Goal: Task Accomplishment & Management: Use online tool/utility

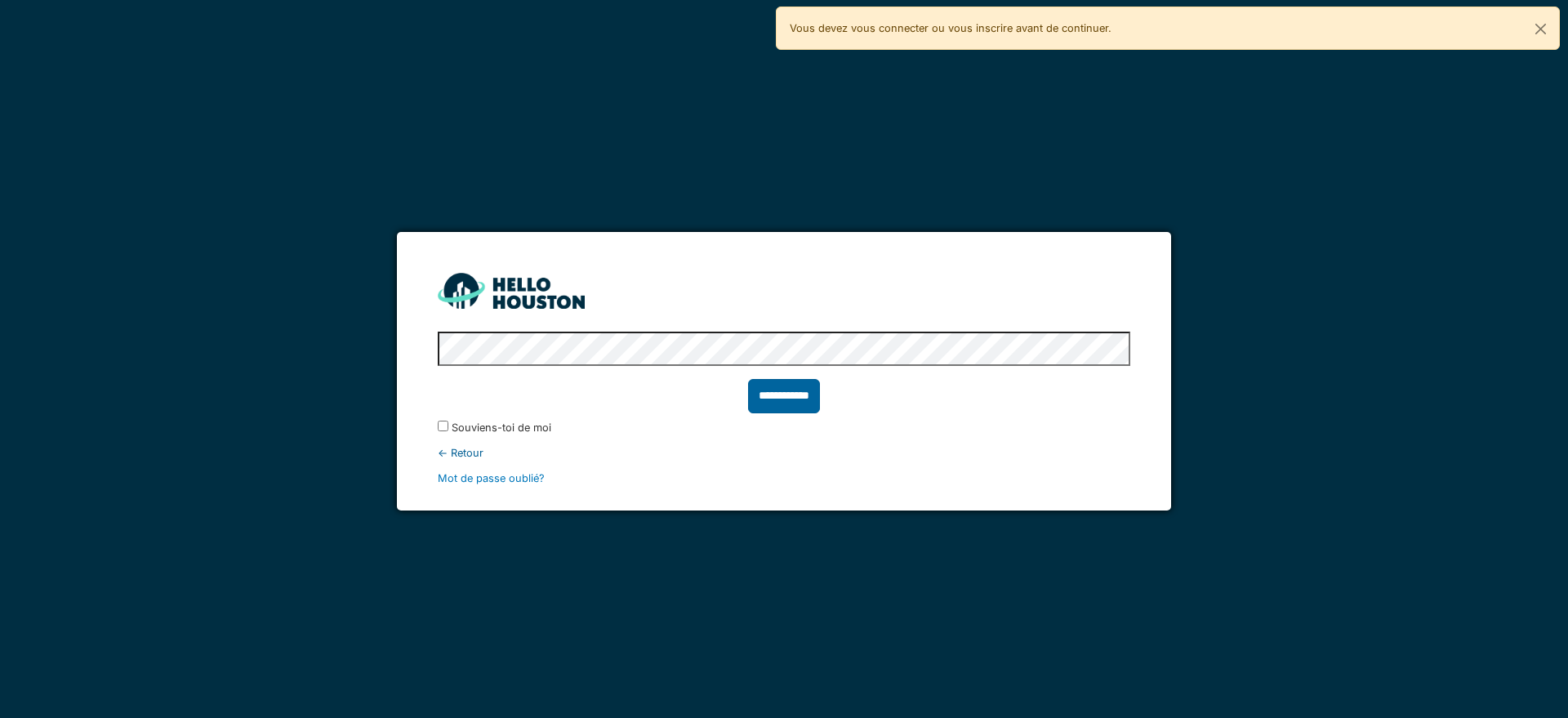
click at [795, 403] on input "**********" at bounding box center [783, 396] width 72 height 35
type input "******"
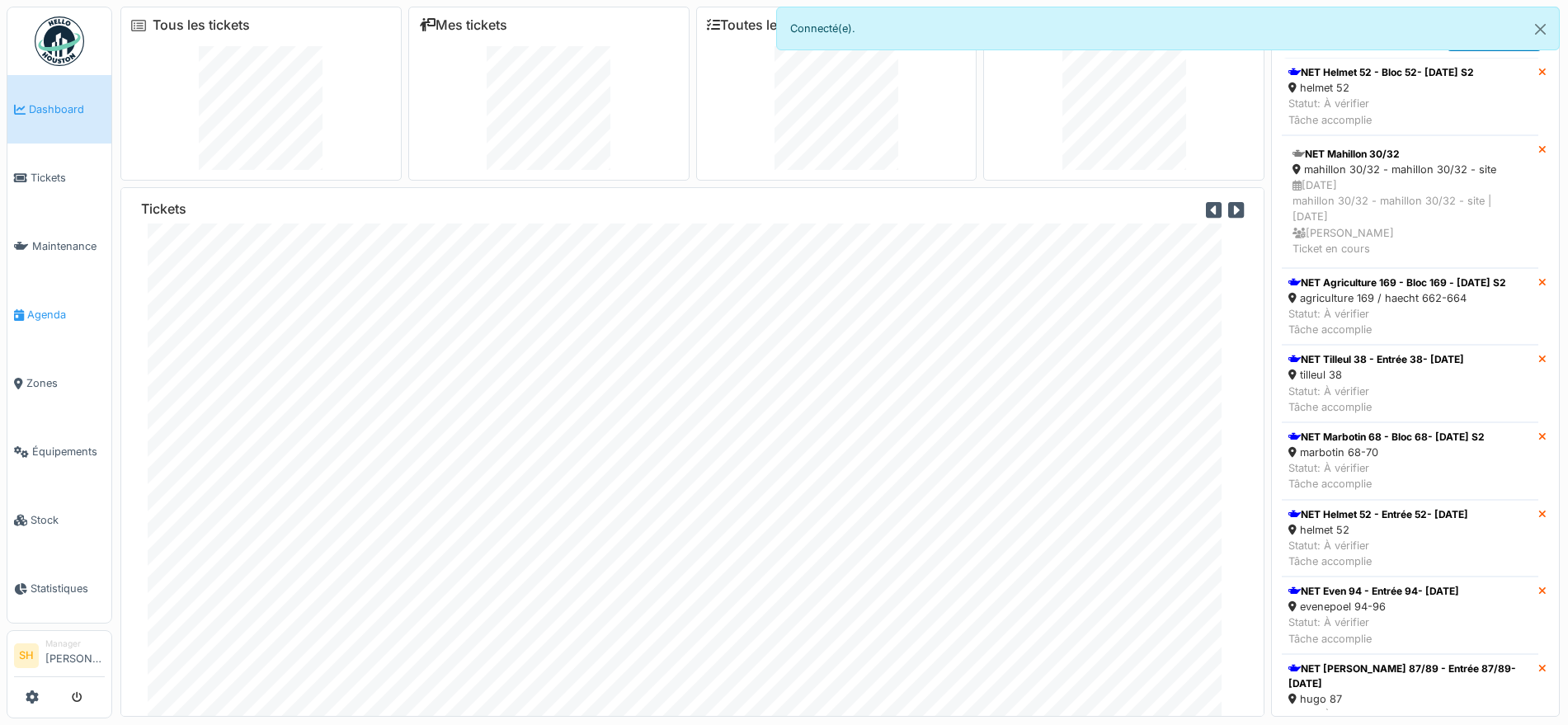
click at [44, 306] on span "Agenda" at bounding box center [66, 314] width 78 height 16
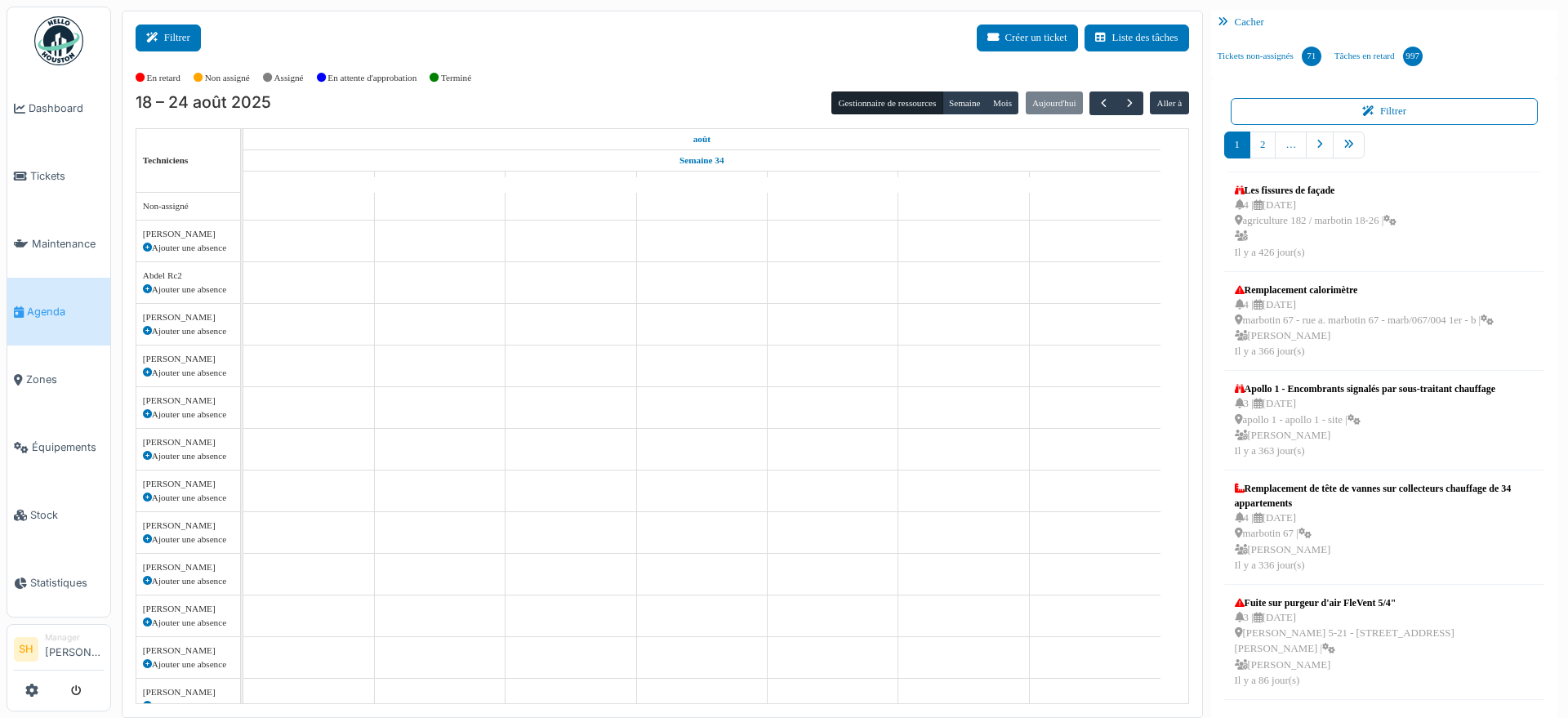
click at [161, 36] on icon at bounding box center [155, 38] width 18 height 10
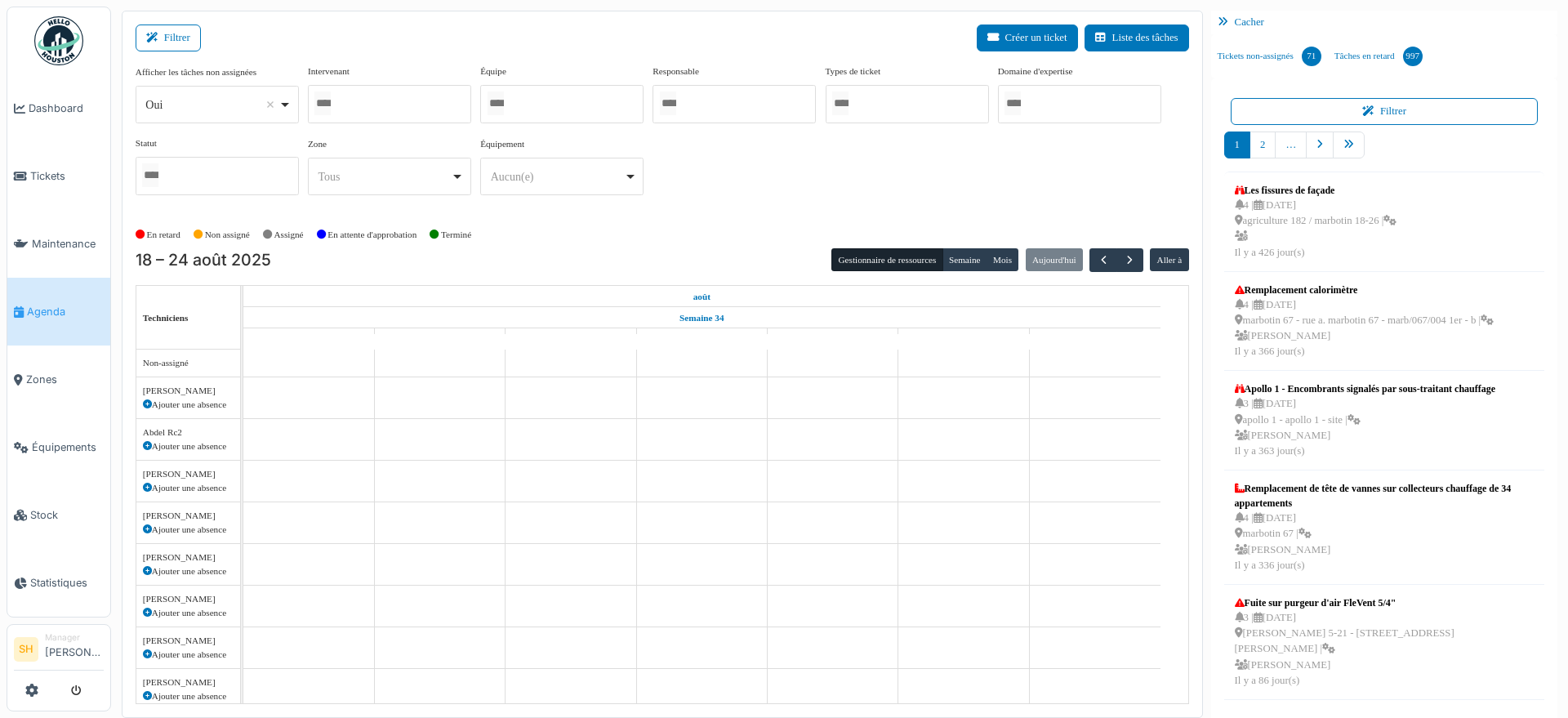
click at [504, 112] on input "Tous" at bounding box center [495, 102] width 16 height 23
click at [754, 225] on div "En retard Non assigné Assigné En attente d'approbation Terminé" at bounding box center [662, 235] width 1054 height 27
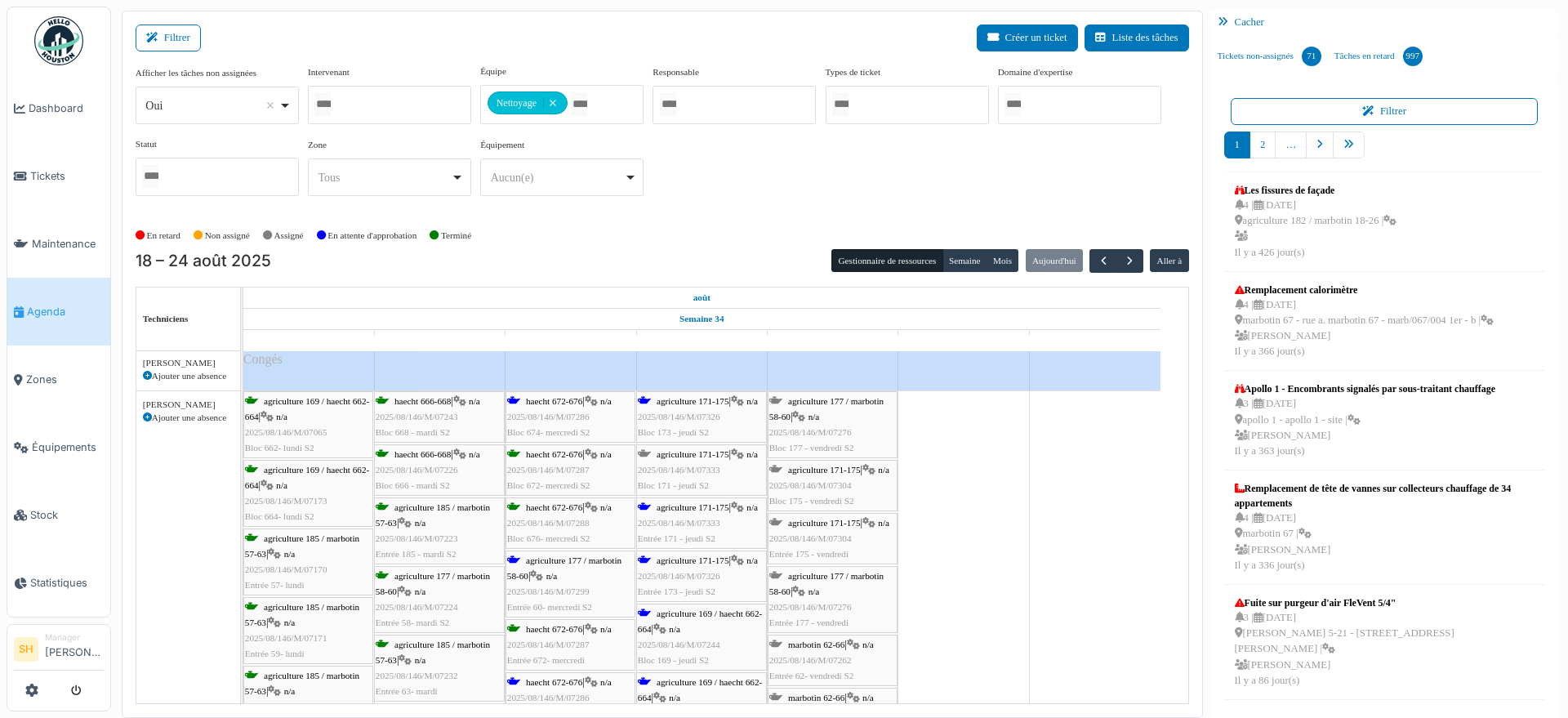
scroll to position [102, 0]
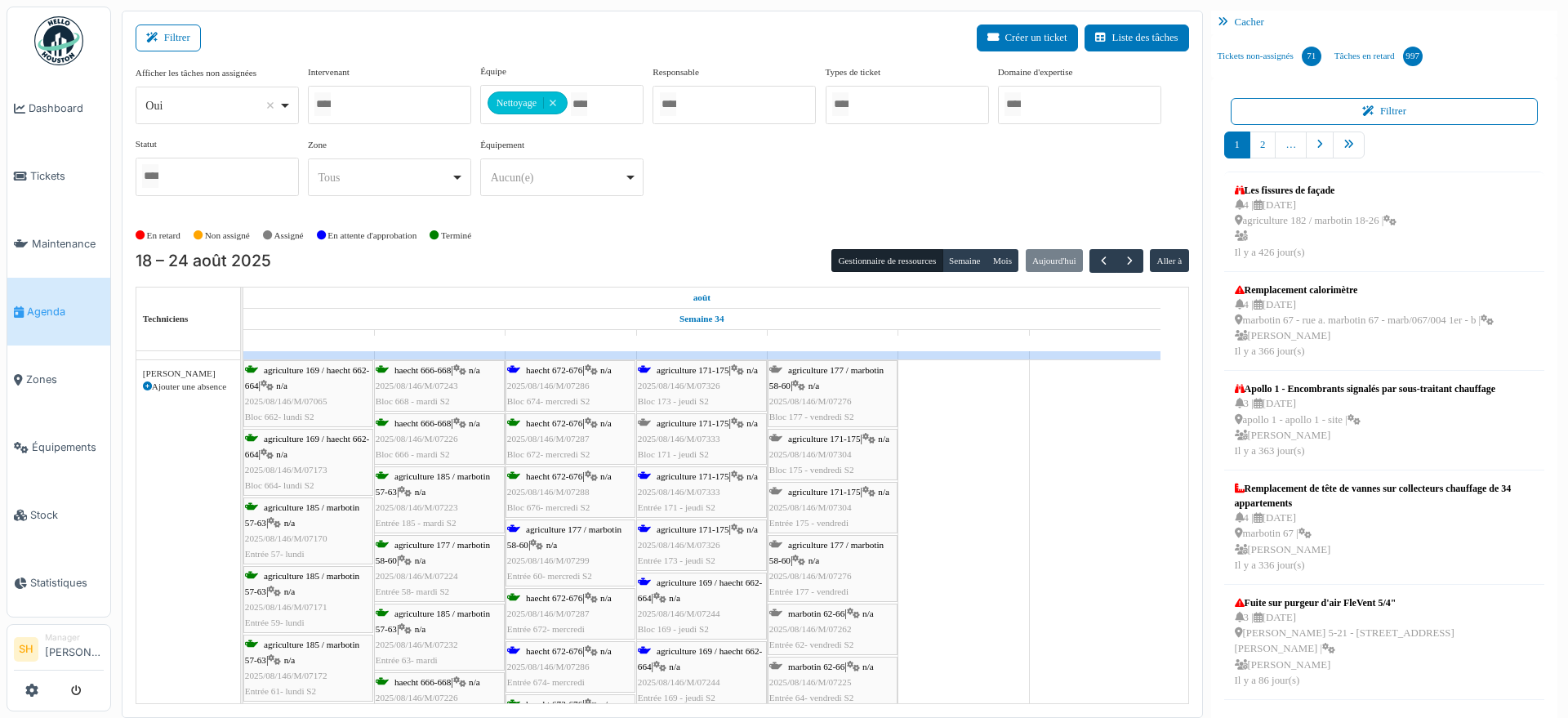
click at [557, 381] on span "2025/08/146/M/07286" at bounding box center [548, 385] width 82 height 10
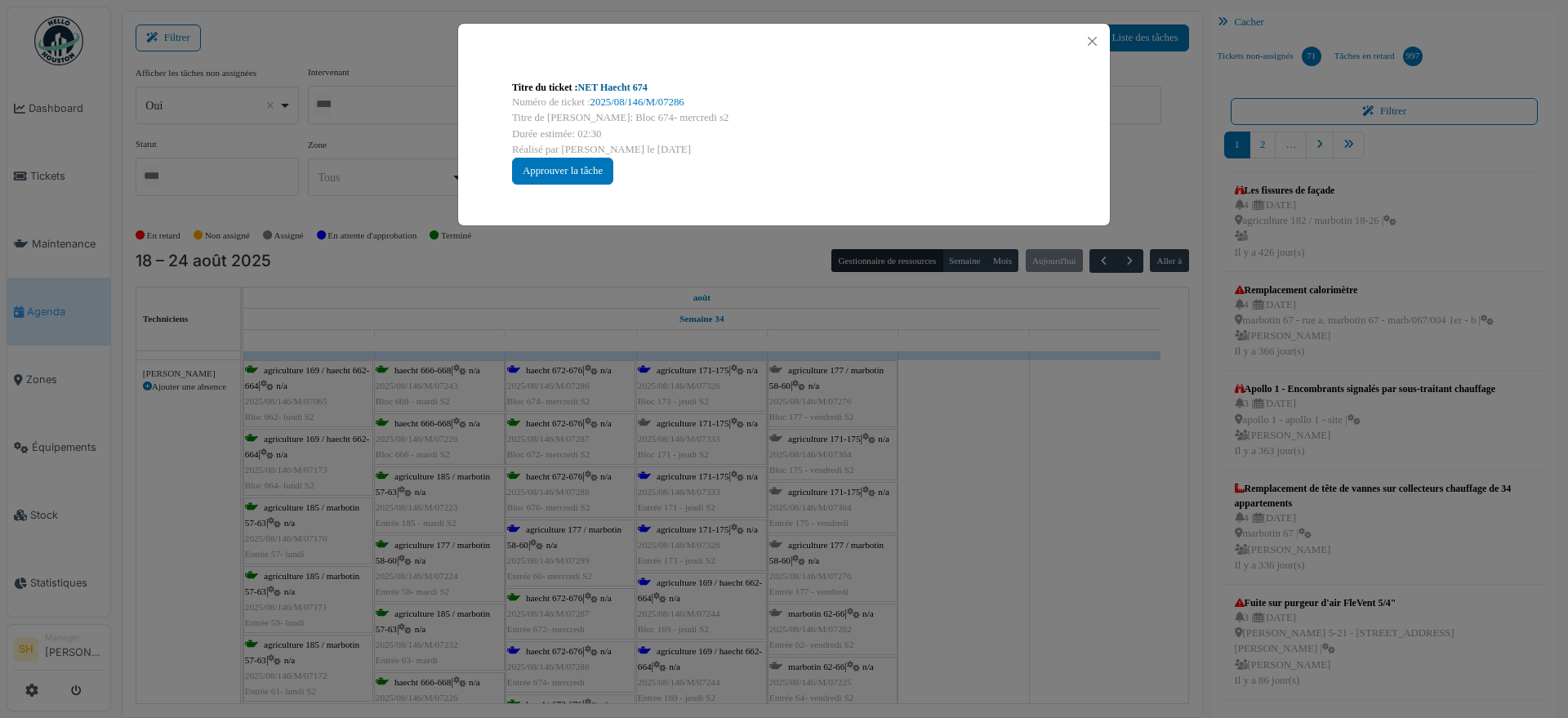
click at [643, 88] on link "NET Haecht 674" at bounding box center [613, 87] width 69 height 11
click at [1086, 580] on div "Titre du ticket : NET Haecht 674 Numéro de ticket : 2025/08/146/M/07286 Titre d…" at bounding box center [784, 359] width 1568 height 718
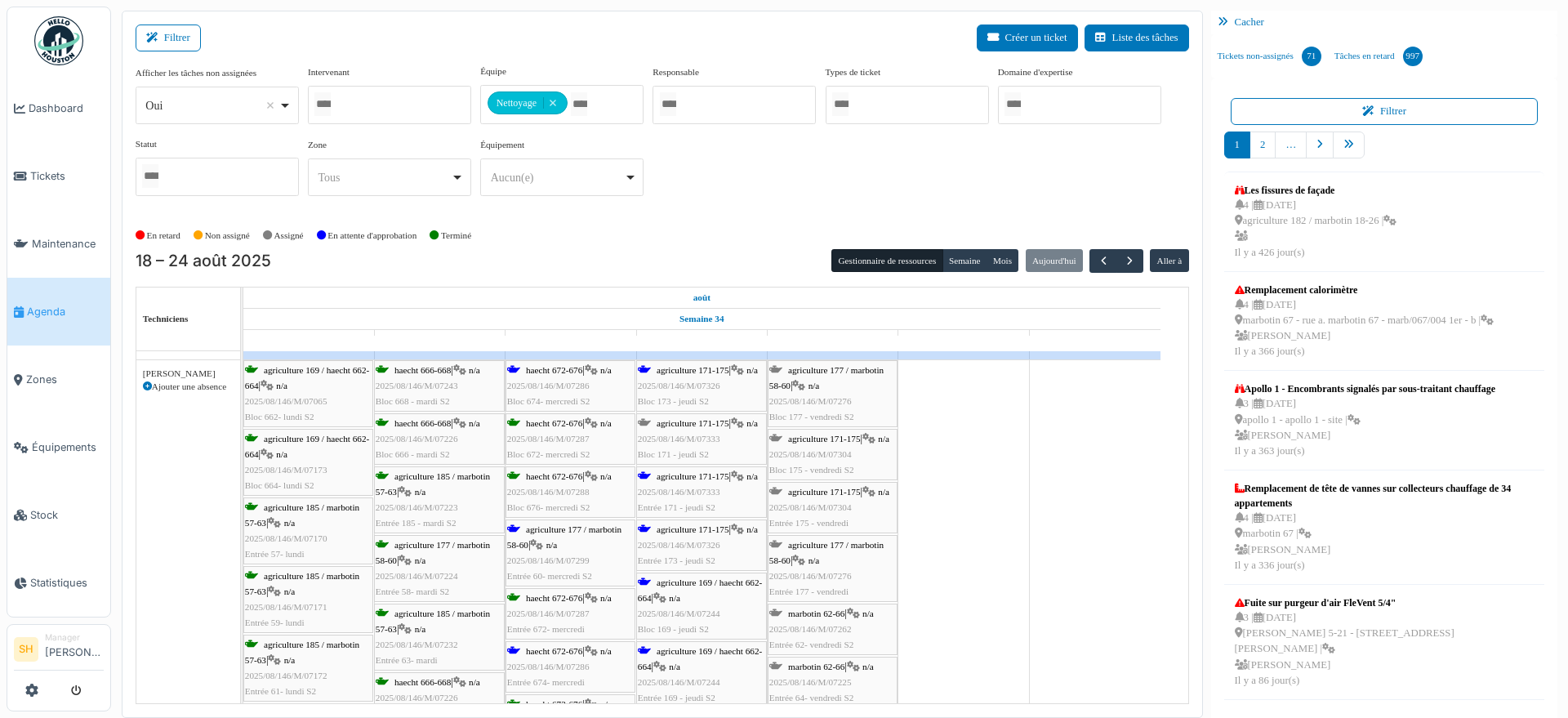
click at [569, 529] on span "agriculture 177 / marbotin 58-60" at bounding box center [565, 536] width 114 height 25
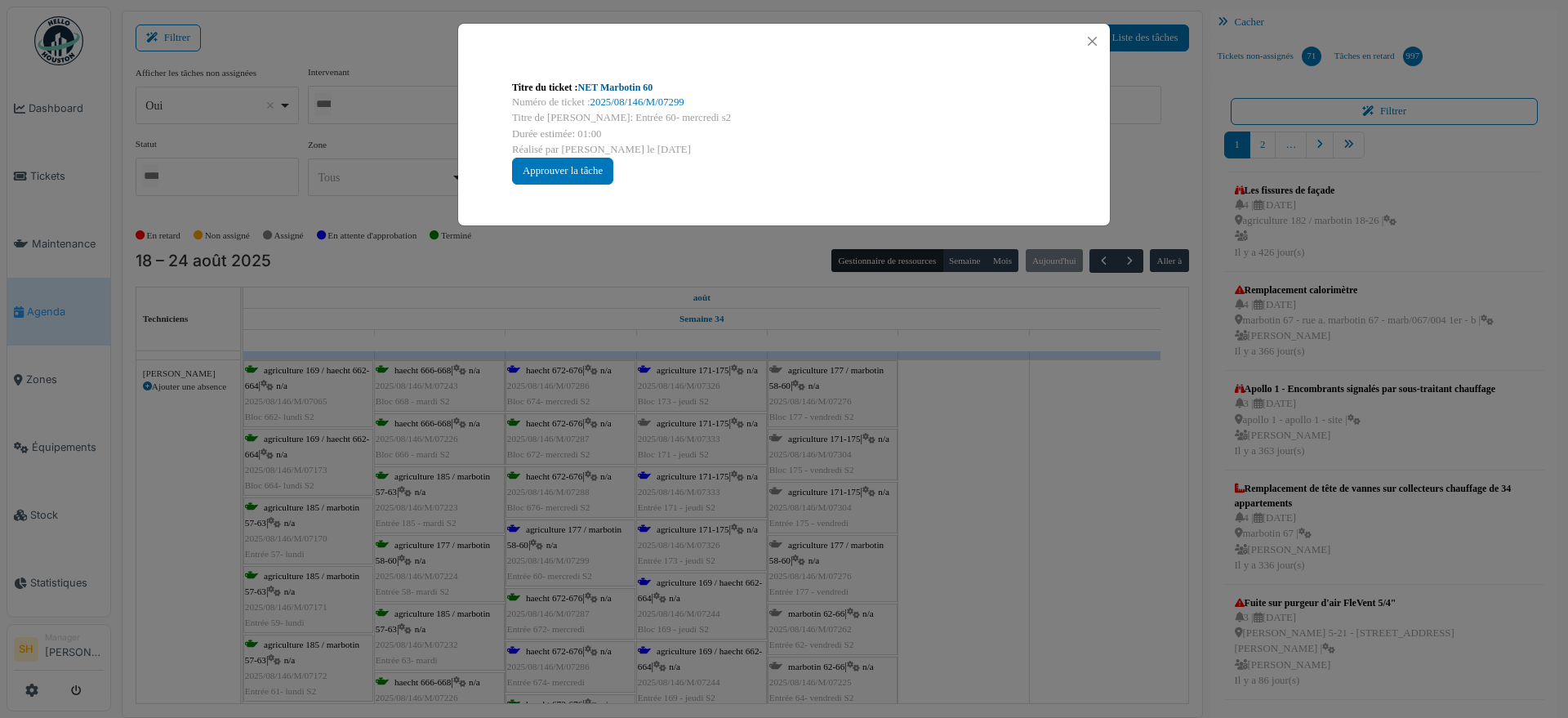
click at [612, 88] on link "NET Marbotin 60" at bounding box center [616, 87] width 75 height 11
click at [964, 422] on div "Titre du ticket : NET Marbotin 60 Numéro de ticket : 2025/08/146/M/07299 Titre …" at bounding box center [784, 359] width 1568 height 718
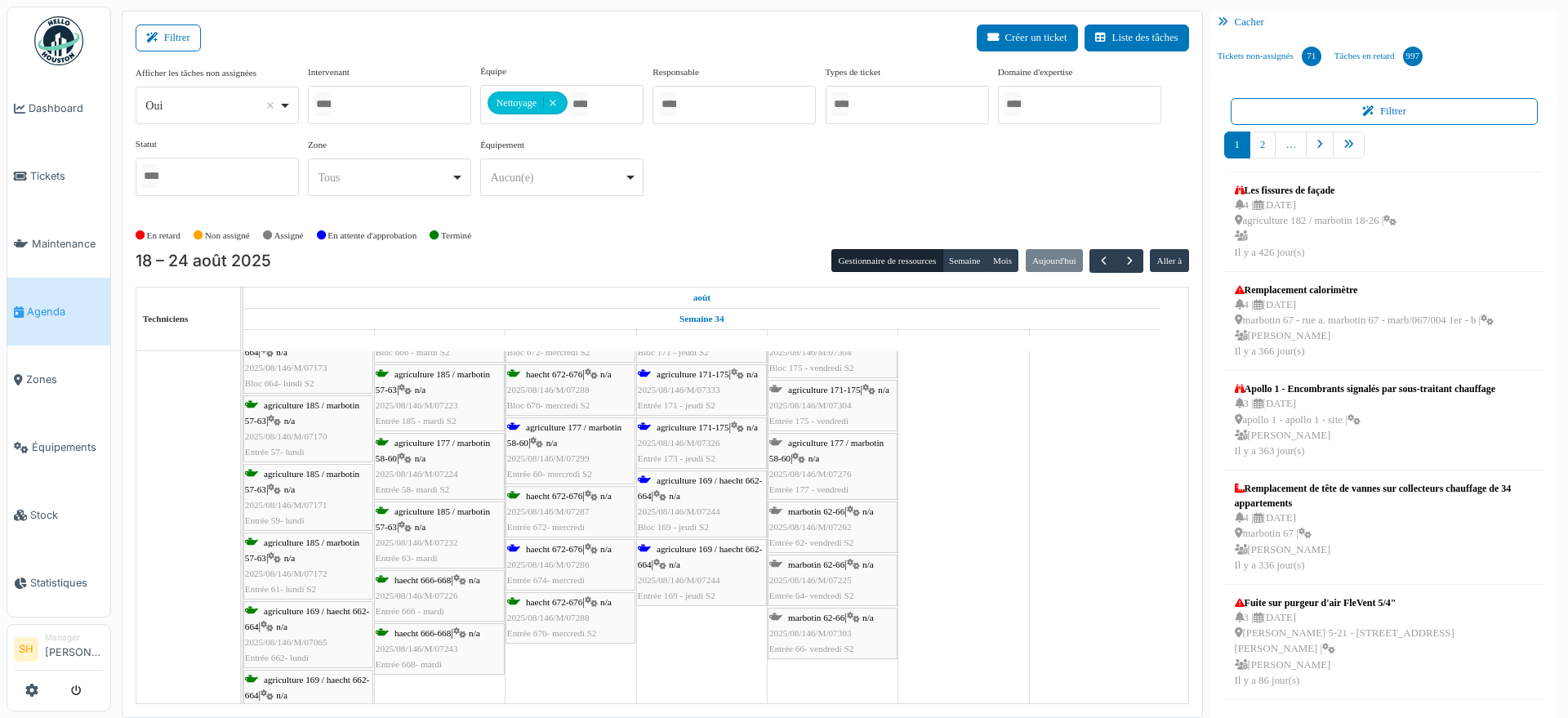
scroll to position [204, 0]
click at [546, 553] on div "haecht 672-676 | n/a 2025/08/146/M/07286 Entrée 674- mercredi" at bounding box center [571, 565] width 127 height 48
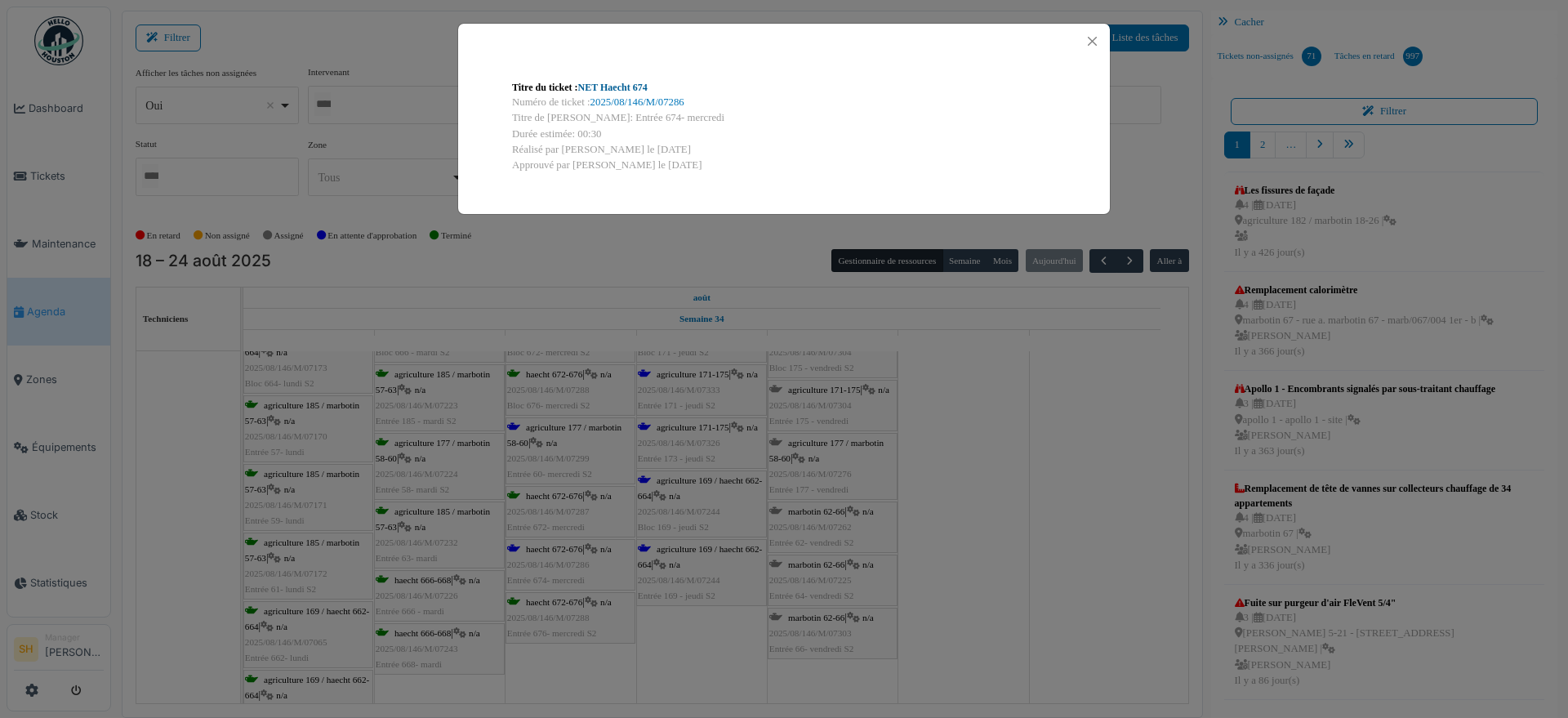
click at [607, 82] on link "NET Haecht 674" at bounding box center [613, 87] width 69 height 11
click at [975, 418] on div "Titre du ticket : NET Haecht 674 Numéro de ticket : 2025/08/146/M/07286 Titre d…" at bounding box center [784, 359] width 1568 height 718
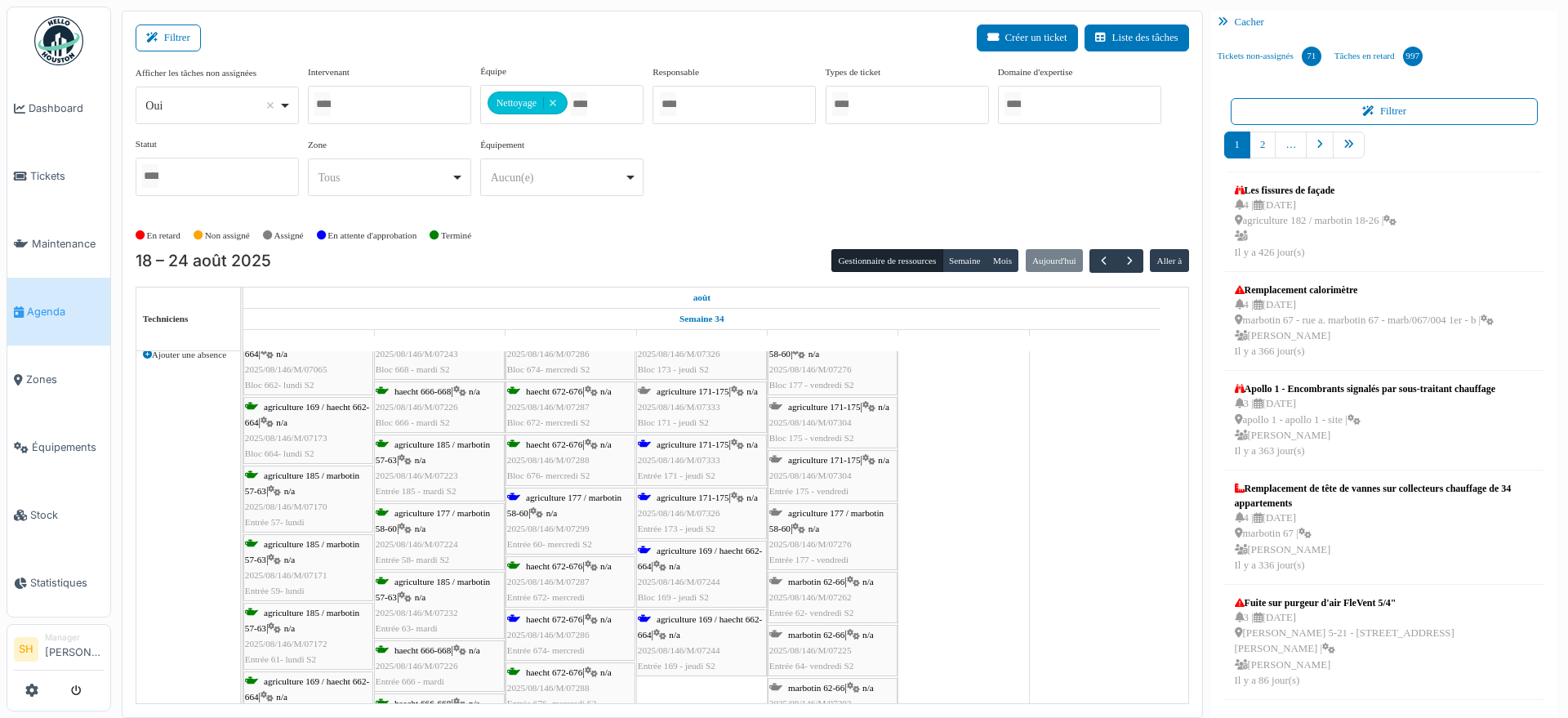
scroll to position [102, 0]
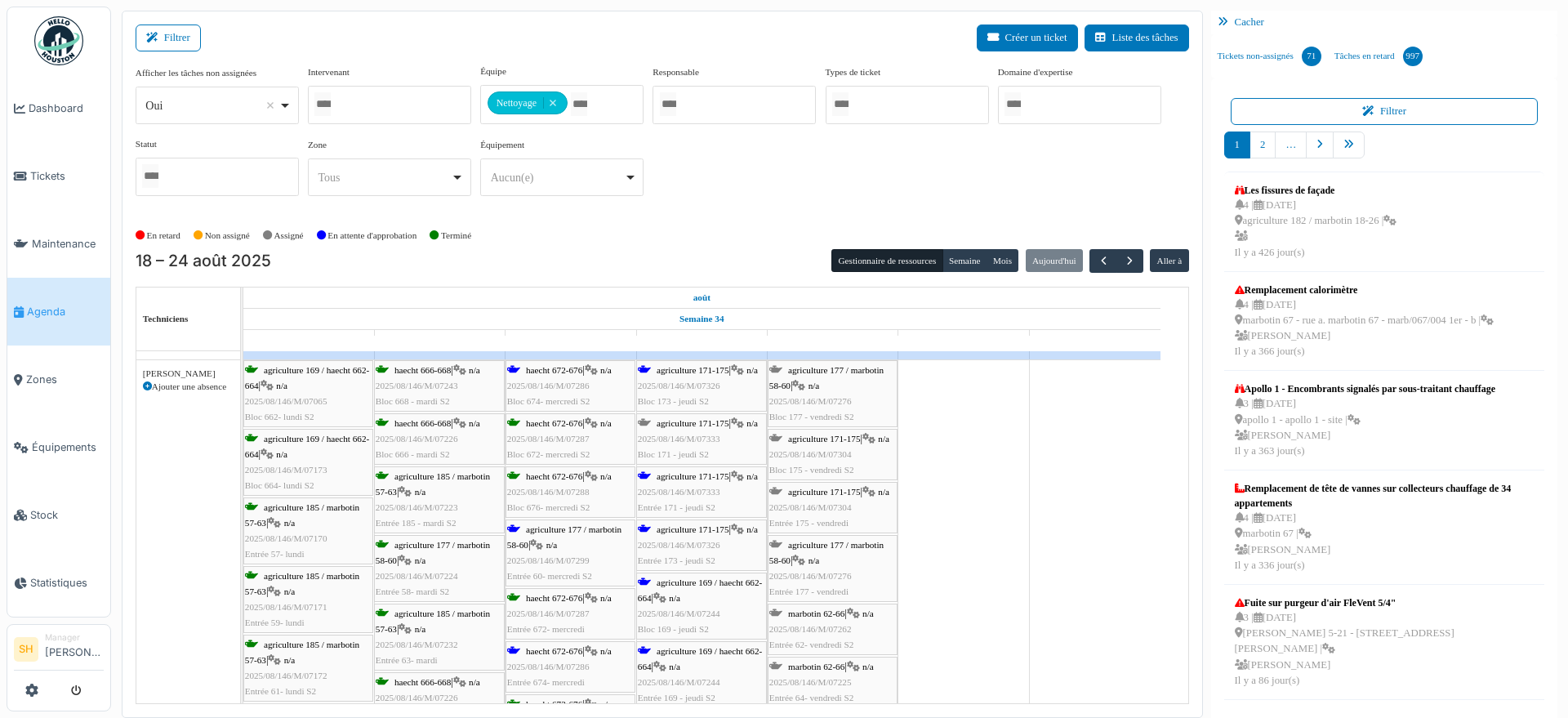
click at [685, 373] on span "agriculture 171-175" at bounding box center [693, 369] width 73 height 10
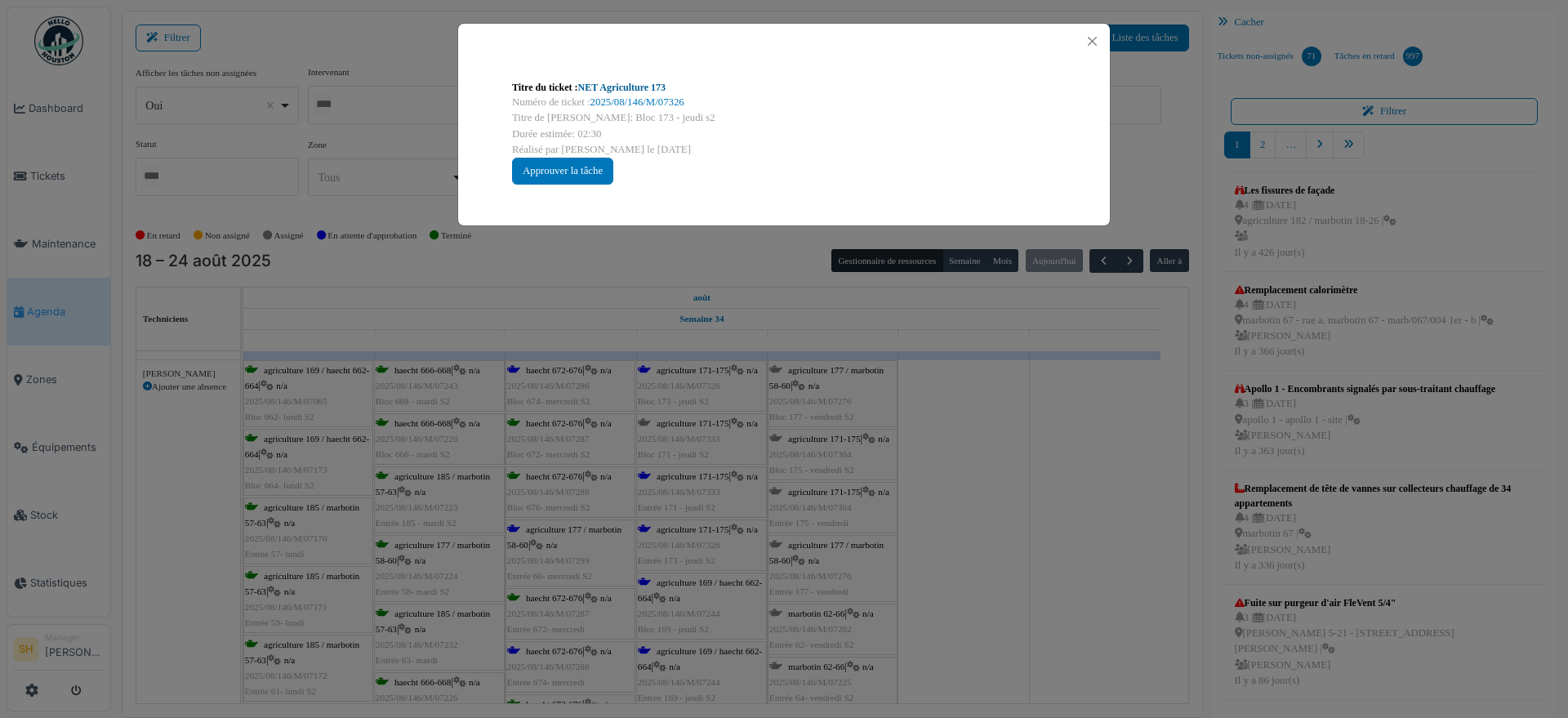
click at [592, 87] on link "NET Agriculture 173" at bounding box center [623, 87] width 88 height 11
drag, startPoint x: 1128, startPoint y: 503, endPoint x: 832, endPoint y: 542, distance: 298.6
click at [1128, 504] on div "Titre du ticket : NET Agriculture 173 Numéro de ticket : 2025/08/146/M/07326 Ti…" at bounding box center [784, 359] width 1568 height 718
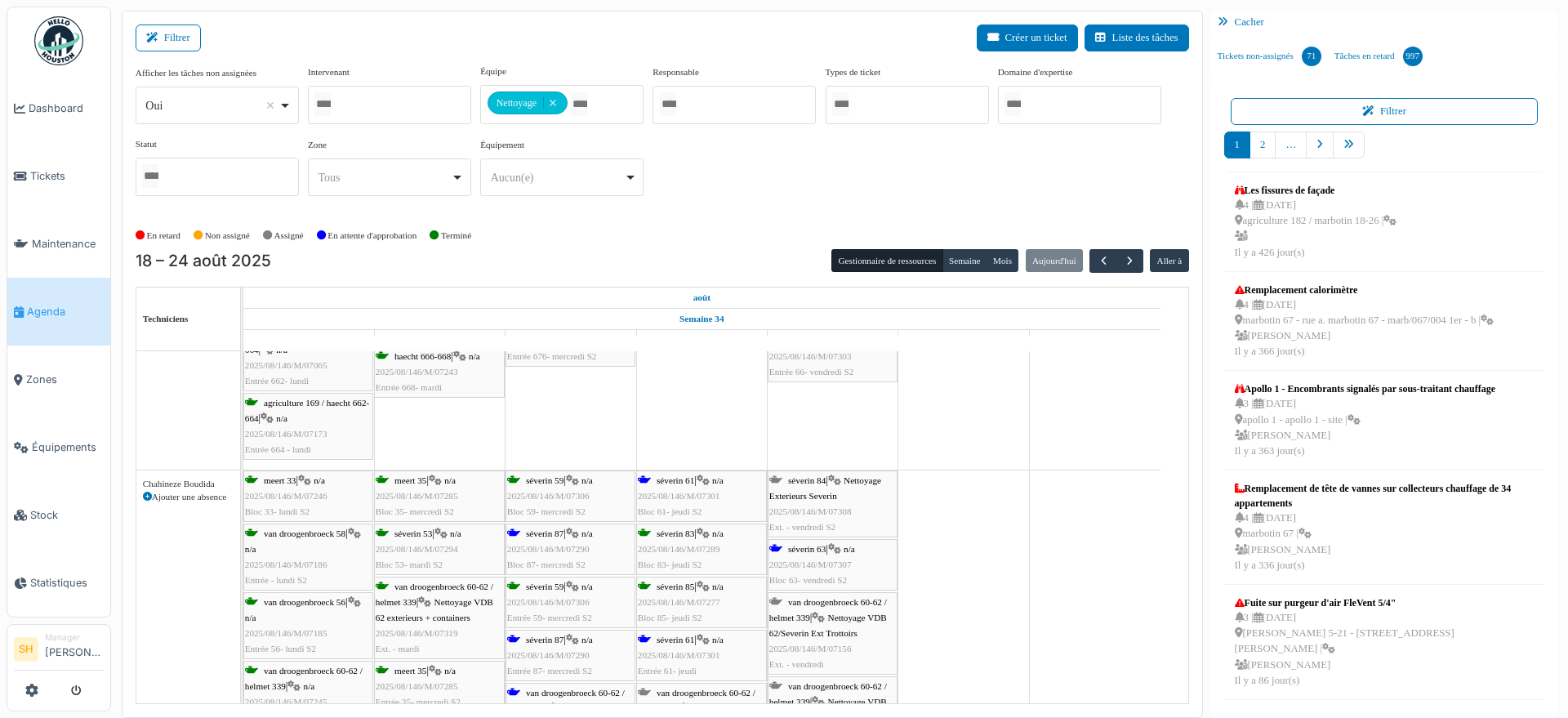
scroll to position [510, 0]
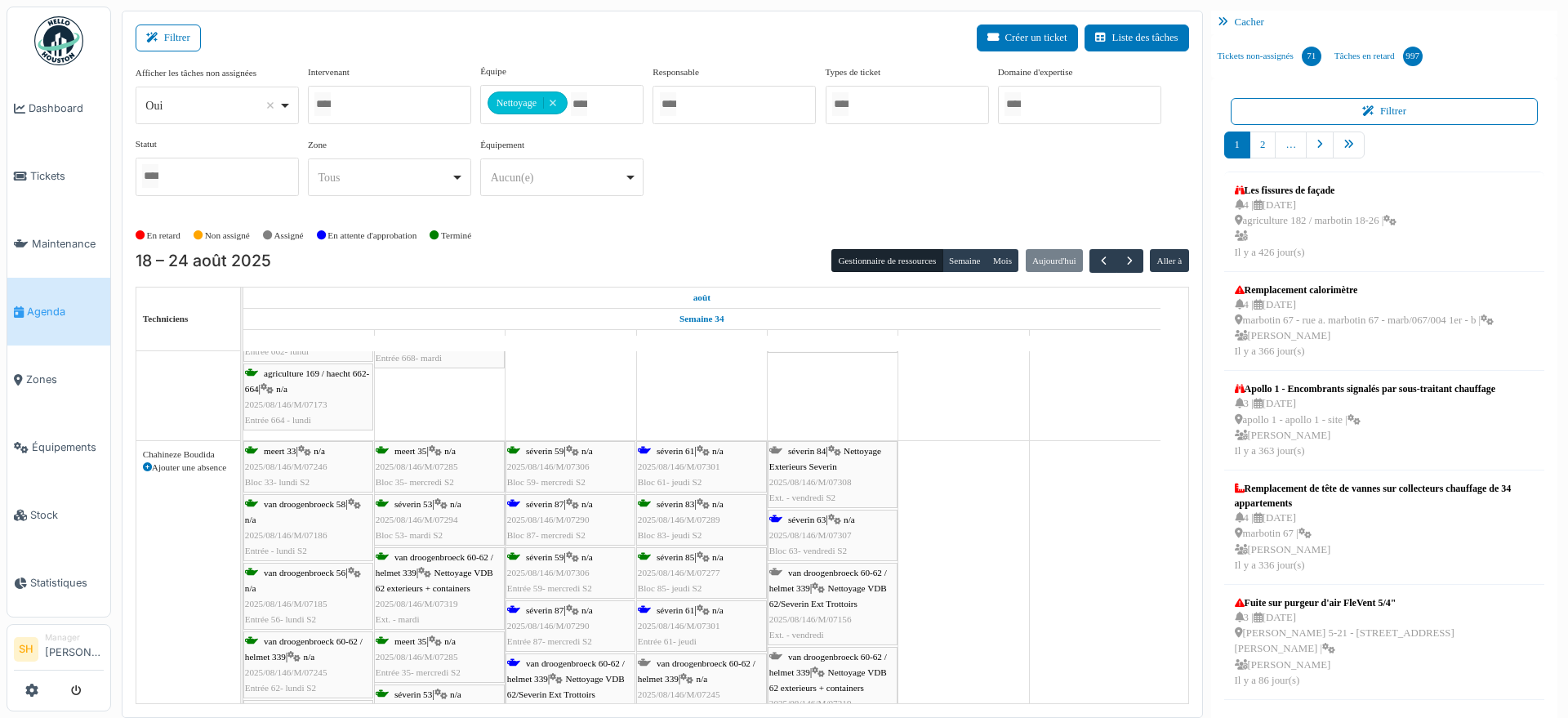
click at [545, 504] on span "séverin 87" at bounding box center [544, 503] width 37 height 10
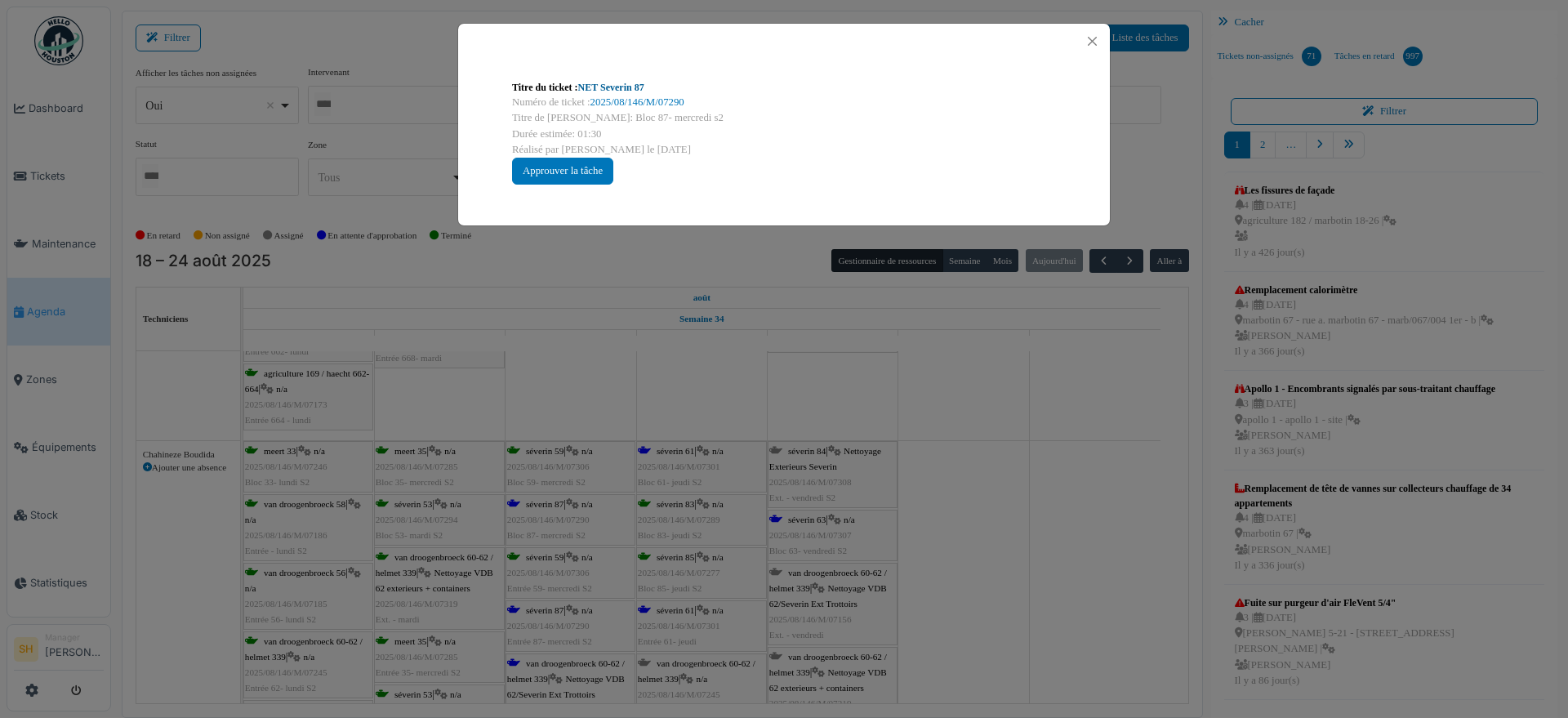
click at [630, 83] on link "NET Severin 87" at bounding box center [611, 87] width 66 height 11
click at [548, 612] on div "Titre du ticket : NET Severin 87 Numéro de ticket : 2025/08/146/M/07290 Titre d…" at bounding box center [784, 359] width 1568 height 718
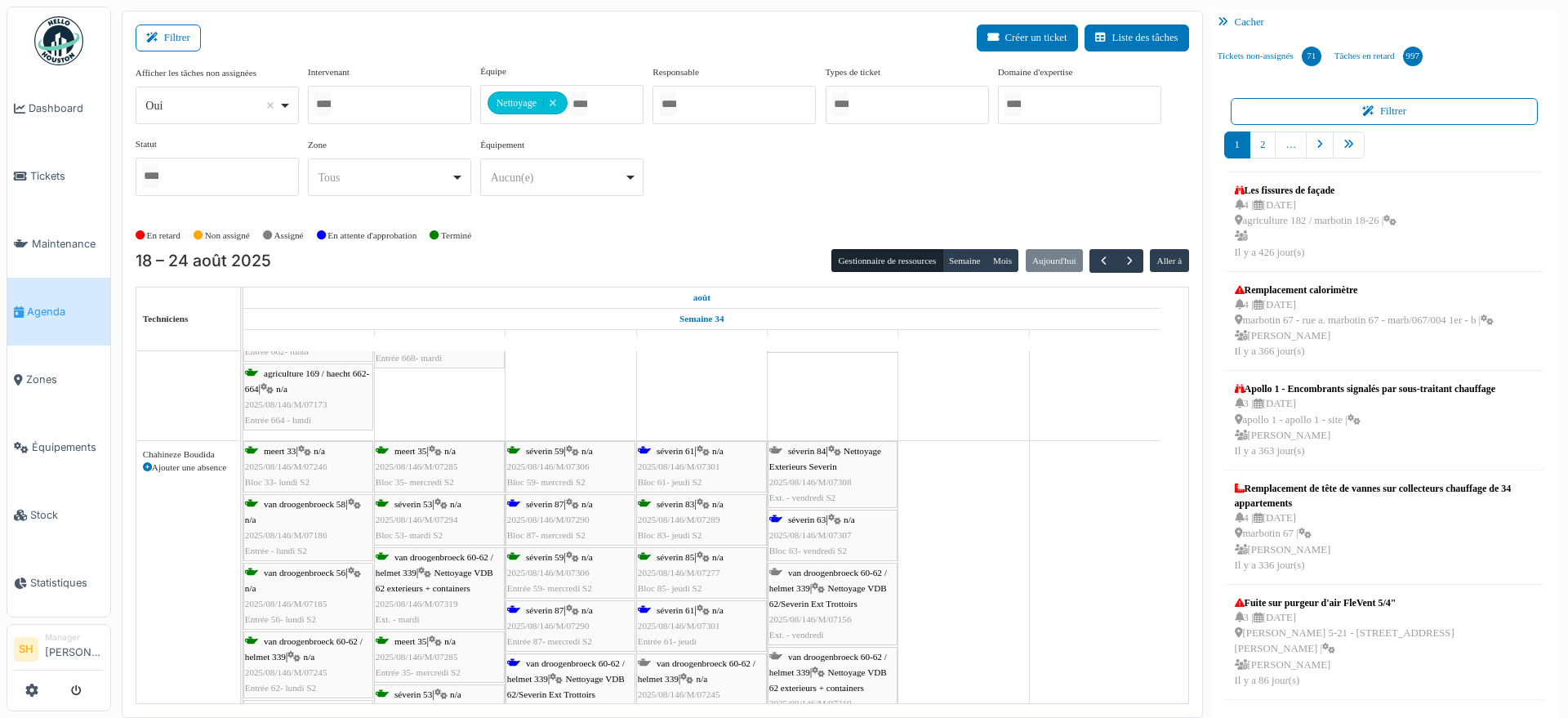
click at [554, 506] on span "séverin 87" at bounding box center [544, 503] width 37 height 10
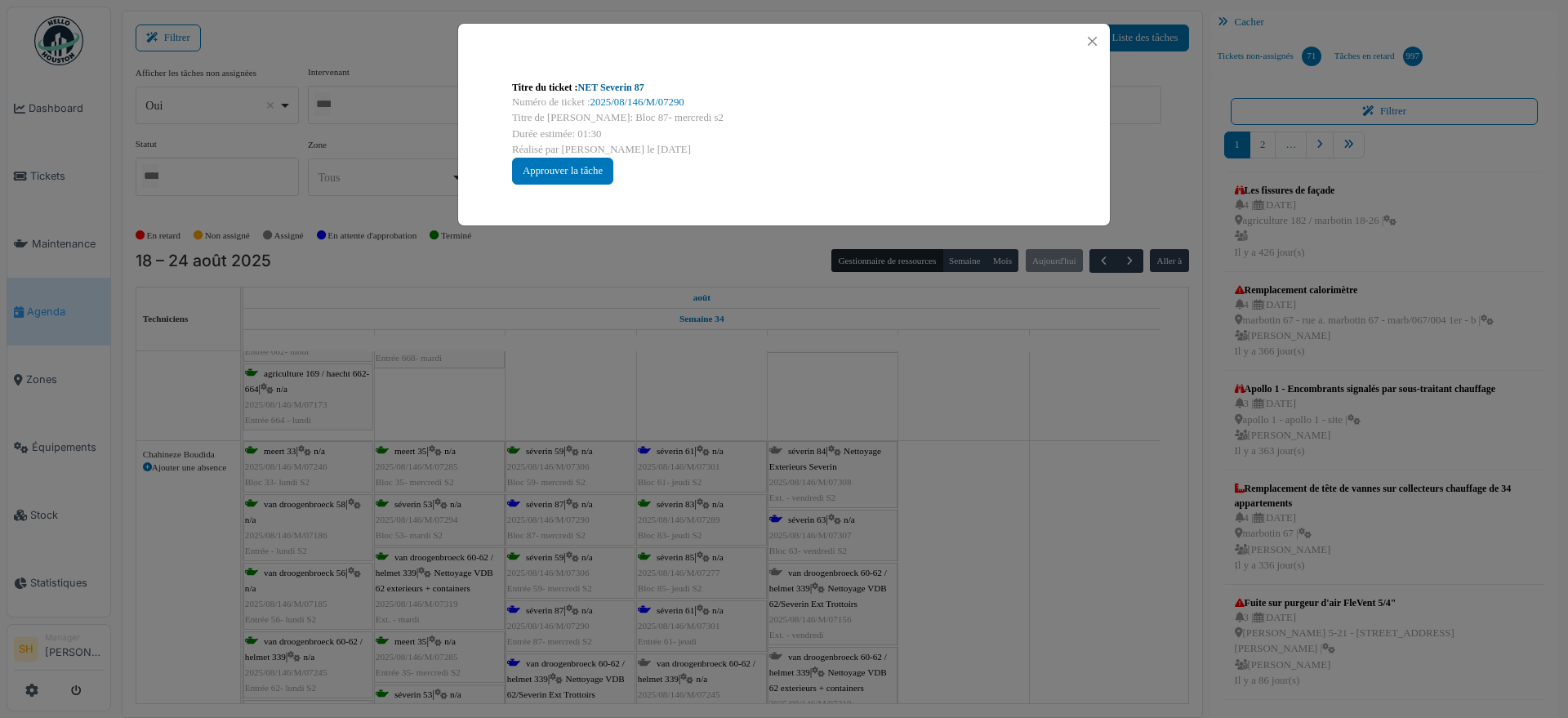
click at [618, 88] on link "NET Severin 87" at bounding box center [611, 87] width 66 height 11
click at [816, 372] on div "Titre du ticket : NET Severin 87 Numéro de ticket : 2025/08/146/M/07290 Titre d…" at bounding box center [784, 359] width 1568 height 718
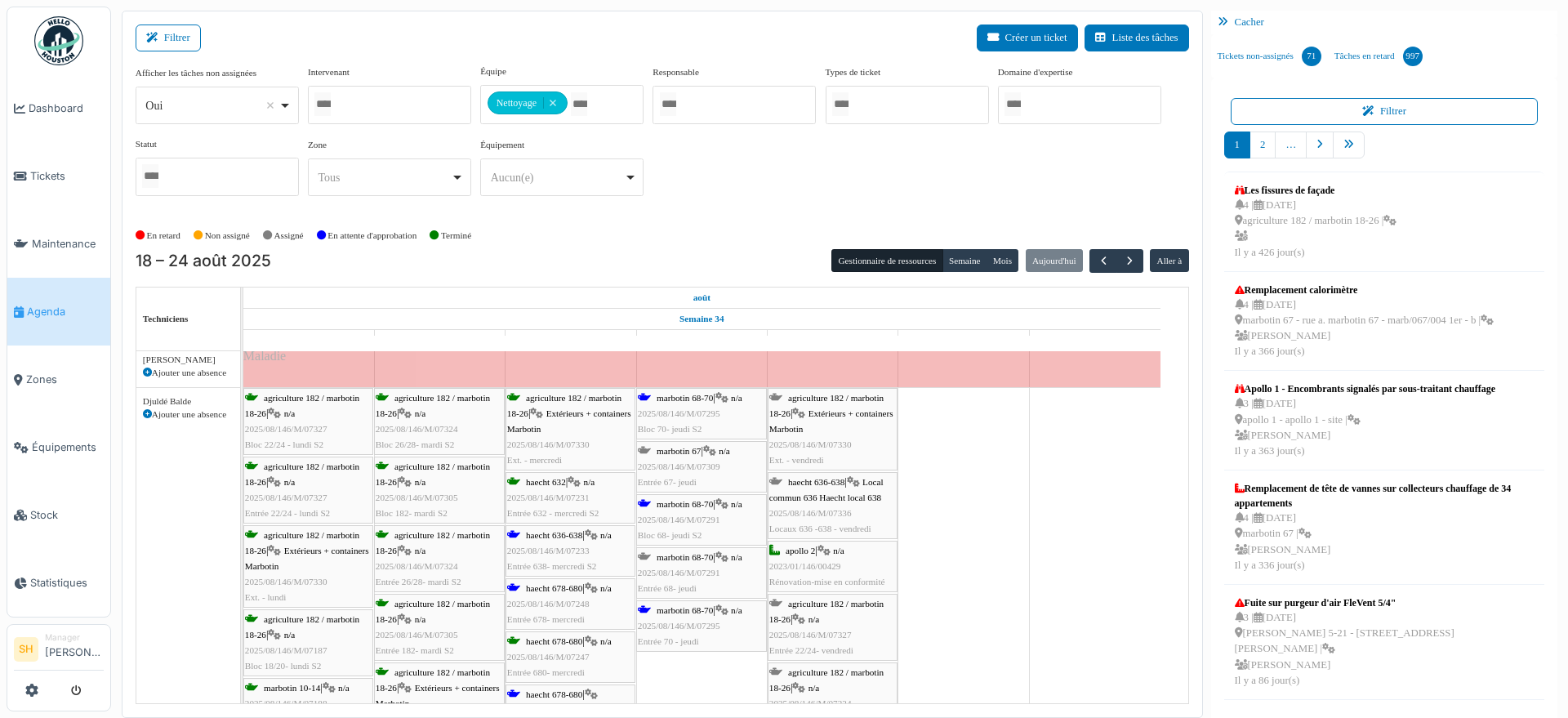
scroll to position [1123, 0]
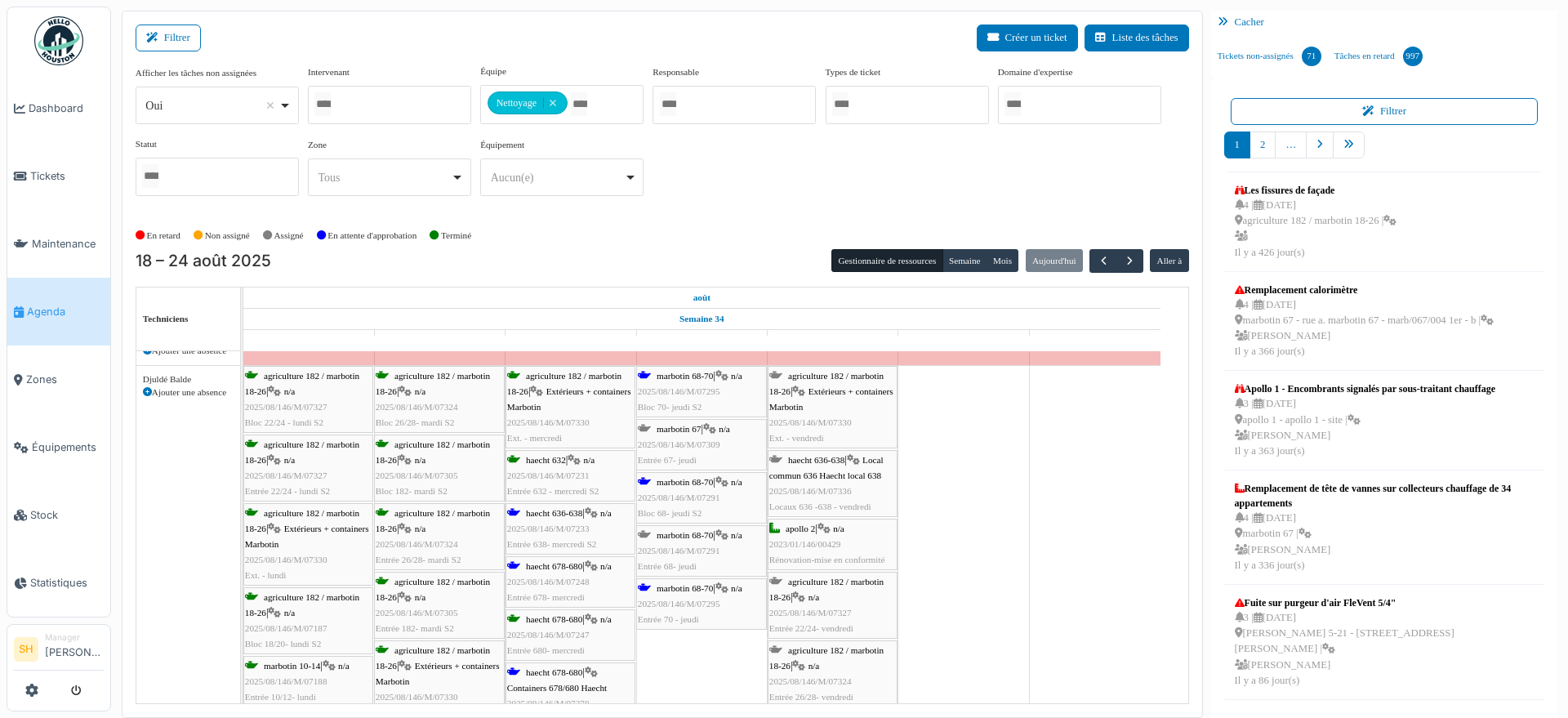
click at [547, 518] on div "haecht 636-638 | n/a 2025/08/146/M/07233 Entrée 638- mercredi S2" at bounding box center [571, 529] width 127 height 48
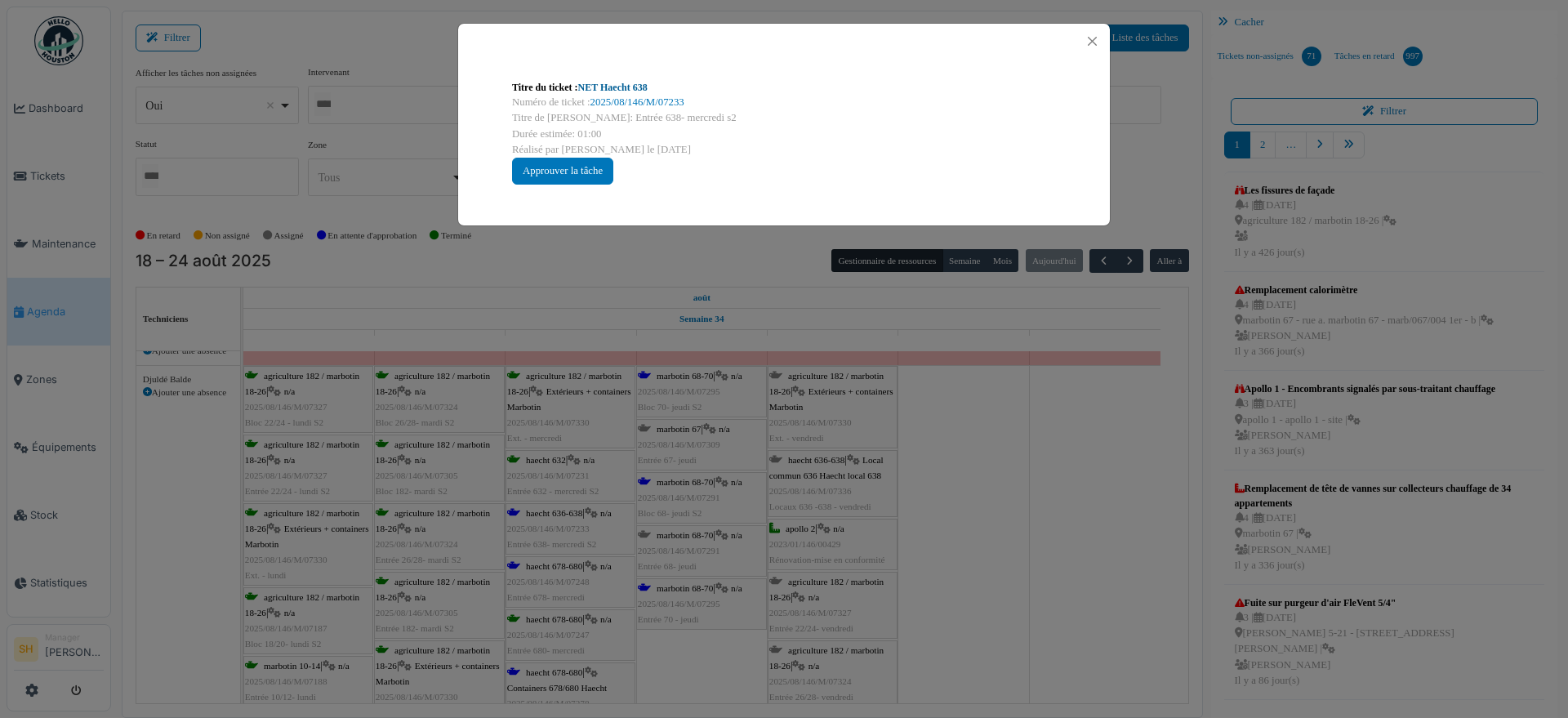
click at [604, 86] on link "NET Haecht 638" at bounding box center [613, 87] width 69 height 11
drag, startPoint x: 1030, startPoint y: 533, endPoint x: 815, endPoint y: 567, distance: 217.7
click at [1023, 543] on div "Titre du ticket : NET Haecht 638 Numéro de ticket : 2025/08/146/M/07233 Titre d…" at bounding box center [784, 359] width 1568 height 718
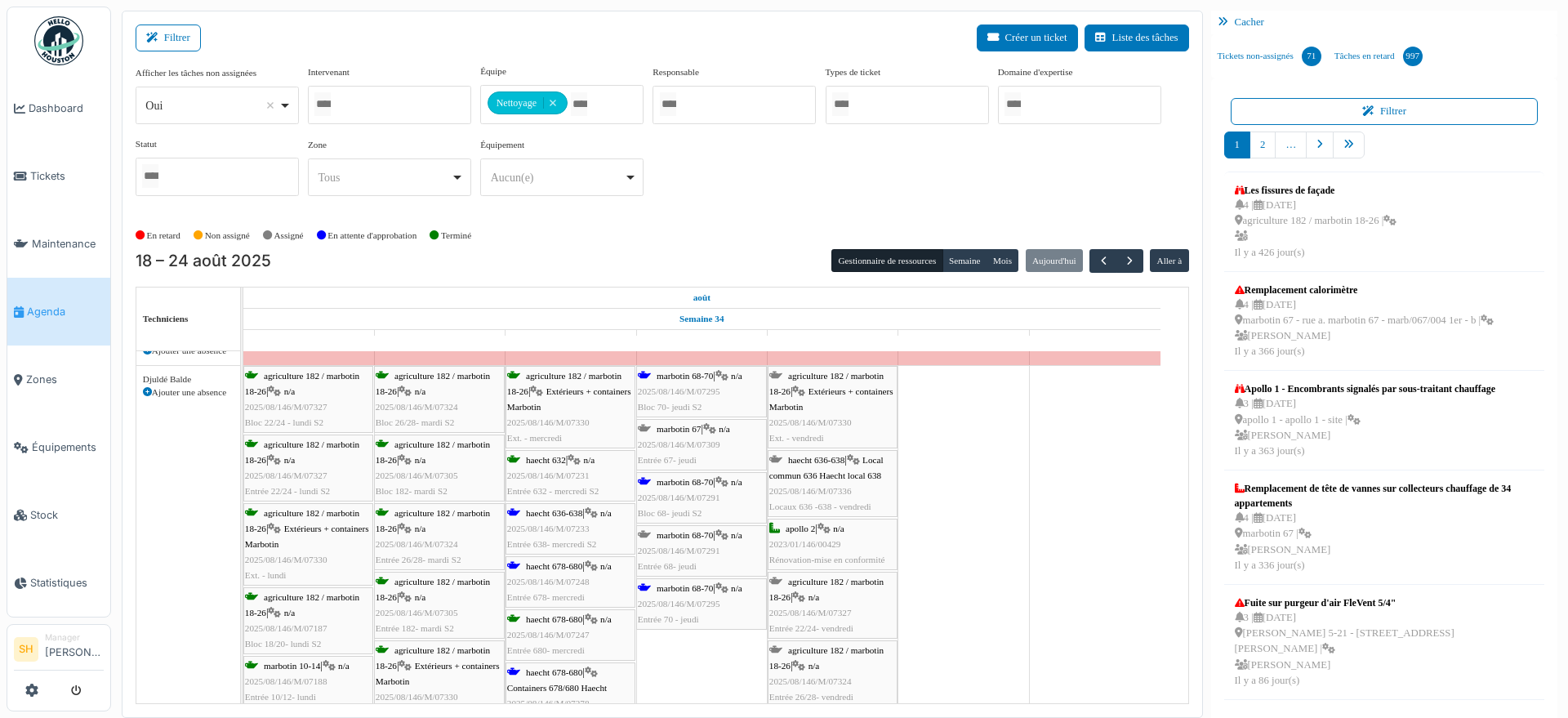
scroll to position [1224, 0]
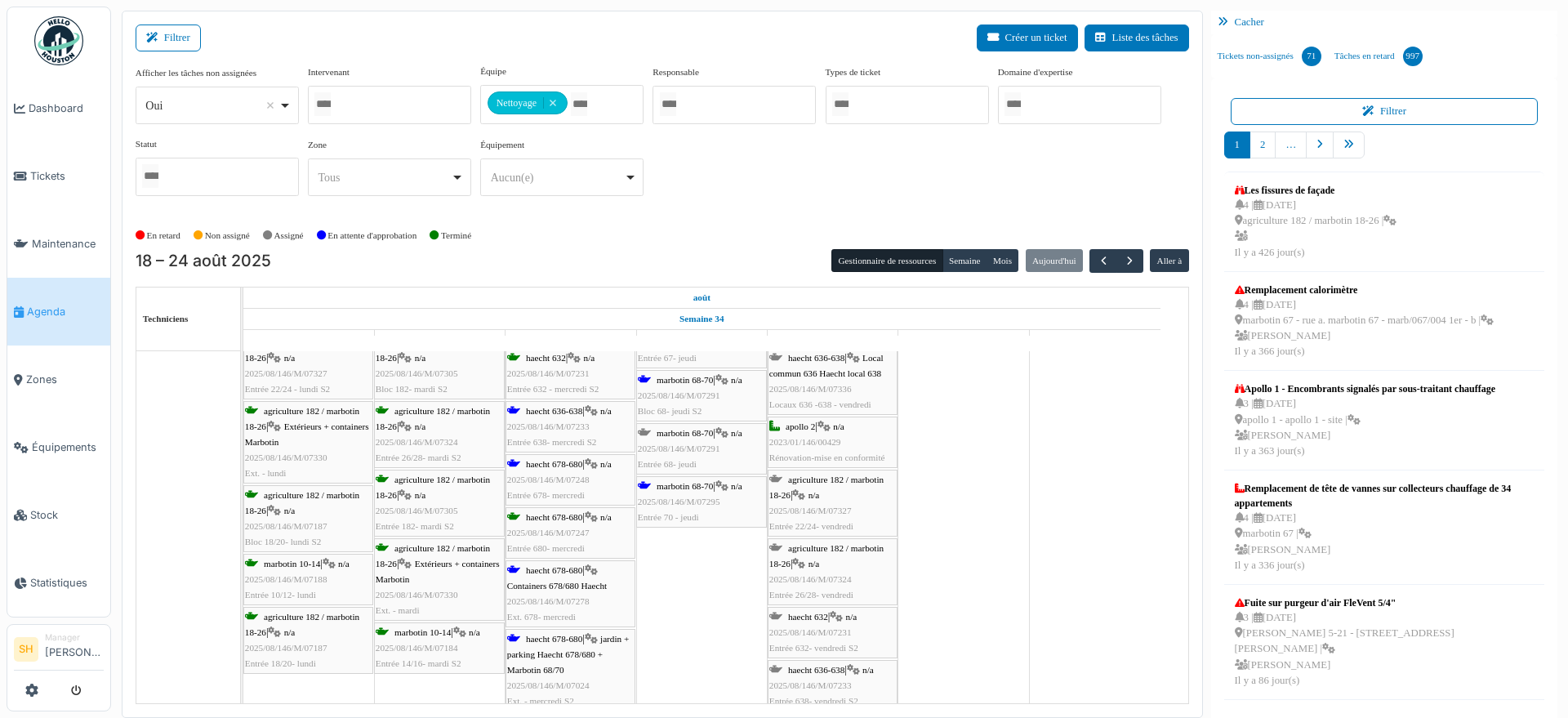
click at [532, 468] on div "haecht 678-680 | n/a 2025/08/146/M/07248 Entrée 678- mercredi" at bounding box center [571, 480] width 127 height 48
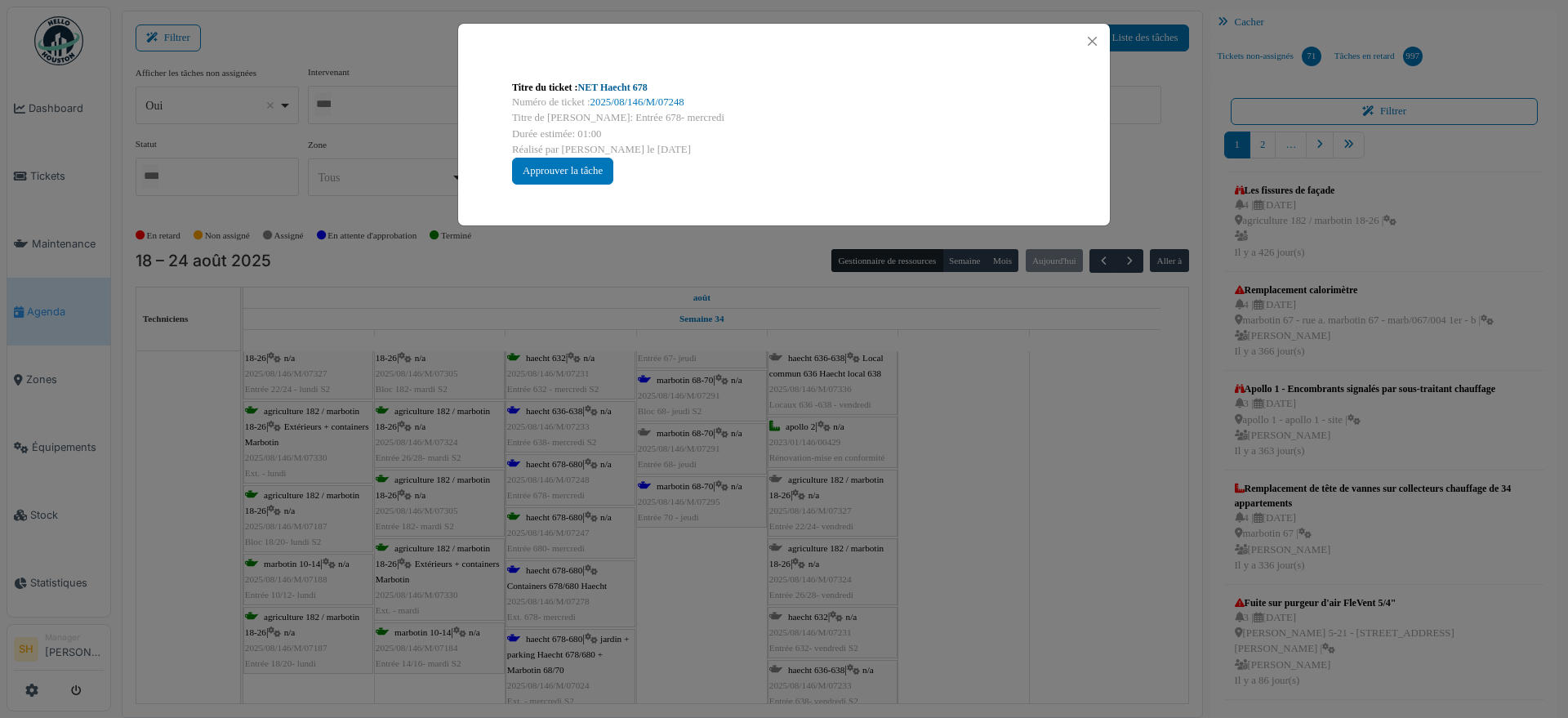
click at [614, 83] on link "NET Haecht 678" at bounding box center [613, 87] width 69 height 11
click at [891, 474] on div "Titre du ticket : NET Haecht 678 Numéro de ticket : 2025/08/146/M/07248 Titre d…" at bounding box center [784, 359] width 1568 height 718
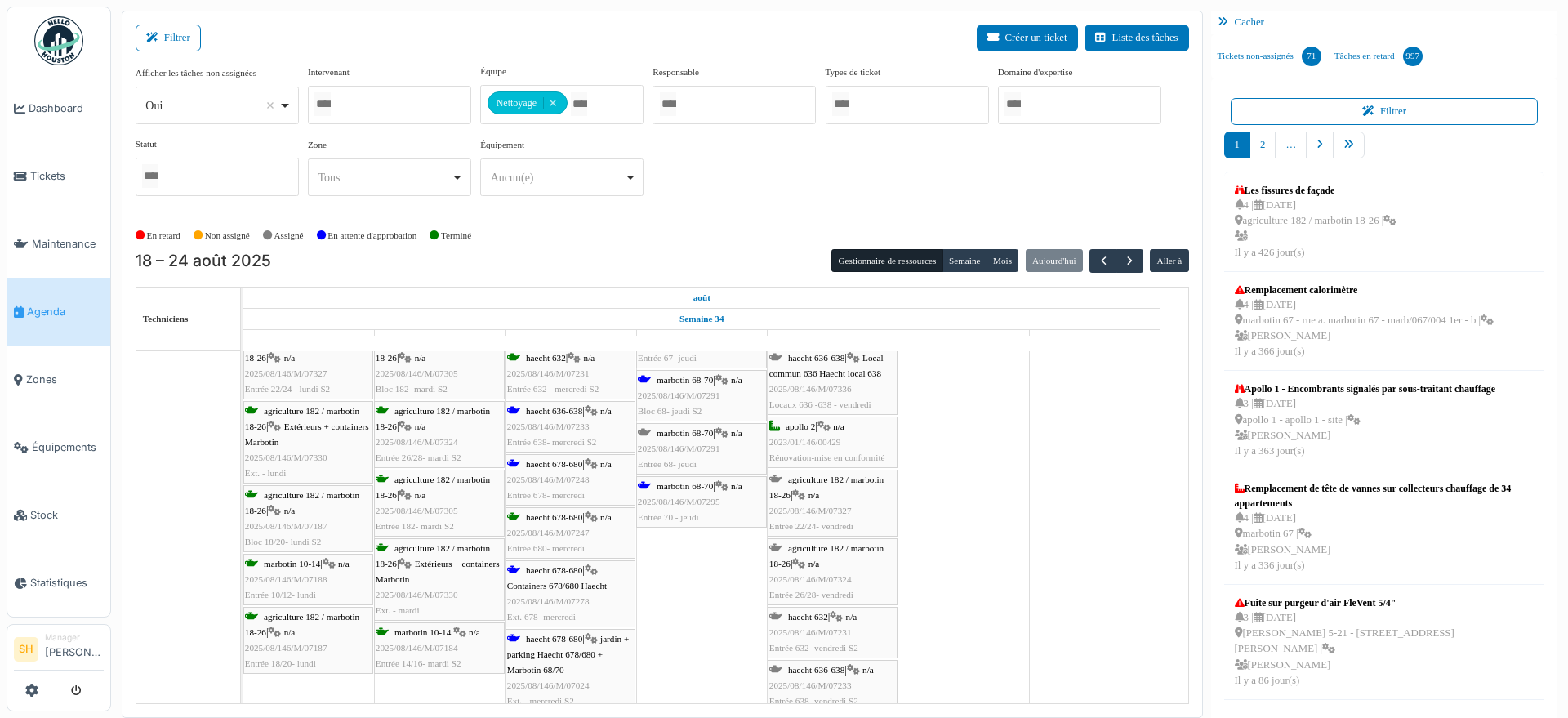
click at [685, 490] on div "marbotin 68-70 | n/a 2025/08/146/M/07295 Entrée 70 - jeudi" at bounding box center [701, 502] width 127 height 48
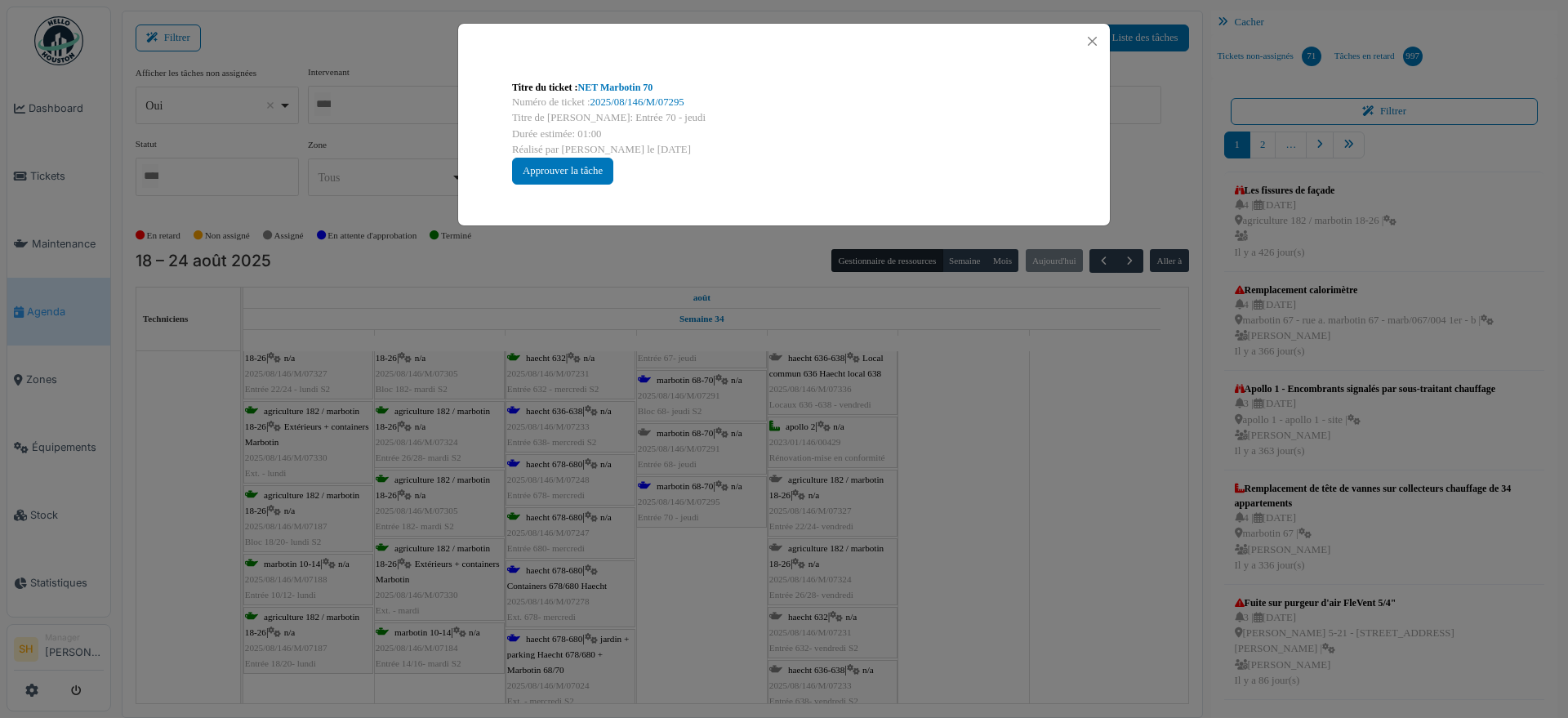
click at [759, 644] on div "Titre du ticket : NET Marbotin 70 Numéro de ticket : 2025/08/146/M/07295 Titre …" at bounding box center [784, 359] width 1568 height 718
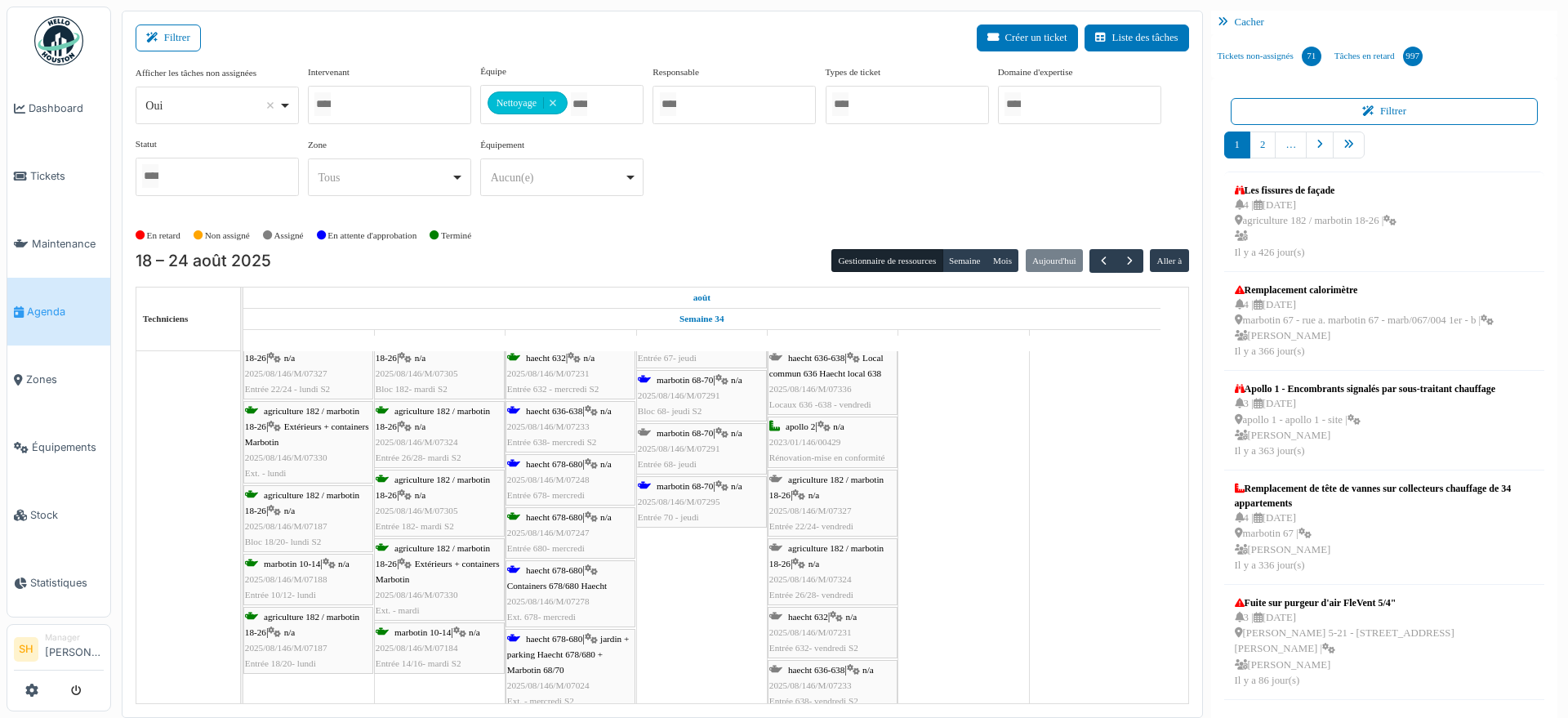
click at [546, 580] on span "Containers 678/680 Haecht" at bounding box center [557, 584] width 100 height 10
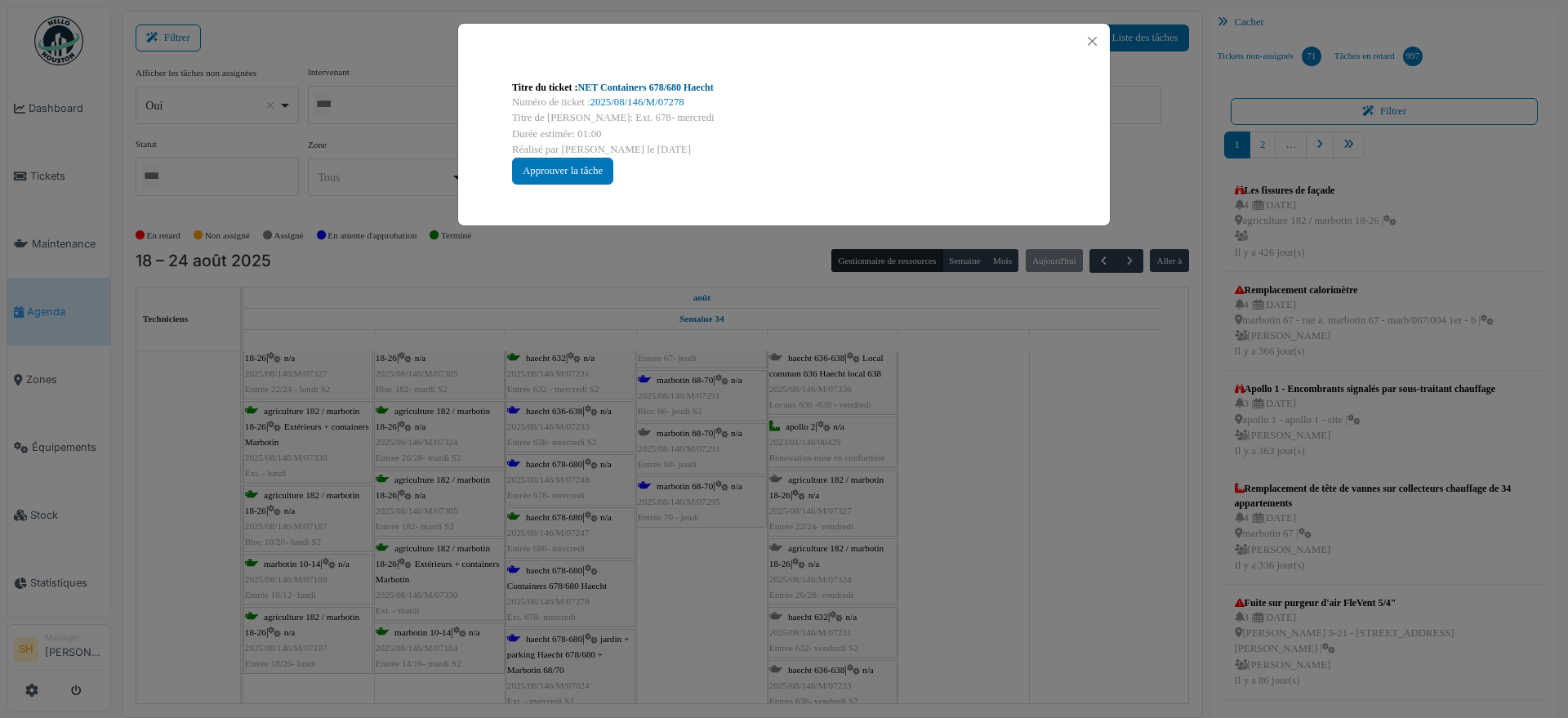
click at [603, 91] on link "NET Containers 678/680 Haecht" at bounding box center [646, 87] width 135 height 11
drag, startPoint x: 982, startPoint y: 502, endPoint x: 736, endPoint y: 510, distance: 246.1
click at [975, 502] on div "Titre du ticket : NET Containers 678/680 Haecht Numéro de ticket : 2025/08/146/…" at bounding box center [784, 359] width 1568 height 718
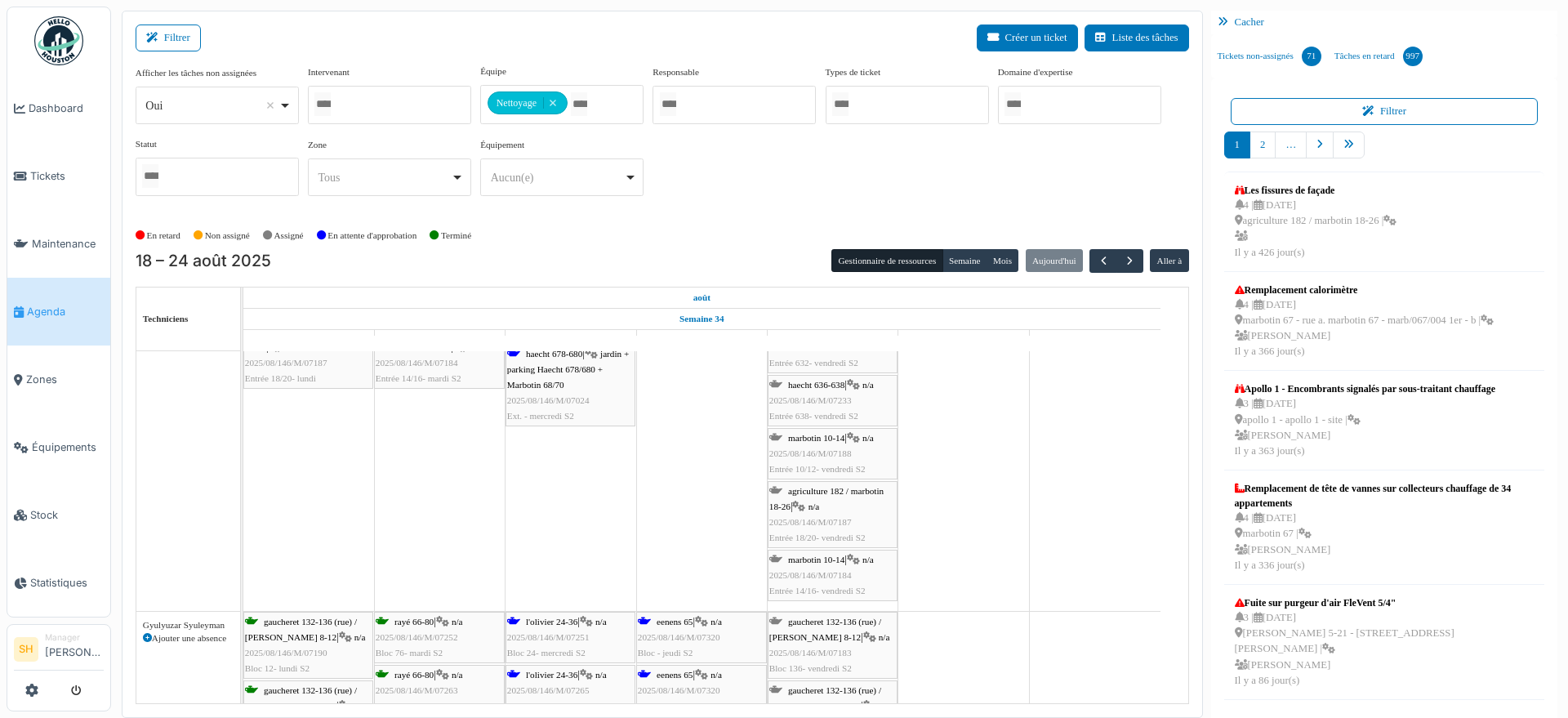
scroll to position [1735, 0]
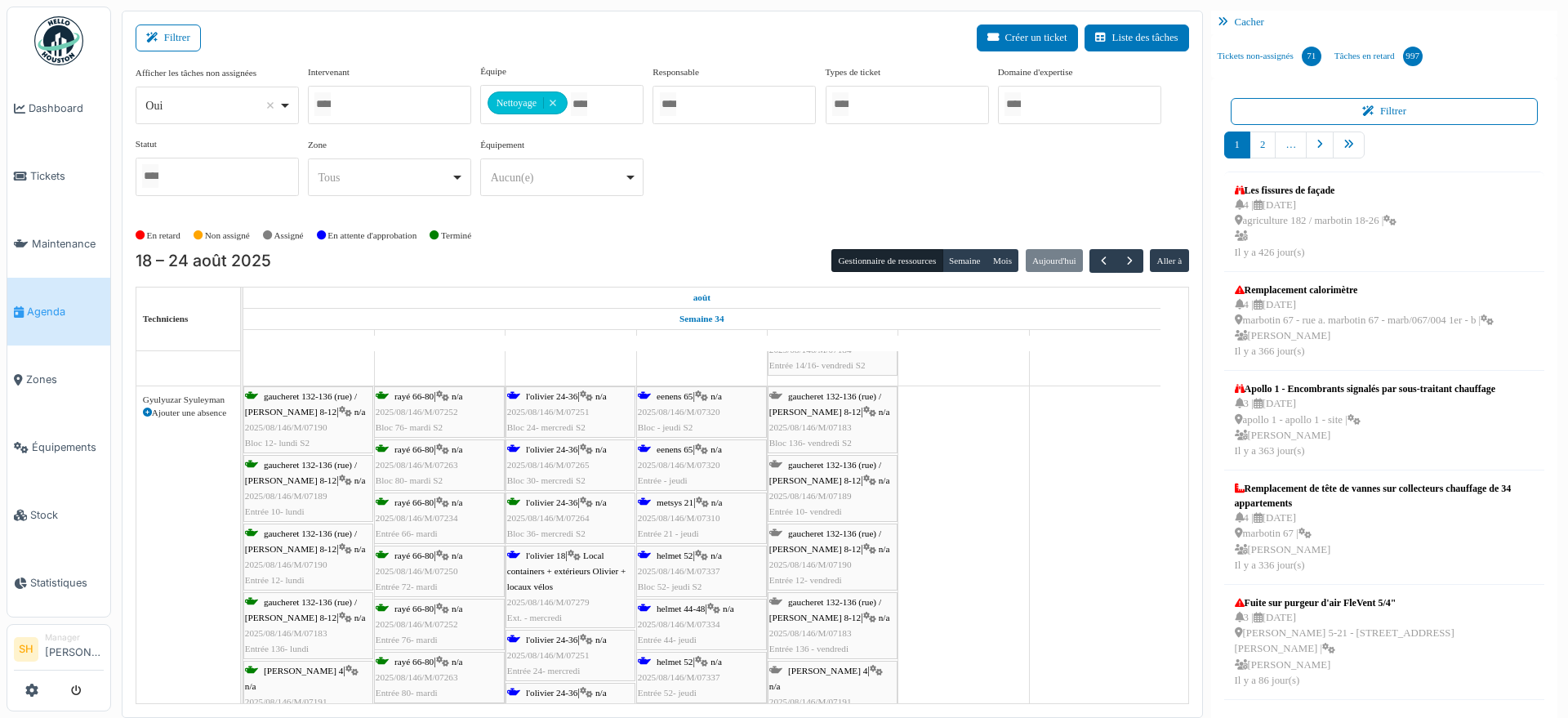
click at [548, 401] on div "l'olivier 24-36 | n/a 2025/08/146/M/07251 Bloc 24- mercredi S2" at bounding box center [571, 412] width 127 height 48
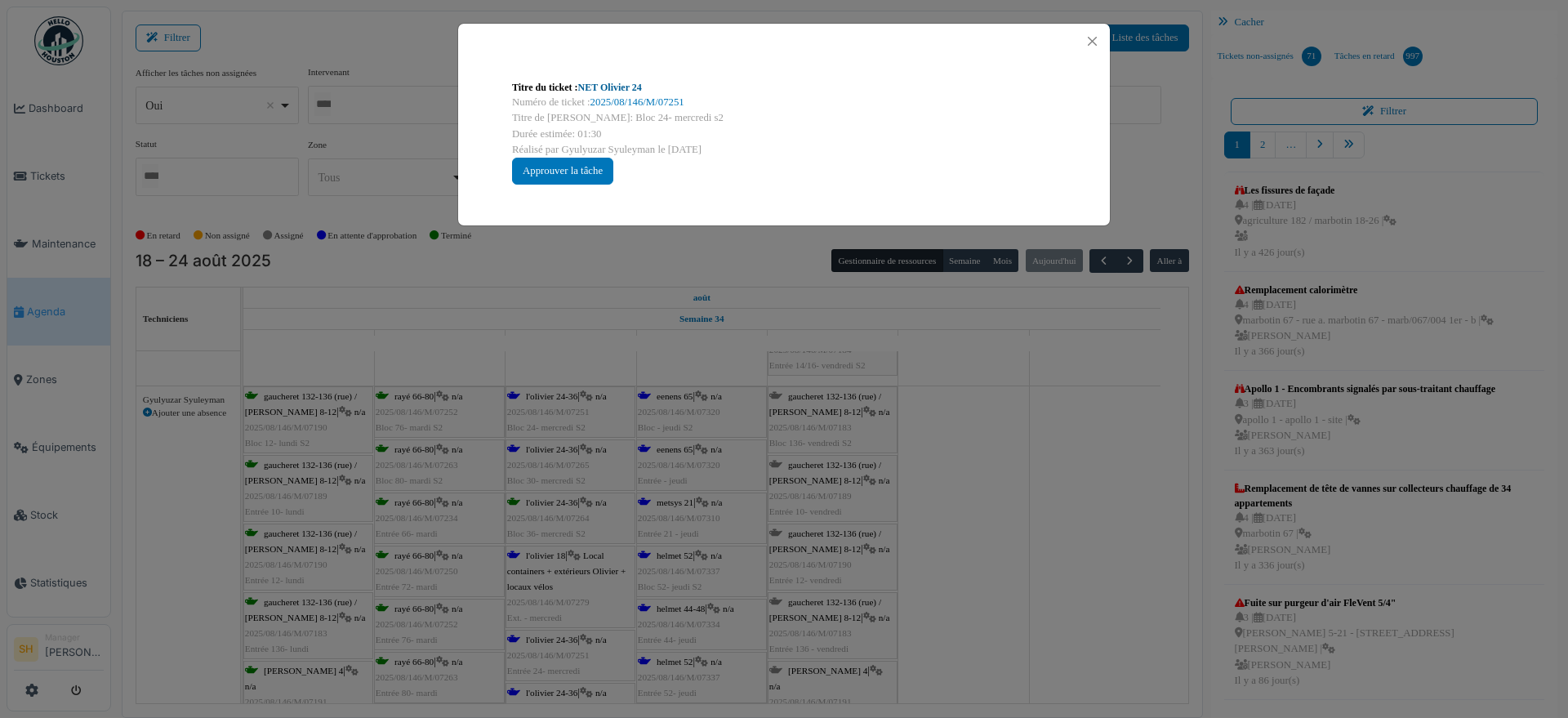
click at [601, 89] on link "NET Olivier 24" at bounding box center [610, 87] width 63 height 11
click at [993, 517] on div "Titre du ticket : NET Olivier 24 Numéro de ticket : 2025/08/146/M/07251 Titre d…" at bounding box center [784, 359] width 1568 height 718
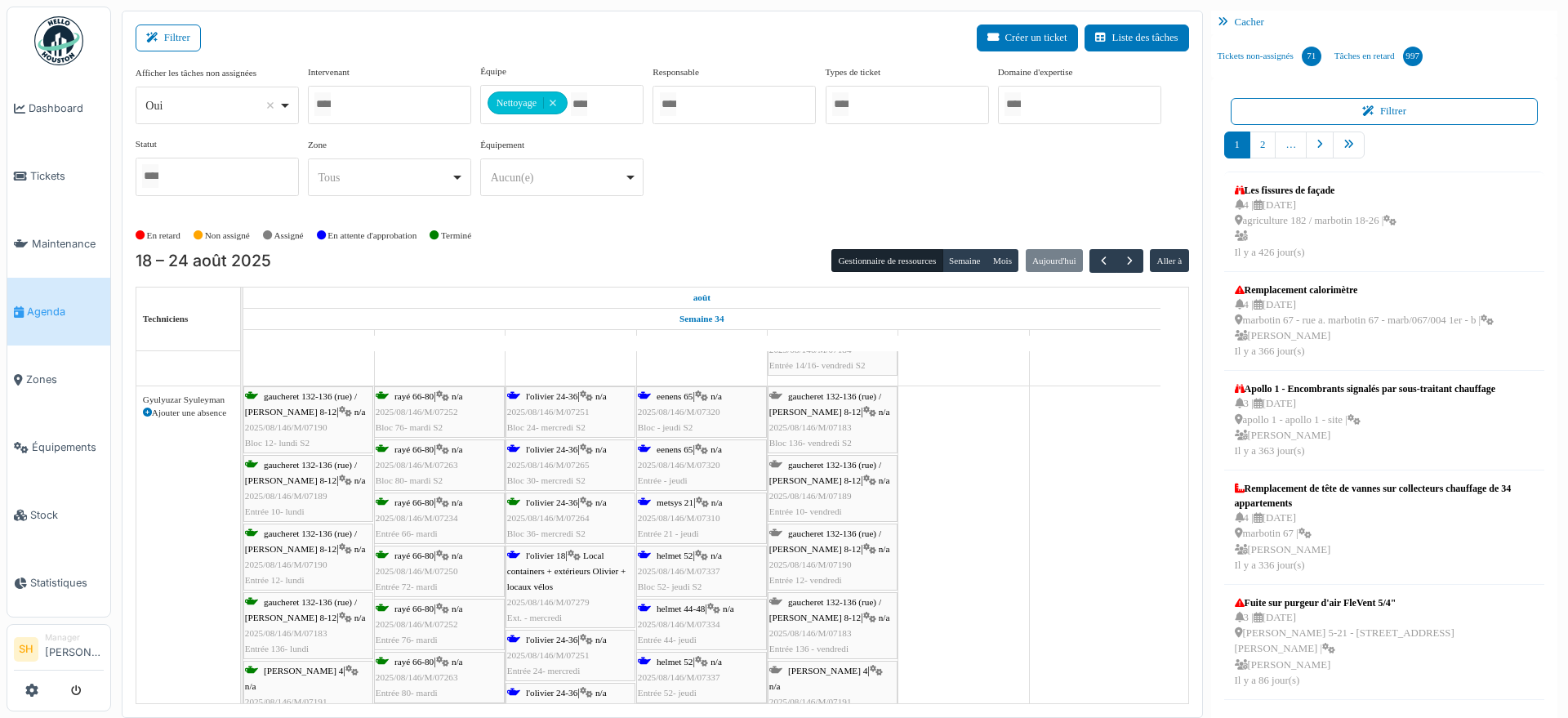
click at [544, 558] on span "l'olivier 18" at bounding box center [545, 555] width 39 height 10
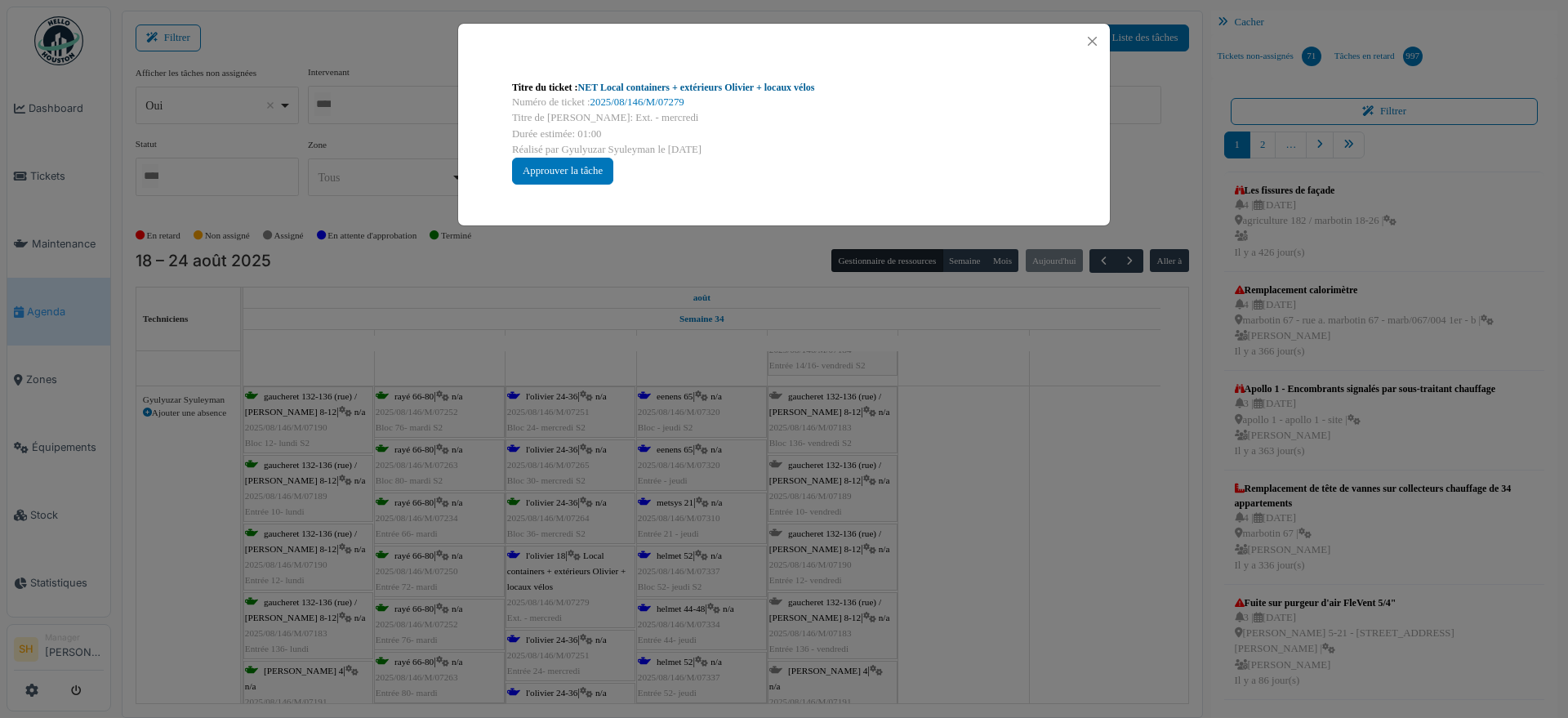
click at [692, 80] on div "Titre du ticket : NET Local containers + extérieurs Olivier + locaux vélos" at bounding box center [783, 87] width 544 height 15
click at [676, 88] on link "NET Local containers + extérieurs Olivier + locaux vélos" at bounding box center [696, 87] width 237 height 11
click at [938, 515] on div "Titre du ticket : NET Local containers + extérieurs Olivier + locaux vélos Numé…" at bounding box center [784, 359] width 1568 height 718
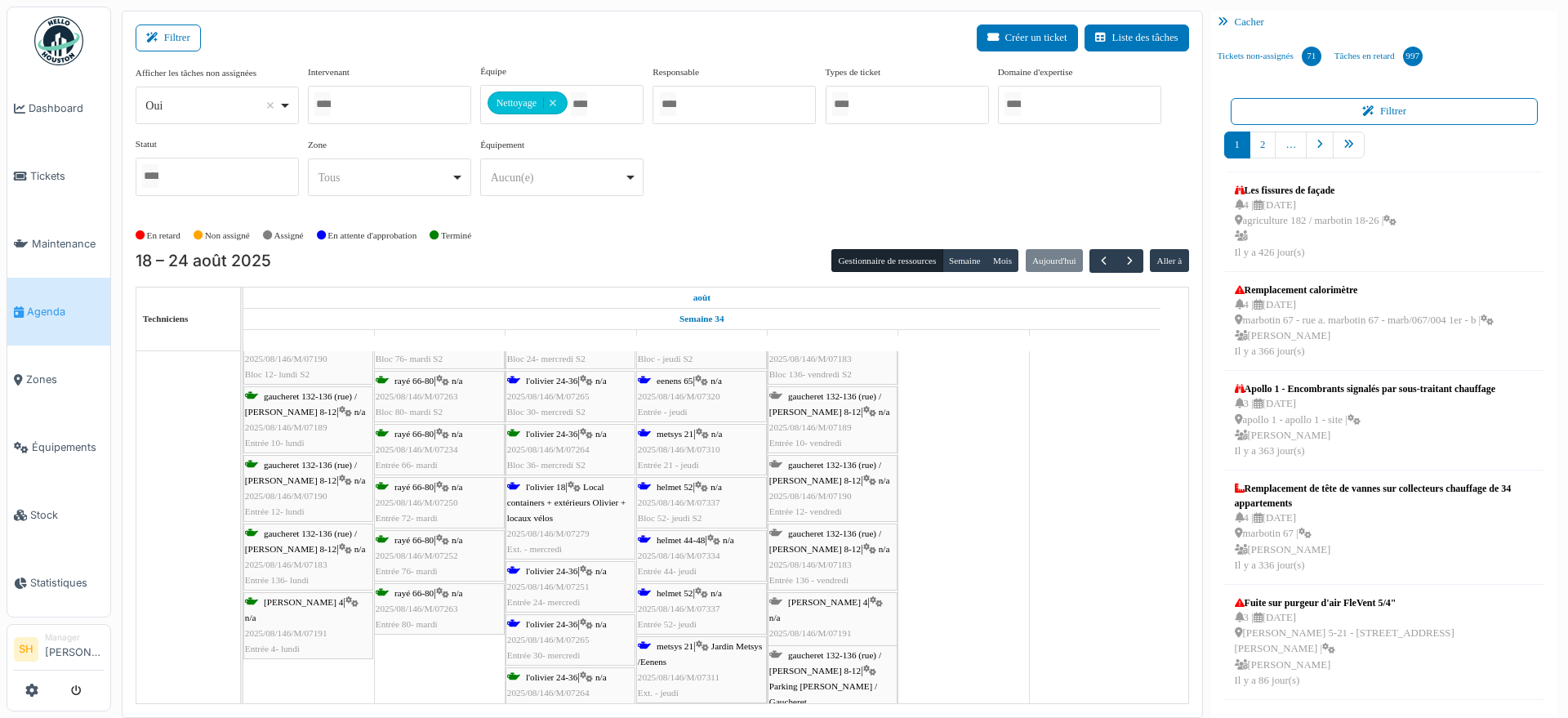
scroll to position [1837, 0]
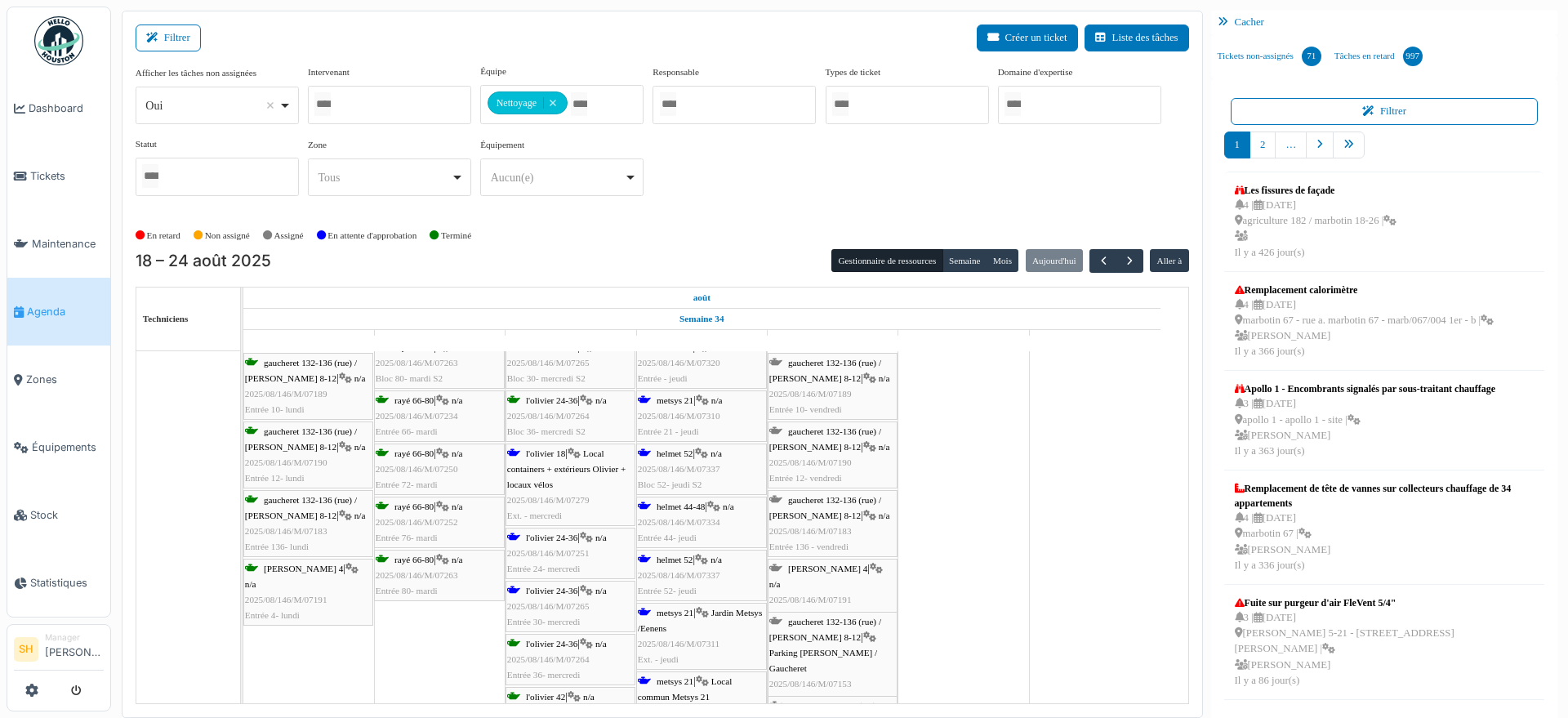
click at [573, 548] on span "2025/08/146/M/07251" at bounding box center [548, 552] width 82 height 10
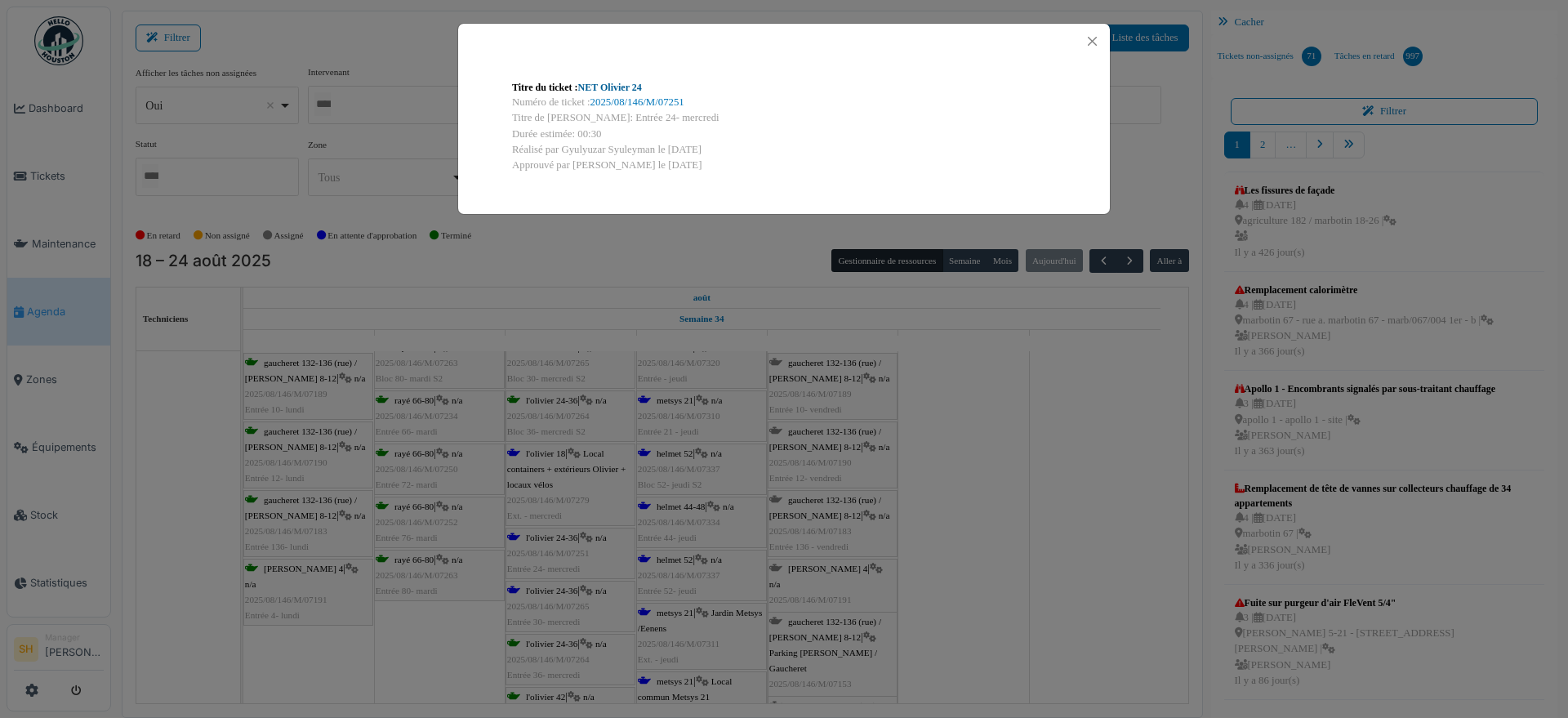
click at [594, 87] on link "NET Olivier 24" at bounding box center [610, 87] width 63 height 11
click at [825, 454] on div "Titre du ticket : NET Olivier 24 Numéro de ticket : 2025/08/146/M/07251 Titre d…" at bounding box center [784, 359] width 1568 height 718
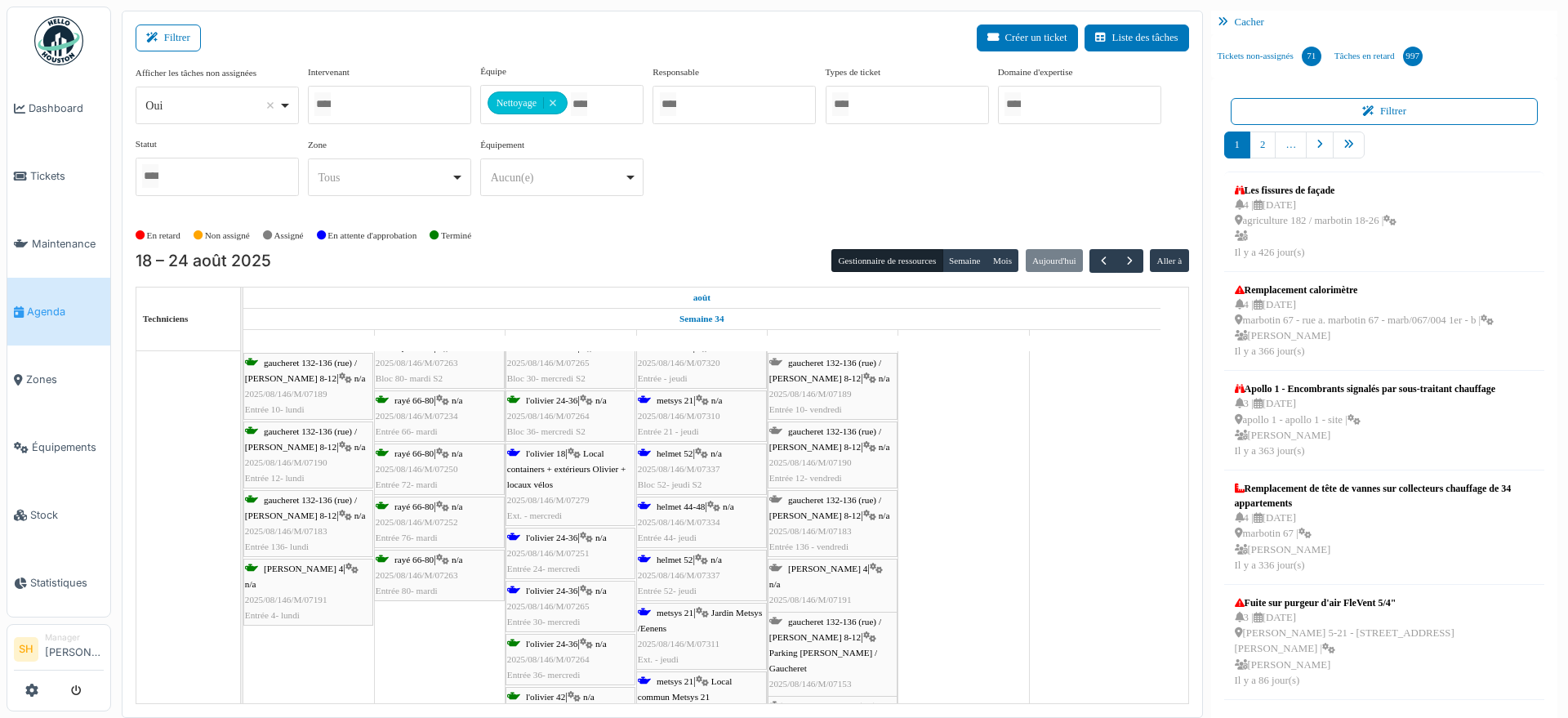
click at [681, 558] on span "helmet 52" at bounding box center [674, 558] width 36 height 10
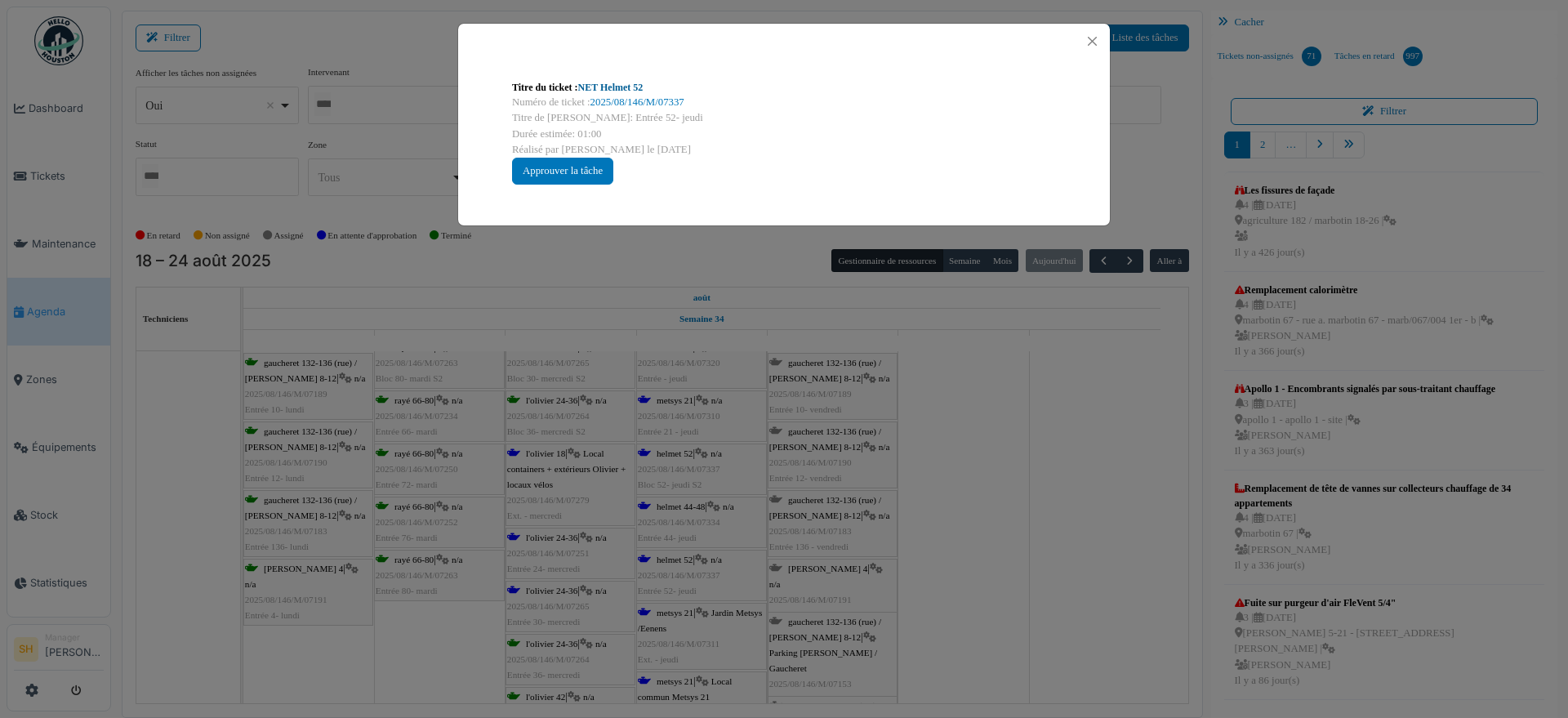
click at [614, 86] on link "NET Helmet 52" at bounding box center [611, 87] width 65 height 11
drag, startPoint x: 1199, startPoint y: 576, endPoint x: 1179, endPoint y: 579, distance: 20.2
click at [1186, 578] on div "Titre du ticket : NET Helmet 52 Numéro de ticket : 2025/08/146/M/07337 Titre de…" at bounding box center [784, 359] width 1568 height 718
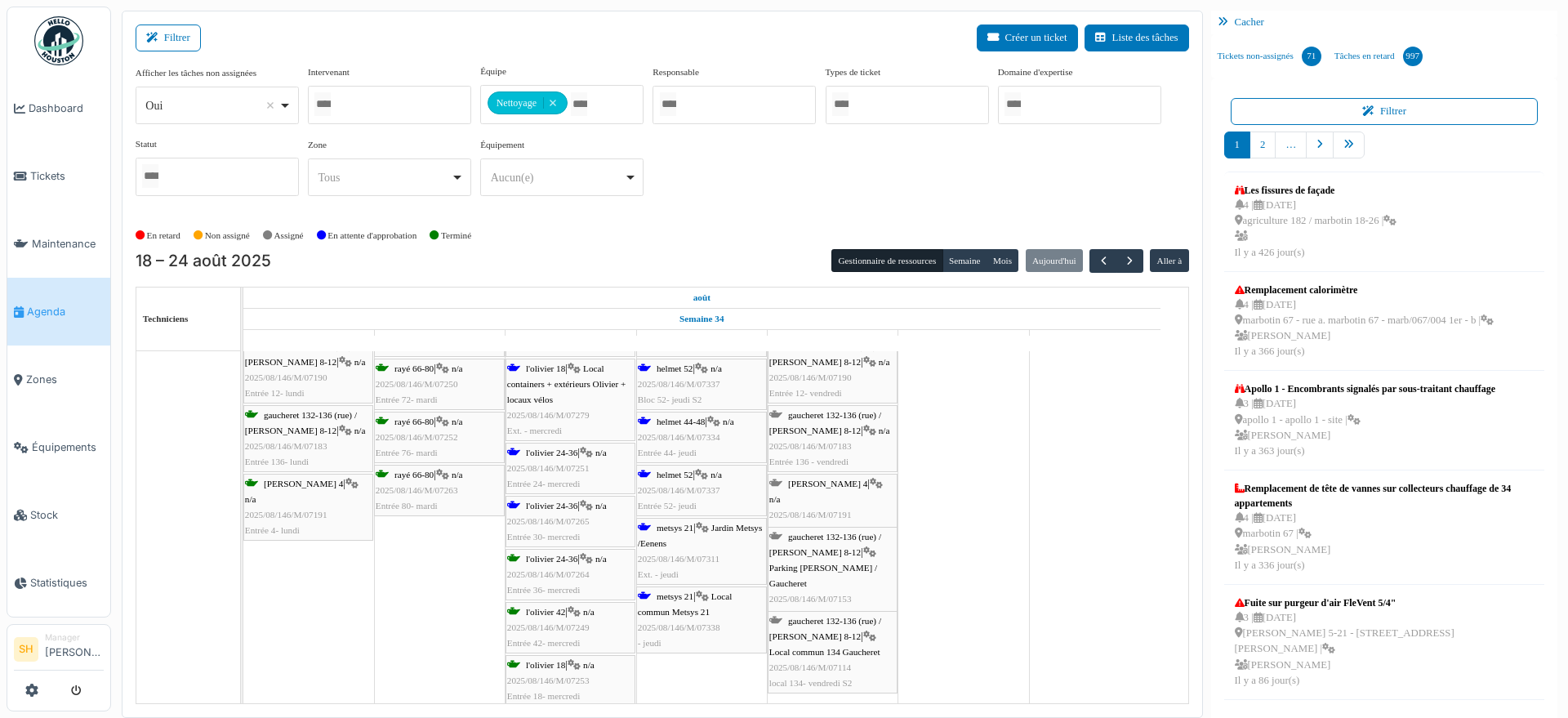
scroll to position [2041, 0]
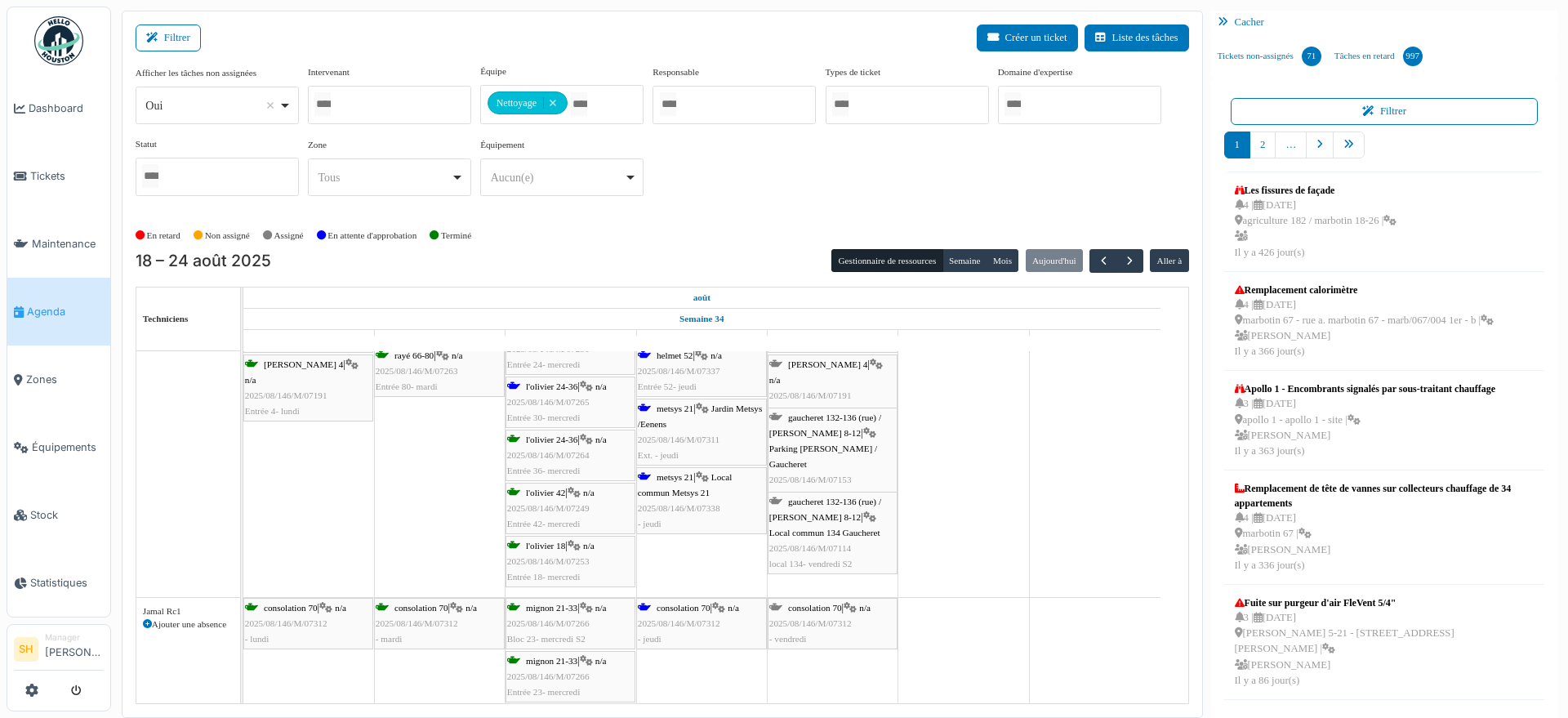
click at [671, 480] on span "metsys 21" at bounding box center [675, 476] width 36 height 10
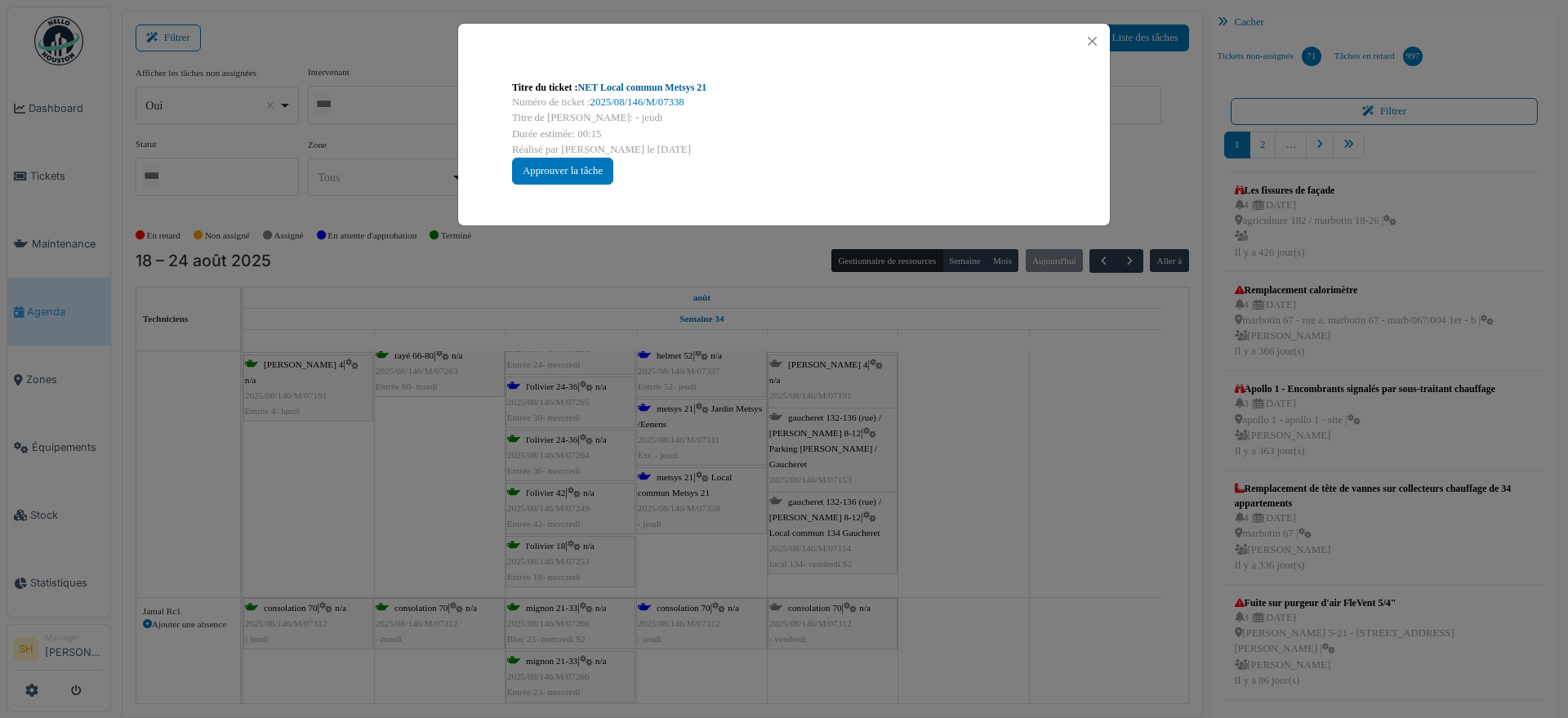
click at [662, 89] on link "NET Local commun Metsys 21" at bounding box center [643, 87] width 129 height 11
click at [895, 444] on div "Titre du ticket : NET Local commun Metsys 21 Numéro de ticket : 2025/08/146/M/0…" at bounding box center [784, 359] width 1568 height 718
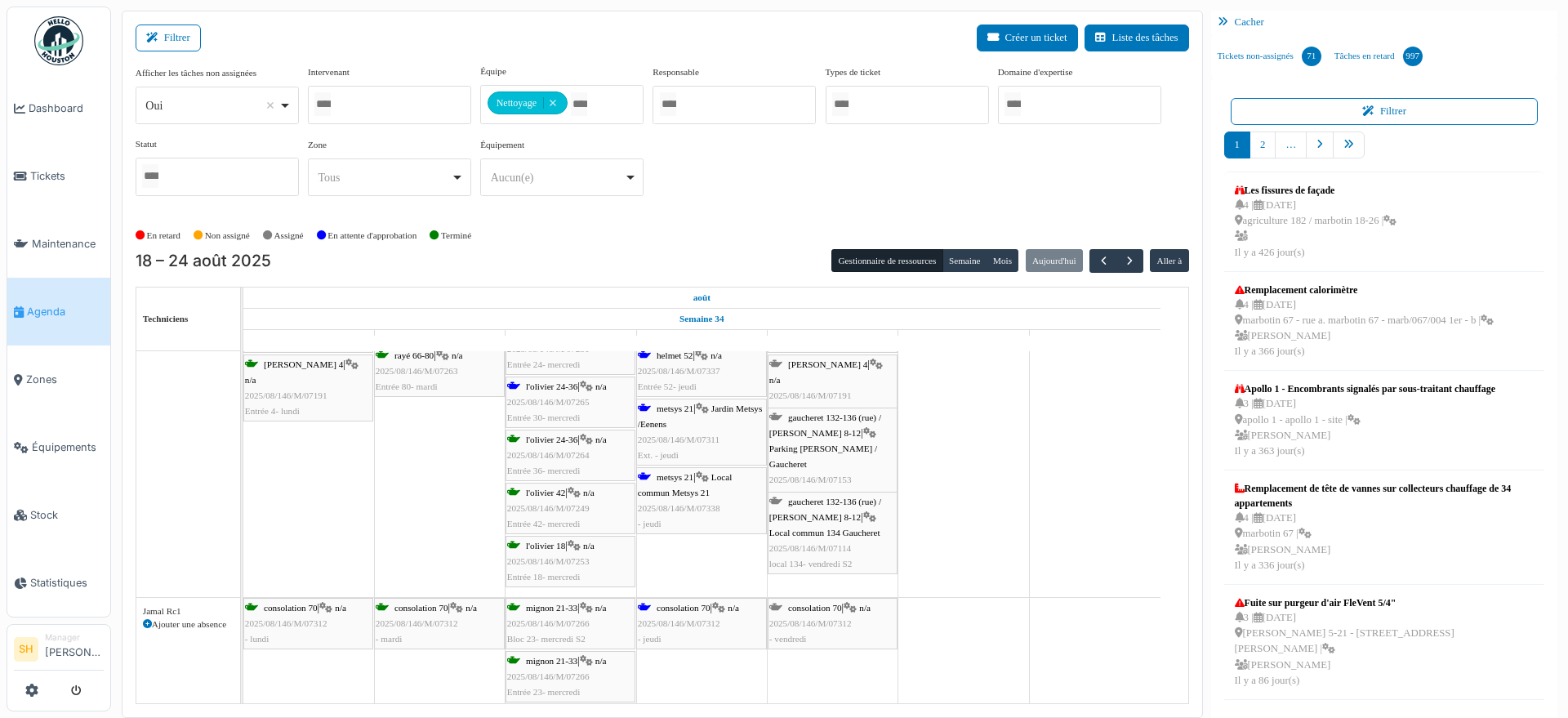
click at [678, 603] on span "consolation 70" at bounding box center [683, 607] width 54 height 10
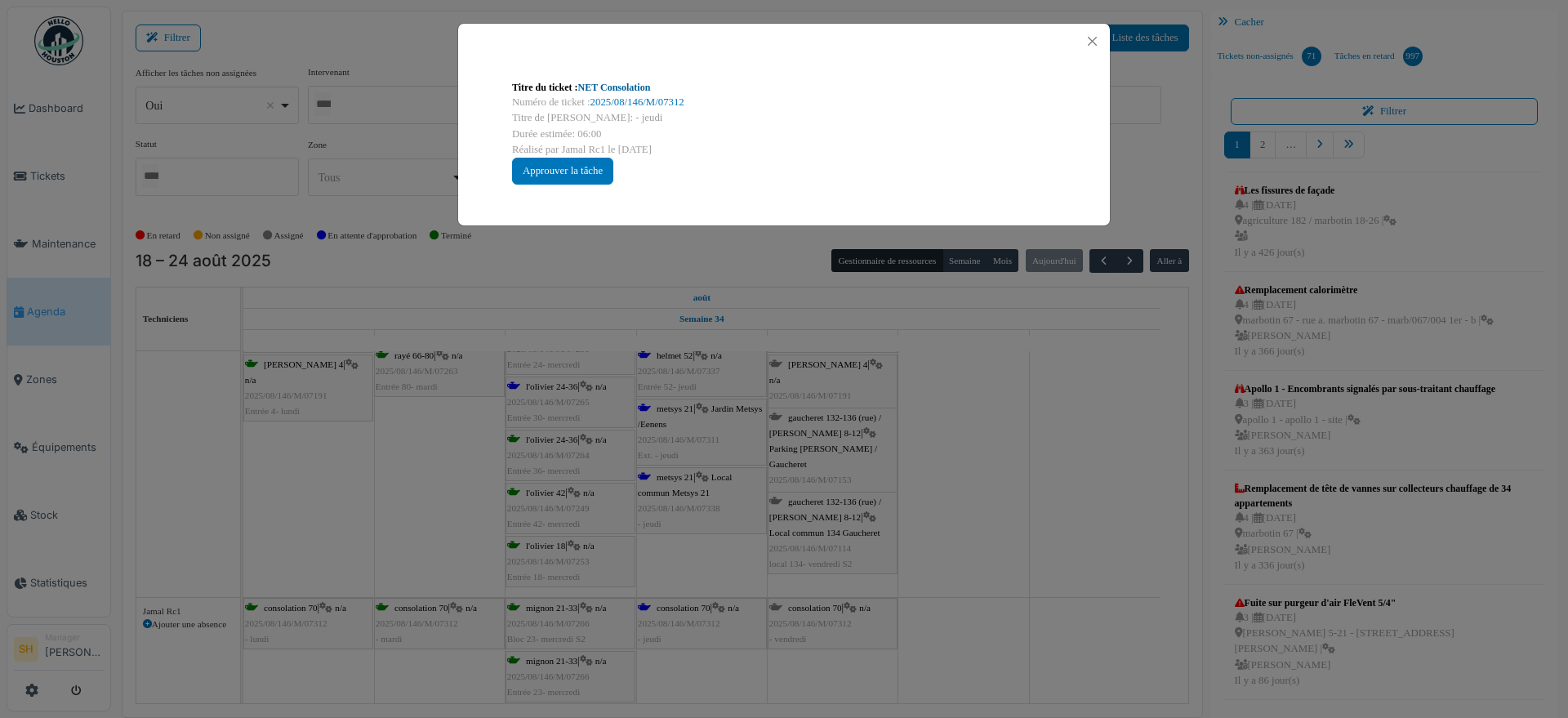
click at [596, 82] on link "NET Consolation" at bounding box center [615, 87] width 73 height 11
click at [788, 383] on div "Titre du ticket : NET Consolation Numéro de ticket : 2025/08/146/M/07312 Titre …" at bounding box center [784, 359] width 1568 height 718
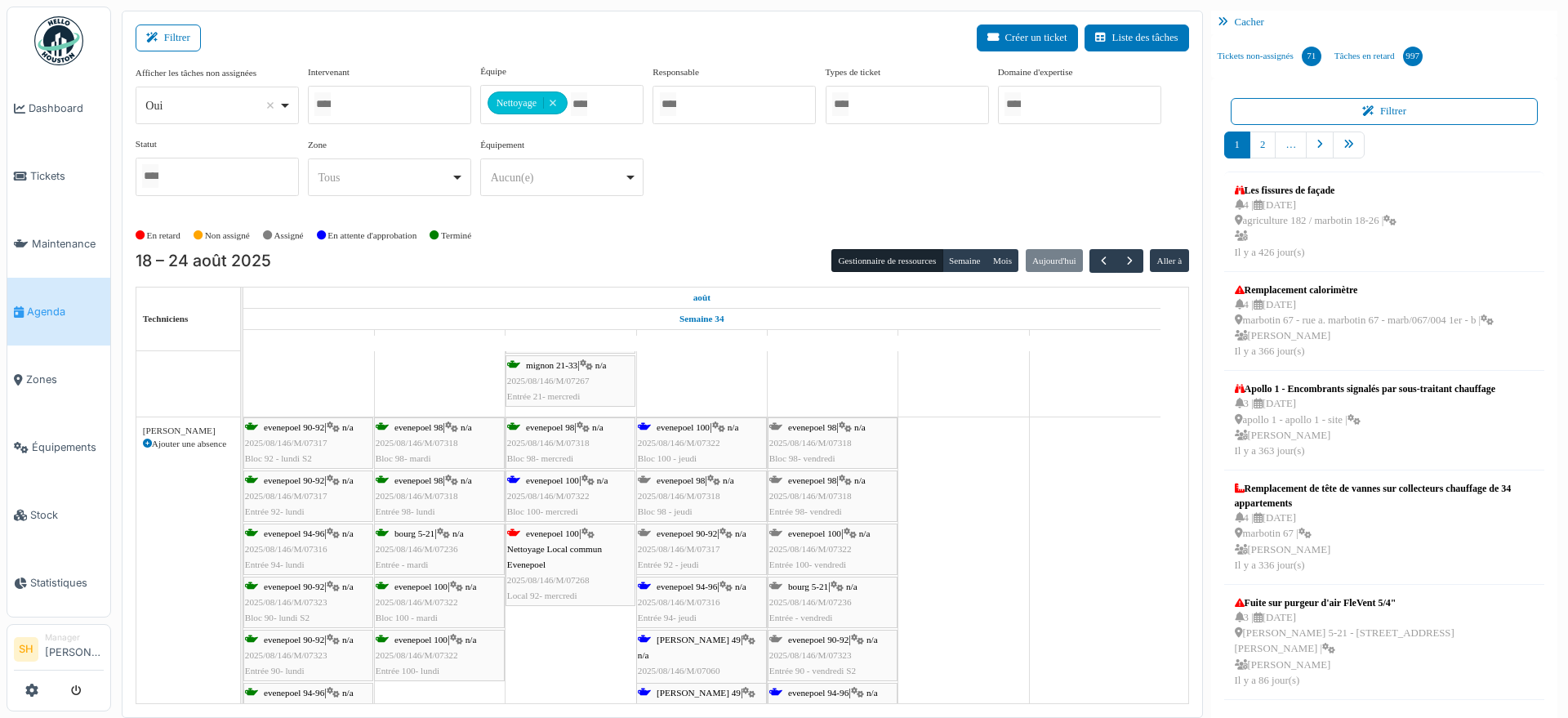
scroll to position [2551, 0]
click at [540, 475] on span "evenepoel 100" at bounding box center [552, 477] width 53 height 10
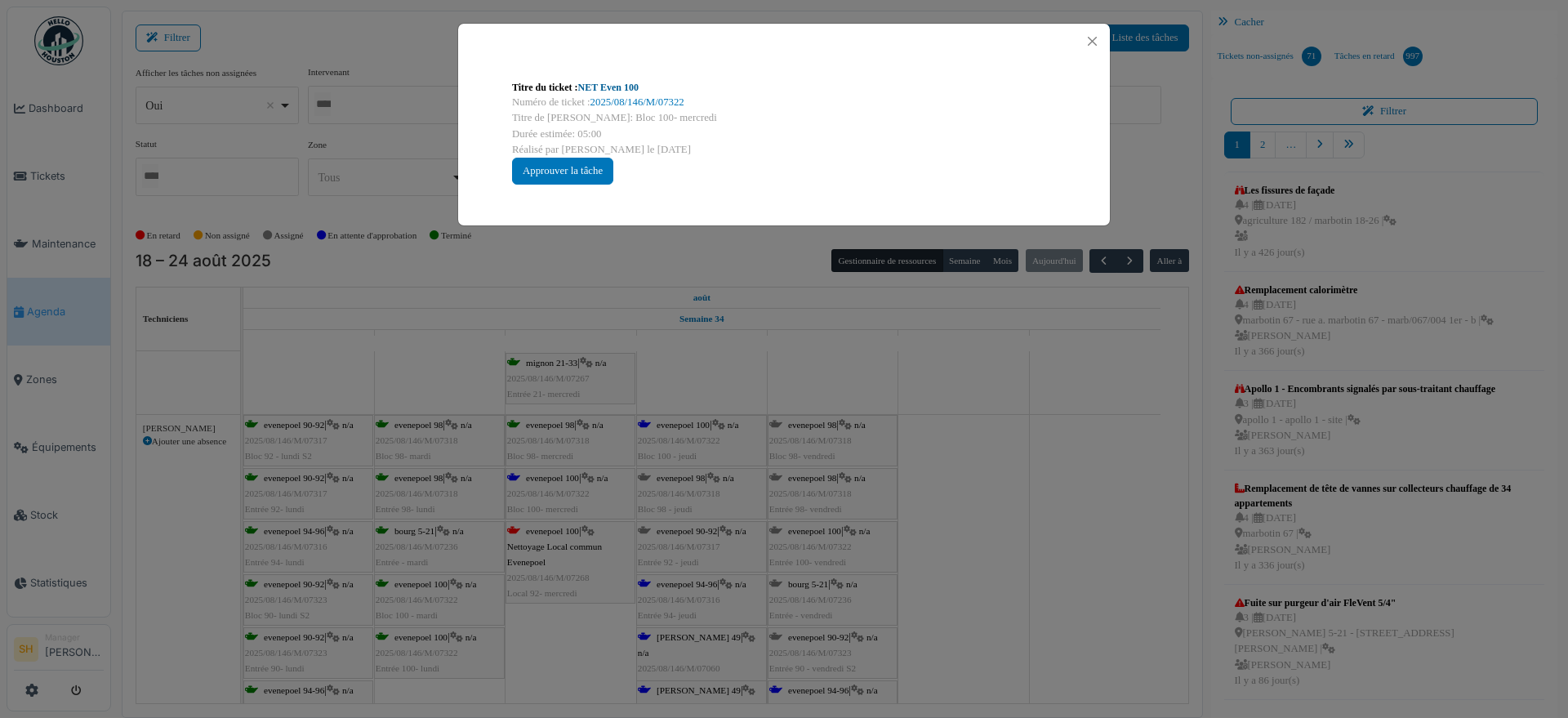
click at [594, 82] on link "NET Even 100" at bounding box center [609, 87] width 61 height 11
click at [988, 537] on div "Titre du ticket : NET Even 100 Numéro de ticket : 2025/08/146/M/07322 Titre de …" at bounding box center [784, 359] width 1568 height 718
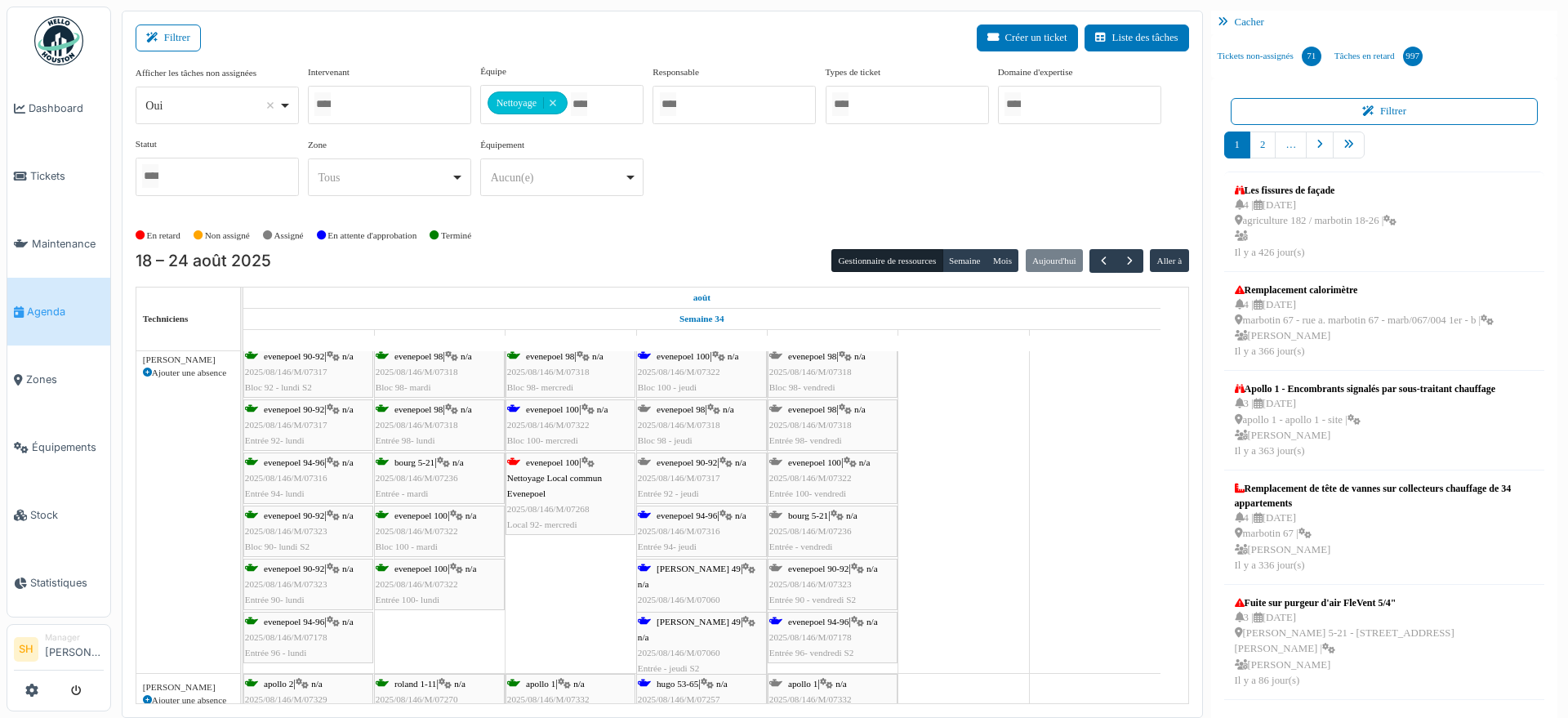
scroll to position [2756, 0]
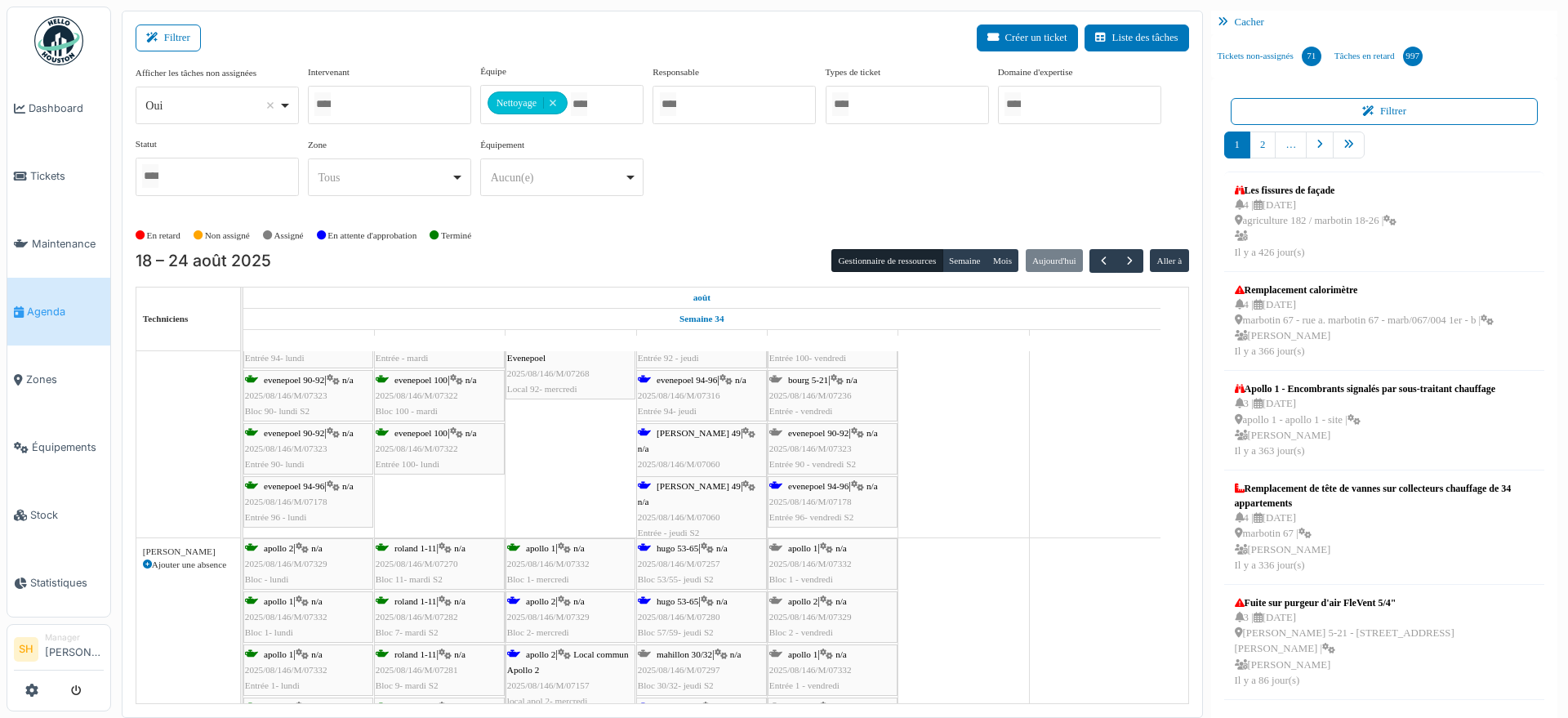
click at [678, 487] on span "[PERSON_NAME] 49" at bounding box center [698, 486] width 84 height 10
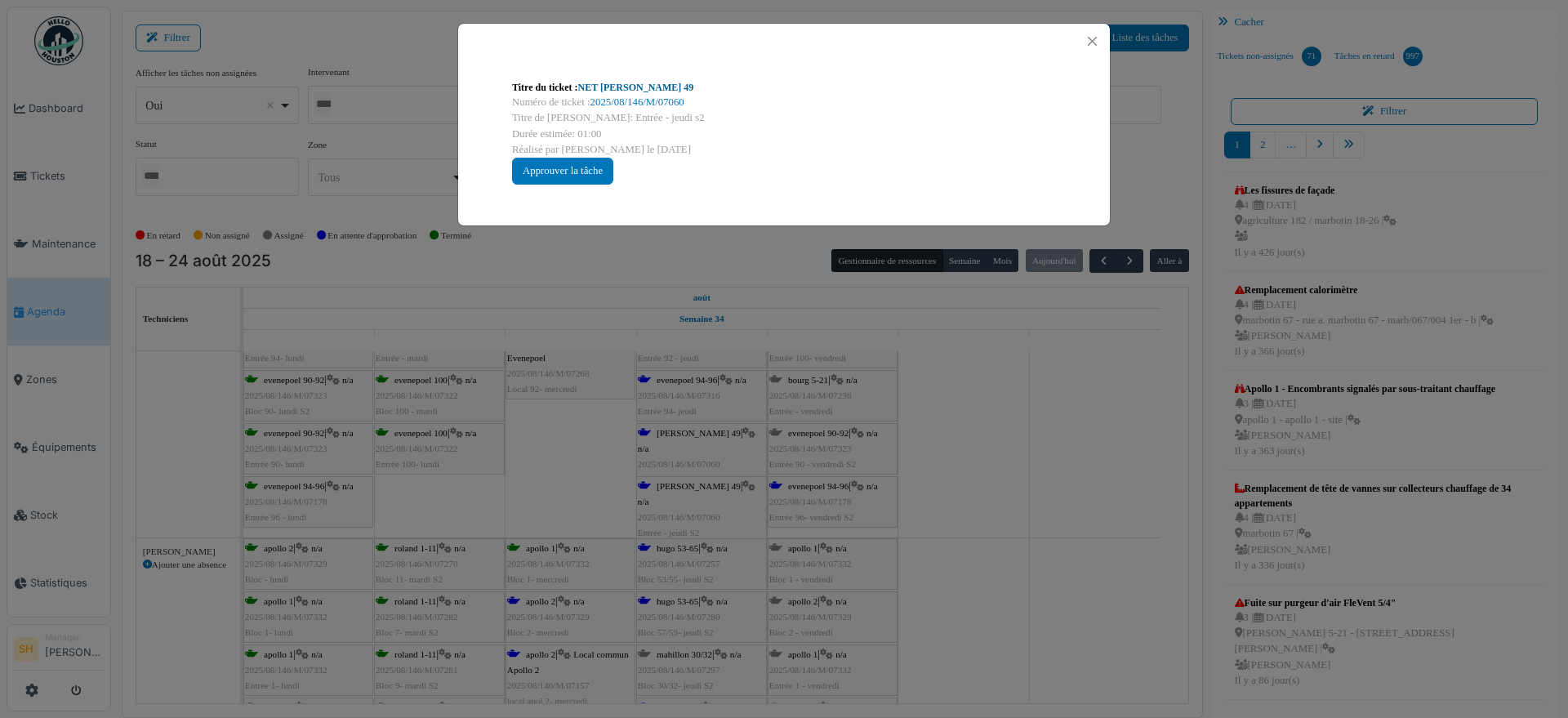
click at [614, 88] on link "NET Wolles 49" at bounding box center [637, 87] width 116 height 11
click at [1023, 547] on div "Titre du ticket : NET Wolles 49 Numéro de ticket : 2025/08/146/M/07060 Titre de…" at bounding box center [784, 359] width 1568 height 718
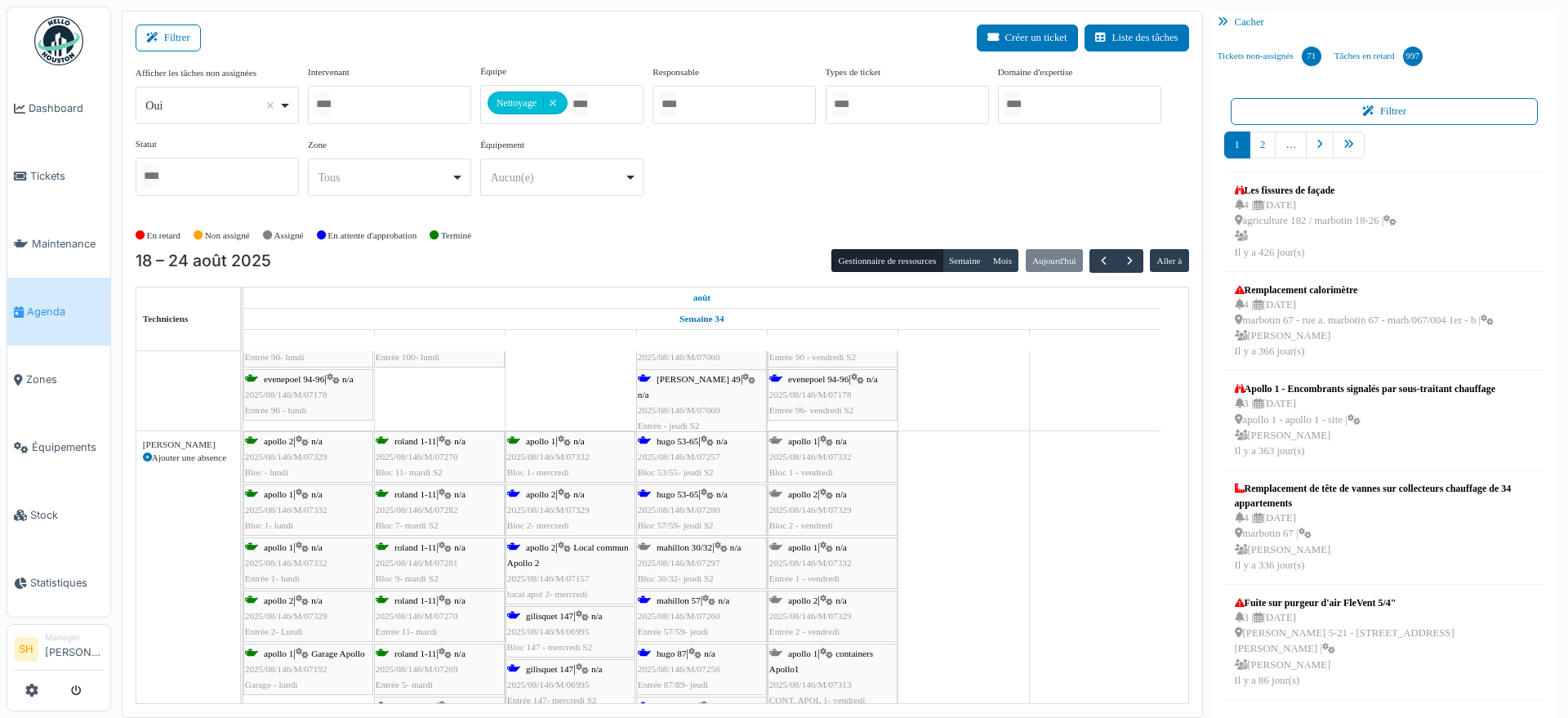
scroll to position [2960, 0]
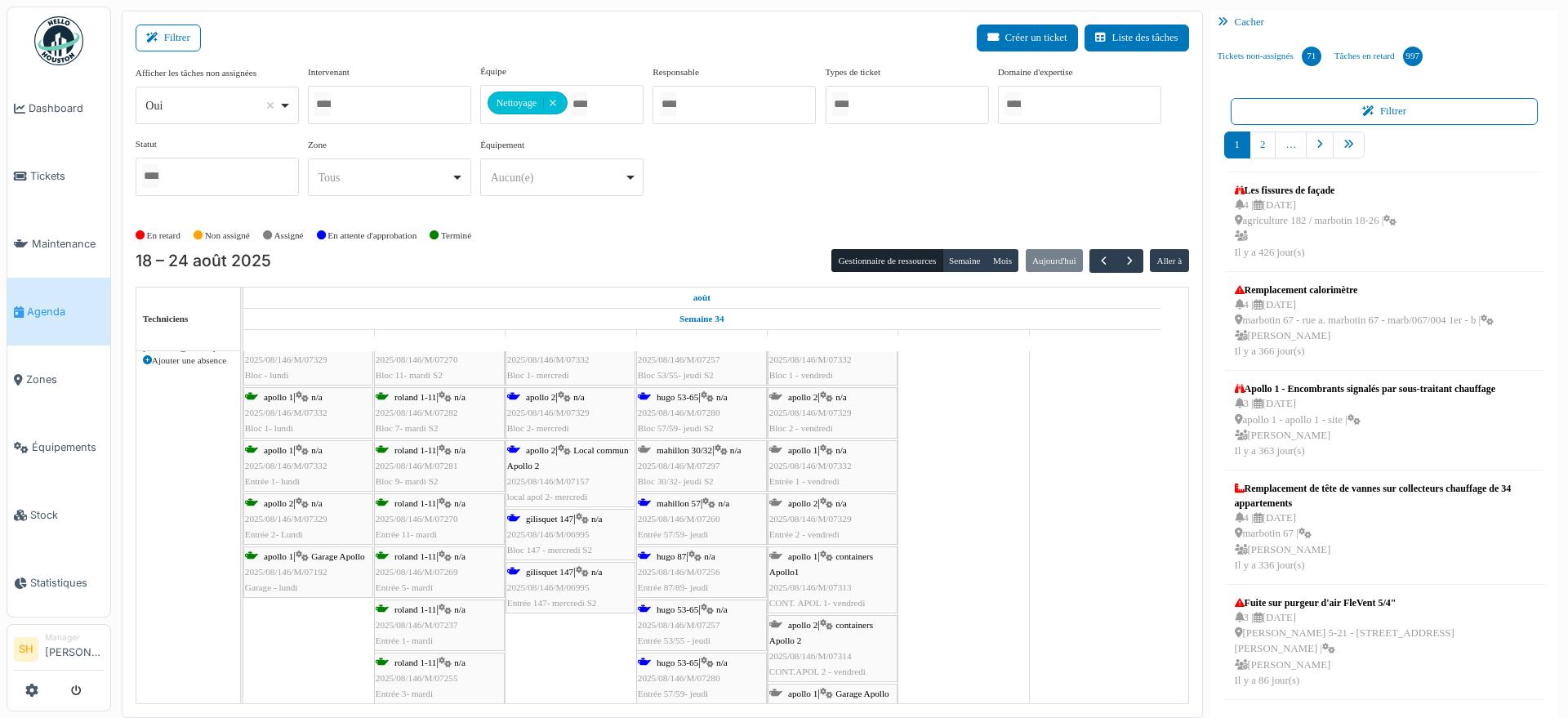
click at [567, 462] on div "apollo 2 | Local commun Apollo 2 2025/08/146/M/07157 local apol 2- mercredi" at bounding box center [571, 473] width 127 height 63
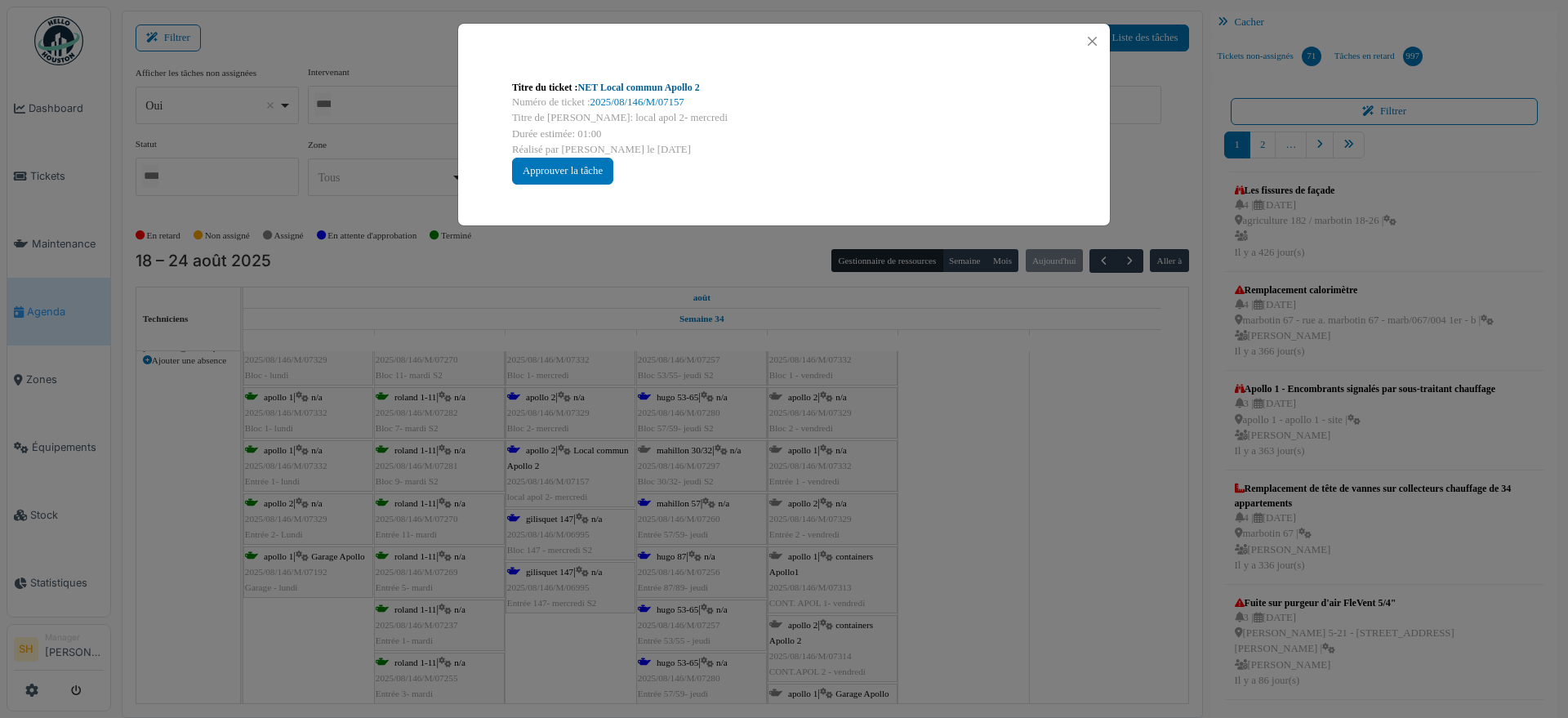
click at [611, 87] on link "NET Local commun Apollo 2" at bounding box center [639, 87] width 121 height 11
drag, startPoint x: 1037, startPoint y: 521, endPoint x: 807, endPoint y: 496, distance: 231.4
click at [1033, 519] on div "Titre du ticket : NET Local commun Apollo 2 Numéro de ticket : 2025/08/146/M/07…" at bounding box center [784, 359] width 1568 height 718
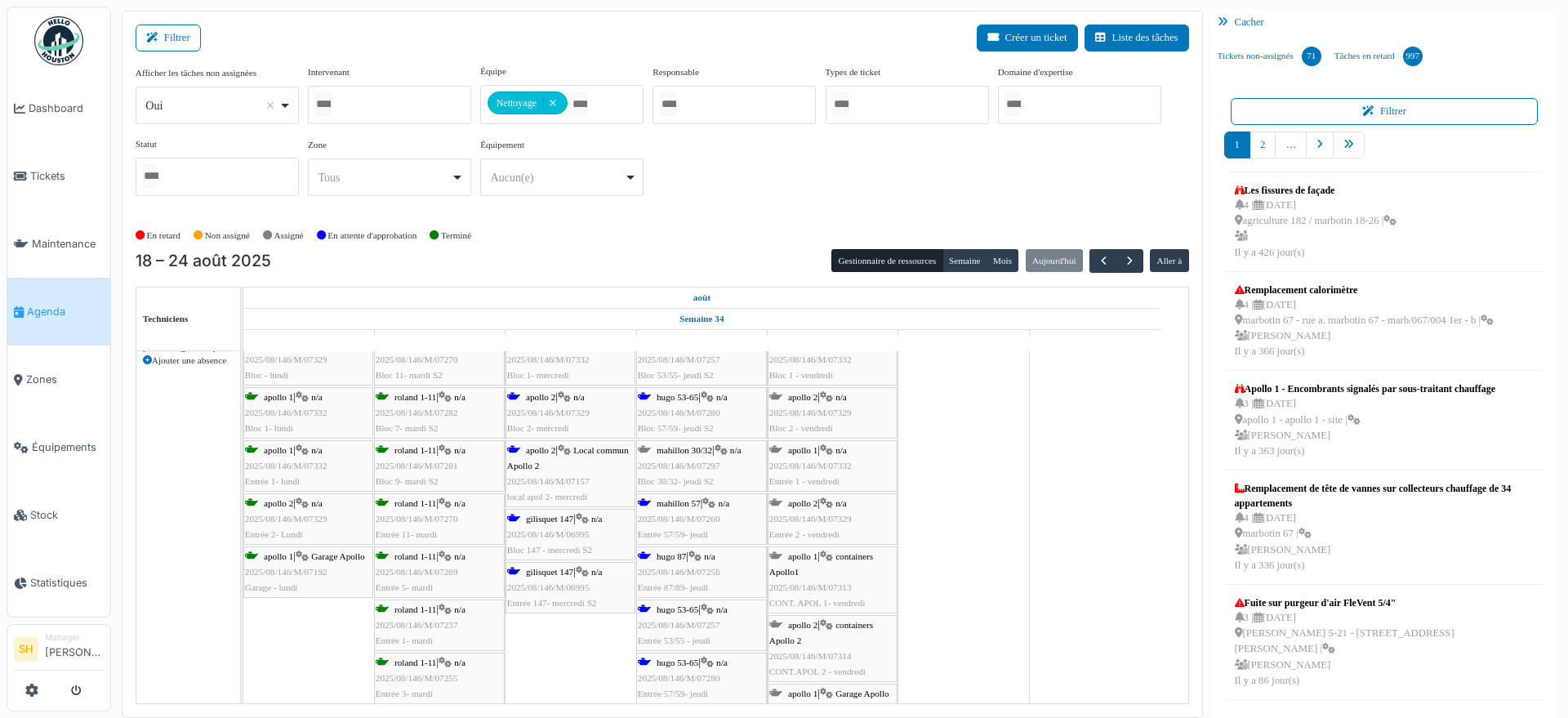
click at [583, 525] on div "gilisquet 147 | n/a 2025/08/146/M/06995 Bloc 147 - mercredi S2" at bounding box center [571, 534] width 127 height 48
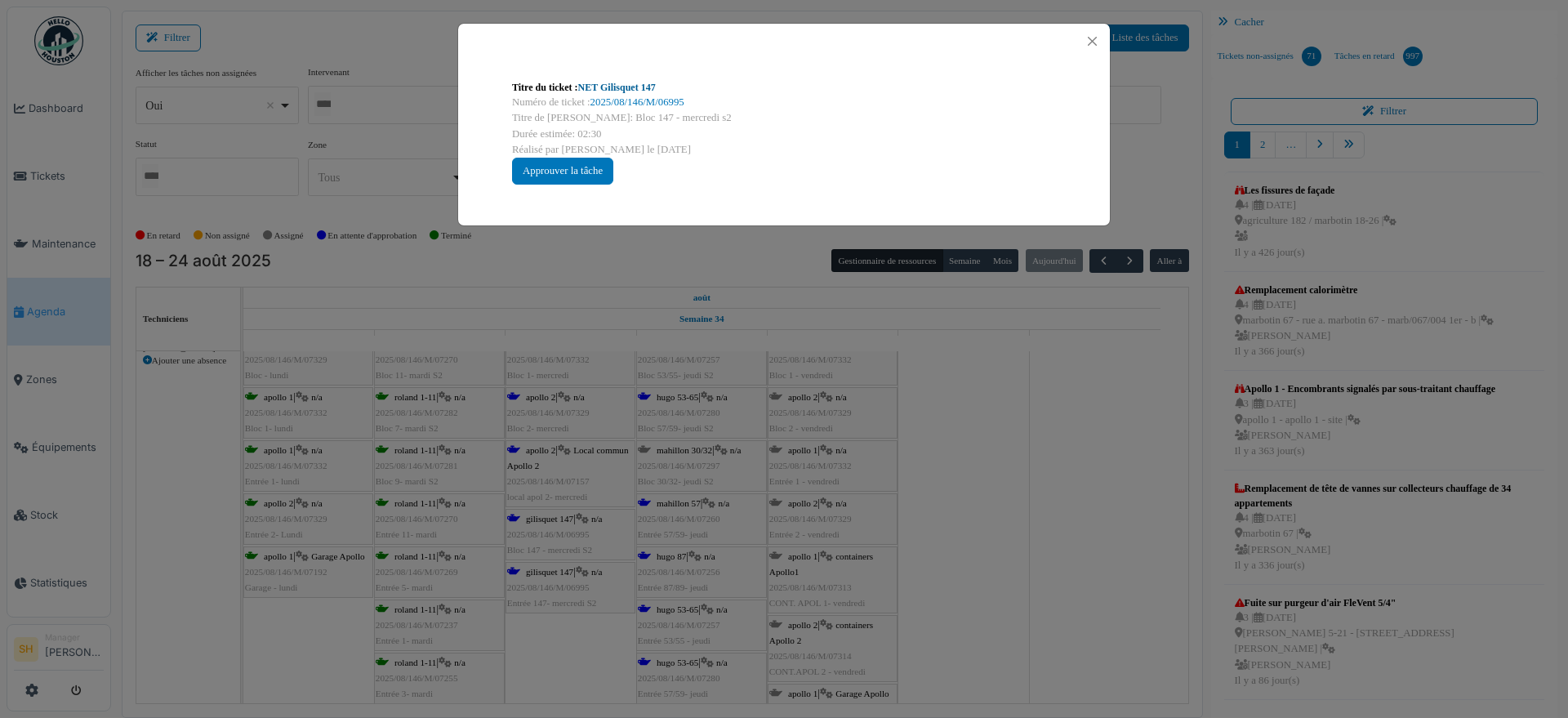
click at [626, 88] on link "NET Gilisquet 147" at bounding box center [617, 87] width 77 height 11
drag, startPoint x: 1012, startPoint y: 535, endPoint x: 990, endPoint y: 552, distance: 27.8
click at [1010, 535] on div "Titre du ticket : NET Gilisquet 147 Numéro de ticket : 2025/08/146/M/06995 Titr…" at bounding box center [784, 359] width 1568 height 718
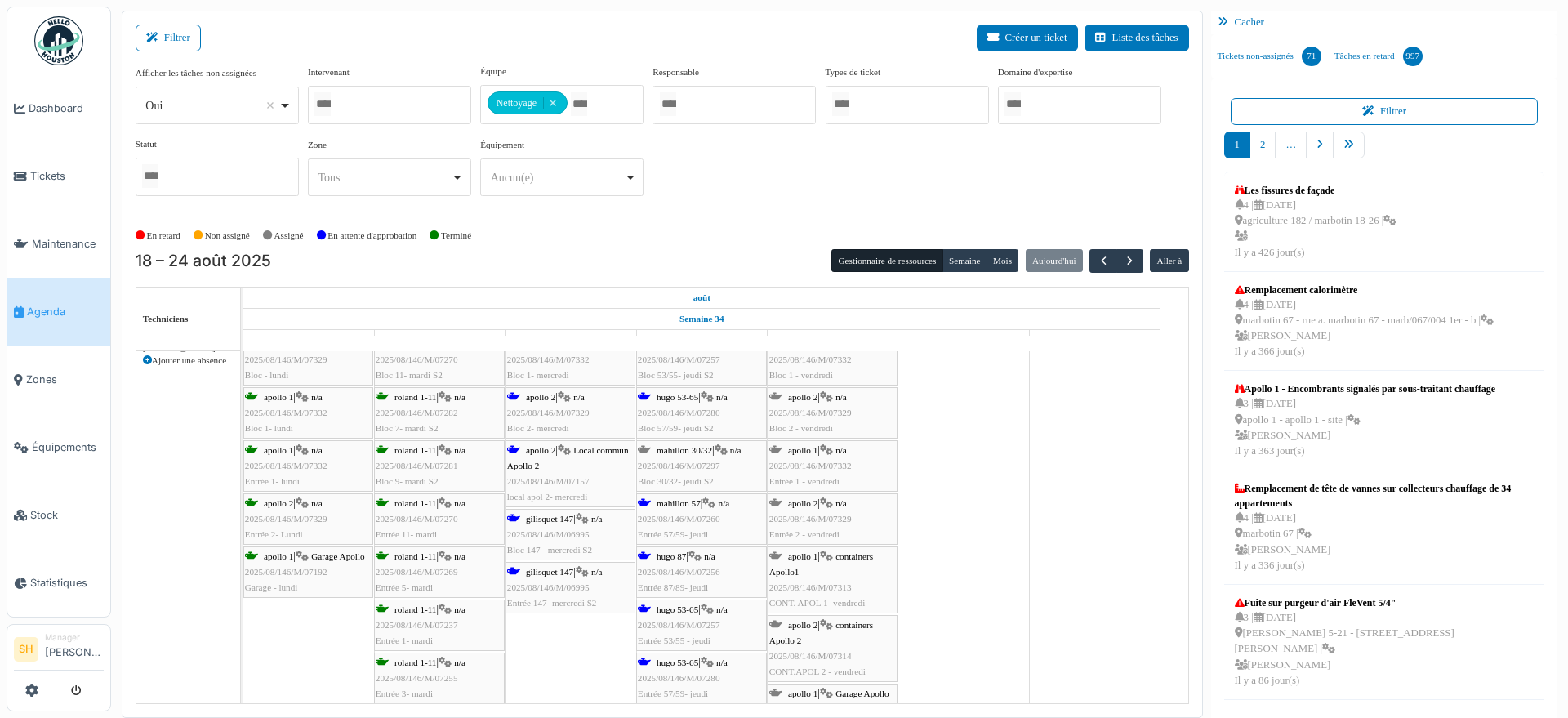
click at [663, 558] on span "hugo 87" at bounding box center [671, 556] width 29 height 10
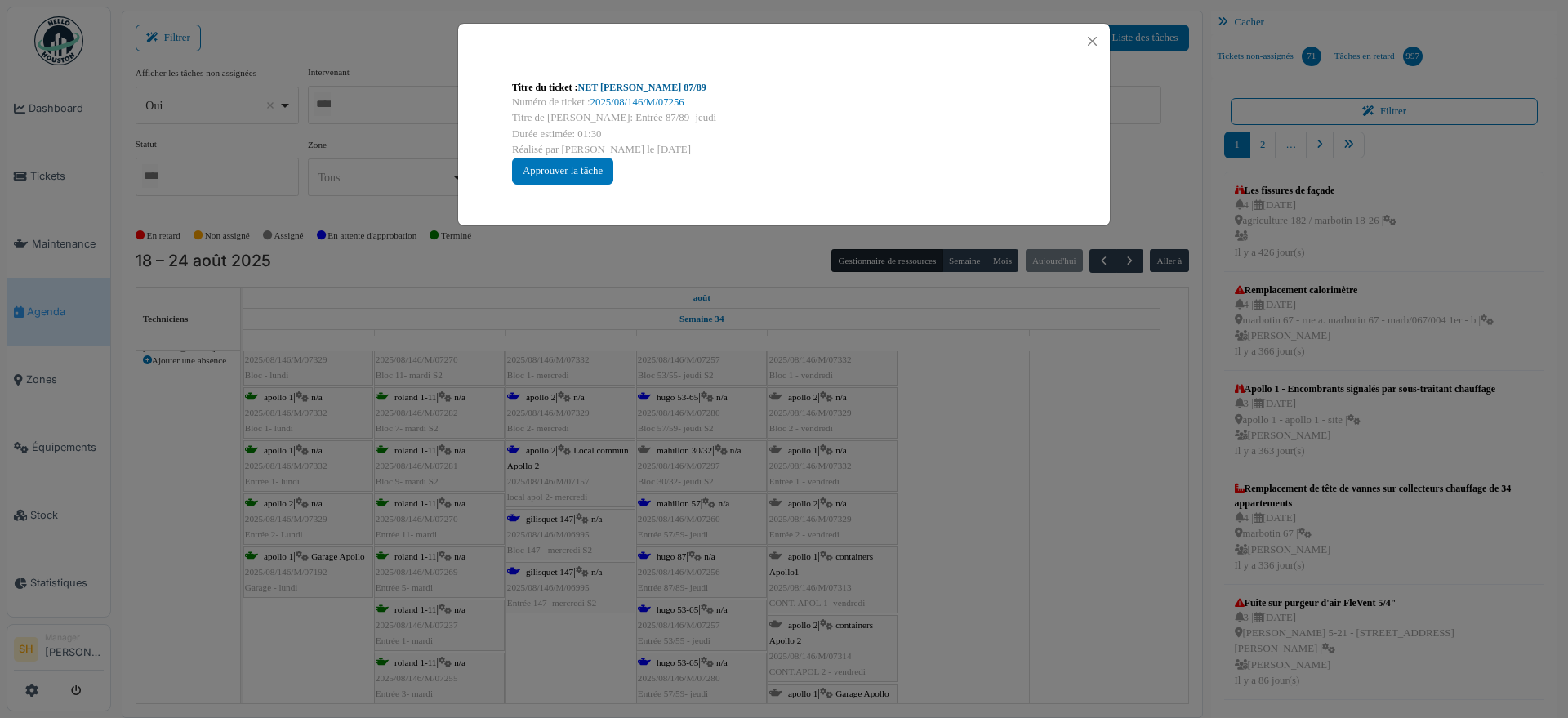
click at [591, 83] on link "NET Hugo 87/89" at bounding box center [643, 87] width 128 height 11
click at [1195, 519] on div "Titre du ticket : NET Hugo 87/89 Numéro de ticket : 2025/08/146/M/07256 Titre d…" at bounding box center [784, 359] width 1568 height 718
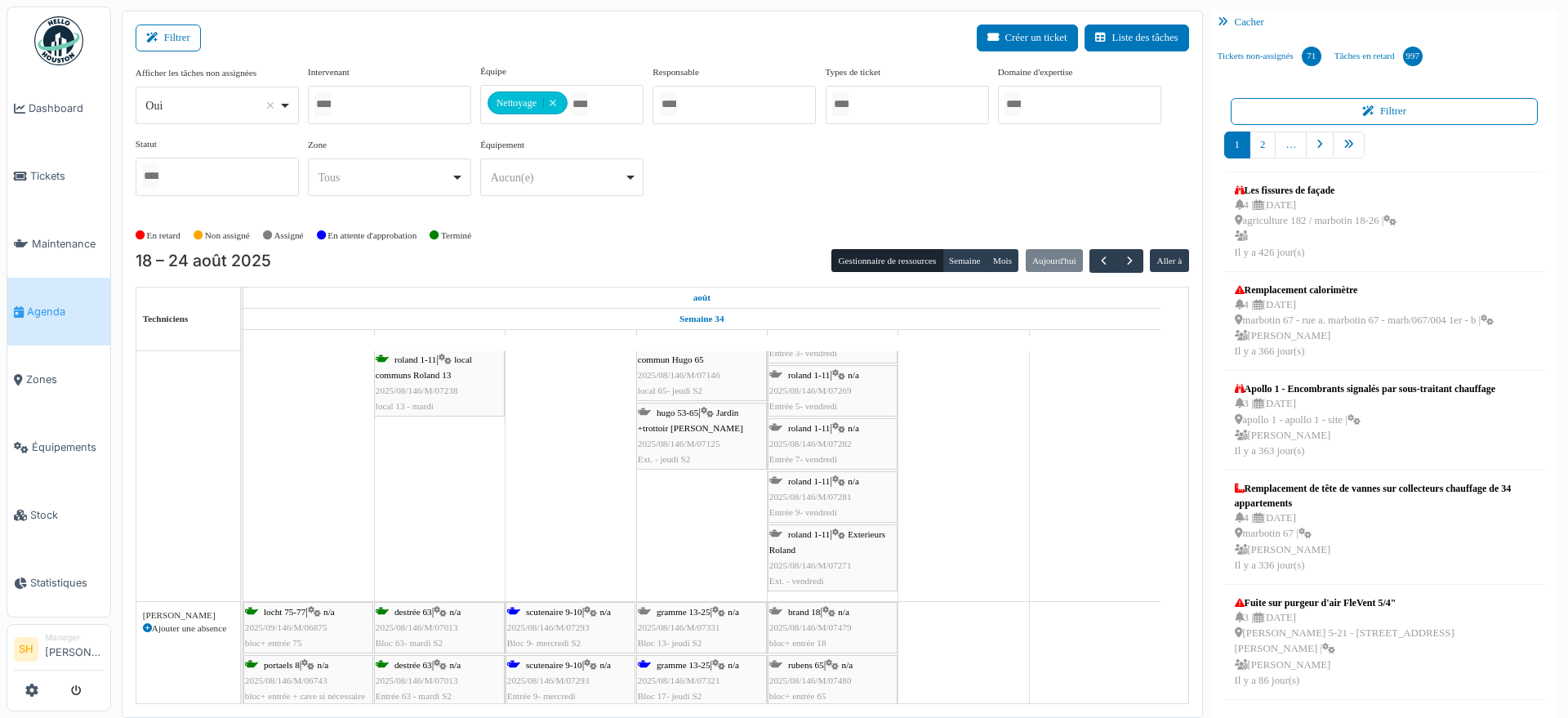
scroll to position [3572, 0]
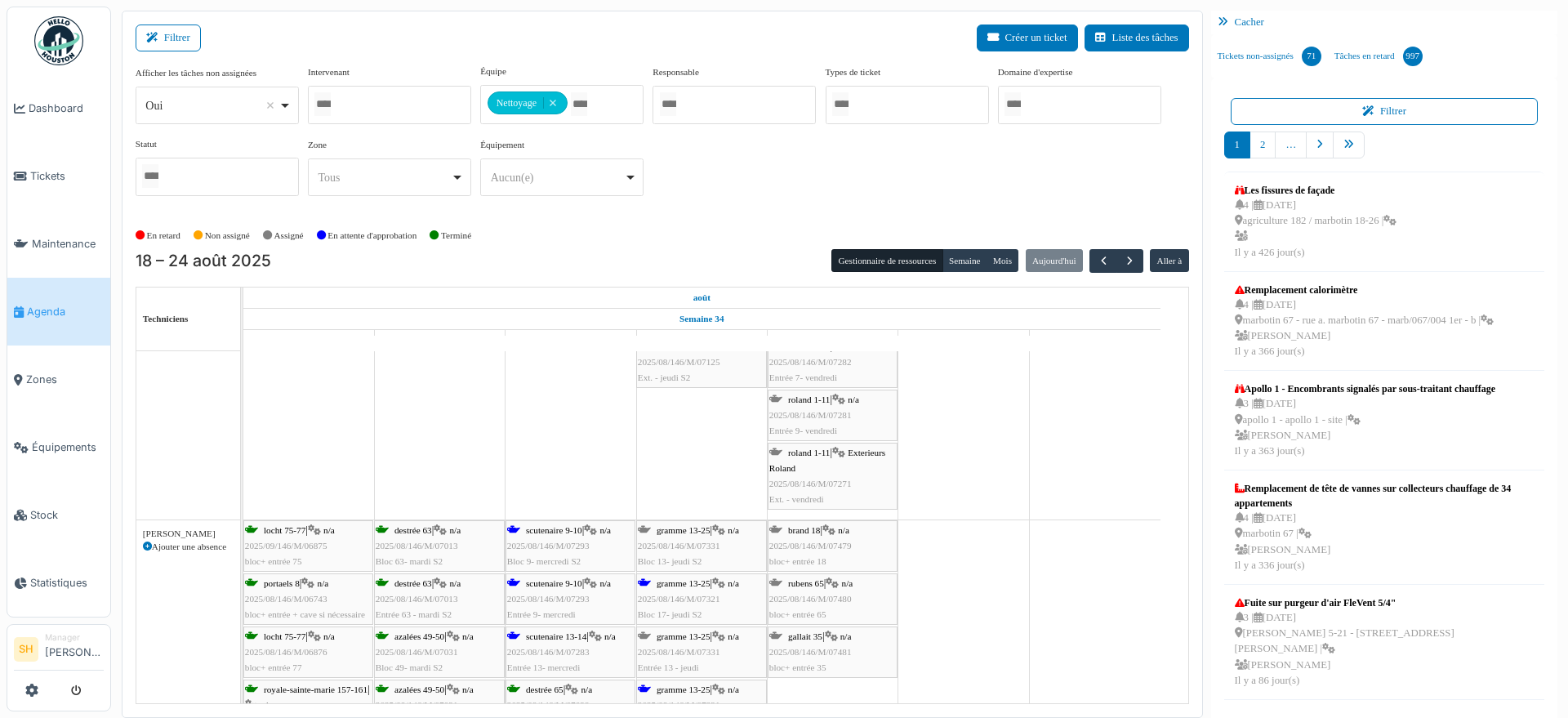
click at [553, 537] on div "scutenaire 9-10 | n/a 2025/08/146/M/07293 Bloc 9- mercredi S2" at bounding box center [571, 546] width 127 height 48
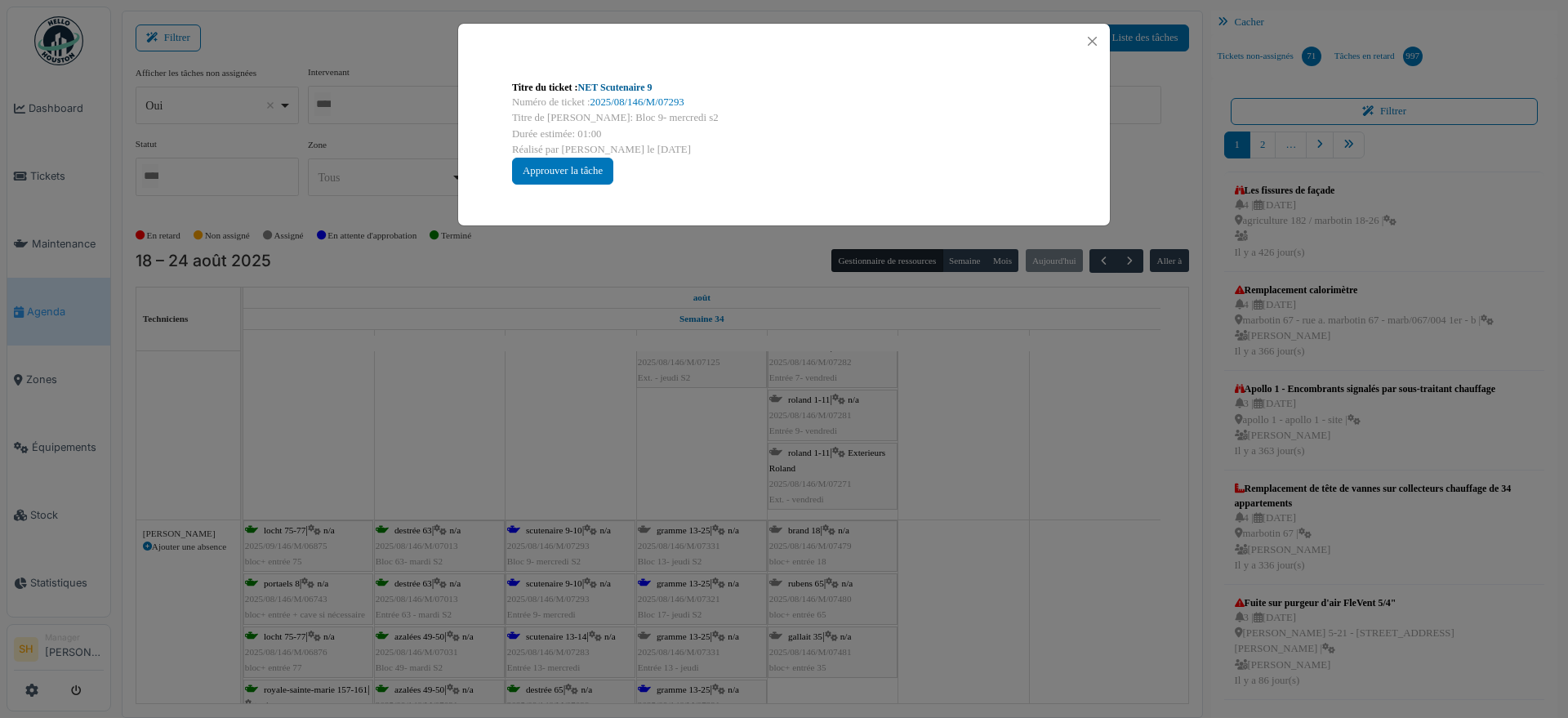
click at [608, 87] on link "NET Scutenaire 9" at bounding box center [616, 87] width 75 height 11
click at [529, 447] on div "Titre du ticket : NET Scutenaire 9 Numéro de ticket : 2025/08/146/M/07293 Titre…" at bounding box center [784, 359] width 1568 height 718
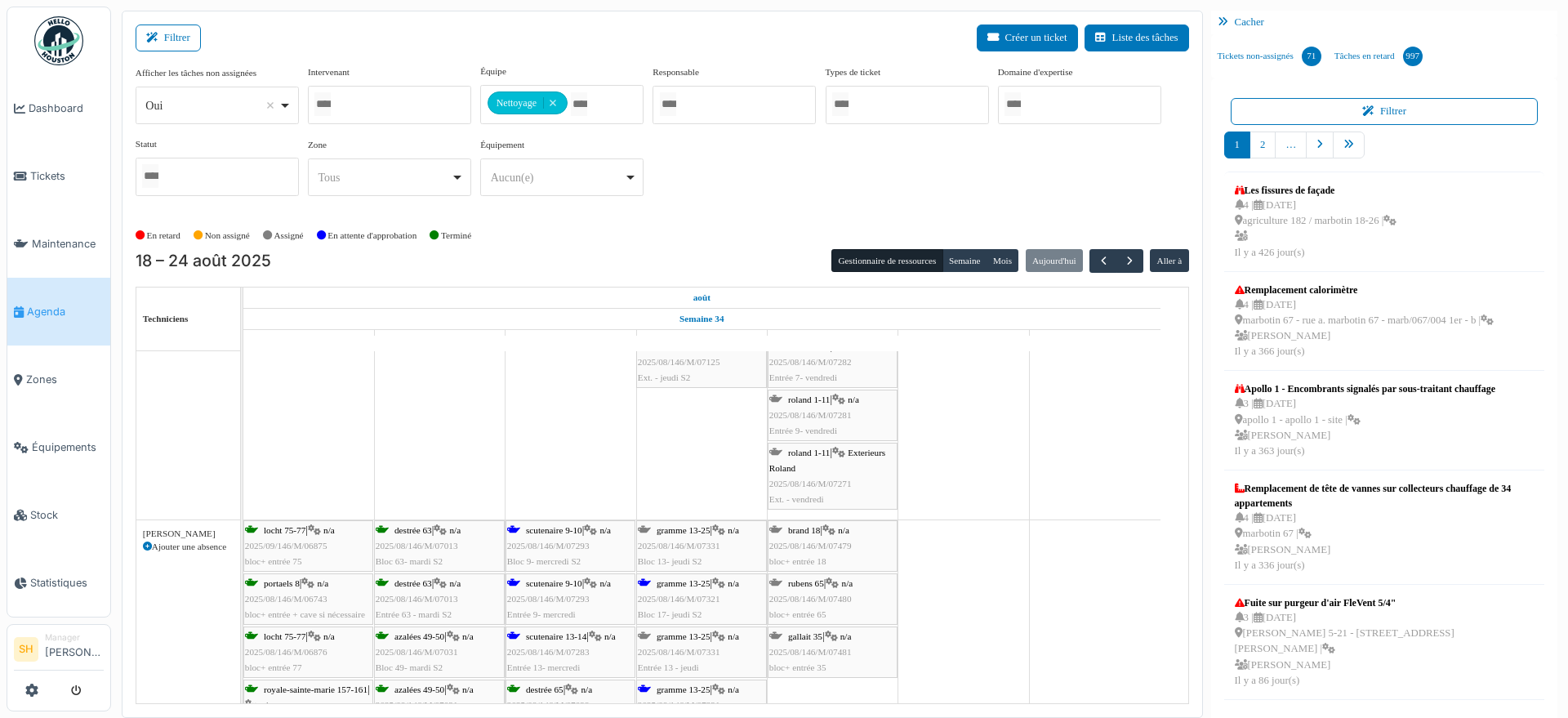
scroll to position [3776, 0]
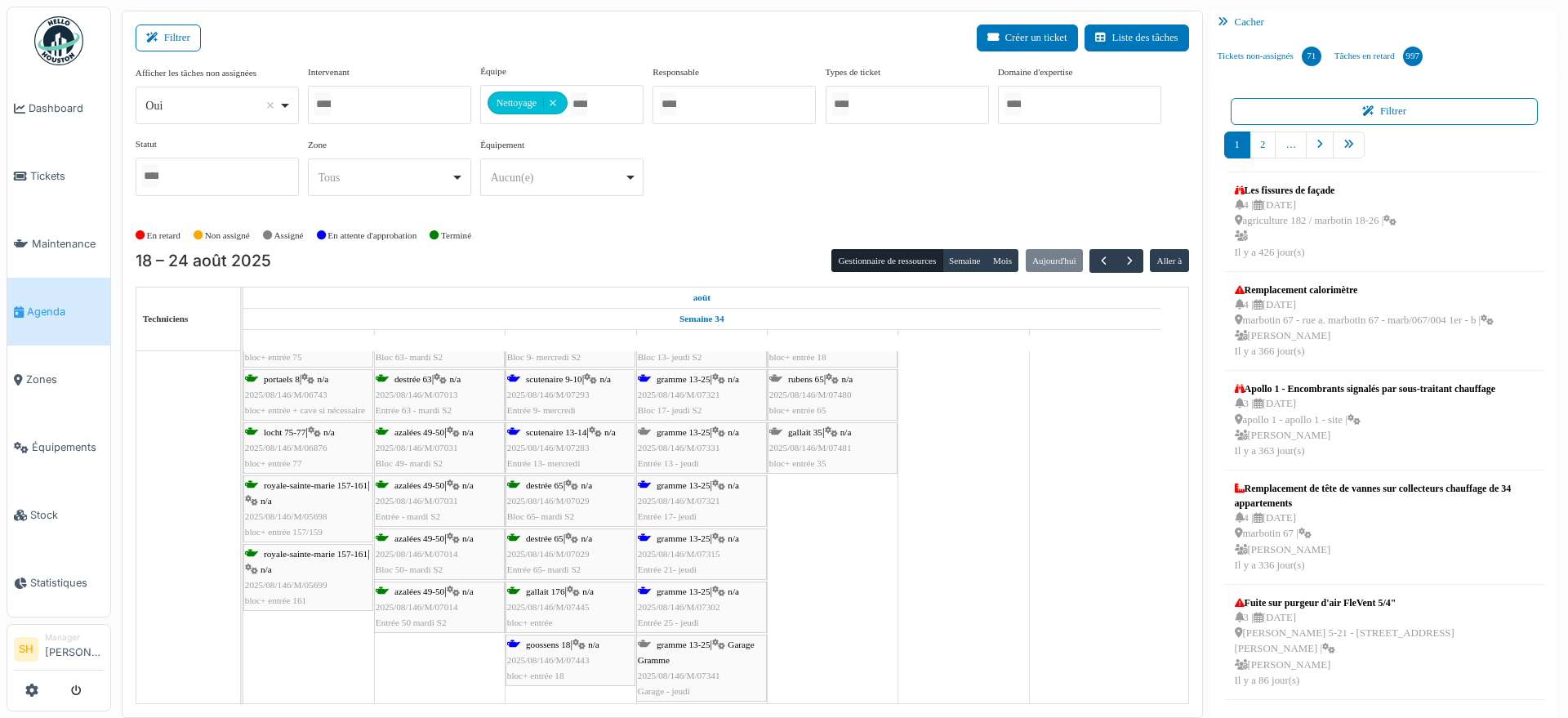
click at [528, 432] on span "scutenaire 13-14" at bounding box center [556, 431] width 61 height 10
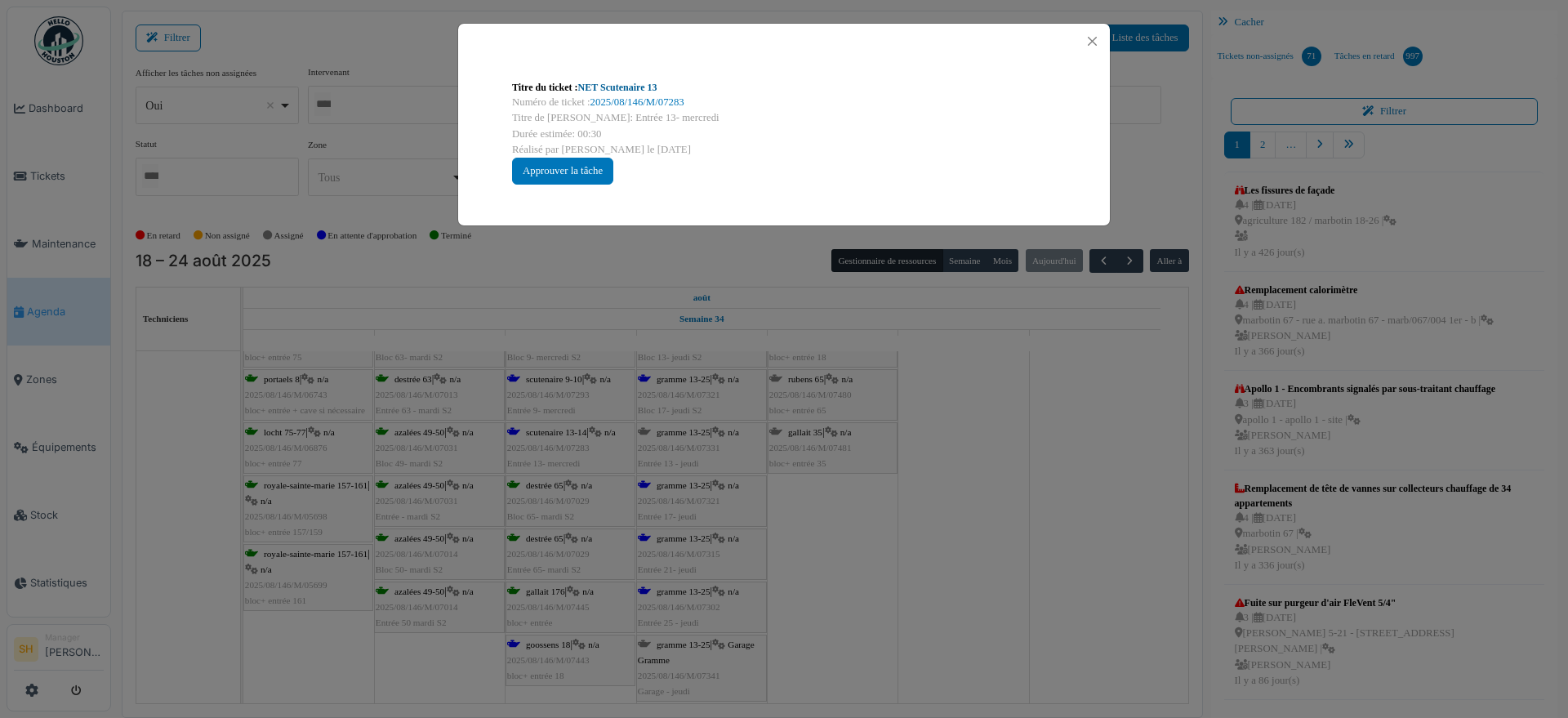
click at [635, 87] on link "NET Scutenaire 13" at bounding box center [617, 87] width 79 height 11
click at [812, 502] on div "Titre du ticket : NET Scutenaire 13 Numéro de ticket : 2025/08/146/M/07283 Titr…" at bounding box center [784, 359] width 1568 height 718
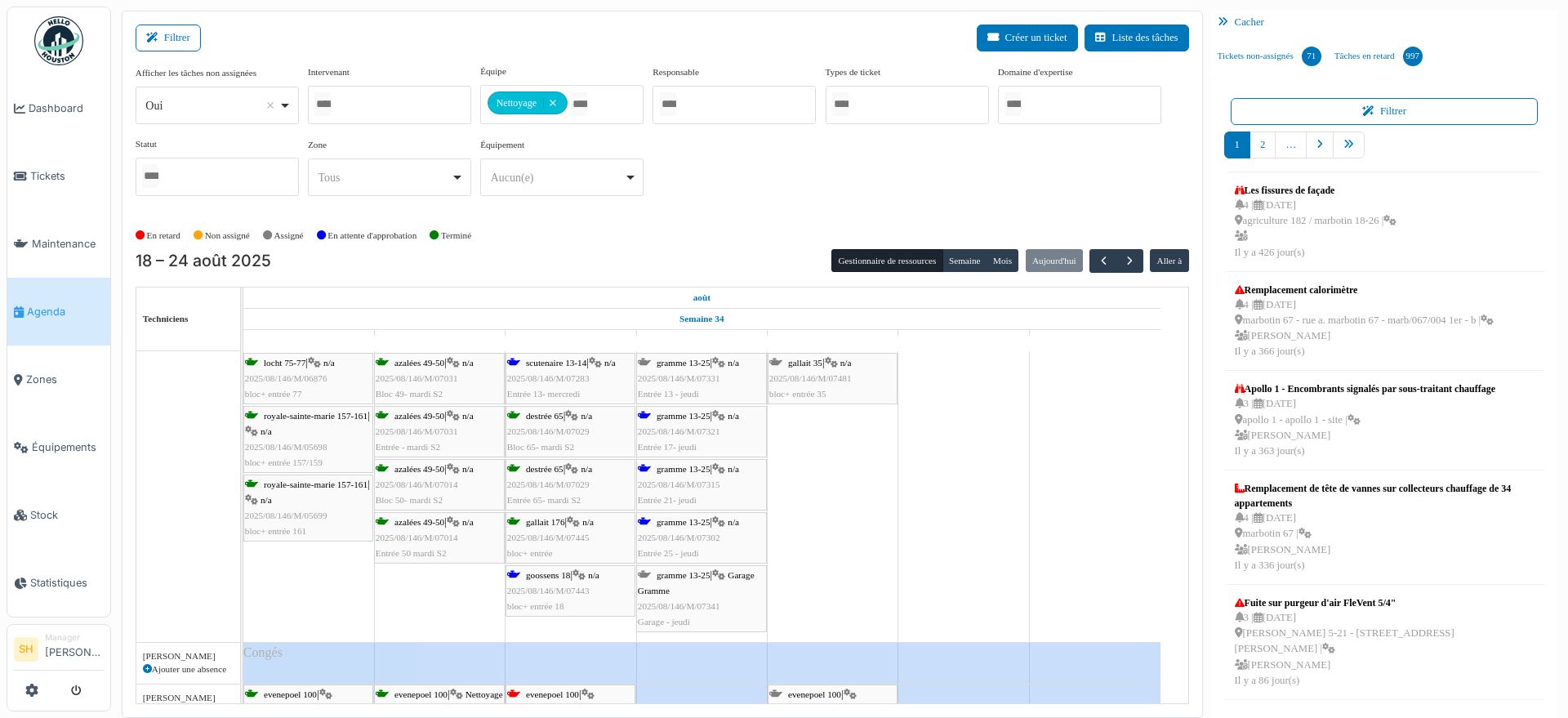
scroll to position [3878, 0]
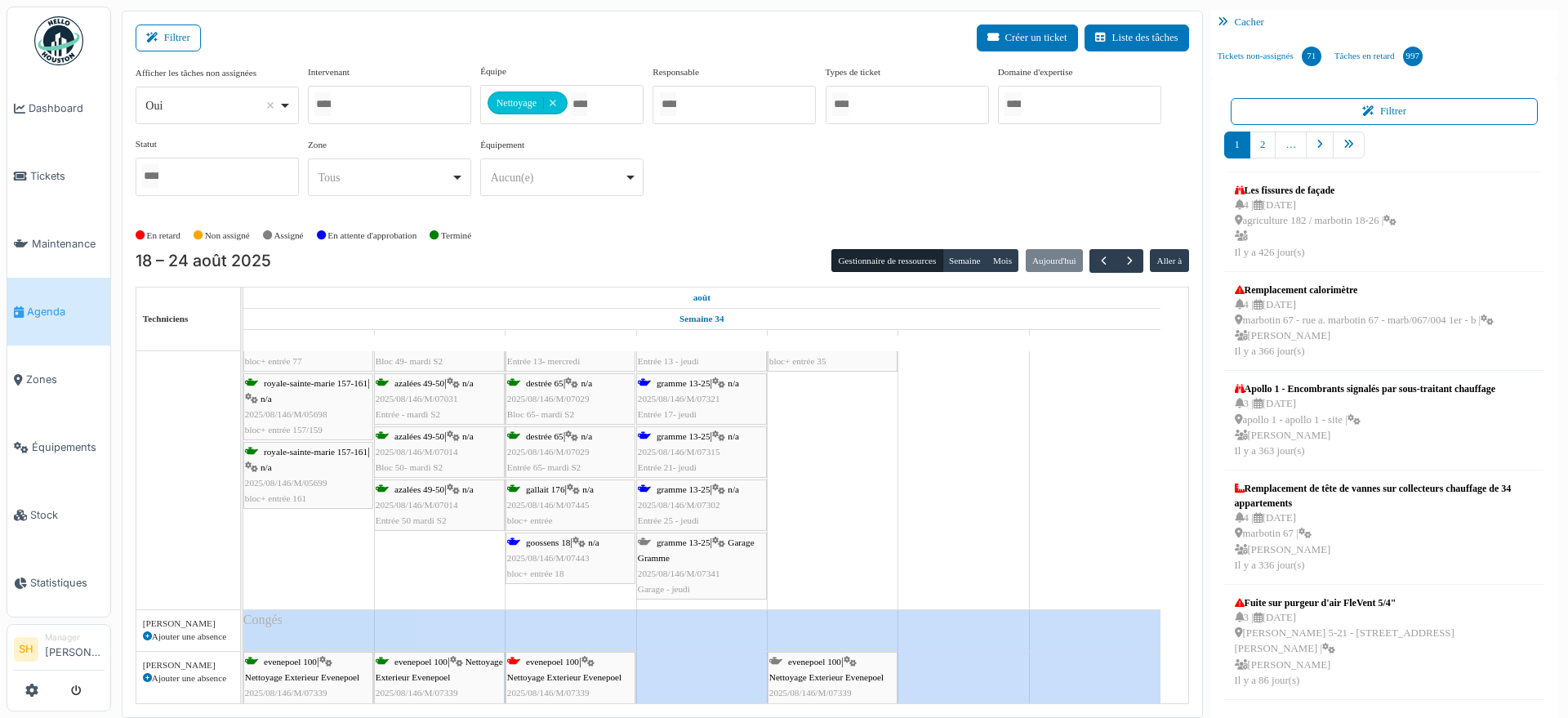
click at [562, 548] on div "goossens 18 | n/a 2025/08/146/M/07443 bloc+ entrée 18" at bounding box center [571, 558] width 127 height 48
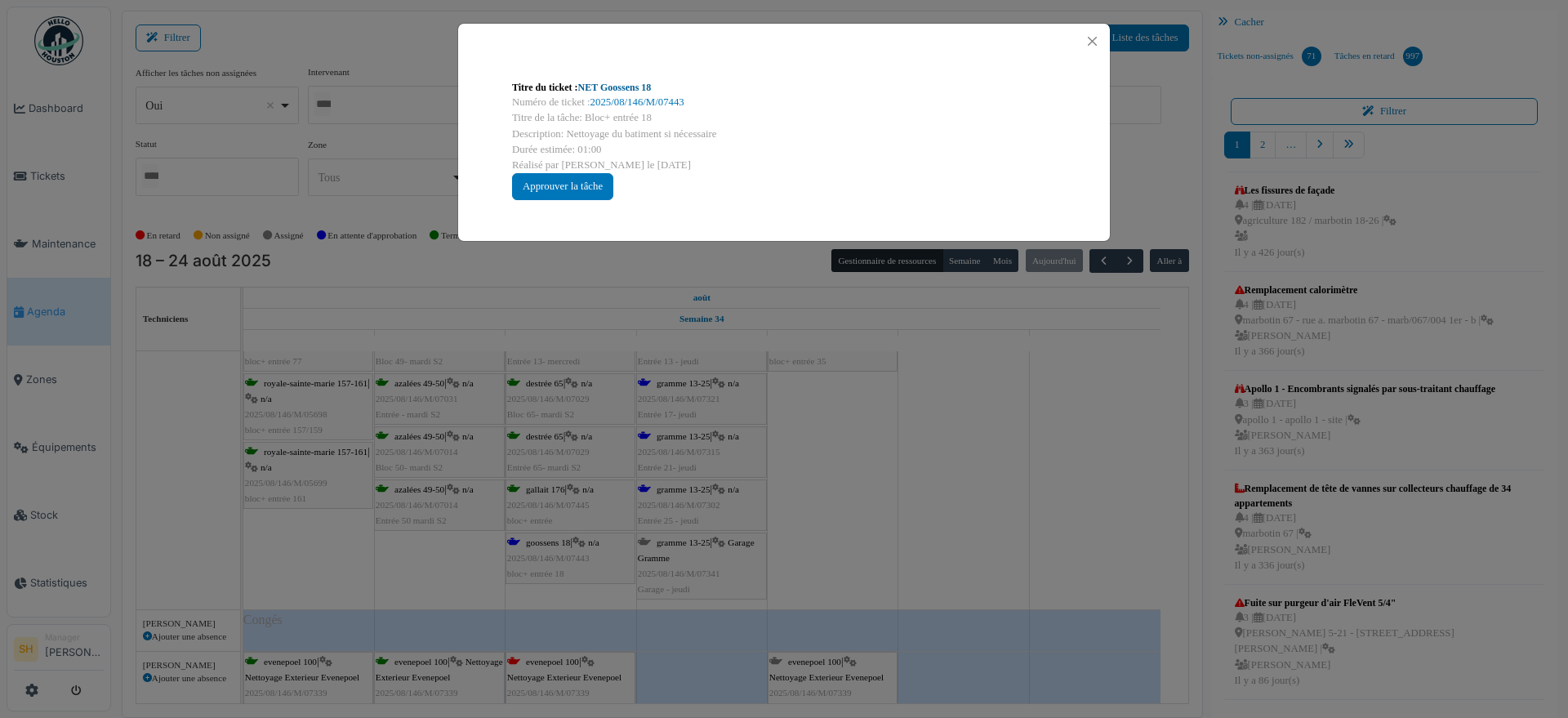
click at [615, 90] on link "NET Goossens 18" at bounding box center [615, 87] width 74 height 11
click at [856, 441] on div "Titre du ticket : NET Goossens 18 Numéro de ticket : 2025/08/146/M/07443 Titre …" at bounding box center [784, 359] width 1568 height 718
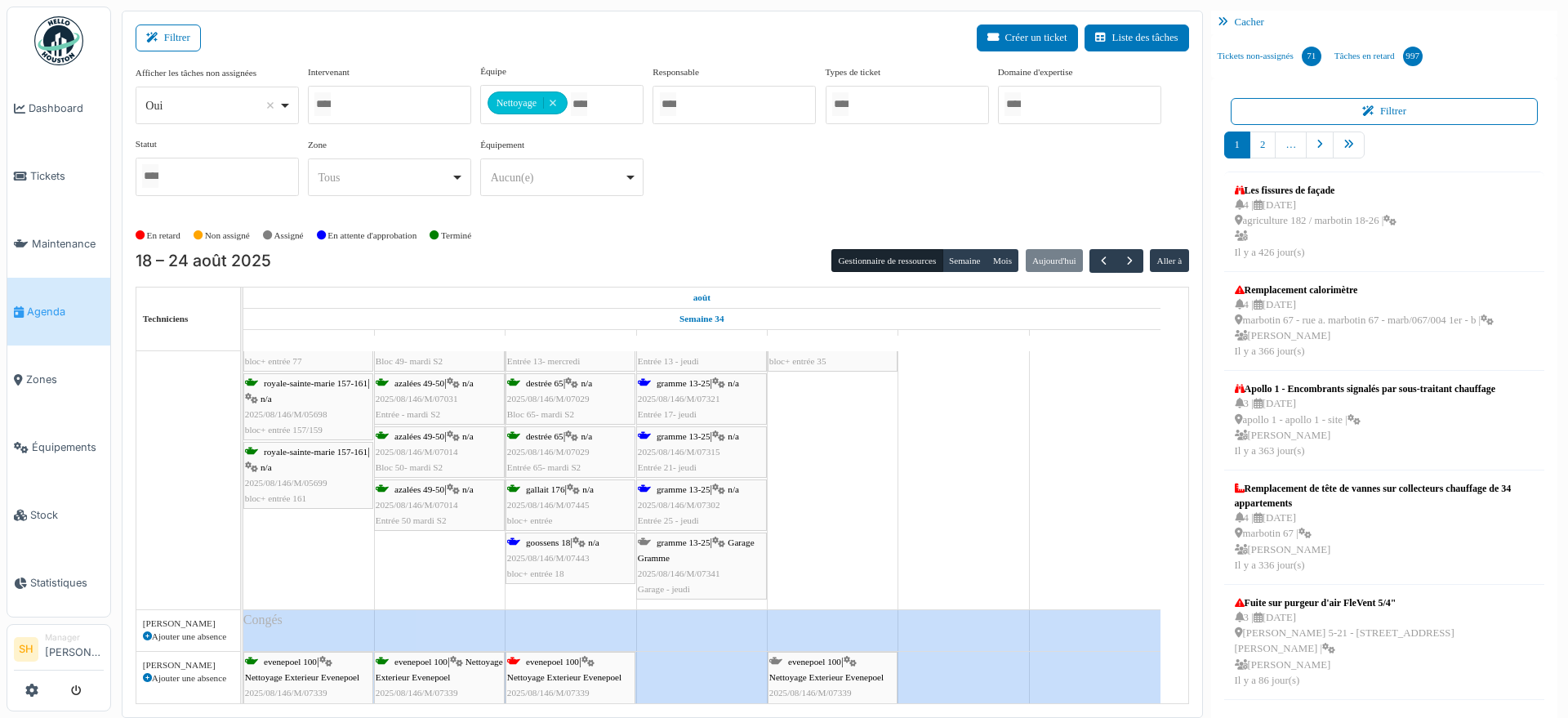
click at [689, 438] on span "gramme 13-25" at bounding box center [683, 435] width 54 height 10
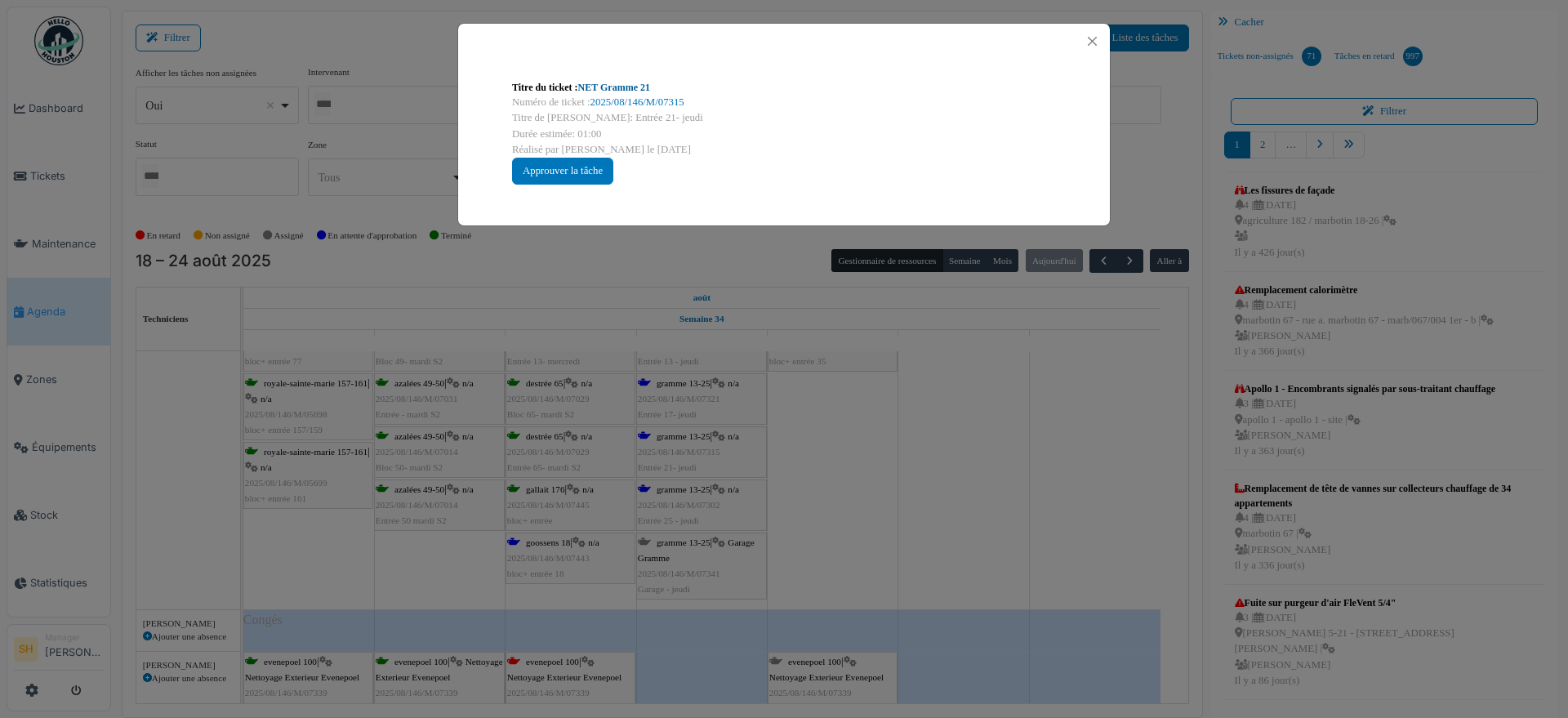
click at [611, 86] on link "NET Gramme 21" at bounding box center [614, 87] width 72 height 11
click at [678, 493] on div "Titre du ticket : NET Gramme 21 Numéro de ticket : 2025/08/146/M/07315 Titre de…" at bounding box center [784, 359] width 1568 height 718
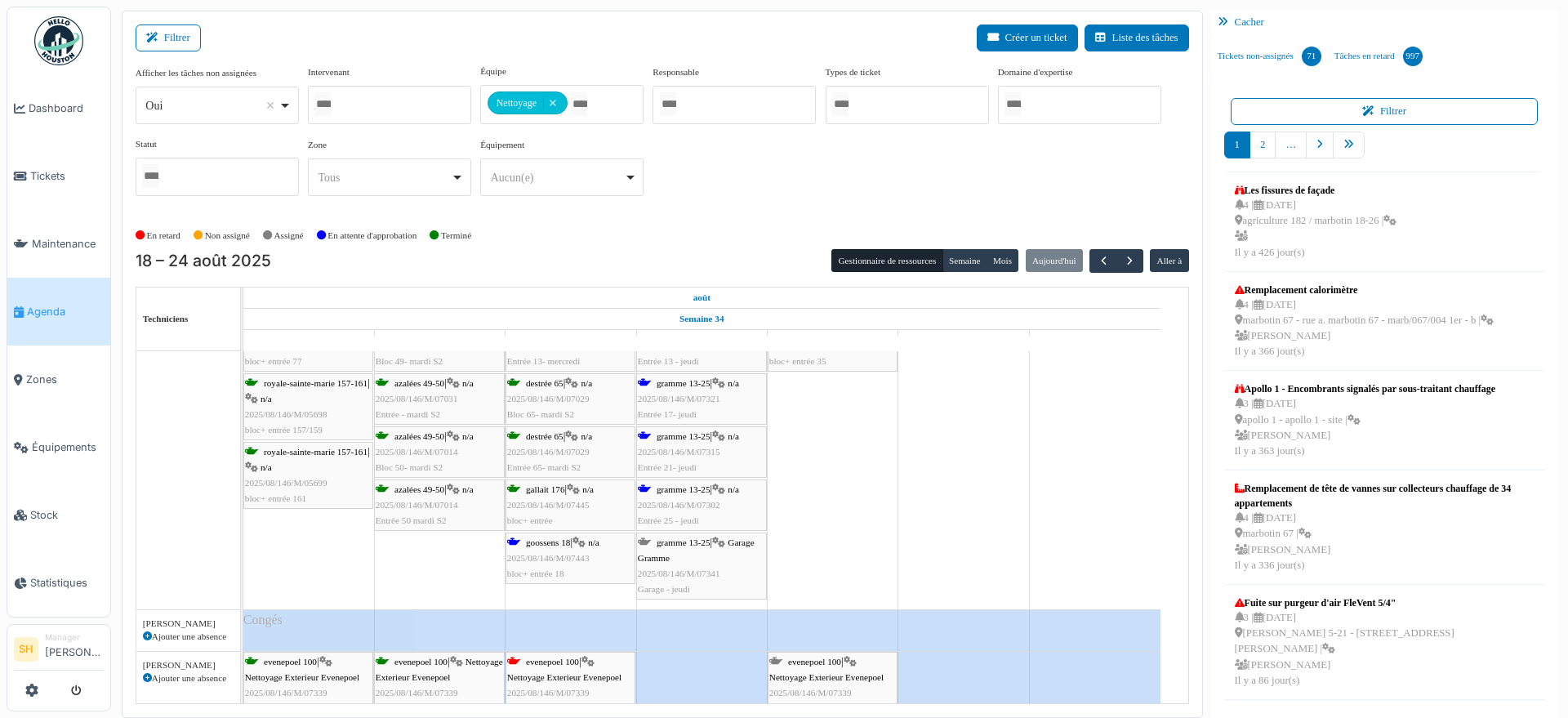
click at [678, 491] on span "gramme 13-25" at bounding box center [683, 488] width 54 height 10
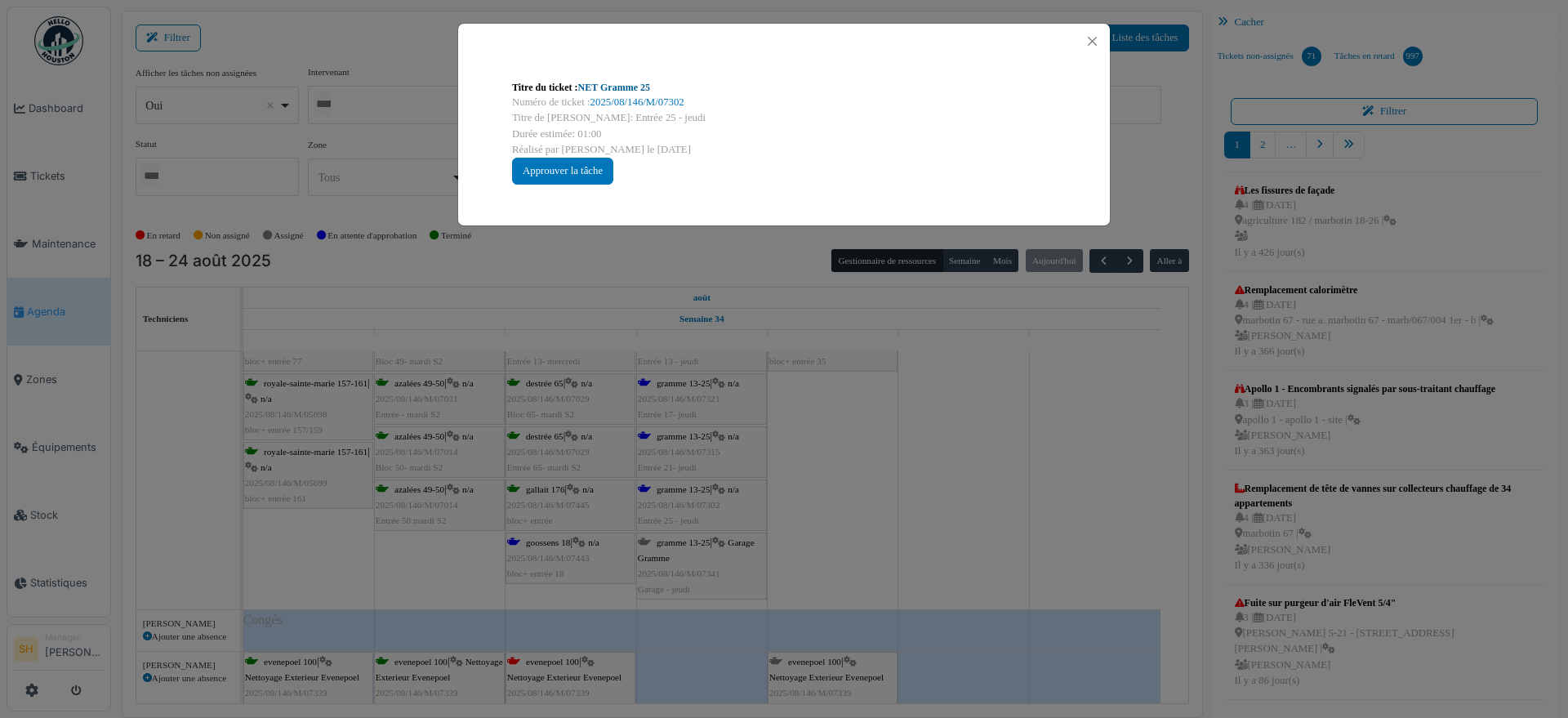
click at [603, 83] on link "NET Gramme 25" at bounding box center [614, 87] width 72 height 11
click at [953, 538] on div "Titre du ticket : NET Gramme 25 Numéro de ticket : 2025/08/146/M/07302 Titre de…" at bounding box center [784, 359] width 1568 height 718
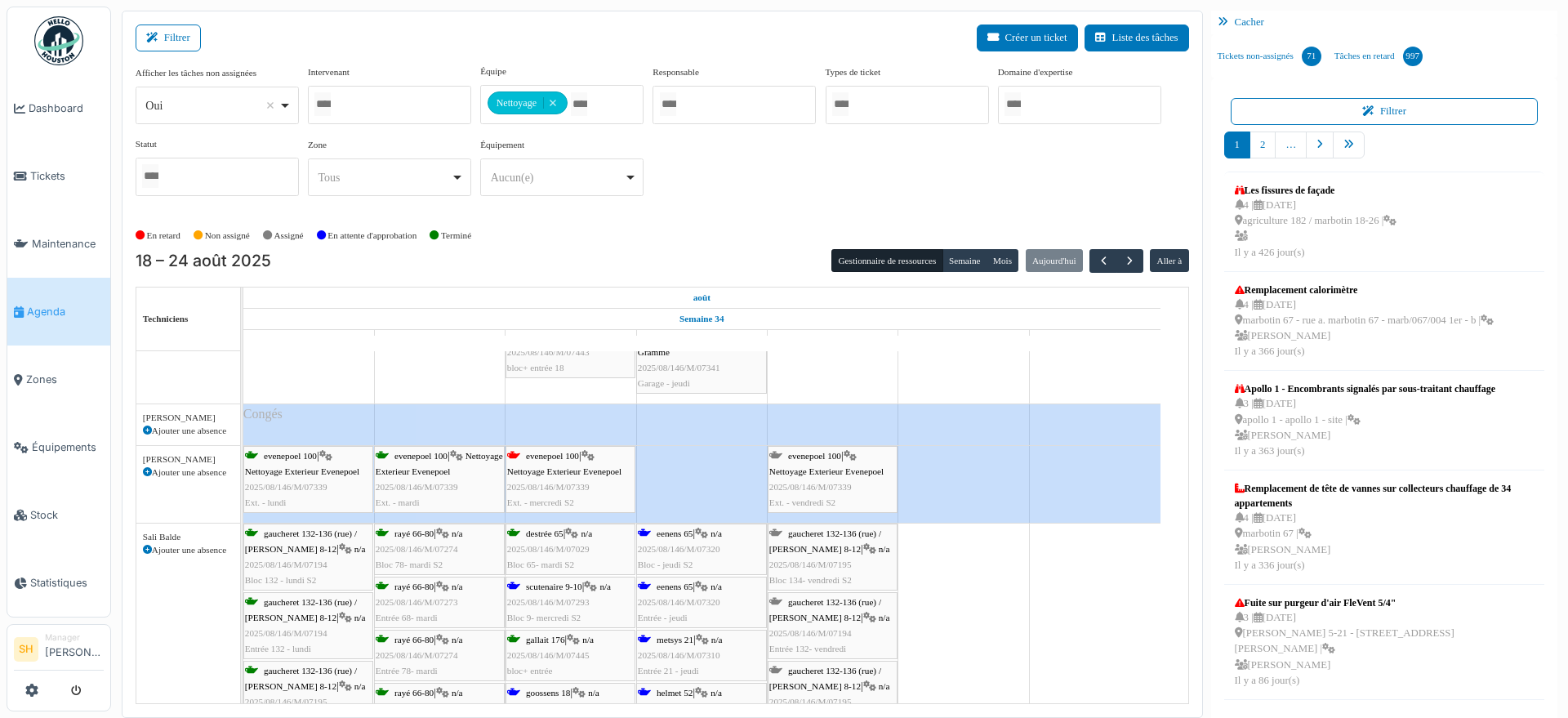
scroll to position [4083, 0]
click at [552, 589] on span "scutenaire 9-10" at bounding box center [553, 587] width 56 height 10
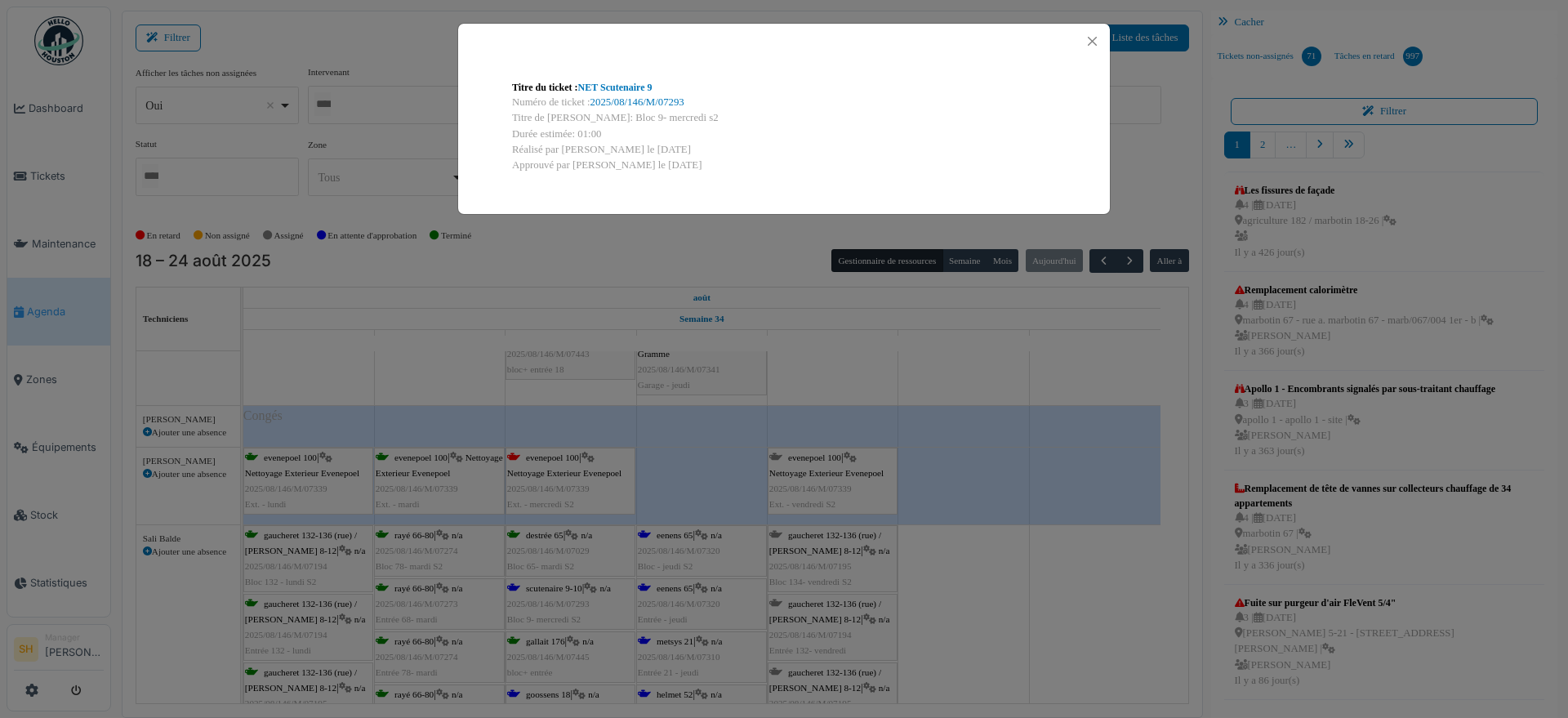
click at [1010, 556] on div "Titre du ticket : NET Scutenaire 9 Numéro de ticket : 2025/08/146/M/07293 Titre…" at bounding box center [784, 359] width 1568 height 718
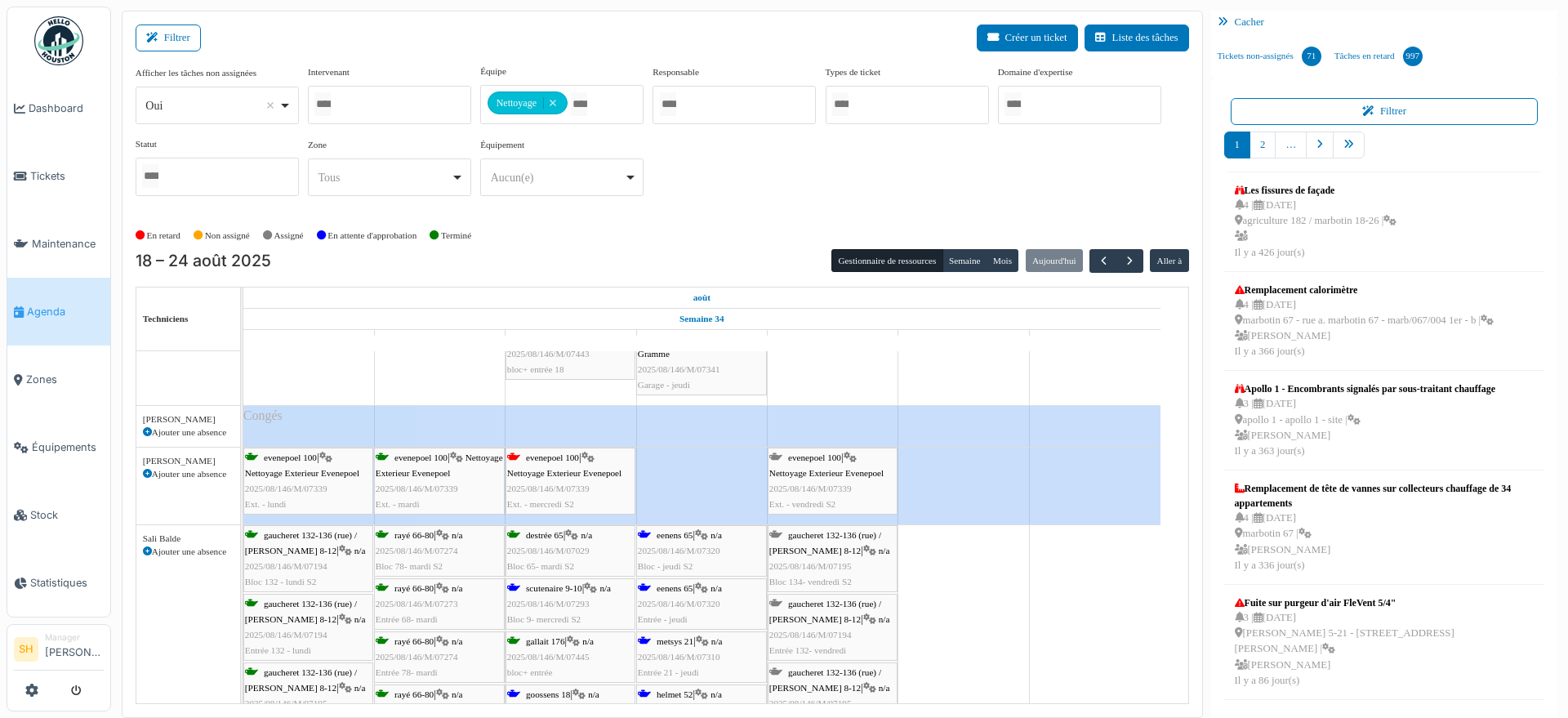
click at [657, 530] on span "eenens 65" at bounding box center [674, 534] width 36 height 10
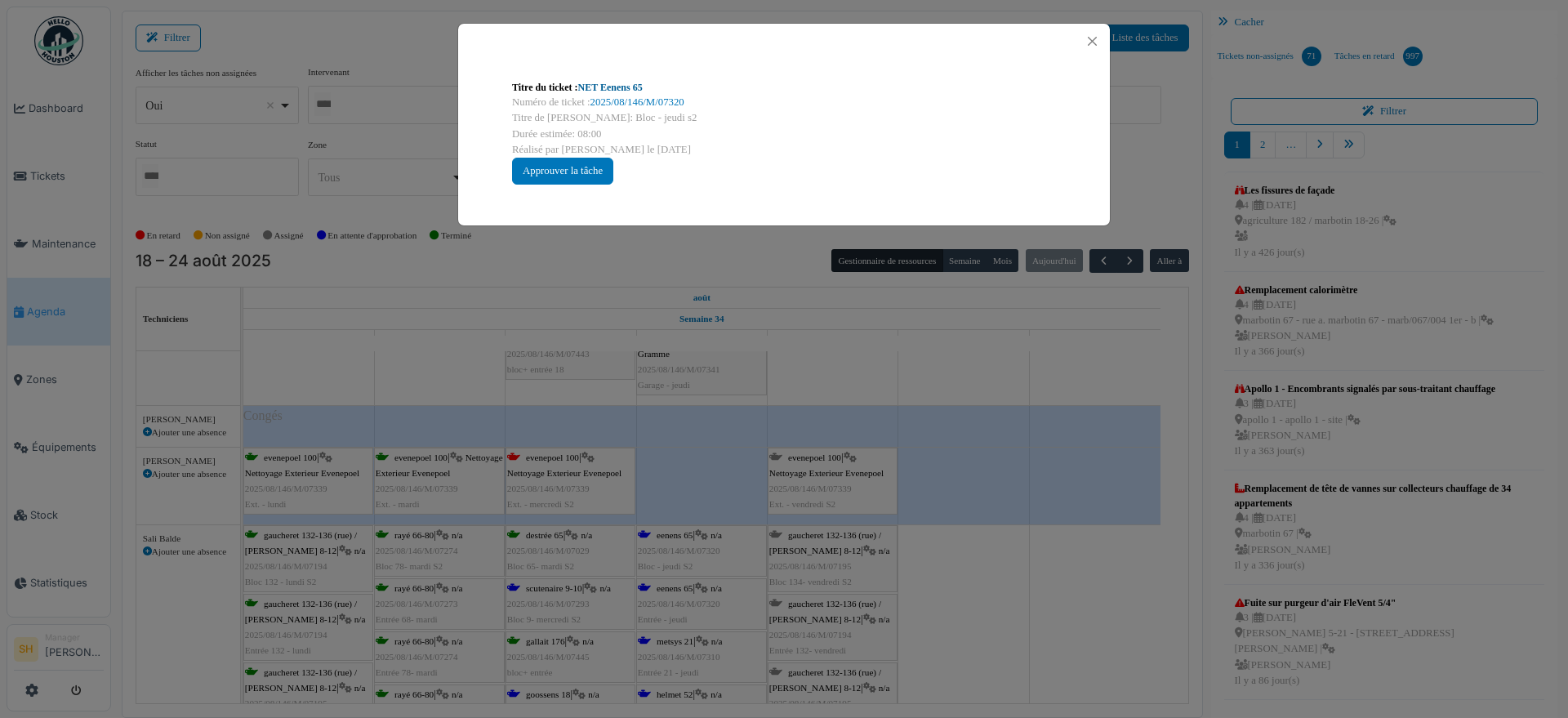
click at [605, 82] on link "NET Eenens 65" at bounding box center [611, 87] width 64 height 11
click at [1021, 558] on div "Titre du ticket : NET Eenens 65 Numéro de ticket : 2025/08/146/M/07320 Titre de…" at bounding box center [784, 359] width 1568 height 718
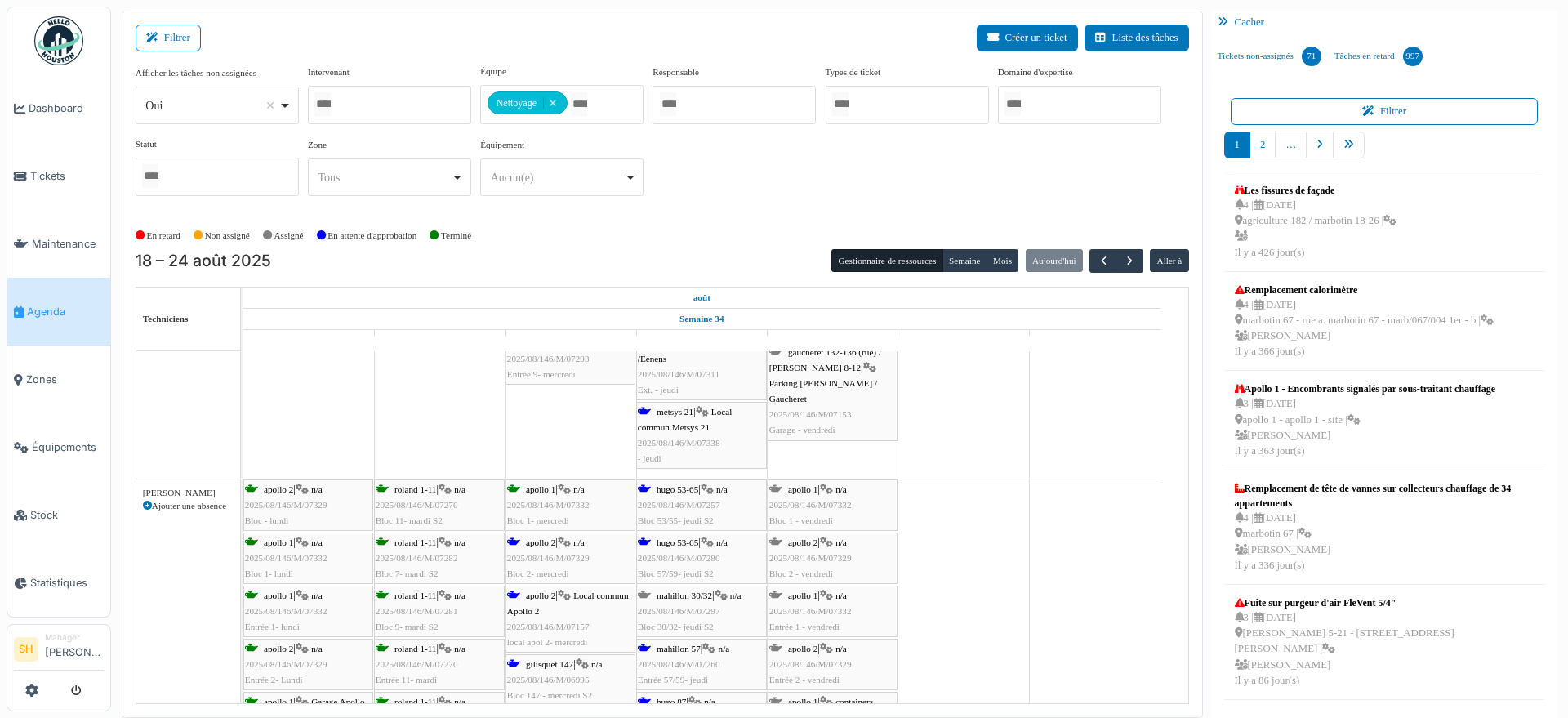
scroll to position [4695, 0]
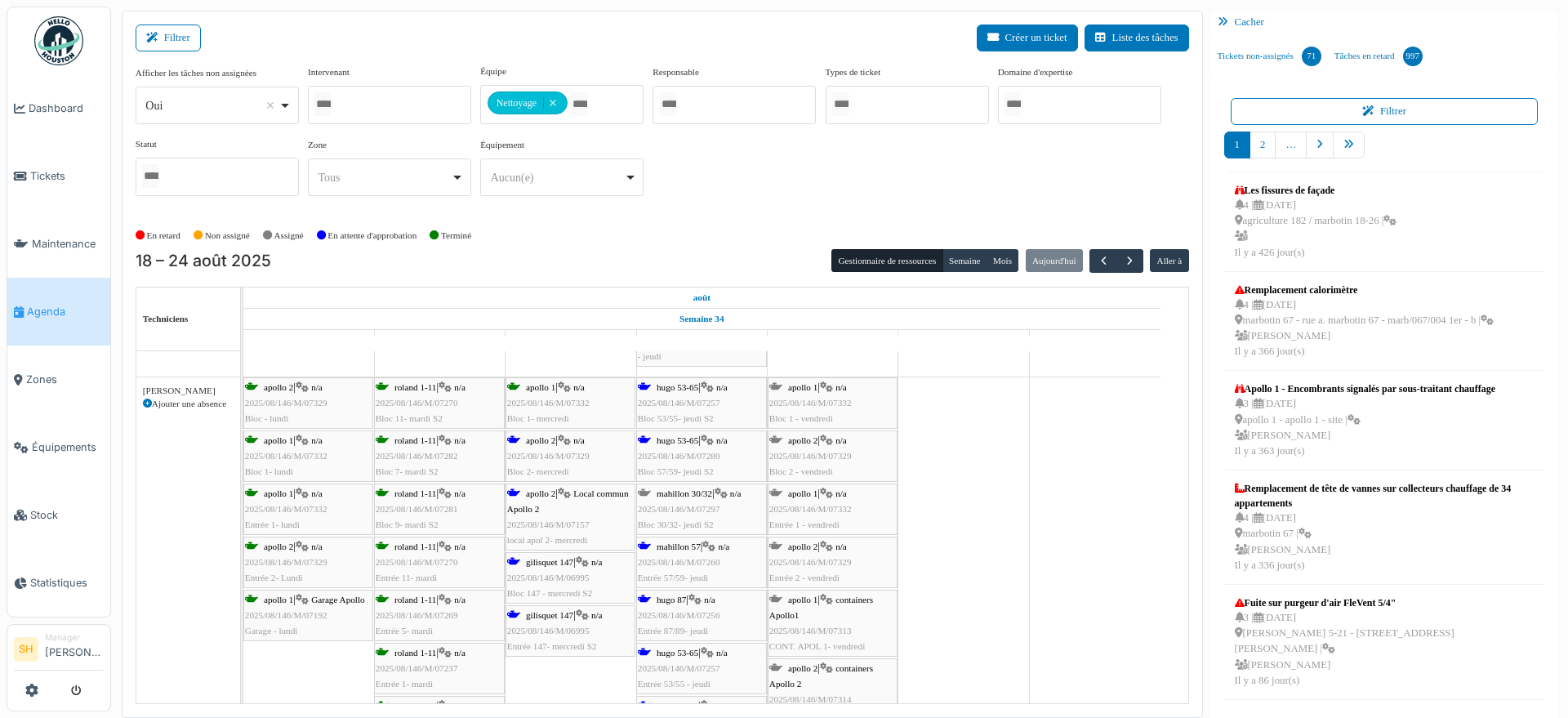
click at [711, 549] on icon at bounding box center [709, 546] width 13 height 10
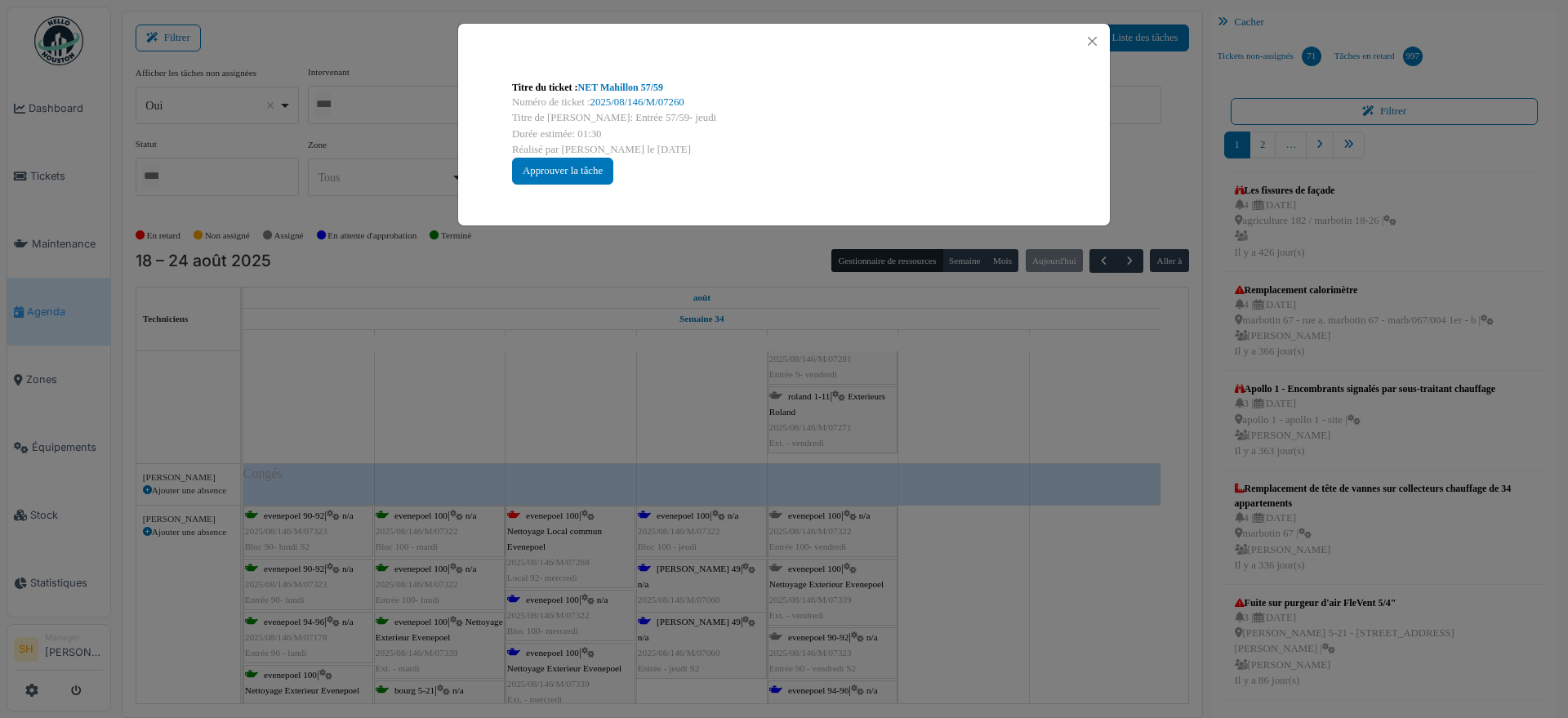
scroll to position [5409, 0]
click at [597, 82] on link "NET Mahillon 57/59" at bounding box center [621, 87] width 85 height 11
click at [970, 429] on div "Titre du ticket : NET Mahillon 57/59 Numéro de ticket : 2025/08/146/M/07260 Tit…" at bounding box center [784, 359] width 1568 height 718
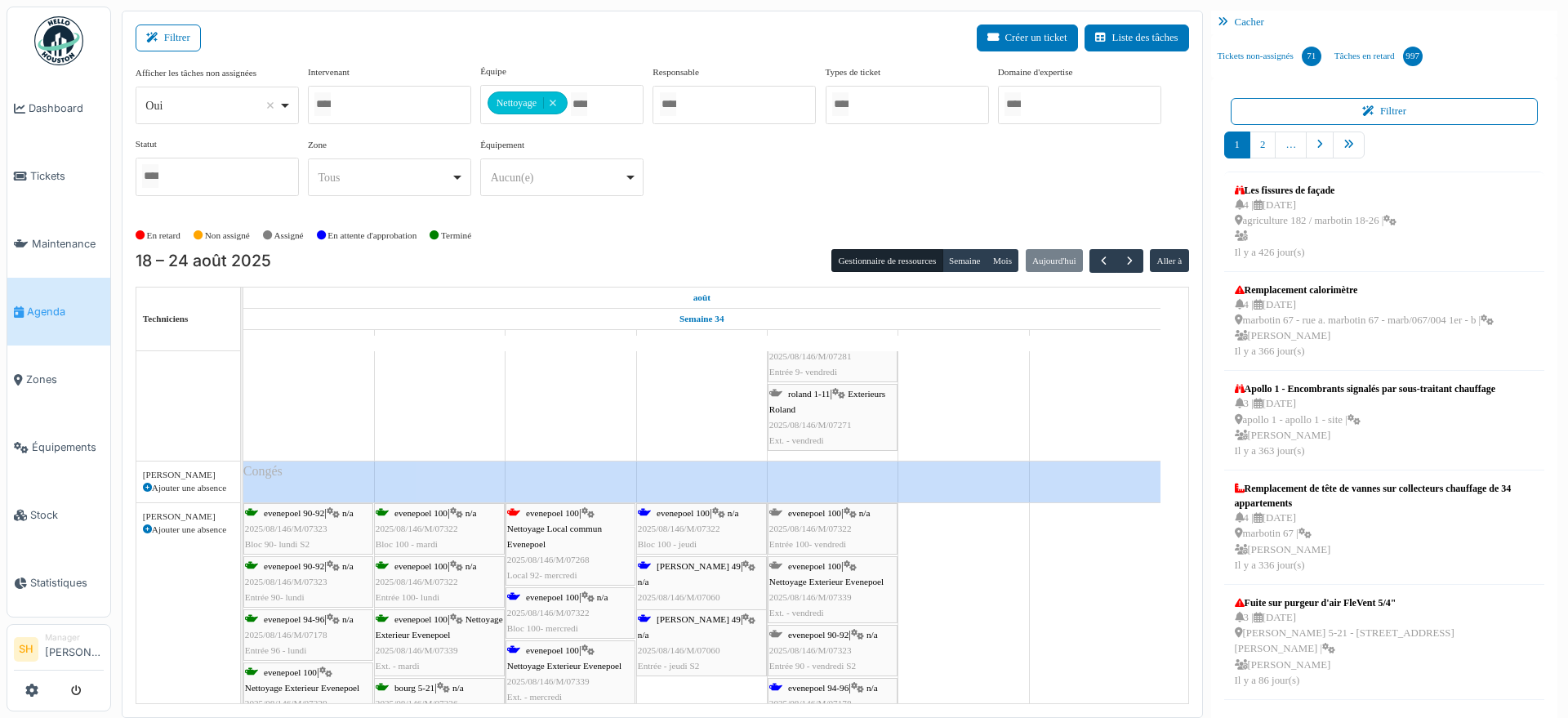
scroll to position [5613, 0]
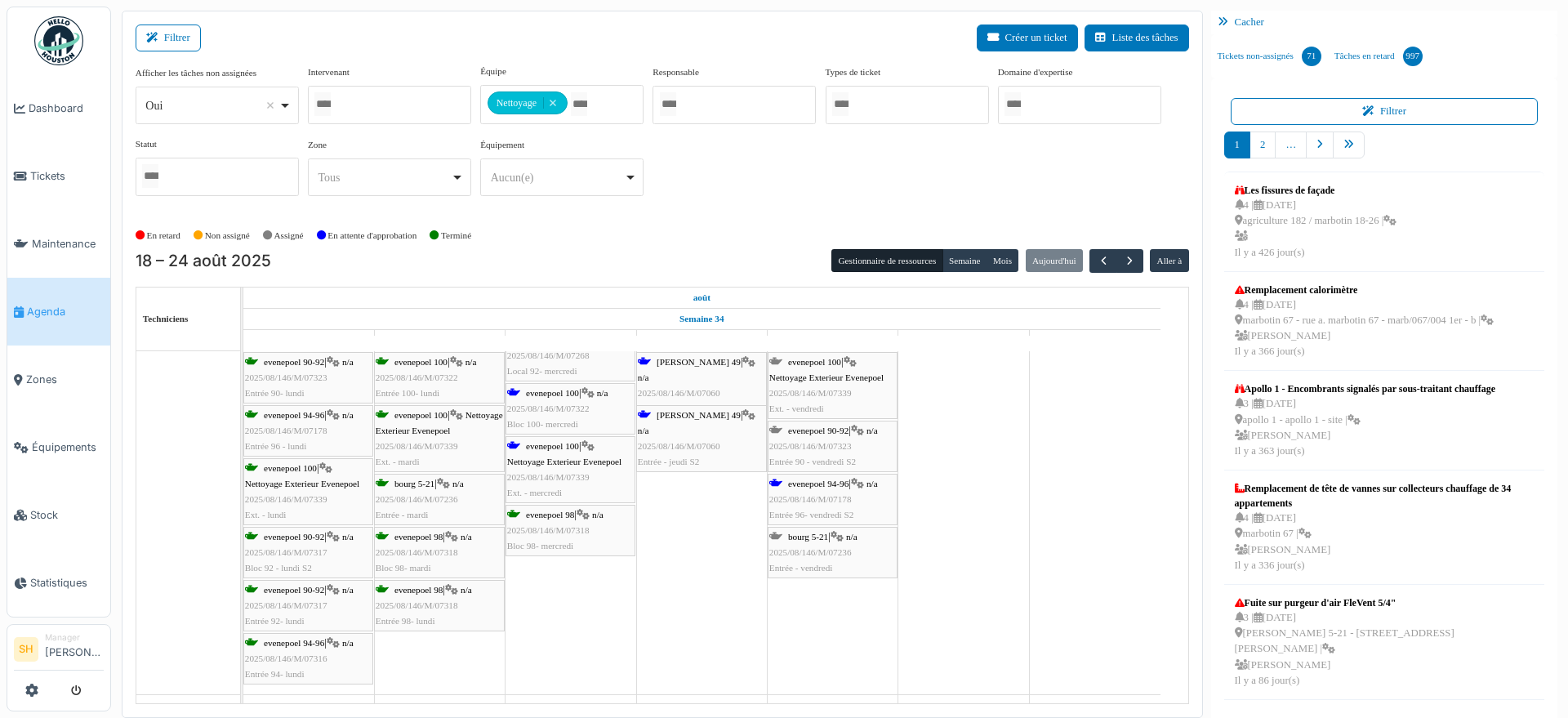
click at [538, 458] on span "Nettoyage Exterieur Evenepoel" at bounding box center [565, 460] width 114 height 10
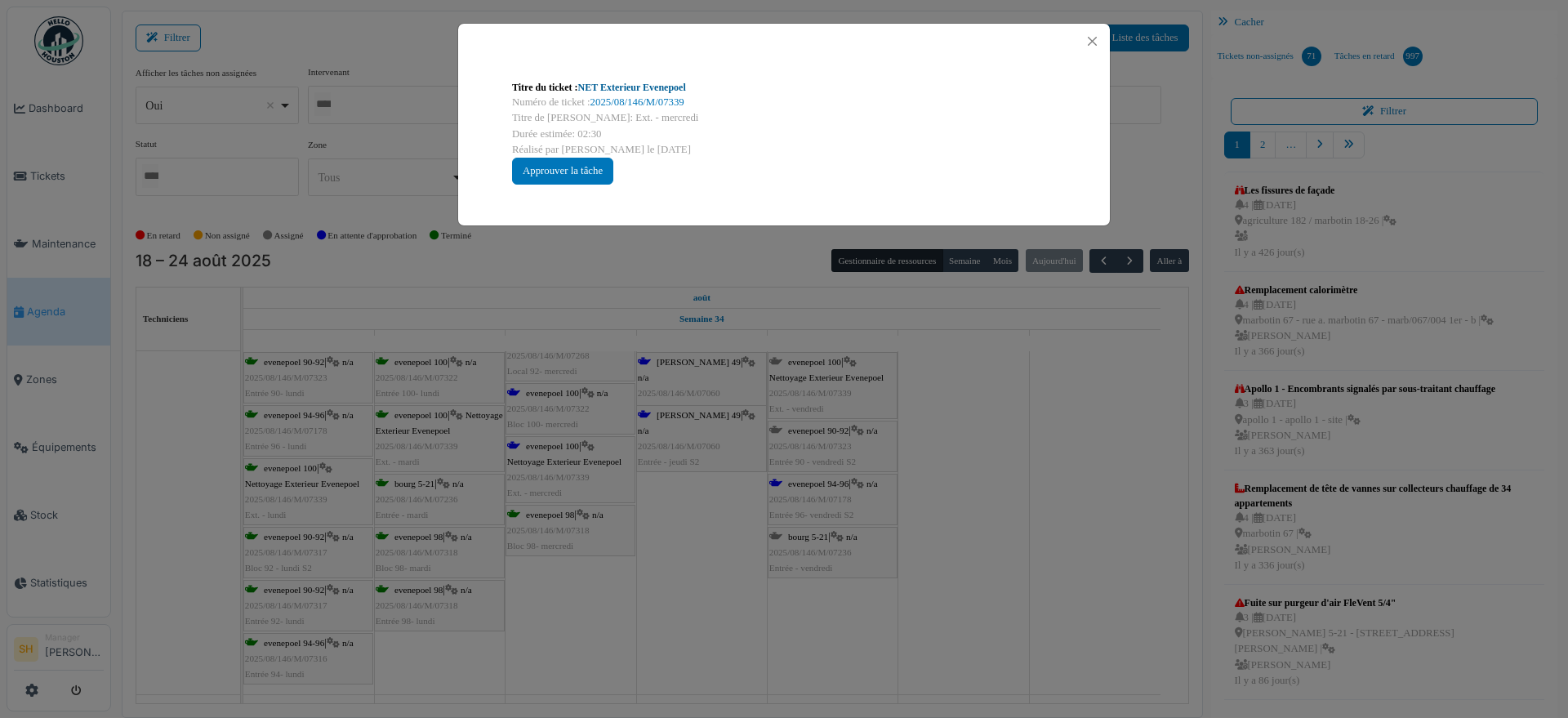
click at [632, 86] on link "NET Exterieur Evenepoel" at bounding box center [632, 87] width 108 height 11
click at [953, 421] on div "Titre du ticket : NET Exterieur Evenepoel Numéro de ticket : 2025/08/146/M/0733…" at bounding box center [784, 359] width 1568 height 718
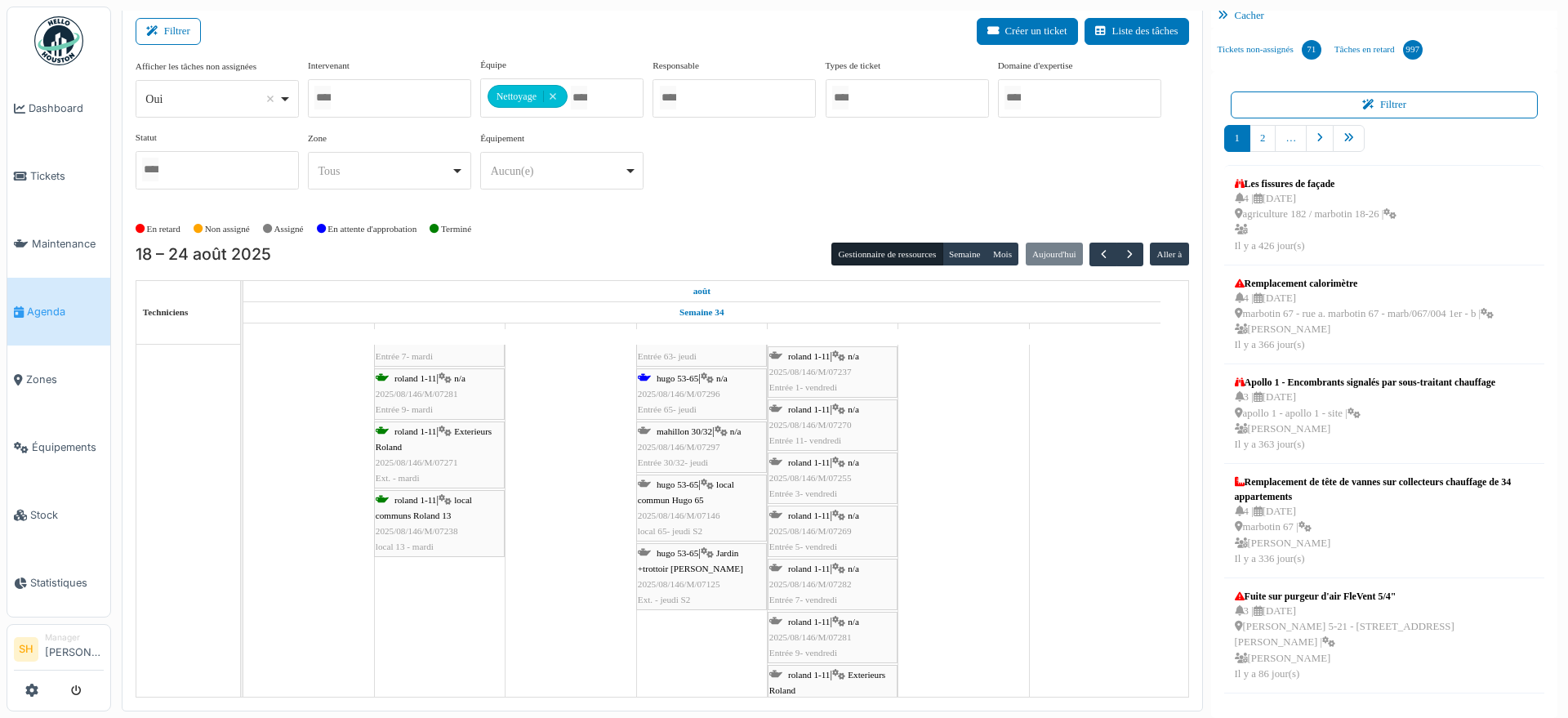
scroll to position [5339, 0]
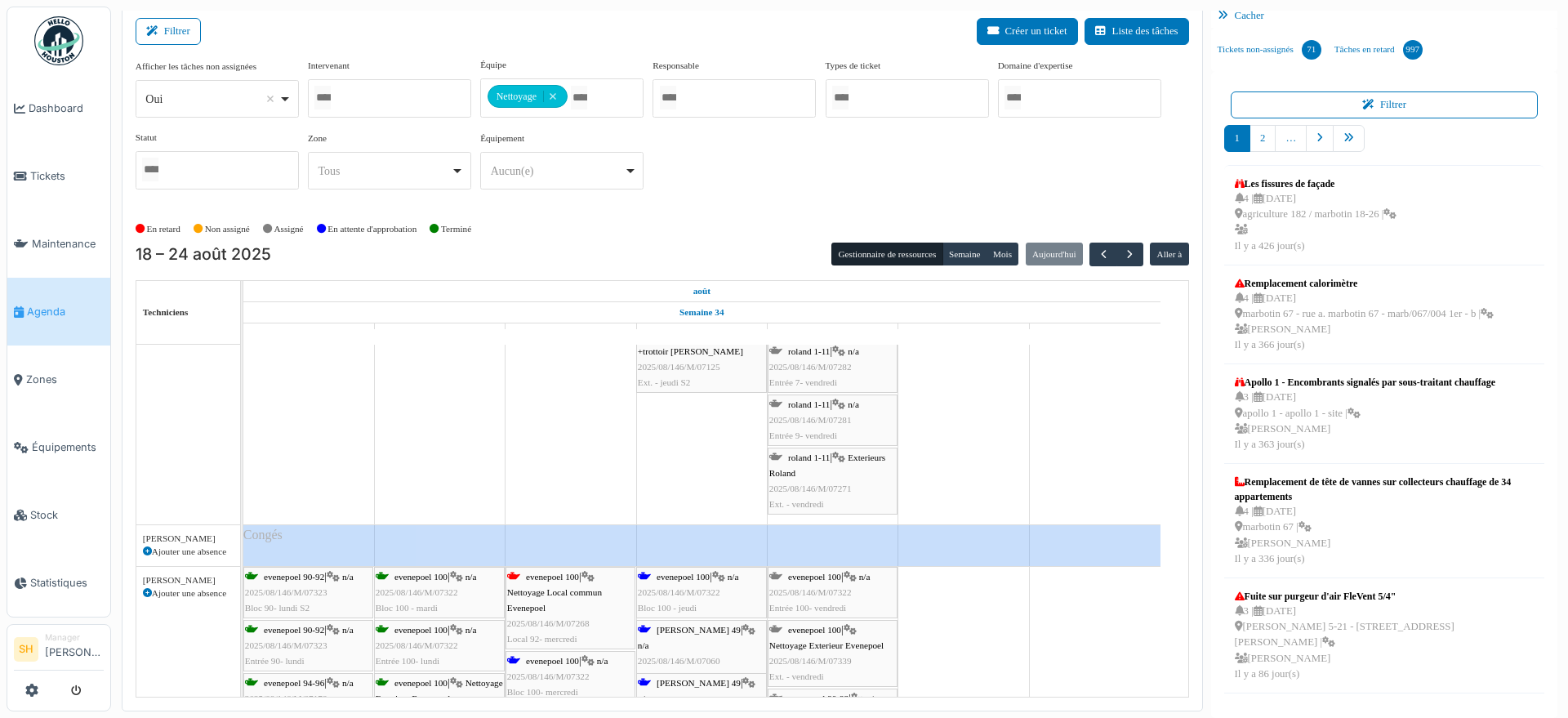
click at [355, 92] on div at bounding box center [389, 98] width 163 height 38
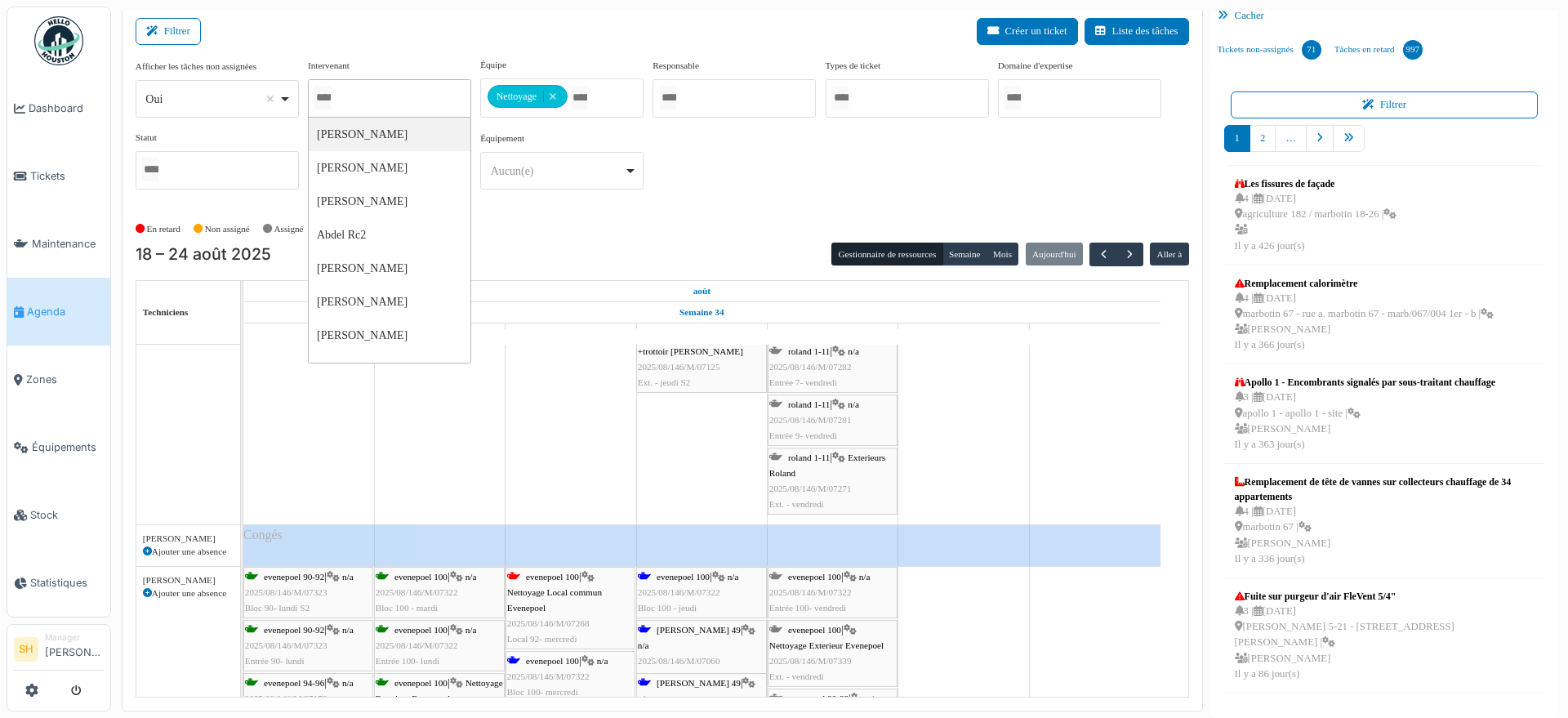
click at [379, 79] on div at bounding box center [389, 98] width 163 height 38
type input "***"
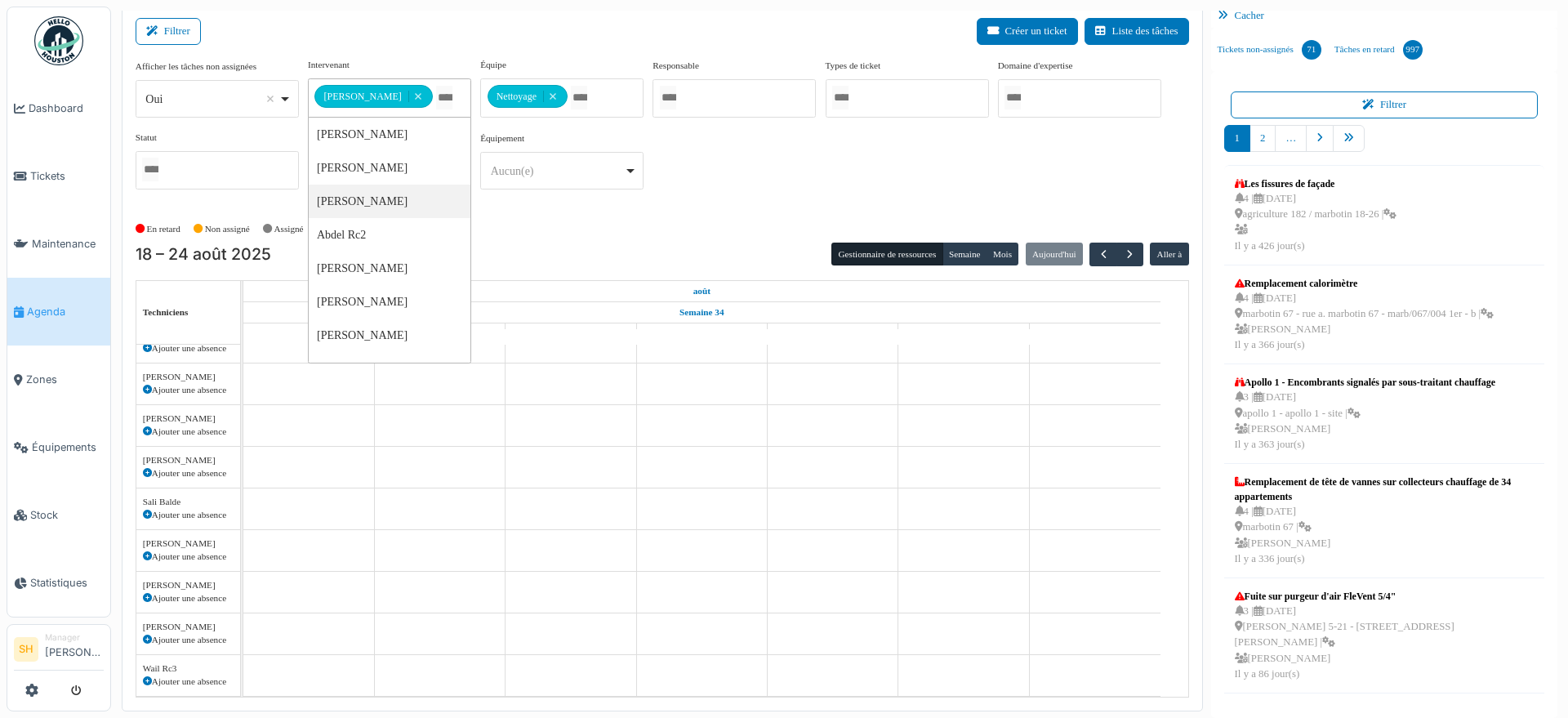
scroll to position [424, 0]
type input "***"
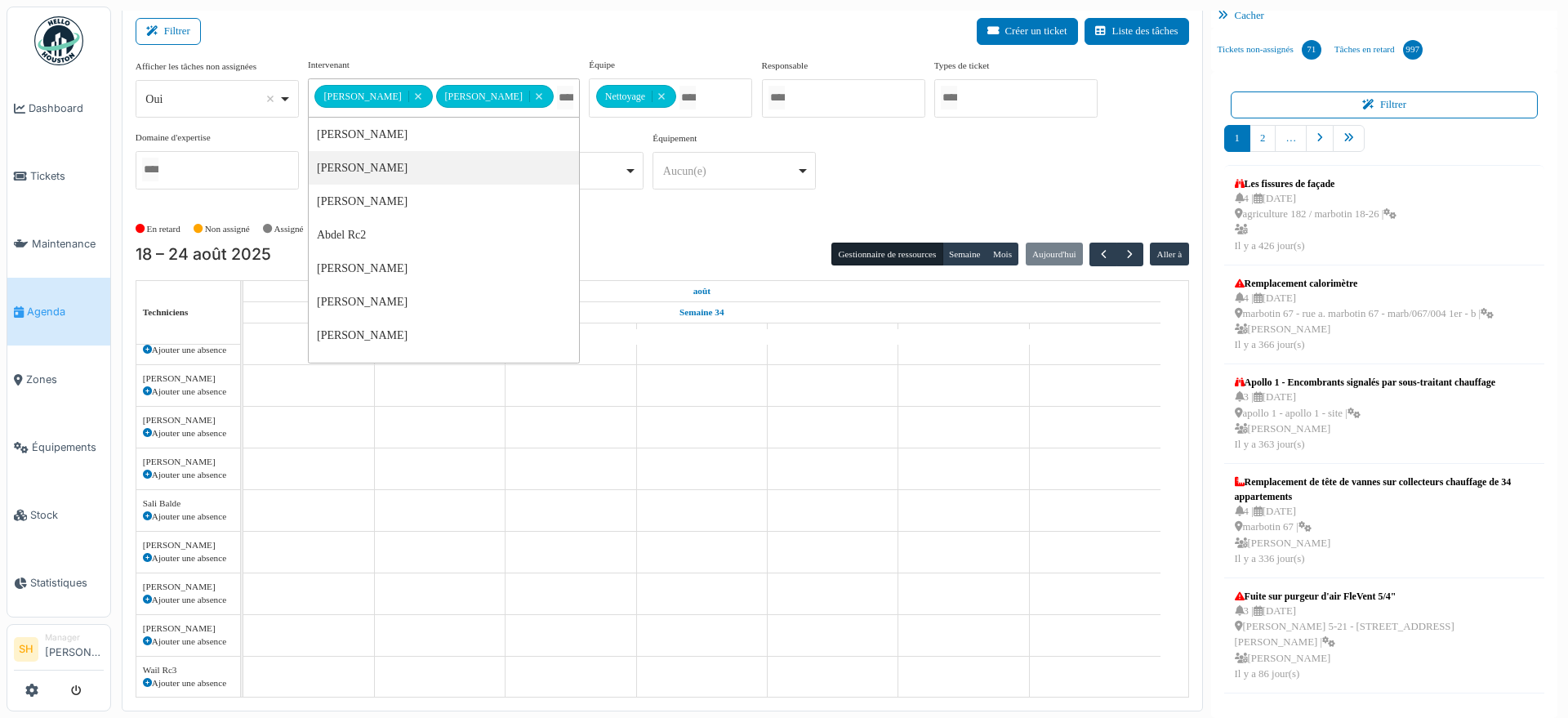
click at [671, 220] on div "En retard Non assigné Assigné En attente d'approbation Terminé" at bounding box center [662, 229] width 1054 height 27
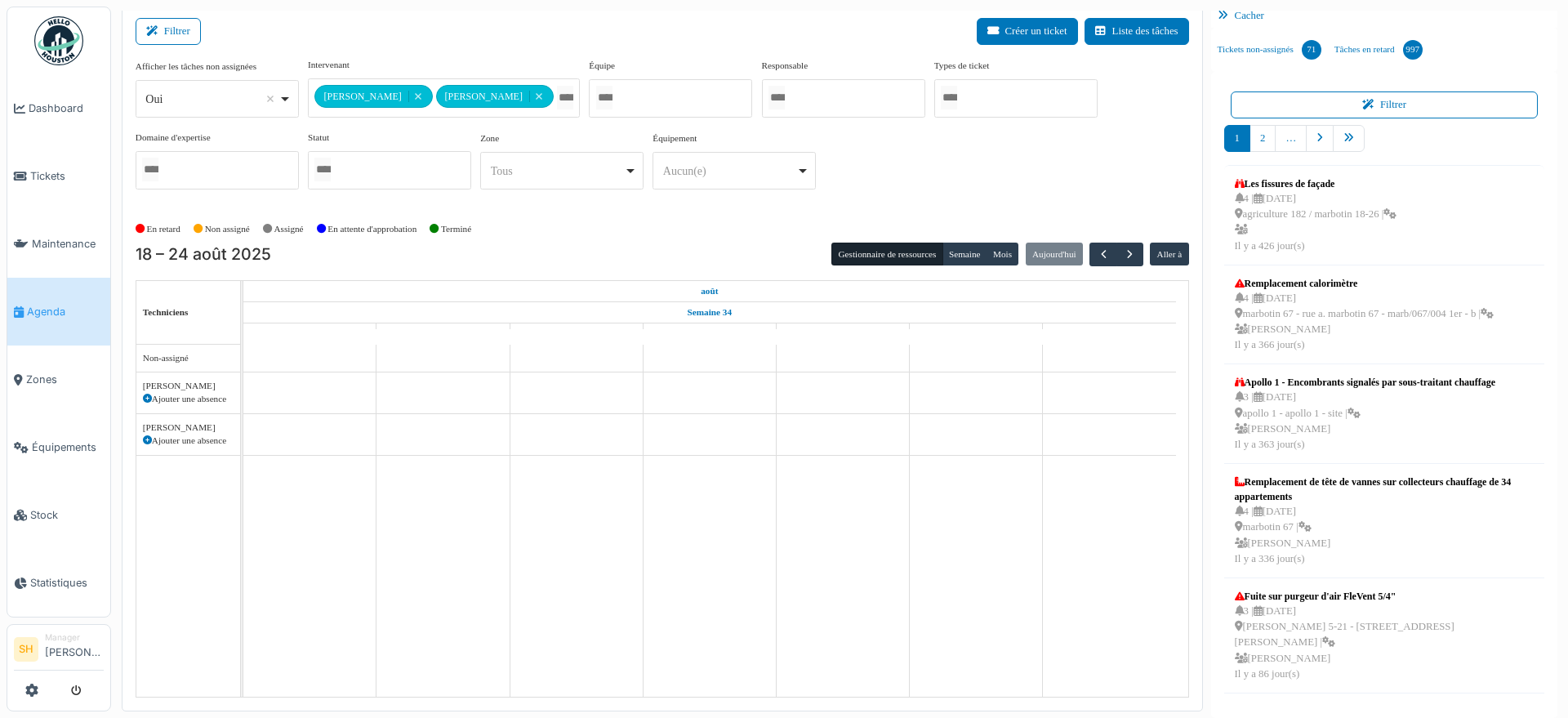
scroll to position [0, 0]
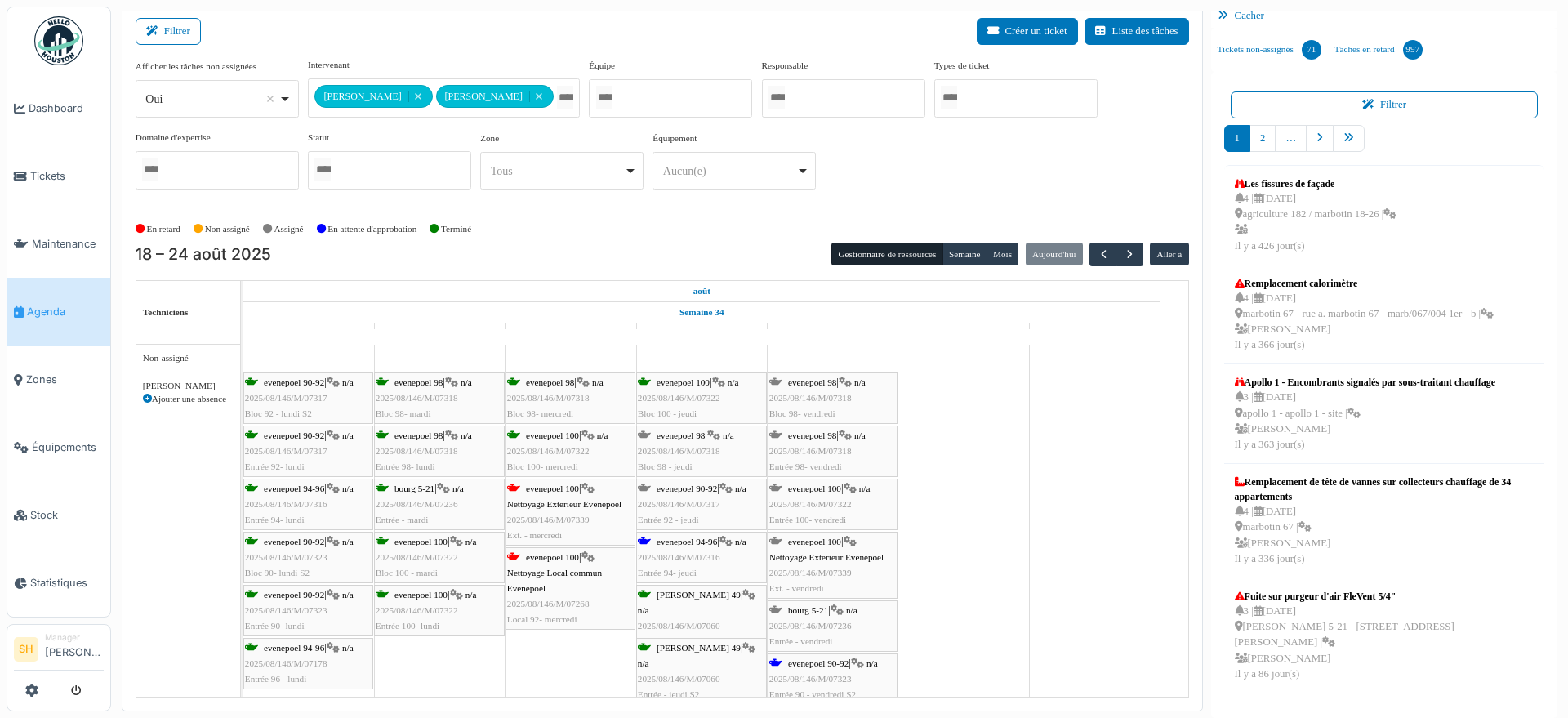
click at [570, 499] on span "Nettoyage Exterieur Evenepoel" at bounding box center [565, 503] width 114 height 10
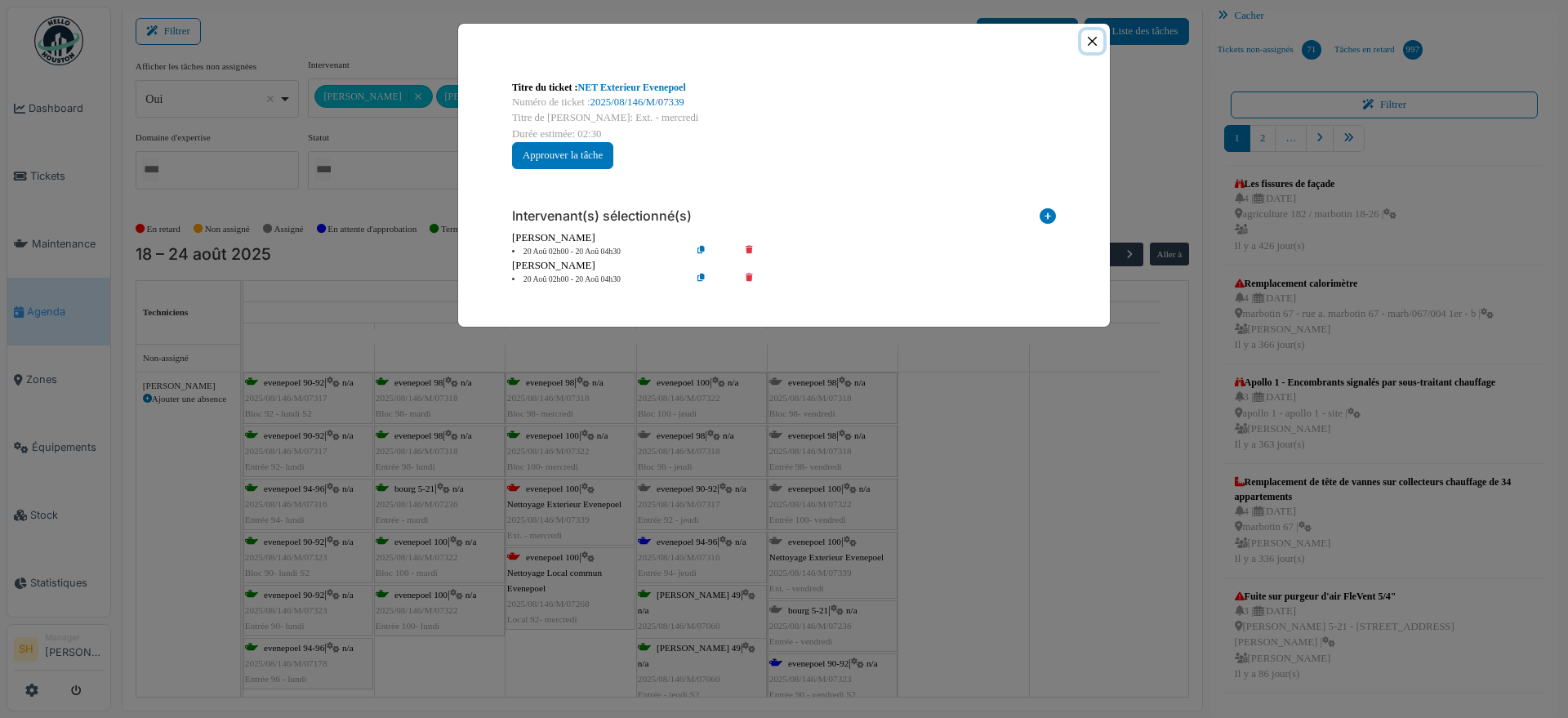
click at [1096, 35] on button "Close" at bounding box center [1092, 41] width 22 height 22
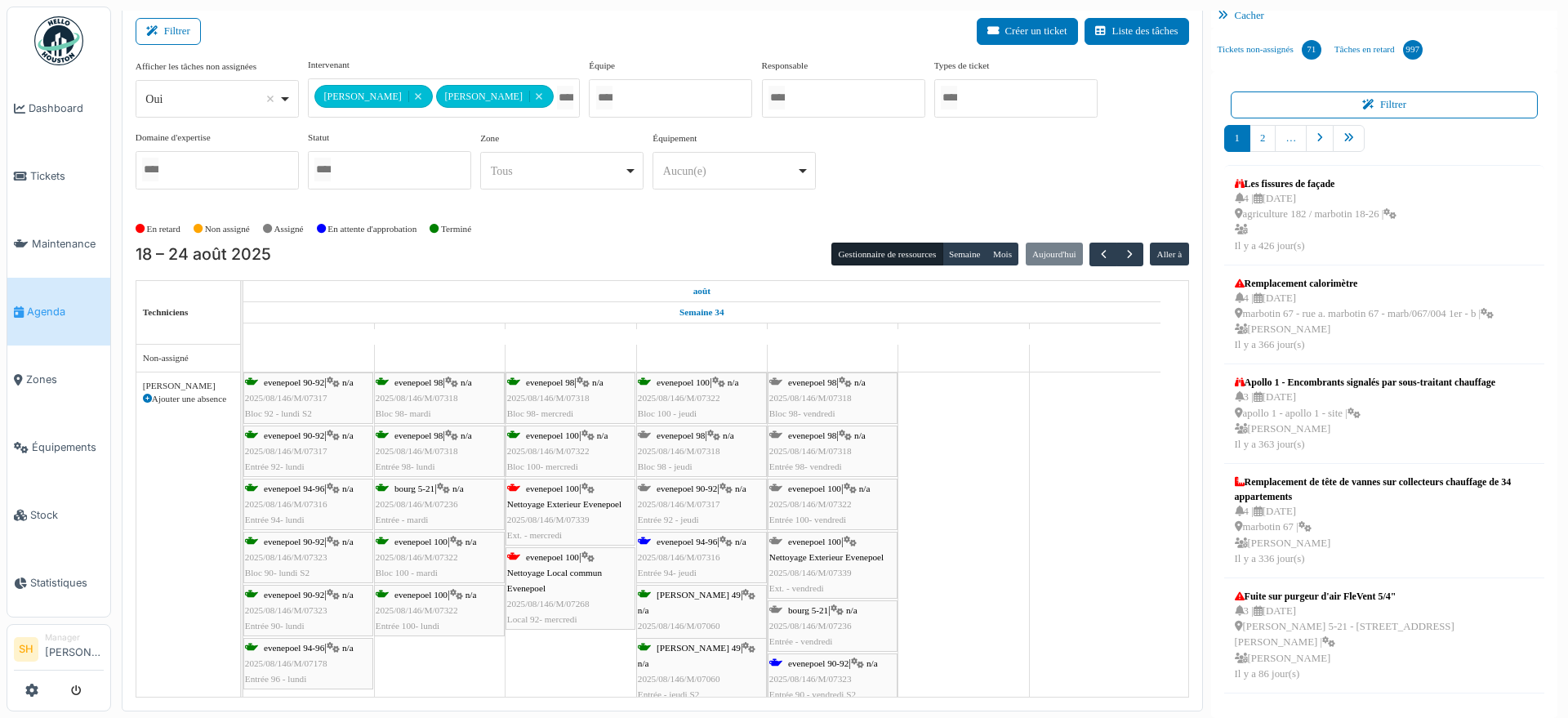
click at [674, 493] on div "evenepoel 90-92 | n/a 2025/08/146/M/07317 Entrée 92 - jeudi" at bounding box center [701, 505] width 127 height 48
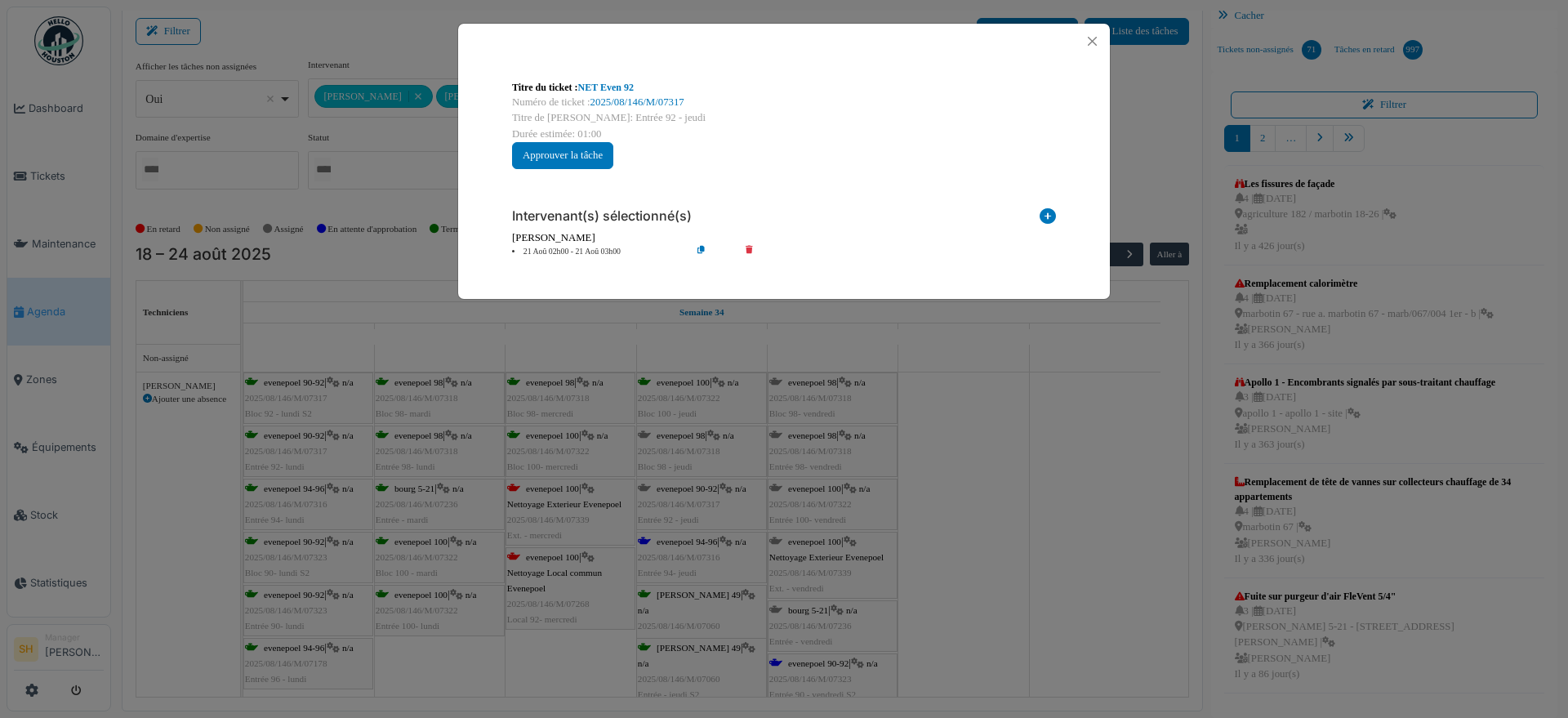
click at [1049, 212] on icon at bounding box center [1048, 219] width 16 height 22
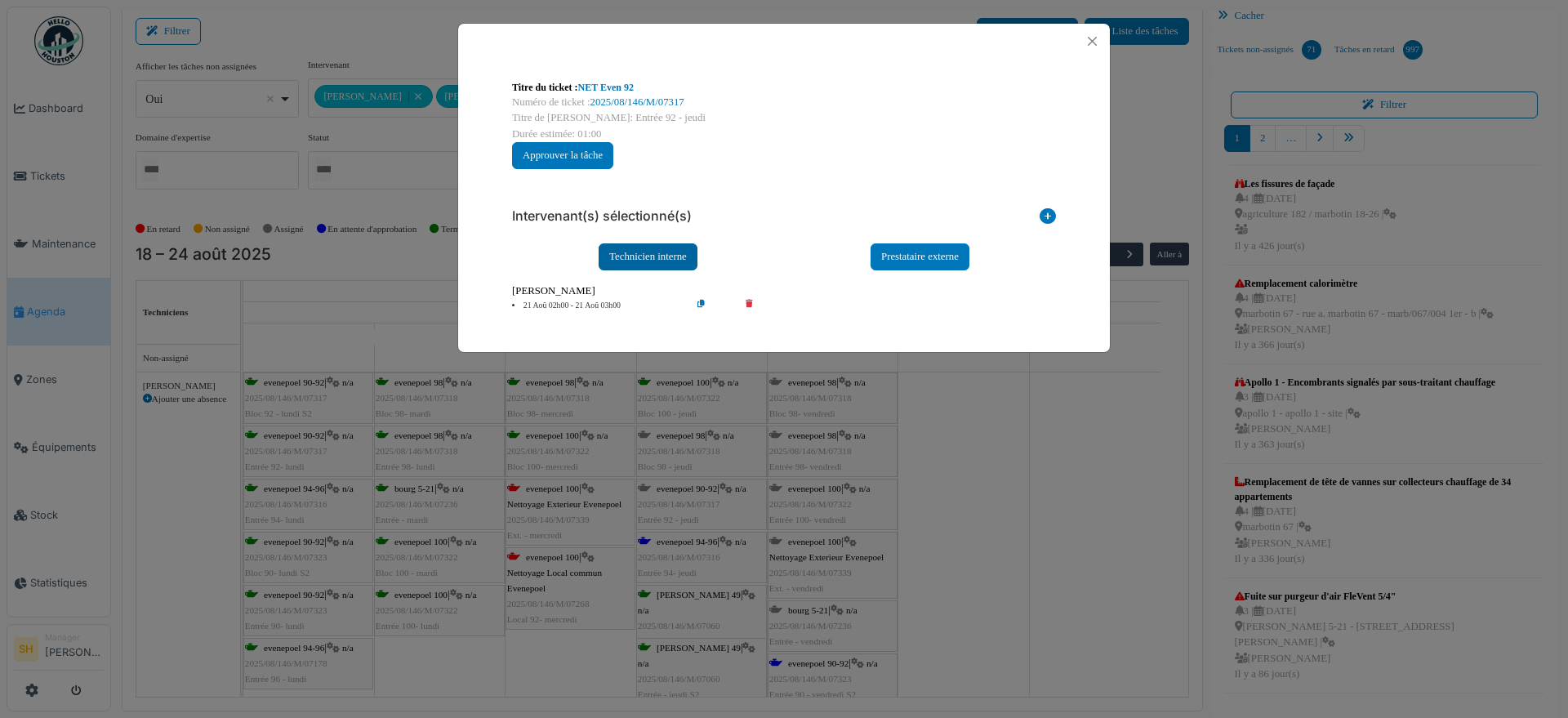
click at [659, 258] on div "Technicien interne" at bounding box center [648, 257] width 99 height 27
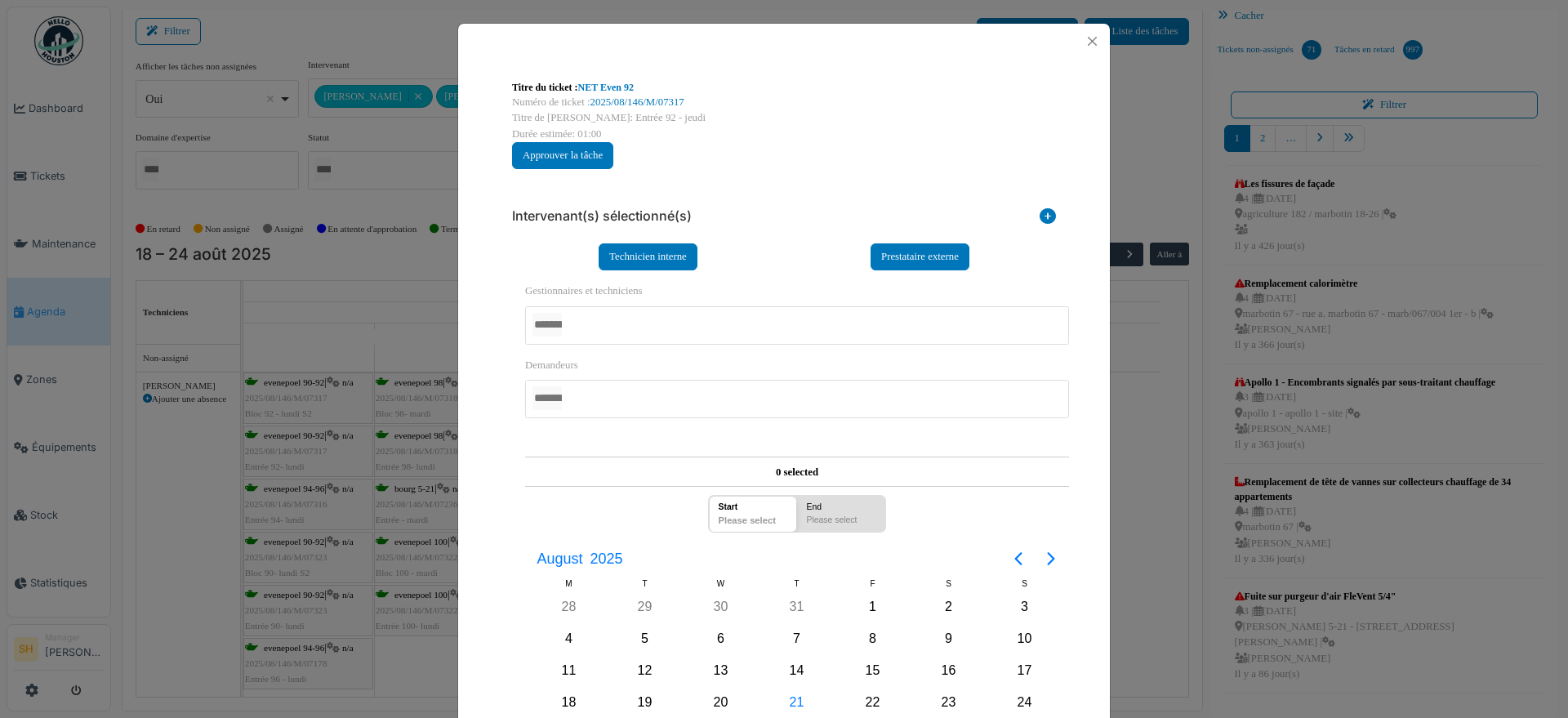
click at [615, 329] on div at bounding box center [796, 325] width 544 height 38
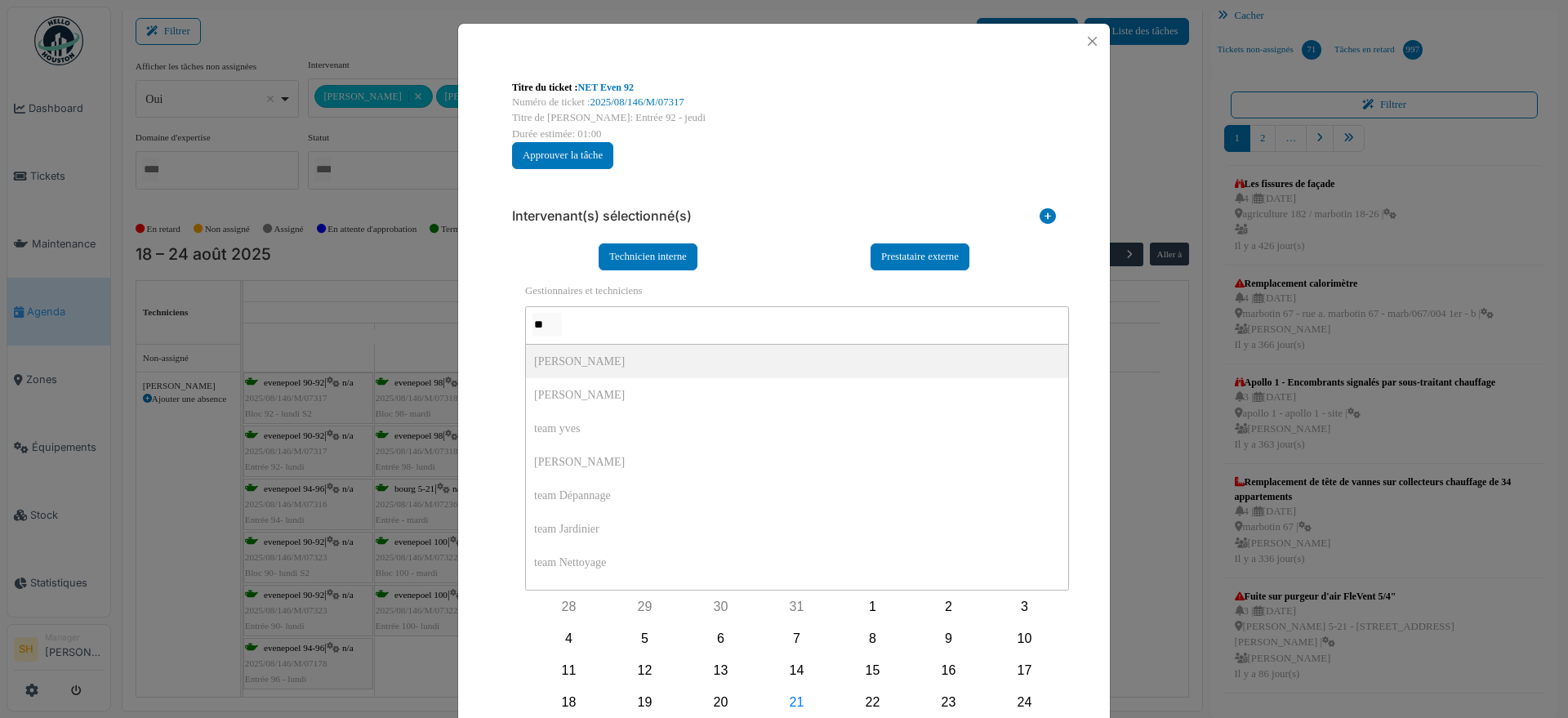
type input "***"
click at [610, 323] on div at bounding box center [796, 325] width 544 height 38
type input "***"
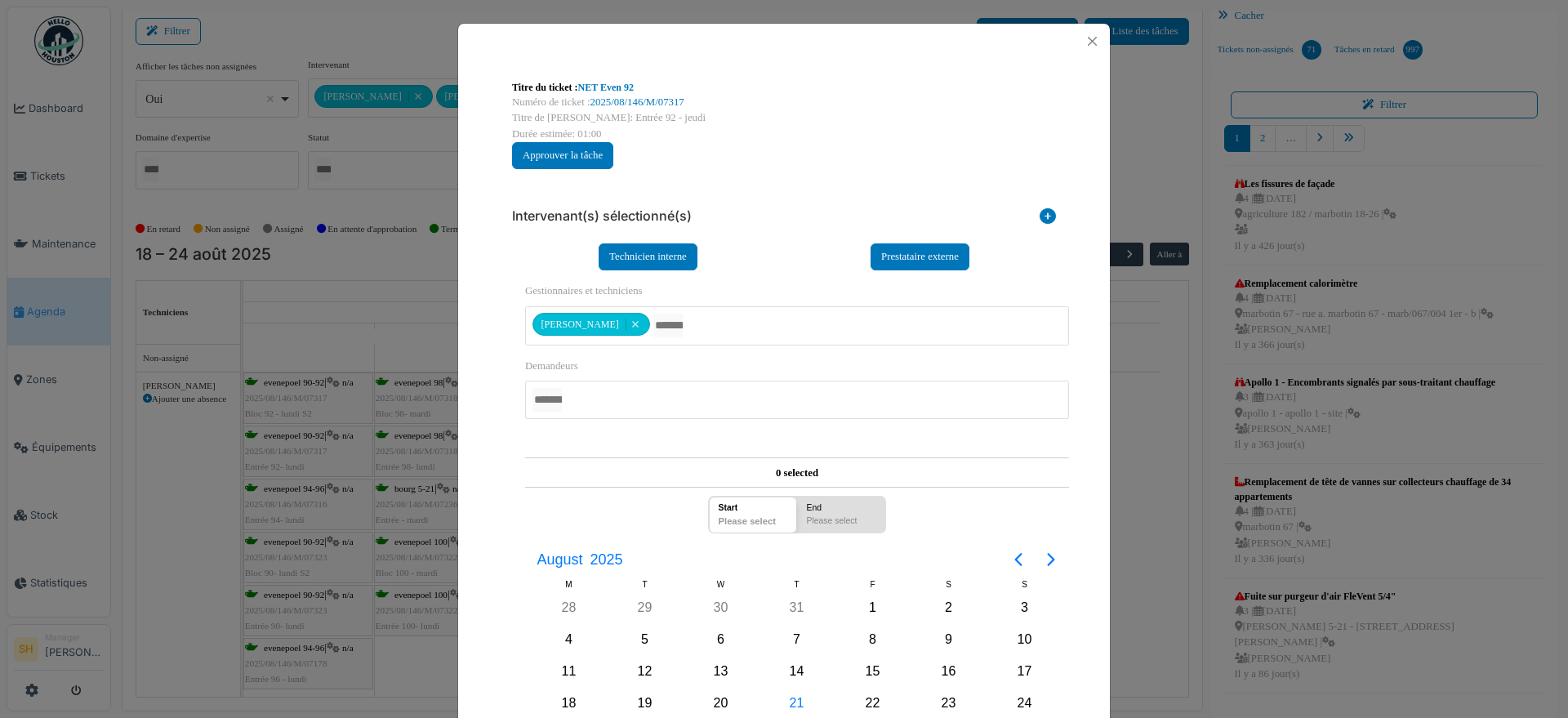
click at [1073, 410] on div "Titre du ticket : NET Even 92 Numéro de ticket : 2025/08/146/M/07317 Titre de l…" at bounding box center [783, 474] width 651 height 832
click at [791, 708] on div "21" at bounding box center [797, 703] width 24 height 24
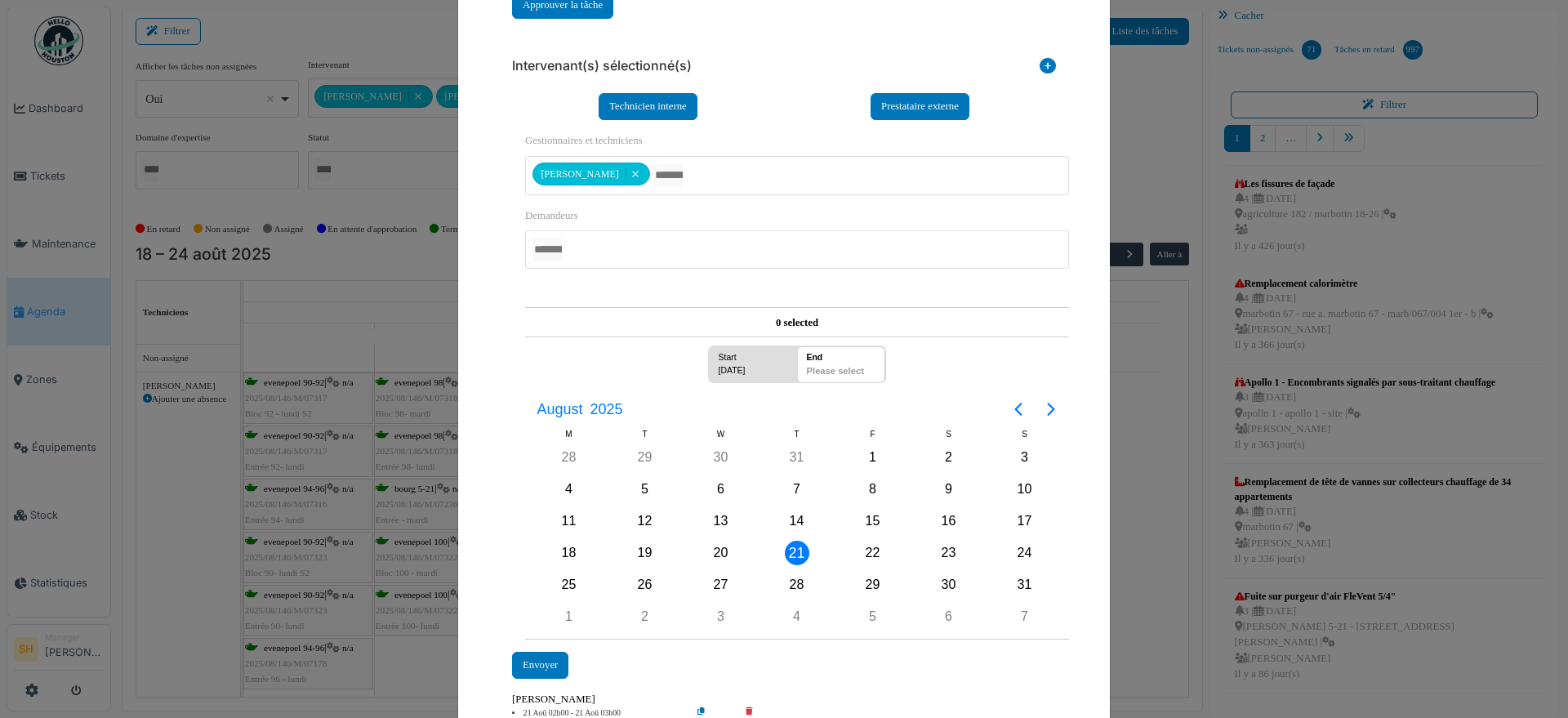
scroll to position [216, 0]
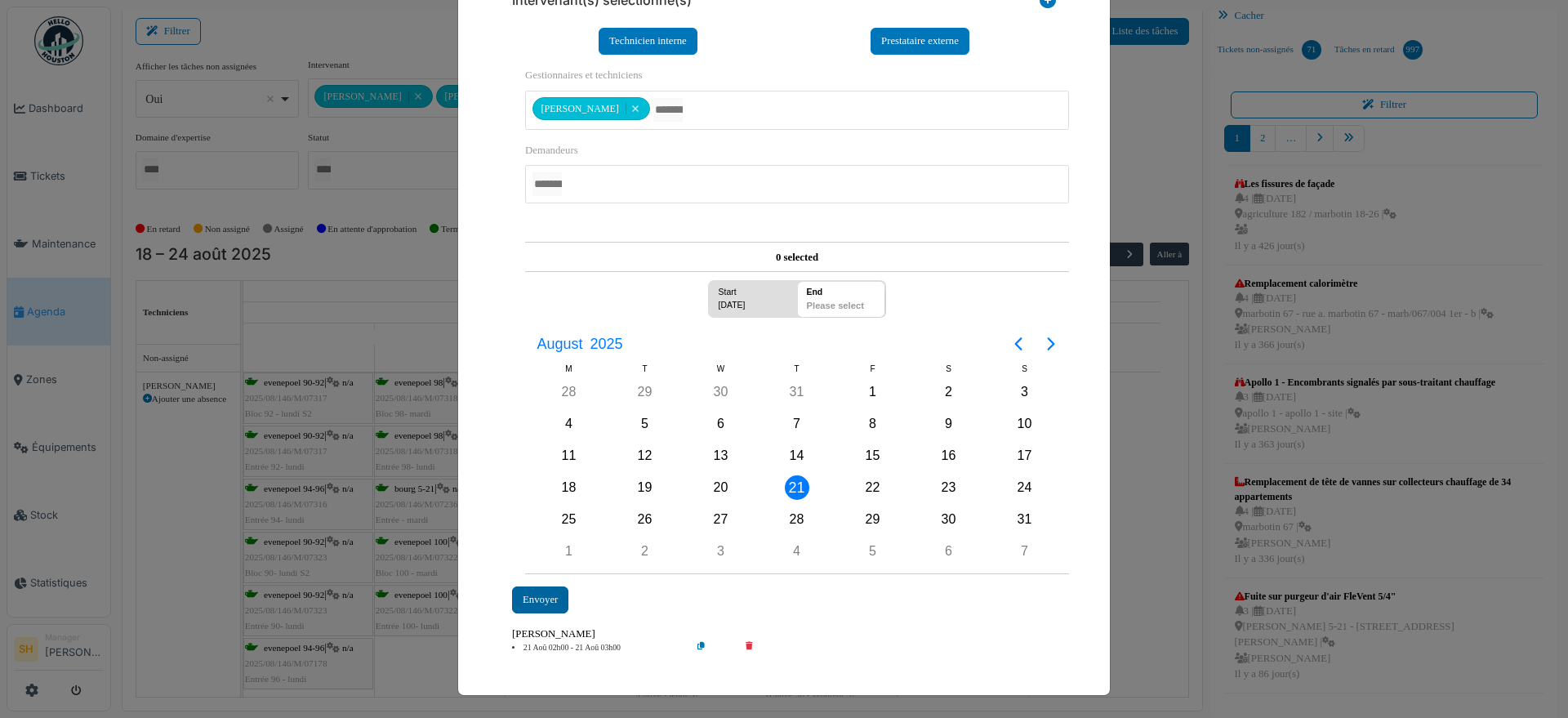
click at [539, 605] on div "Envoyer" at bounding box center [539, 599] width 56 height 27
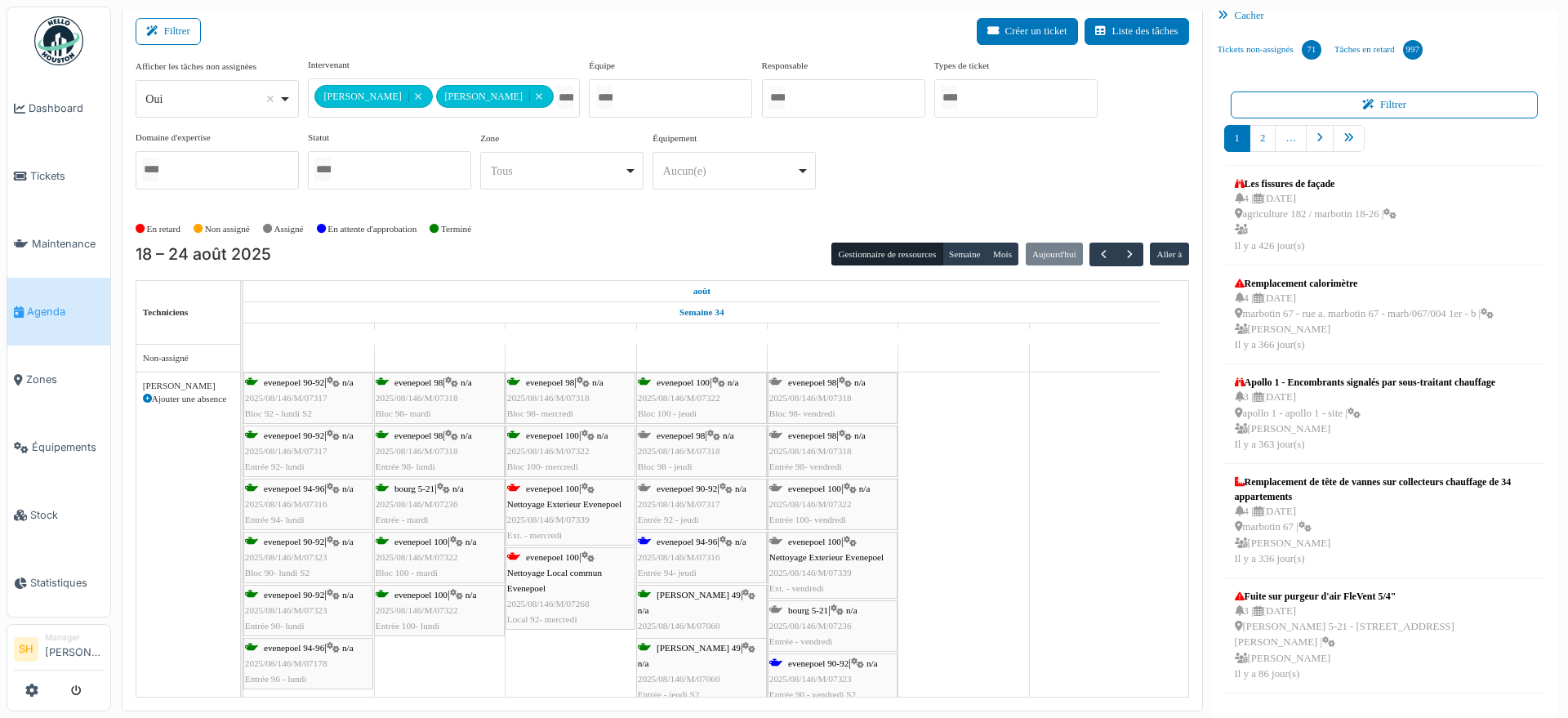
click at [683, 435] on span "evenepoel 98" at bounding box center [681, 434] width 49 height 10
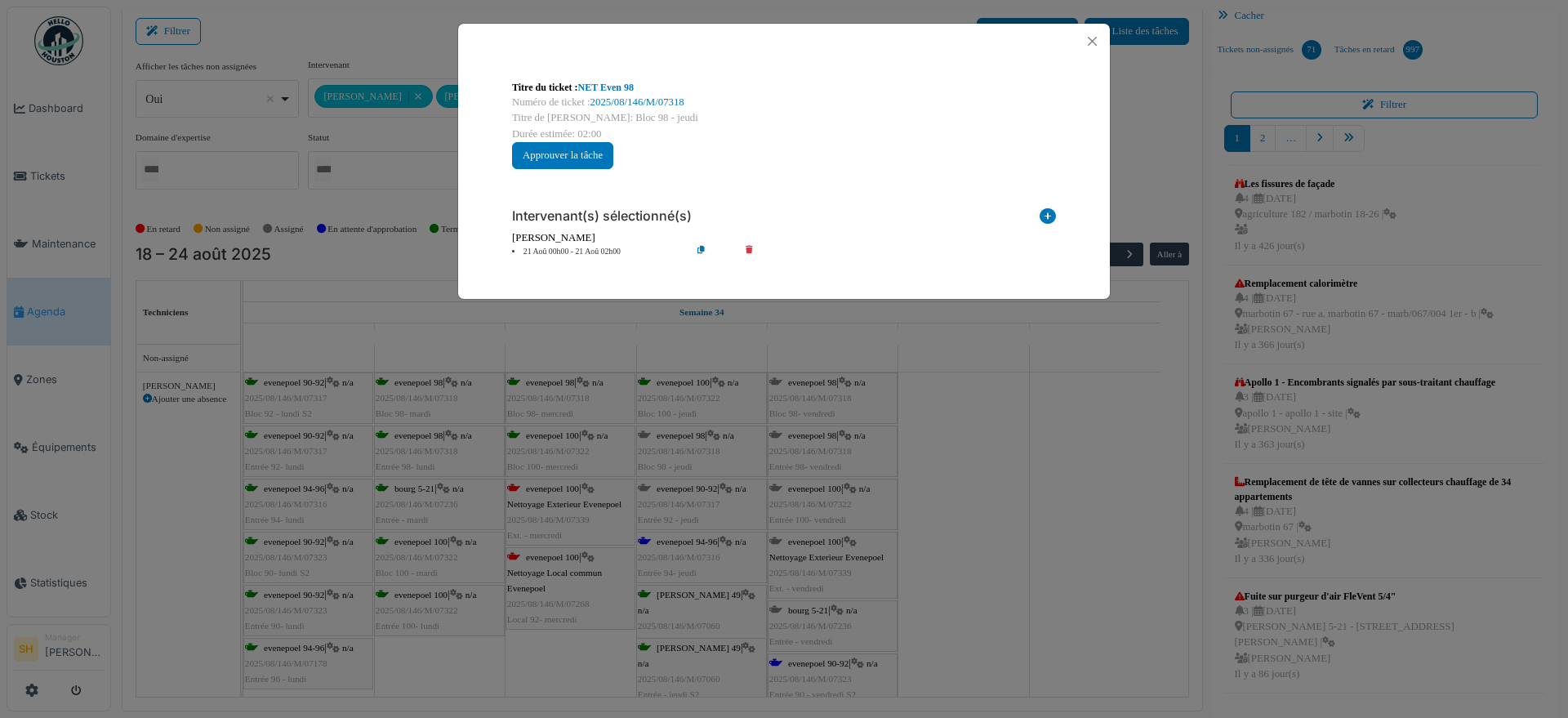
scroll to position [0, 0]
click at [1047, 214] on icon at bounding box center [1048, 219] width 16 height 22
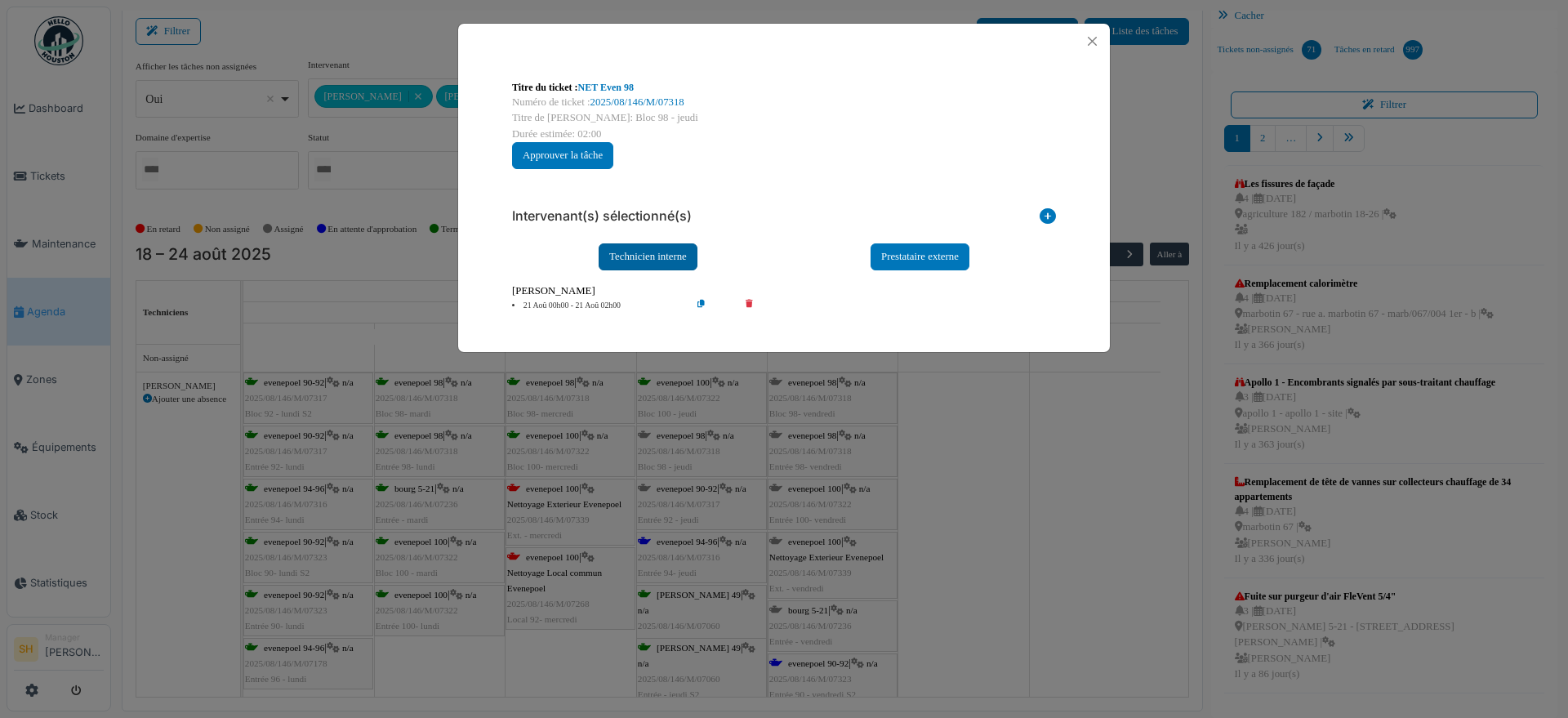
click at [658, 256] on div "Technicien interne" at bounding box center [648, 257] width 99 height 27
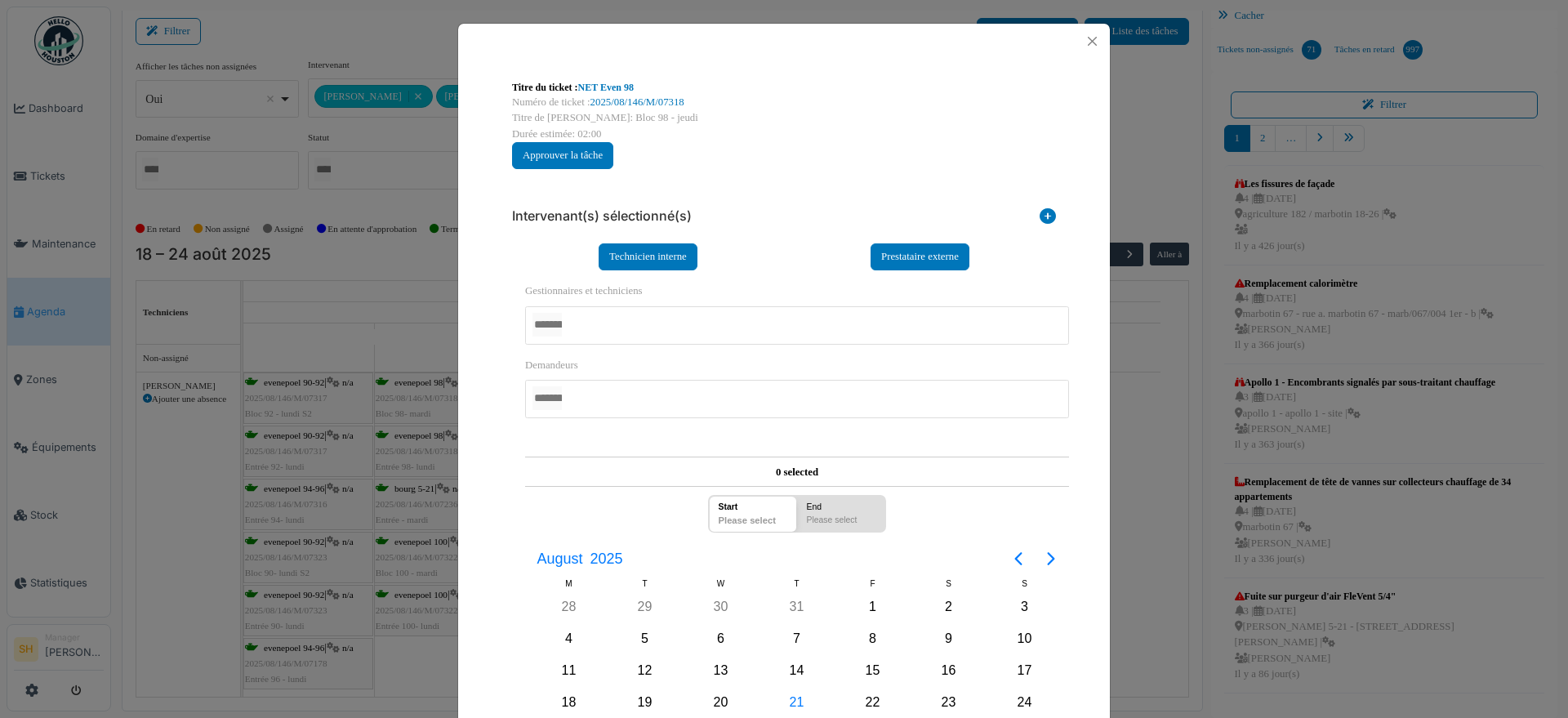
click at [609, 318] on div at bounding box center [796, 325] width 544 height 38
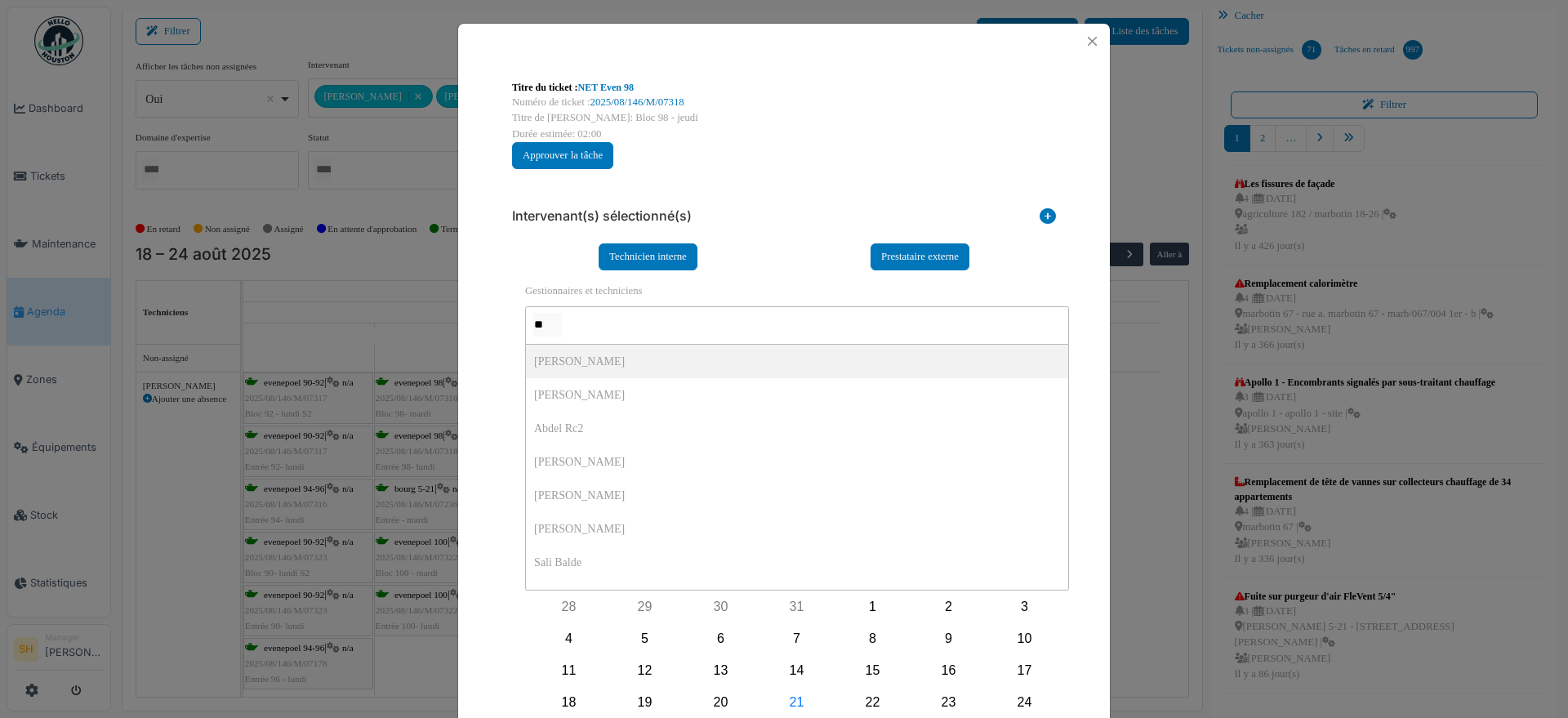
type input "***"
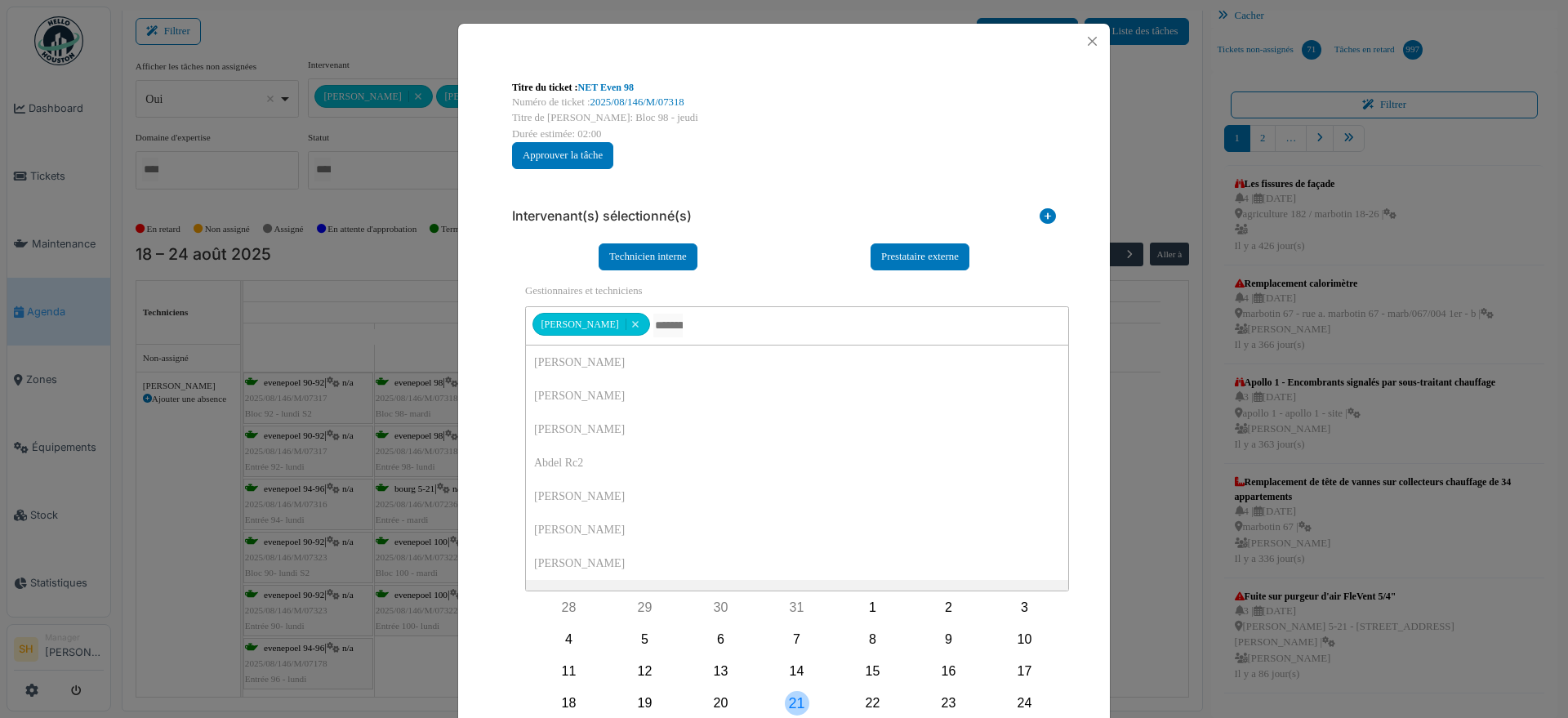
click at [787, 695] on div "21" at bounding box center [797, 703] width 24 height 24
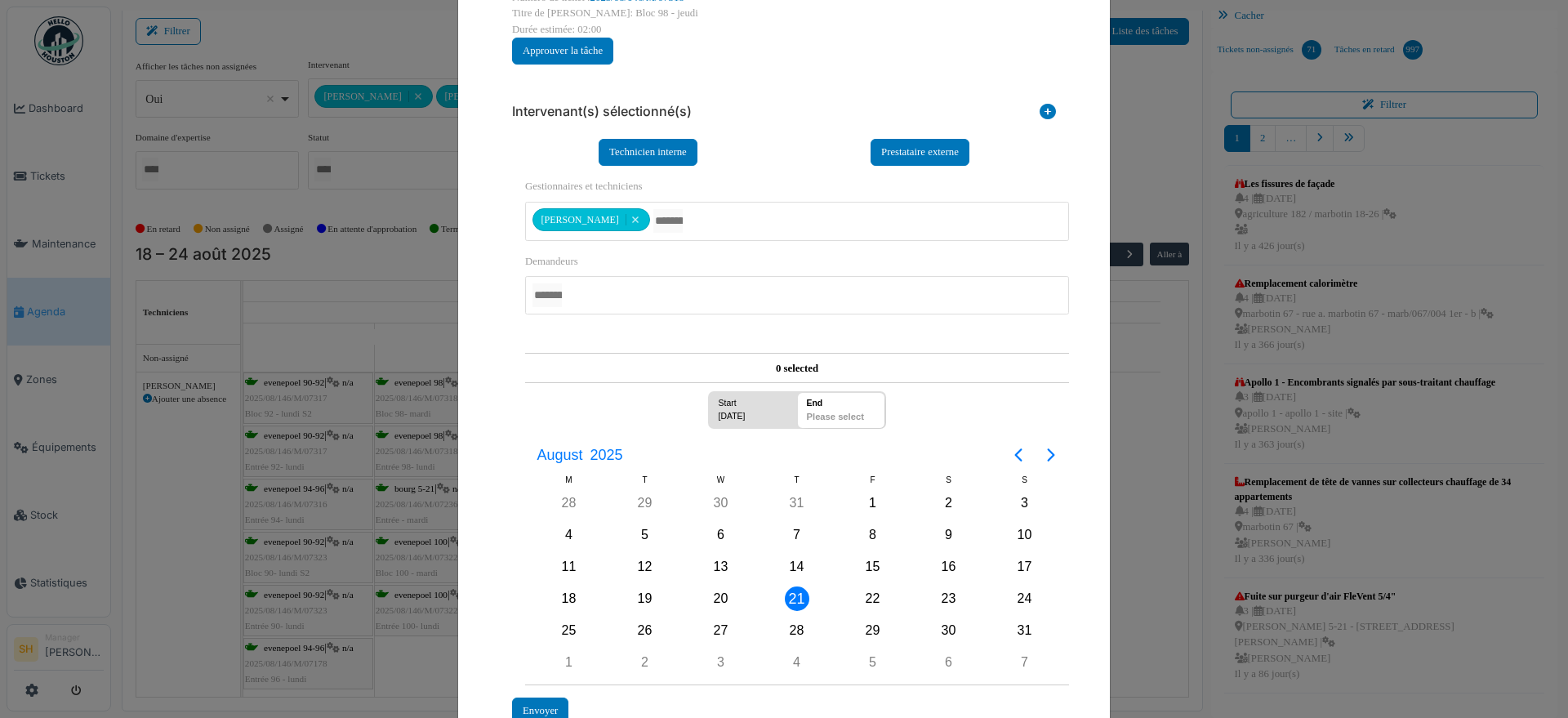
scroll to position [216, 0]
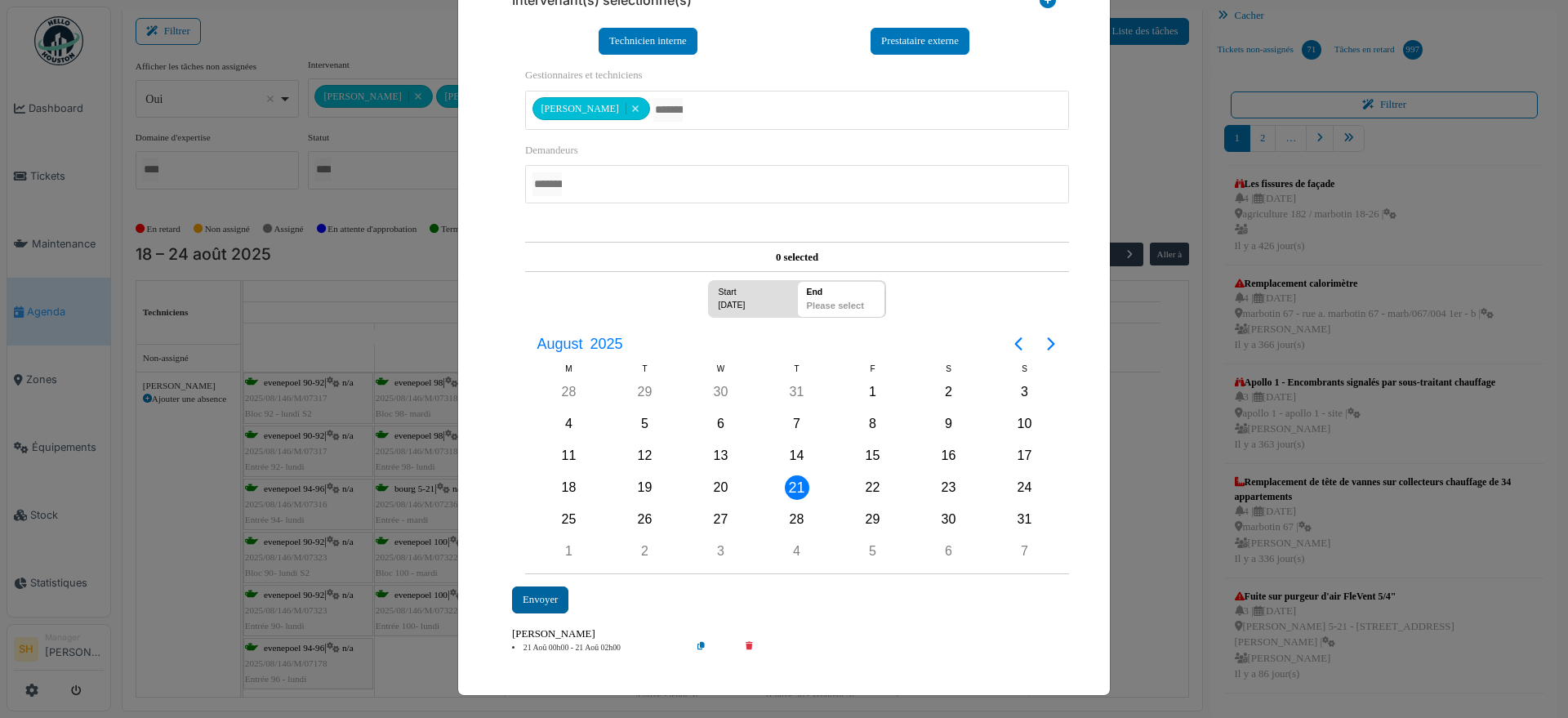
click at [541, 591] on div "Envoyer" at bounding box center [539, 599] width 56 height 27
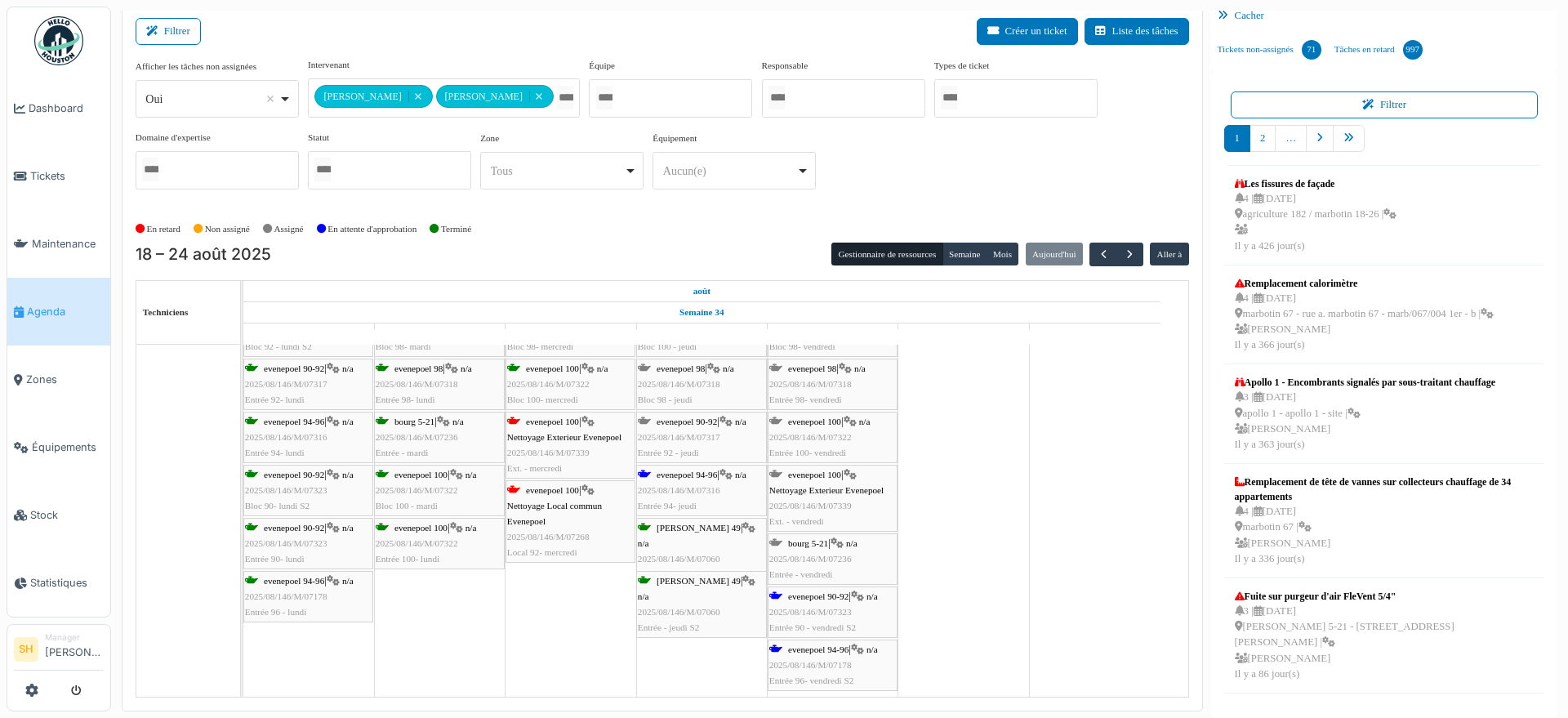
scroll to position [102, 0]
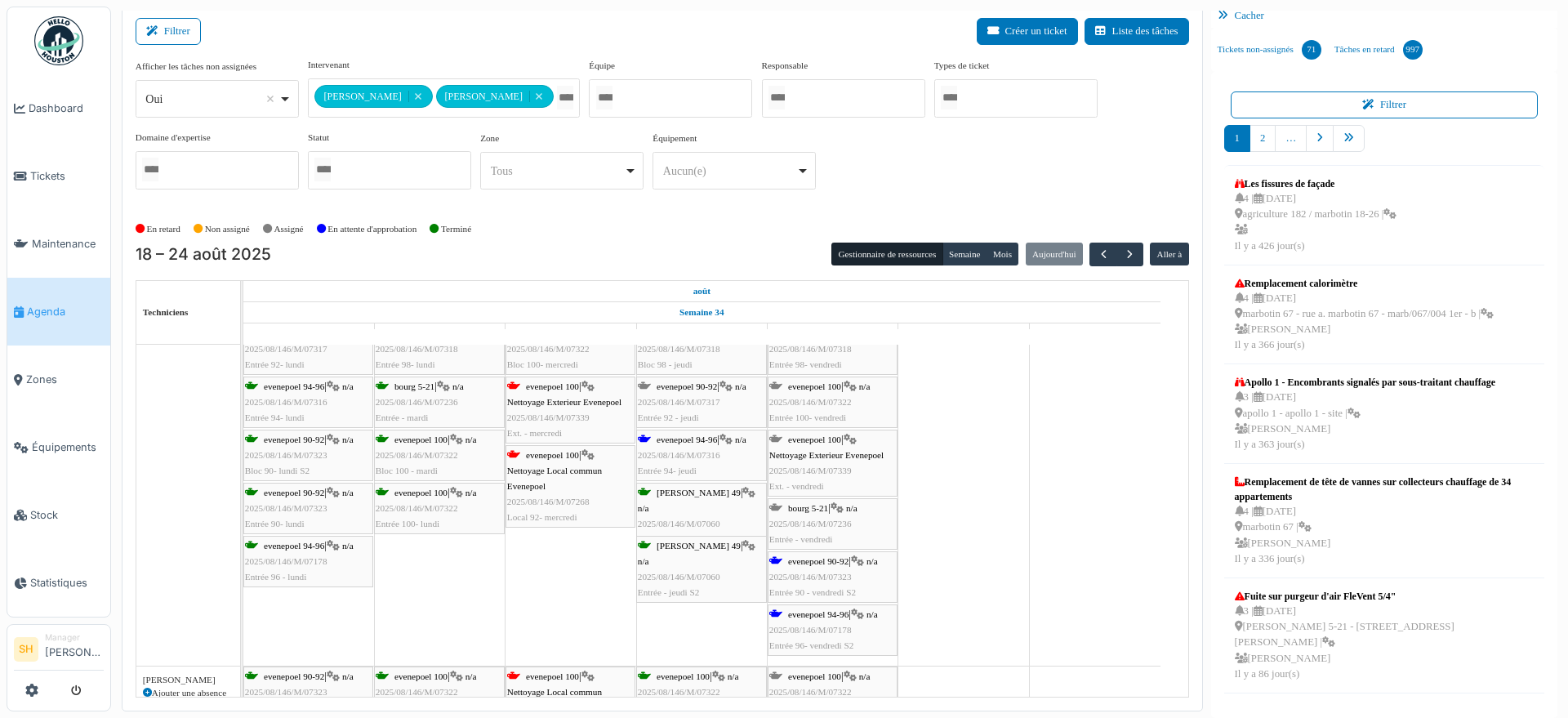
click at [823, 613] on span "evenepoel 94-96" at bounding box center [819, 613] width 61 height 10
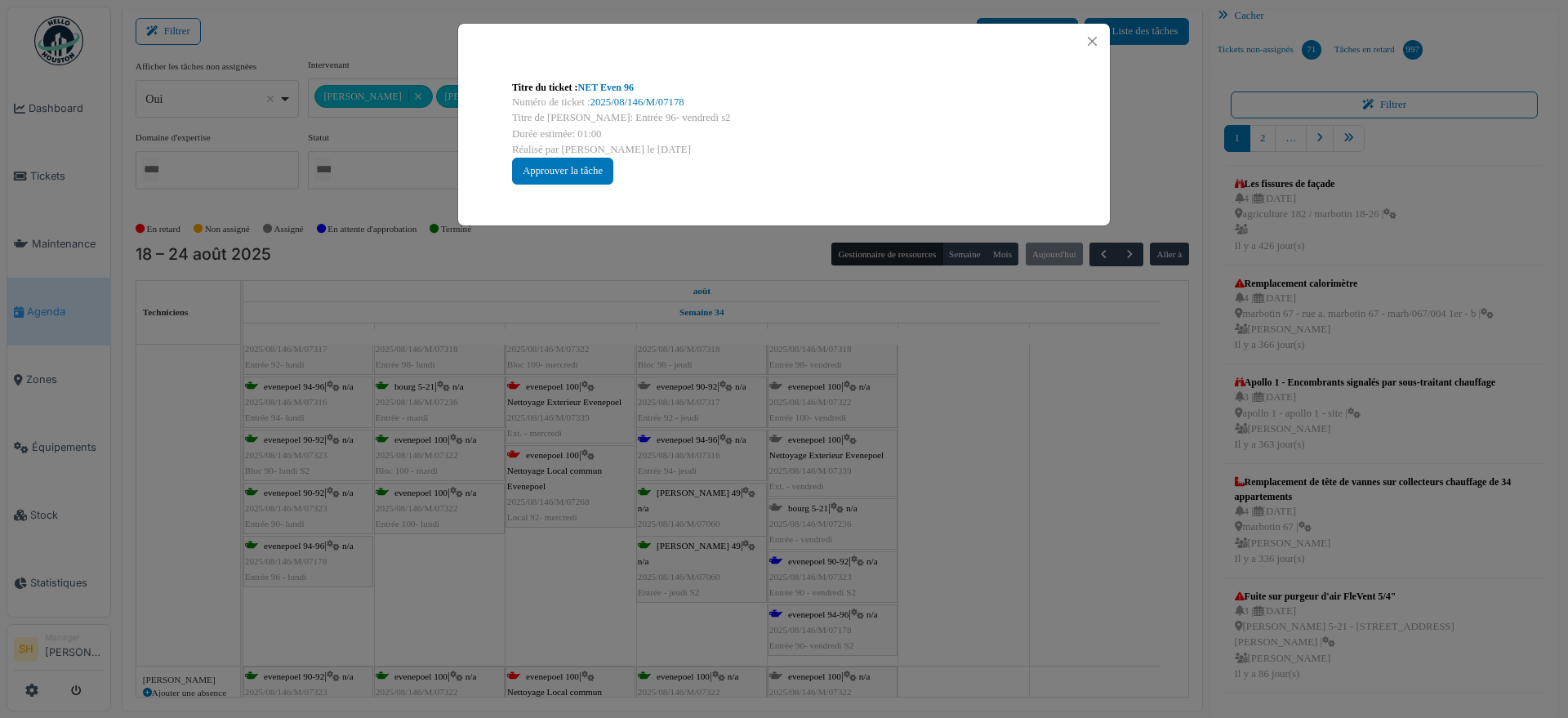
scroll to position [0, 0]
click at [588, 87] on link "NET Even 96" at bounding box center [606, 87] width 56 height 11
click at [984, 435] on div "Titre du ticket : NET Even 96 Numéro de ticket : 2025/08/146/M/07178 Titre de l…" at bounding box center [784, 359] width 1568 height 718
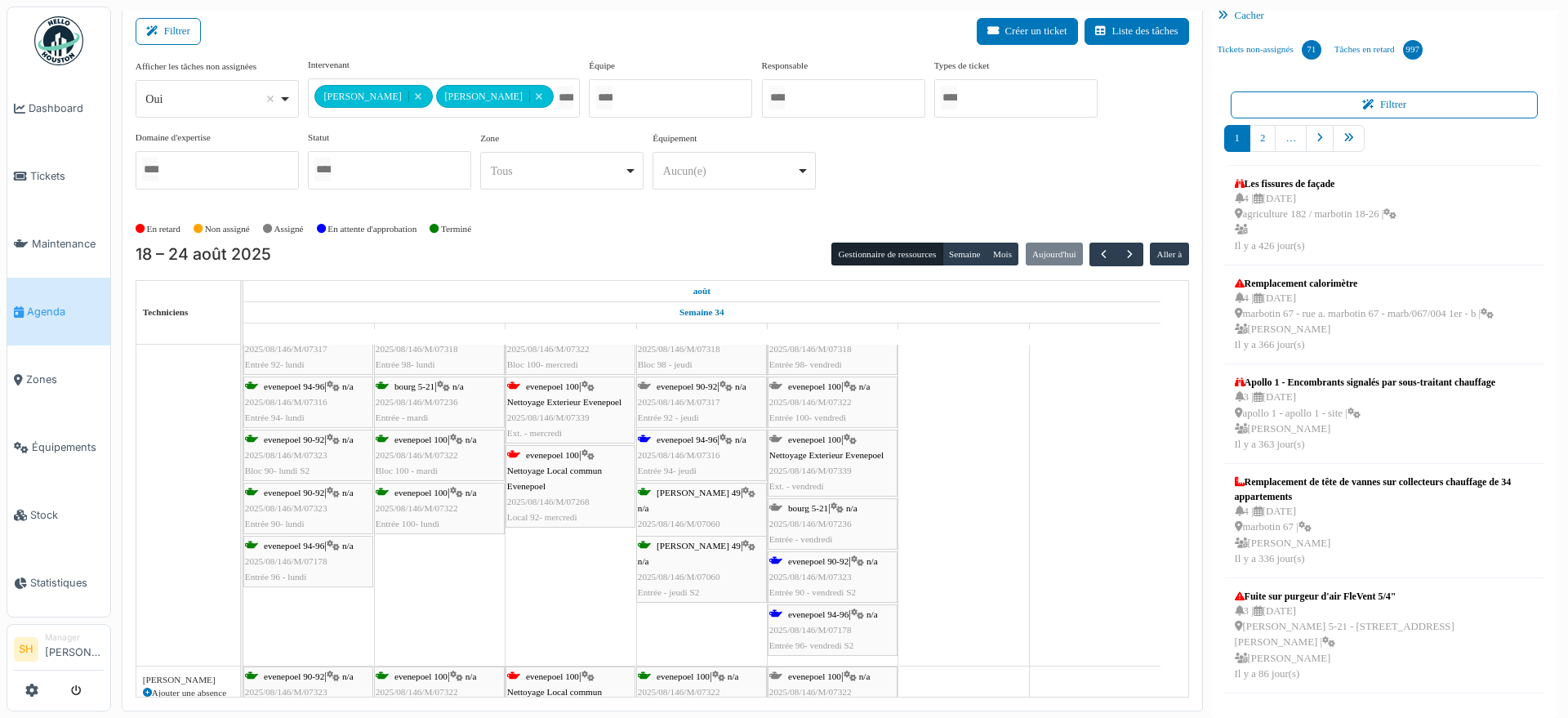
click at [844, 556] on span "evenepoel 90-92" at bounding box center [819, 560] width 61 height 10
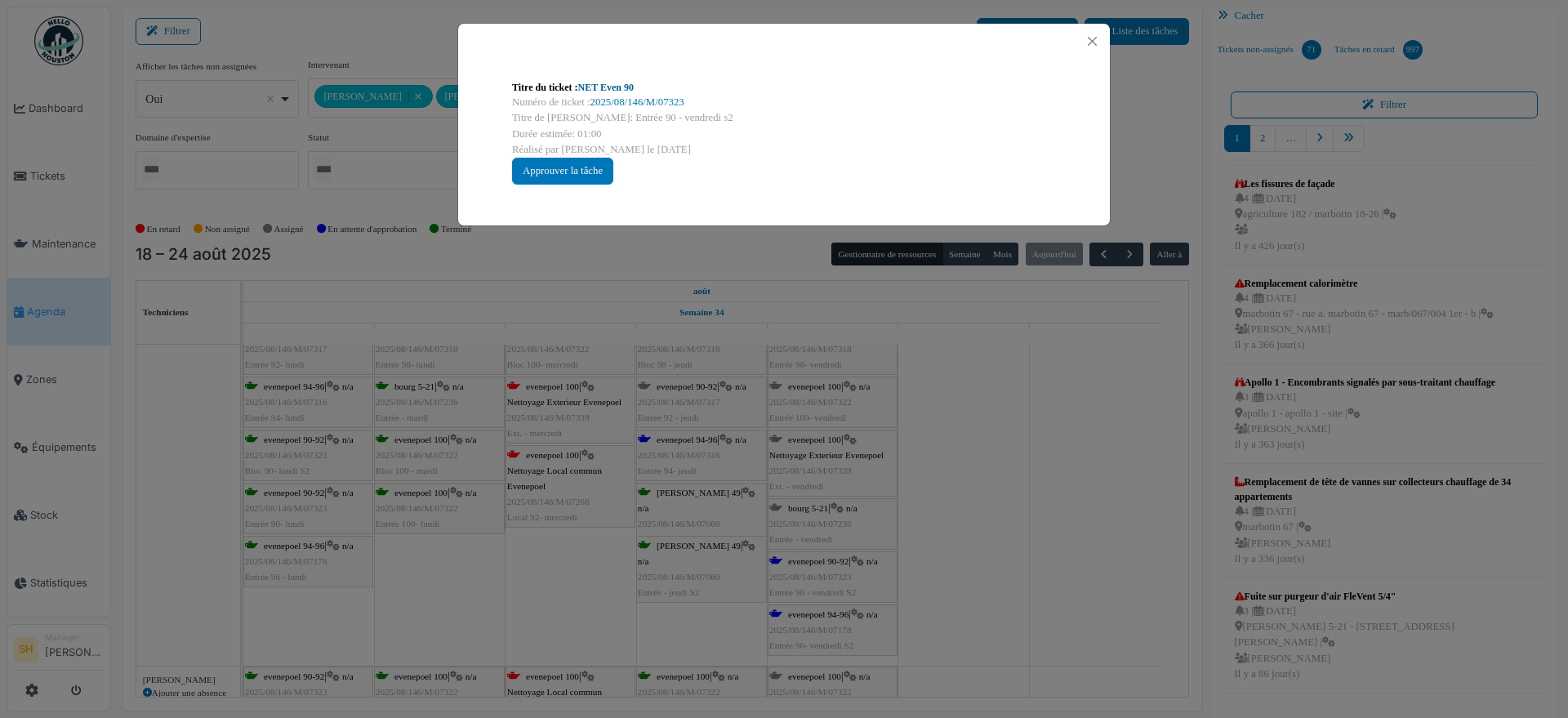
click at [591, 83] on link "NET Even 90" at bounding box center [606, 87] width 56 height 11
click at [1065, 574] on div "Titre du ticket : NET Even 90 Numéro de ticket : 2025/08/146/M/07323 Titre de l…" at bounding box center [784, 359] width 1568 height 718
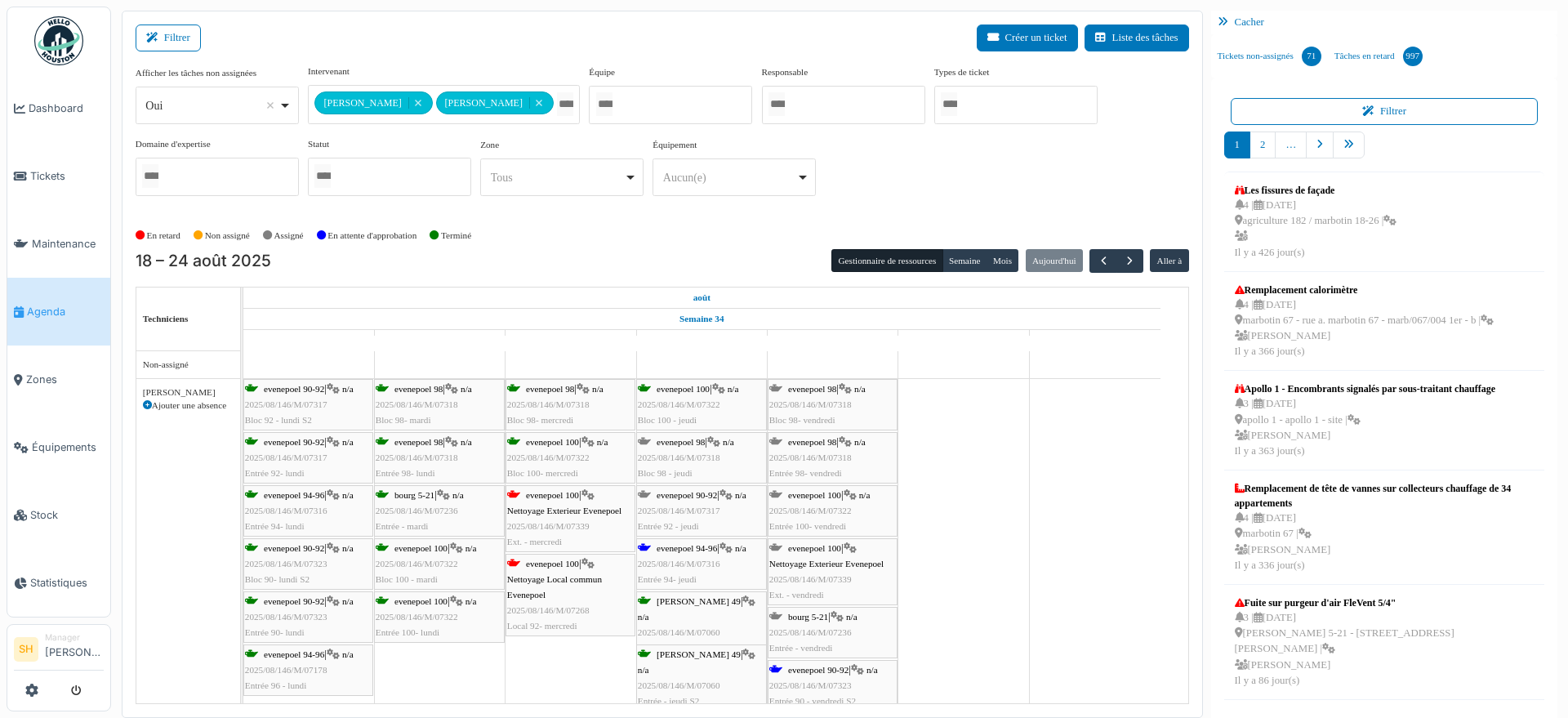
click at [684, 395] on div "evenepoel 100 | n/a 2025/08/146/M/07322 Bloc 100 - jeudi" at bounding box center [701, 405] width 127 height 48
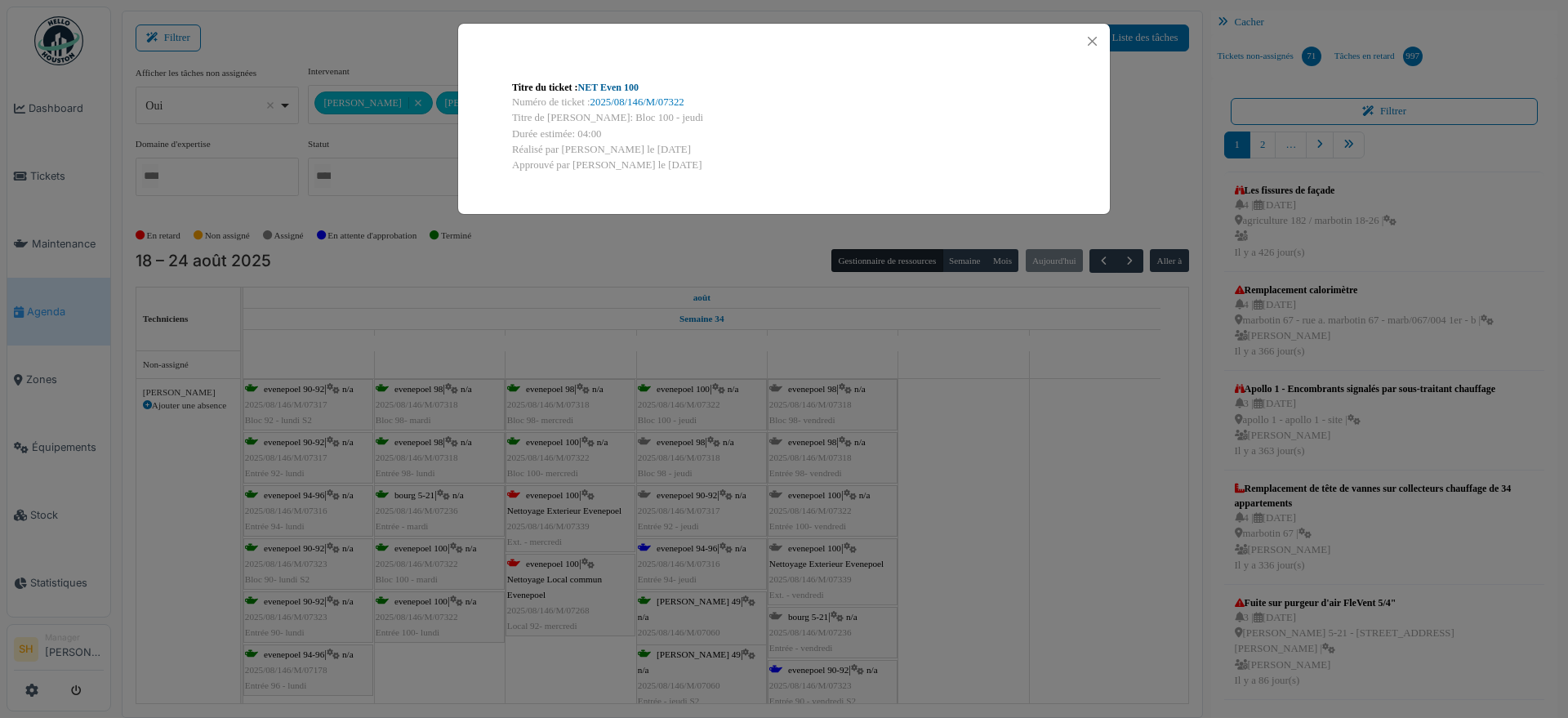
click at [630, 88] on link "NET Even 100" at bounding box center [609, 87] width 61 height 11
click at [1022, 519] on div "Titre du ticket : NET Even 100 Numéro de ticket : 2025/08/146/M/07322 Titre de …" at bounding box center [784, 359] width 1568 height 718
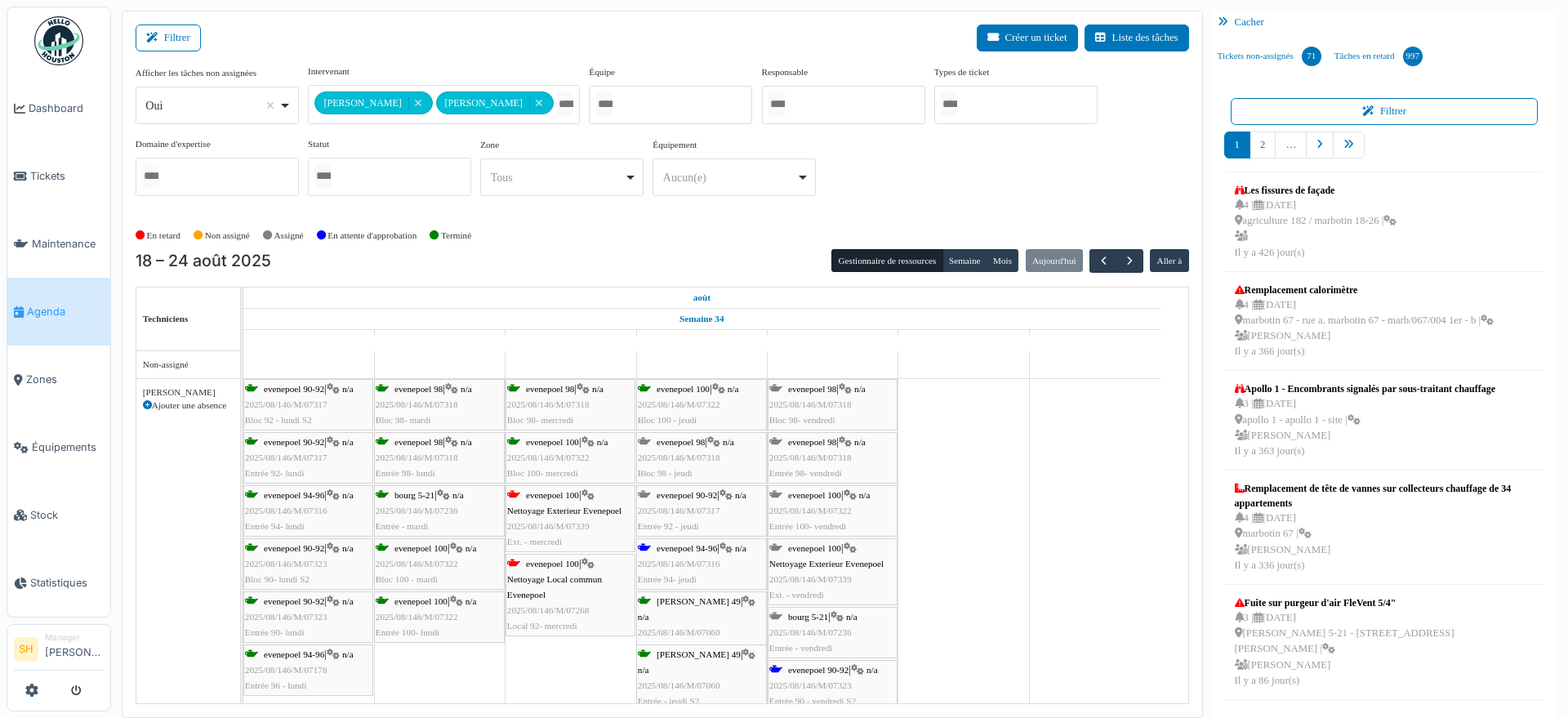
click at [684, 546] on span "evenepoel 94-96" at bounding box center [687, 547] width 61 height 10
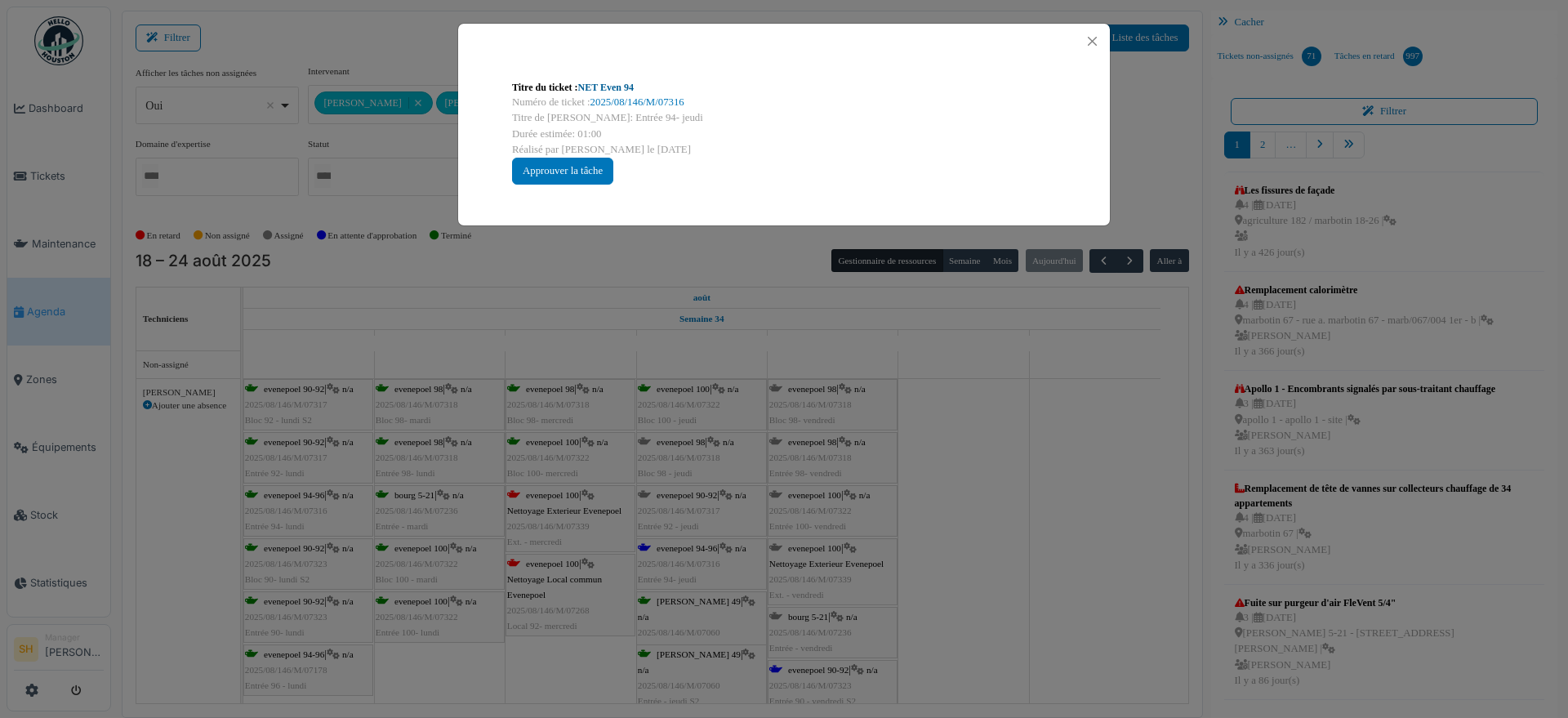
click at [606, 89] on link "NET Even 94" at bounding box center [606, 87] width 56 height 11
click at [980, 487] on div "Titre du ticket : NET Even 94 Numéro de ticket : 2025/08/146/M/07316 Titre de l…" at bounding box center [784, 359] width 1568 height 718
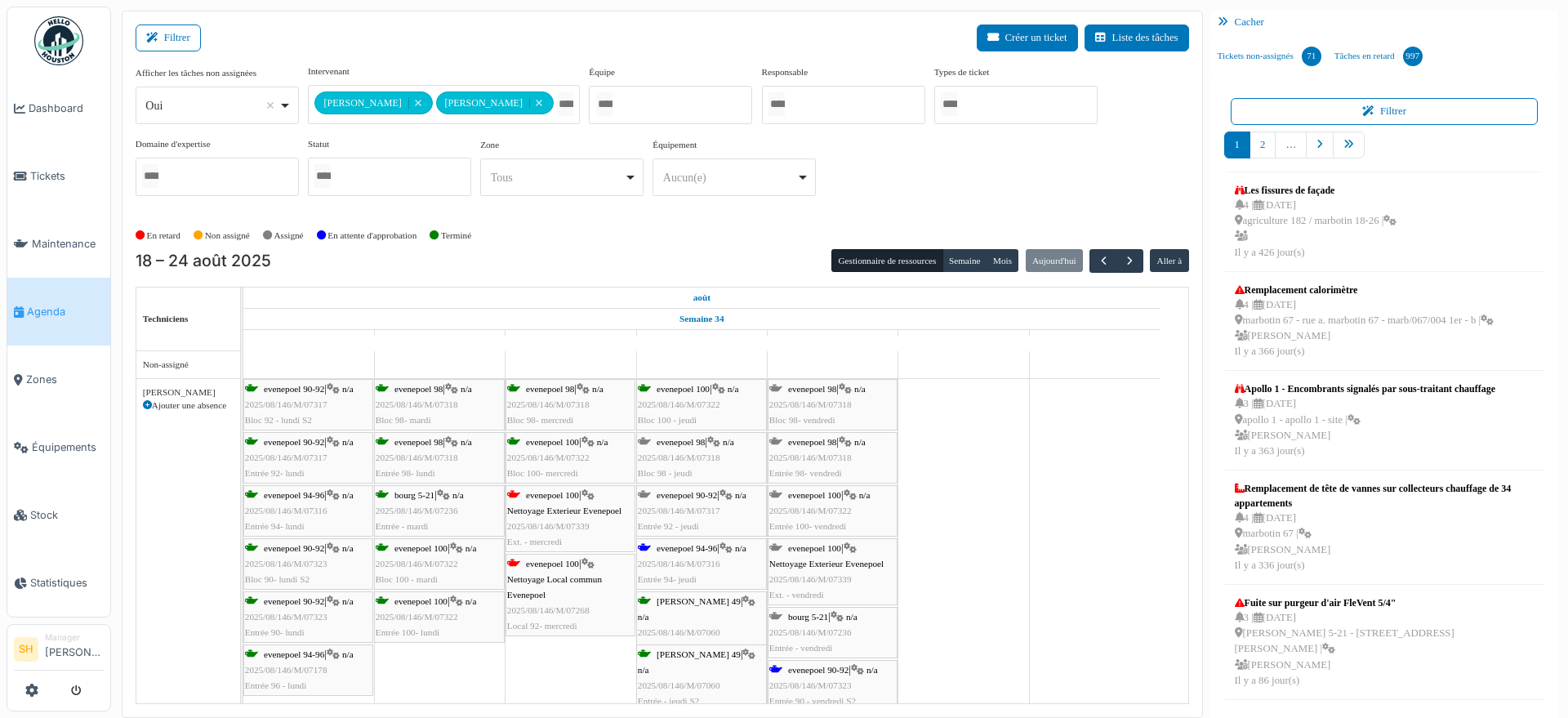
click at [549, 567] on div "evenepoel 100 | Nettoyage Local commun Evenepoel 2025/08/146/M/07268 Local 92- …" at bounding box center [571, 595] width 127 height 78
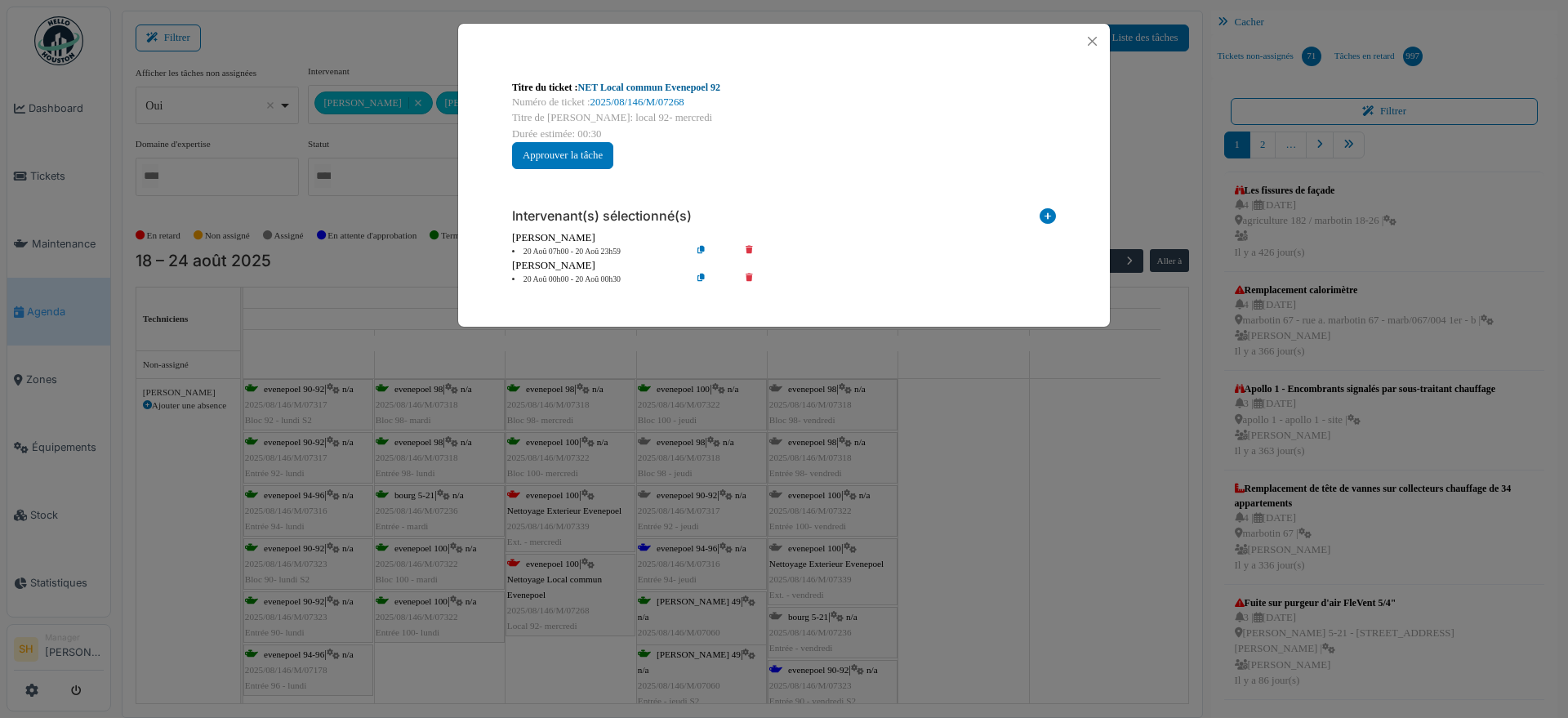
click at [657, 88] on link "NET Local commun Evenepoel 92" at bounding box center [650, 87] width 142 height 11
drag, startPoint x: 1050, startPoint y: 524, endPoint x: 986, endPoint y: 536, distance: 65.1
click at [1048, 524] on div "Titre du ticket : NET Local commun Evenepoel 92 Numéro de ticket : 2025/08/146/…" at bounding box center [784, 359] width 1568 height 718
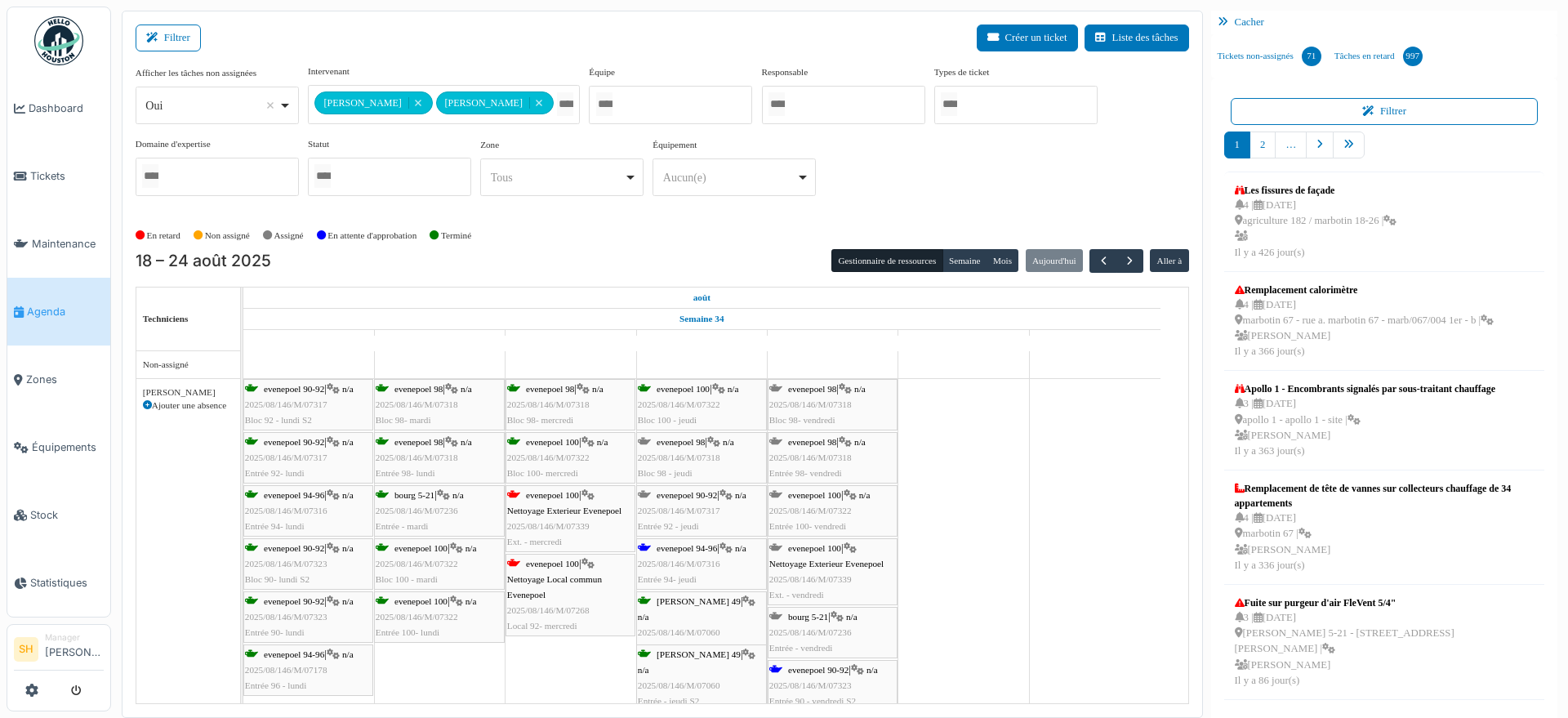
click at [830, 499] on div "evenepoel 100 | n/a 2025/08/146/M/07322 Entrée 100- vendredi" at bounding box center [833, 511] width 127 height 48
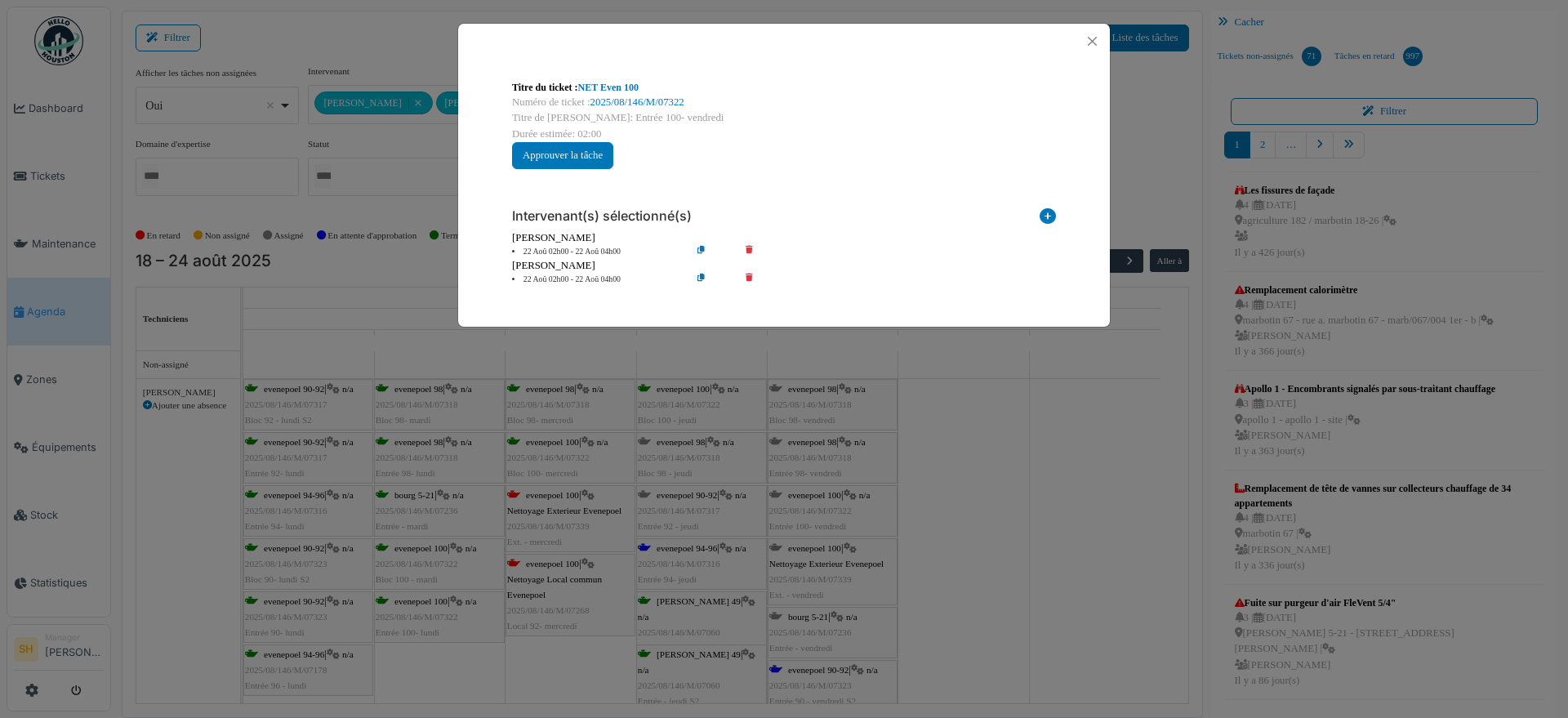
click at [981, 485] on div "Titre du ticket : NET Even 100 Numéro de ticket : 2025/08/146/M/07322 Titre de …" at bounding box center [784, 359] width 1568 height 718
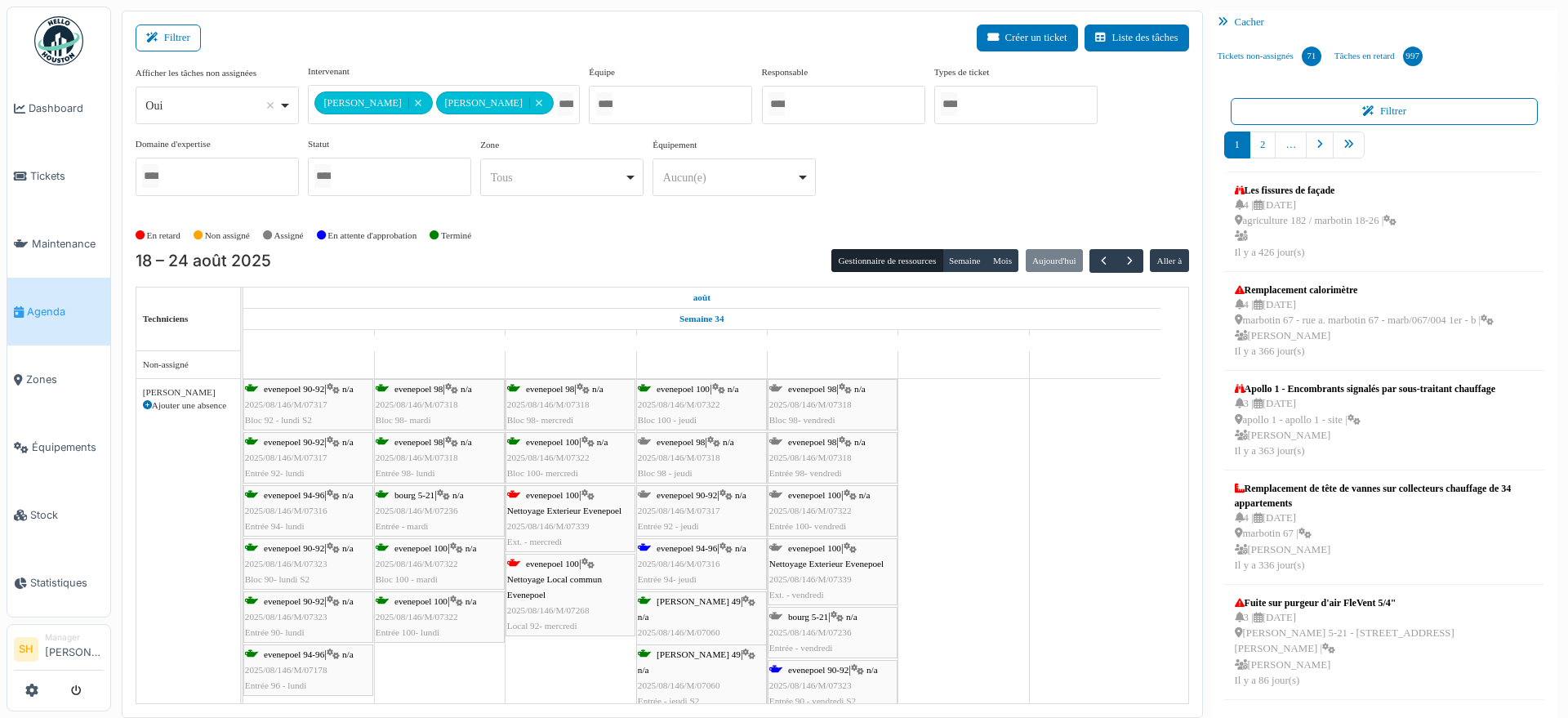
click at [836, 444] on span "evenepoel 98" at bounding box center [813, 441] width 49 height 10
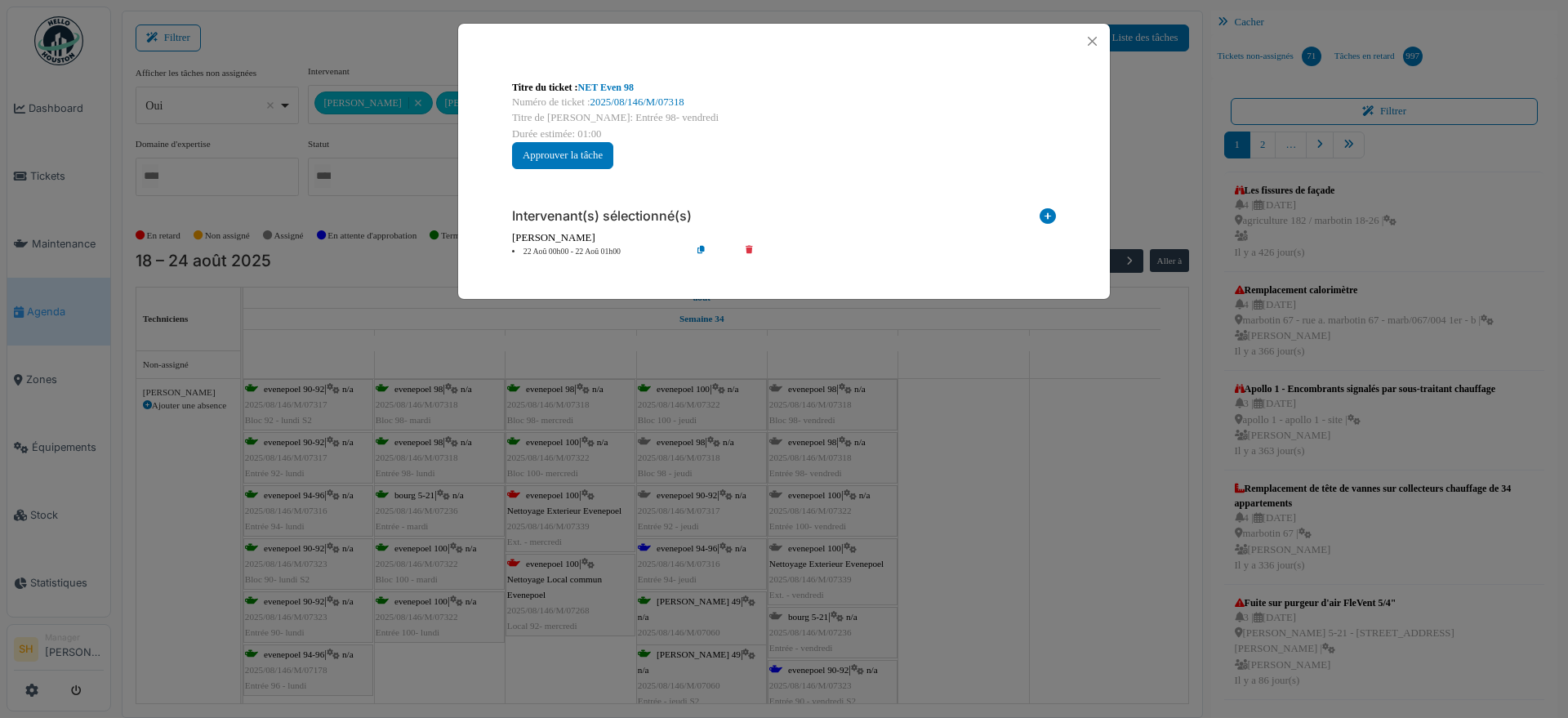
click at [1047, 216] on icon at bounding box center [1048, 219] width 16 height 22
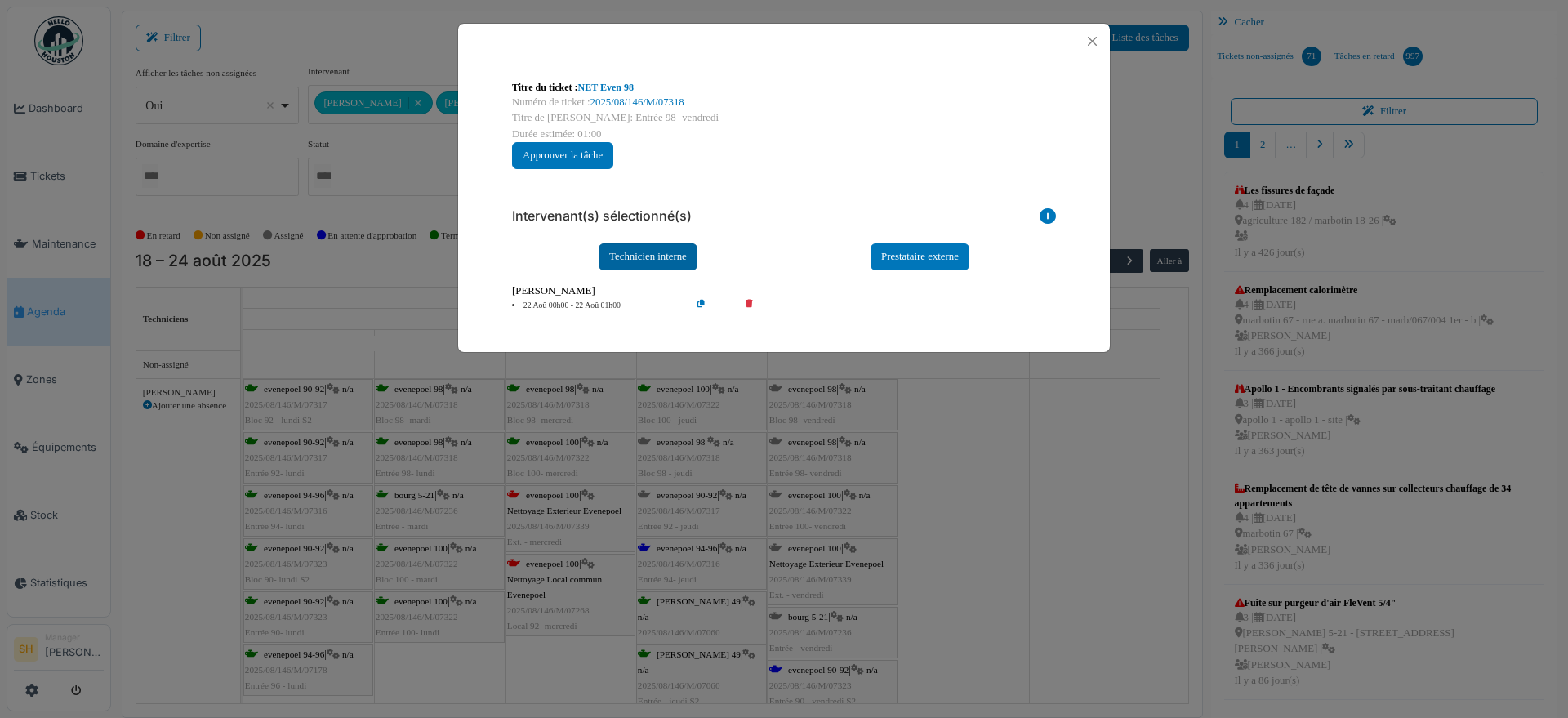
click at [640, 258] on div "Technicien interne" at bounding box center [648, 257] width 99 height 27
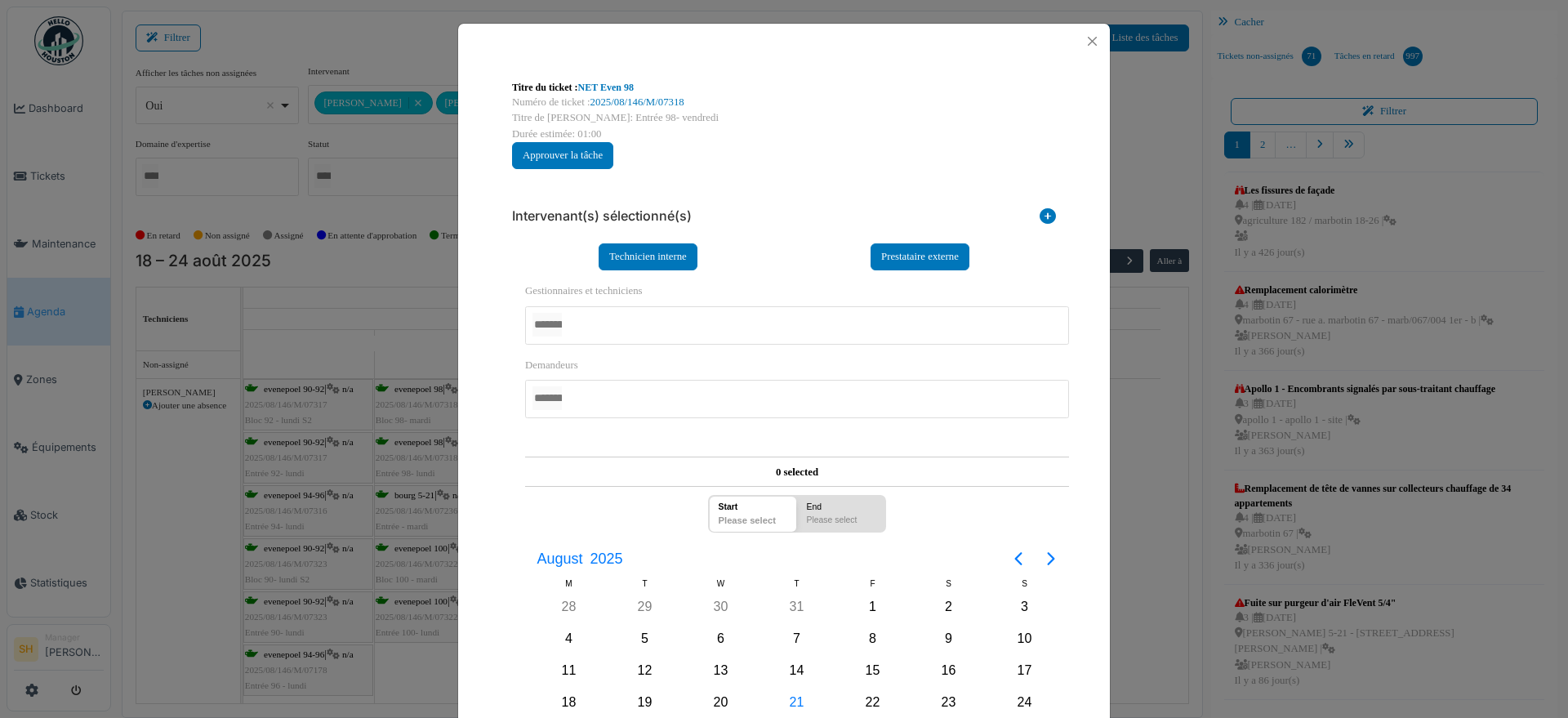
click at [608, 325] on div at bounding box center [796, 325] width 544 height 38
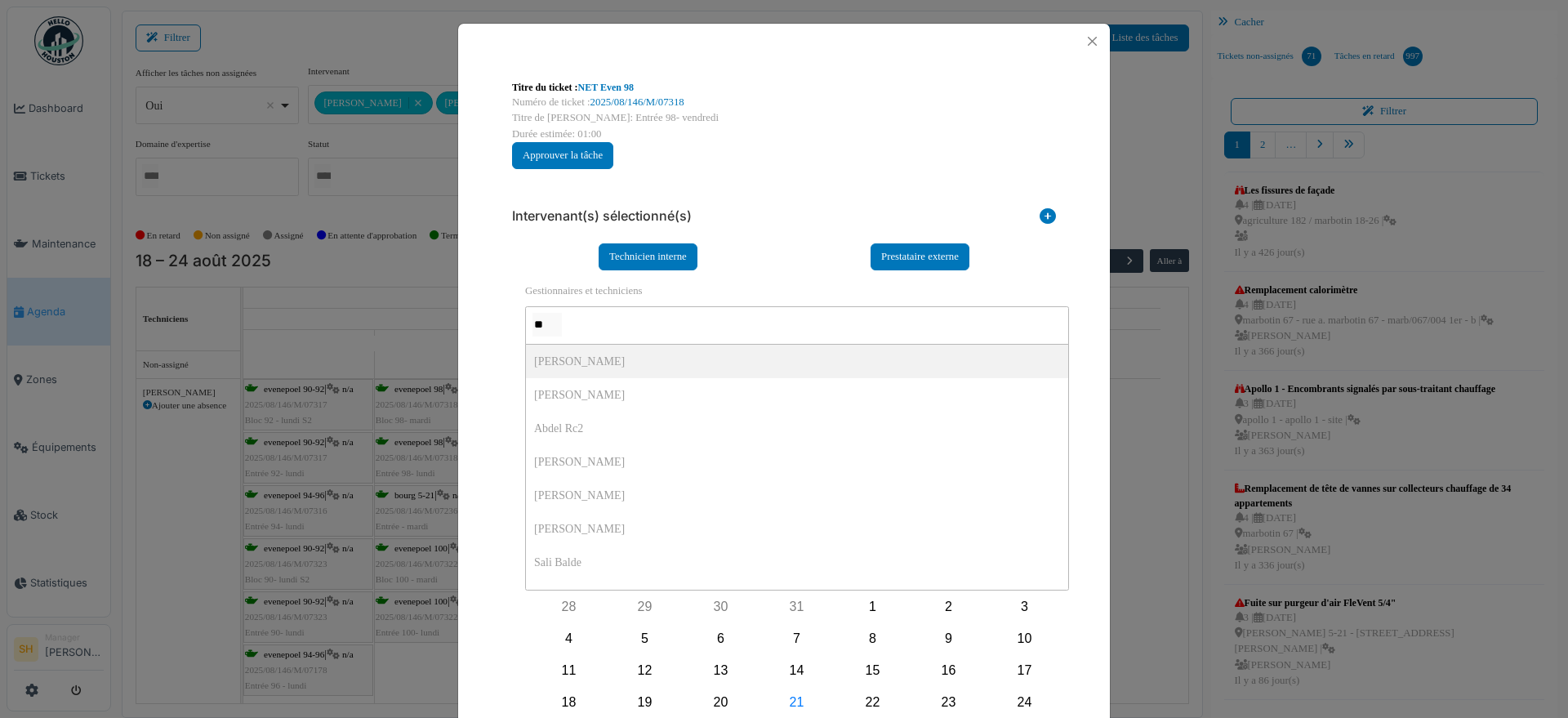
type input "***"
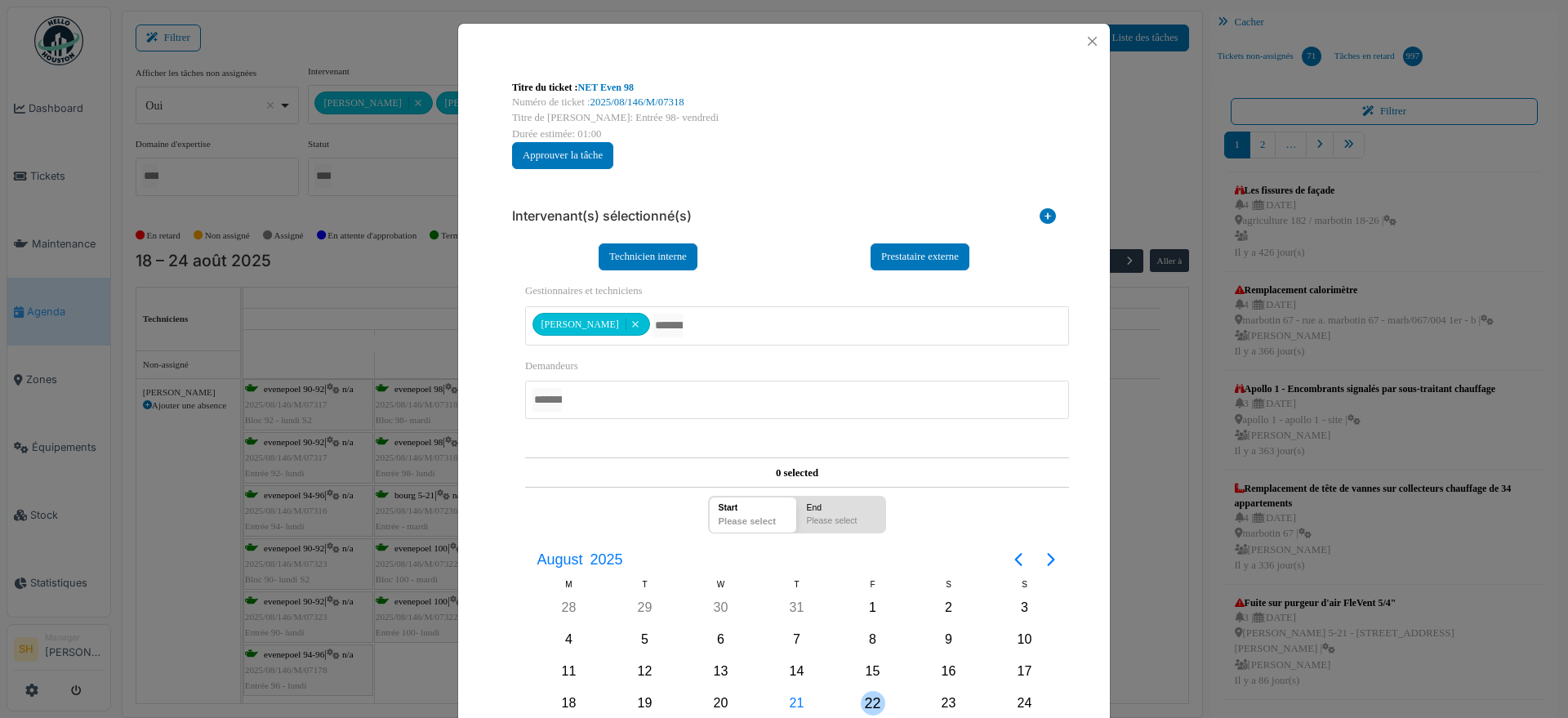
drag, startPoint x: 862, startPoint y: 700, endPoint x: 785, endPoint y: 564, distance: 156.3
click at [861, 689] on div "22" at bounding box center [872, 703] width 76 height 31
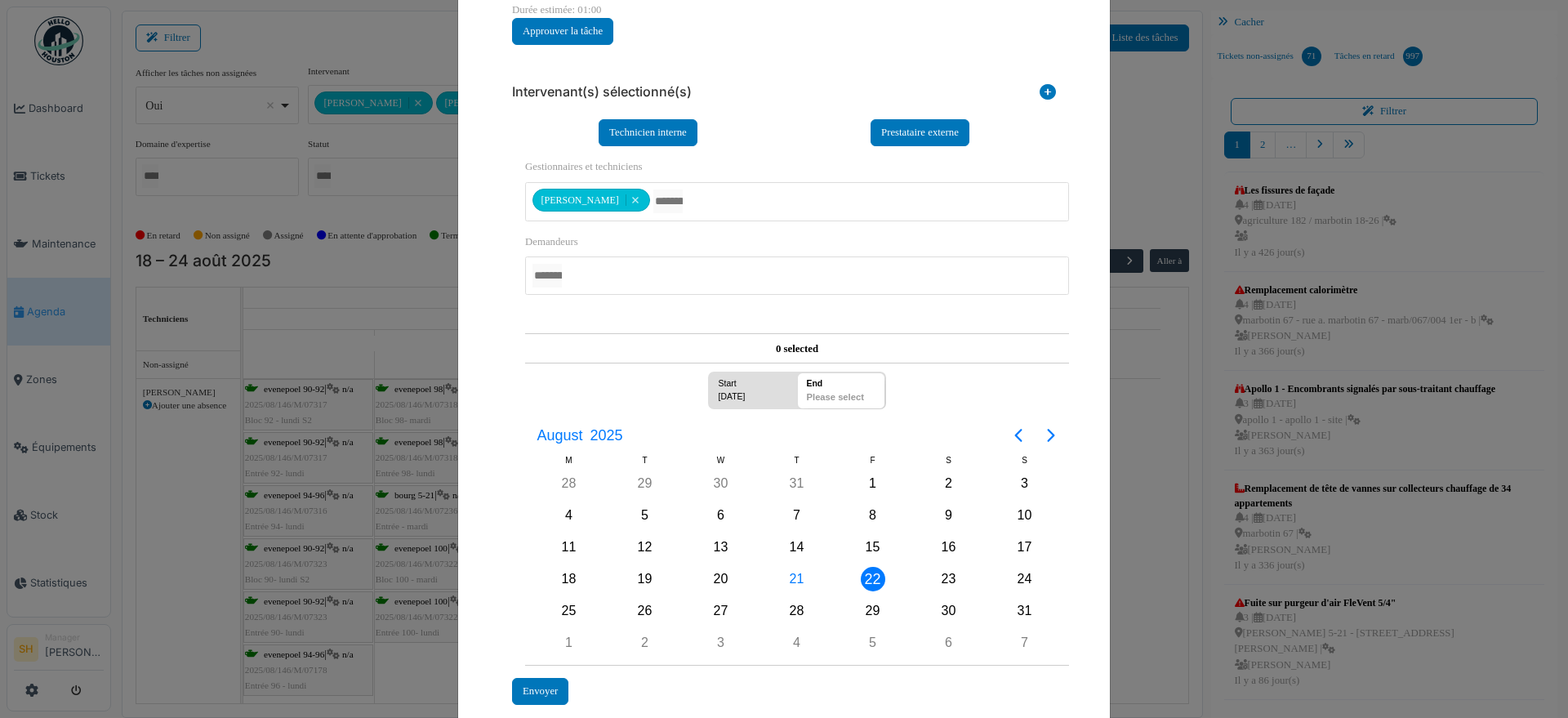
scroll to position [216, 0]
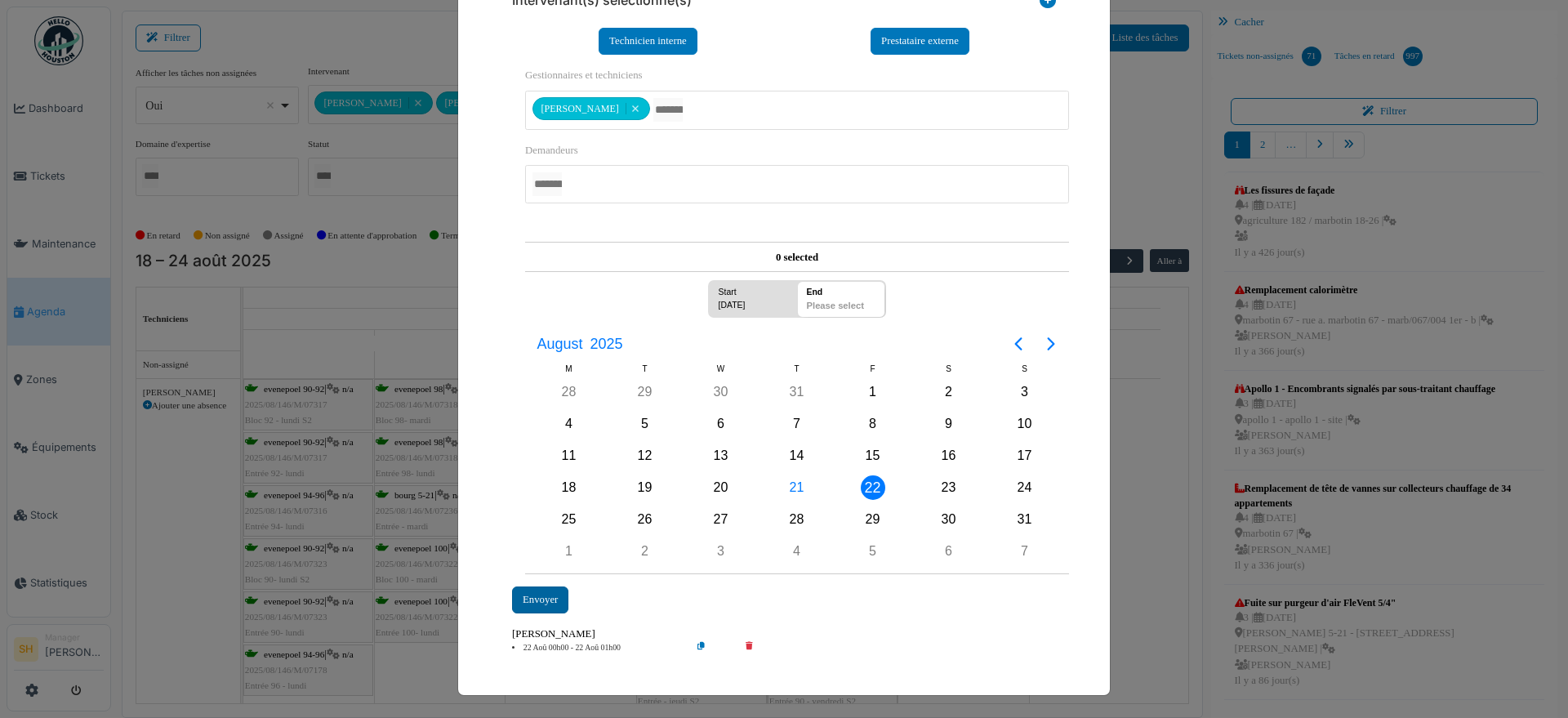
click at [541, 591] on div "Envoyer" at bounding box center [539, 599] width 56 height 27
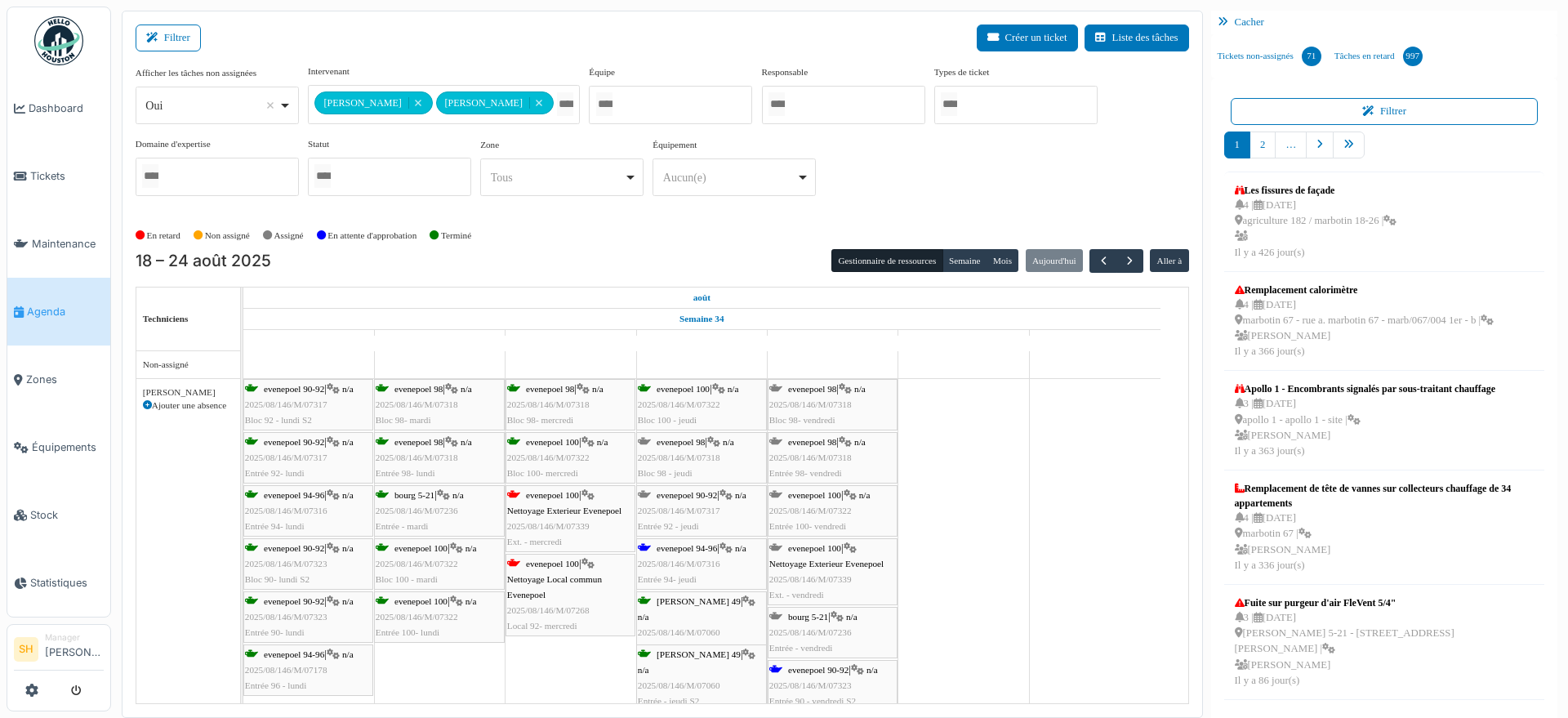
click at [700, 386] on span "evenepoel 100" at bounding box center [683, 388] width 53 height 10
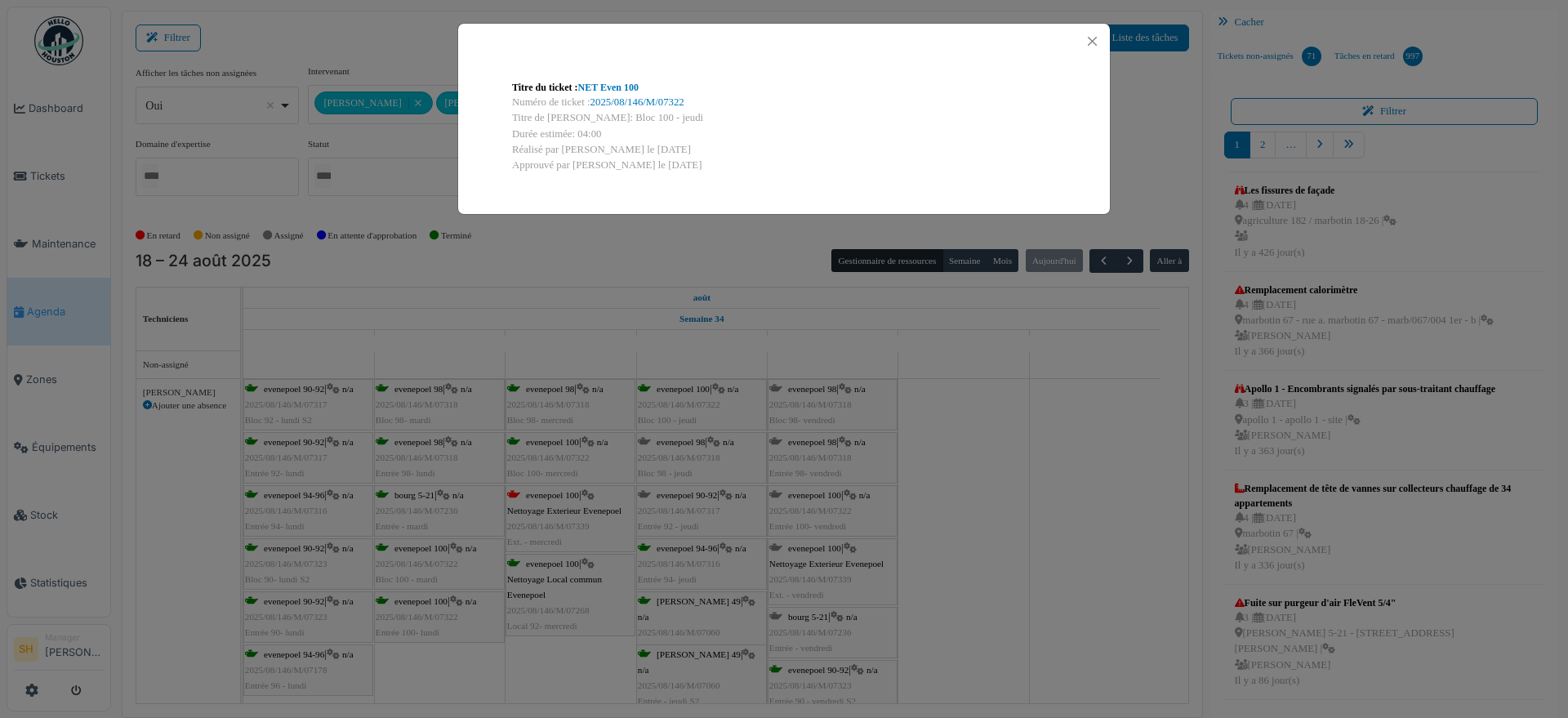
scroll to position [0, 0]
click at [1044, 493] on div "Titre du ticket : NET Even 100 Numéro de ticket : 2025/08/146/M/07322 Titre de …" at bounding box center [784, 359] width 1568 height 718
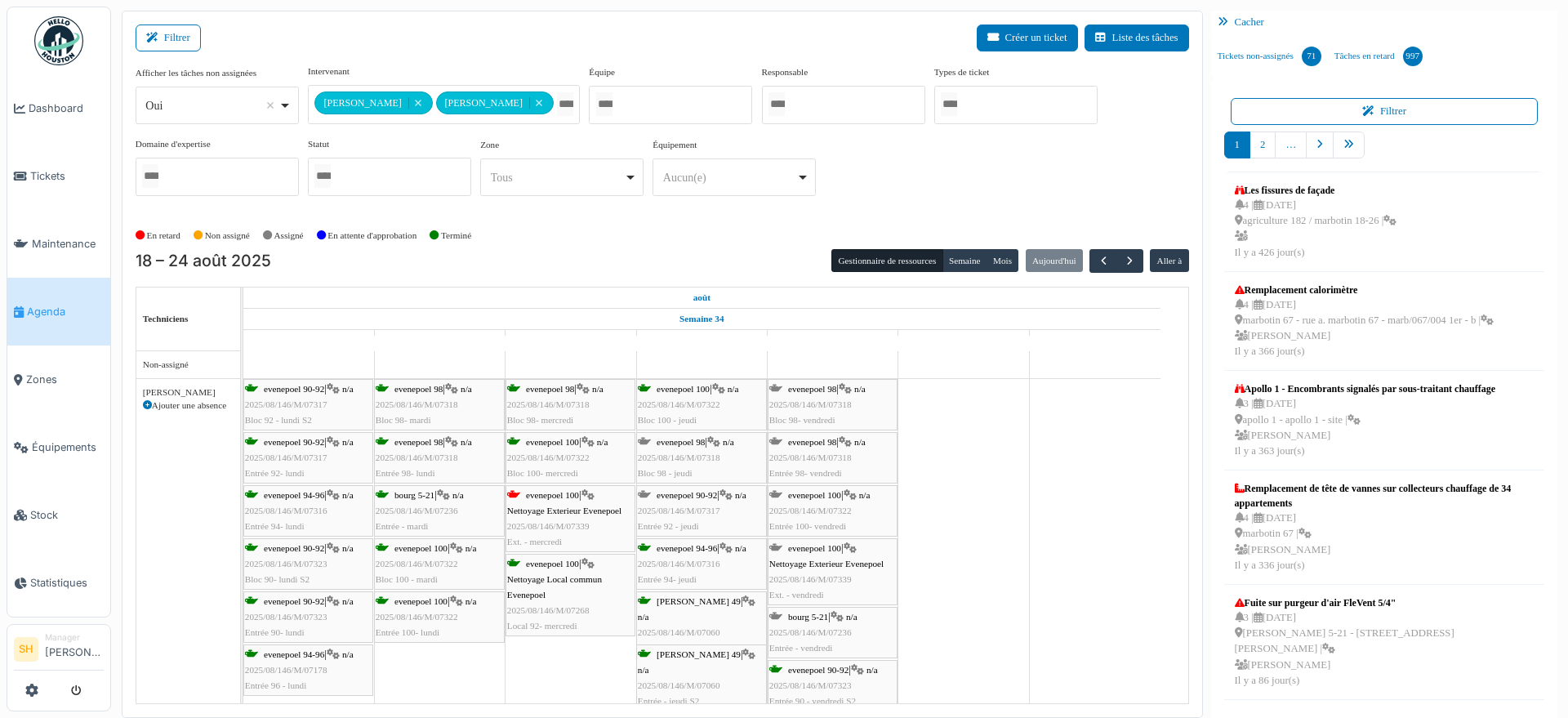
click at [695, 440] on span "evenepoel 98" at bounding box center [681, 441] width 49 height 10
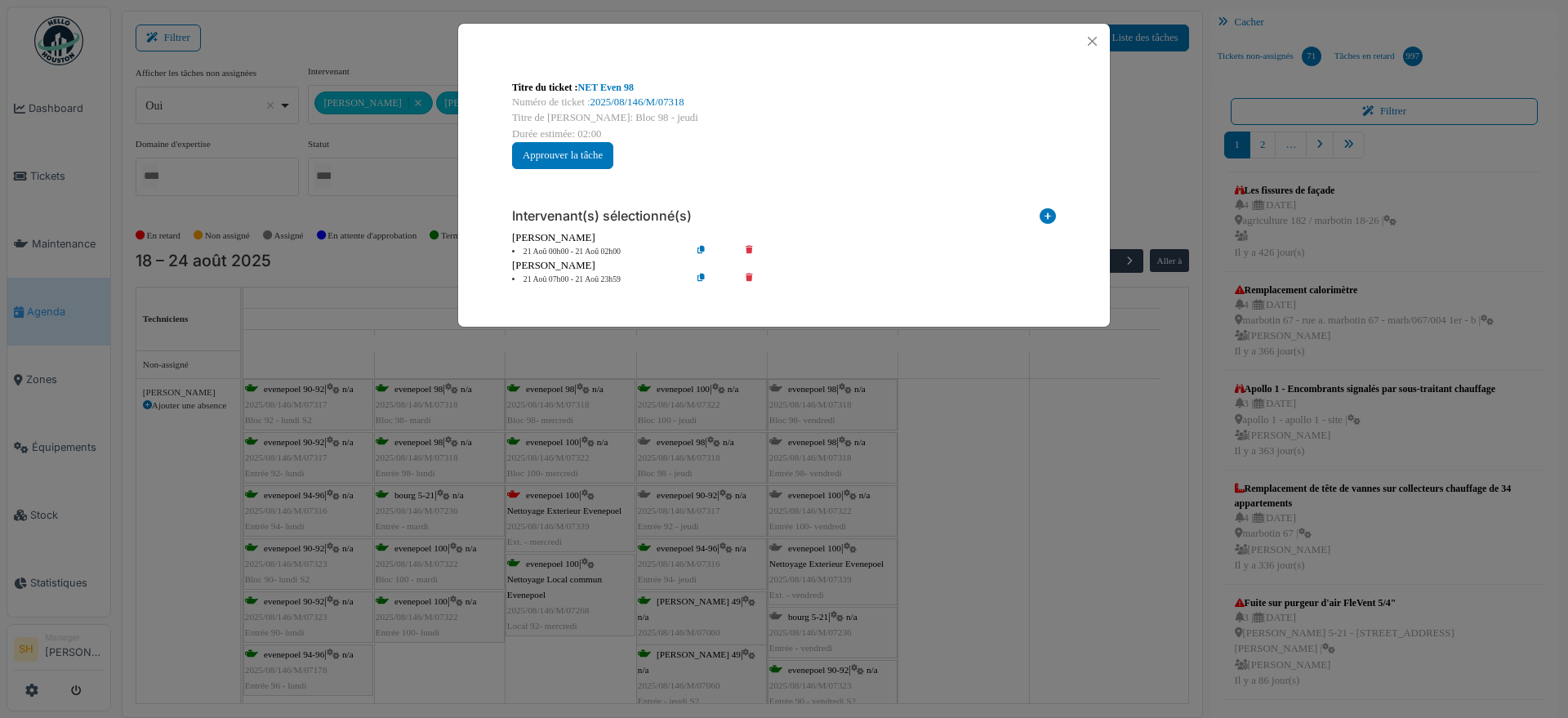
click at [968, 463] on div "Titre du ticket : NET Even 98 Numéro de ticket : 2025/08/146/M/07318 Titre de l…" at bounding box center [784, 359] width 1568 height 718
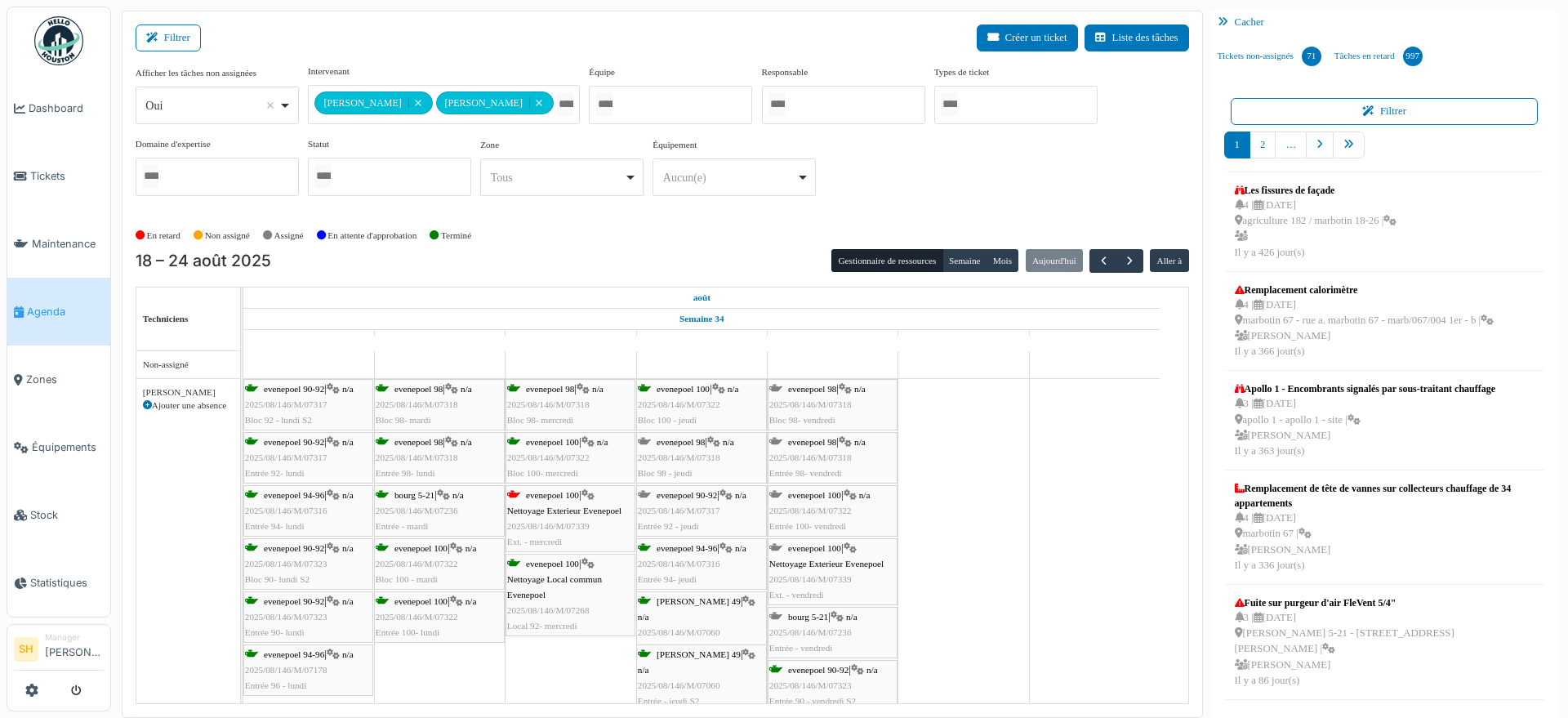
click at [695, 493] on span "evenepoel 90-92" at bounding box center [687, 494] width 61 height 10
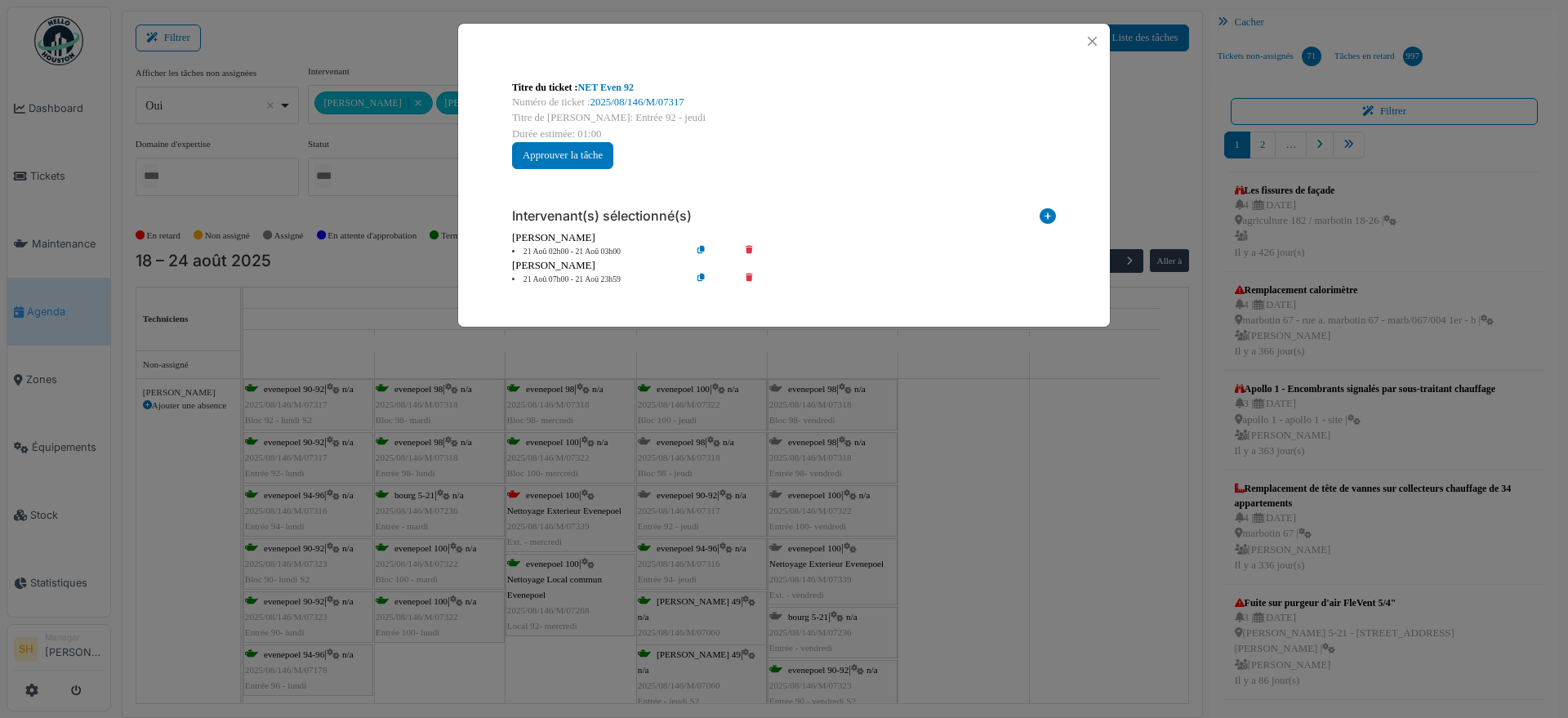
click at [1009, 486] on div "Titre du ticket : NET Even 92 Numéro de ticket : 2025/08/146/M/07317 Titre de l…" at bounding box center [784, 359] width 1568 height 718
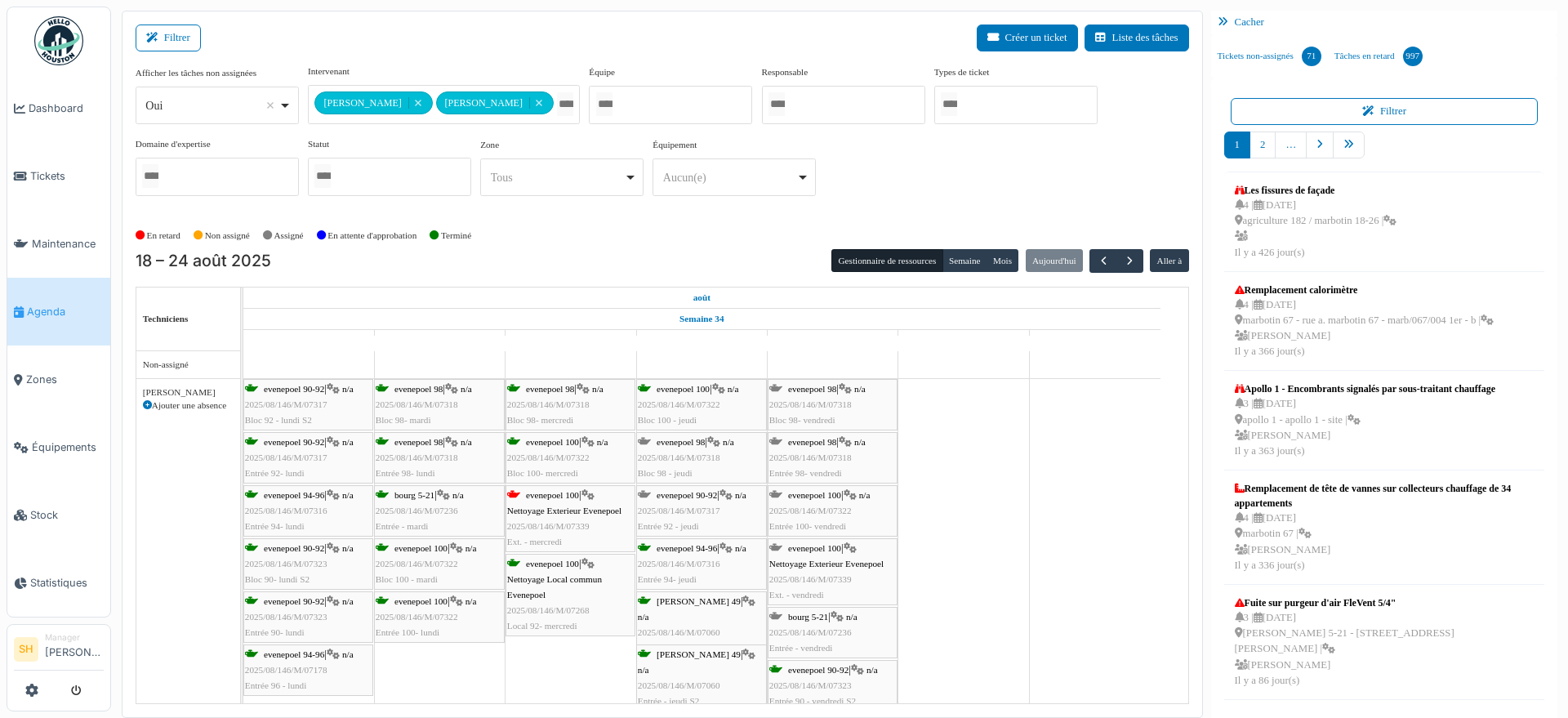
click at [672, 550] on span "evenepoel 94-96" at bounding box center [687, 547] width 61 height 10
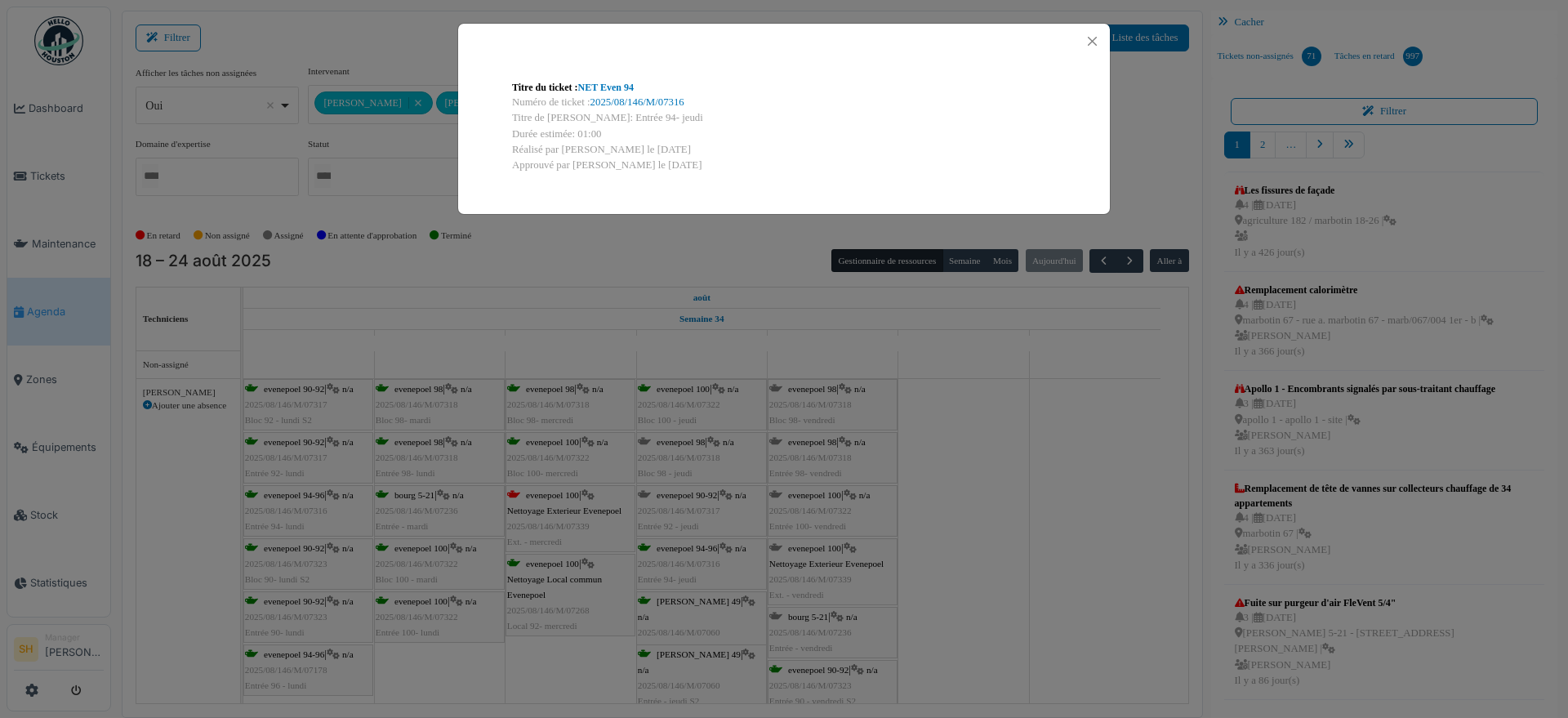
click at [1003, 549] on div "Titre du ticket : NET Even 94 Numéro de ticket : 2025/08/146/M/07316 Titre de l…" at bounding box center [784, 359] width 1568 height 718
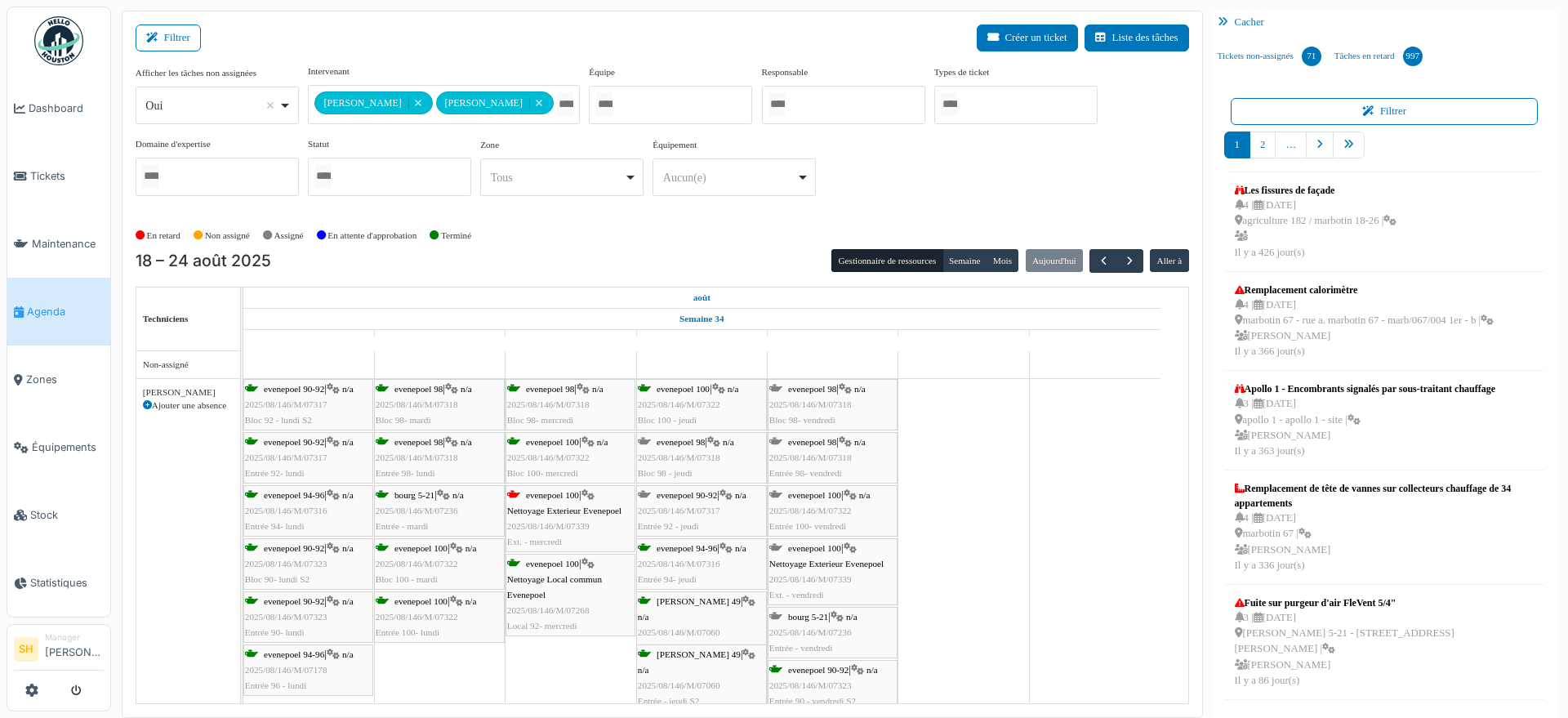
click at [821, 388] on span "evenepoel 98" at bounding box center [813, 388] width 49 height 10
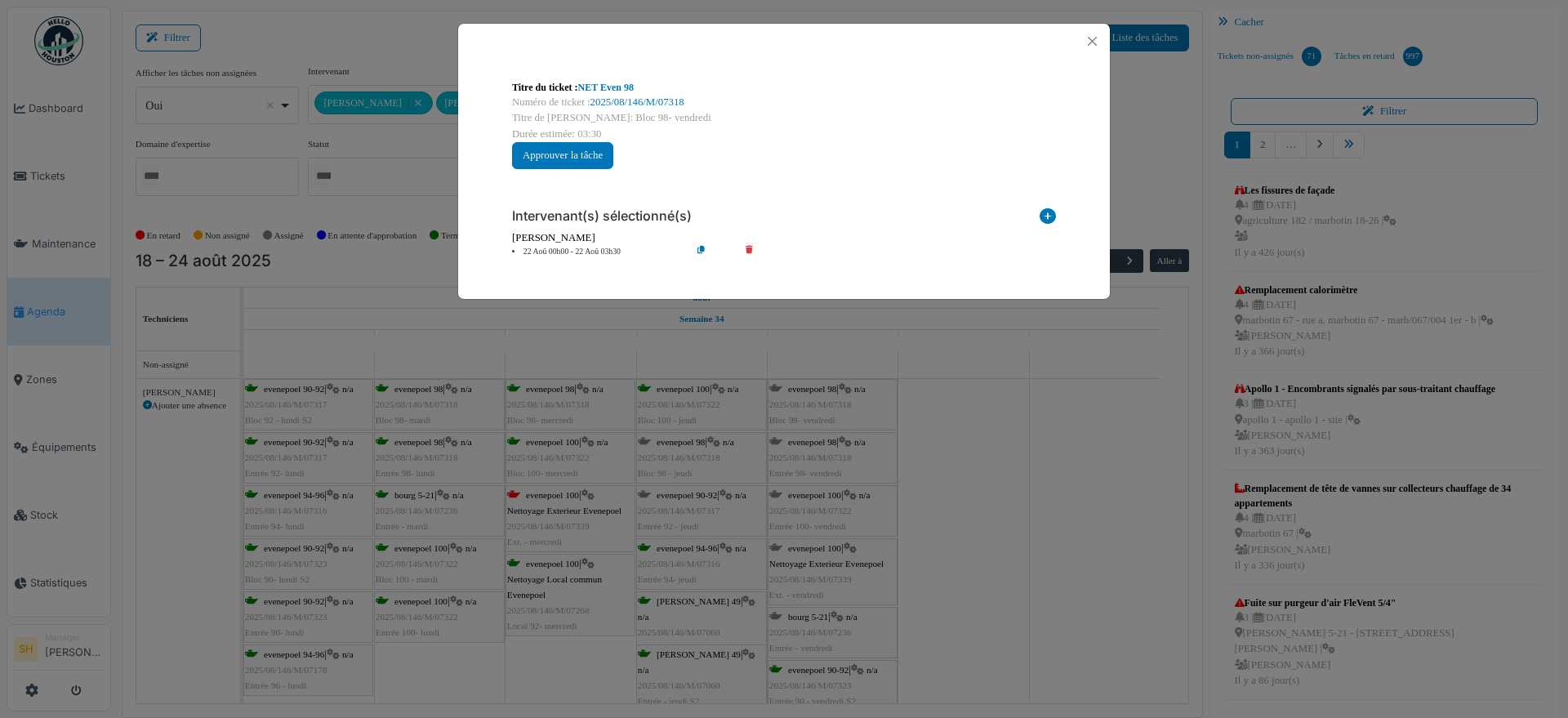
click at [1047, 214] on icon at bounding box center [1048, 219] width 16 height 22
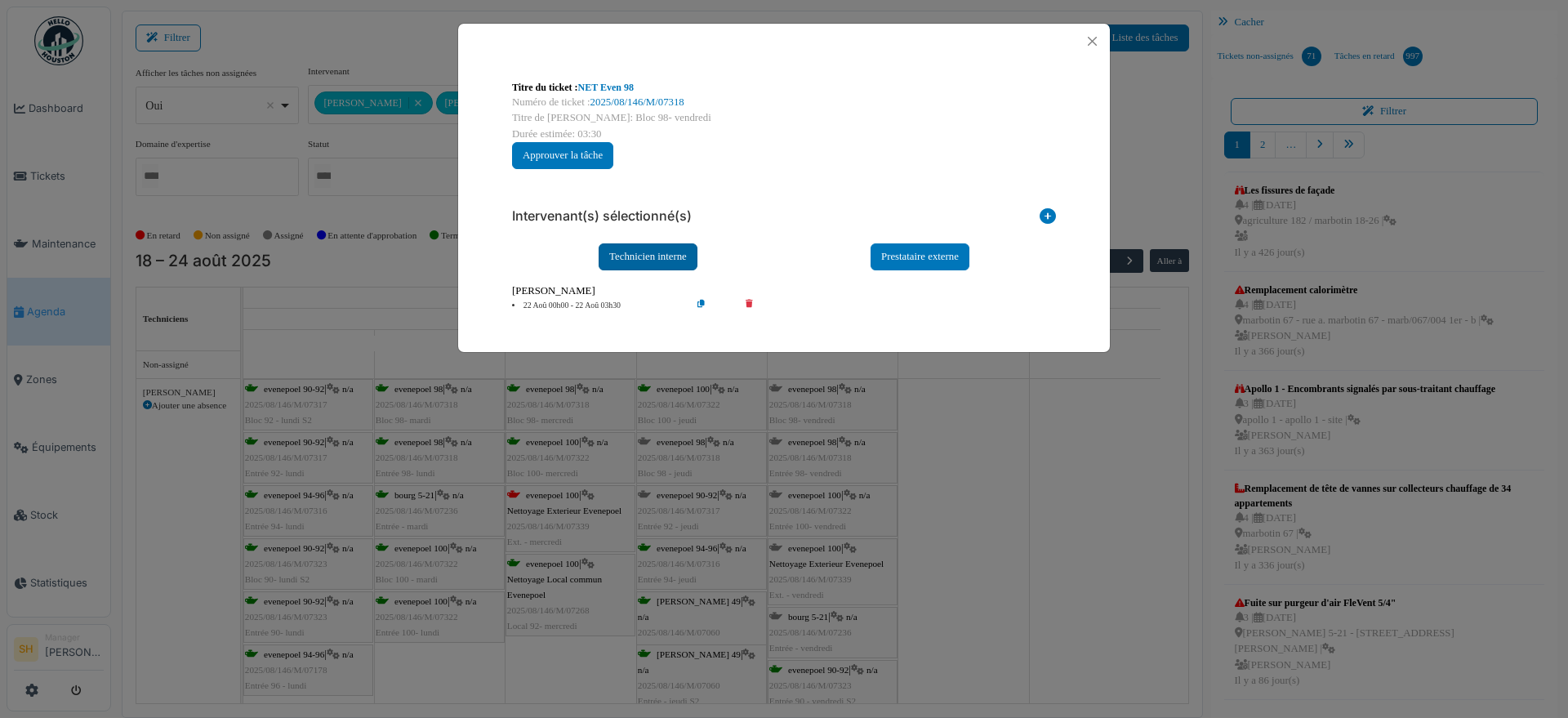
click at [663, 258] on div "Technicien interne" at bounding box center [648, 257] width 99 height 27
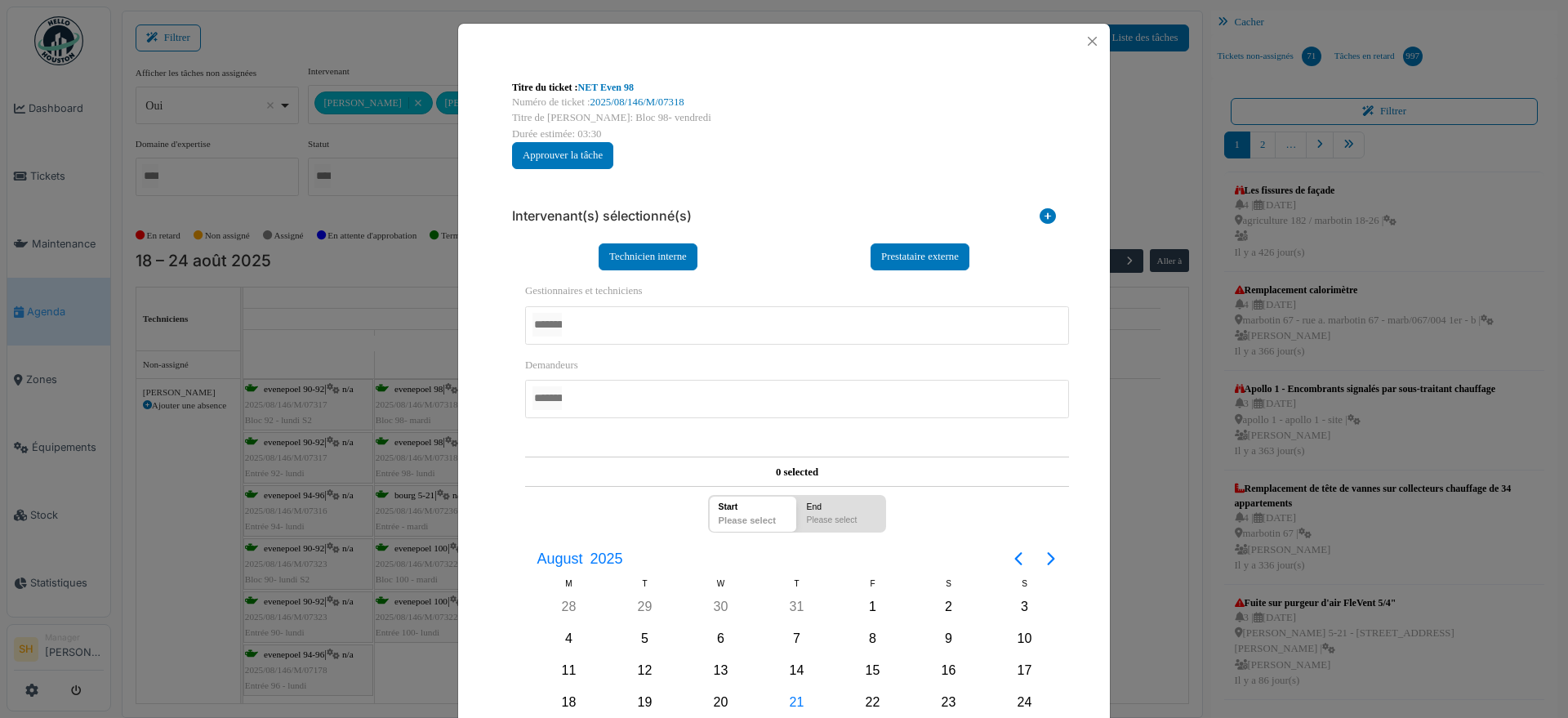
click at [647, 319] on div at bounding box center [796, 325] width 544 height 38
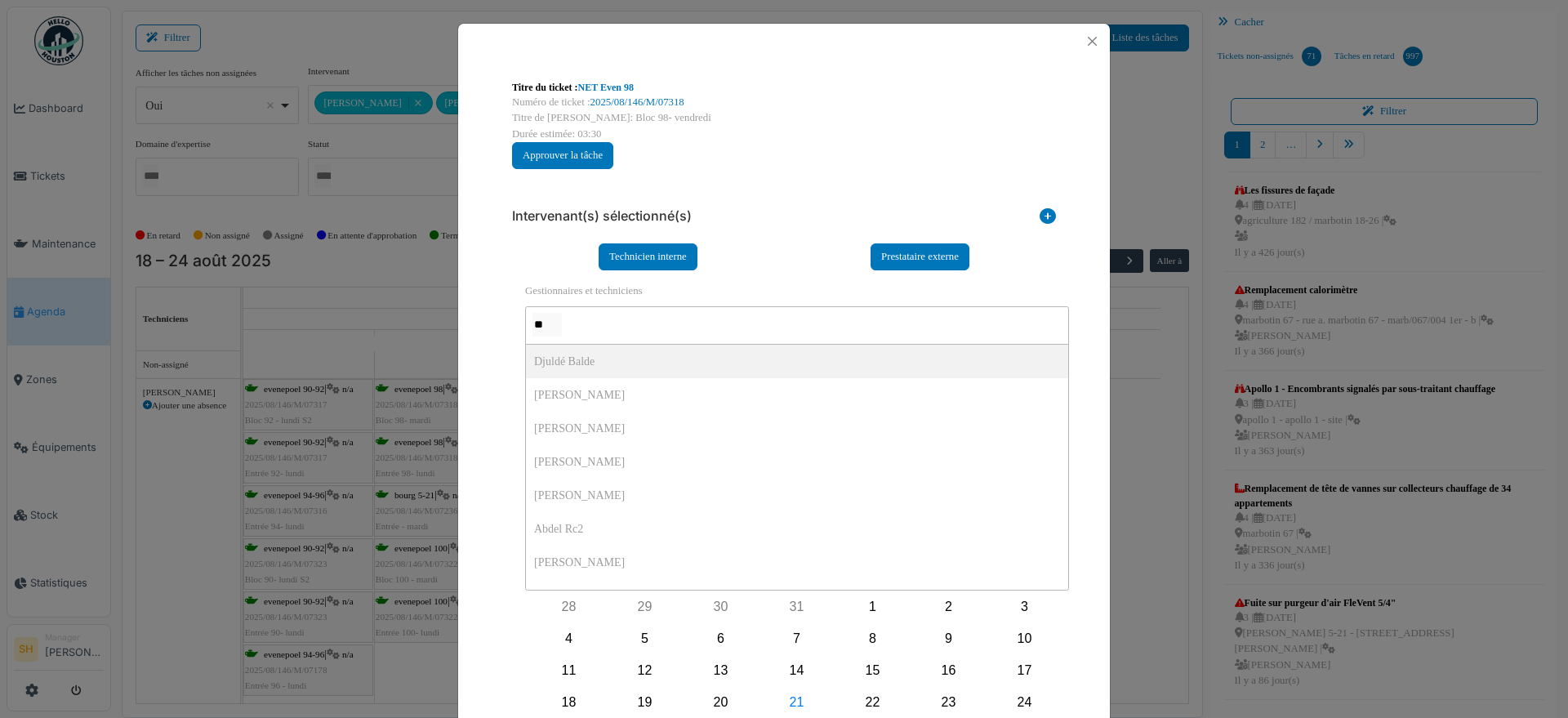
type input "***"
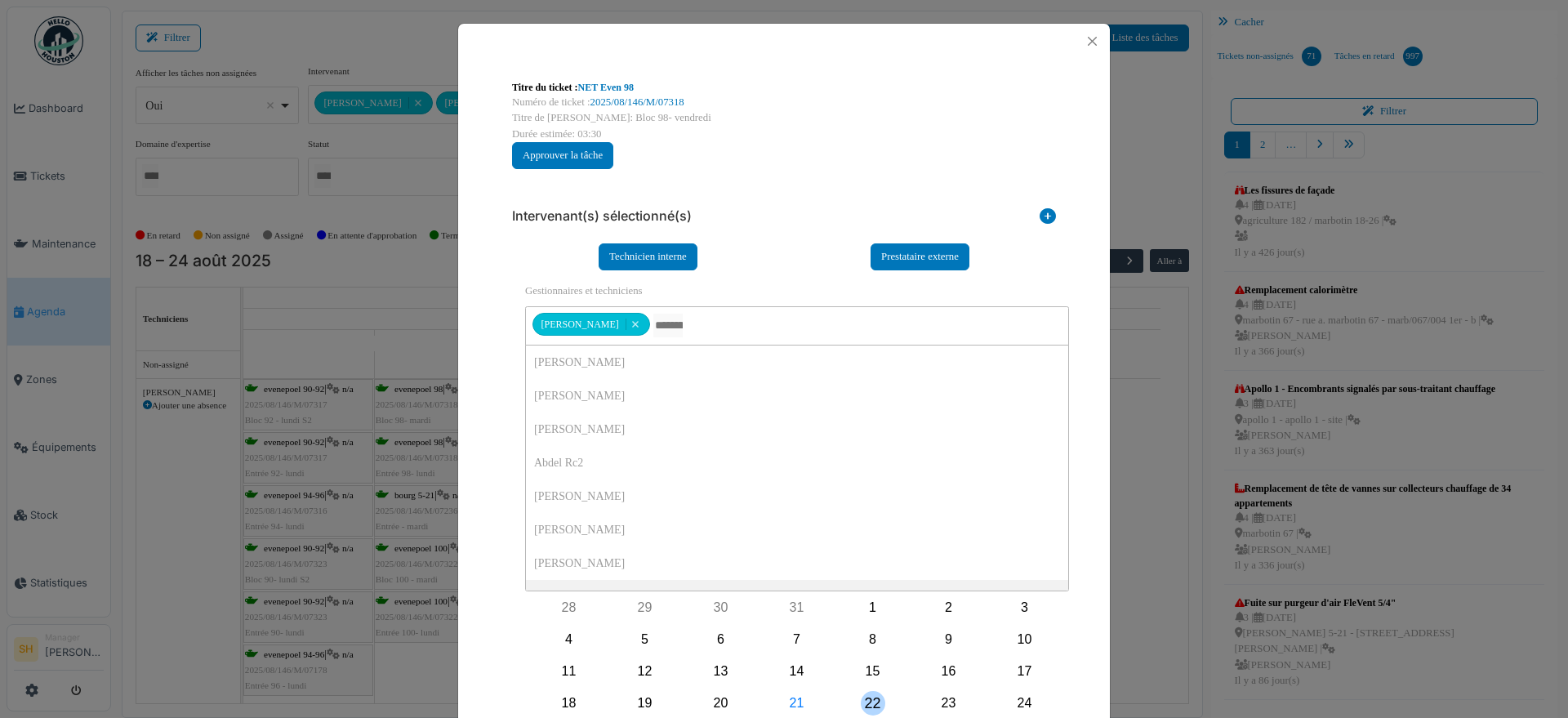
click at [869, 696] on div "22" at bounding box center [872, 703] width 24 height 24
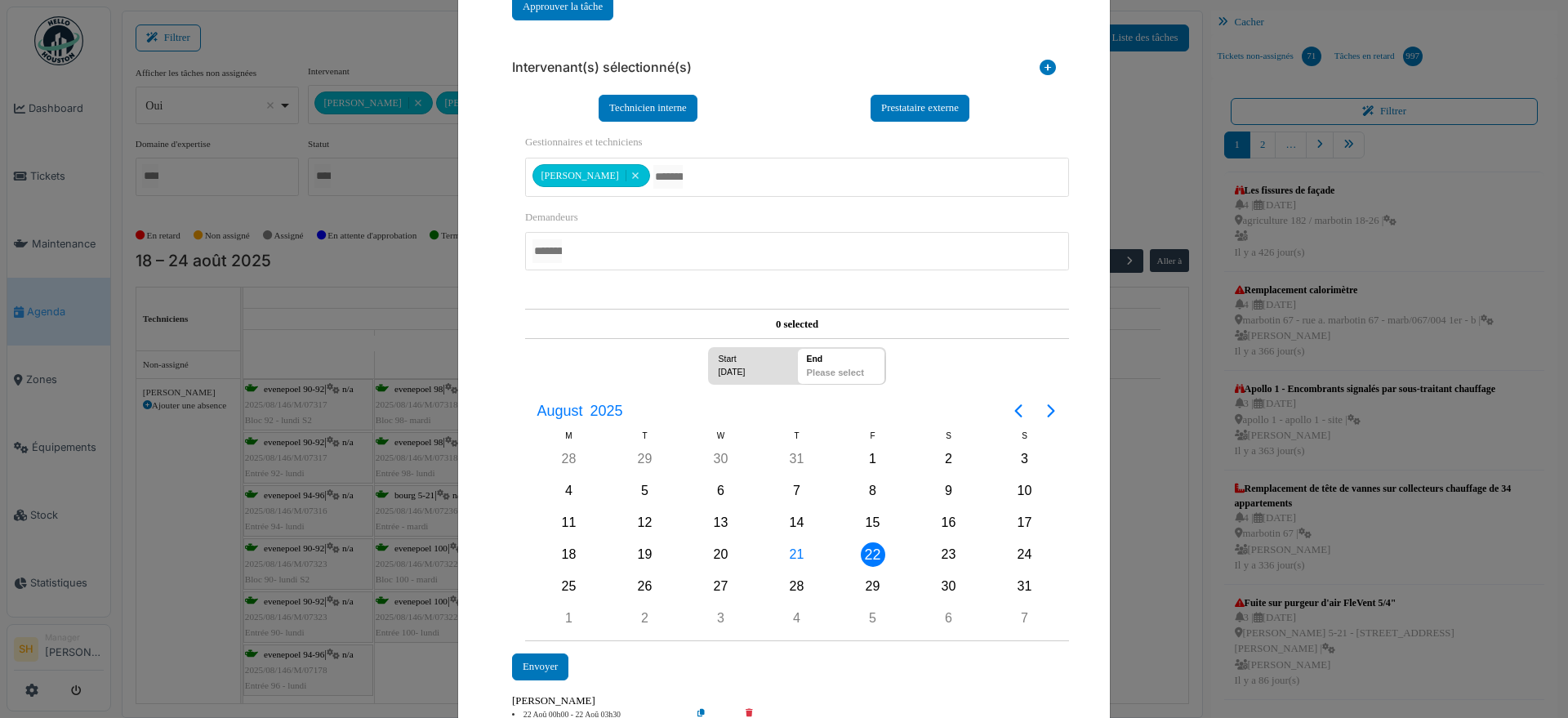
scroll to position [216, 0]
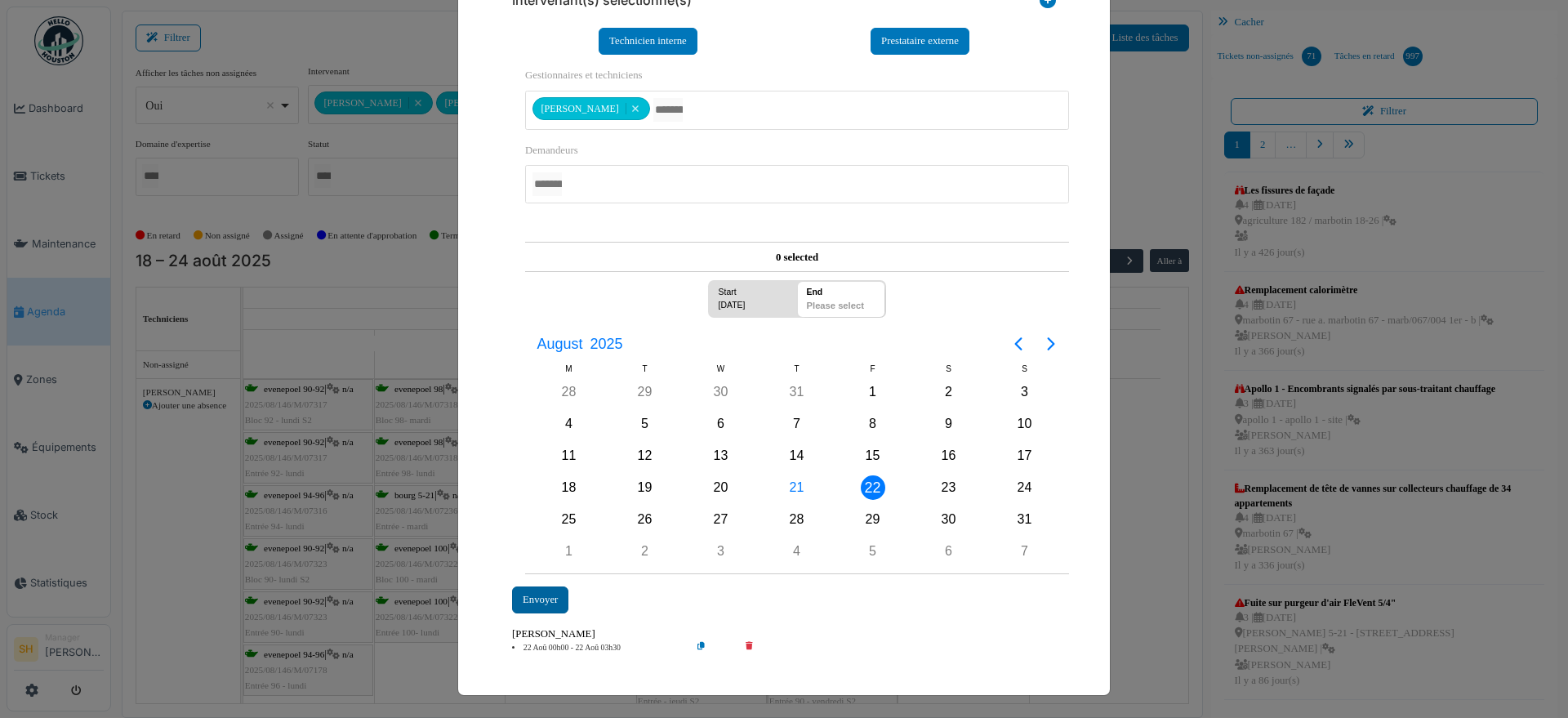
click at [541, 597] on div "Envoyer" at bounding box center [539, 599] width 56 height 27
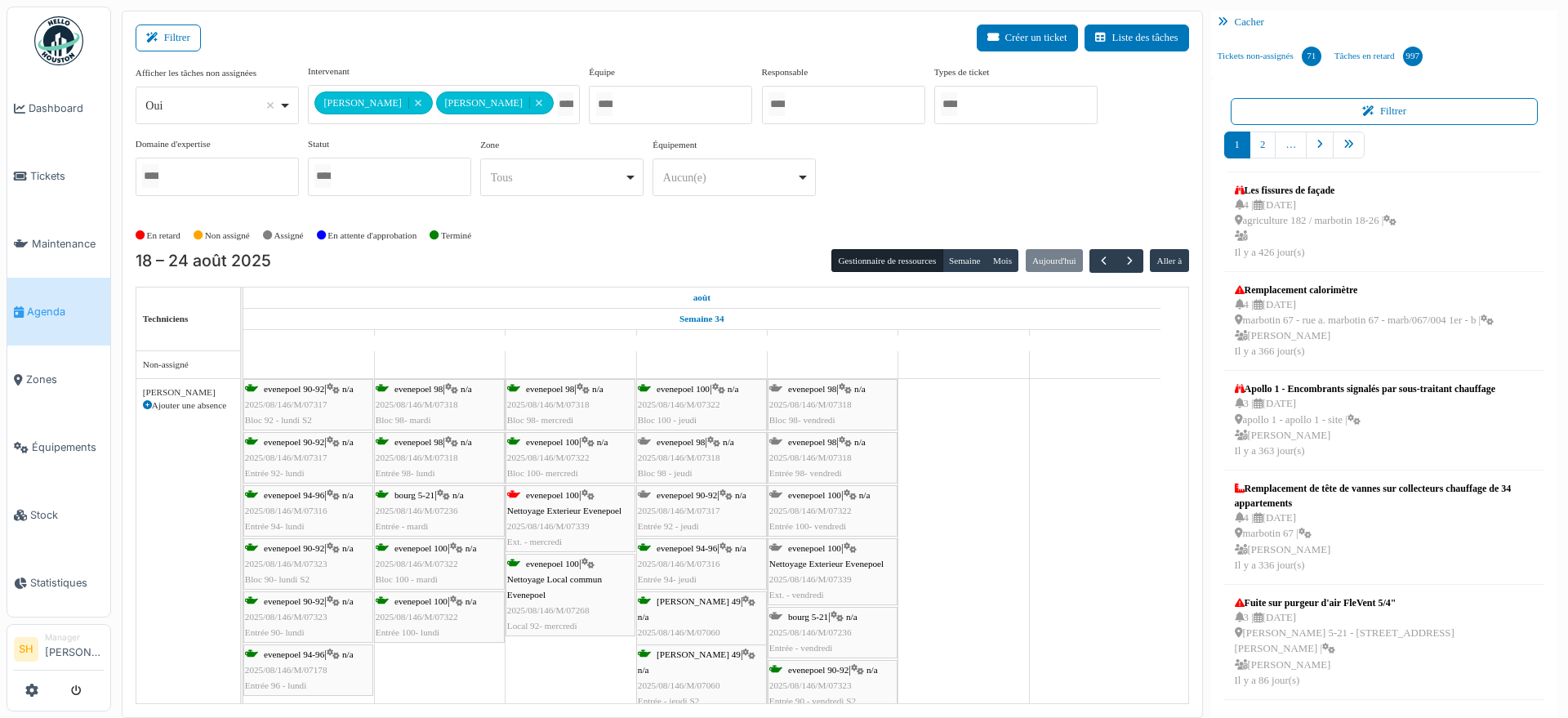
click at [840, 496] on span "evenepoel 100" at bounding box center [814, 494] width 53 height 10
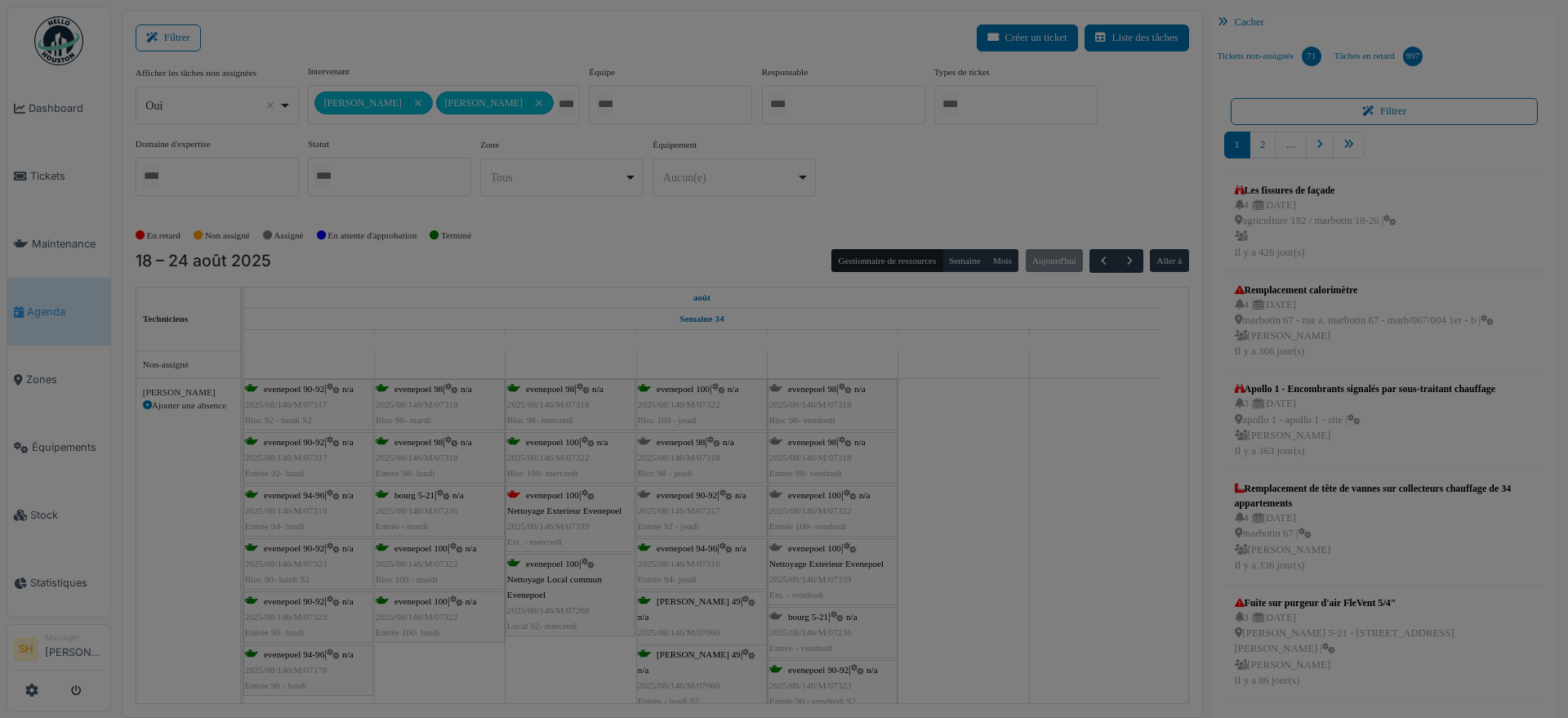
scroll to position [0, 0]
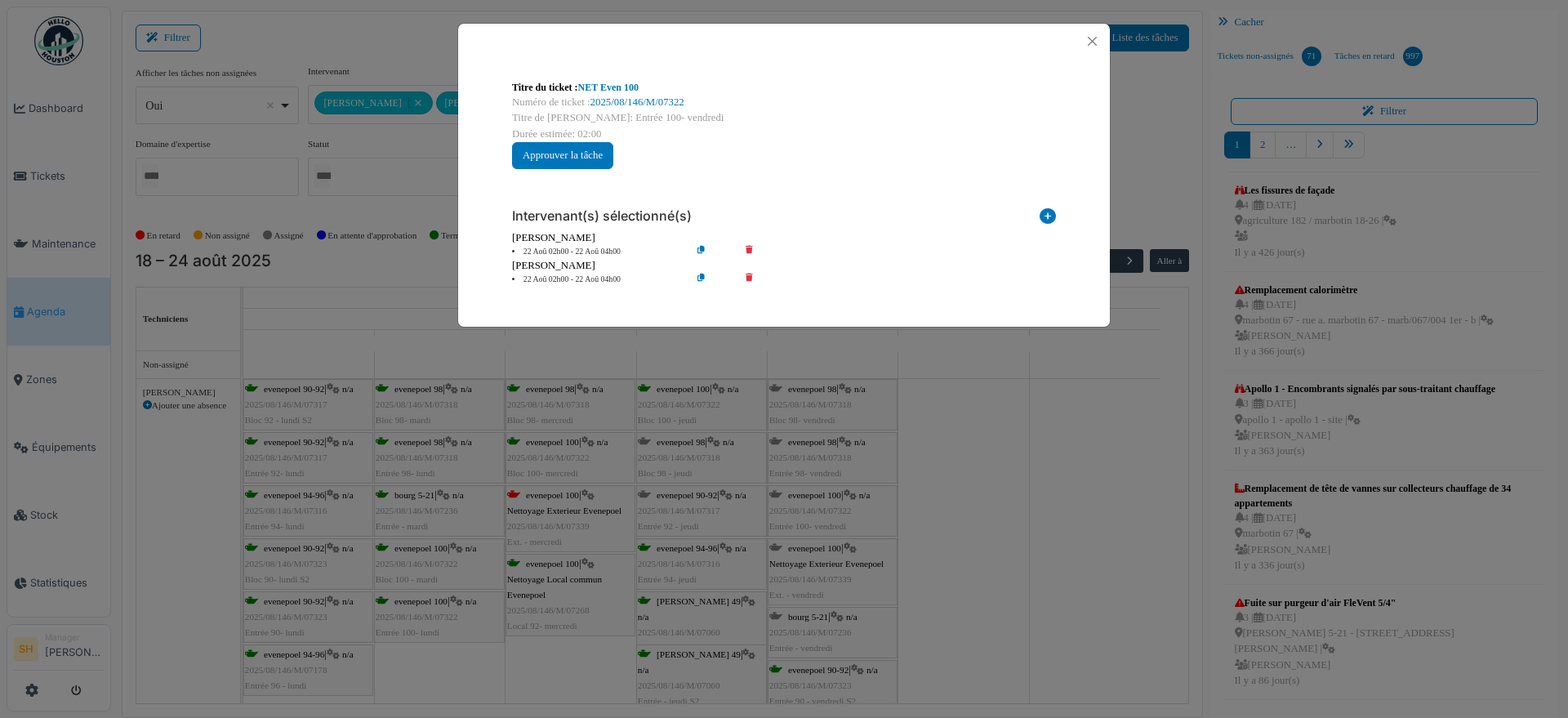
click at [971, 496] on div "Titre du ticket : NET Even 100 Numéro de ticket : 2025/08/146/M/07322 Titre de …" at bounding box center [784, 359] width 1568 height 718
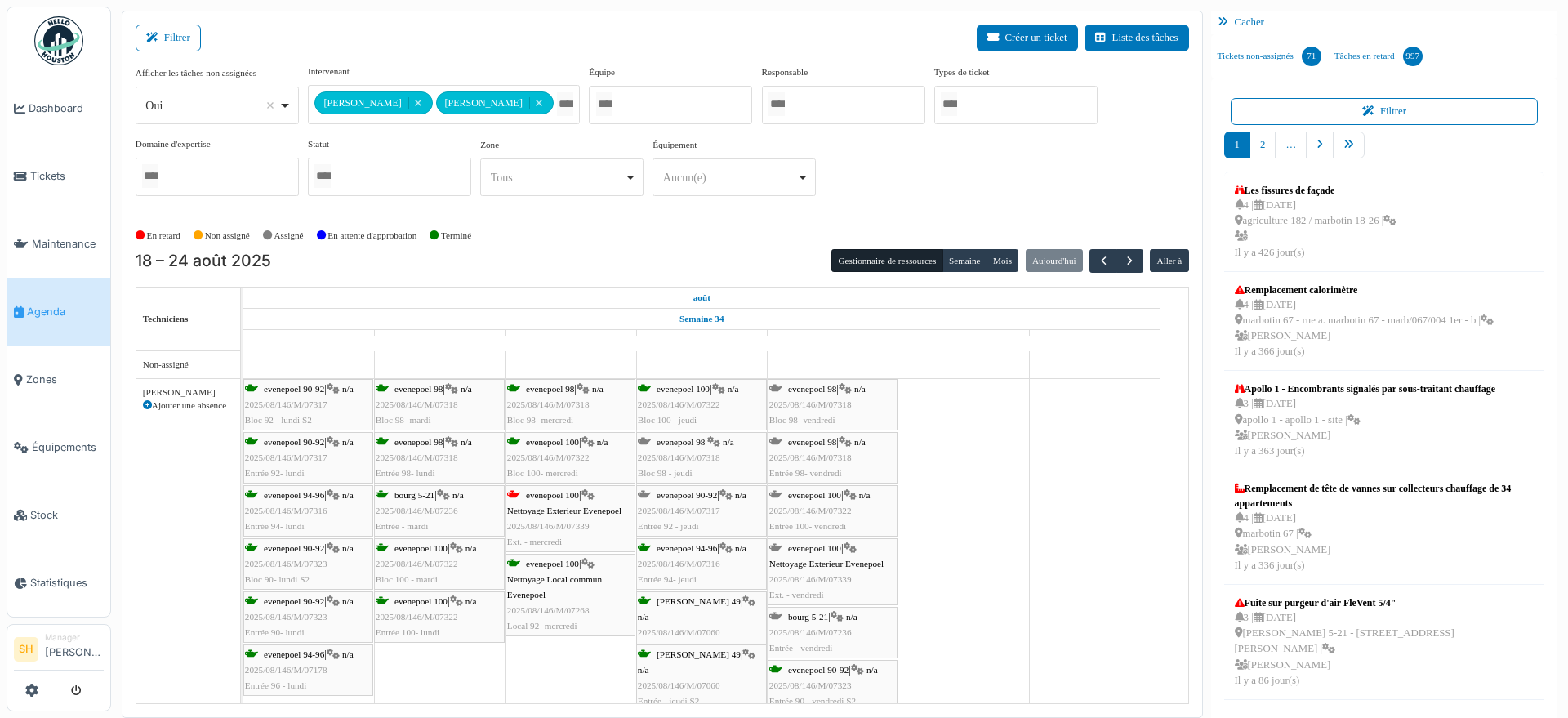
click at [825, 550] on span "evenepoel 100" at bounding box center [814, 547] width 53 height 10
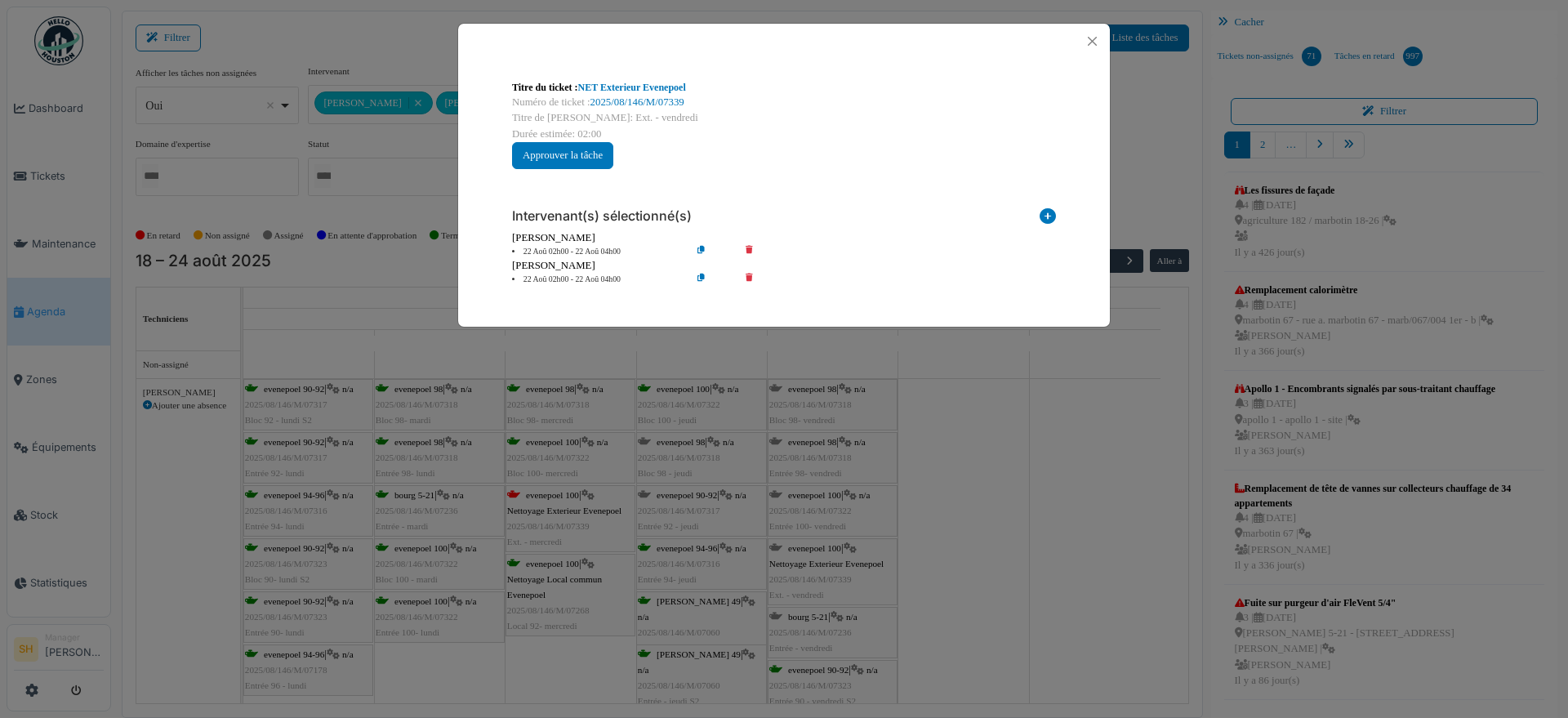
click at [1009, 540] on div "Titre du ticket : NET Exterieur Evenepoel Numéro de ticket : 2025/08/146/M/0733…" at bounding box center [784, 359] width 1568 height 718
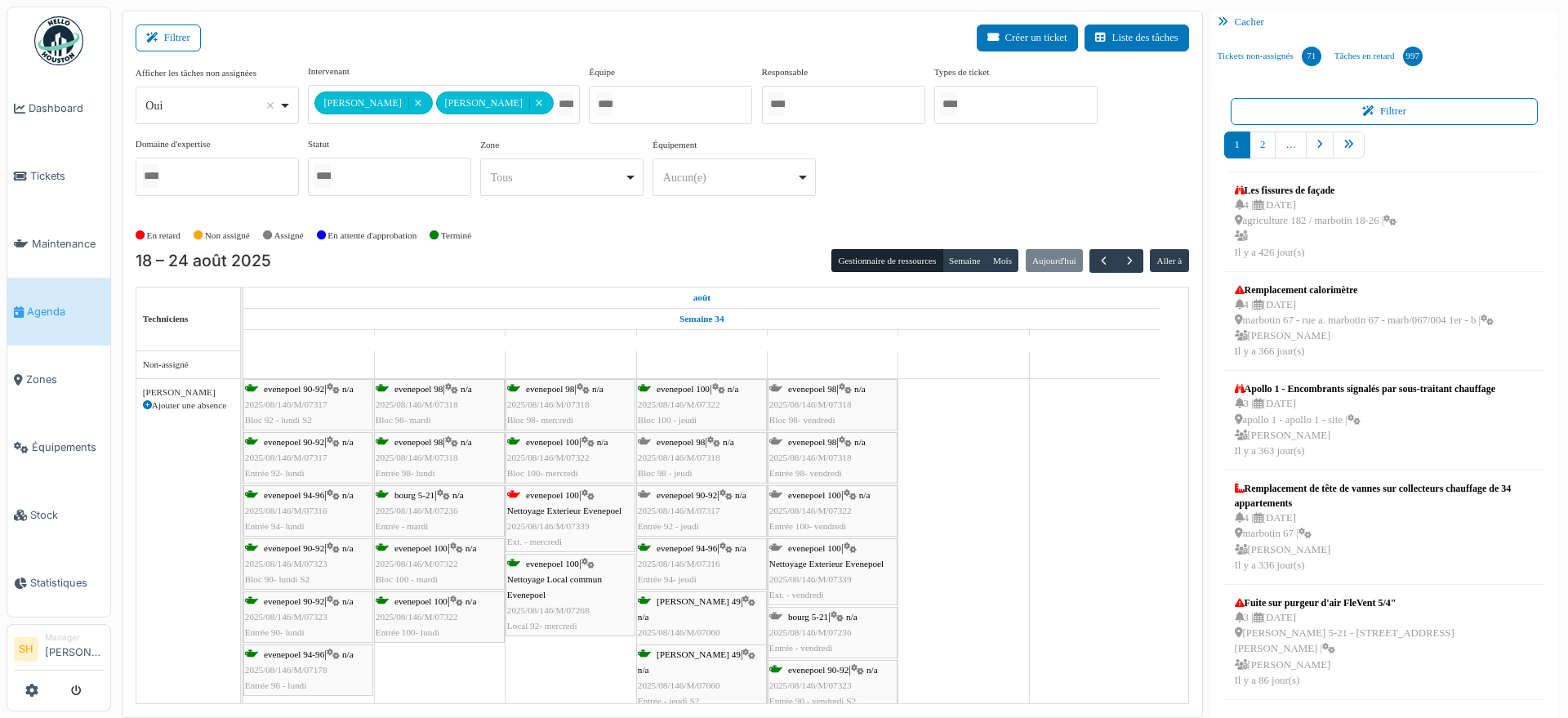
click at [811, 617] on span "bourg 5-21" at bounding box center [808, 616] width 40 height 10
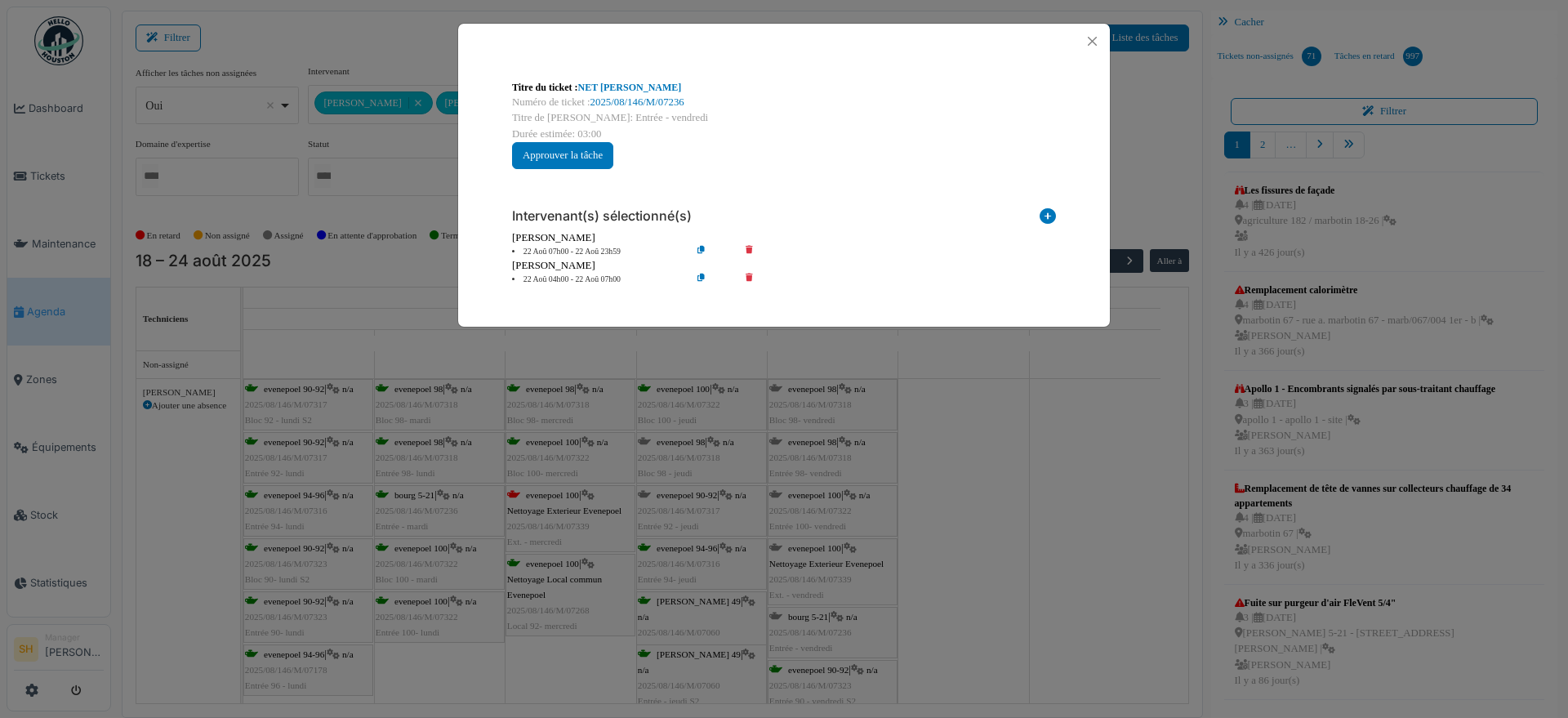
click at [938, 616] on div "Titre du ticket : NET C. Bourg Numéro de ticket : 2025/08/146/M/07236 Titre de …" at bounding box center [784, 359] width 1568 height 718
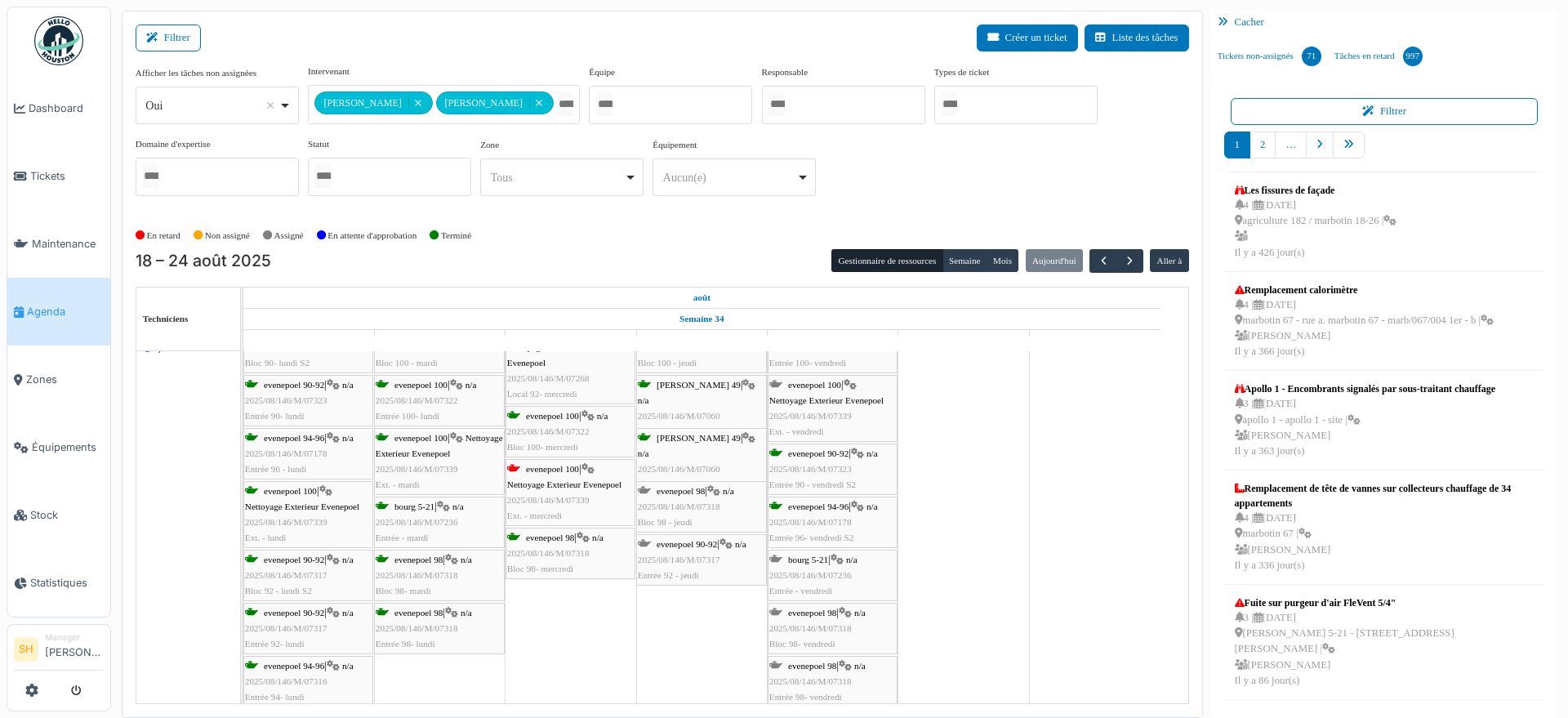
scroll to position [467, 0]
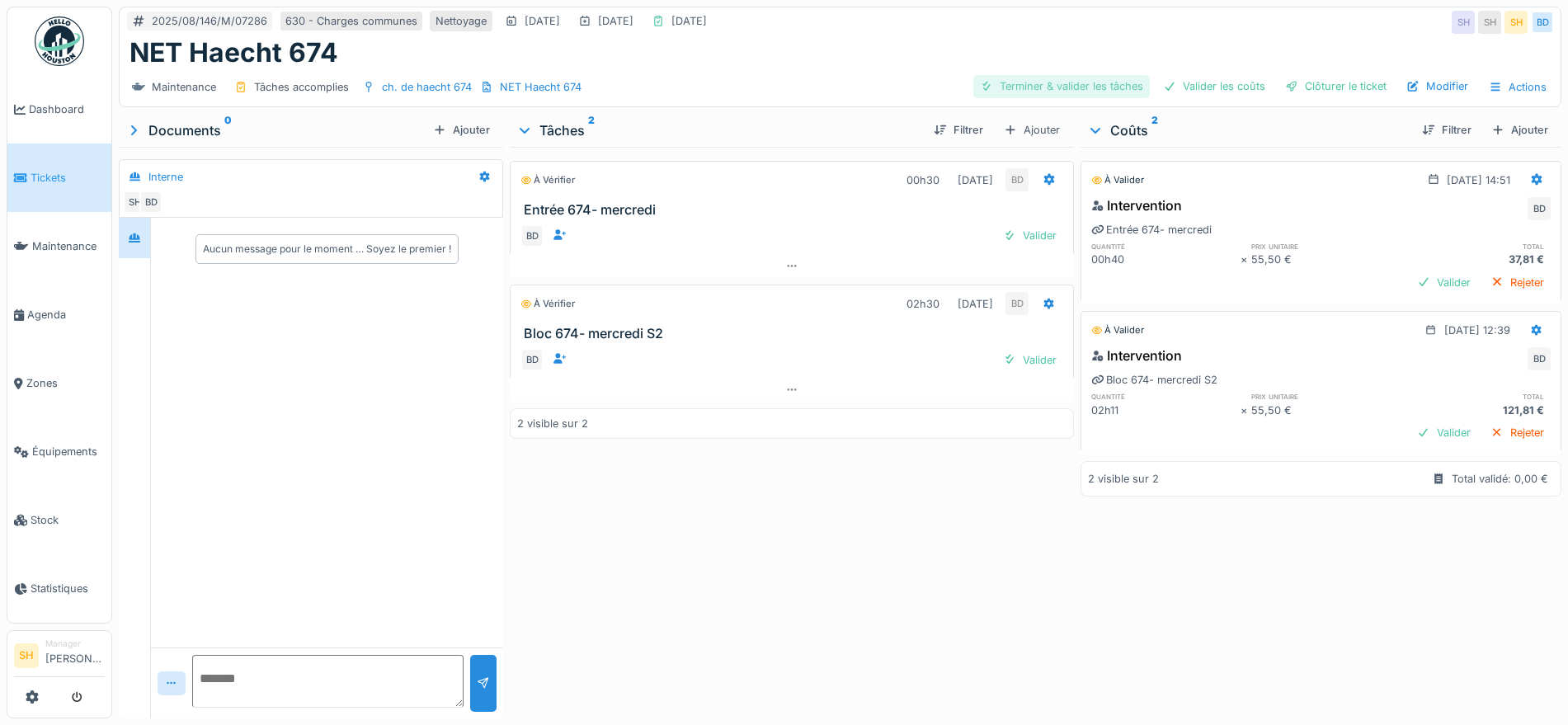
click at [1087, 88] on div "Terminer & valider les tâches" at bounding box center [1061, 86] width 176 height 22
click at [1175, 87] on div "Valider les coûts" at bounding box center [1214, 86] width 116 height 22
click at [1278, 87] on div "Clôturer le ticket" at bounding box center [1335, 86] width 115 height 22
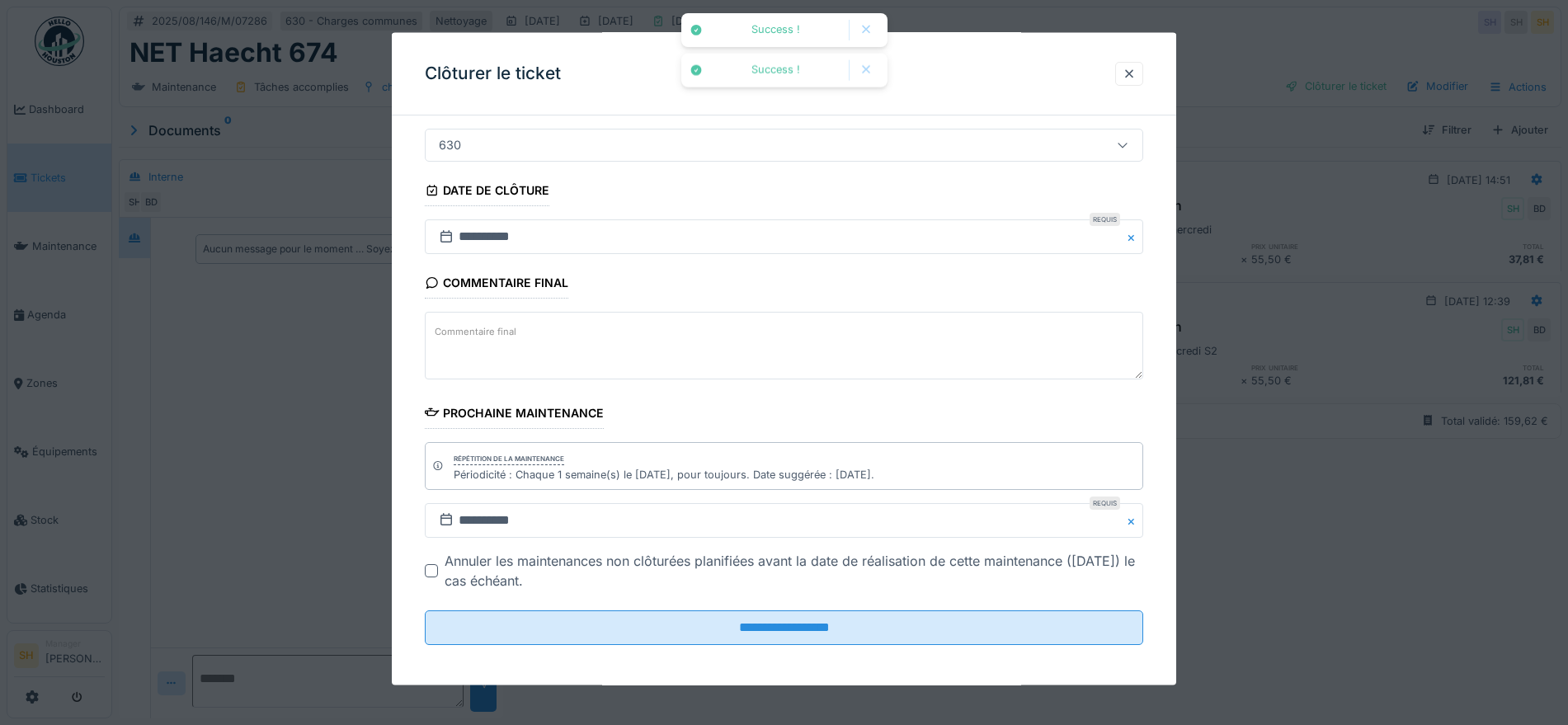
scroll to position [141, 0]
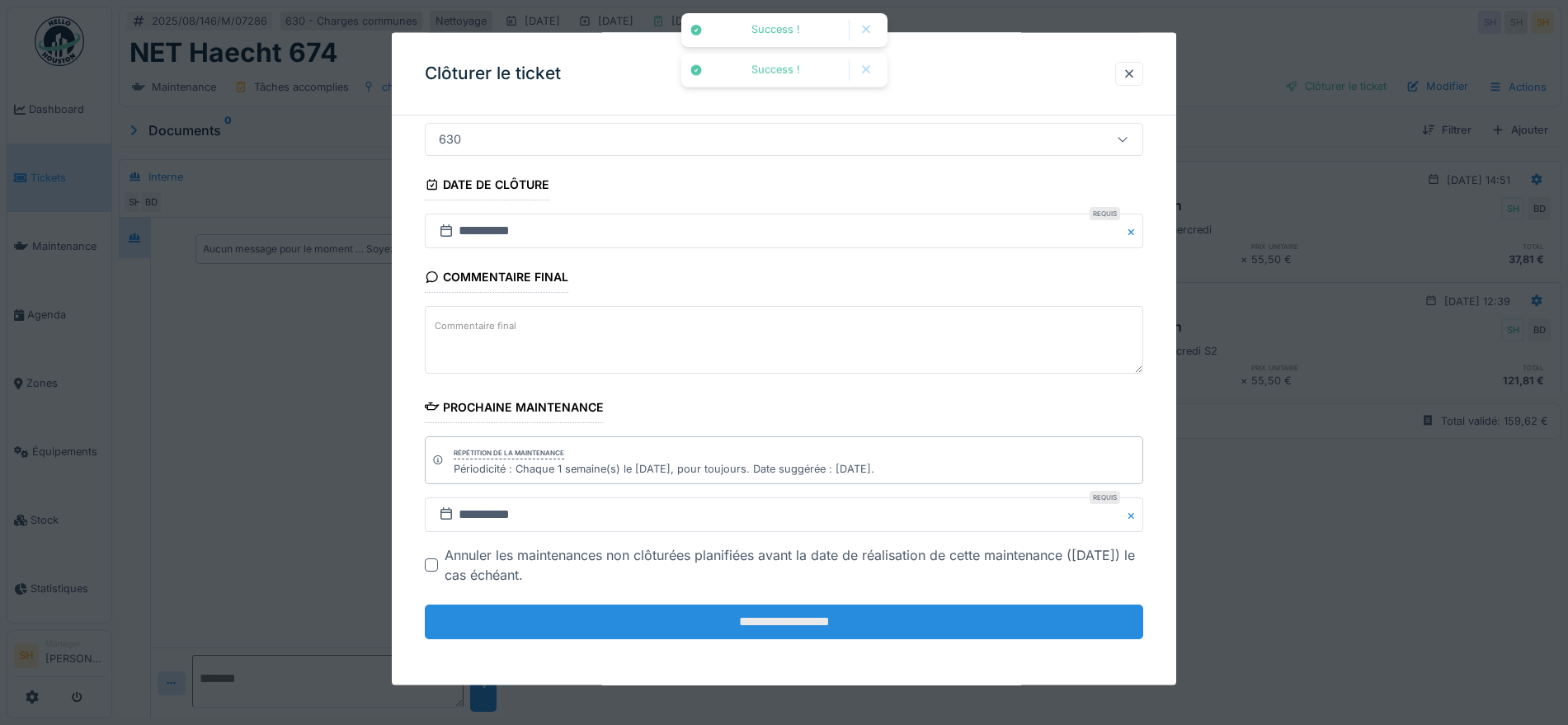
click at [773, 627] on input "**********" at bounding box center [784, 622] width 718 height 35
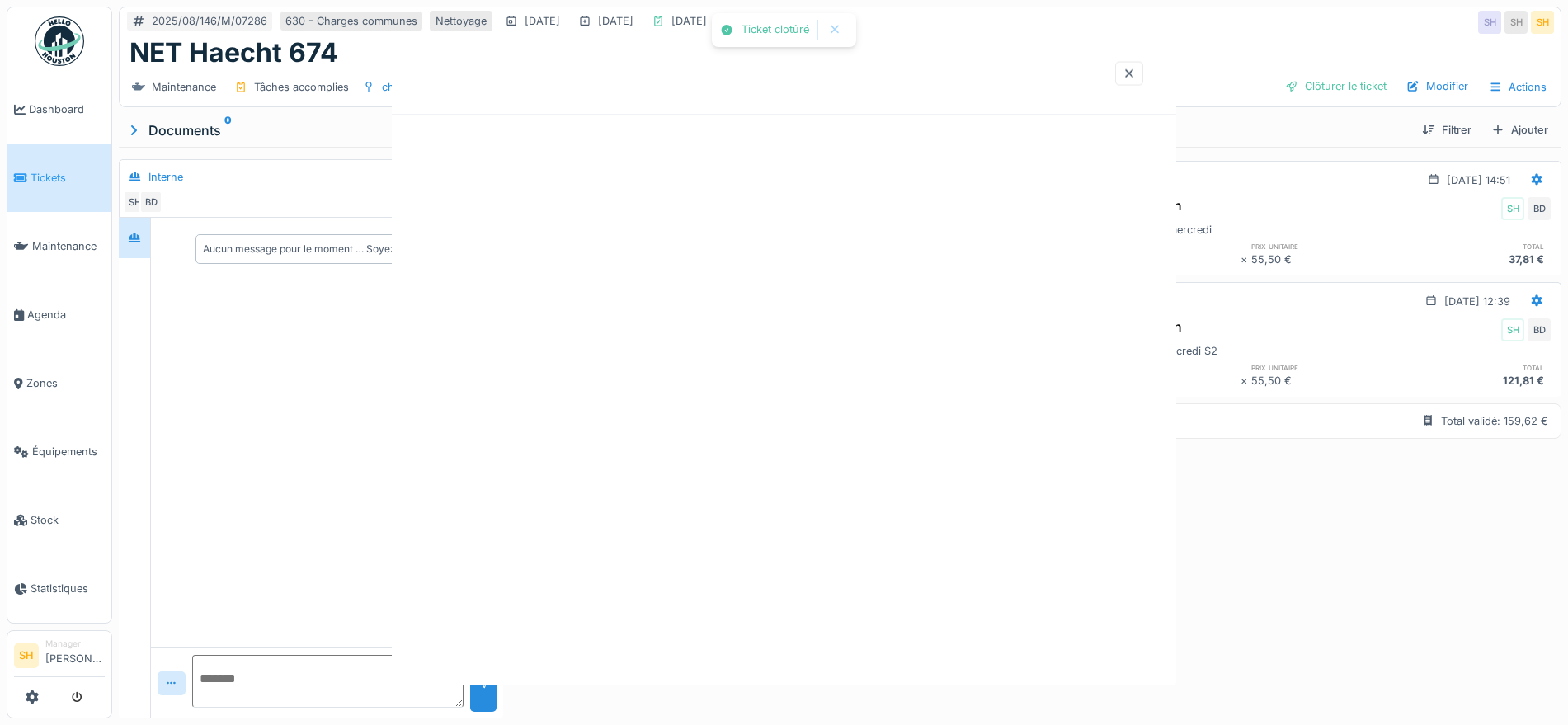
scroll to position [0, 0]
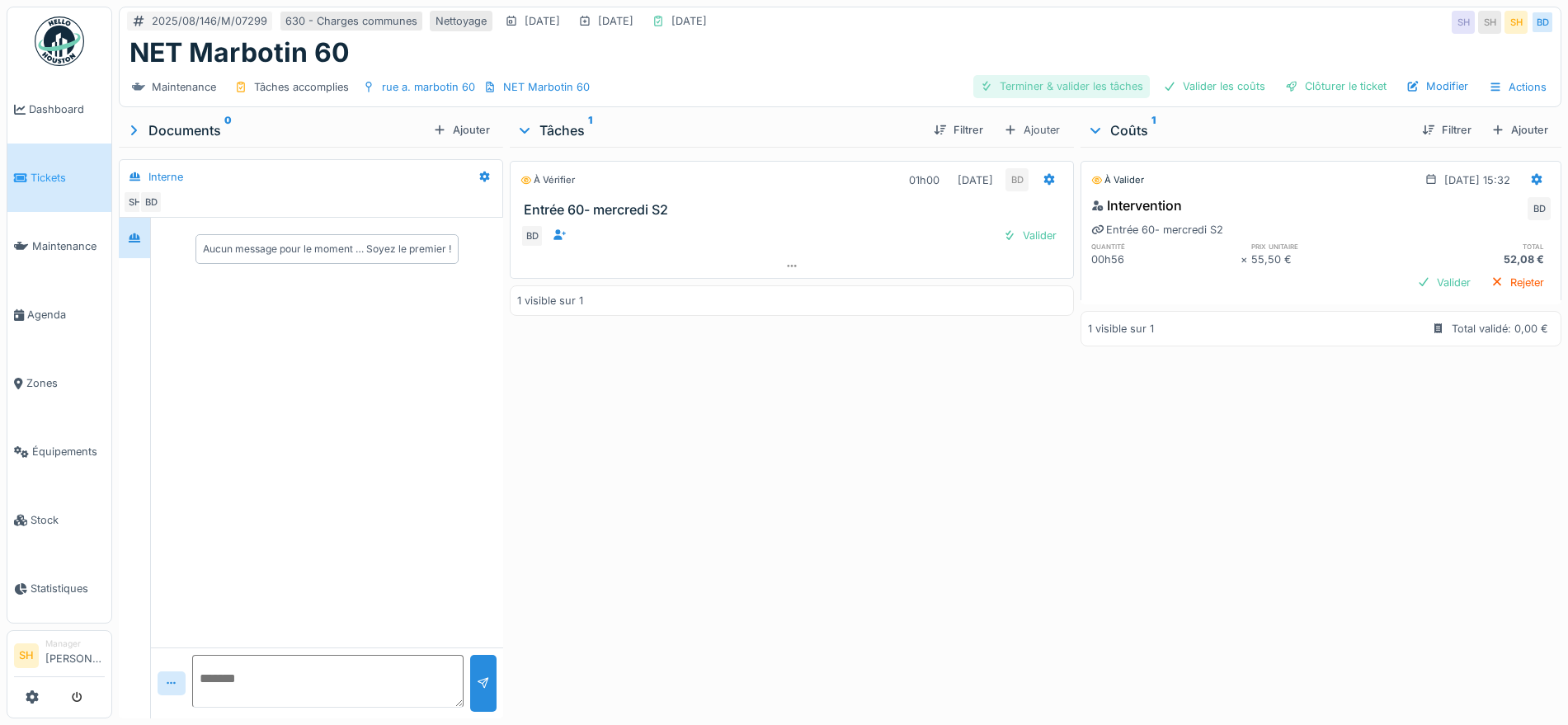
click at [1071, 83] on div "Terminer & valider les tâches" at bounding box center [1061, 86] width 176 height 22
drag, startPoint x: 1179, startPoint y: 84, endPoint x: 1194, endPoint y: 85, distance: 15.0
click at [1183, 84] on div "Valider les coûts" at bounding box center [1214, 86] width 116 height 22
click at [1285, 85] on div at bounding box center [1291, 86] width 13 height 16
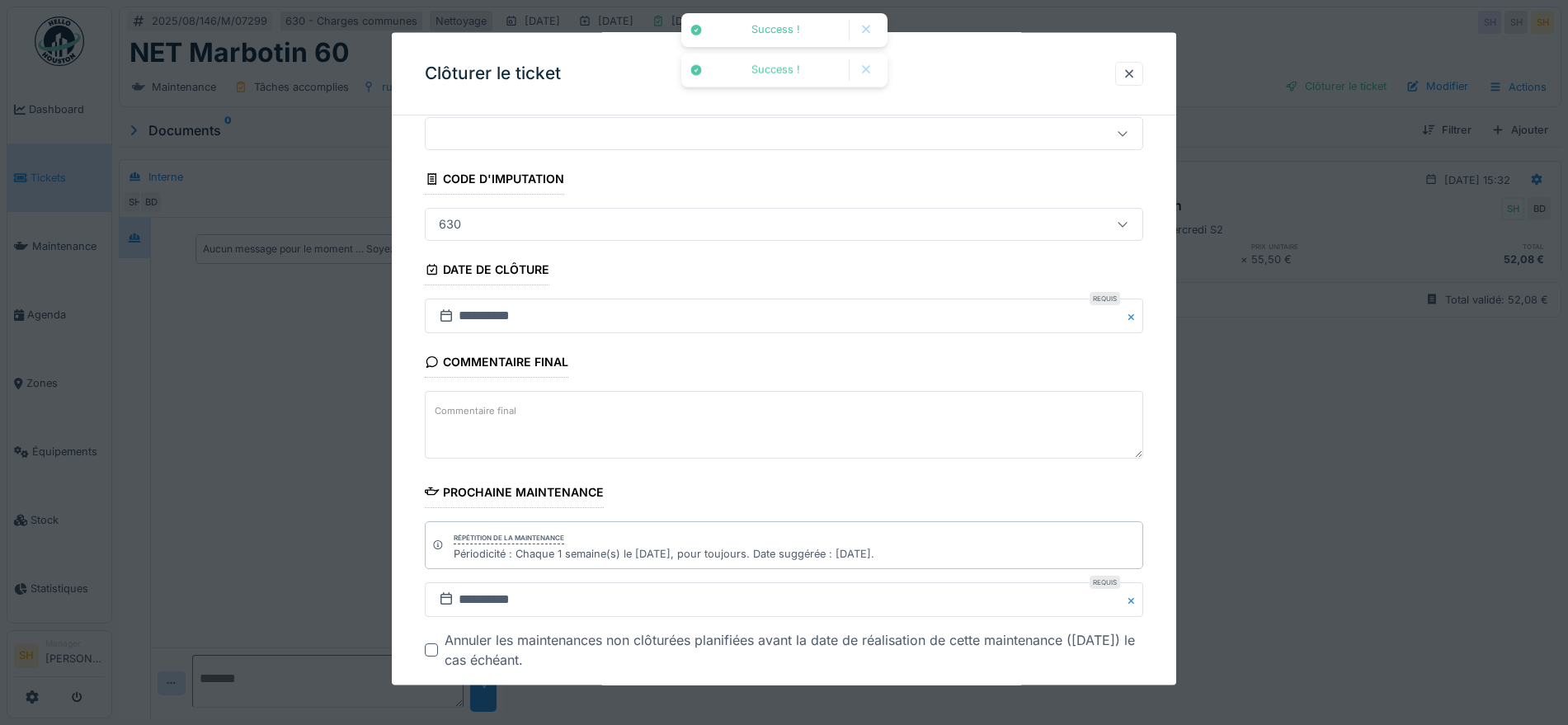
scroll to position [141, 0]
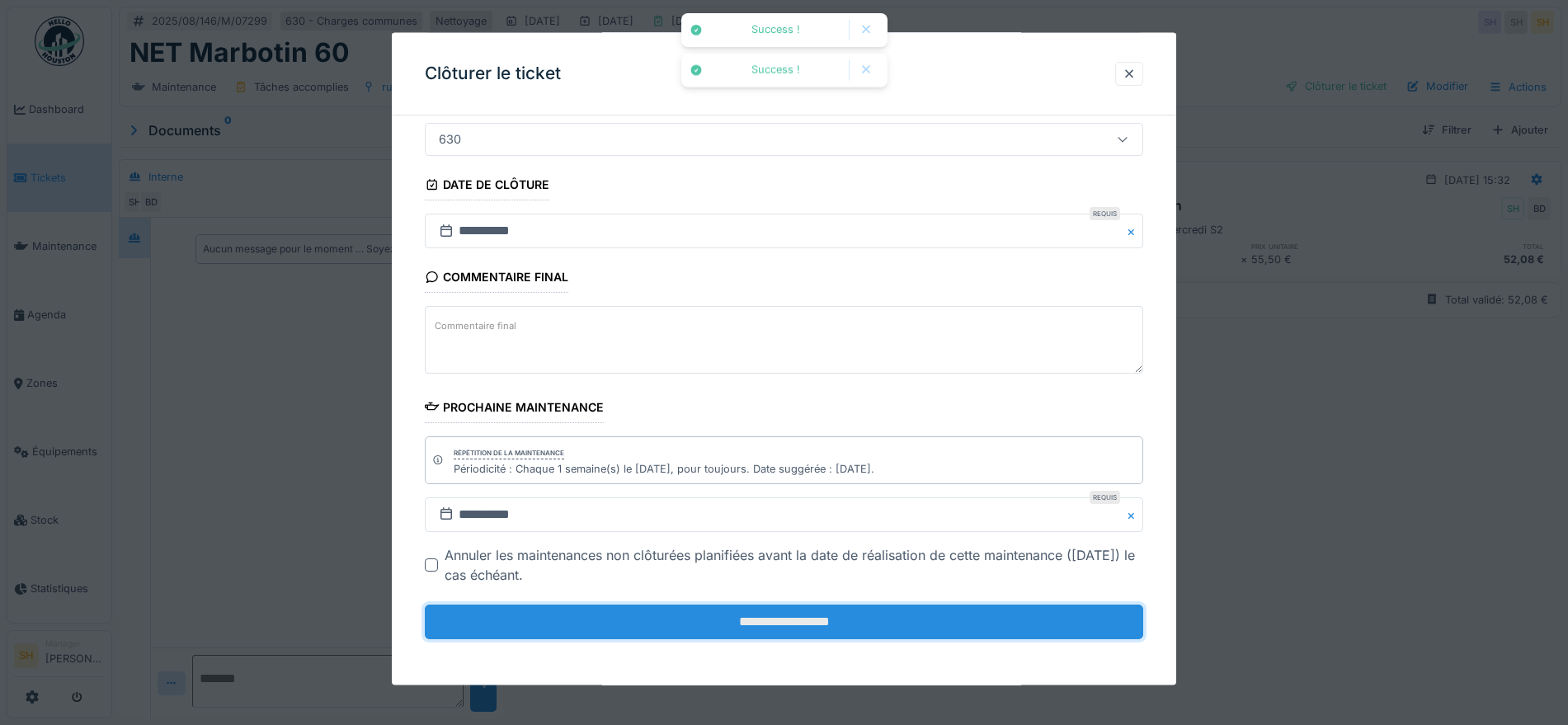
click at [771, 619] on input "**********" at bounding box center [784, 622] width 718 height 35
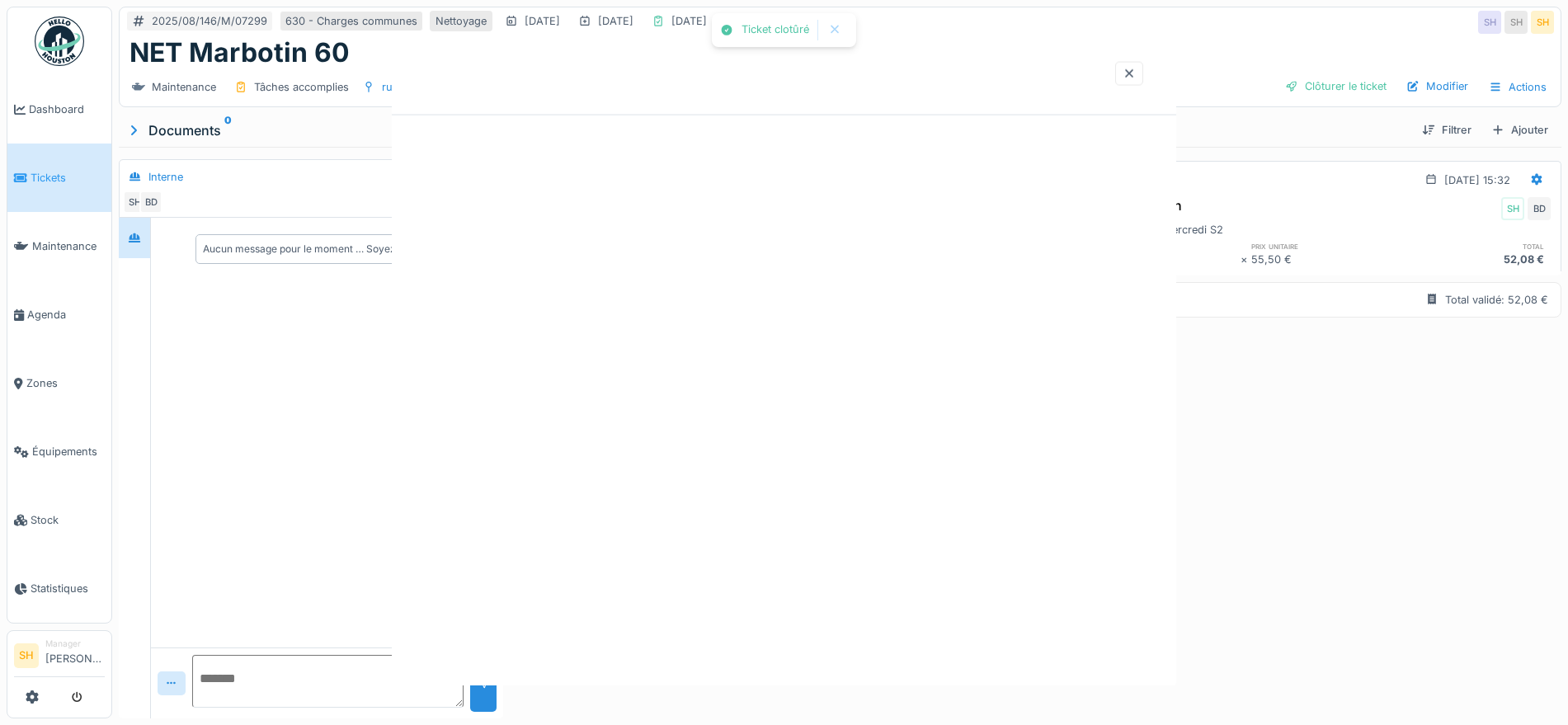
scroll to position [0, 0]
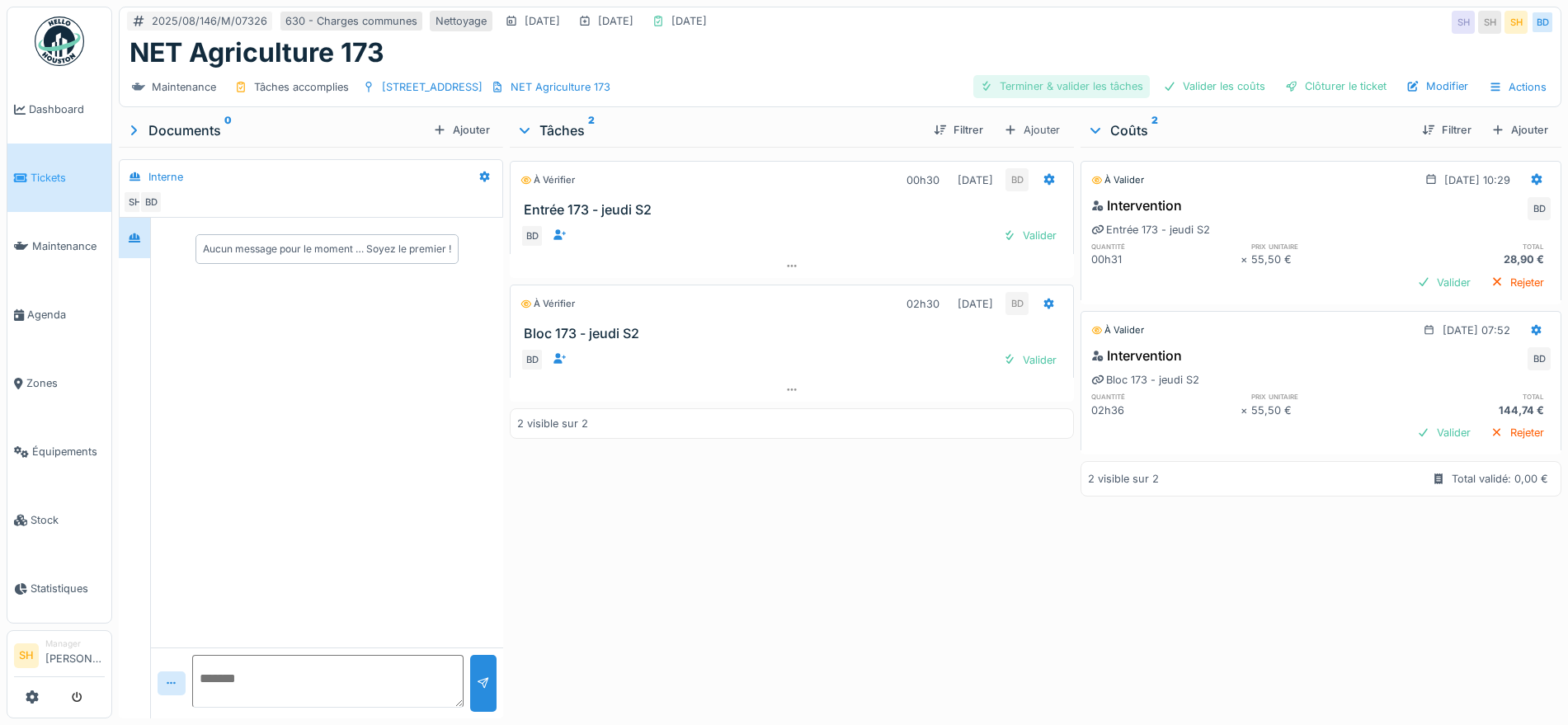
click at [1037, 86] on div "Terminer & valider les tâches" at bounding box center [1061, 86] width 176 height 22
click at [1176, 84] on div "Valider les coûts" at bounding box center [1214, 86] width 116 height 22
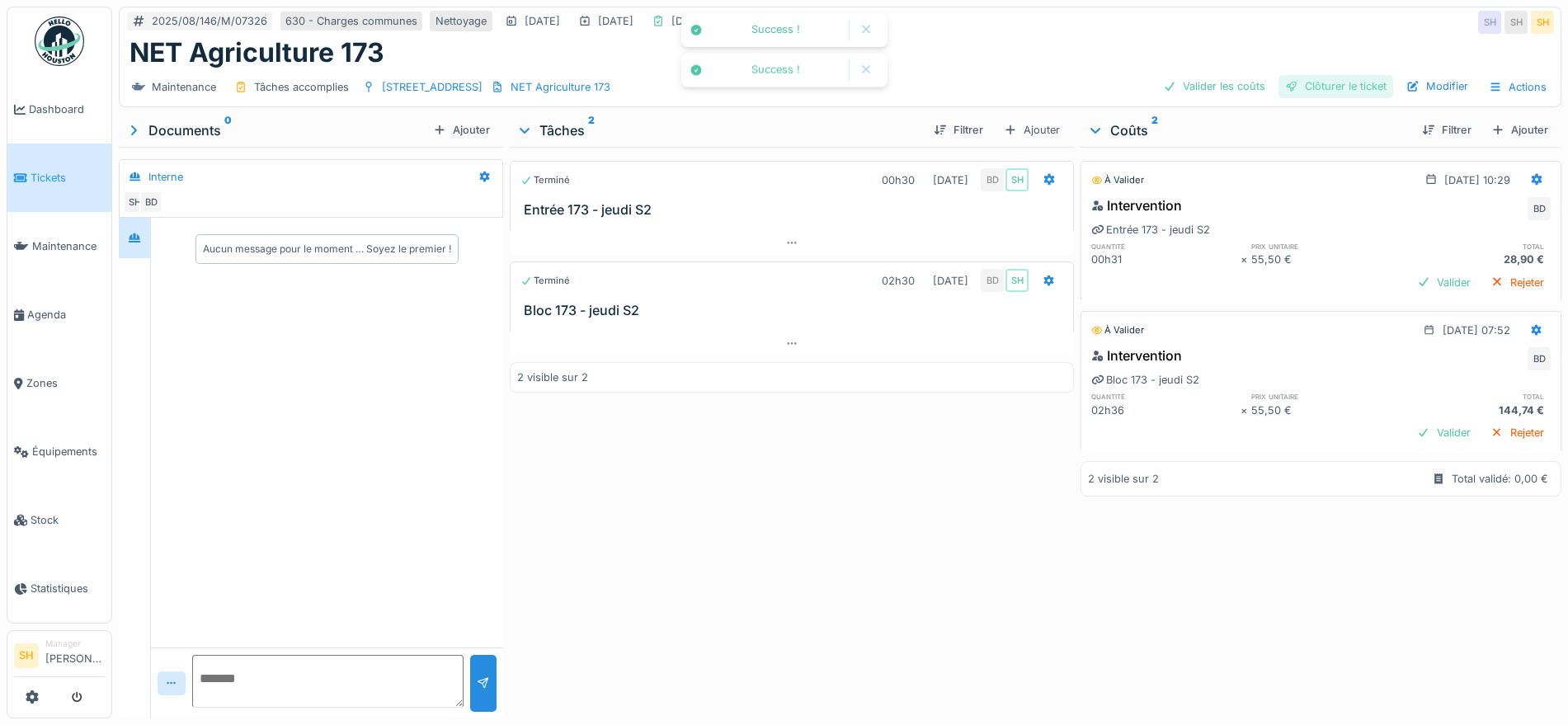
click at [1292, 84] on div "Clôturer le ticket" at bounding box center [1335, 86] width 115 height 22
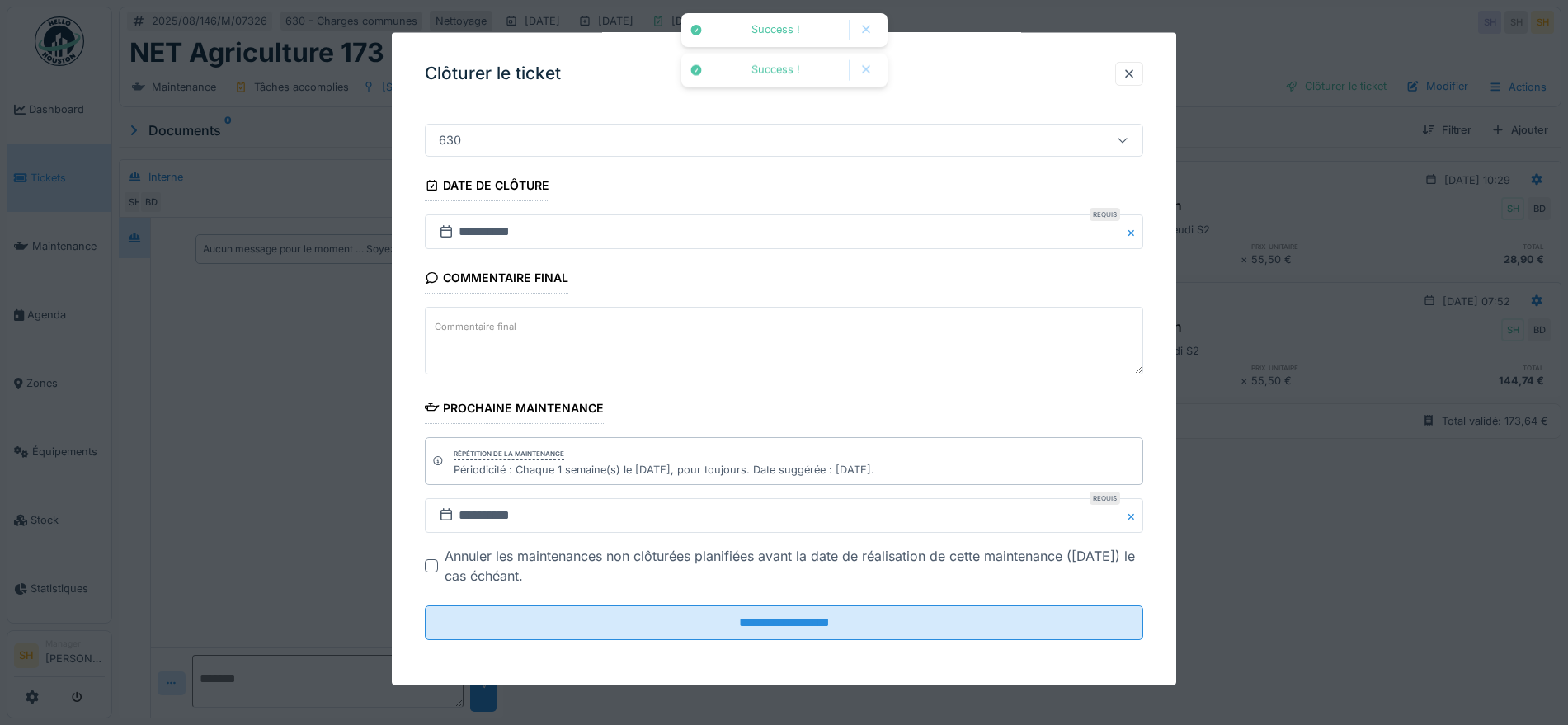
scroll to position [141, 0]
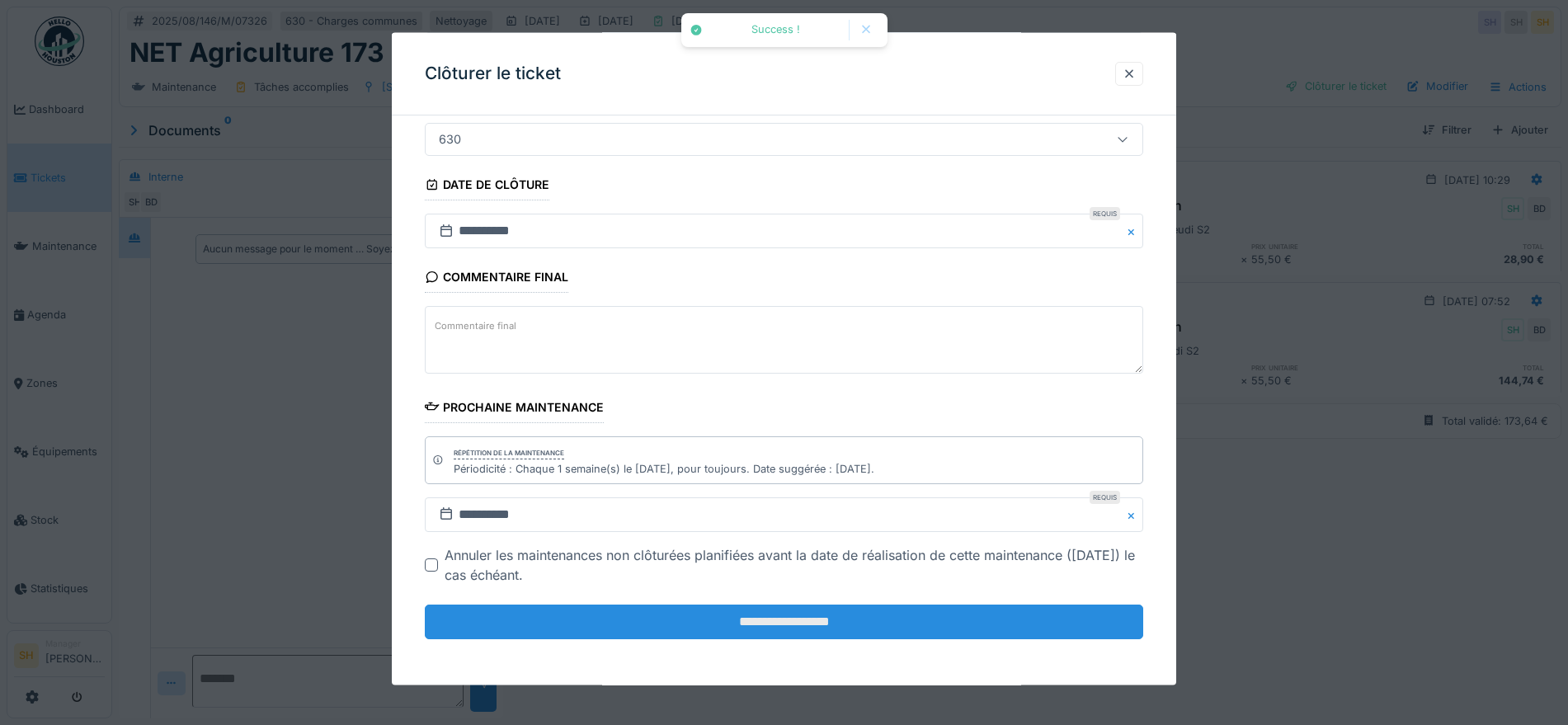
click at [769, 617] on input "**********" at bounding box center [784, 622] width 718 height 35
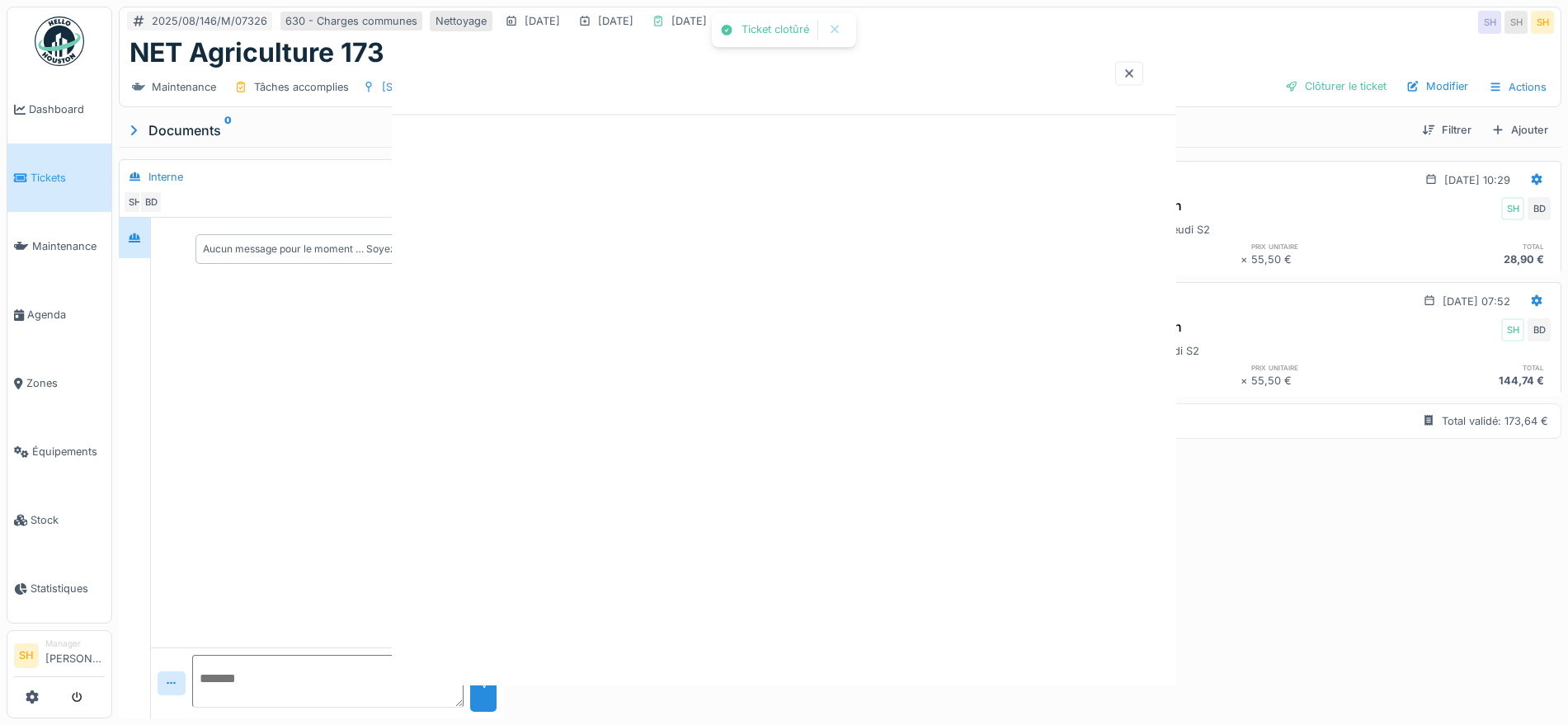
scroll to position [0, 0]
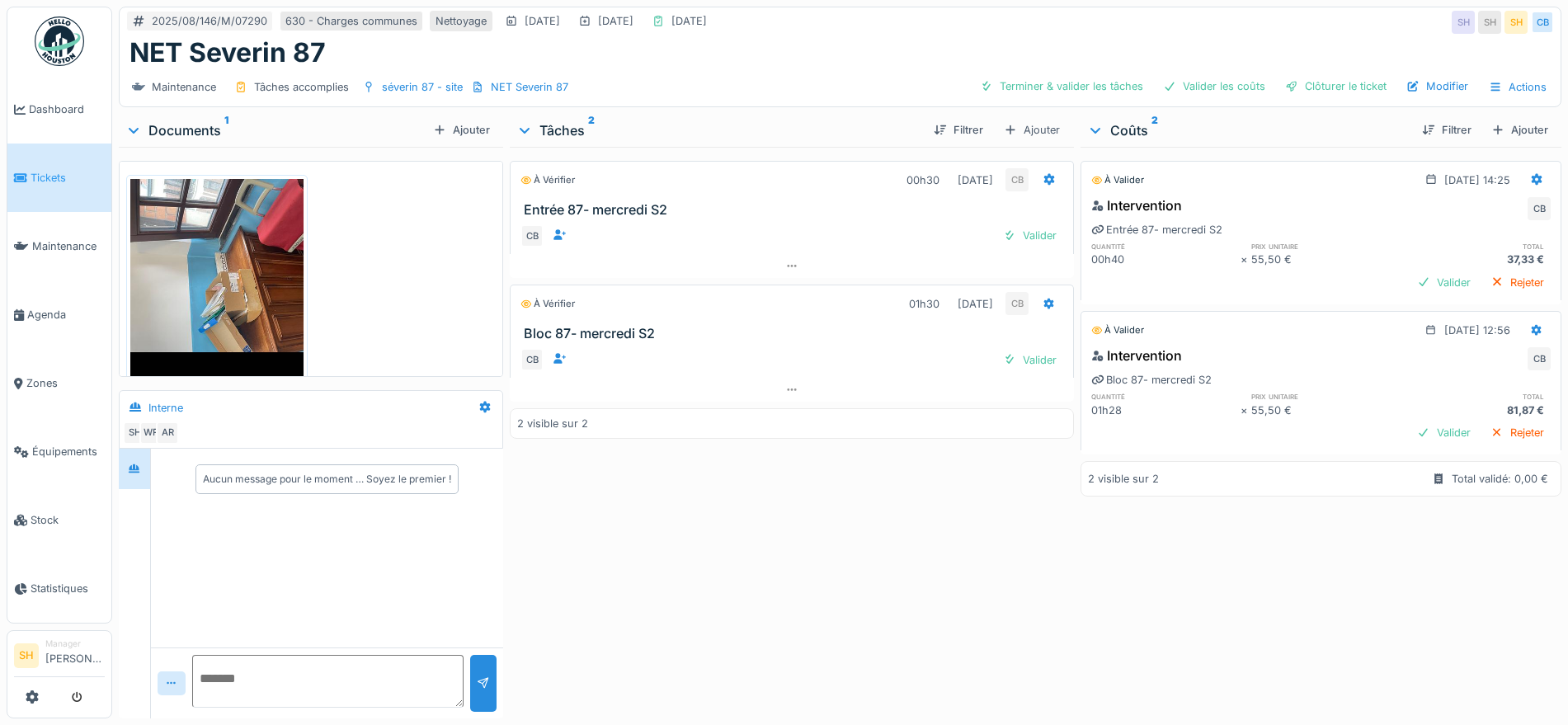
click at [259, 288] on img at bounding box center [217, 294] width 173 height 231
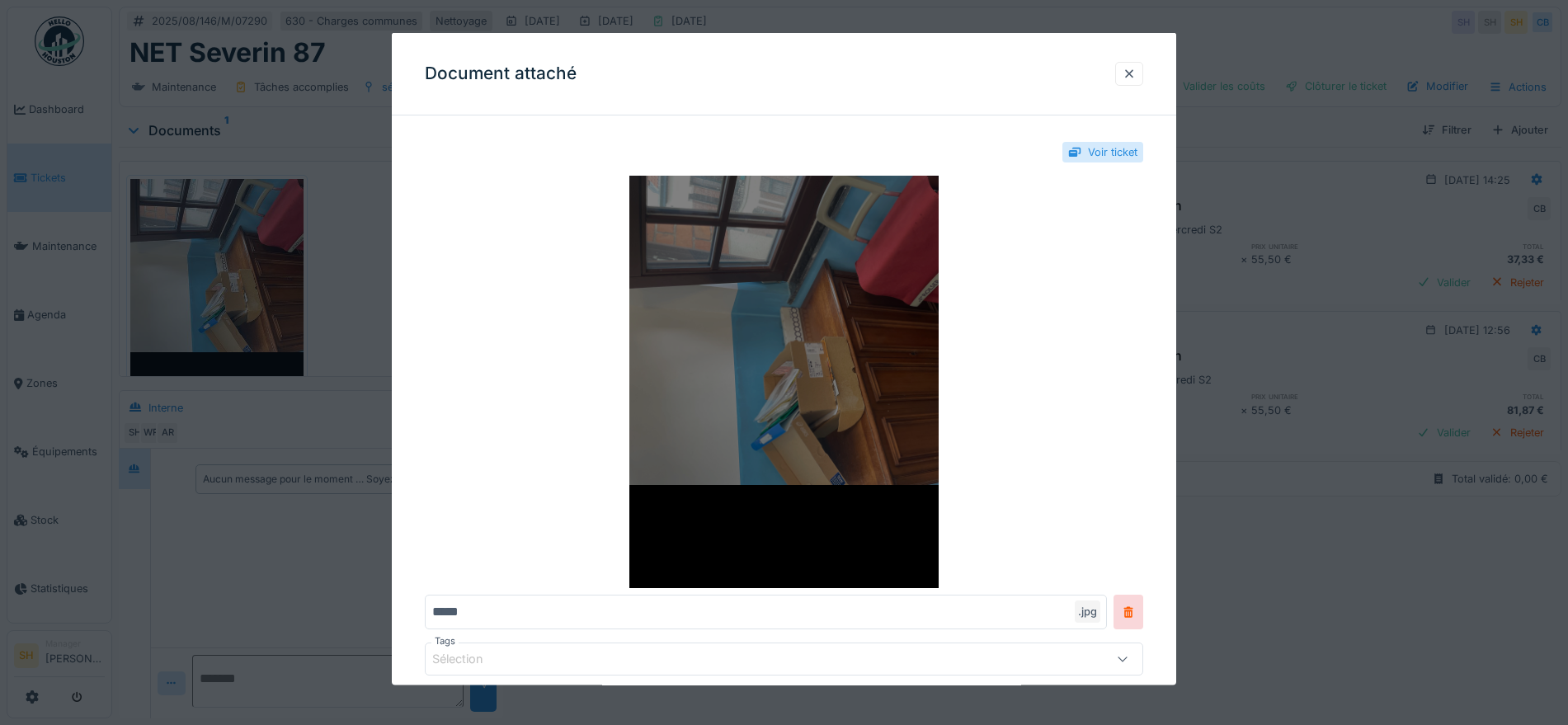
click at [821, 345] on img at bounding box center [784, 382] width 718 height 412
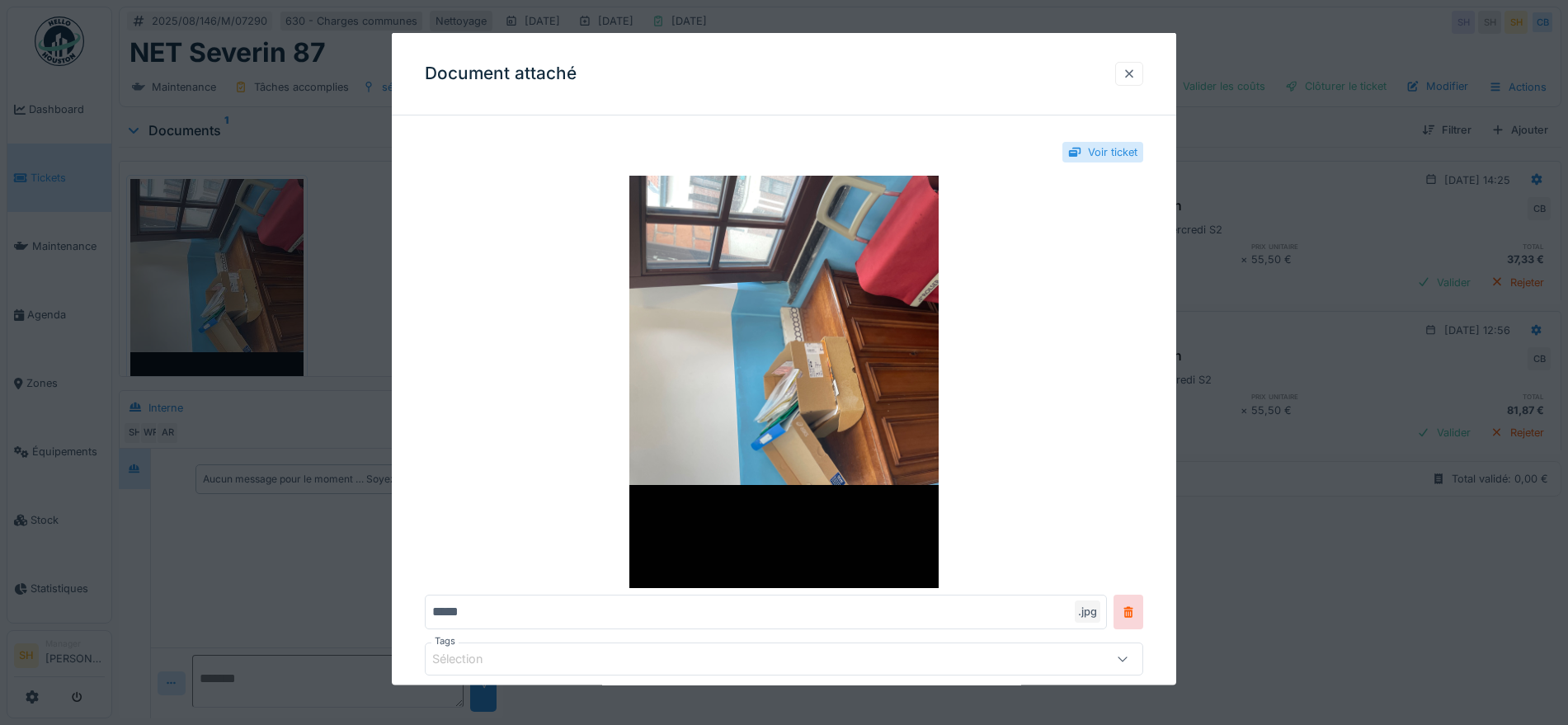
click at [1136, 74] on div at bounding box center [1128, 73] width 13 height 16
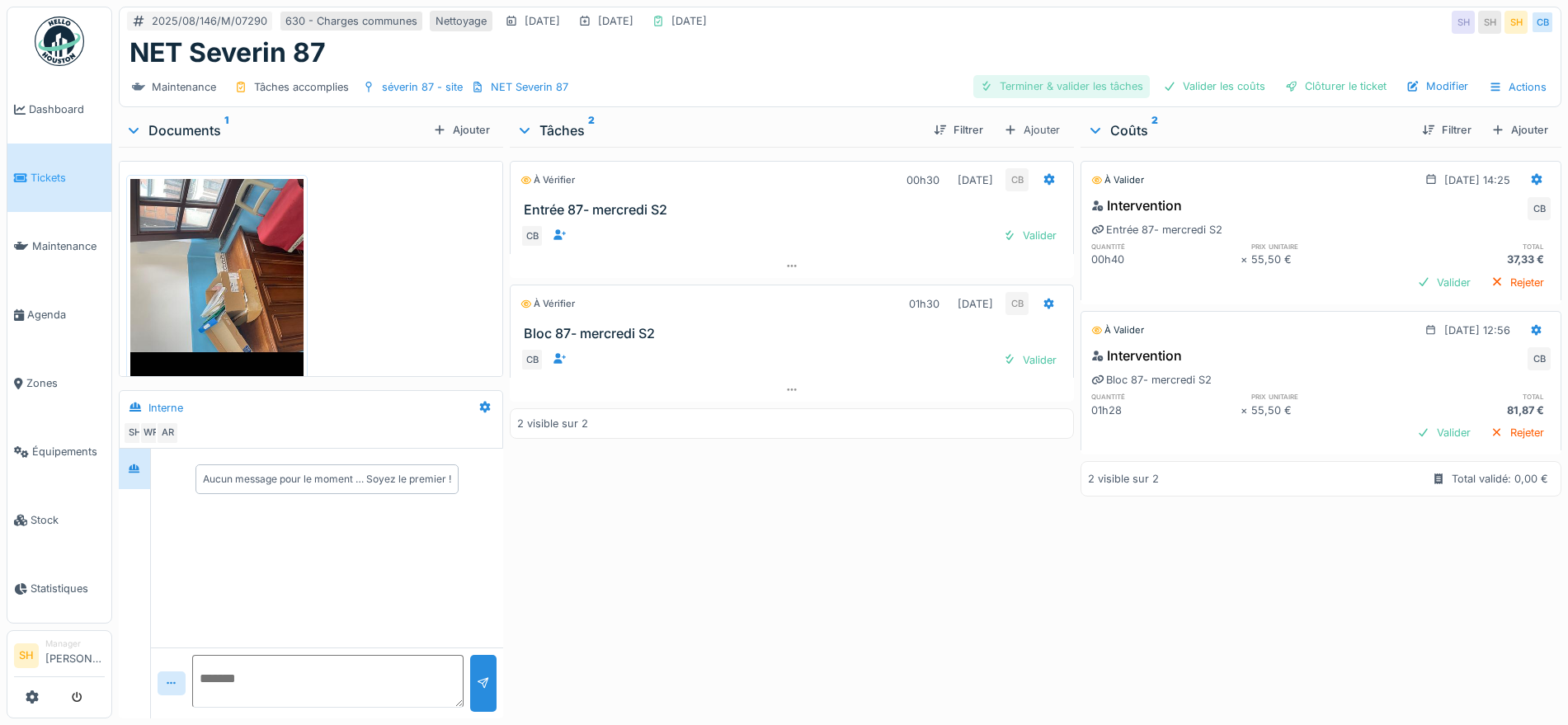
click at [1033, 88] on div "Terminer & valider les tâches" at bounding box center [1061, 86] width 176 height 22
click at [1218, 93] on div "Valider les coûts" at bounding box center [1214, 86] width 116 height 22
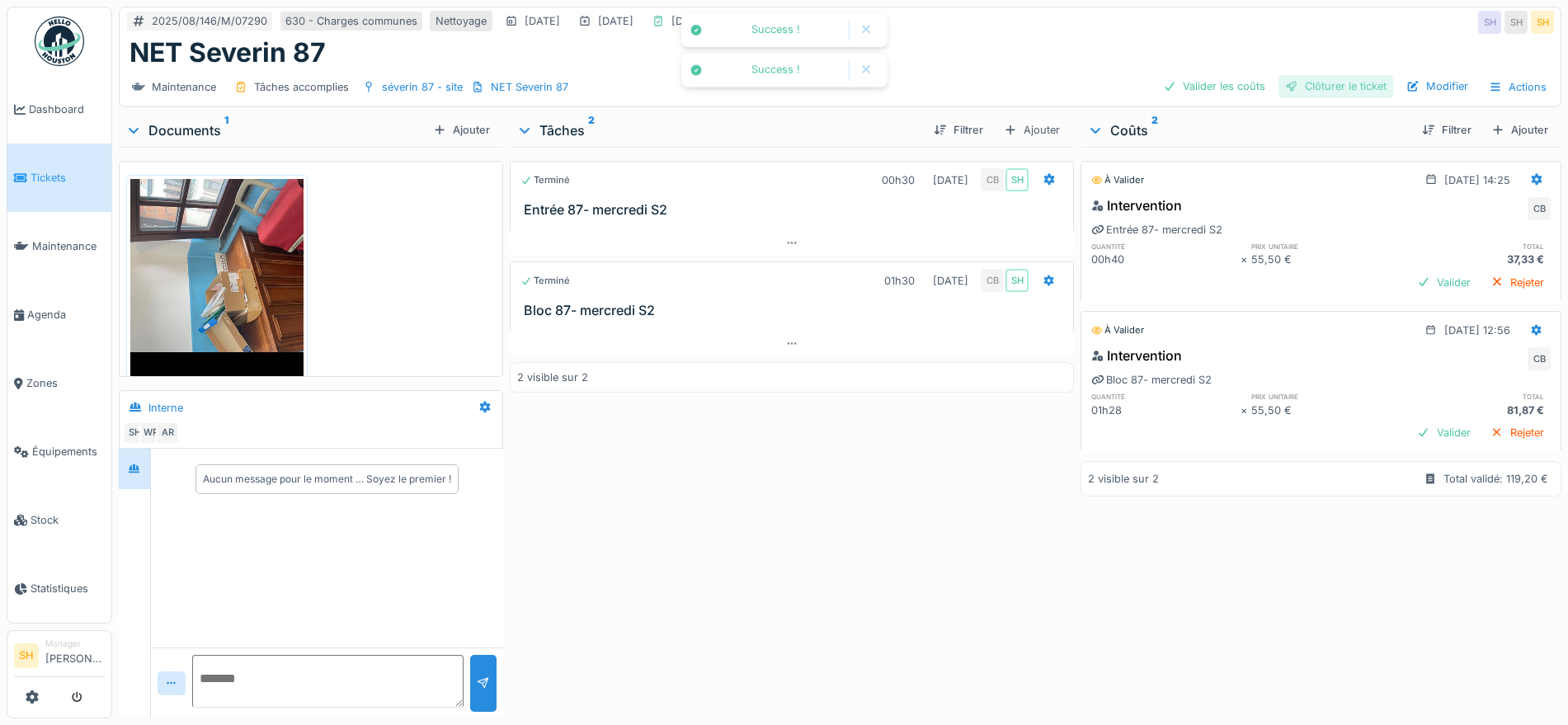
click at [1285, 82] on div at bounding box center [1291, 86] width 13 height 16
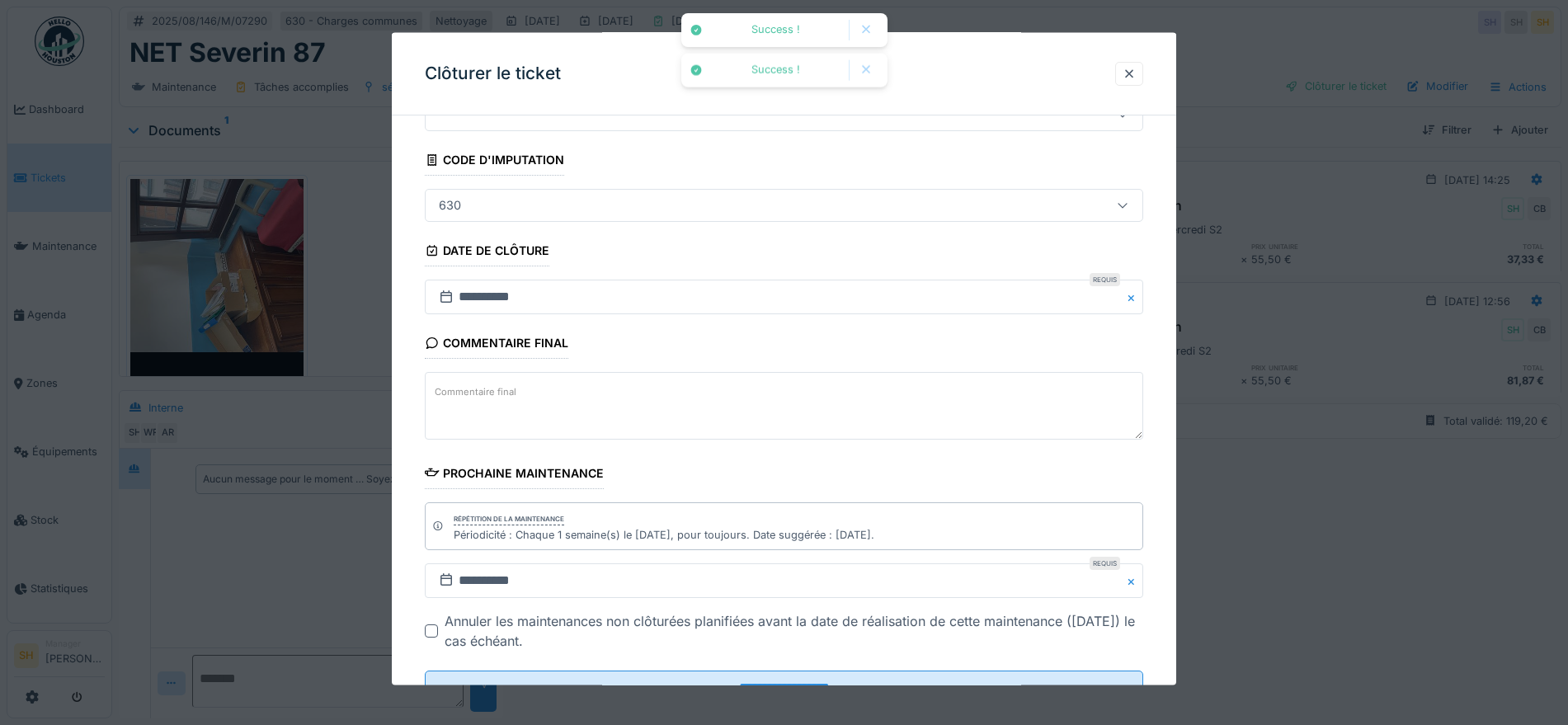
scroll to position [141, 0]
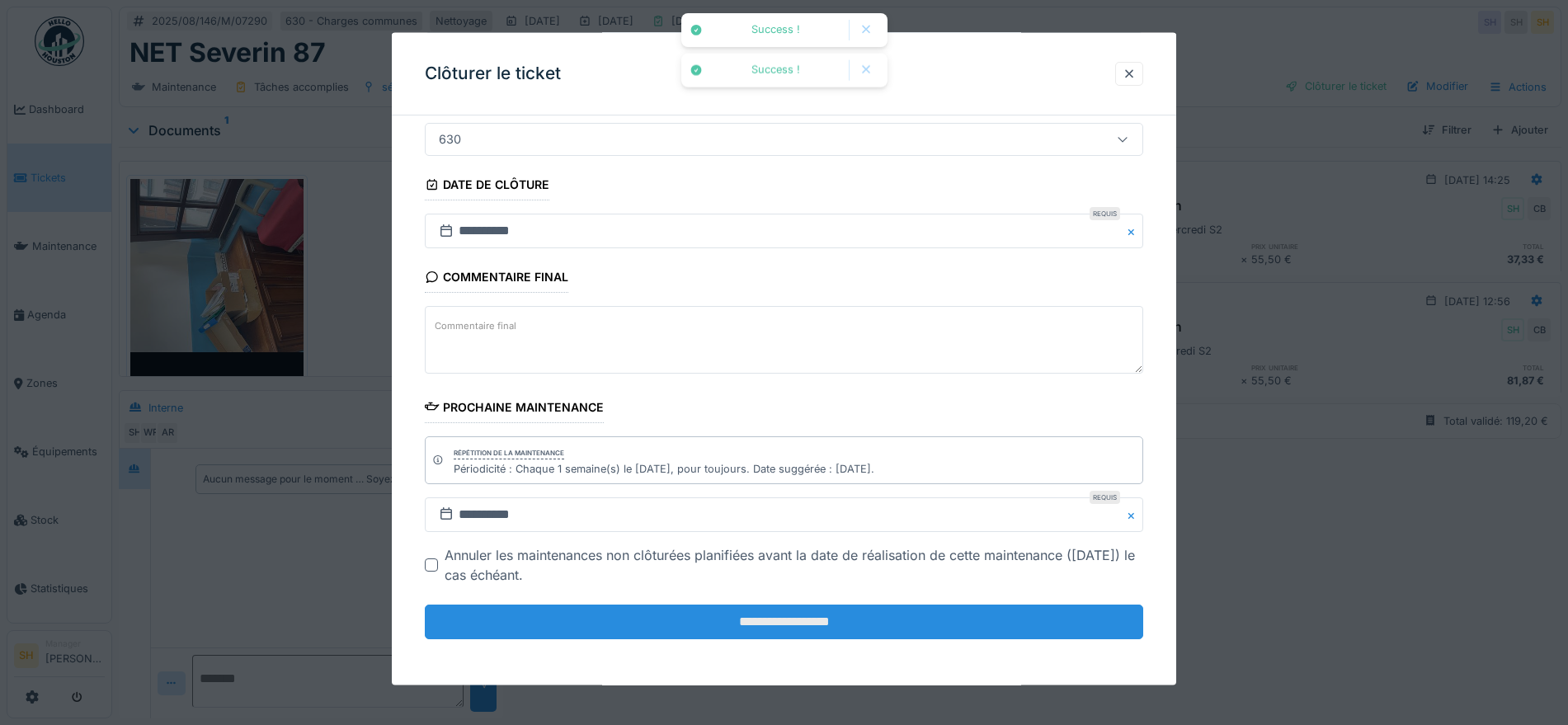
click at [783, 619] on input "**********" at bounding box center [784, 622] width 718 height 35
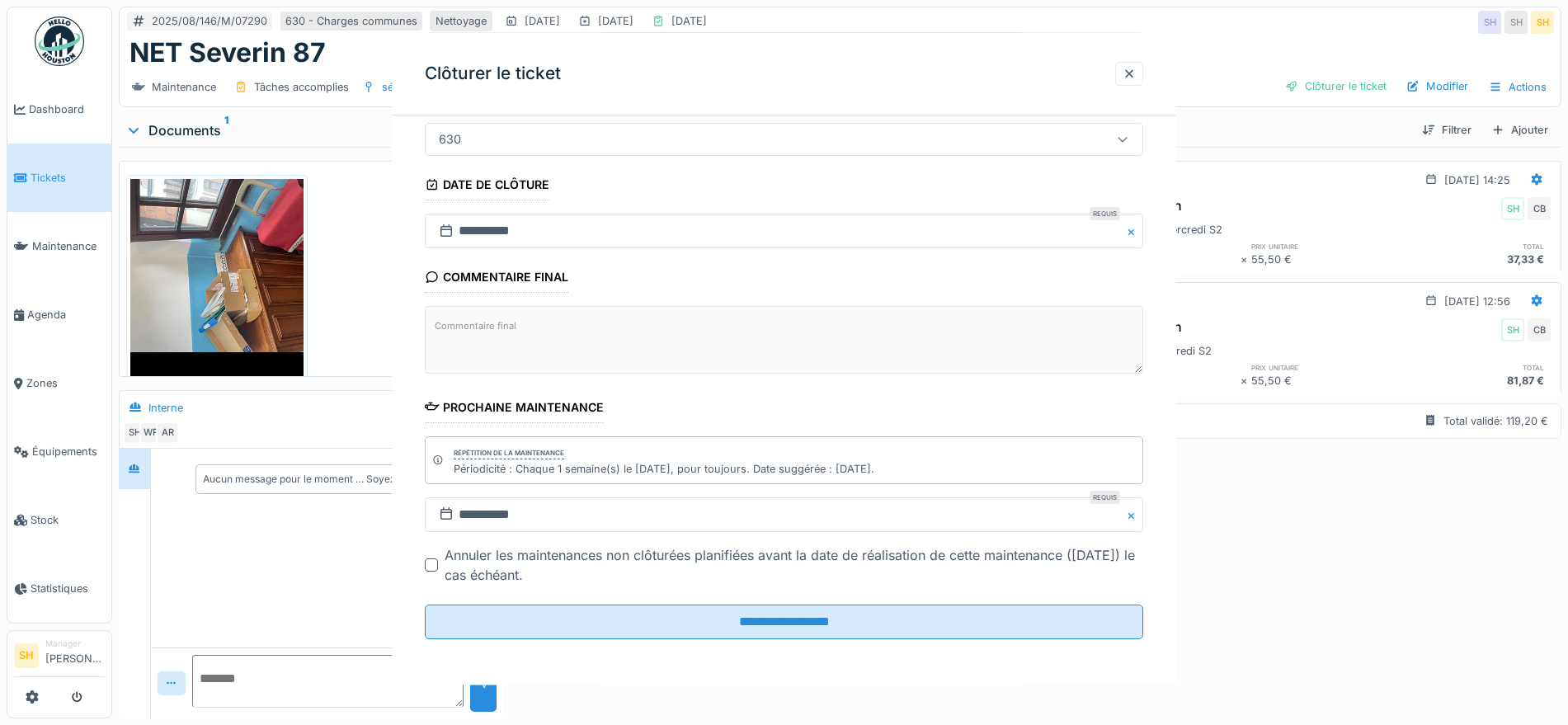
scroll to position [0, 0]
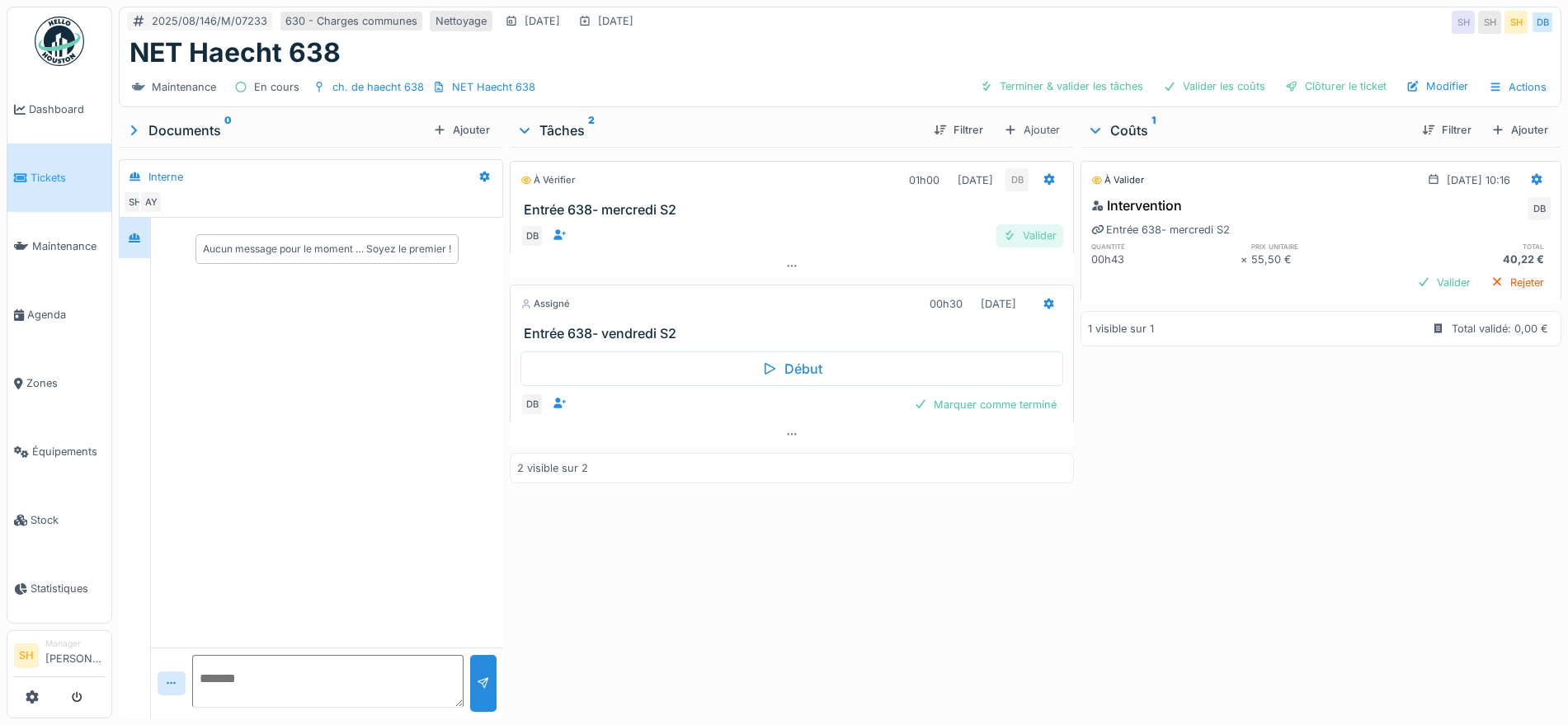
click at [1023, 232] on div "Valider" at bounding box center [1029, 235] width 67 height 22
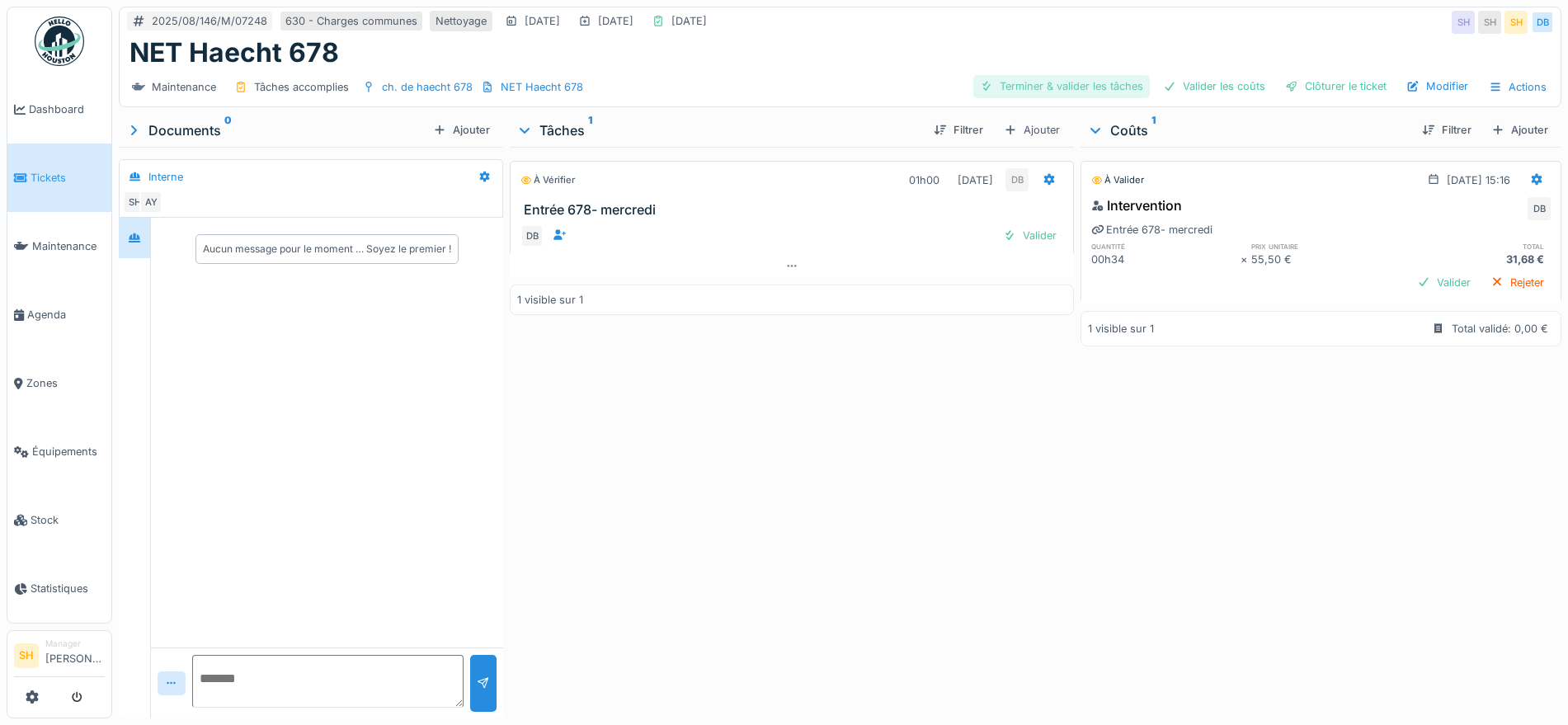
click at [1041, 88] on div "Terminer & valider les tâches" at bounding box center [1061, 86] width 176 height 22
click at [1190, 88] on div "Valider les coûts" at bounding box center [1214, 86] width 116 height 22
click at [1332, 88] on div "Clôturer le ticket" at bounding box center [1335, 86] width 115 height 22
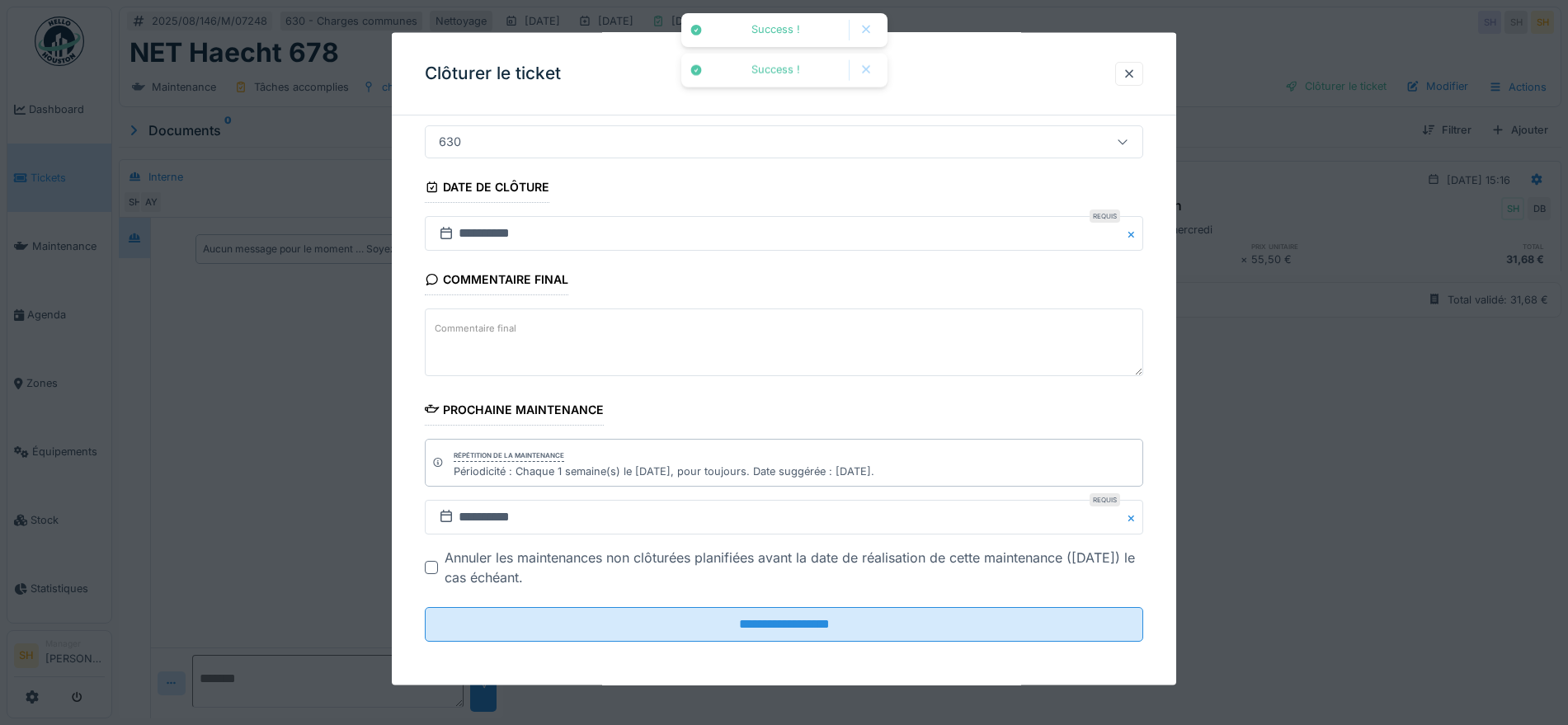
scroll to position [141, 0]
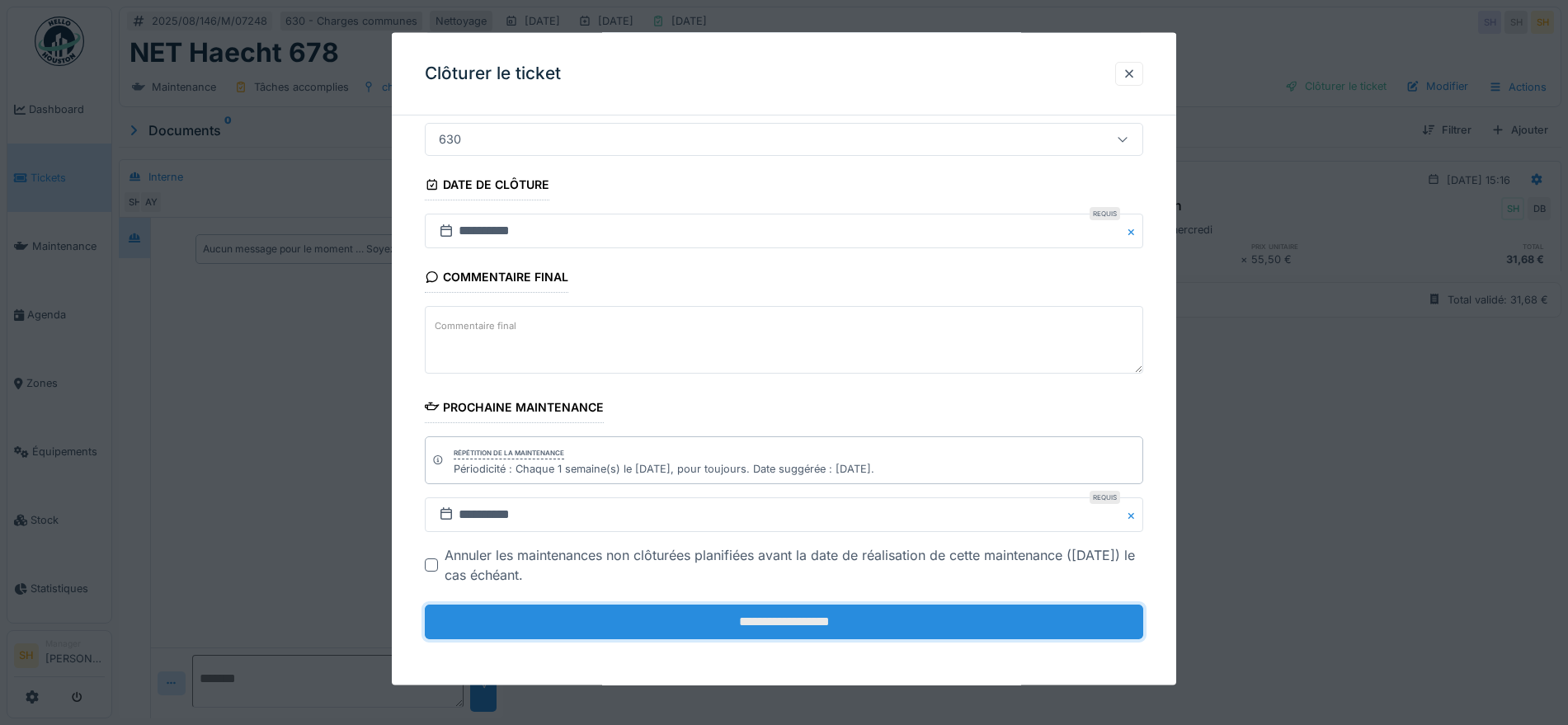
click at [840, 619] on input "**********" at bounding box center [784, 622] width 718 height 35
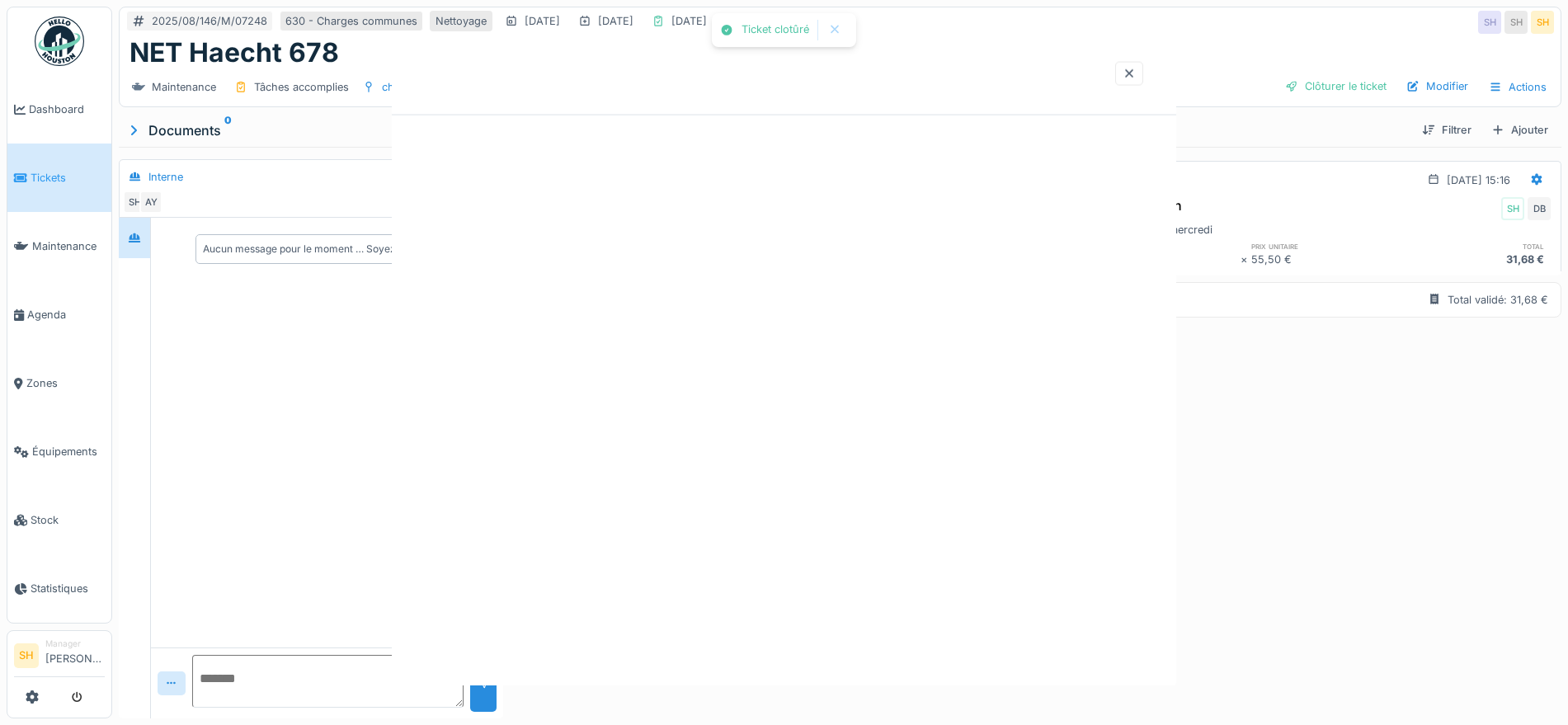
scroll to position [0, 0]
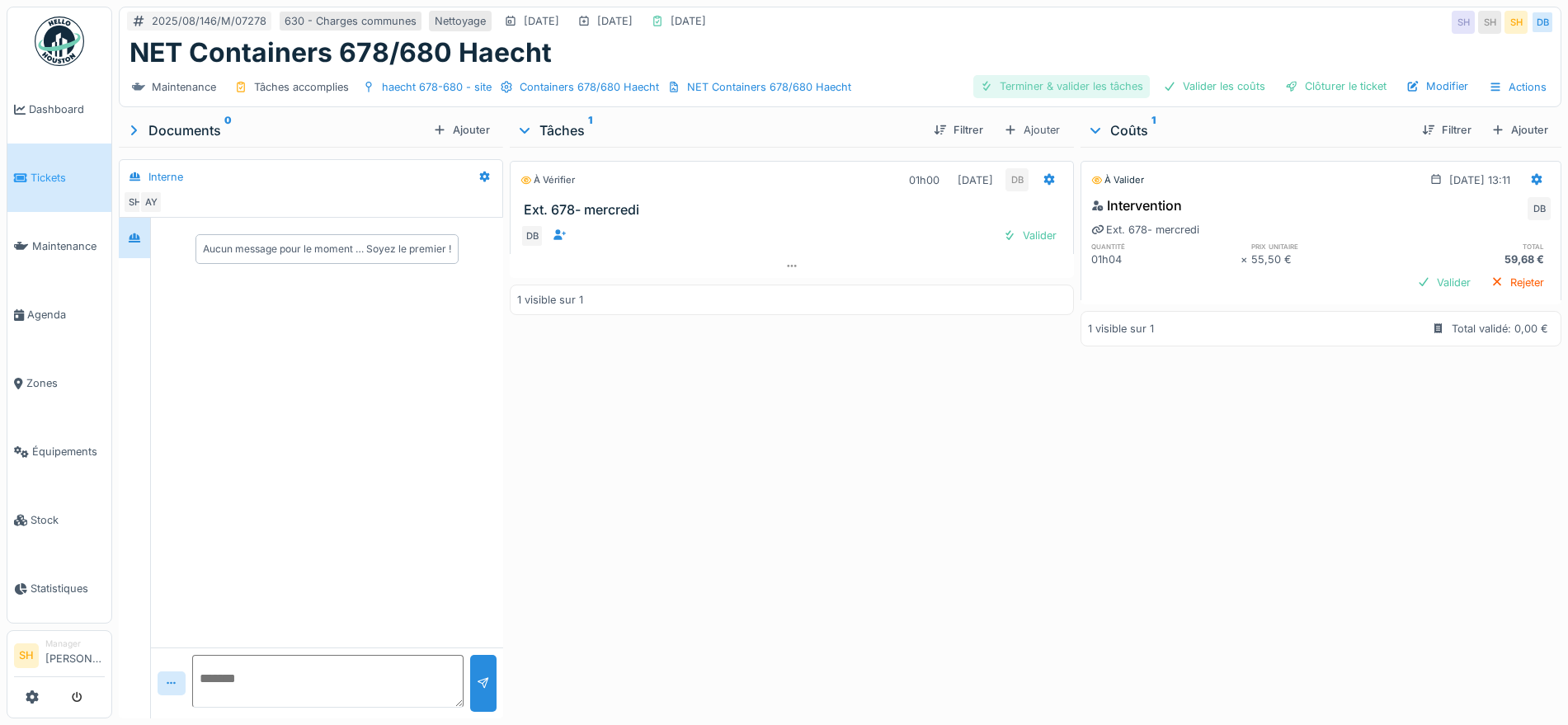
click at [1035, 89] on div "Terminer & valider les tâches" at bounding box center [1061, 86] width 176 height 22
drag, startPoint x: 1164, startPoint y: 86, endPoint x: 1227, endPoint y: 86, distance: 63.0
click at [1168, 86] on div "Valider les coûts" at bounding box center [1214, 86] width 116 height 22
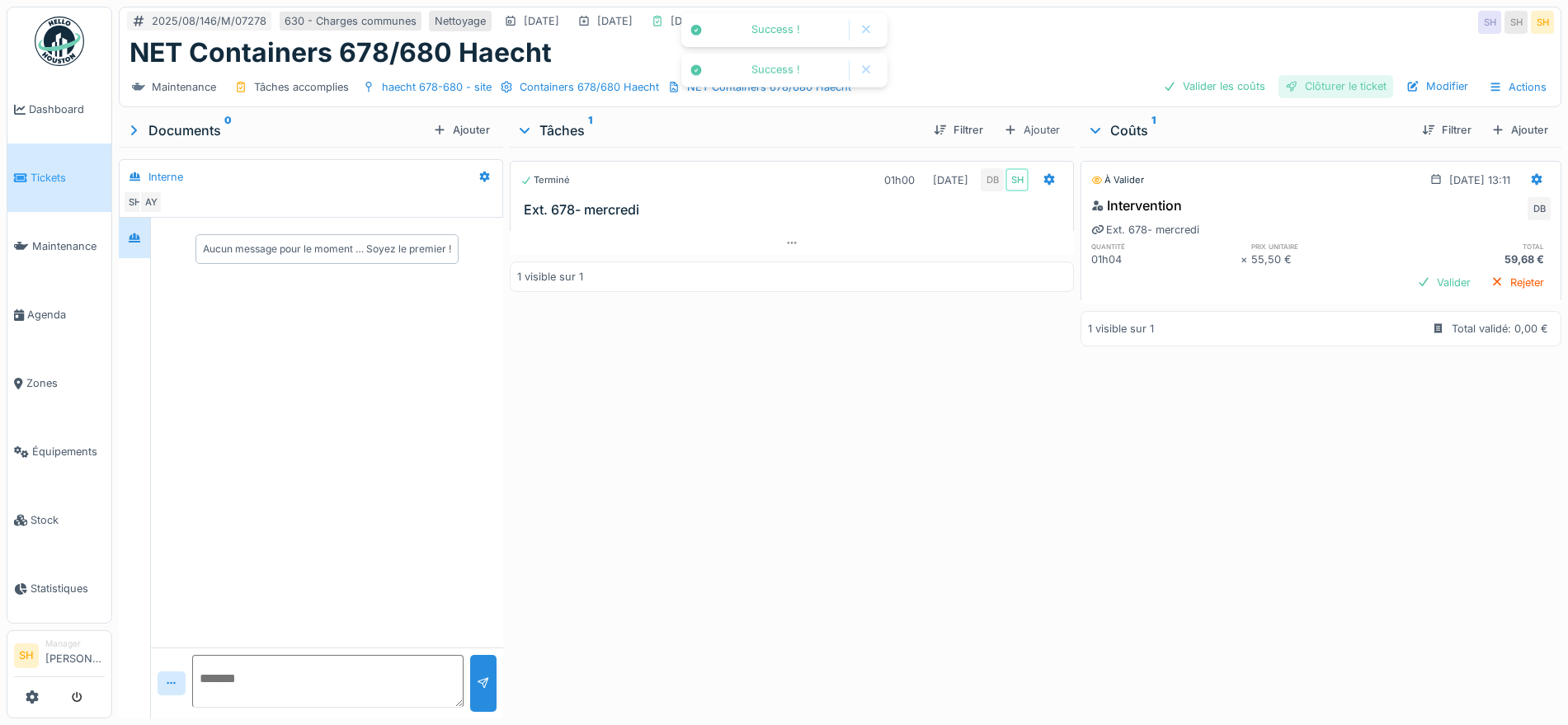
click at [1290, 88] on div "Clôturer le ticket" at bounding box center [1335, 86] width 115 height 22
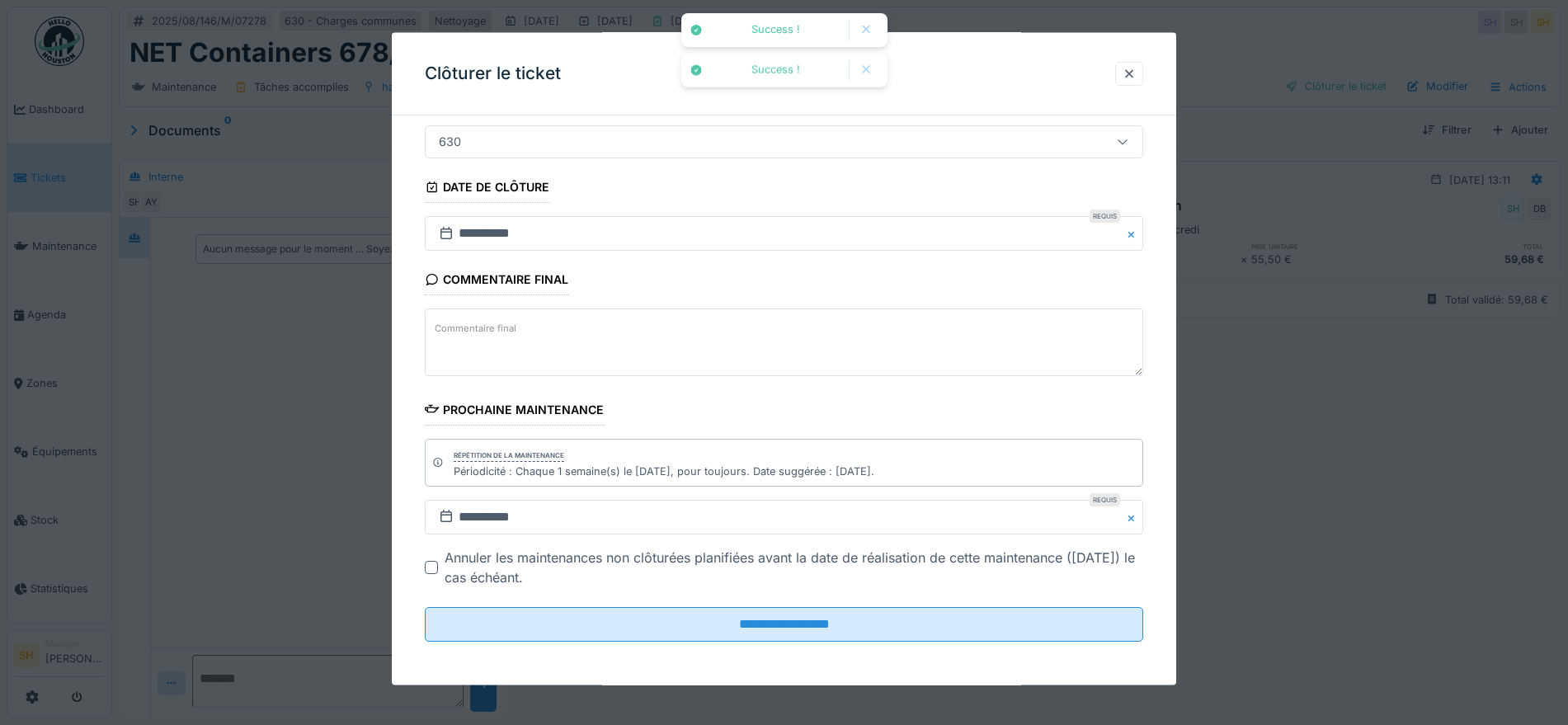
scroll to position [141, 0]
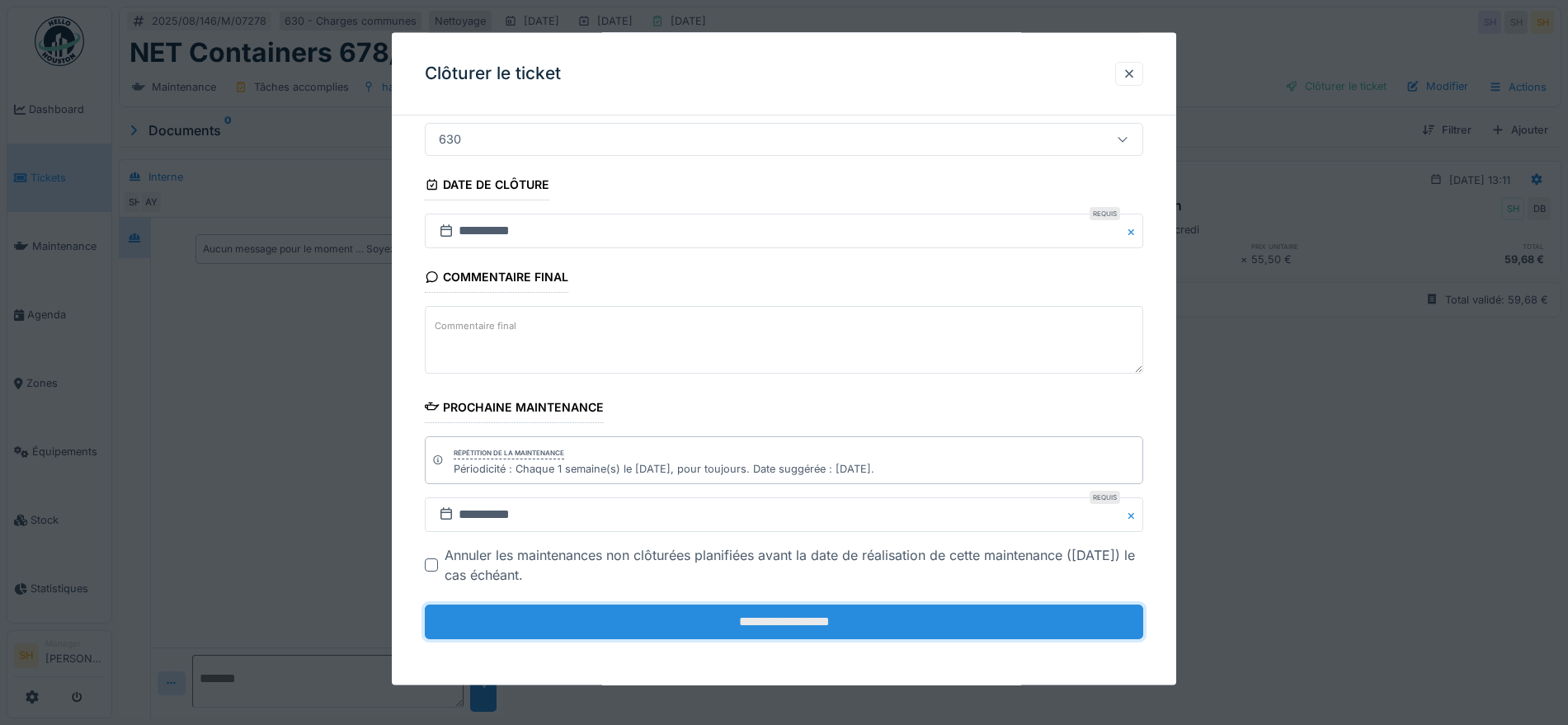
click at [802, 627] on input "**********" at bounding box center [784, 622] width 718 height 35
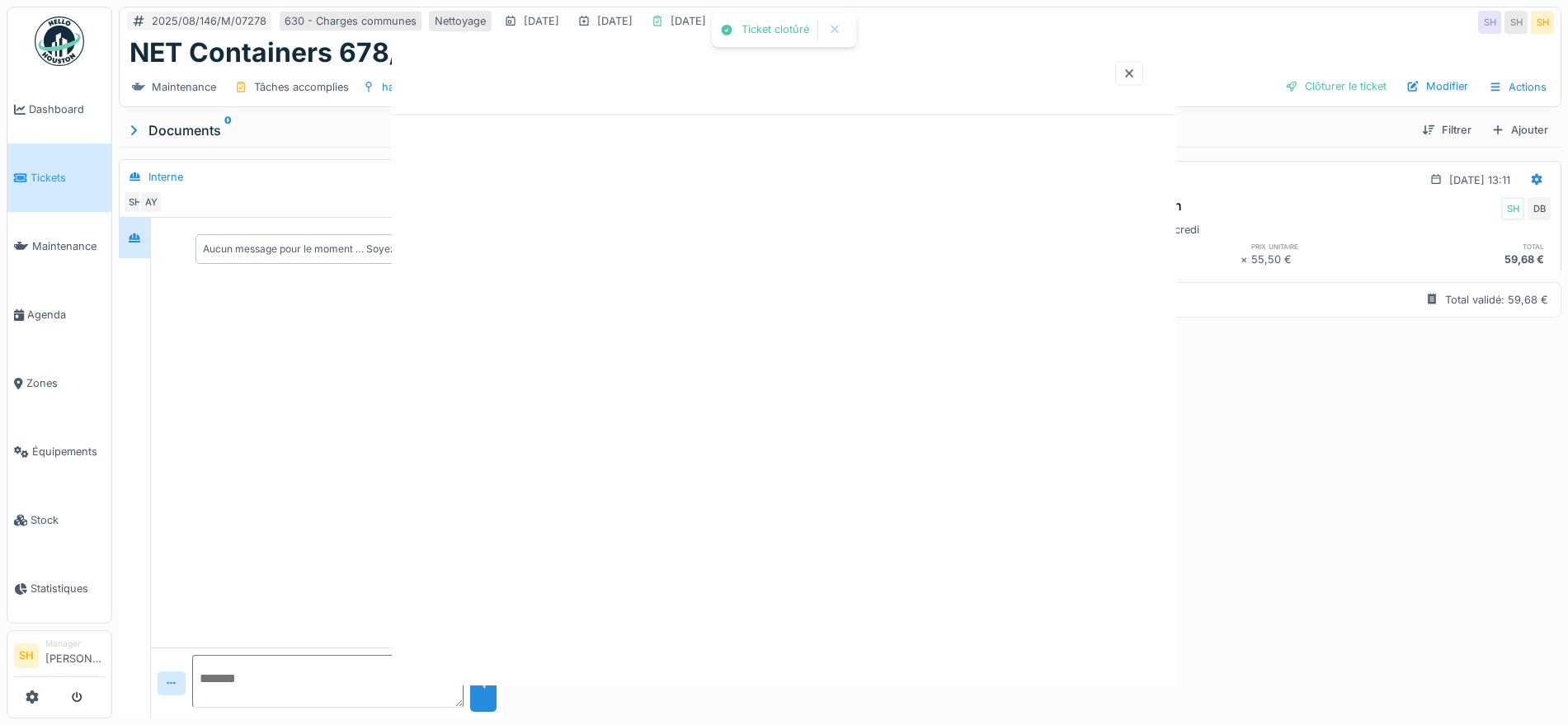
scroll to position [0, 0]
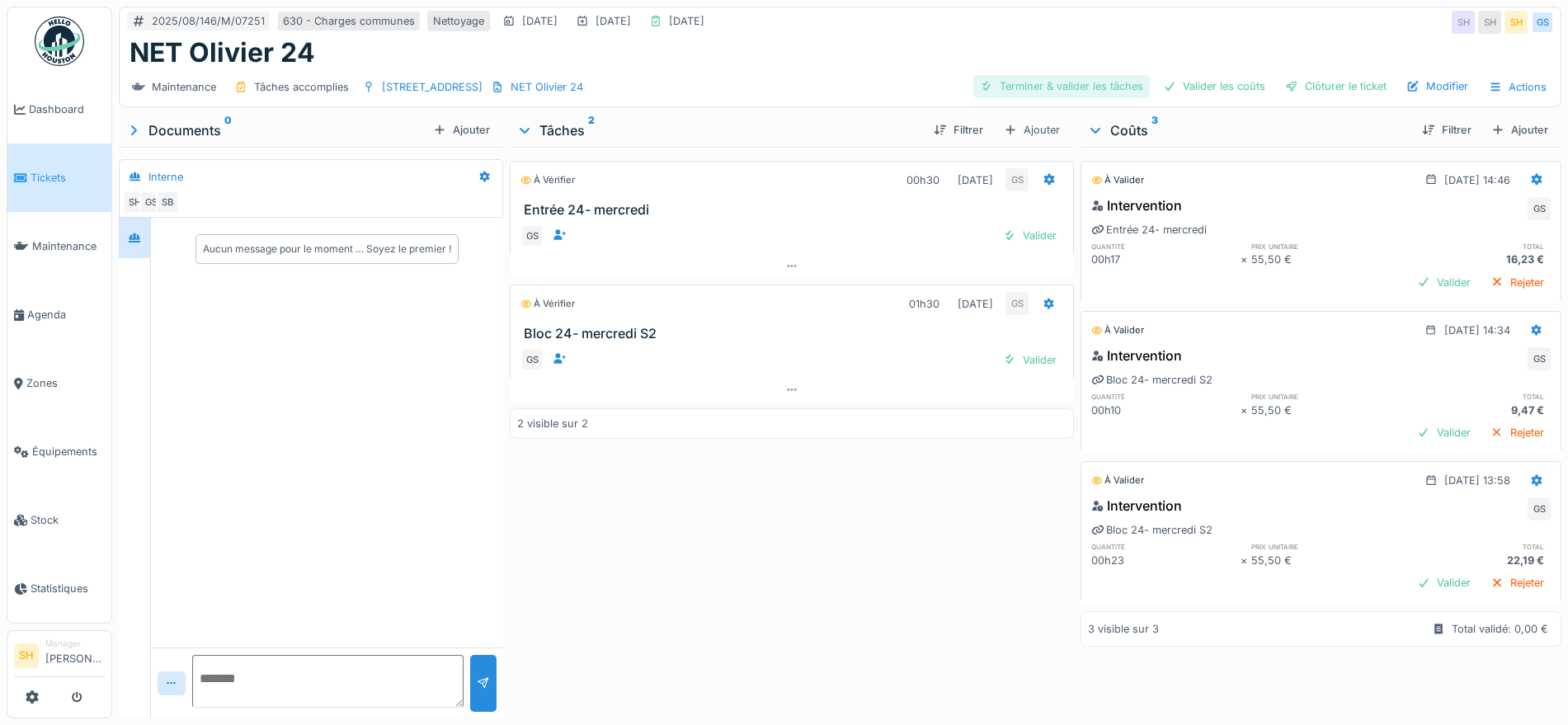
click at [1031, 89] on div "Terminer & valider les tâches" at bounding box center [1061, 86] width 176 height 22
click at [1177, 87] on div "Valider les coûts" at bounding box center [1214, 86] width 116 height 22
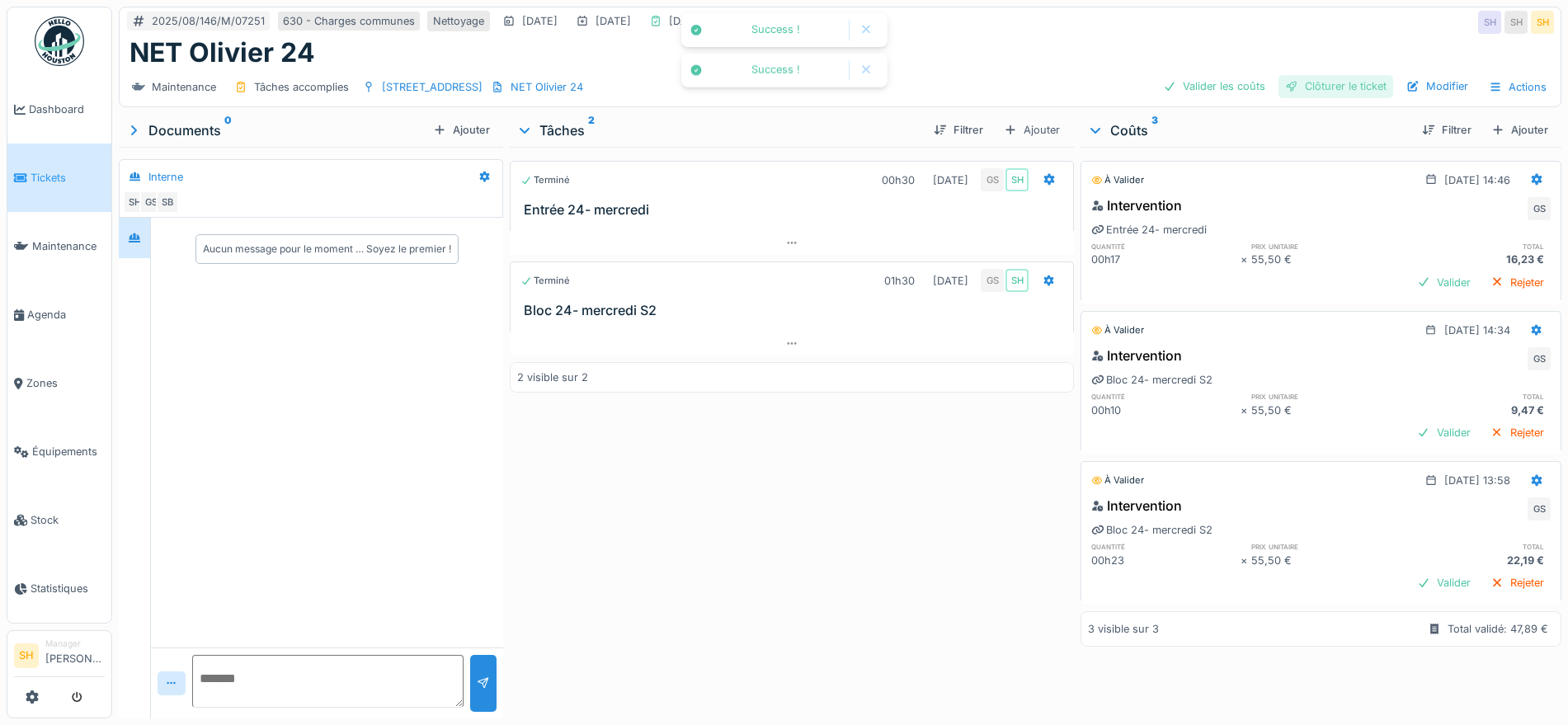
click at [1289, 84] on div "Clôturer le ticket" at bounding box center [1335, 86] width 115 height 22
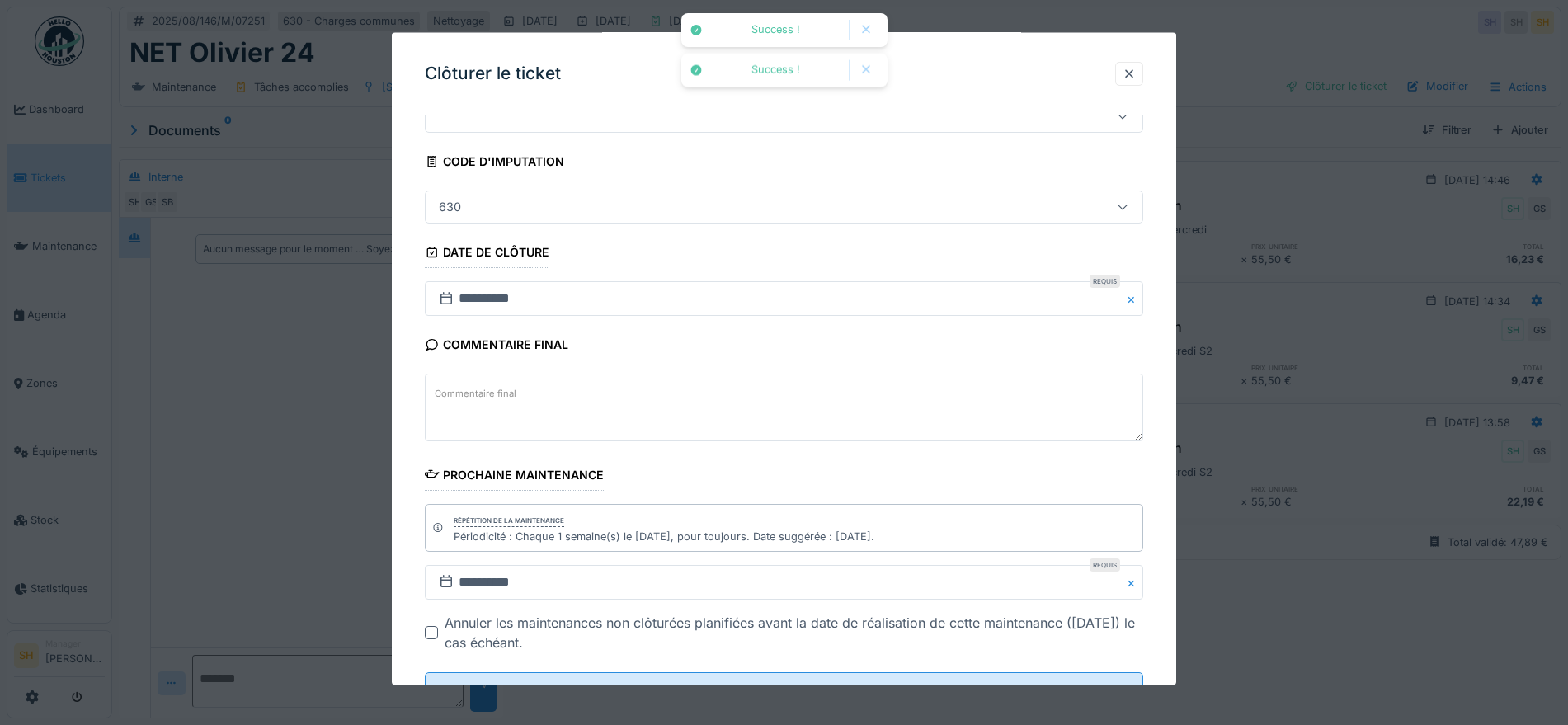
scroll to position [141, 0]
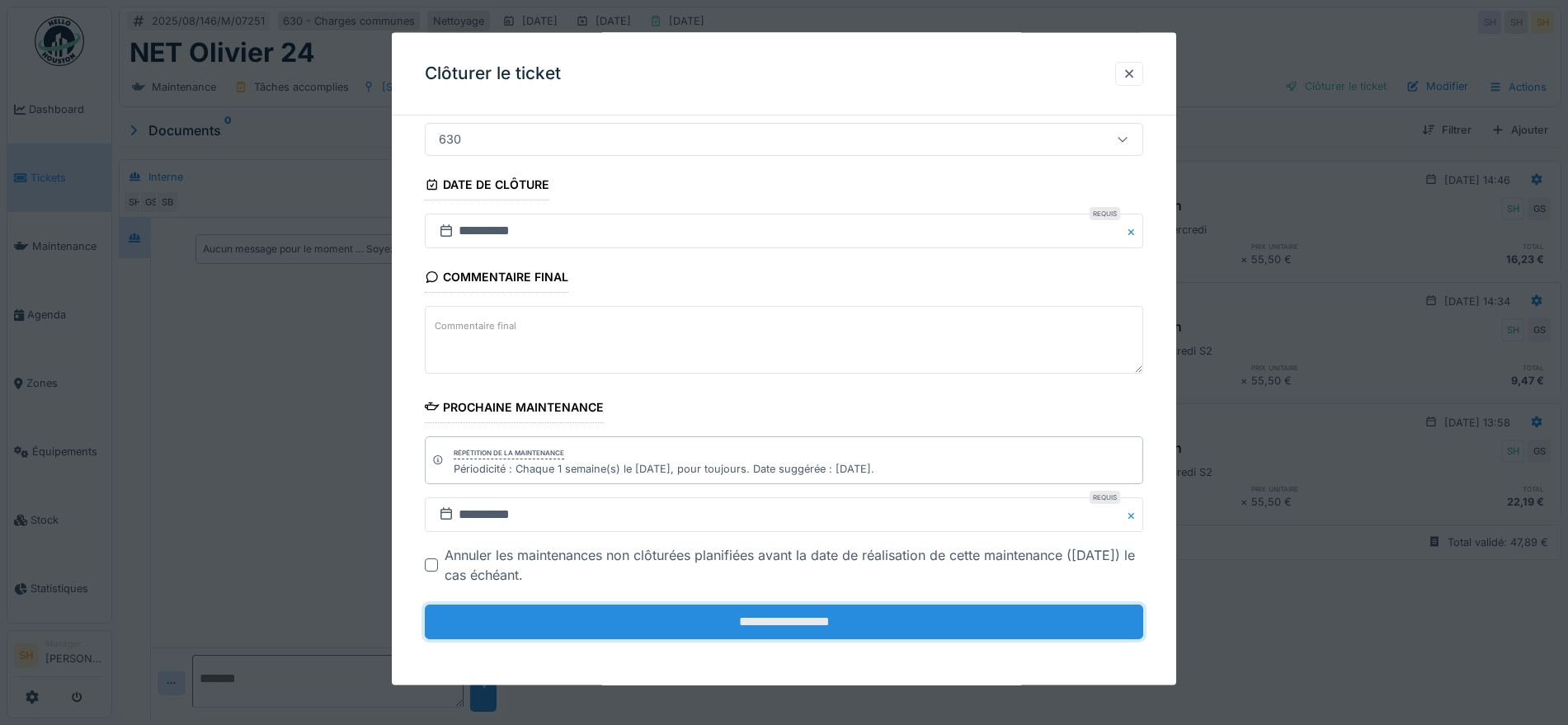
click at [758, 627] on input "**********" at bounding box center [784, 622] width 718 height 35
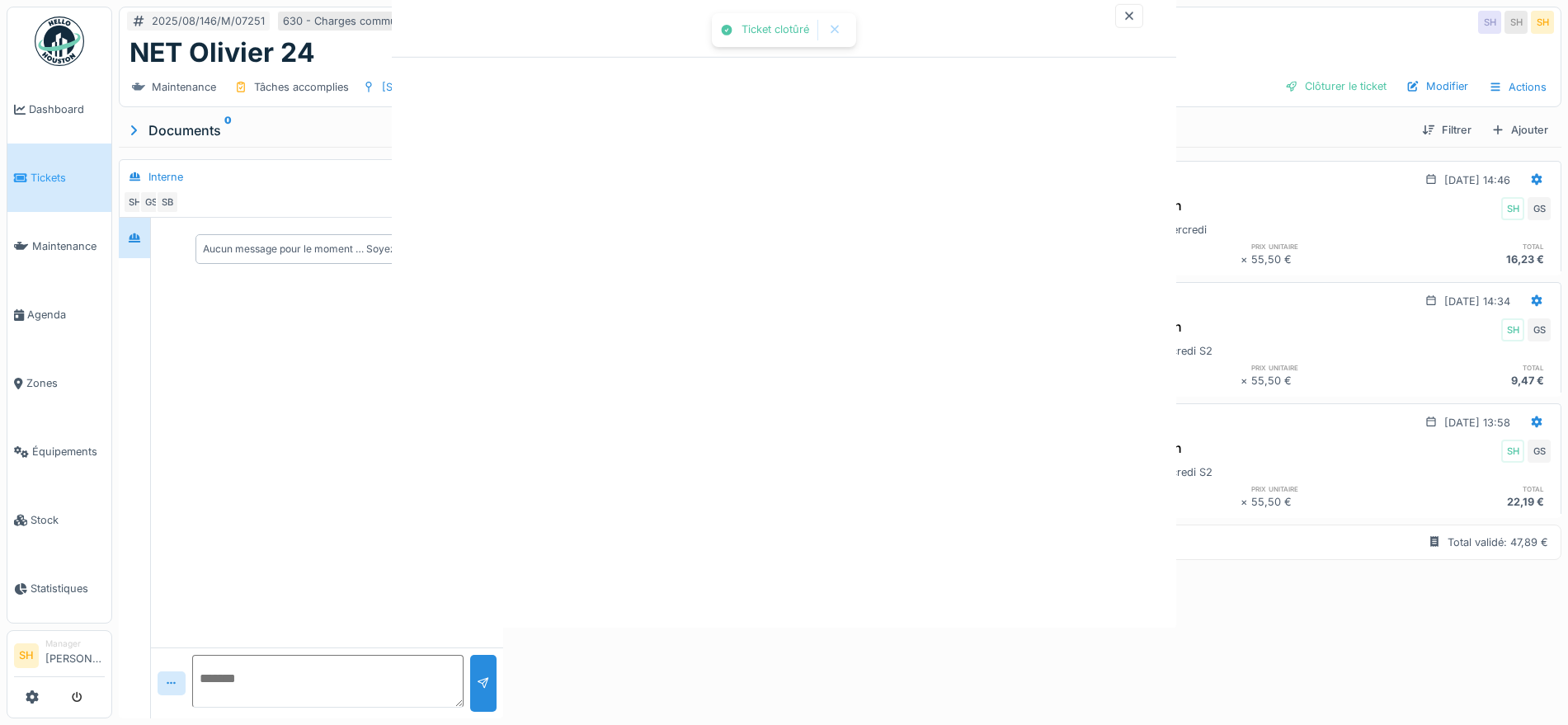
scroll to position [0, 0]
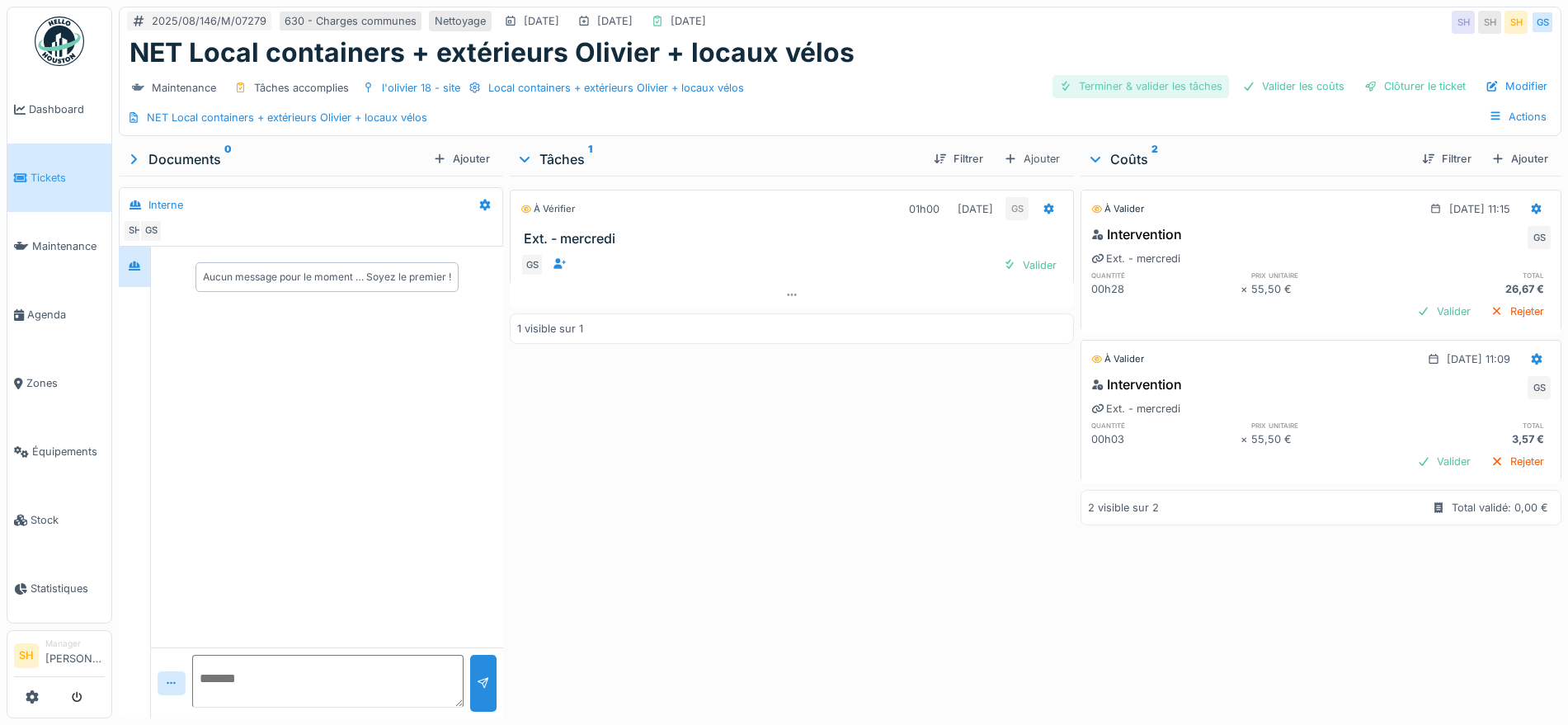
click at [1106, 85] on div "Terminer & valider les tâches" at bounding box center [1140, 86] width 176 height 22
click at [1255, 79] on div "Valider les coûts" at bounding box center [1293, 86] width 116 height 22
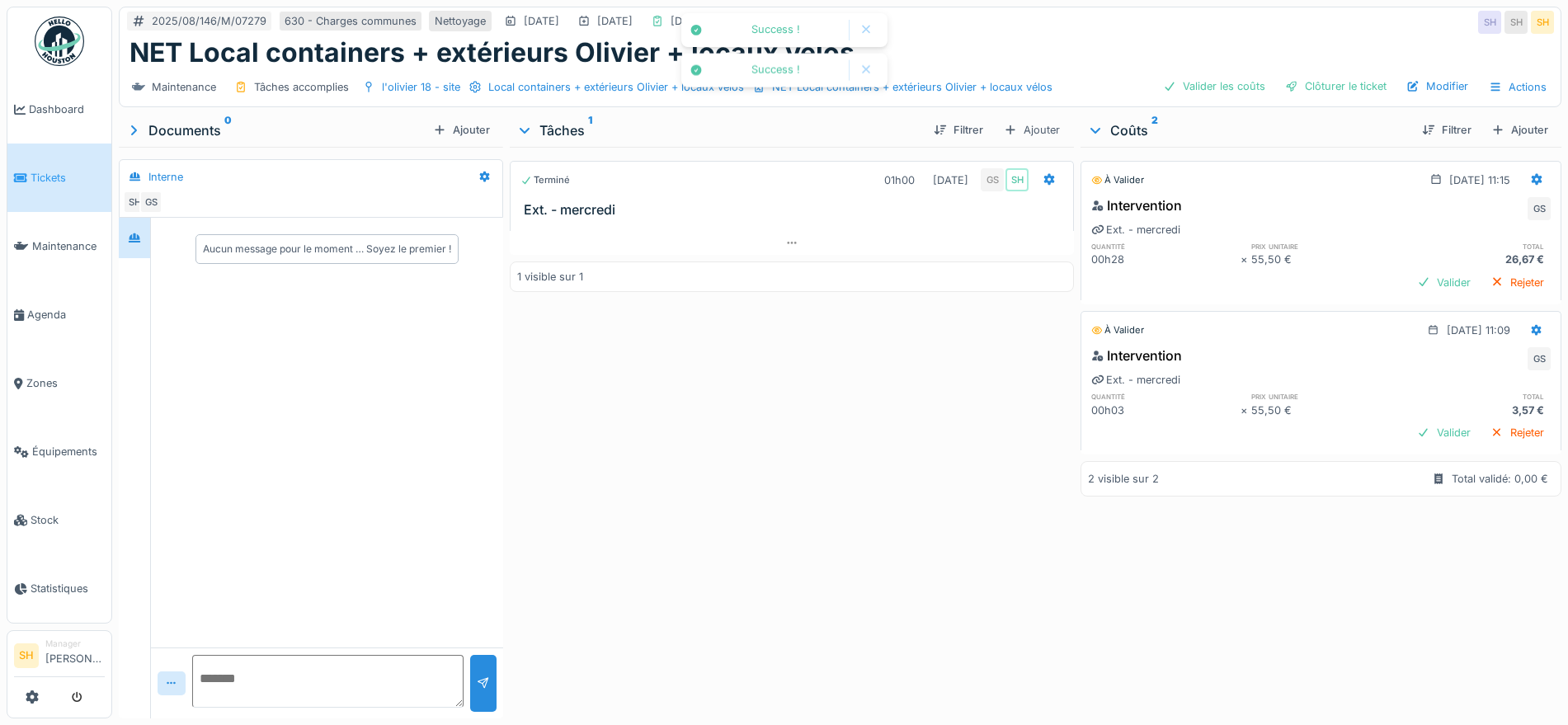
click at [1382, 81] on div "Valider les coûts Clôturer le ticket Modifier Actions" at bounding box center [1355, 87] width 398 height 24
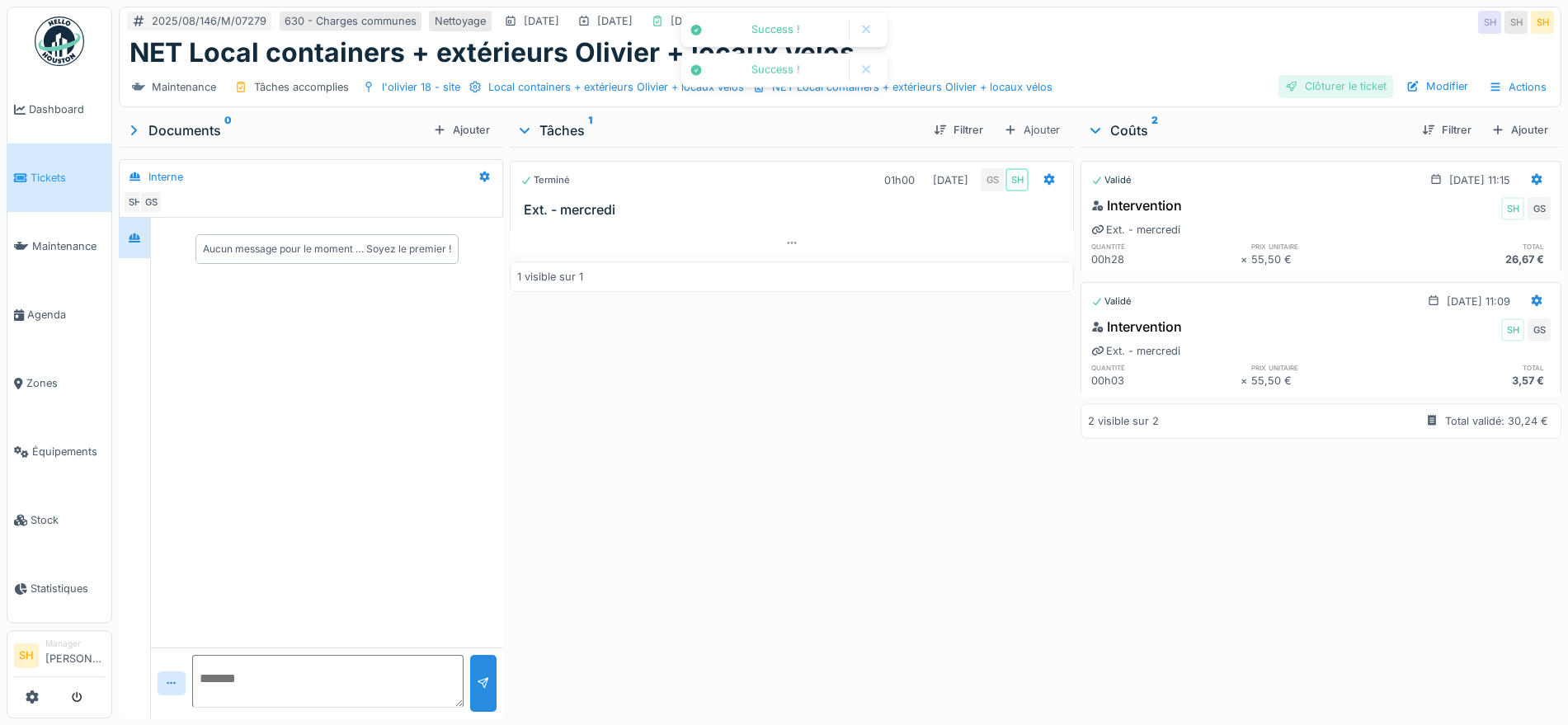
click at [1291, 84] on div "Clôturer le ticket" at bounding box center [1335, 86] width 115 height 22
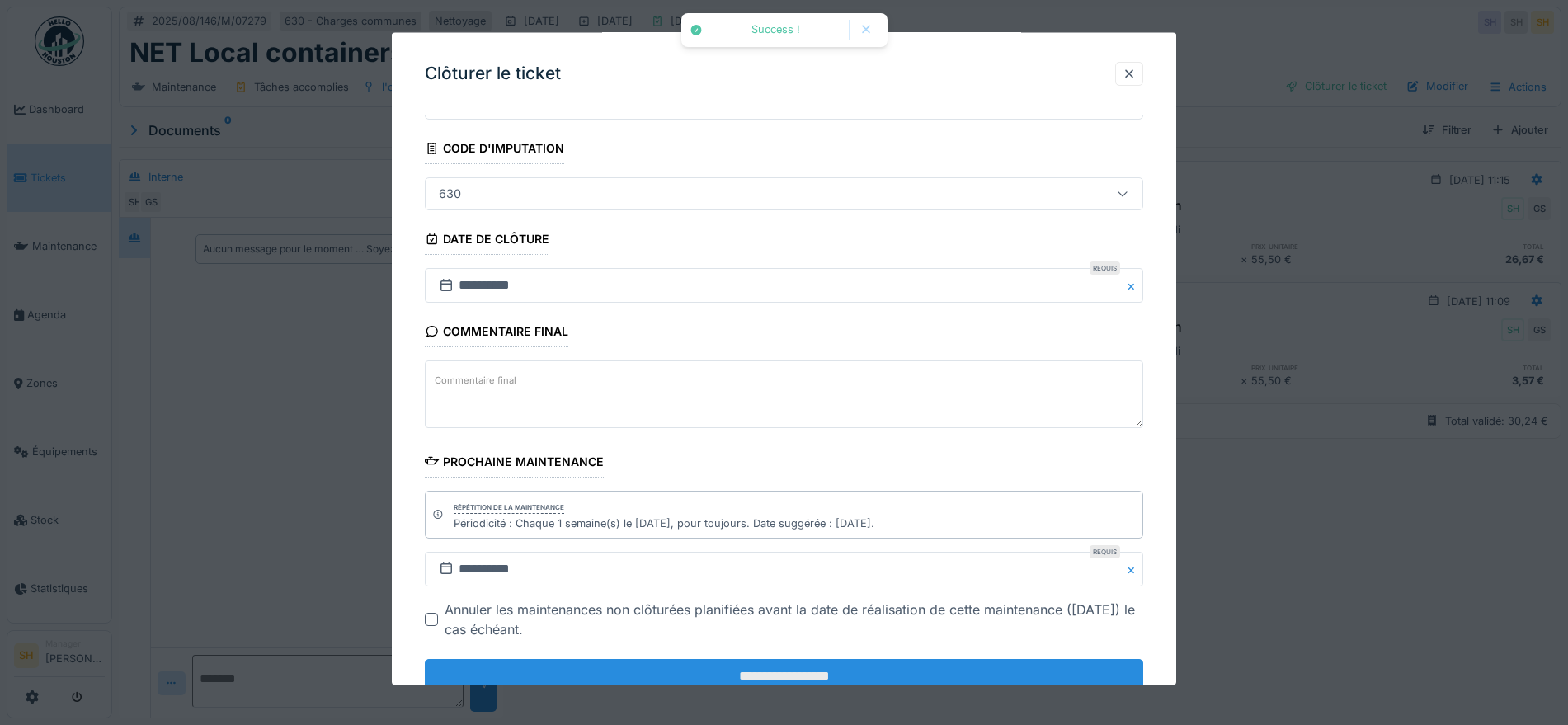
scroll to position [141, 0]
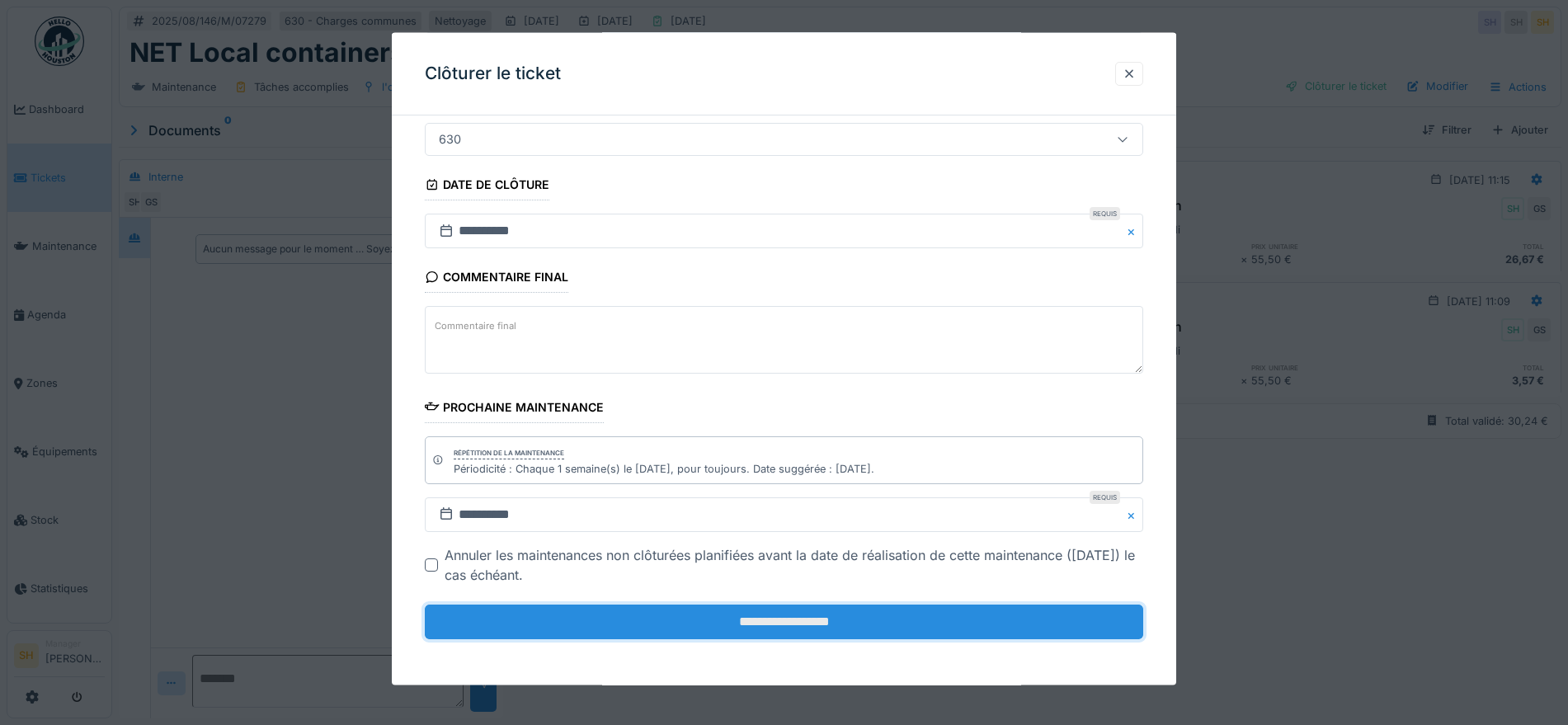
click at [801, 624] on input "**********" at bounding box center [784, 622] width 718 height 35
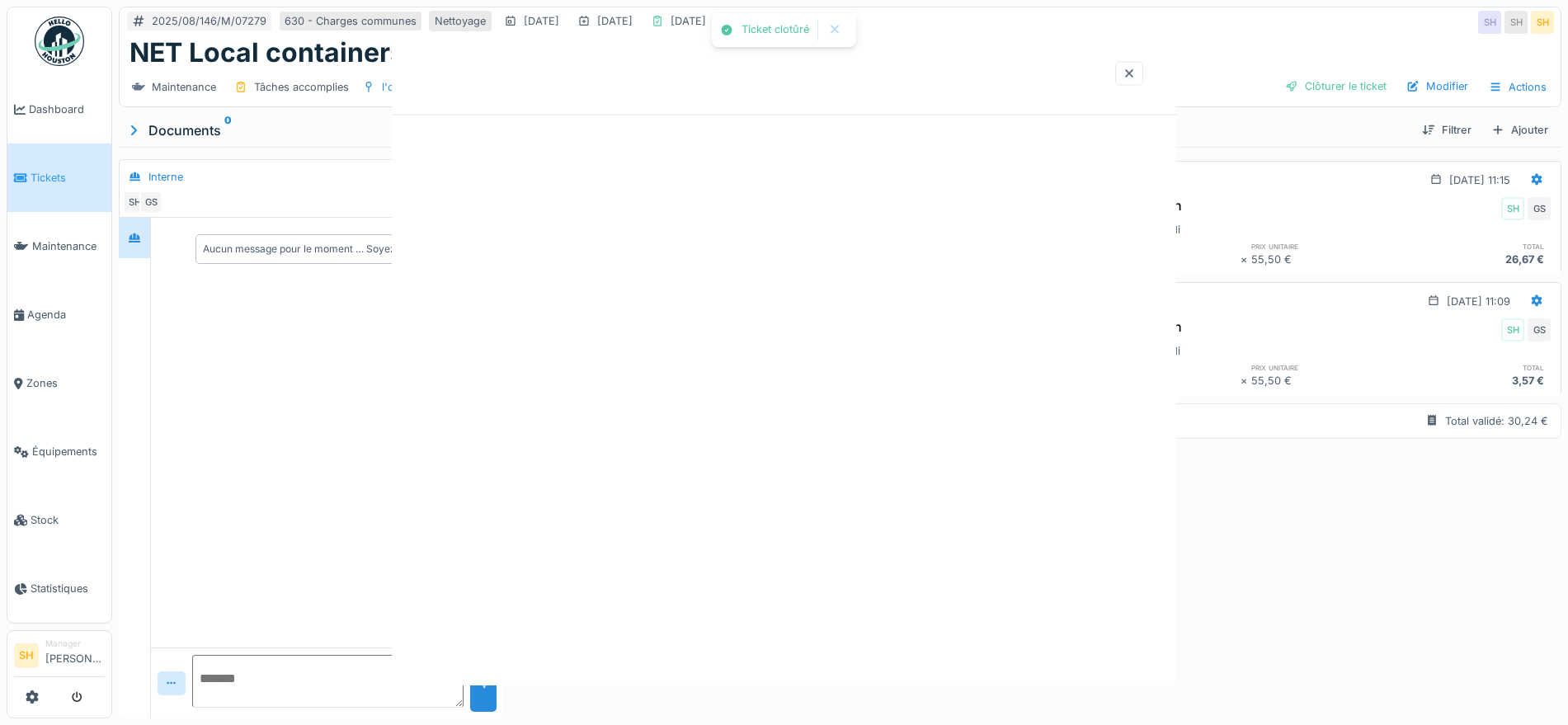
scroll to position [0, 0]
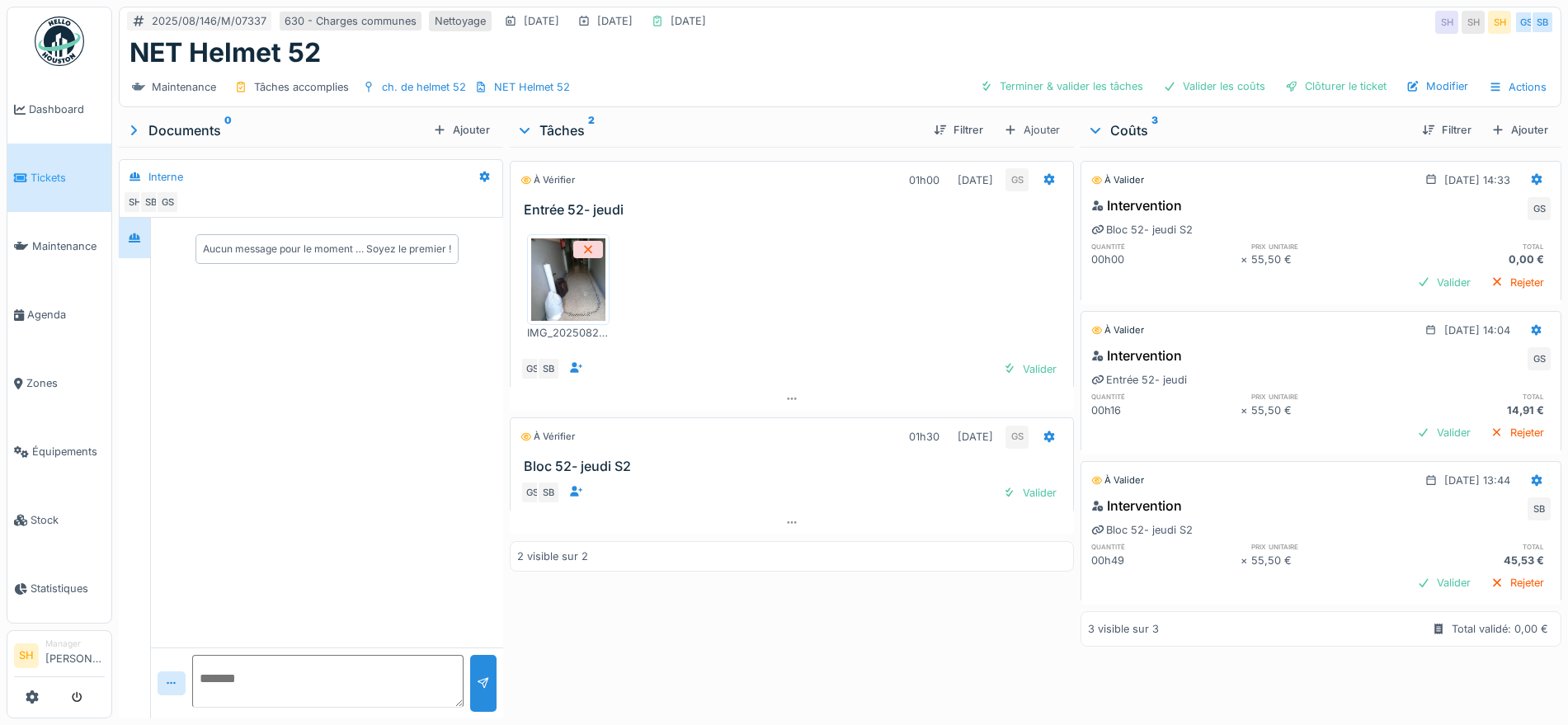
click at [558, 291] on img at bounding box center [568, 279] width 74 height 82
click at [1058, 82] on div "Terminer & valider les tâches" at bounding box center [1061, 86] width 176 height 22
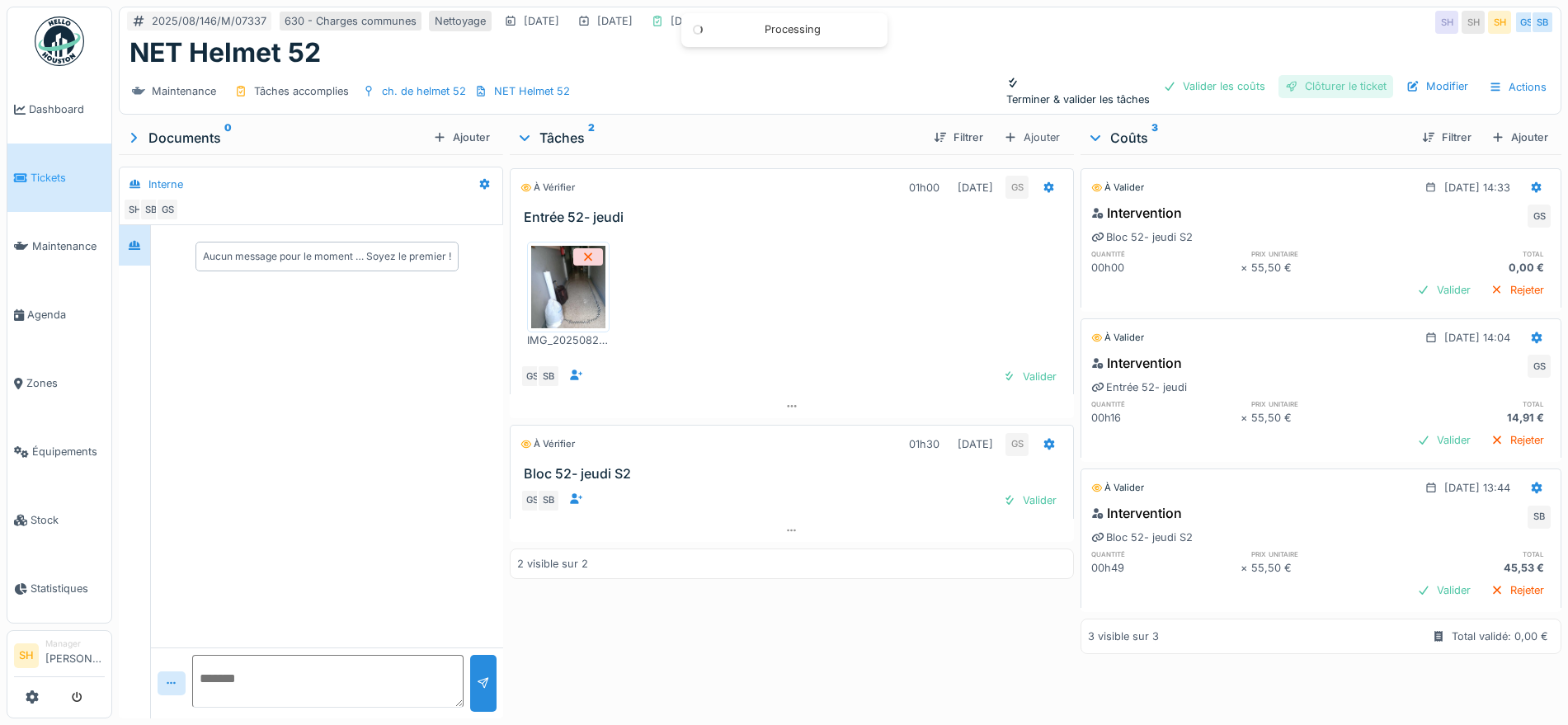
drag, startPoint x: 1226, startPoint y: 85, endPoint x: 1265, endPoint y: 88, distance: 39.1
click at [1227, 85] on div "Valider les coûts" at bounding box center [1214, 86] width 116 height 22
click at [1317, 88] on div "Clôturer le ticket" at bounding box center [1335, 86] width 115 height 22
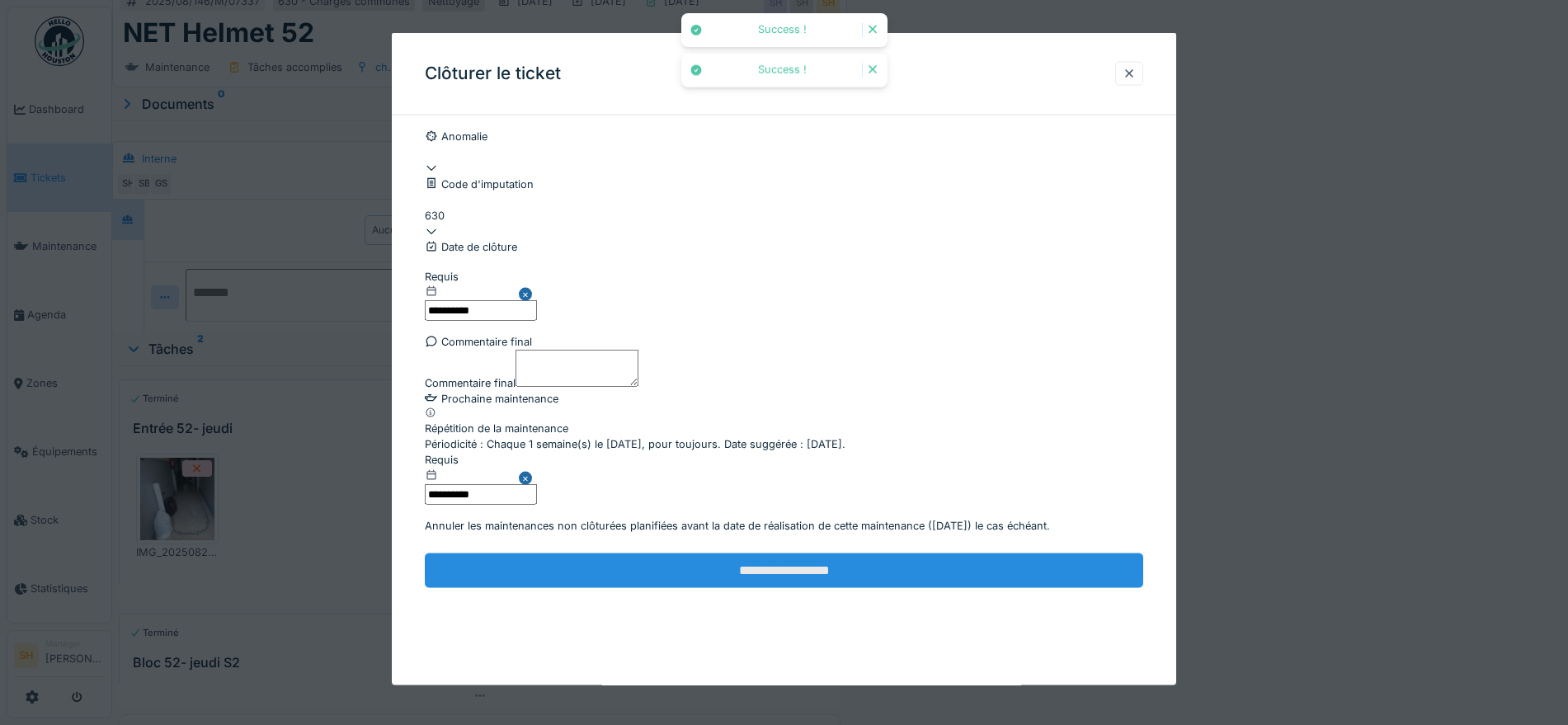
scroll to position [16, 0]
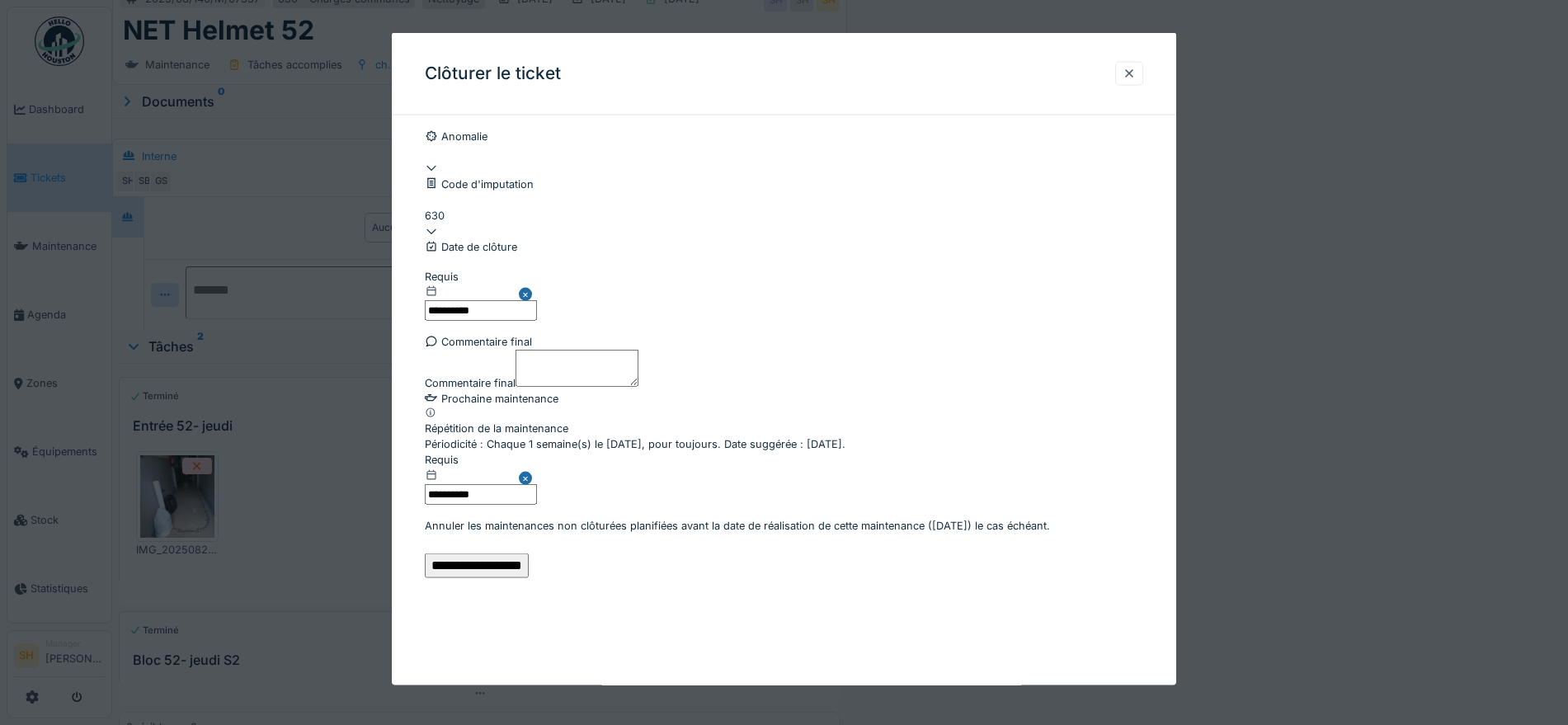
click at [529, 577] on input "**********" at bounding box center [477, 565] width 104 height 25
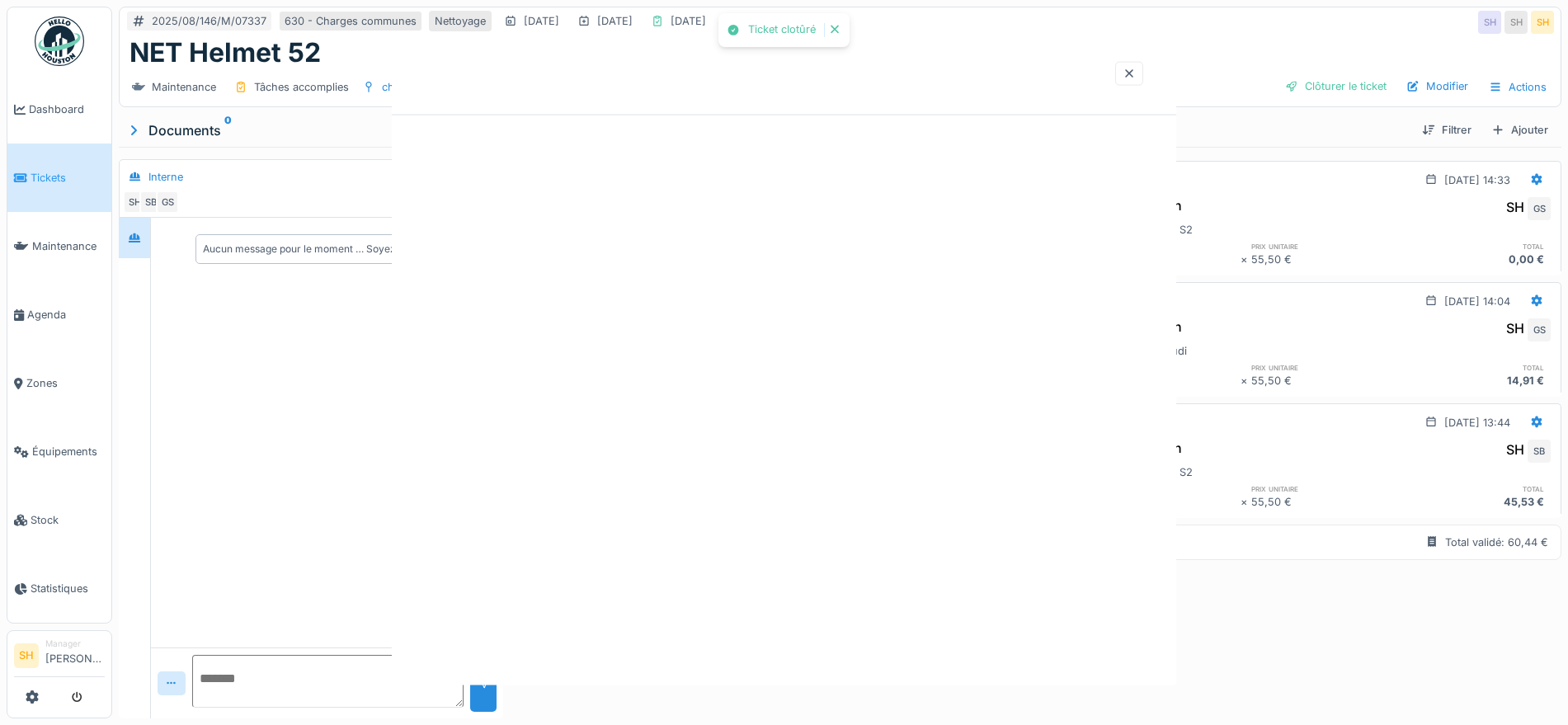
scroll to position [0, 0]
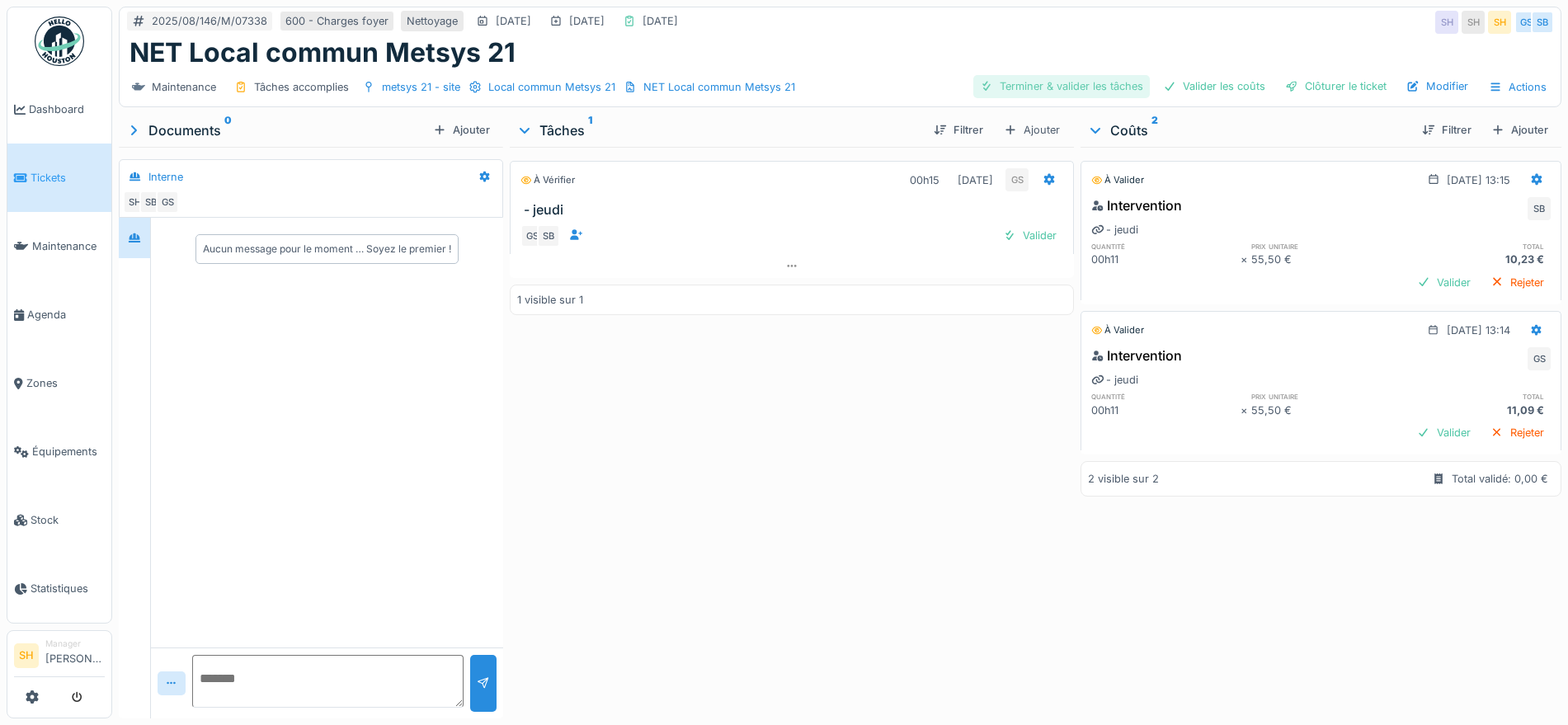
click at [1031, 81] on div "Terminer & valider les tâches" at bounding box center [1061, 86] width 176 height 22
drag, startPoint x: 1170, startPoint y: 80, endPoint x: 1265, endPoint y: 88, distance: 95.3
click at [1171, 81] on div "Valider les coûts" at bounding box center [1214, 86] width 116 height 22
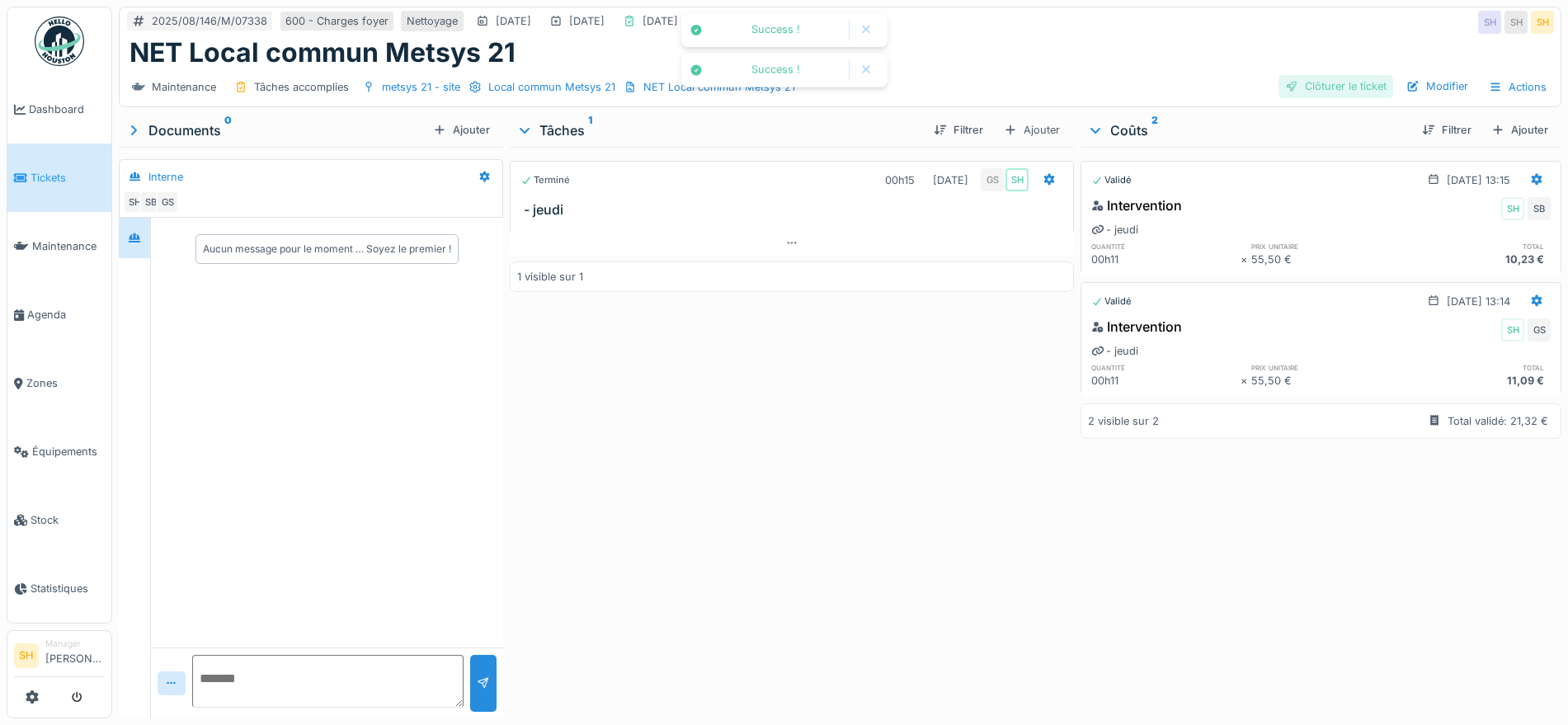
click at [1324, 88] on div "Clôturer le ticket" at bounding box center [1335, 86] width 115 height 22
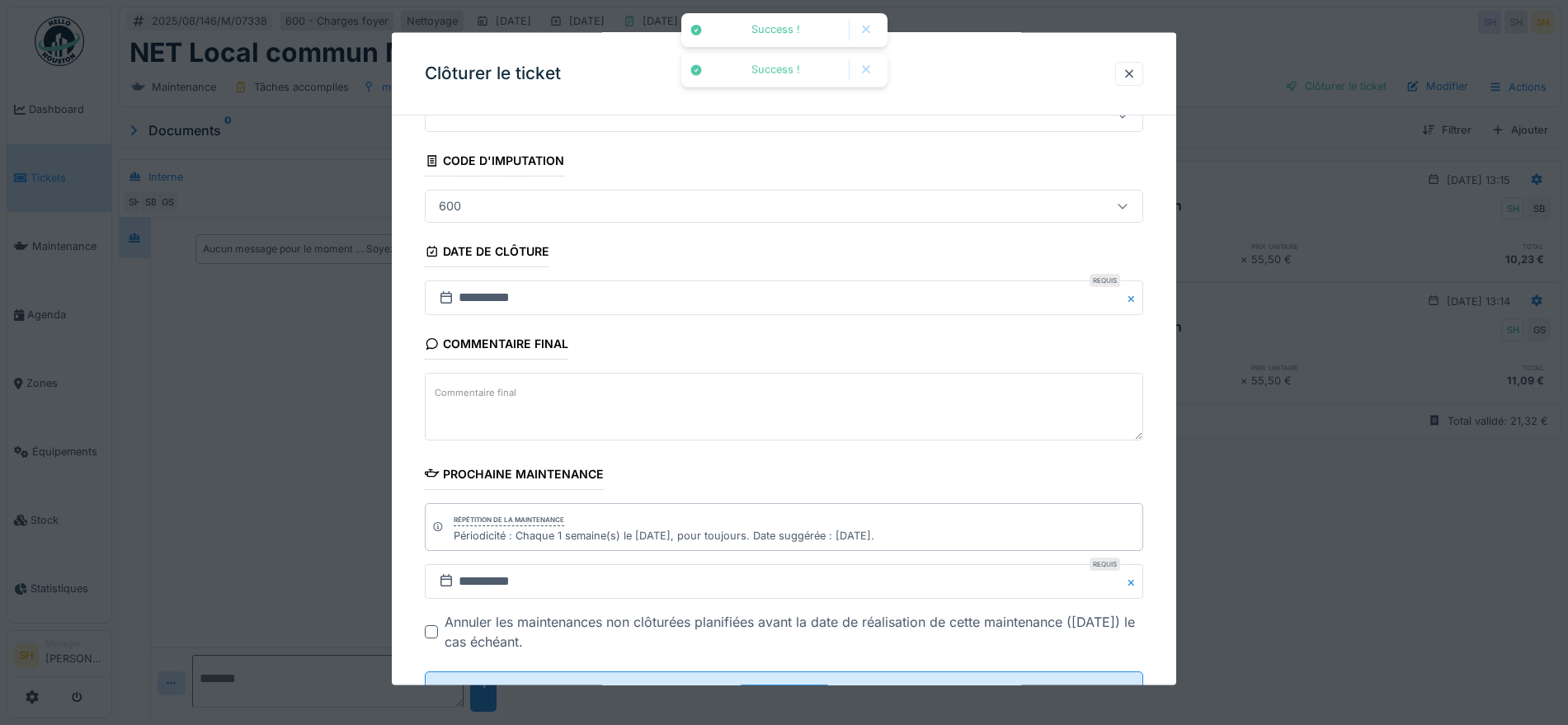
scroll to position [141, 0]
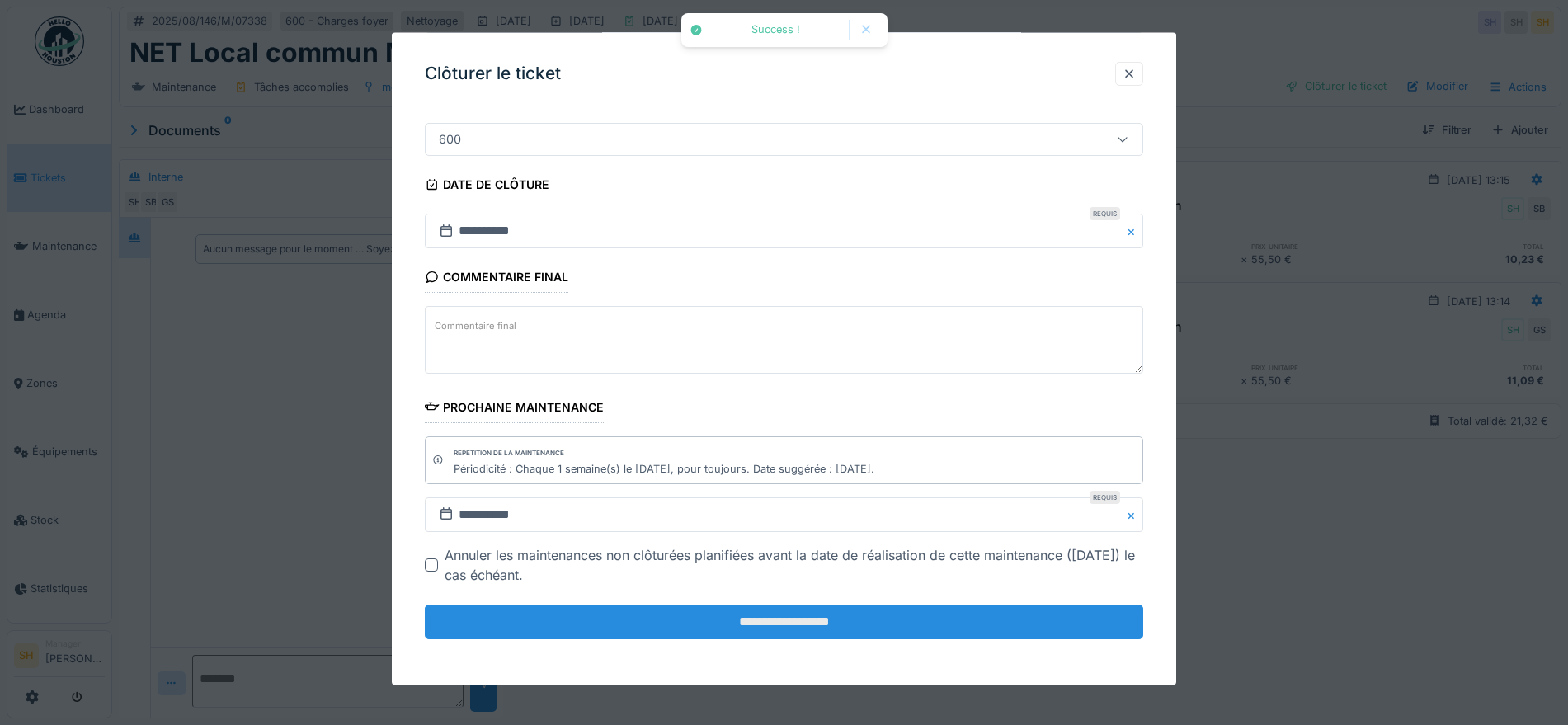
click at [746, 623] on input "**********" at bounding box center [784, 622] width 718 height 35
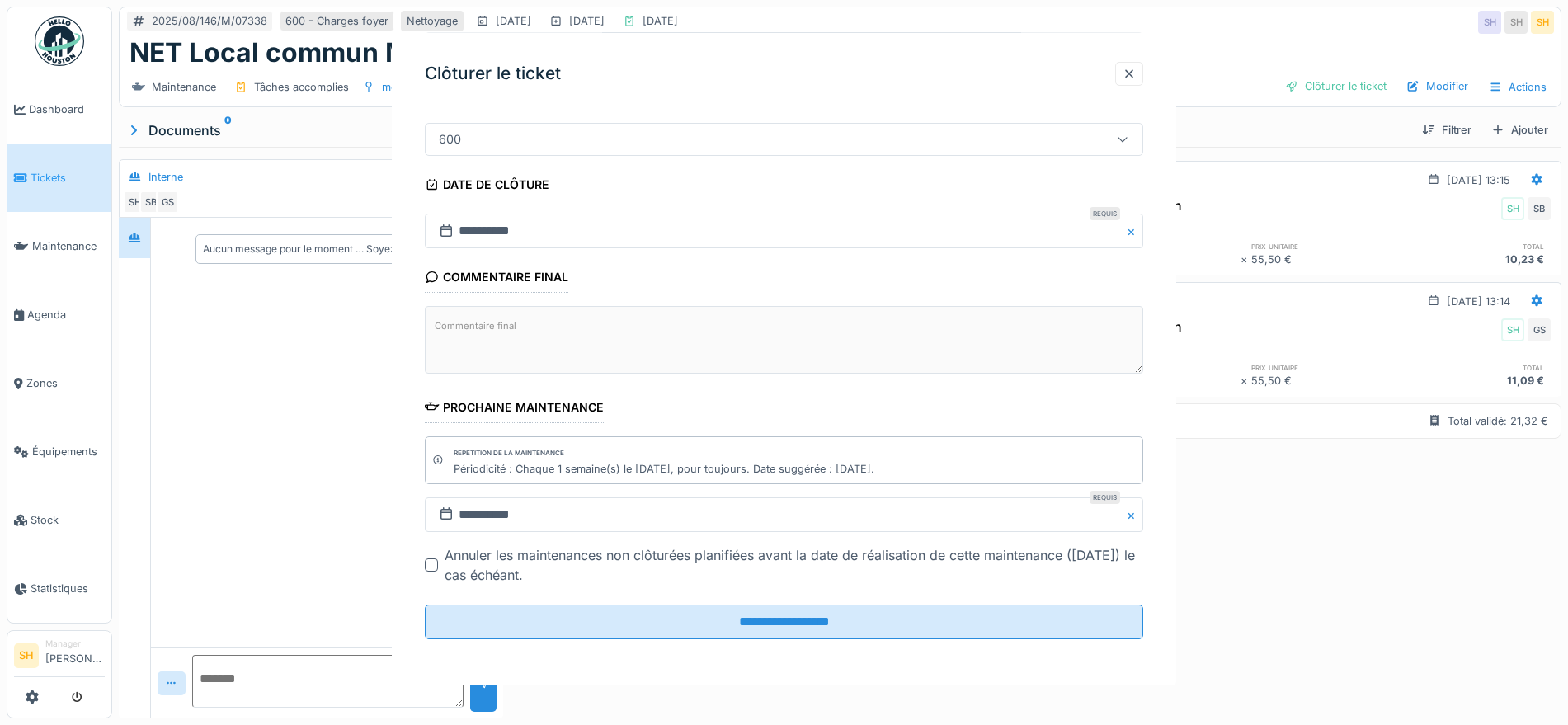
scroll to position [0, 0]
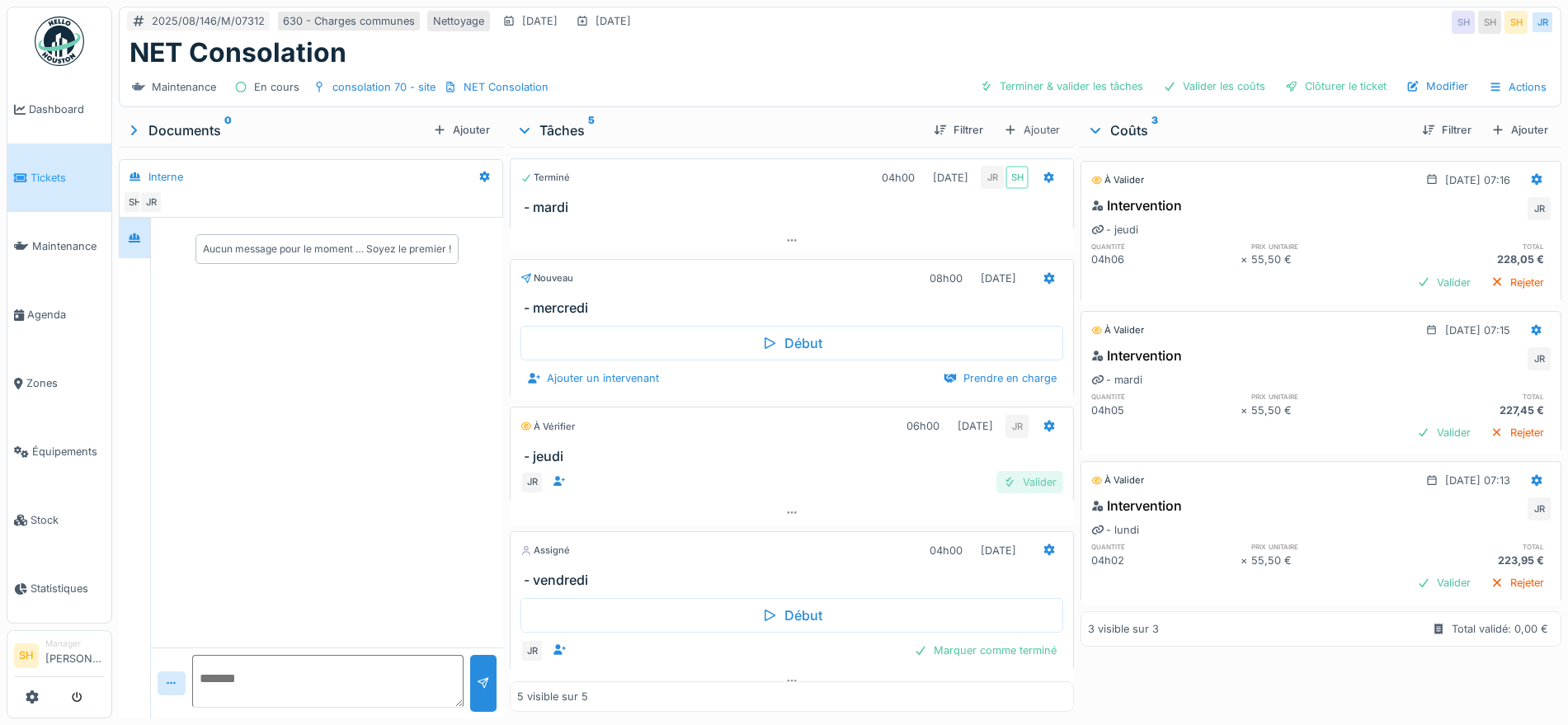
click at [1007, 484] on div "Valider" at bounding box center [1029, 482] width 67 height 22
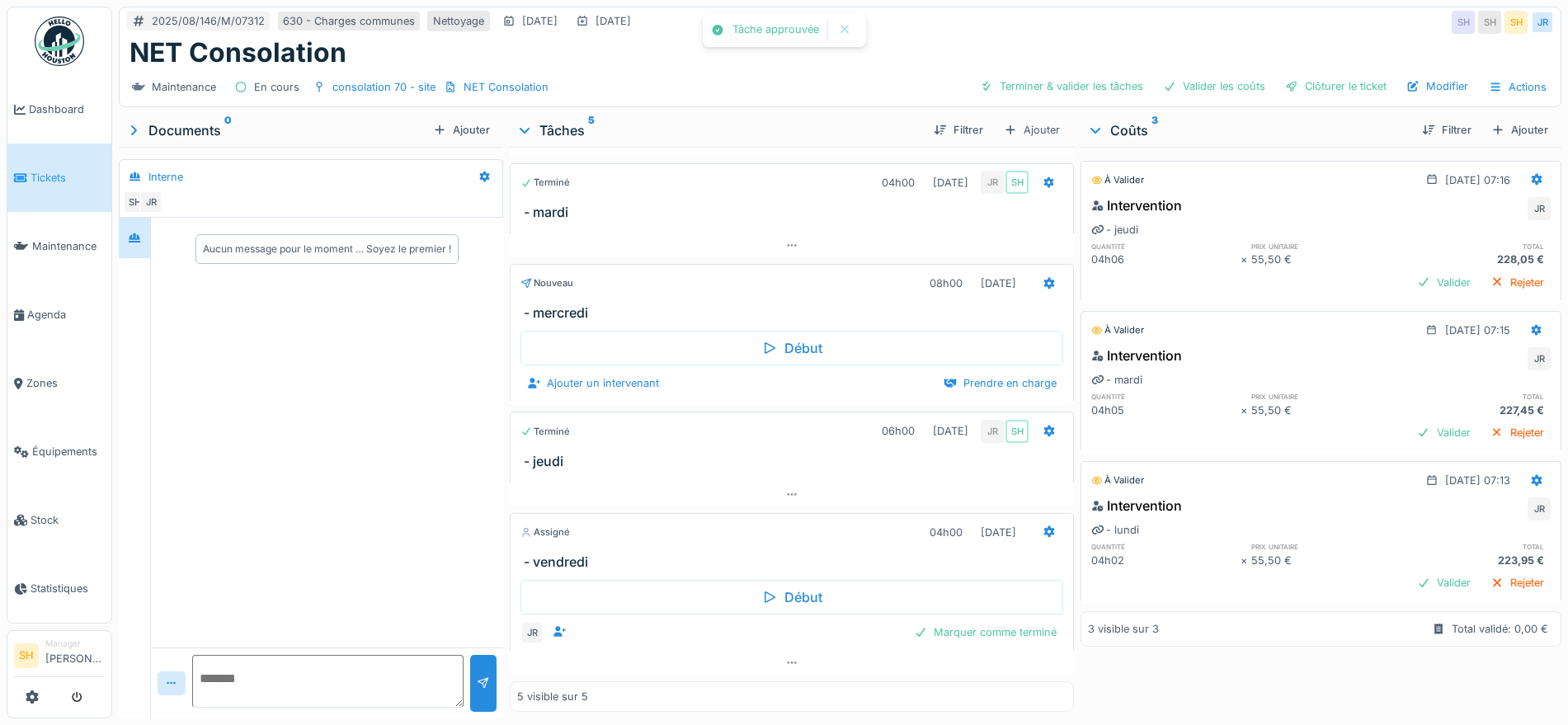
scroll to position [102, 0]
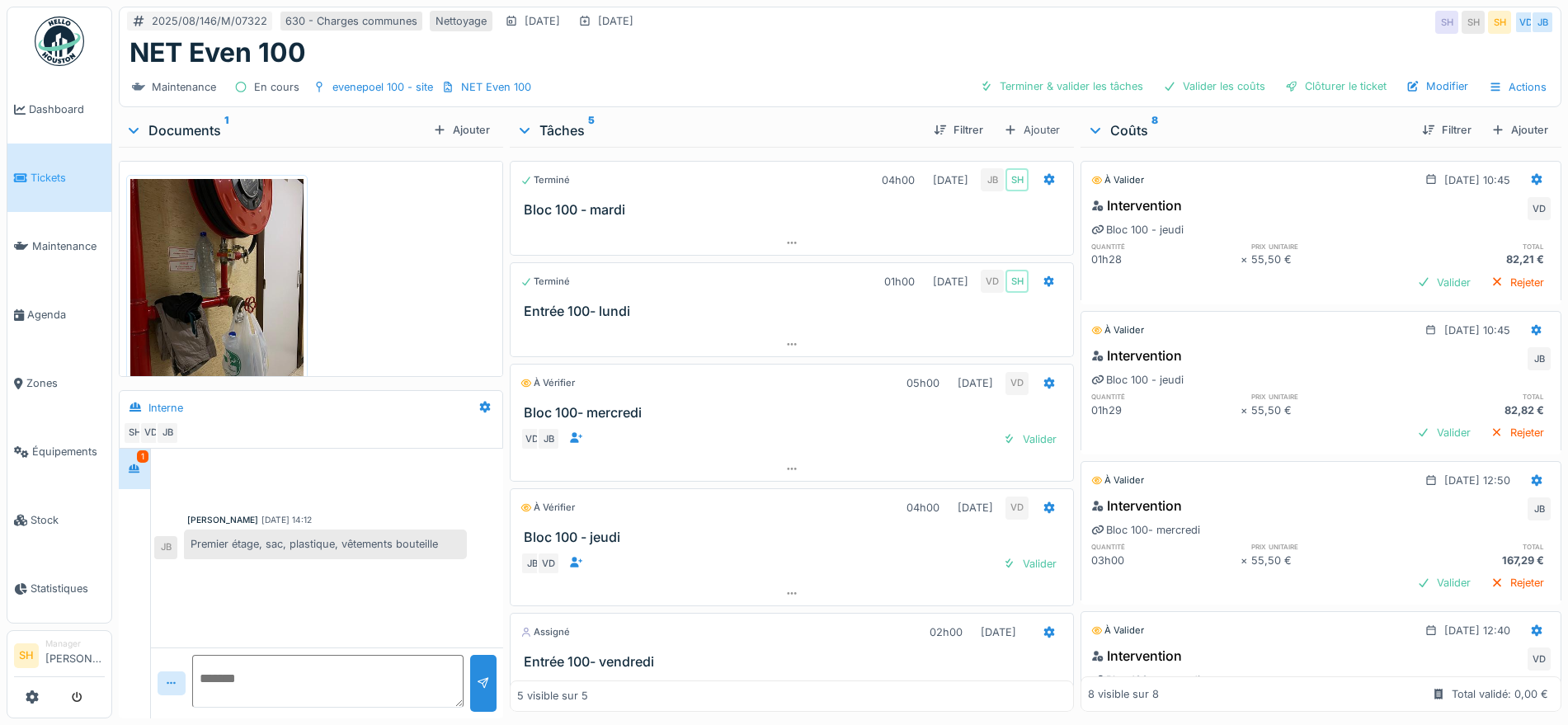
scroll to position [53, 0]
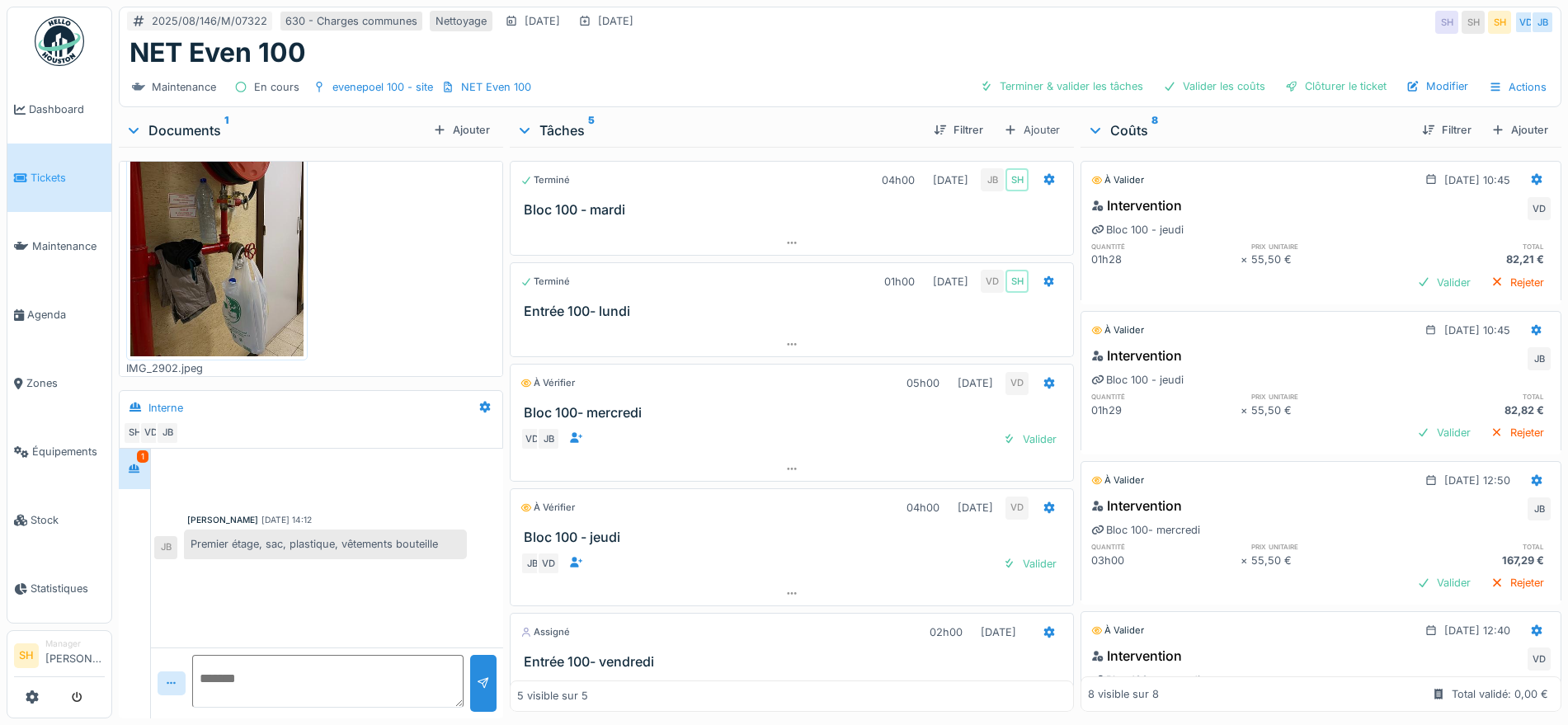
click at [227, 304] on img at bounding box center [217, 241] width 173 height 231
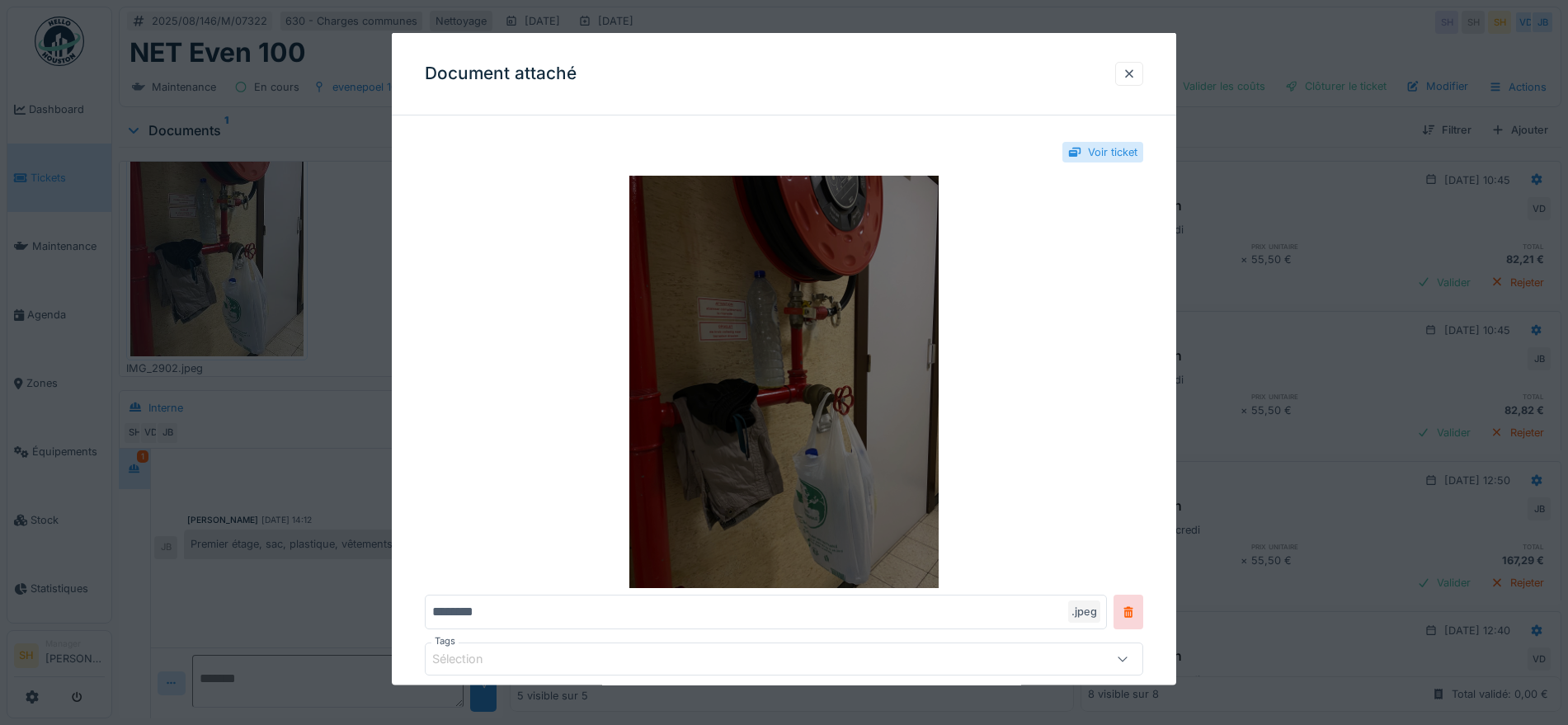
click at [738, 353] on img at bounding box center [784, 382] width 718 height 412
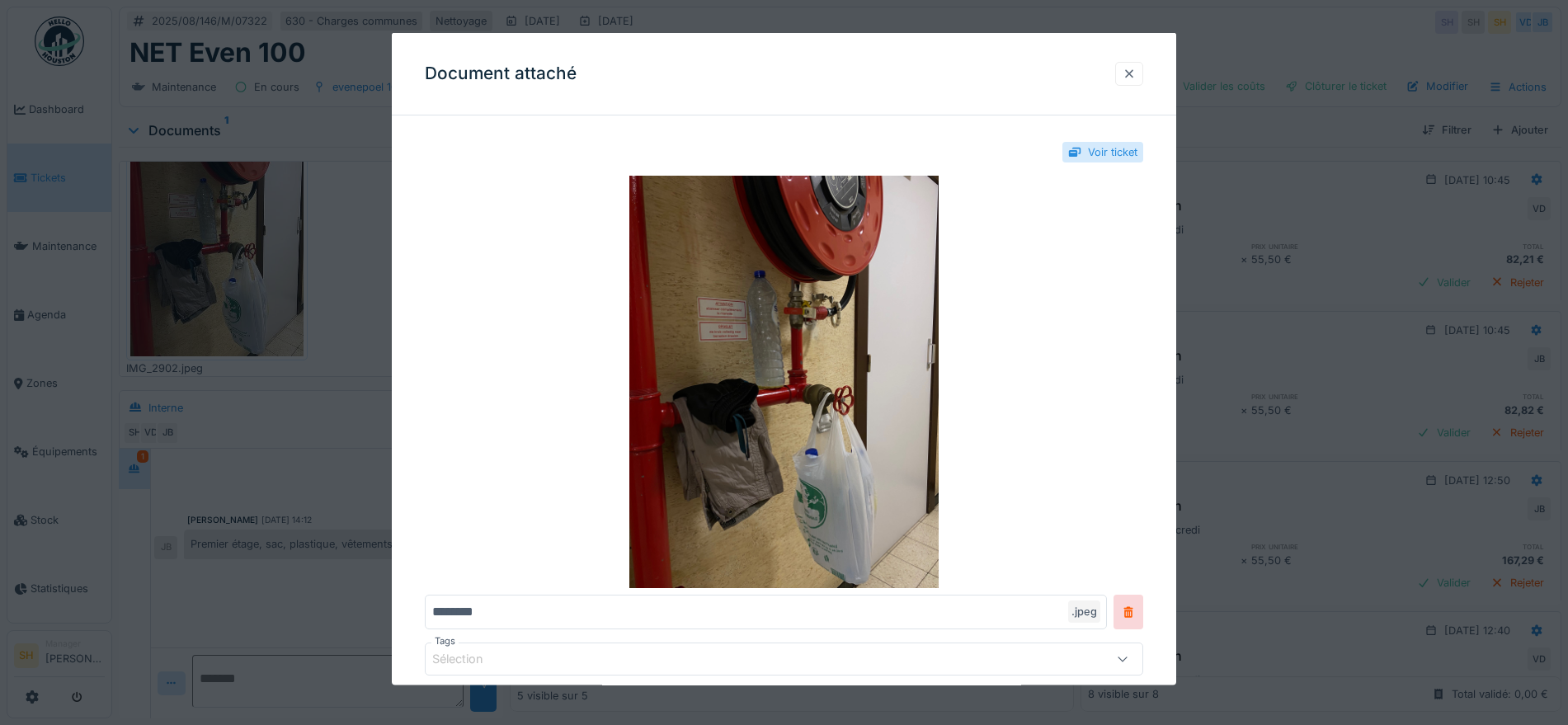
click at [1132, 69] on div at bounding box center [1128, 73] width 13 height 16
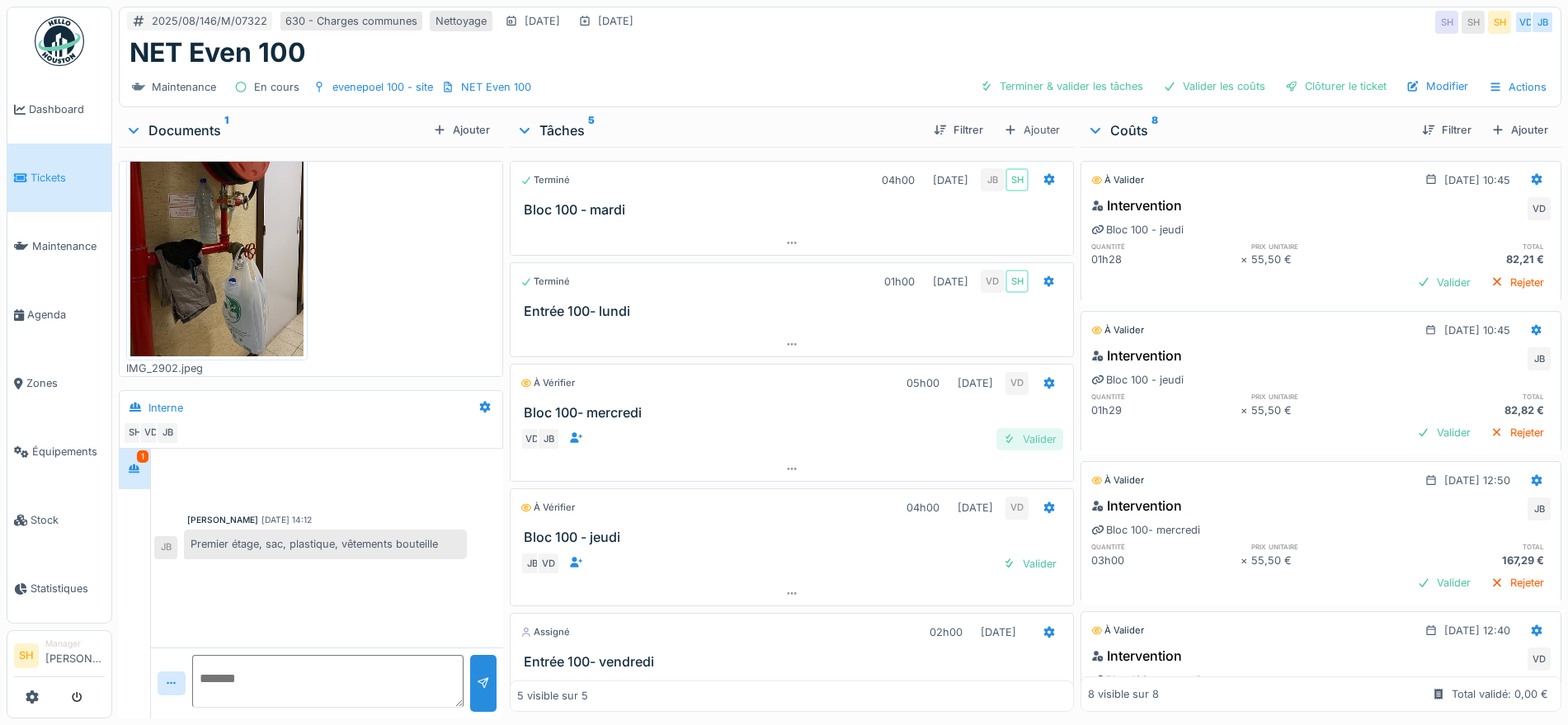
click at [1008, 441] on div "Valider" at bounding box center [1029, 439] width 67 height 22
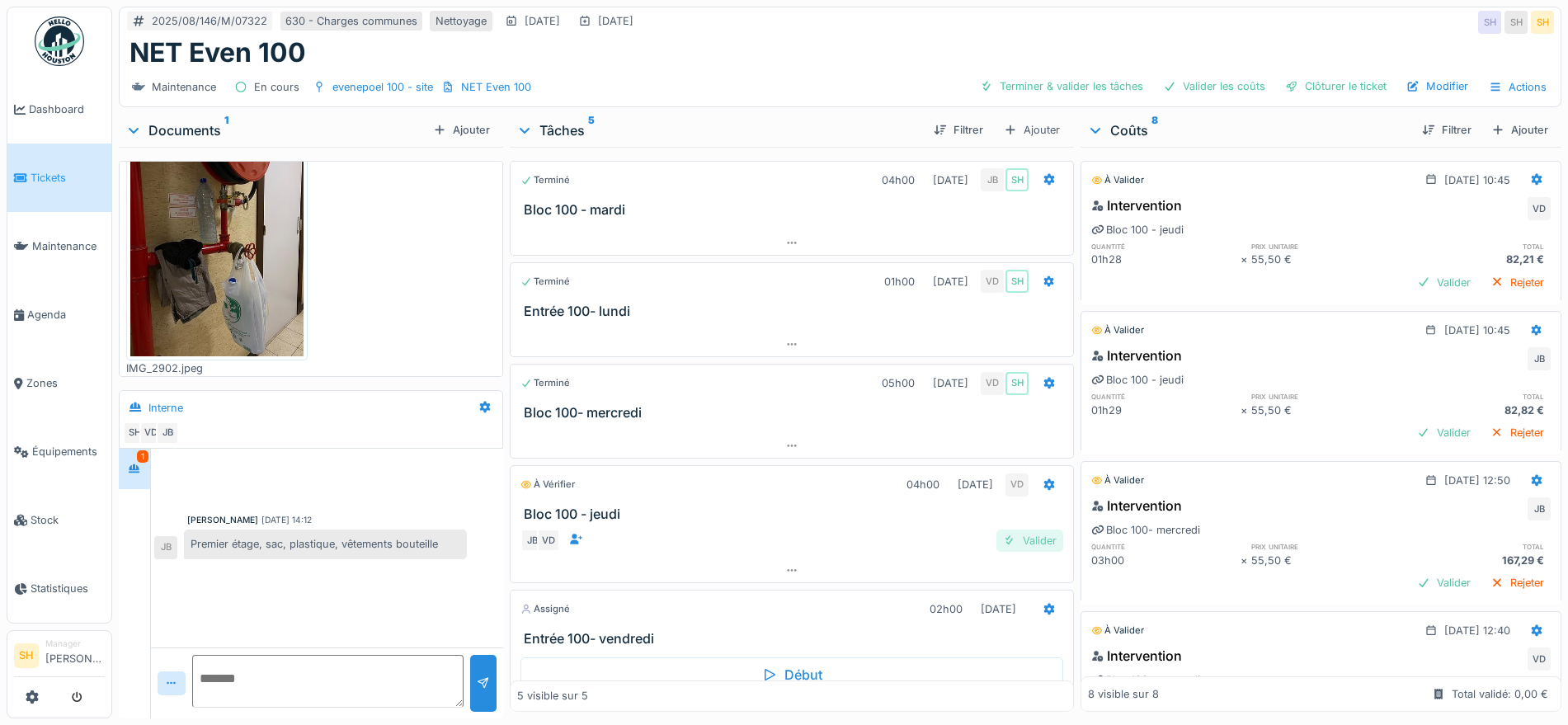
click at [1025, 539] on div "Valider" at bounding box center [1029, 539] width 67 height 22
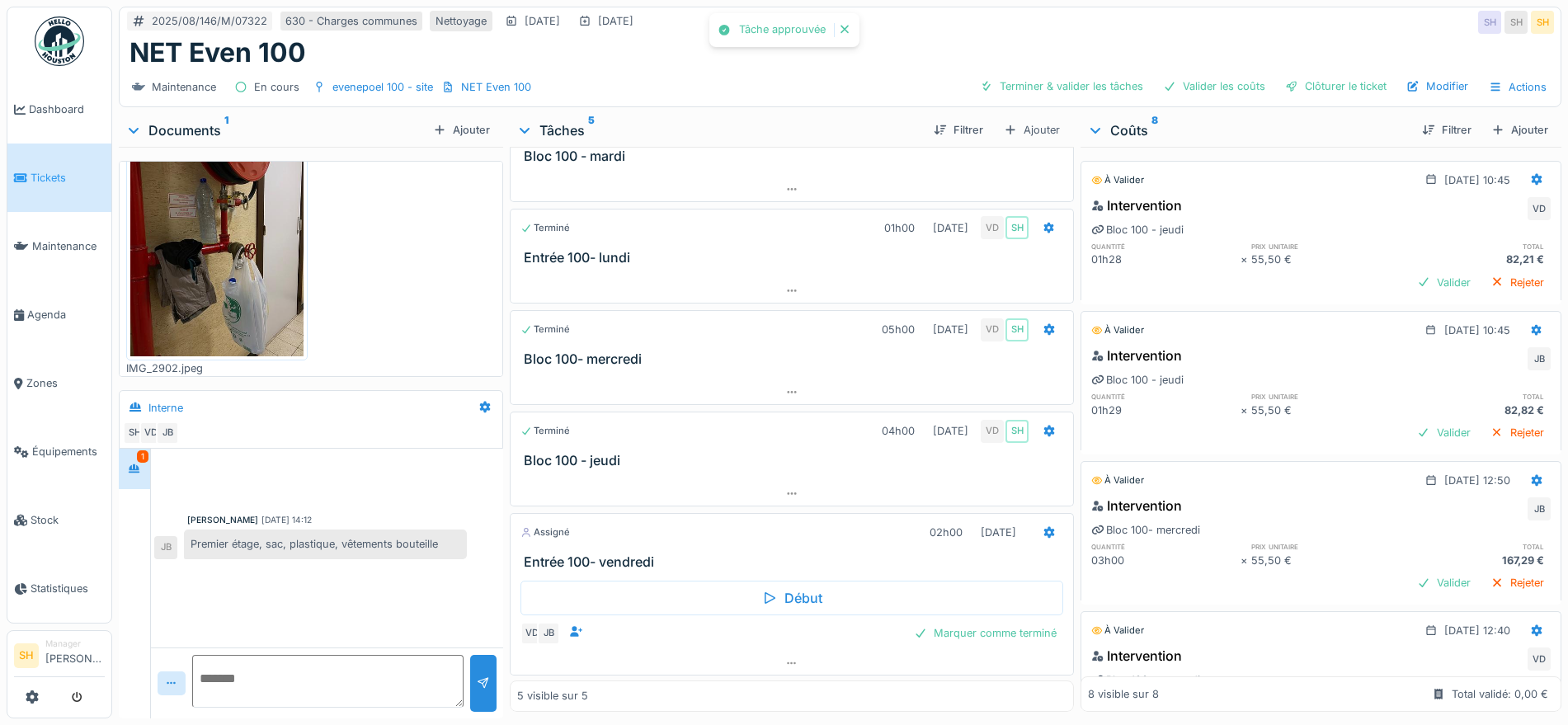
scroll to position [55, 0]
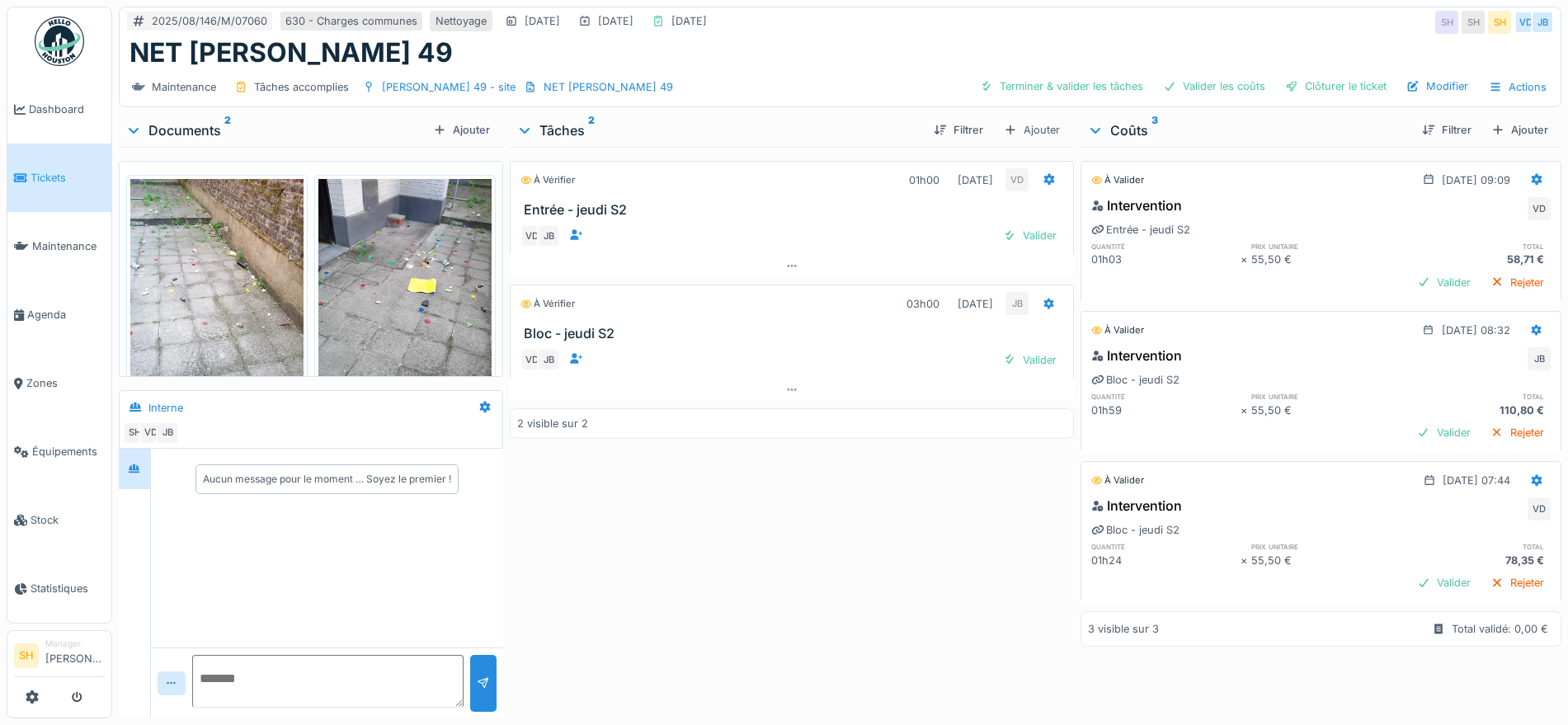
click at [246, 310] on img at bounding box center [217, 294] width 173 height 231
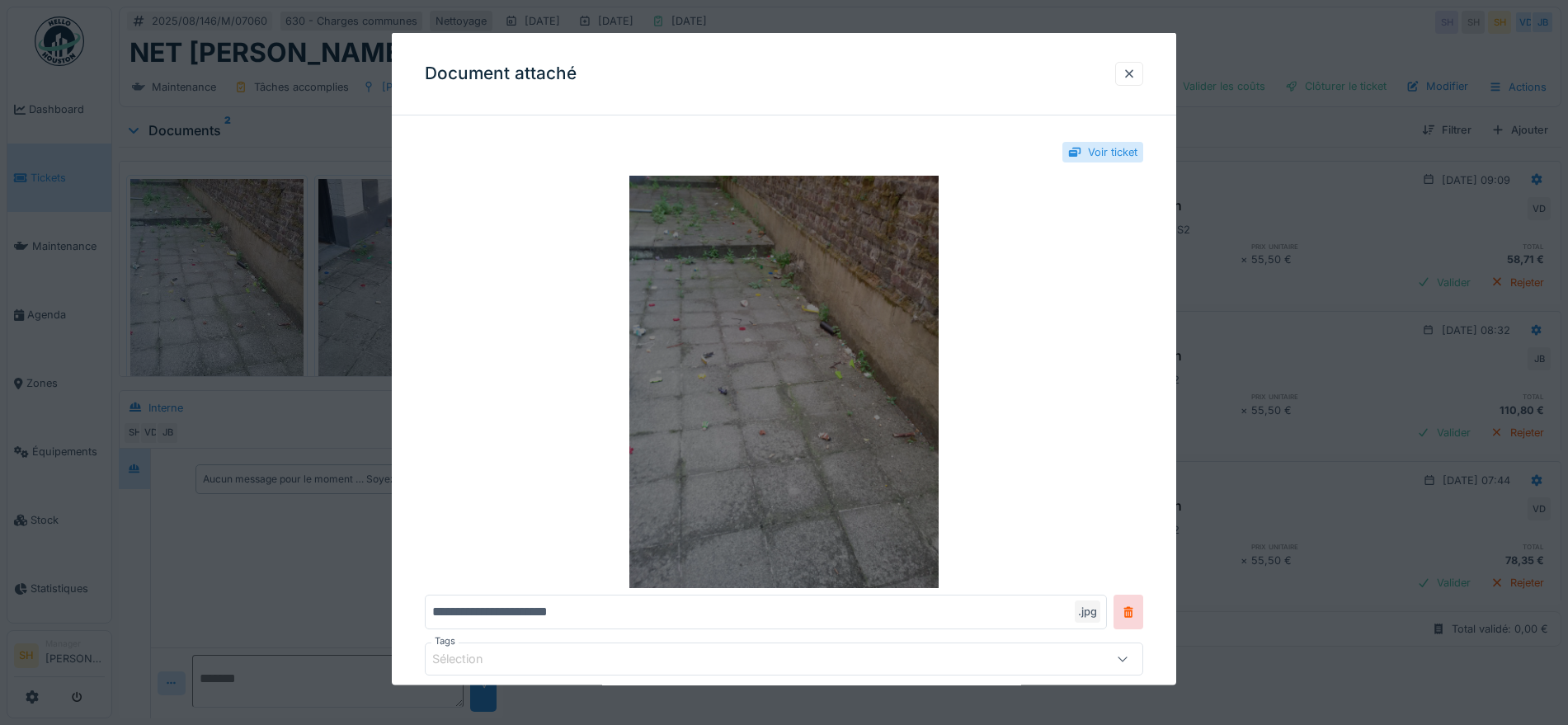
click at [758, 319] on img at bounding box center [784, 382] width 718 height 412
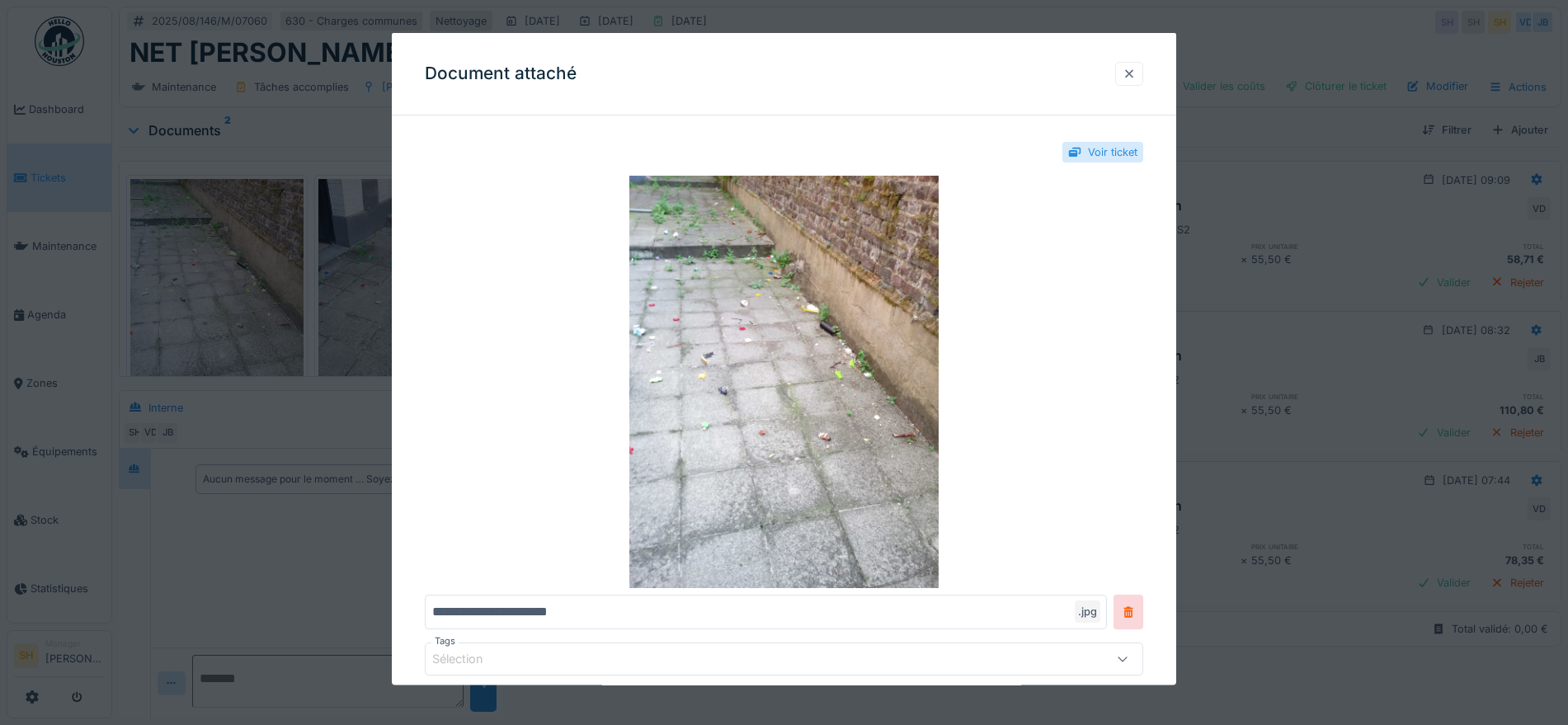
click at [1134, 70] on div at bounding box center [1128, 73] width 13 height 16
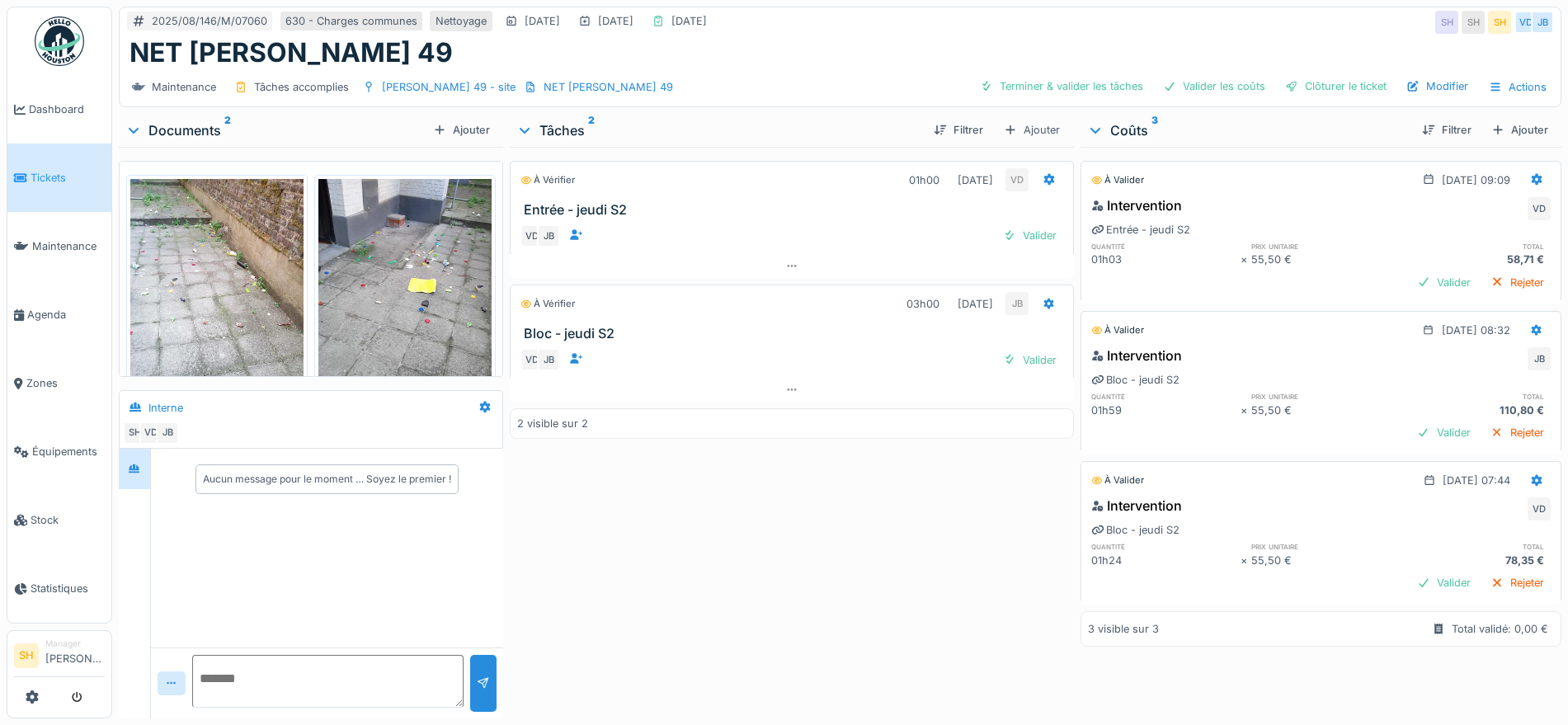
click at [416, 294] on img at bounding box center [405, 294] width 173 height 231
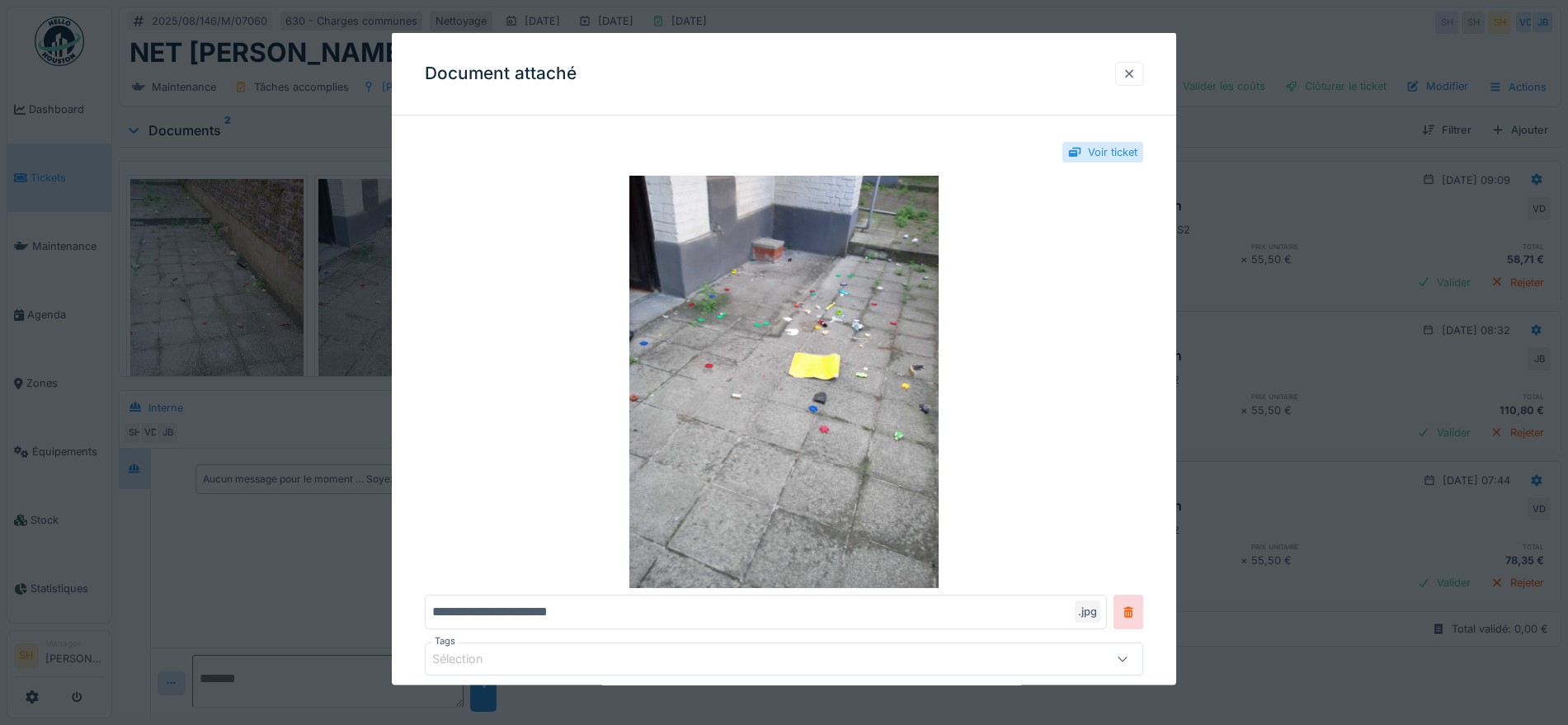
click at [1136, 71] on div at bounding box center [1128, 73] width 13 height 16
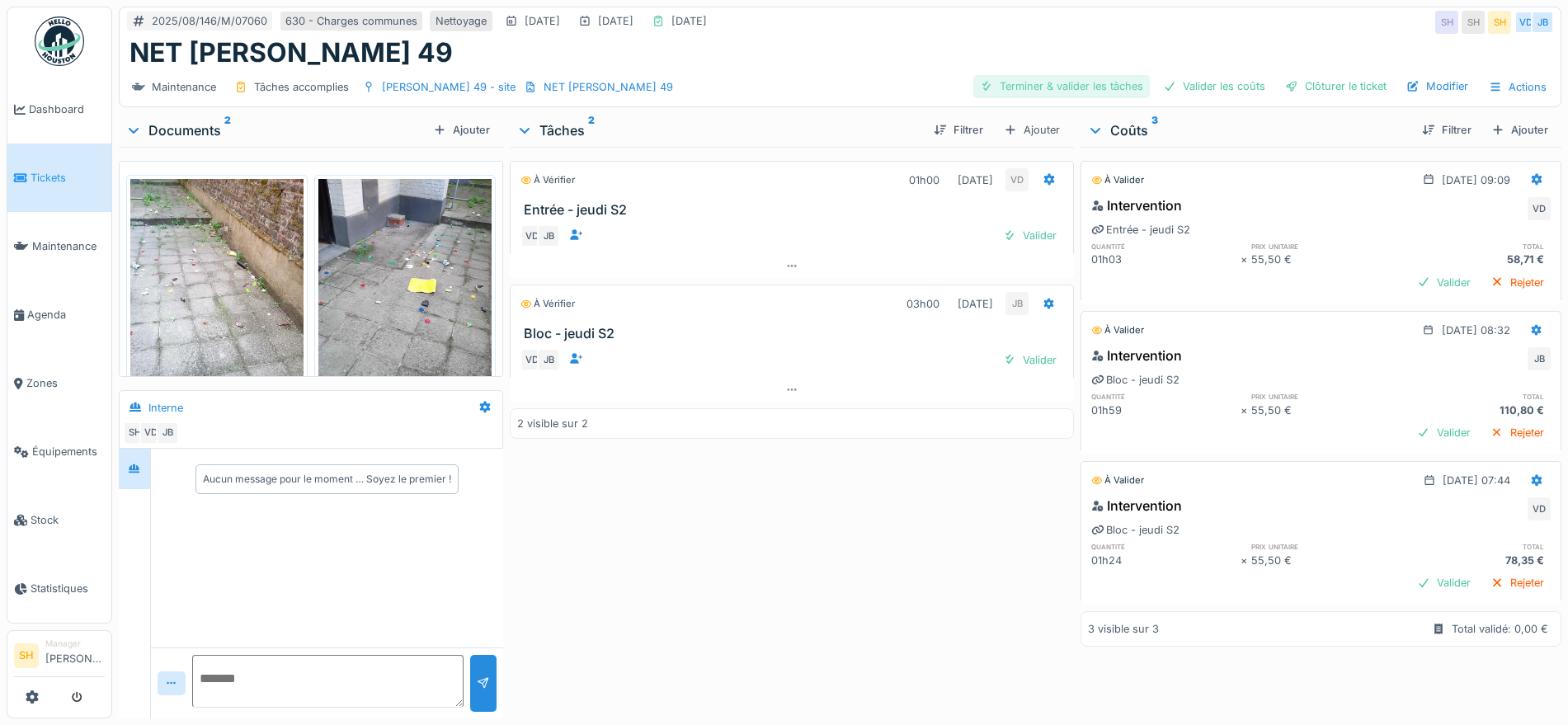
click at [1014, 88] on div "Terminer & valider les tâches" at bounding box center [1061, 86] width 176 height 22
click at [1213, 87] on div "Valider les coûts" at bounding box center [1214, 86] width 116 height 22
click at [1316, 87] on div "Clôturer le ticket" at bounding box center [1335, 86] width 115 height 22
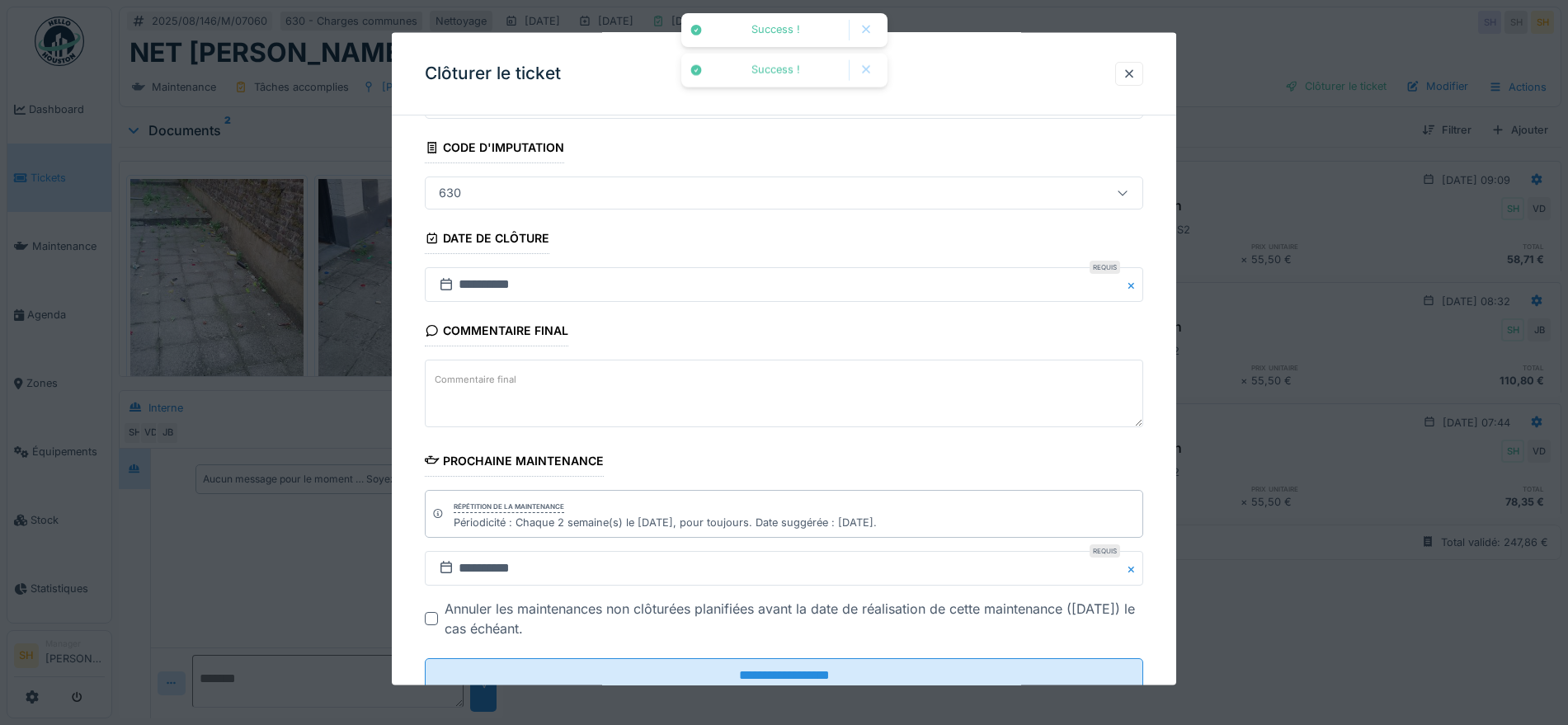
scroll to position [141, 0]
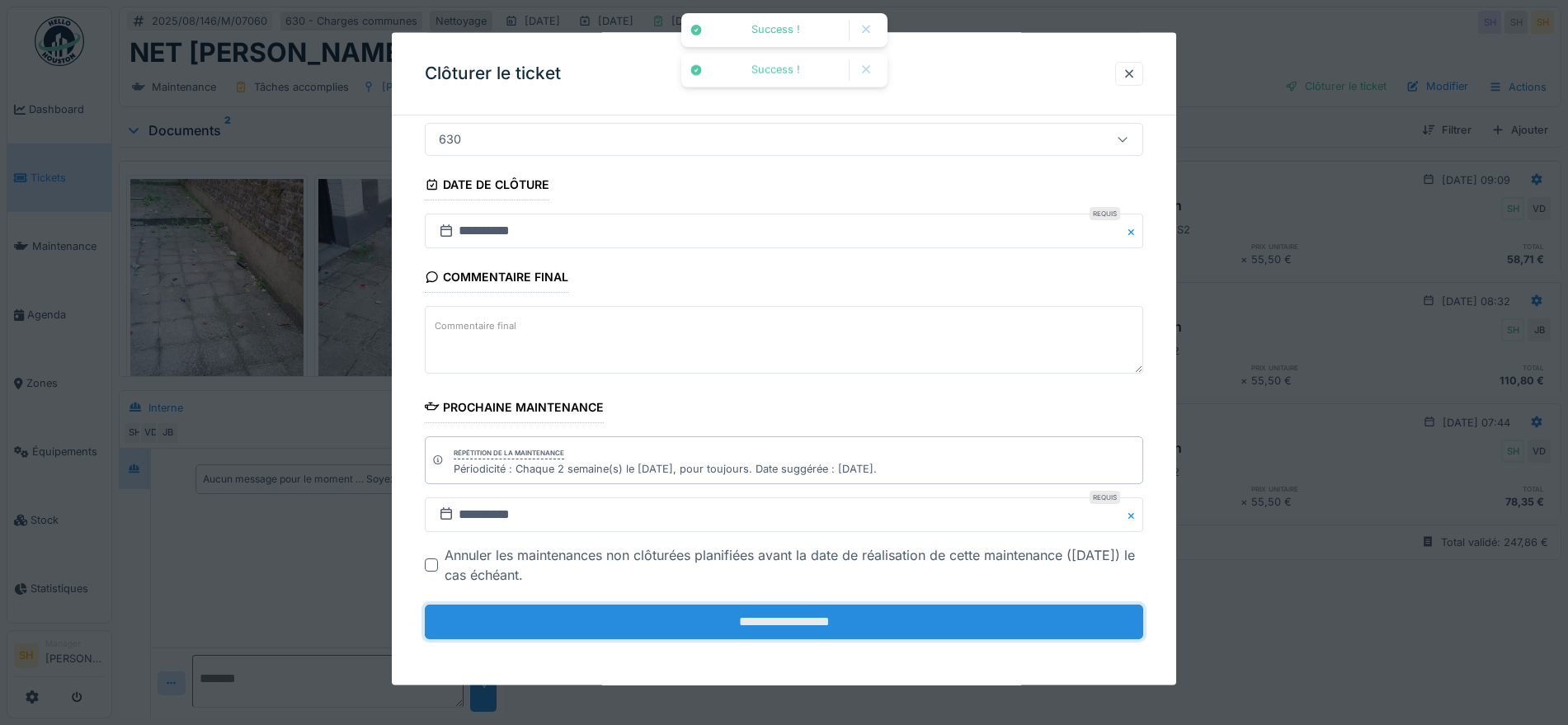
click at [862, 616] on input "**********" at bounding box center [784, 622] width 718 height 35
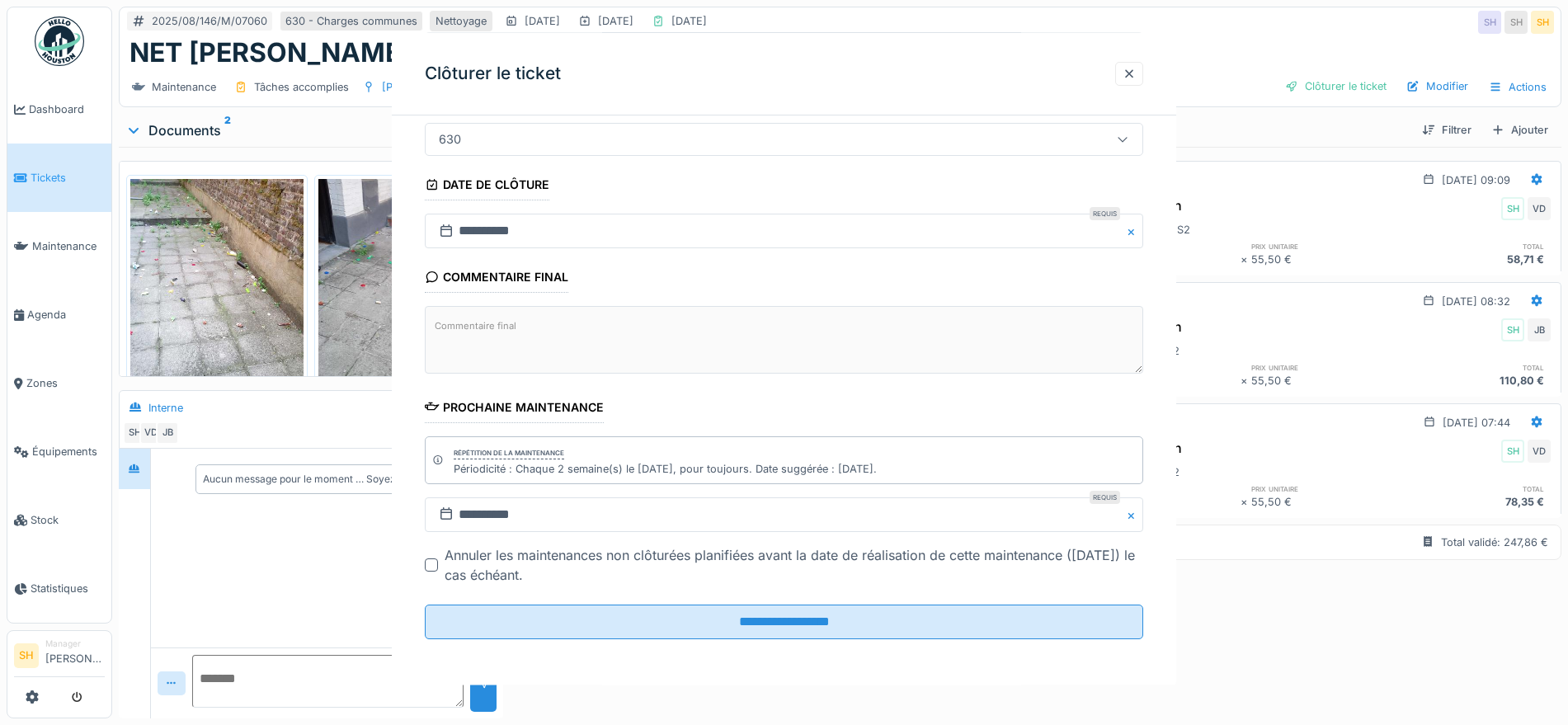
scroll to position [0, 0]
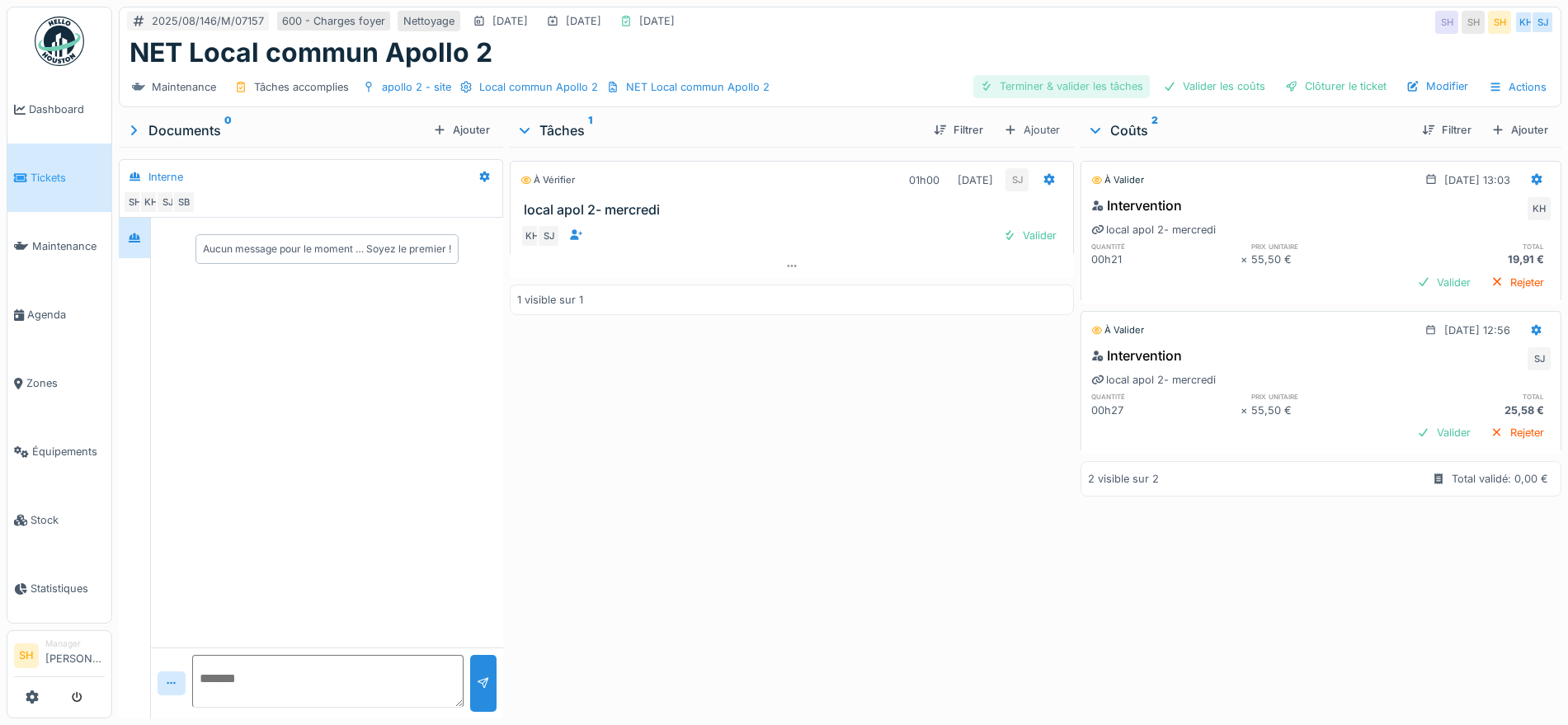
click at [1042, 90] on div "Terminer & valider les tâches" at bounding box center [1061, 86] width 176 height 22
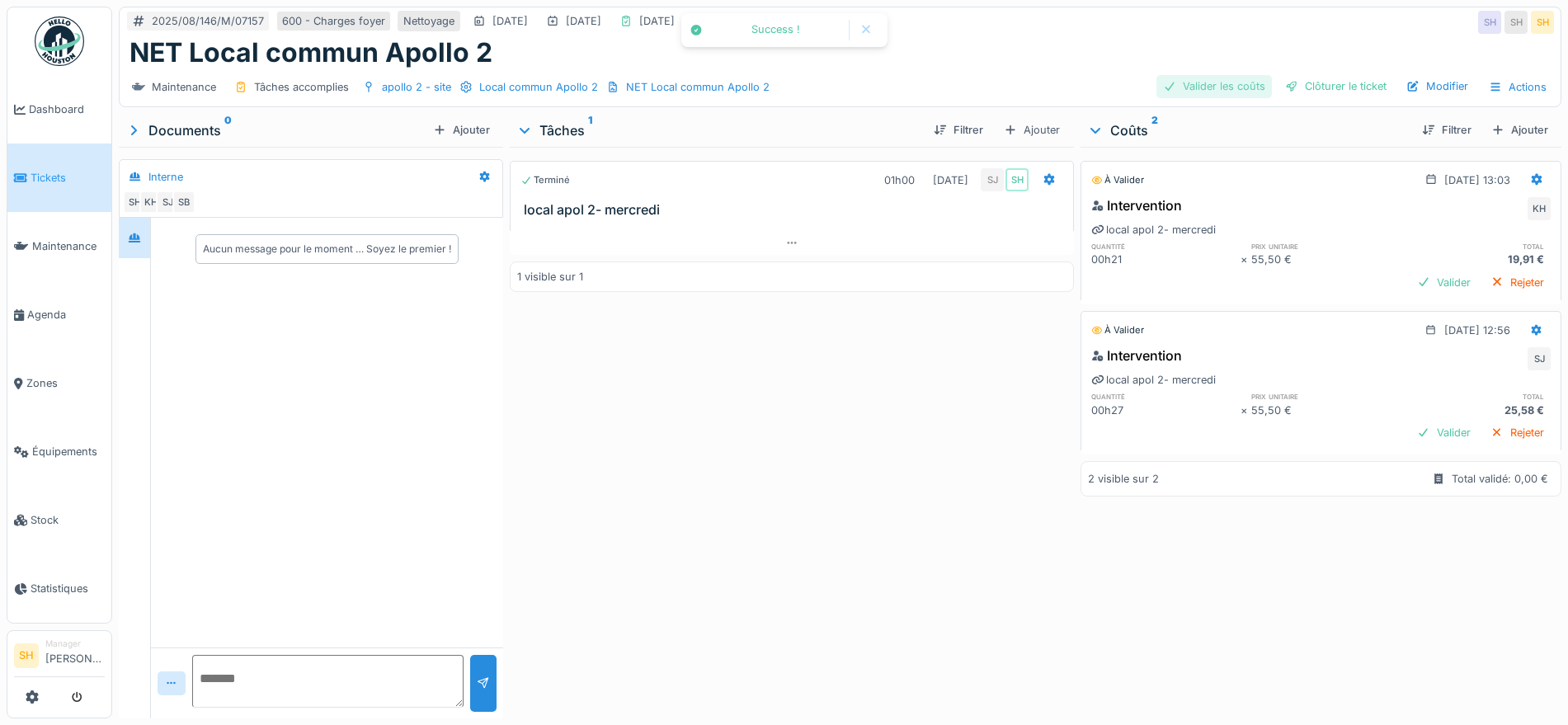
click at [1200, 88] on div "Valider les coûts" at bounding box center [1214, 86] width 116 height 22
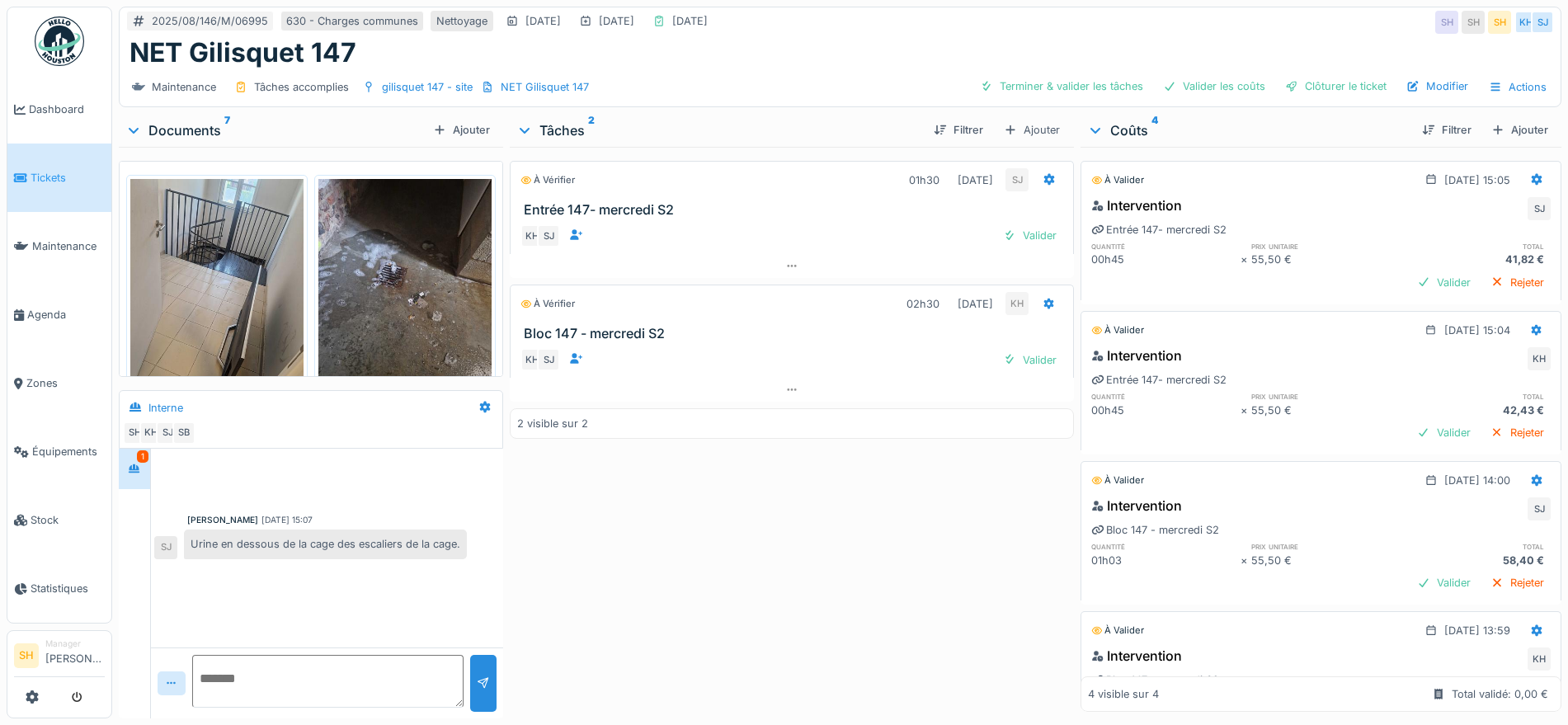
click at [242, 303] on img at bounding box center [217, 294] width 173 height 231
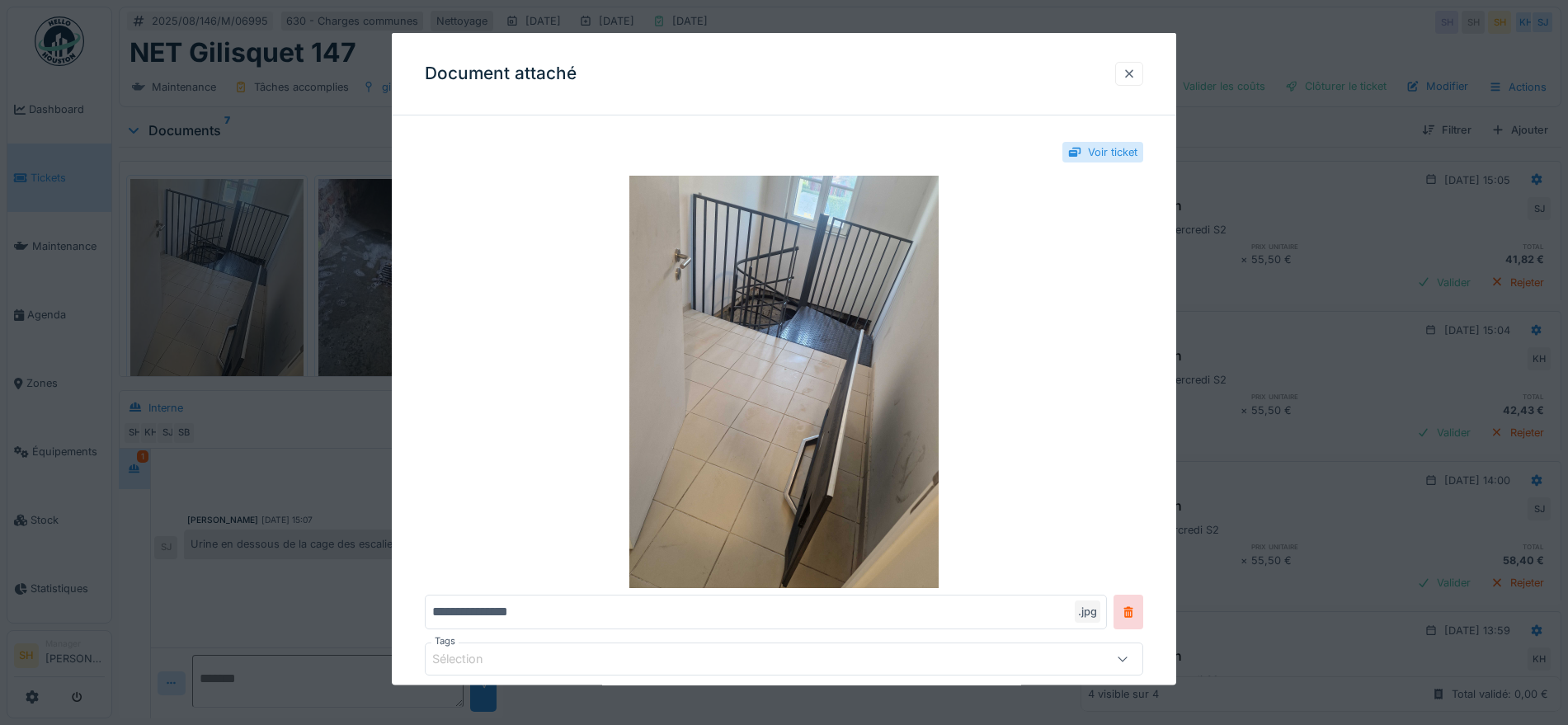
click at [1130, 78] on div at bounding box center [1128, 73] width 13 height 16
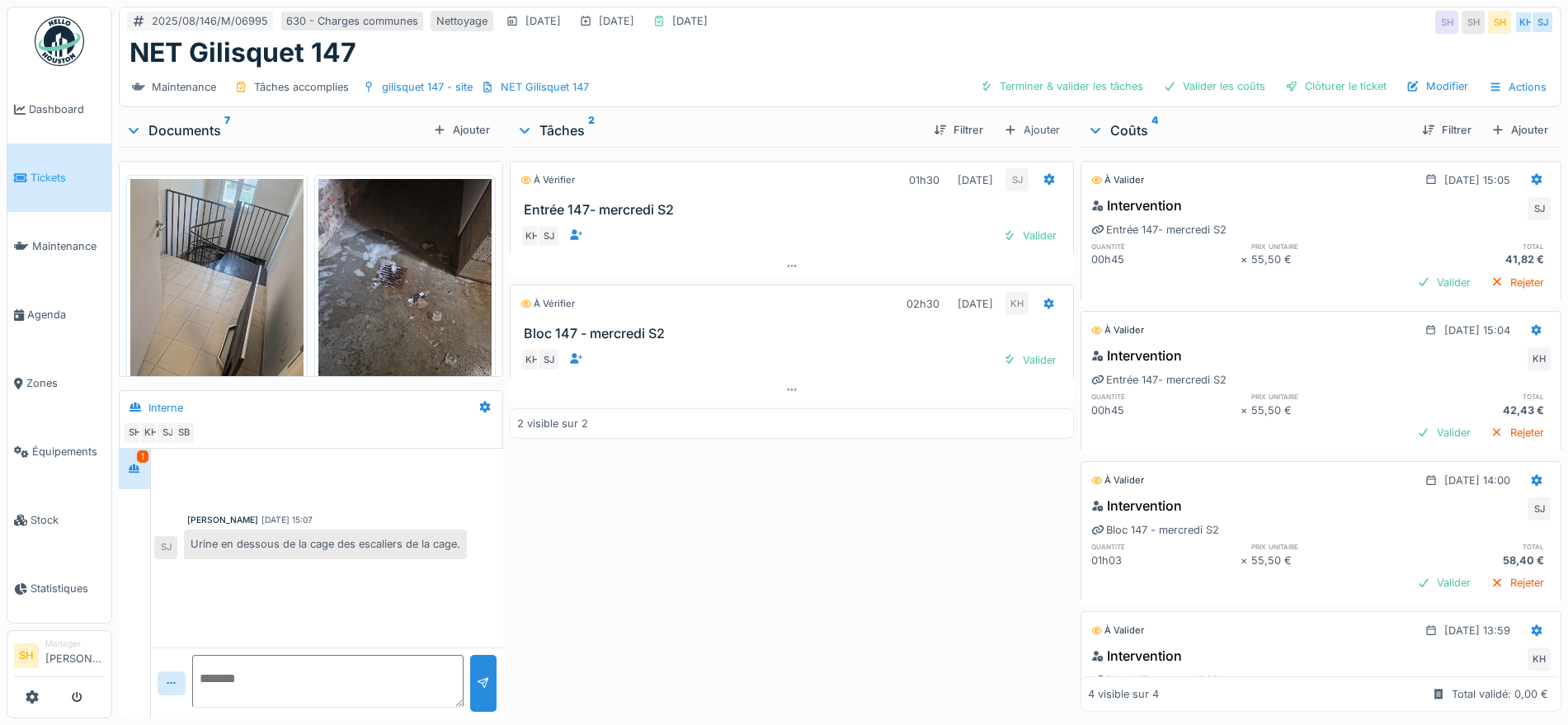
click at [412, 293] on img at bounding box center [405, 294] width 173 height 231
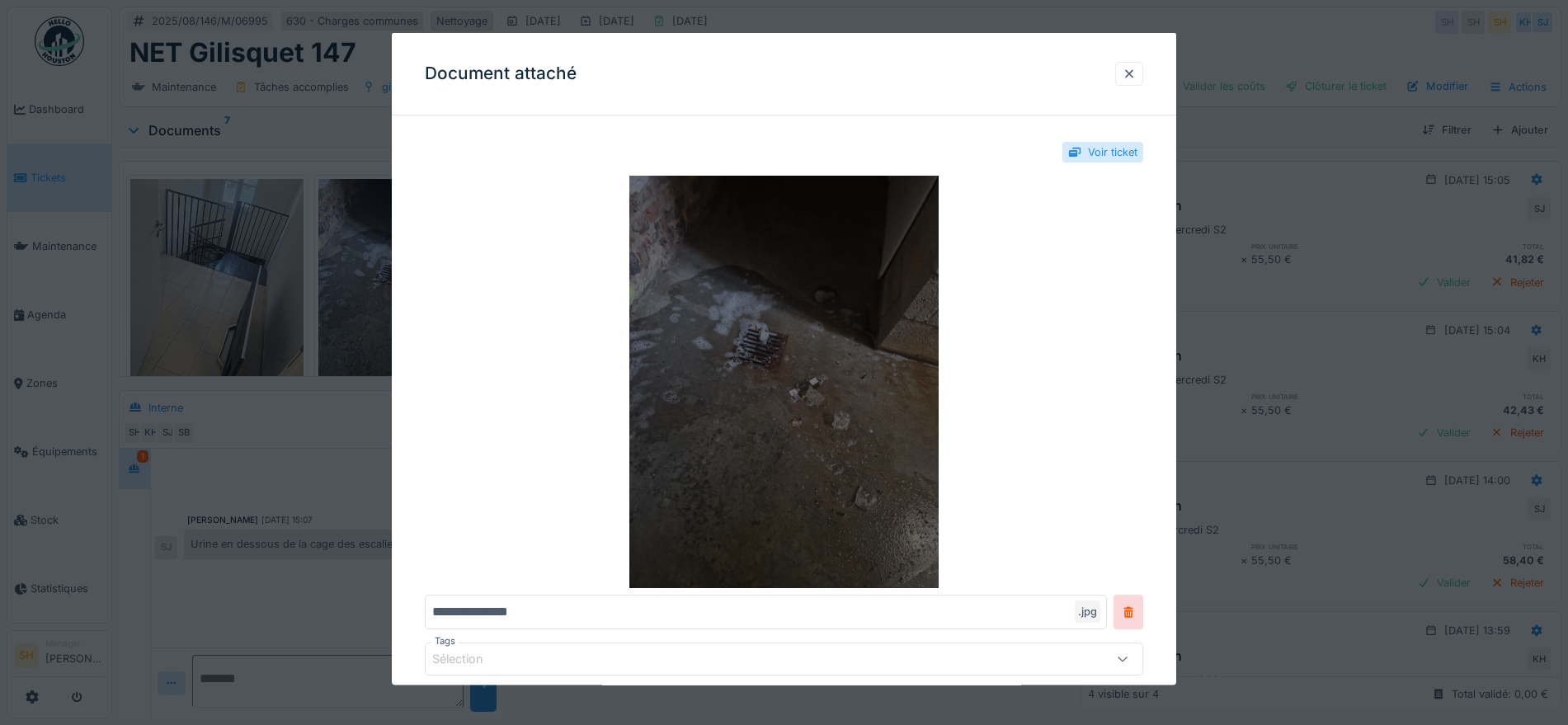
click at [801, 323] on img at bounding box center [784, 382] width 718 height 412
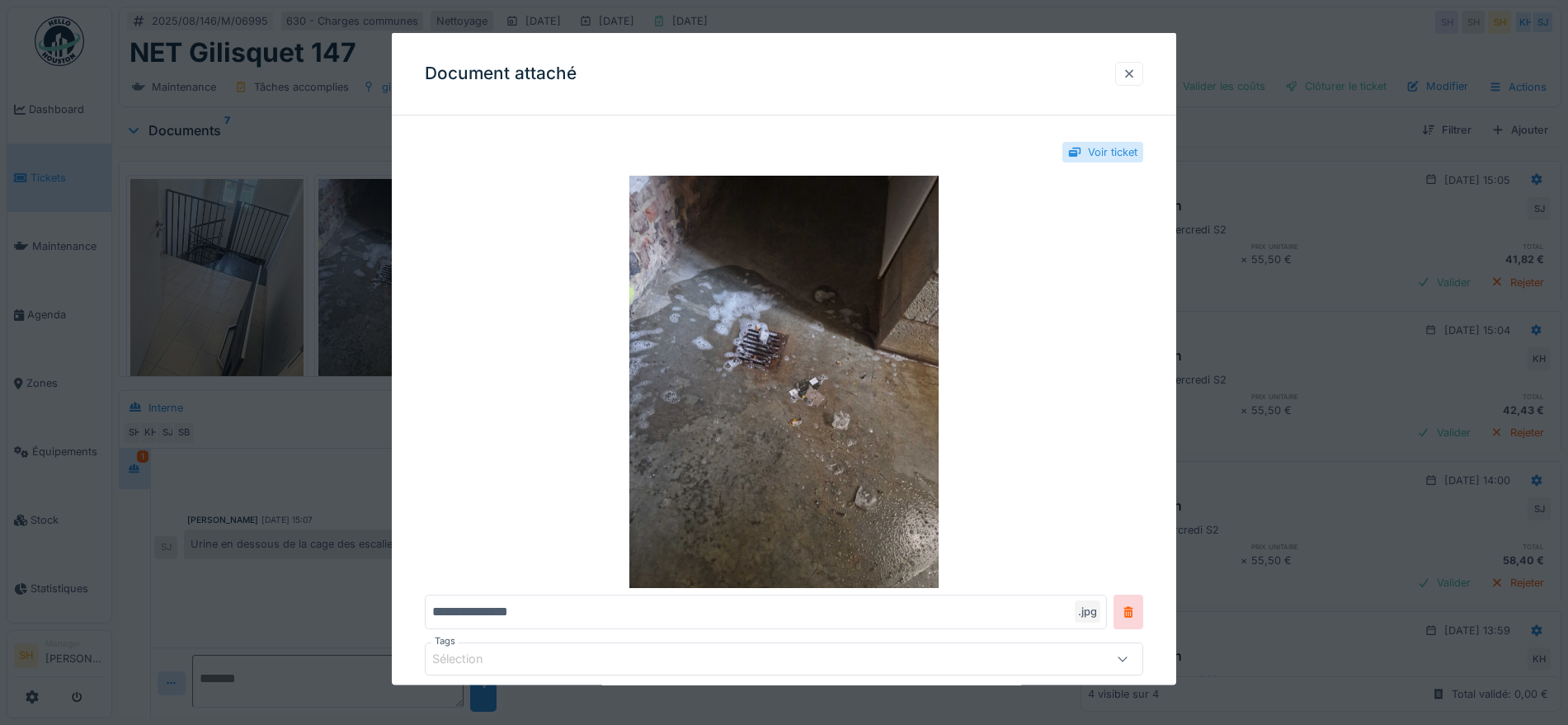
click at [1136, 71] on div at bounding box center [1128, 73] width 13 height 16
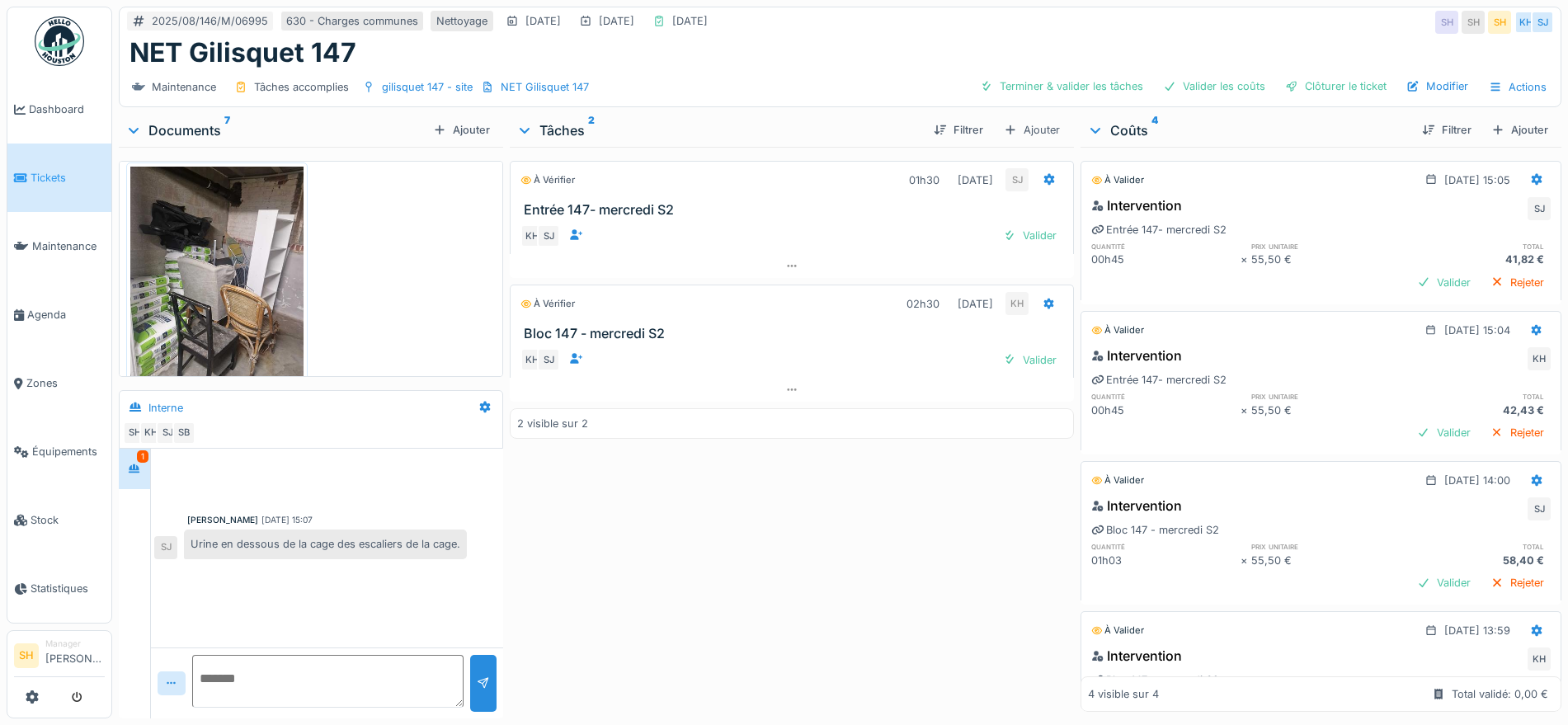
scroll to position [839, 0]
click at [29, 699] on icon at bounding box center [32, 696] width 13 height 13
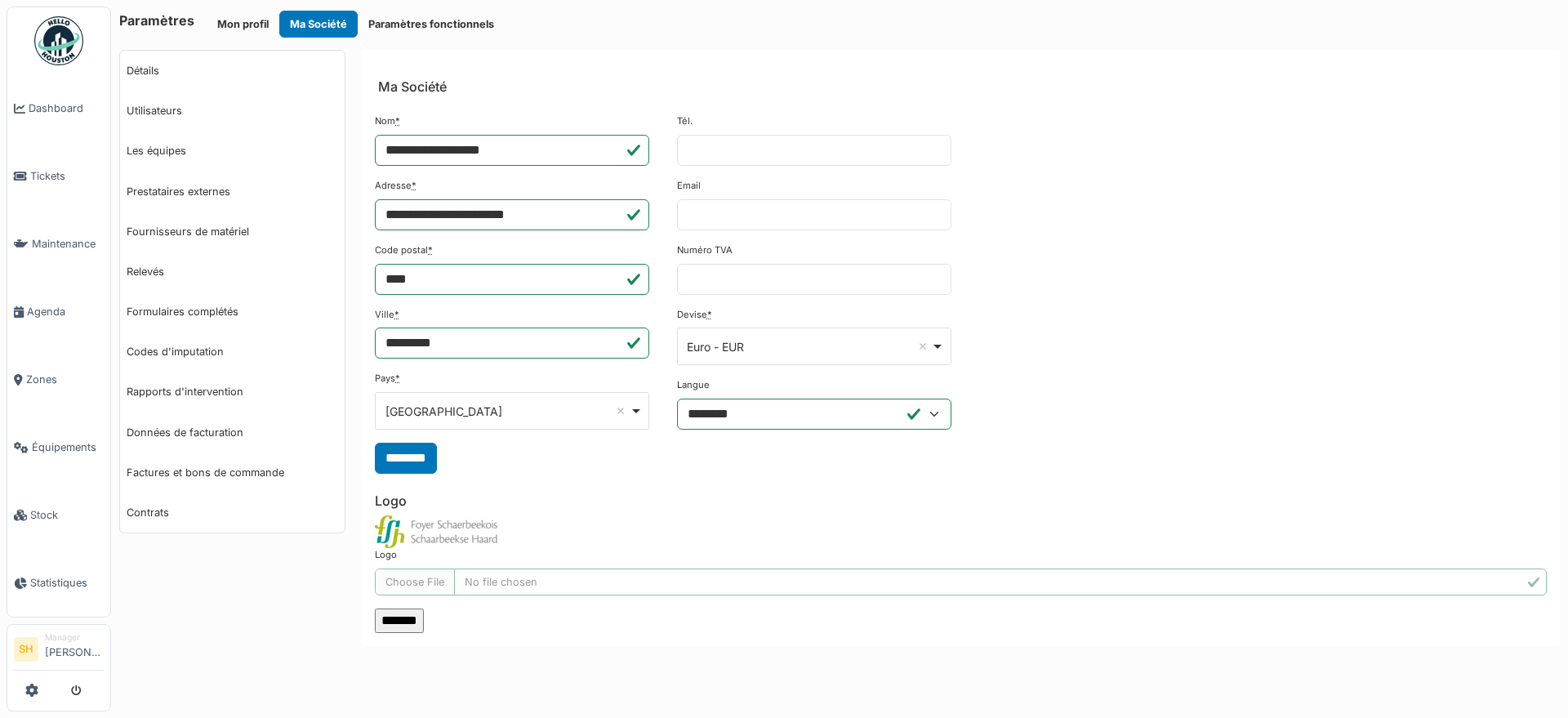
click at [1235, 132] on div "**********" at bounding box center [960, 278] width 1172 height 329
click at [35, 304] on span "Agenda" at bounding box center [65, 311] width 77 height 16
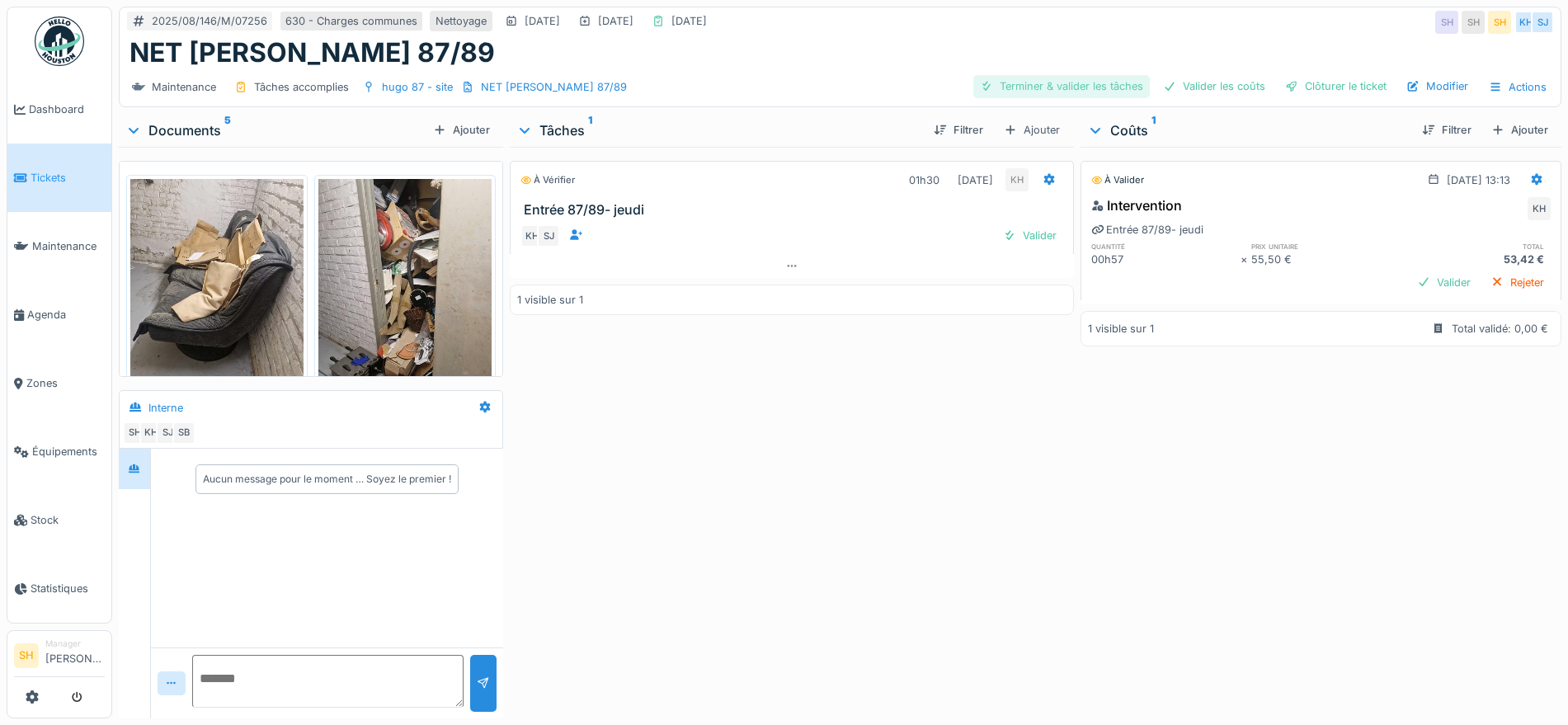
click at [1083, 88] on div "Terminer & valider les tâches" at bounding box center [1061, 86] width 176 height 22
click at [1210, 88] on div "Valider les coûts" at bounding box center [1214, 86] width 116 height 22
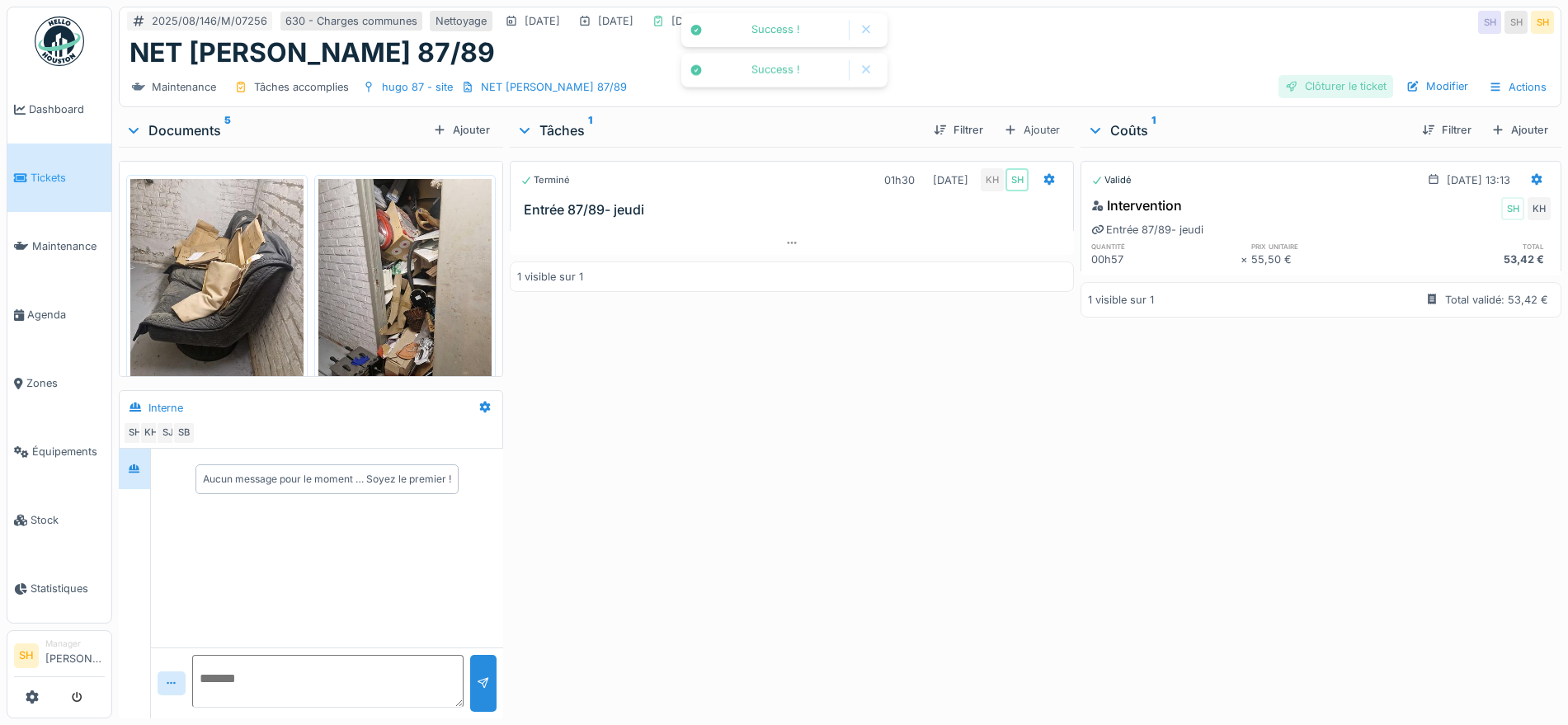
click at [1292, 88] on div "Clôturer le ticket" at bounding box center [1335, 86] width 115 height 22
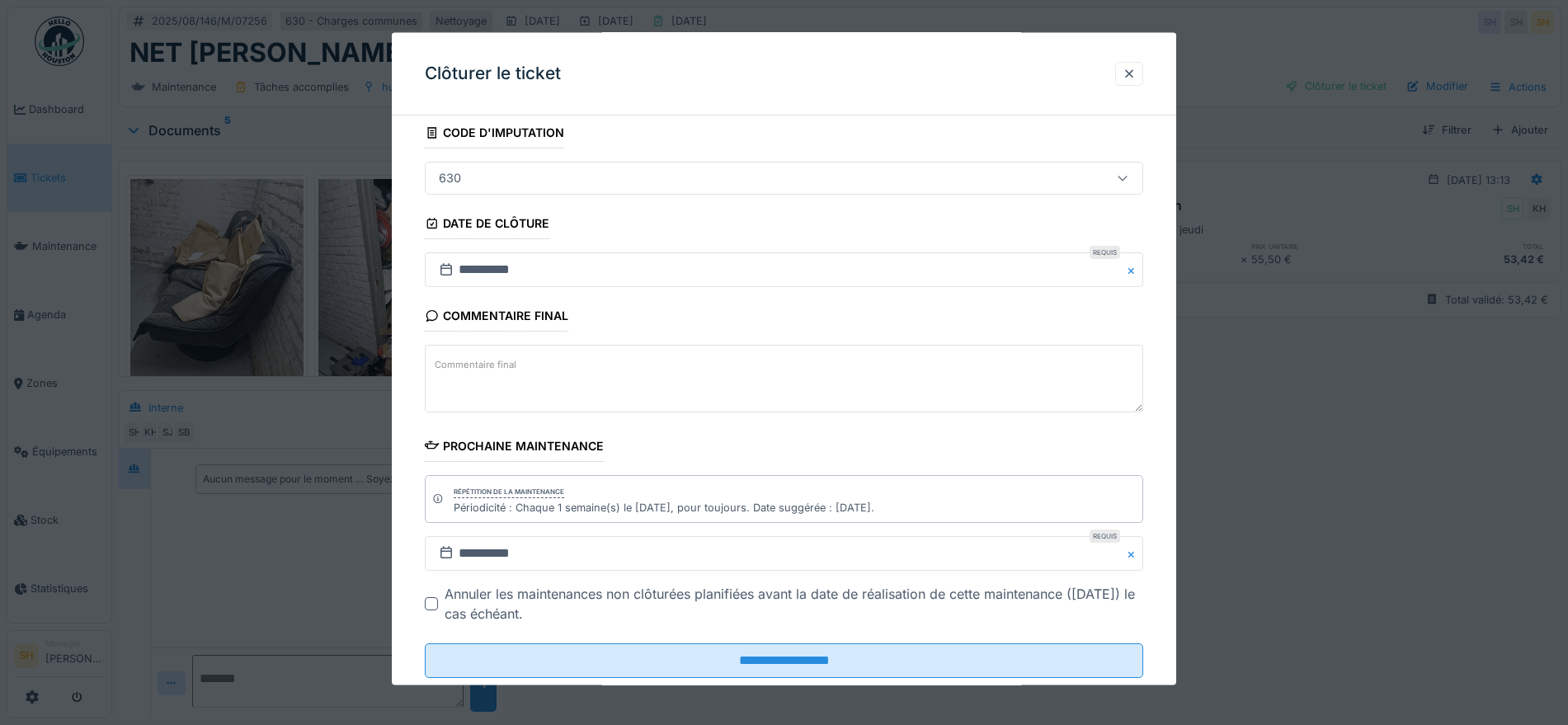
scroll to position [141, 0]
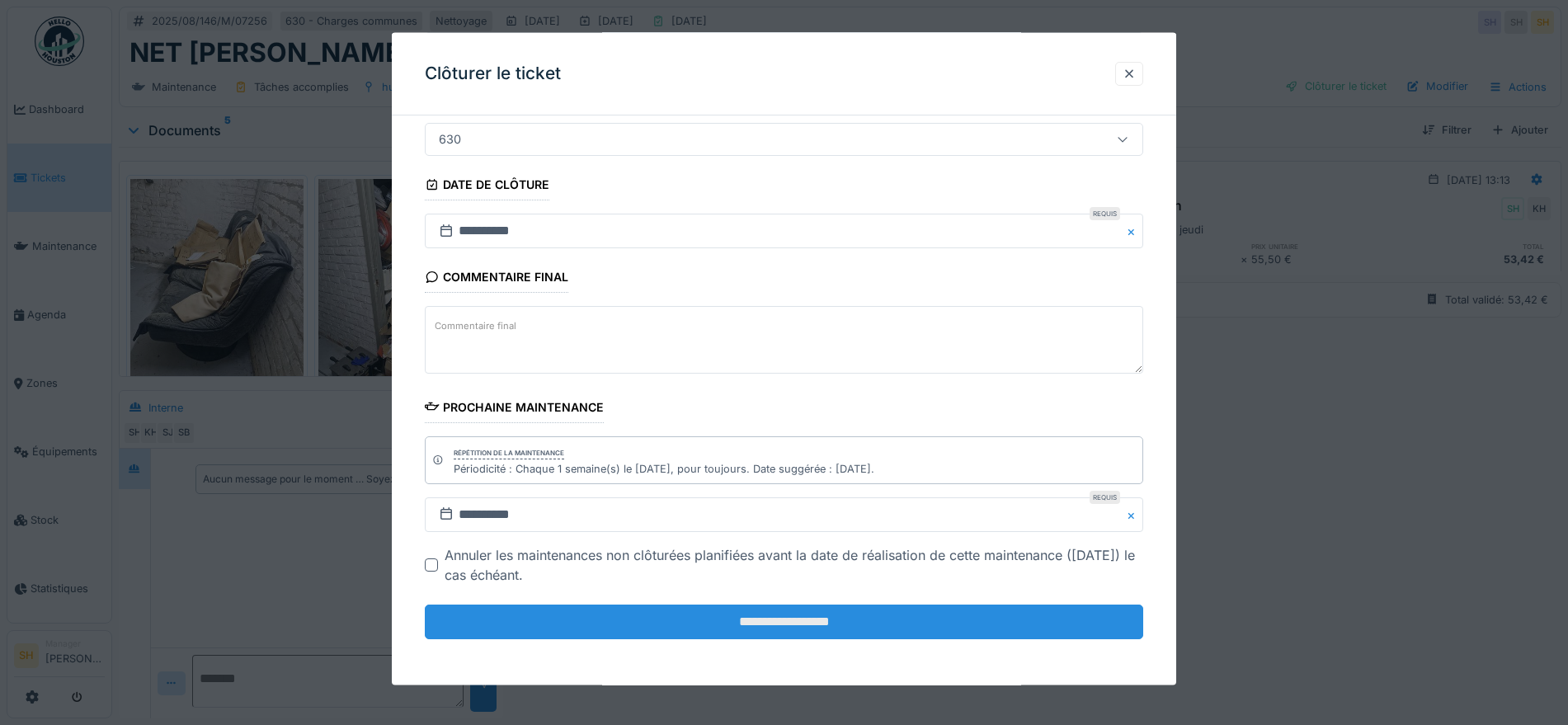
click at [818, 611] on input "**********" at bounding box center [784, 622] width 718 height 35
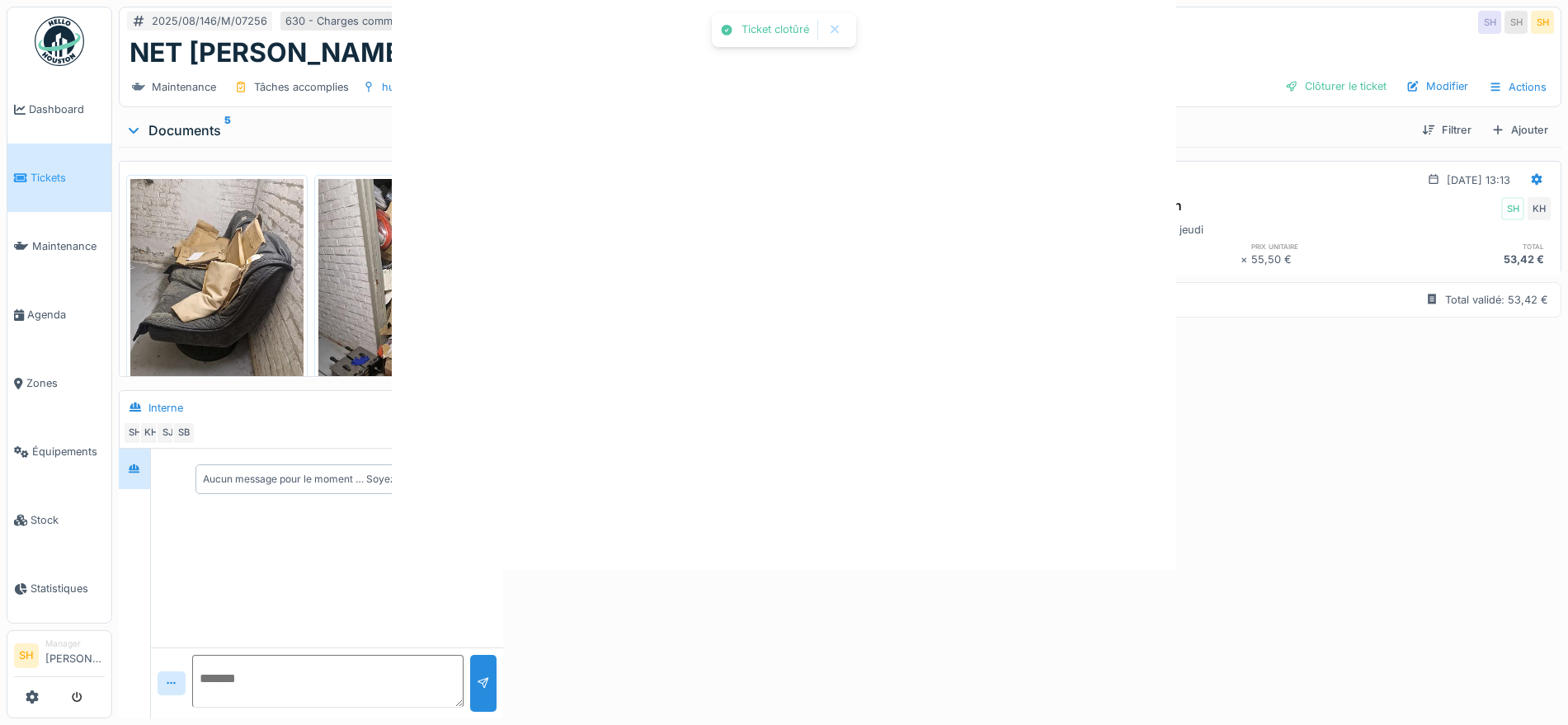
scroll to position [0, 0]
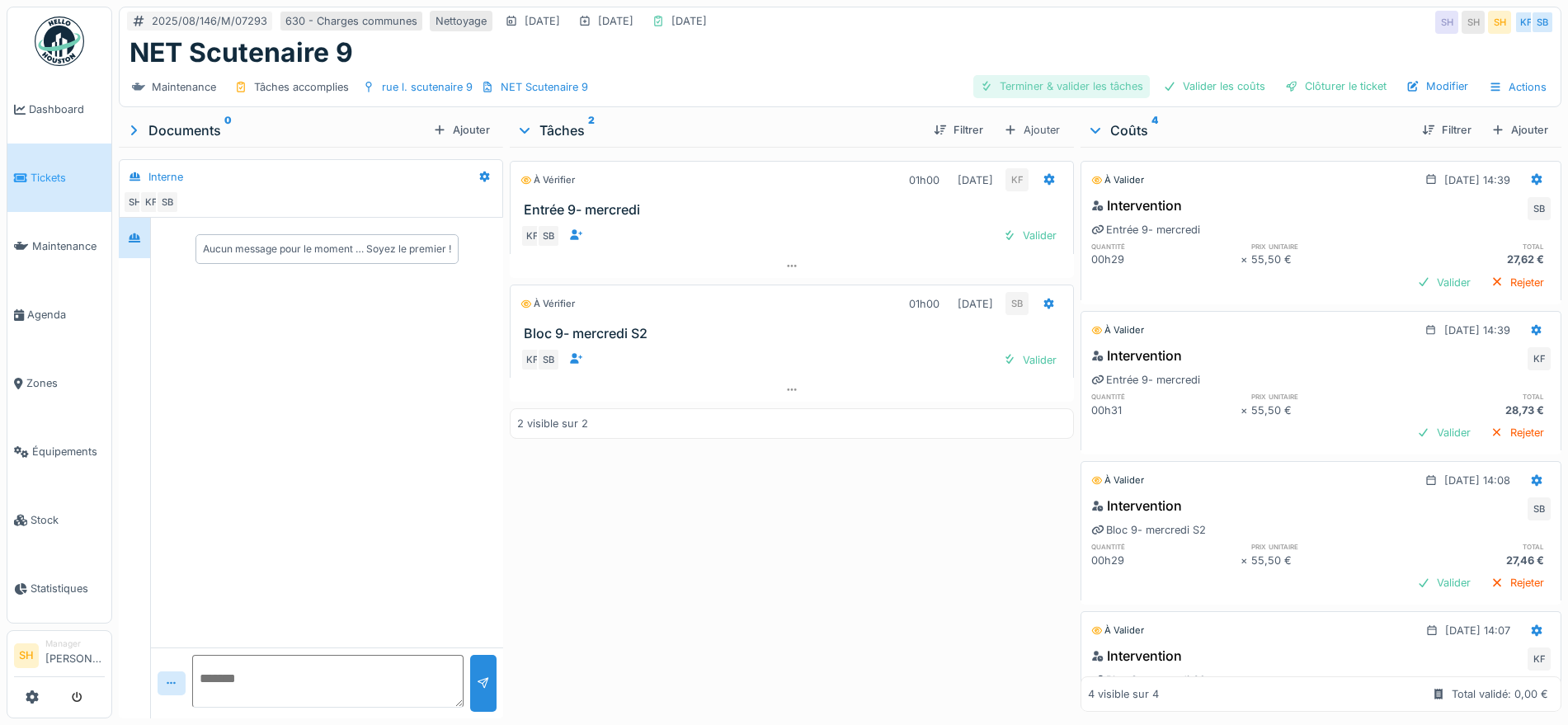
click at [1034, 83] on div "Terminer & valider les tâches" at bounding box center [1061, 86] width 176 height 22
click at [1195, 84] on div "Valider les coûts" at bounding box center [1214, 86] width 116 height 22
click at [1301, 84] on div "Clôturer le ticket" at bounding box center [1335, 86] width 115 height 22
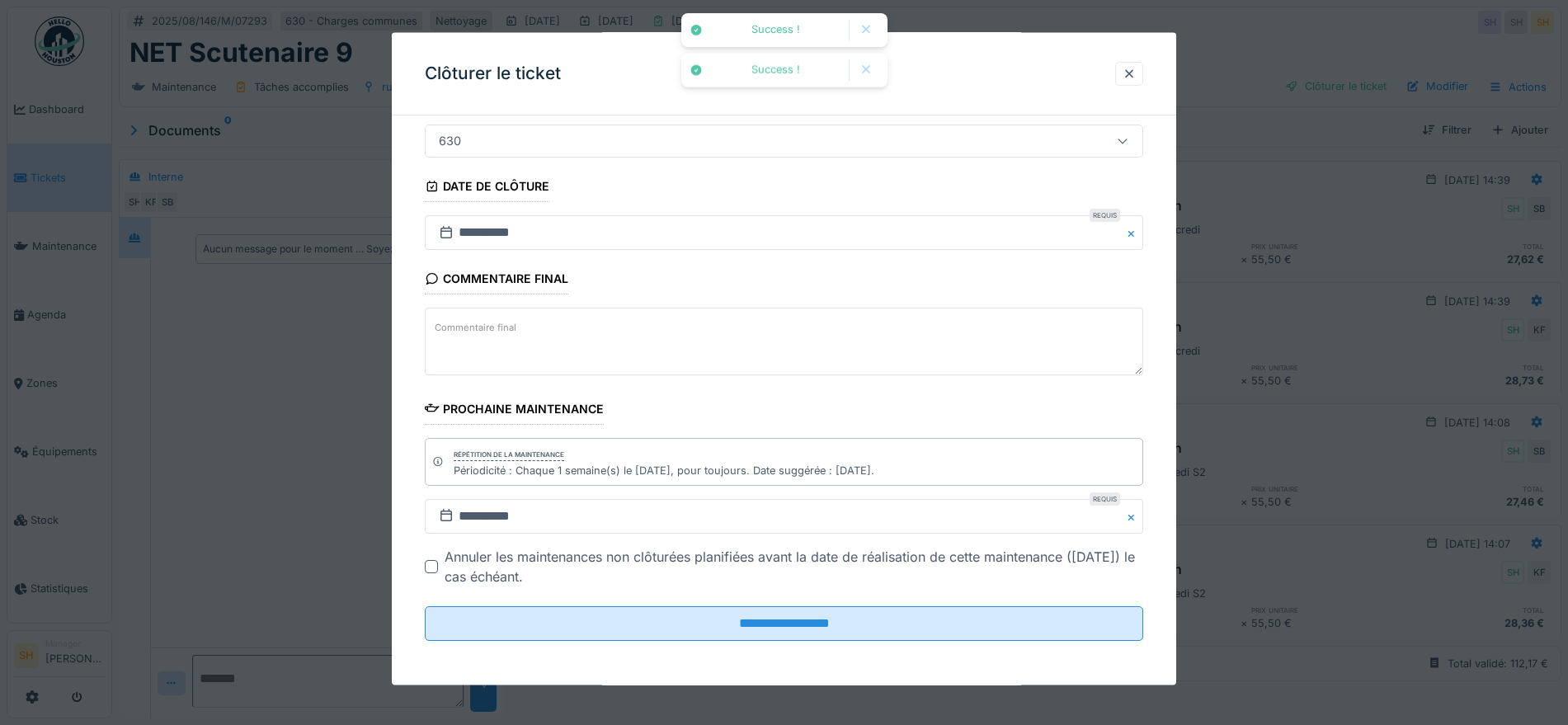
scroll to position [141, 0]
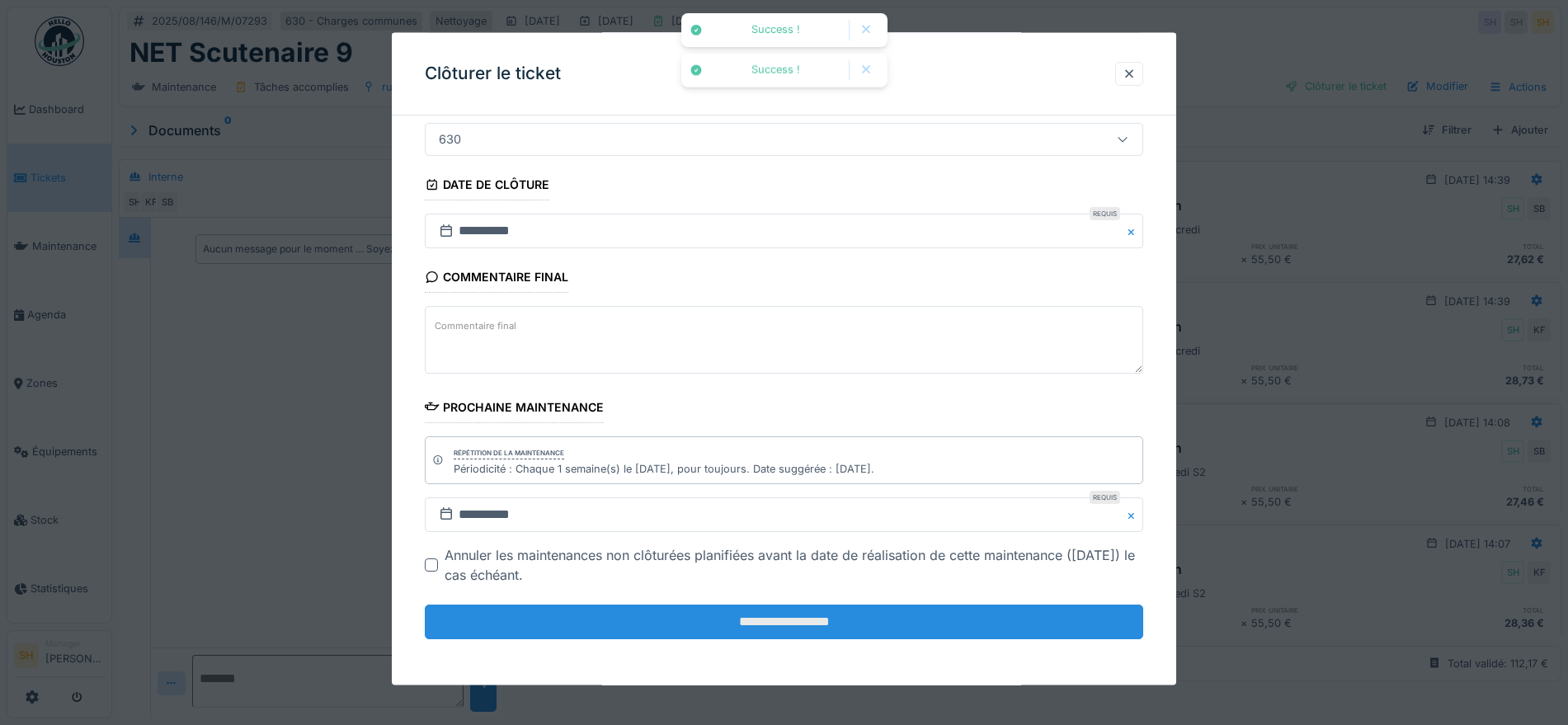
click at [753, 613] on input "**********" at bounding box center [784, 622] width 718 height 35
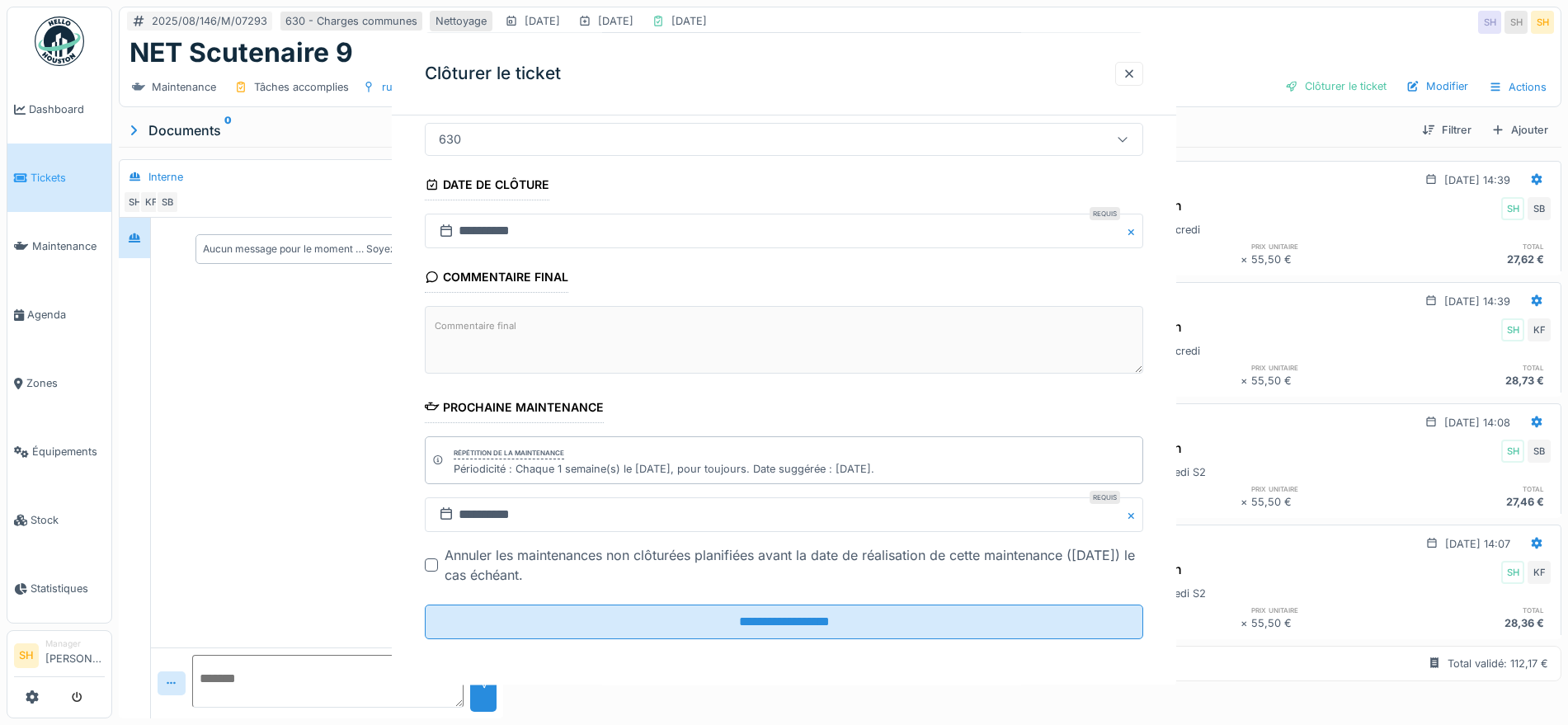
scroll to position [0, 0]
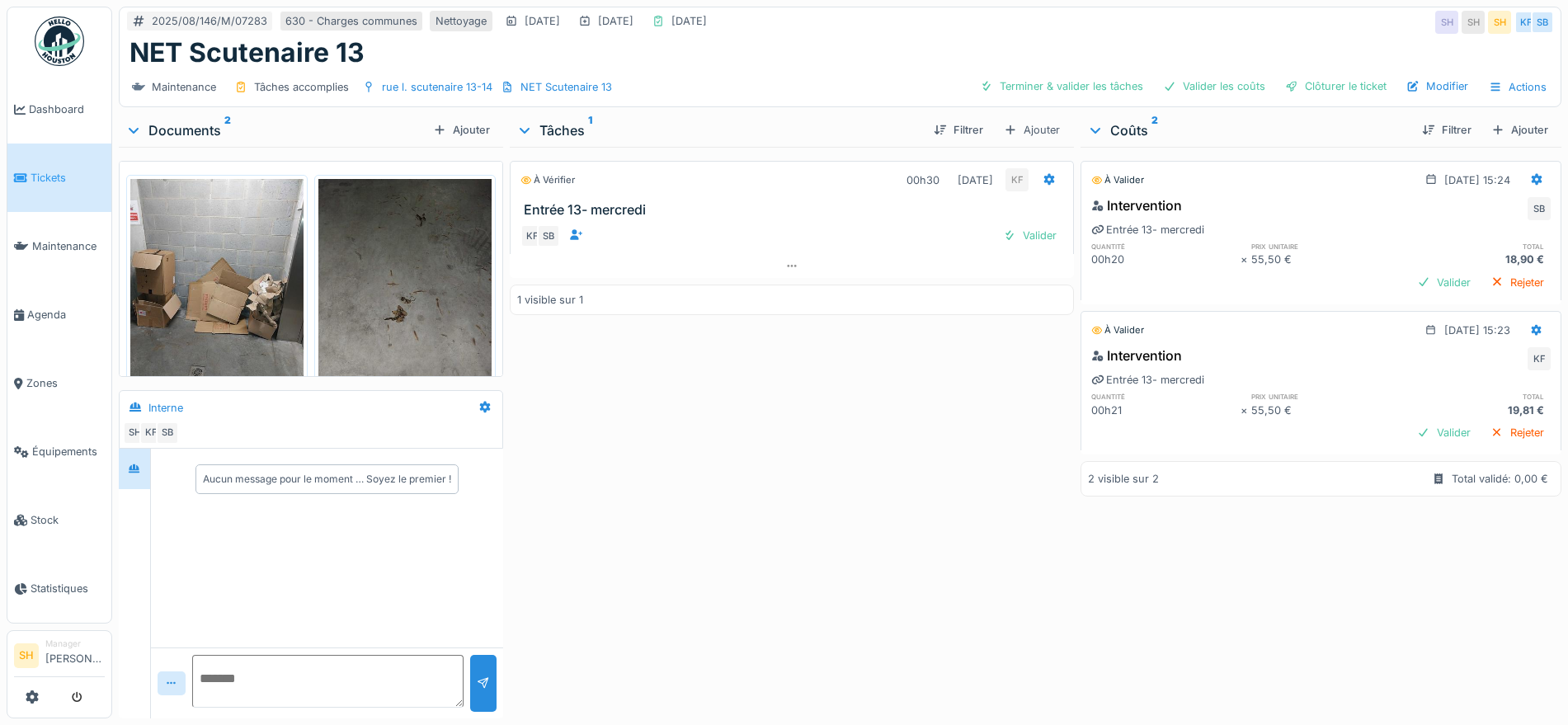
click at [204, 260] on img at bounding box center [217, 294] width 173 height 231
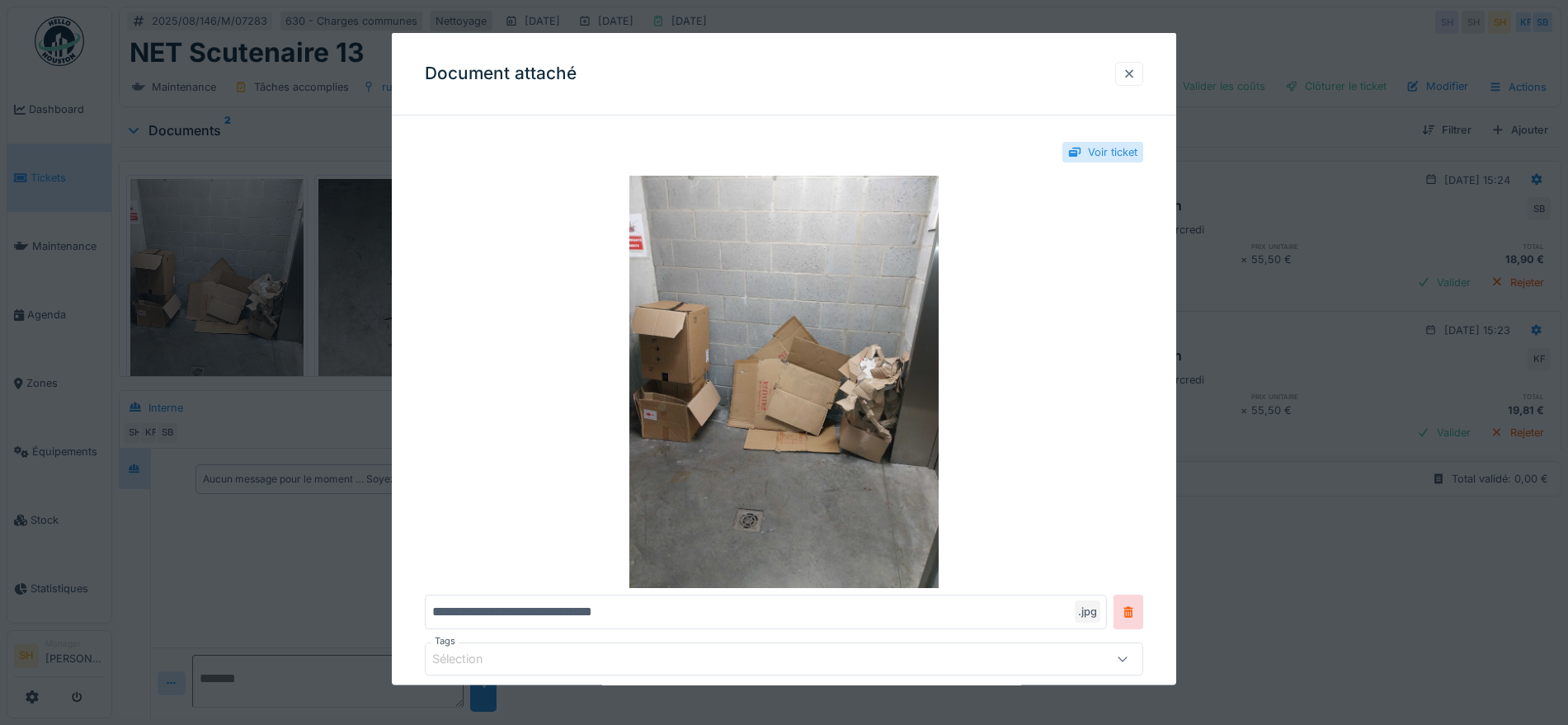
click at [1136, 68] on div at bounding box center [1128, 73] width 13 height 16
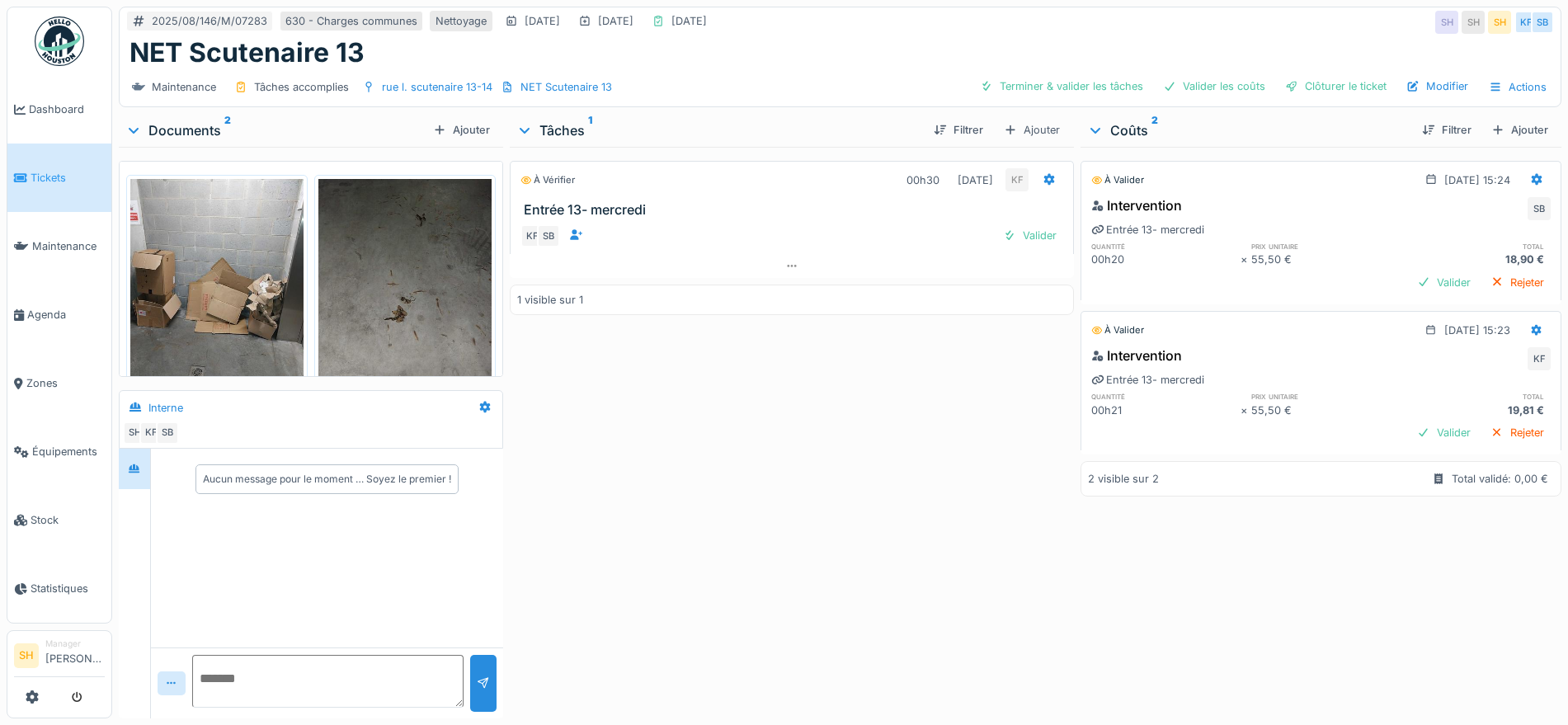
click at [377, 294] on img at bounding box center [405, 294] width 173 height 231
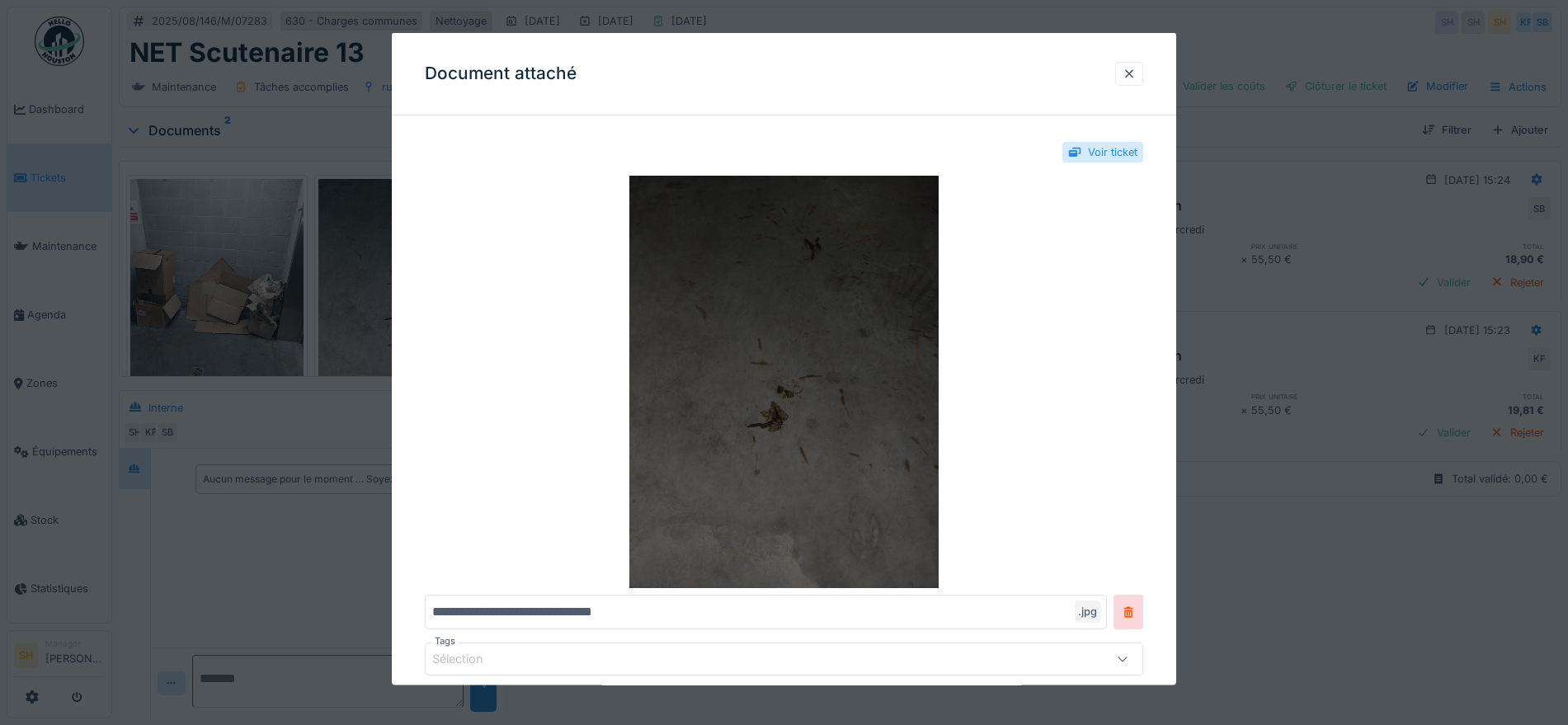
click at [733, 392] on img at bounding box center [784, 382] width 718 height 412
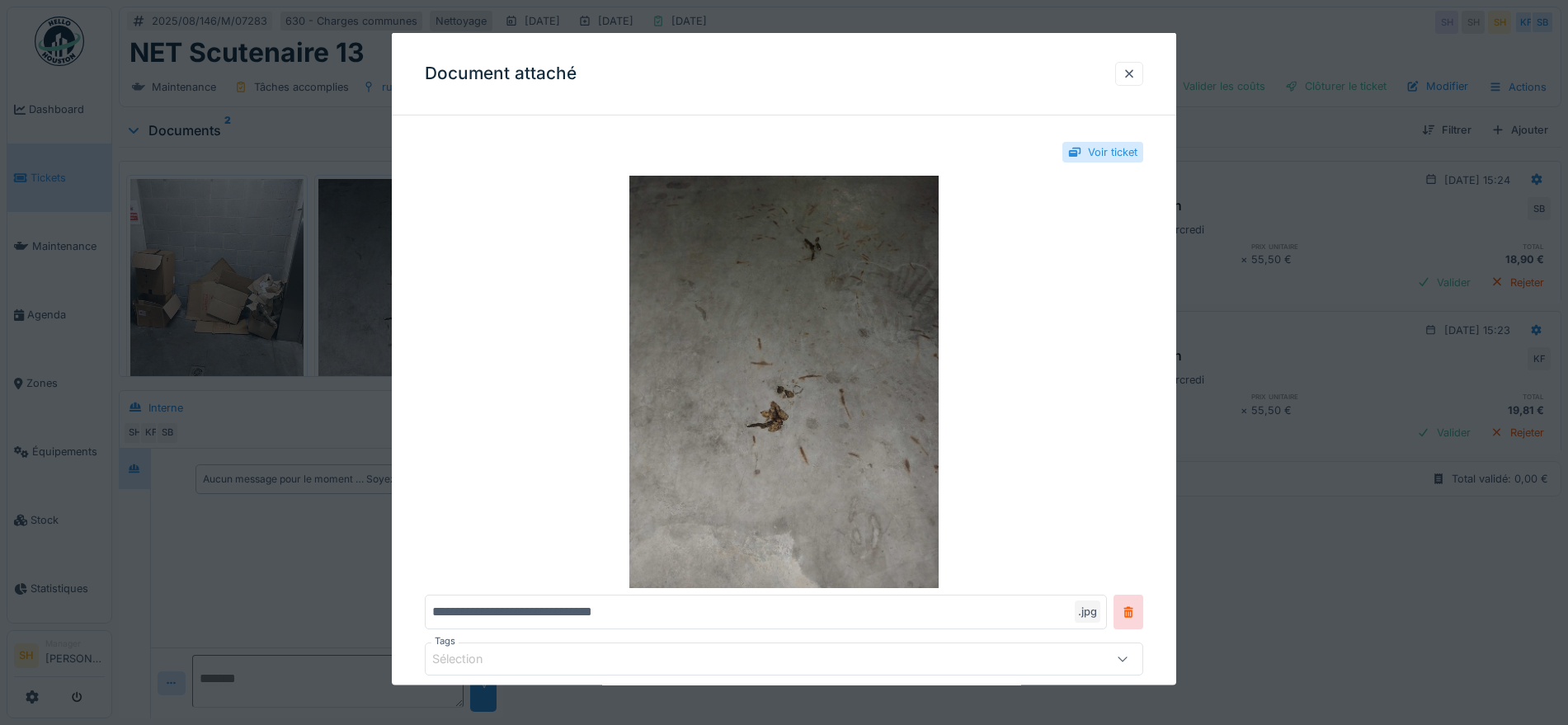
click at [192, 282] on div at bounding box center [784, 362] width 1568 height 725
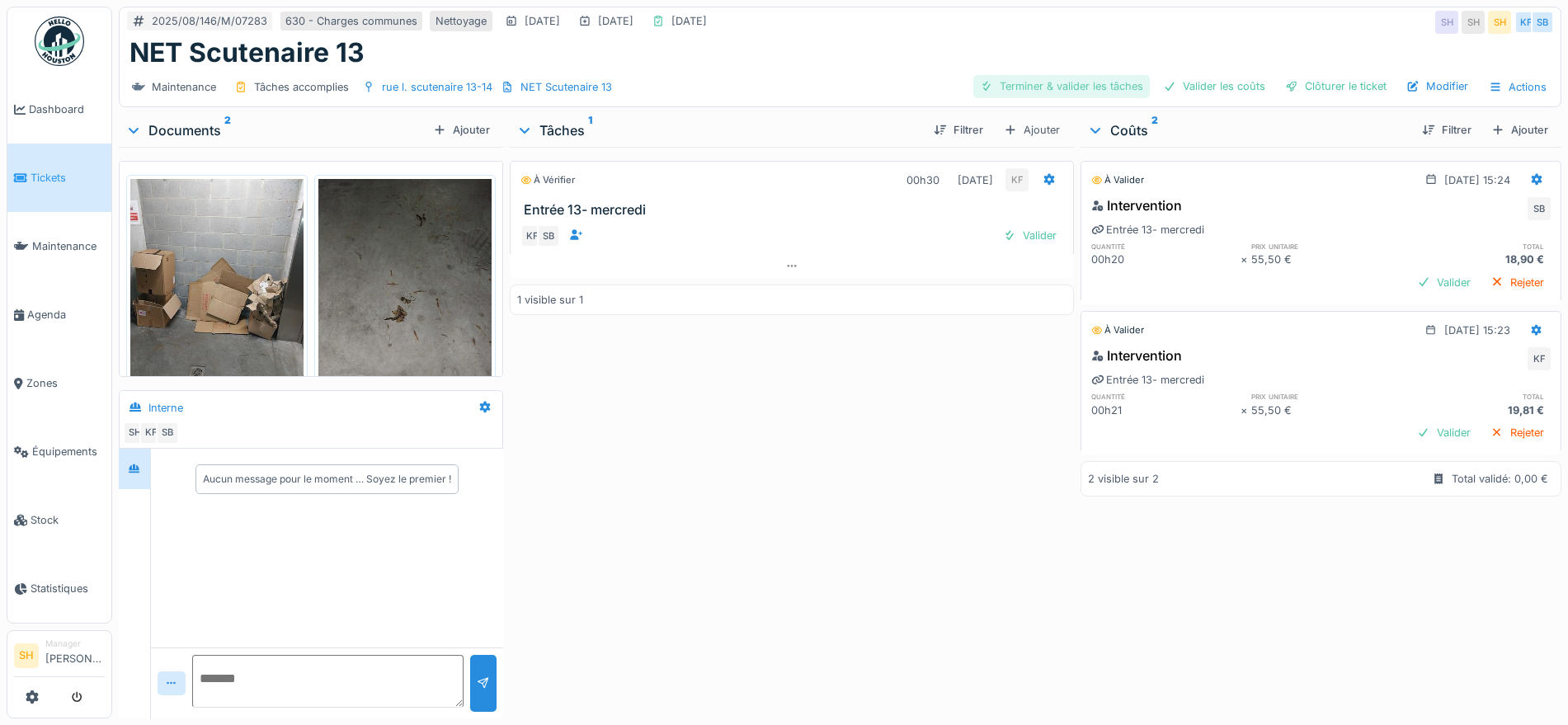
click at [1066, 81] on div "Terminer & valider les tâches" at bounding box center [1061, 86] width 176 height 22
click at [1185, 79] on div "Valider les coûts" at bounding box center [1214, 86] width 116 height 22
click at [1310, 87] on div "Clôturer le ticket" at bounding box center [1335, 86] width 115 height 22
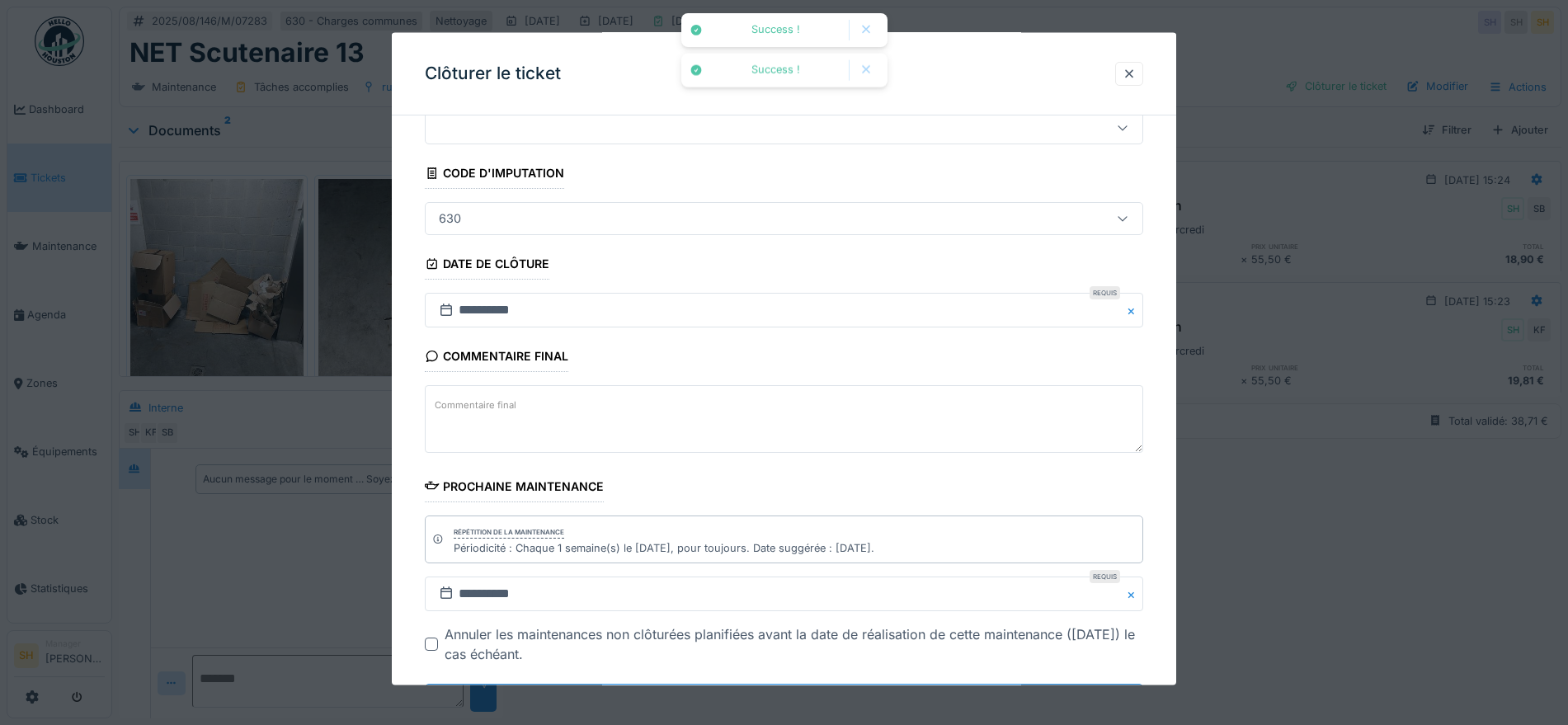
scroll to position [141, 0]
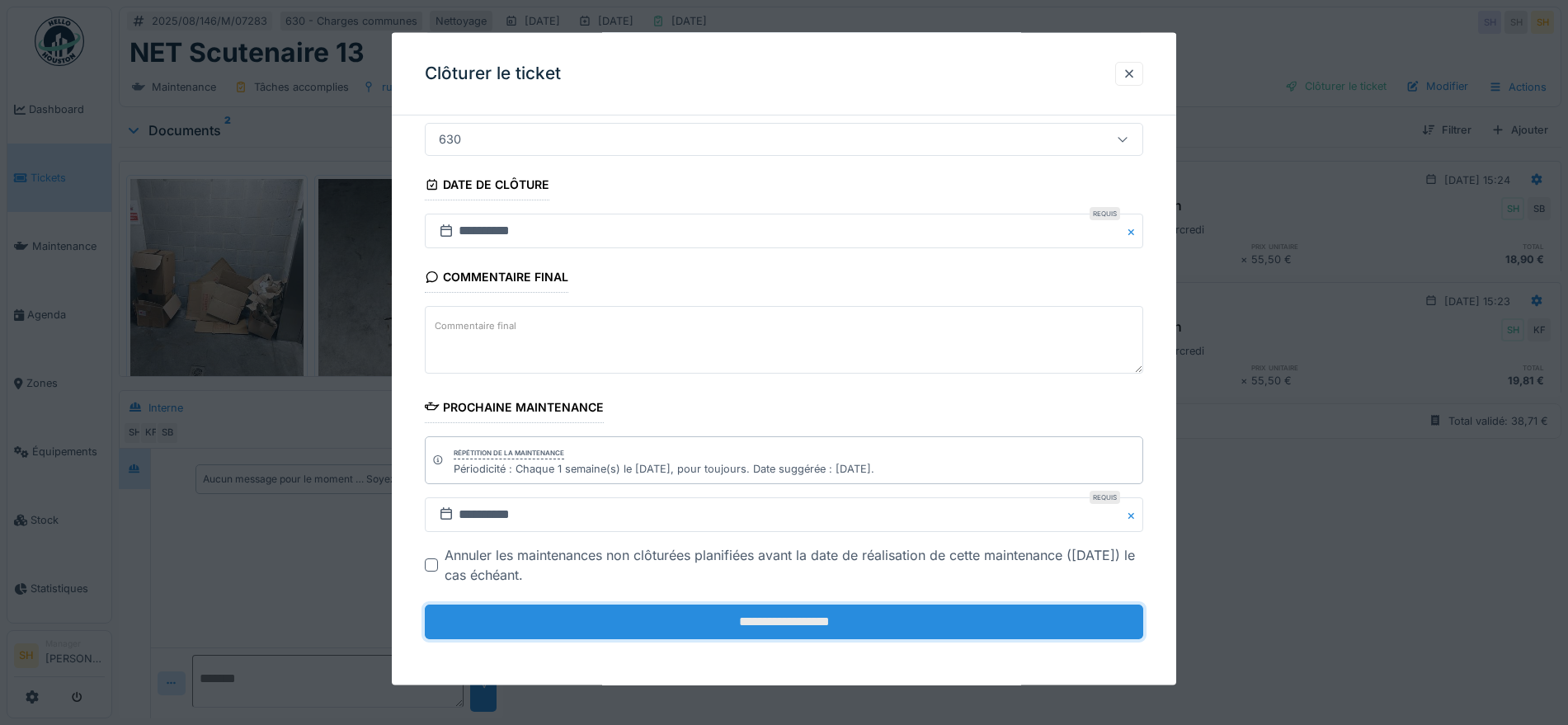
click at [645, 617] on input "**********" at bounding box center [784, 622] width 718 height 35
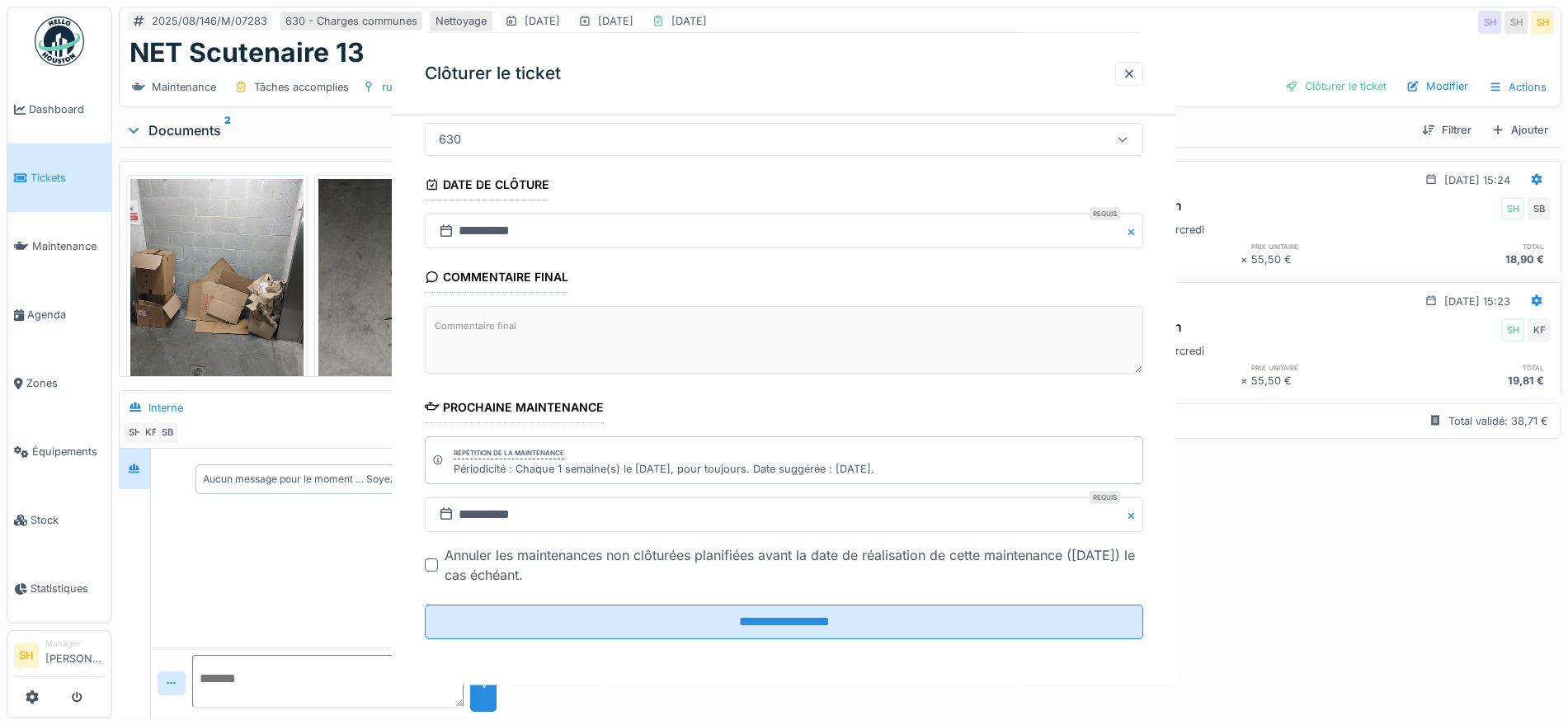
scroll to position [0, 0]
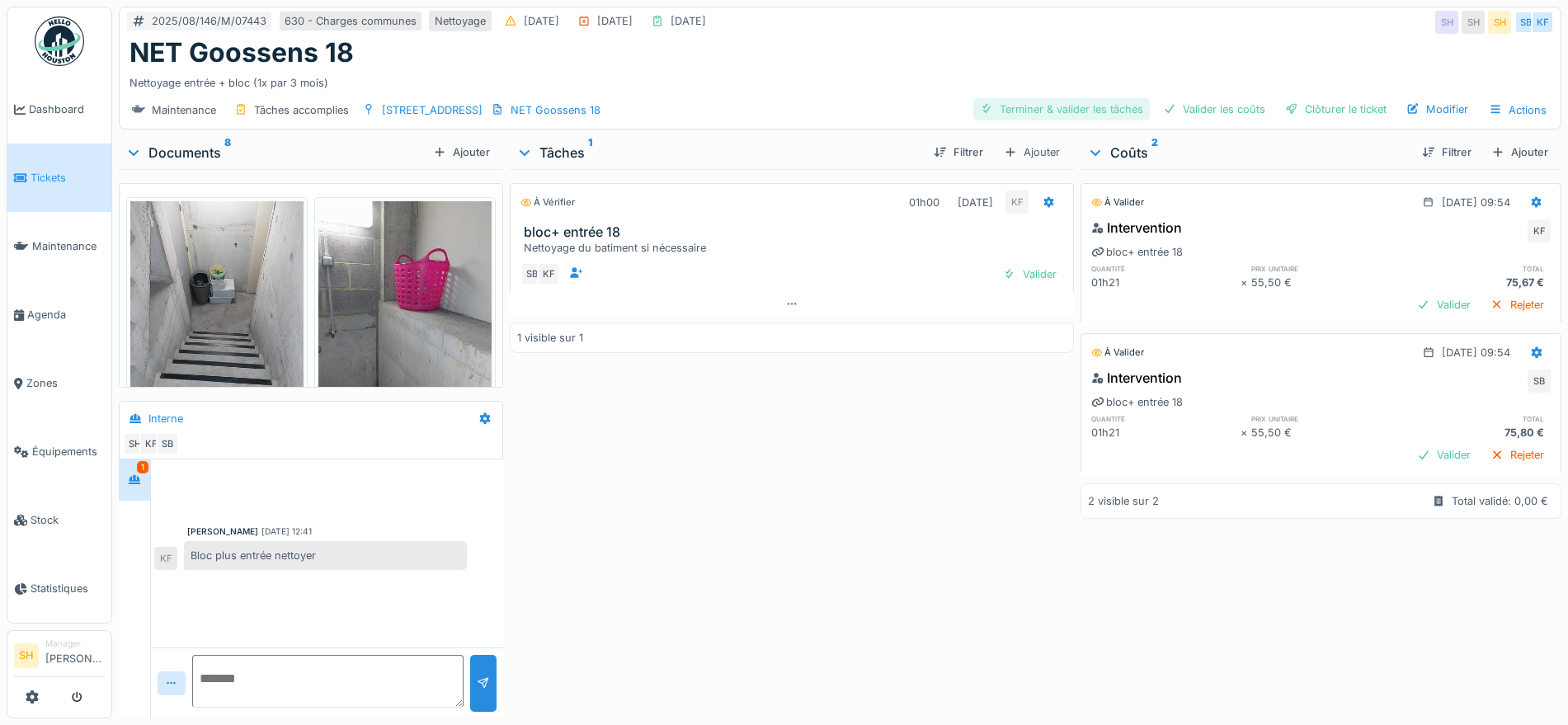
click at [1045, 106] on div "Terminer & valider les tâches" at bounding box center [1061, 109] width 176 height 22
click at [1208, 106] on div "Valider les coûts" at bounding box center [1214, 109] width 116 height 22
click at [1360, 106] on div "Clôturer le ticket" at bounding box center [1335, 109] width 115 height 22
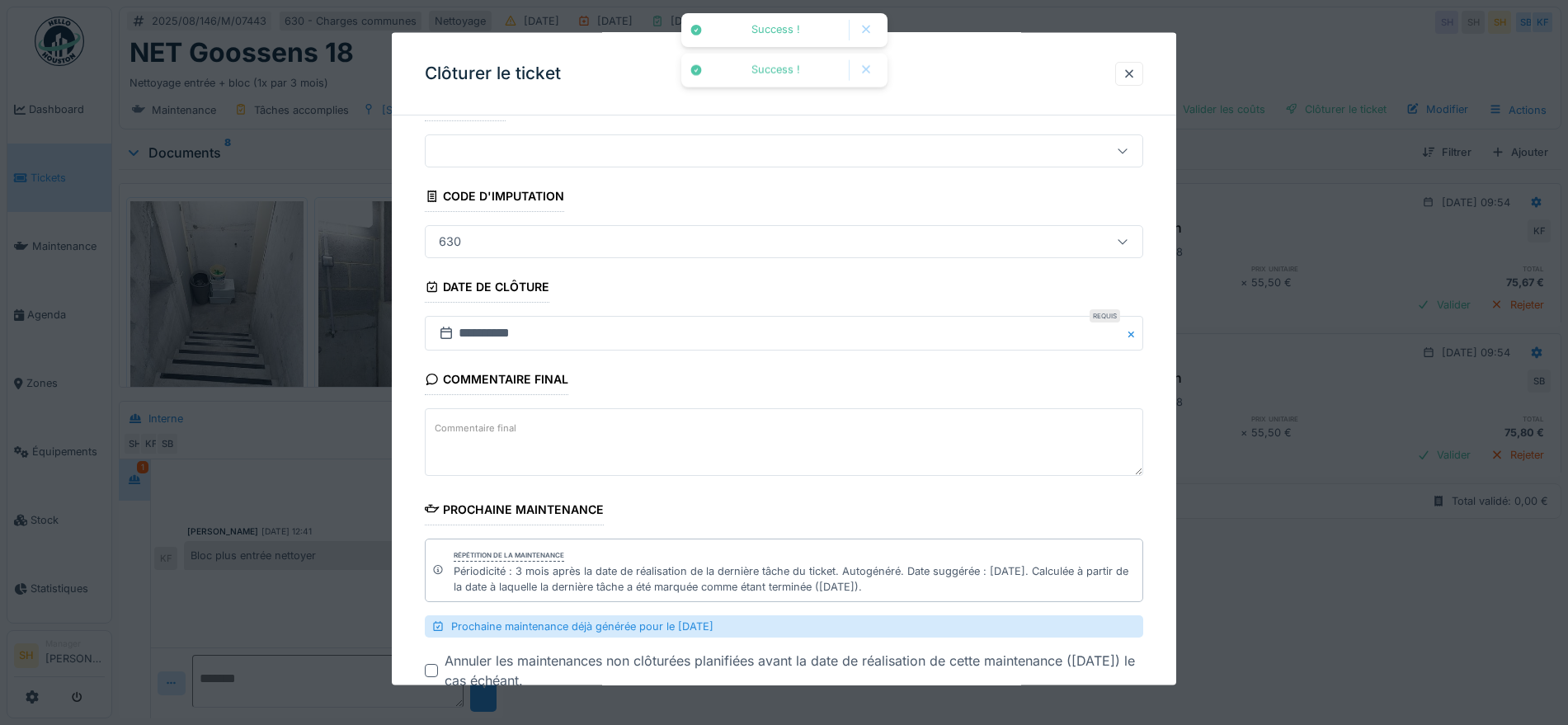
scroll to position [144, 0]
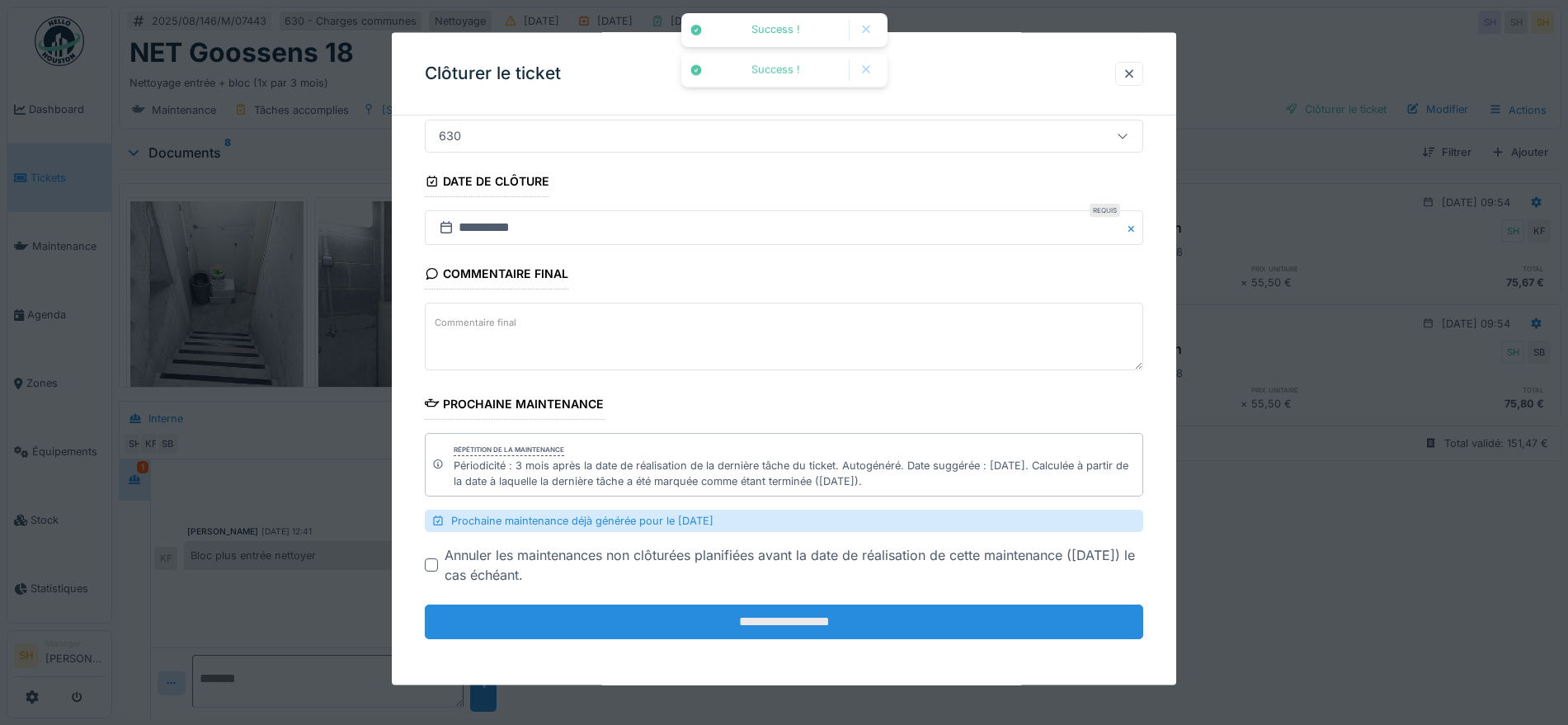
click at [781, 625] on input "**********" at bounding box center [784, 622] width 718 height 35
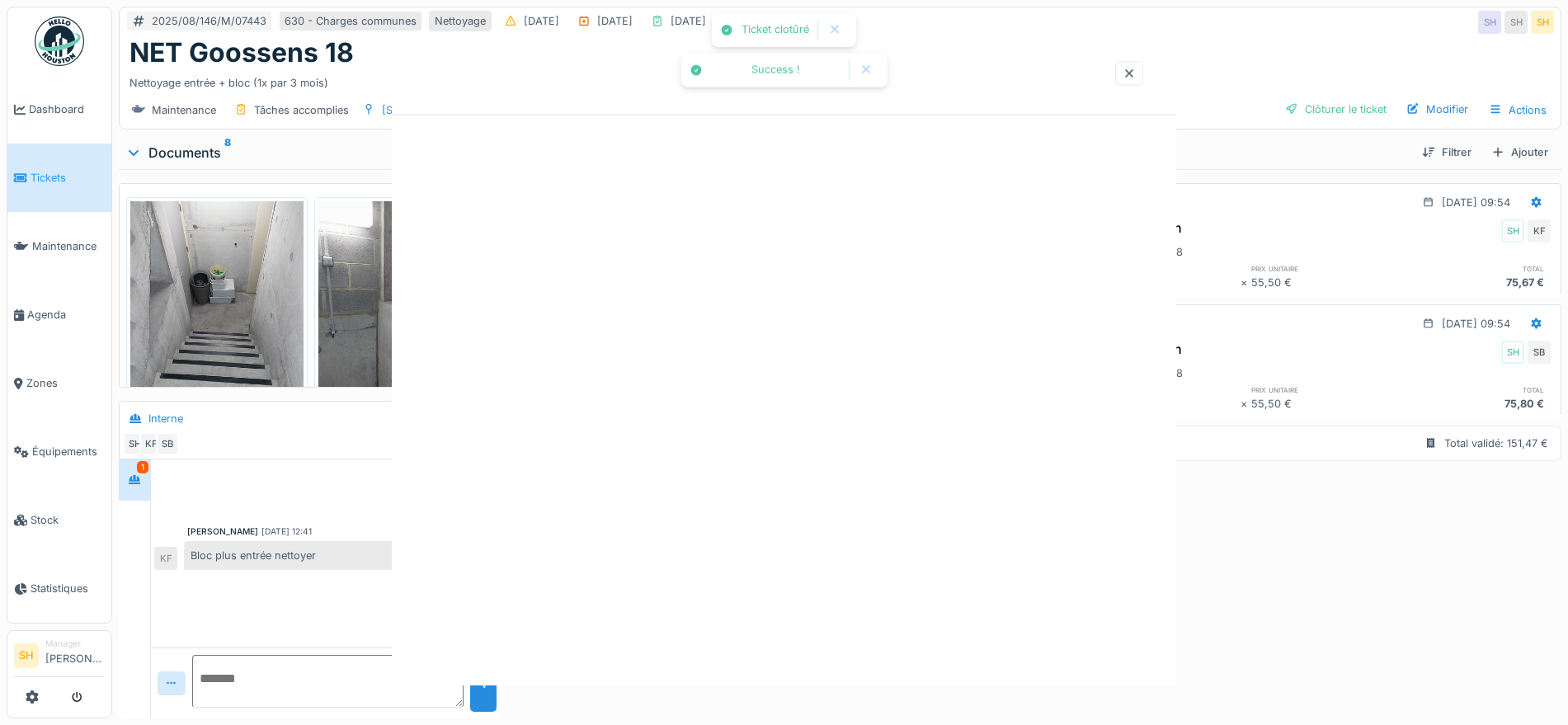
scroll to position [0, 0]
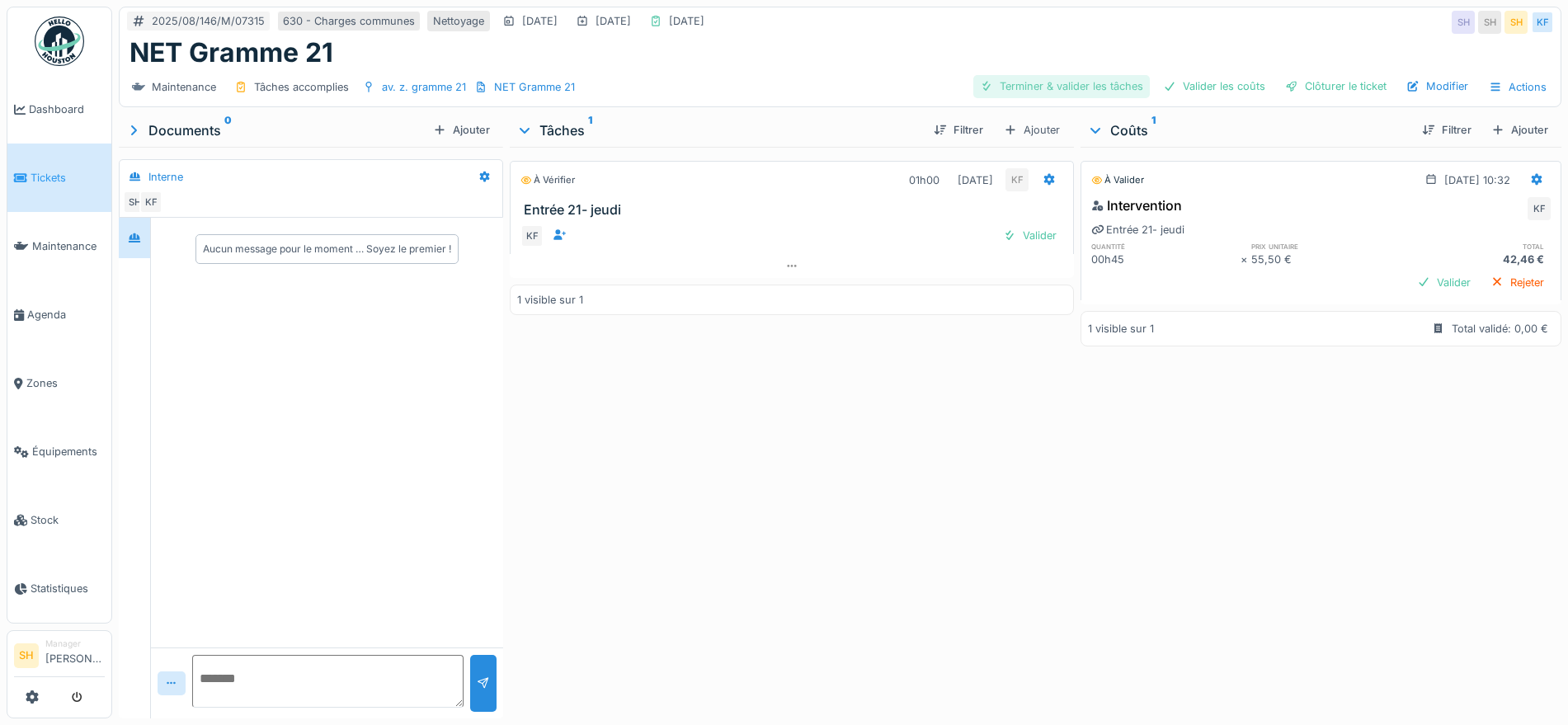
click at [1037, 88] on div "Terminer & valider les tâches" at bounding box center [1061, 86] width 176 height 22
click at [1174, 88] on div "Valider les coûts" at bounding box center [1214, 86] width 116 height 22
click at [1309, 86] on div "Clôturer le ticket" at bounding box center [1335, 86] width 115 height 22
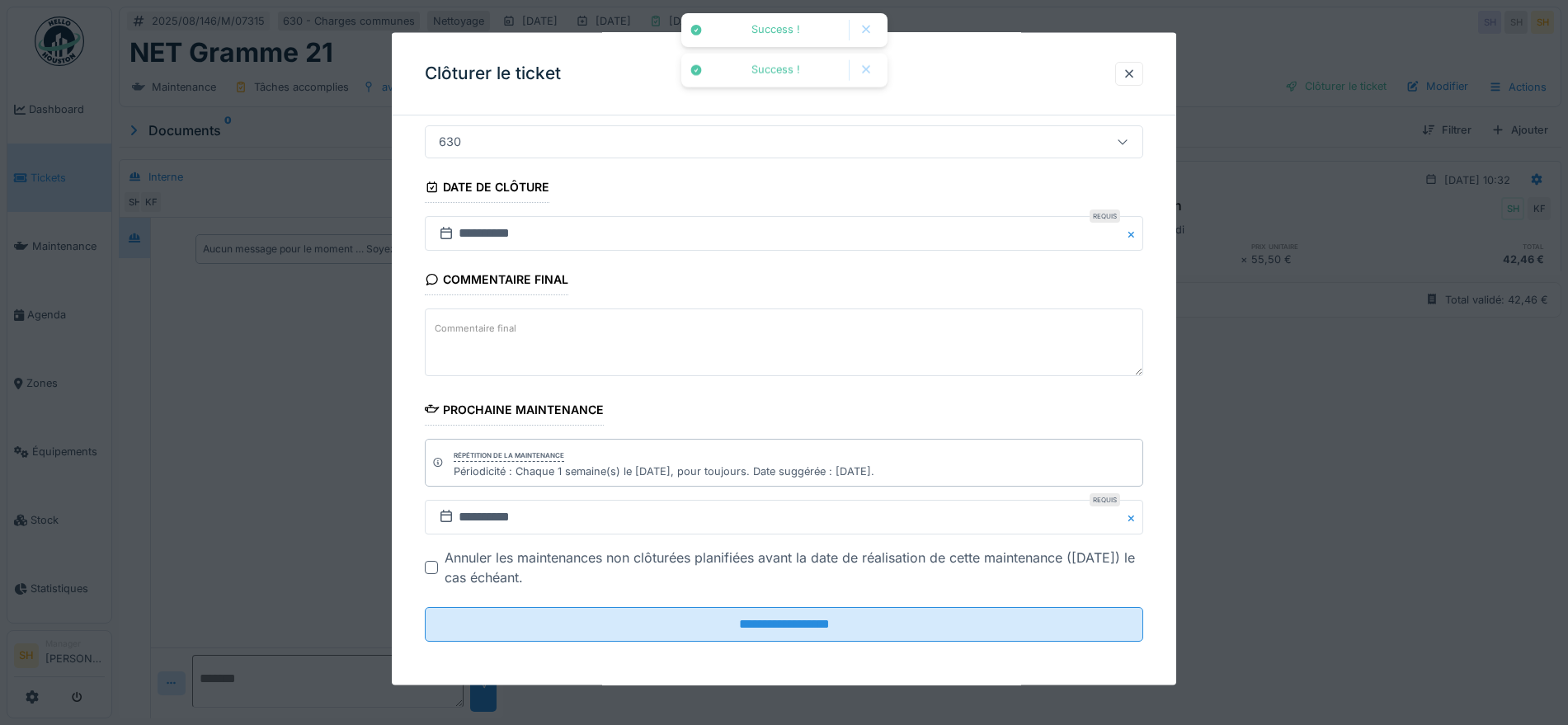
scroll to position [141, 0]
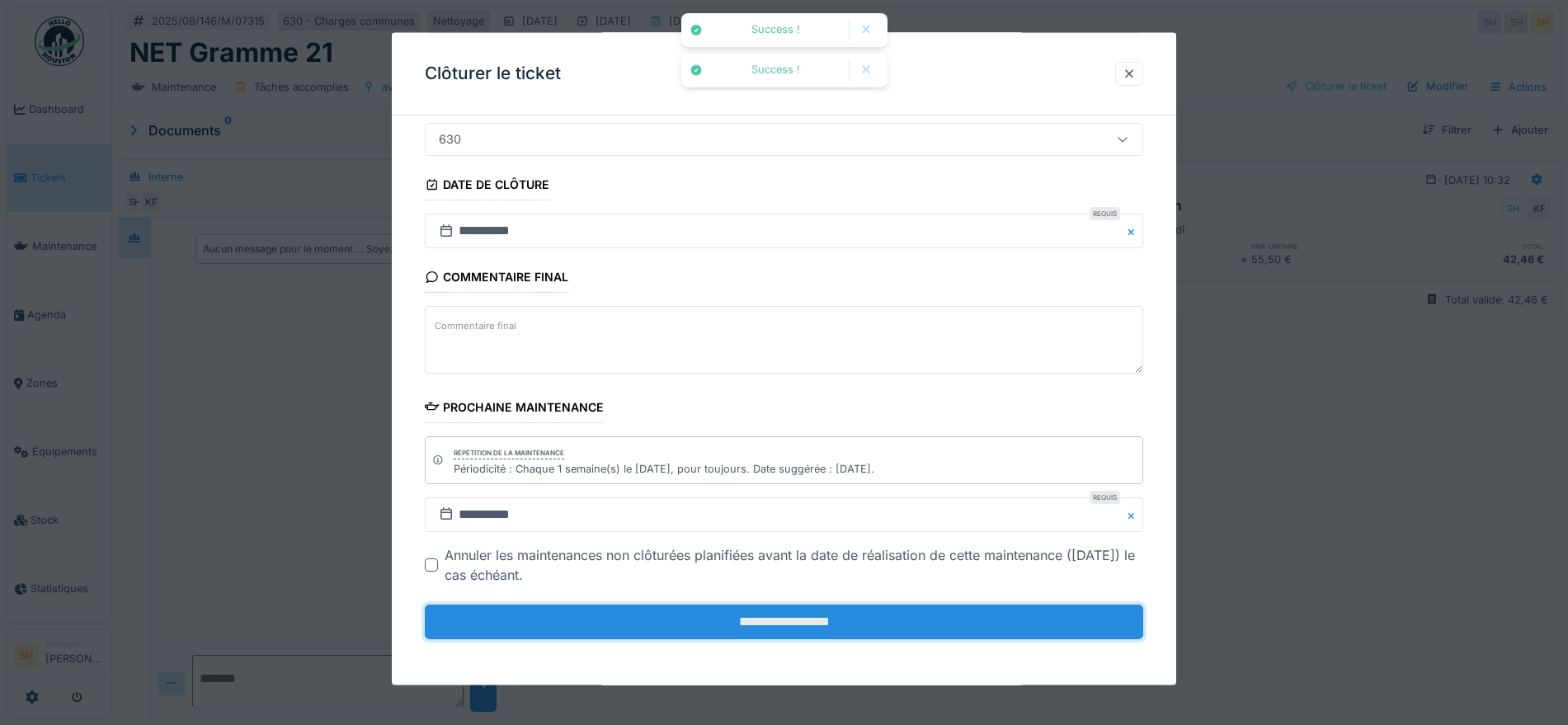
click at [789, 627] on input "**********" at bounding box center [784, 622] width 718 height 35
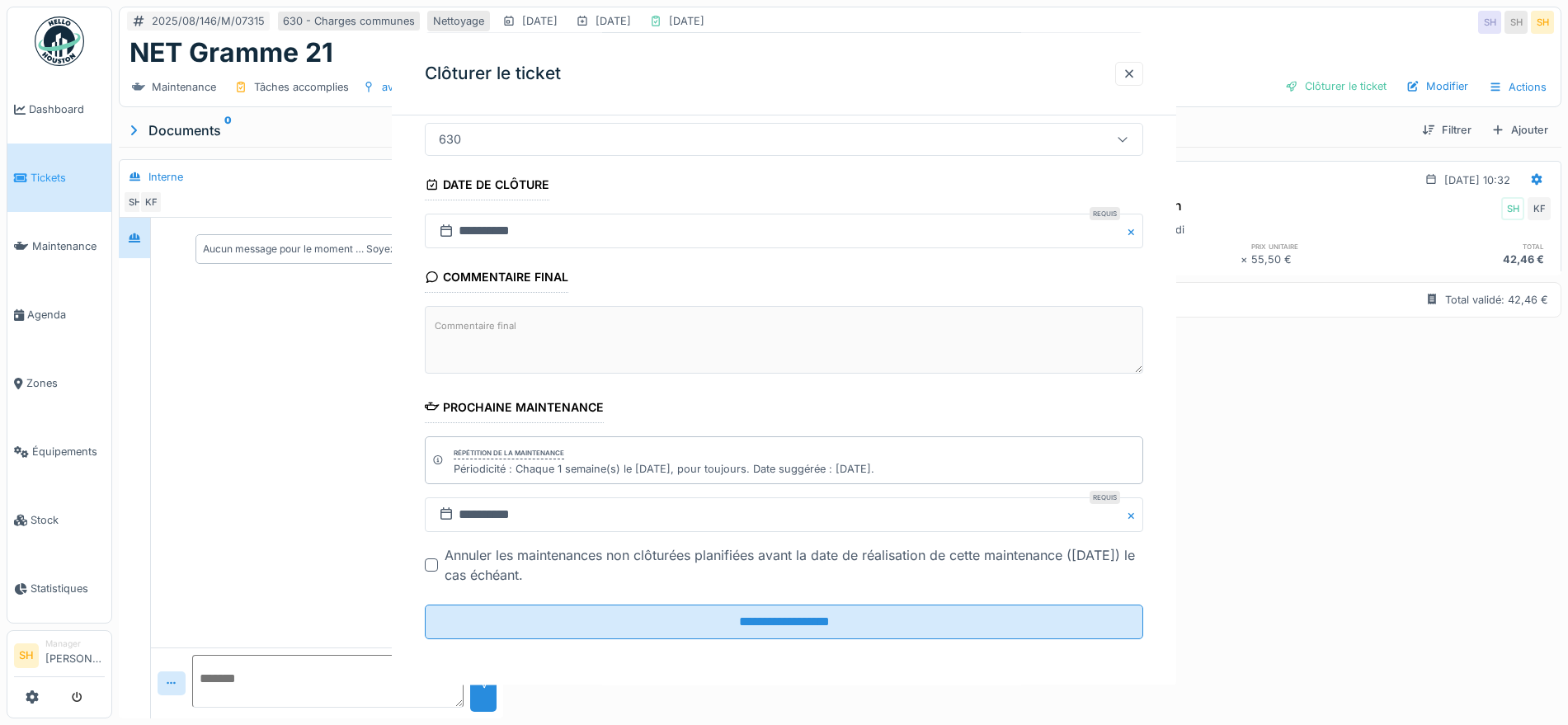
scroll to position [0, 0]
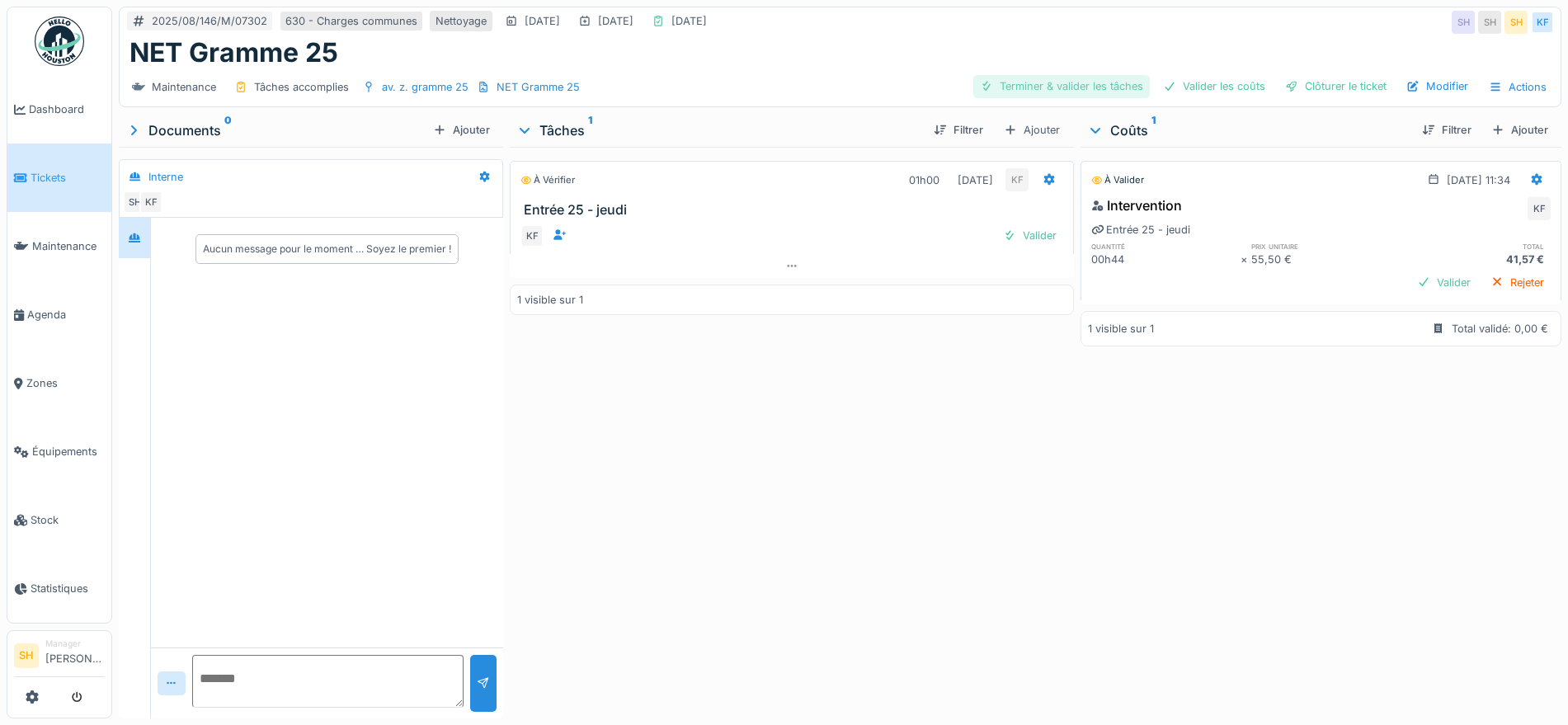
click at [1037, 88] on div "Terminer & valider les tâches" at bounding box center [1061, 86] width 176 height 22
click at [1204, 89] on div "Valider les coûts" at bounding box center [1214, 86] width 116 height 22
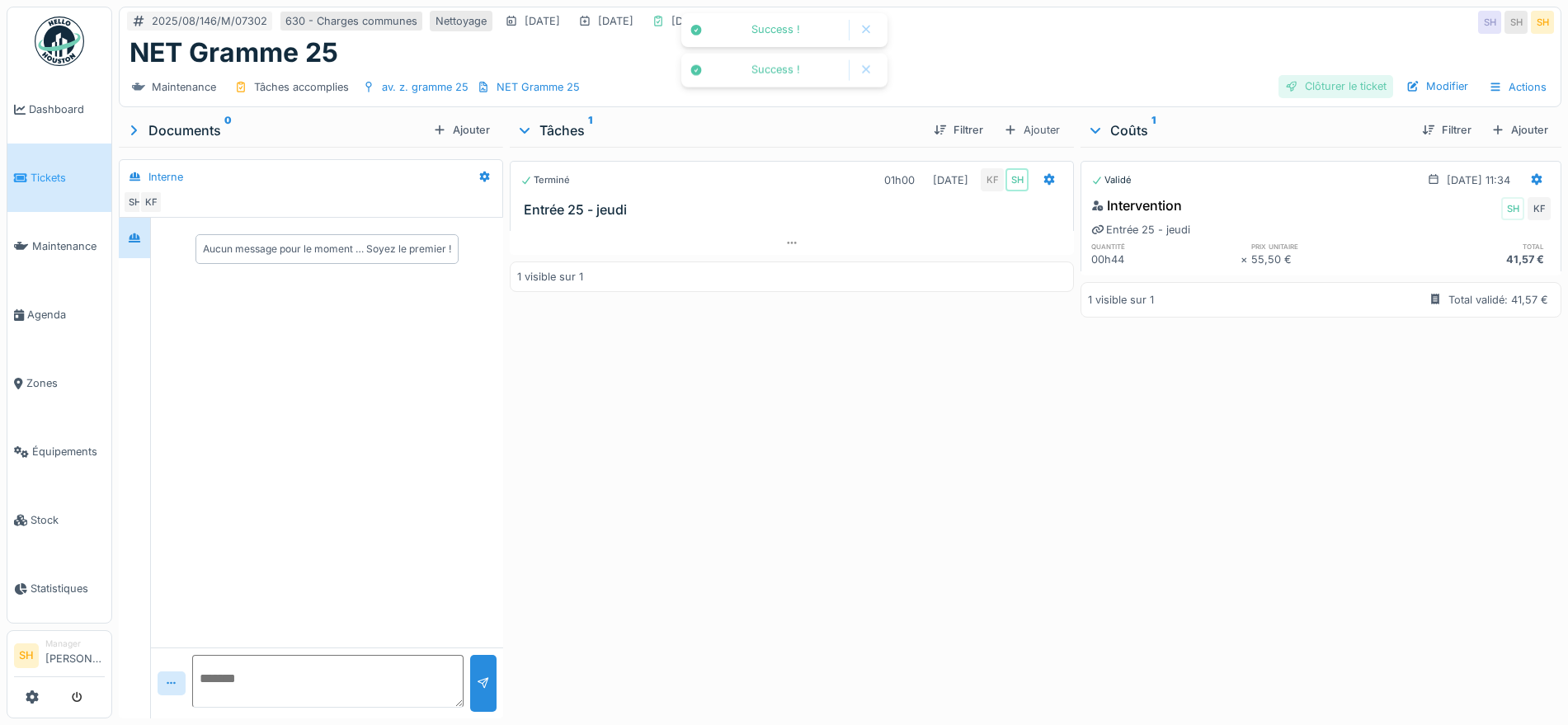
click at [1296, 83] on div "Clôturer le ticket" at bounding box center [1335, 86] width 115 height 22
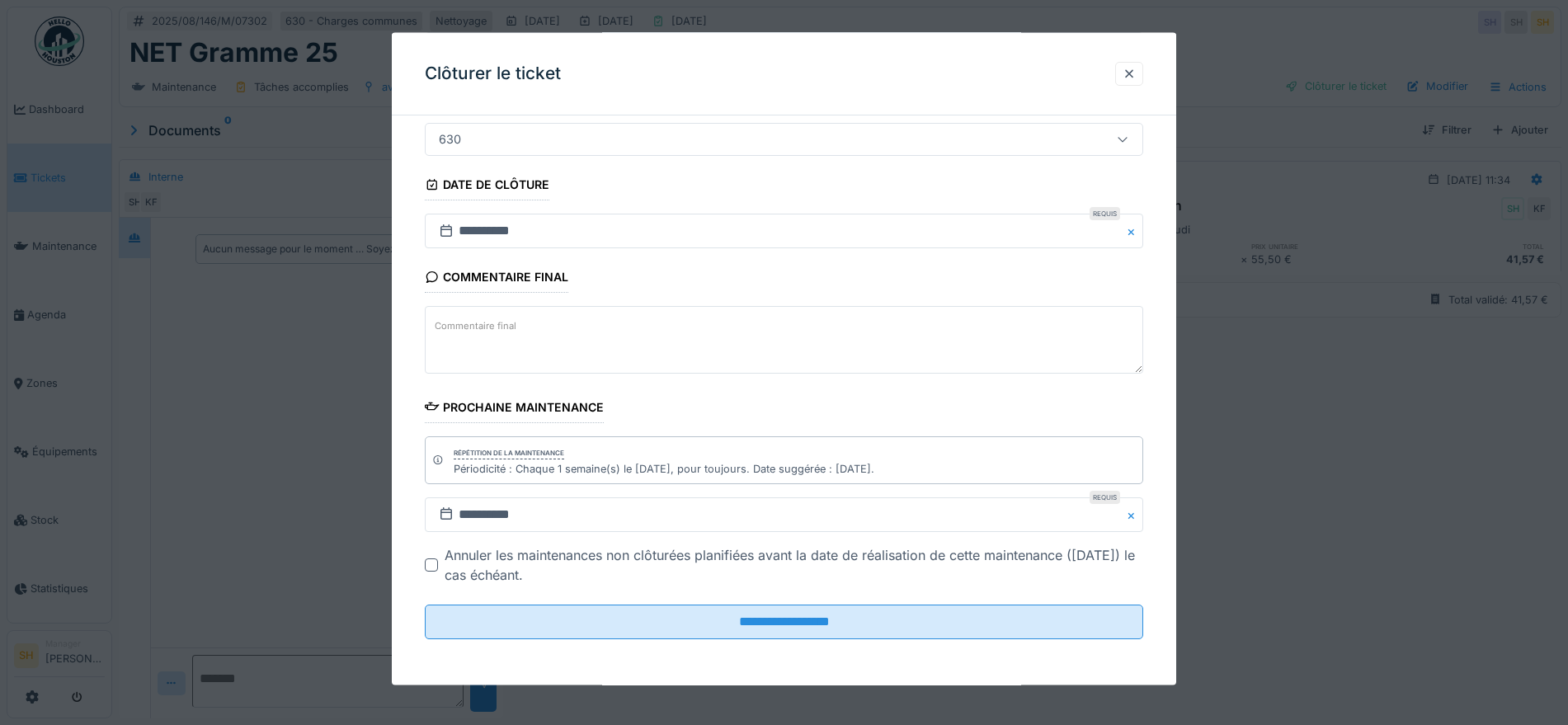
scroll to position [16, 0]
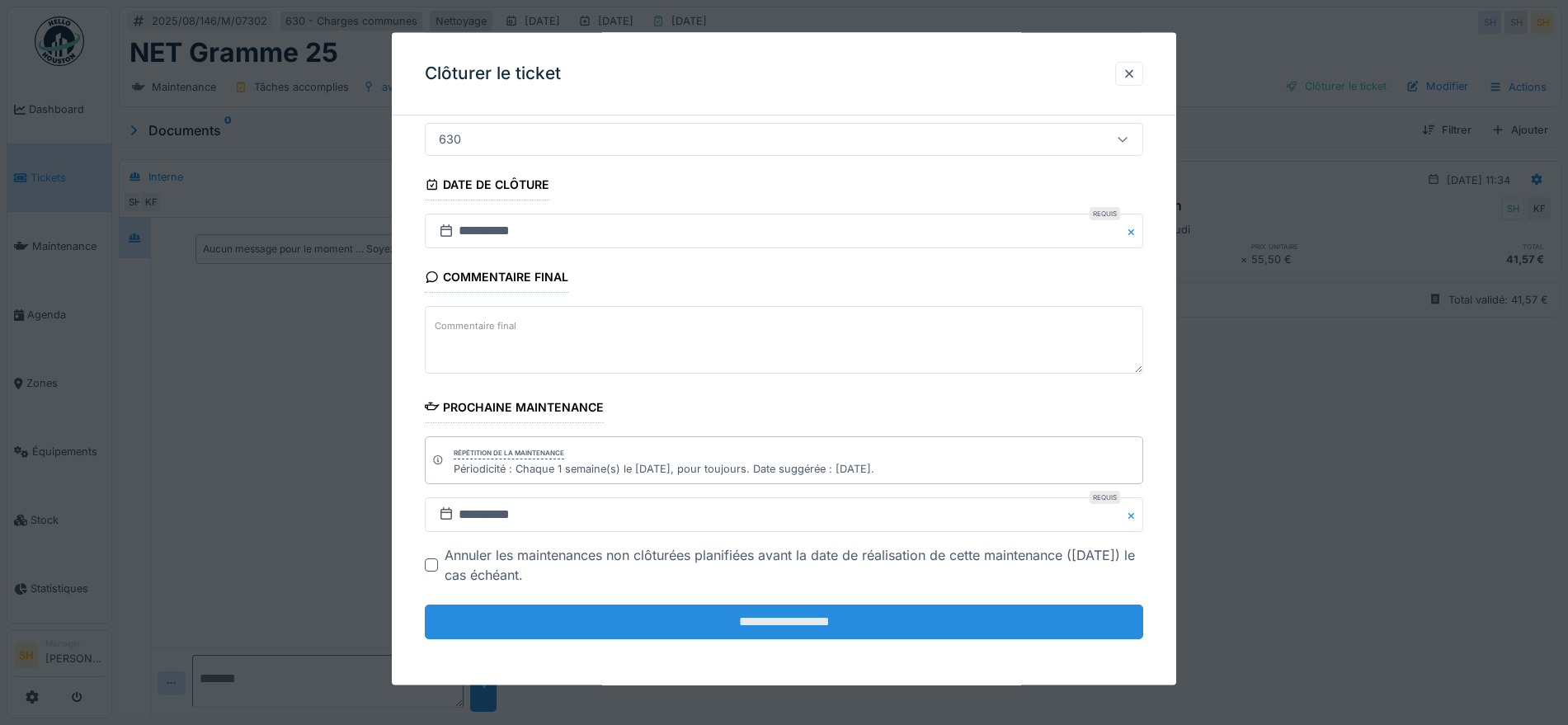
click at [756, 632] on input "**********" at bounding box center [784, 622] width 718 height 35
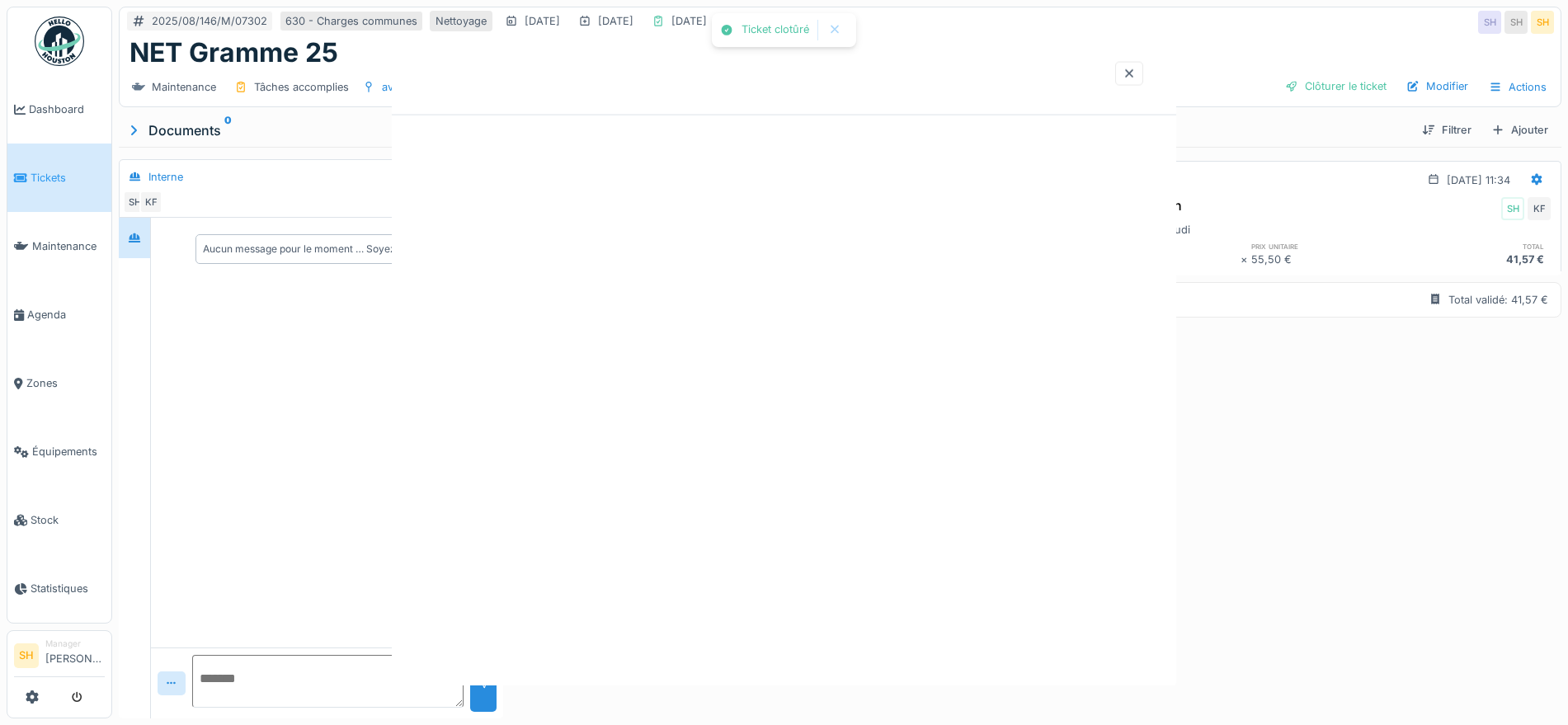
scroll to position [0, 0]
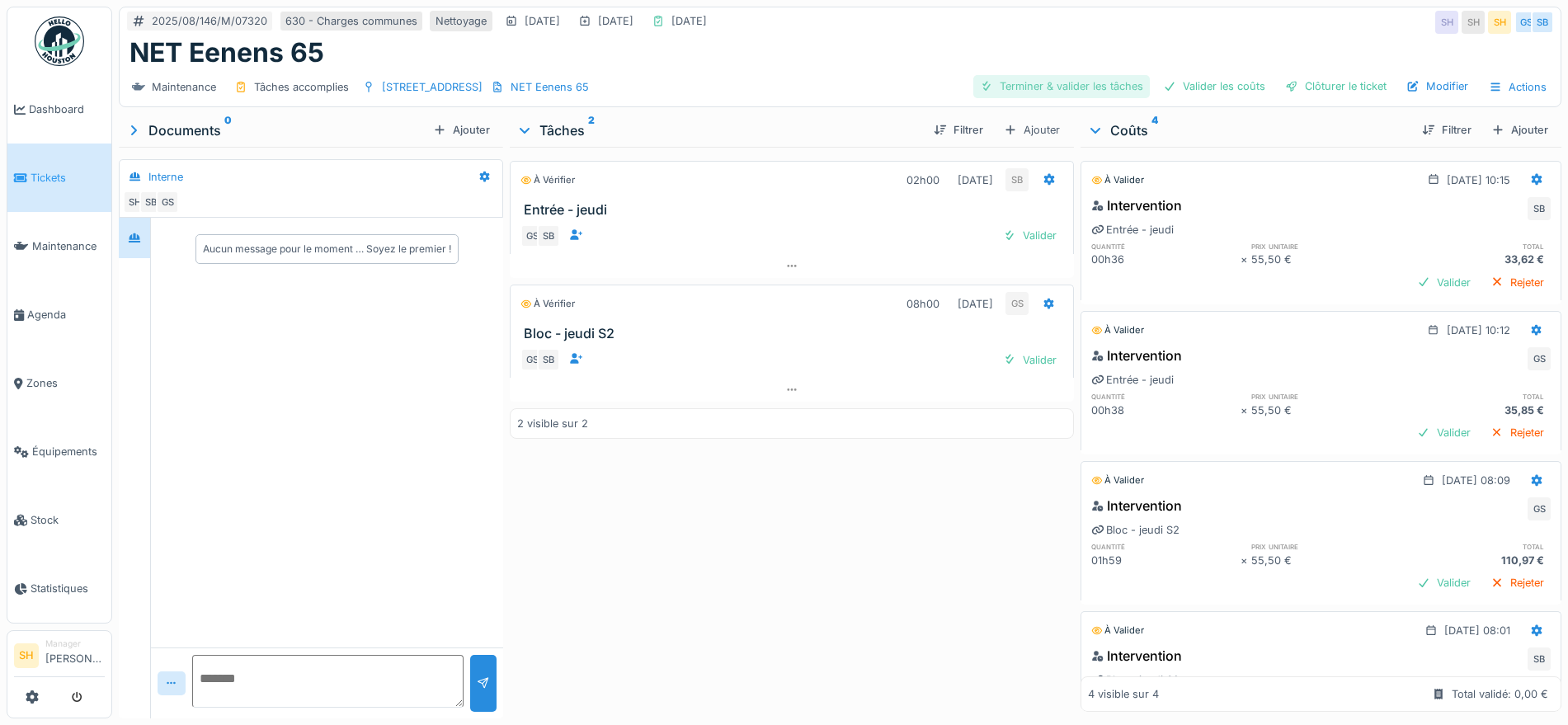
click at [1032, 78] on div "Terminer & valider les tâches" at bounding box center [1061, 86] width 176 height 22
click at [1181, 82] on div "Valider les coûts" at bounding box center [1214, 86] width 116 height 22
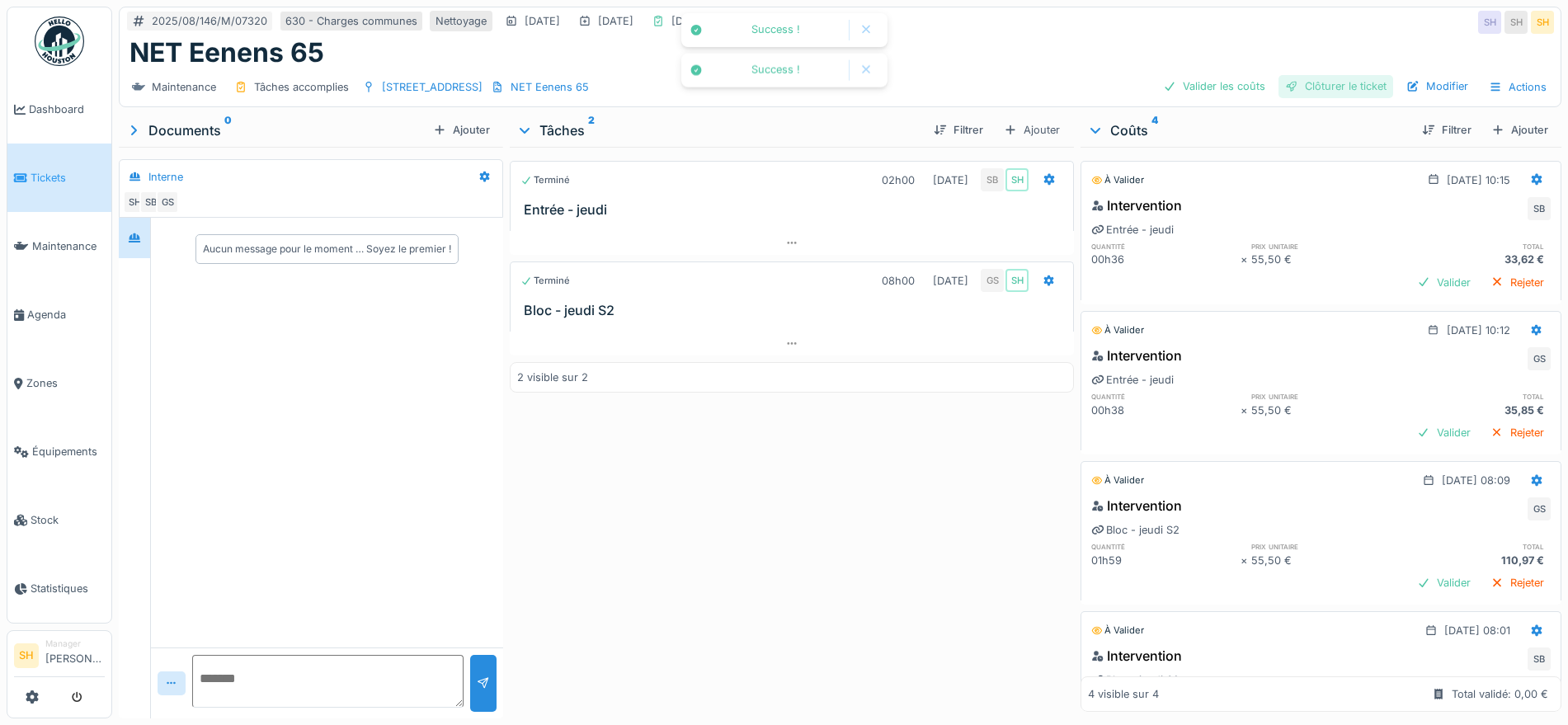
click at [1278, 84] on div "Clôturer le ticket" at bounding box center [1335, 86] width 115 height 22
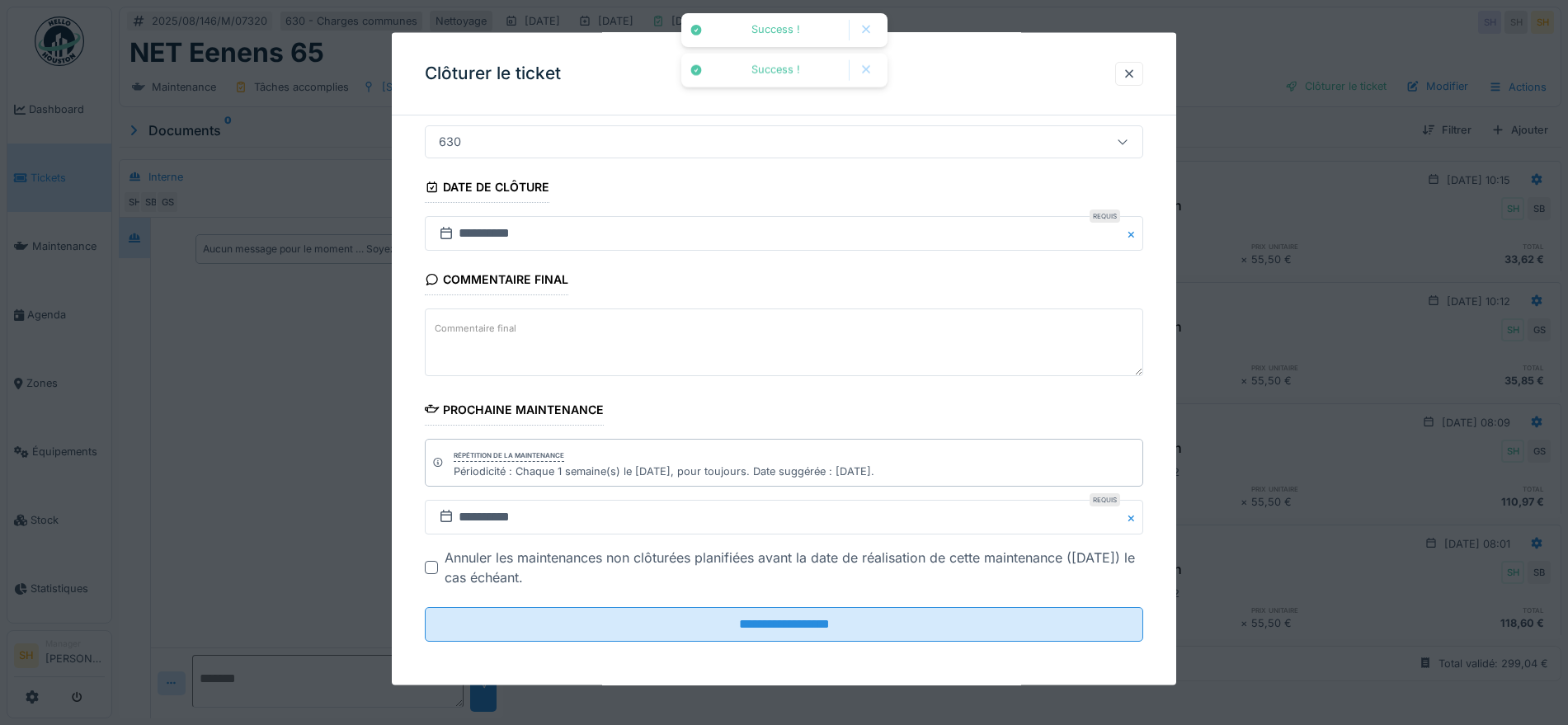
scroll to position [141, 0]
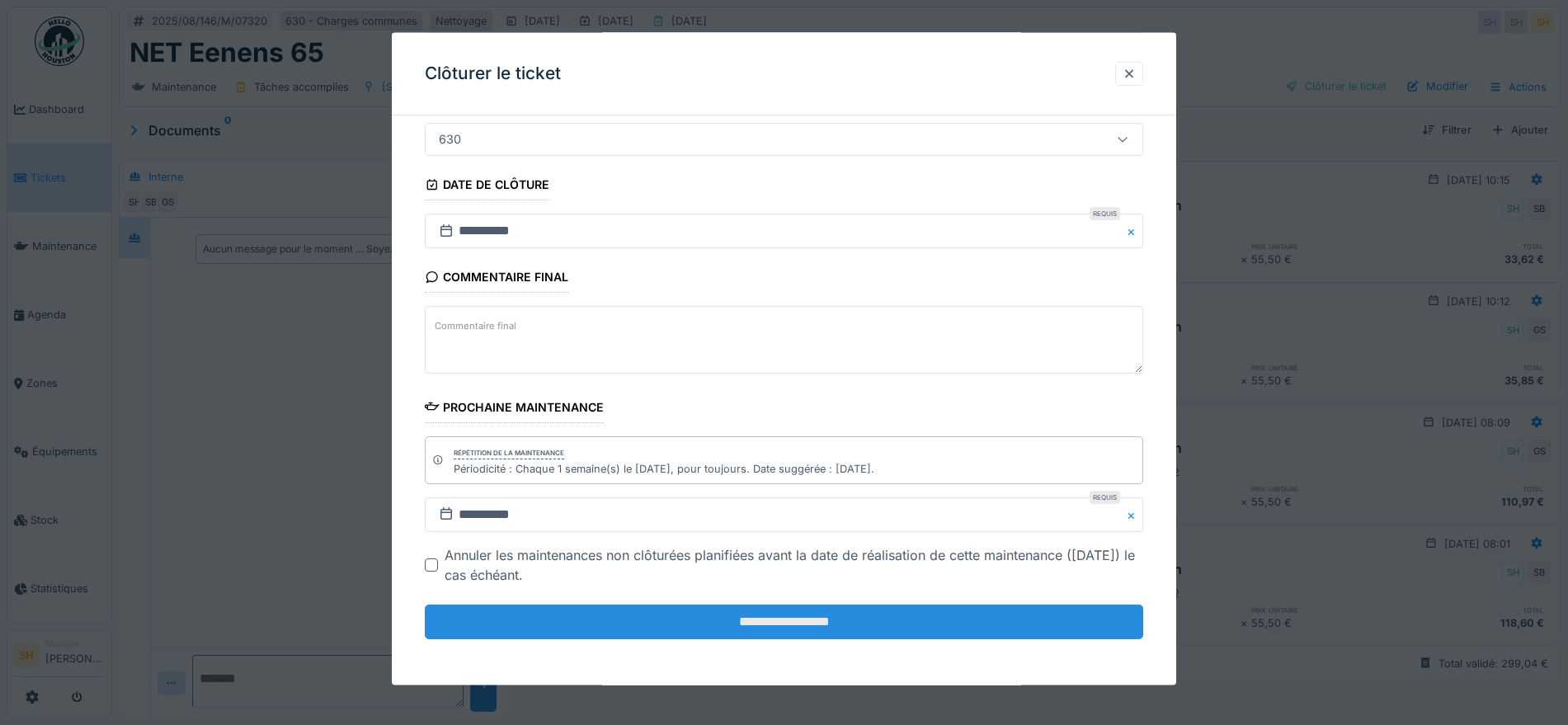
click at [724, 629] on input "**********" at bounding box center [784, 622] width 718 height 35
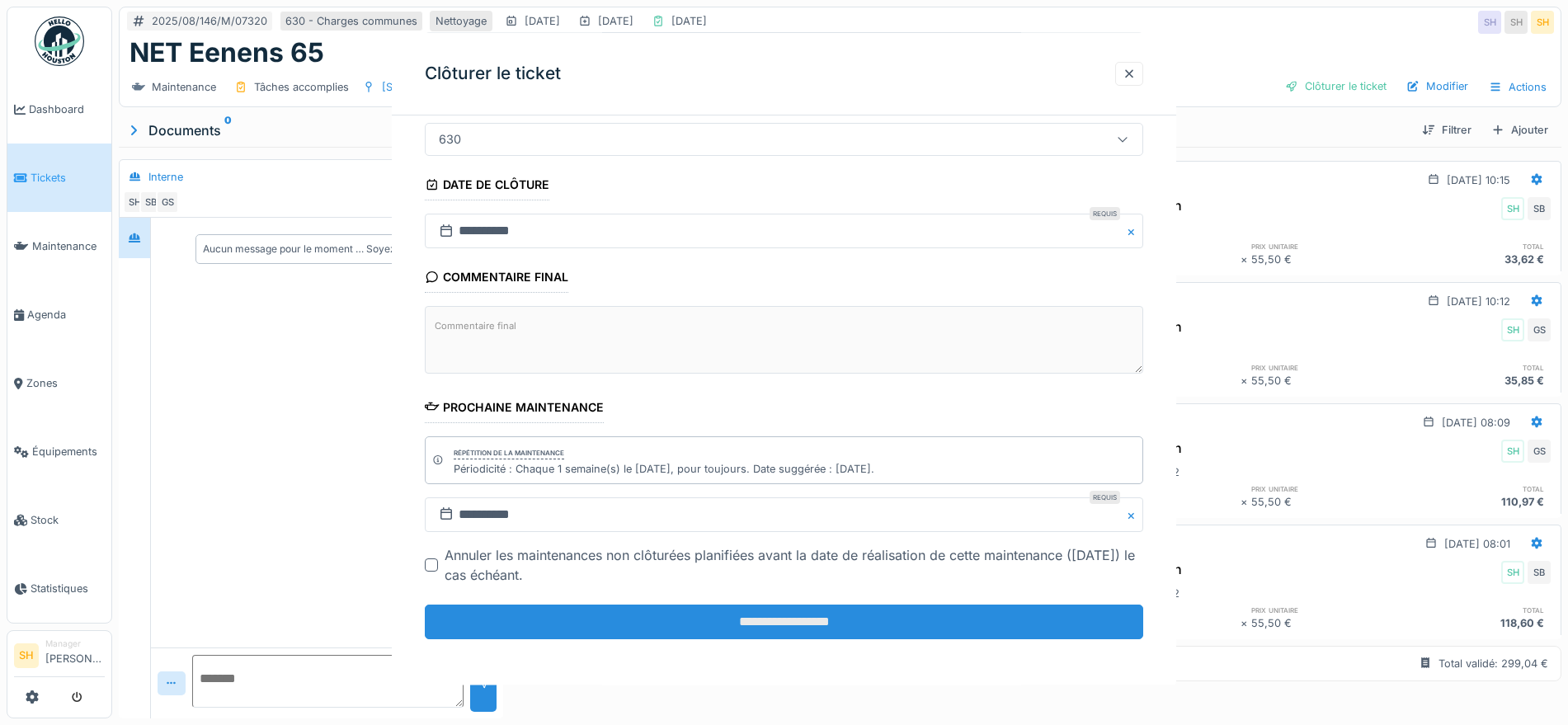
scroll to position [0, 0]
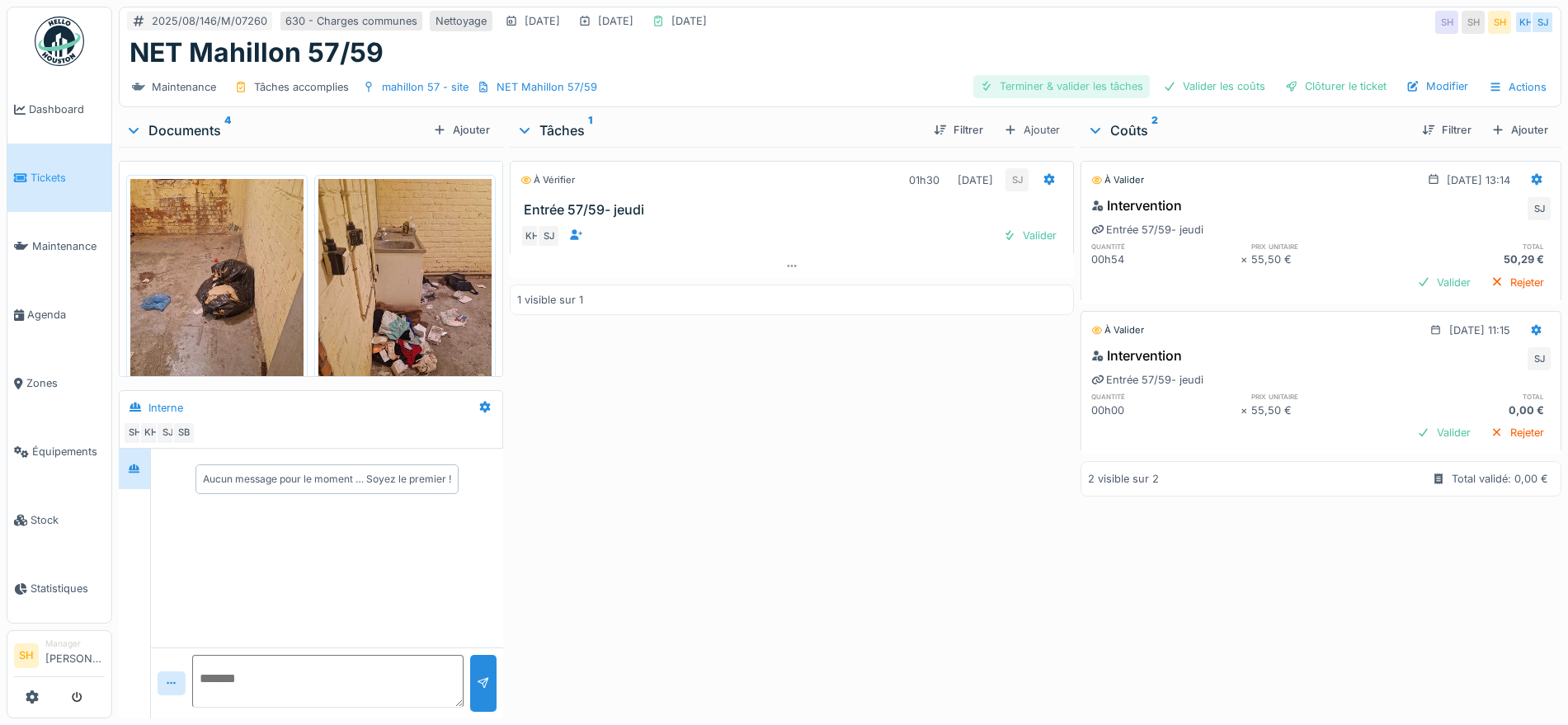
click at [1069, 75] on div "Terminer & valider les tâches" at bounding box center [1061, 86] width 176 height 22
click at [1197, 75] on div "Valider les coûts" at bounding box center [1214, 86] width 116 height 22
click at [1297, 75] on div "Clôturer le ticket" at bounding box center [1335, 86] width 115 height 22
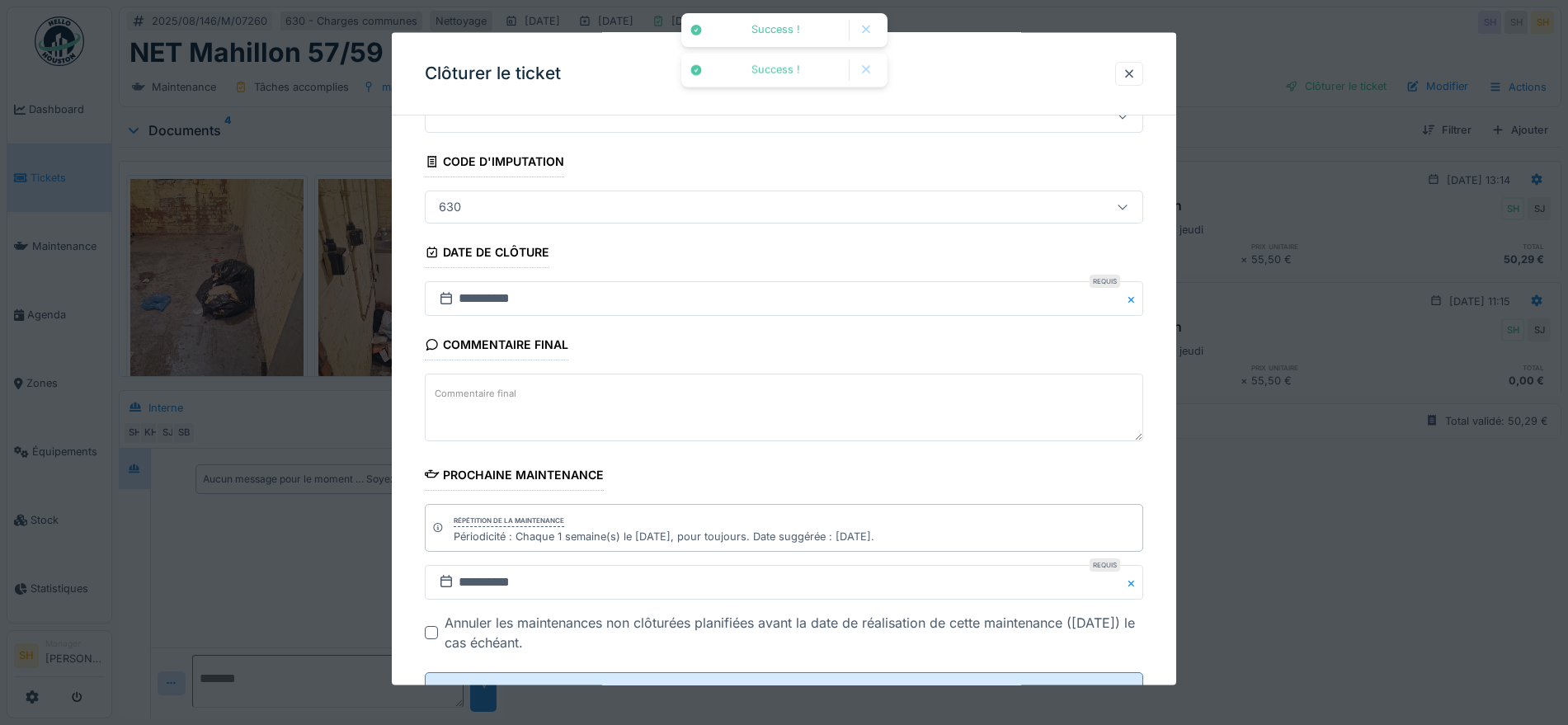
scroll to position [141, 0]
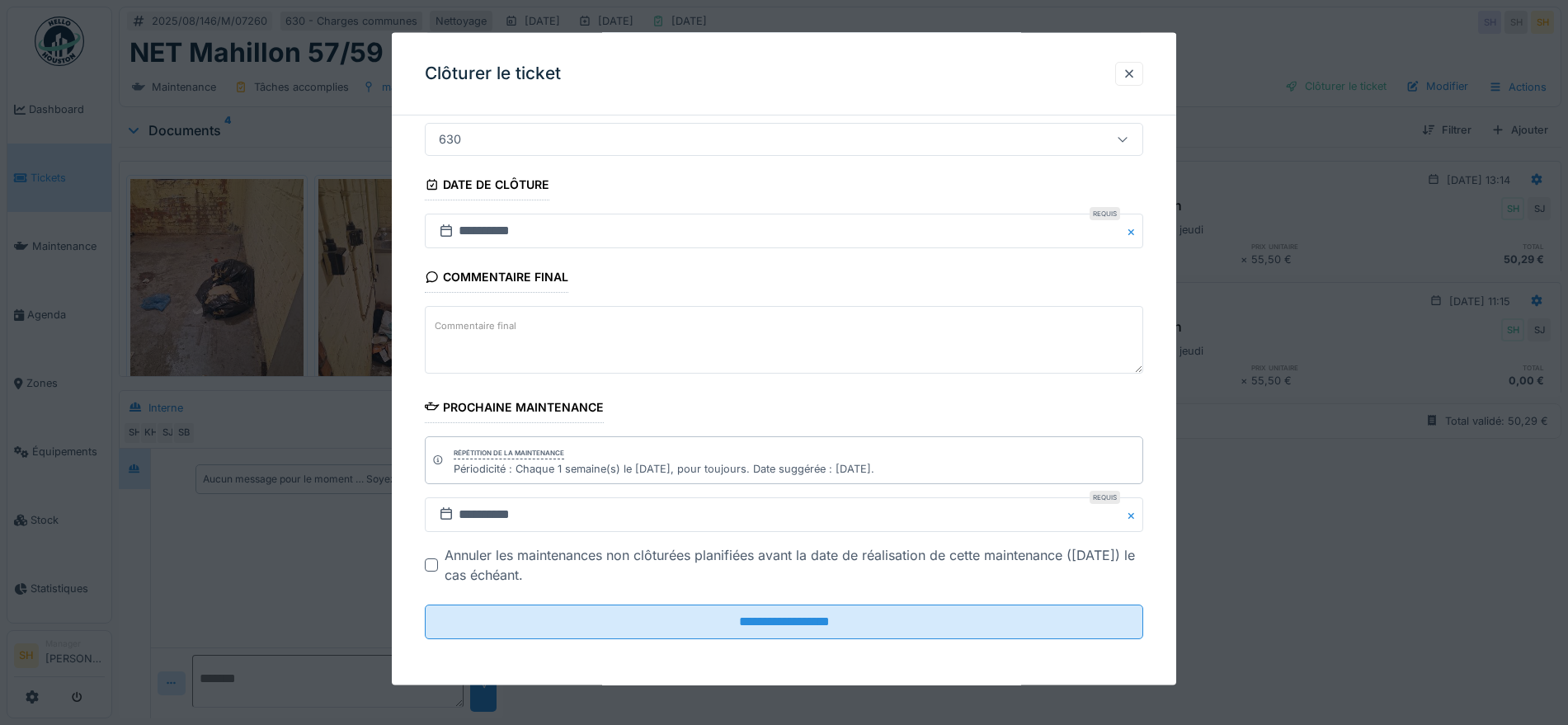
click at [1271, 565] on div at bounding box center [784, 362] width 1568 height 725
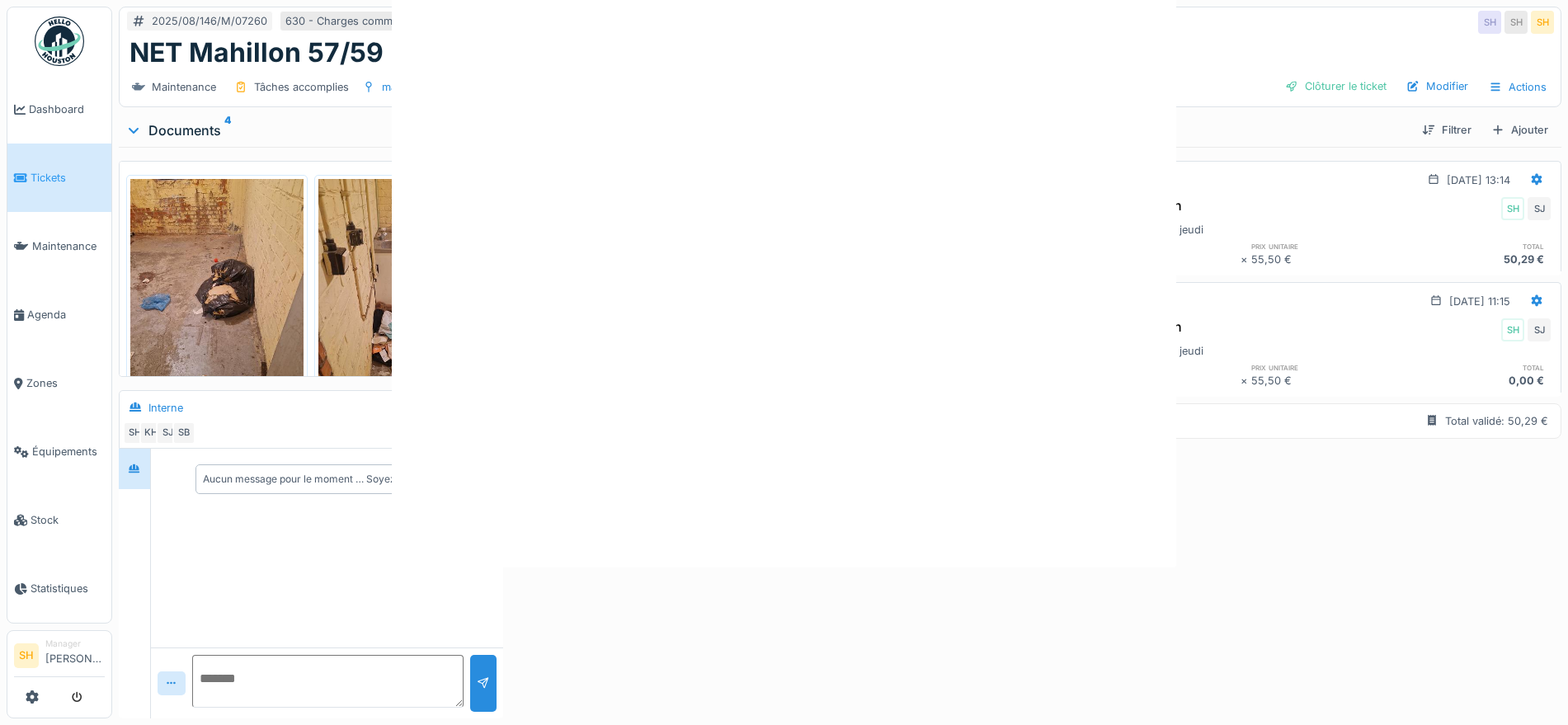
scroll to position [0, 0]
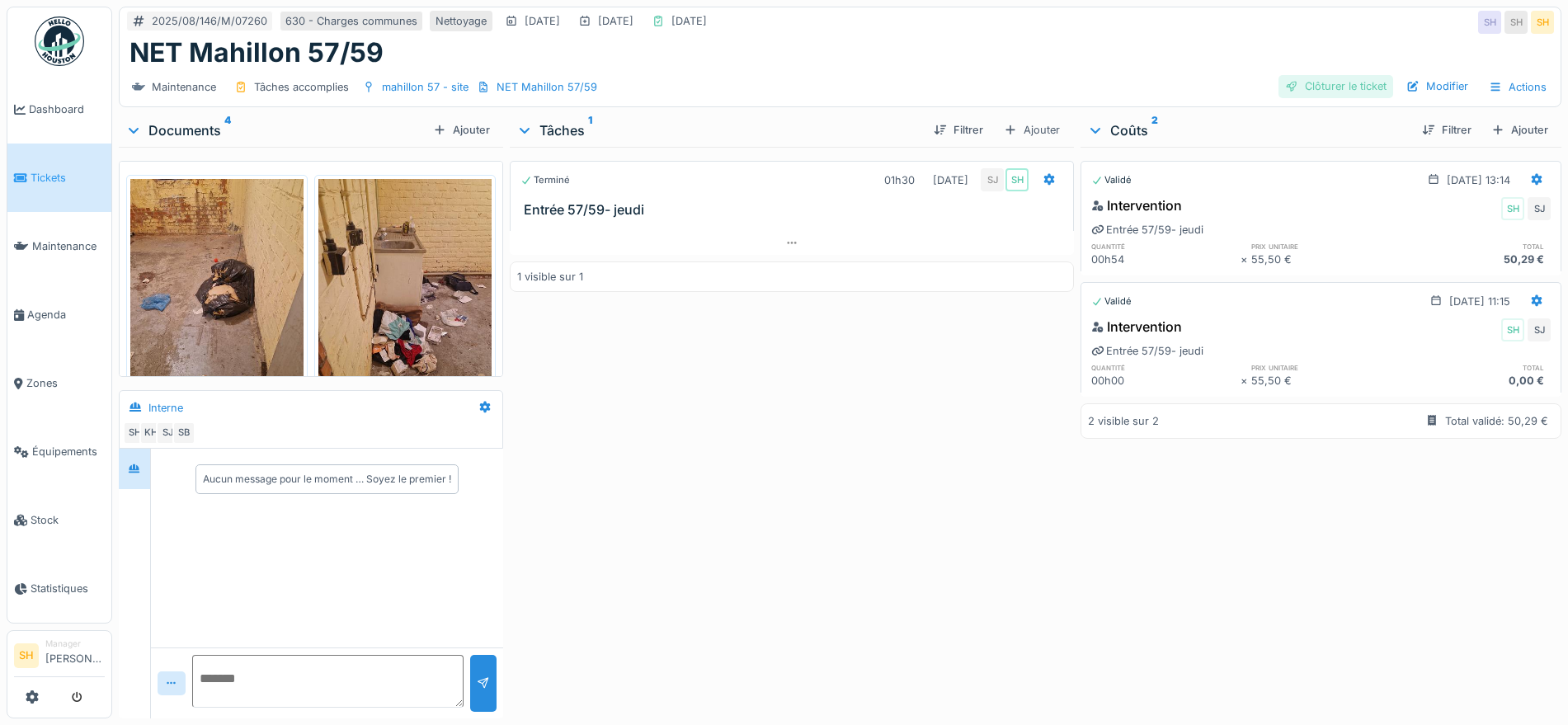
click at [1301, 75] on div "Clôturer le ticket" at bounding box center [1335, 86] width 115 height 22
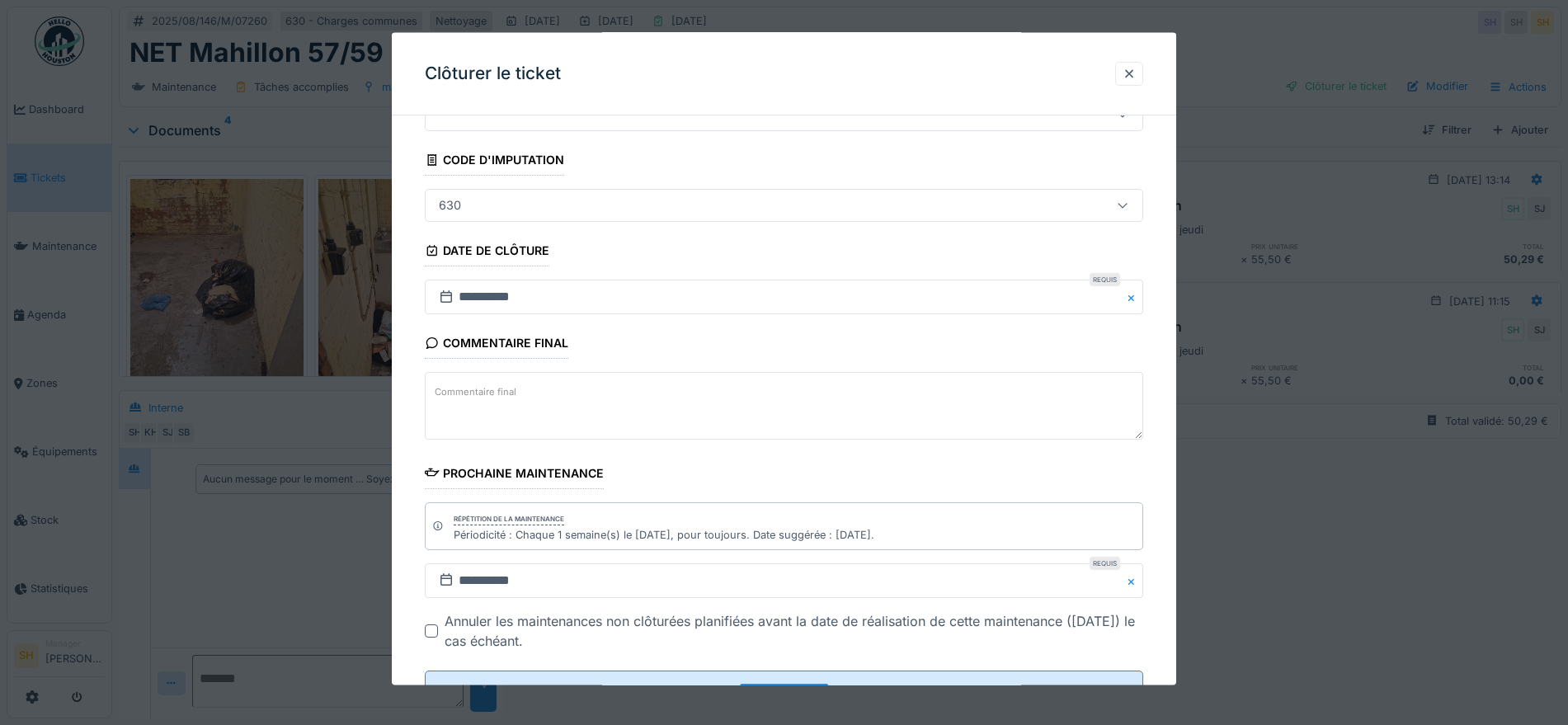
scroll to position [141, 0]
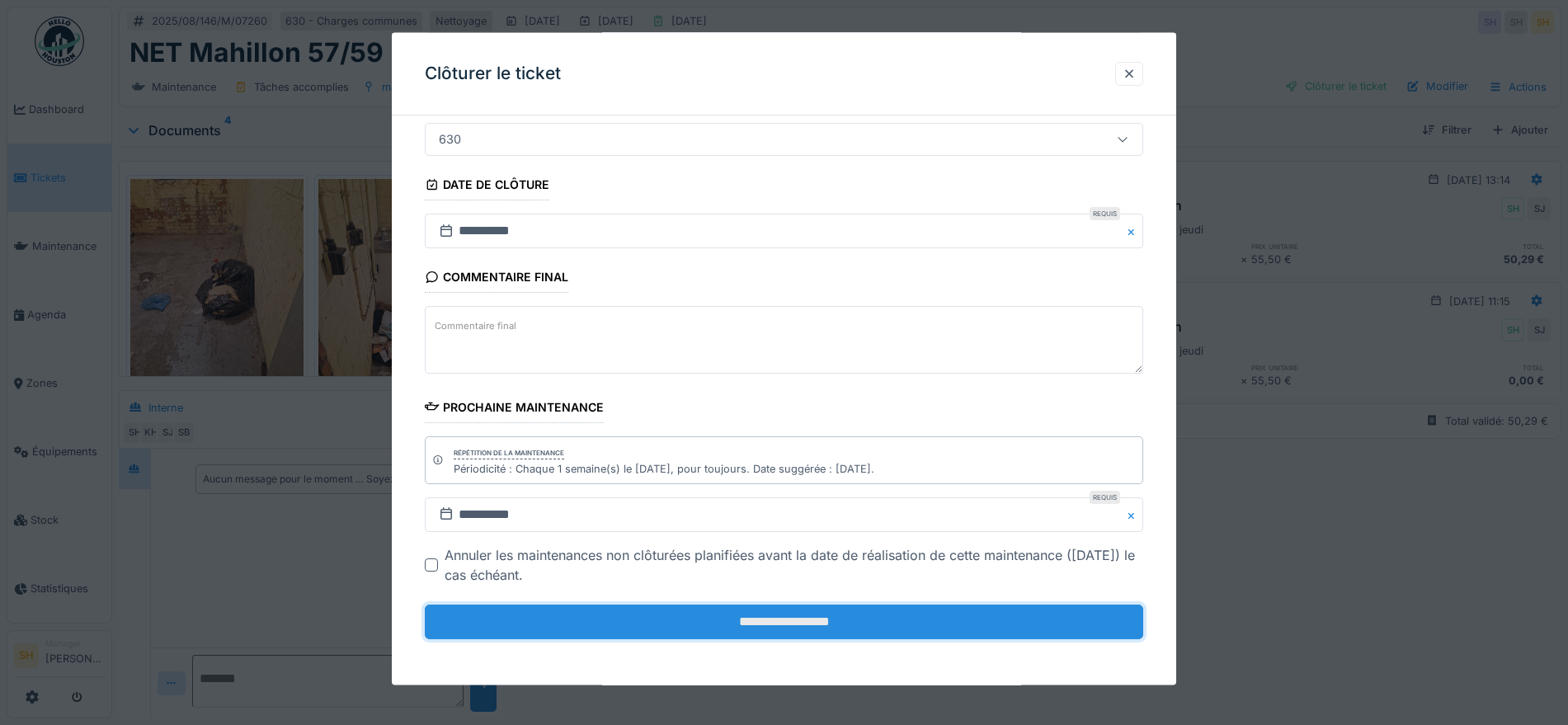
click at [709, 608] on input "**********" at bounding box center [784, 622] width 718 height 35
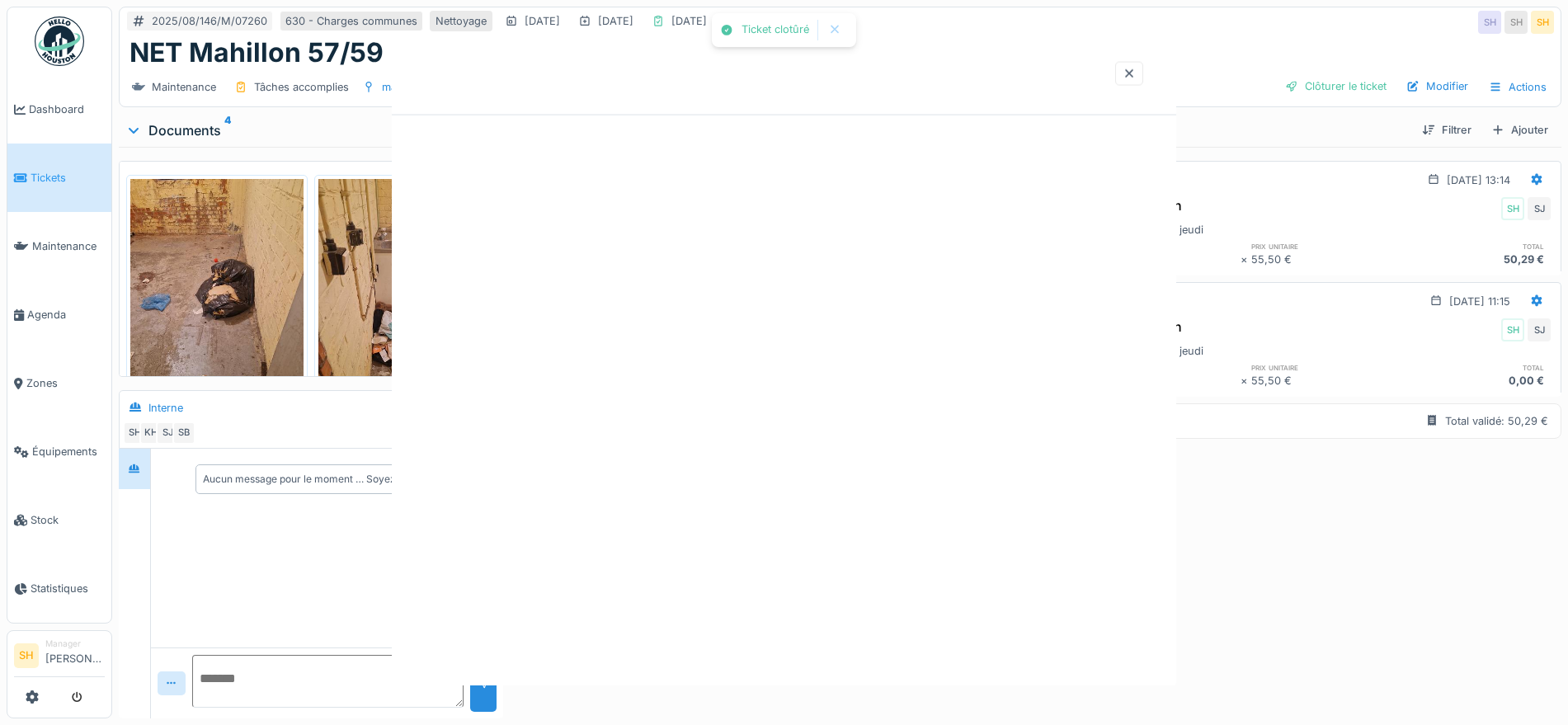
scroll to position [0, 0]
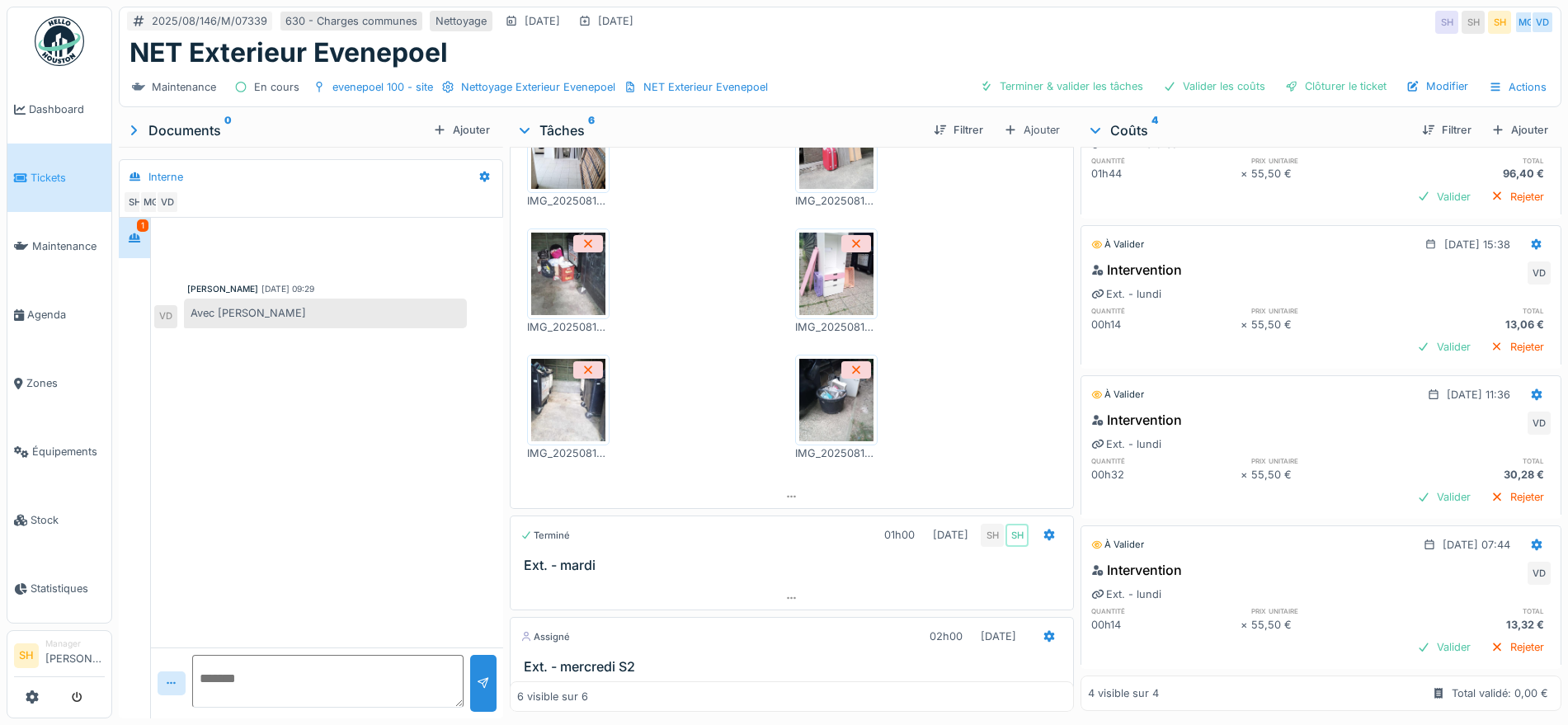
scroll to position [309, 0]
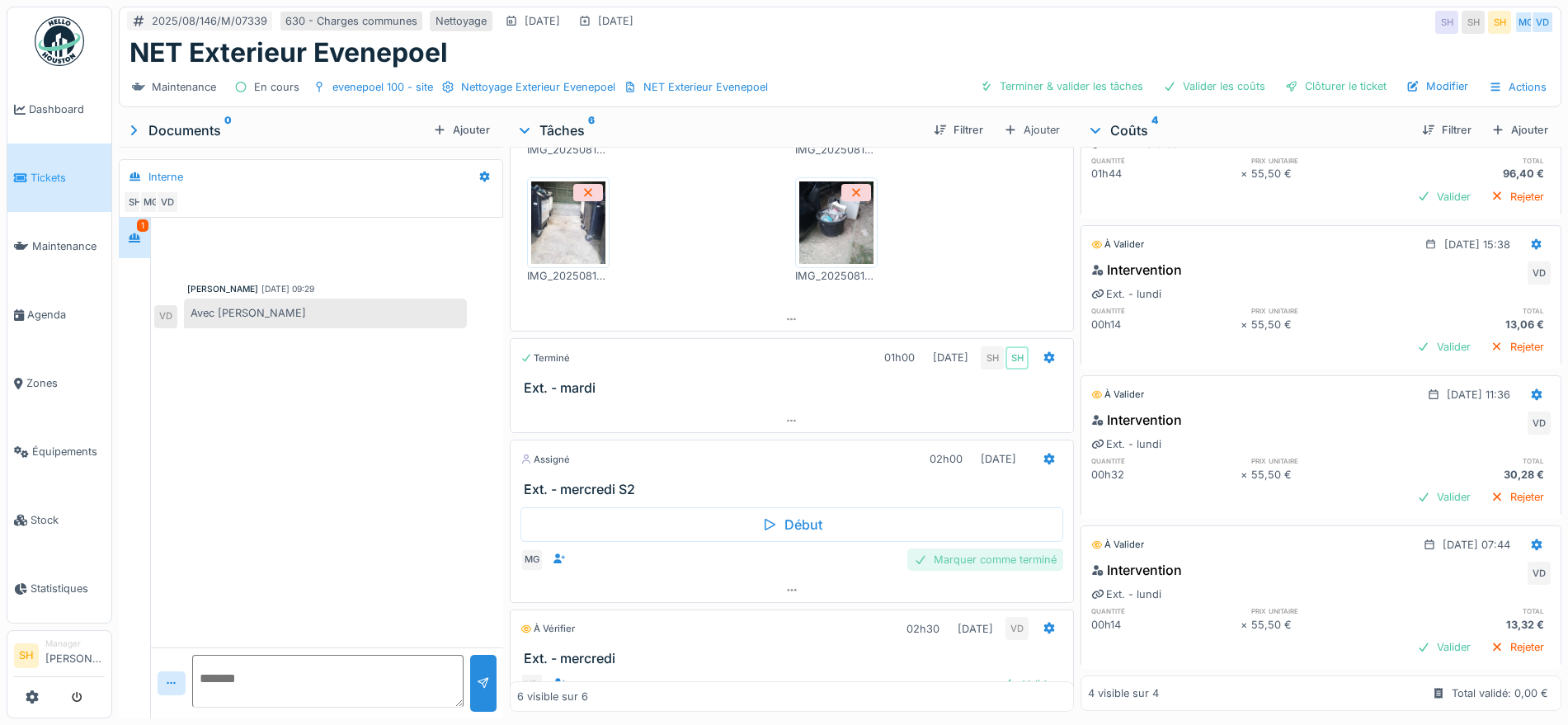
click at [915, 548] on div "Marquer comme terminé" at bounding box center [985, 559] width 156 height 22
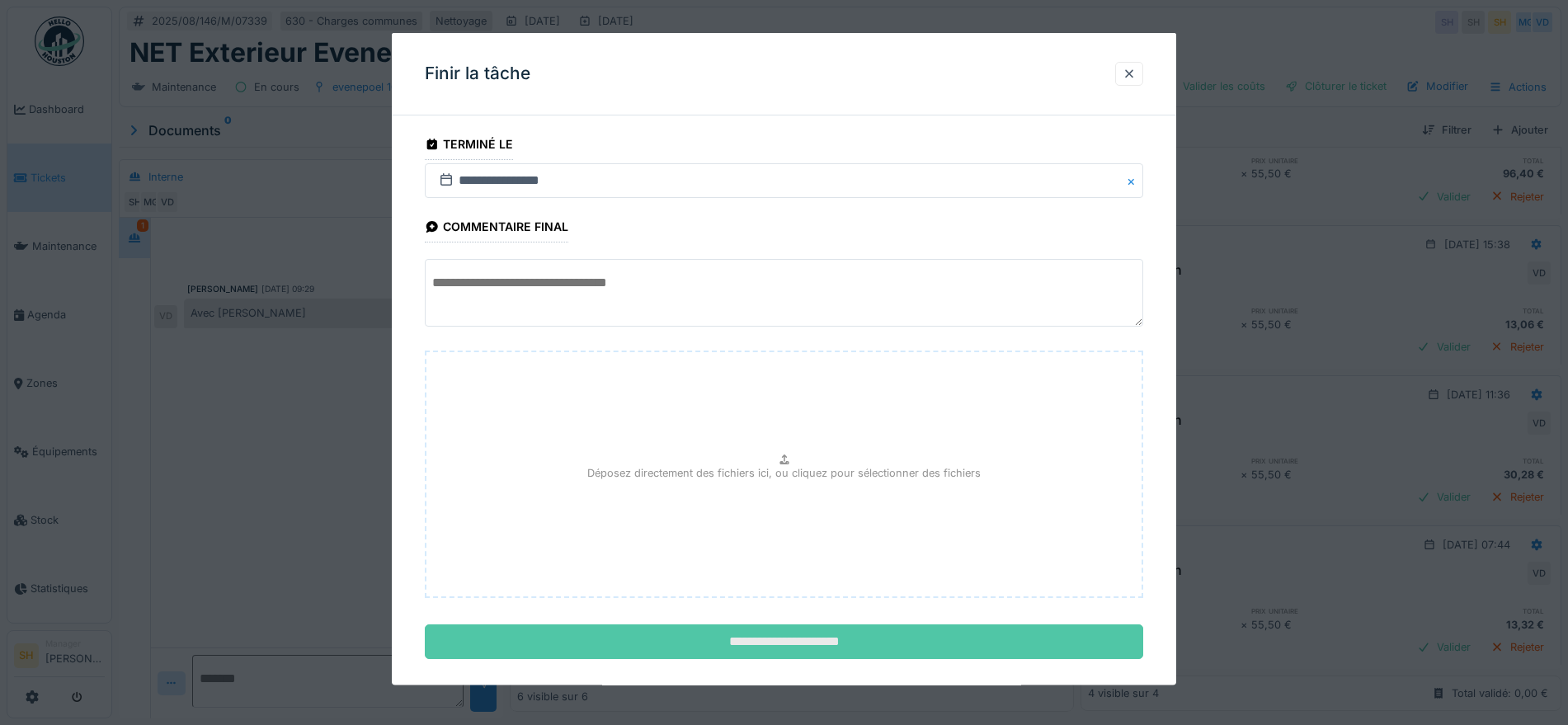
click at [844, 638] on input "**********" at bounding box center [784, 642] width 718 height 35
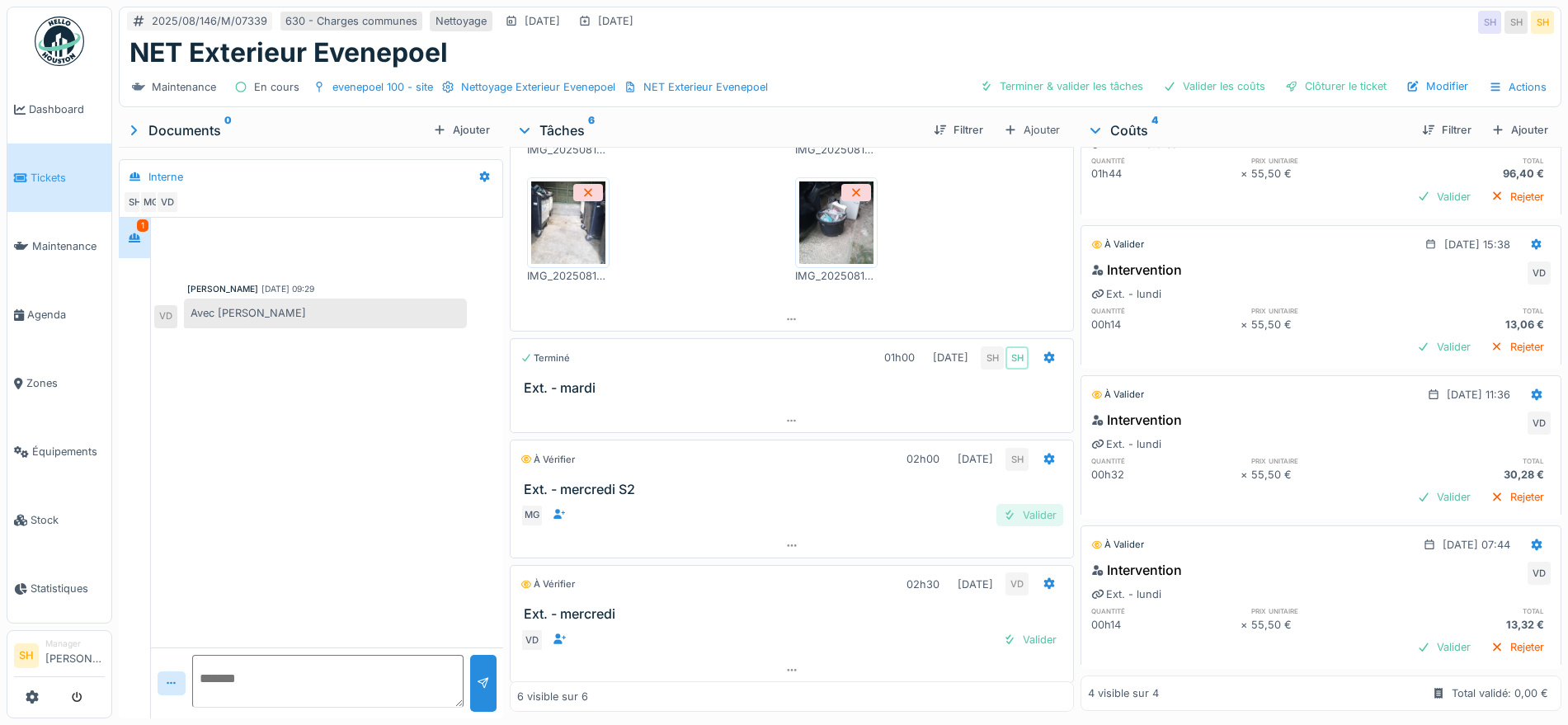
click at [1013, 503] on div "Valider" at bounding box center [1029, 514] width 67 height 22
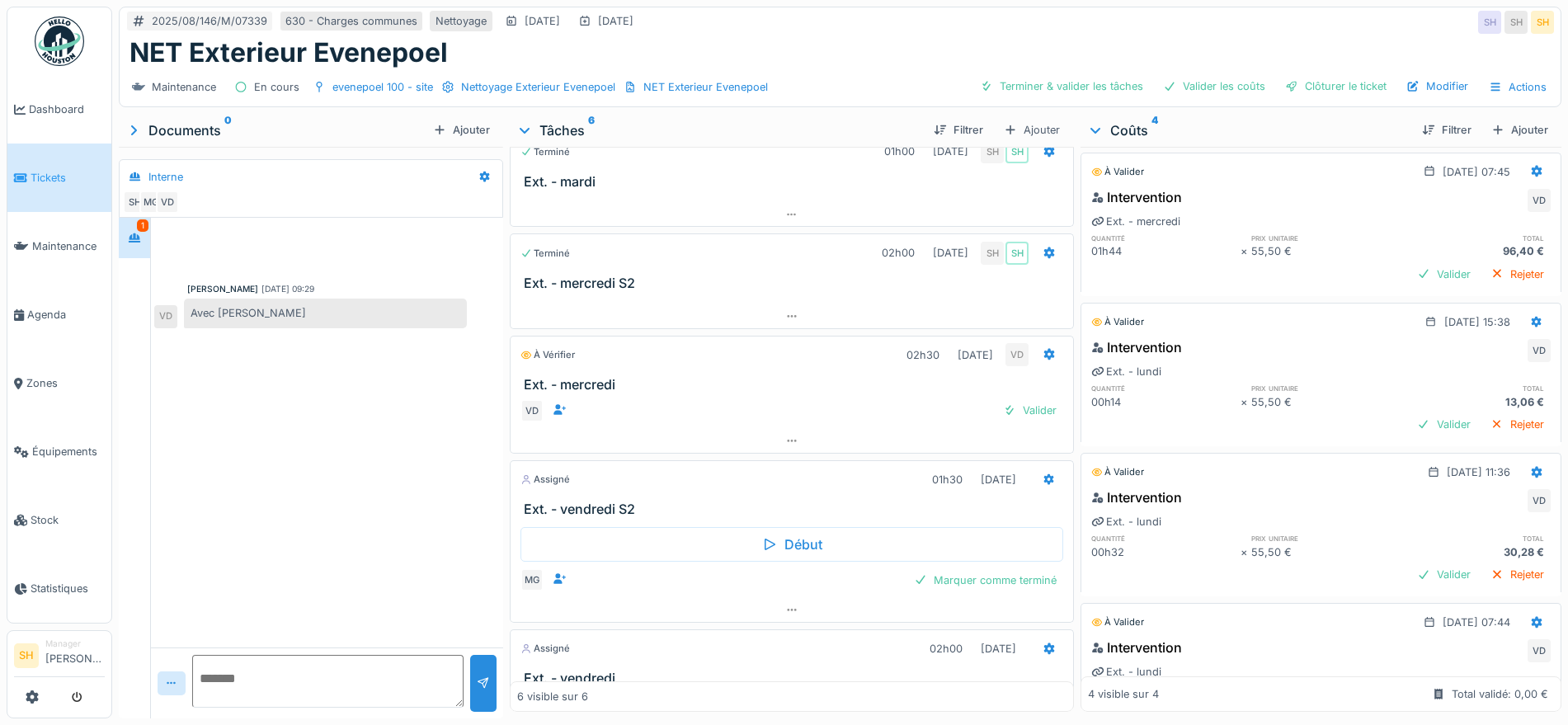
scroll to position [0, 0]
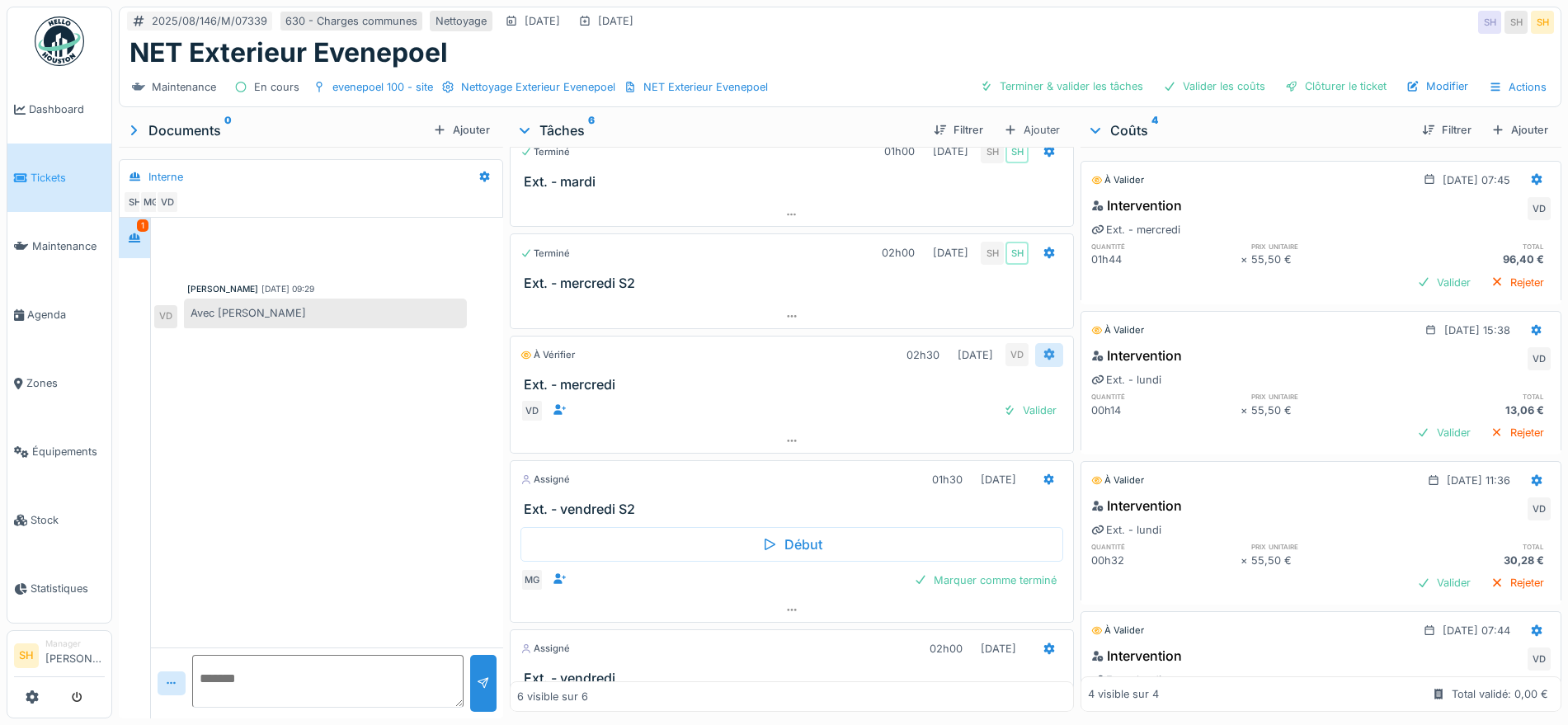
click at [1042, 348] on icon at bounding box center [1049, 354] width 13 height 11
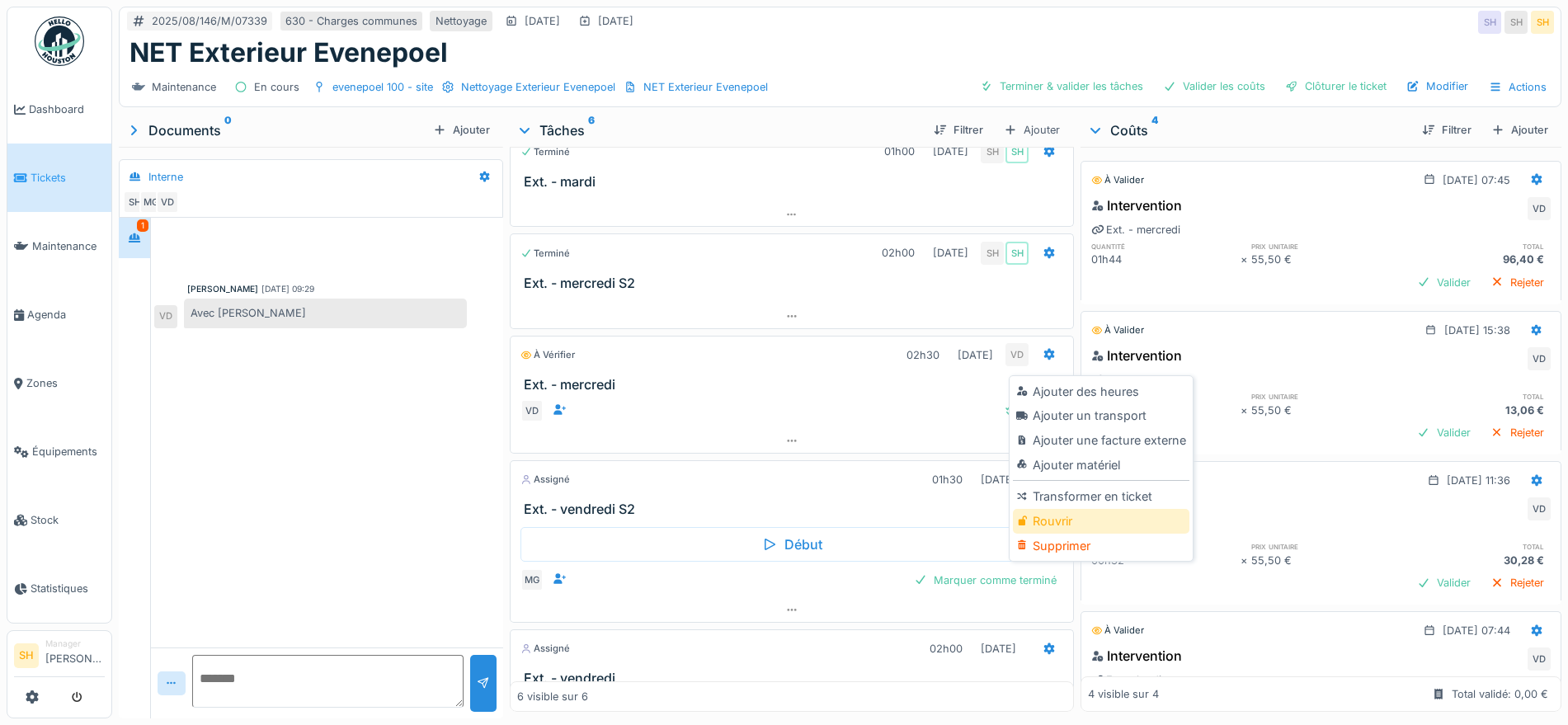
click at [1094, 509] on div "Rouvrir" at bounding box center [1100, 521] width 176 height 25
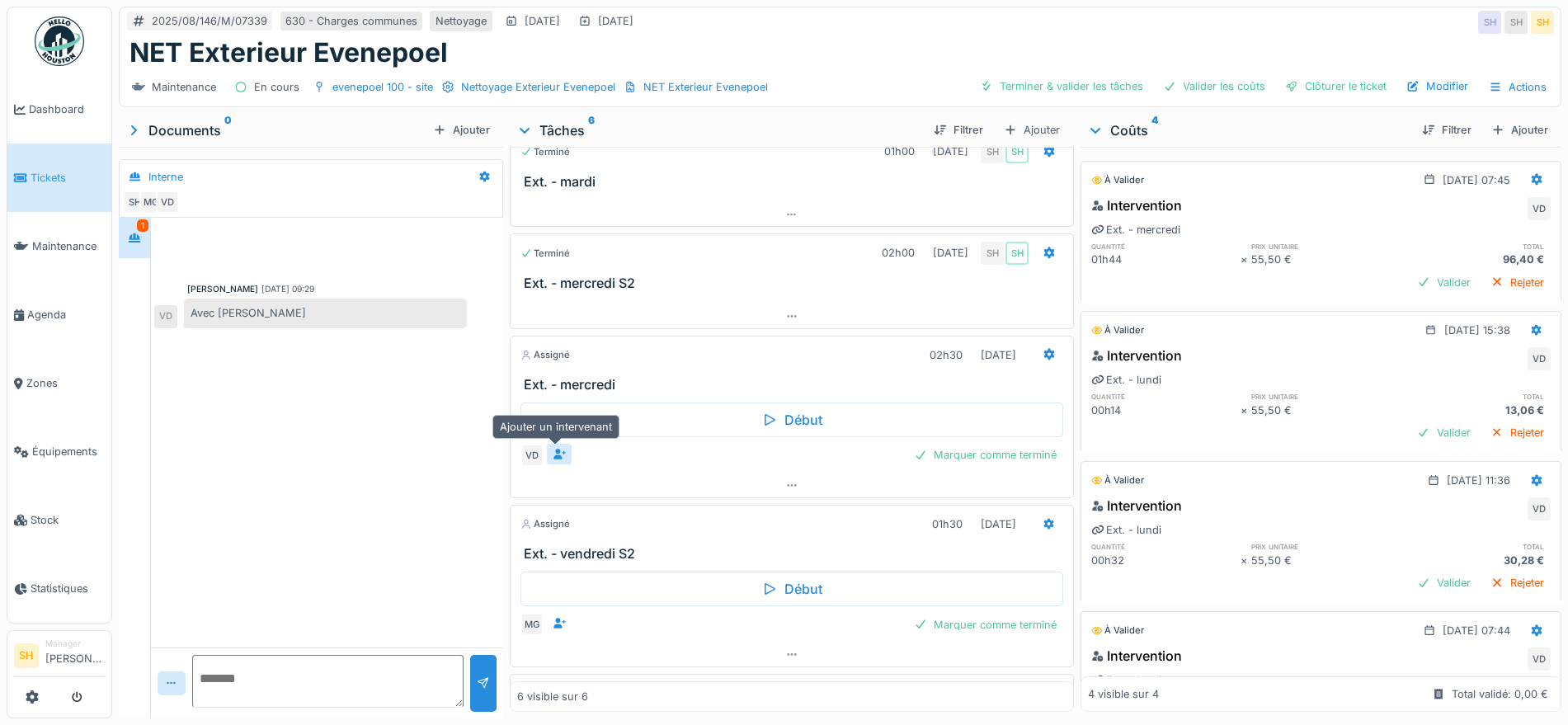
click at [557, 448] on icon at bounding box center [561, 454] width 12 height 11
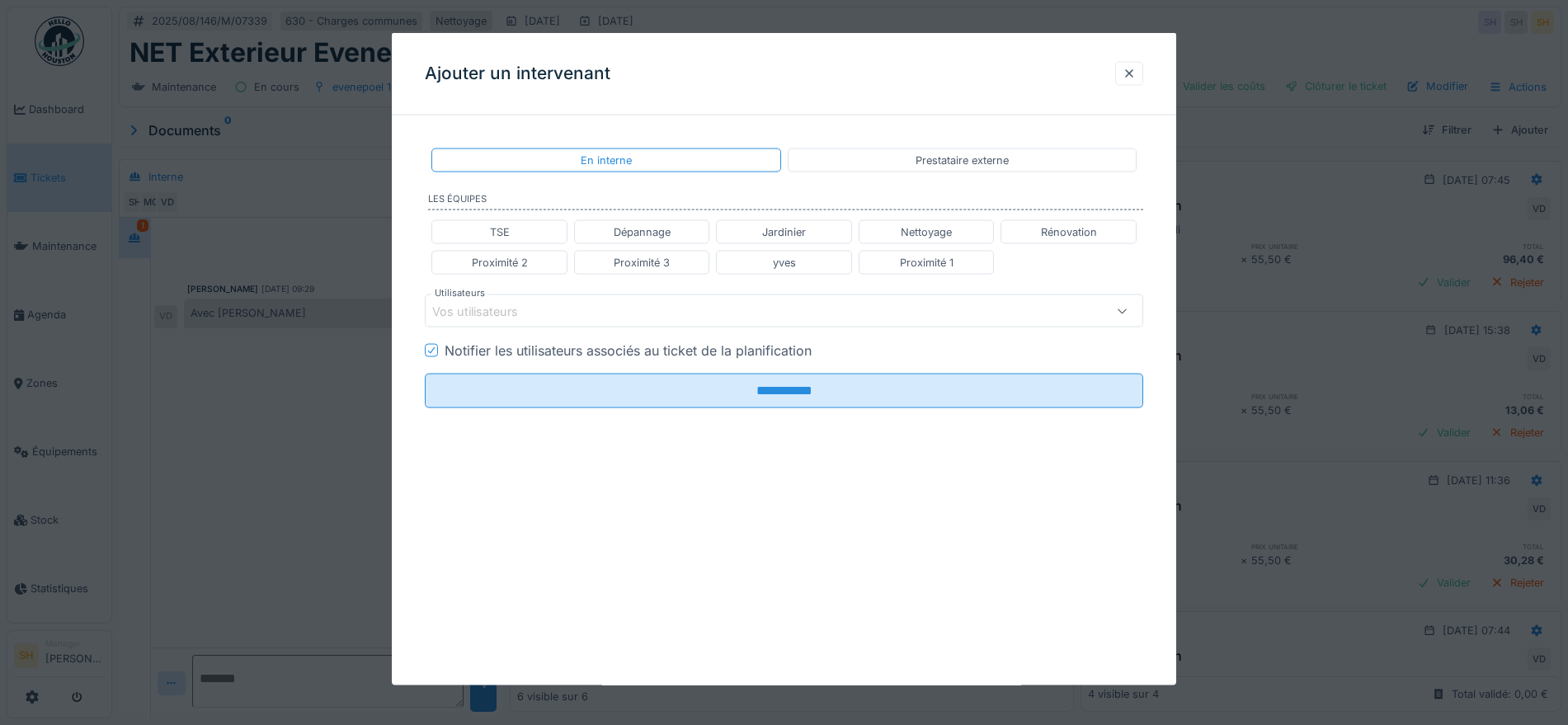
click at [526, 312] on div "Vos utilisateurs" at bounding box center [486, 311] width 109 height 18
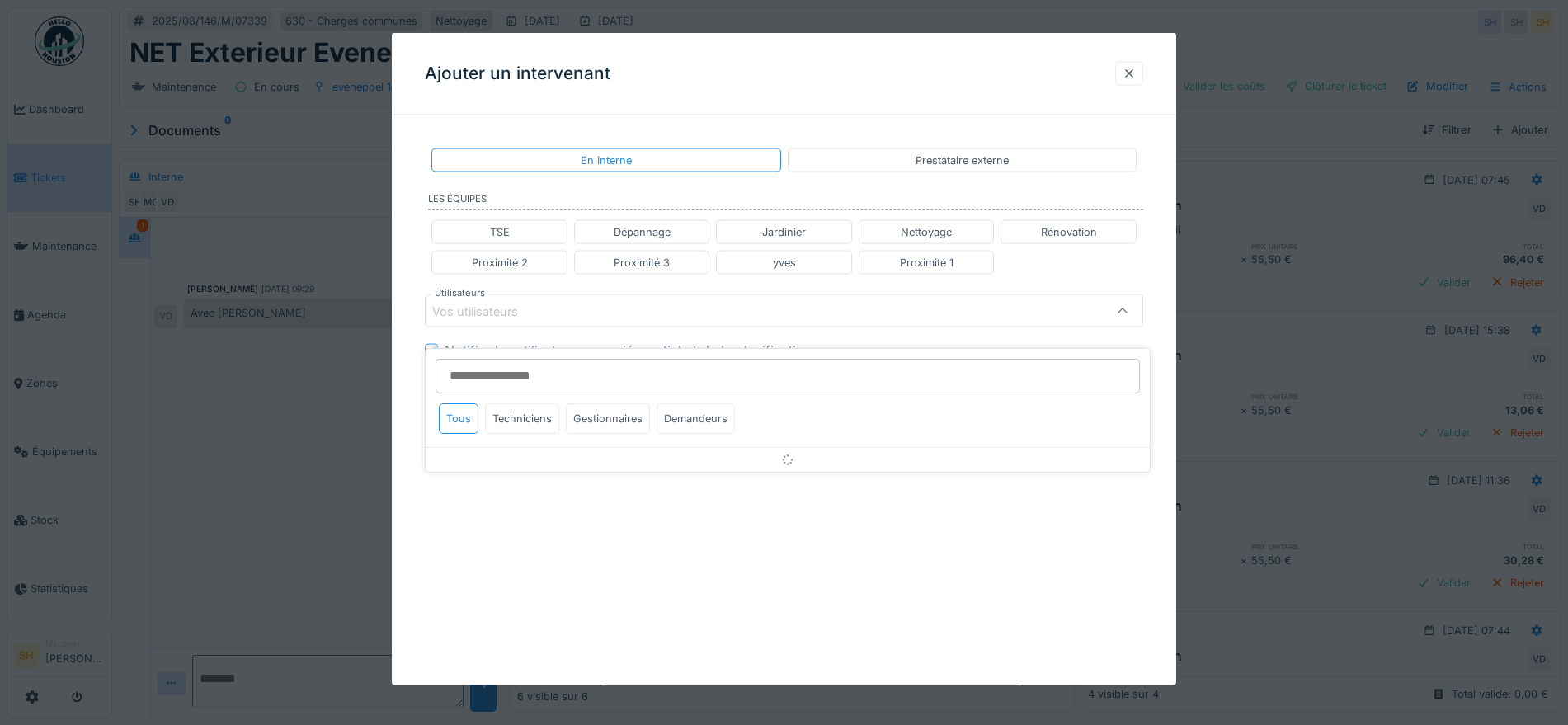
click at [528, 360] on input "Utilisateurs" at bounding box center [788, 377] width 704 height 35
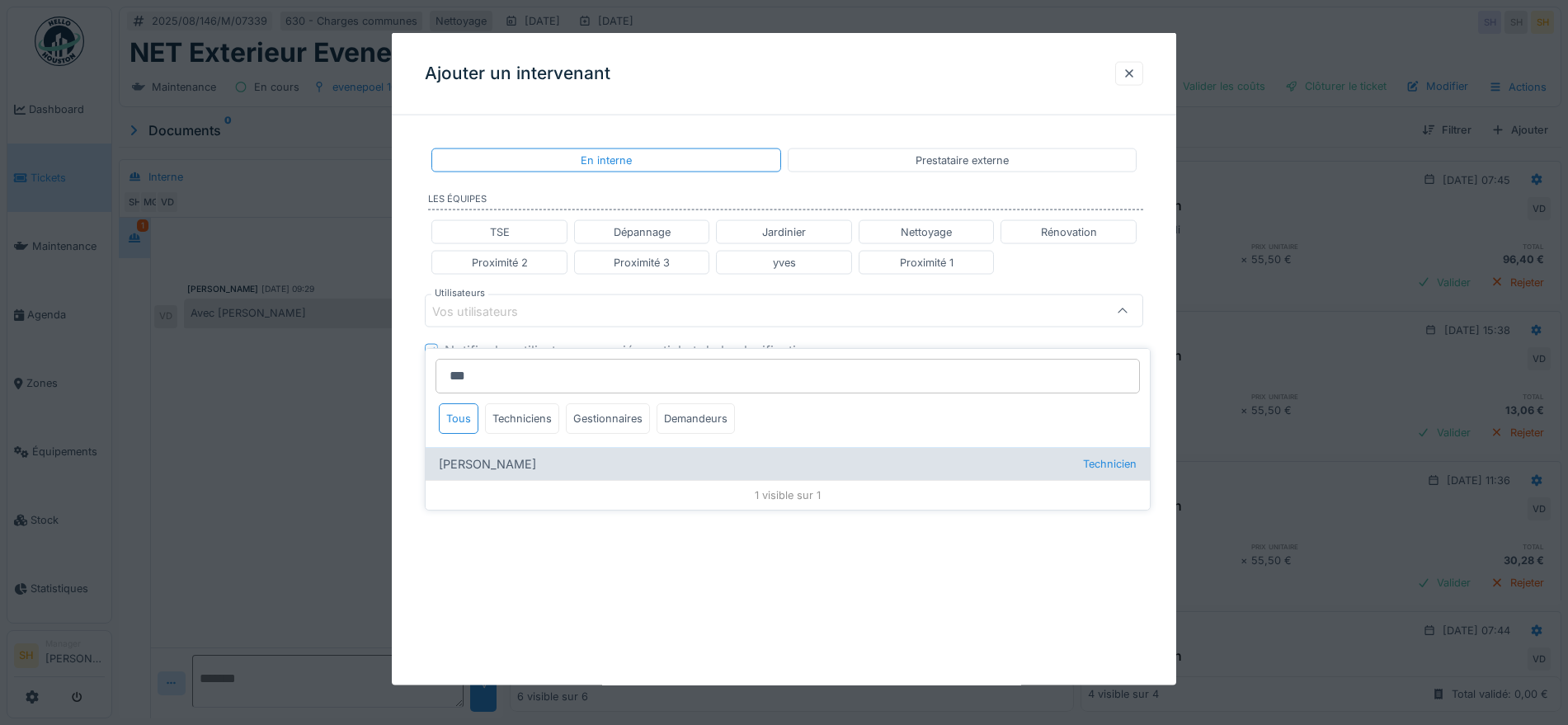
type input "***"
click at [519, 447] on div "Jibril Boudida Technicien" at bounding box center [788, 463] width 724 height 33
type input "*****"
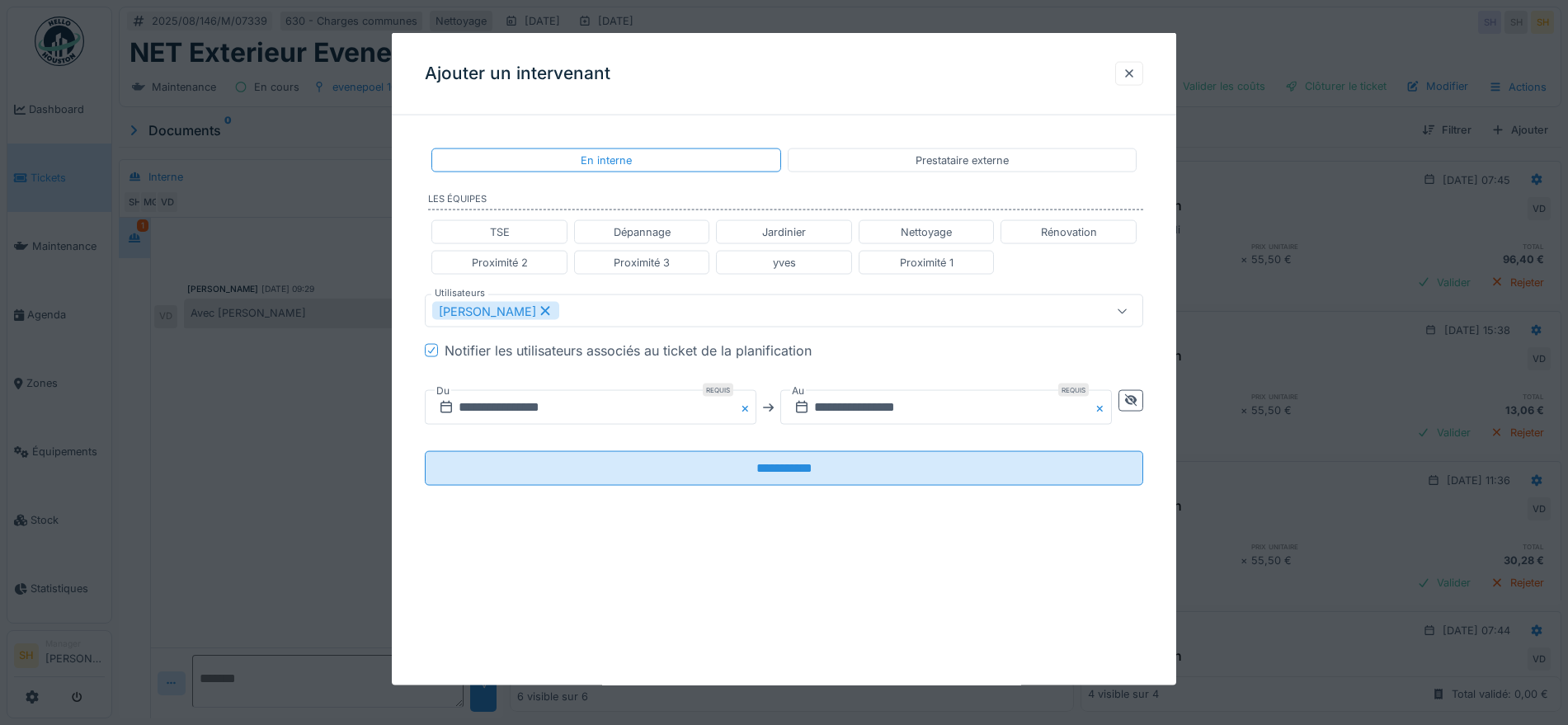
click at [1162, 508] on div "**********" at bounding box center [783, 330] width 784 height 403
click at [502, 406] on input "**********" at bounding box center [590, 407] width 332 height 35
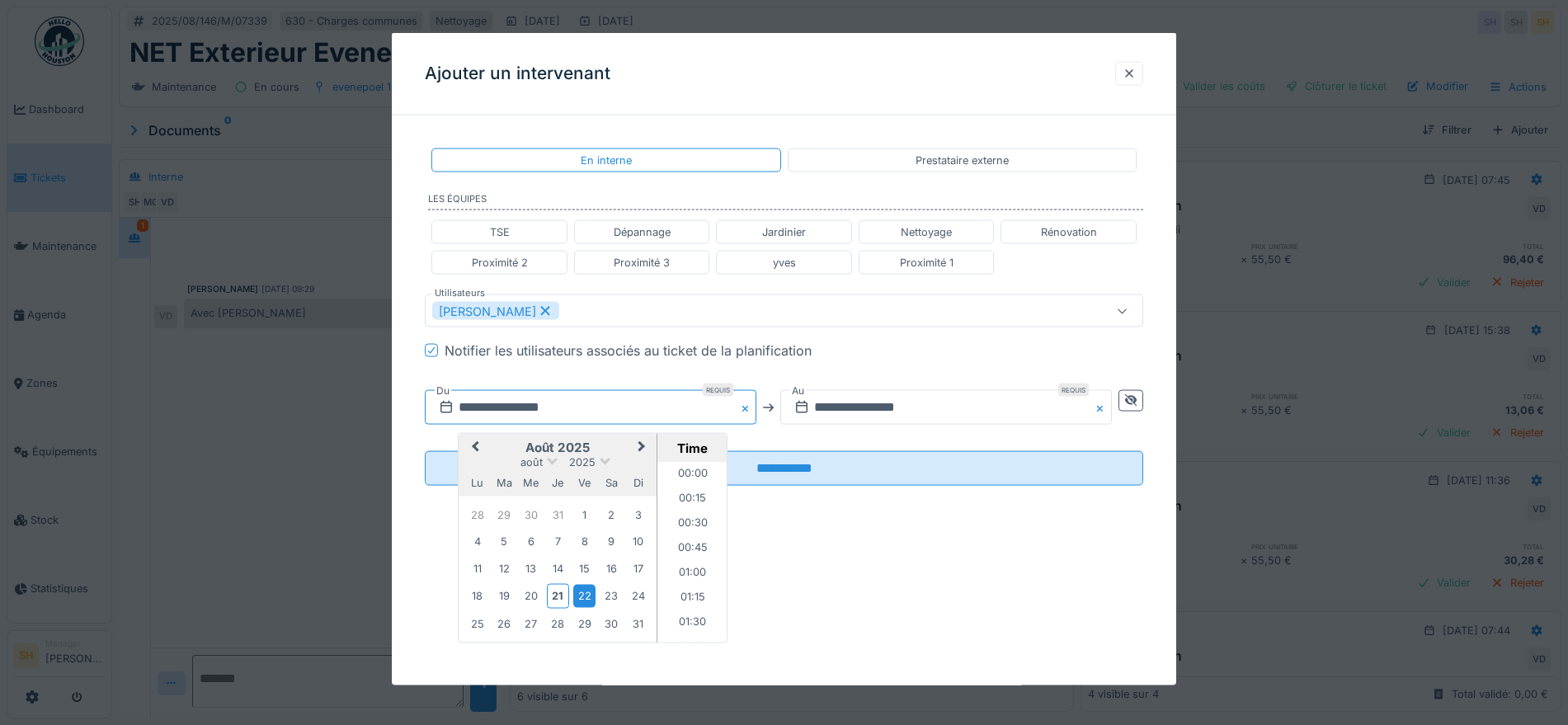
scroll to position [120, 0]
click at [526, 593] on div "20" at bounding box center [530, 595] width 22 height 22
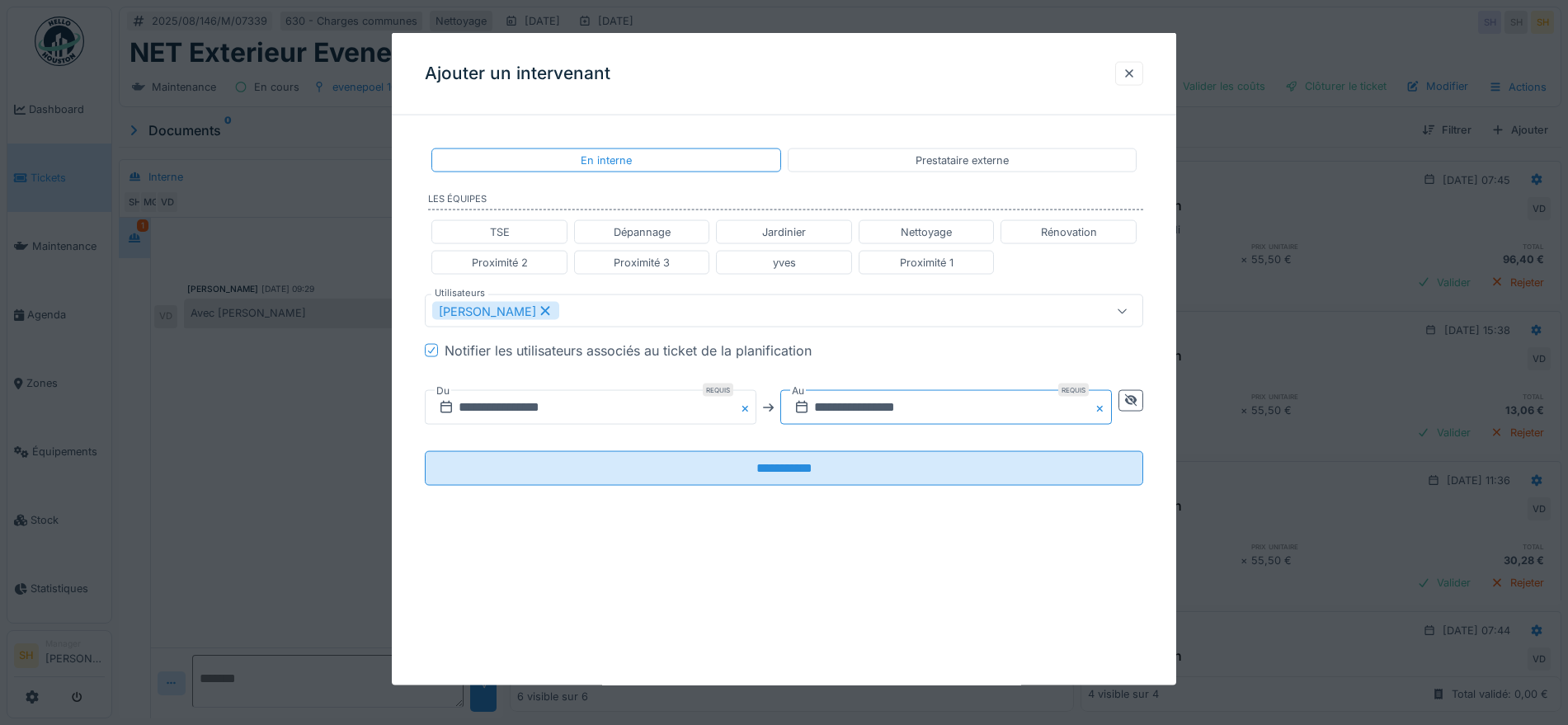
click at [834, 408] on input "**********" at bounding box center [946, 407] width 332 height 35
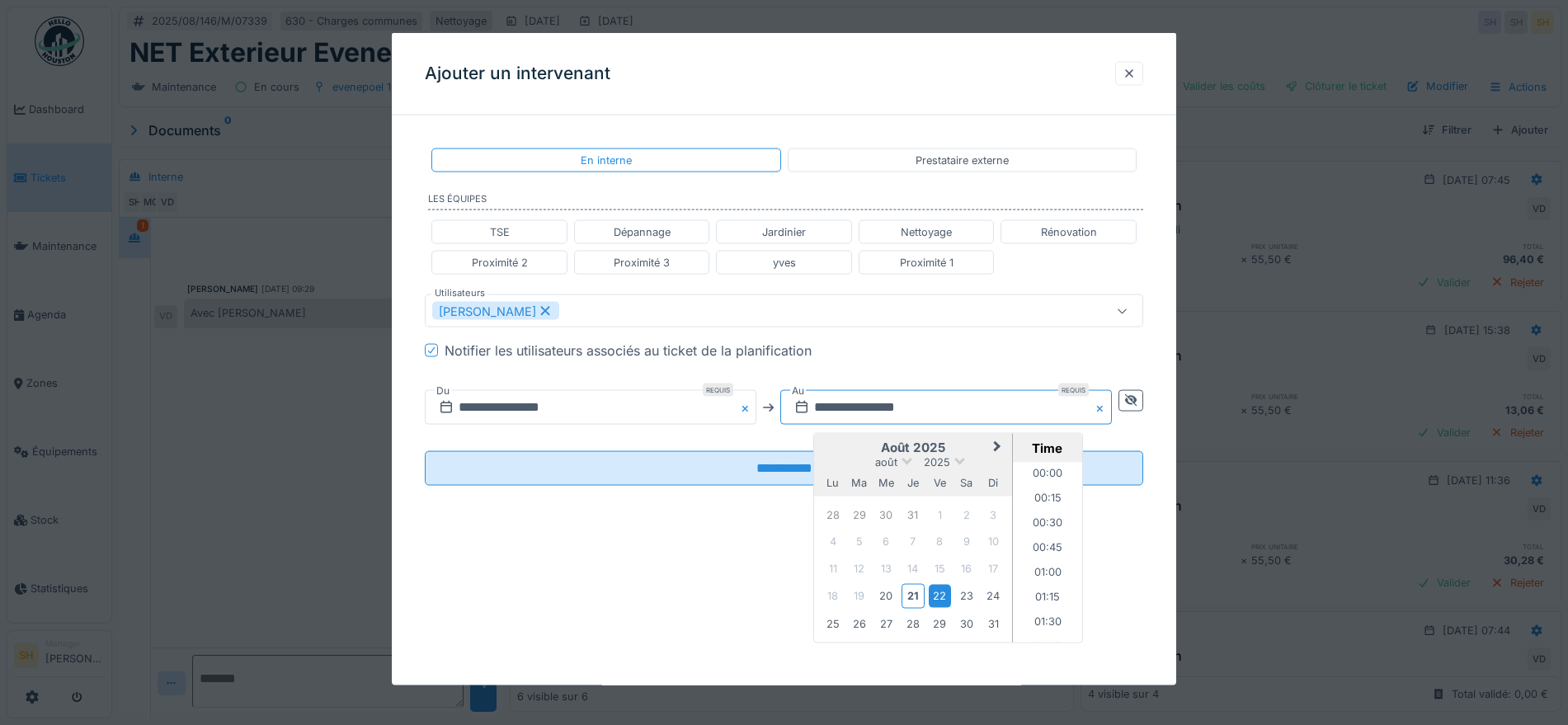
scroll to position [368, 0]
click at [890, 594] on div "20" at bounding box center [886, 595] width 22 height 22
click at [1130, 576] on div "**********" at bounding box center [783, 359] width 784 height 652
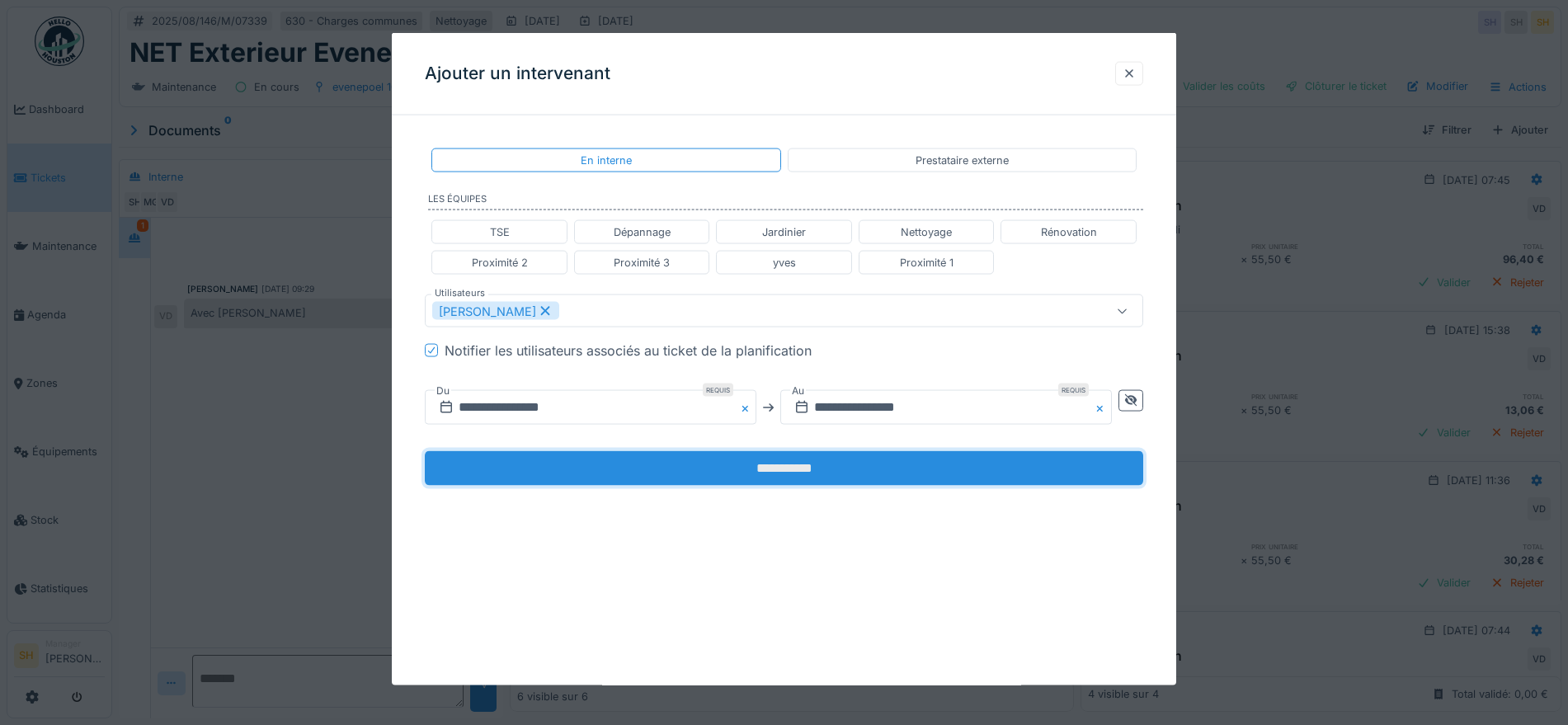
click at [863, 470] on input "**********" at bounding box center [784, 468] width 718 height 35
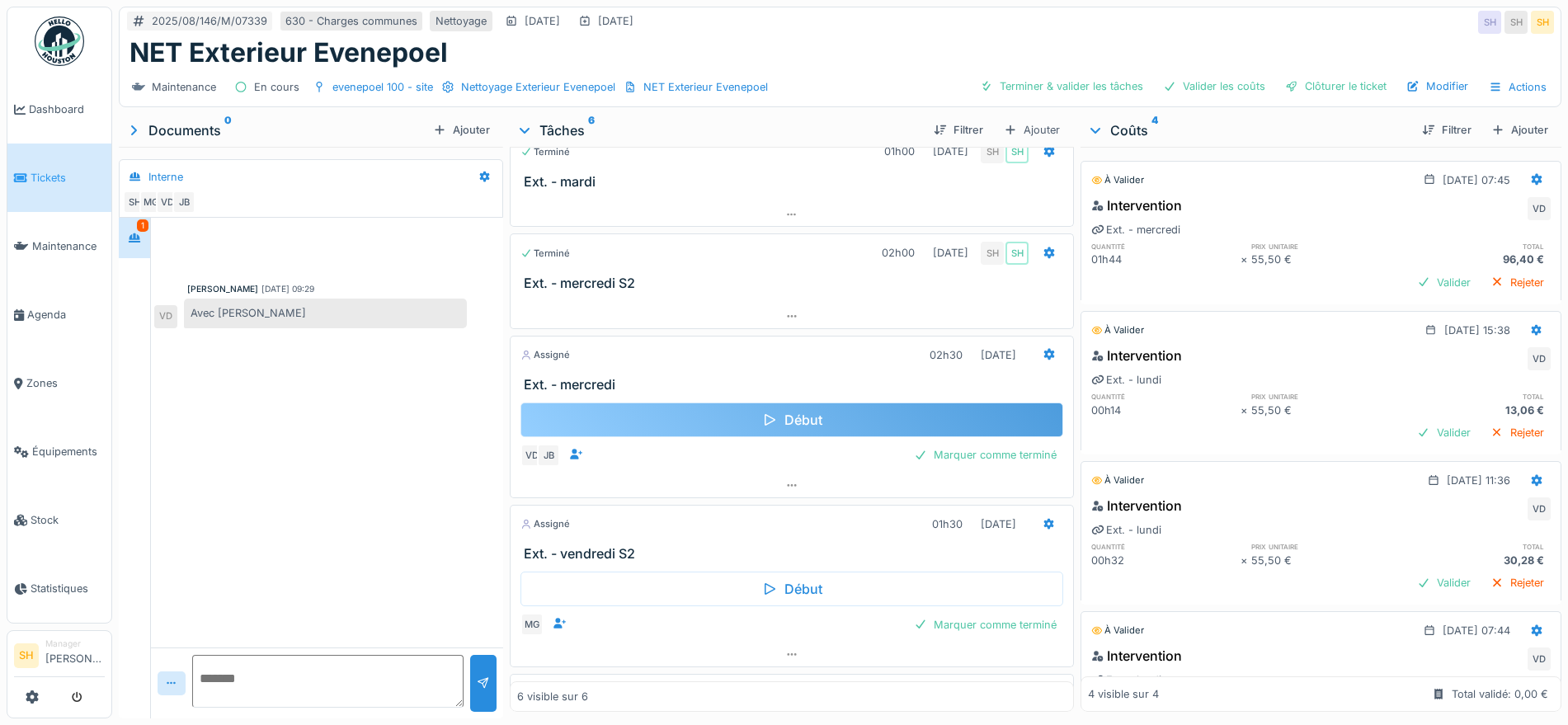
click at [858, 409] on div "Début" at bounding box center [792, 419] width 543 height 35
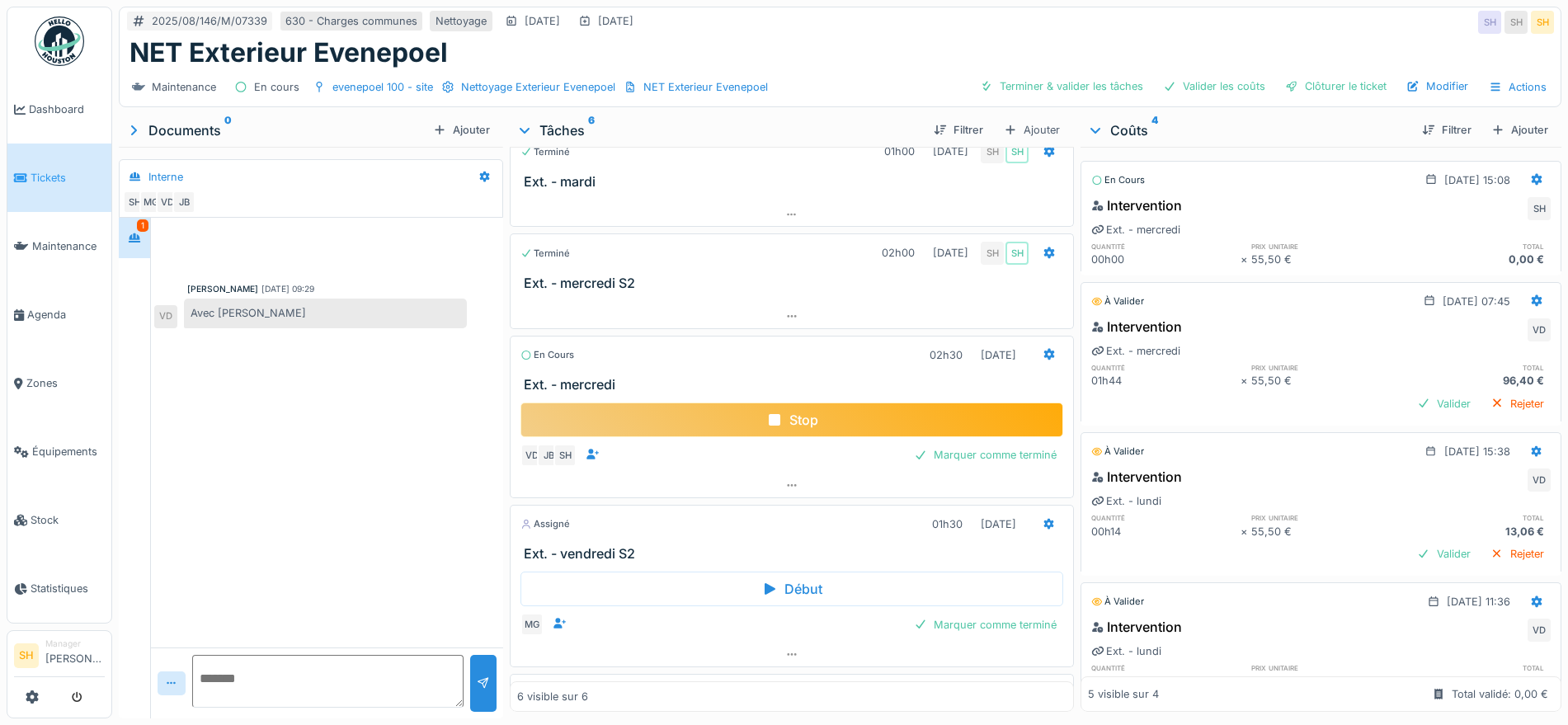
click at [867, 405] on div "Stop" at bounding box center [792, 419] width 543 height 35
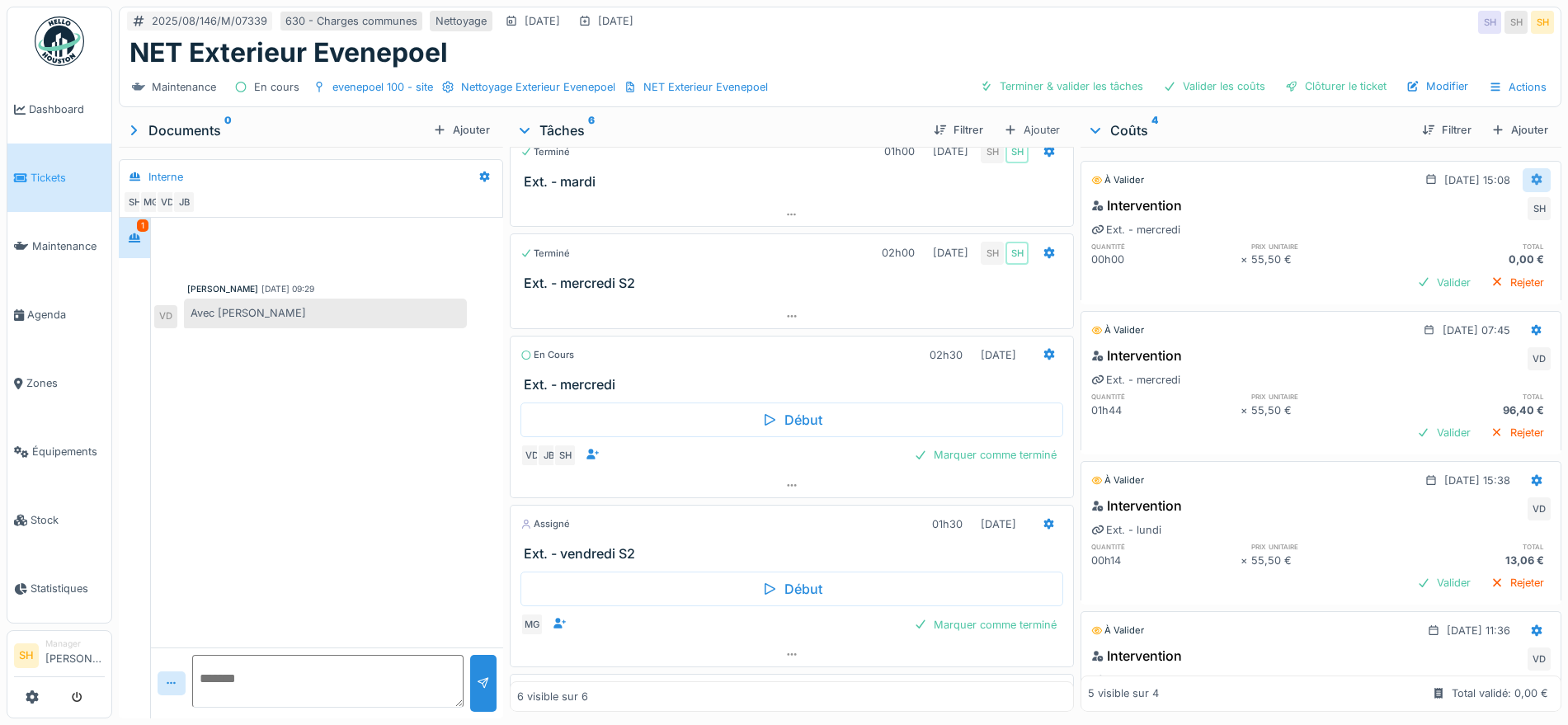
click at [1532, 174] on icon at bounding box center [1537, 179] width 11 height 11
click at [1451, 205] on div "Modifier" at bounding box center [1443, 217] width 80 height 25
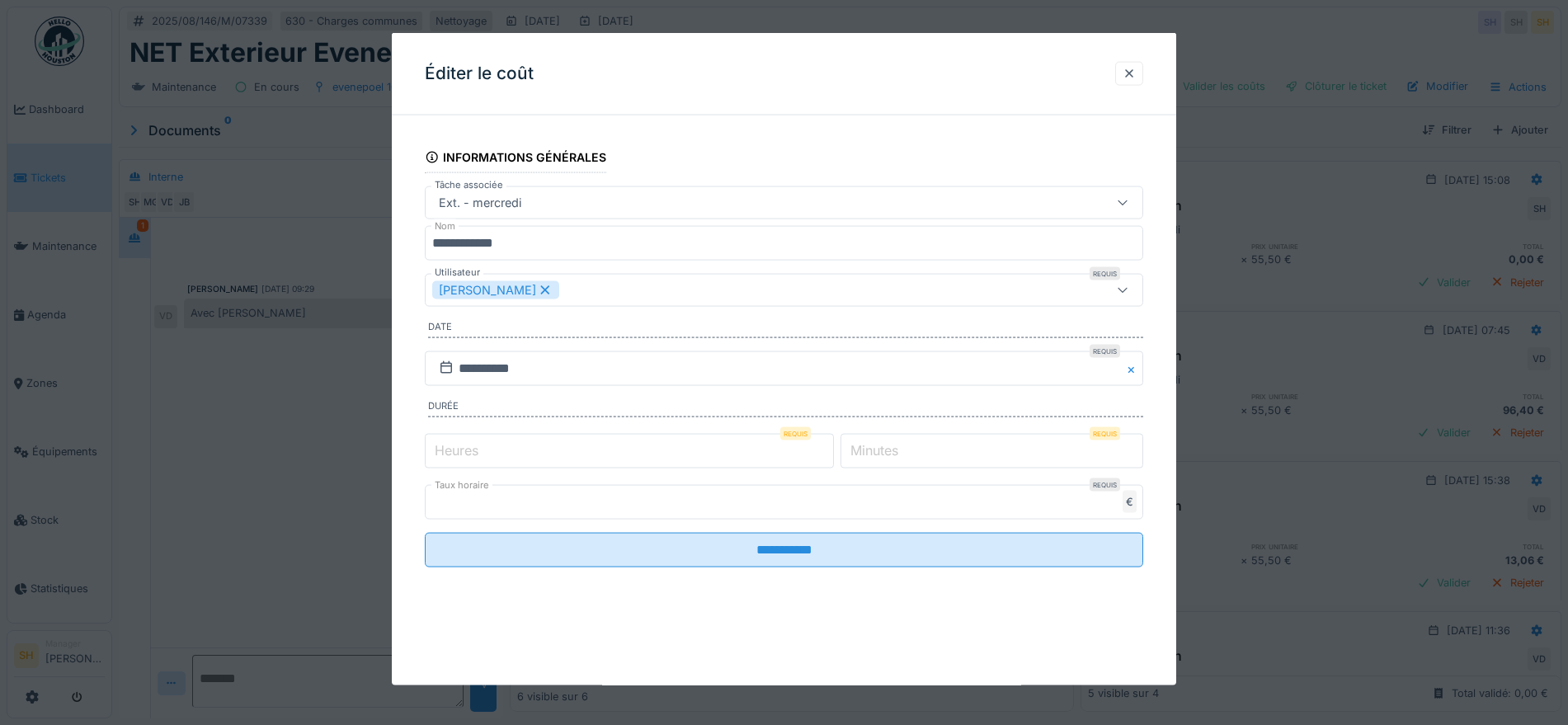
click at [541, 285] on icon at bounding box center [546, 290] width 9 height 9
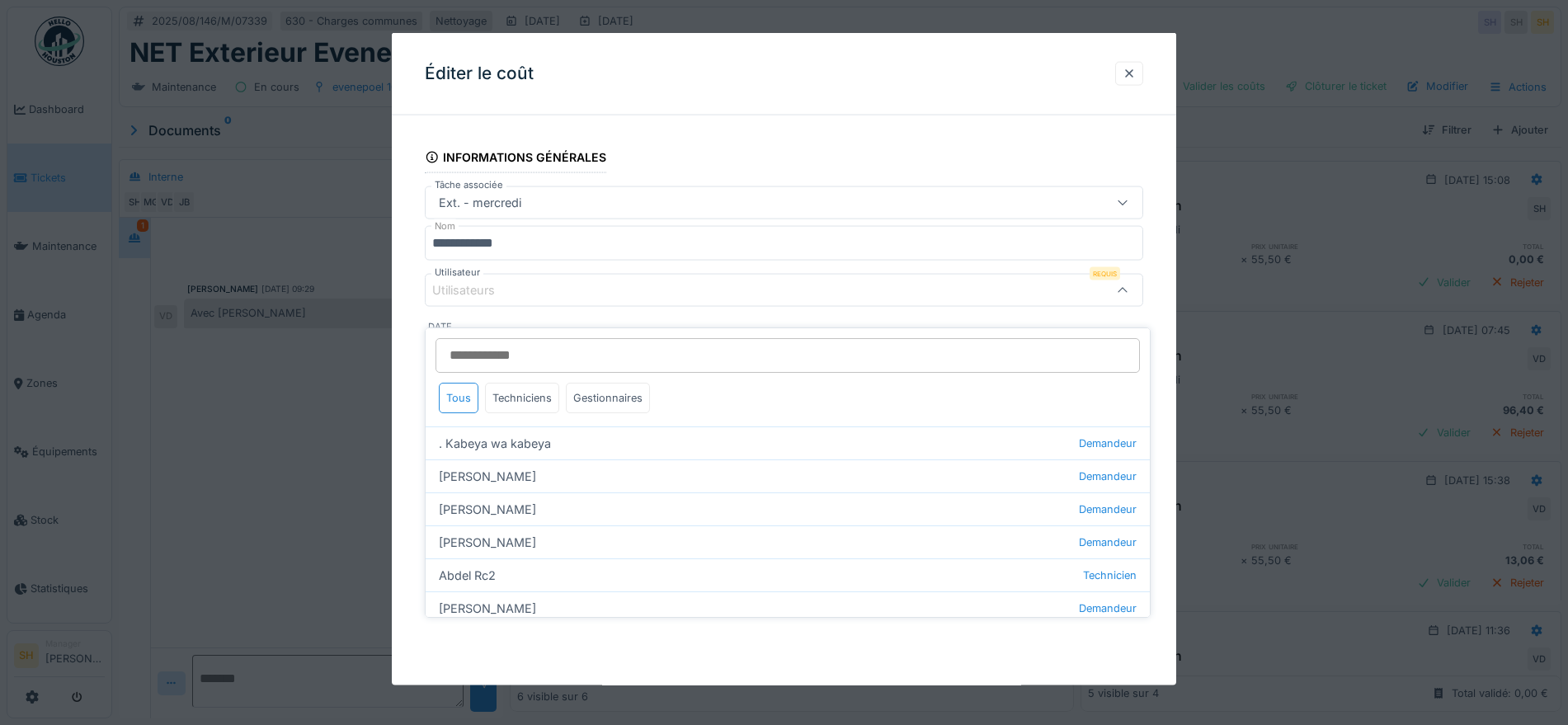
click at [528, 341] on input "Utilisateur" at bounding box center [788, 355] width 704 height 35
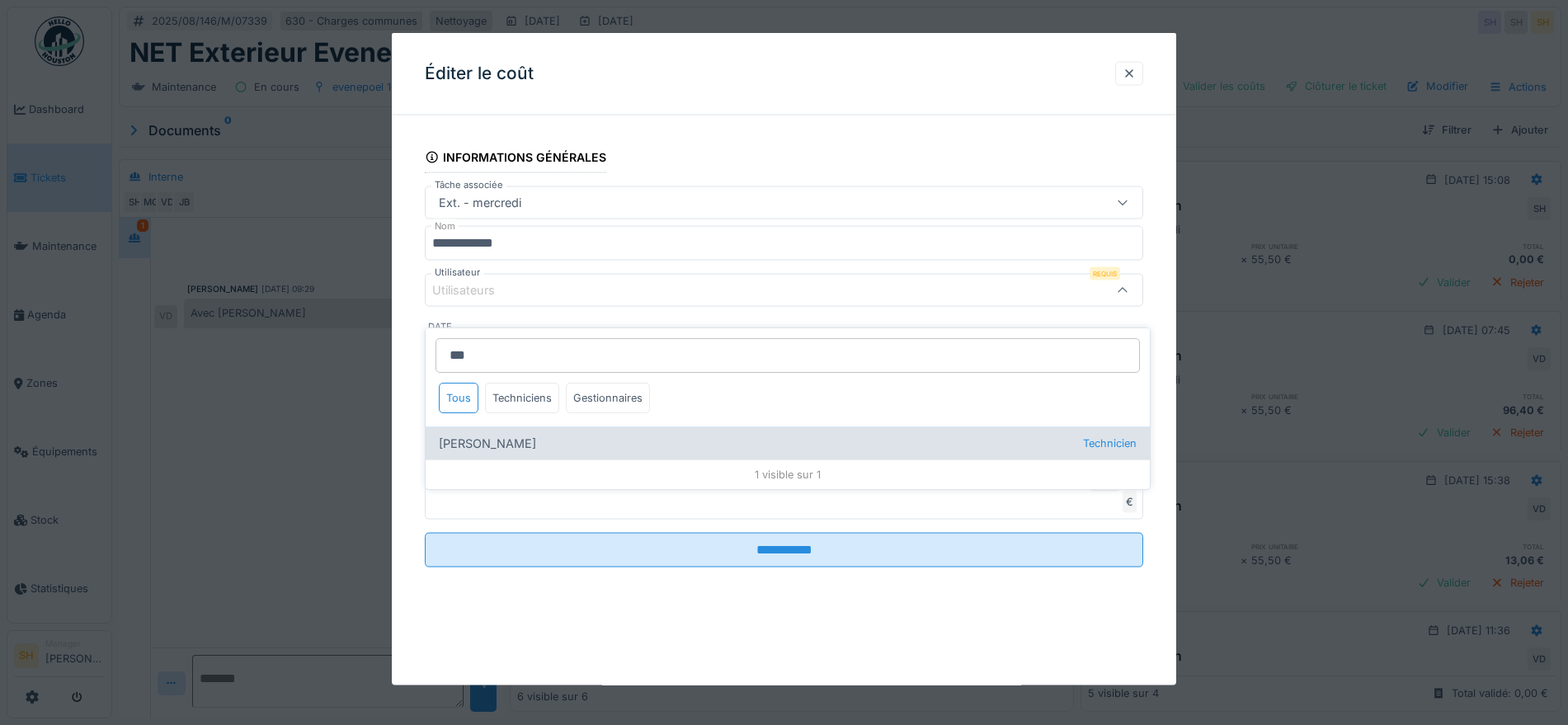
type input "***"
click at [521, 426] on div "Jibril Boudida Technicien" at bounding box center [788, 443] width 724 height 33
type input "*****"
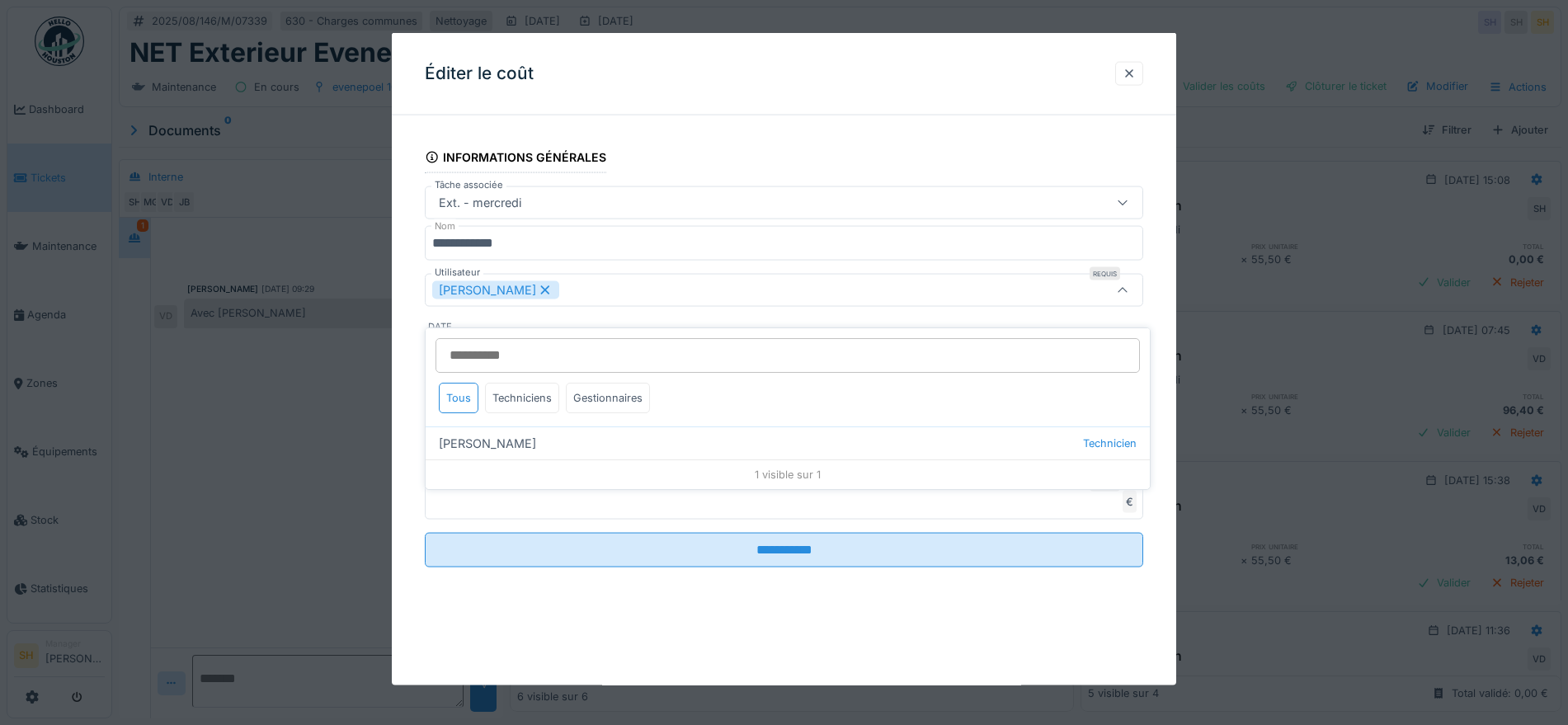
click at [1174, 407] on div "**********" at bounding box center [783, 371] width 784 height 485
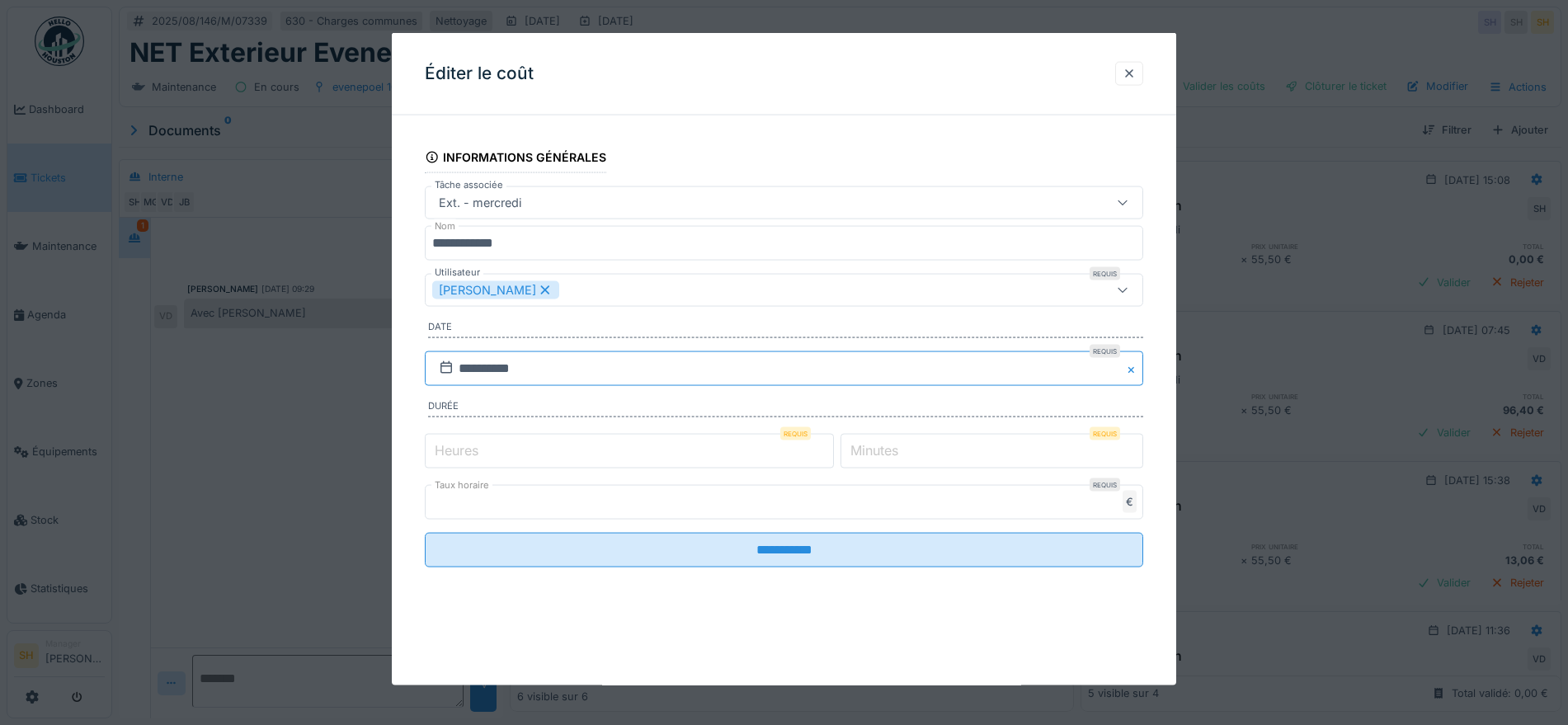
click at [505, 369] on input "**********" at bounding box center [784, 368] width 718 height 35
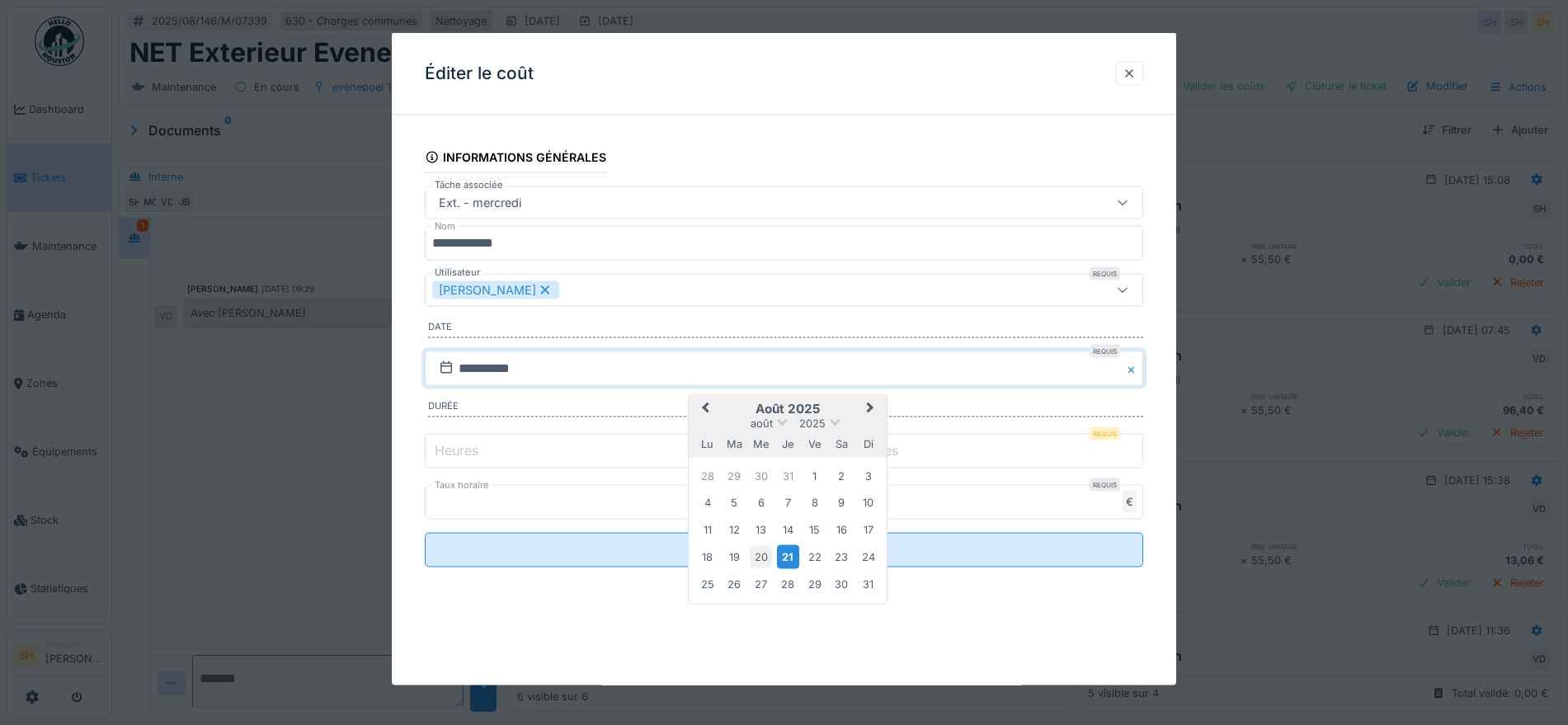
click at [759, 558] on div "20" at bounding box center [760, 556] width 22 height 22
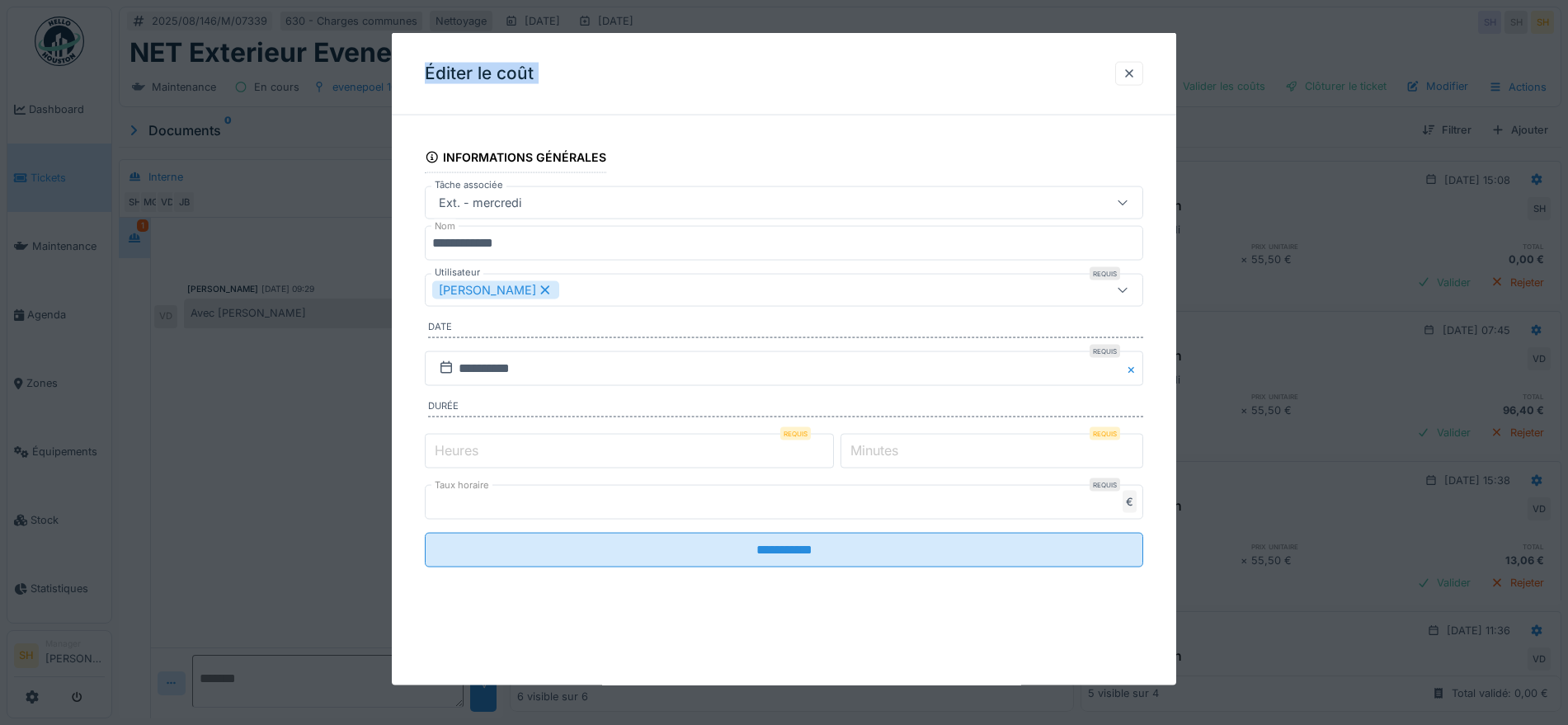
drag, startPoint x: 999, startPoint y: 30, endPoint x: 882, endPoint y: 103, distance: 137.9
click at [882, 103] on div "**********" at bounding box center [840, 362] width 1456 height 725
click at [493, 451] on input "*" at bounding box center [629, 450] width 409 height 35
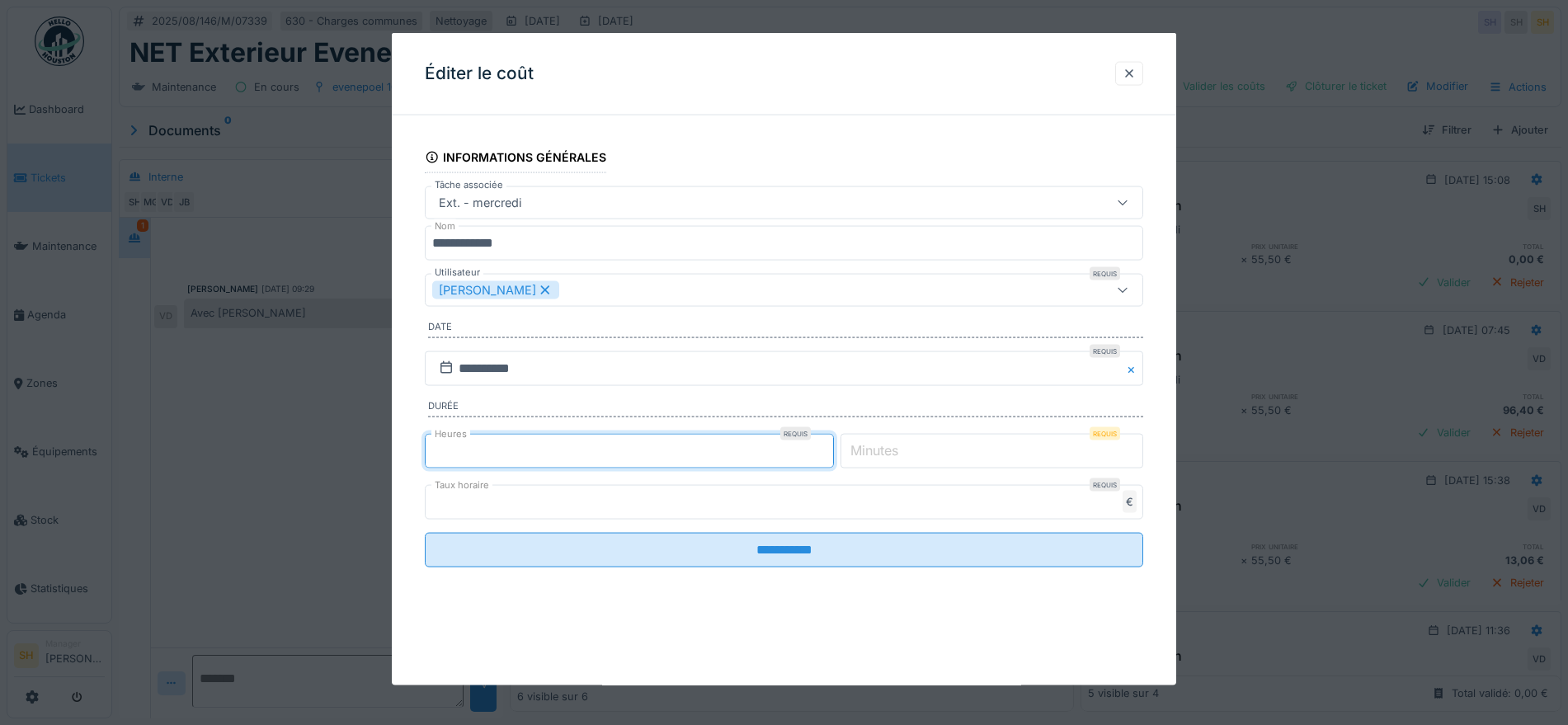
type input "*"
click at [886, 451] on label "Minutes" at bounding box center [874, 449] width 54 height 20
click at [886, 451] on input "*" at bounding box center [992, 450] width 303 height 35
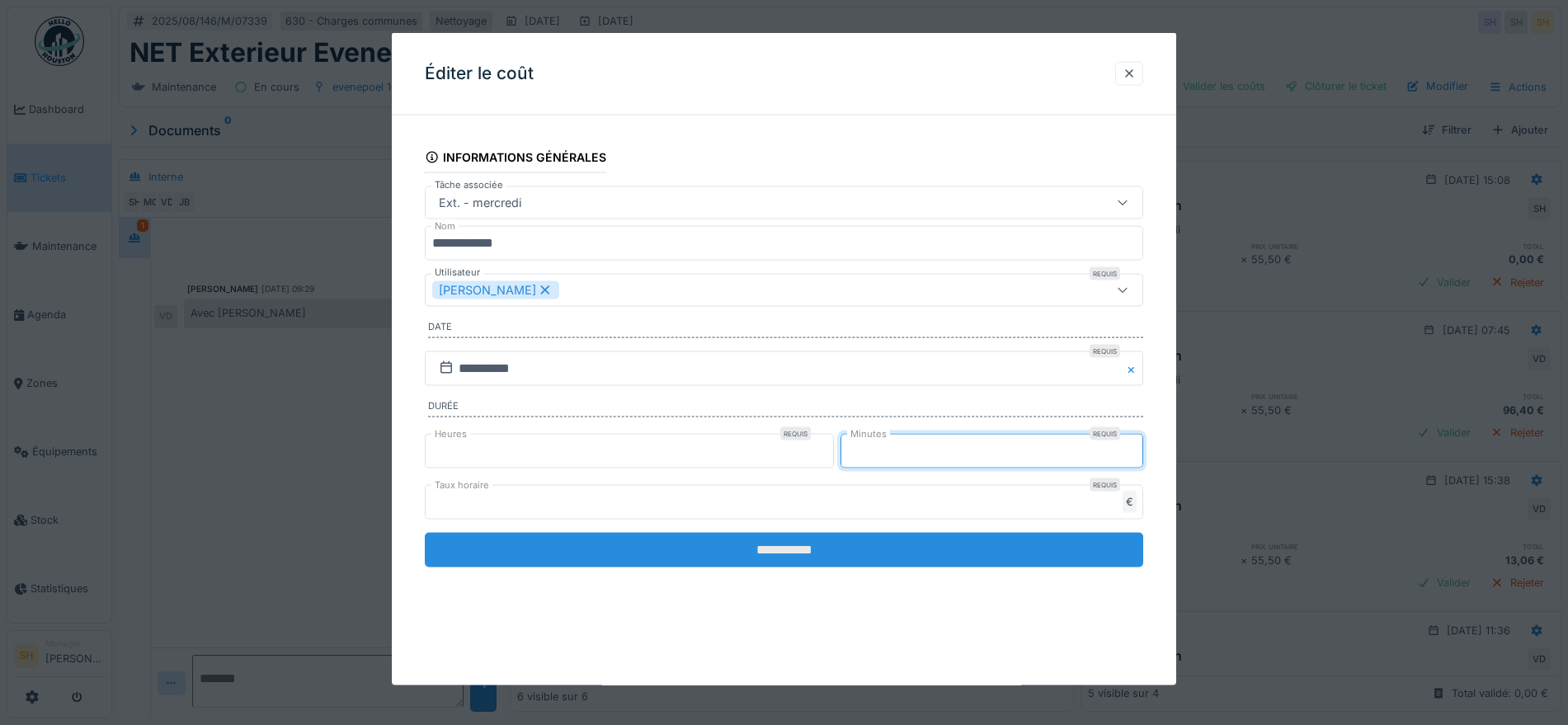
type input "**"
click at [820, 553] on input "**********" at bounding box center [784, 549] width 718 height 35
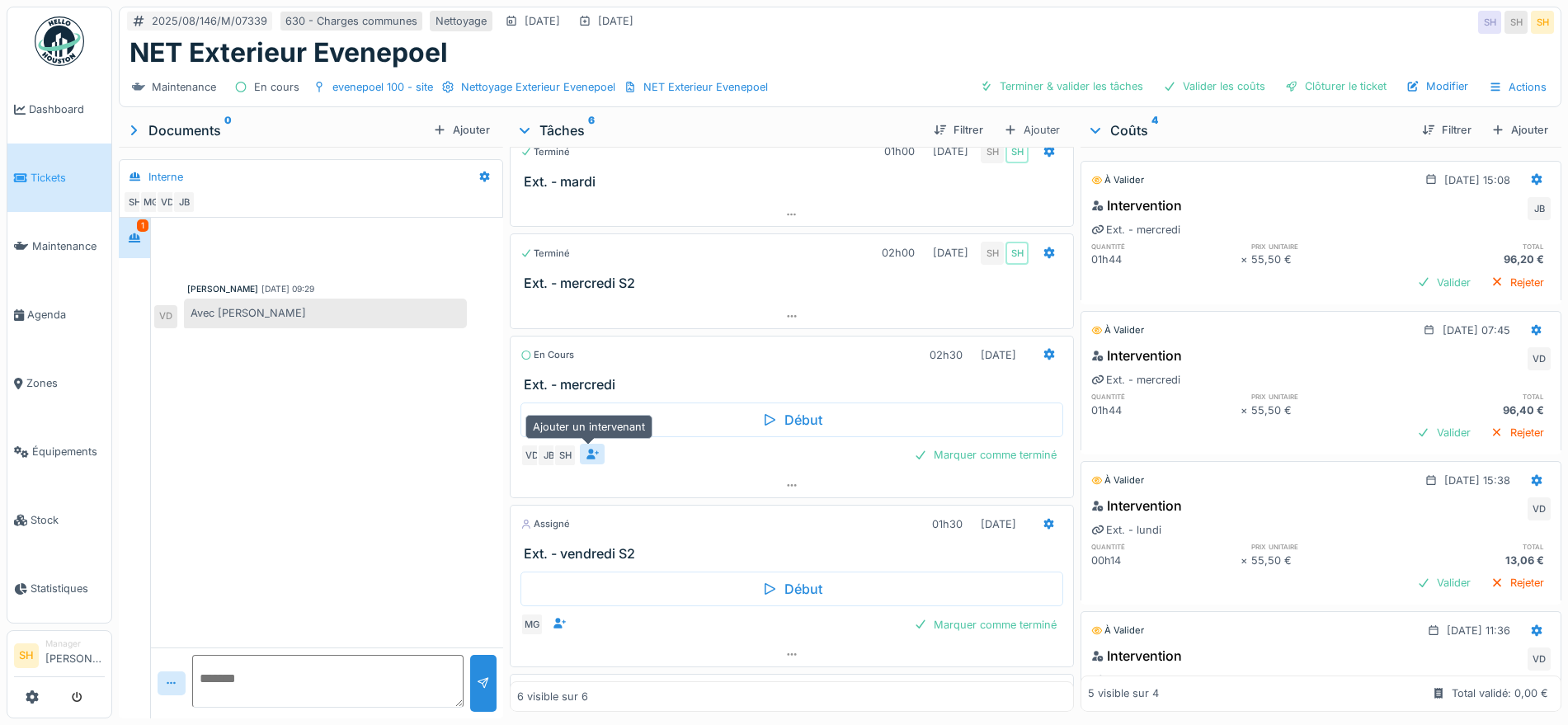
click at [587, 448] on icon at bounding box center [593, 454] width 12 height 11
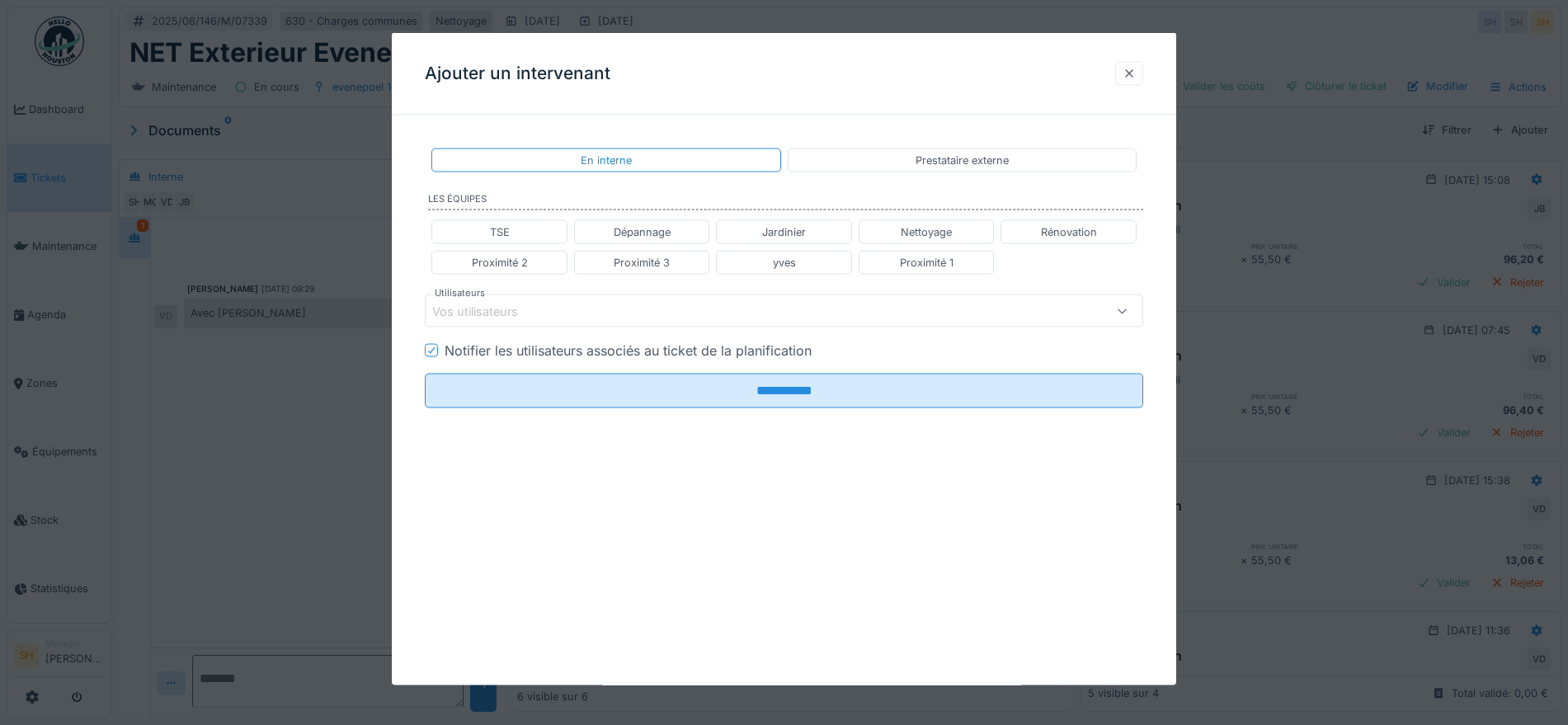
click at [1131, 76] on div at bounding box center [1128, 73] width 13 height 16
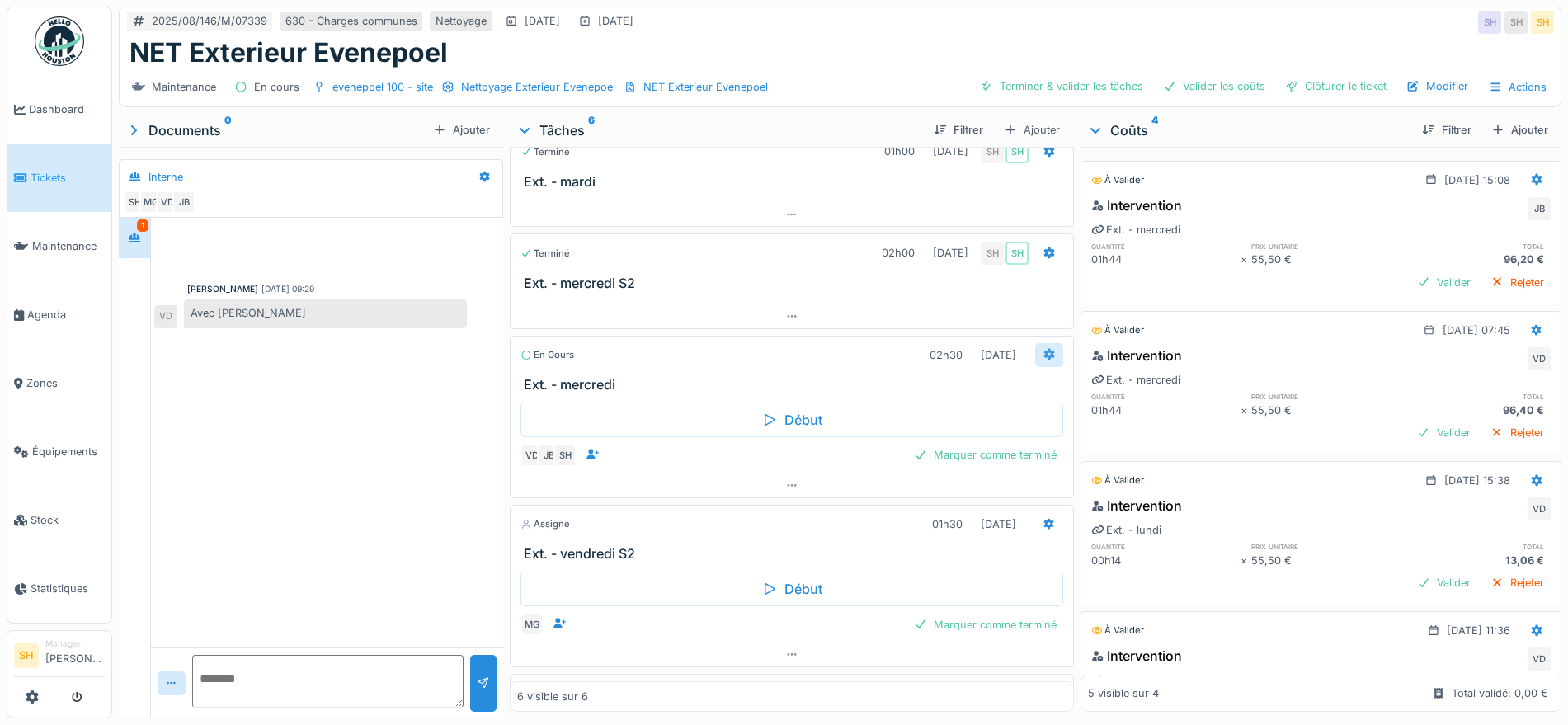
click at [1042, 348] on icon at bounding box center [1049, 354] width 13 height 11
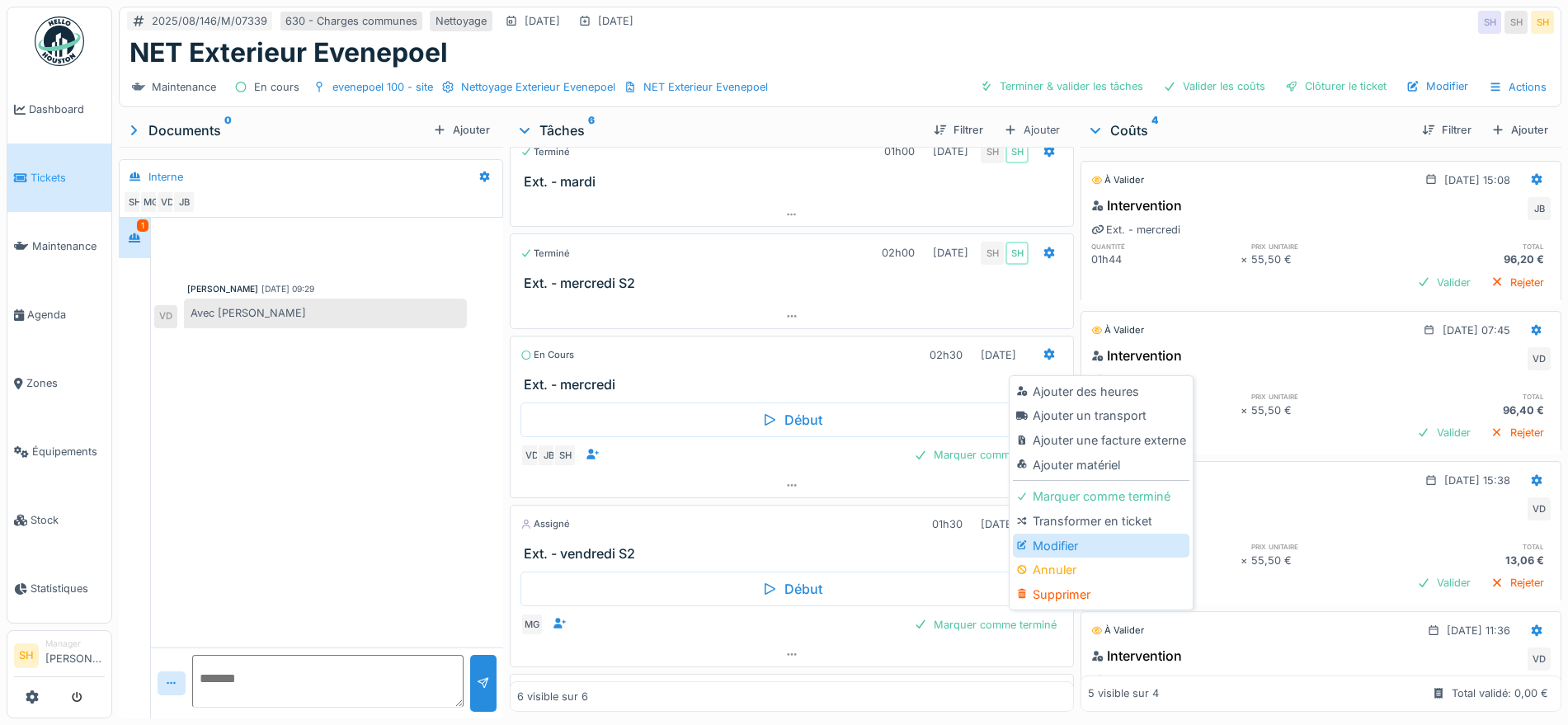
click at [1045, 533] on div "Modifier" at bounding box center [1100, 546] width 176 height 25
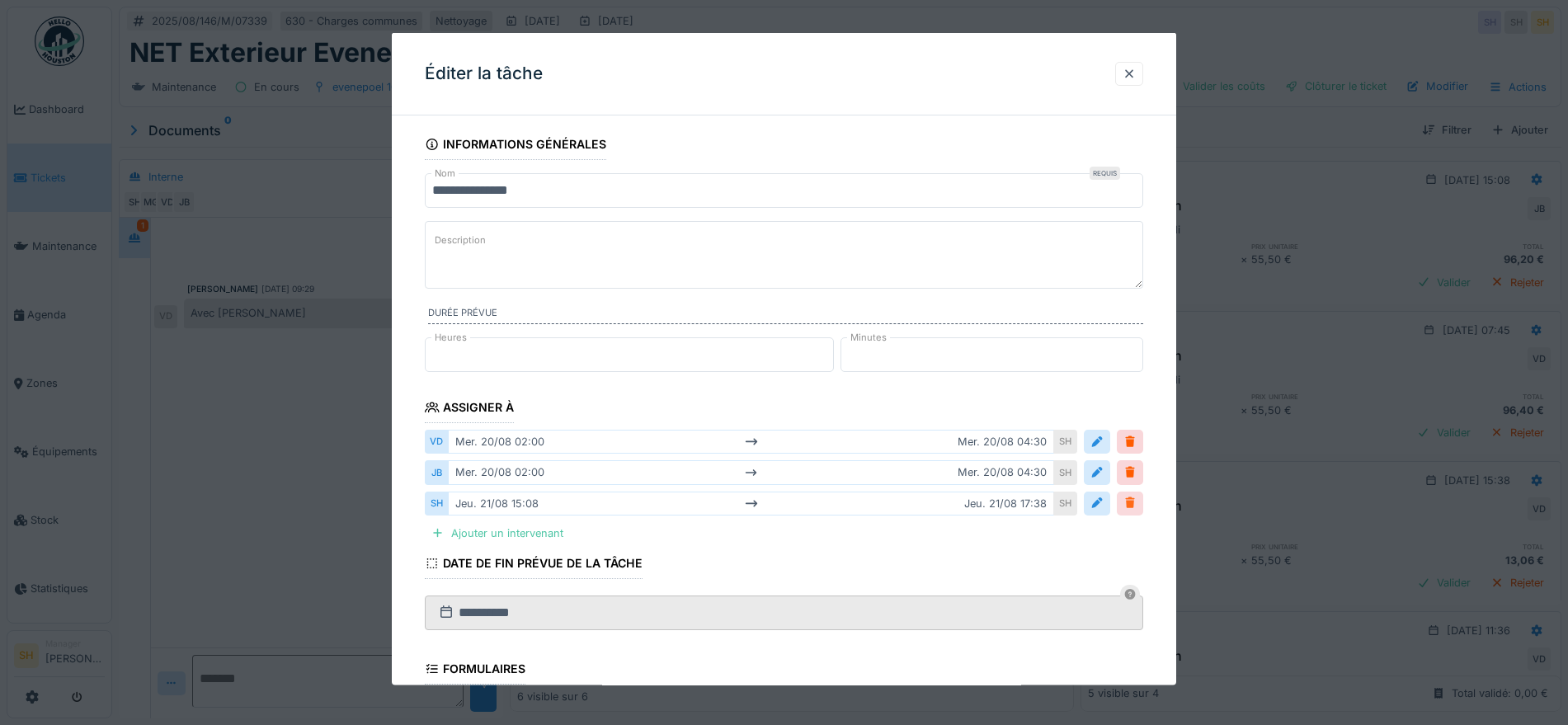
click at [1136, 500] on div at bounding box center [1129, 503] width 13 height 16
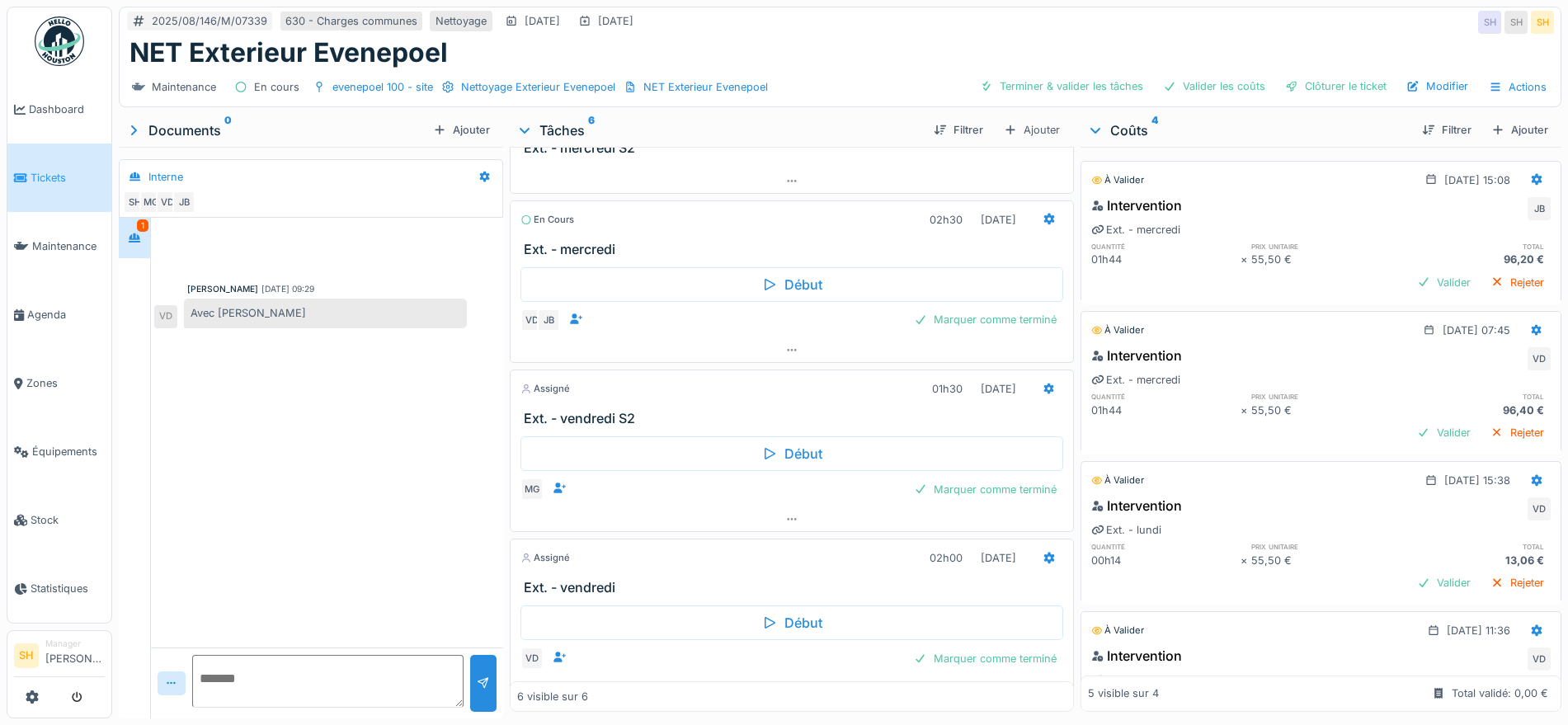
scroll to position [677, 0]
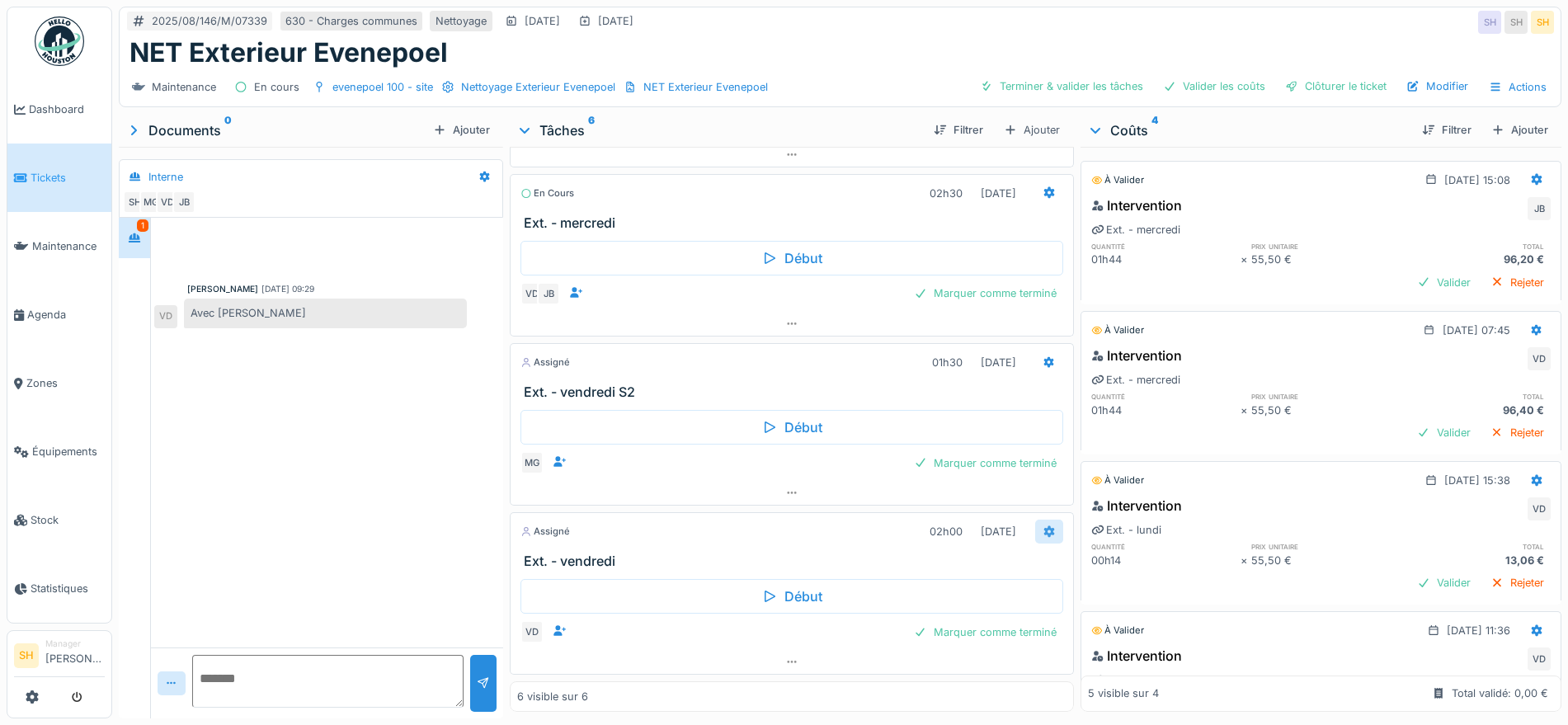
click at [1044, 525] on icon at bounding box center [1049, 531] width 11 height 11
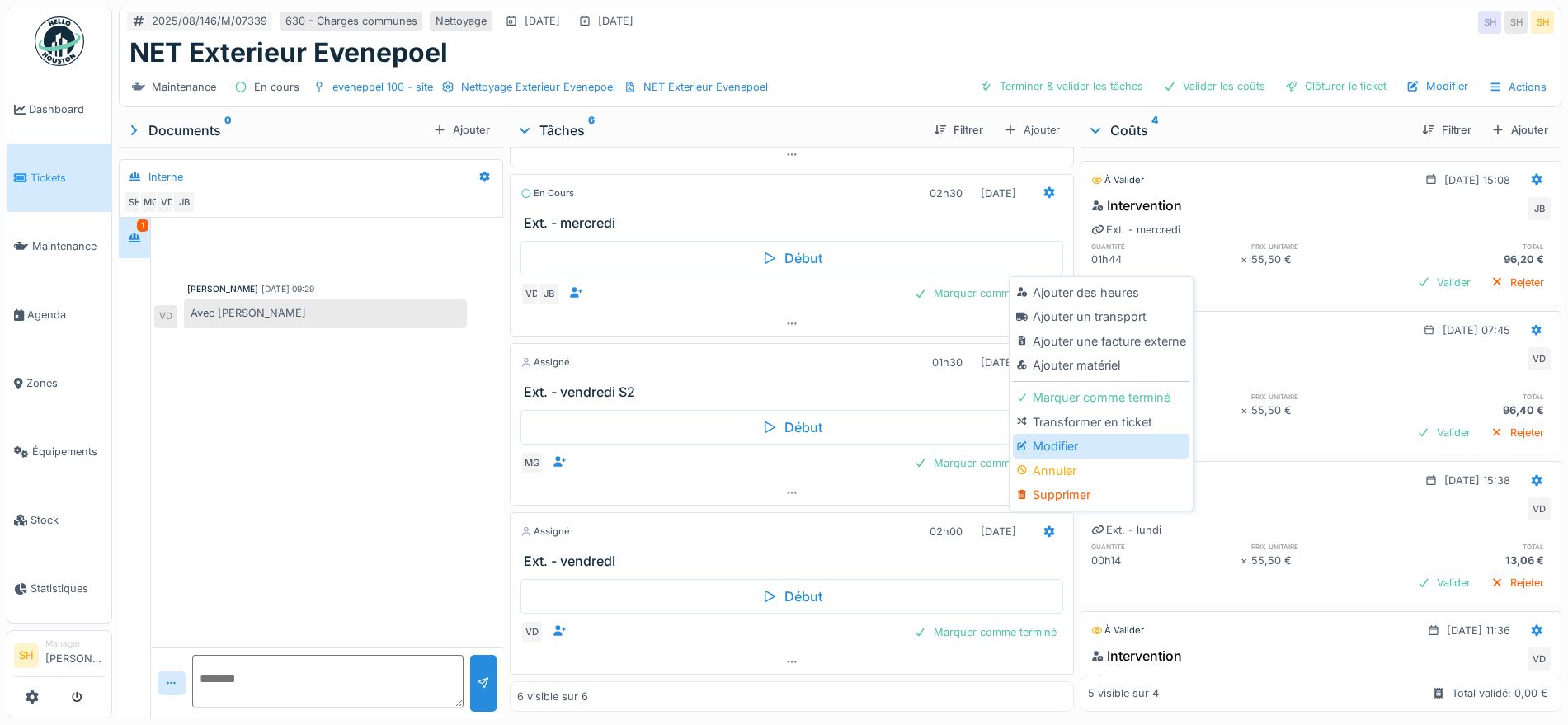
click at [1068, 433] on div "Modifier" at bounding box center [1100, 446] width 176 height 25
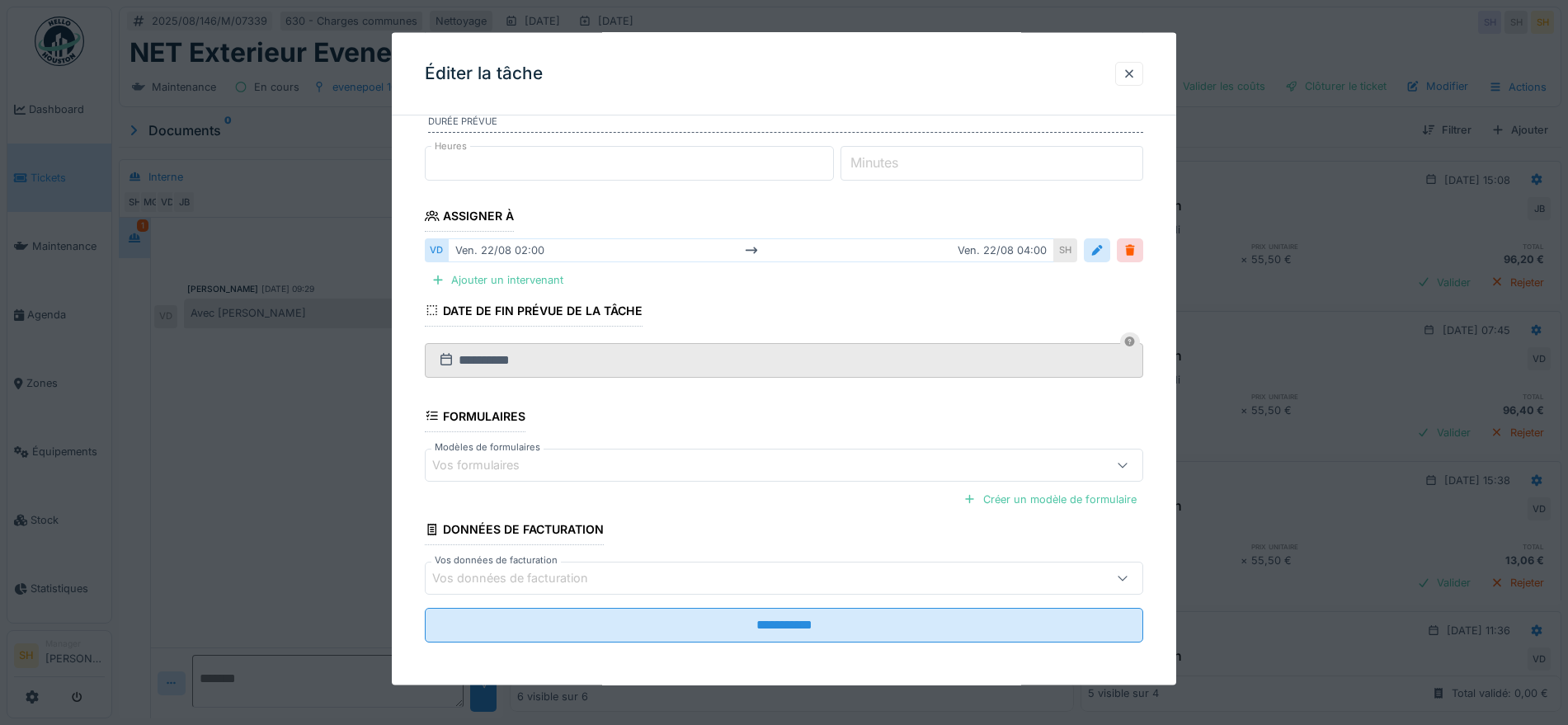
scroll to position [194, 0]
click at [507, 277] on div "Ajouter un intervenant" at bounding box center [498, 276] width 145 height 22
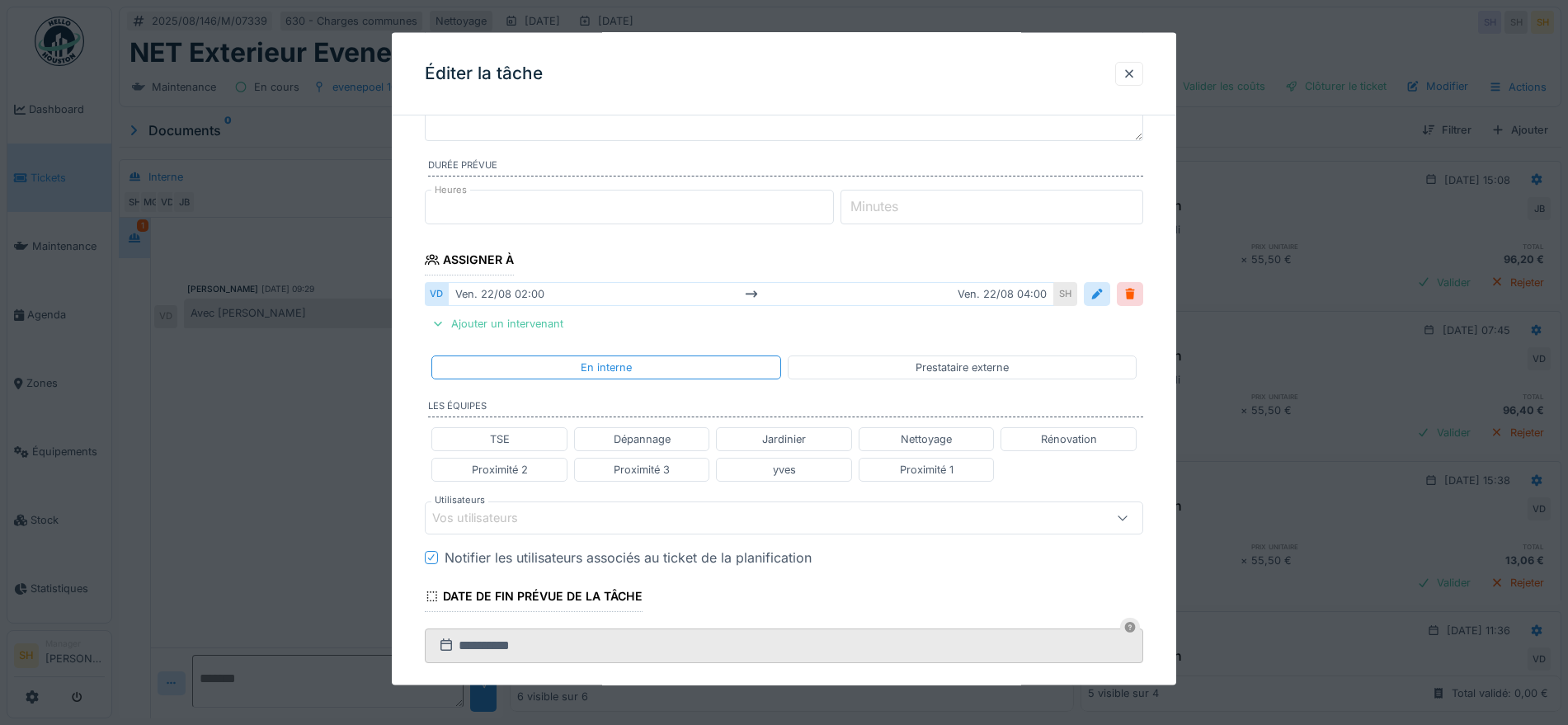
scroll to position [127, 0]
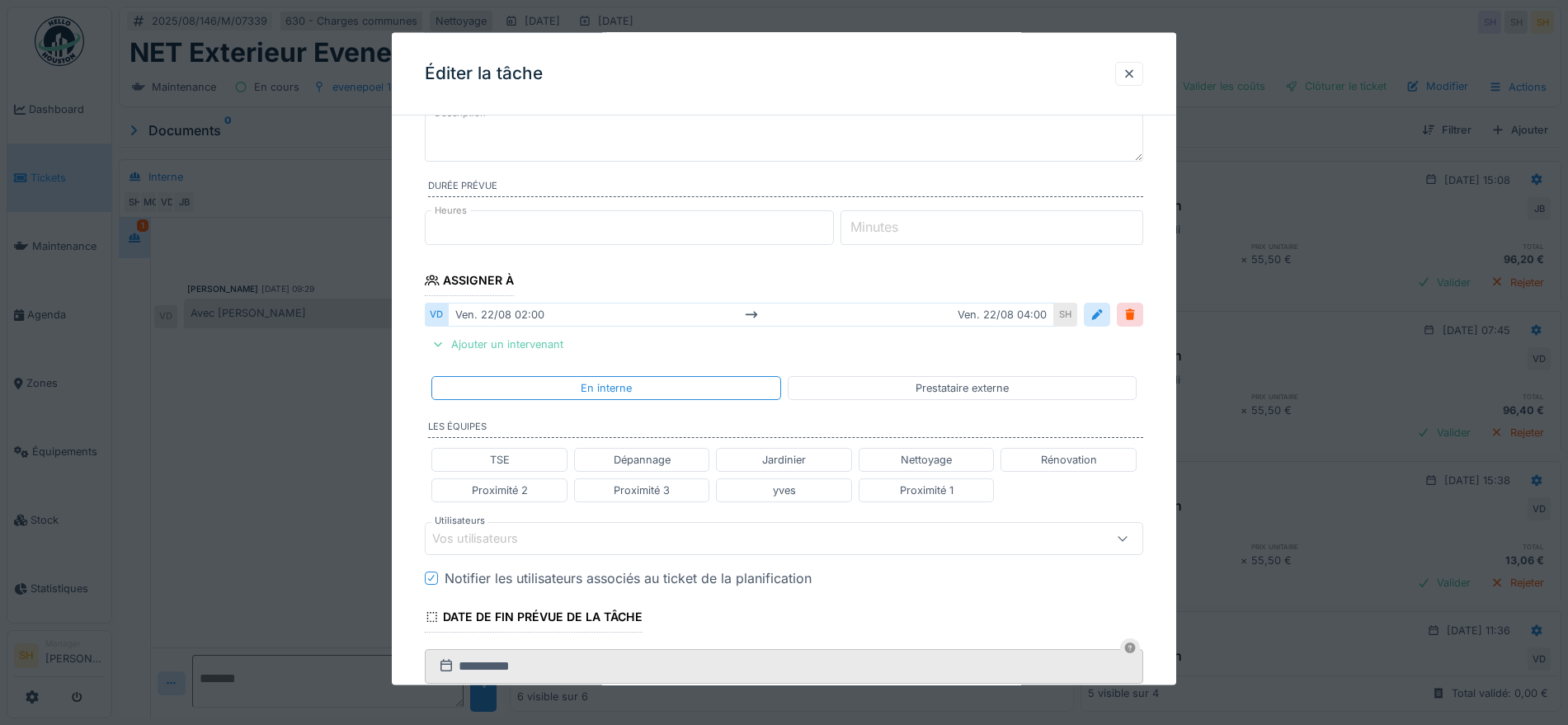
click at [482, 341] on div "Ajouter un intervenant" at bounding box center [498, 343] width 145 height 22
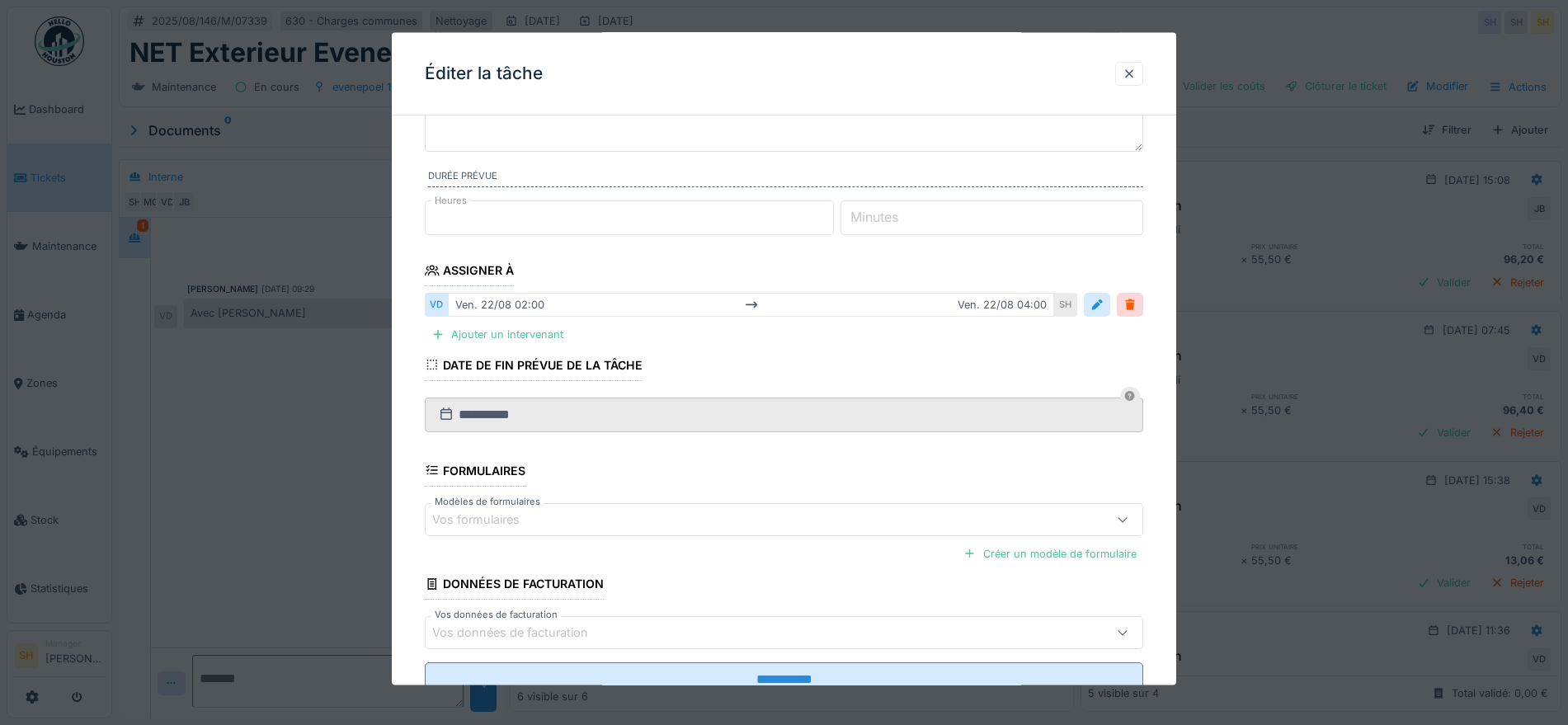
scroll to position [92, 0]
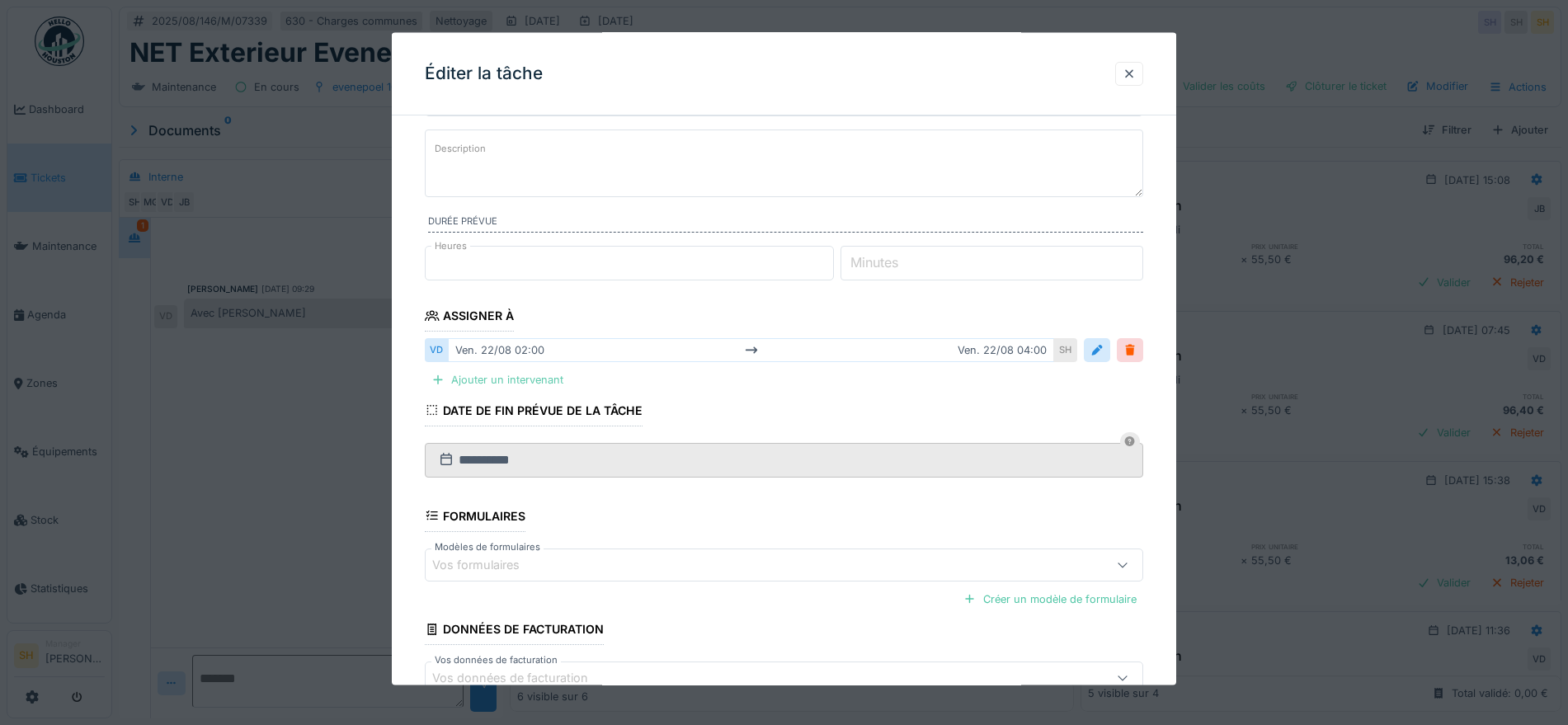
click at [492, 378] on div "Ajouter un intervenant" at bounding box center [498, 379] width 145 height 22
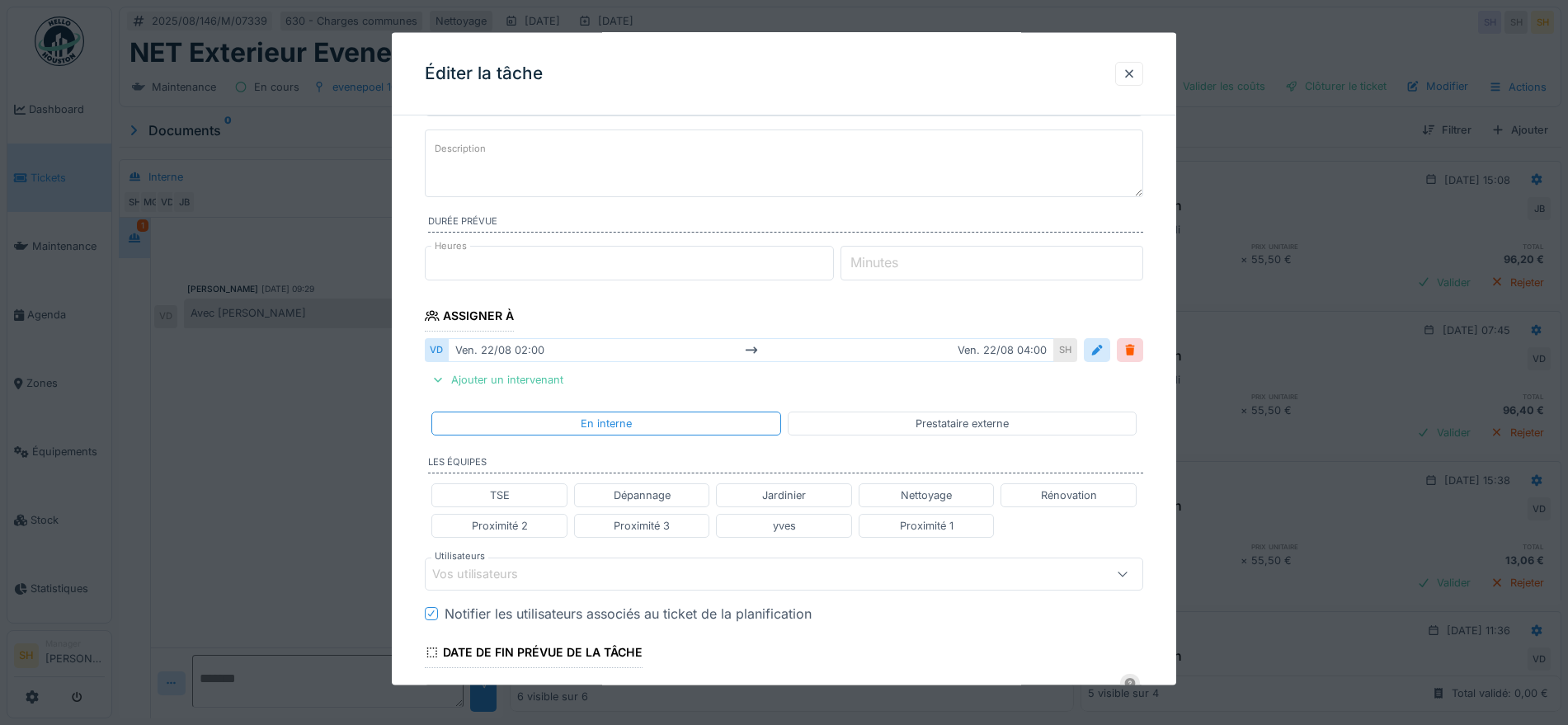
click at [491, 573] on div "Vos utilisateurs" at bounding box center [486, 574] width 109 height 18
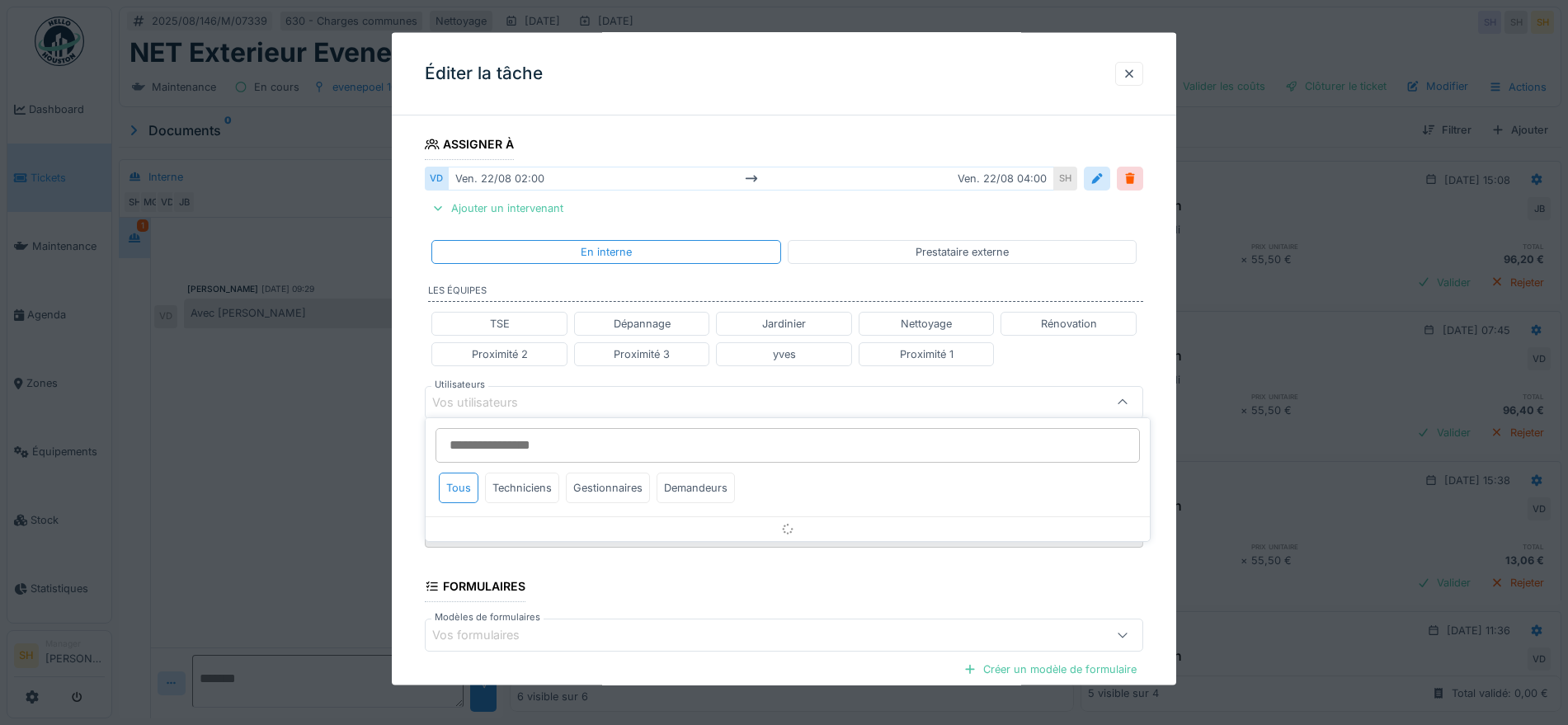
scroll to position [306, 0]
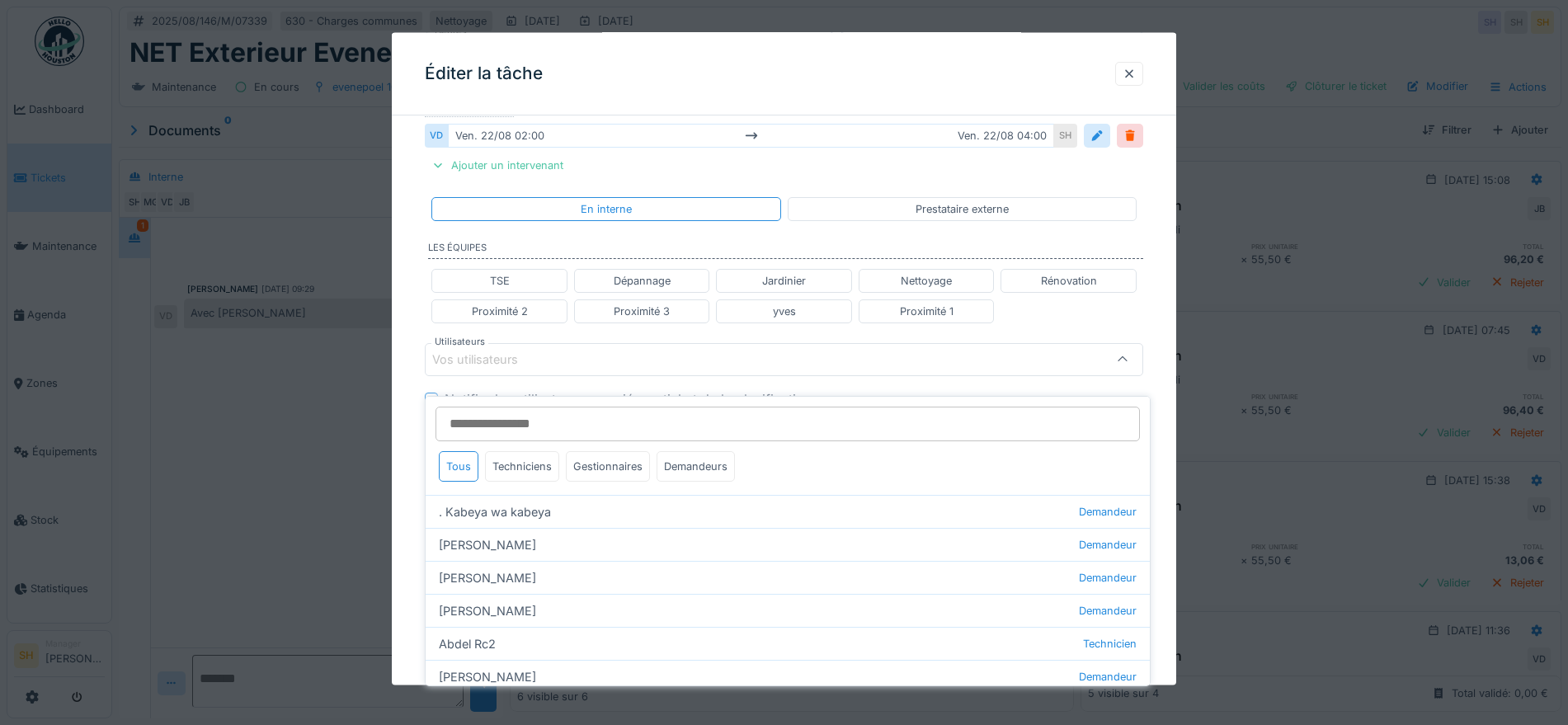
click at [498, 411] on input "Utilisateurs" at bounding box center [788, 424] width 704 height 35
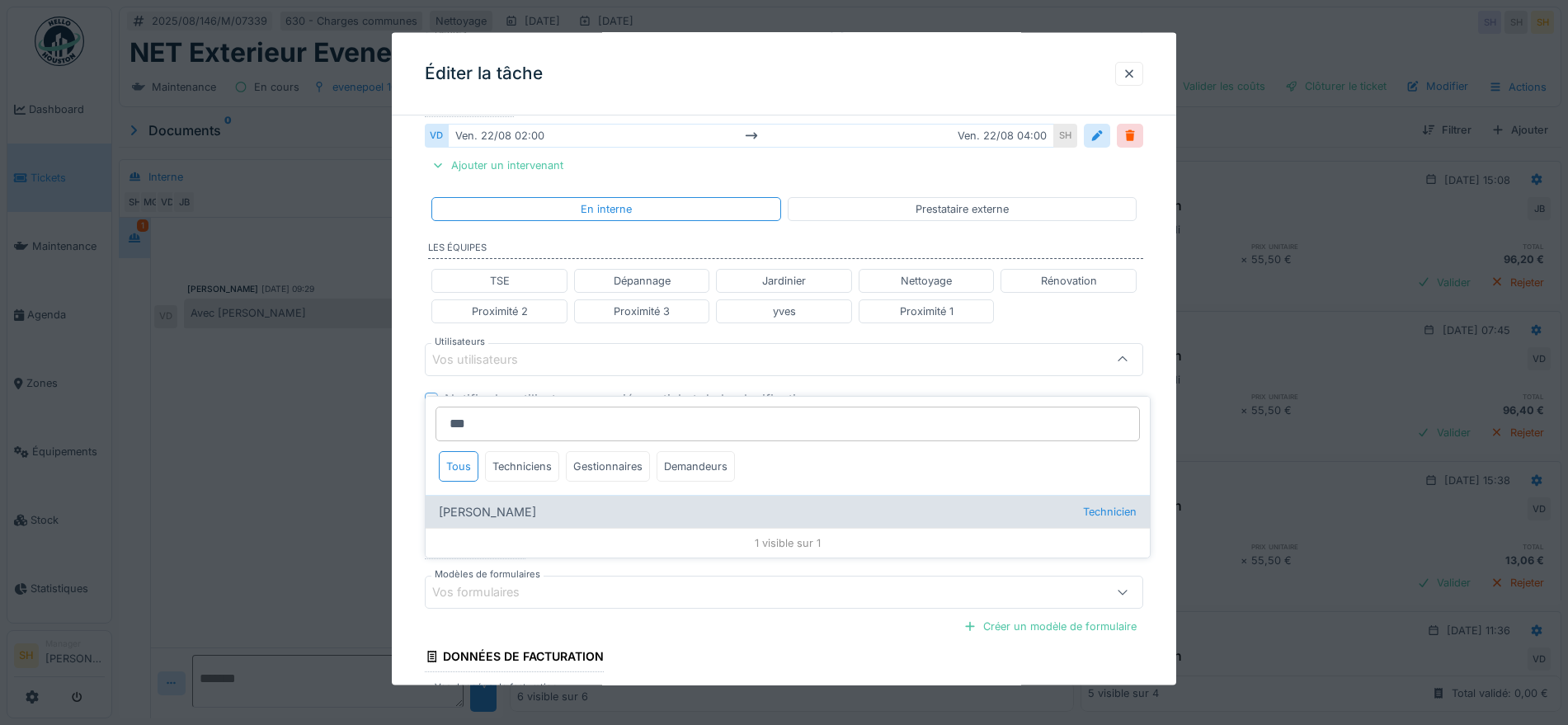
type input "***"
click at [518, 496] on div "Jibril Boudida Technicien" at bounding box center [788, 511] width 724 height 33
type input "*****"
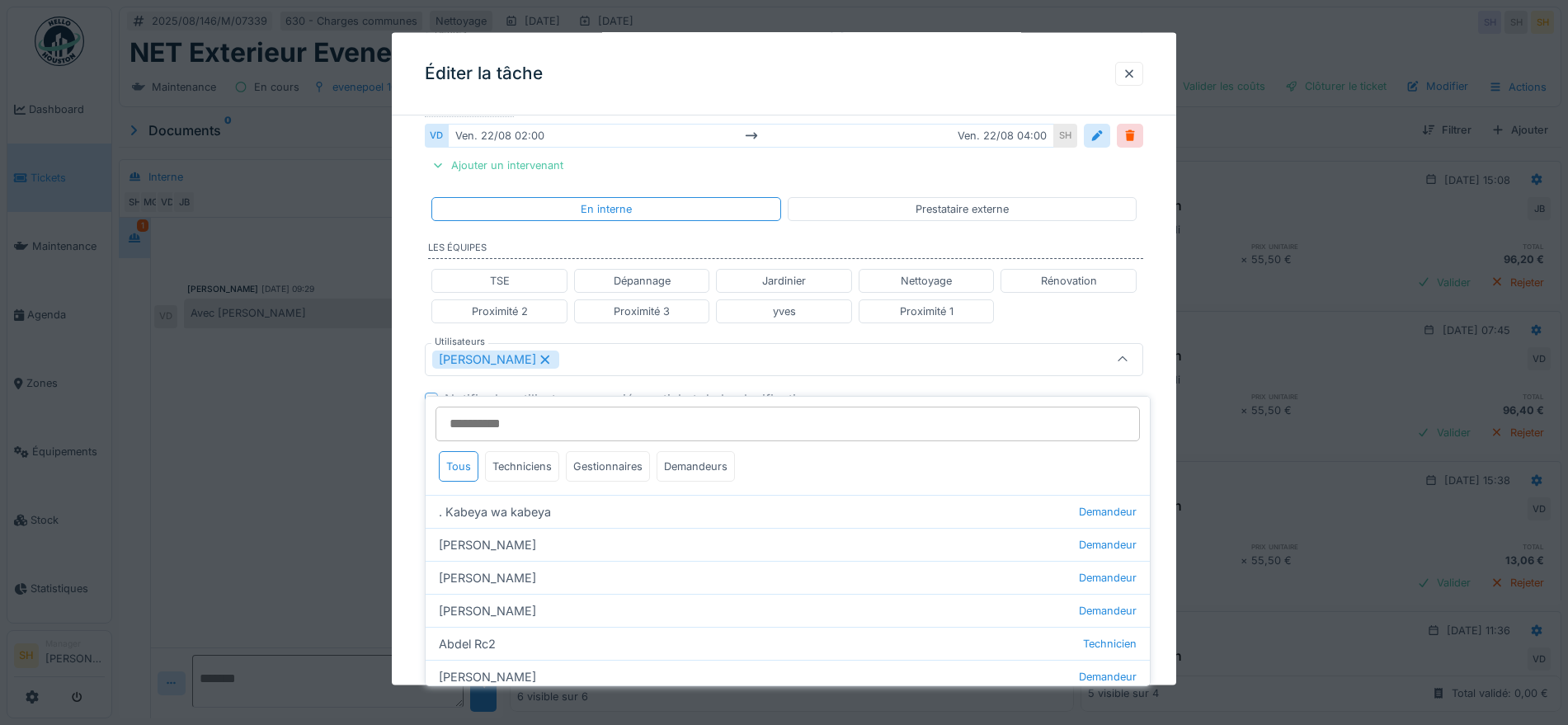
click at [1175, 444] on div "**********" at bounding box center [783, 351] width 784 height 1057
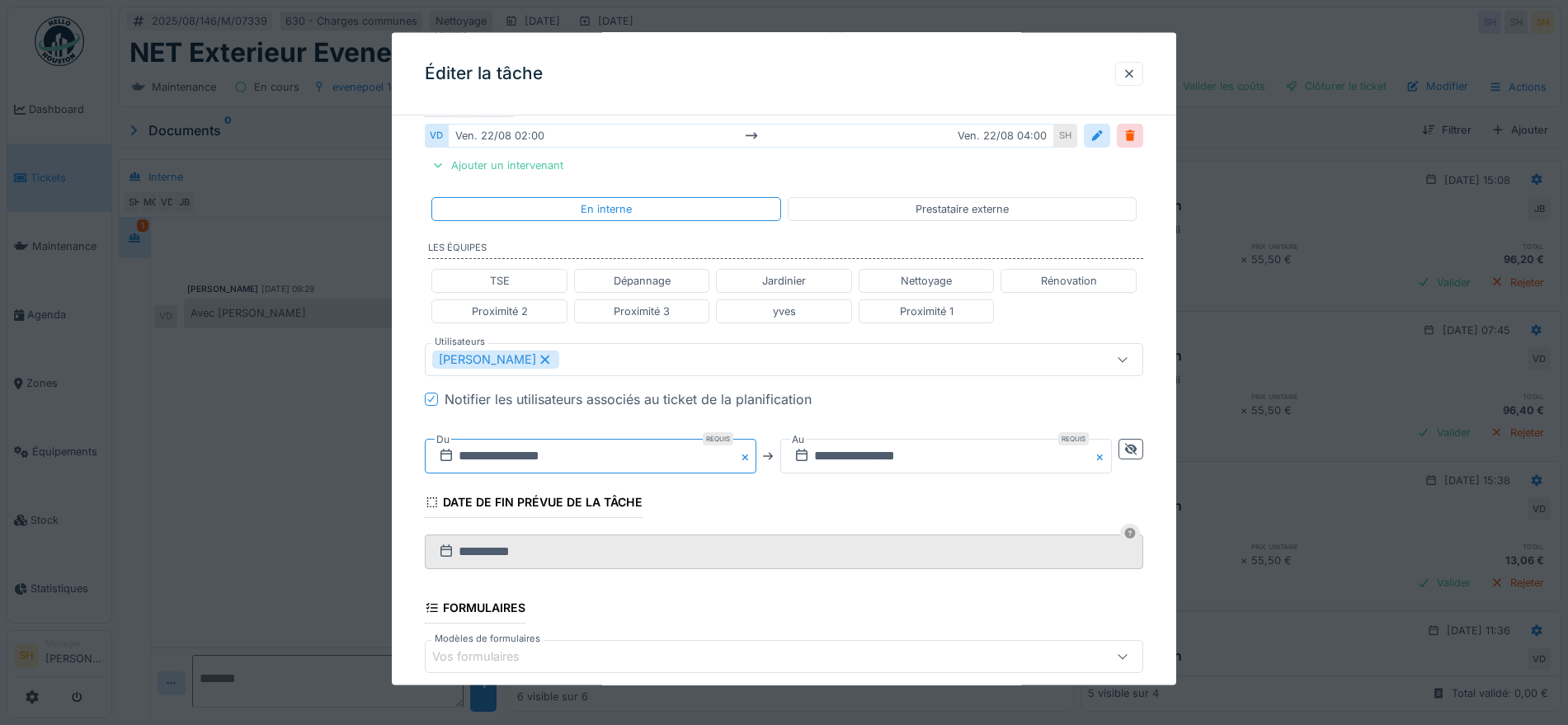
click at [472, 455] on input "**********" at bounding box center [590, 455] width 332 height 35
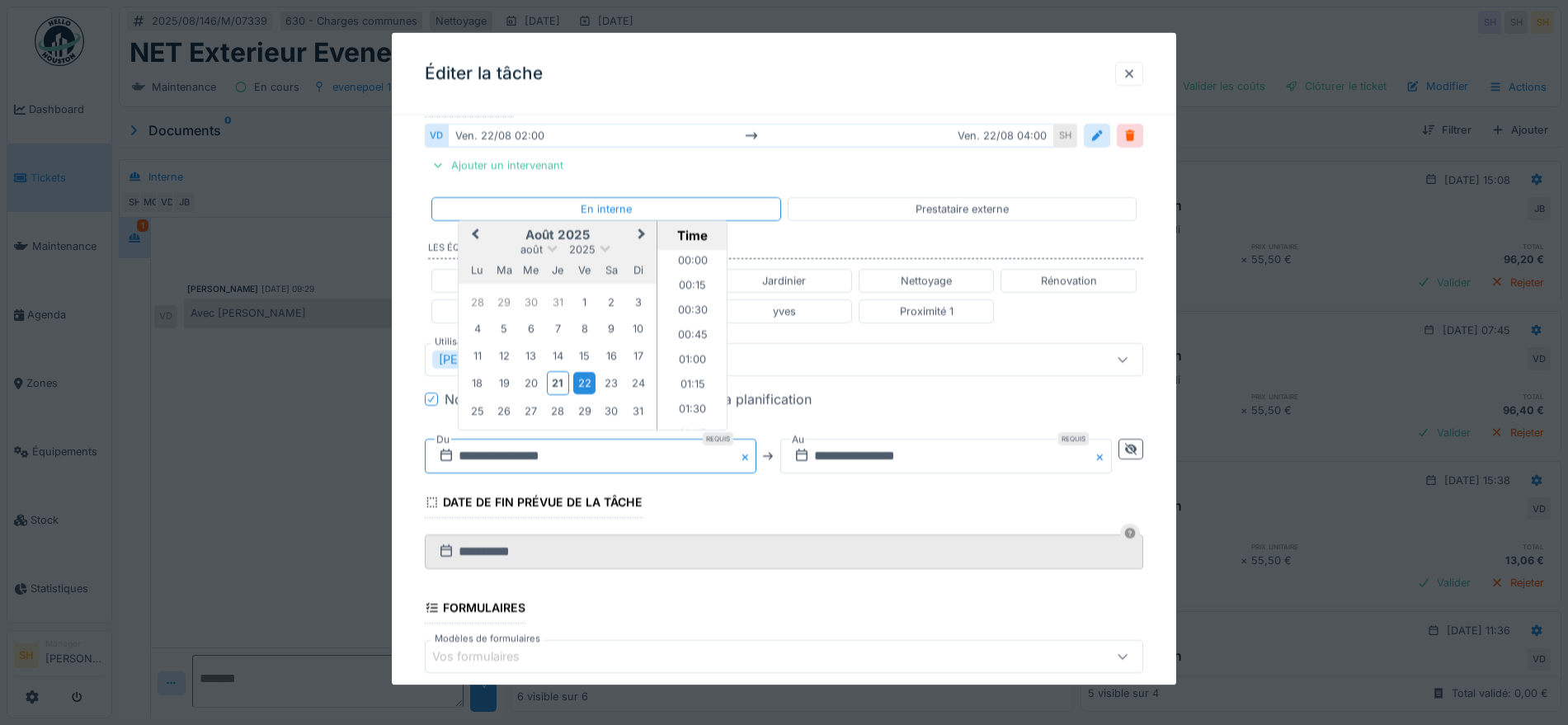
scroll to position [120, 0]
click at [587, 381] on div "22" at bounding box center [583, 383] width 22 height 22
click at [1176, 476] on div "**********" at bounding box center [783, 351] width 784 height 1057
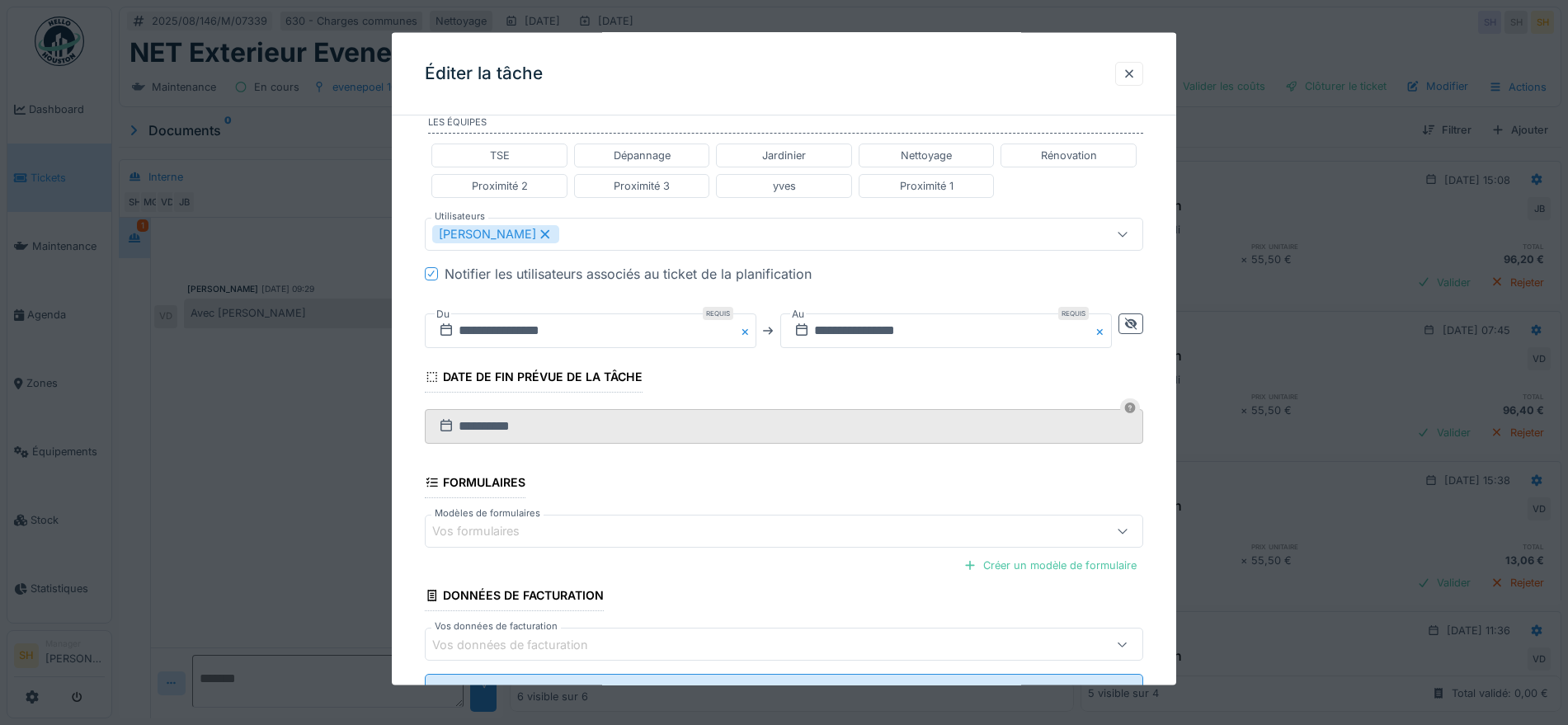
scroll to position [501, 0]
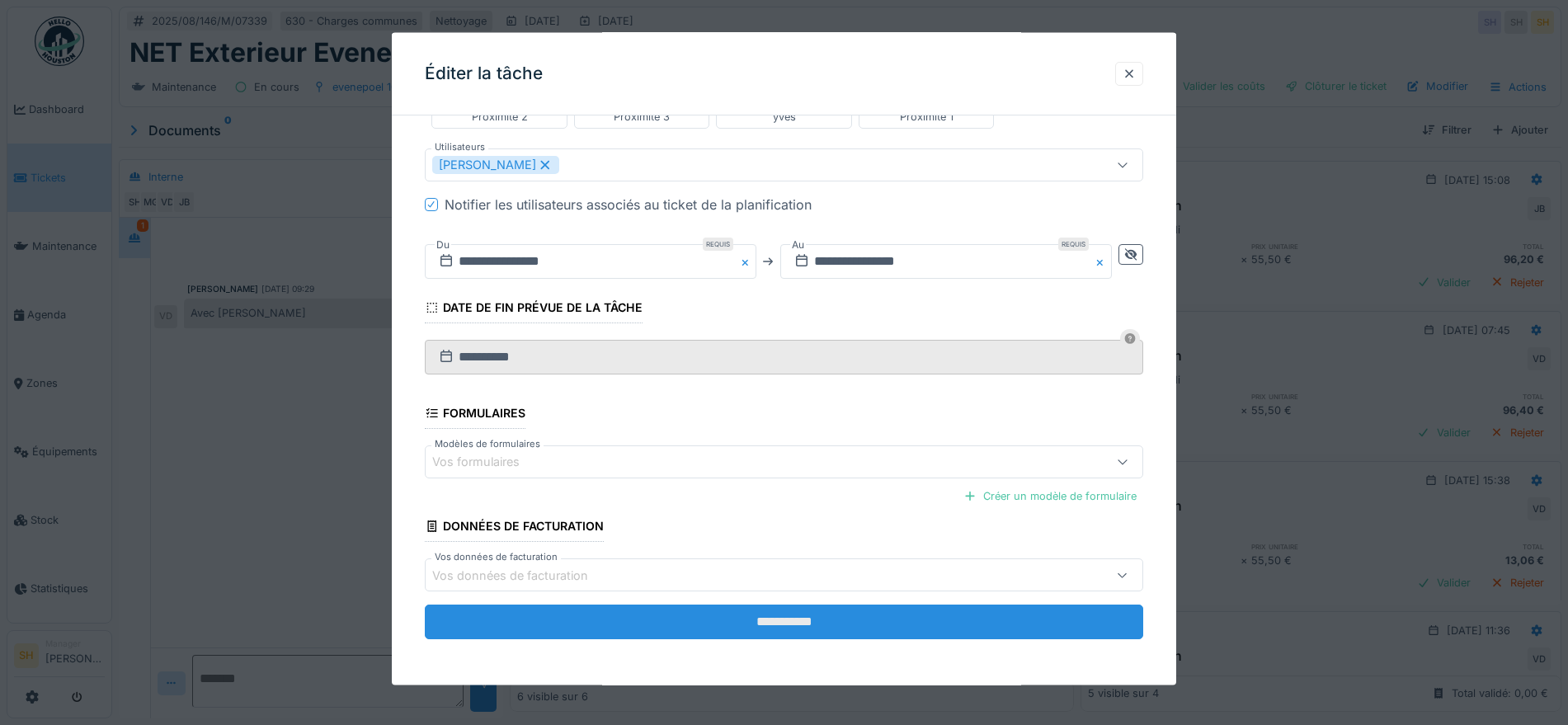
click at [629, 622] on input "**********" at bounding box center [784, 622] width 718 height 35
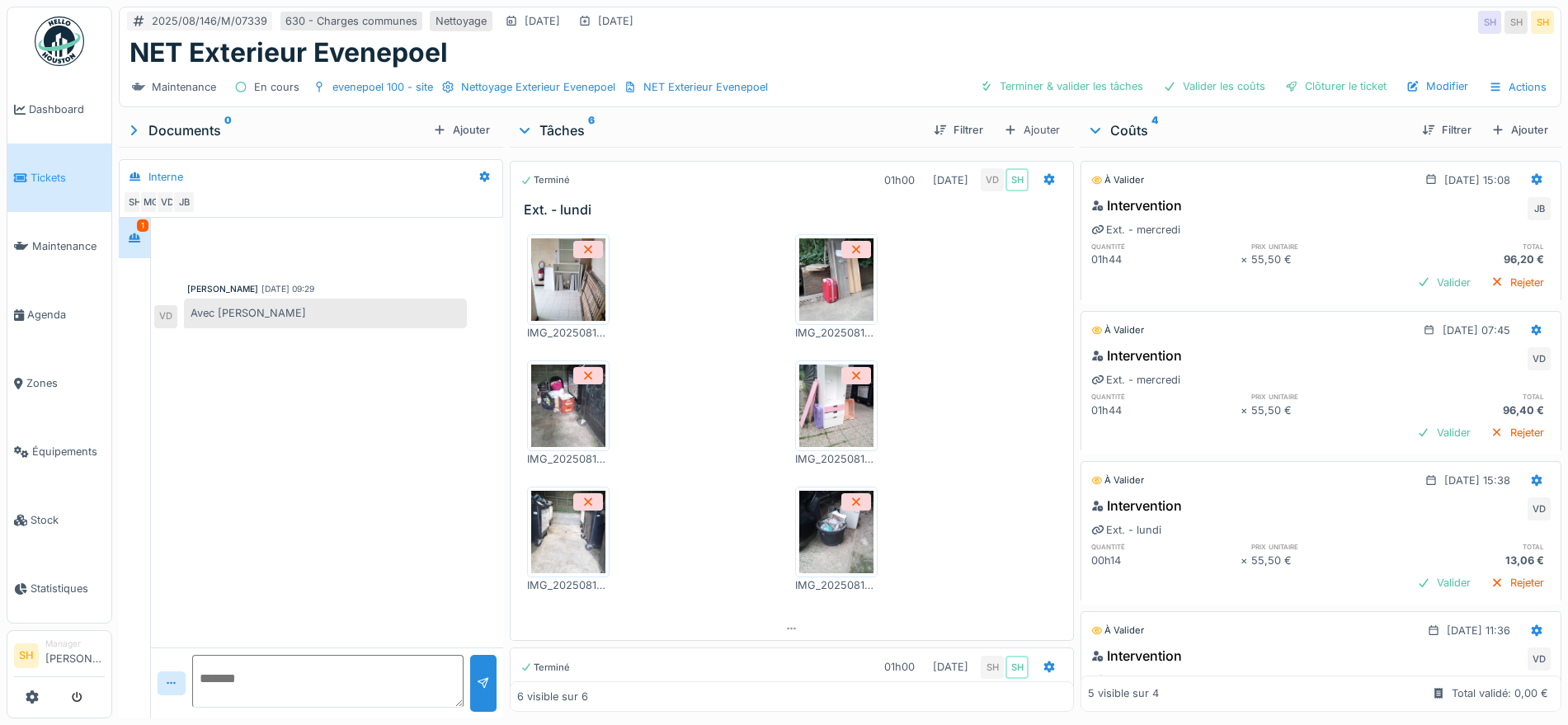
scroll to position [0, 0]
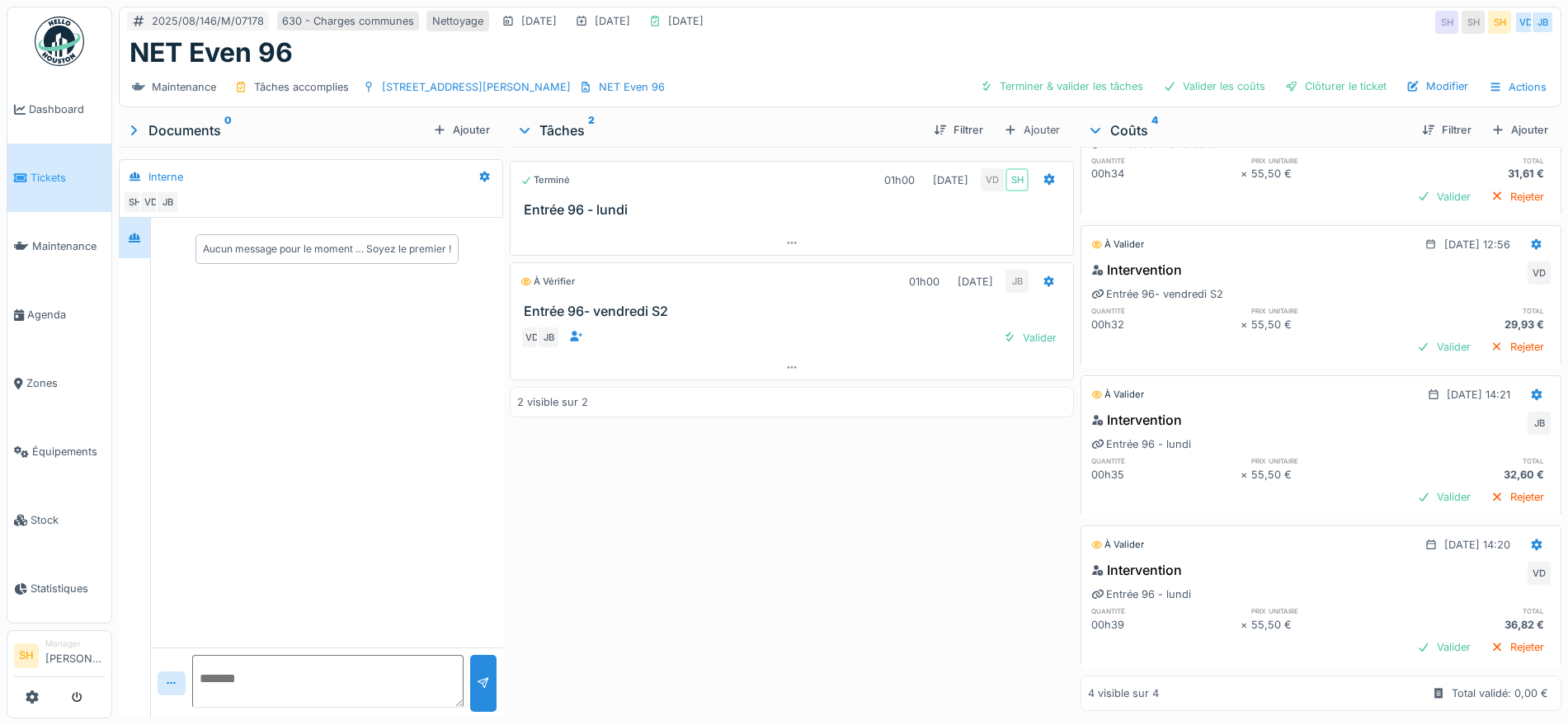
scroll to position [116, 0]
click at [1033, 337] on div "Valider" at bounding box center [1029, 337] width 67 height 22
click at [1066, 78] on div "Maintenance Tâches accomplies rue [PERSON_NAME] 96 NET Even 96 Valider les coût…" at bounding box center [840, 87] width 1441 height 37
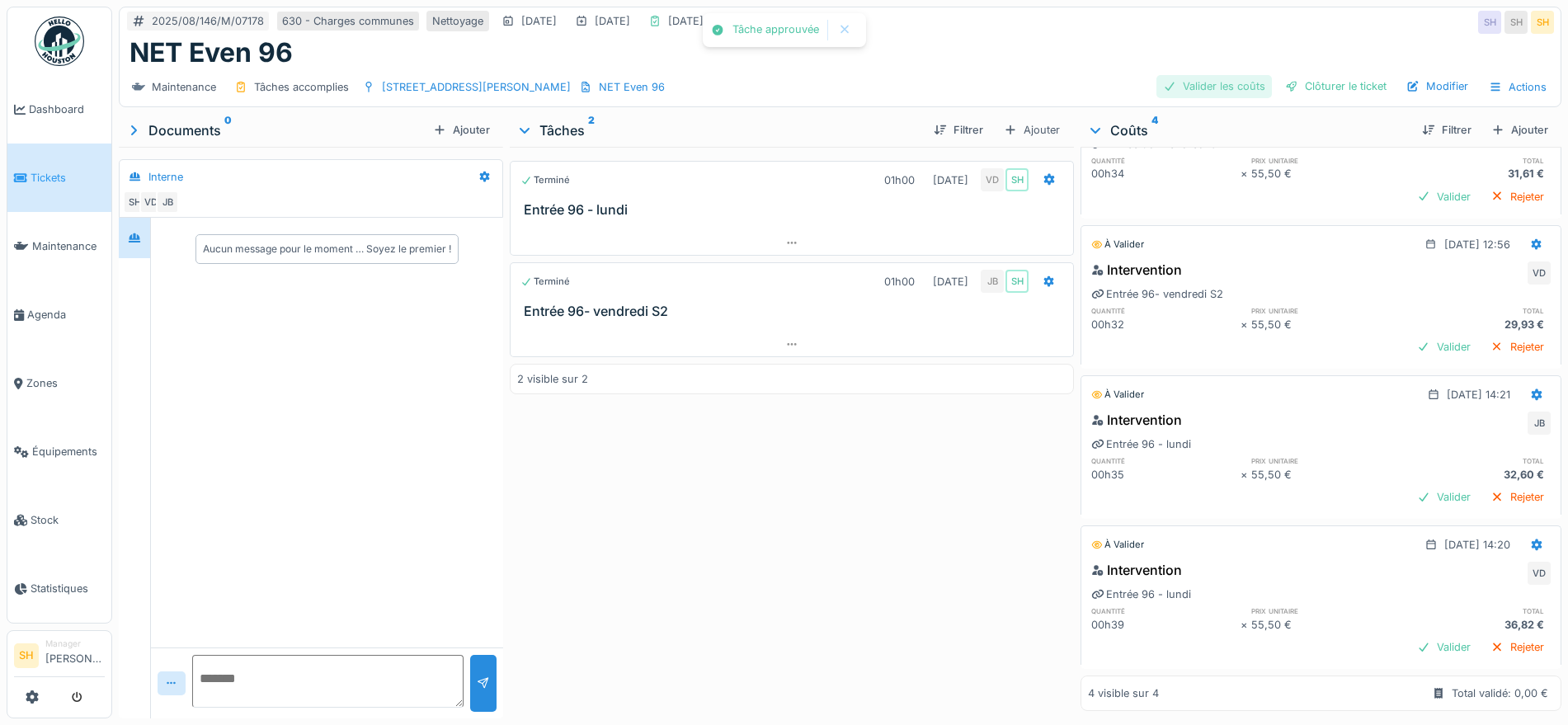
click at [1239, 84] on div "Valider les coûts" at bounding box center [1214, 86] width 116 height 22
click at [1291, 80] on div "Clôturer le ticket" at bounding box center [1335, 86] width 115 height 22
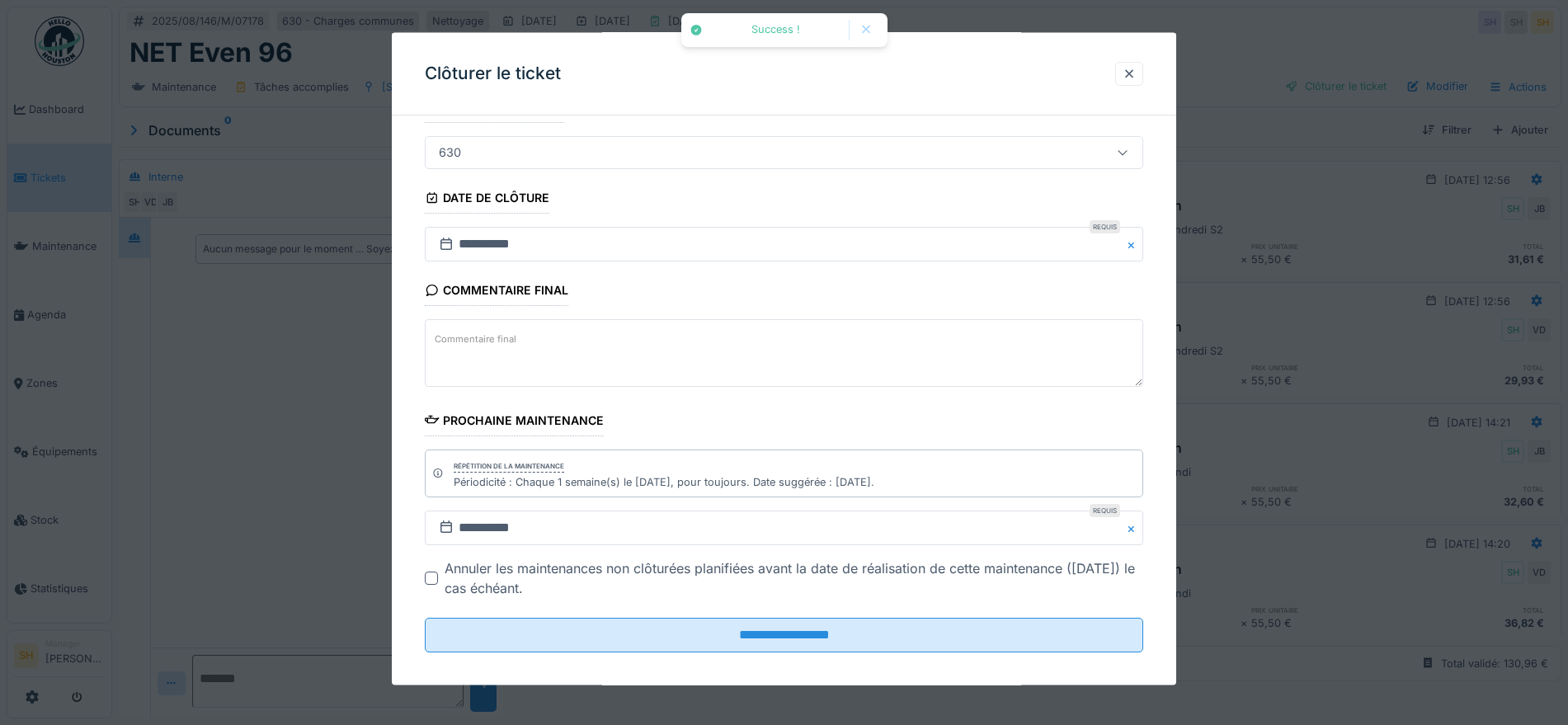
scroll to position [141, 0]
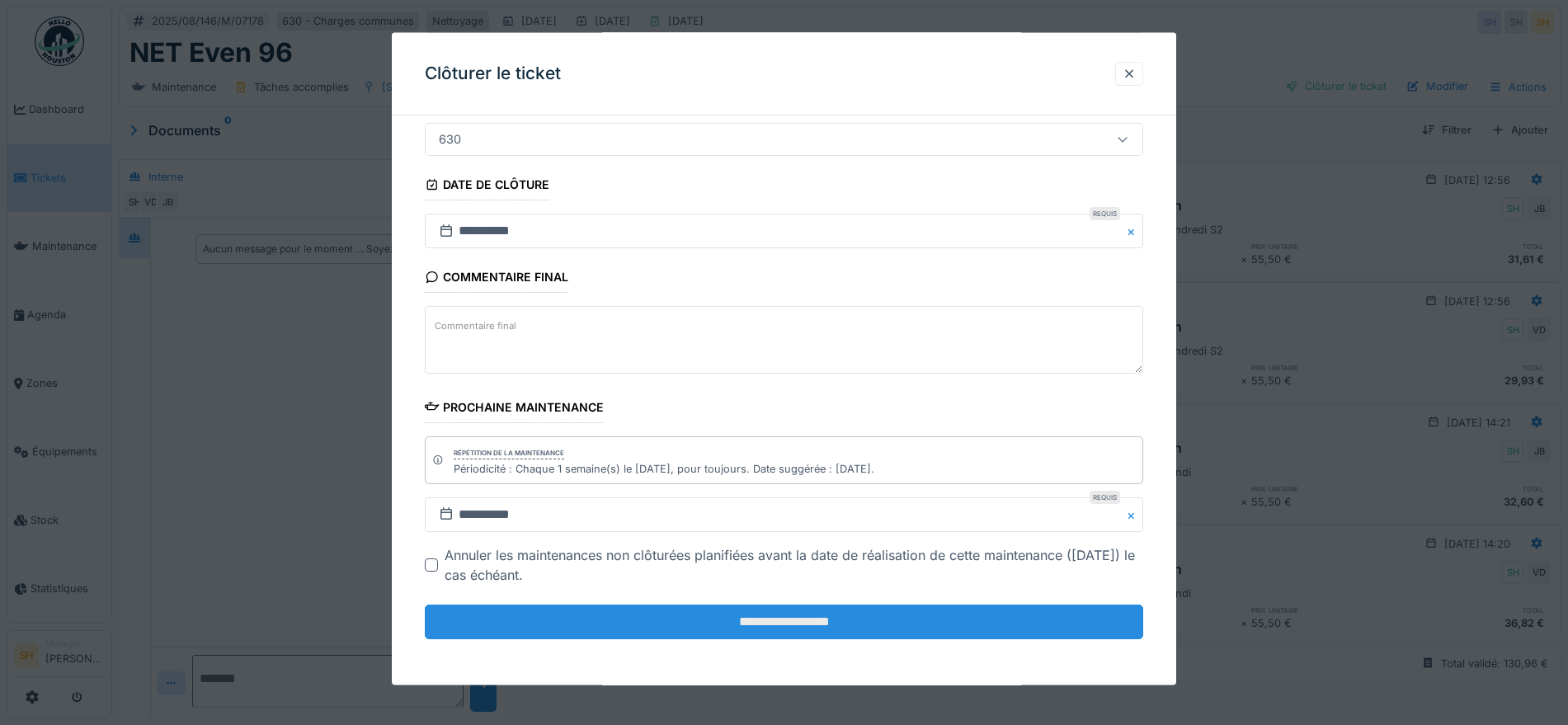
click at [888, 617] on input "**********" at bounding box center [784, 622] width 718 height 35
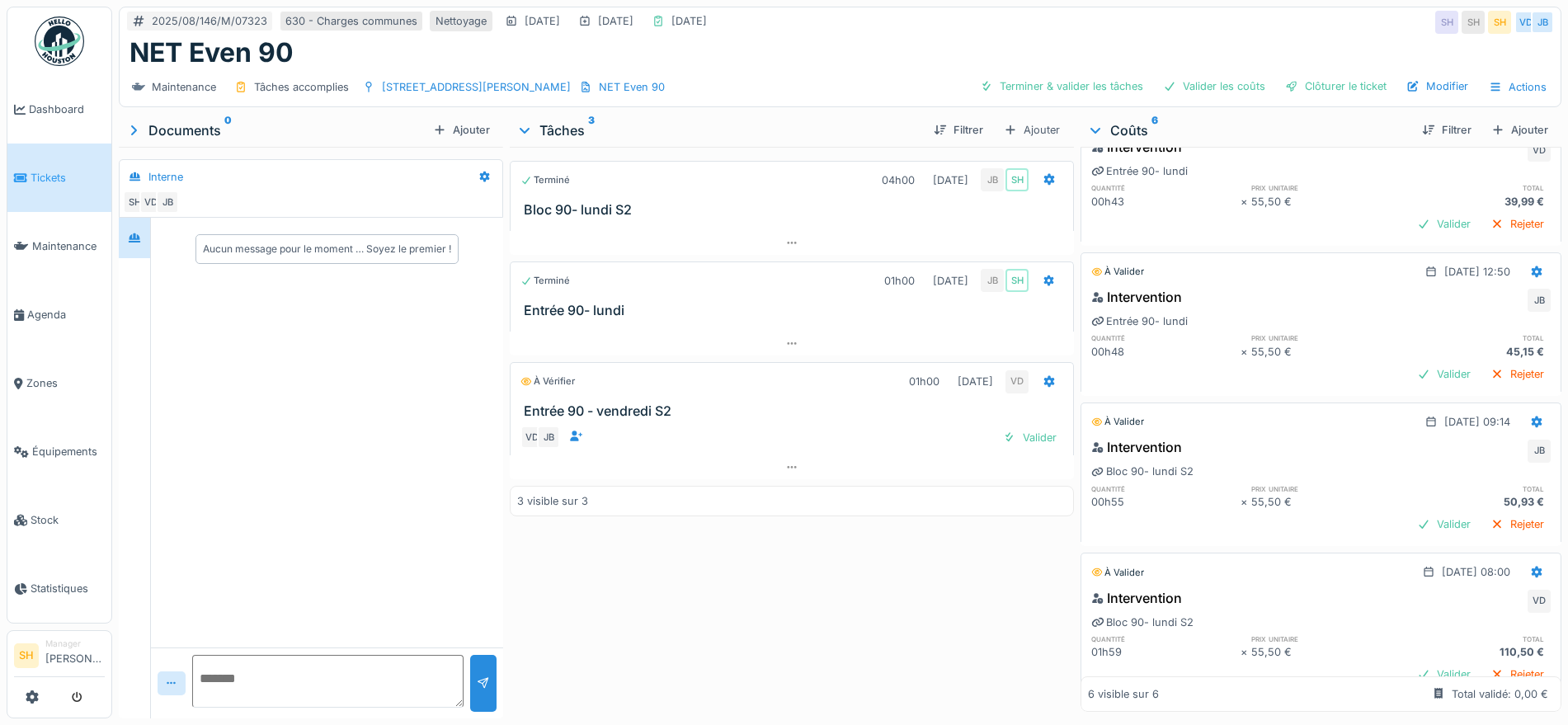
scroll to position [309, 0]
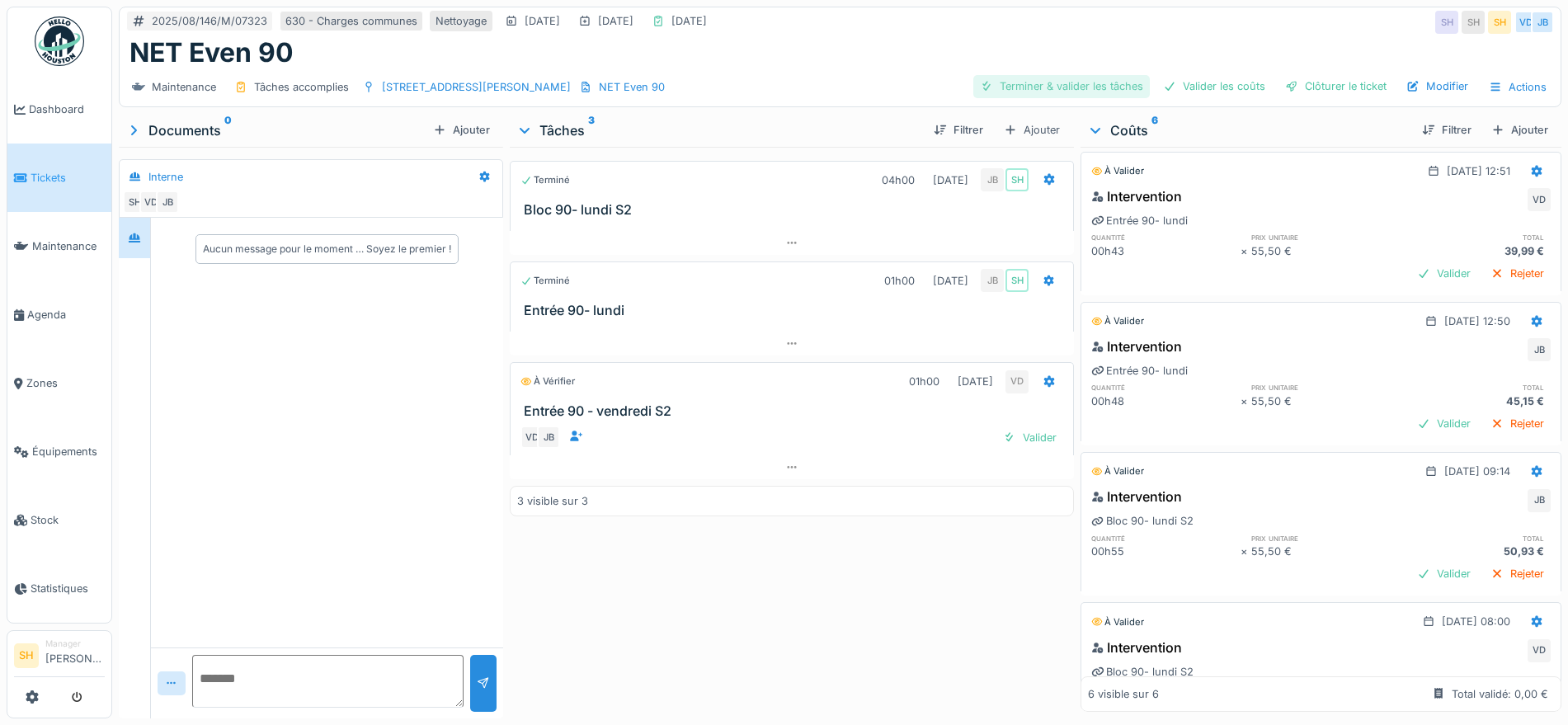
click at [1089, 88] on div "Terminer & valider les tâches" at bounding box center [1061, 86] width 176 height 22
click at [1189, 88] on div "Valider les coûts" at bounding box center [1214, 86] width 116 height 22
click at [1306, 88] on div "Clôturer le ticket" at bounding box center [1335, 86] width 115 height 22
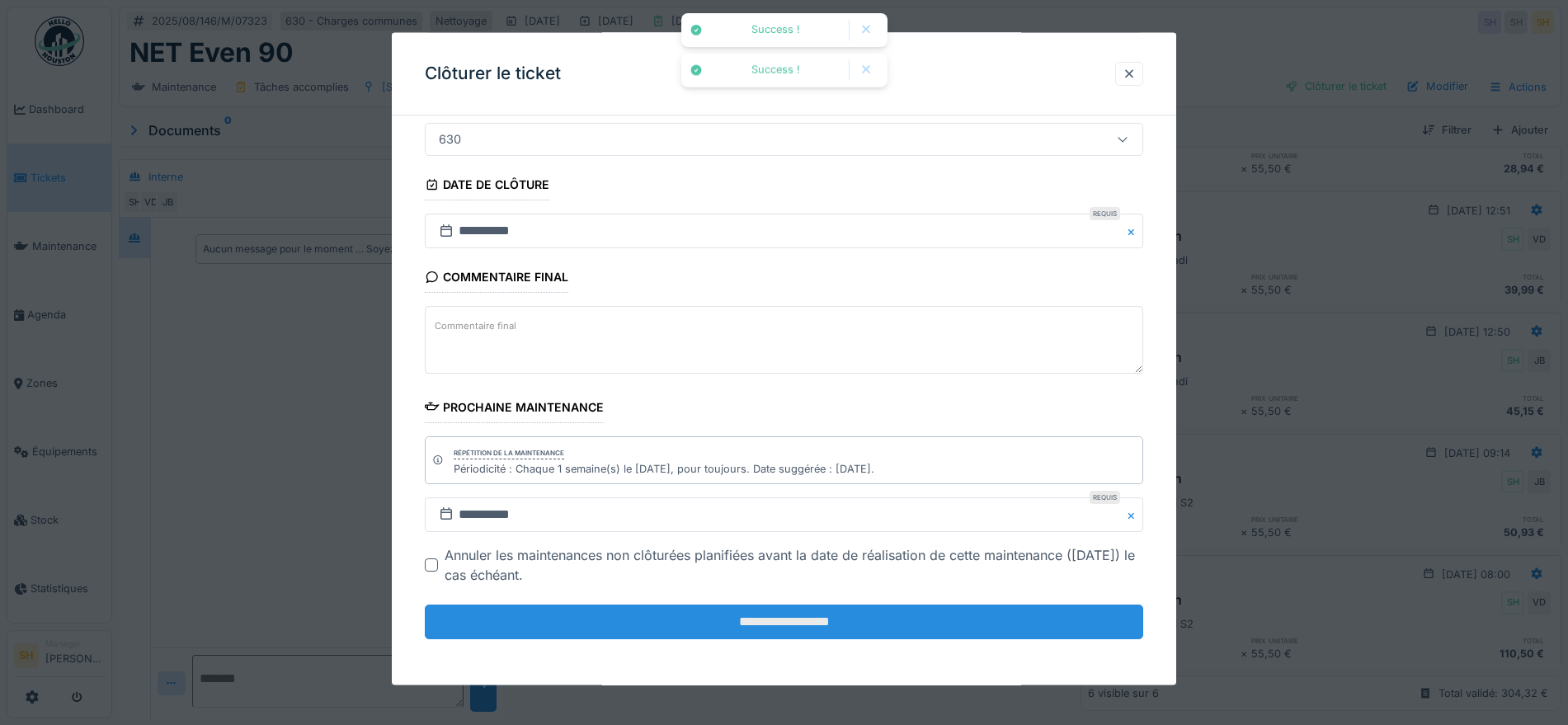
scroll to position [243, 0]
click at [739, 630] on input "**********" at bounding box center [784, 622] width 718 height 35
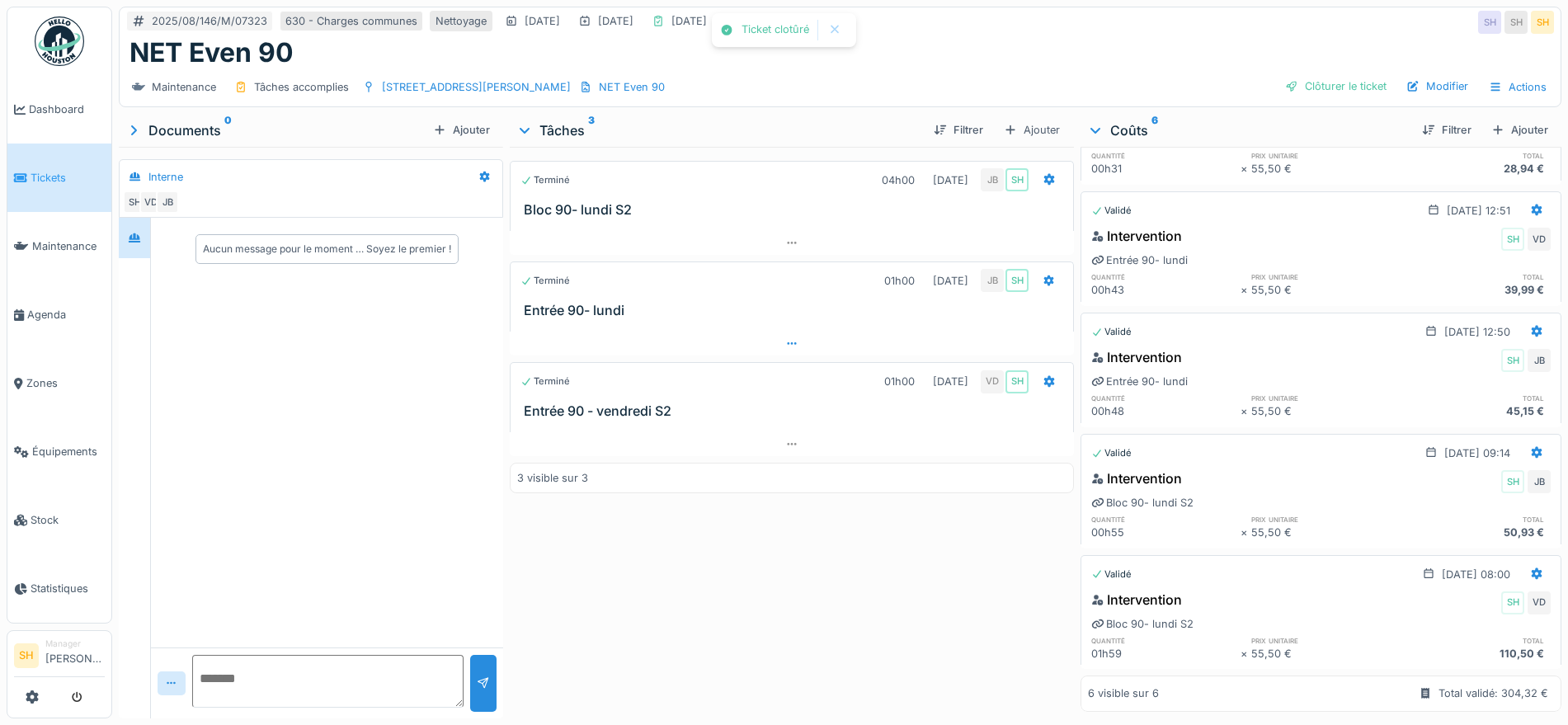
scroll to position [245, 0]
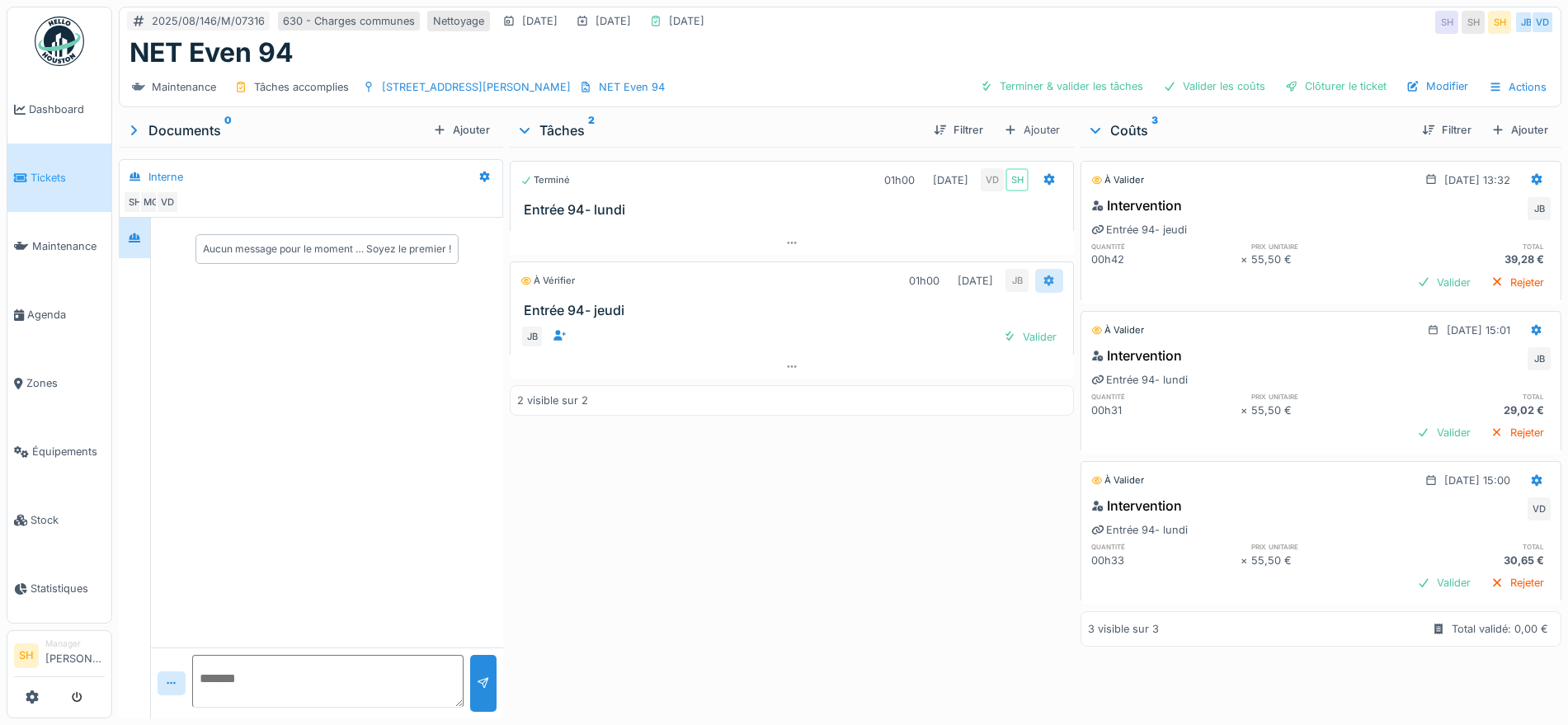
click at [1044, 283] on icon at bounding box center [1049, 280] width 11 height 11
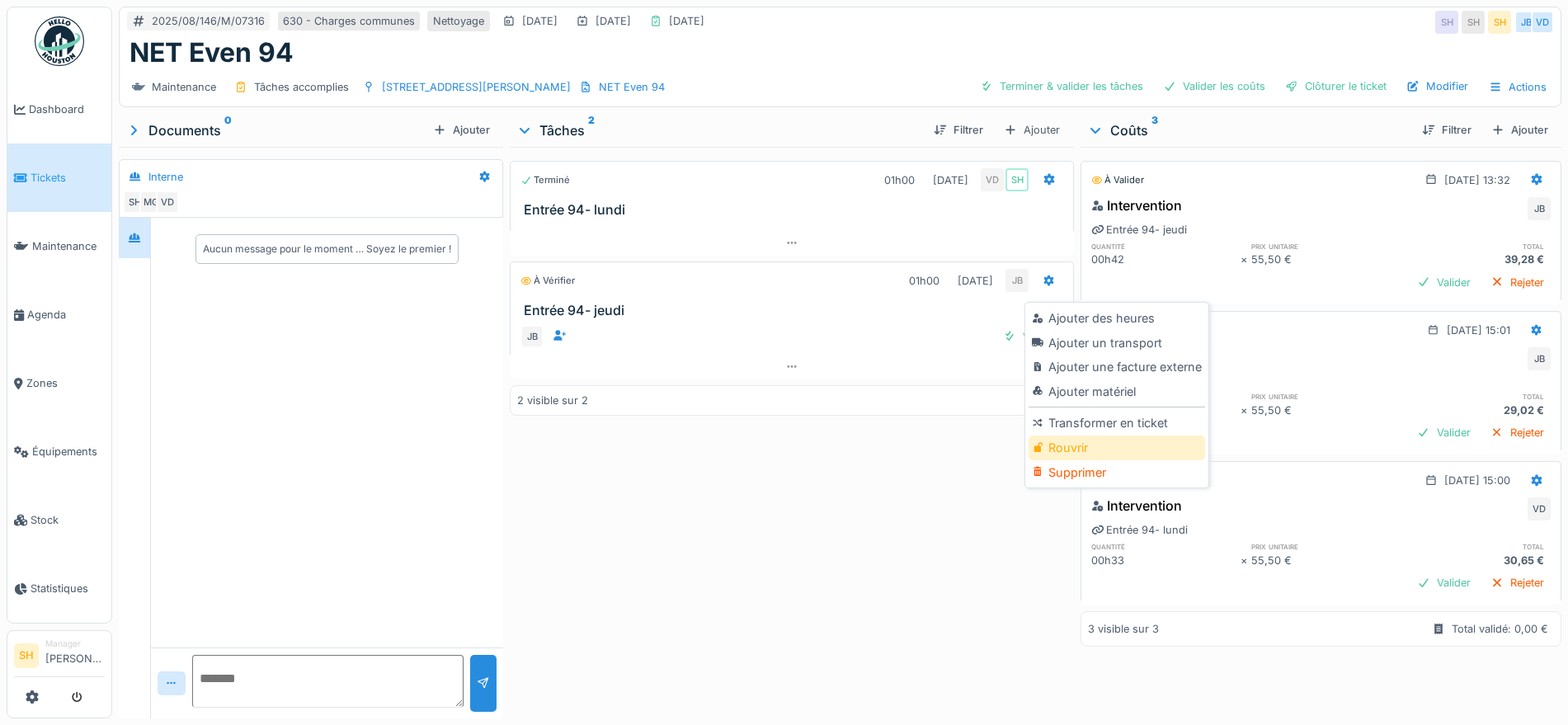
click at [1091, 444] on div "Rouvrir" at bounding box center [1116, 447] width 176 height 25
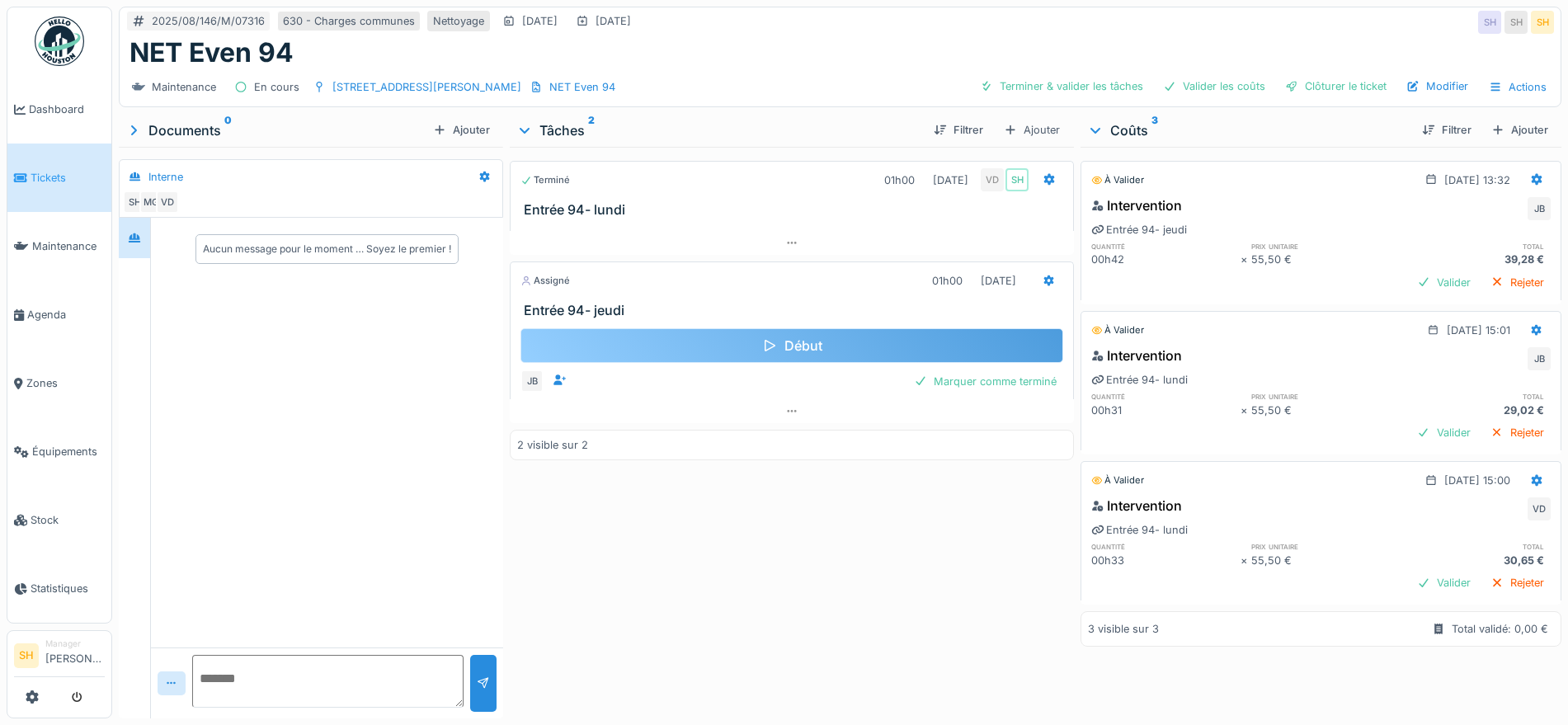
click at [813, 344] on div "Début" at bounding box center [792, 346] width 543 height 35
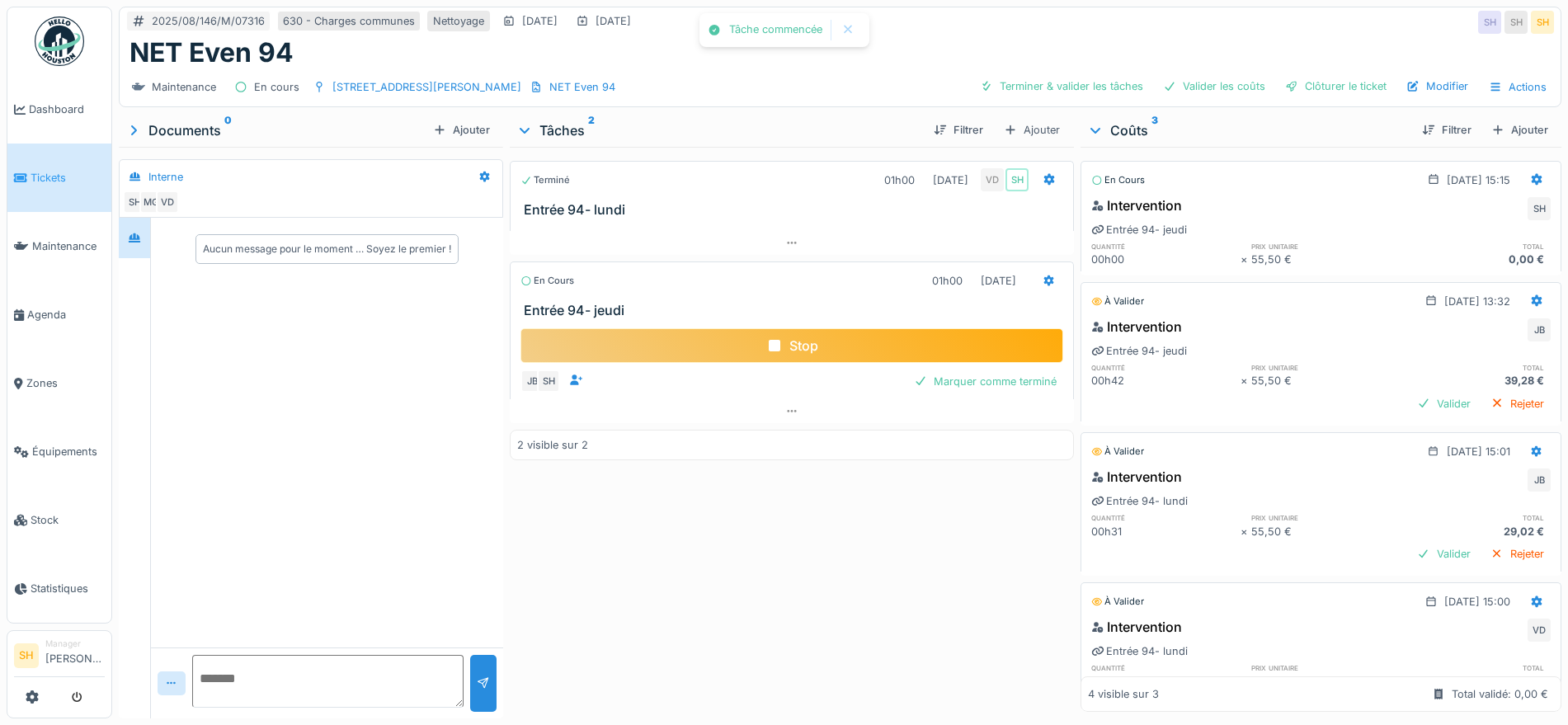
click at [813, 344] on div "Stop" at bounding box center [792, 346] width 543 height 35
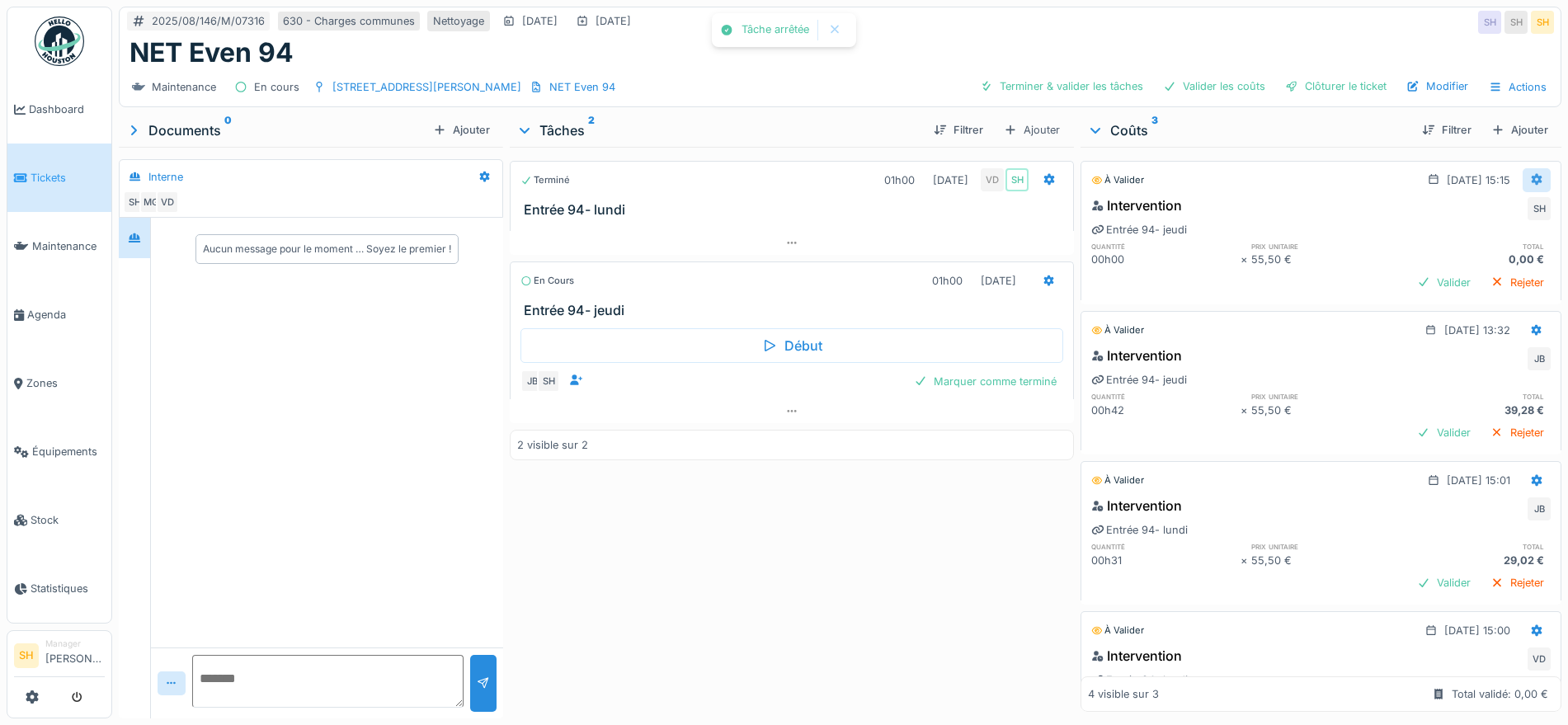
click at [1530, 175] on icon at bounding box center [1536, 179] width 13 height 11
click at [1430, 210] on div "Modifier" at bounding box center [1443, 217] width 80 height 25
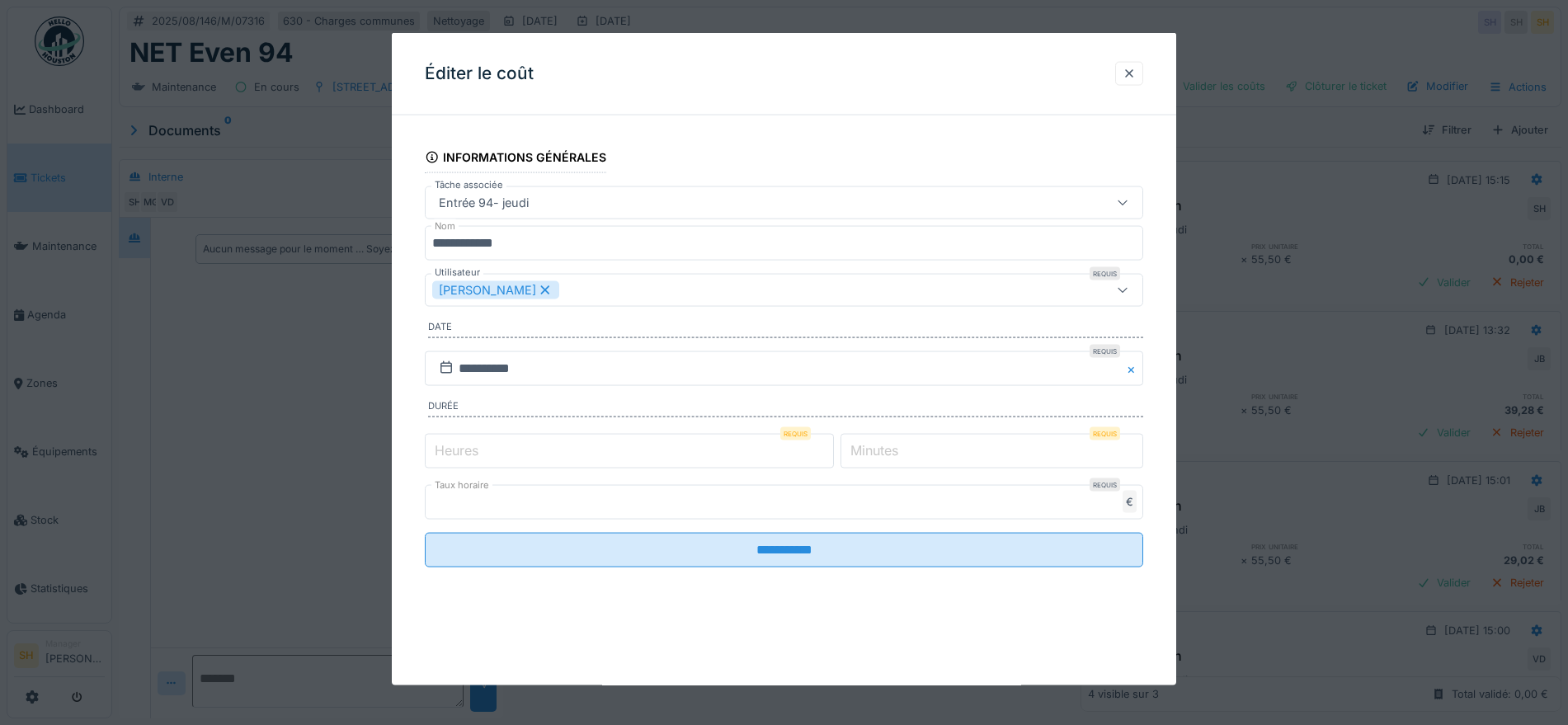
click at [538, 289] on icon at bounding box center [545, 289] width 15 height 11
click at [531, 289] on div "Utilisateurs" at bounding box center [741, 290] width 619 height 18
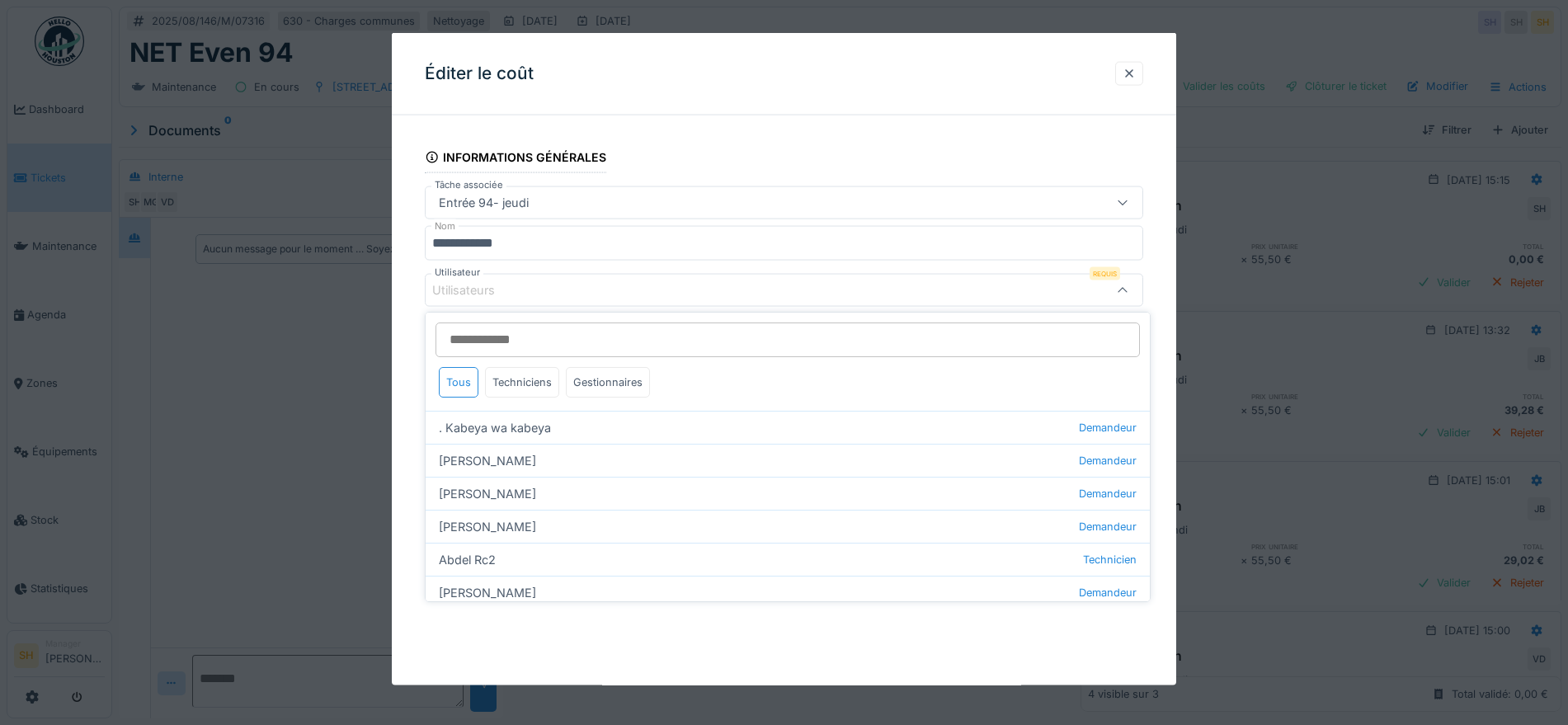
click at [526, 335] on input "Utilisateur" at bounding box center [788, 340] width 704 height 35
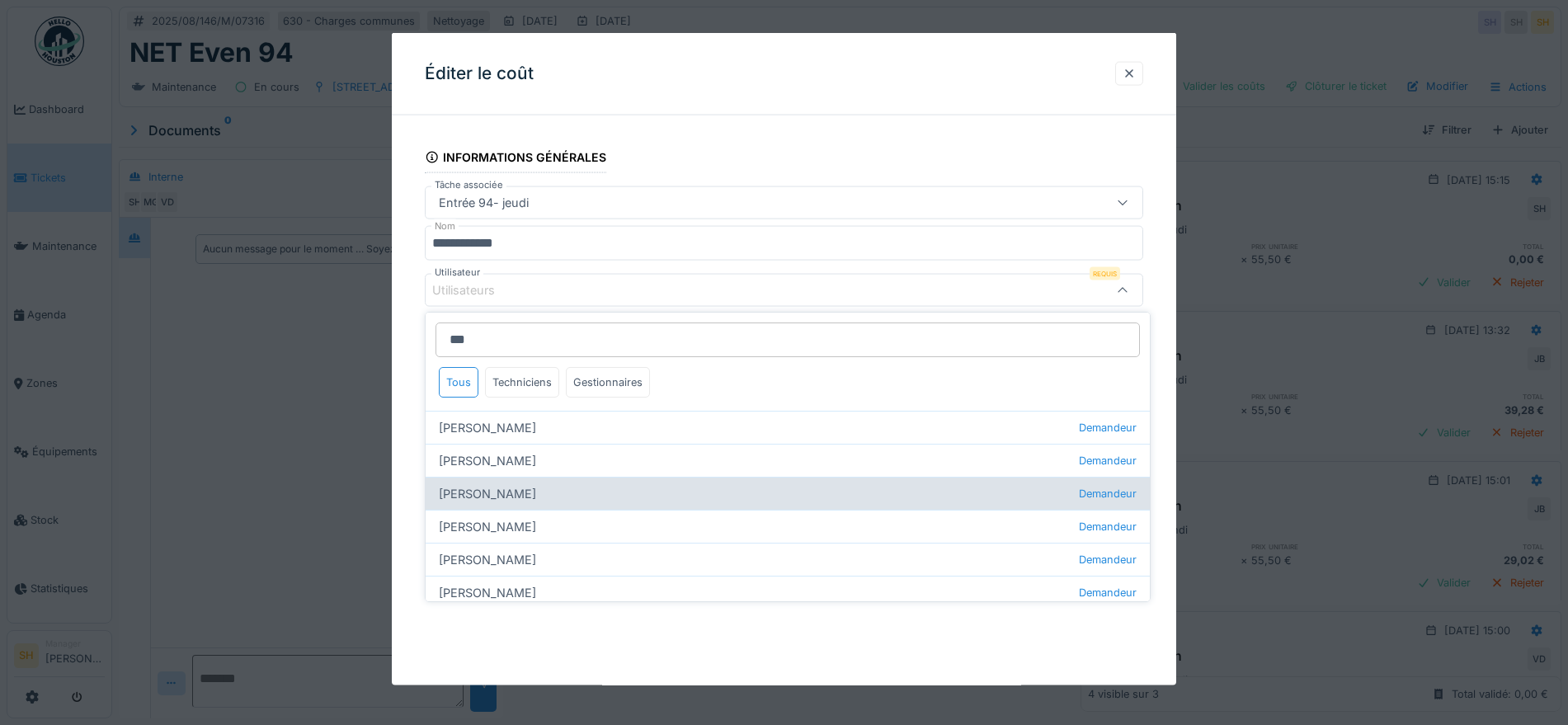
type input "***"
click at [574, 500] on div "Véronique Desprets Demandeur" at bounding box center [788, 493] width 724 height 33
type input "****"
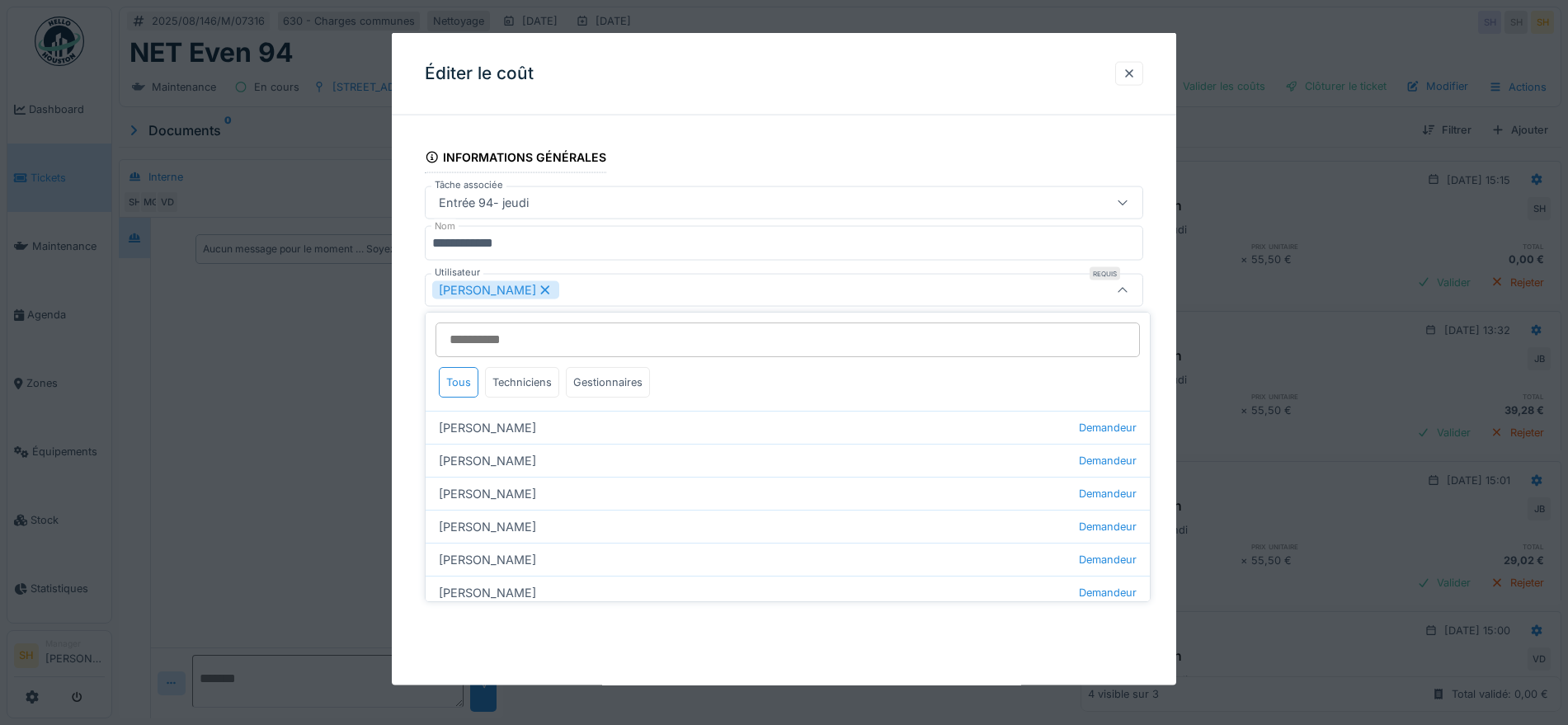
click at [1162, 501] on div "**********" at bounding box center [783, 371] width 784 height 485
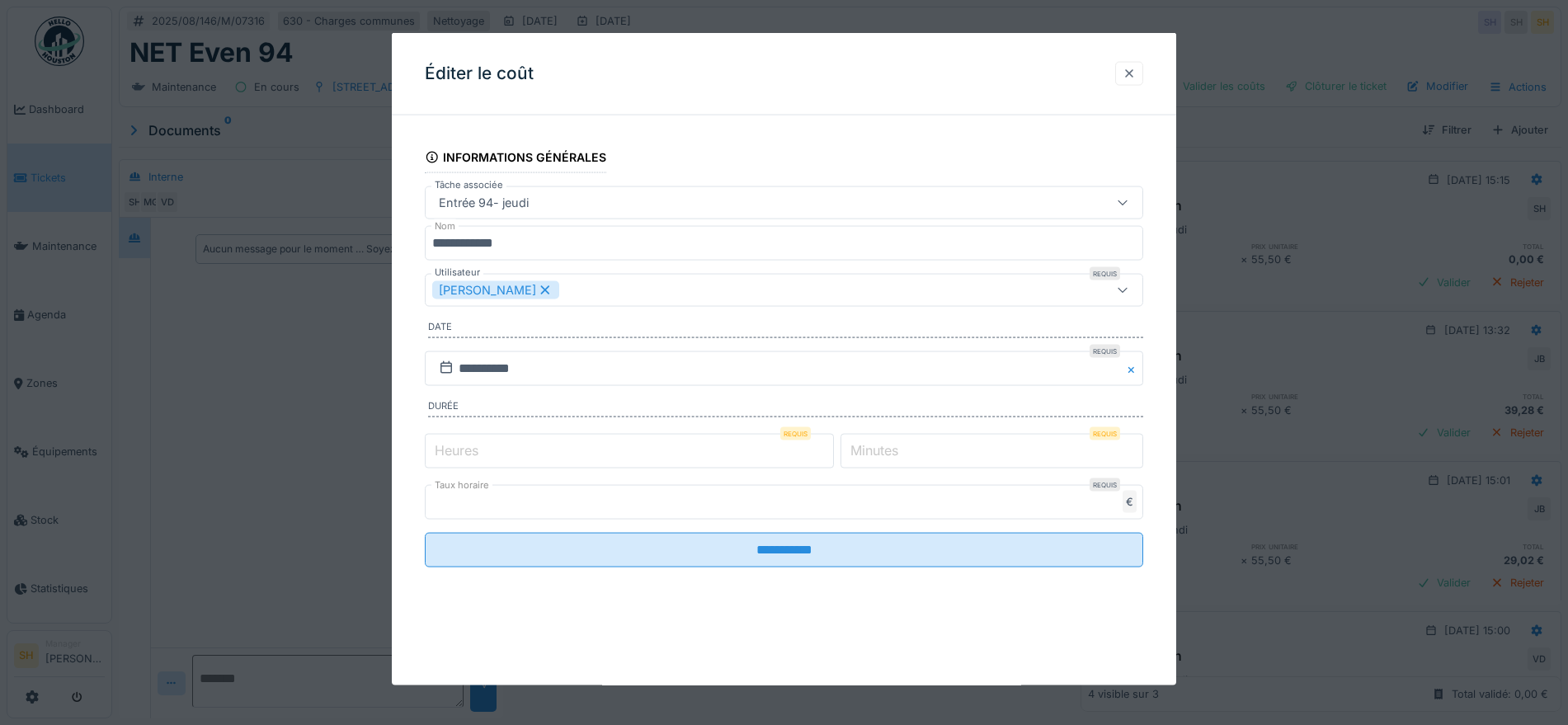
click at [1133, 72] on div at bounding box center [1128, 73] width 13 height 16
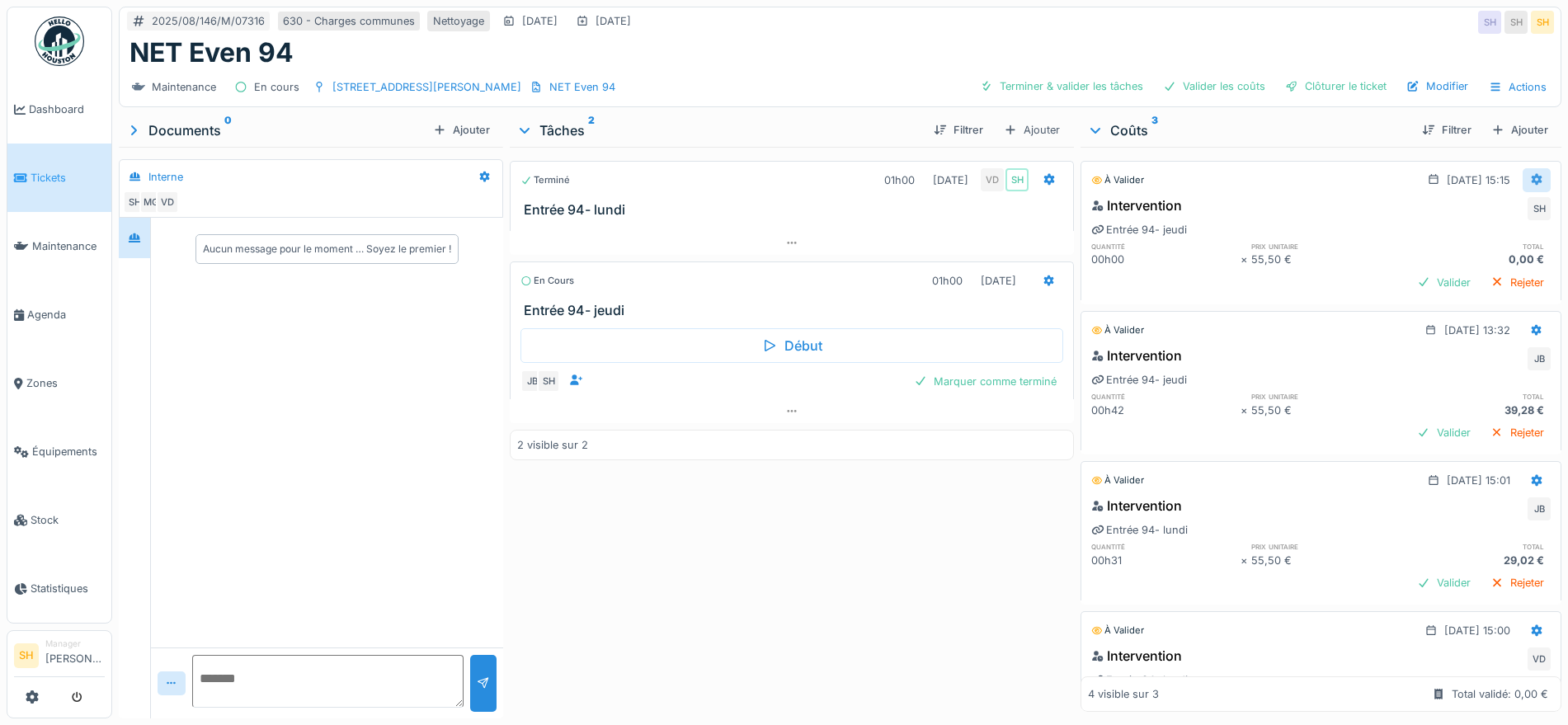
click at [1532, 176] on icon at bounding box center [1537, 179] width 11 height 11
click at [1456, 214] on div "Modifier" at bounding box center [1443, 217] width 80 height 25
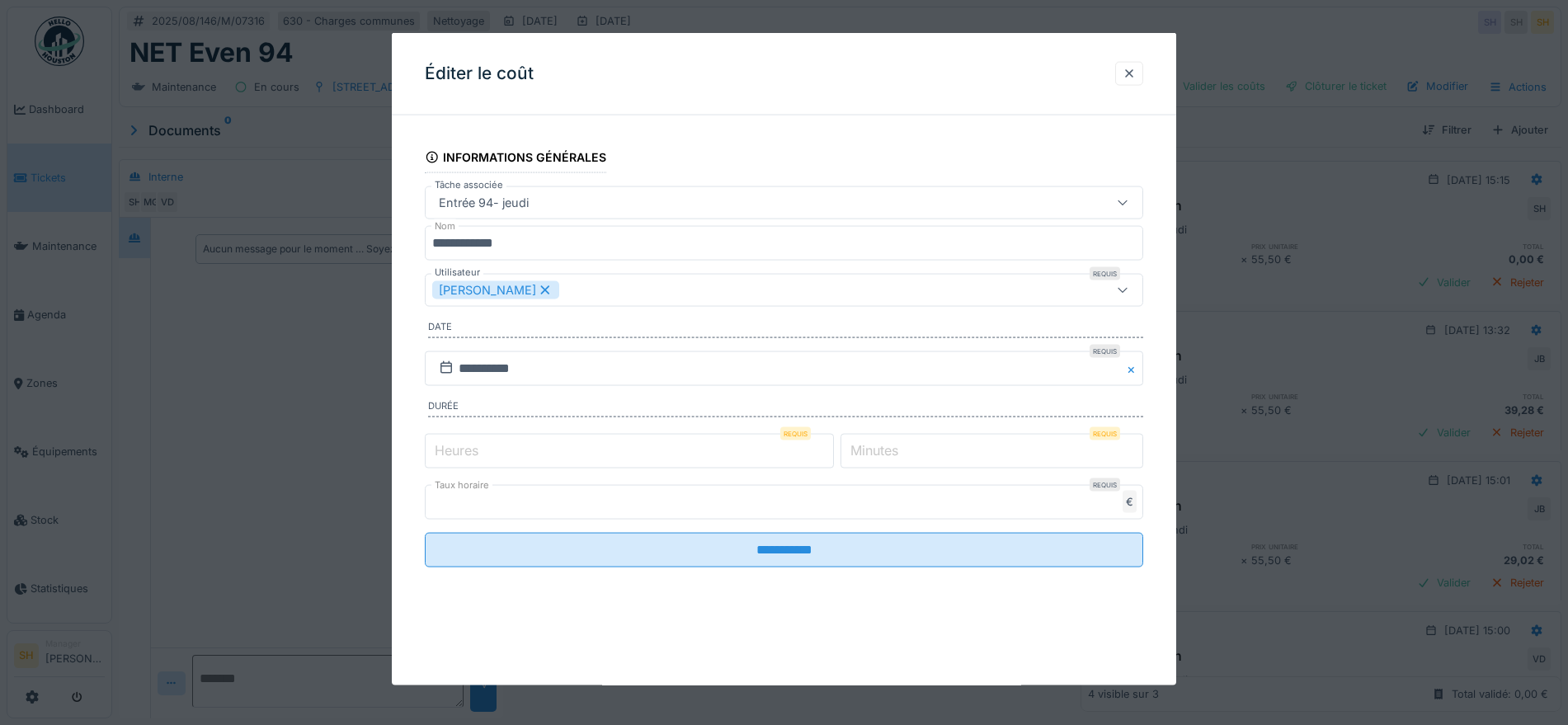
click at [880, 448] on label "Minutes" at bounding box center [874, 449] width 54 height 20
click at [880, 448] on input "*" at bounding box center [992, 450] width 303 height 35
type input "**"
click at [538, 289] on icon at bounding box center [545, 289] width 15 height 11
click at [531, 289] on div "Utilisateurs" at bounding box center [741, 290] width 619 height 18
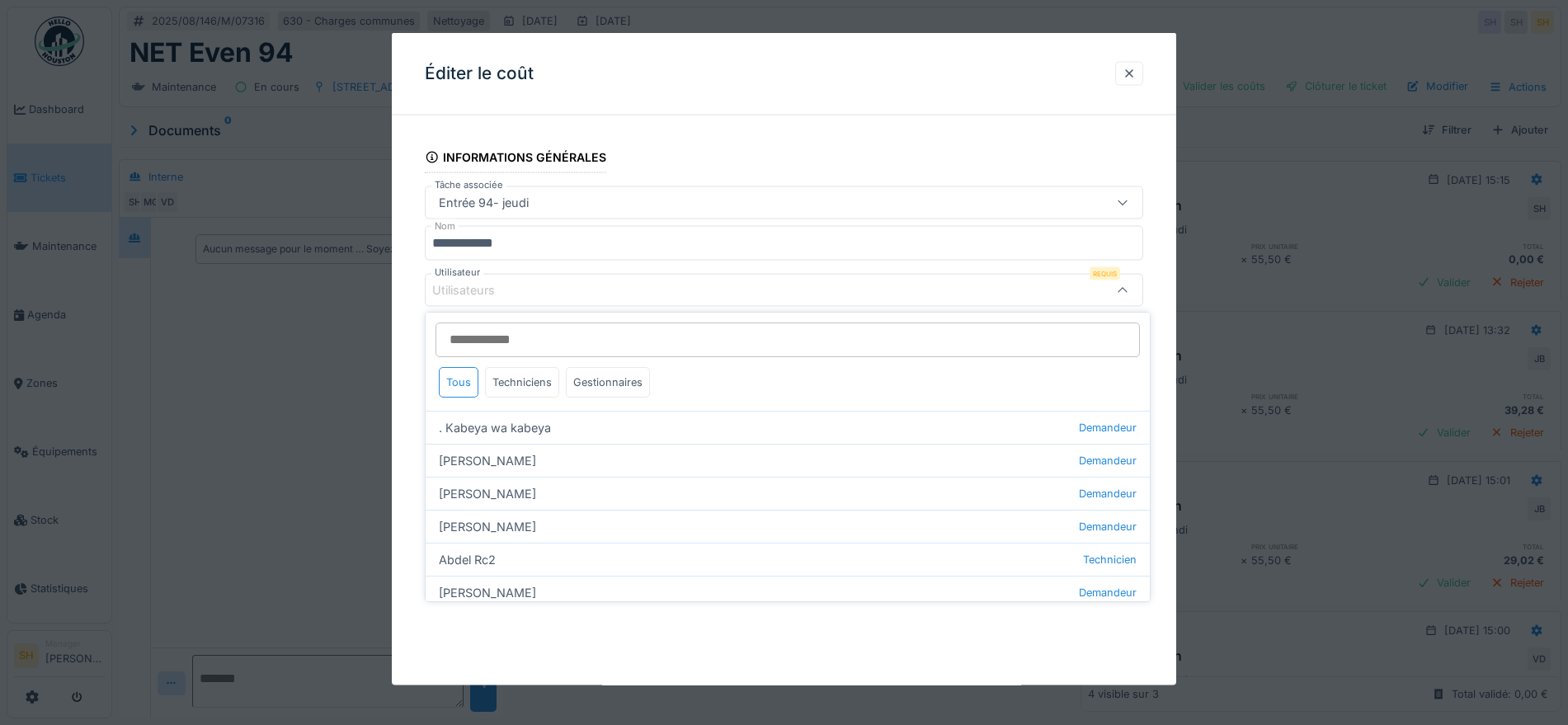
click at [530, 335] on input "Utilisateur" at bounding box center [788, 340] width 704 height 35
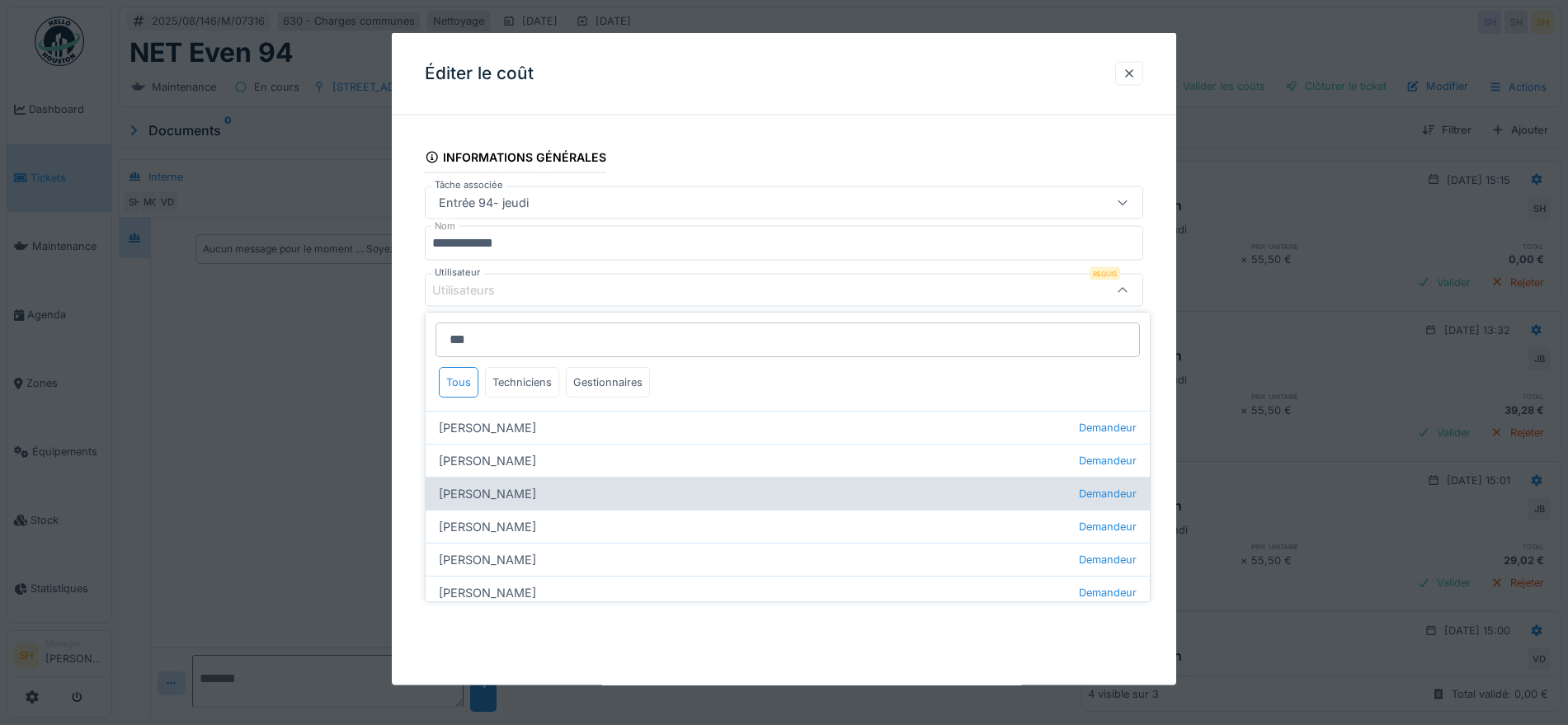
type input "***"
click at [582, 489] on div "Véronique Desprets Demandeur" at bounding box center [788, 493] width 724 height 33
type input "****"
click at [592, 496] on div "Véronique Desprets Demandeur" at bounding box center [788, 493] width 724 height 33
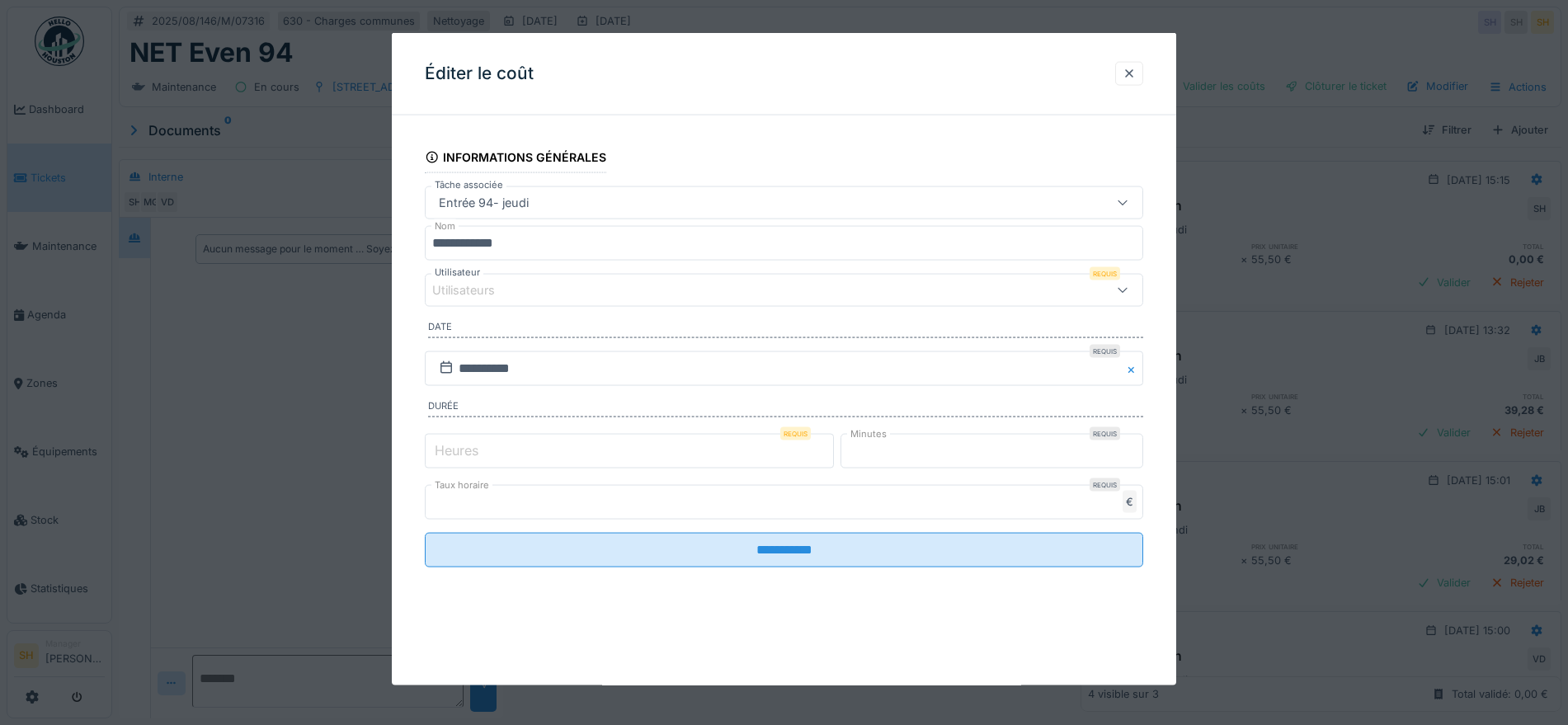
click at [1176, 475] on div "**********" at bounding box center [783, 371] width 784 height 485
click at [642, 281] on div "Utilisateurs" at bounding box center [741, 290] width 619 height 18
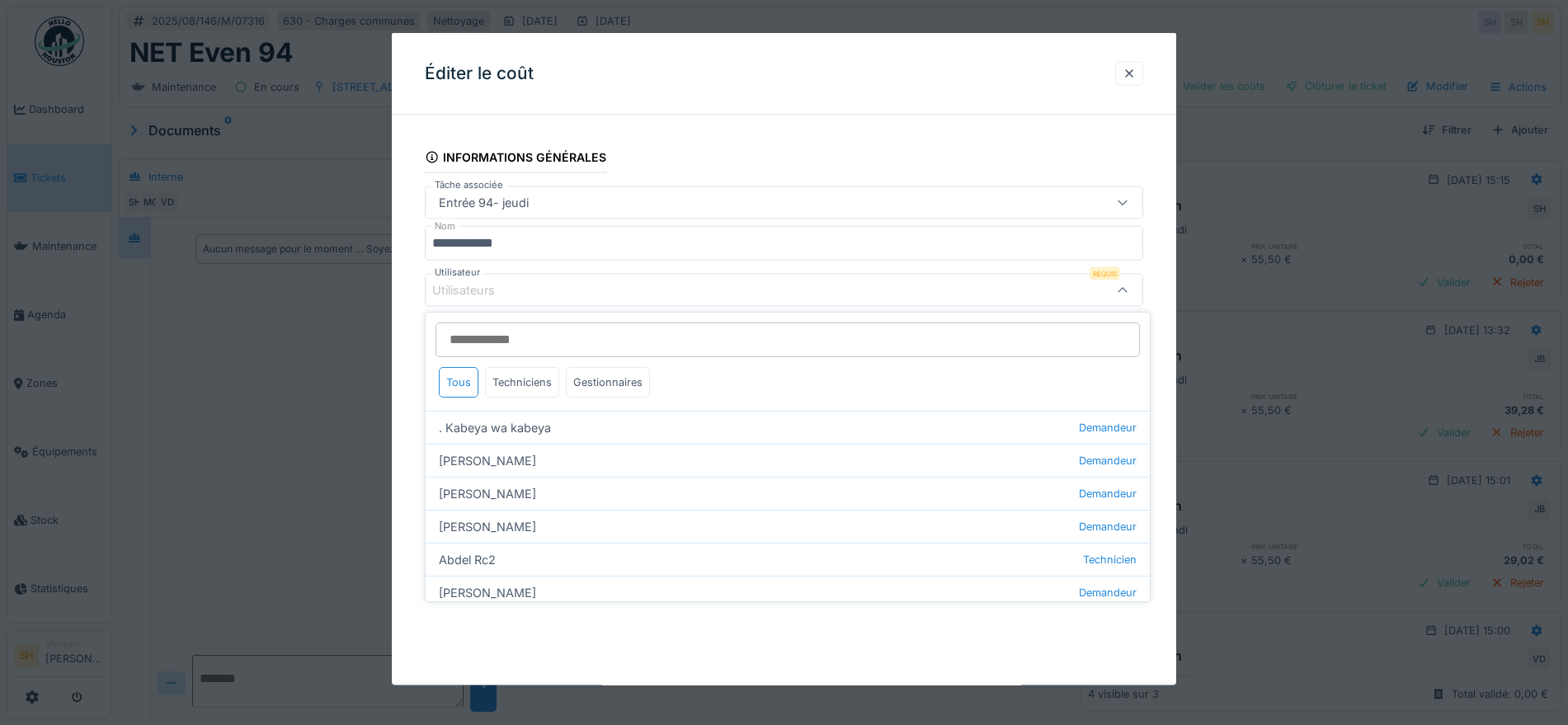
click at [624, 341] on input "Utilisateur" at bounding box center [788, 340] width 704 height 35
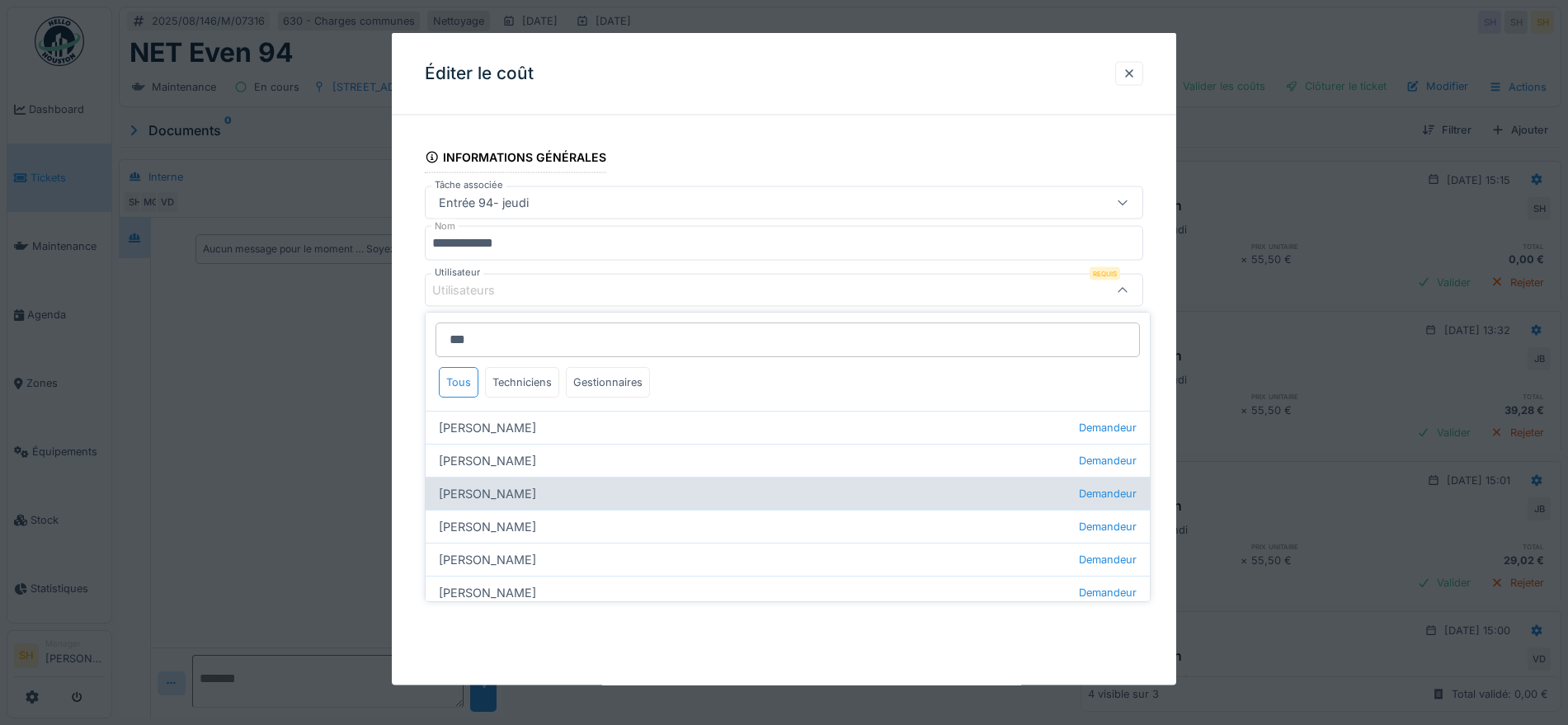
type input "***"
click at [540, 494] on div "Véronique Desprets Demandeur" at bounding box center [788, 493] width 724 height 33
type input "****"
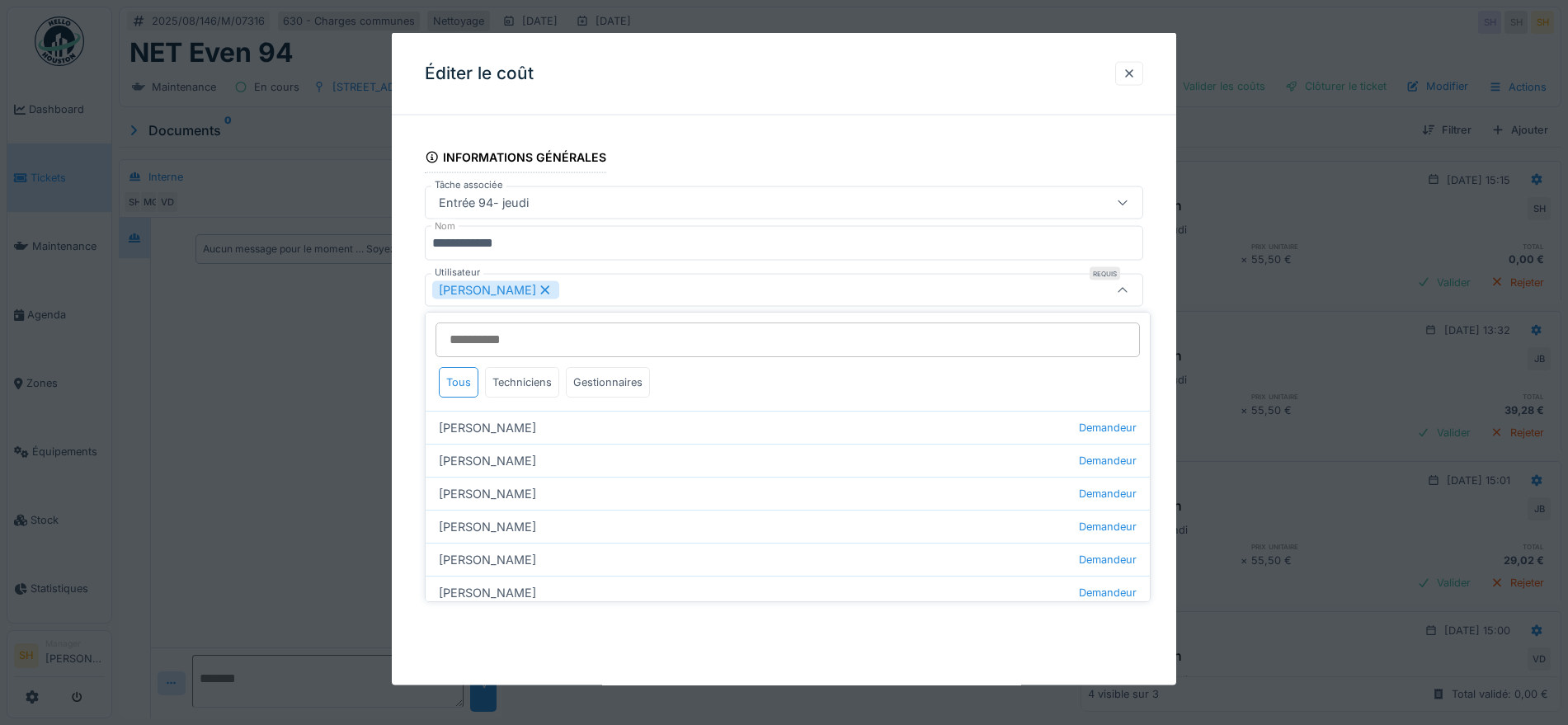
click at [1176, 447] on div "**********" at bounding box center [783, 371] width 784 height 485
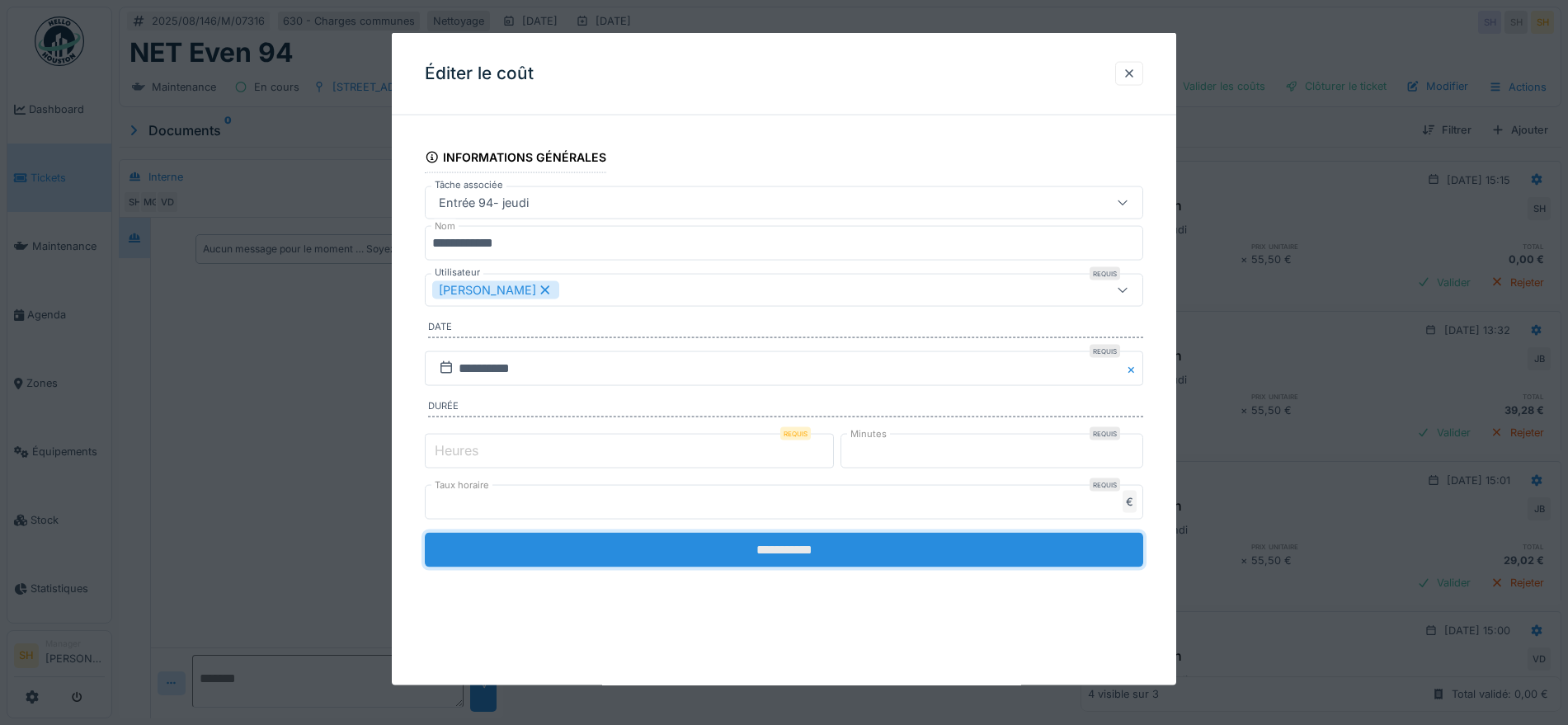
click at [812, 542] on input "**********" at bounding box center [784, 549] width 718 height 35
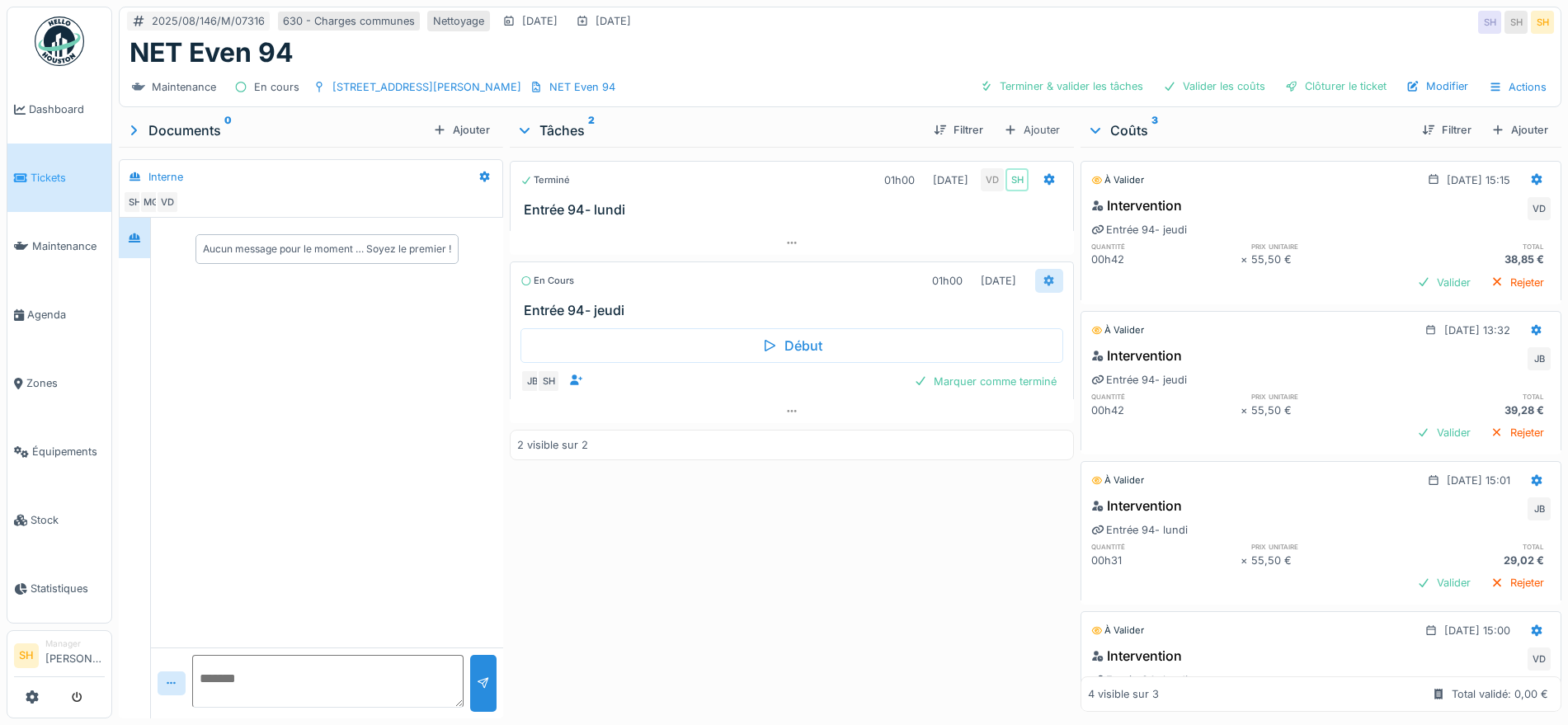
click at [1042, 275] on icon at bounding box center [1049, 280] width 13 height 11
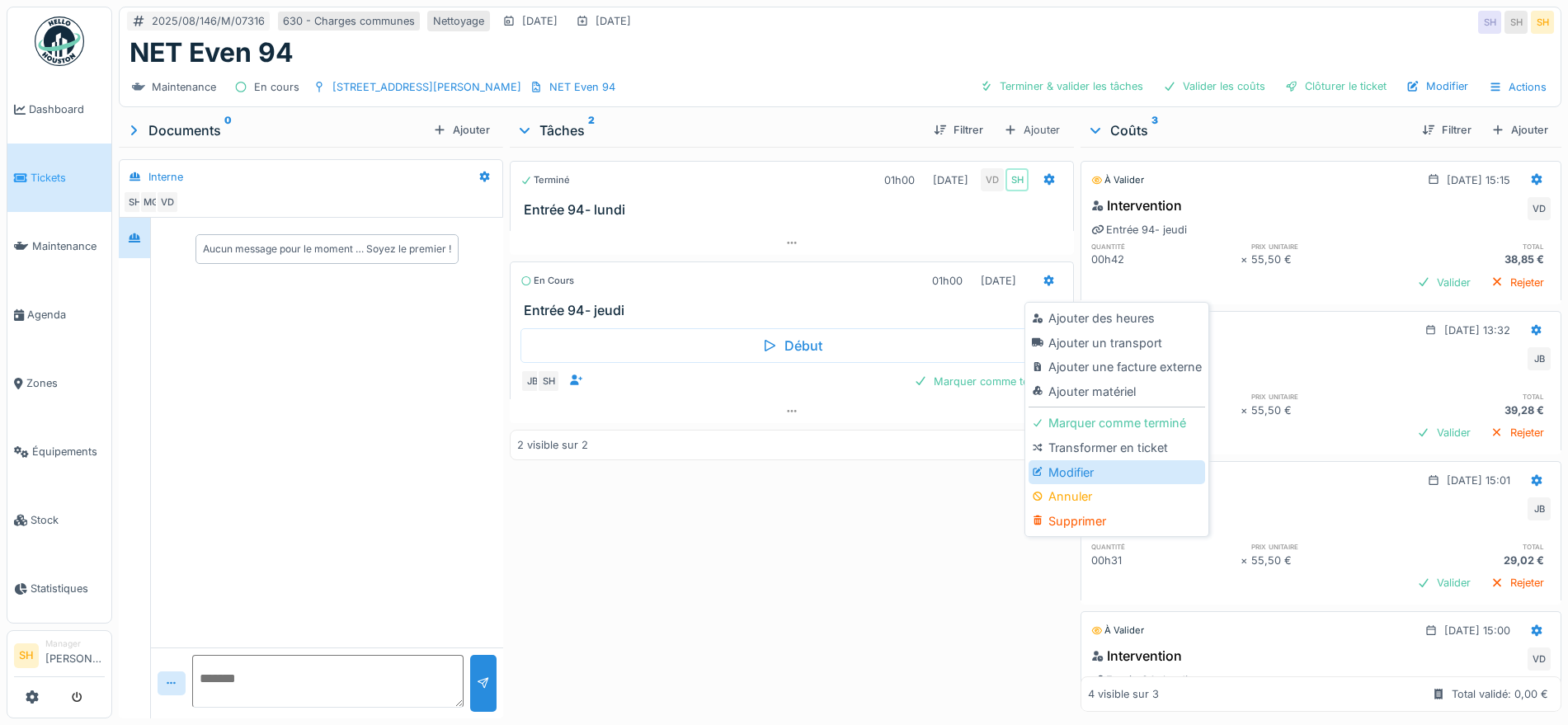
click at [1084, 473] on div "Modifier" at bounding box center [1116, 472] width 176 height 25
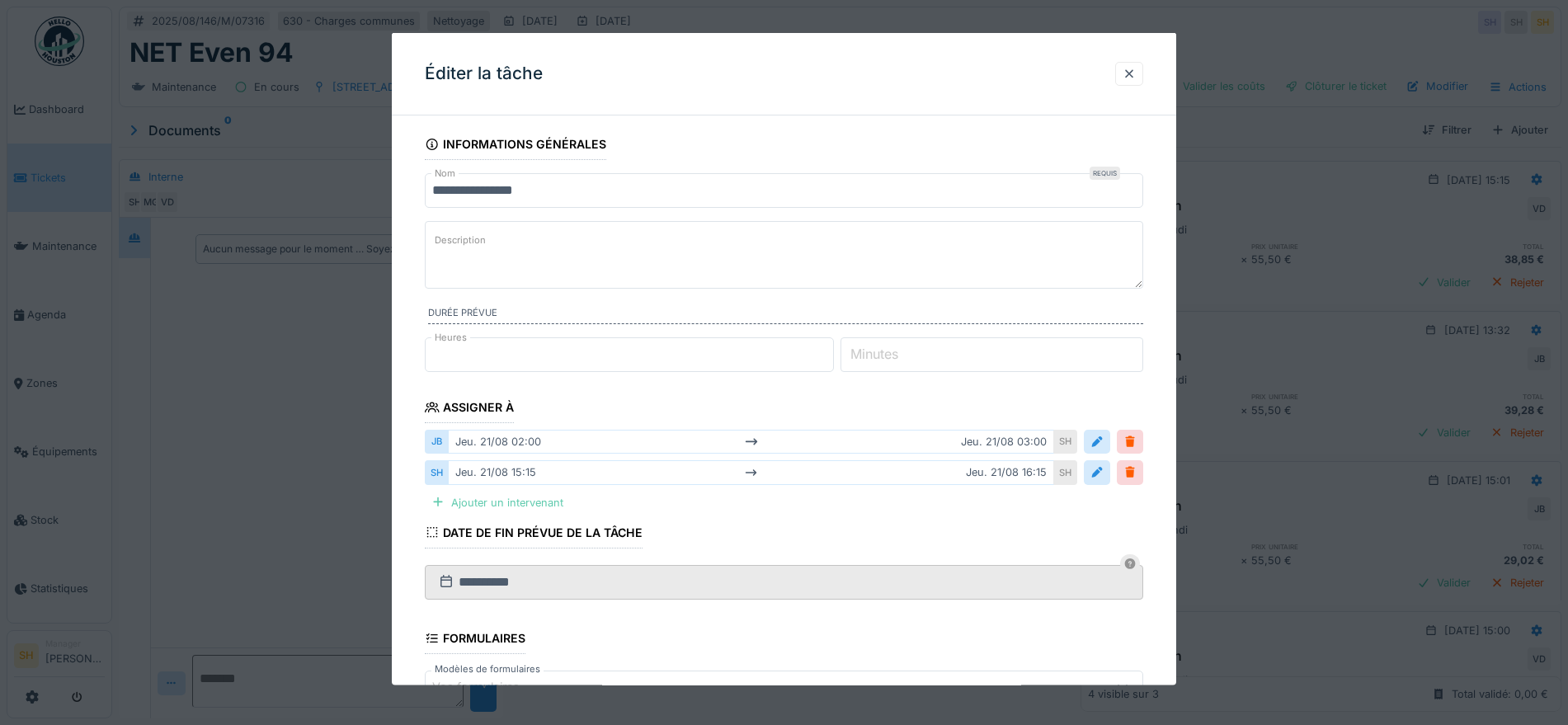
click at [507, 499] on div "Ajouter un intervenant" at bounding box center [498, 501] width 145 height 22
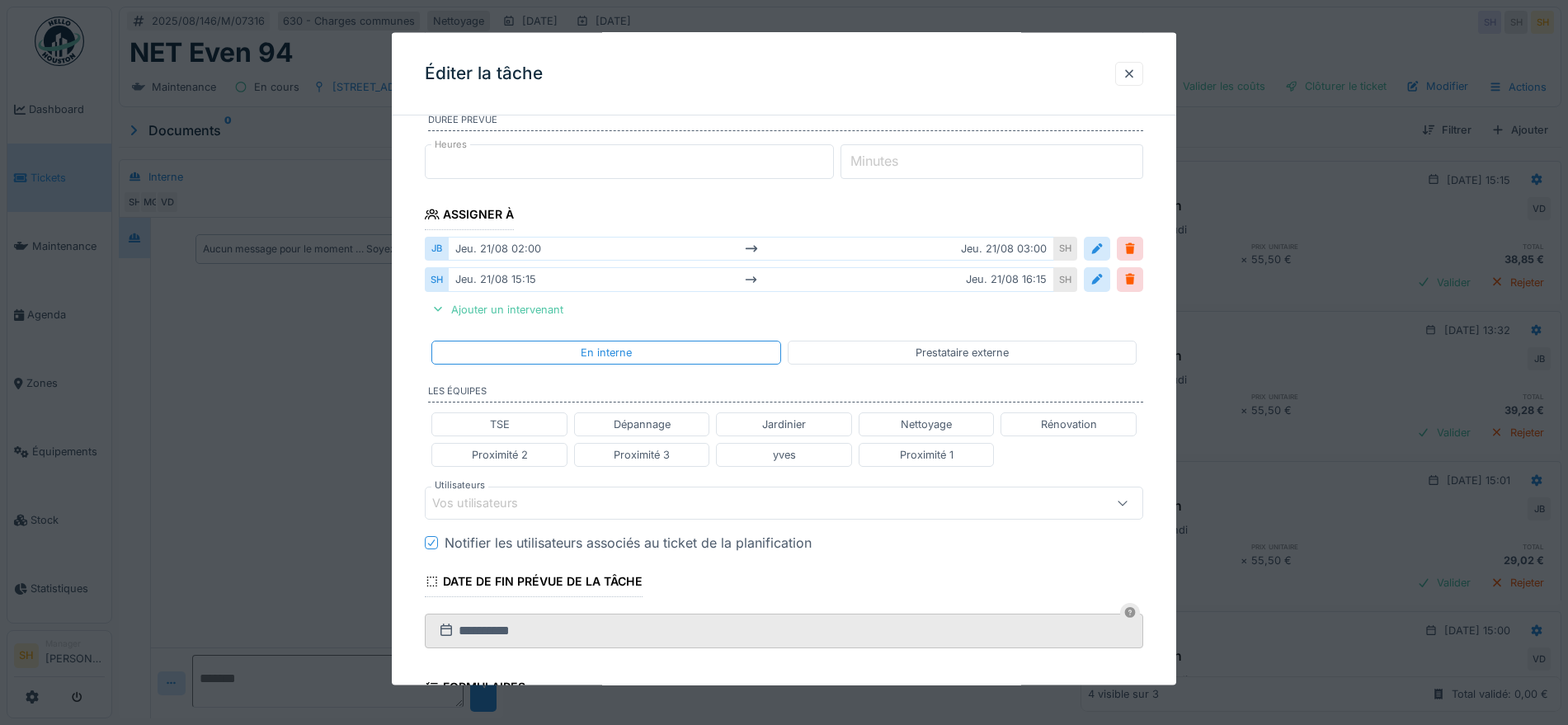
scroll to position [206, 0]
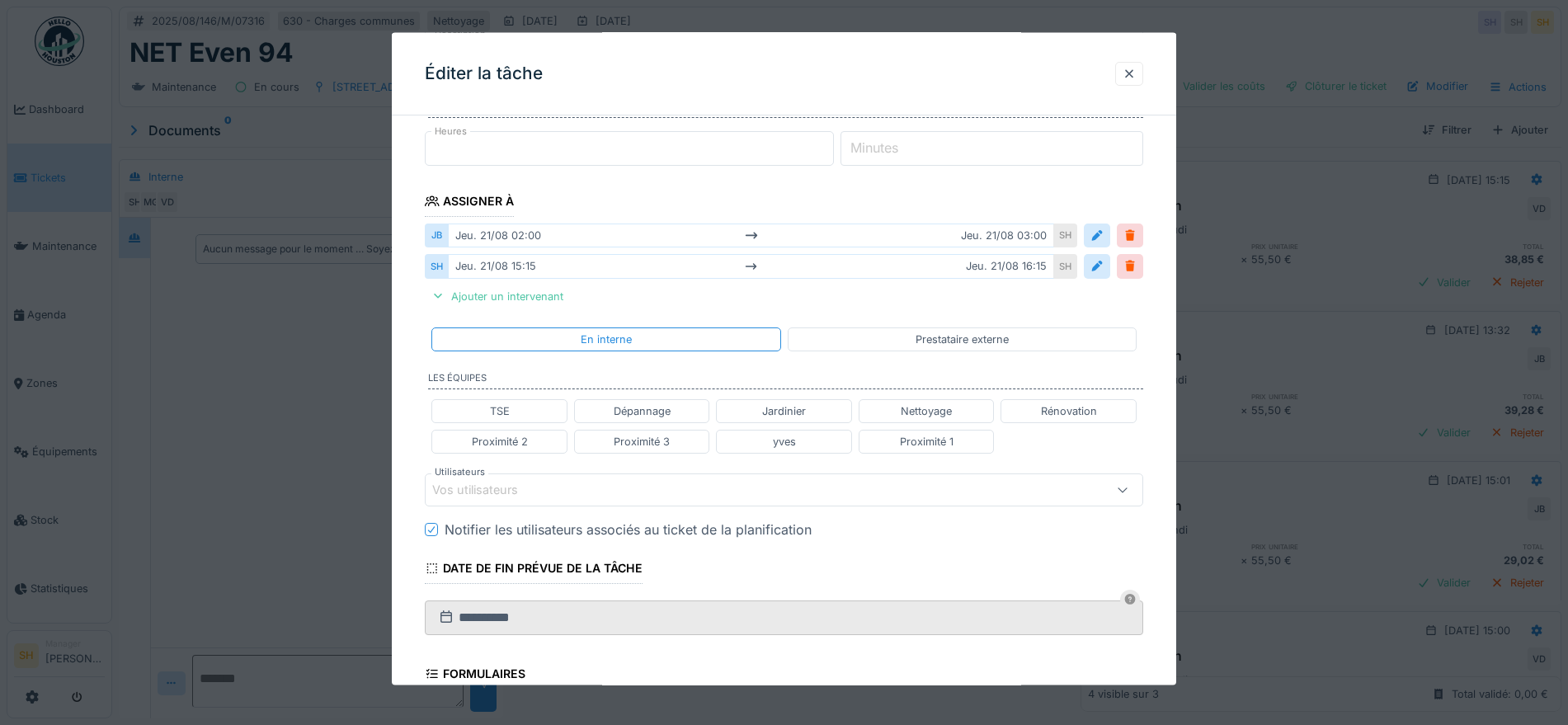
click at [599, 499] on div "Vos utilisateurs" at bounding box center [784, 489] width 718 height 33
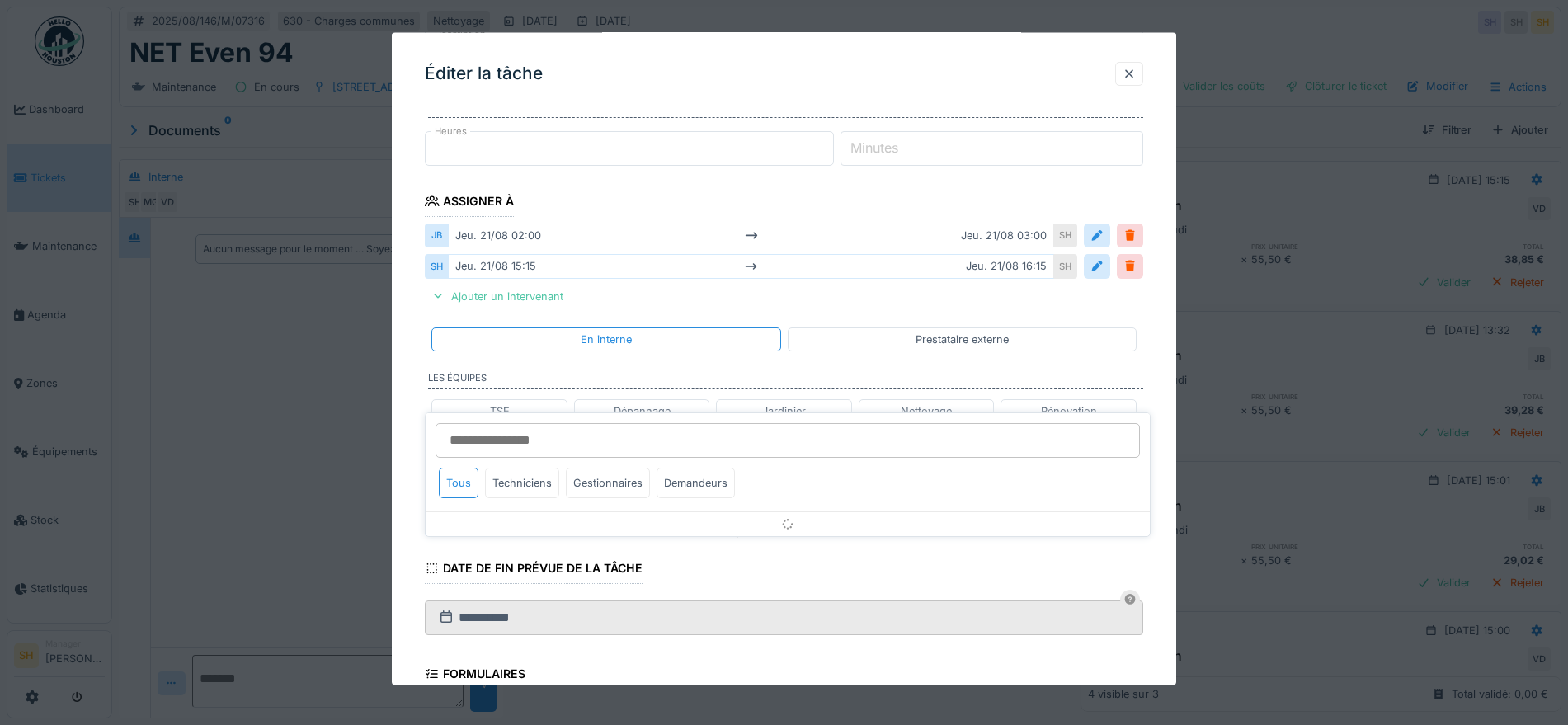
scroll to position [337, 0]
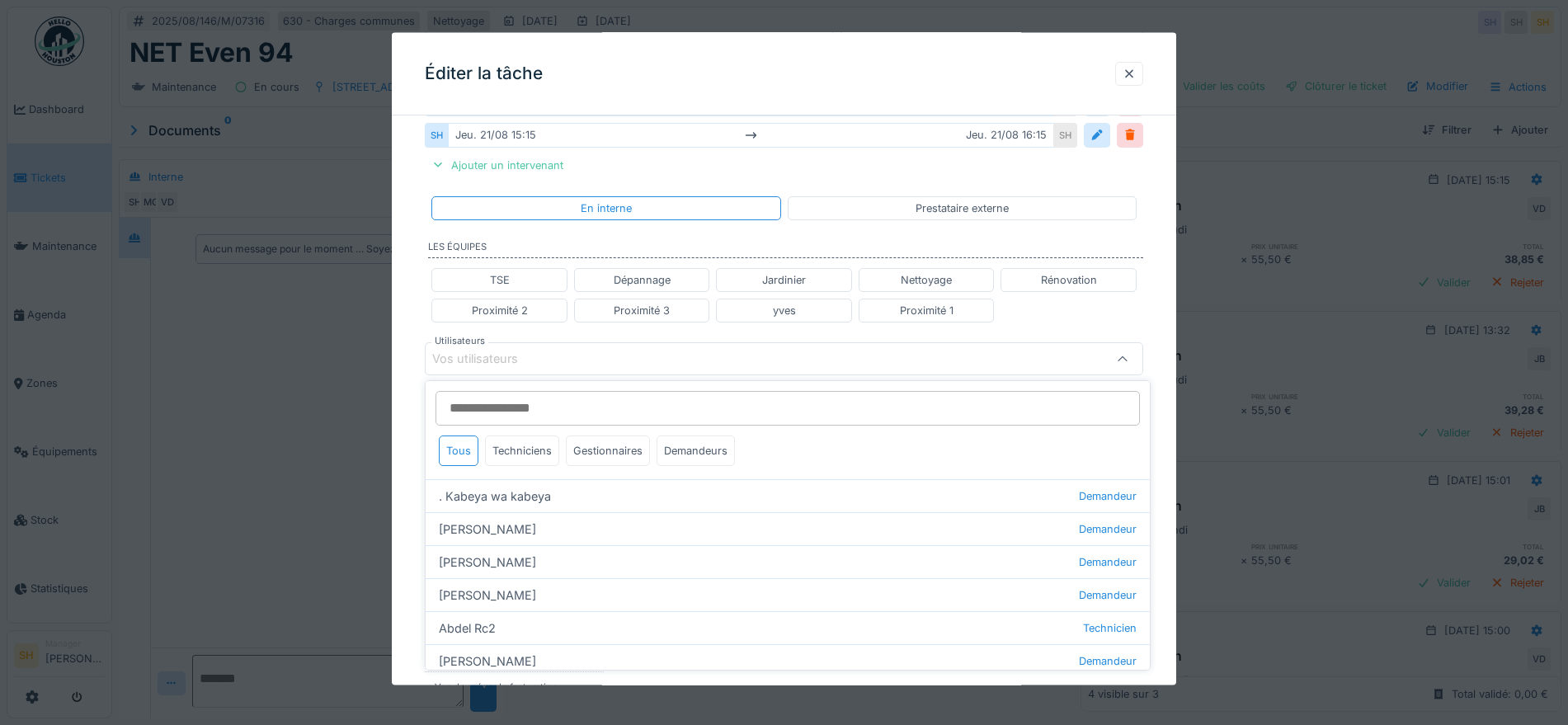
click at [583, 409] on input "Utilisateurs" at bounding box center [788, 408] width 704 height 35
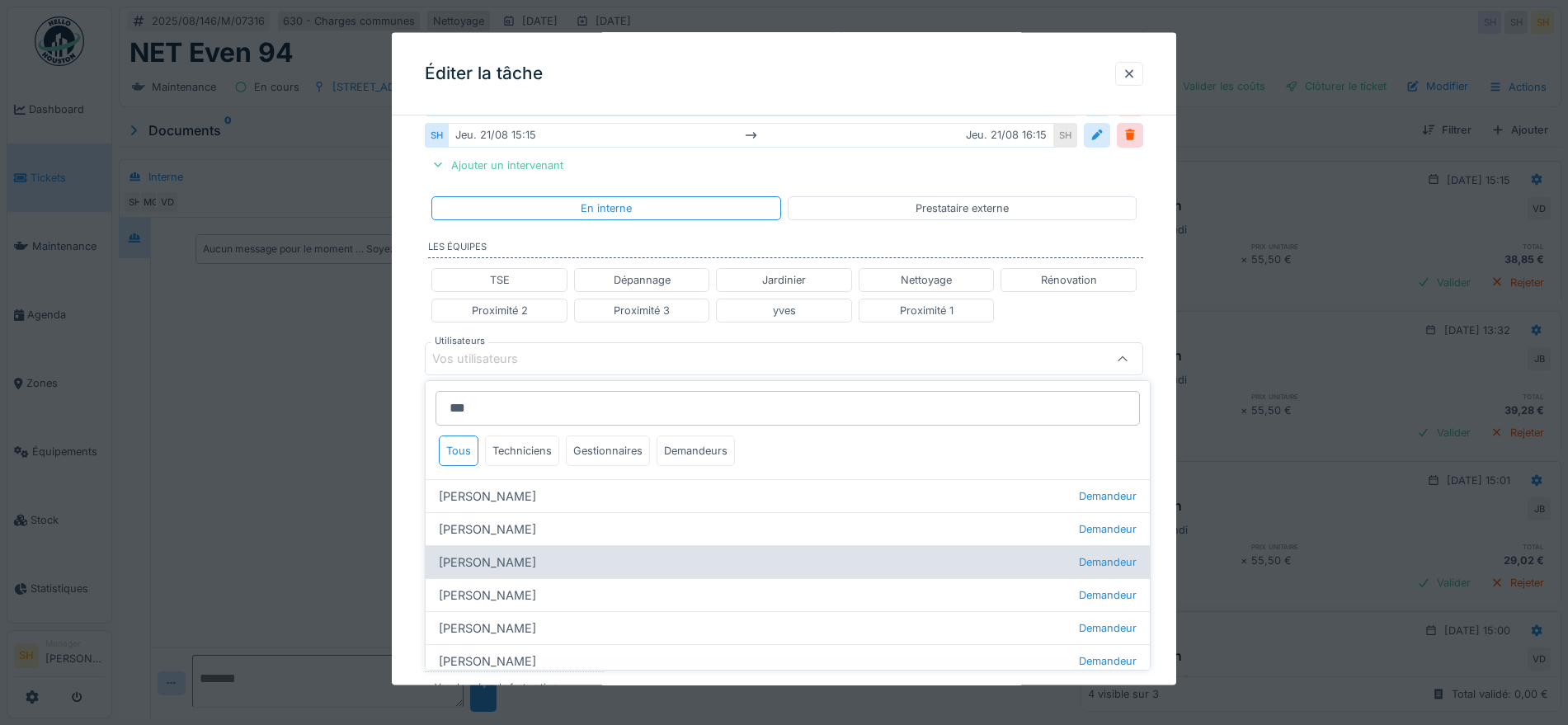
type input "***"
click at [574, 566] on div "Véronique Desprets Demandeur" at bounding box center [788, 561] width 724 height 33
type input "****"
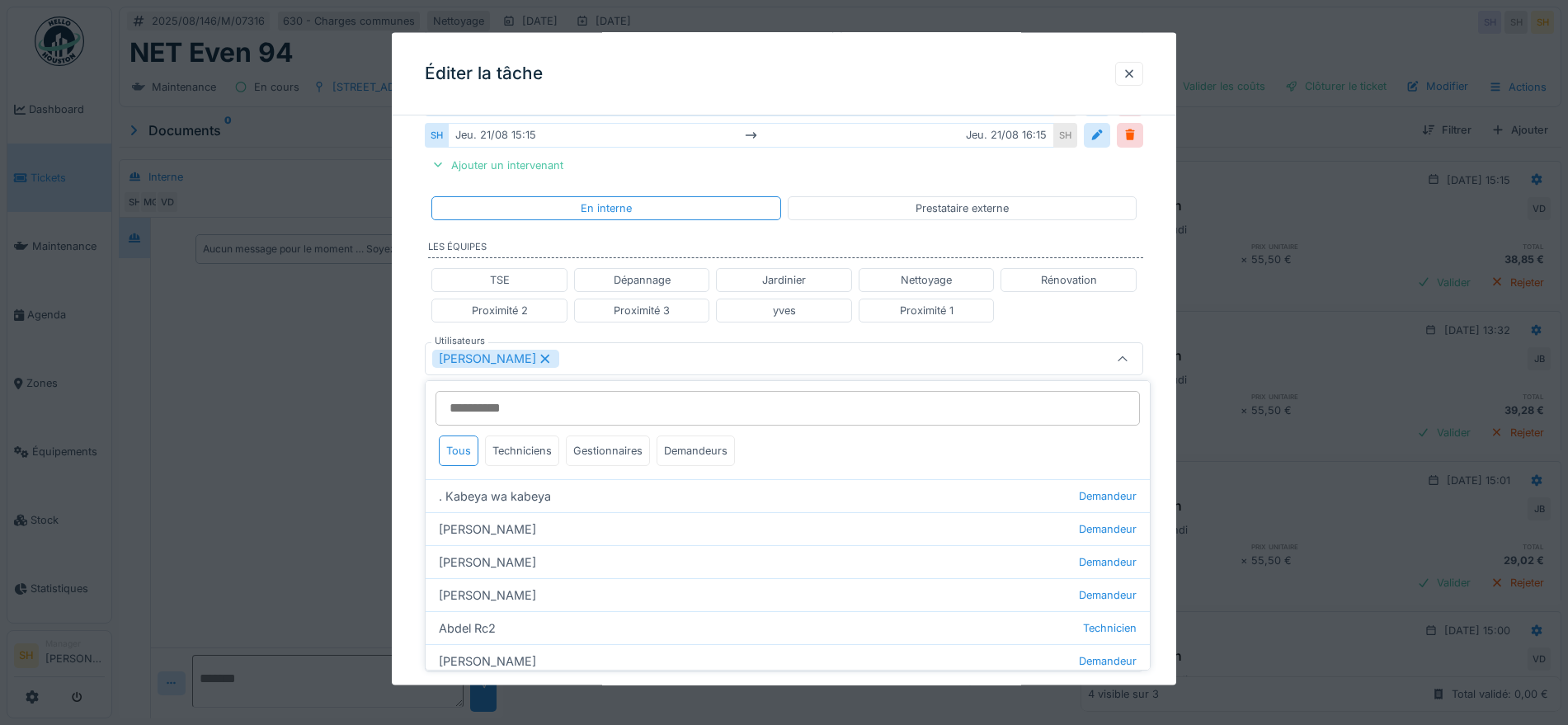
click at [1165, 460] on div "**********" at bounding box center [783, 335] width 784 height 1088
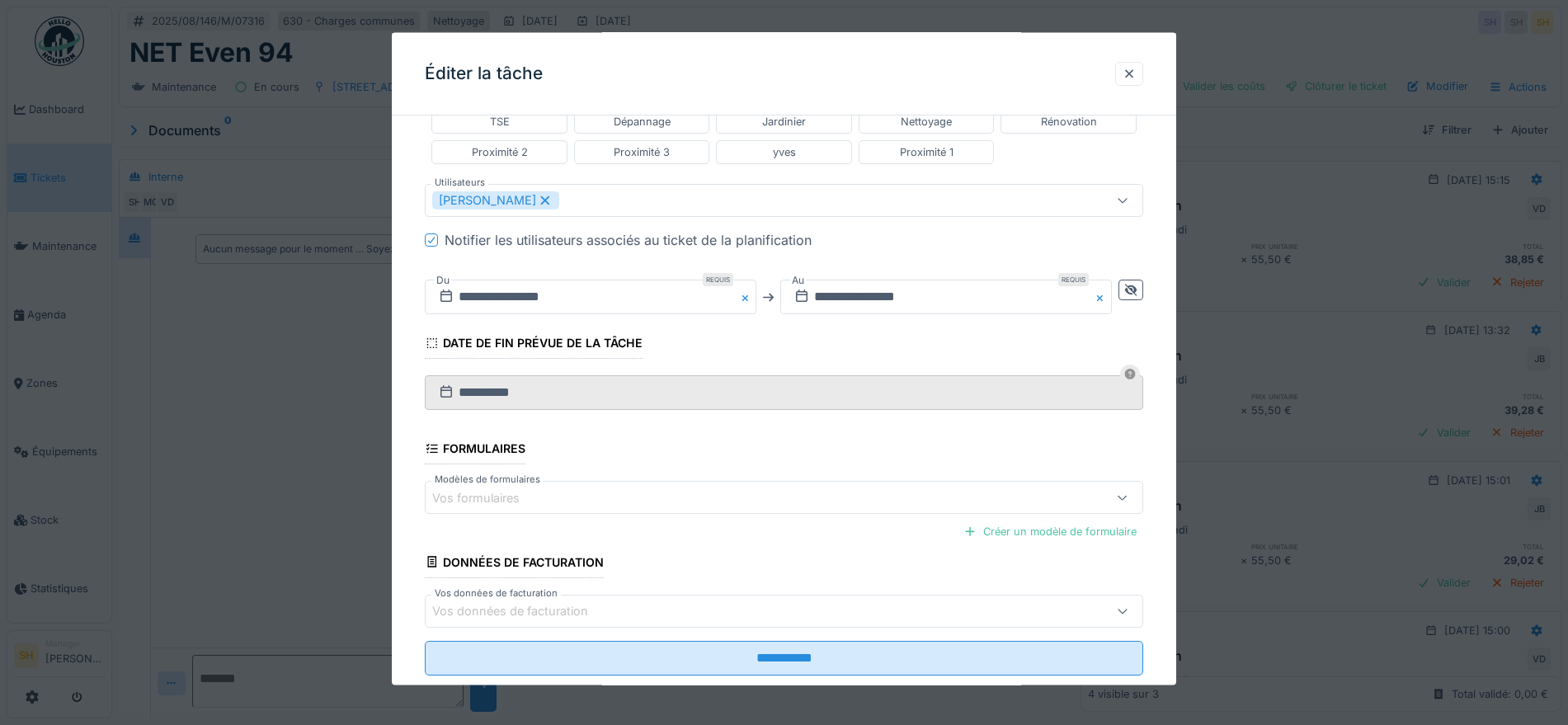
scroll to position [531, 0]
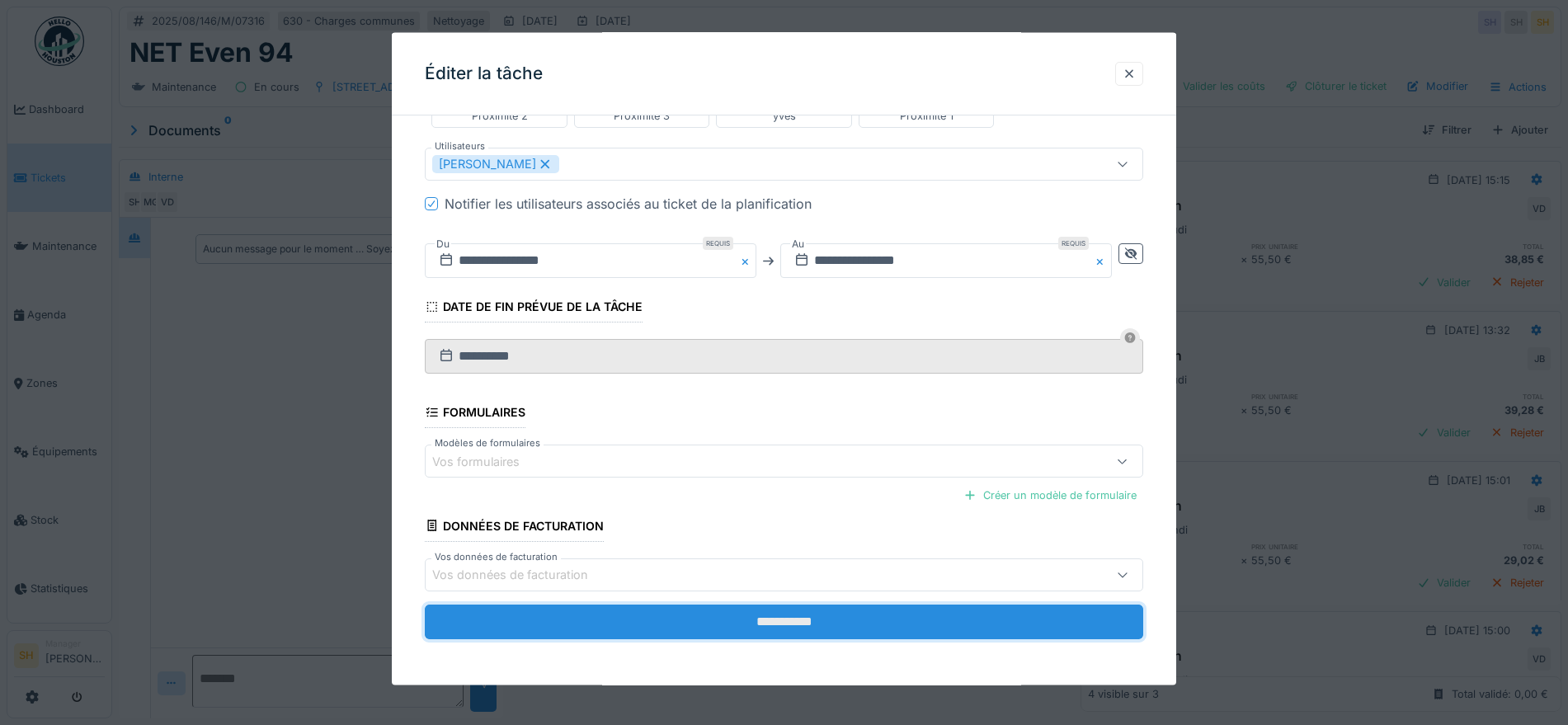
click at [795, 619] on input "**********" at bounding box center [784, 621] width 718 height 35
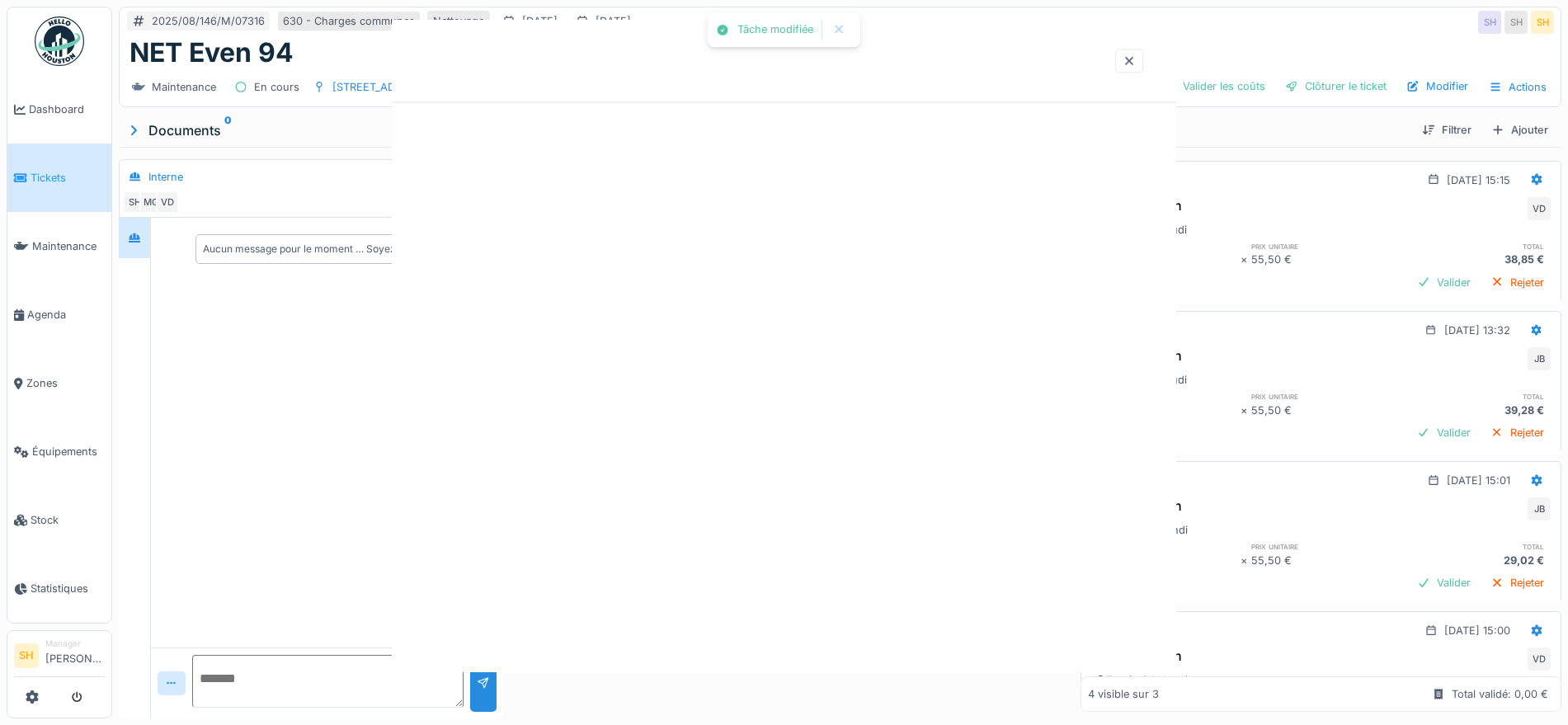
scroll to position [0, 0]
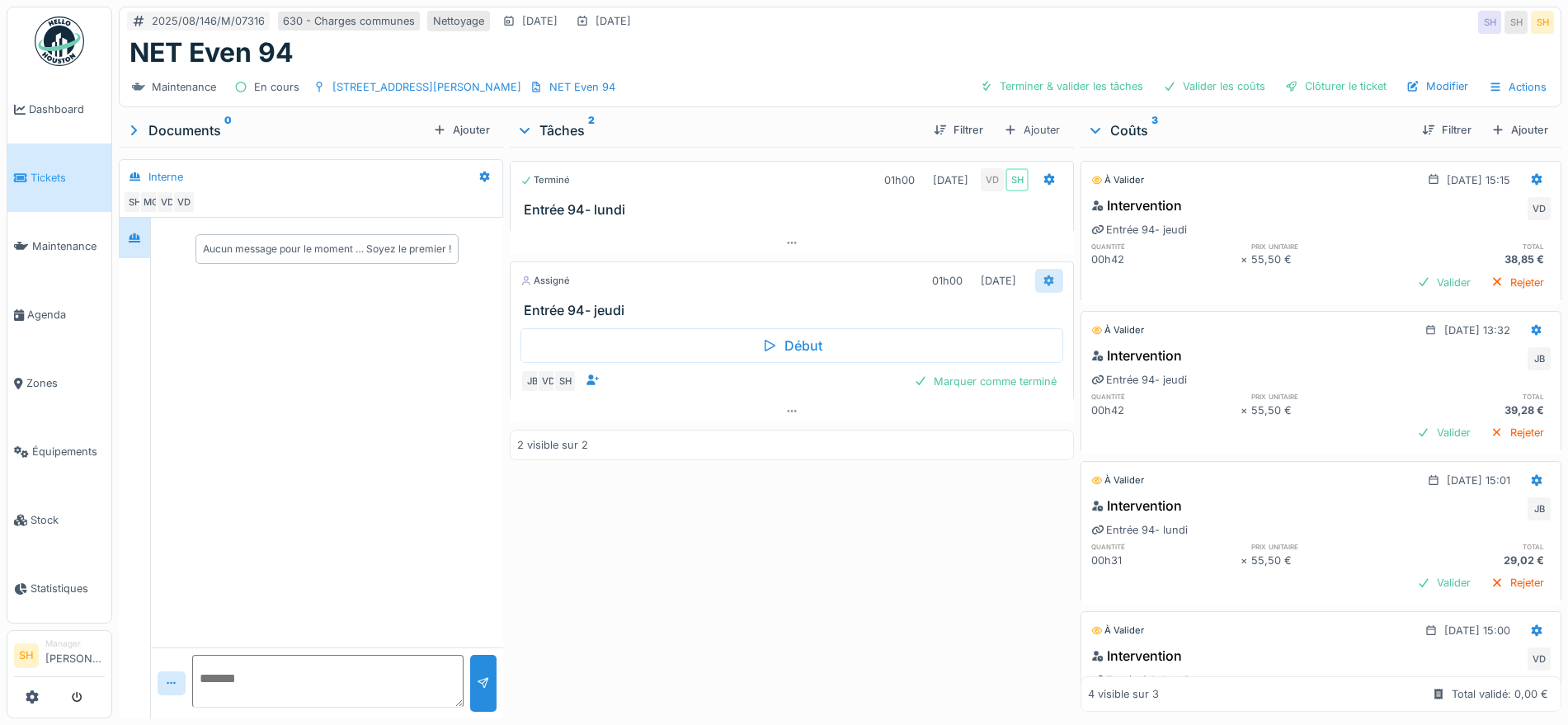
click at [1042, 281] on icon at bounding box center [1049, 280] width 13 height 11
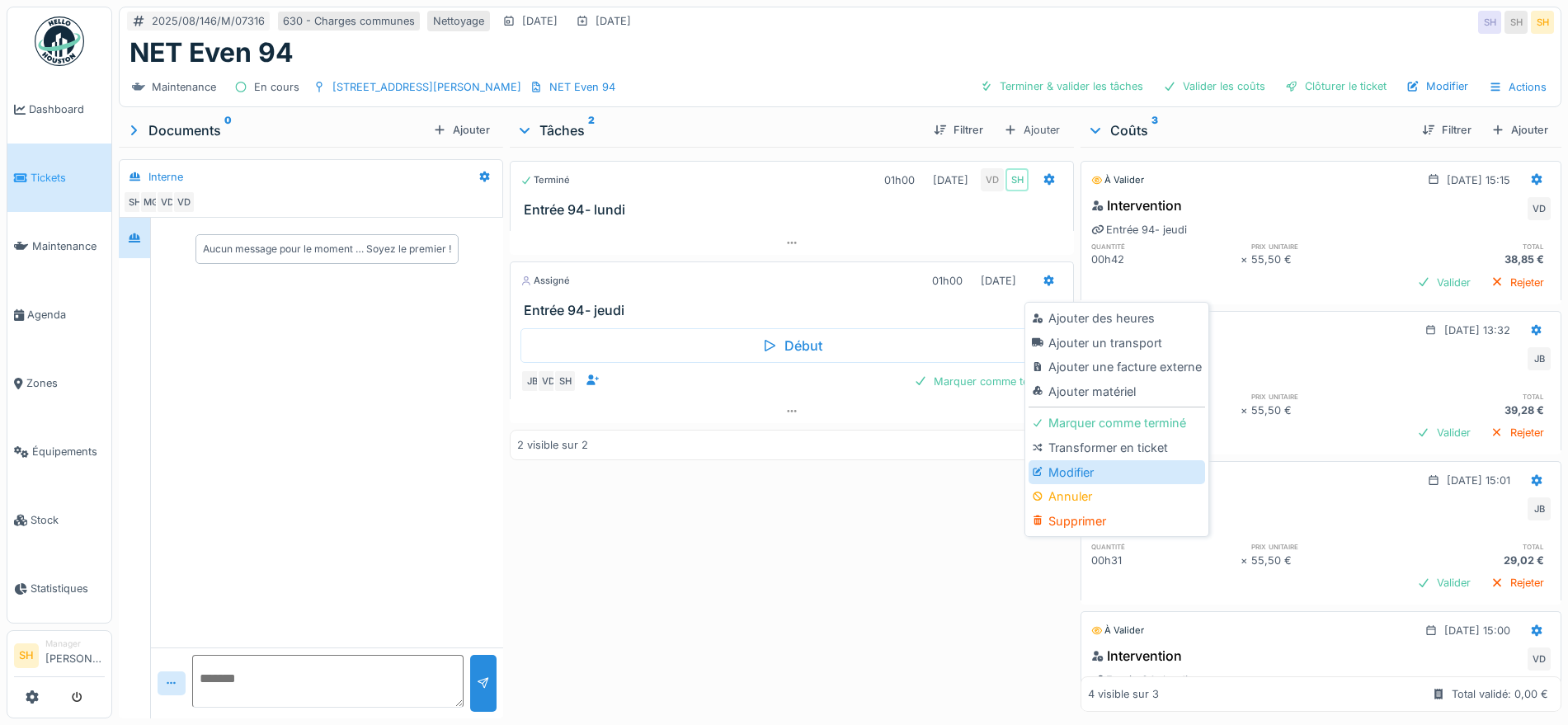
click at [1058, 472] on div "Modifier" at bounding box center [1116, 472] width 176 height 25
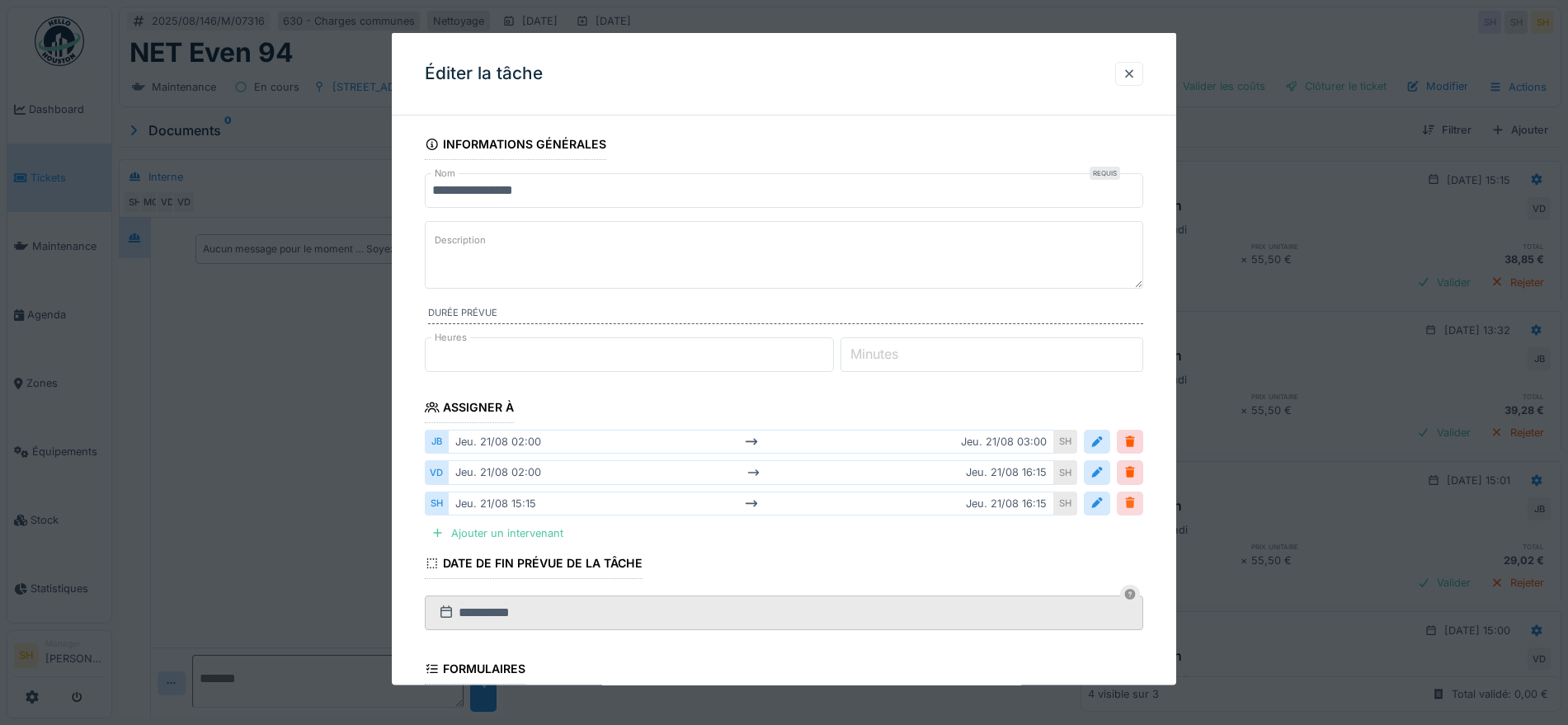
click at [1136, 500] on div at bounding box center [1129, 503] width 13 height 16
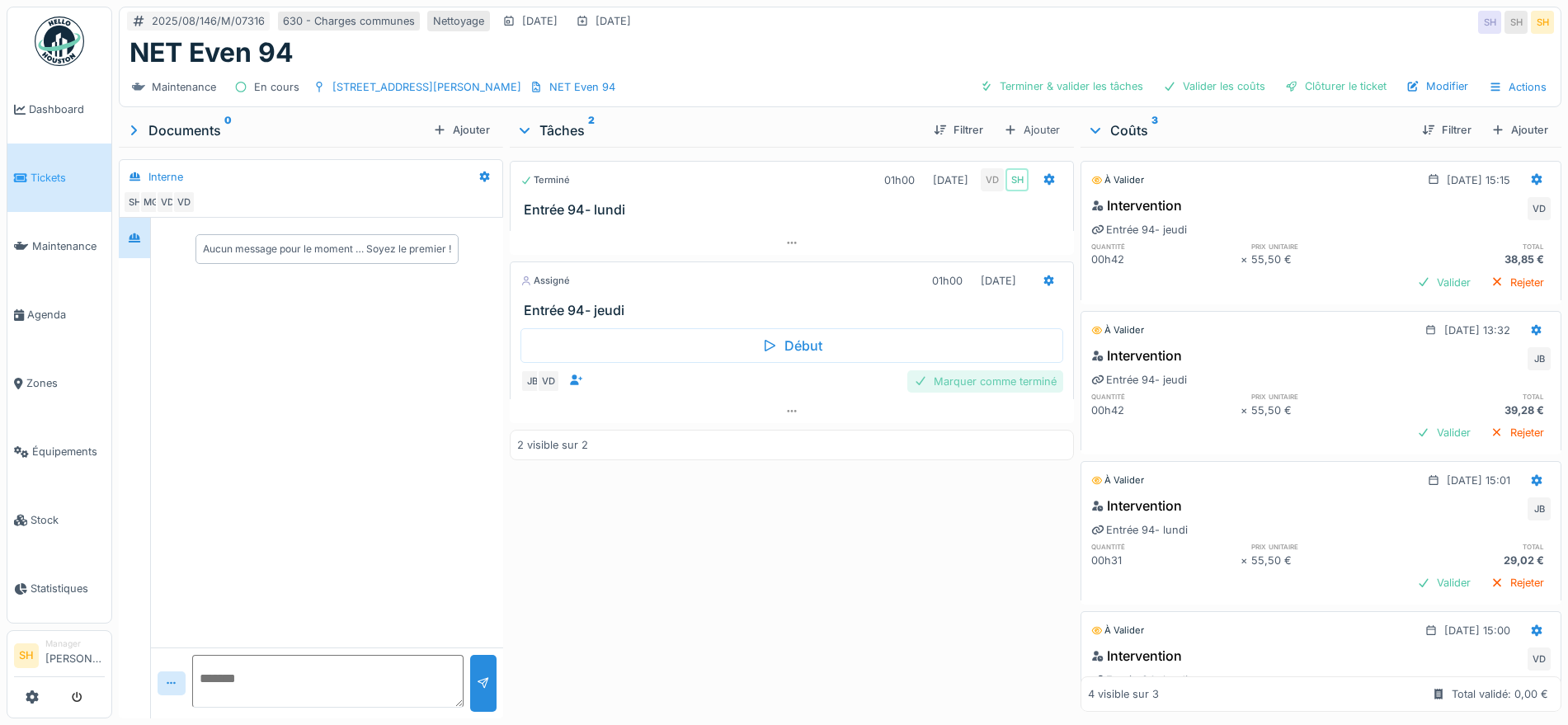
click at [1014, 387] on div "Marquer comme terminé" at bounding box center [985, 381] width 156 height 22
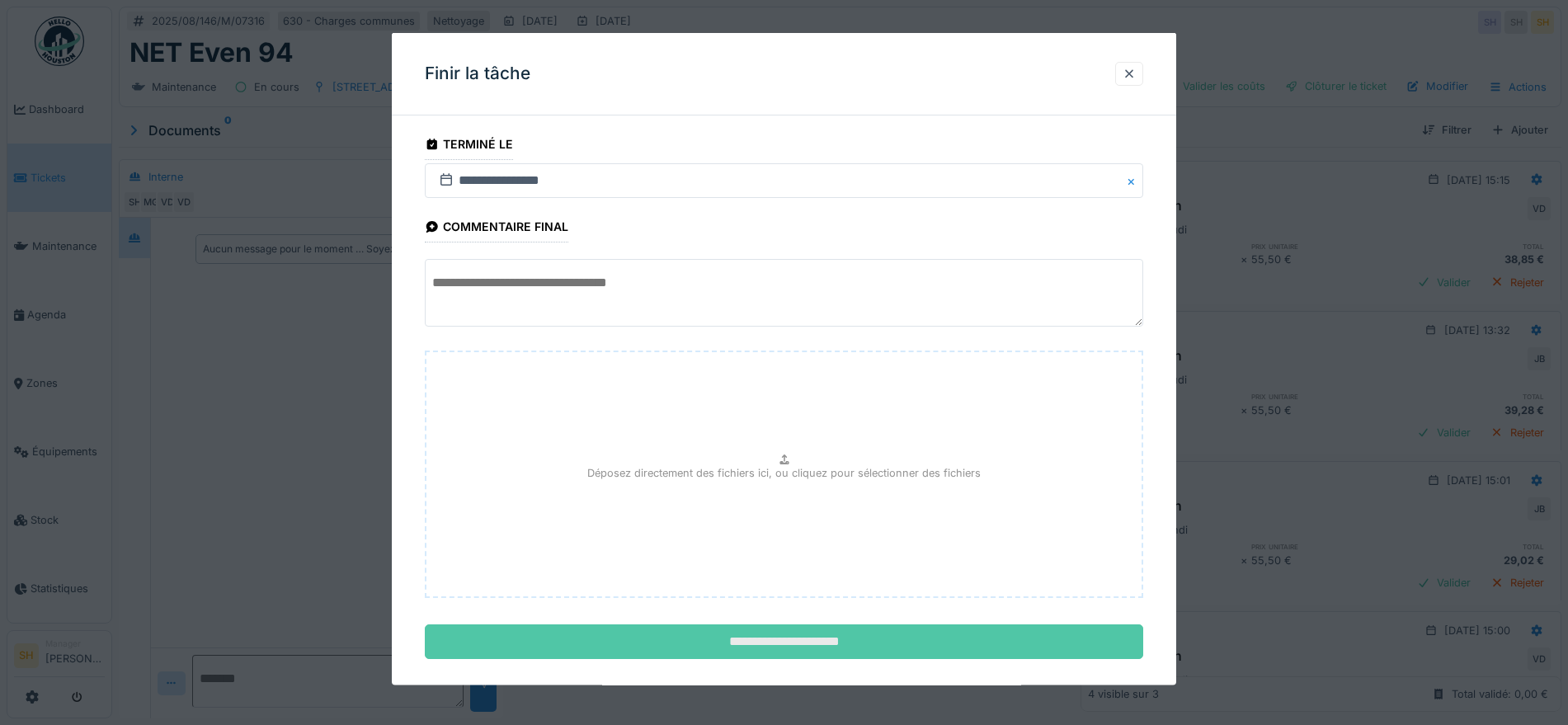
click at [738, 636] on input "**********" at bounding box center [784, 642] width 718 height 35
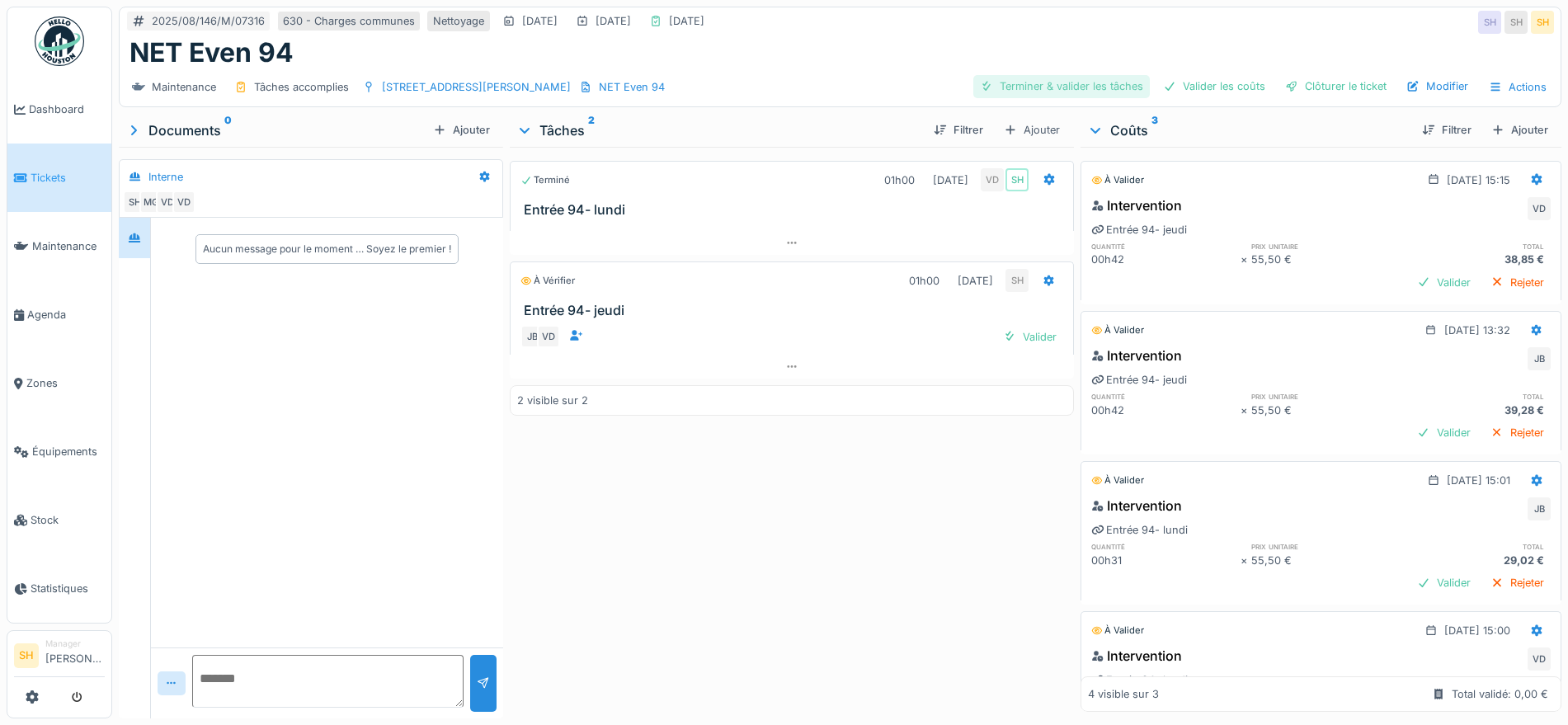
click at [1045, 81] on div "Terminer & valider les tâches" at bounding box center [1061, 86] width 176 height 22
click at [1197, 82] on div "Valider les coûts" at bounding box center [1214, 86] width 116 height 22
click at [1287, 88] on div "Clôturer le ticket" at bounding box center [1335, 86] width 115 height 22
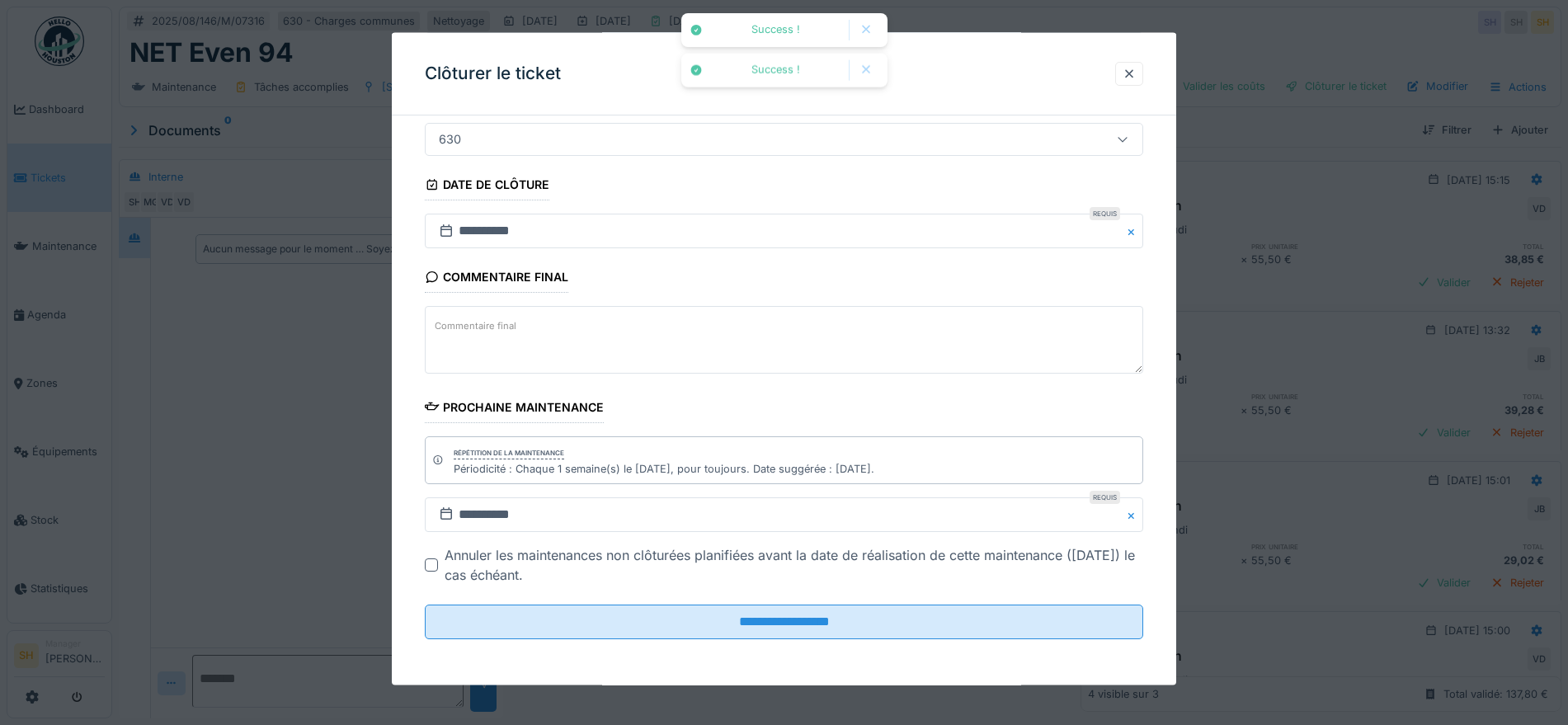
scroll to position [16, 0]
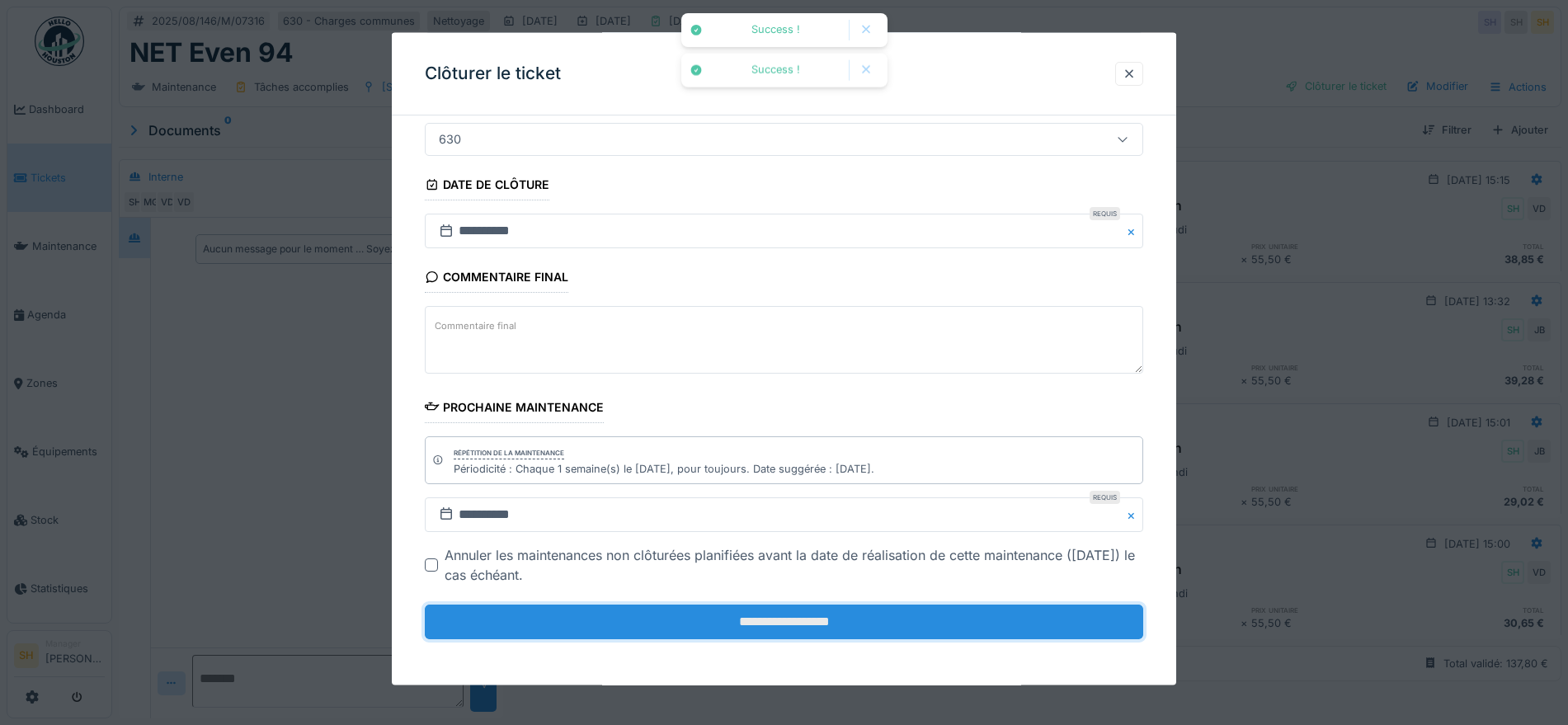
click at [741, 619] on input "**********" at bounding box center [784, 622] width 718 height 35
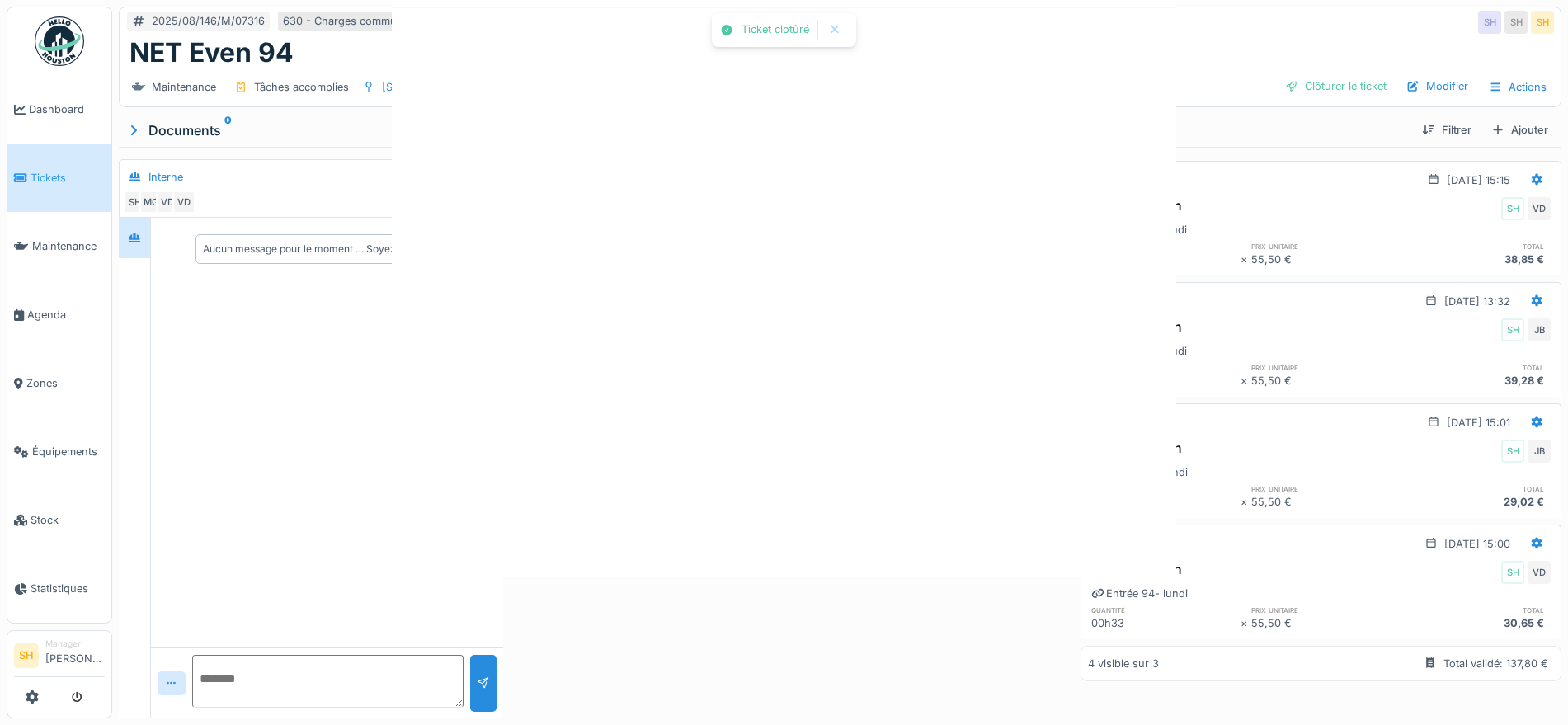
scroll to position [0, 0]
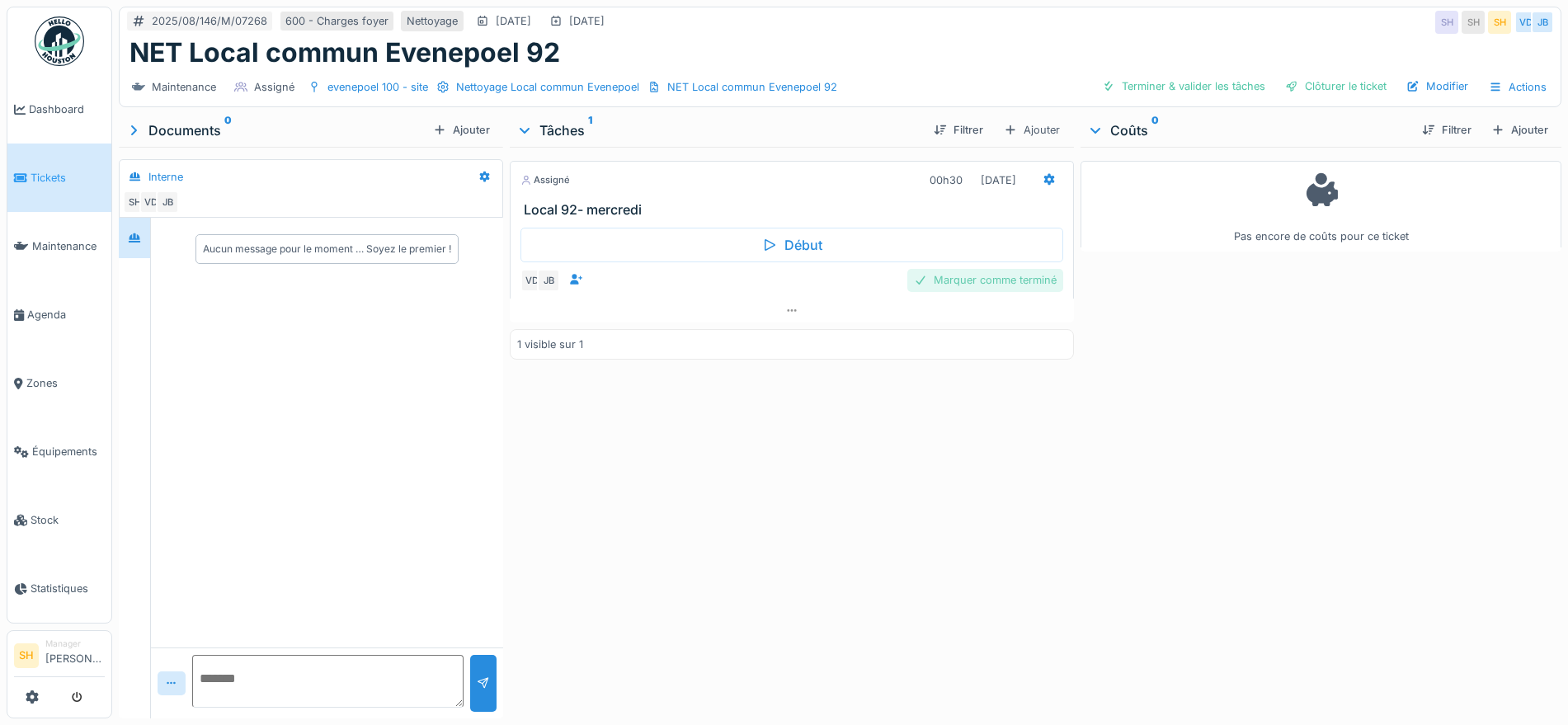
click at [946, 285] on div "Marquer comme terminé" at bounding box center [985, 279] width 156 height 22
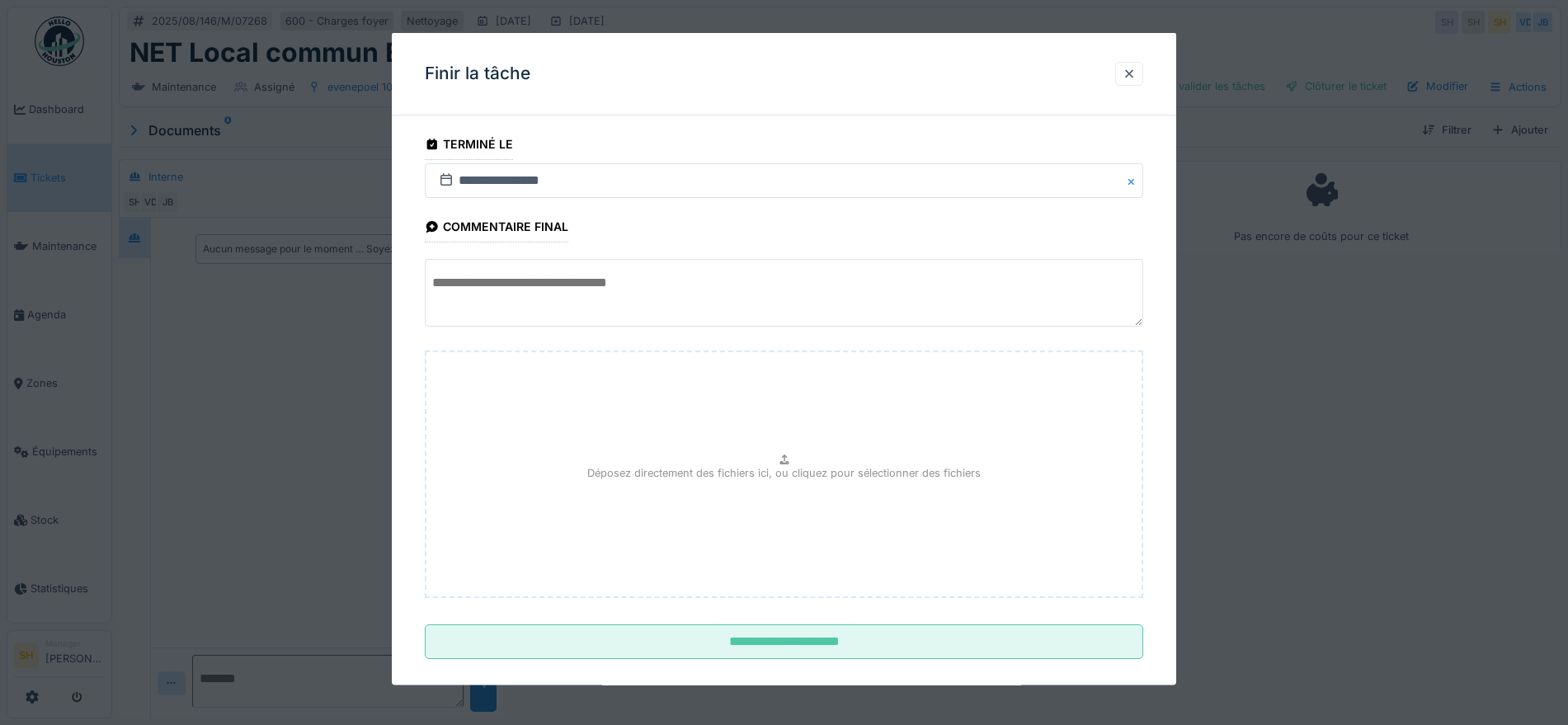
click at [618, 289] on textarea at bounding box center [784, 292] width 718 height 67
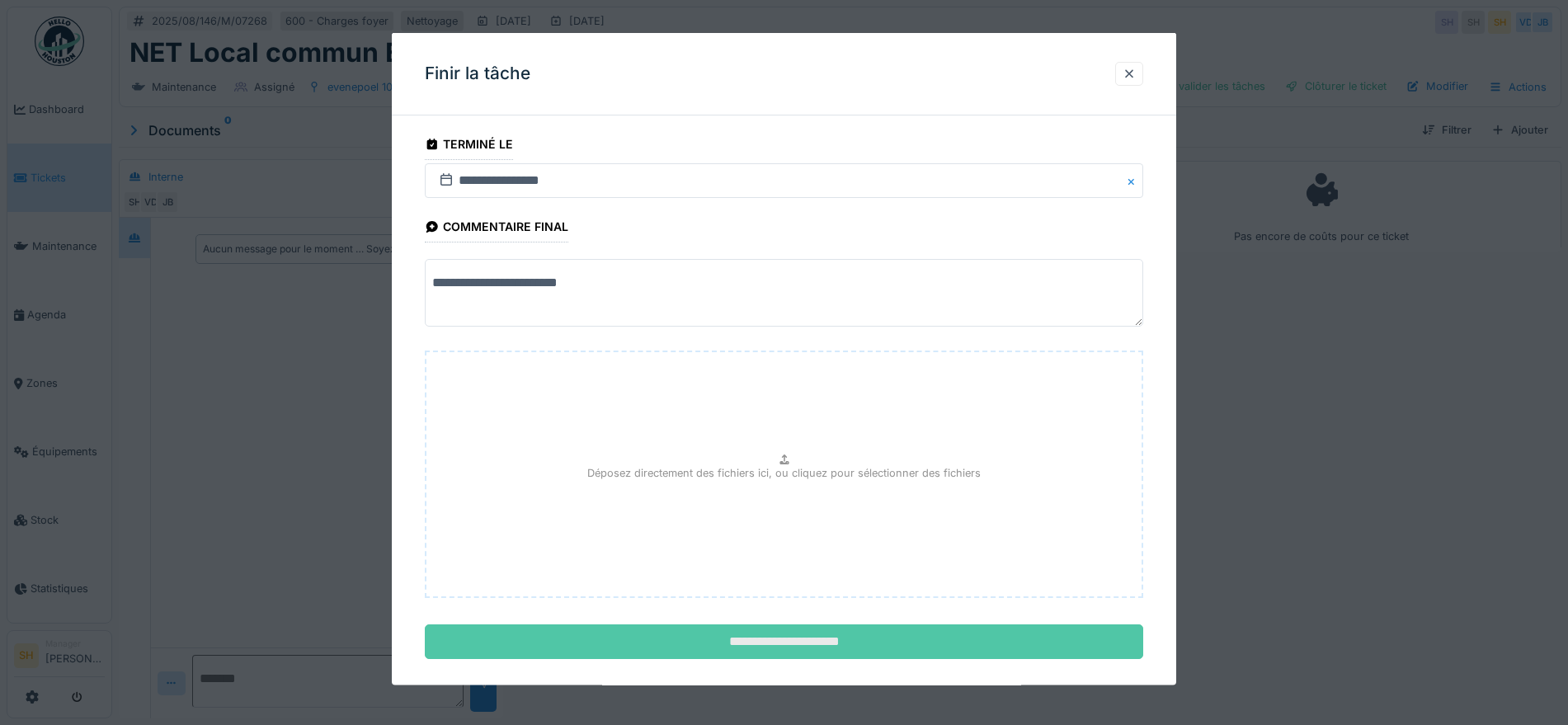
type textarea "**********"
click at [790, 649] on input "**********" at bounding box center [784, 642] width 718 height 35
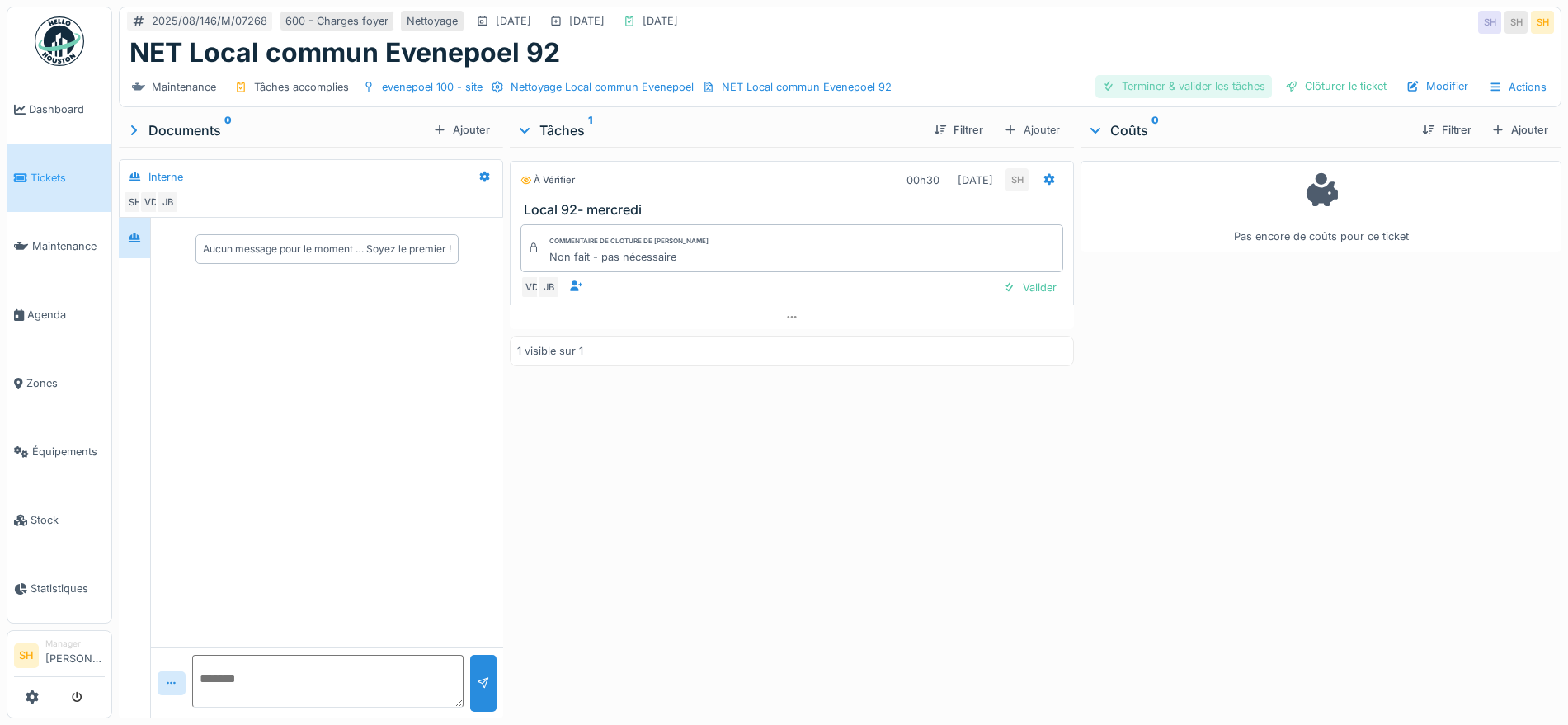
click at [1154, 87] on div "Terminer & valider les tâches" at bounding box center [1183, 86] width 176 height 22
click at [1315, 87] on div "Clôturer le ticket" at bounding box center [1335, 86] width 115 height 22
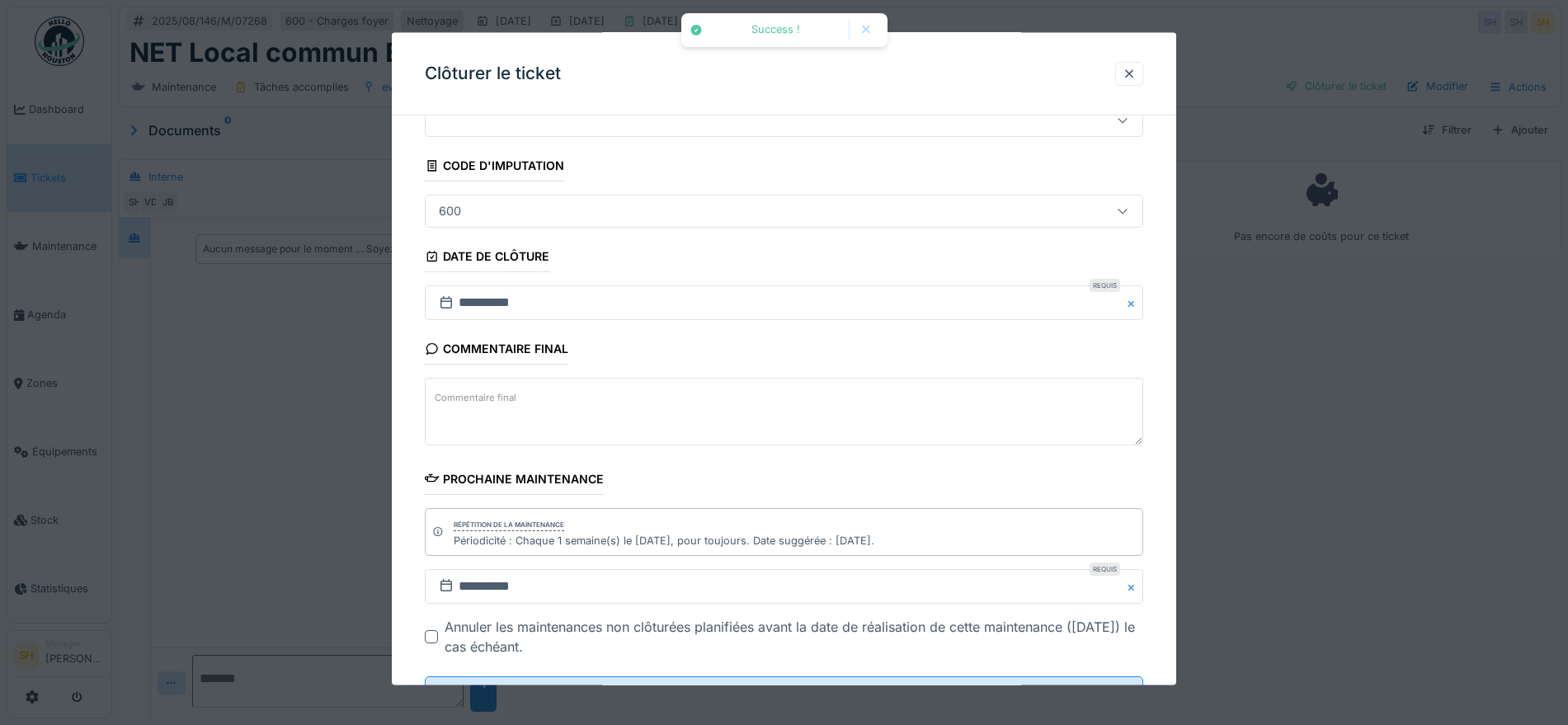
scroll to position [141, 0]
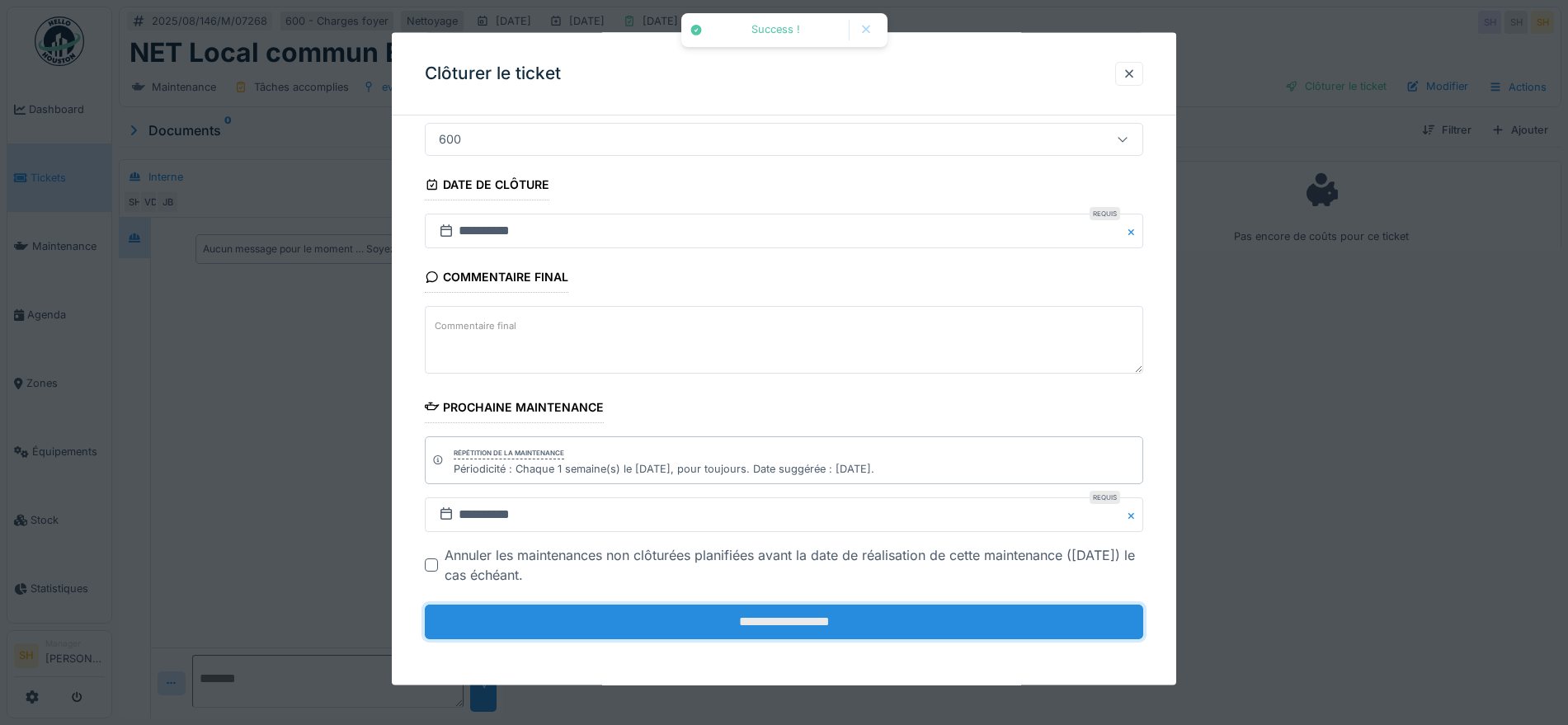
click at [809, 623] on input "**********" at bounding box center [784, 622] width 718 height 35
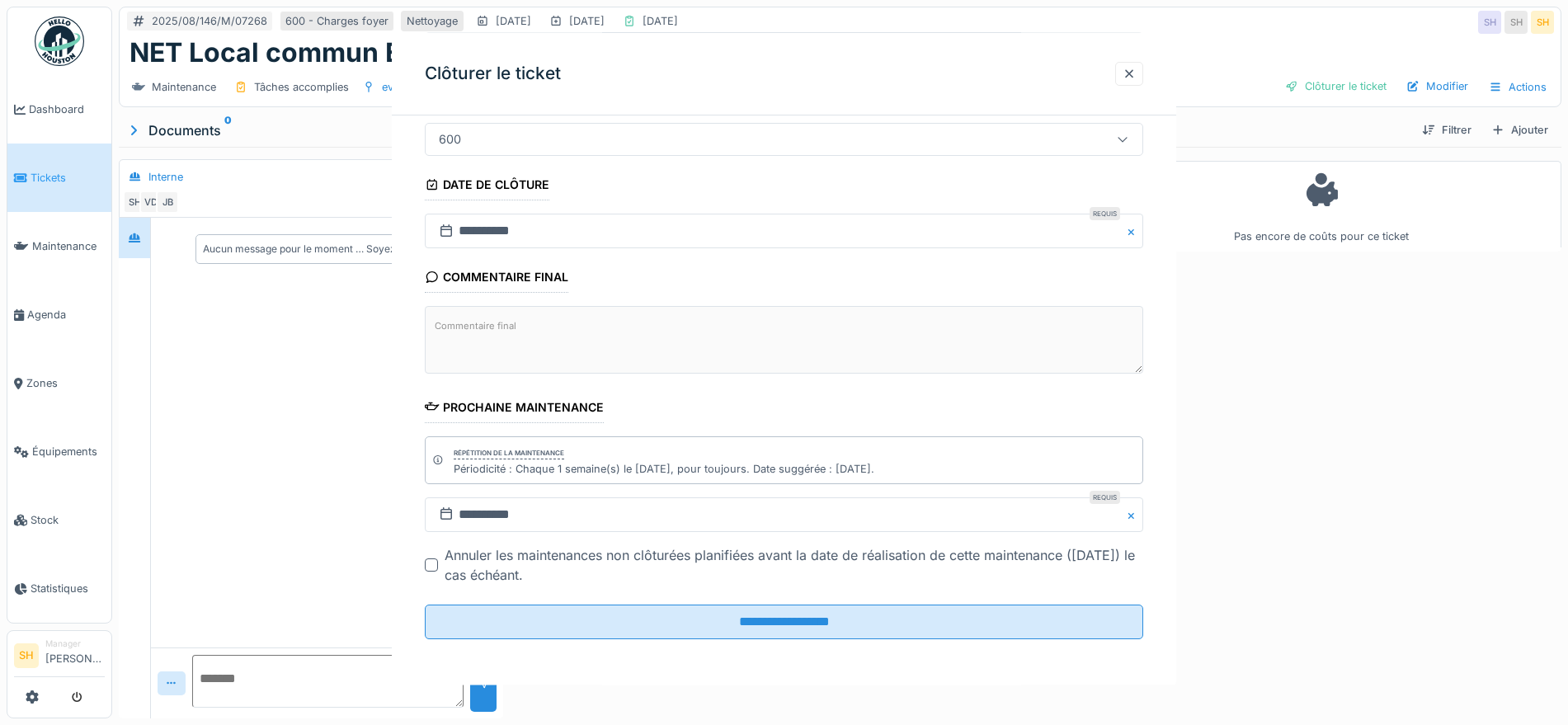
scroll to position [0, 0]
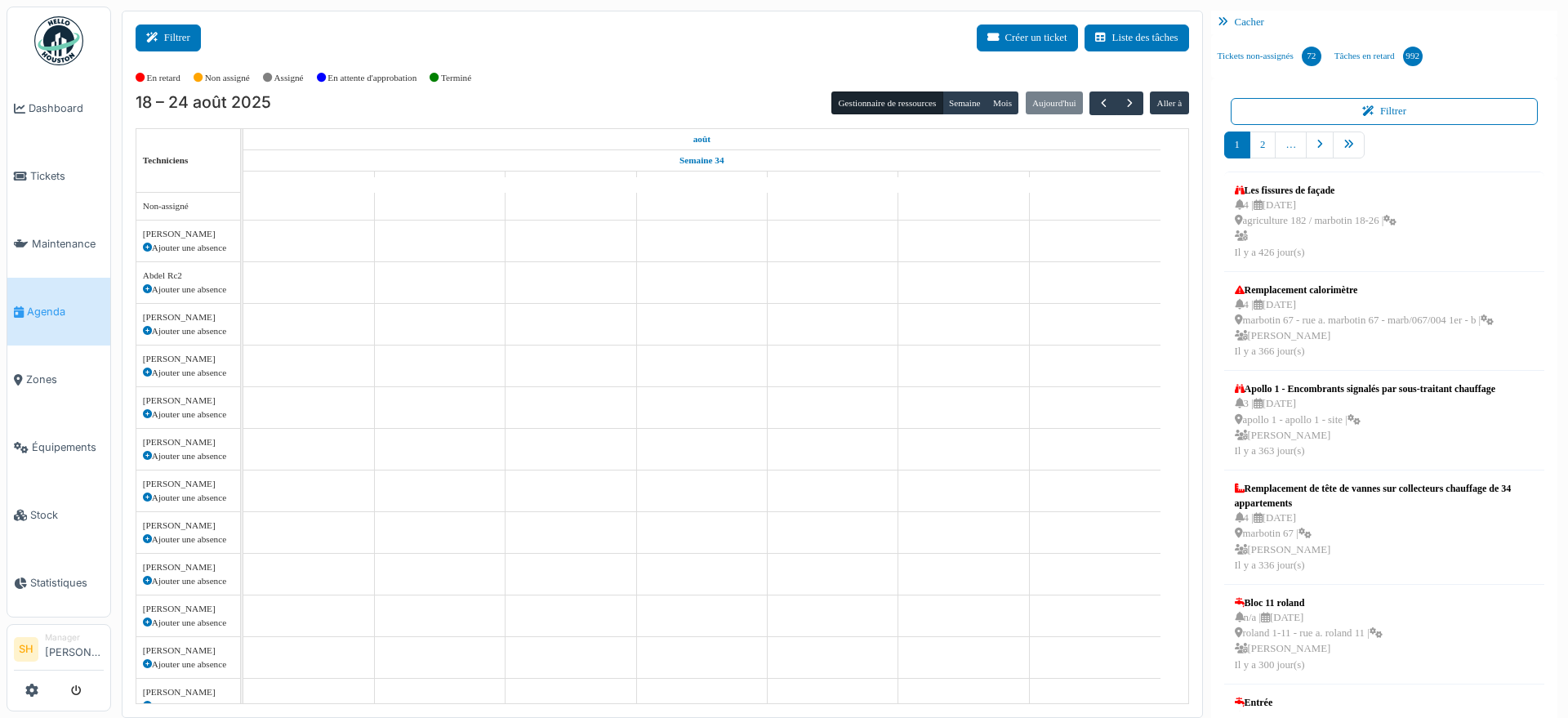
click at [178, 37] on button "Filtrer" at bounding box center [167, 37] width 65 height 27
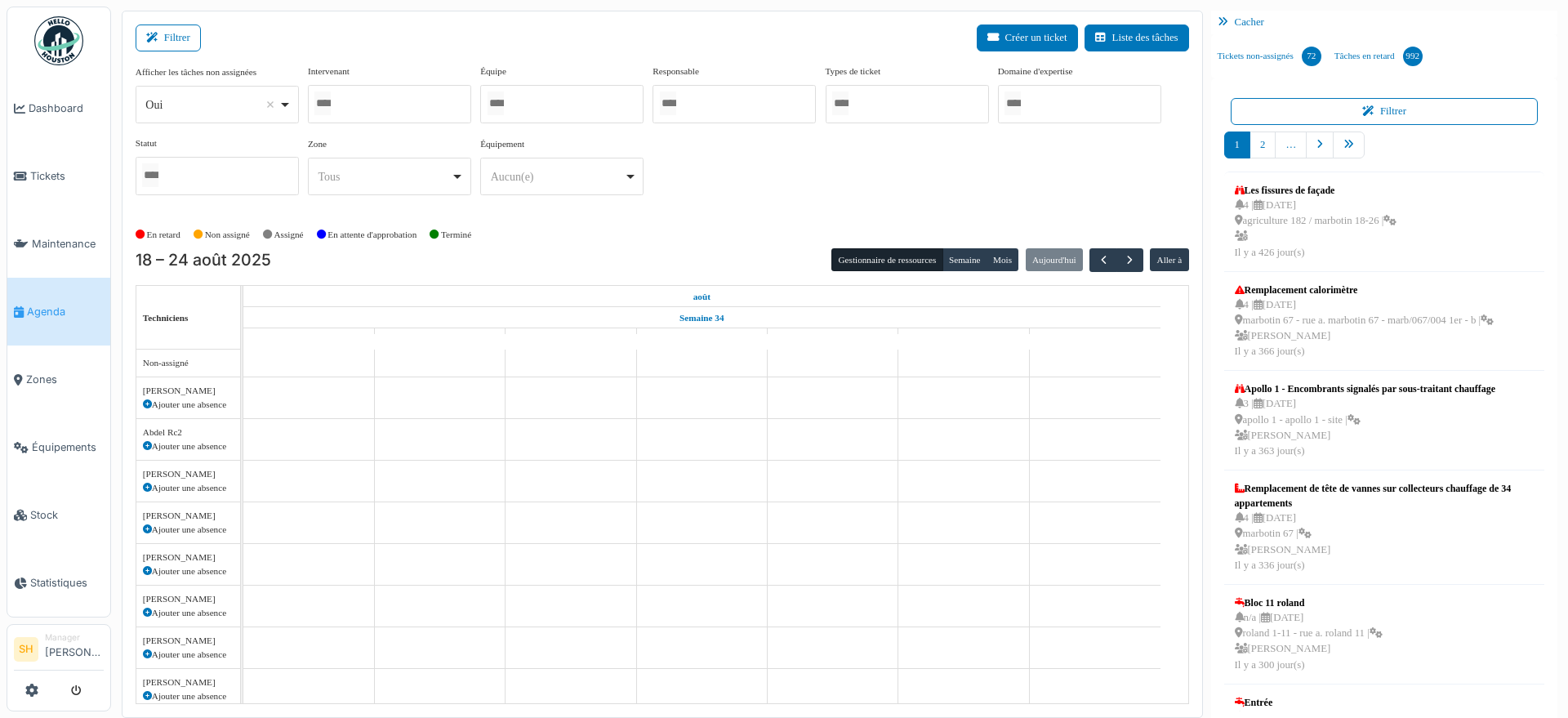
click at [541, 98] on div at bounding box center [562, 104] width 163 height 38
click at [739, 199] on div "Afficher les tâches non assignées *** Oui Remove item Oui Non Intervenant Abdel…" at bounding box center [662, 136] width 1054 height 144
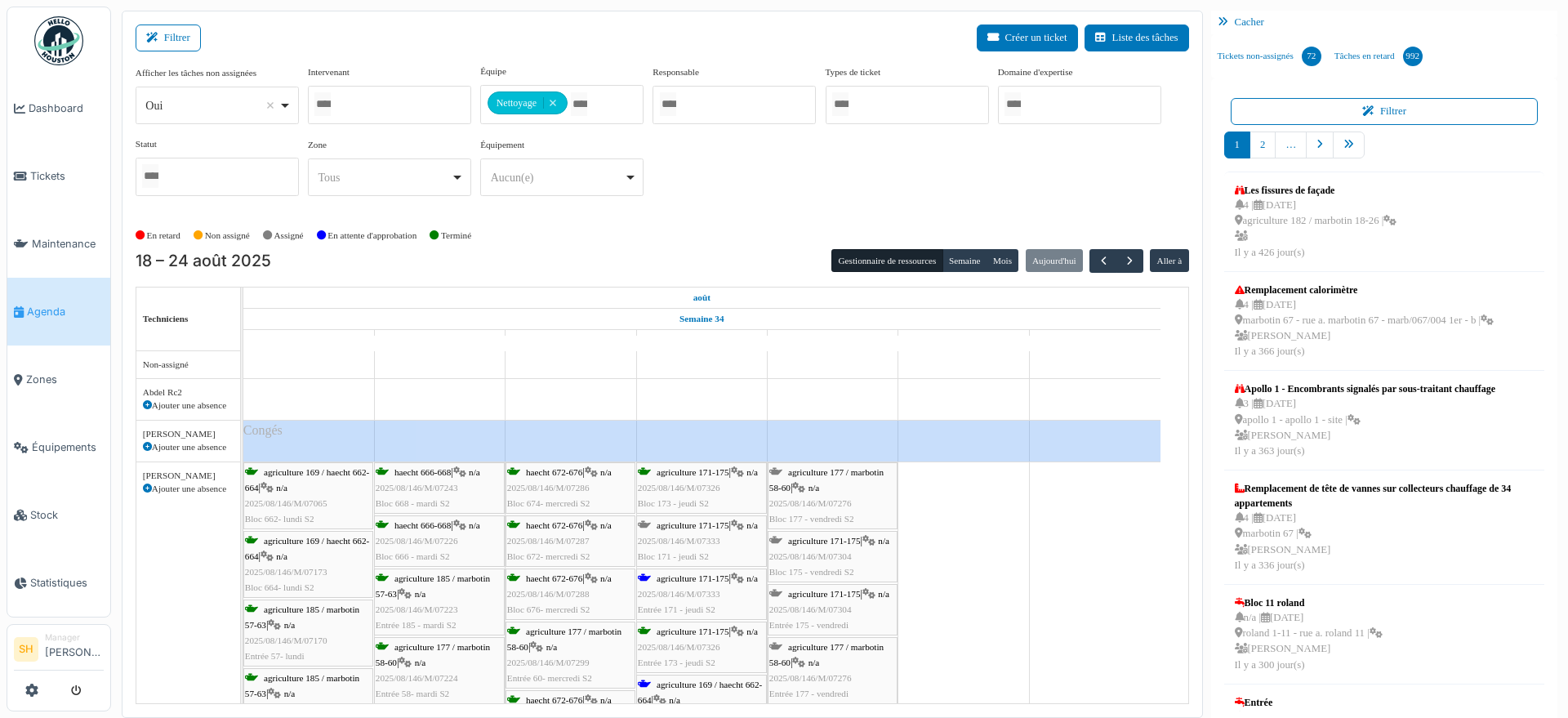
scroll to position [102, 0]
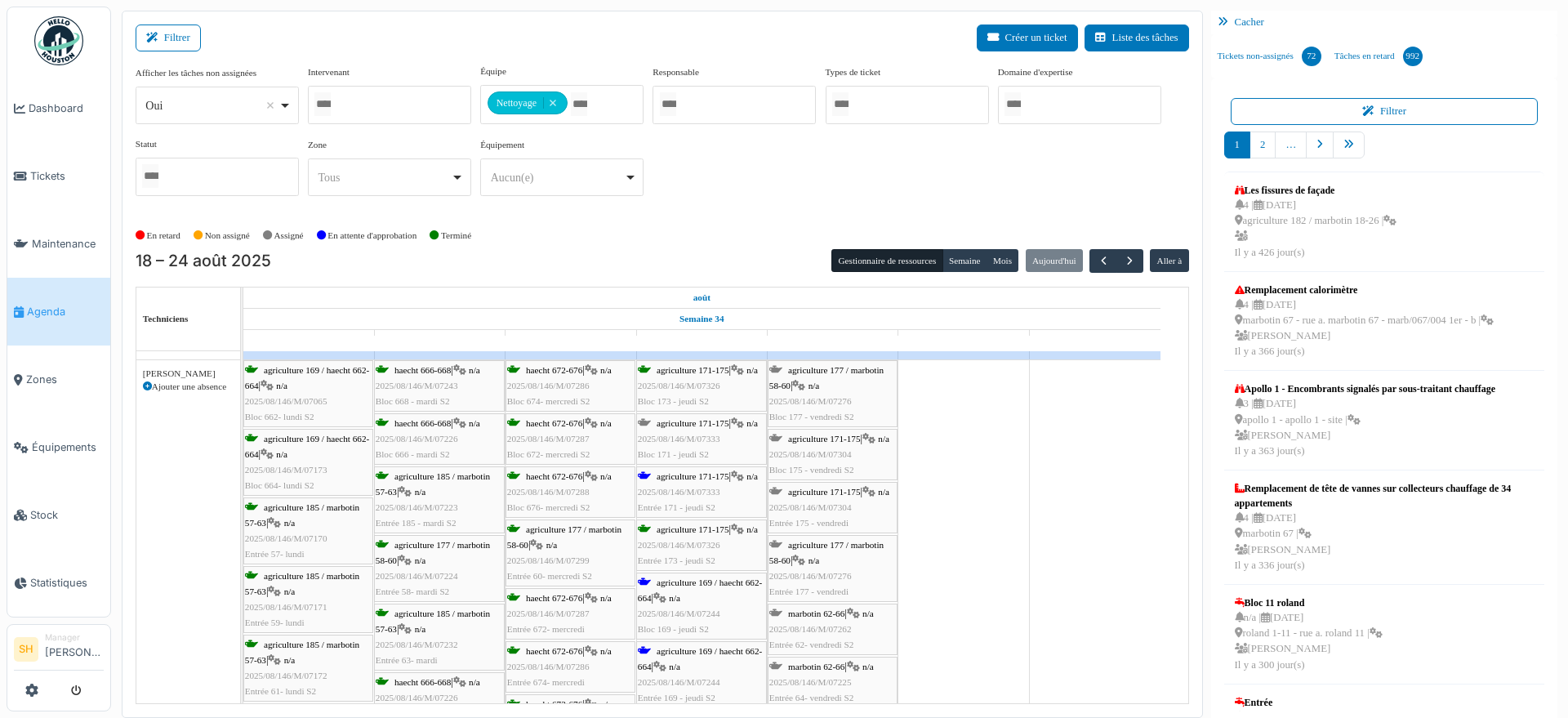
click at [675, 477] on span "agriculture 171-175" at bounding box center [693, 475] width 73 height 10
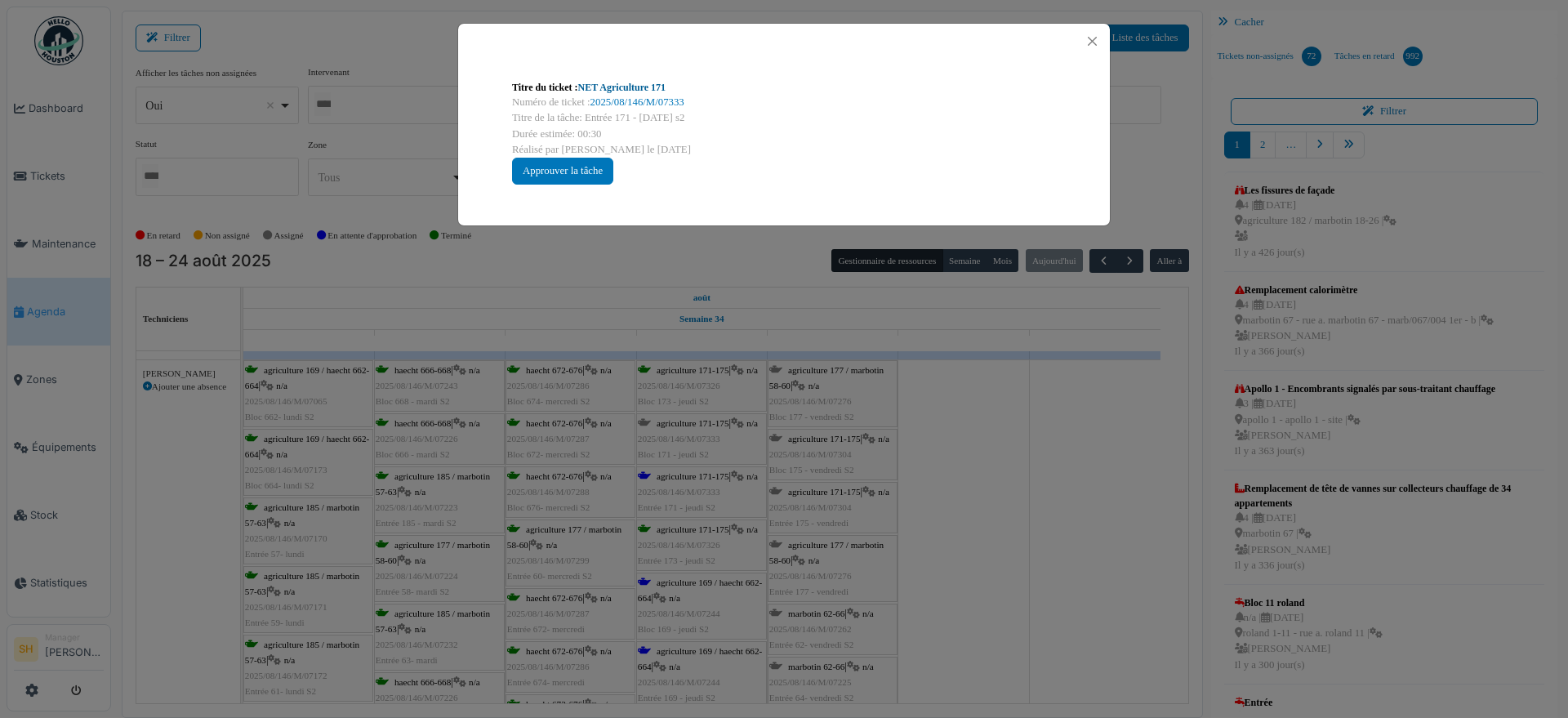
click at [621, 82] on link "NET Agriculture 171" at bounding box center [623, 87] width 88 height 11
click at [890, 569] on div "Titre du ticket : NET Agriculture 171 Numéro de ticket : 2025/08/146/M/07333 Ti…" at bounding box center [784, 359] width 1568 height 718
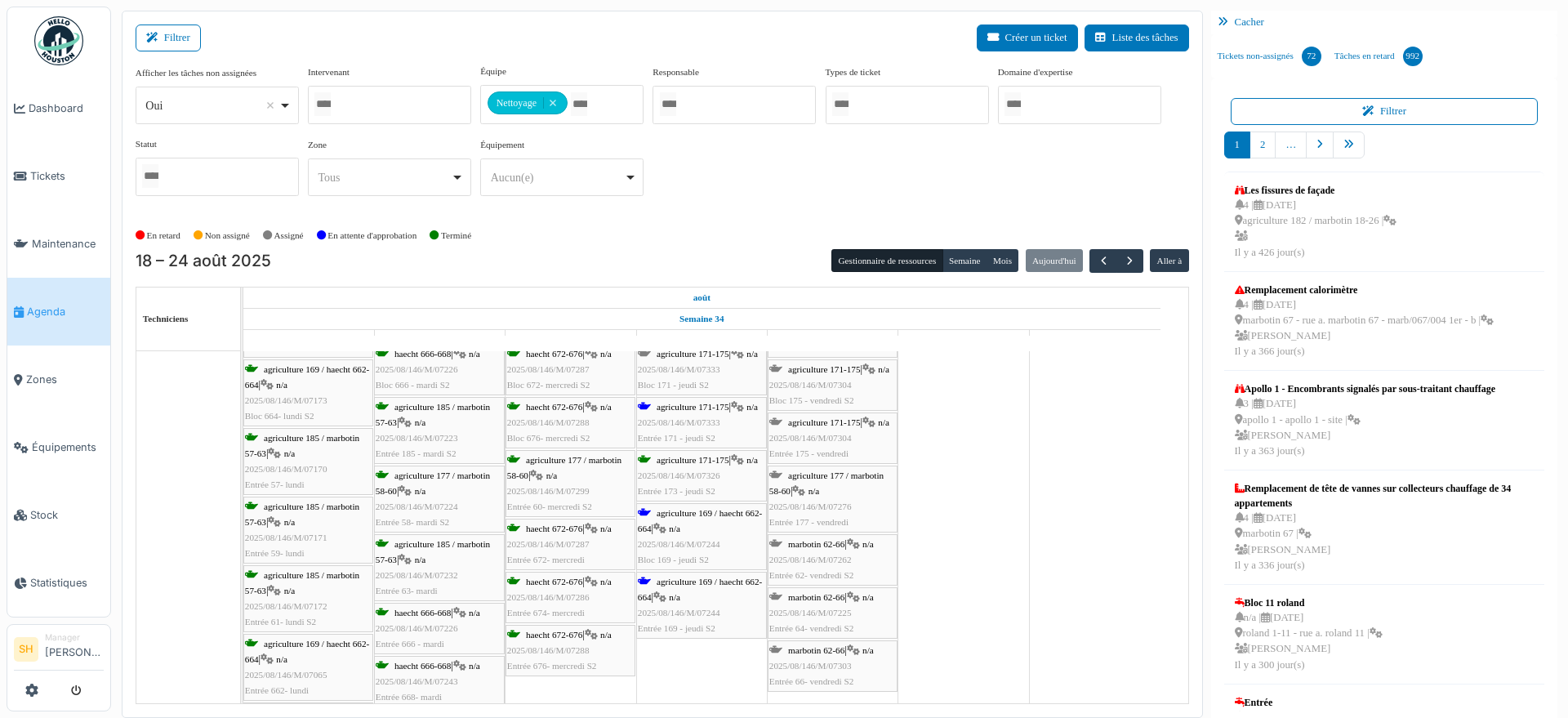
scroll to position [204, 0]
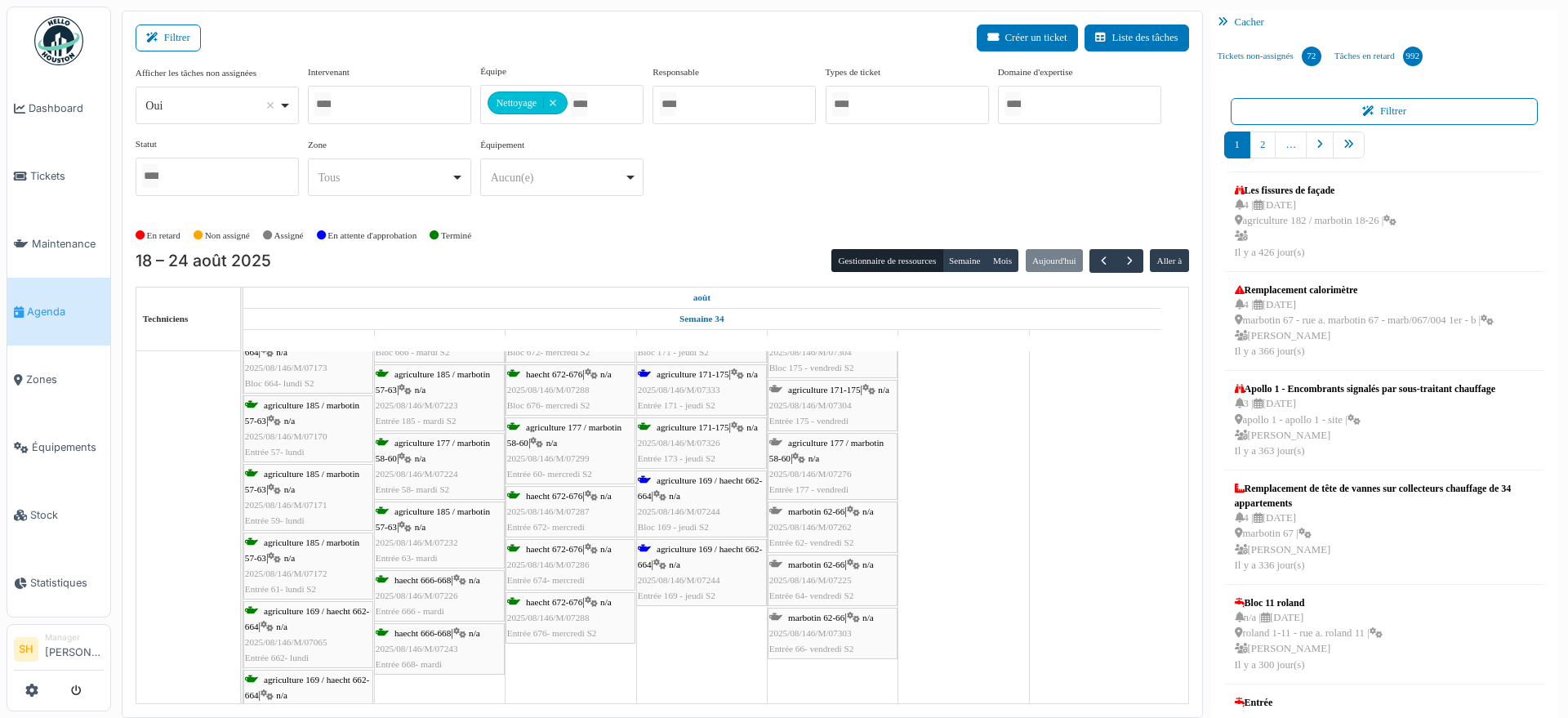
click at [684, 485] on div "agriculture 169 / haecht 662-664 | n/a 2025/08/146/M/07244 Bloc 169 - jeudi S2" at bounding box center [701, 504] width 127 height 63
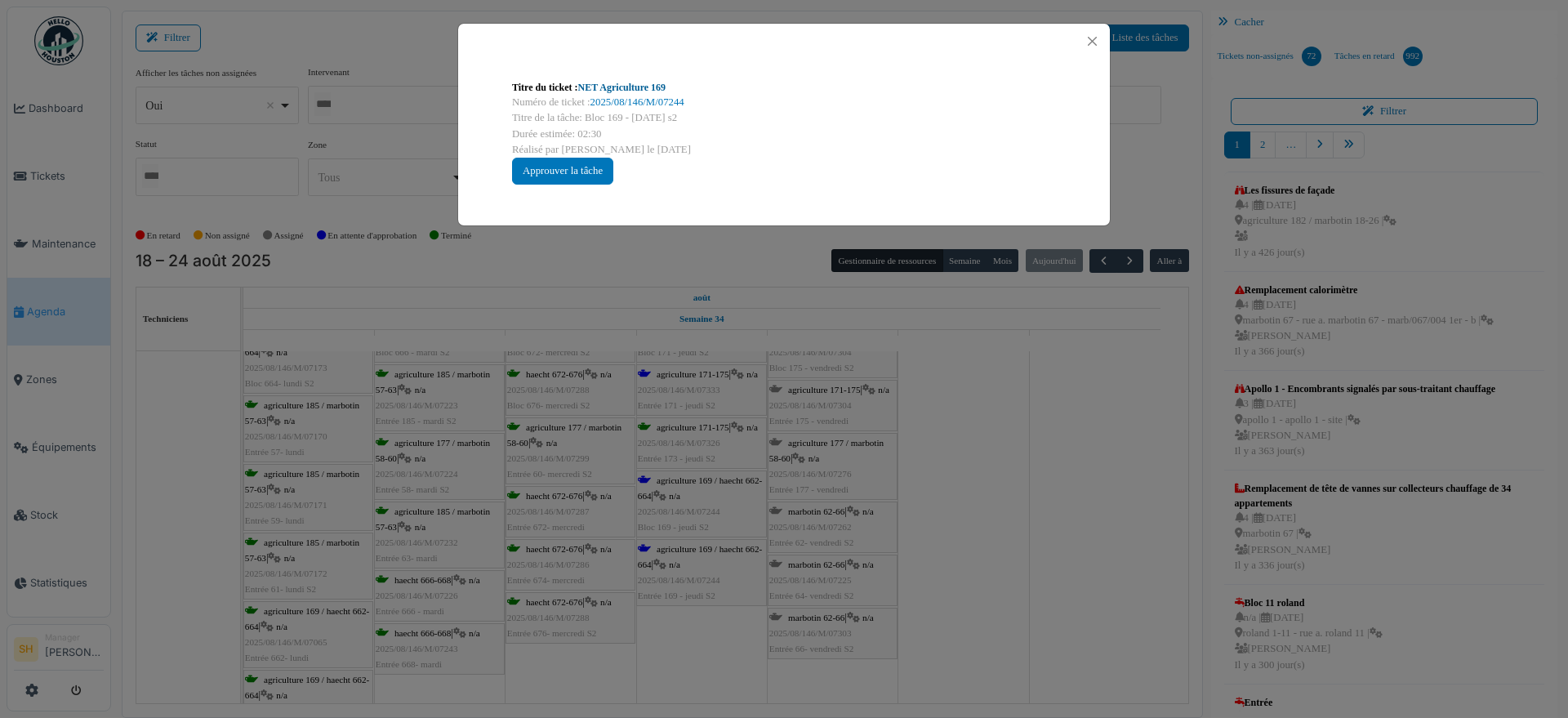
click at [636, 82] on link "NET Agriculture 169" at bounding box center [623, 87] width 88 height 11
drag, startPoint x: 1039, startPoint y: 580, endPoint x: 1022, endPoint y: 578, distance: 17.1
click at [1040, 580] on div "Titre du ticket : NET Agriculture 169 Numéro de ticket : 2025/08/146/M/07244 Ti…" at bounding box center [784, 359] width 1568 height 718
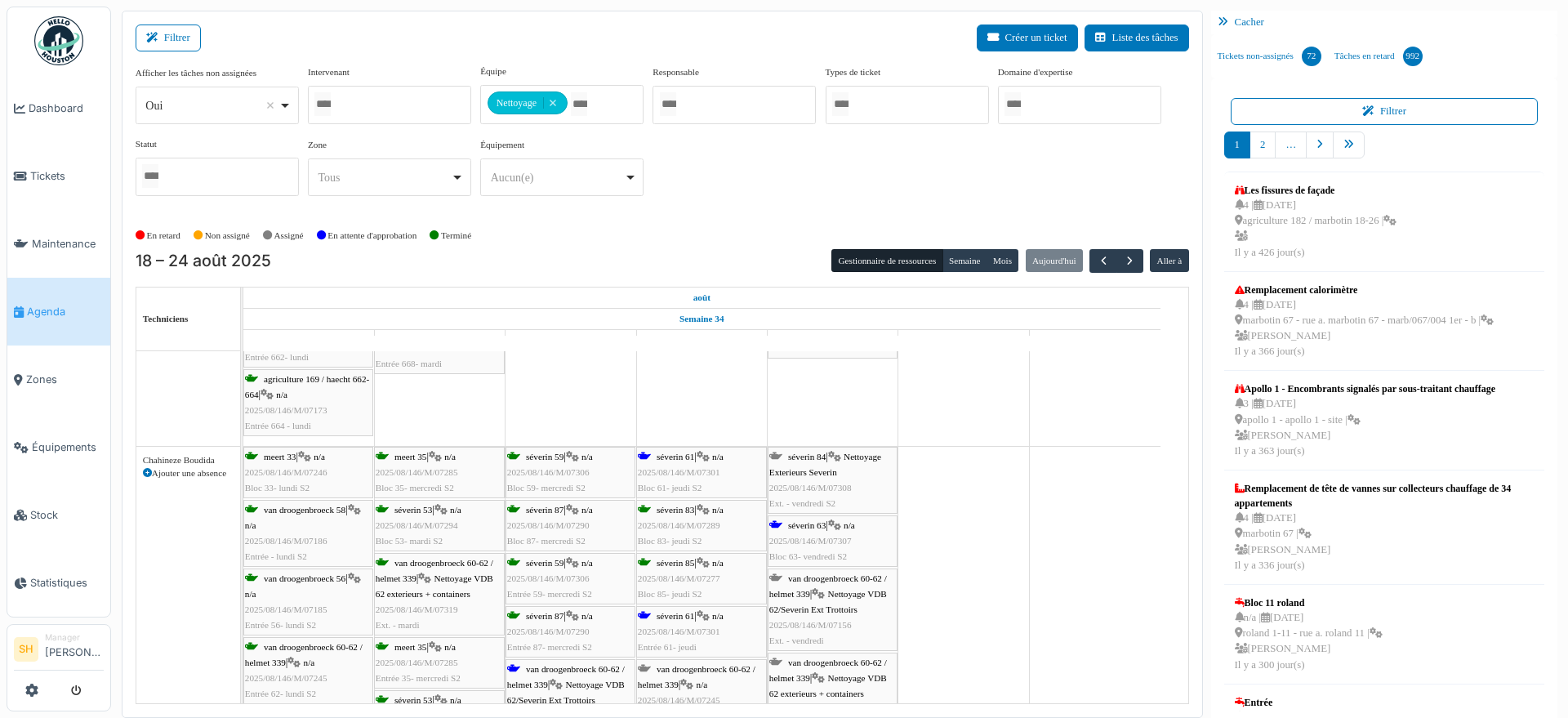
scroll to position [510, 0]
click at [569, 658] on span "van droogenbroeck 60-62 / helmet 339" at bounding box center [566, 670] width 118 height 25
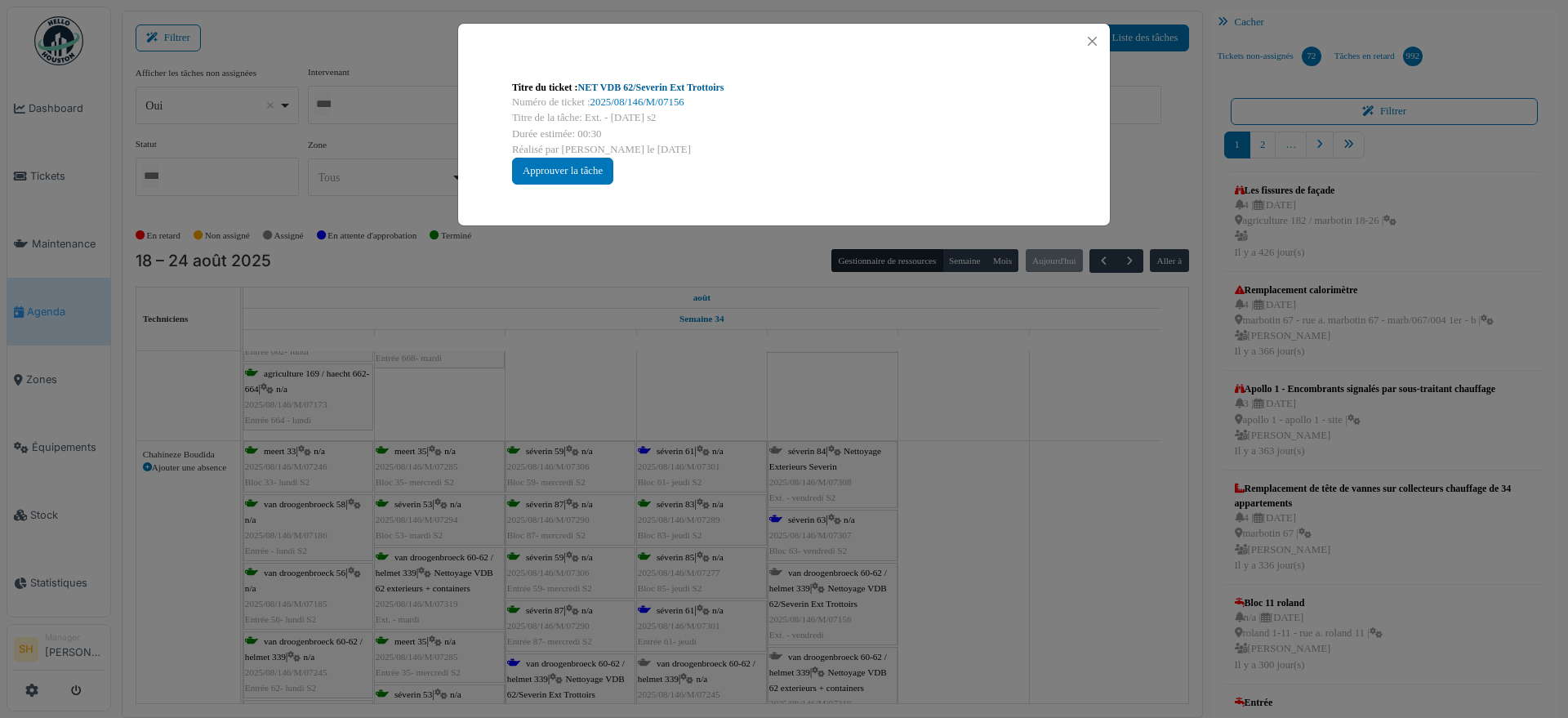
click at [678, 88] on link "NET VDB 62/Severin Ext Trottoirs" at bounding box center [651, 87] width 147 height 11
click at [992, 488] on div "Titre du ticket : NET VDB 62/Severin Ext Trottoirs Numéro de ticket : 2025/08/1…" at bounding box center [784, 359] width 1568 height 718
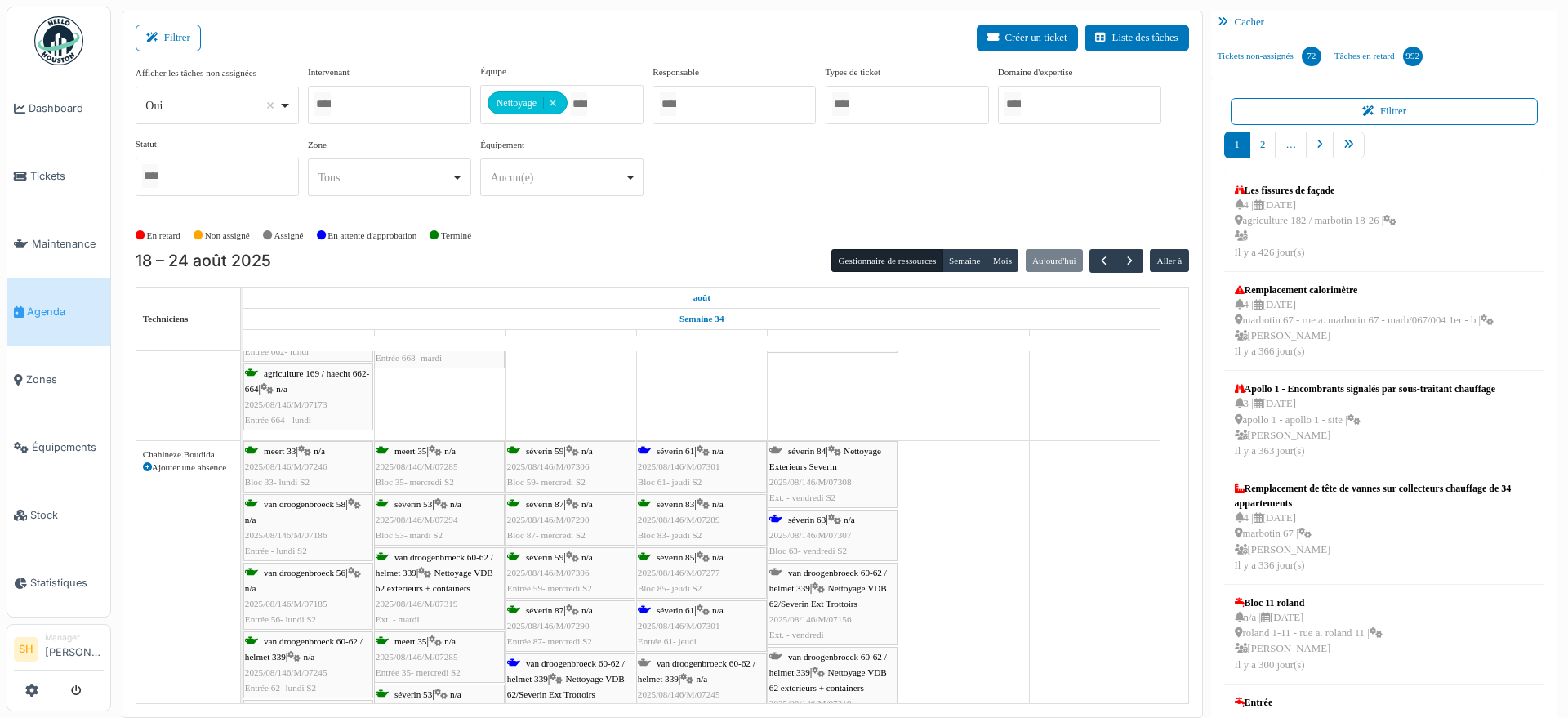
scroll to position [612, 0]
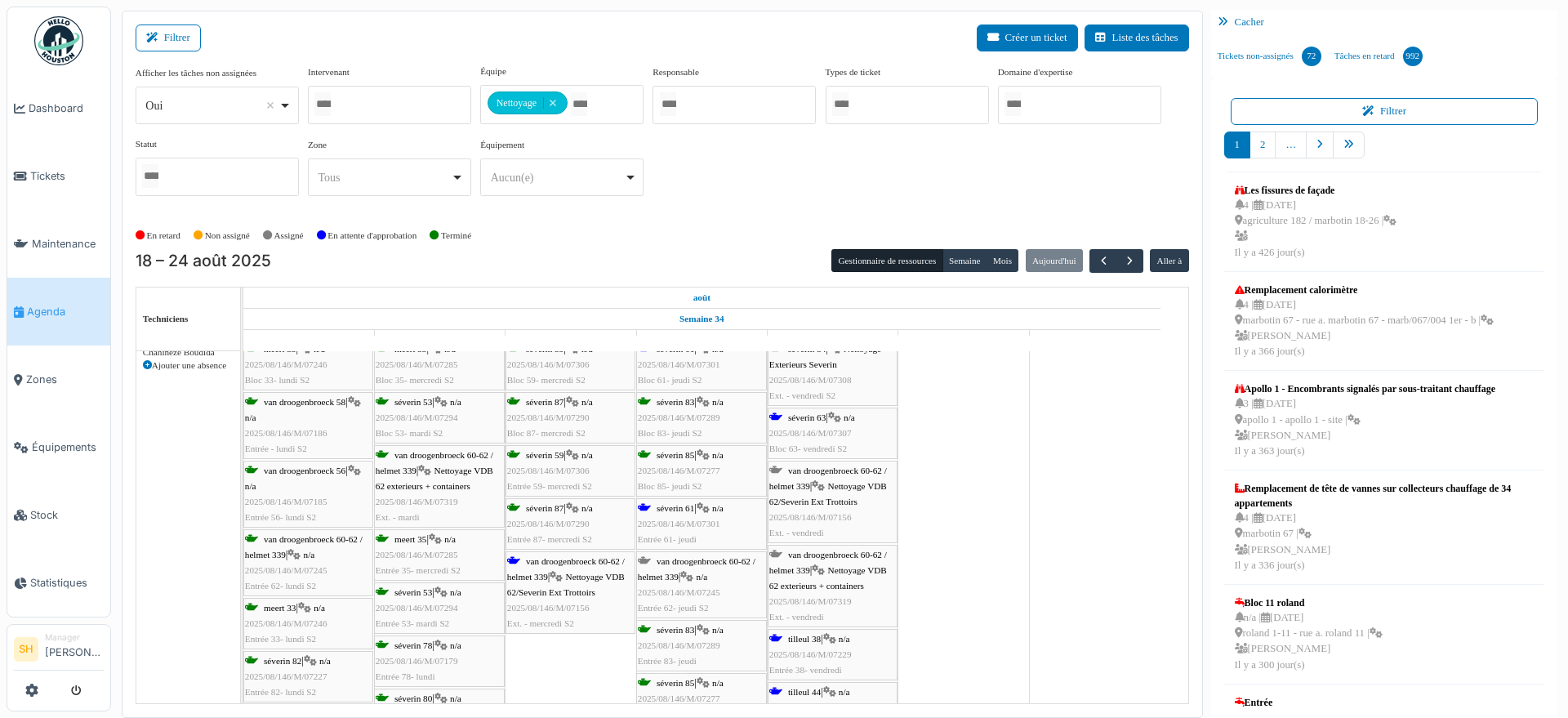
click at [832, 641] on icon at bounding box center [829, 639] width 13 height 10
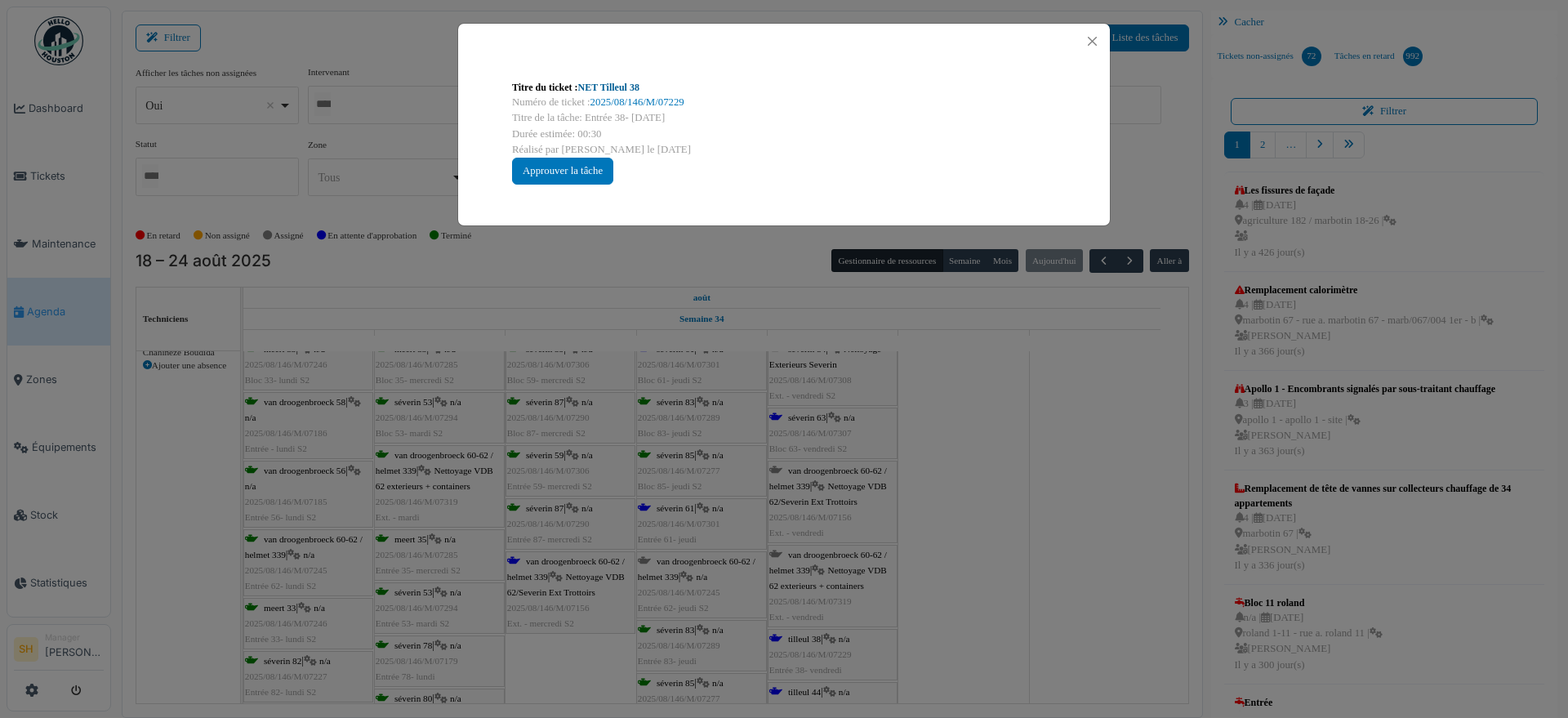
click at [623, 85] on link "NET Tilleul 38" at bounding box center [609, 87] width 62 height 11
drag, startPoint x: 1062, startPoint y: 434, endPoint x: 898, endPoint y: 468, distance: 167.5
click at [1058, 435] on div "Titre du ticket : NET Tilleul 38 Numéro de ticket : 2025/08/146/M/07229 Titre d…" at bounding box center [784, 359] width 1568 height 718
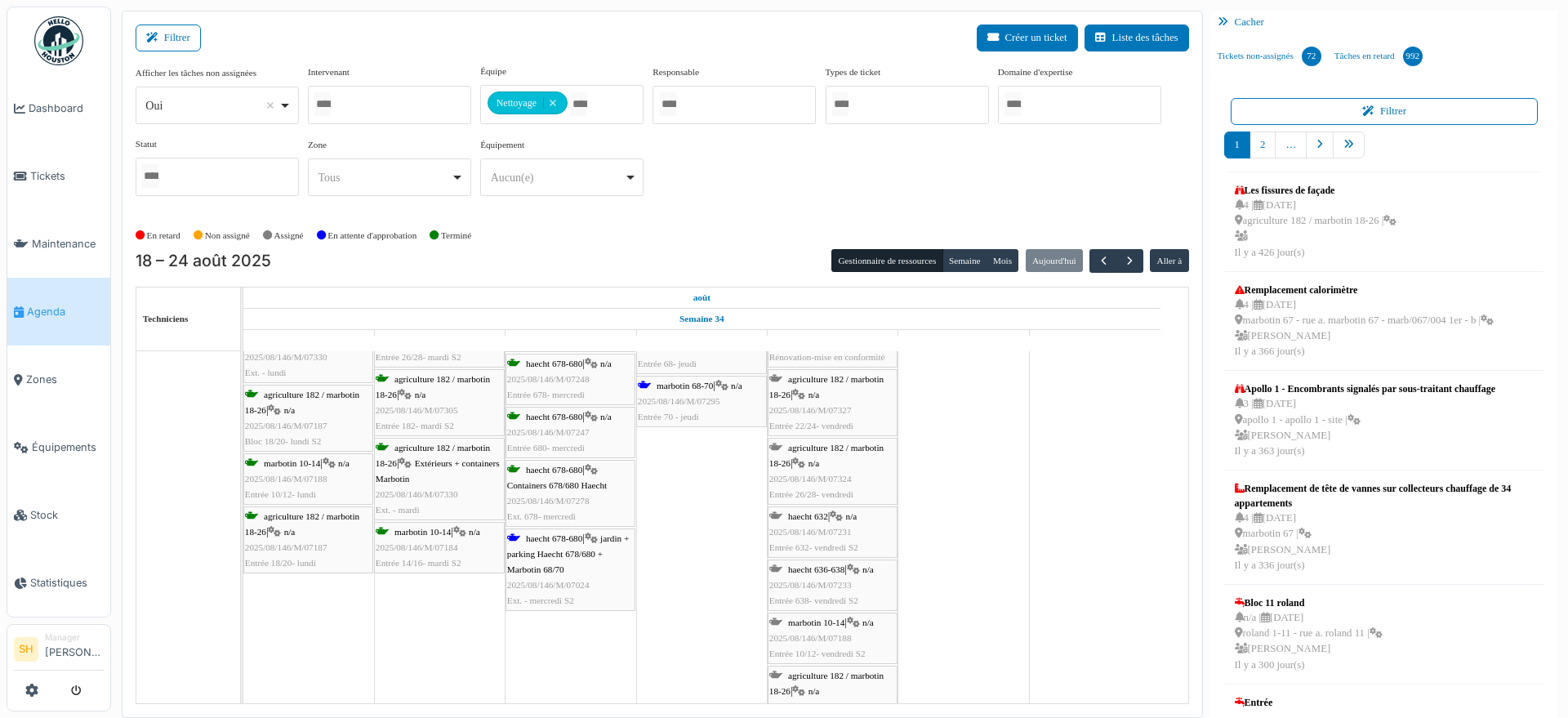
scroll to position [1327, 0]
click at [542, 538] on span "haecht 678-680" at bounding box center [553, 536] width 56 height 10
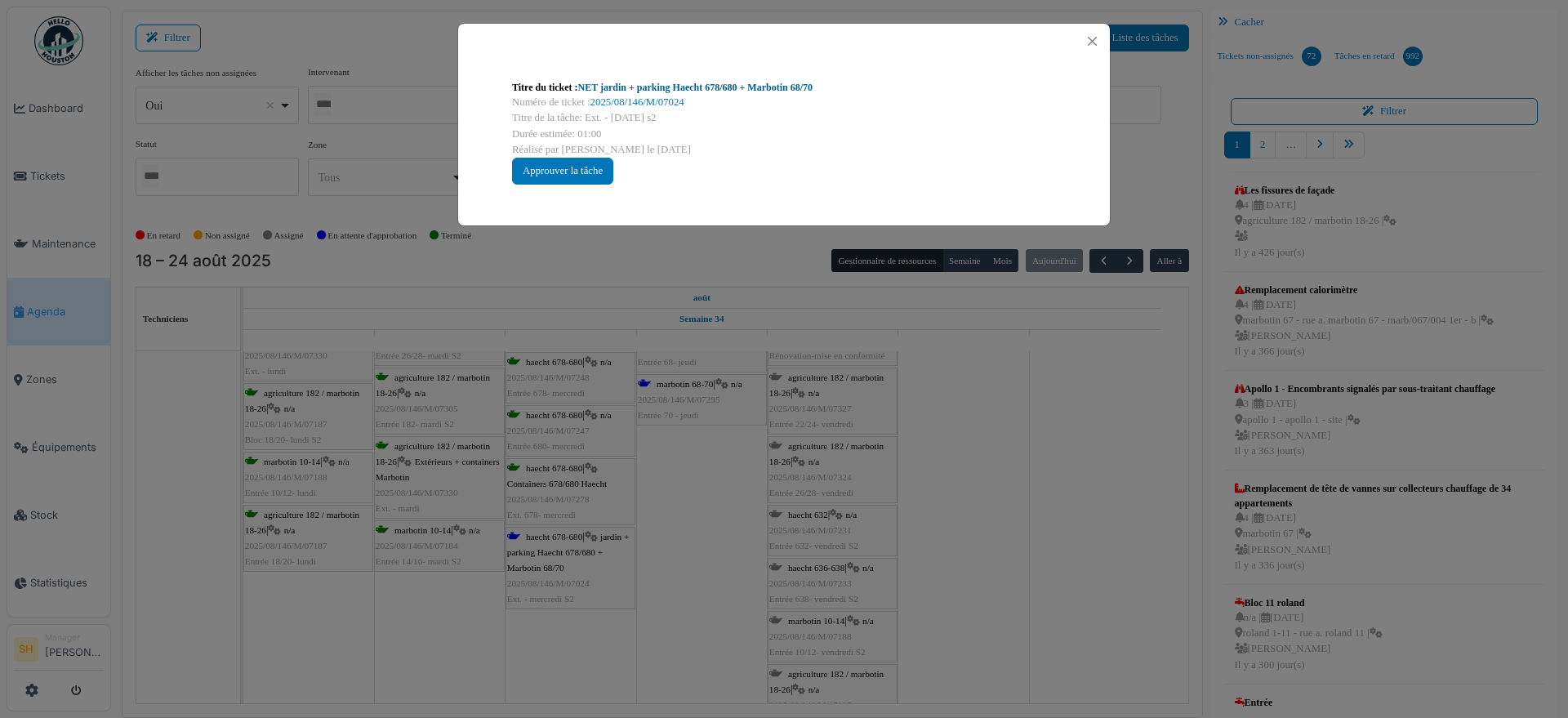
click at [611, 89] on link "NET jardin + parking Haecht 678/680 + Marbotin 68/70" at bounding box center [696, 87] width 234 height 11
click at [977, 466] on div "Titre du ticket : NET jardin + parking Haecht 678/680 + Marbotin 68/70 Numéro d…" at bounding box center [784, 359] width 1568 height 718
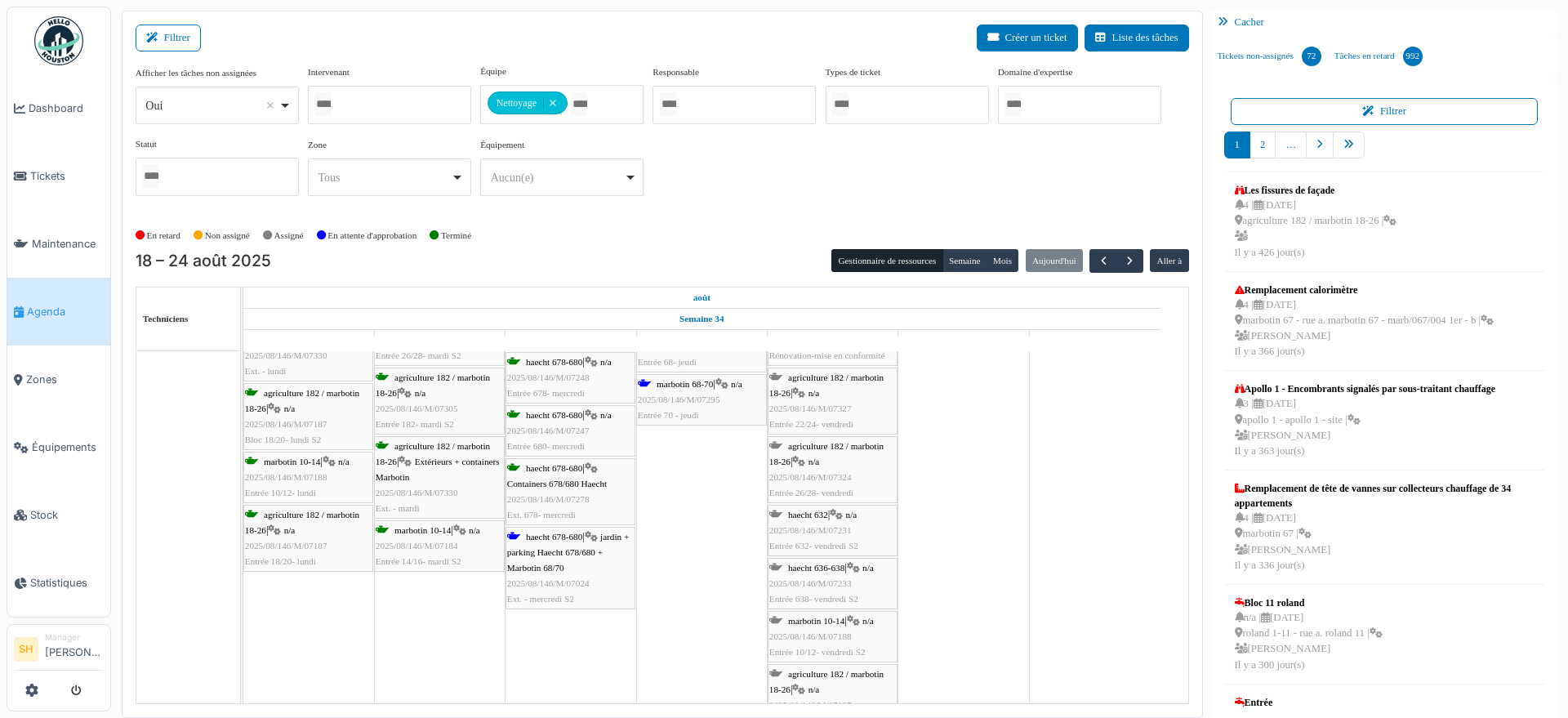
scroll to position [1224, 0]
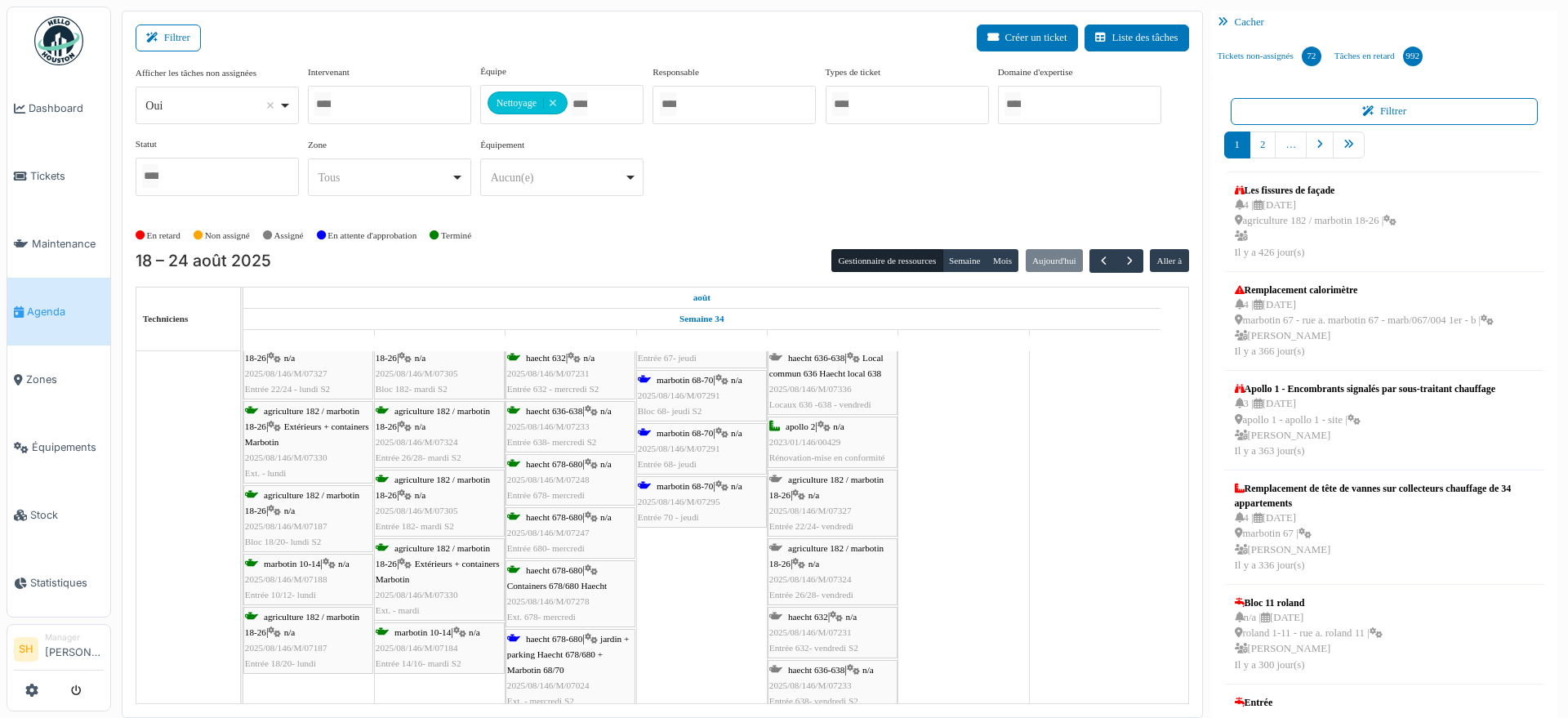
click at [683, 489] on span "marbotin 68-70" at bounding box center [684, 486] width 56 height 10
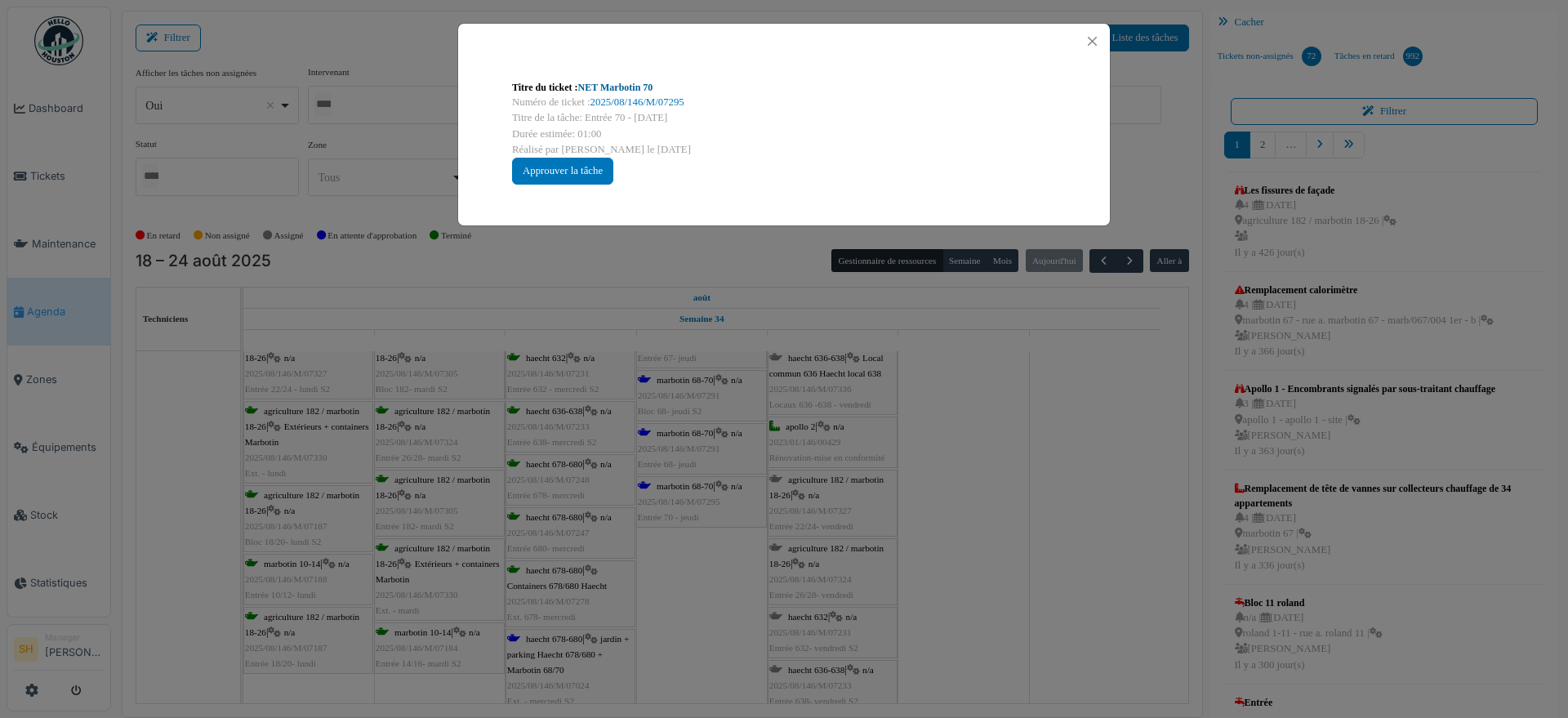
click at [600, 88] on link "NET Marbotin 70" at bounding box center [616, 87] width 75 height 11
click at [972, 451] on div "Titre du ticket : NET Marbotin 70 Numéro de ticket : 2025/08/146/M/07295 Titre …" at bounding box center [784, 359] width 1568 height 718
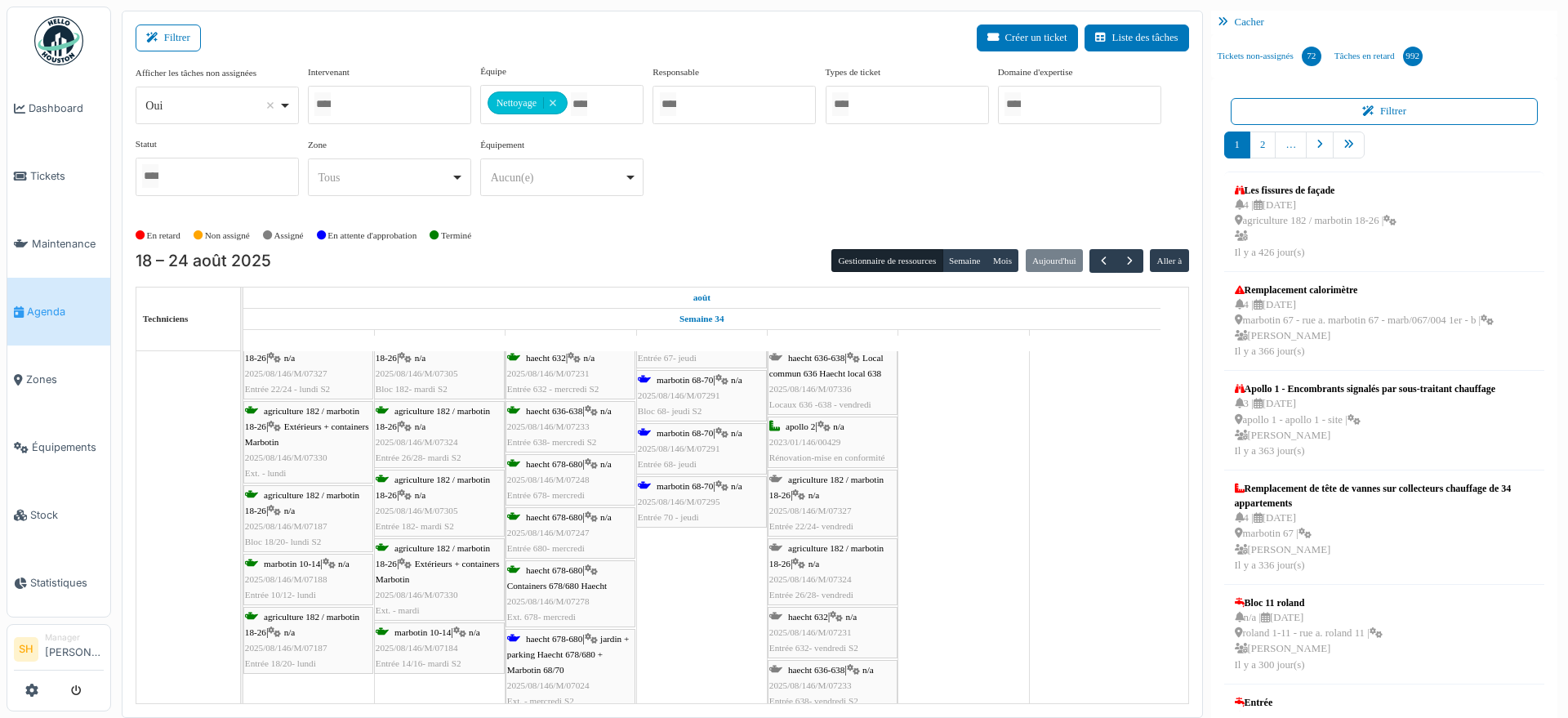
click at [681, 436] on span "marbotin 68-70" at bounding box center [684, 432] width 56 height 10
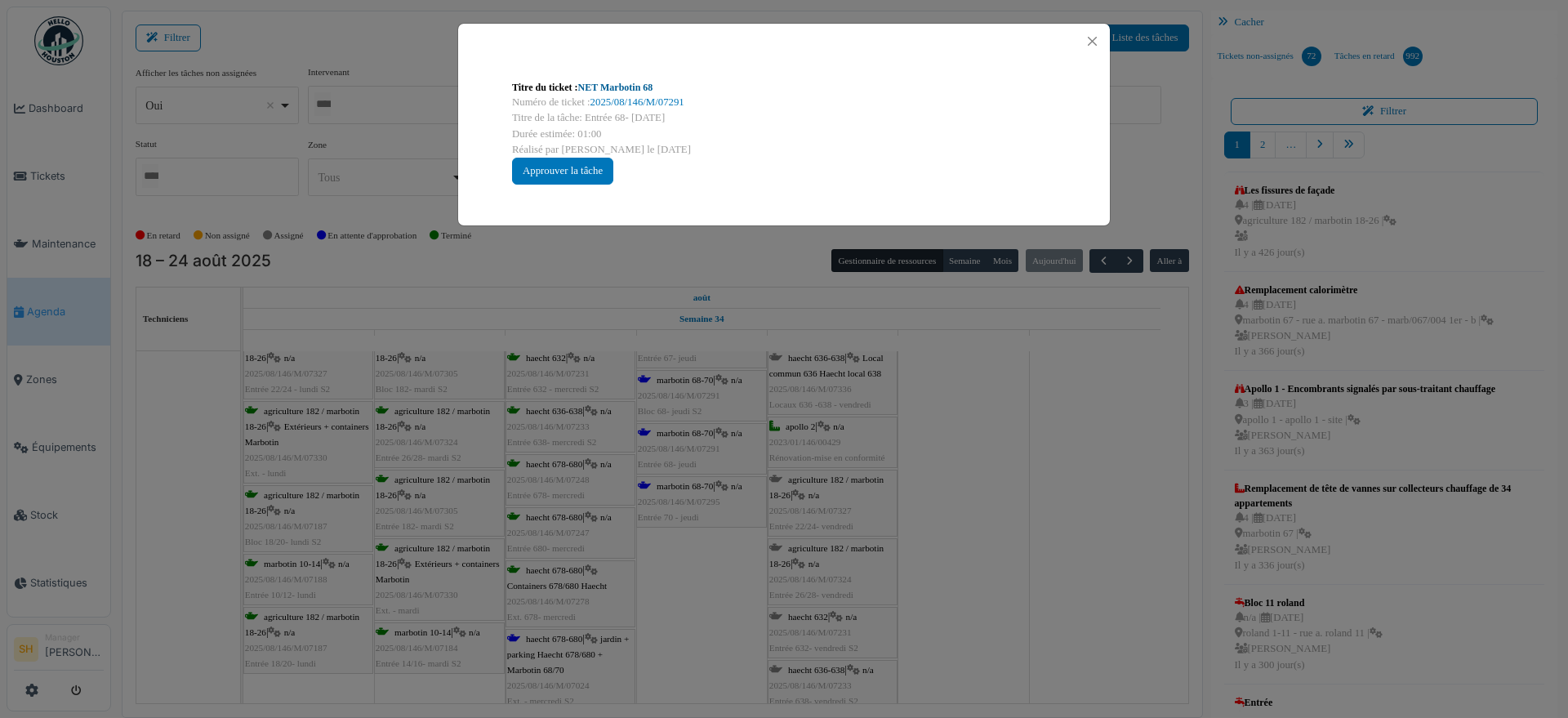
click at [632, 90] on link "NET Marbotin 68" at bounding box center [616, 87] width 75 height 11
drag, startPoint x: 1011, startPoint y: 590, endPoint x: 937, endPoint y: 601, distance: 74.8
click at [1009, 591] on div "Titre du ticket : NET Marbotin 68 Numéro de ticket : 2025/08/146/M/07291 Titre …" at bounding box center [784, 359] width 1568 height 718
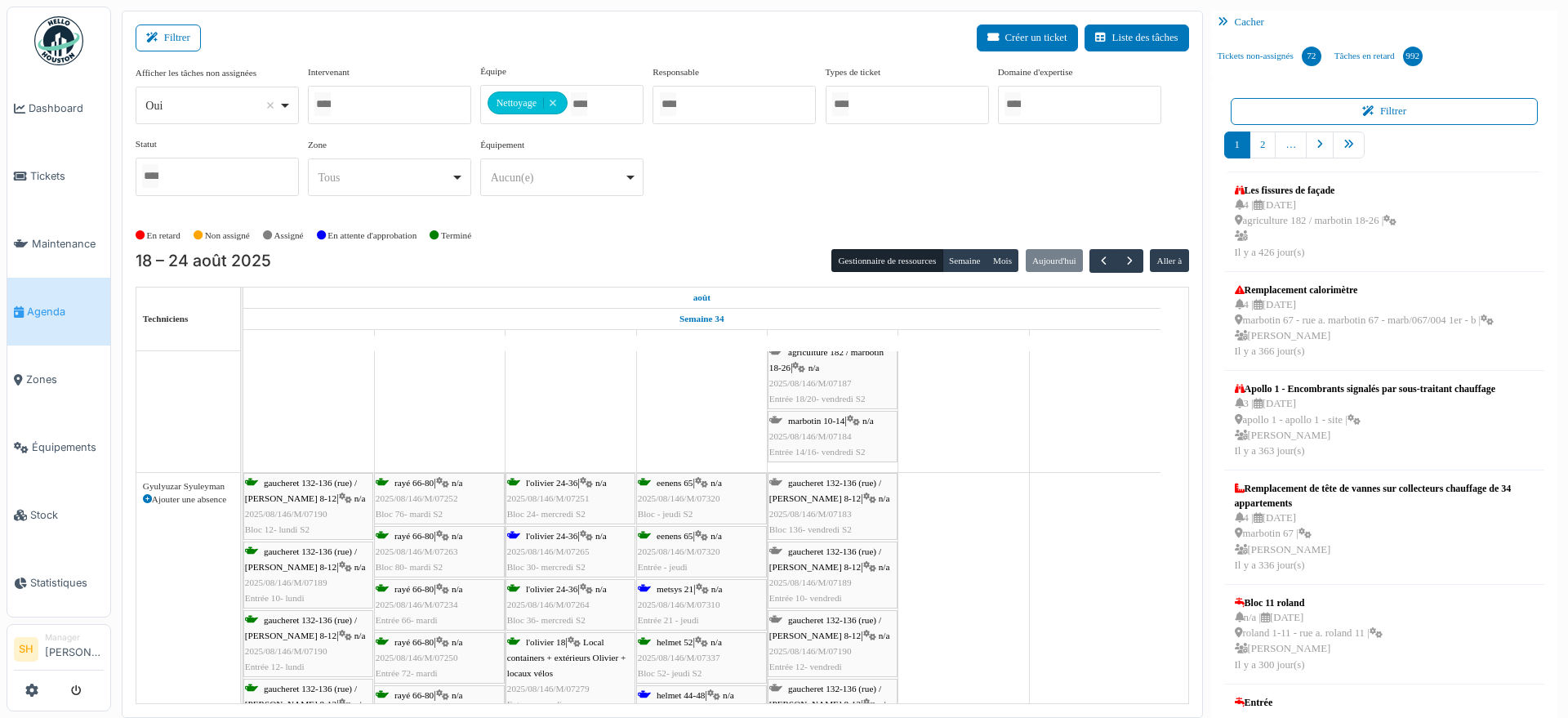
scroll to position [0, 0]
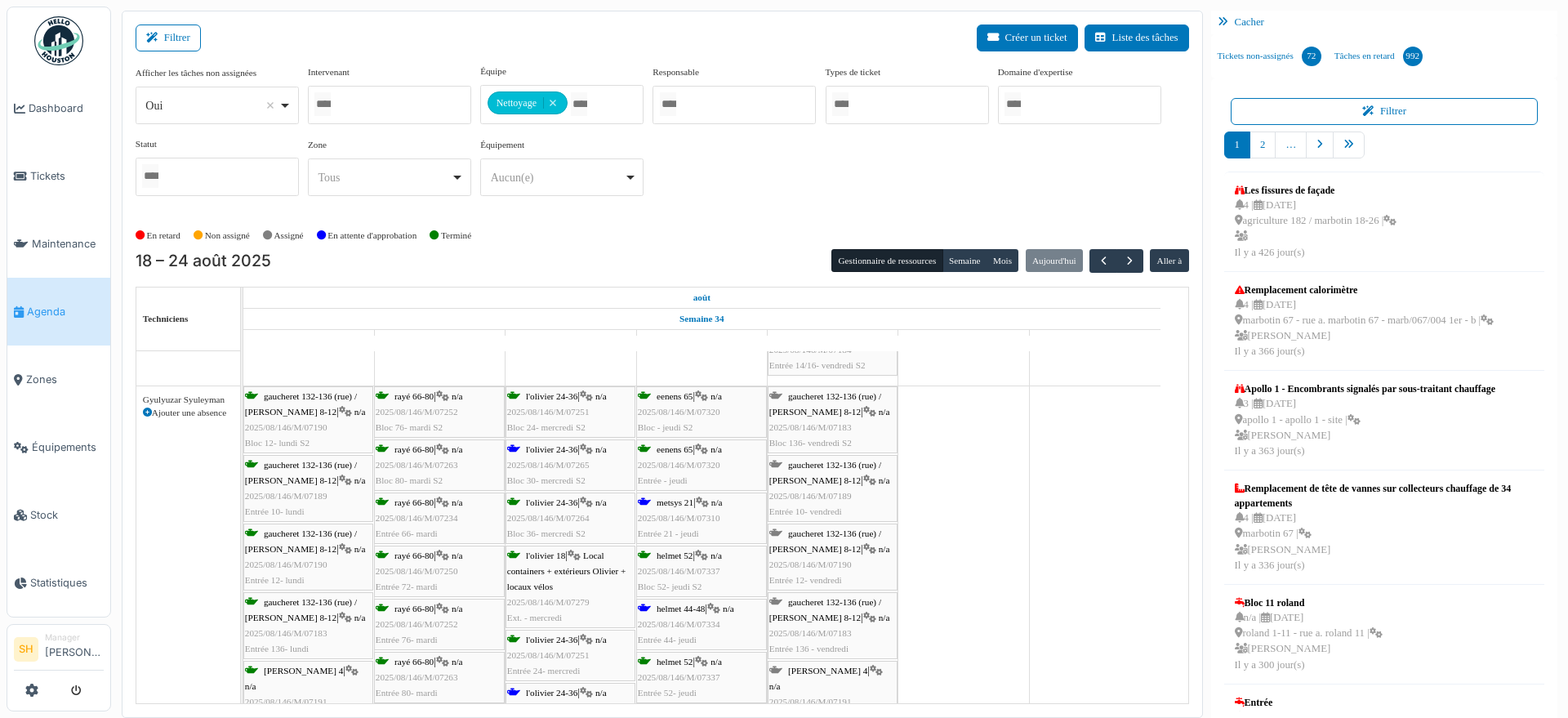
click at [547, 455] on div "l'olivier 24-36 | n/a 2025/08/146/M/07265 Bloc 30- mercredi S2" at bounding box center [571, 465] width 127 height 48
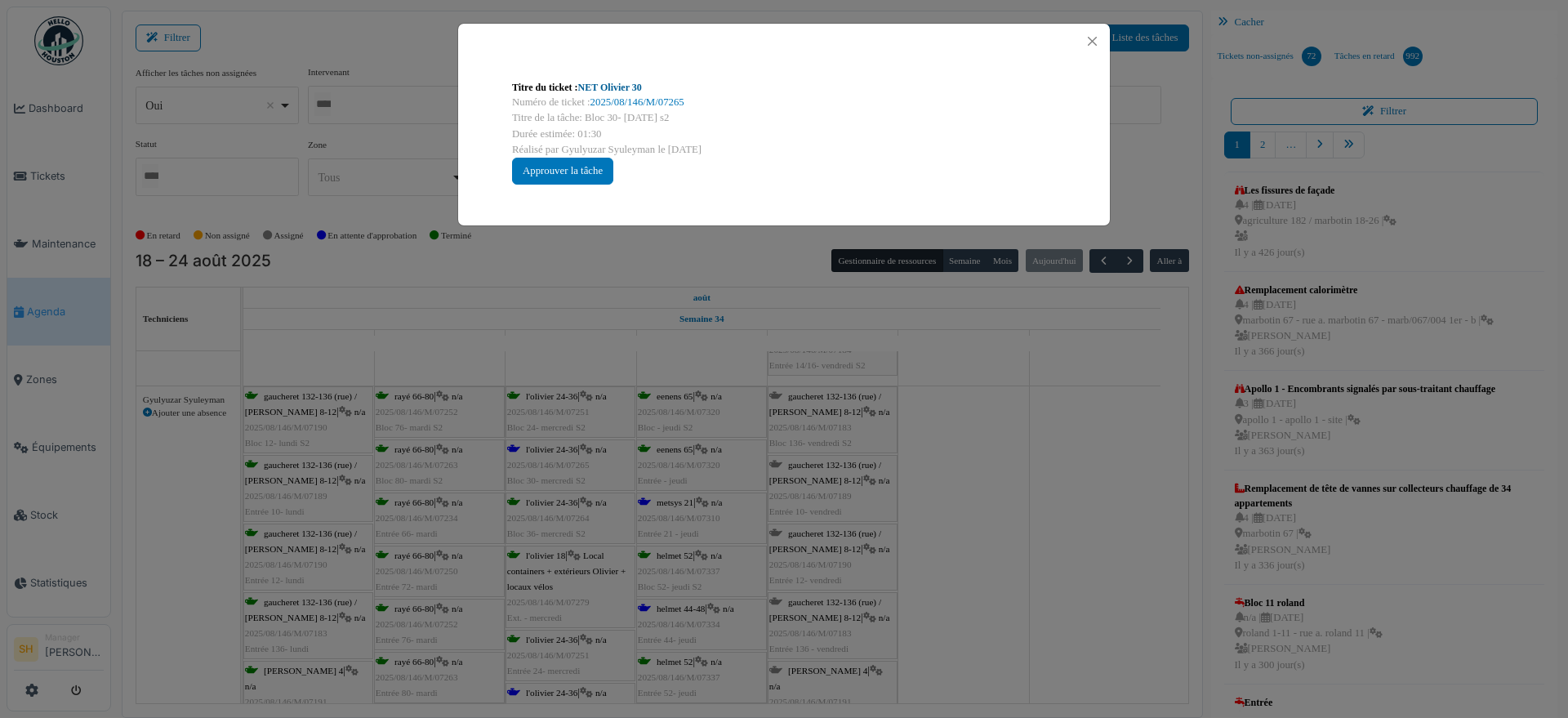
click at [626, 82] on link "NET Olivier 30" at bounding box center [610, 87] width 63 height 11
click at [998, 485] on div "Titre du ticket : NET Olivier 30 Numéro de ticket : 2025/08/146/M/07265 Titre d…" at bounding box center [784, 359] width 1568 height 718
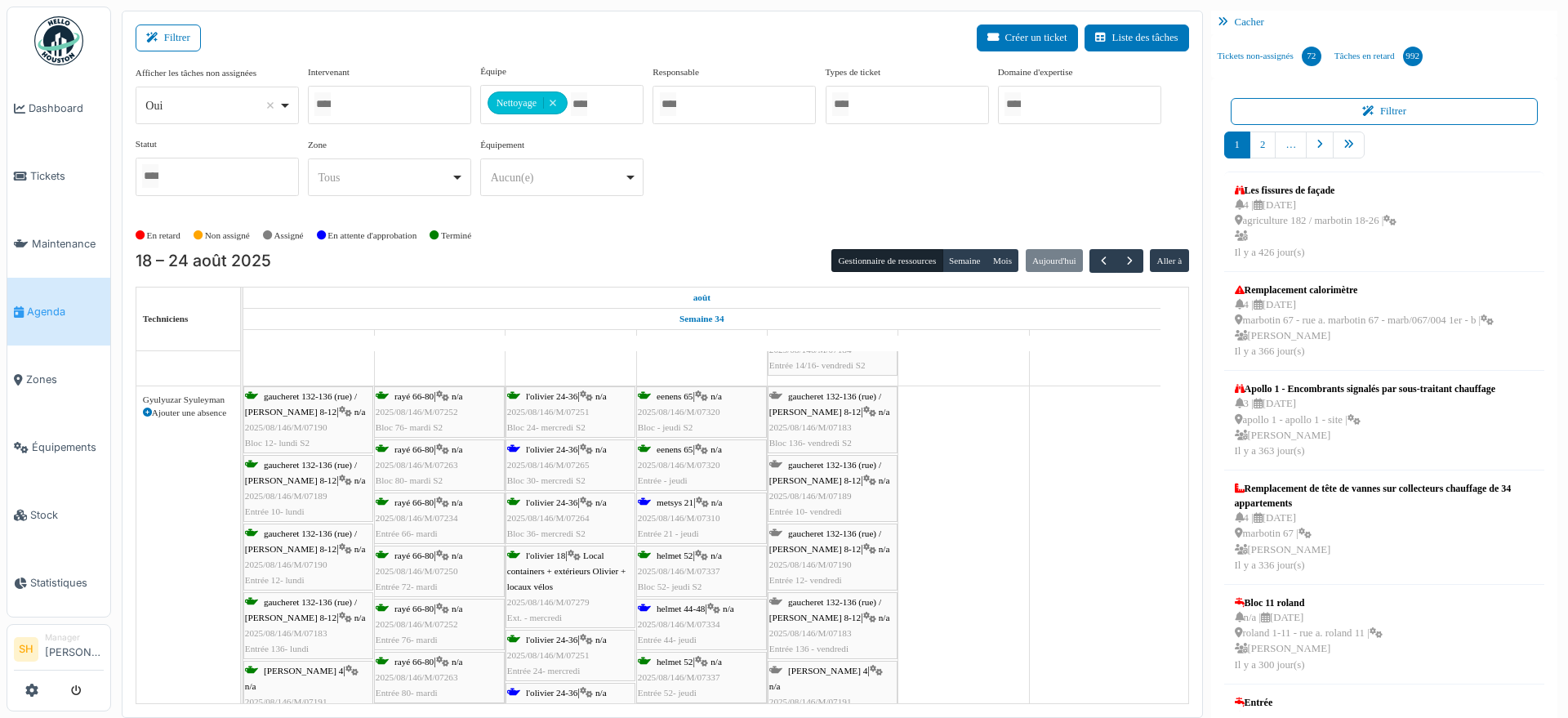
click at [676, 504] on span "metsys 21" at bounding box center [675, 501] width 36 height 10
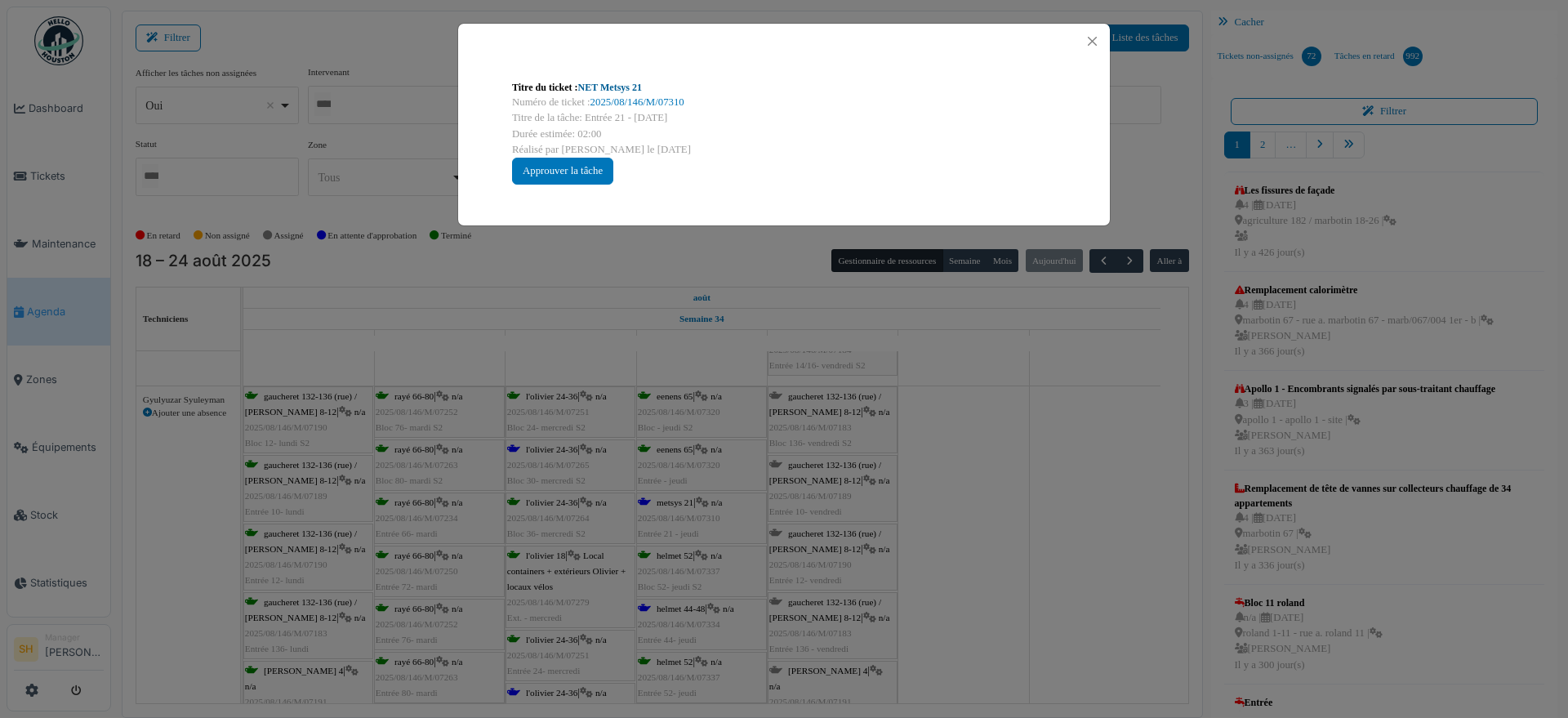
click at [620, 82] on link "NET Metsys 21" at bounding box center [610, 87] width 63 height 11
click at [974, 531] on div "Titre du ticket : NET Metsys 21 Numéro de ticket : 2025/08/146/M/07310 Titre de…" at bounding box center [784, 359] width 1568 height 718
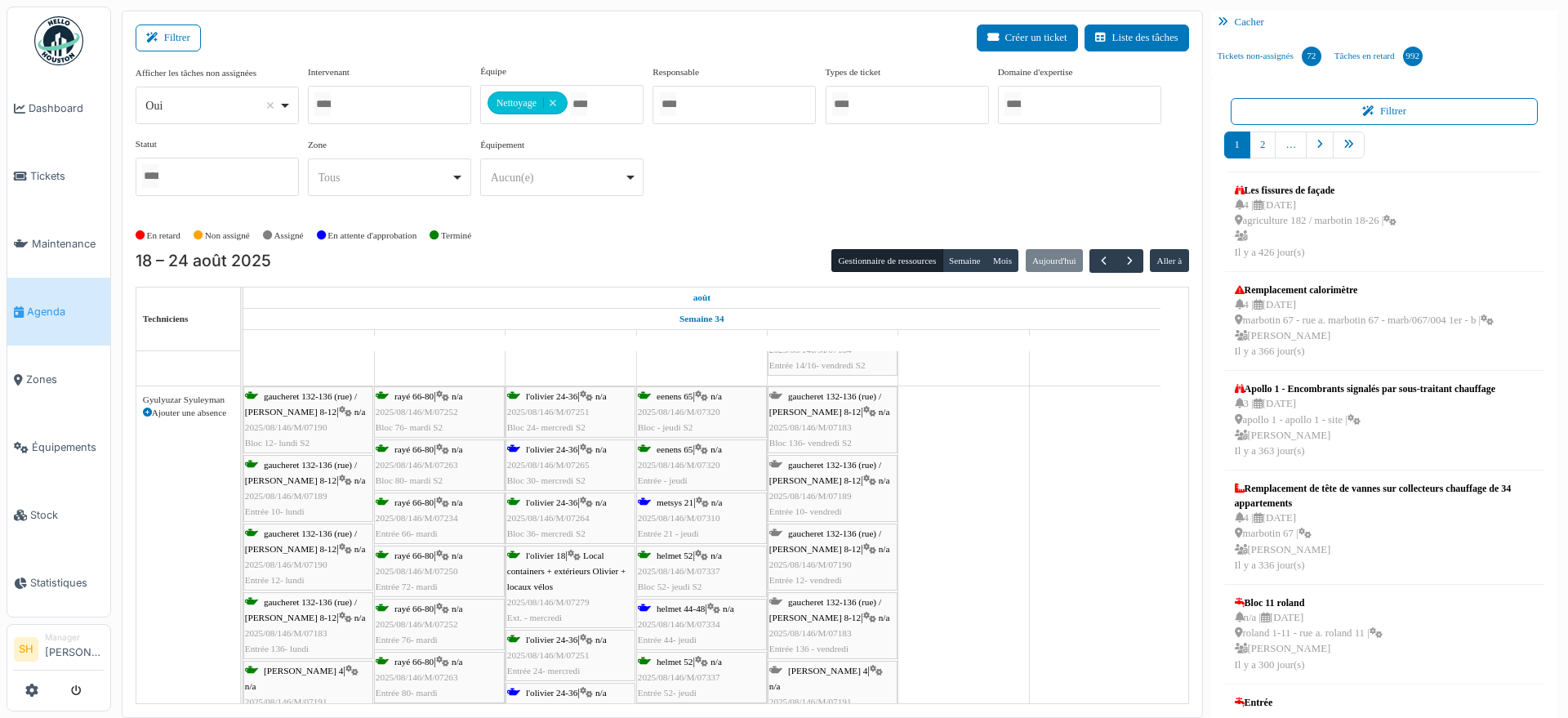
scroll to position [1939, 0]
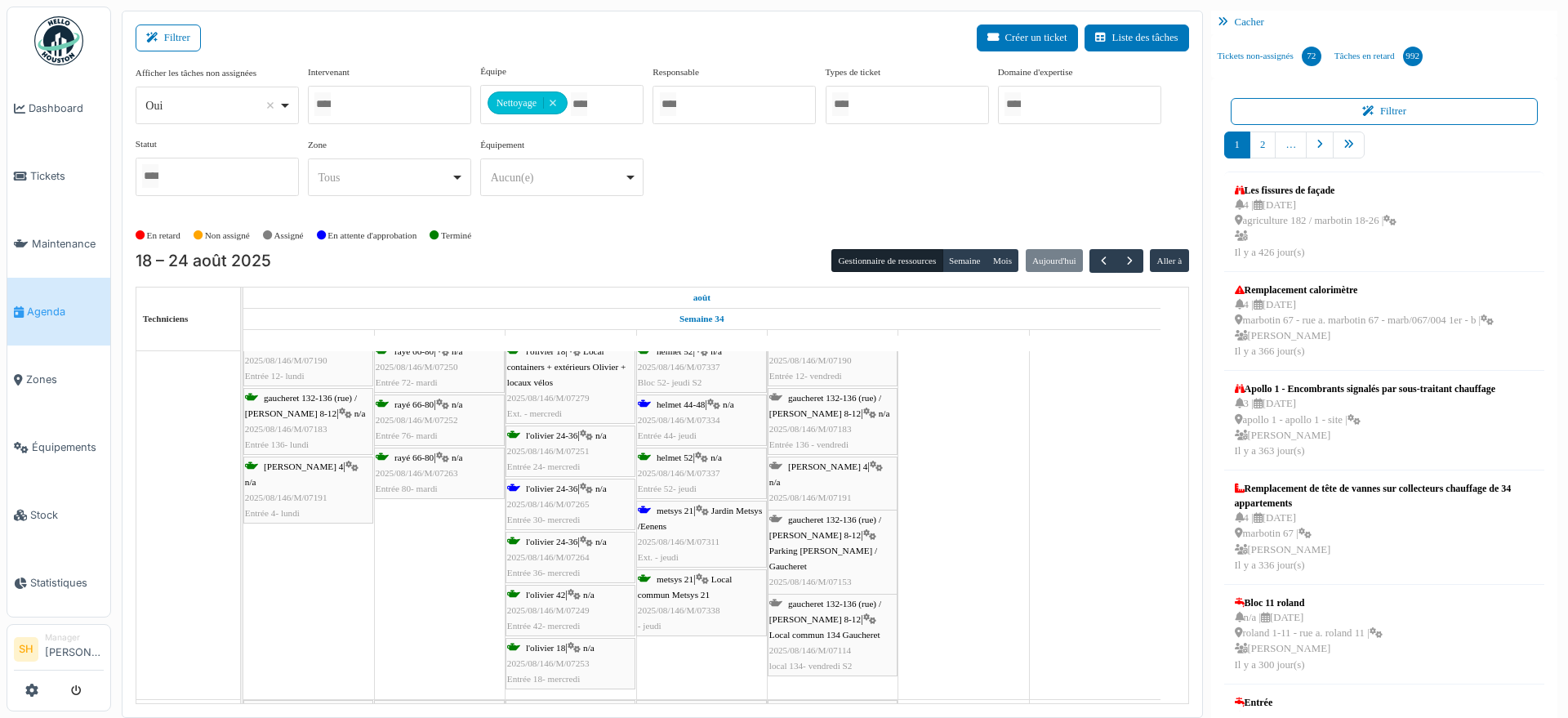
click at [550, 491] on span "l'olivier 24-36" at bounding box center [551, 487] width 51 height 10
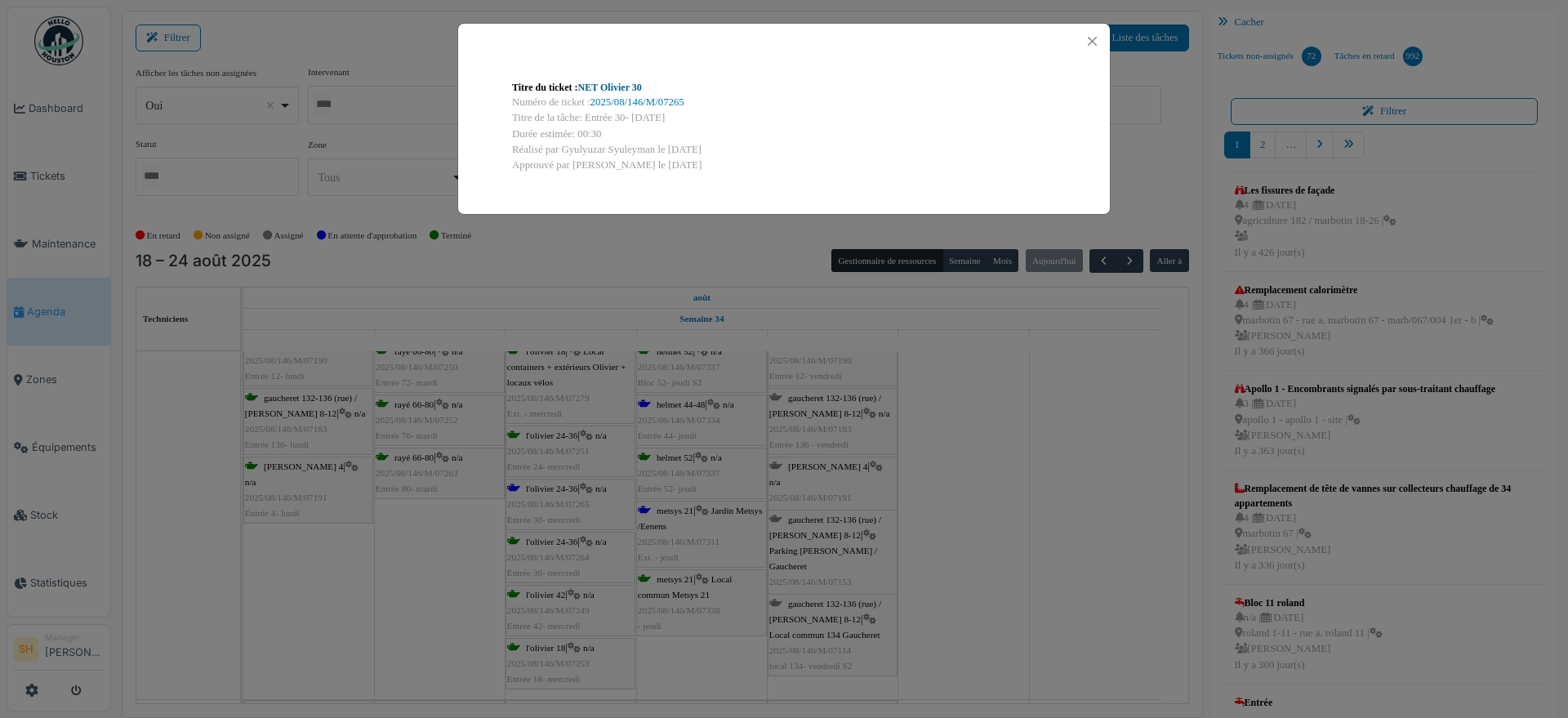
click at [595, 87] on link "NET Olivier 30" at bounding box center [610, 87] width 63 height 11
click at [985, 441] on div "Titre du ticket : NET Olivier 30 Numéro de ticket : 2025/08/146/M/07265 Titre d…" at bounding box center [784, 359] width 1568 height 718
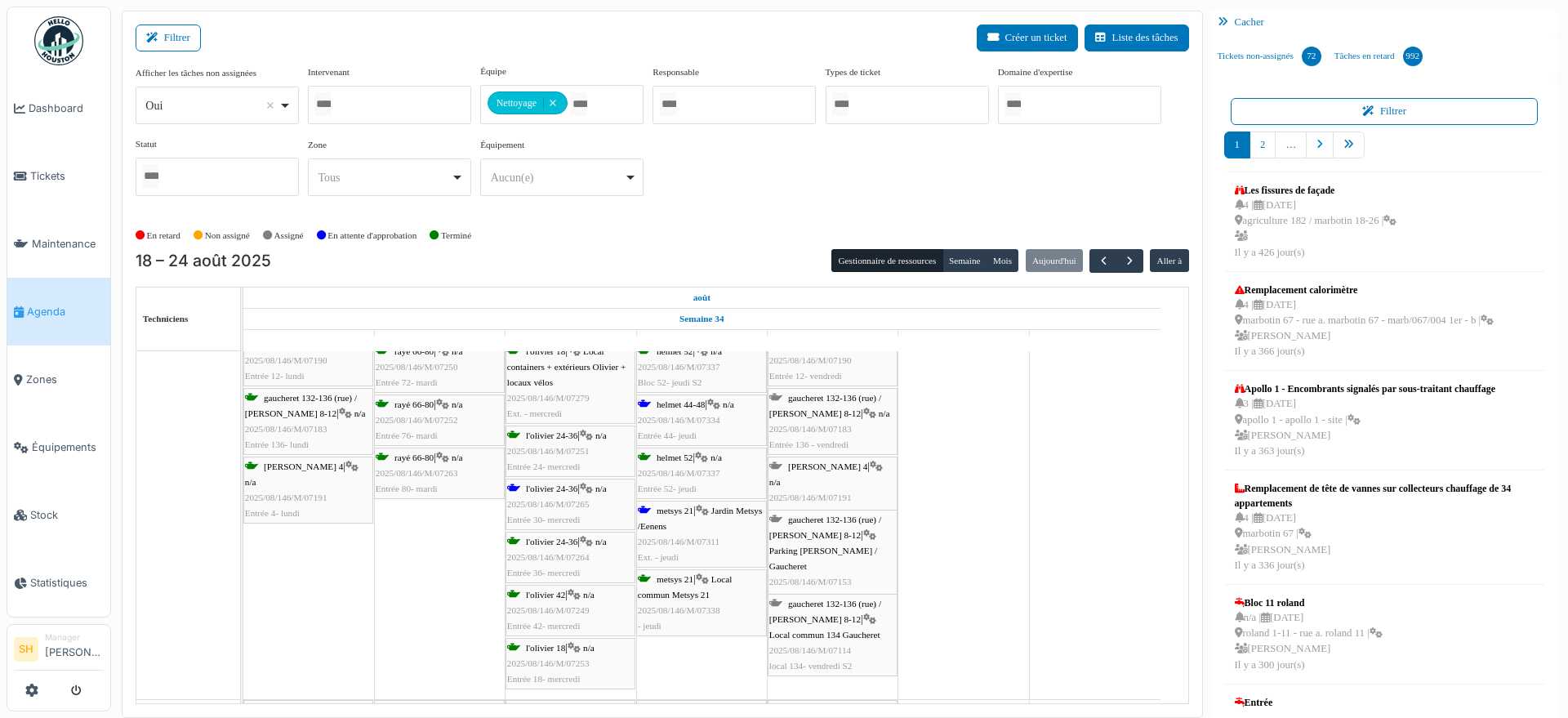
click at [672, 405] on span "helmet 44-48" at bounding box center [681, 403] width 49 height 10
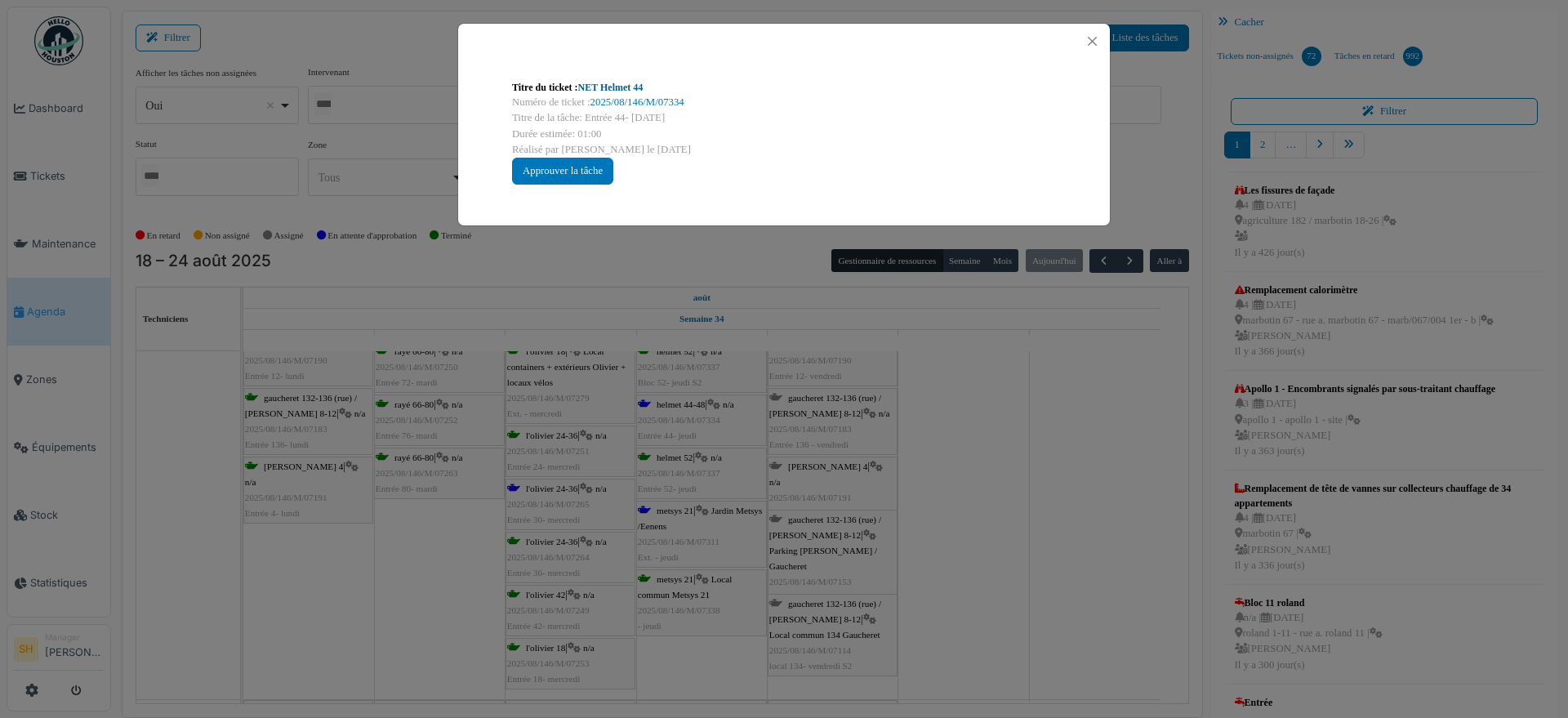
click at [604, 91] on link "NET Helmet 44" at bounding box center [611, 87] width 65 height 11
click at [931, 527] on div "Titre du ticket : NET Helmet 44 Numéro de ticket : 2025/08/146/M/07334 Titre de…" at bounding box center [784, 359] width 1568 height 718
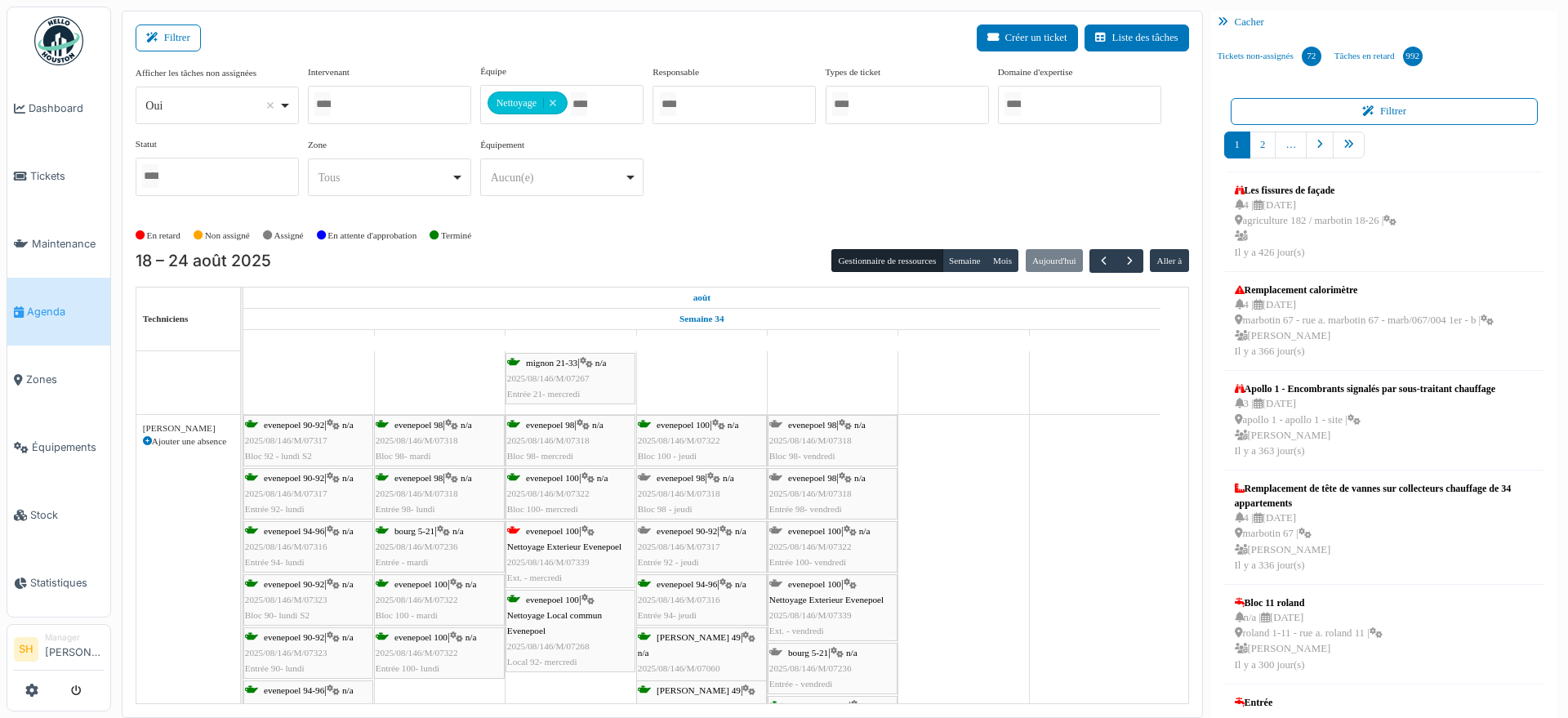
scroll to position [2858, 0]
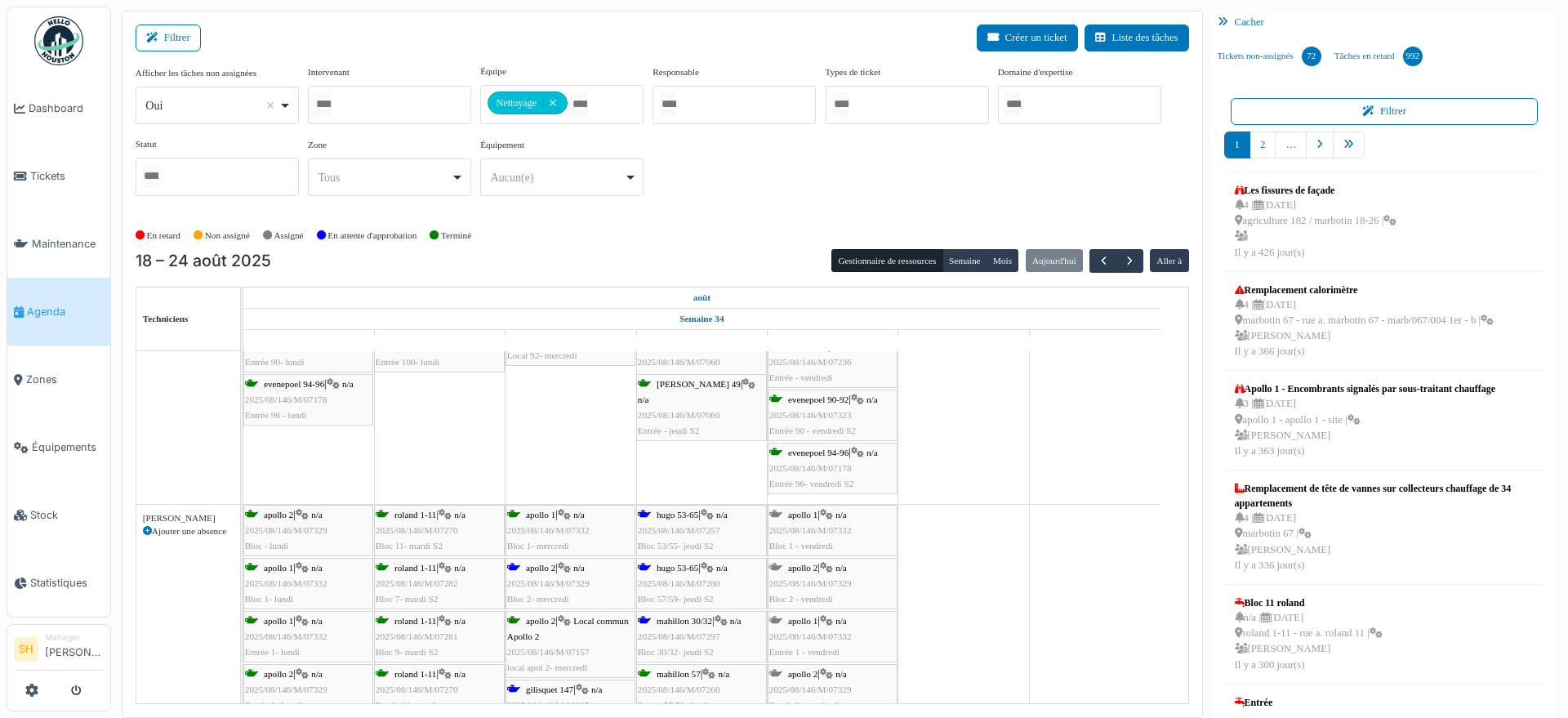
click at [552, 567] on span "apollo 2" at bounding box center [540, 567] width 29 height 10
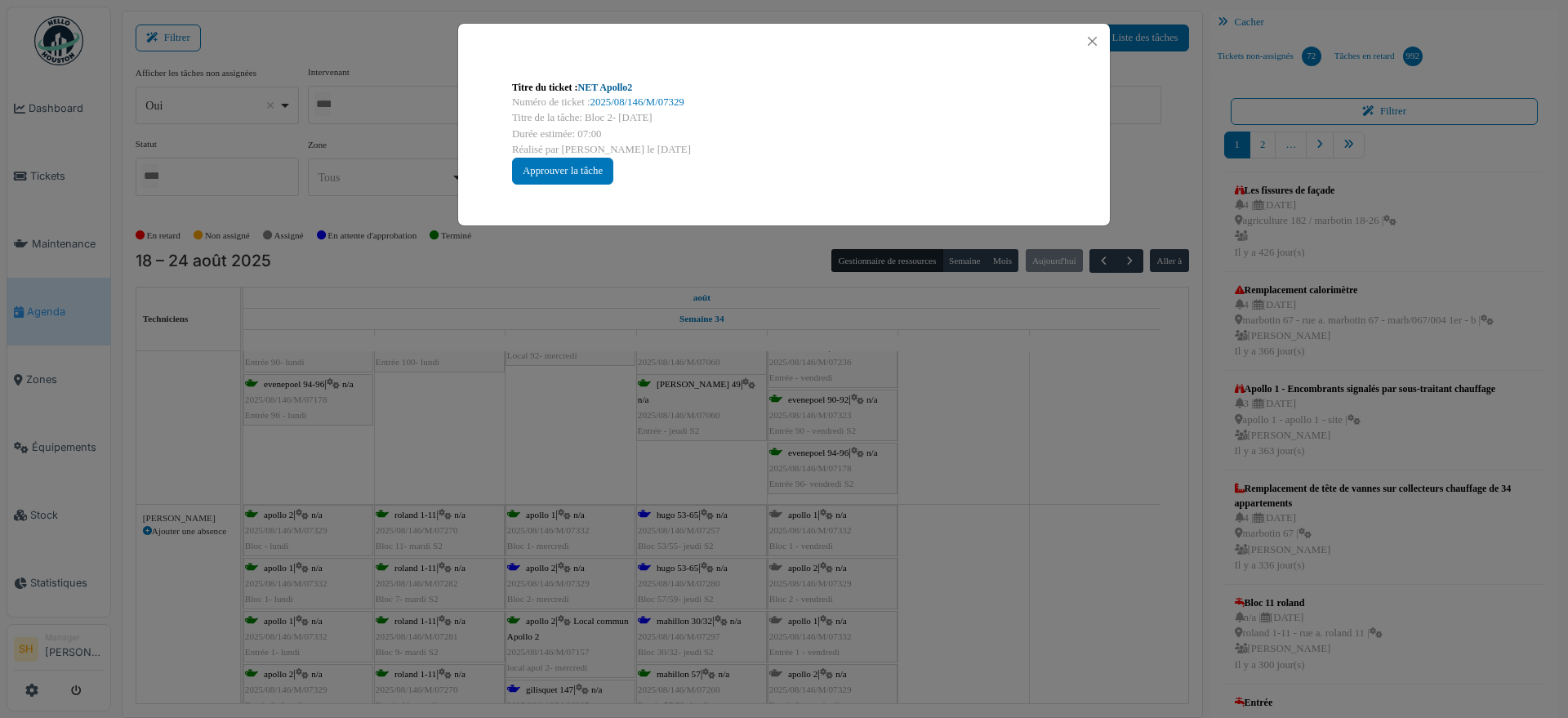
click at [609, 88] on link "NET Apollo2" at bounding box center [605, 87] width 55 height 11
click at [1031, 571] on div "Titre du ticket : NET Apollo2 Numéro de ticket : 2025/08/146/M/07329 Titre de l…" at bounding box center [784, 359] width 1568 height 718
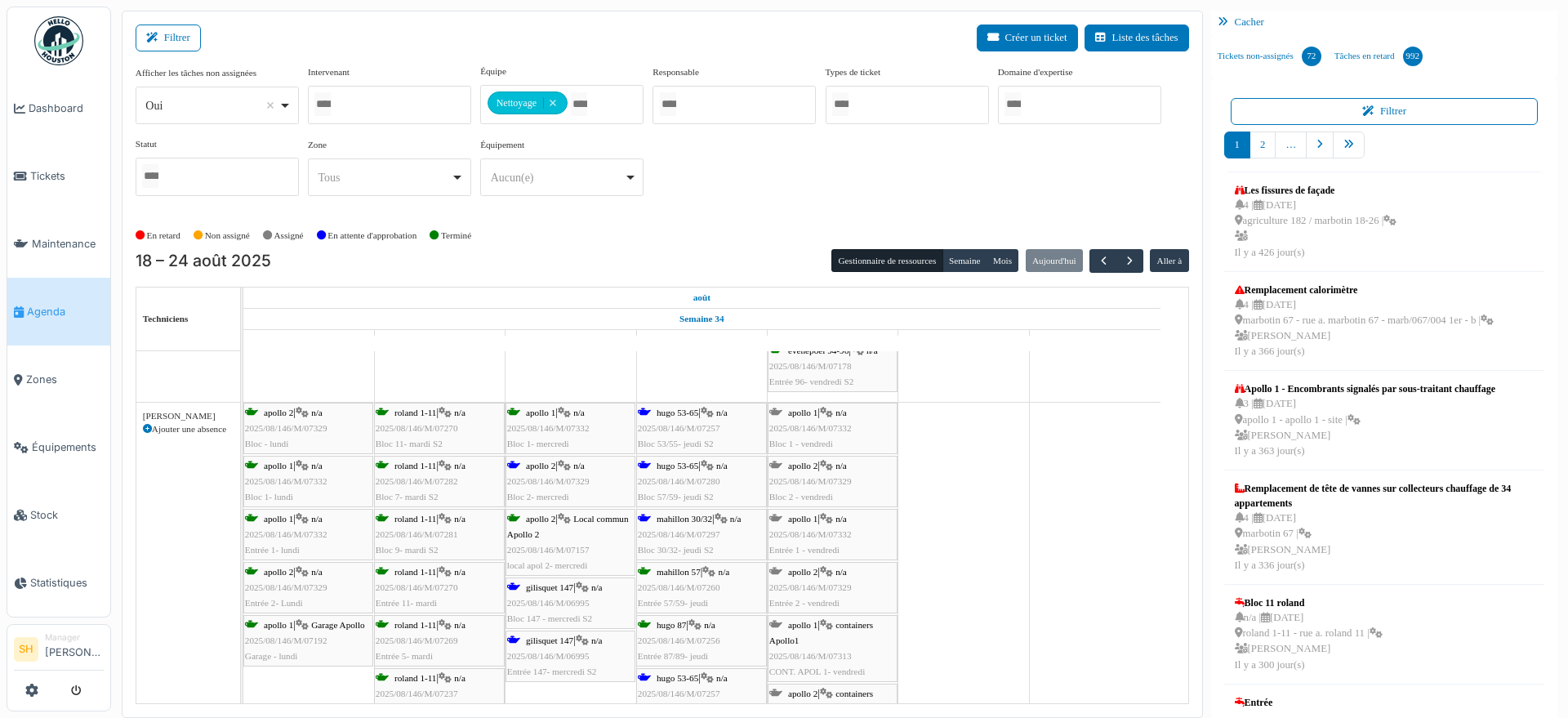
scroll to position [3062, 0]
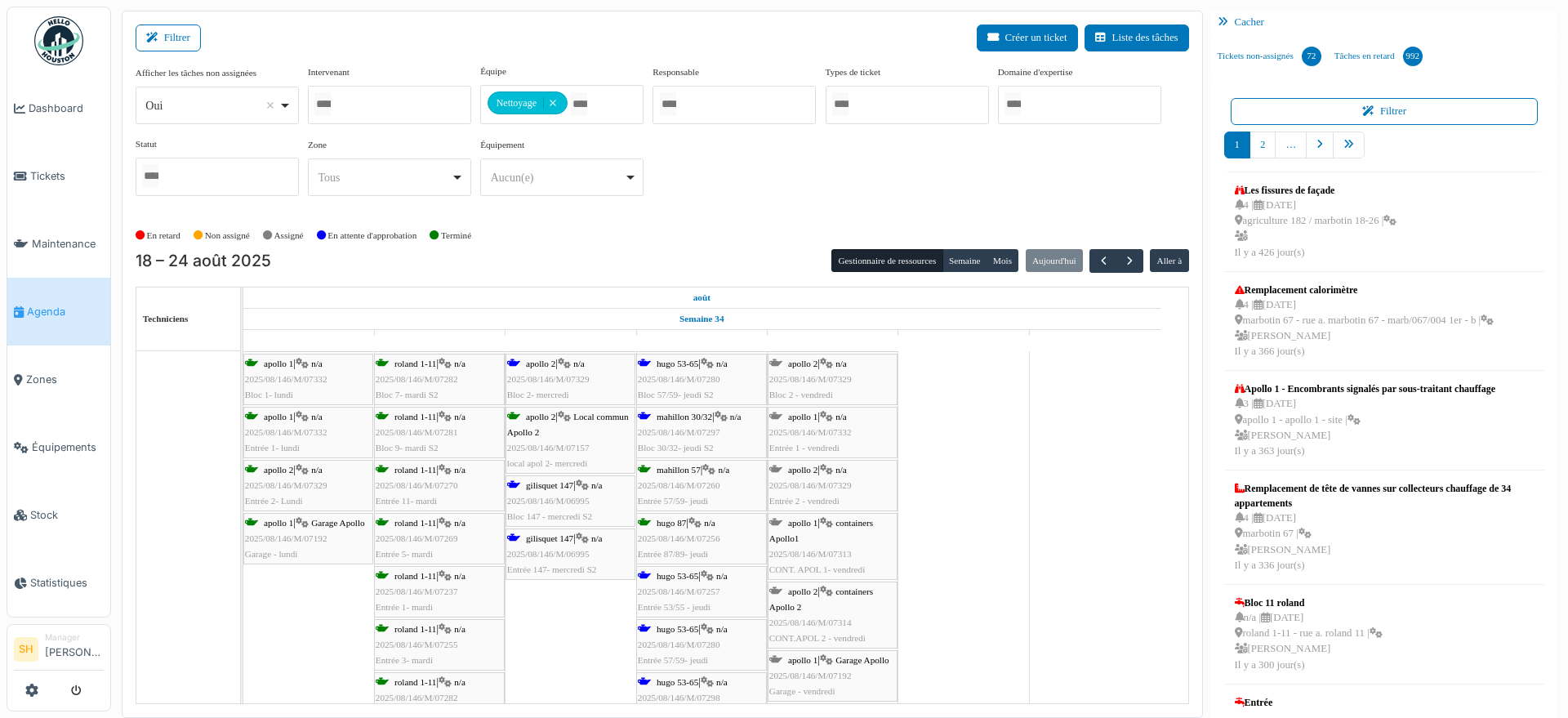
click at [562, 482] on span "gilisquet 147" at bounding box center [549, 485] width 48 height 10
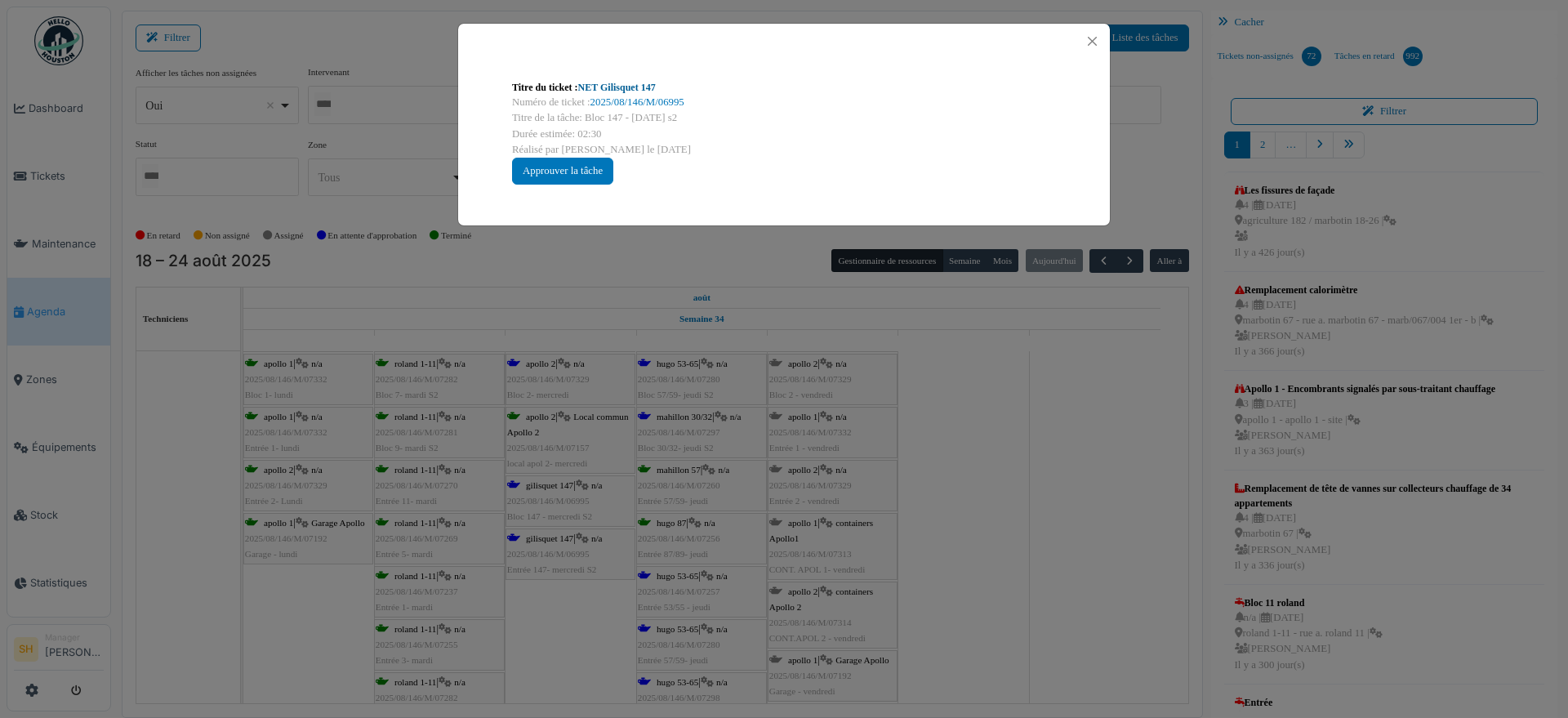
click at [623, 87] on link "NET Gilisquet 147" at bounding box center [617, 87] width 77 height 11
click at [964, 529] on div "Titre du ticket : NET Gilisquet 147 Numéro de ticket : 2025/08/146/M/06995 Titr…" at bounding box center [784, 359] width 1568 height 718
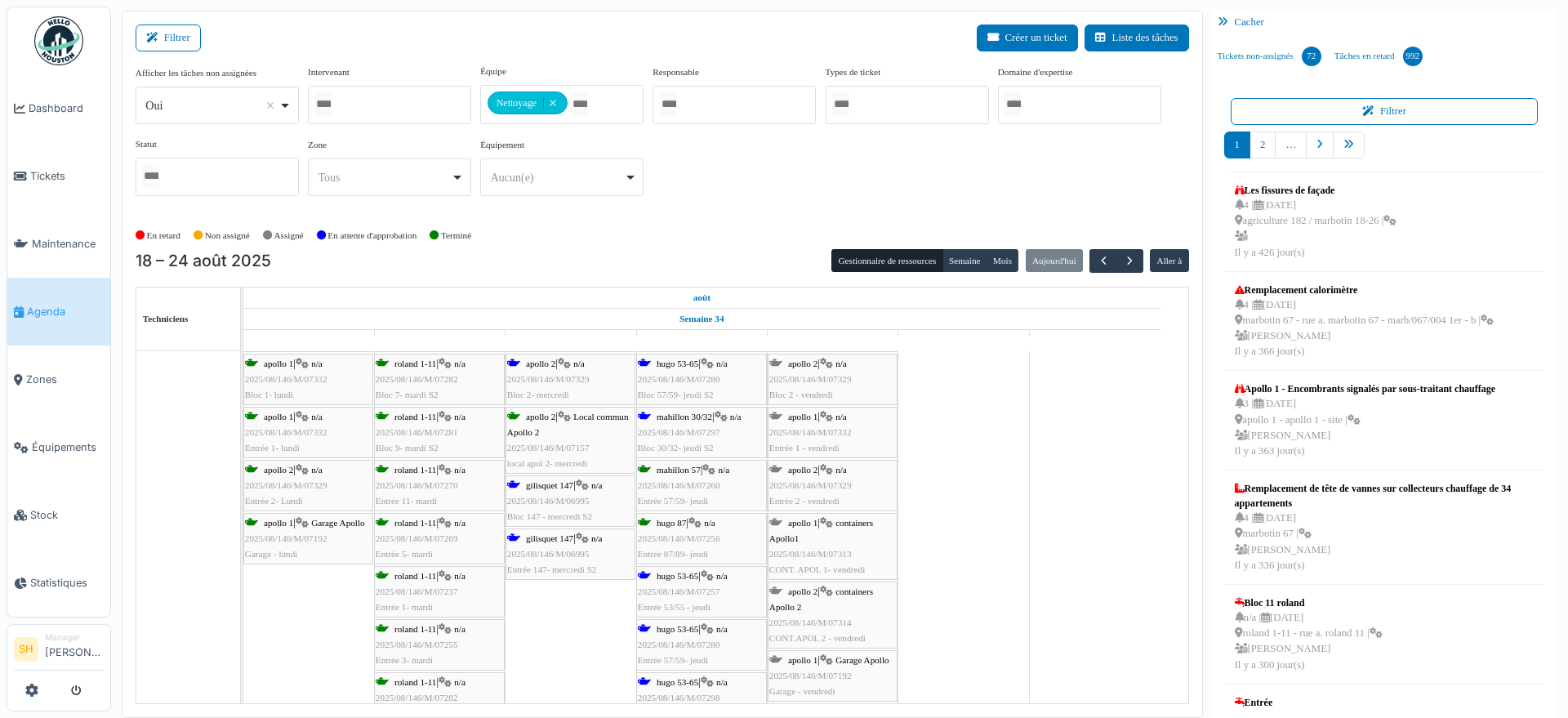
click at [695, 592] on span "2025/08/146/M/07257" at bounding box center [678, 591] width 82 height 10
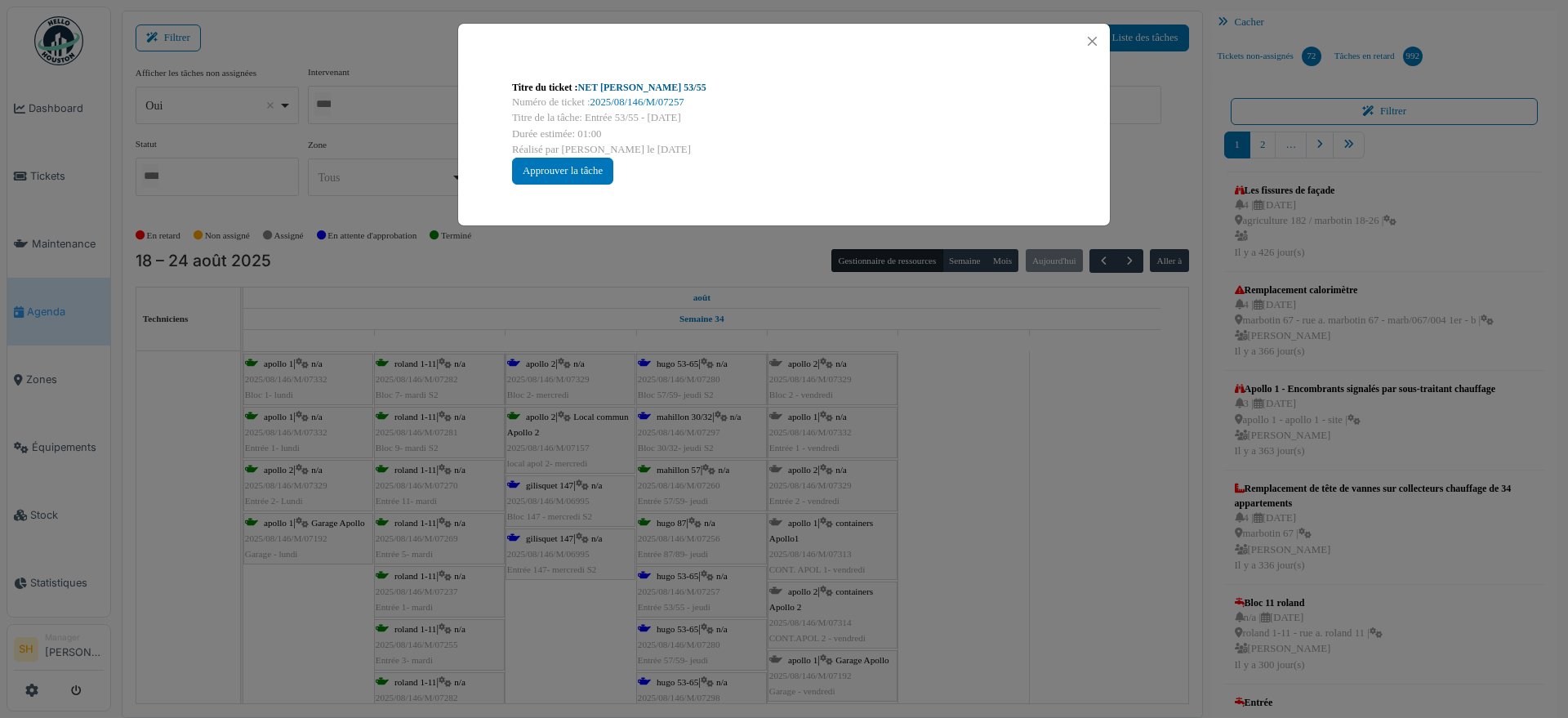
click at [630, 86] on link "NET Hugo 53/55" at bounding box center [643, 87] width 128 height 11
drag, startPoint x: 994, startPoint y: 500, endPoint x: 812, endPoint y: 538, distance: 185.9
click at [994, 502] on div "Titre du ticket : NET Hugo 53/55 Numéro de ticket : 2025/08/146/M/07257 Titre d…" at bounding box center [784, 359] width 1568 height 718
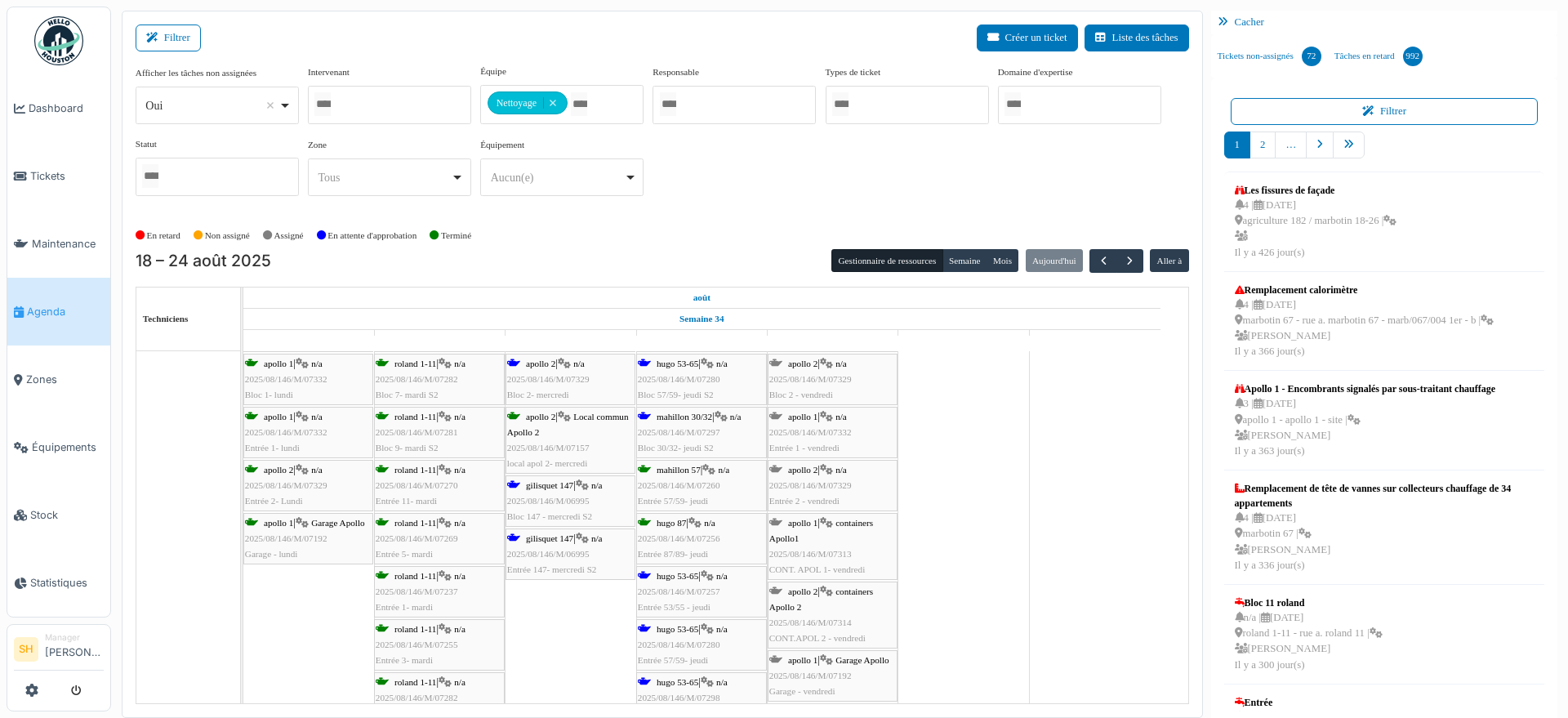
click at [673, 625] on span "hugo 53-65" at bounding box center [677, 628] width 42 height 10
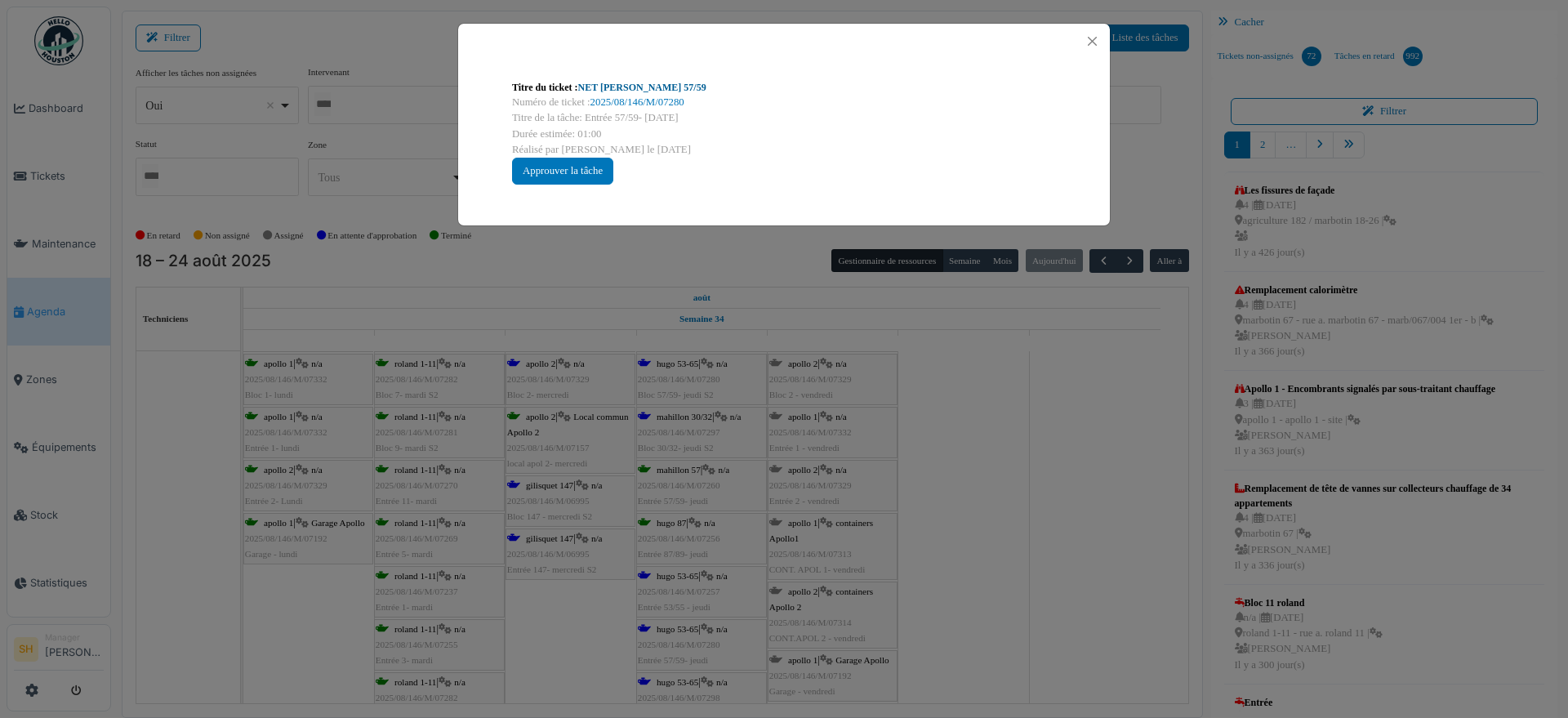
click at [632, 83] on link "NET Hugo 57/59" at bounding box center [643, 87] width 128 height 11
click at [1007, 513] on div "Titre du ticket : NET Hugo 57/59 Numéro de ticket : 2025/08/146/M/07280 Titre d…" at bounding box center [784, 359] width 1568 height 718
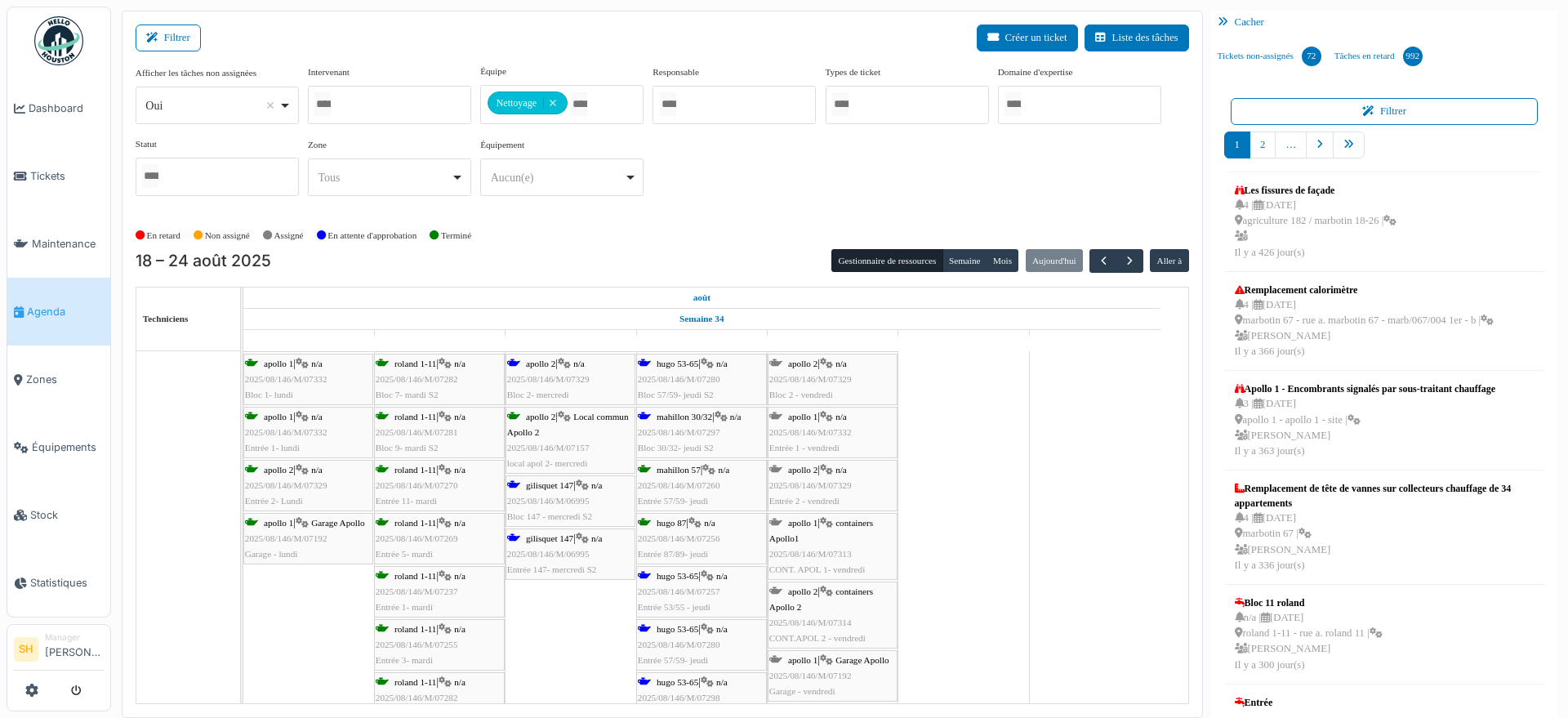
click at [582, 377] on span "2025/08/146/M/07329" at bounding box center [548, 378] width 82 height 10
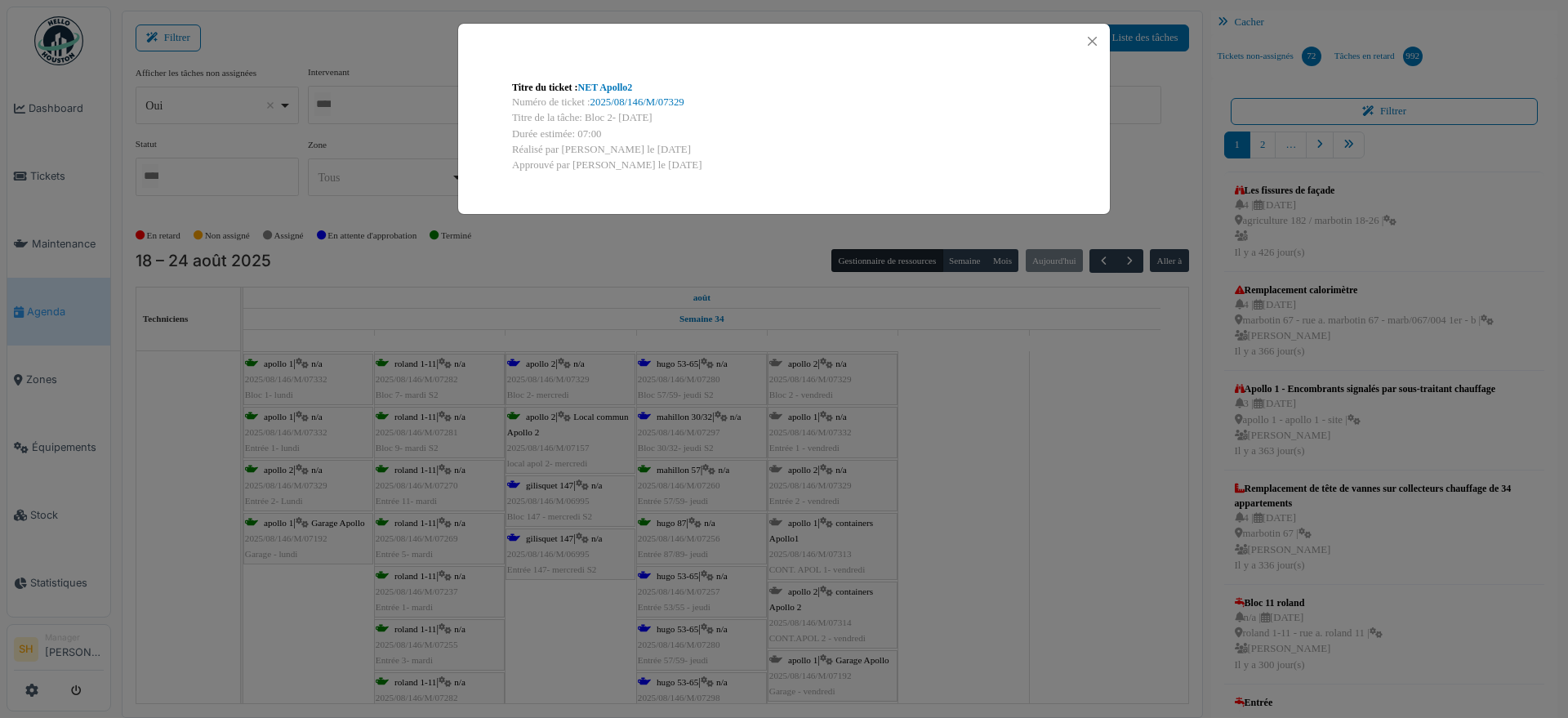
click at [1000, 535] on div "Titre du ticket : NET Apollo2 Numéro de ticket : 2025/08/146/M/07329 Titre de l…" at bounding box center [784, 359] width 1568 height 718
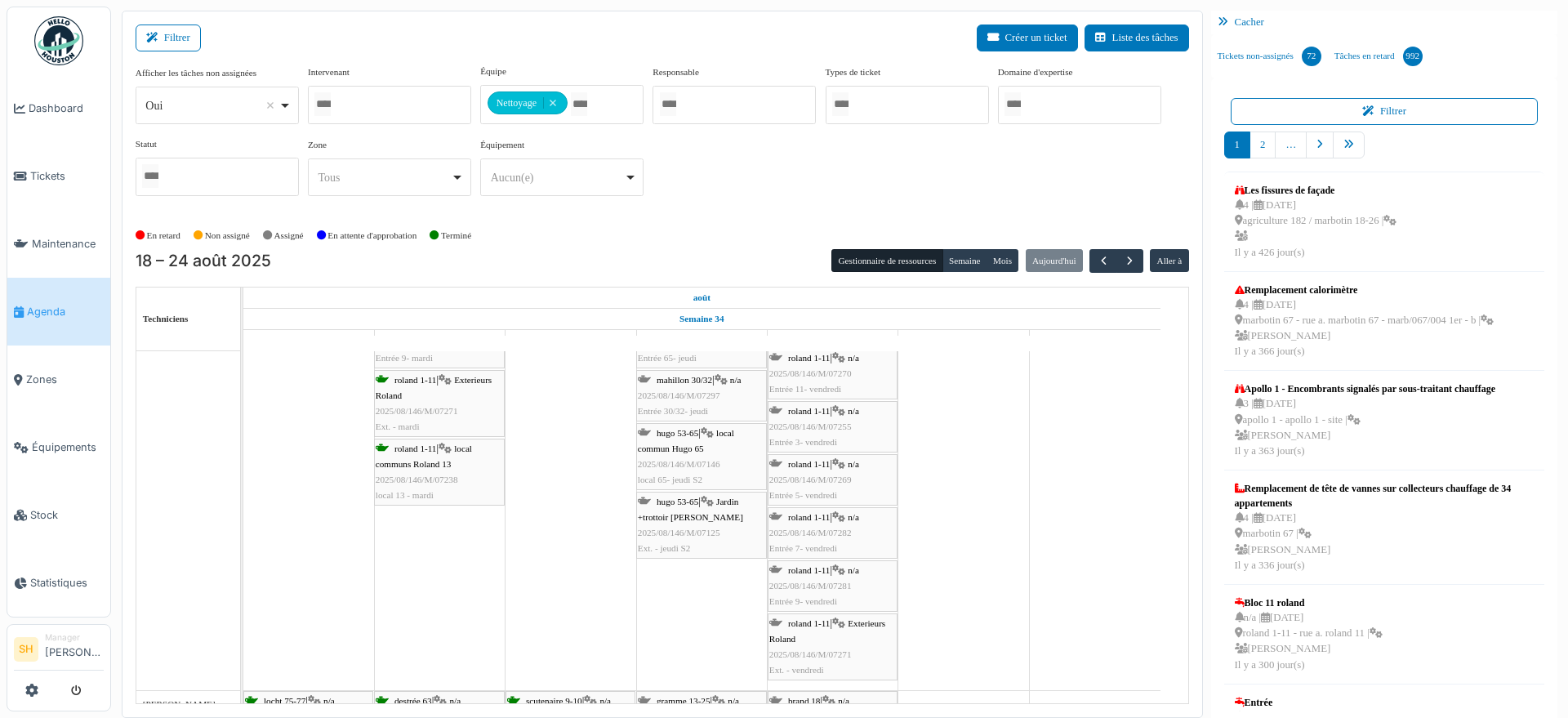
scroll to position [3776, 0]
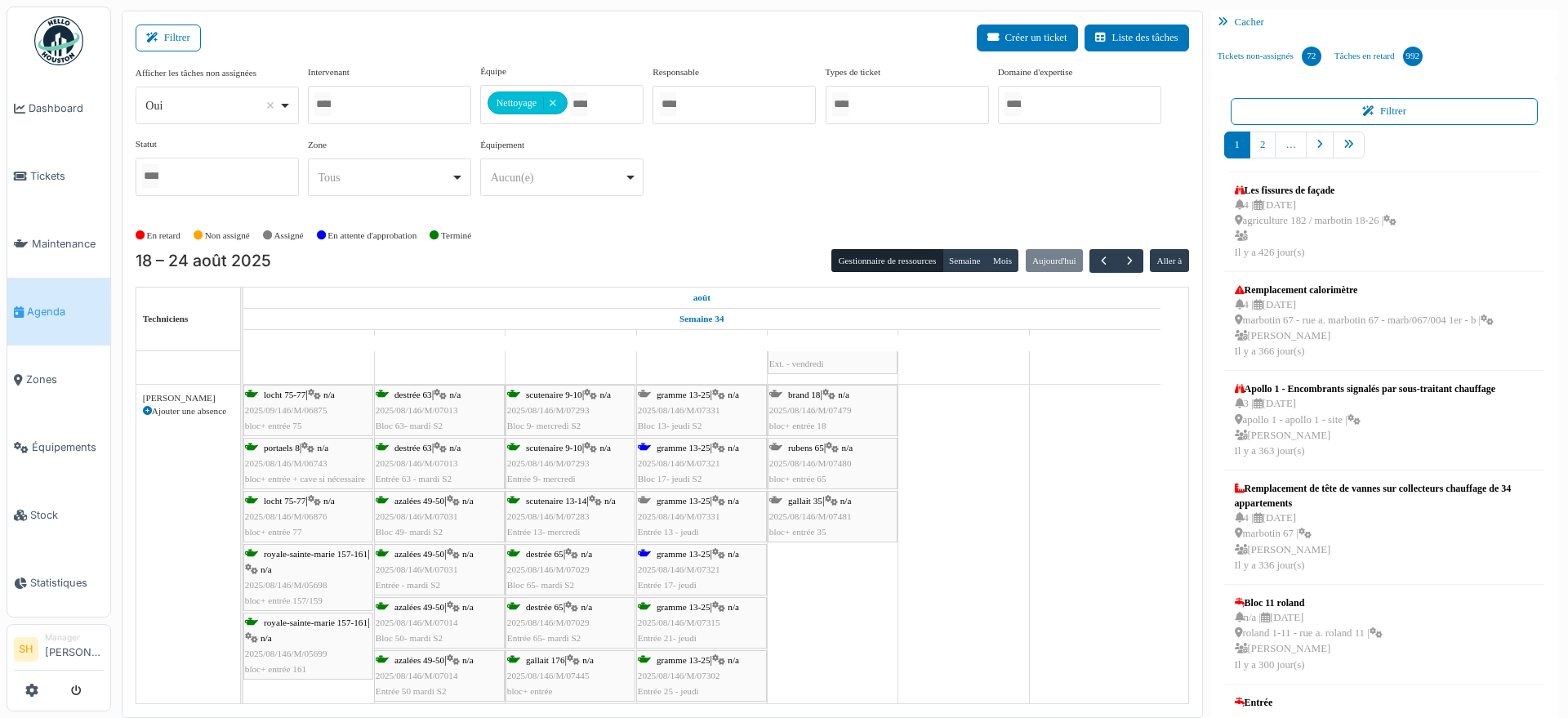
click at [694, 553] on span "gramme 13-25" at bounding box center [683, 553] width 54 height 10
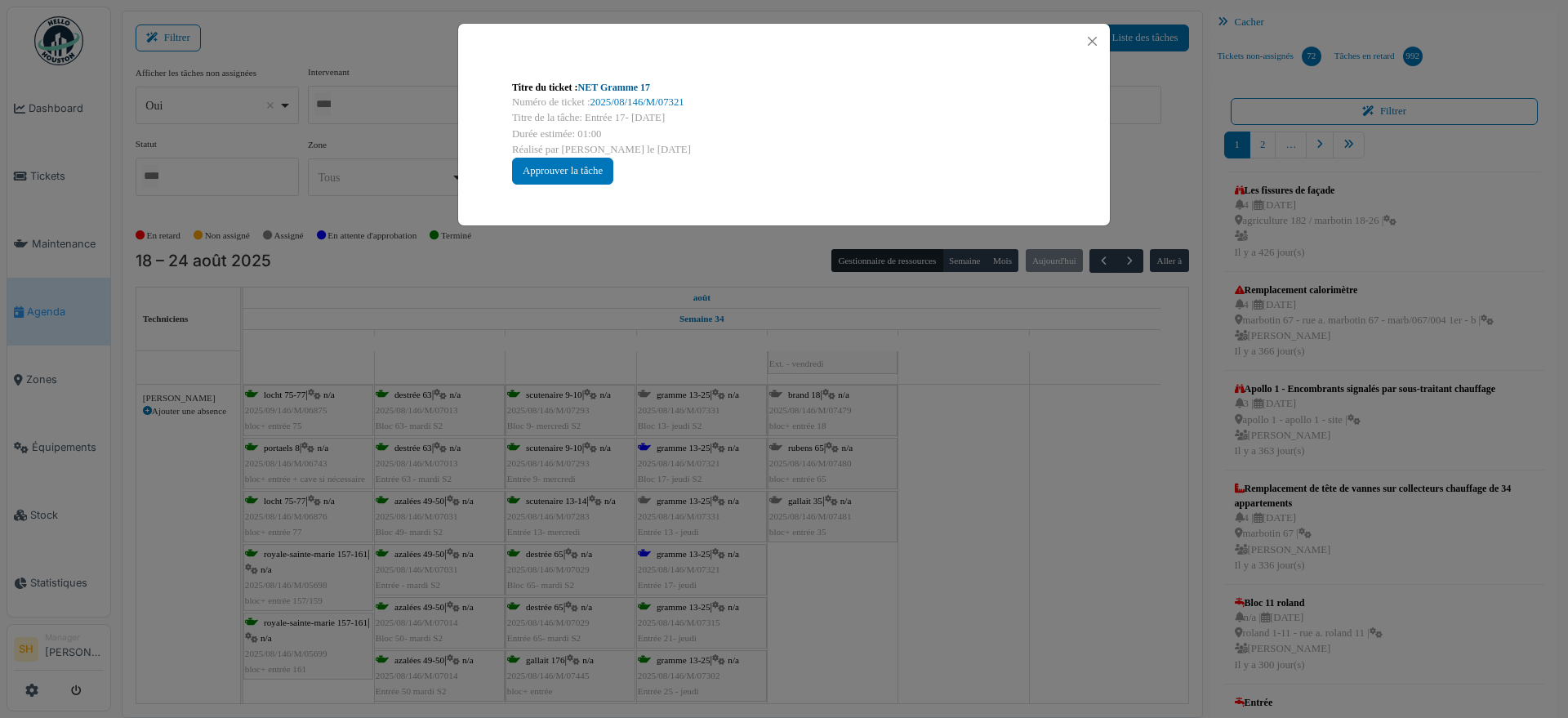
click at [615, 87] on link "NET Gramme 17" at bounding box center [614, 87] width 72 height 11
click at [954, 584] on div "Titre du ticket : NET Gramme 17 Numéro de ticket : 2025/08/146/M/07321 Titre de…" at bounding box center [784, 359] width 1568 height 718
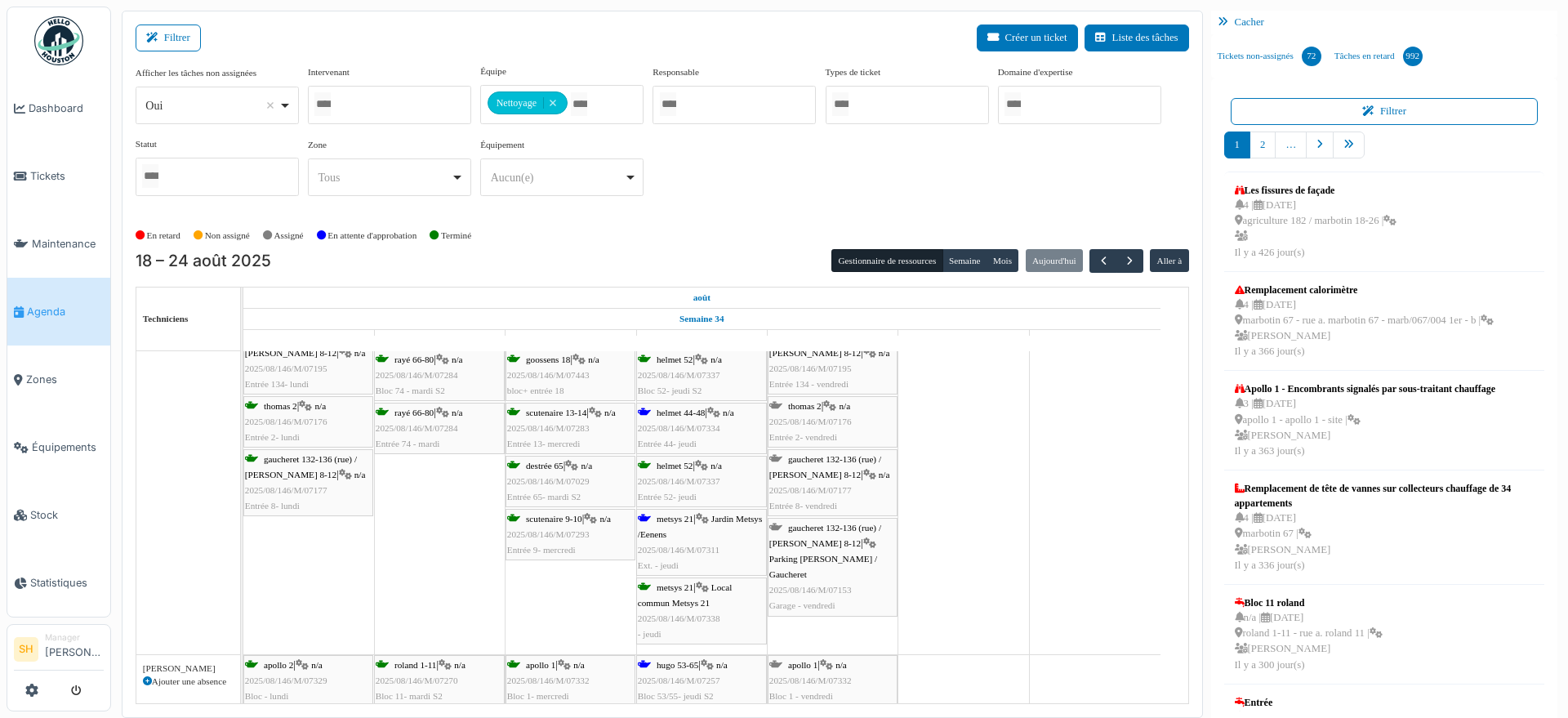
scroll to position [4491, 0]
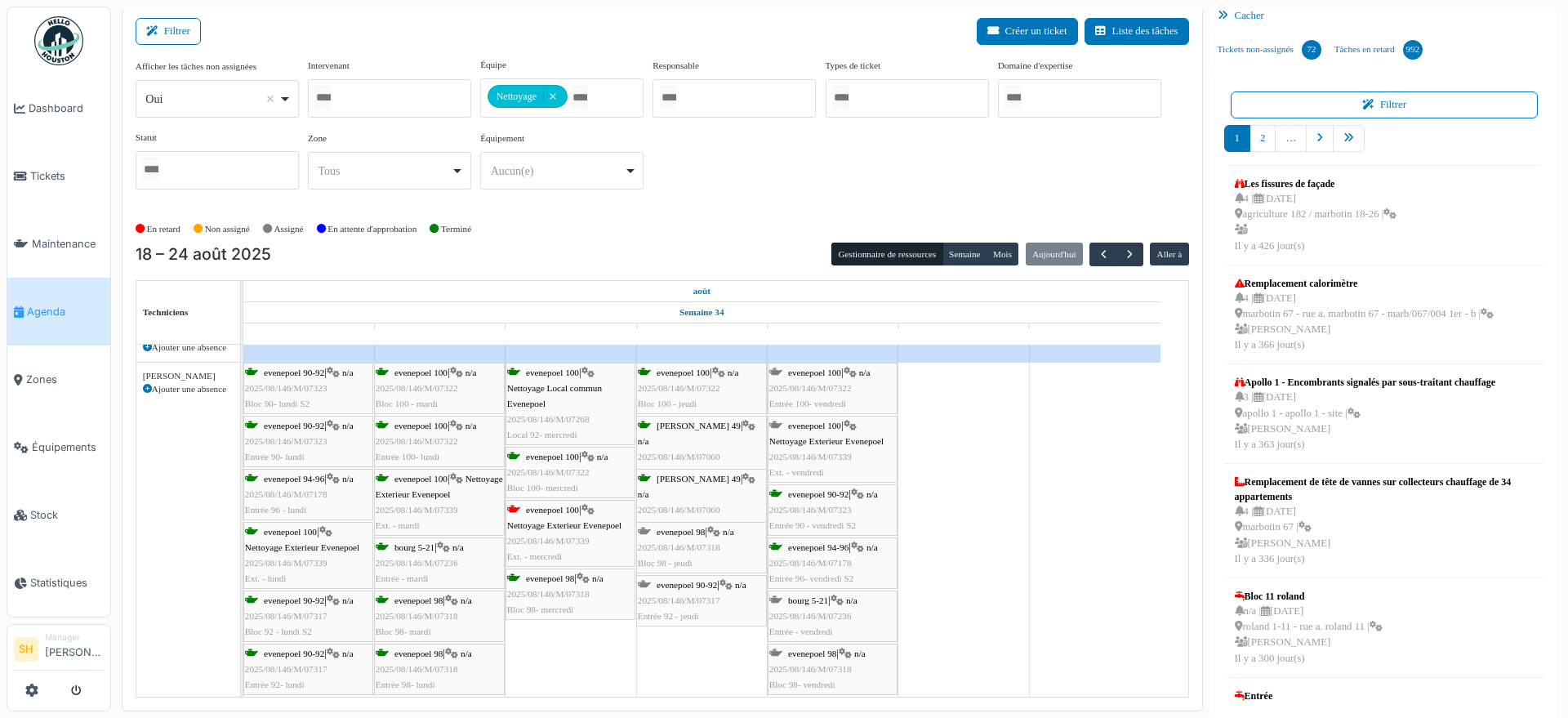
click at [581, 255] on div "18 – 24 août 2025 Gestionnaire de ressources Semaine Mois Aujourd'hui Aller à" at bounding box center [662, 254] width 1054 height 23
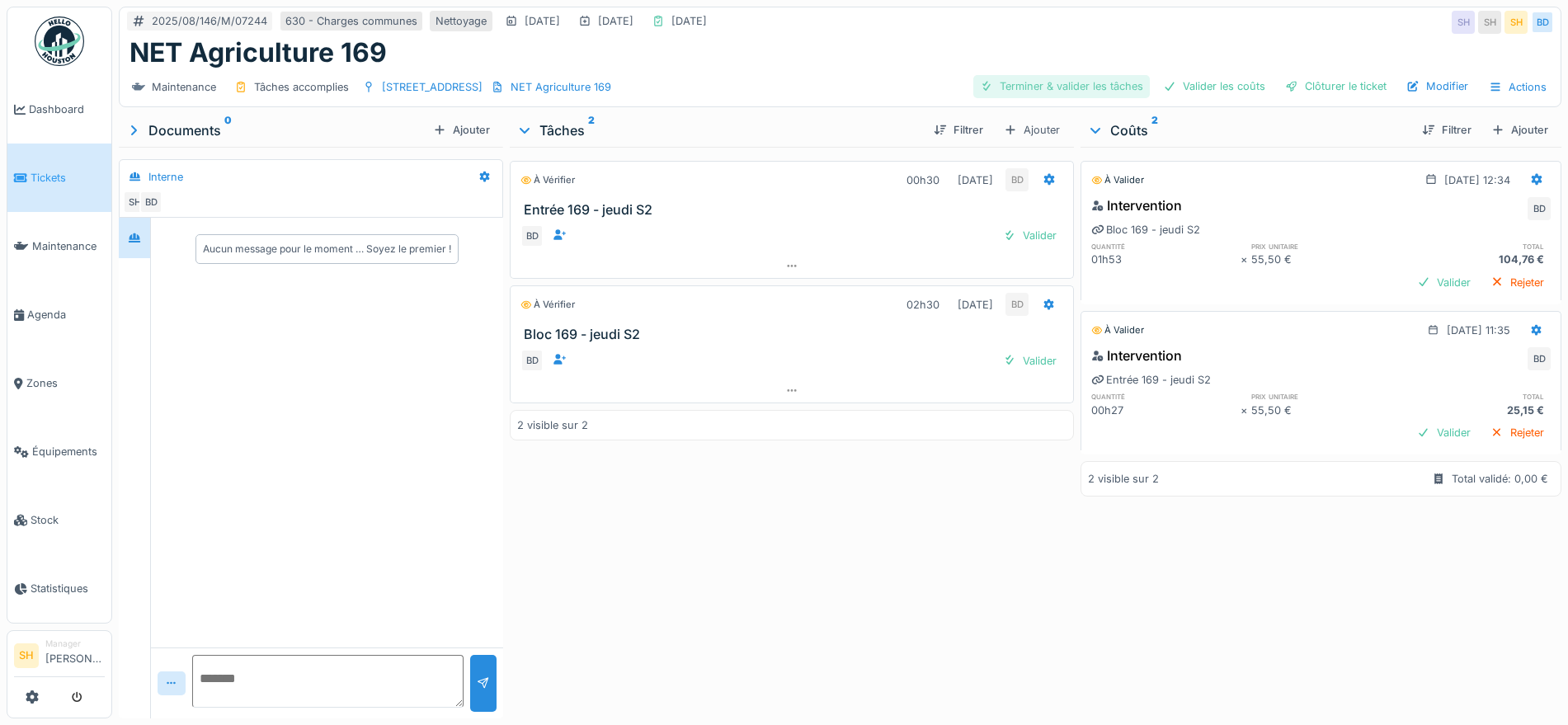
click at [1049, 86] on div "Terminer & valider les tâches" at bounding box center [1061, 86] width 176 height 22
click at [1204, 92] on div "Valider les coûts" at bounding box center [1214, 86] width 116 height 22
click at [1294, 92] on div "Clôturer le ticket" at bounding box center [1335, 86] width 115 height 22
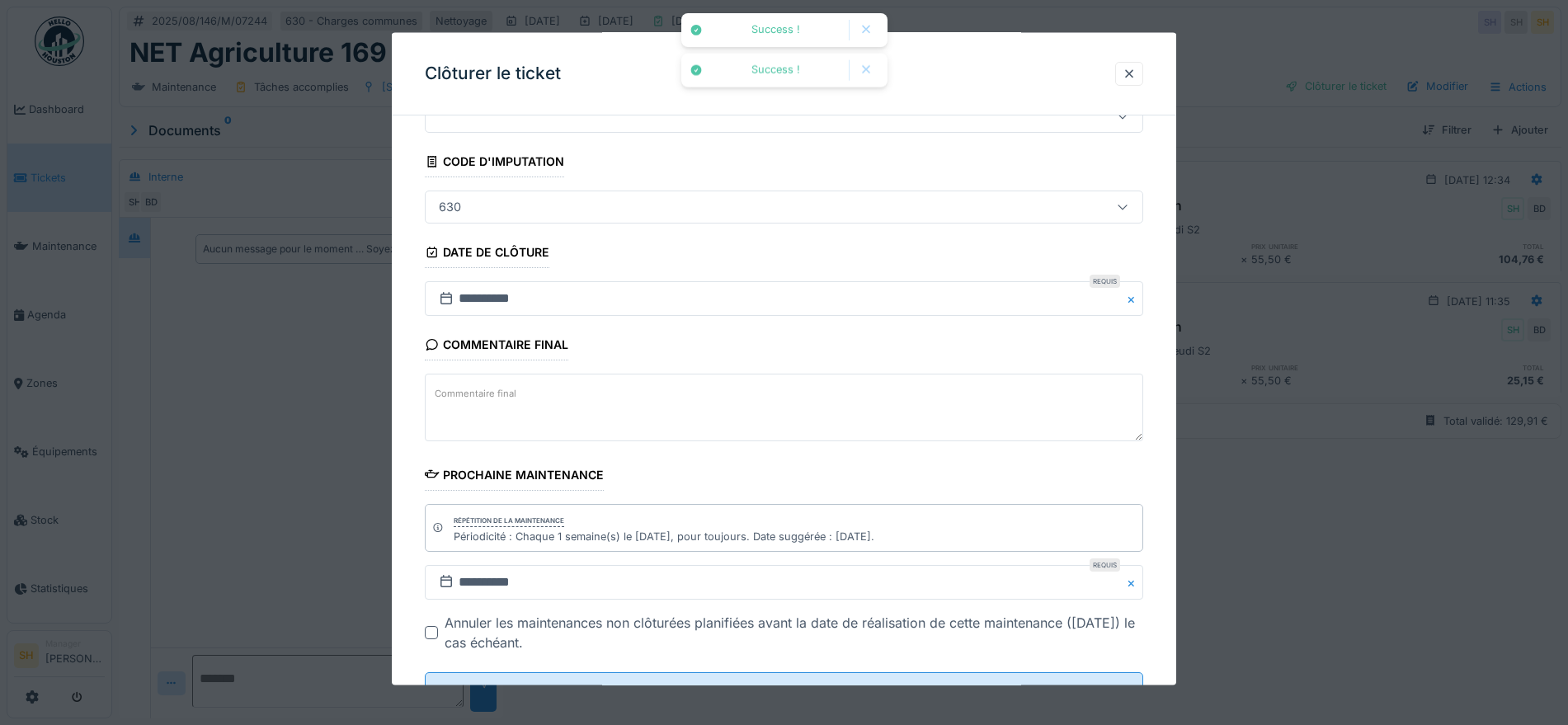
scroll to position [141, 0]
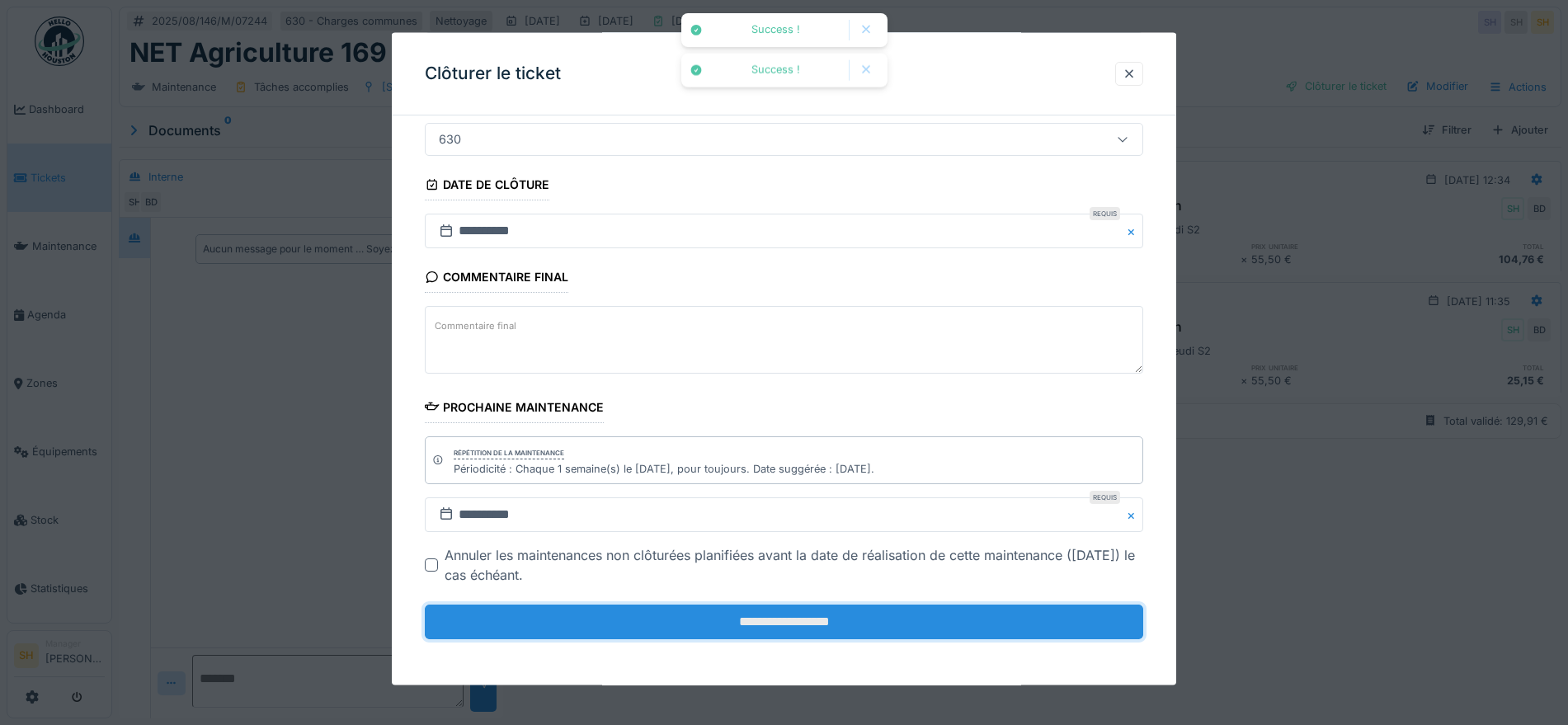
click at [824, 622] on input "**********" at bounding box center [784, 622] width 718 height 35
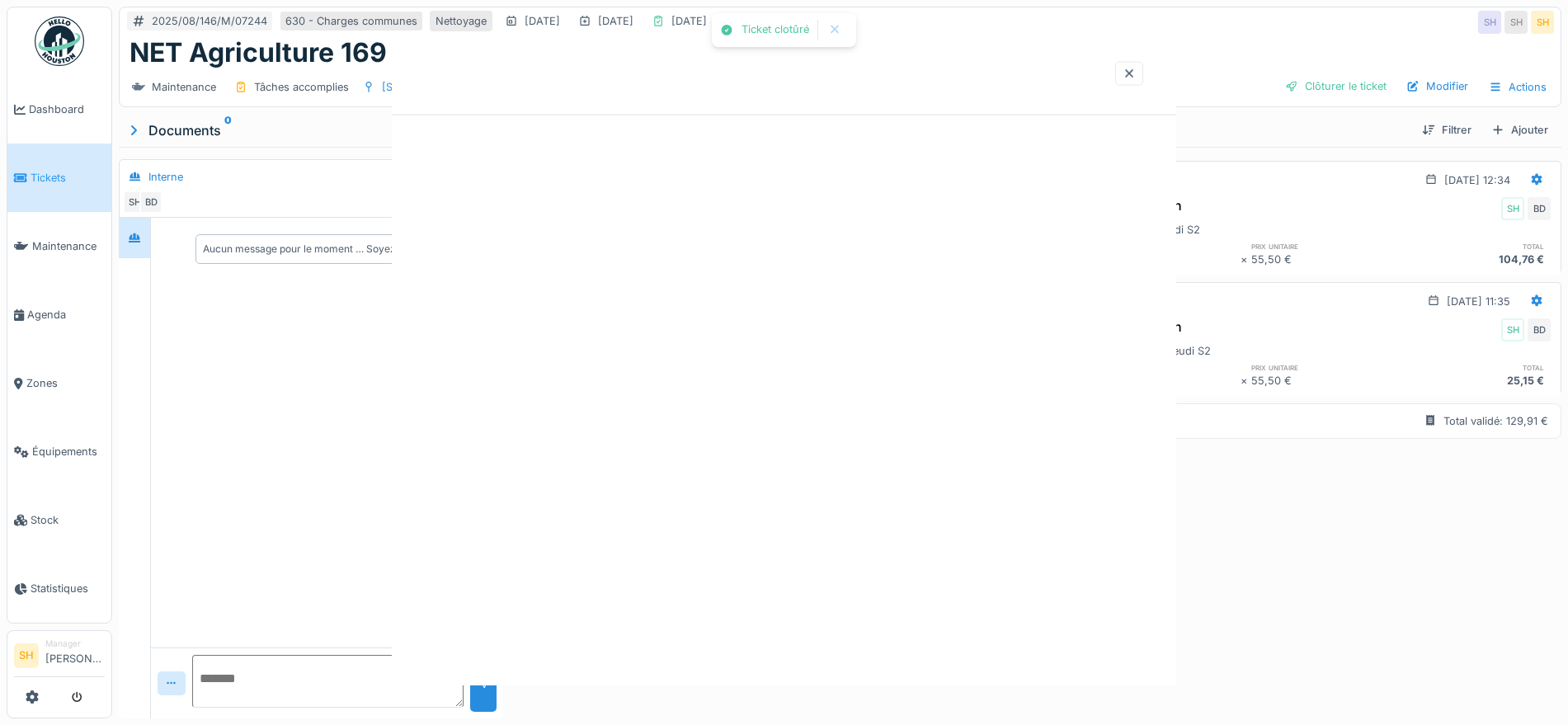
scroll to position [0, 0]
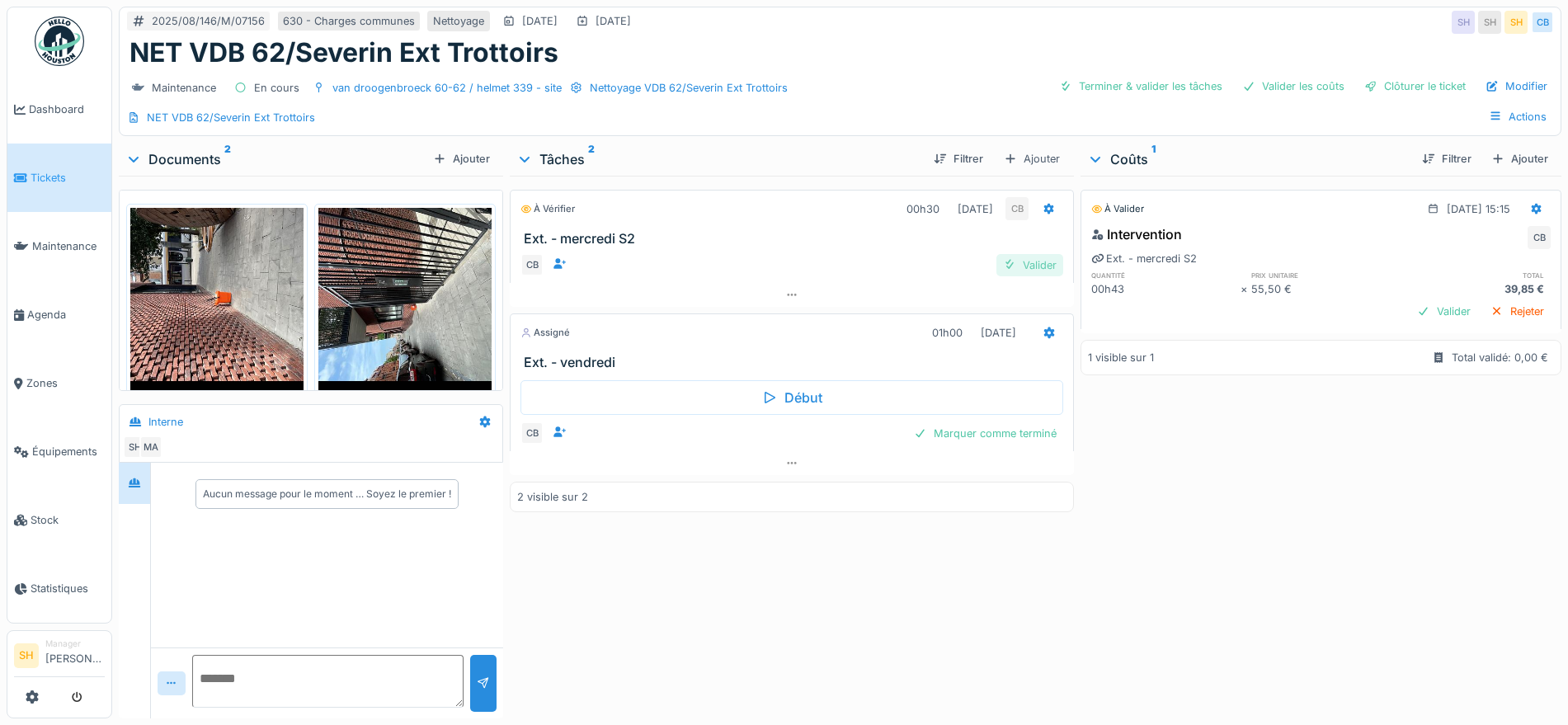
click at [1022, 262] on div "Valider" at bounding box center [1029, 264] width 67 height 22
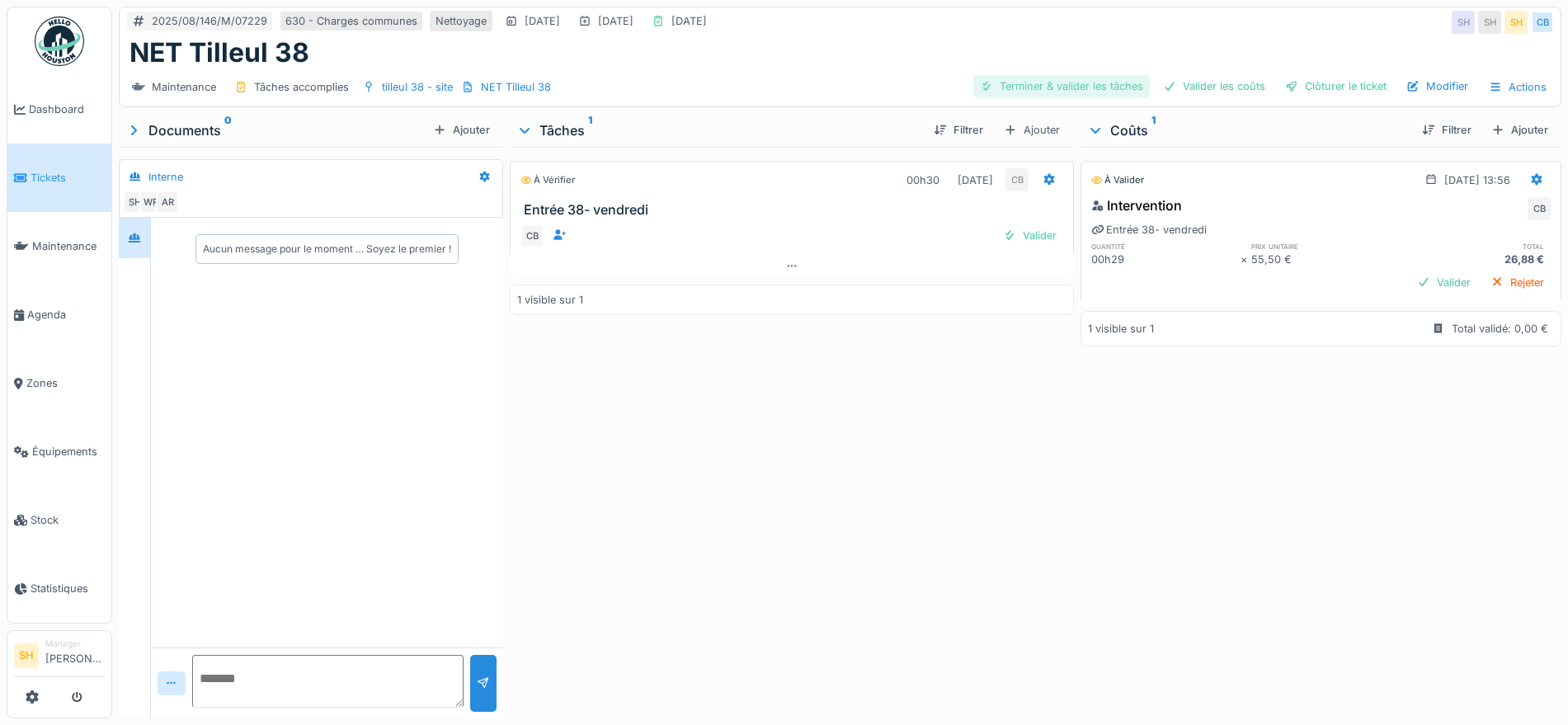
click at [1003, 87] on div "Terminer & valider les tâches" at bounding box center [1061, 86] width 176 height 22
click at [1180, 86] on div "Valider les coûts" at bounding box center [1214, 86] width 116 height 22
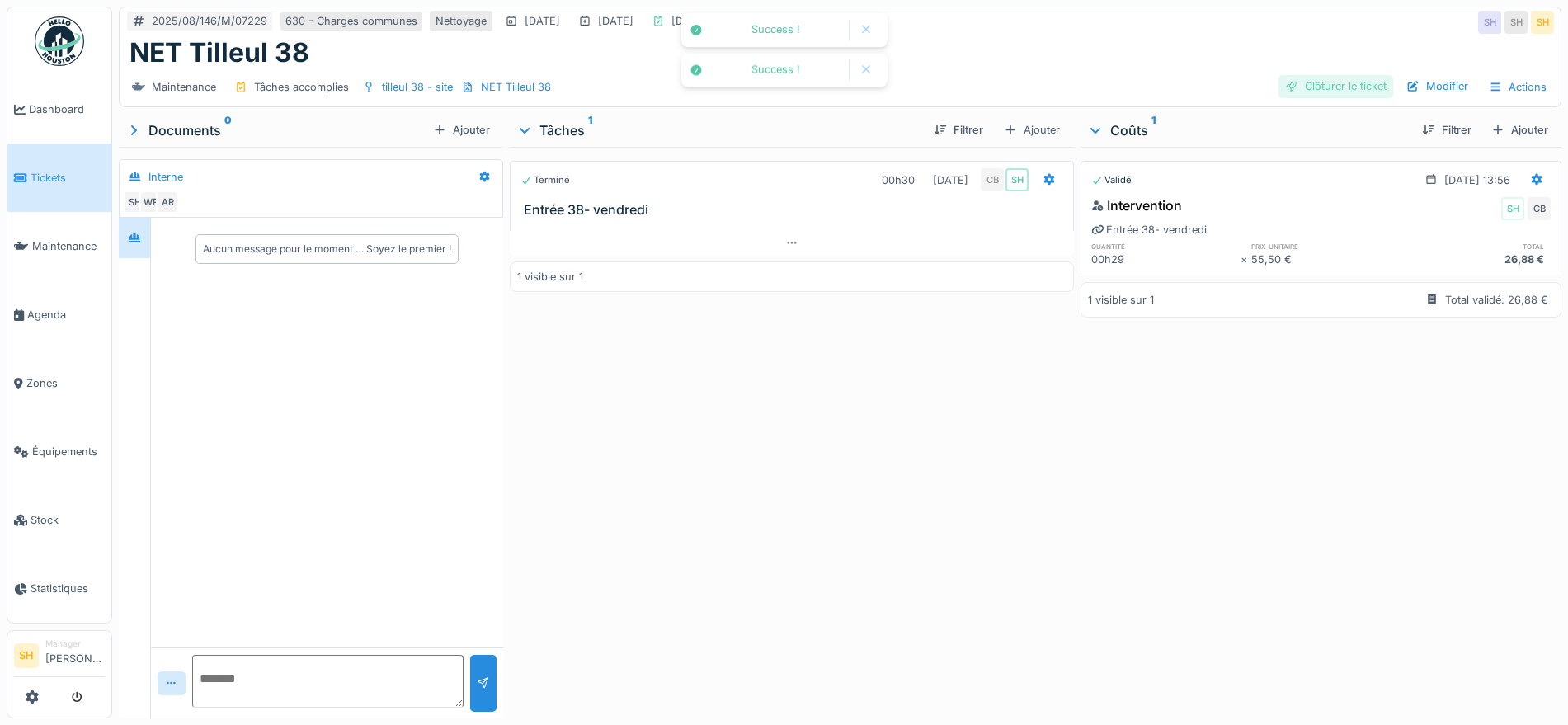
click at [1292, 79] on div "Clôturer le ticket" at bounding box center [1335, 86] width 115 height 22
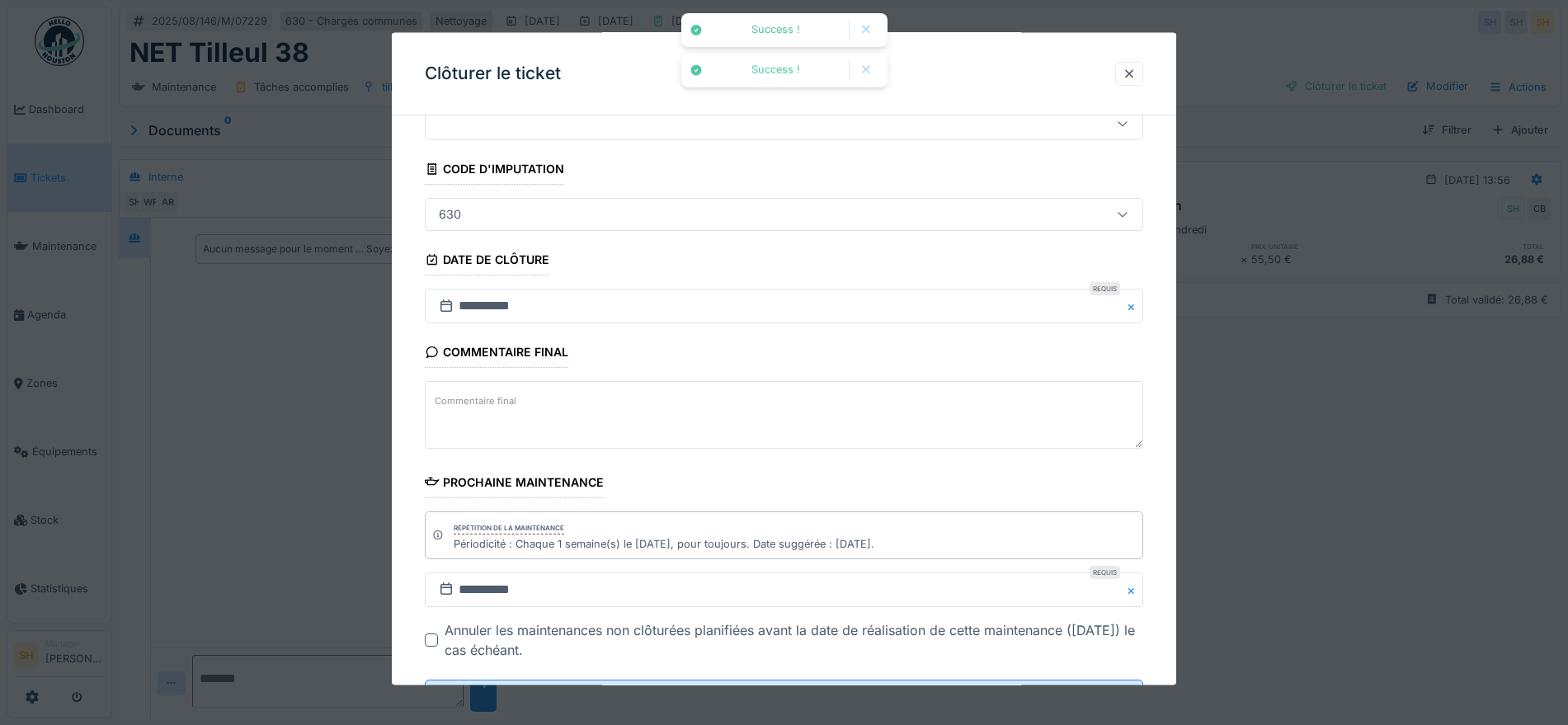
scroll to position [141, 0]
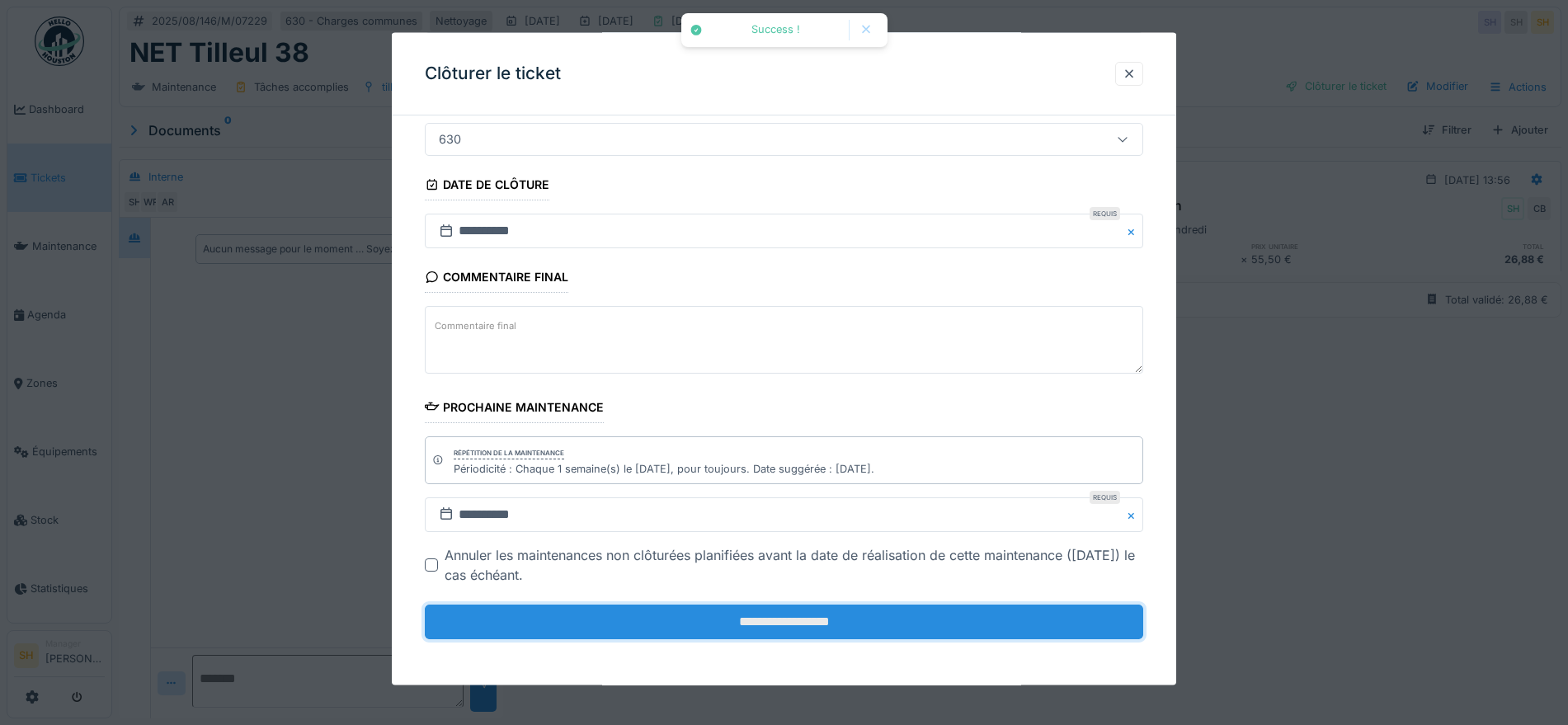
click at [712, 633] on input "**********" at bounding box center [784, 622] width 718 height 35
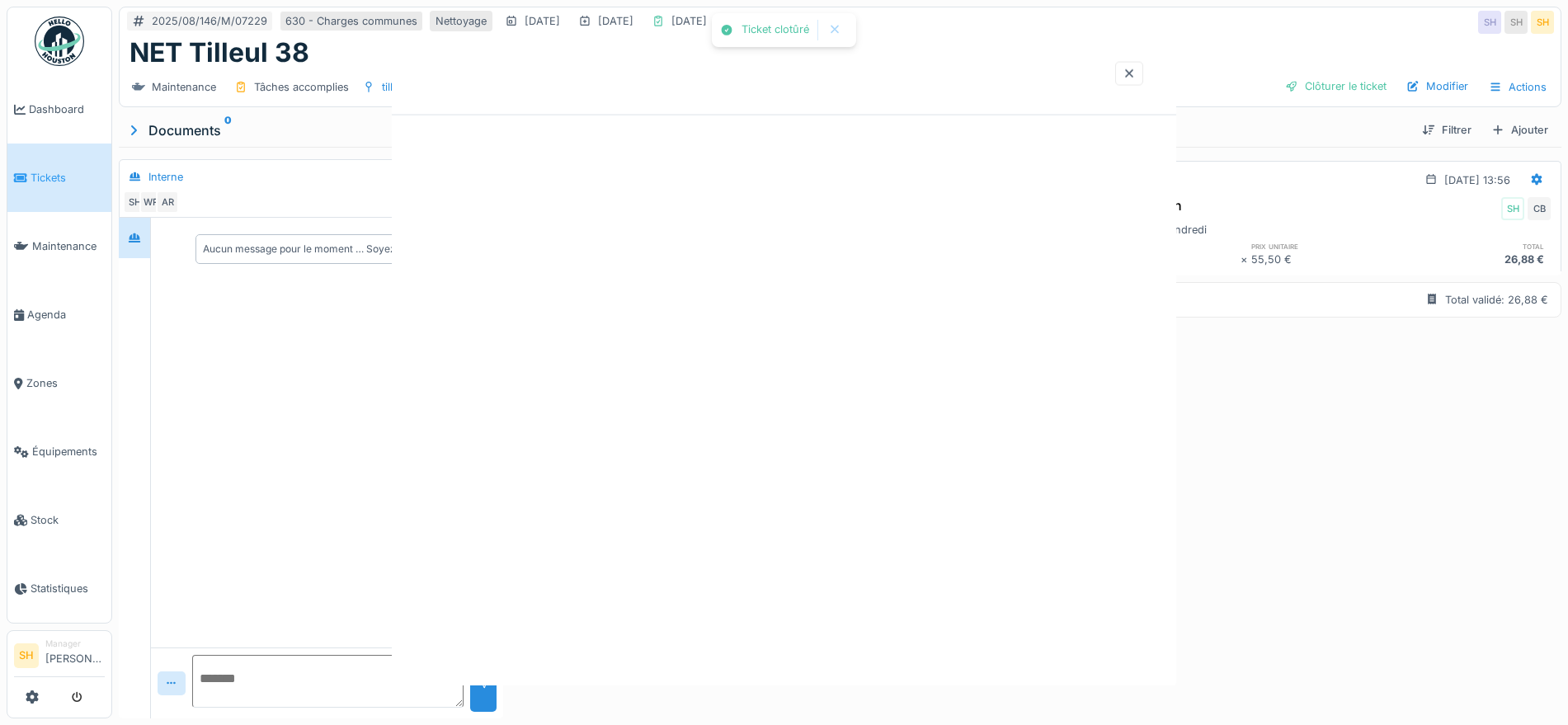
scroll to position [0, 0]
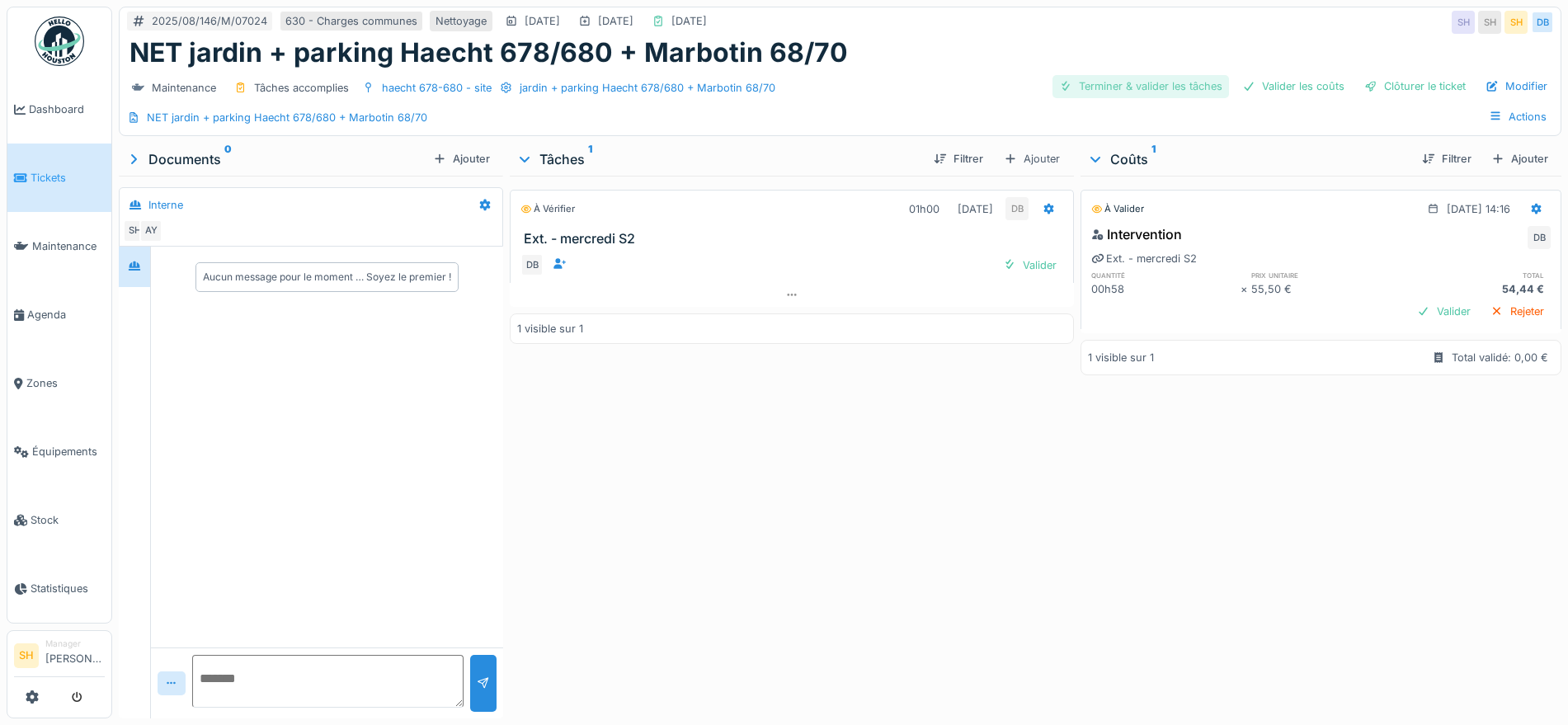
click at [1083, 78] on div "Terminer & valider les tâches" at bounding box center [1140, 86] width 176 height 22
drag, startPoint x: 1272, startPoint y: 83, endPoint x: 1330, endPoint y: 84, distance: 58.0
click at [1277, 83] on div "Valider les coûts" at bounding box center [1293, 86] width 116 height 22
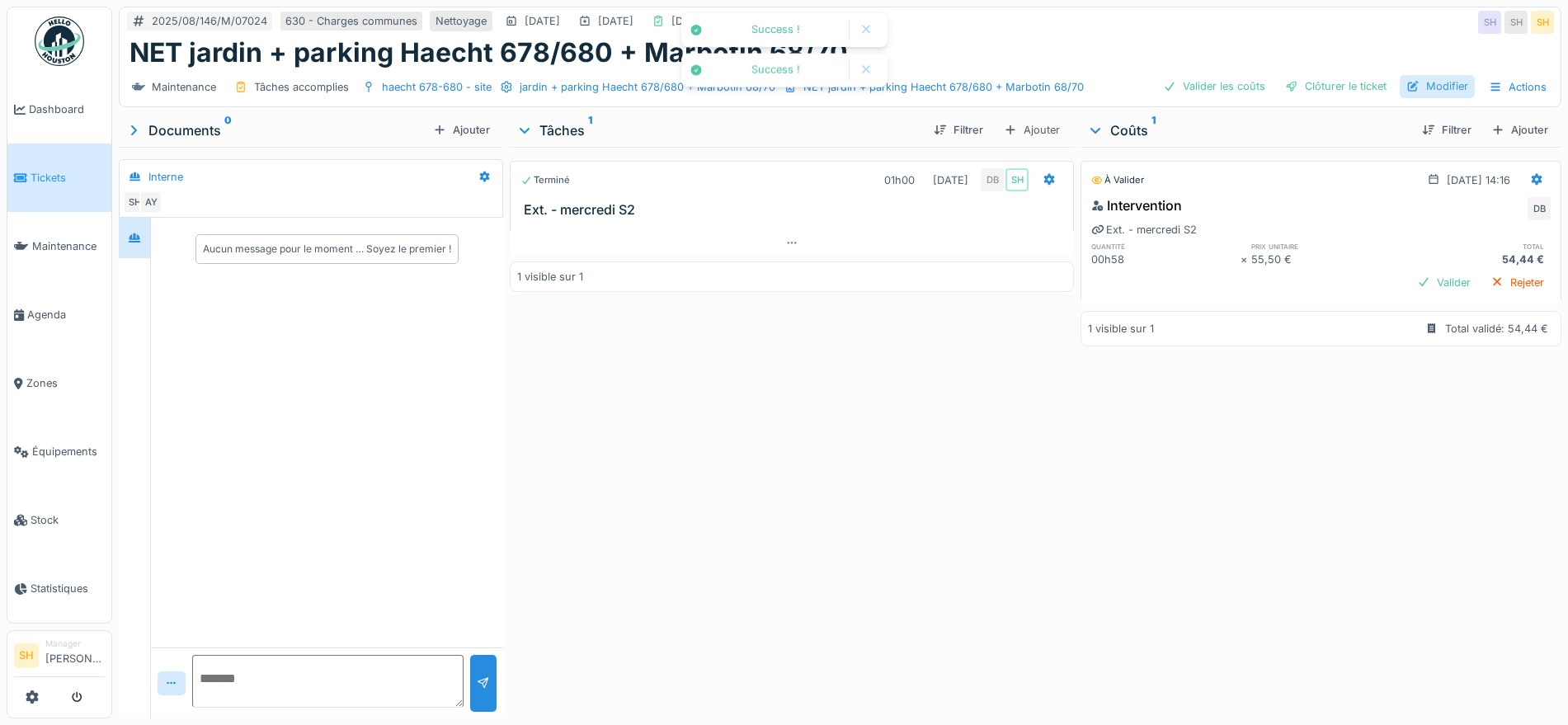
click at [1389, 86] on div "Valider les coûts Clôturer le ticket Modifier Actions" at bounding box center [1355, 87] width 398 height 24
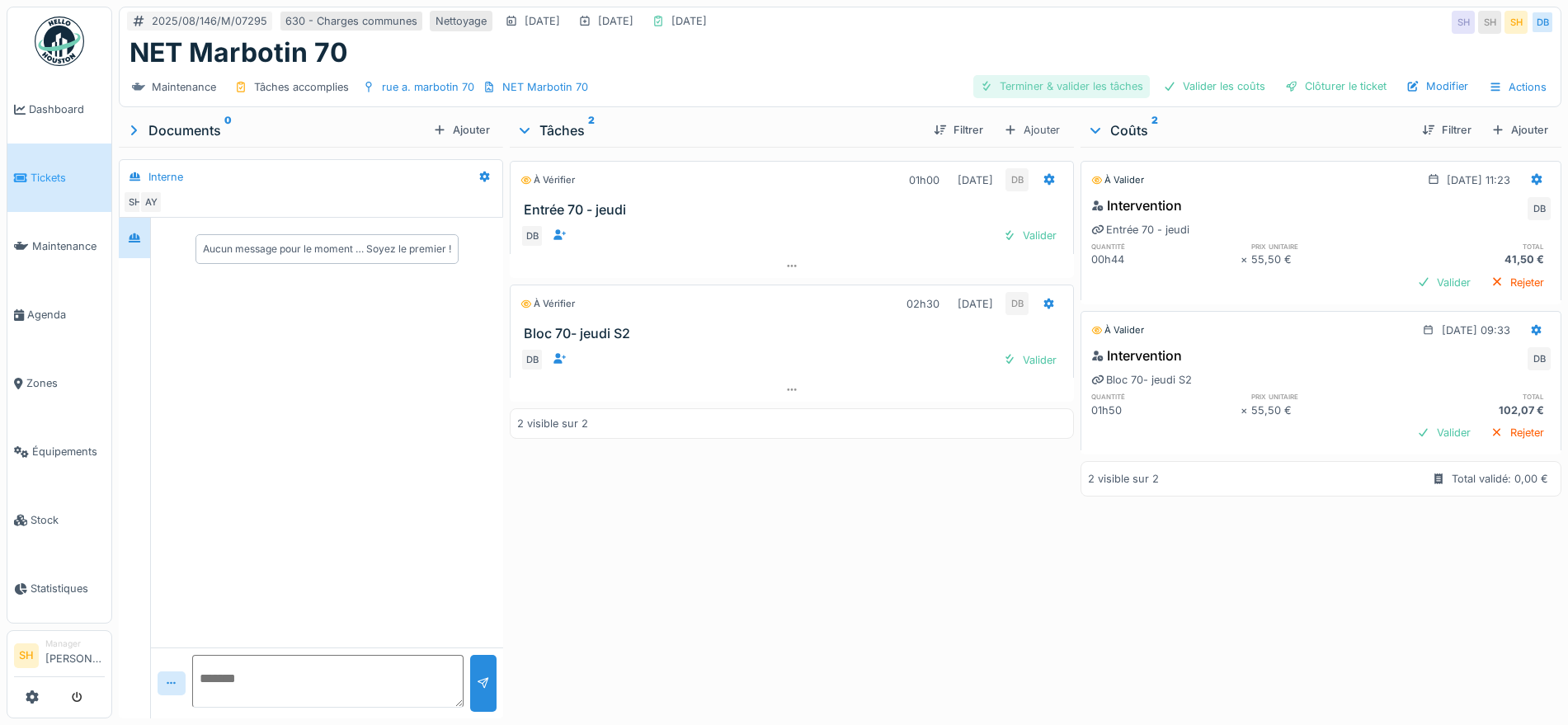
click at [1069, 78] on div "Terminer & valider les tâches" at bounding box center [1061, 86] width 176 height 22
click at [1209, 89] on div "Valider les coûts" at bounding box center [1214, 86] width 116 height 22
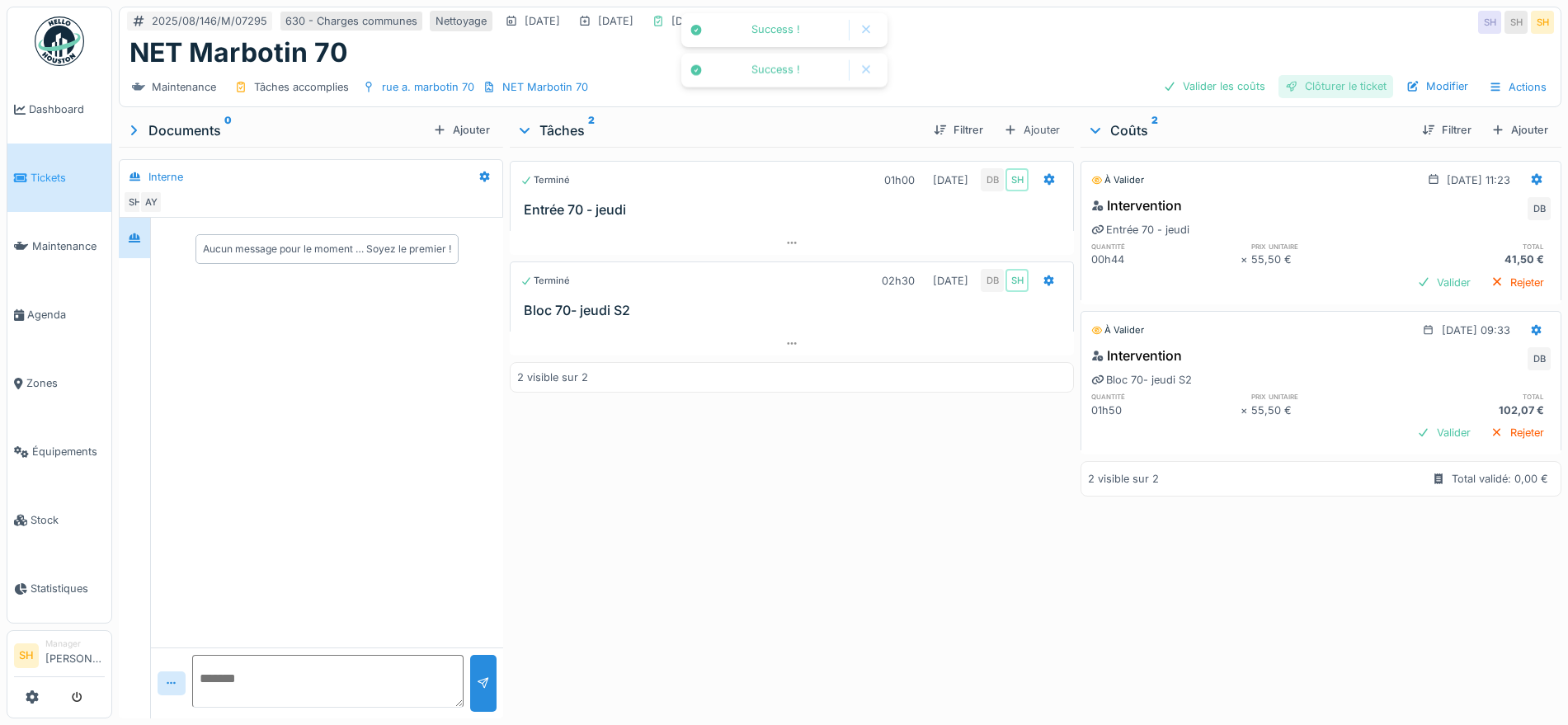
click at [1294, 83] on div "Clôturer le ticket" at bounding box center [1335, 86] width 115 height 22
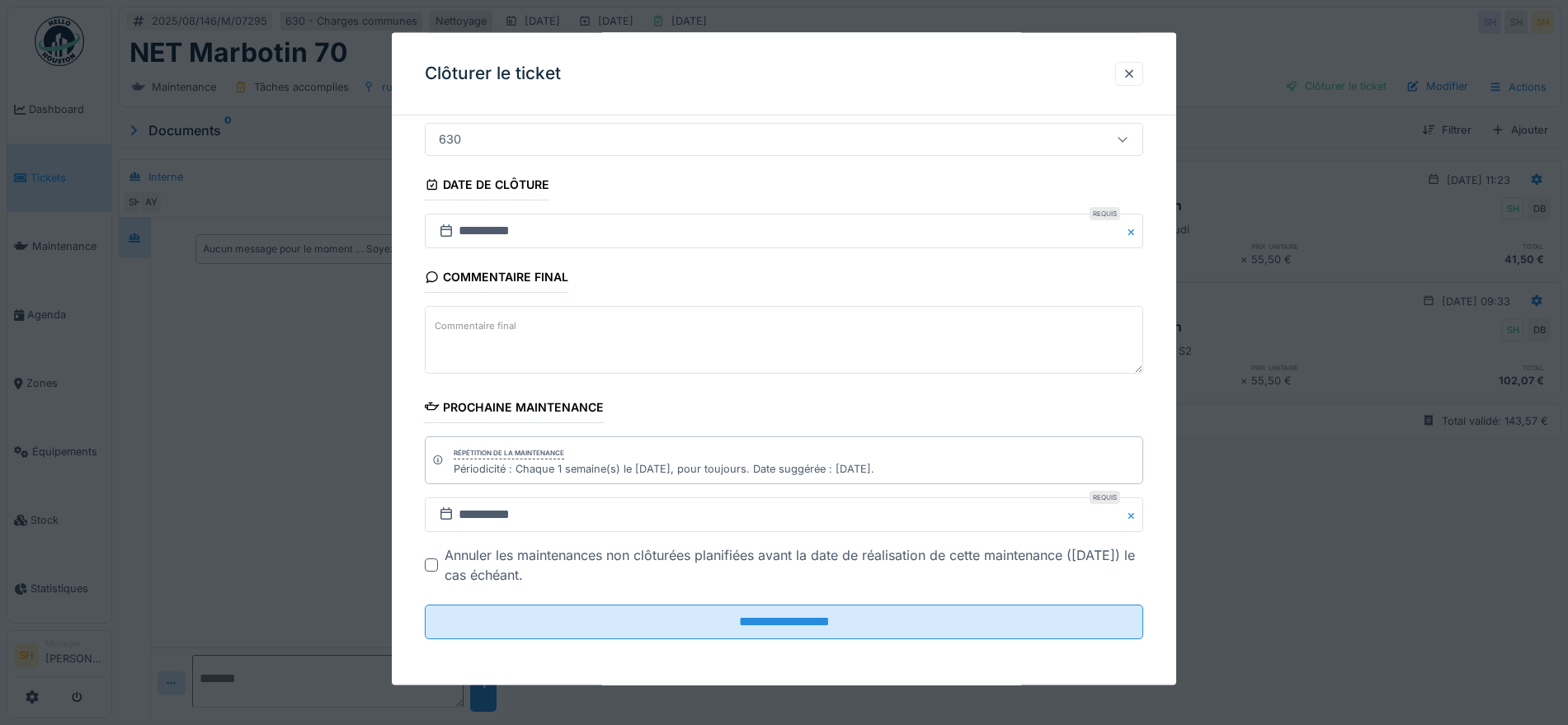
scroll to position [16, 0]
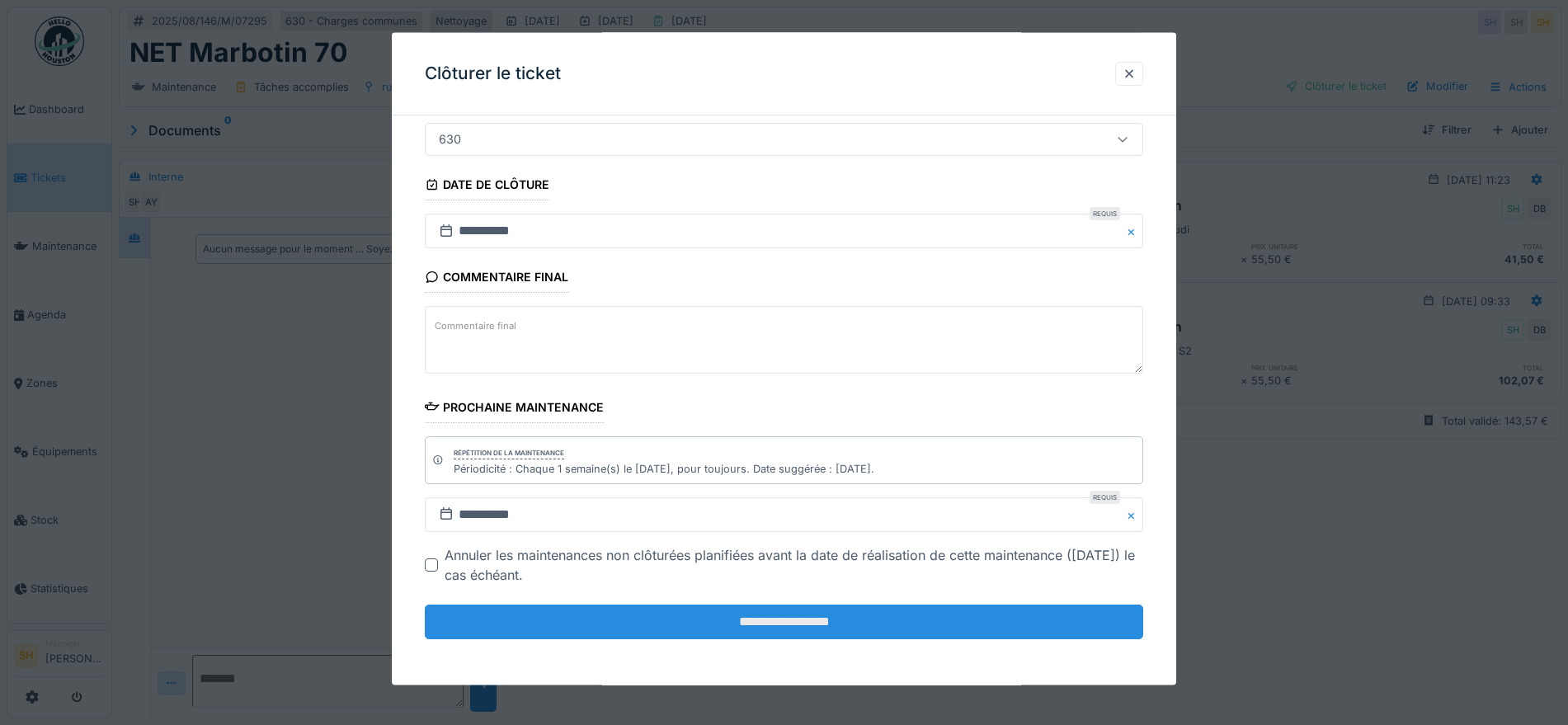
click at [795, 623] on input "**********" at bounding box center [784, 622] width 718 height 35
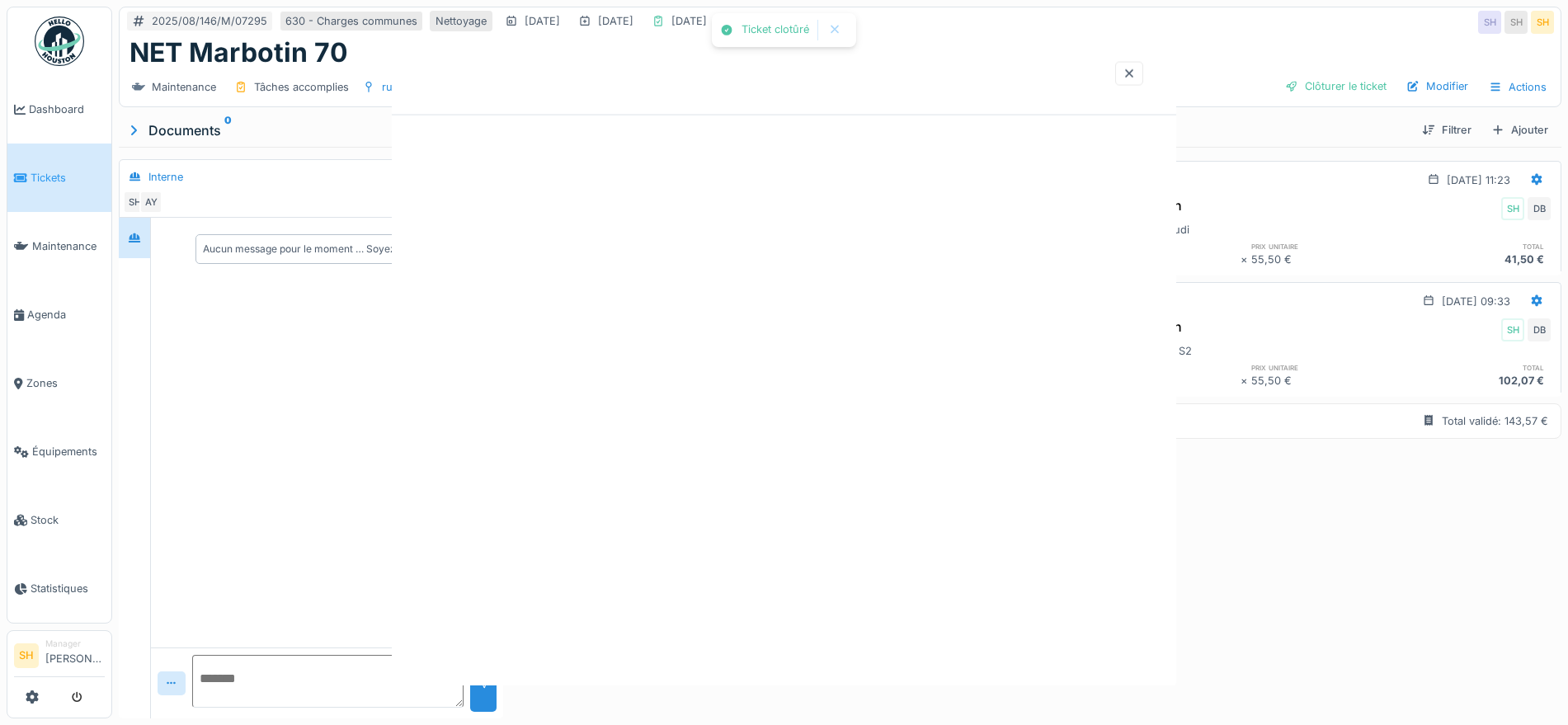
scroll to position [0, 0]
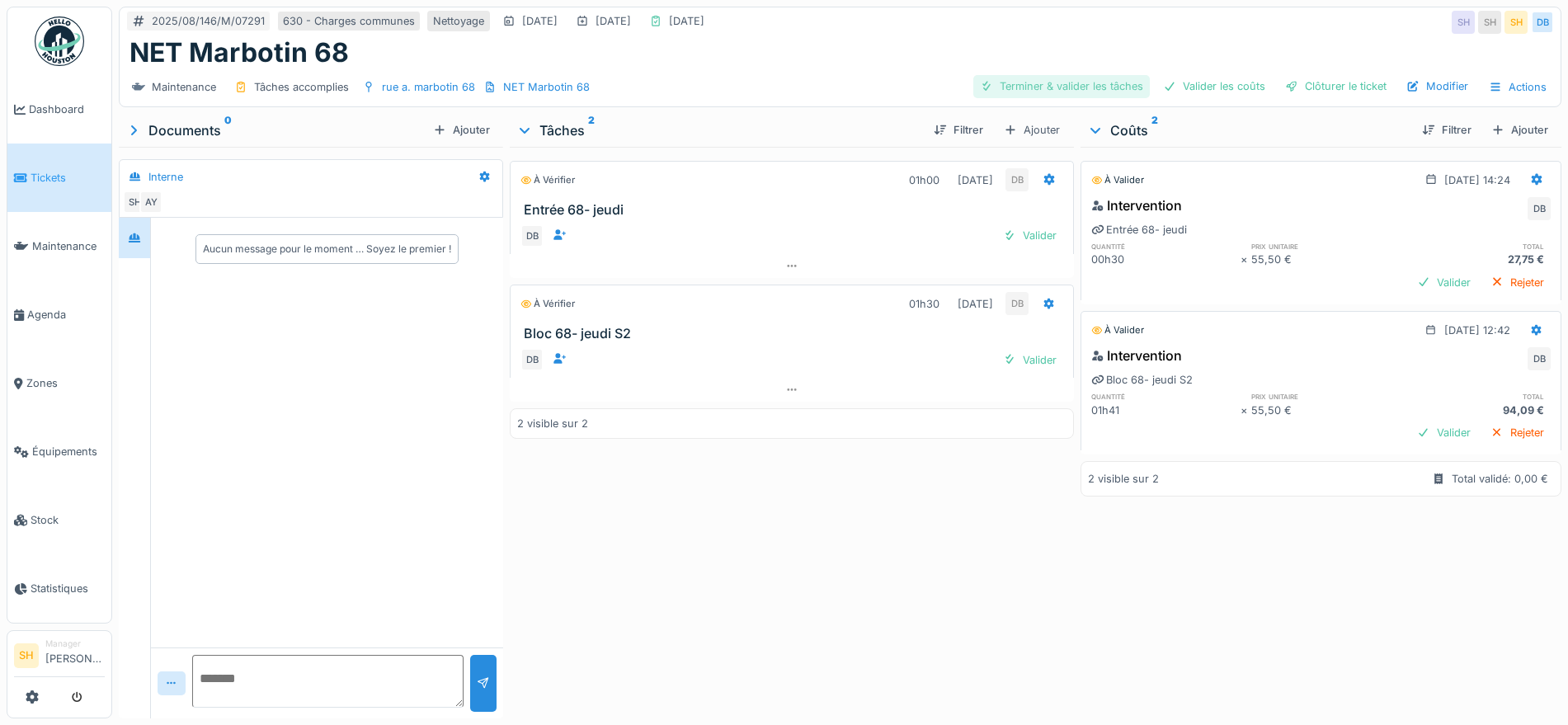
click at [1081, 83] on div "Terminer & valider les tâches" at bounding box center [1061, 86] width 176 height 22
drag, startPoint x: 1183, startPoint y: 86, endPoint x: 1272, endPoint y: 86, distance: 89.0
click at [1186, 86] on div "Valider les coûts" at bounding box center [1214, 86] width 116 height 22
click at [1292, 86] on div "Clôturer le ticket" at bounding box center [1335, 86] width 115 height 22
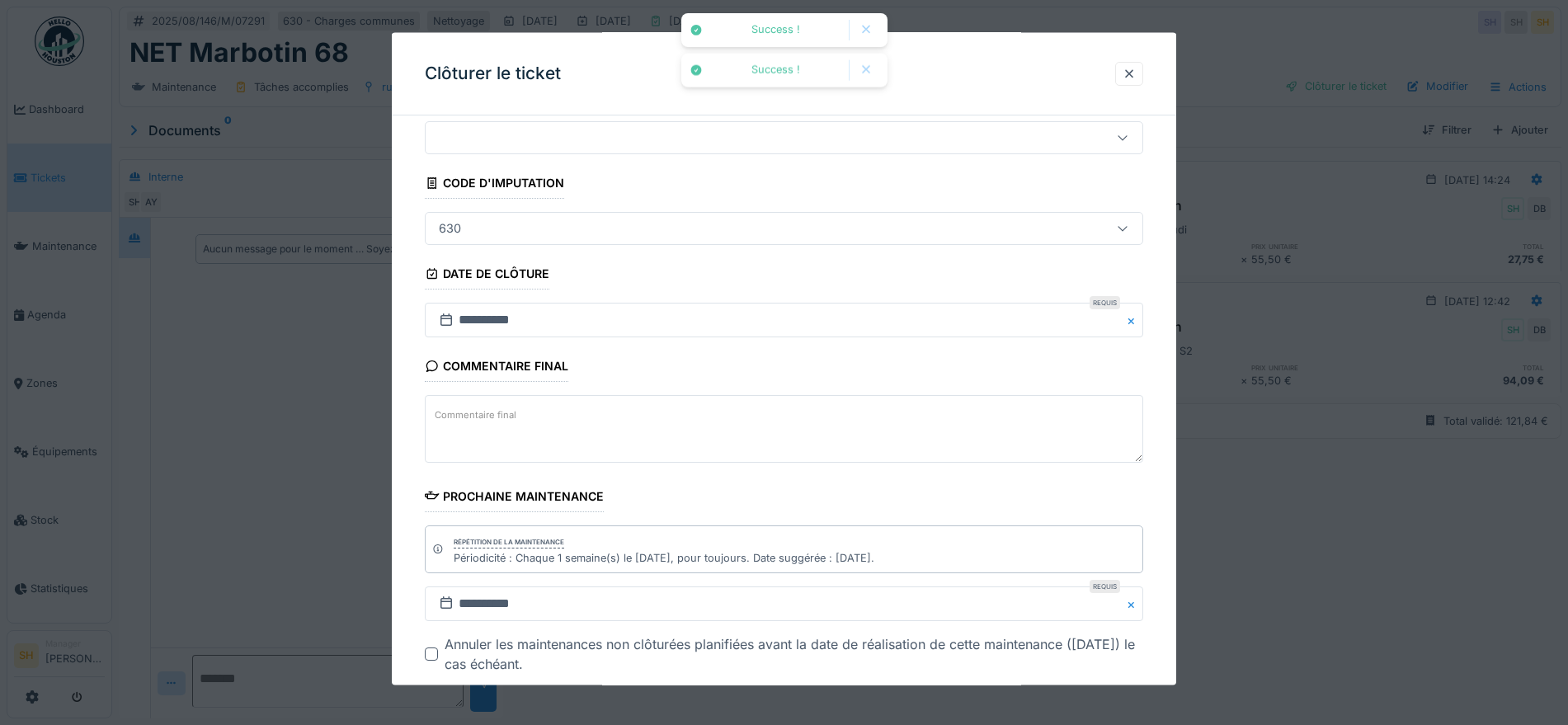
scroll to position [141, 0]
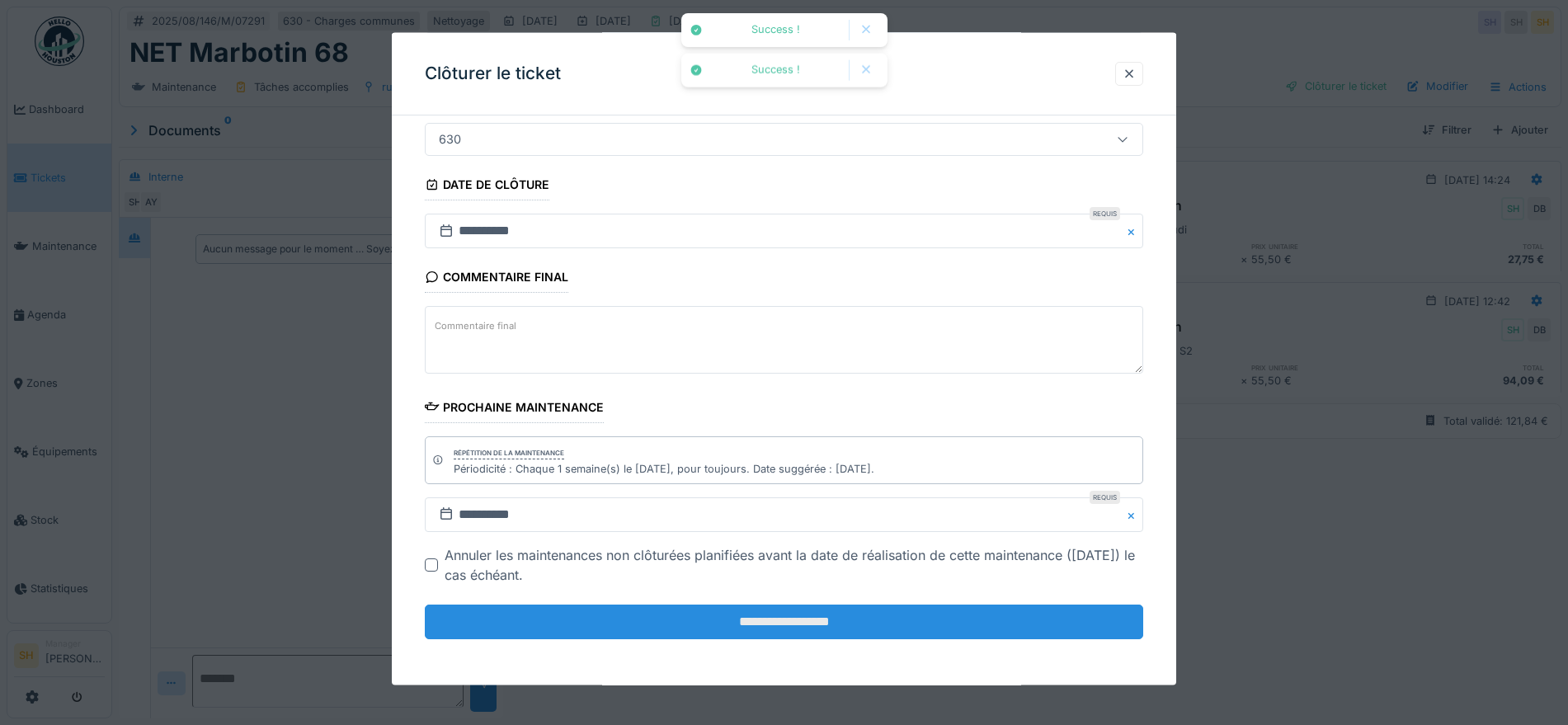
click at [880, 632] on input "**********" at bounding box center [784, 622] width 718 height 35
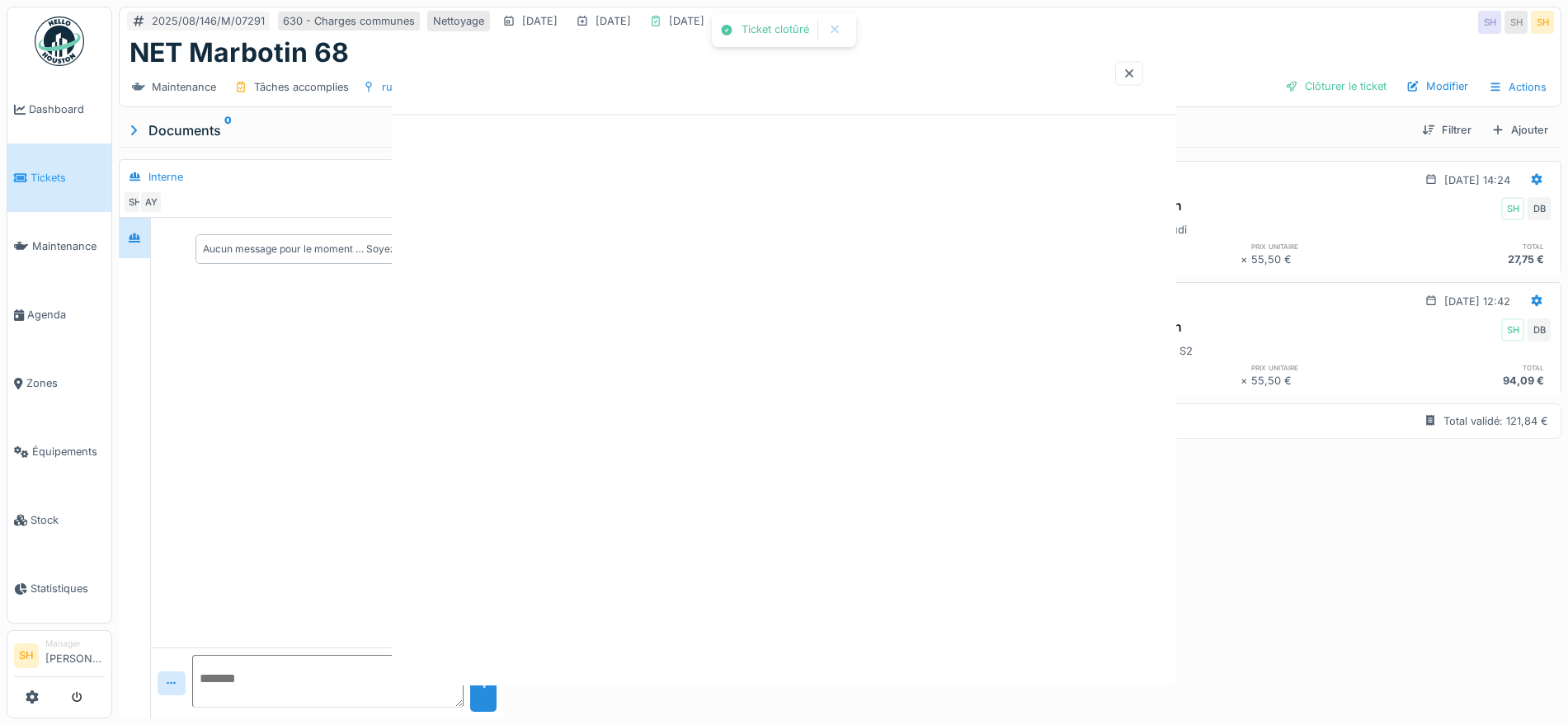
scroll to position [0, 0]
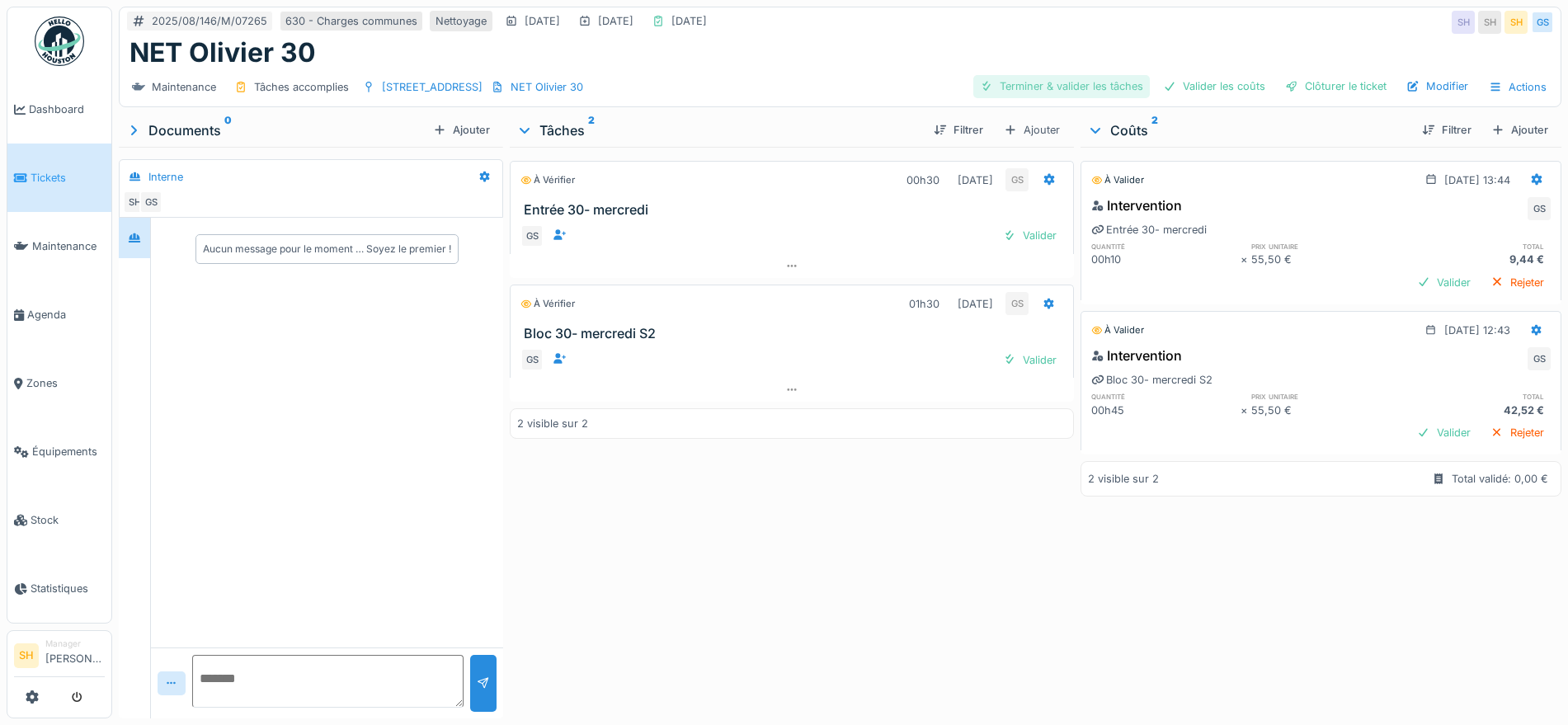
click at [1076, 87] on div "Terminer & valider les tâches" at bounding box center [1061, 86] width 176 height 22
click at [1193, 87] on div "Valider les coûts" at bounding box center [1214, 86] width 116 height 22
click at [1289, 87] on div "Clôturer le ticket" at bounding box center [1335, 86] width 115 height 22
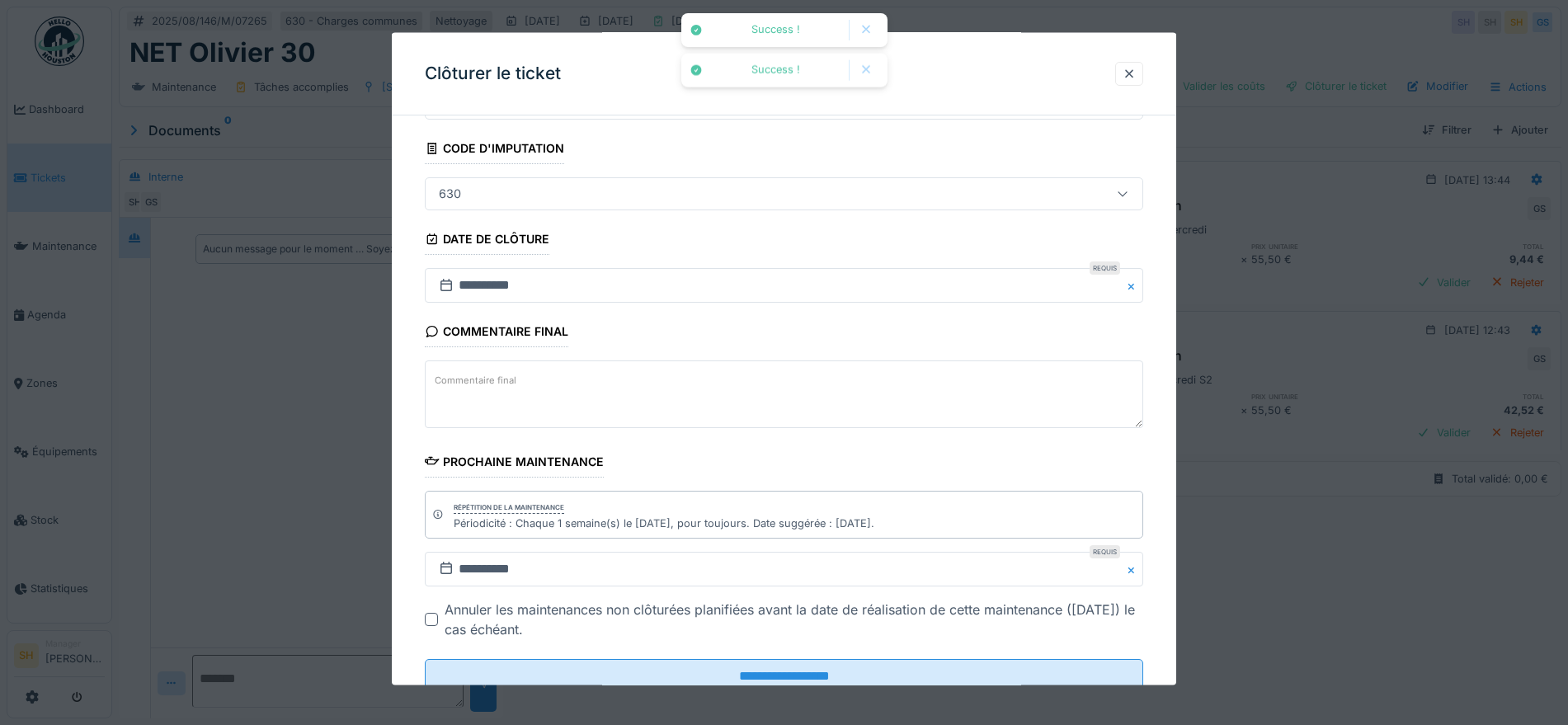
scroll to position [141, 0]
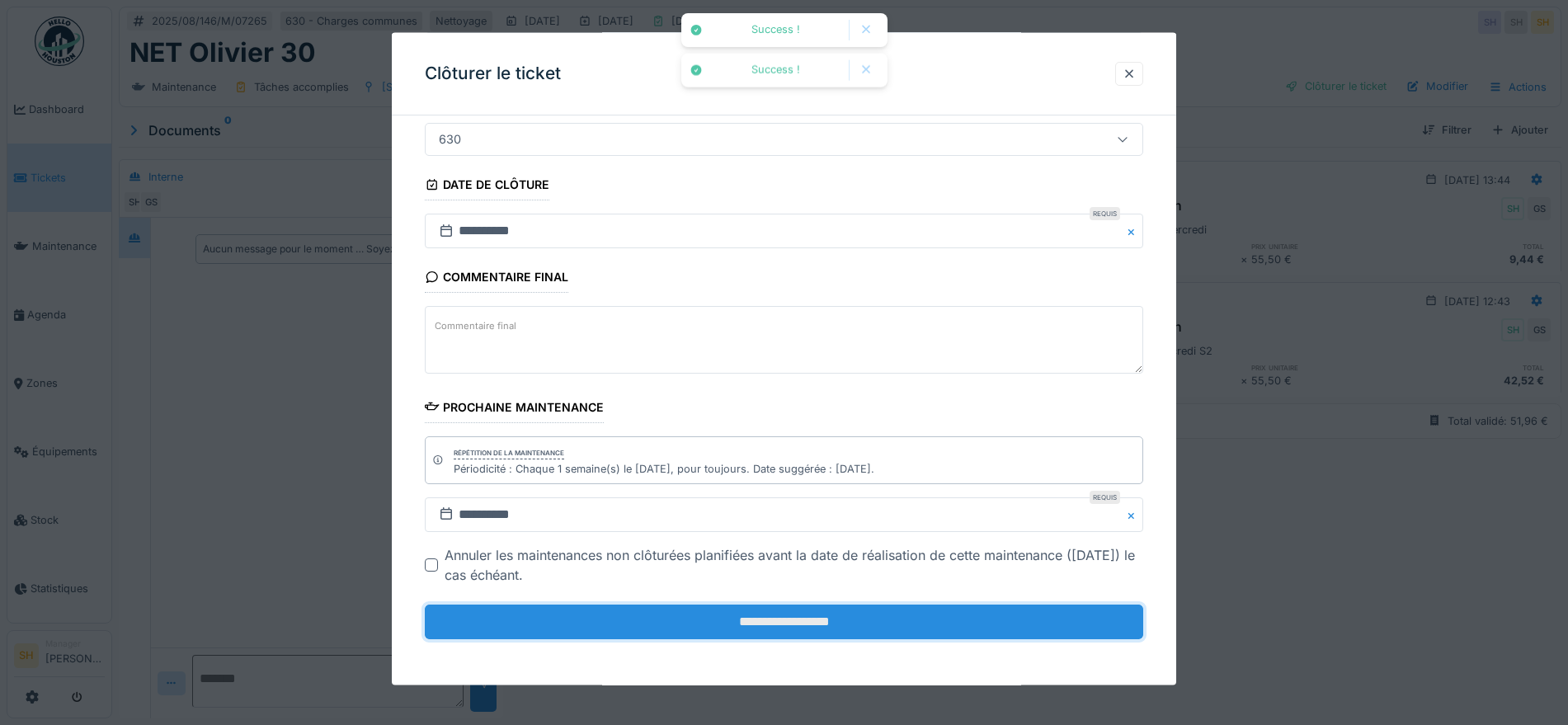
click at [755, 617] on input "**********" at bounding box center [784, 622] width 718 height 35
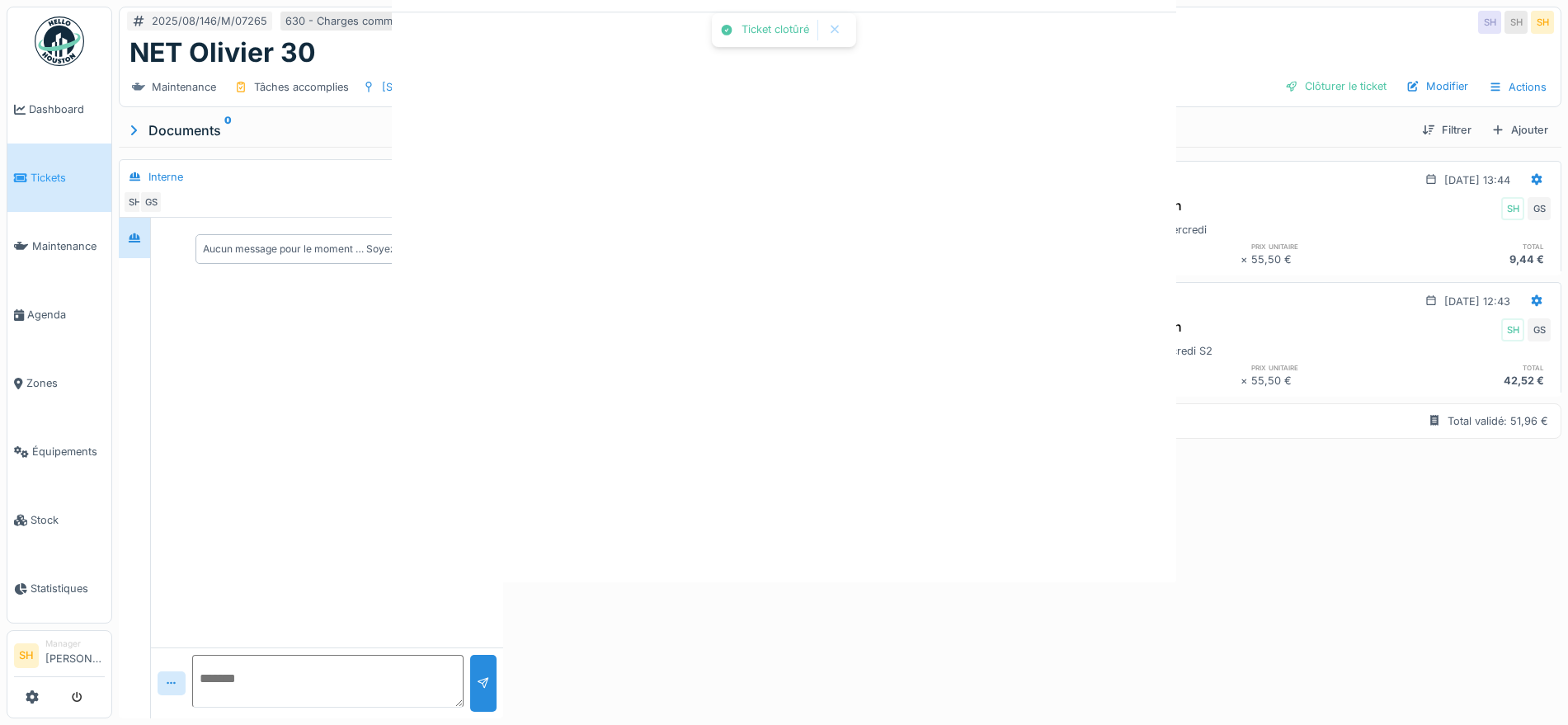
scroll to position [0, 0]
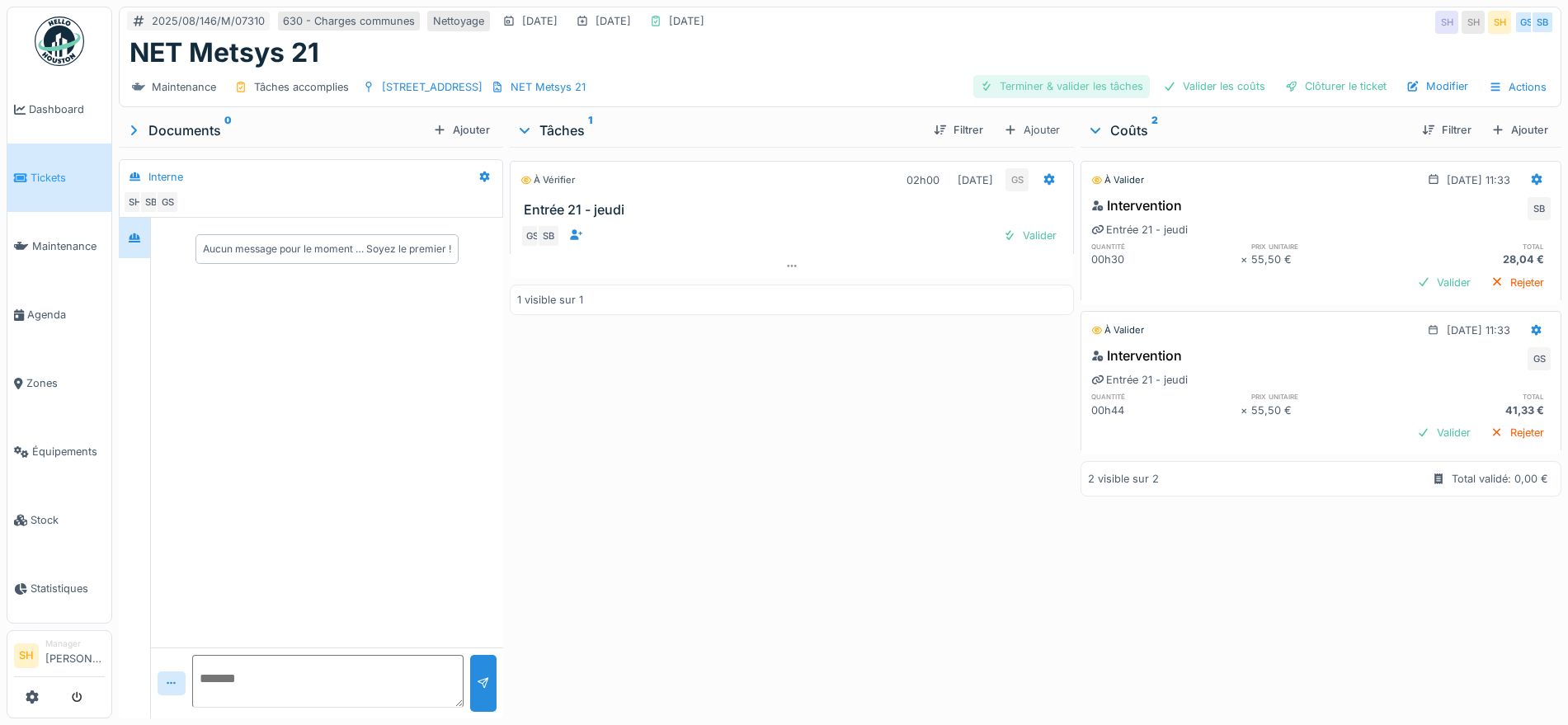
click at [1063, 78] on div "Terminer & valider les tâches" at bounding box center [1061, 86] width 176 height 22
drag, startPoint x: 1163, startPoint y: 79, endPoint x: 1183, endPoint y: 84, distance: 20.6
click at [1168, 80] on div "Valider les coûts" at bounding box center [1214, 86] width 116 height 22
click at [1307, 87] on div "Clôturer le ticket" at bounding box center [1335, 86] width 115 height 22
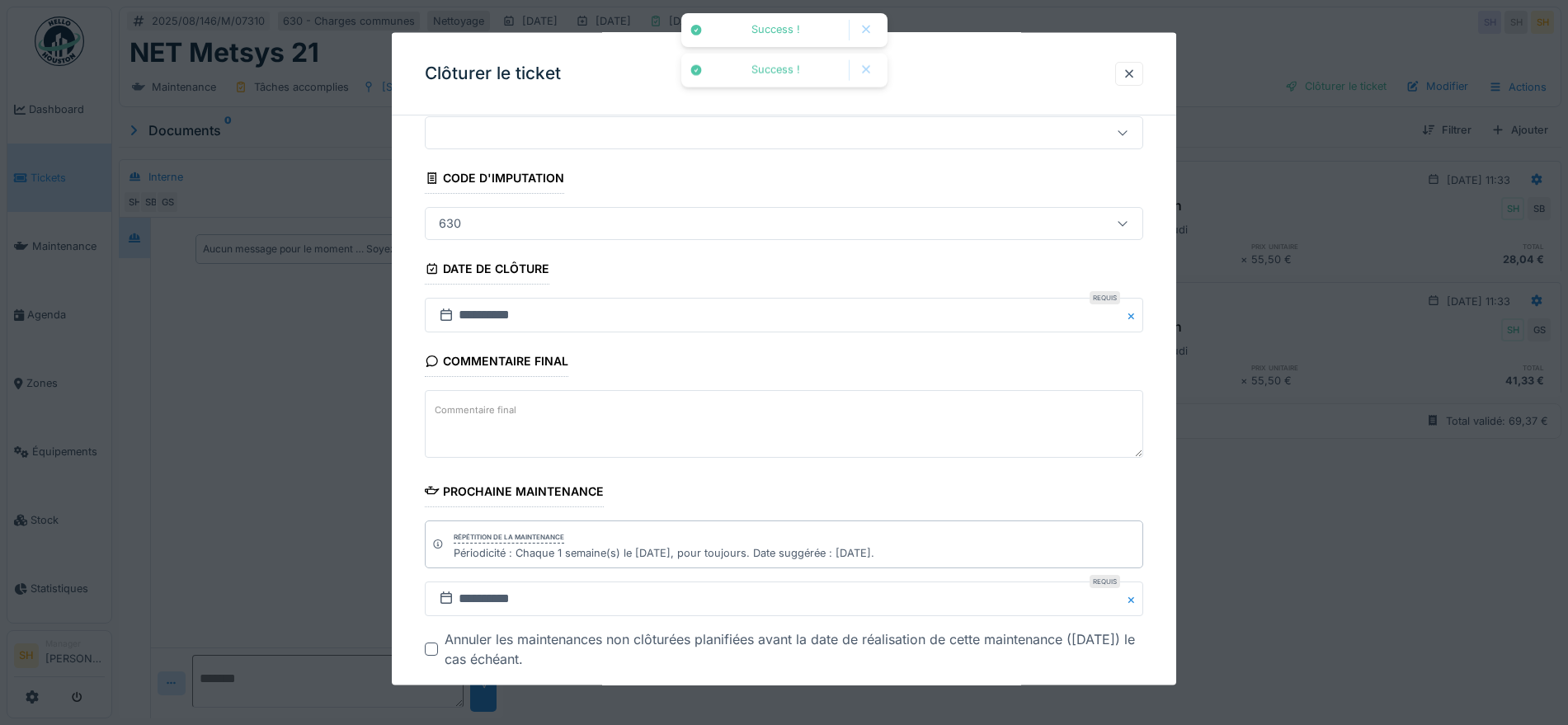
scroll to position [141, 0]
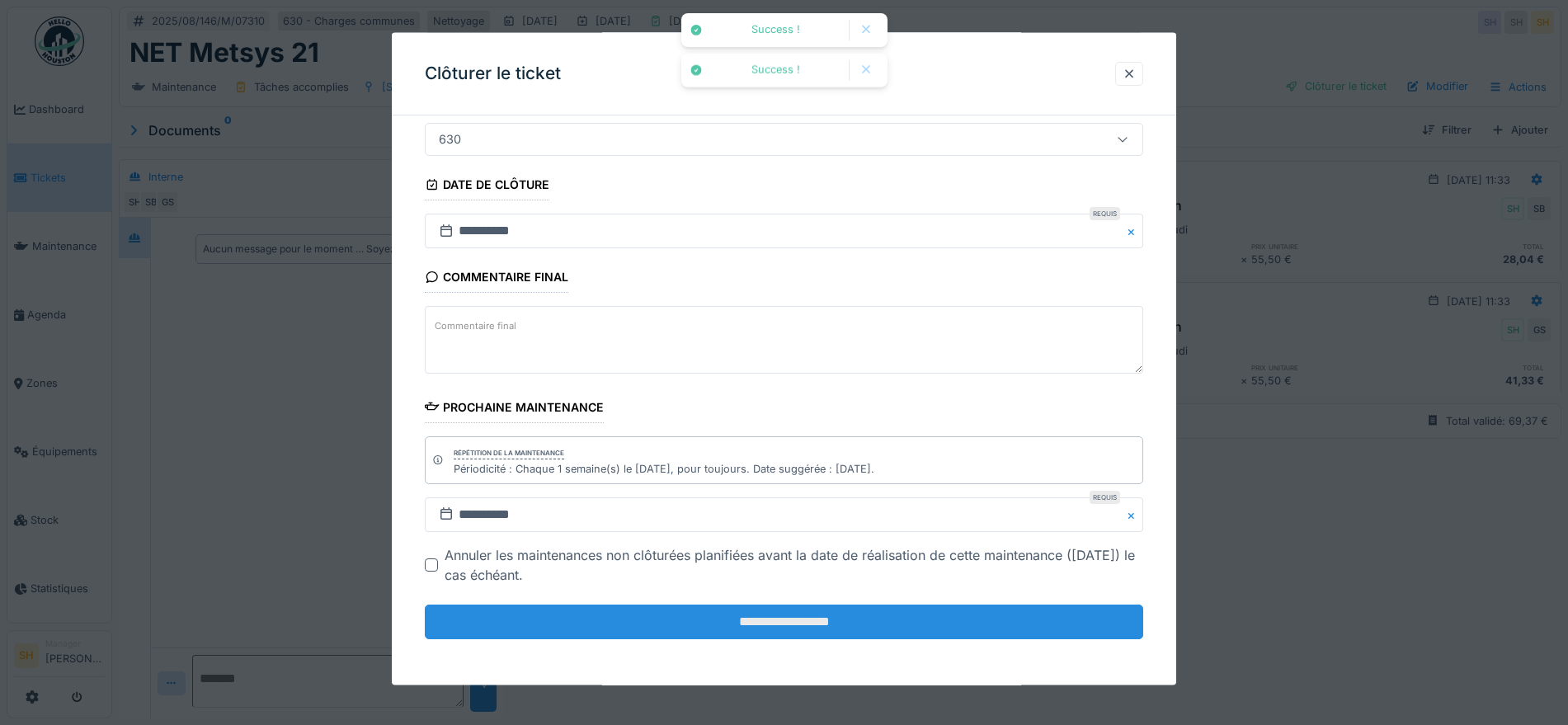
click at [690, 624] on input "**********" at bounding box center [784, 622] width 718 height 35
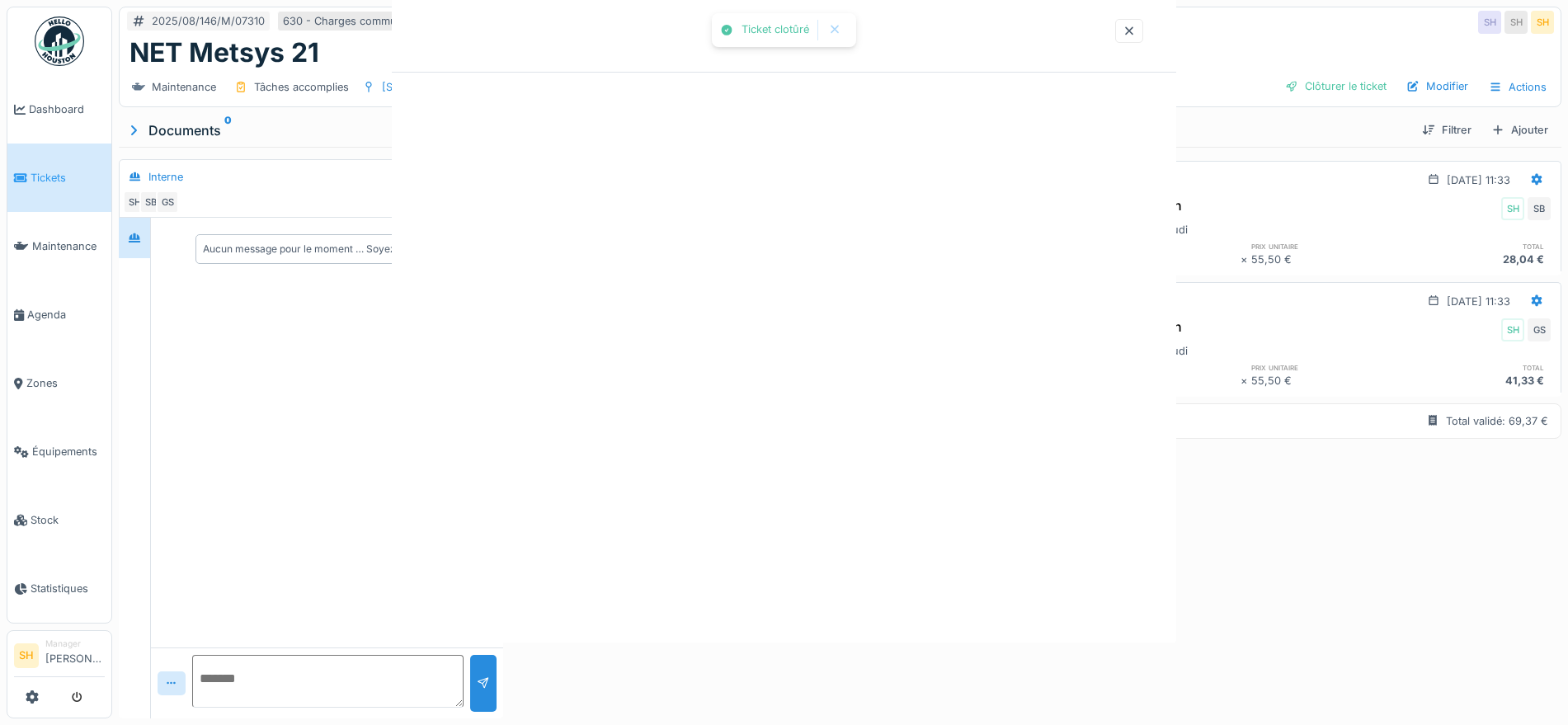
scroll to position [0, 0]
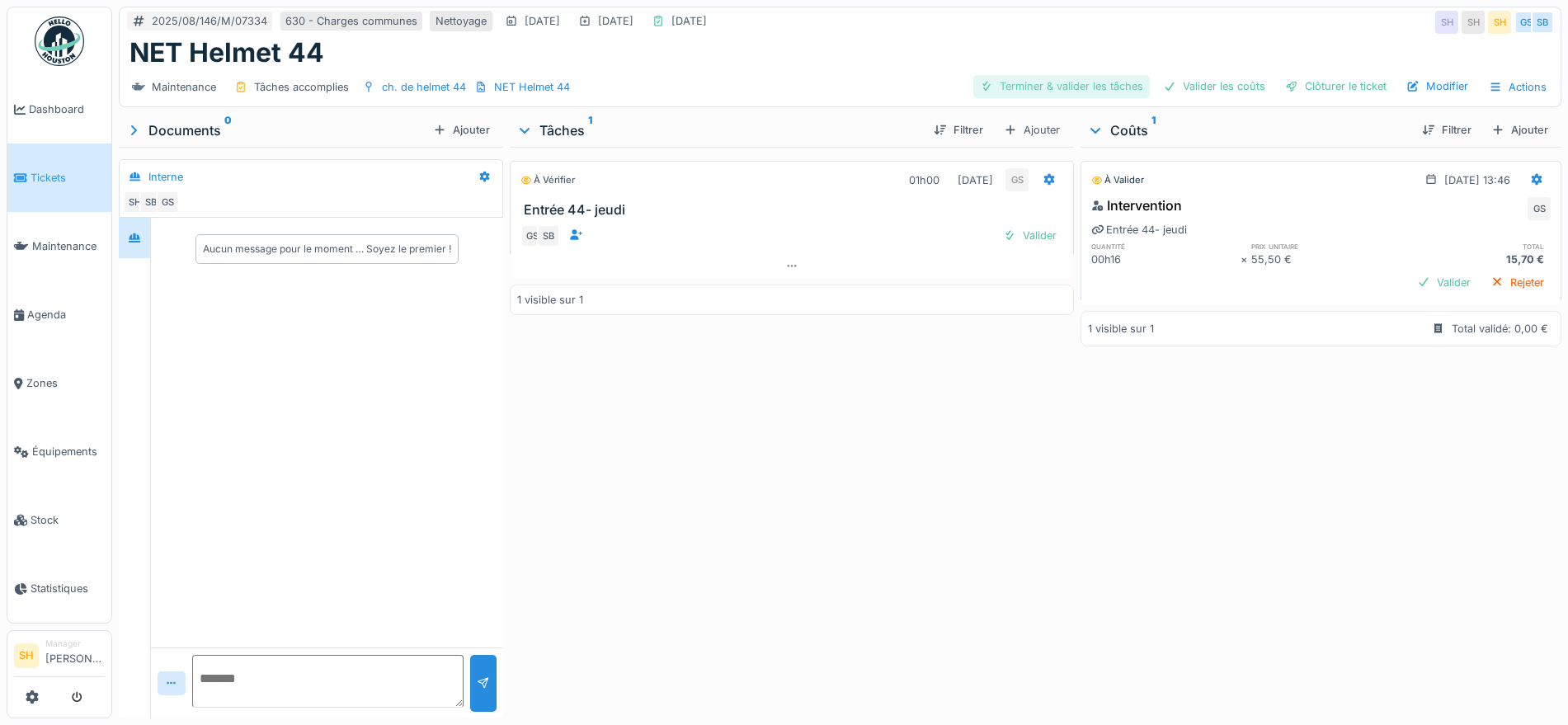
click at [1051, 85] on div "Terminer & valider les tâches" at bounding box center [1061, 86] width 176 height 22
click at [1198, 86] on div "Valider les coûts" at bounding box center [1214, 86] width 116 height 22
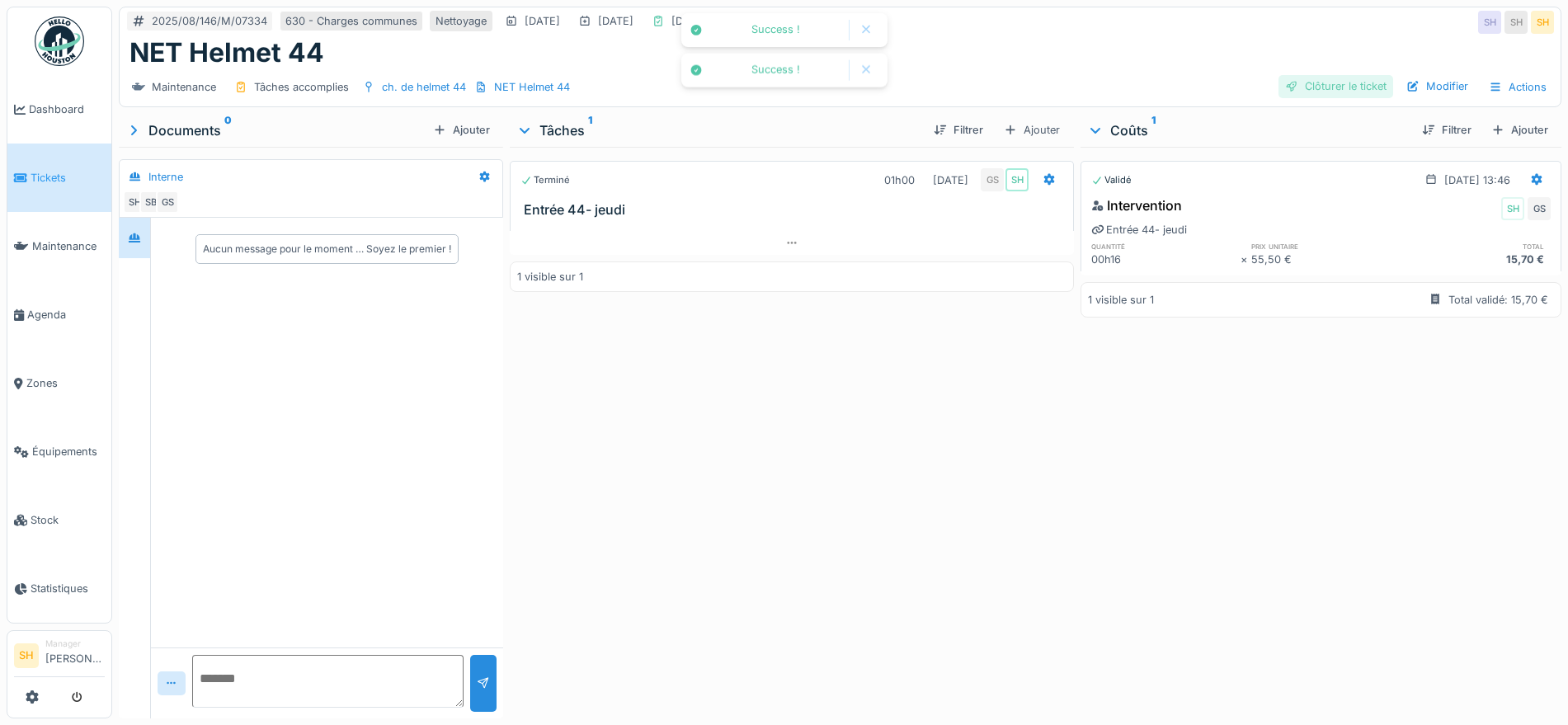
click at [1336, 91] on div "Clôturer le ticket" at bounding box center [1335, 86] width 115 height 22
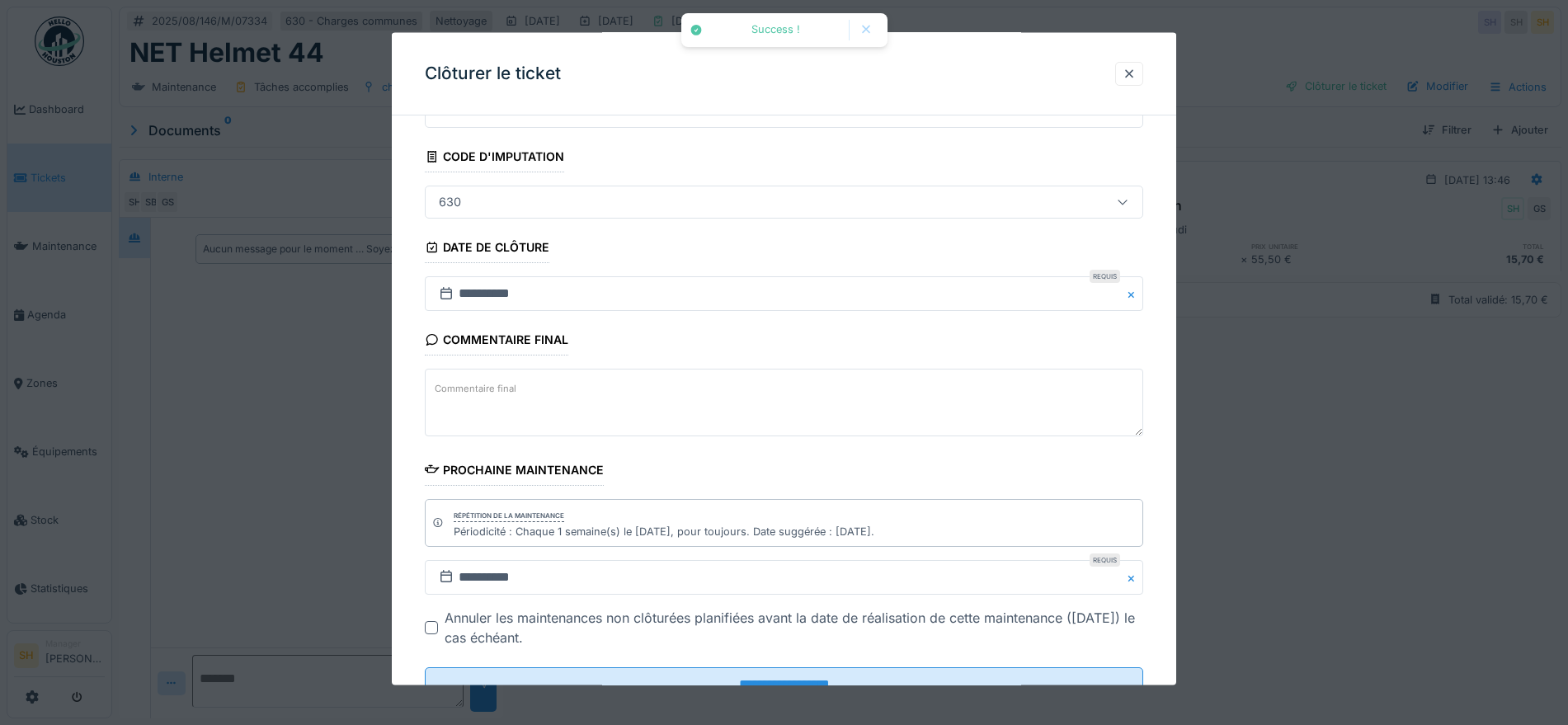
scroll to position [141, 0]
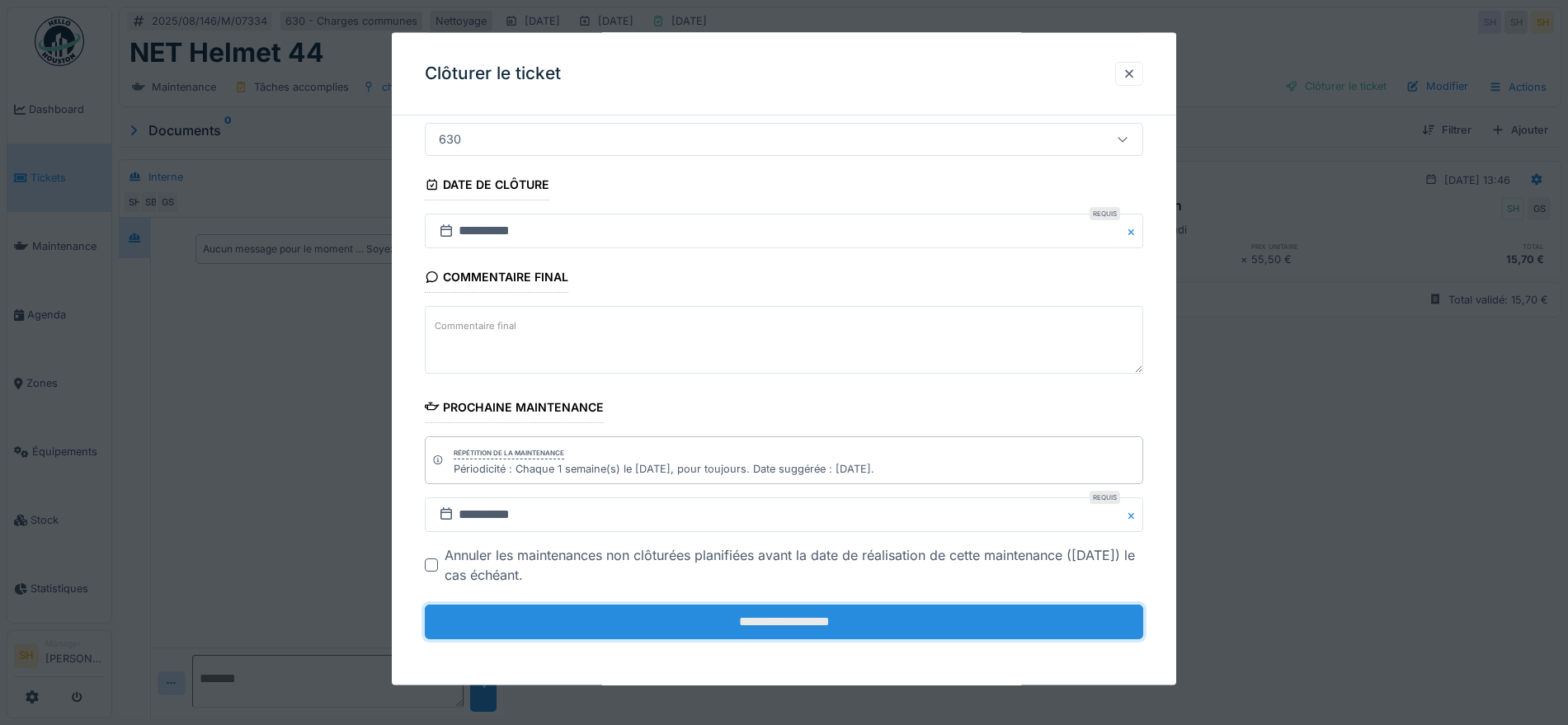
click at [809, 628] on input "**********" at bounding box center [784, 622] width 718 height 35
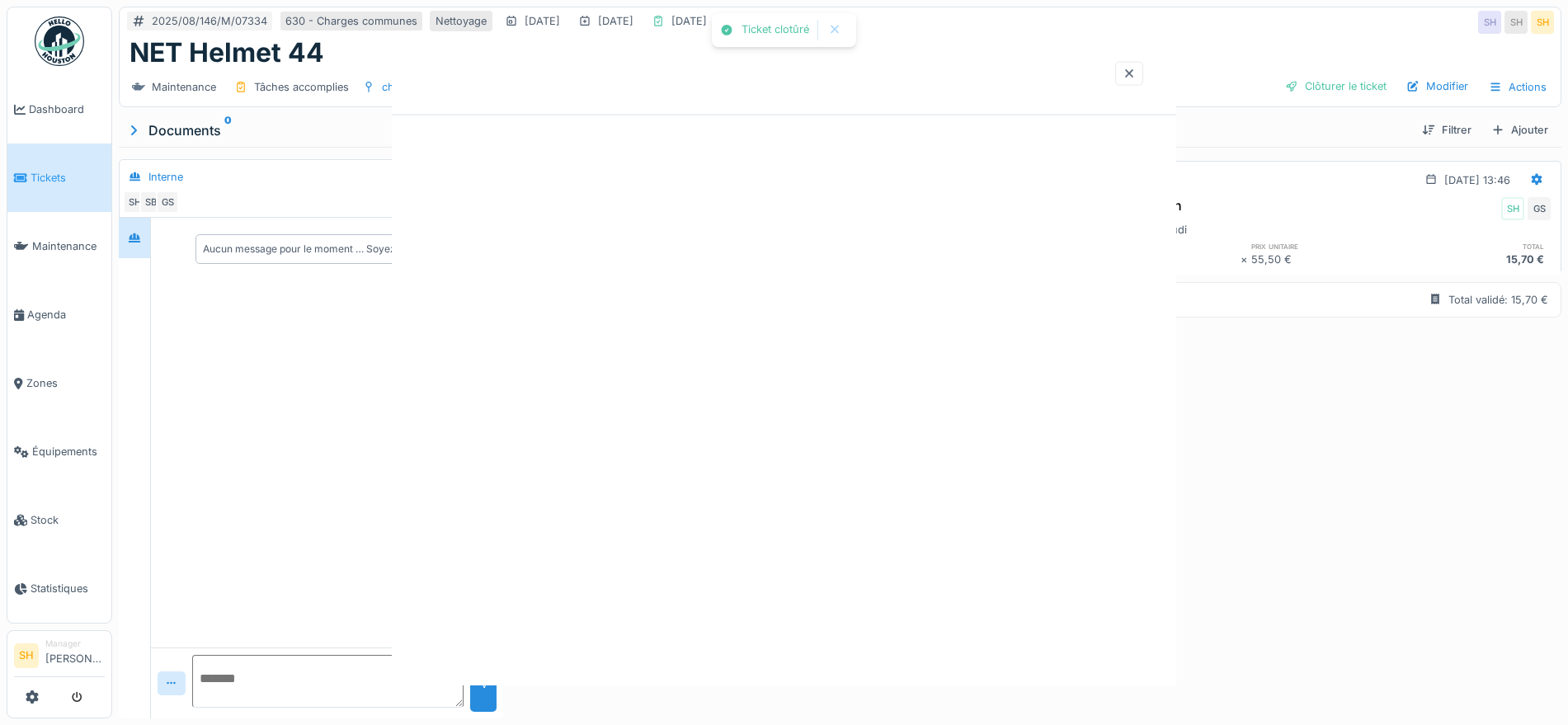
scroll to position [0, 0]
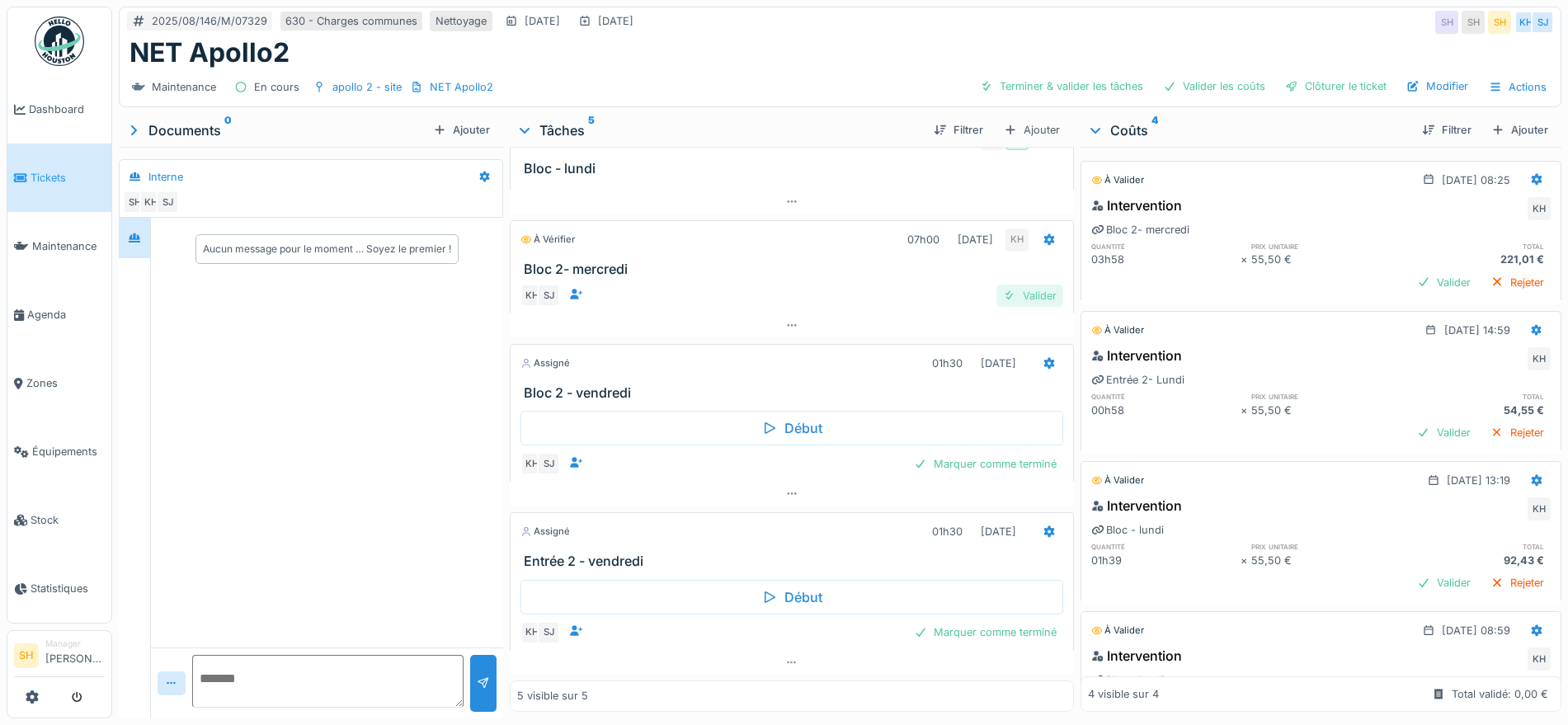
click at [997, 289] on div "Valider" at bounding box center [1029, 295] width 67 height 22
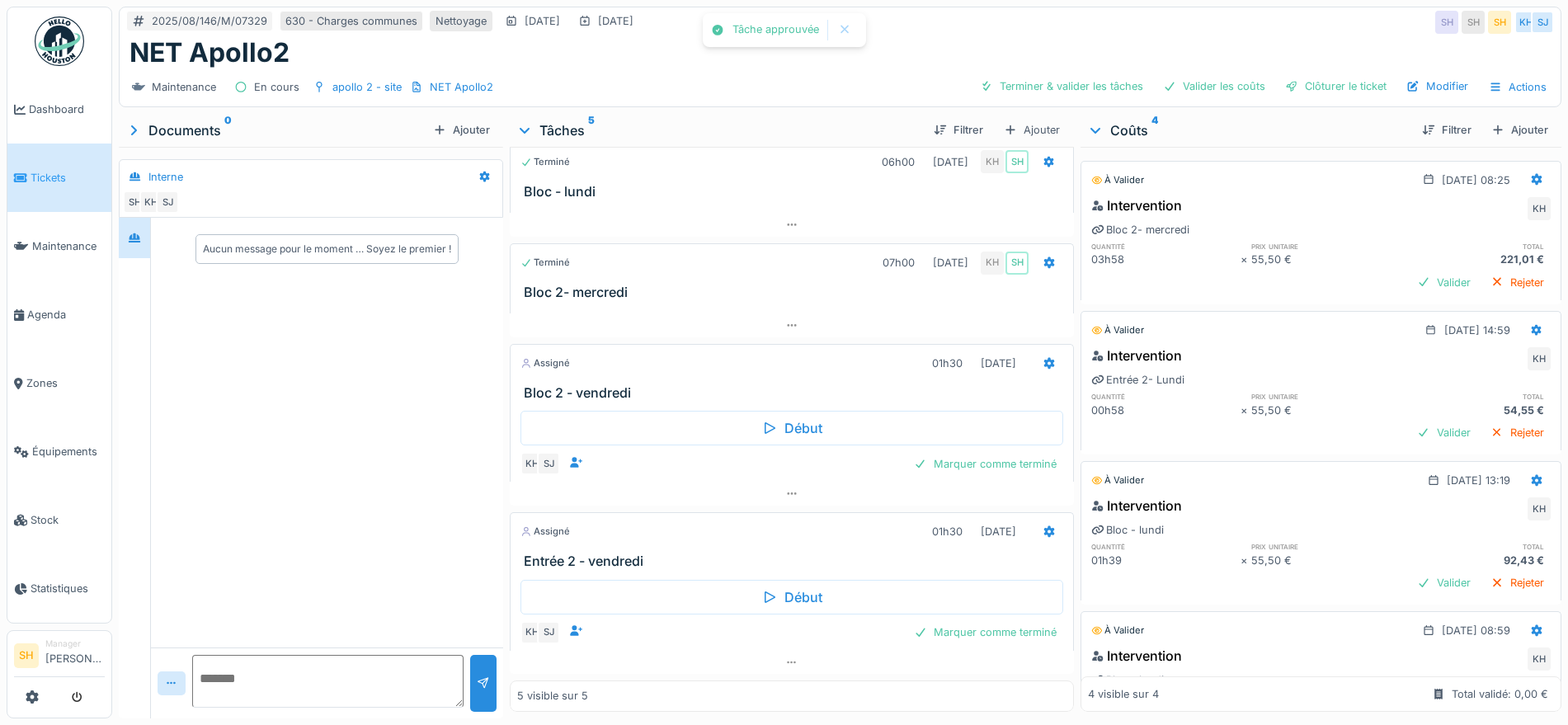
scroll to position [123, 0]
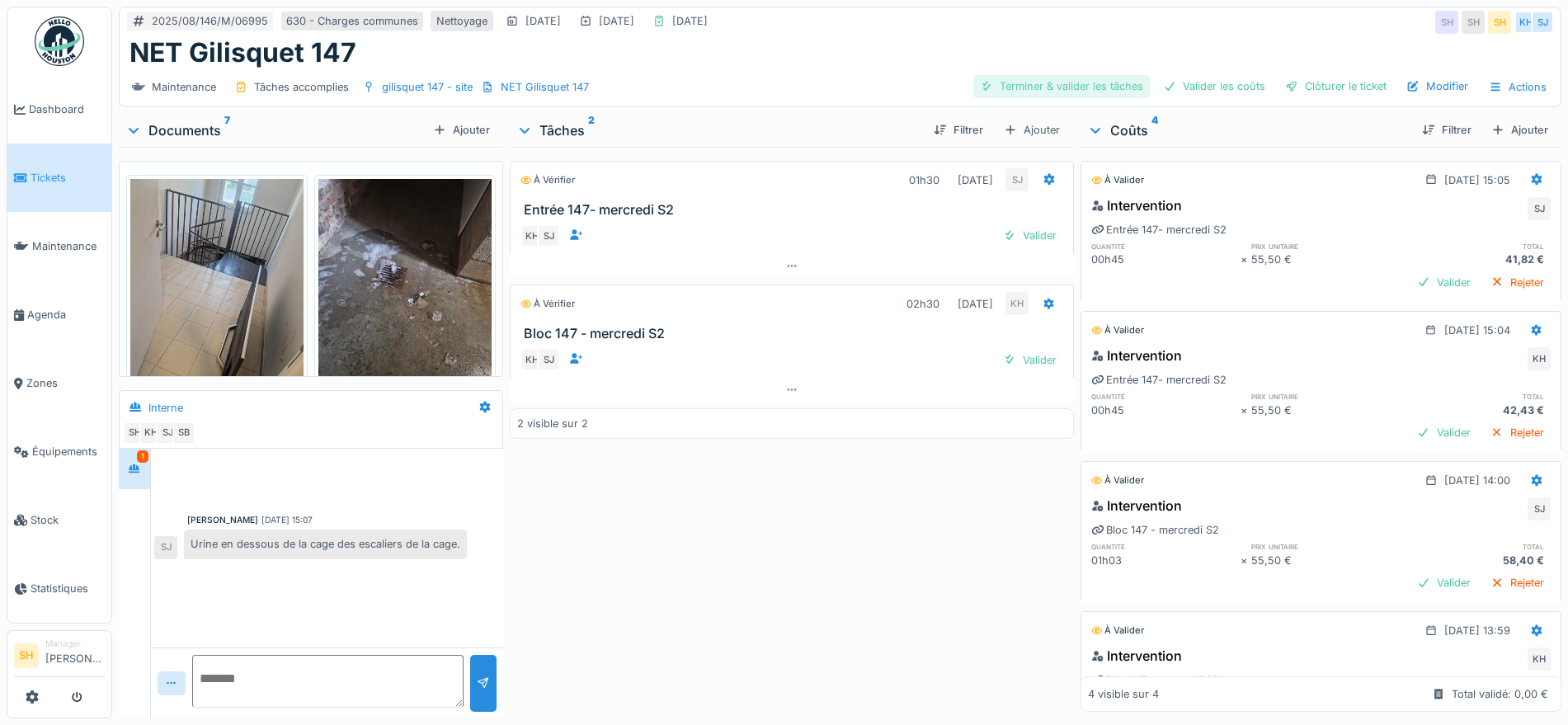
click at [1041, 86] on div "Terminer & valider les tâches" at bounding box center [1061, 86] width 176 height 22
click at [1245, 81] on div "Valider les coûts" at bounding box center [1214, 86] width 116 height 22
click at [1315, 81] on div "Clôturer le ticket" at bounding box center [1335, 86] width 115 height 22
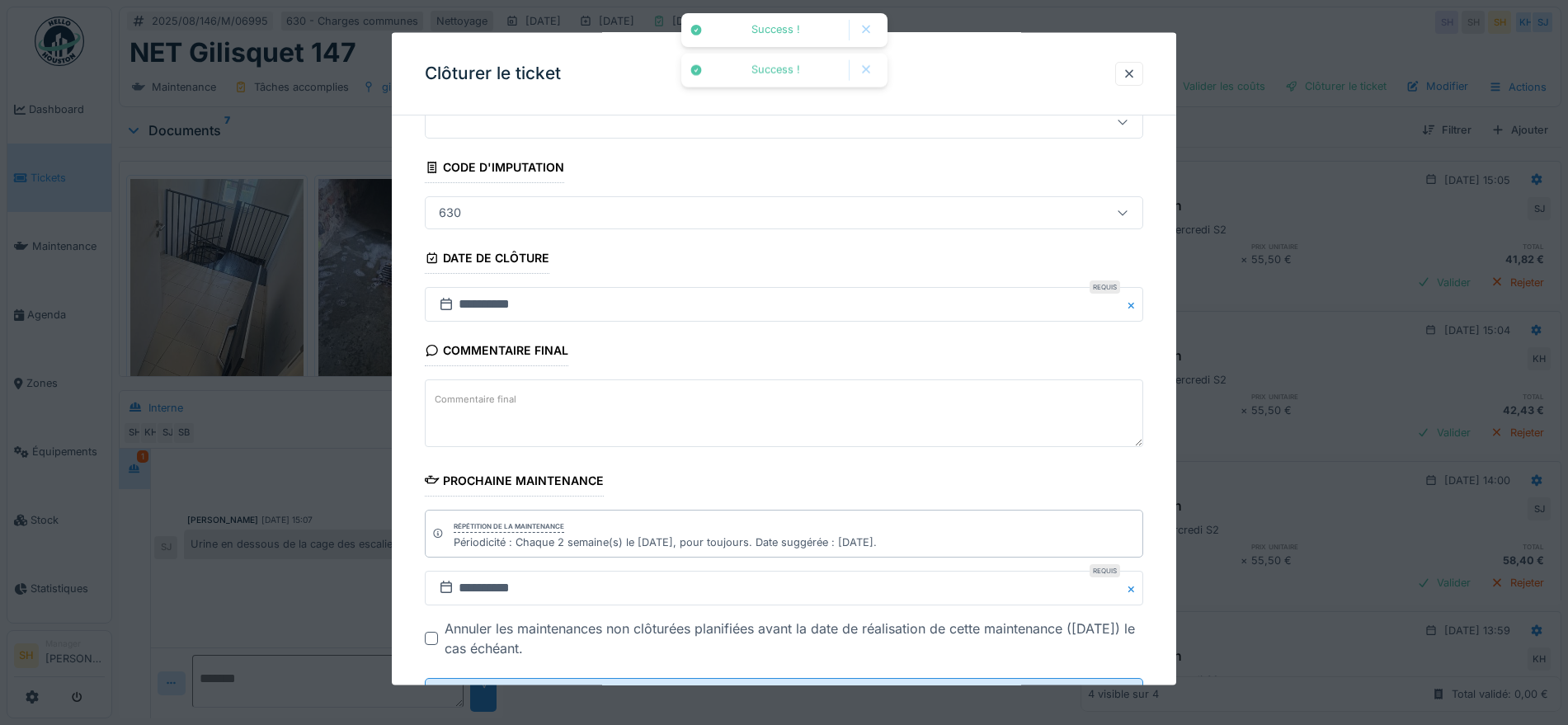
scroll to position [141, 0]
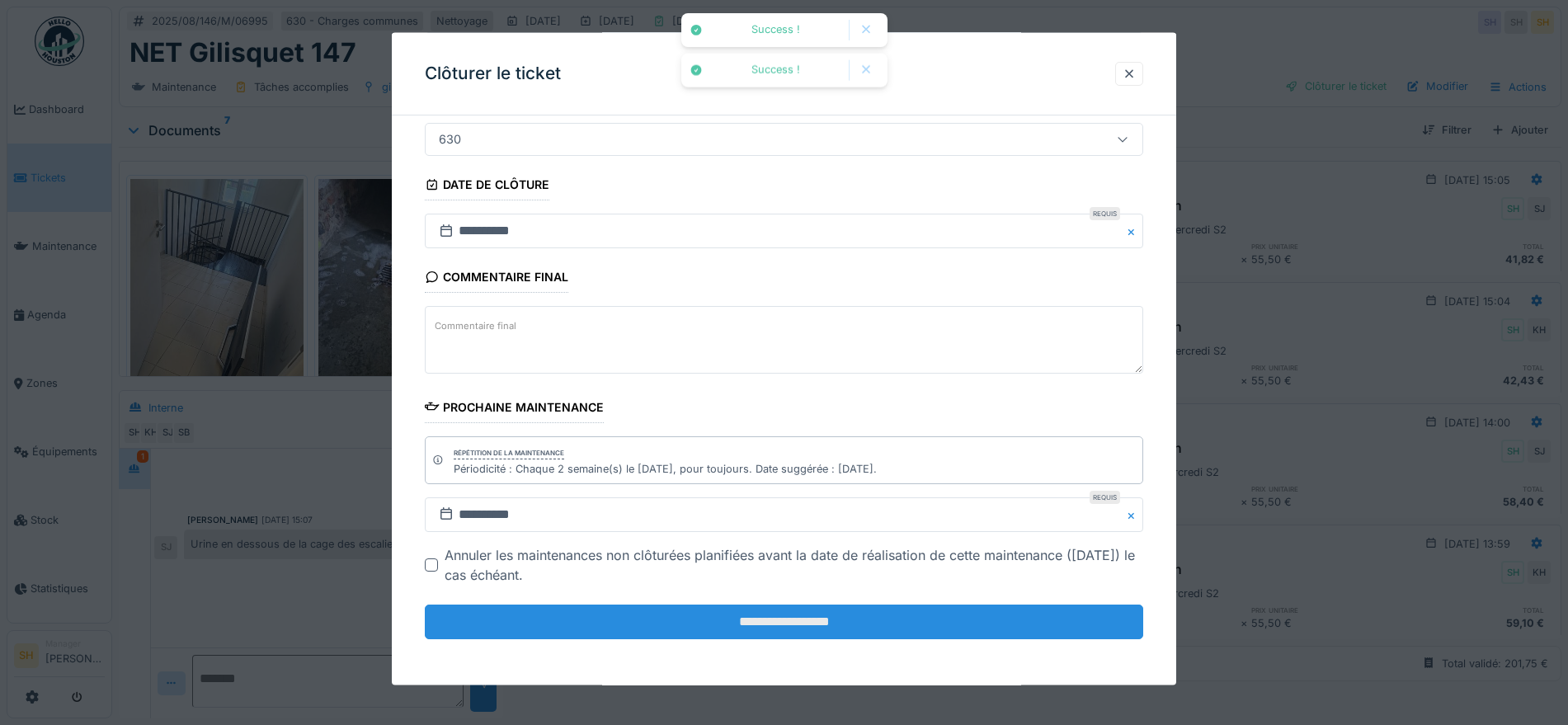
click at [886, 614] on input "**********" at bounding box center [784, 622] width 718 height 35
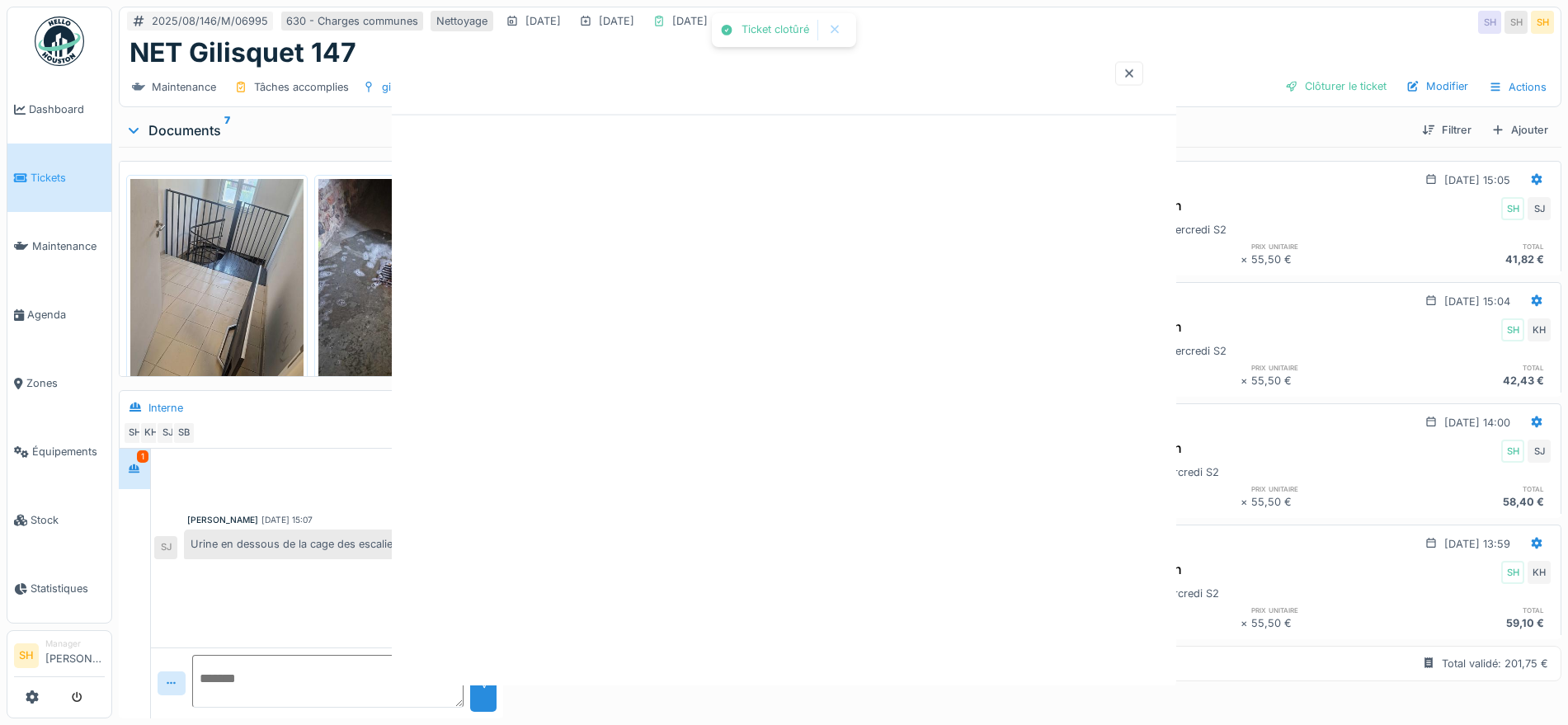
scroll to position [0, 0]
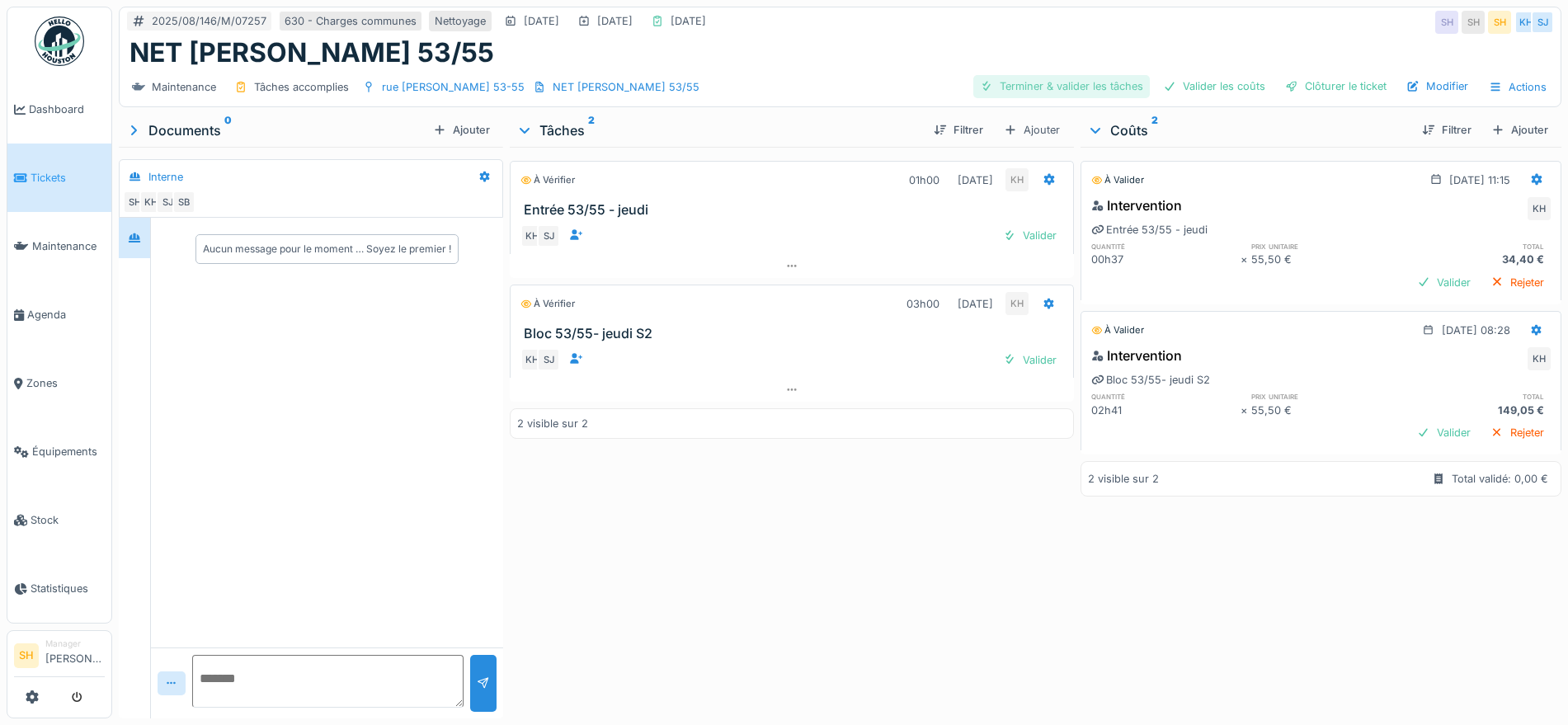
click at [1062, 87] on div "Terminer & valider les tâches" at bounding box center [1061, 86] width 176 height 22
click at [1241, 87] on div "Valider les coûts" at bounding box center [1214, 86] width 116 height 22
click at [1313, 89] on div "Clôturer le ticket" at bounding box center [1335, 86] width 115 height 22
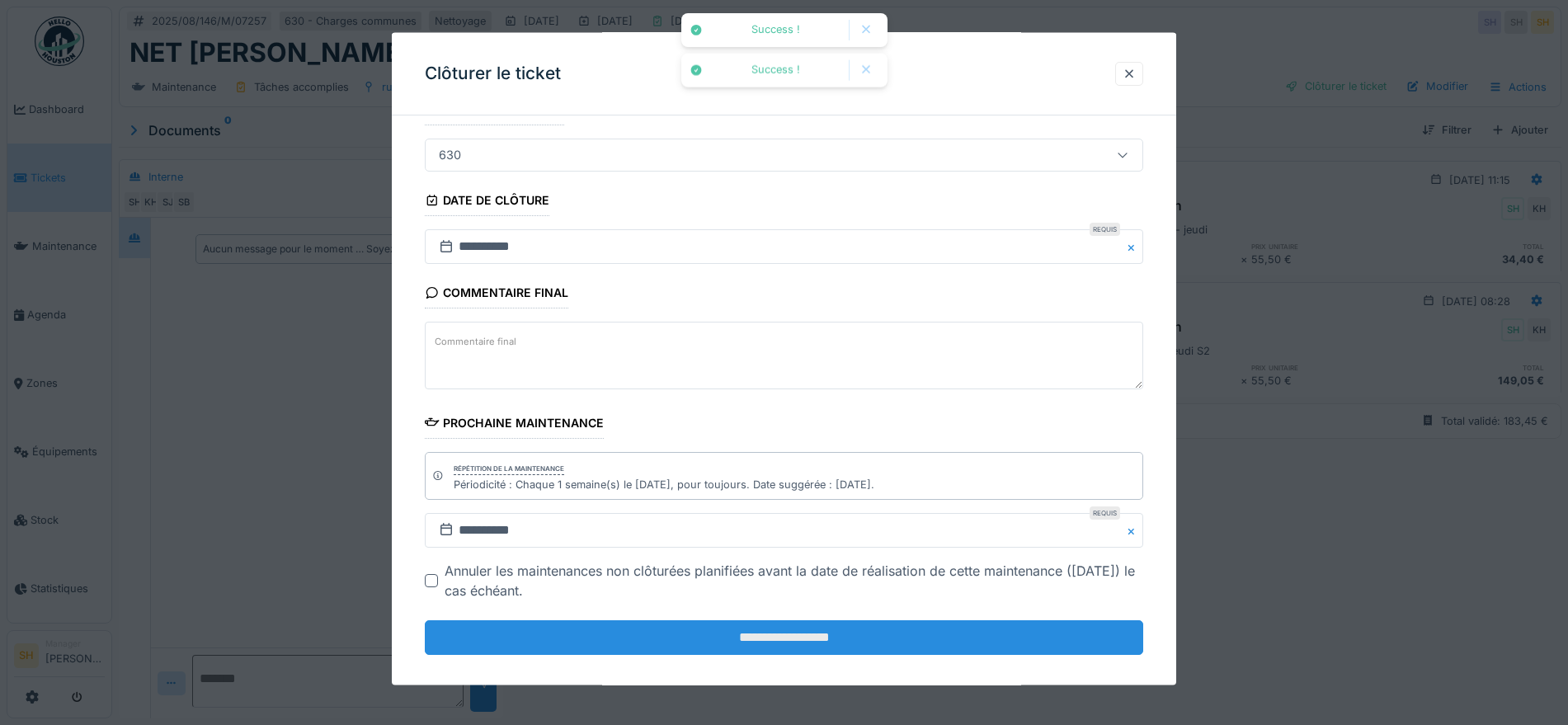
scroll to position [141, 0]
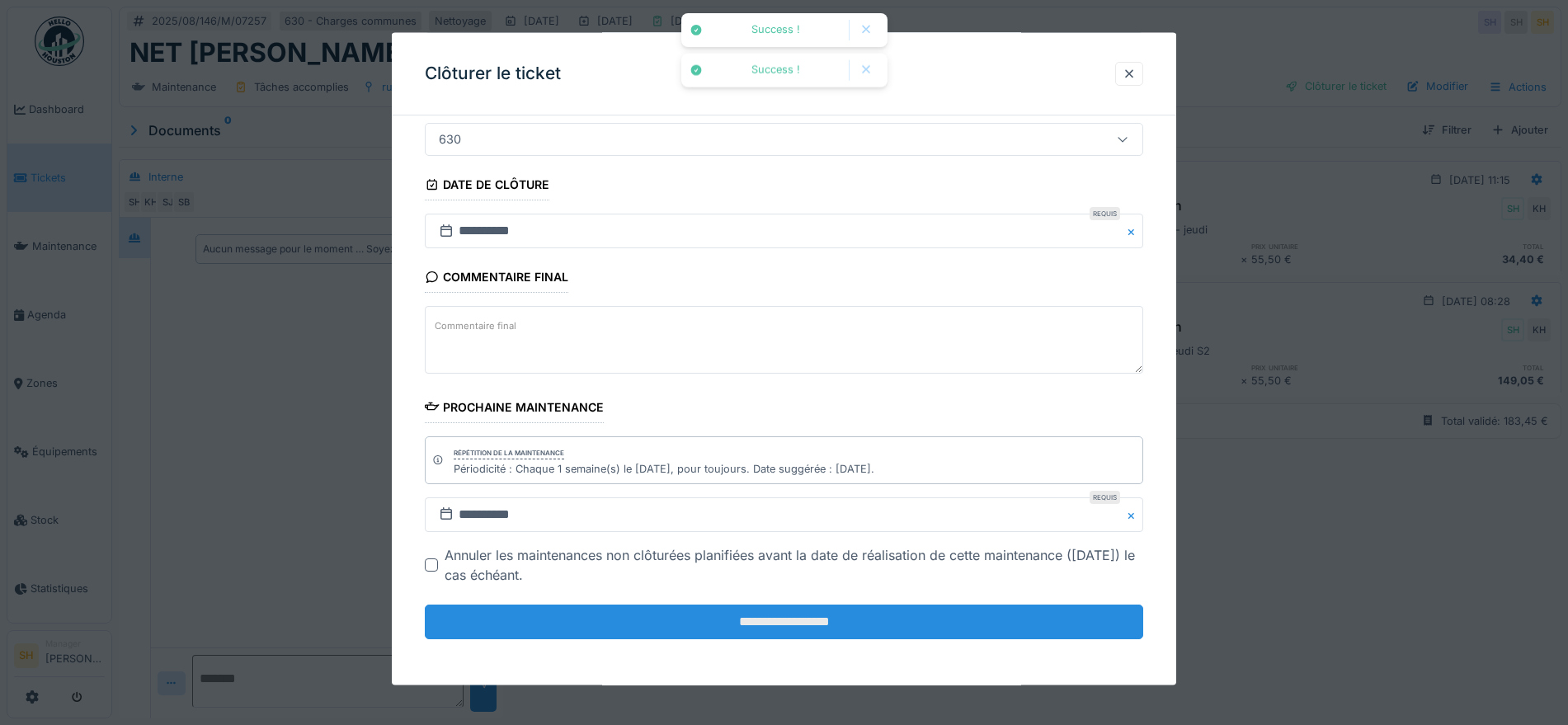
click at [853, 629] on input "**********" at bounding box center [784, 622] width 718 height 35
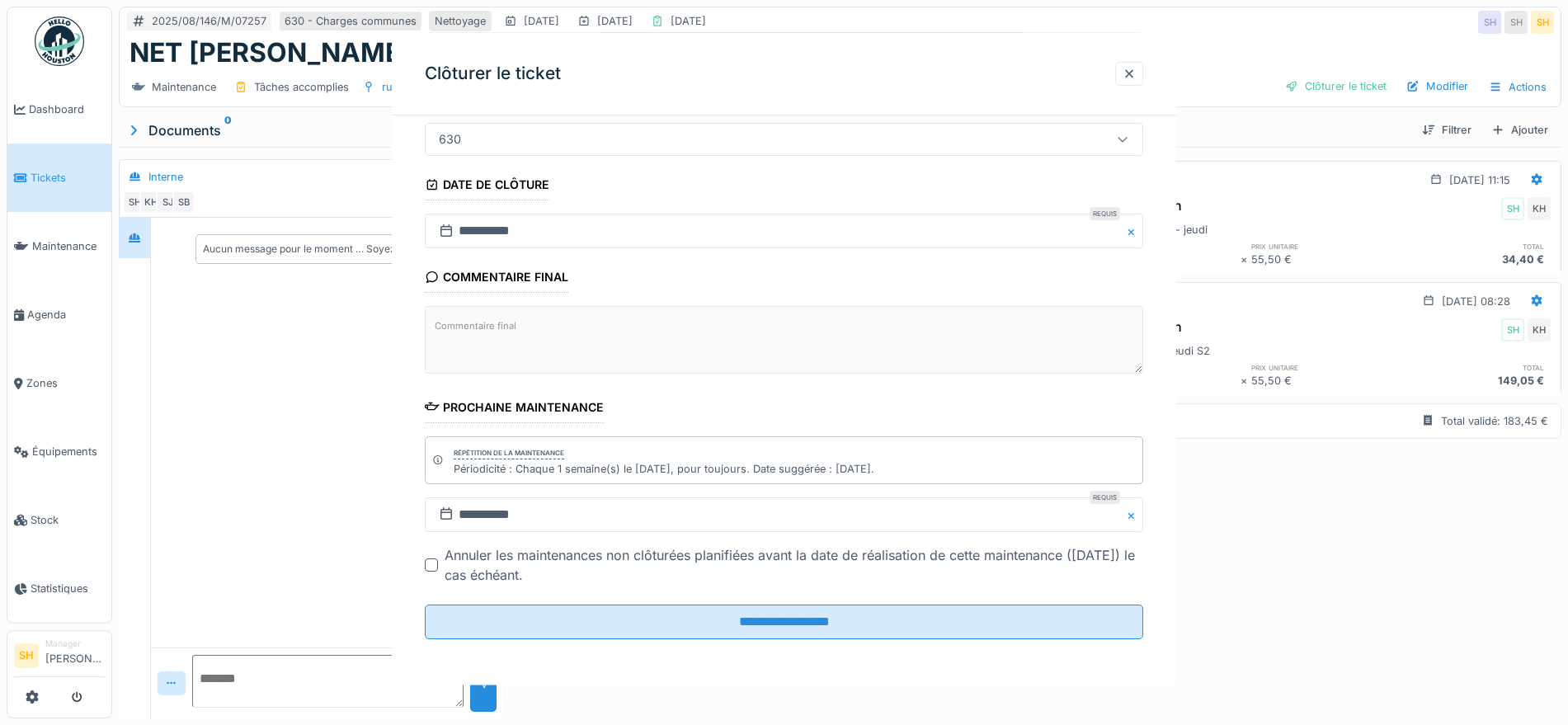
scroll to position [0, 0]
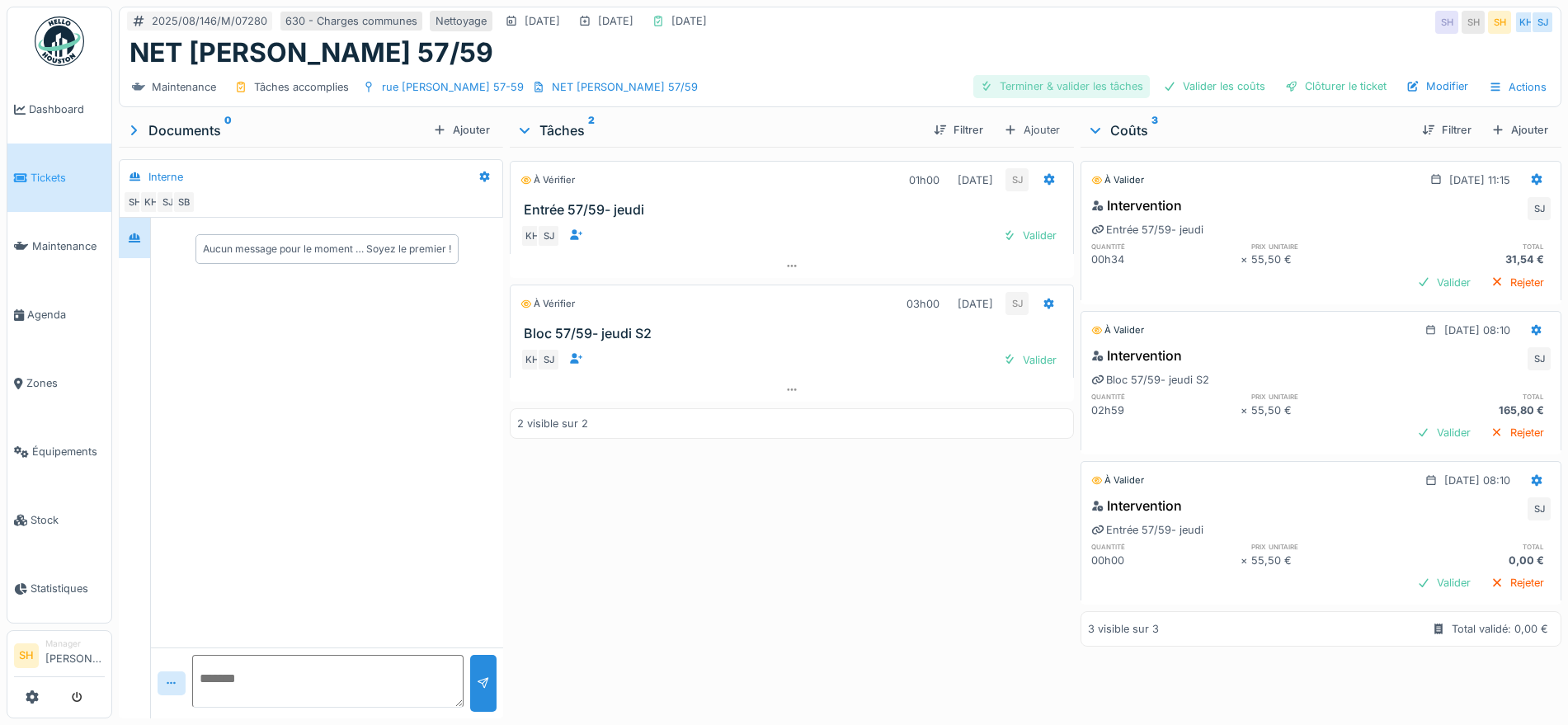
click at [1028, 83] on div "Terminer & valider les tâches" at bounding box center [1061, 86] width 176 height 22
click at [1211, 86] on div "Valider les coûts" at bounding box center [1214, 86] width 116 height 22
click at [1299, 86] on div "Clôturer le ticket" at bounding box center [1335, 86] width 115 height 22
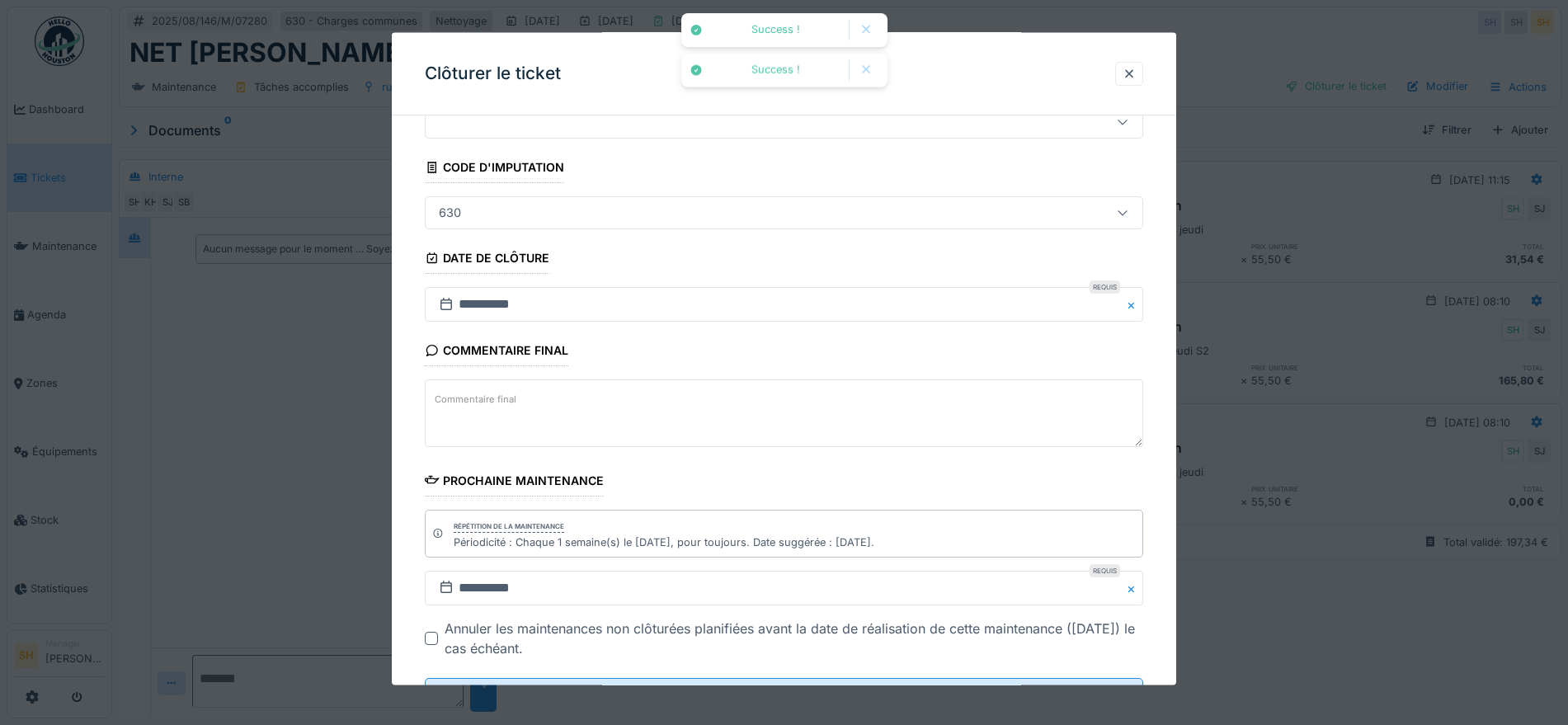
scroll to position [141, 0]
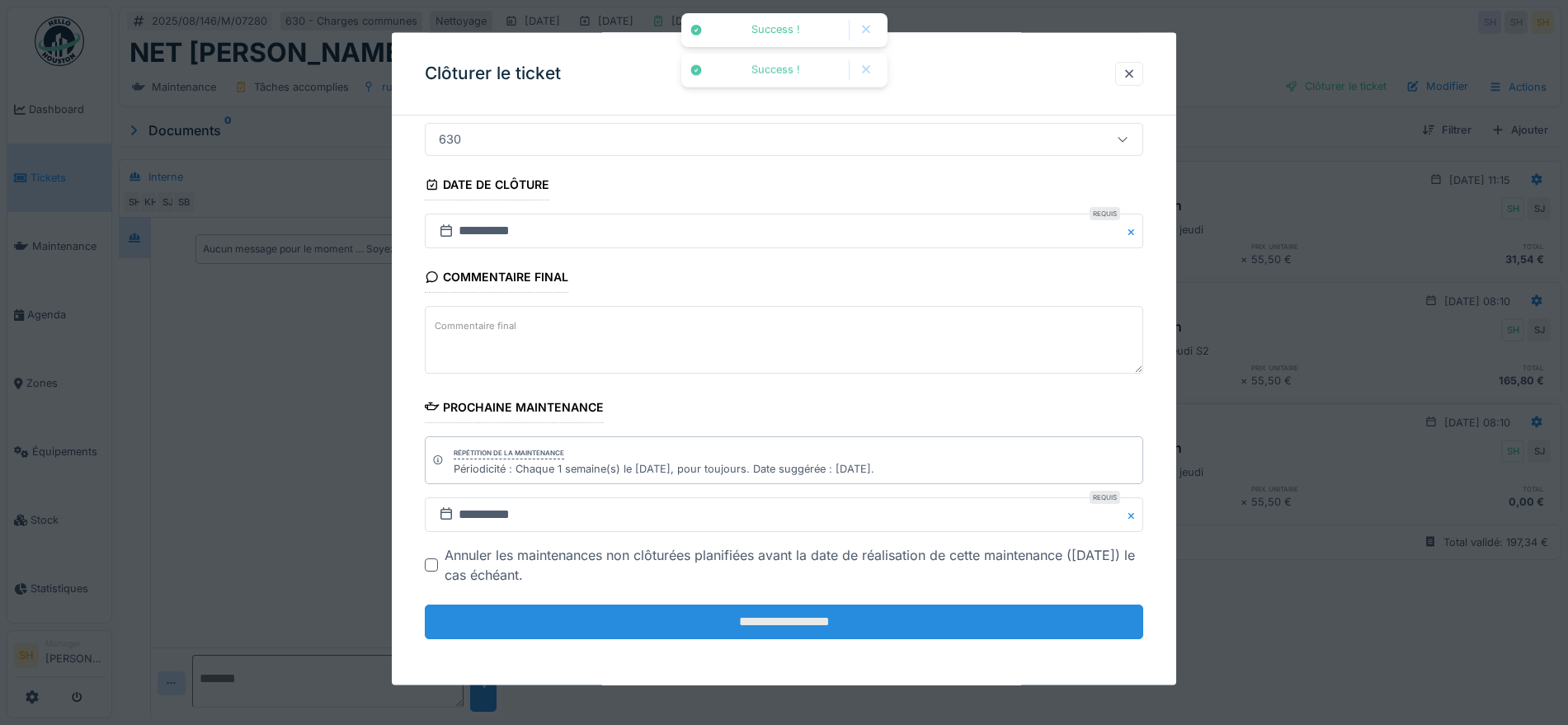
click at [844, 617] on input "**********" at bounding box center [784, 622] width 718 height 35
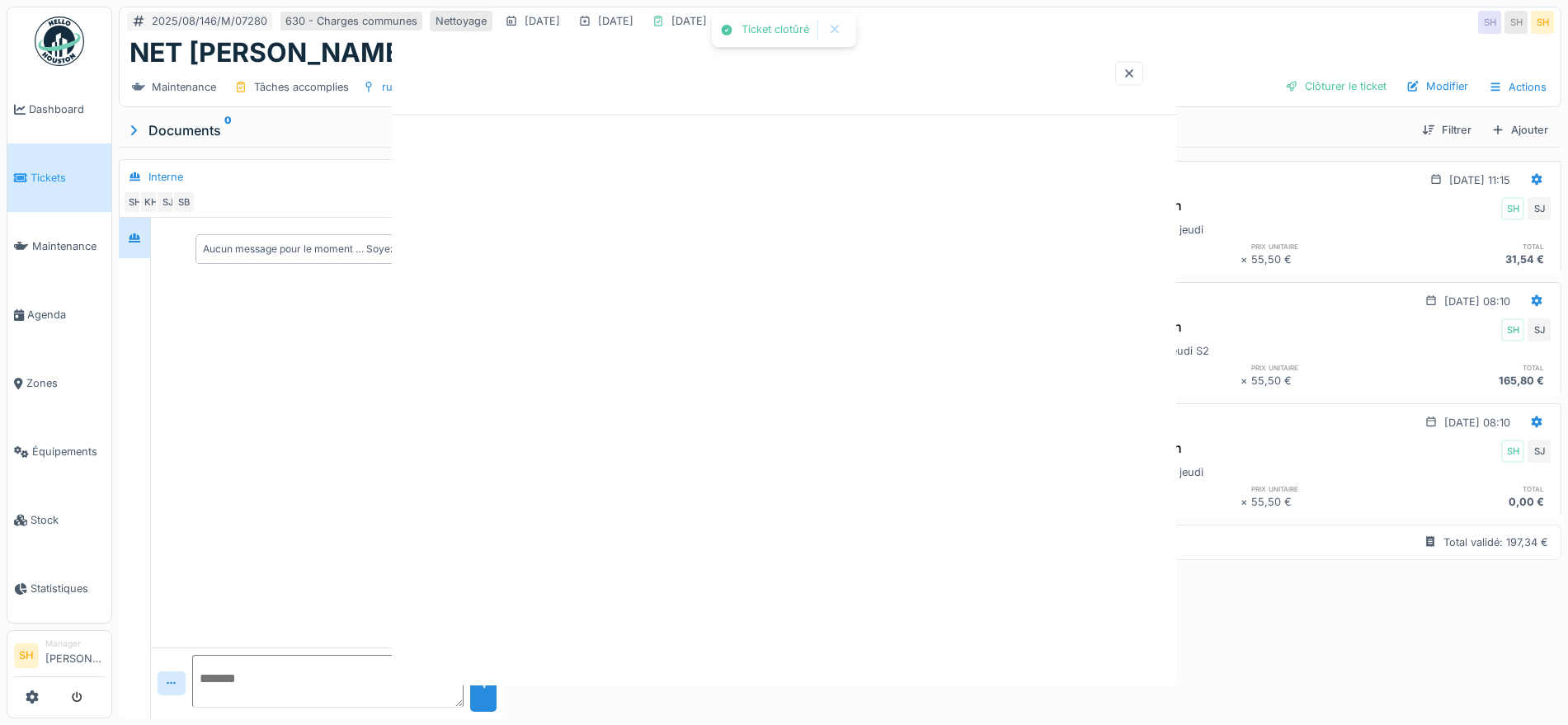
scroll to position [0, 0]
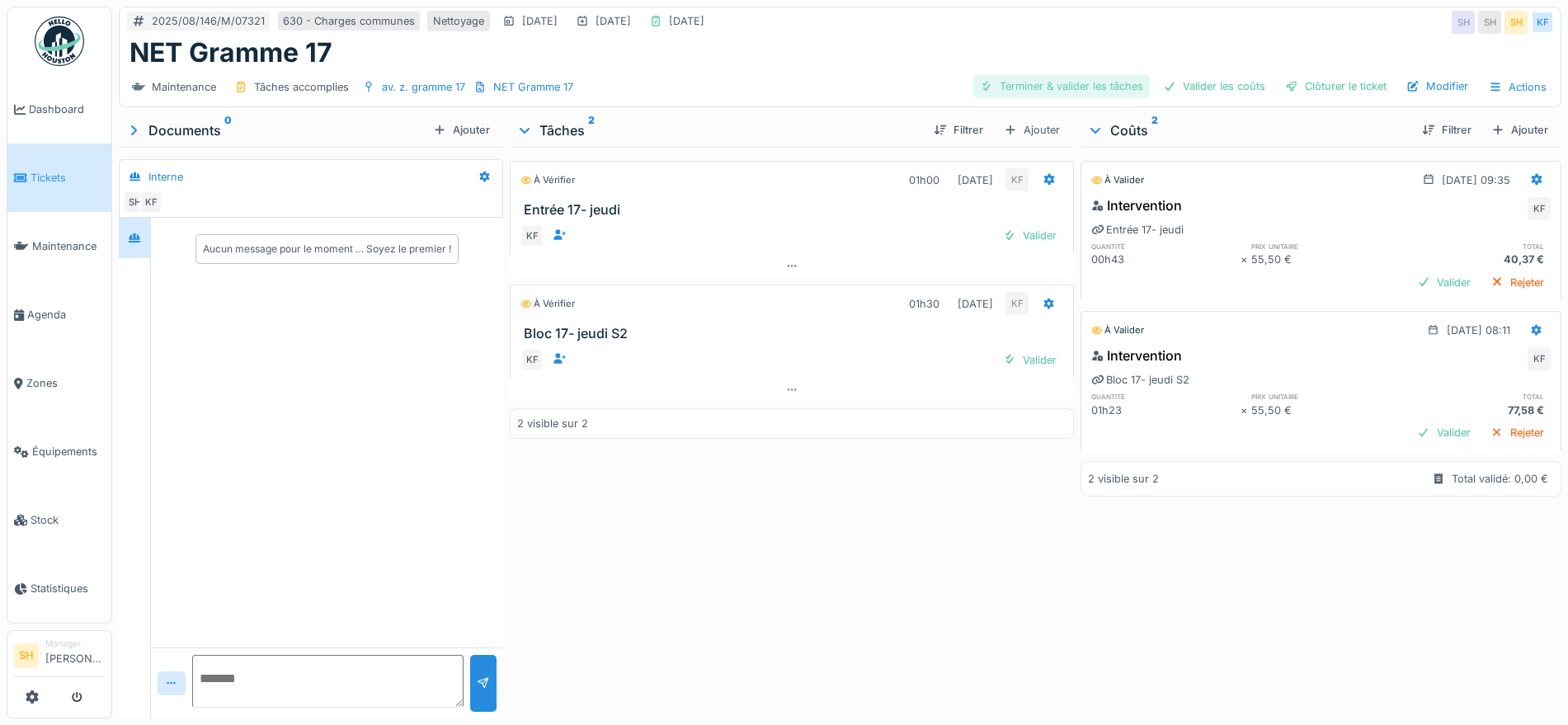
click at [1023, 88] on div "Terminer & valider les tâches" at bounding box center [1061, 86] width 176 height 22
click at [1193, 88] on div "Valider les coûts" at bounding box center [1214, 86] width 116 height 22
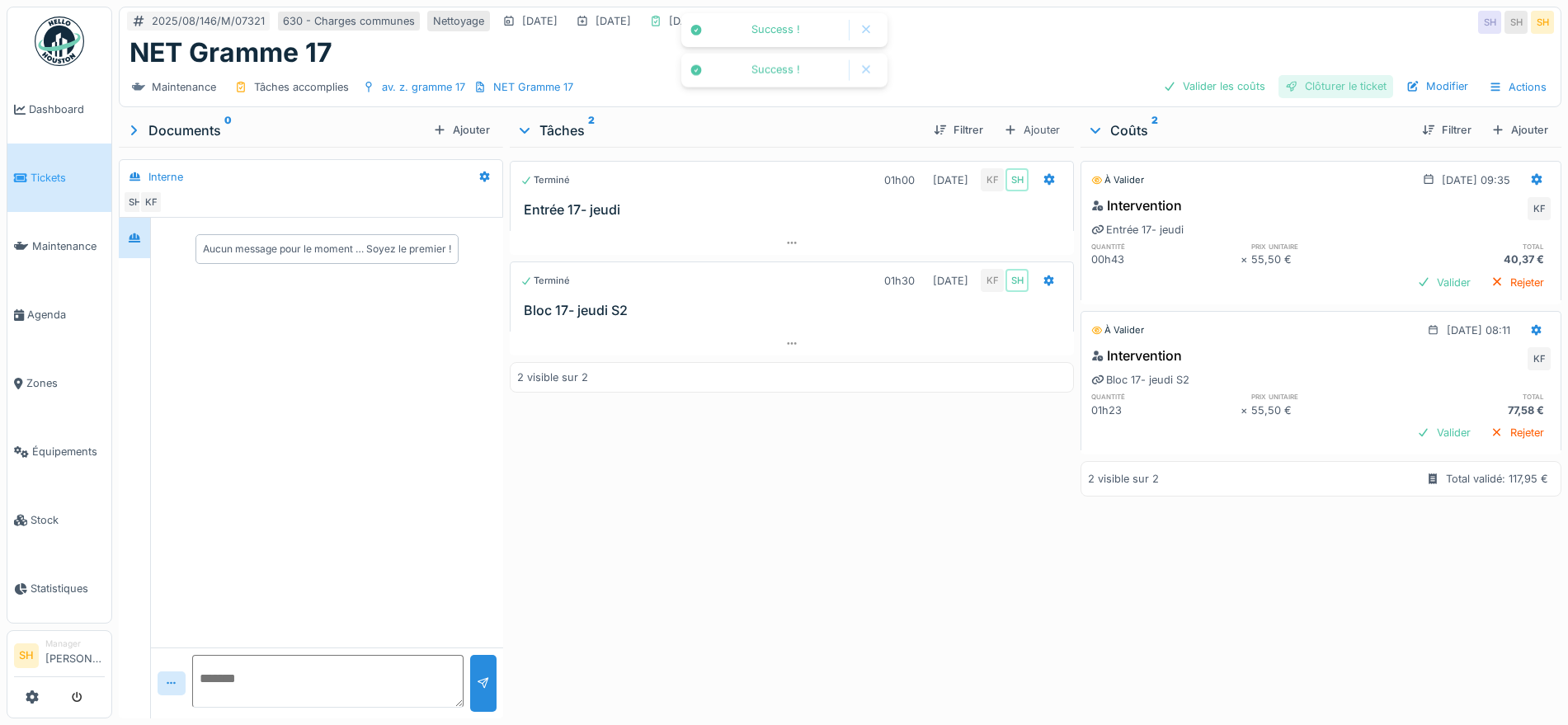
click at [1308, 88] on div "Clôturer le ticket" at bounding box center [1335, 86] width 115 height 22
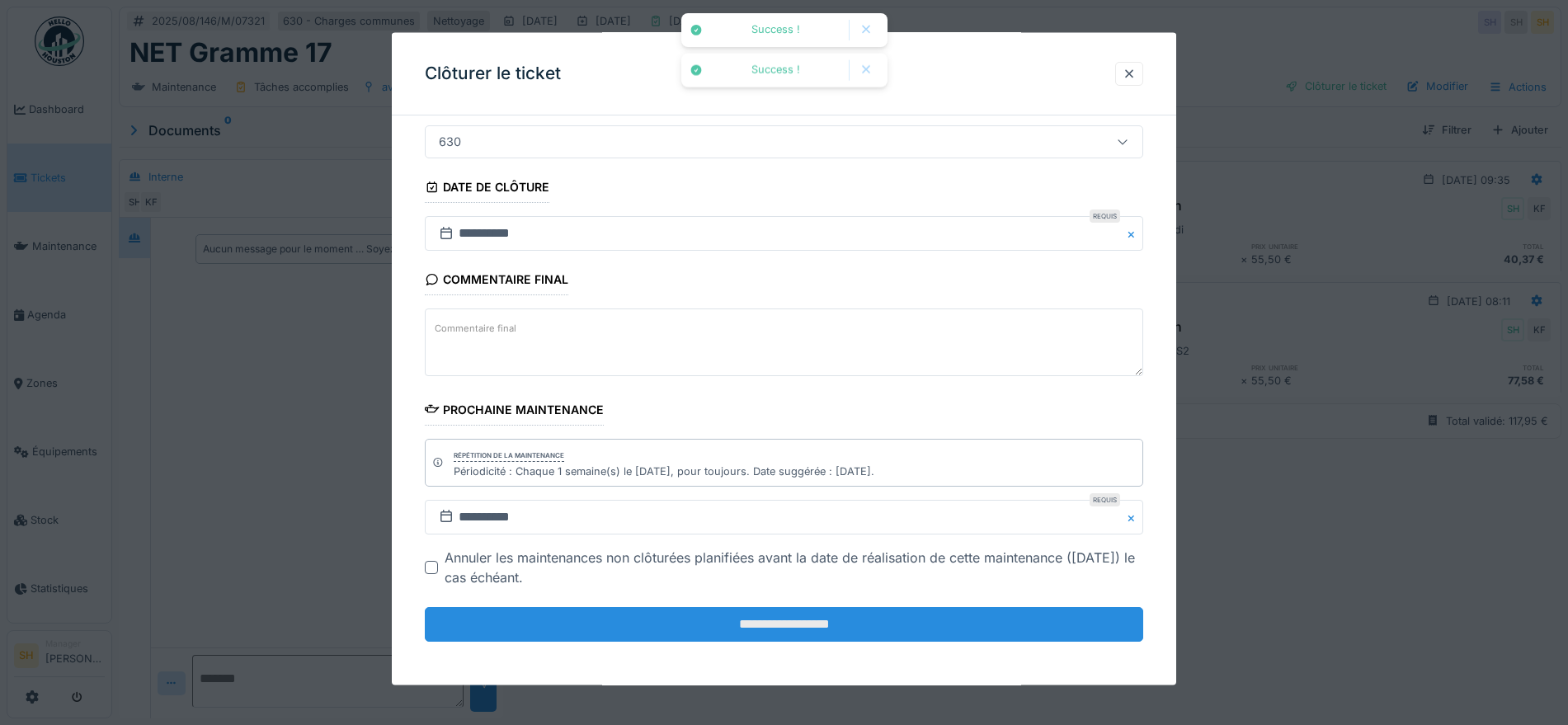
scroll to position [141, 0]
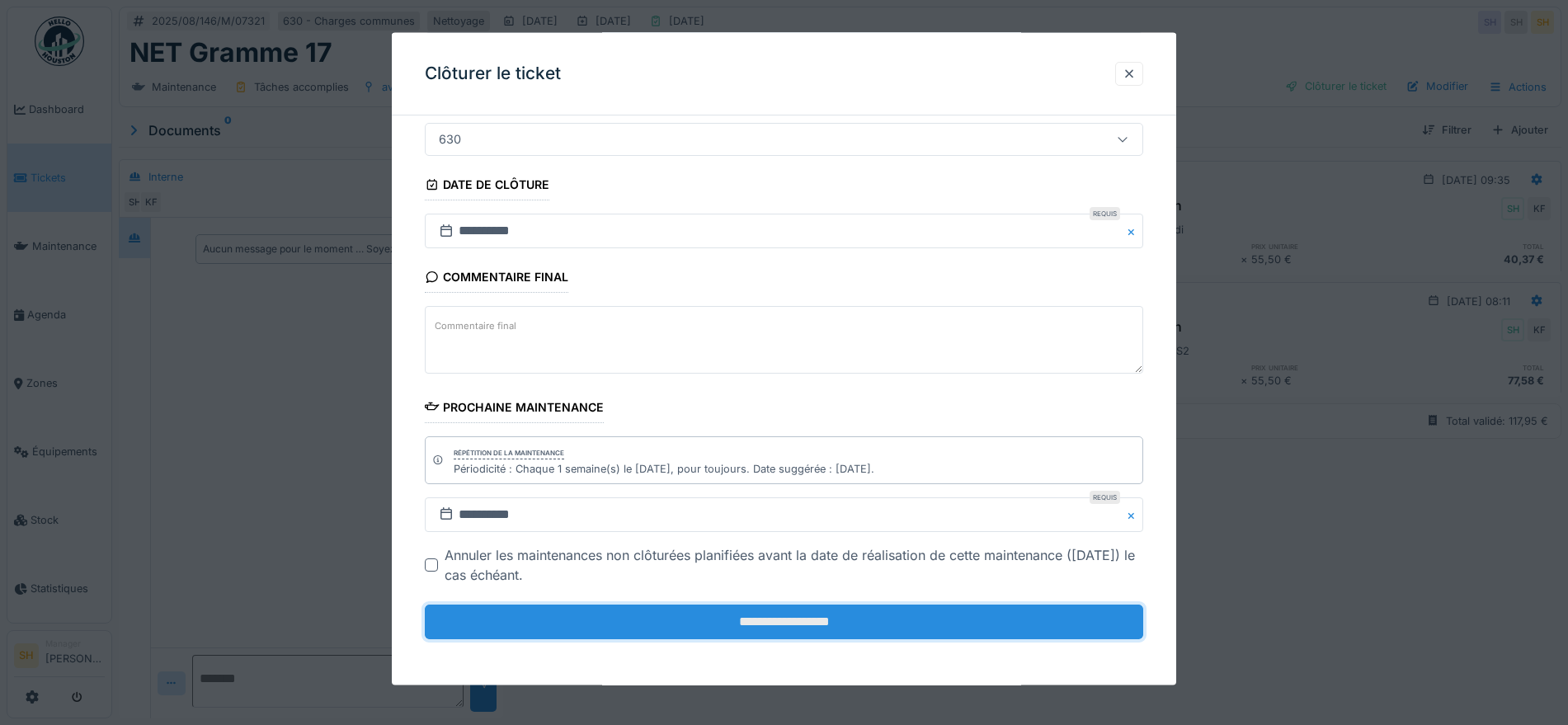
click at [690, 628] on input "**********" at bounding box center [784, 622] width 718 height 35
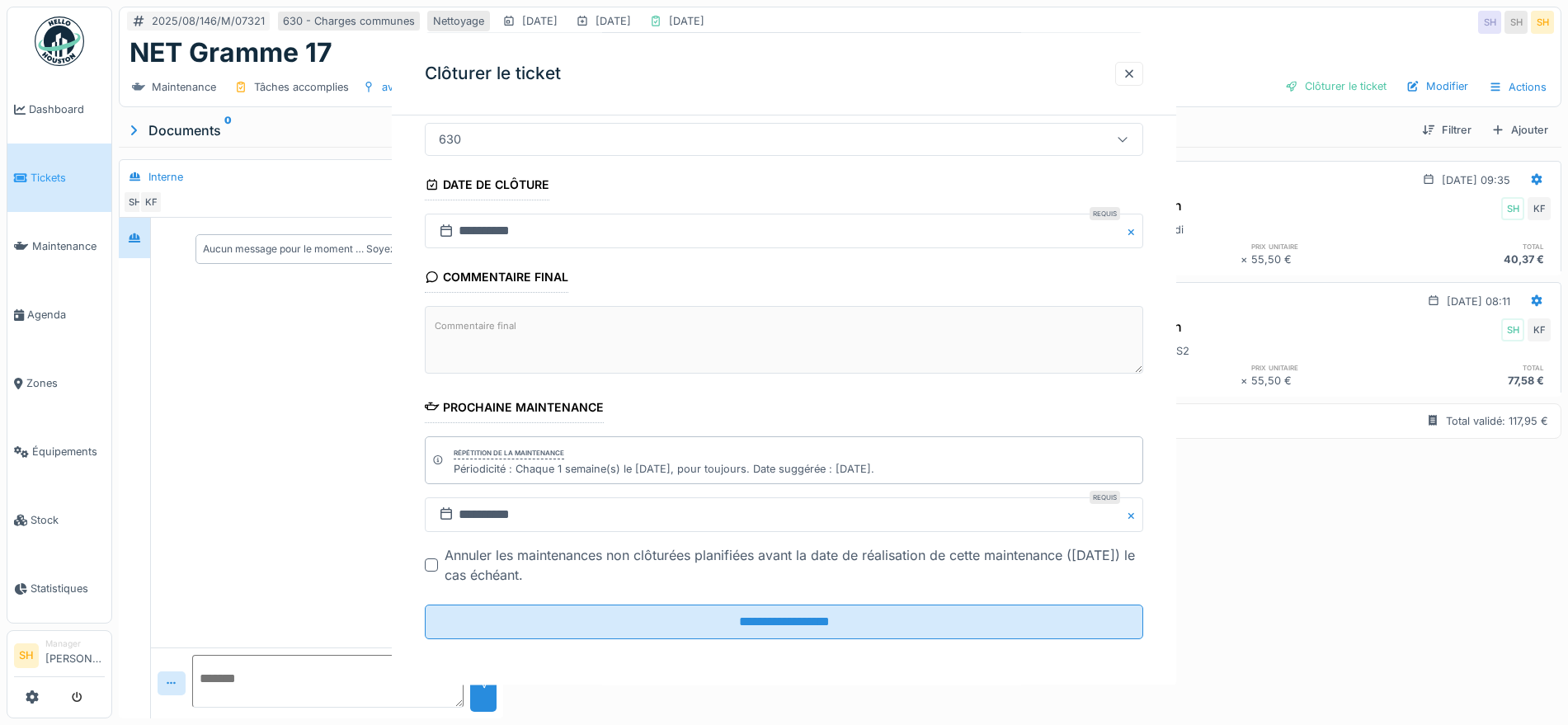
scroll to position [0, 0]
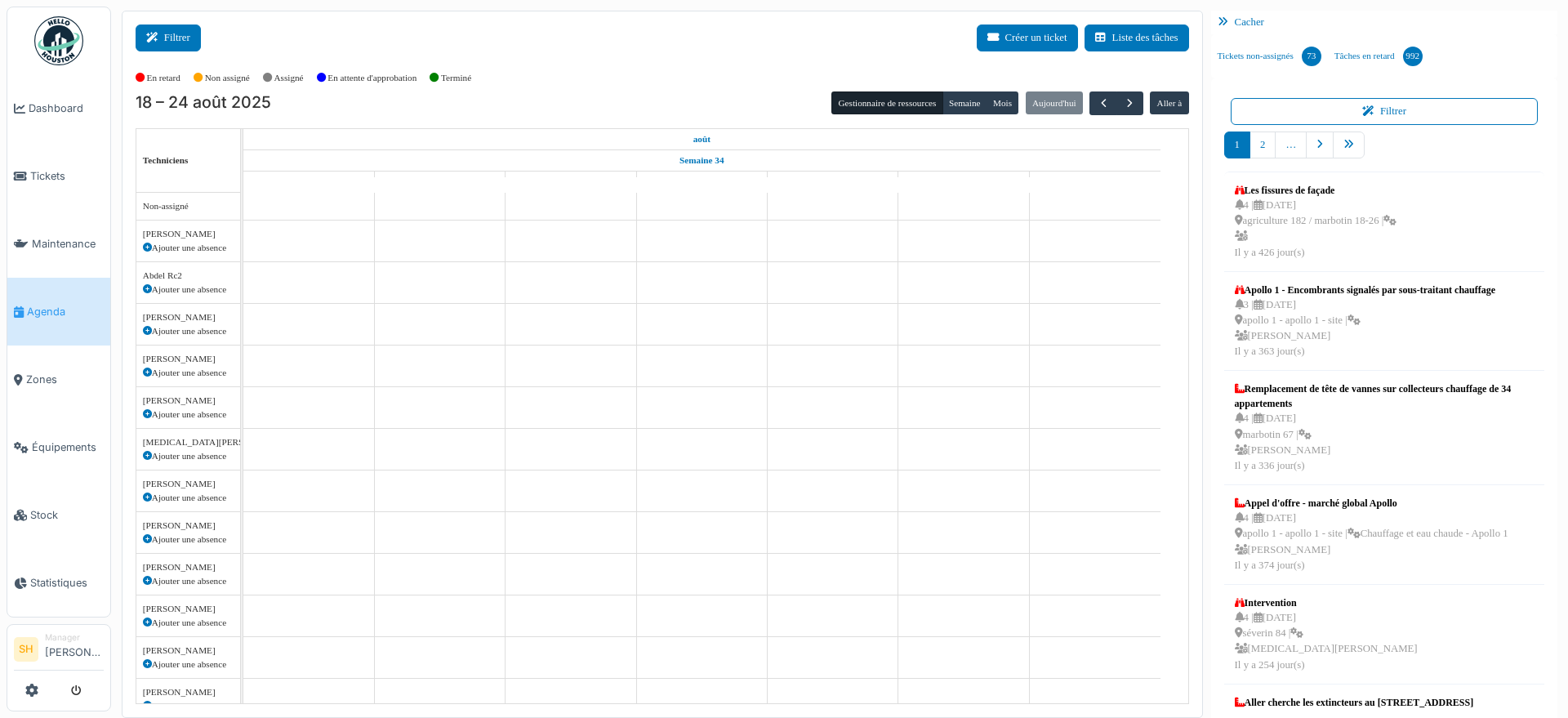
click at [178, 34] on button "Filtrer" at bounding box center [167, 37] width 65 height 27
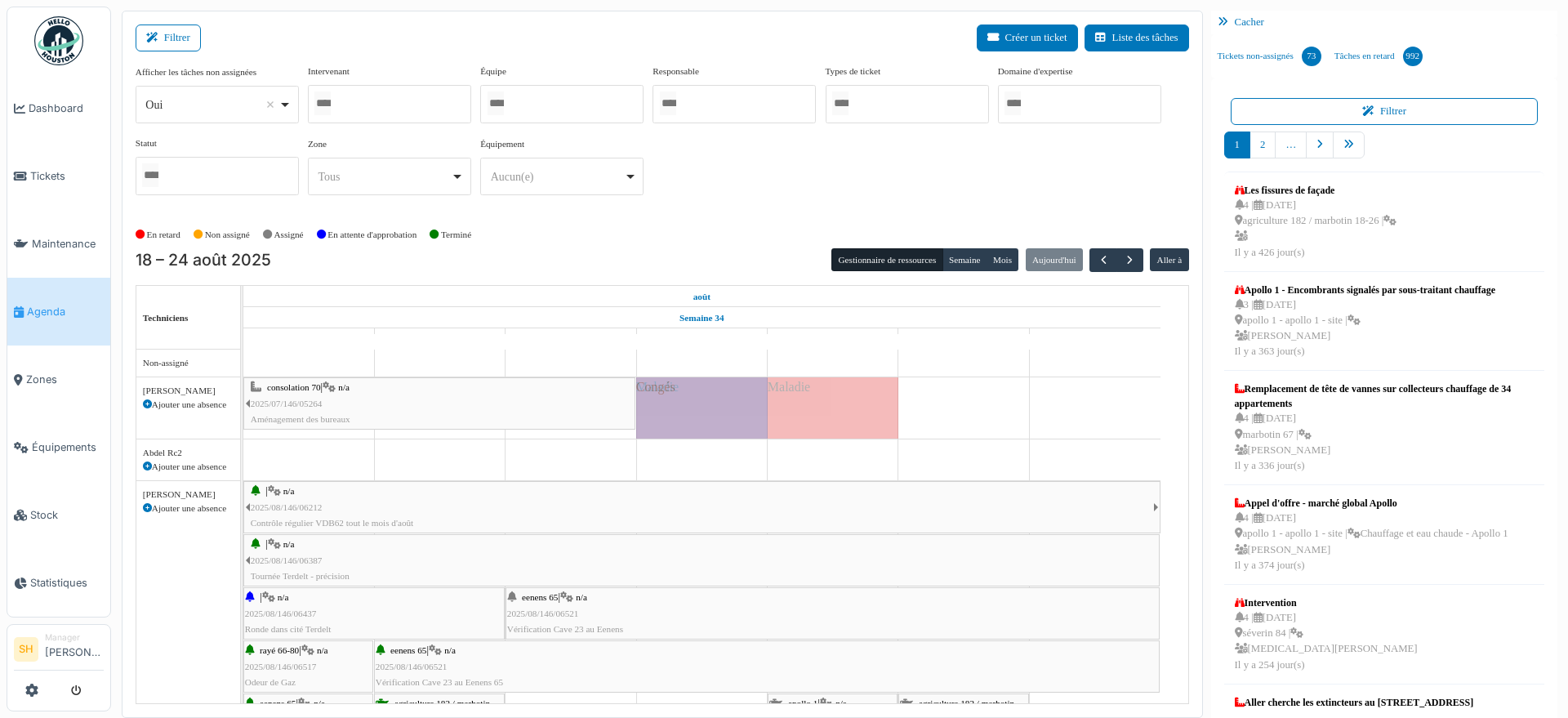
click at [578, 108] on div at bounding box center [562, 104] width 163 height 38
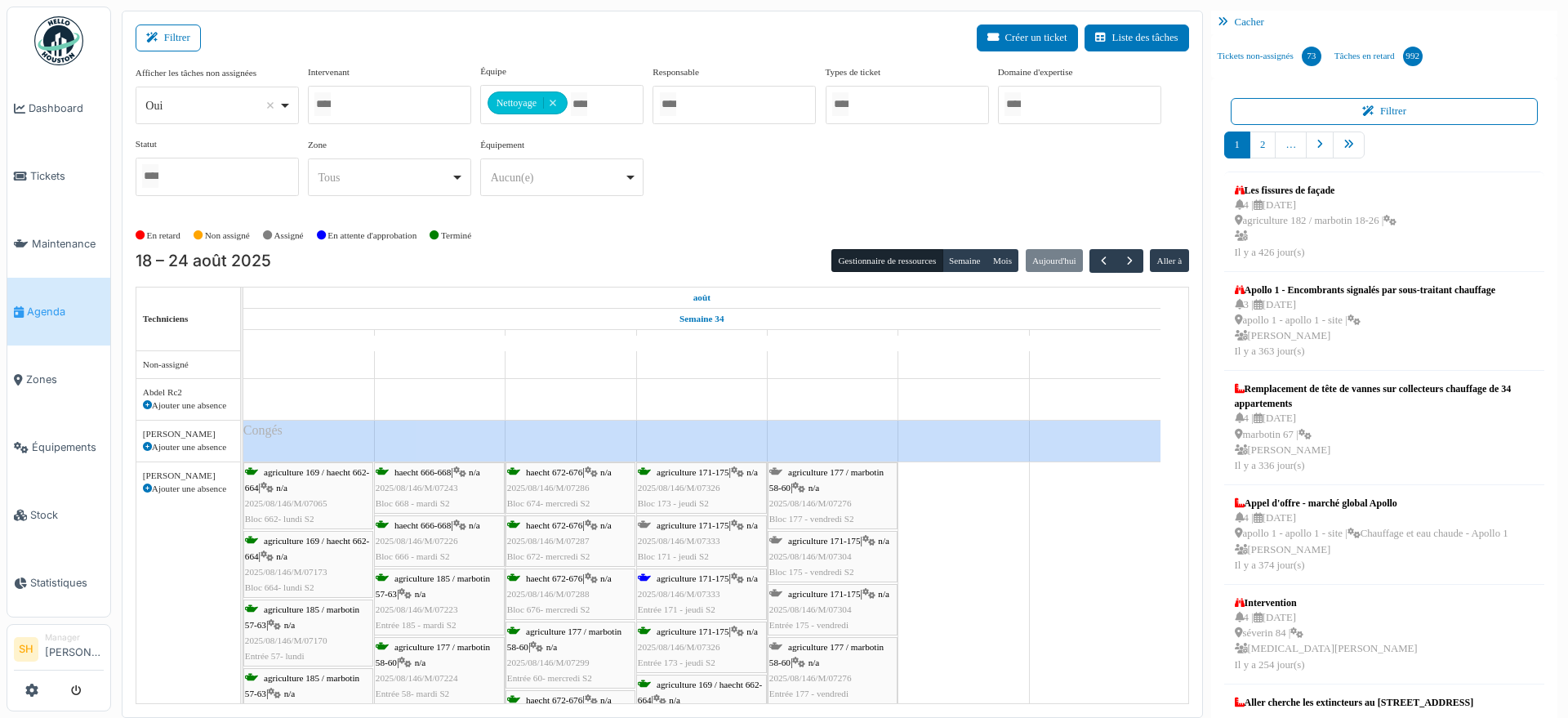
click at [786, 217] on div "Afficher les tâches non assignées *** Oui Remove item Oui Non Intervenant Abdel…" at bounding box center [662, 143] width 1054 height 158
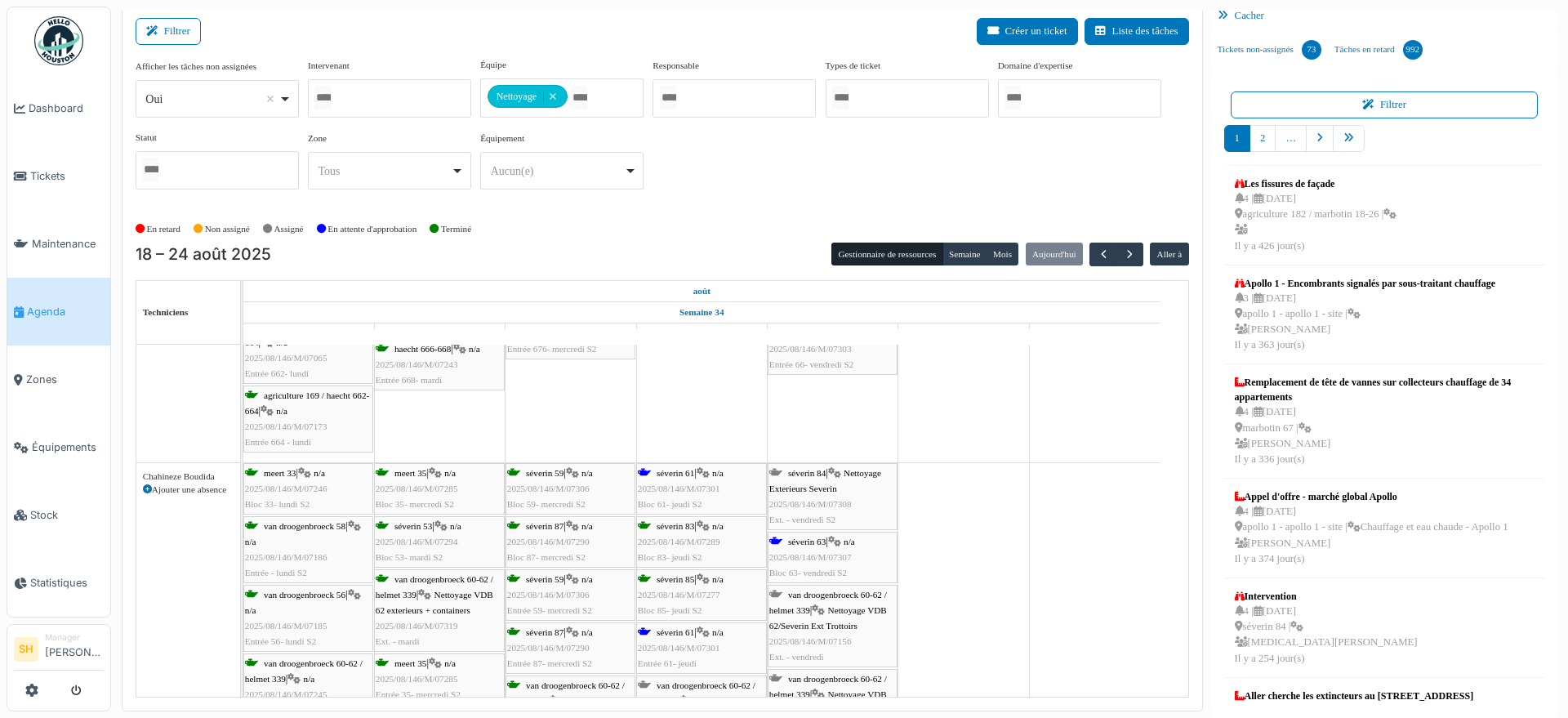
scroll to position [510, 0]
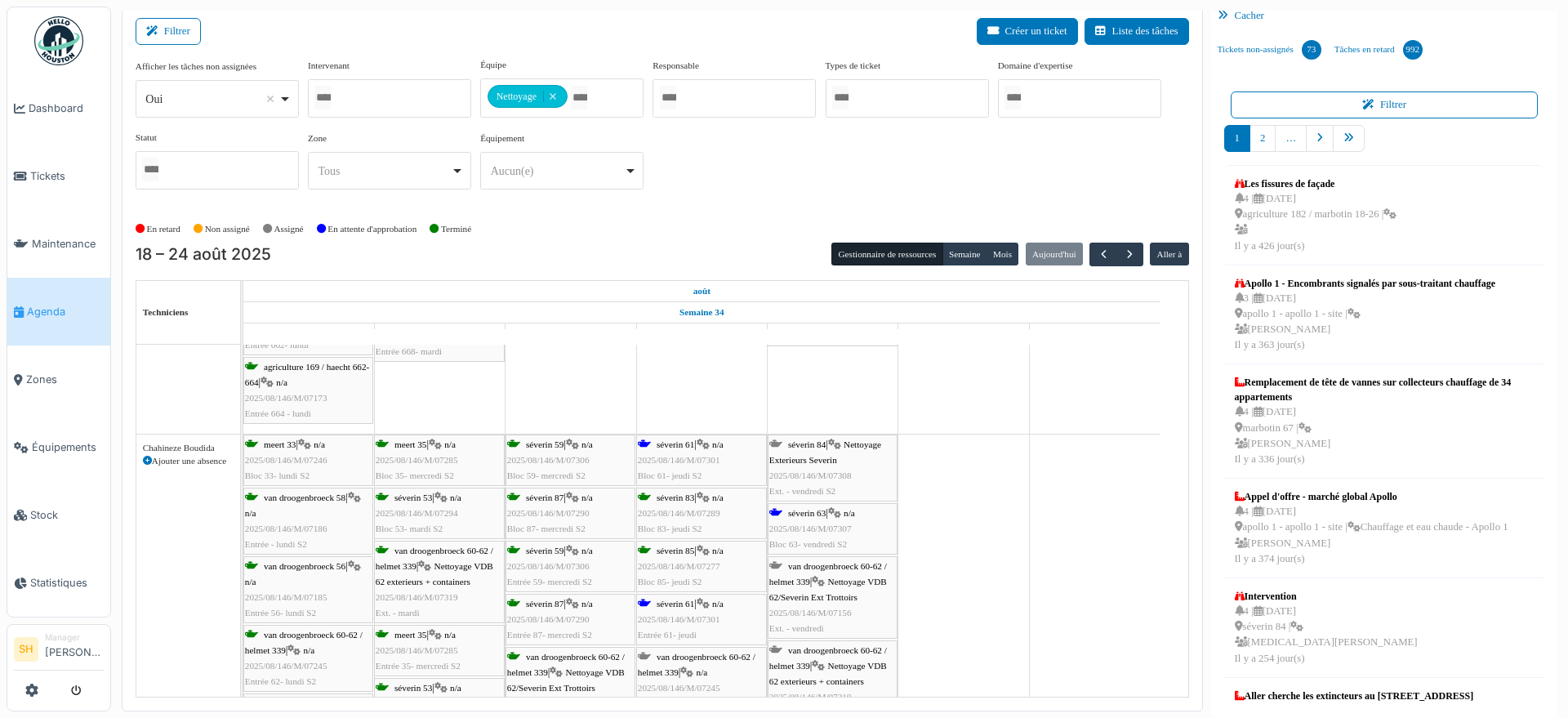
click at [680, 450] on div "séverin 61 | n/a 2025/08/146/M/07301 Bloc 61- jeudi S2" at bounding box center [701, 460] width 127 height 48
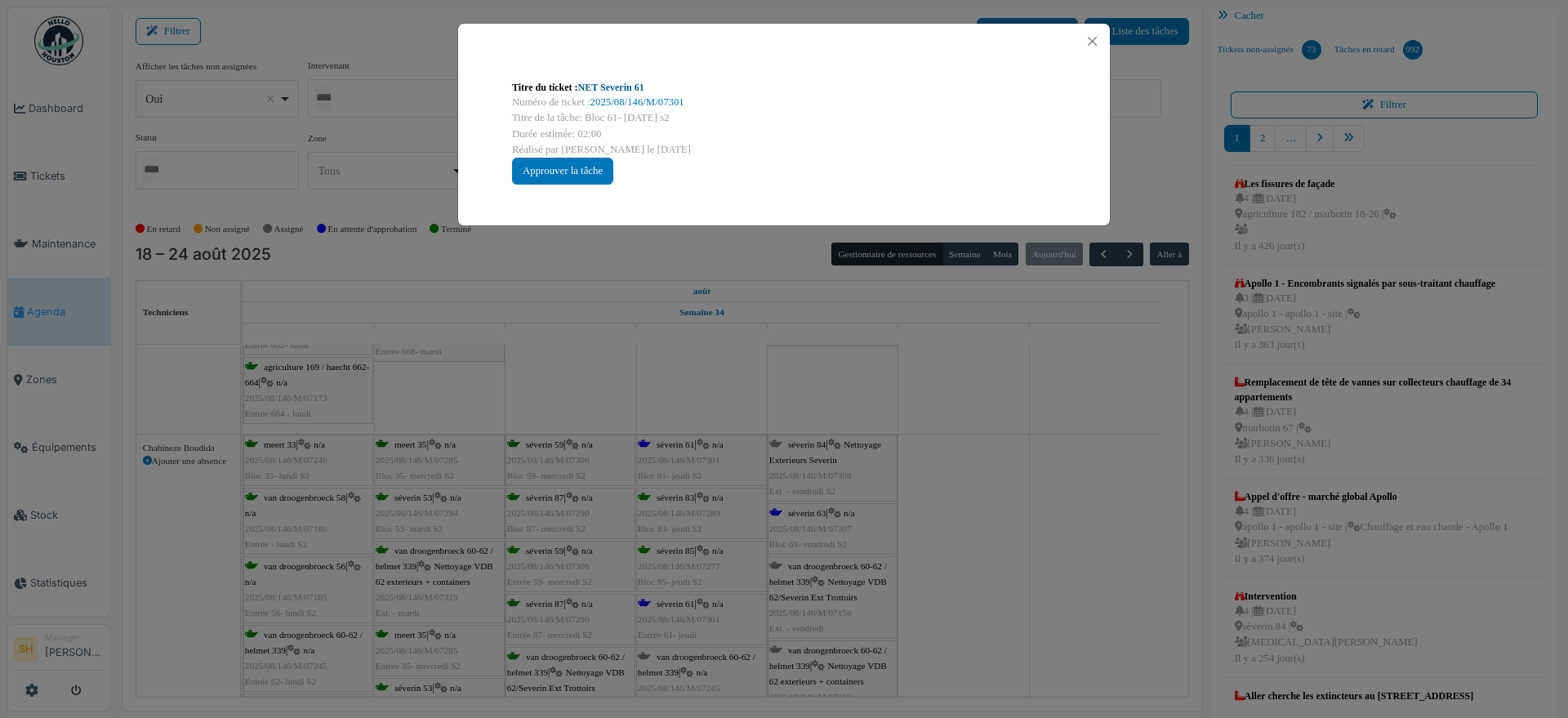
click at [618, 88] on link "NET Severin 61" at bounding box center [611, 87] width 66 height 11
click at [990, 487] on div "Titre du ticket : NET Severin 61 Numéro de ticket : 2025/08/146/M/07301 Titre d…" at bounding box center [784, 359] width 1568 height 718
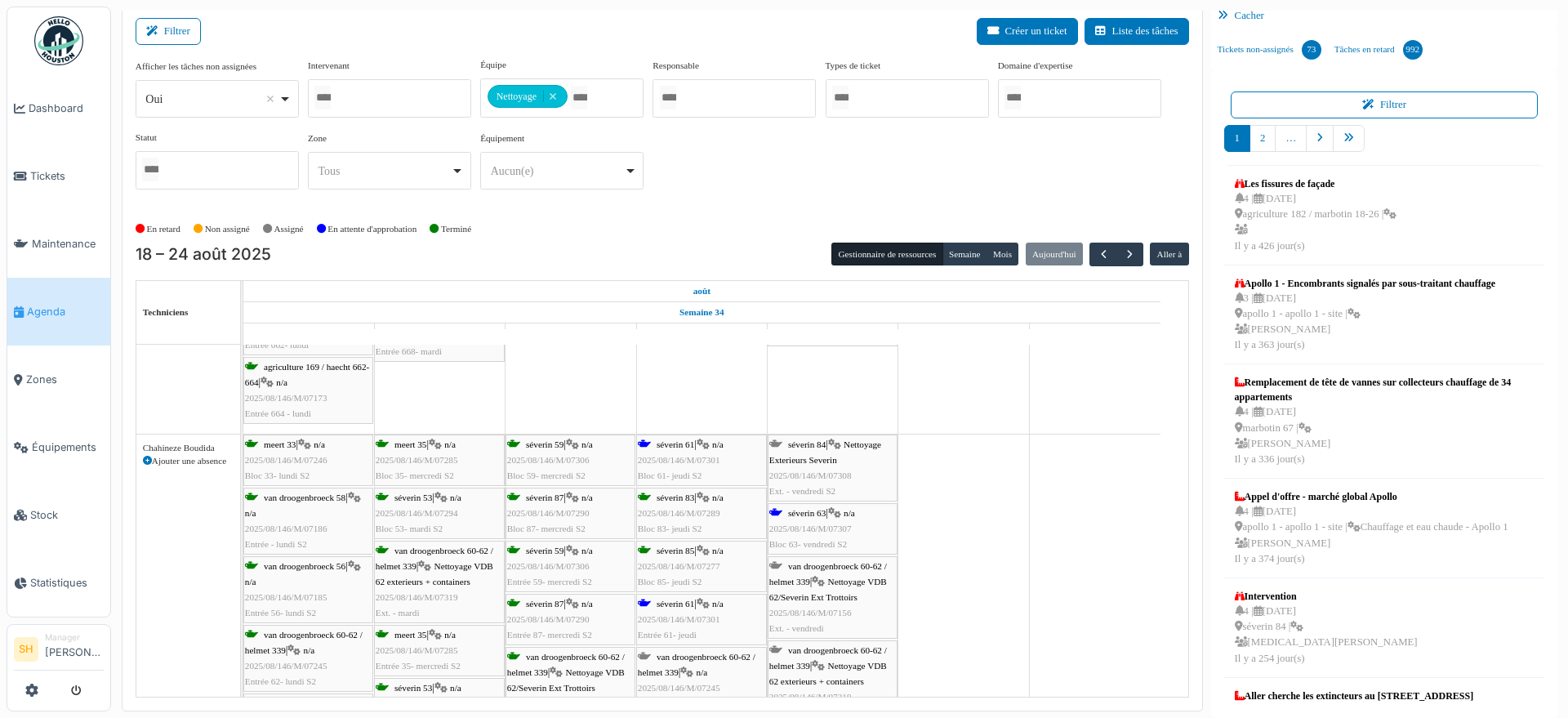
click at [789, 510] on span "séverin 63" at bounding box center [807, 512] width 37 height 10
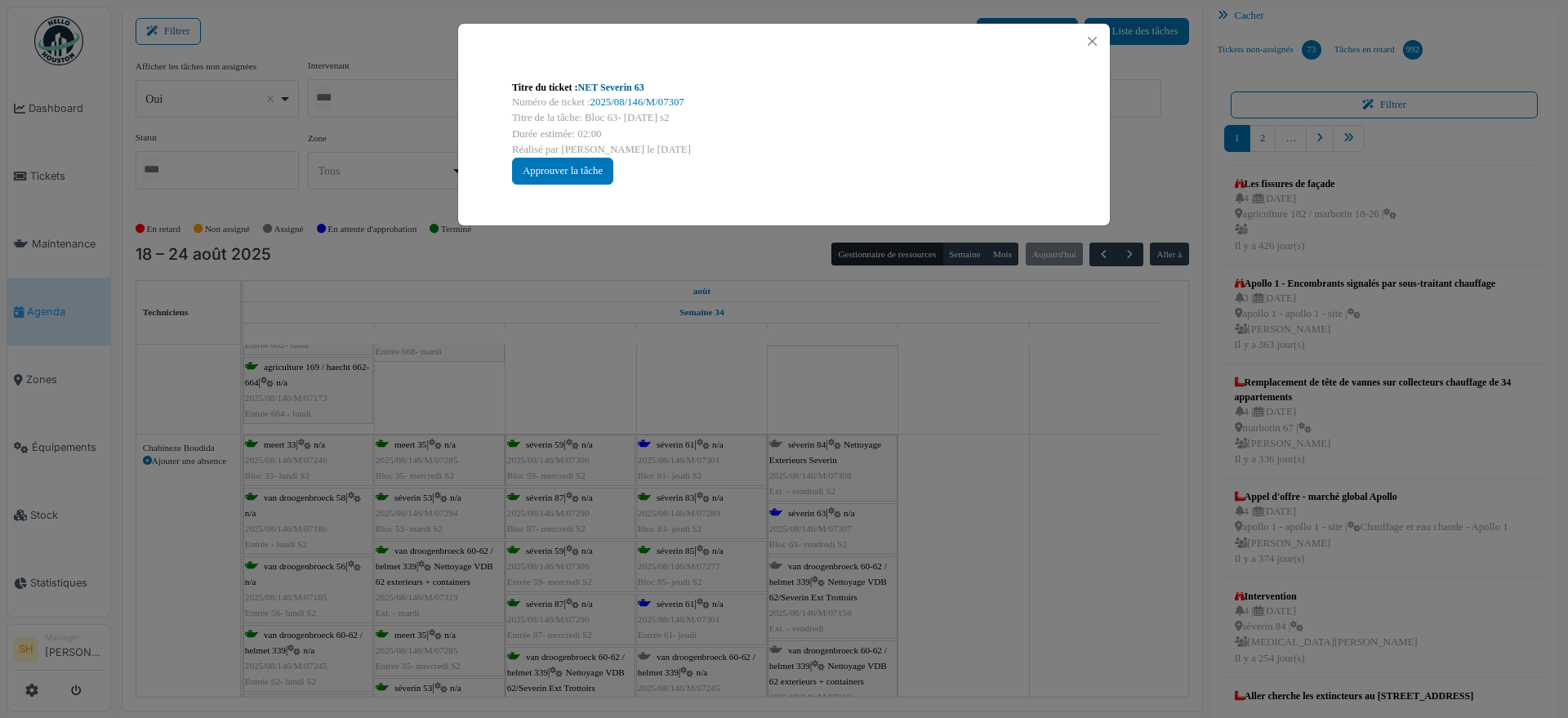
click at [622, 86] on link "NET Severin 63" at bounding box center [611, 87] width 66 height 11
click at [956, 486] on div "Titre du ticket : NET Severin 63 Numéro de ticket : 2025/08/146/M/07307 Titre d…" at bounding box center [784, 359] width 1568 height 718
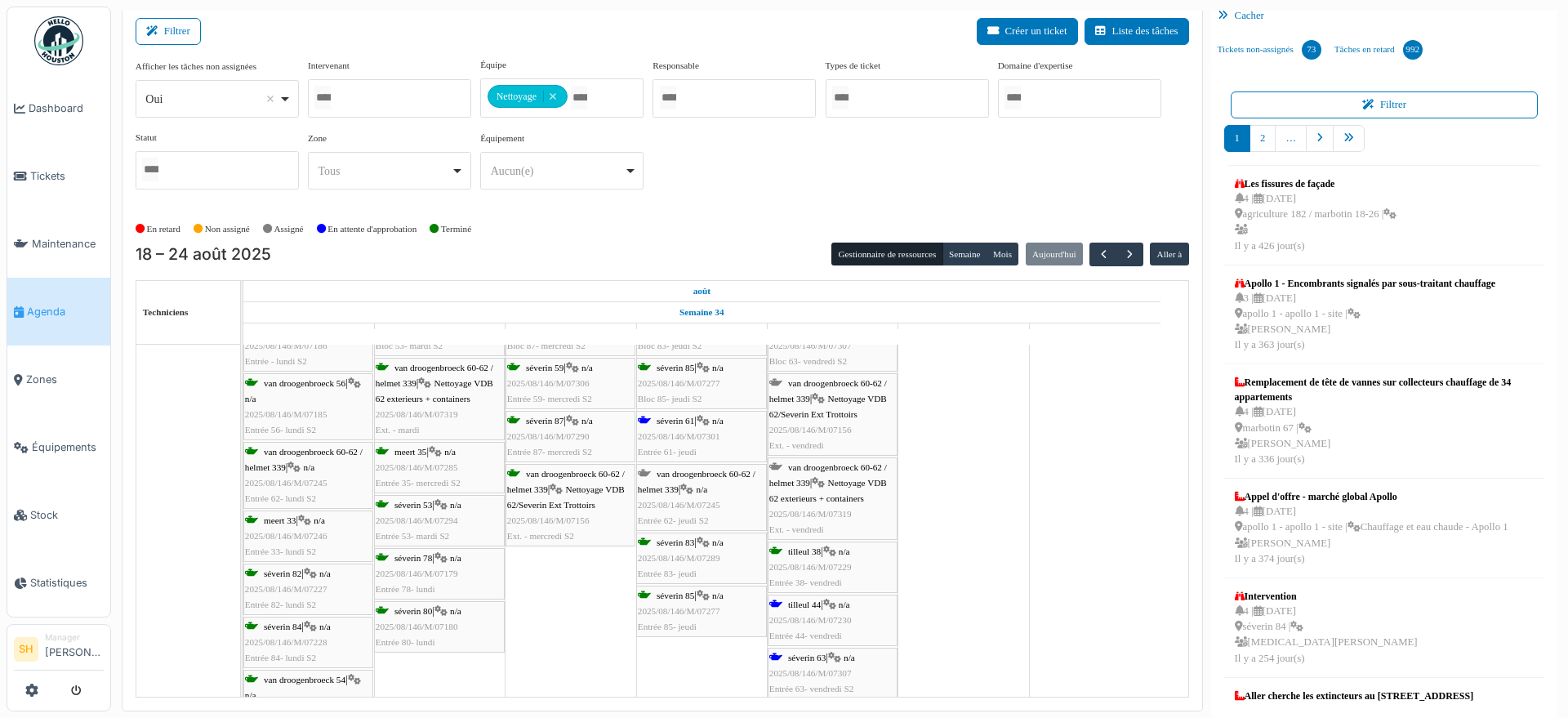
scroll to position [817, 0]
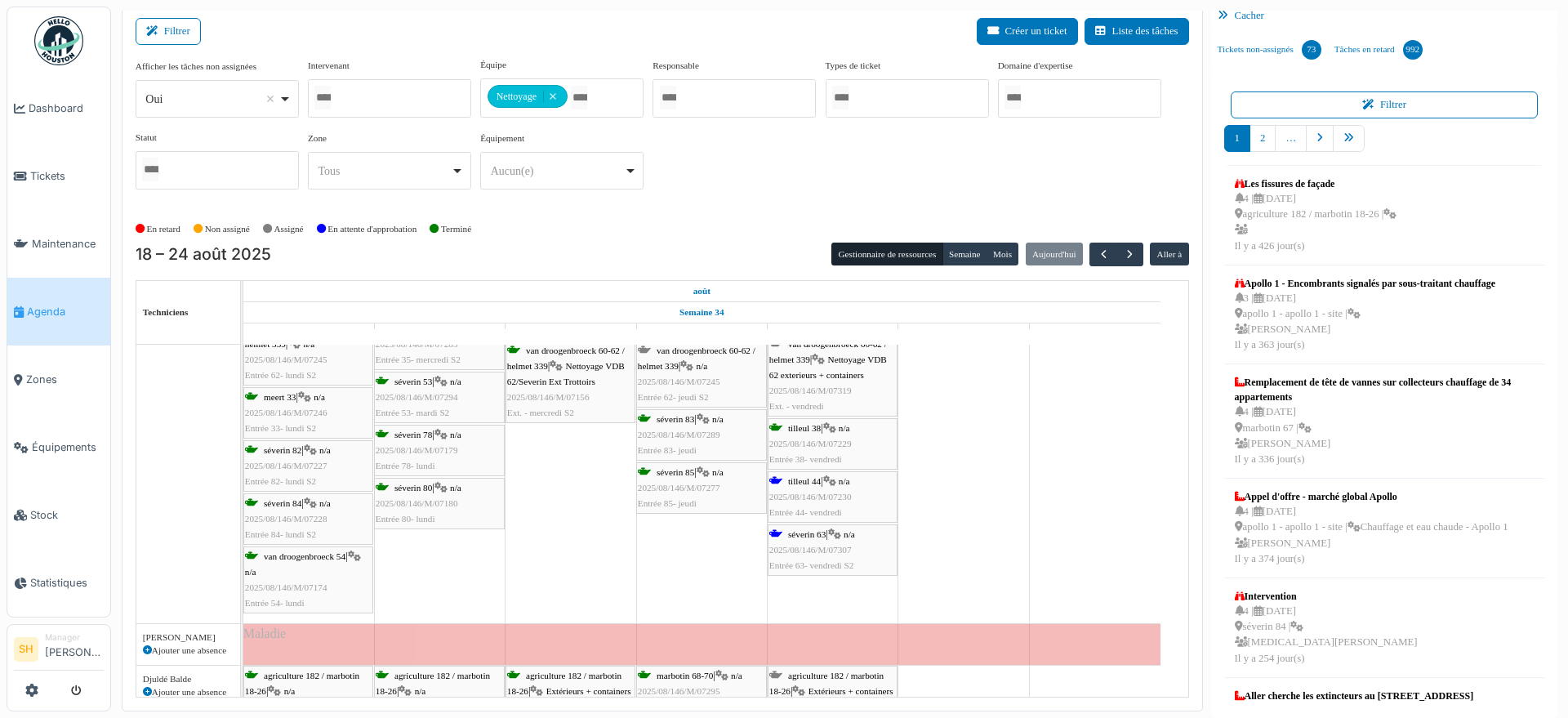
click at [813, 486] on div "tilleul 44 | n/a 2025/08/146/M/07230 Entrée 44- vendredi" at bounding box center [833, 497] width 127 height 48
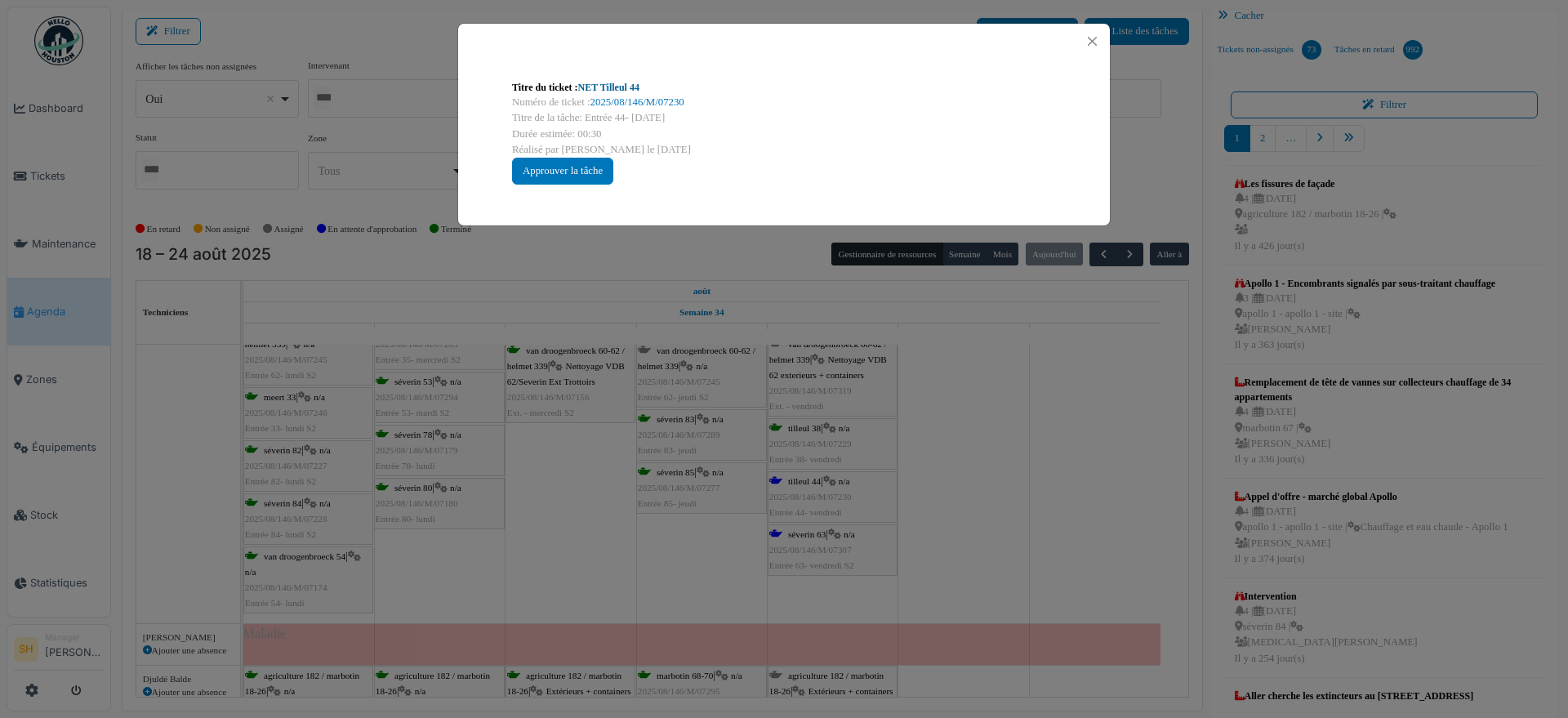
click at [604, 87] on link "NET Tilleul 44" at bounding box center [609, 87] width 62 height 11
click at [946, 501] on div "Titre du ticket : NET Tilleul 44 Numéro de ticket : 2025/08/146/M/07230 Titre d…" at bounding box center [784, 359] width 1568 height 718
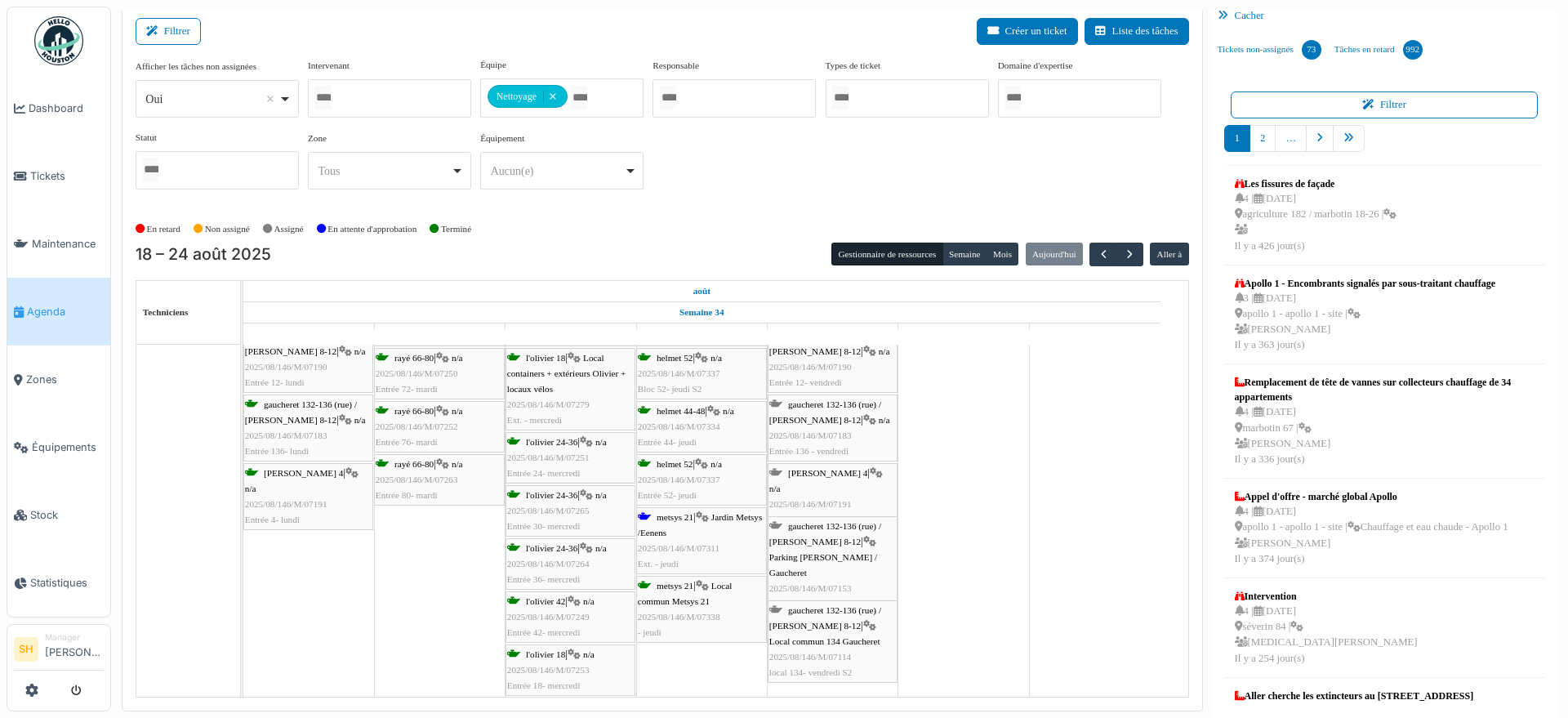
scroll to position [1939, 0]
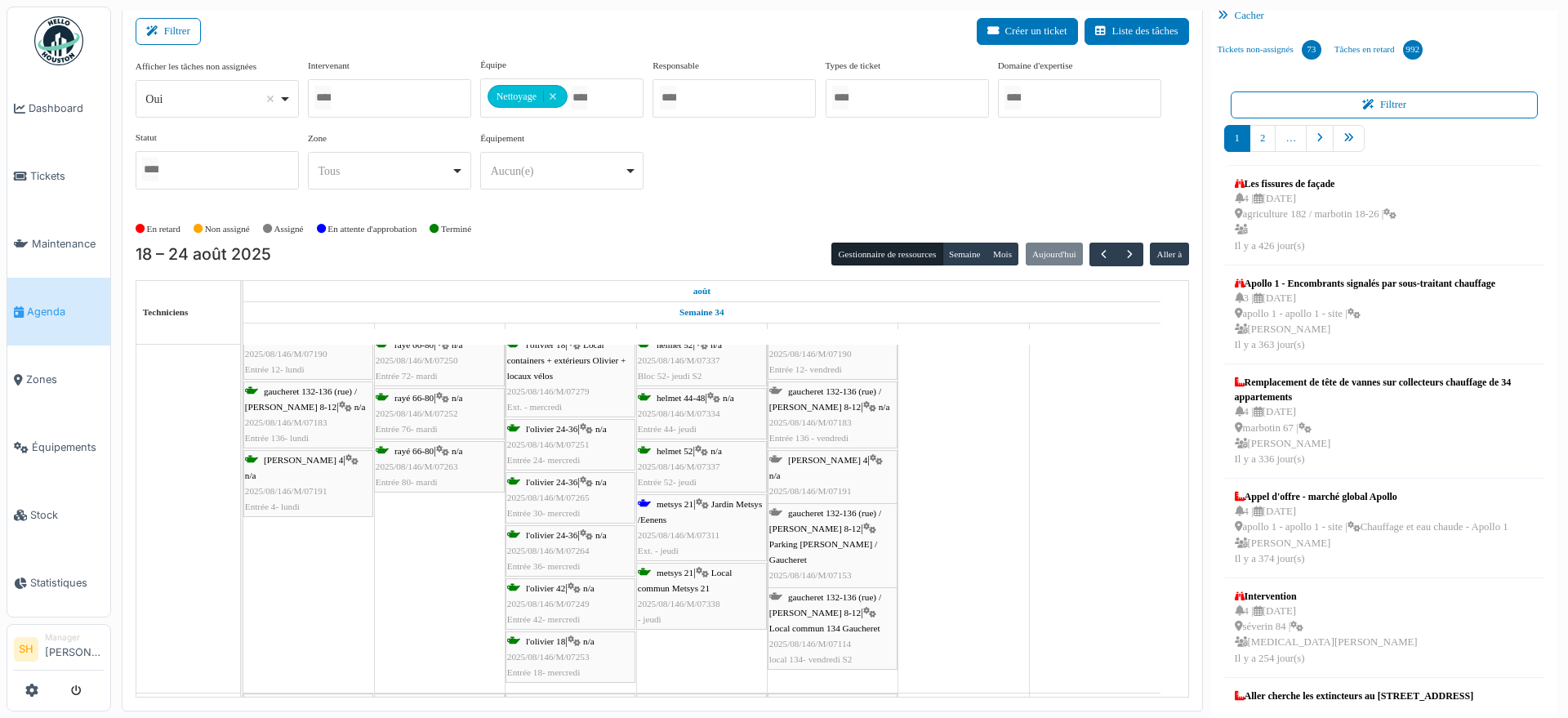
click at [669, 512] on span "Jardin Metsys /Eenens" at bounding box center [700, 511] width 125 height 25
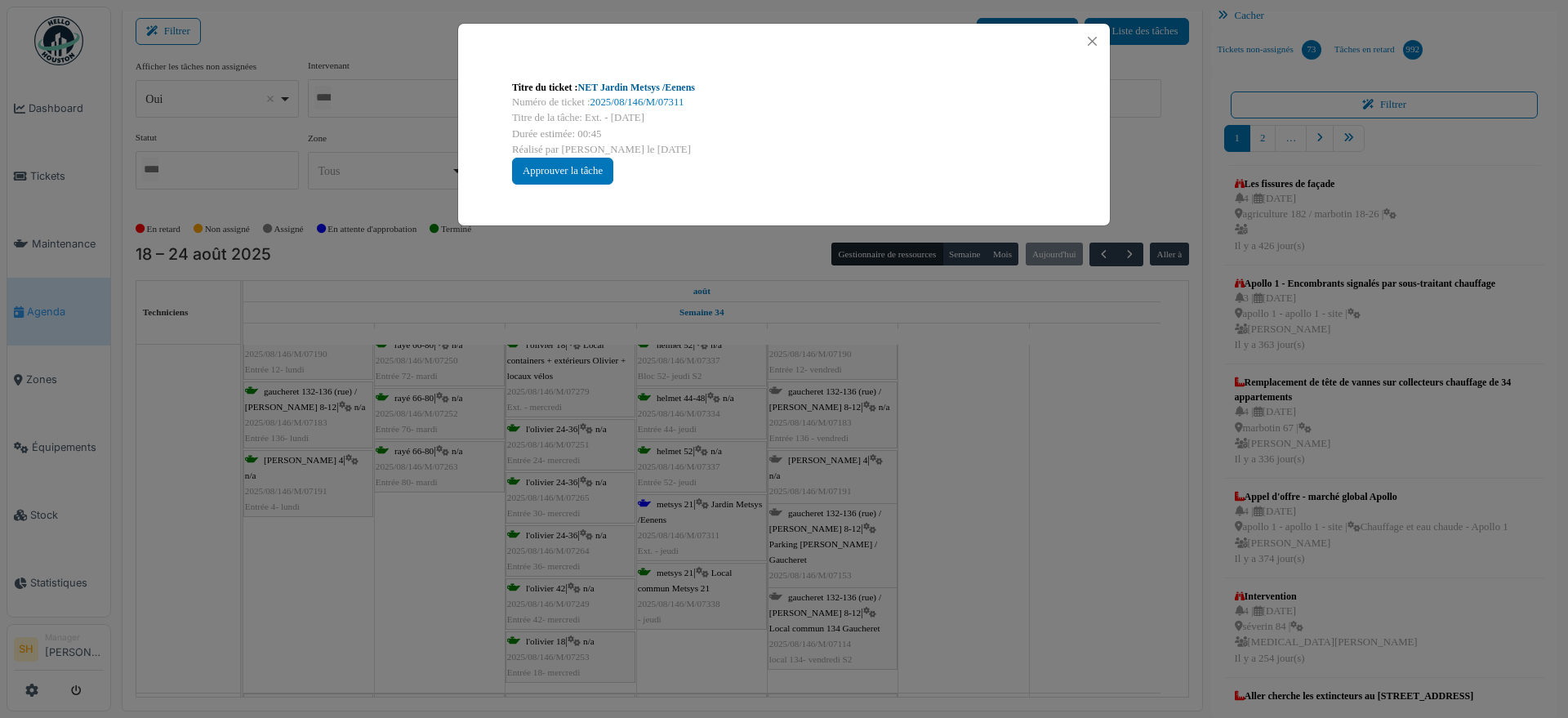
click at [648, 85] on link "NET Jardin Metsys /Eenens" at bounding box center [637, 87] width 117 height 11
click at [1016, 565] on div "Titre du ticket : NET Jardin Metsys /Eenens Numéro de ticket : 2025/08/146/M/07…" at bounding box center [784, 359] width 1568 height 718
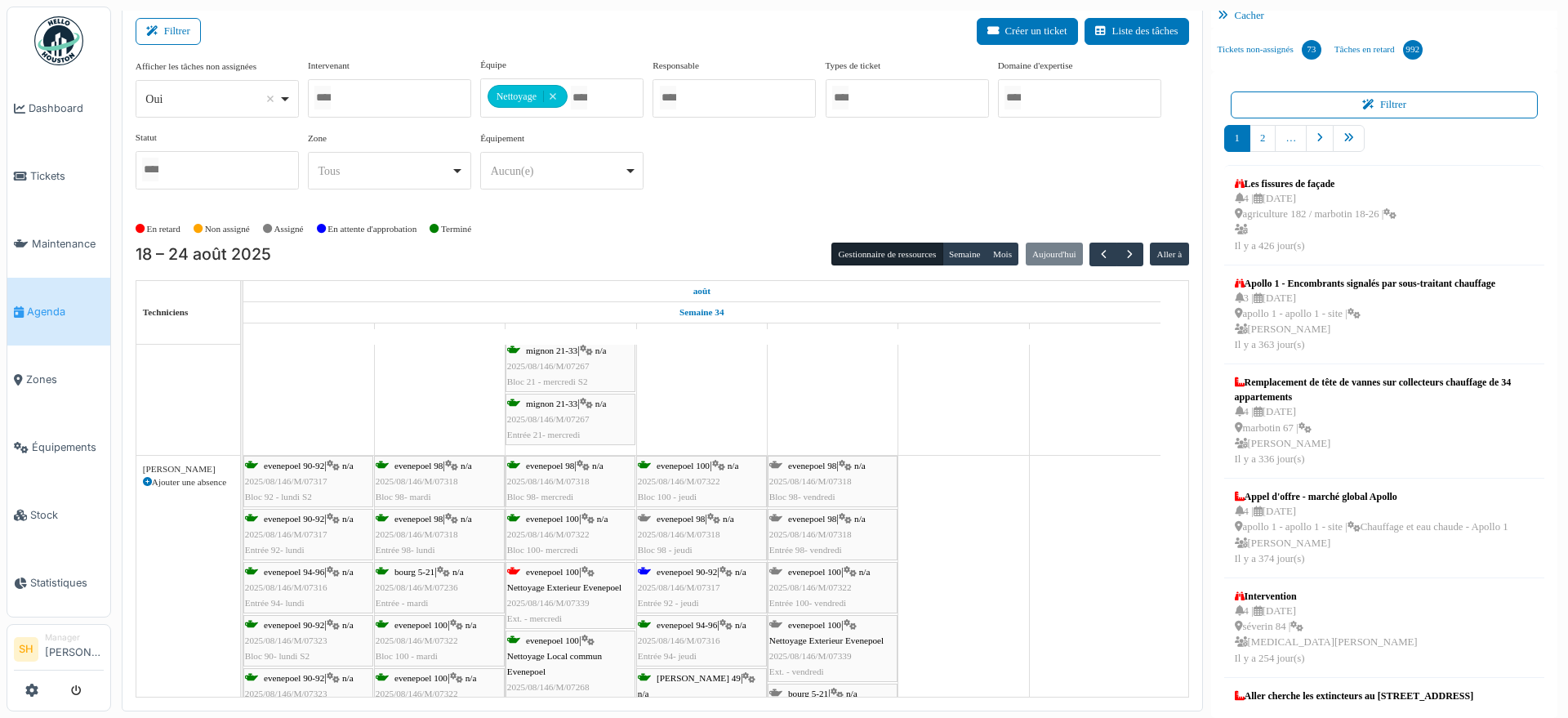
scroll to position [2551, 0]
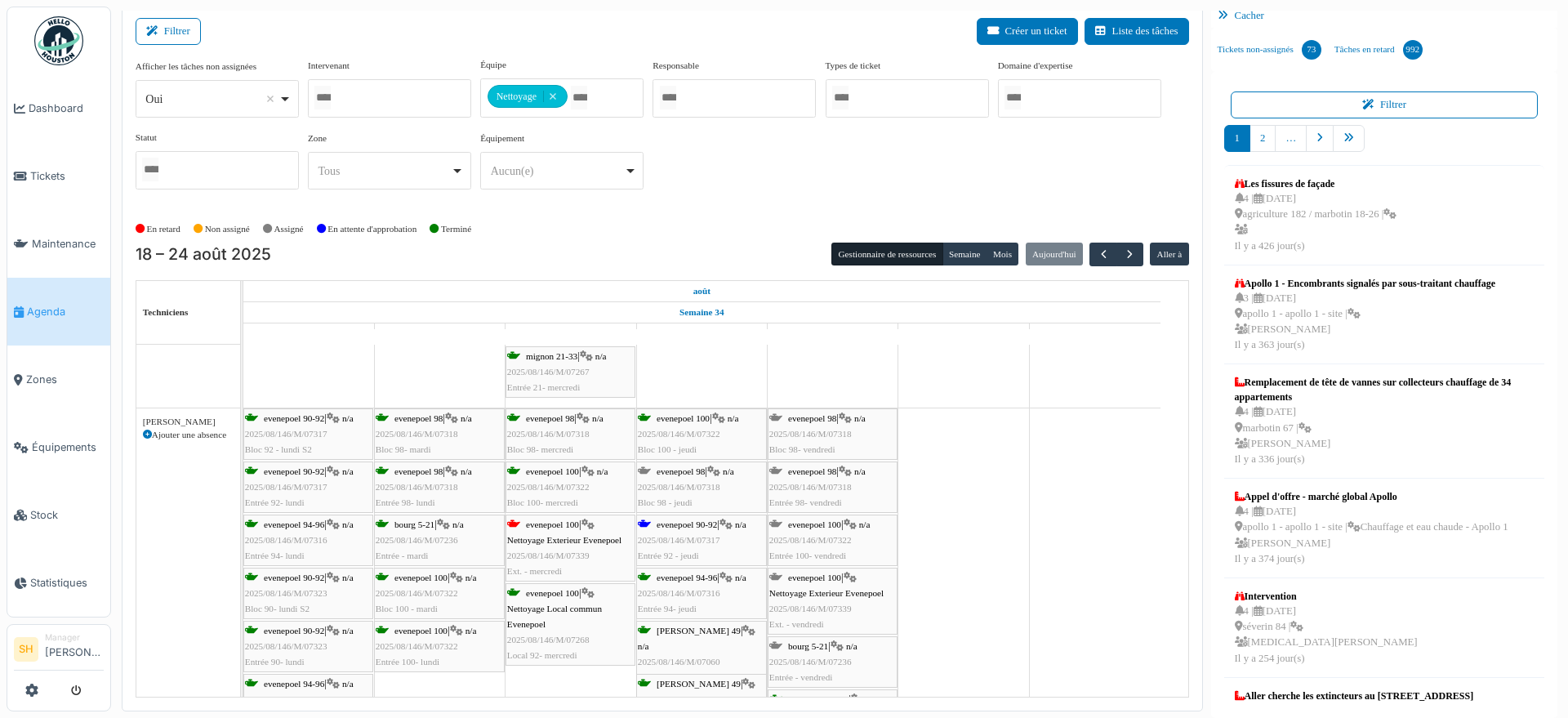
click at [702, 525] on span "evenepoel 90-92" at bounding box center [687, 524] width 61 height 10
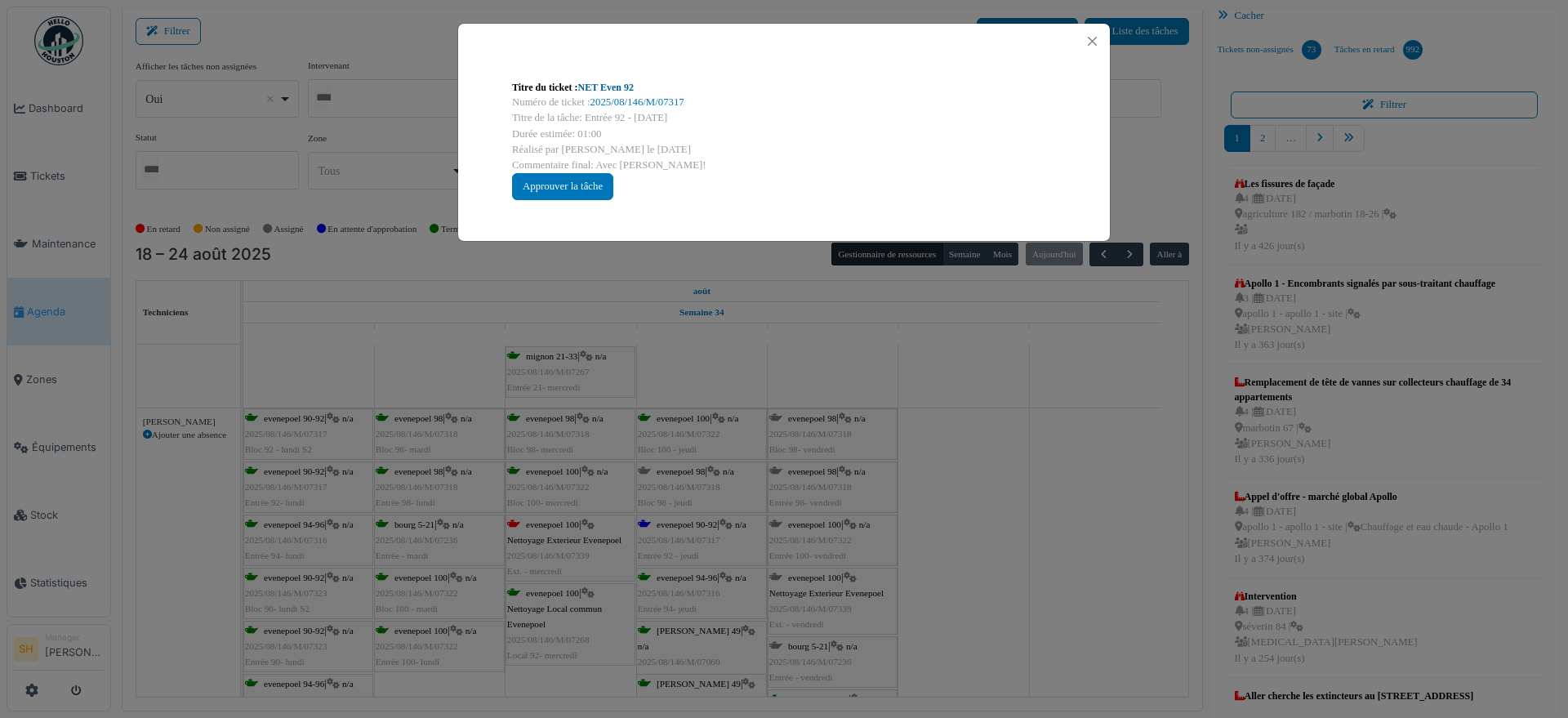
click at [608, 85] on link "NET Even 92" at bounding box center [606, 87] width 56 height 11
click at [971, 567] on div "Titre du ticket : NET Even 92 Numéro de ticket : 2025/08/146/M/07317 Titre de l…" at bounding box center [784, 359] width 1568 height 718
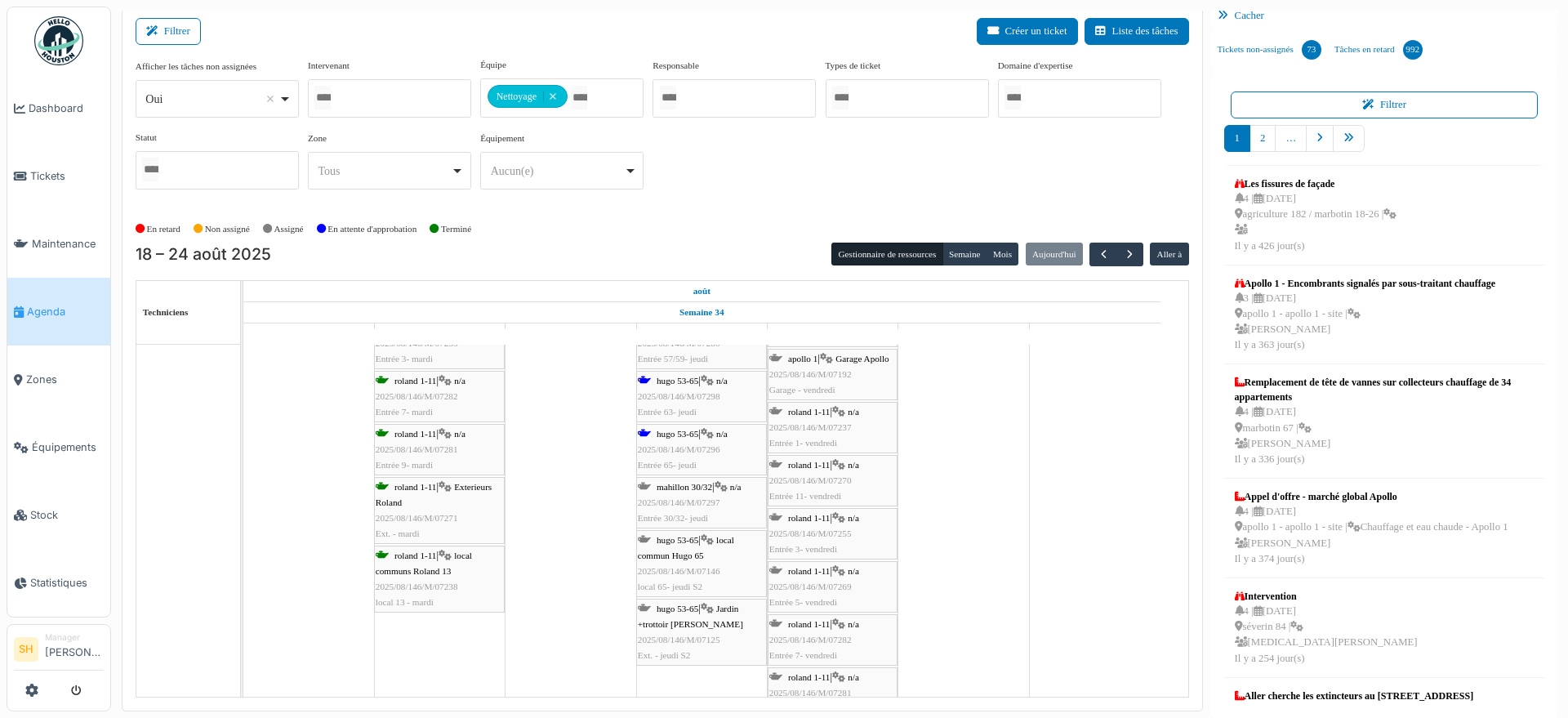
scroll to position [3368, 0]
click at [681, 375] on div "hugo 53-65 | n/a 2025/08/146/M/07298 Entrée 63- jeudi" at bounding box center [701, 385] width 127 height 48
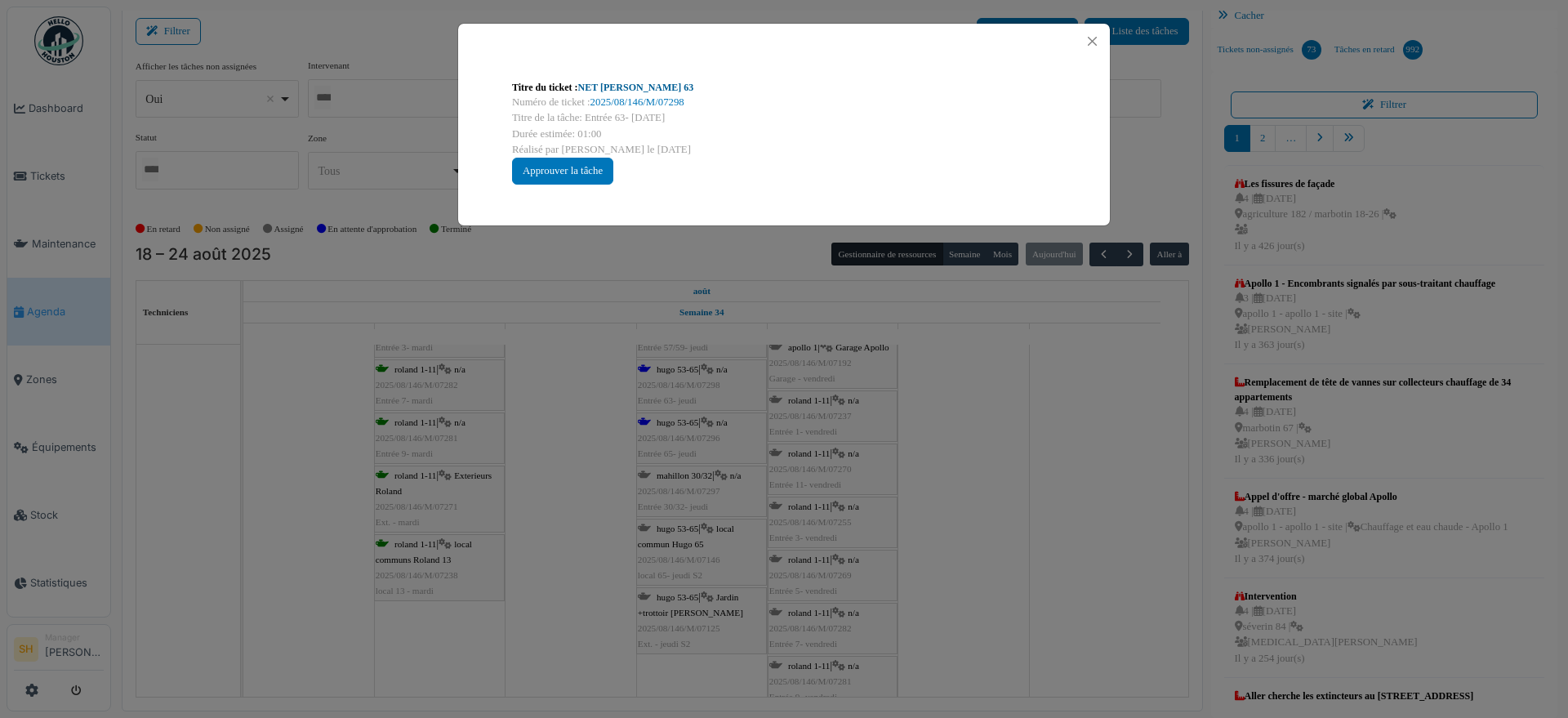
click at [608, 82] on link "NET Hugo 63" at bounding box center [637, 87] width 116 height 11
click at [58, 317] on div "Titre du ticket : NET Hugo 63 Numéro de ticket : 2025/08/146/M/07298 Titre de l…" at bounding box center [784, 359] width 1568 height 718
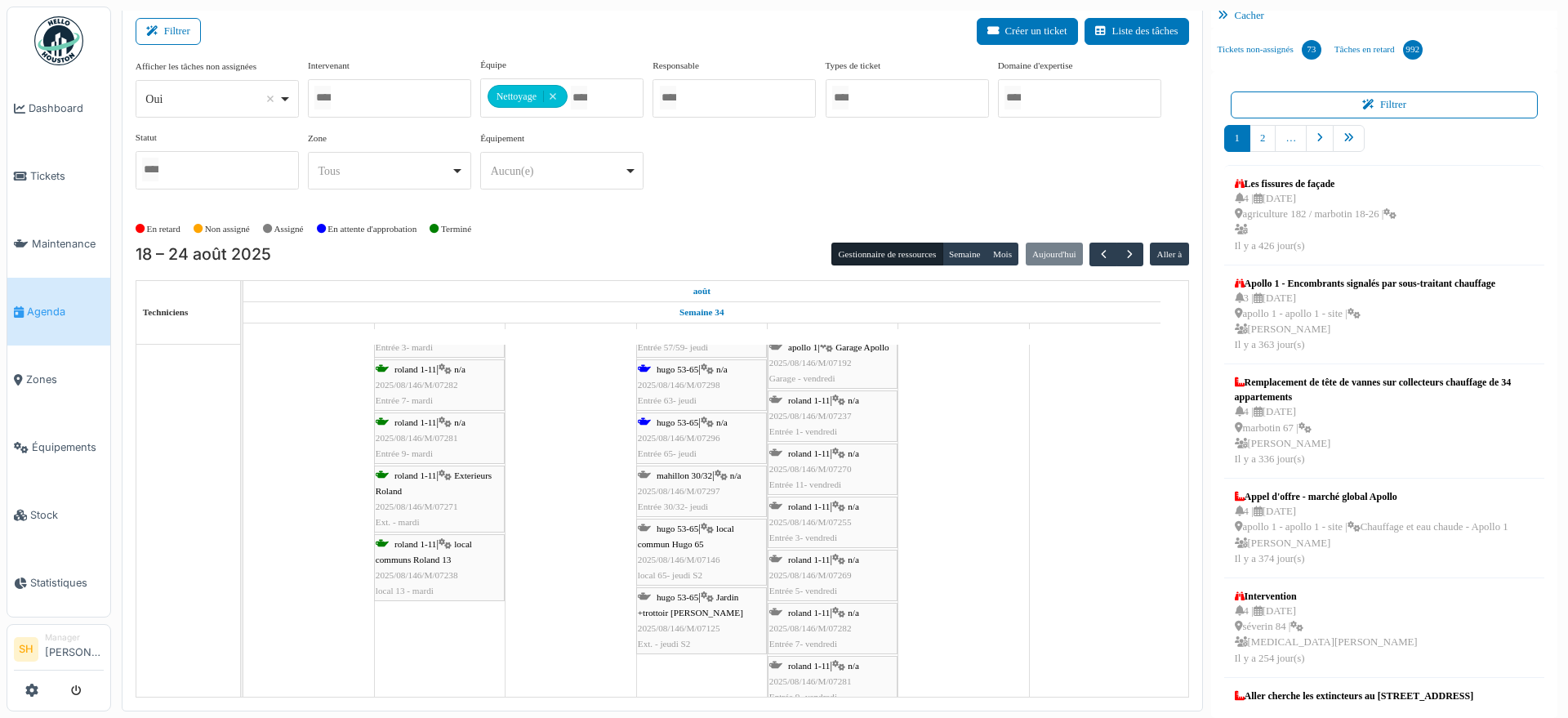
click at [58, 317] on link "Agenda" at bounding box center [58, 311] width 103 height 68
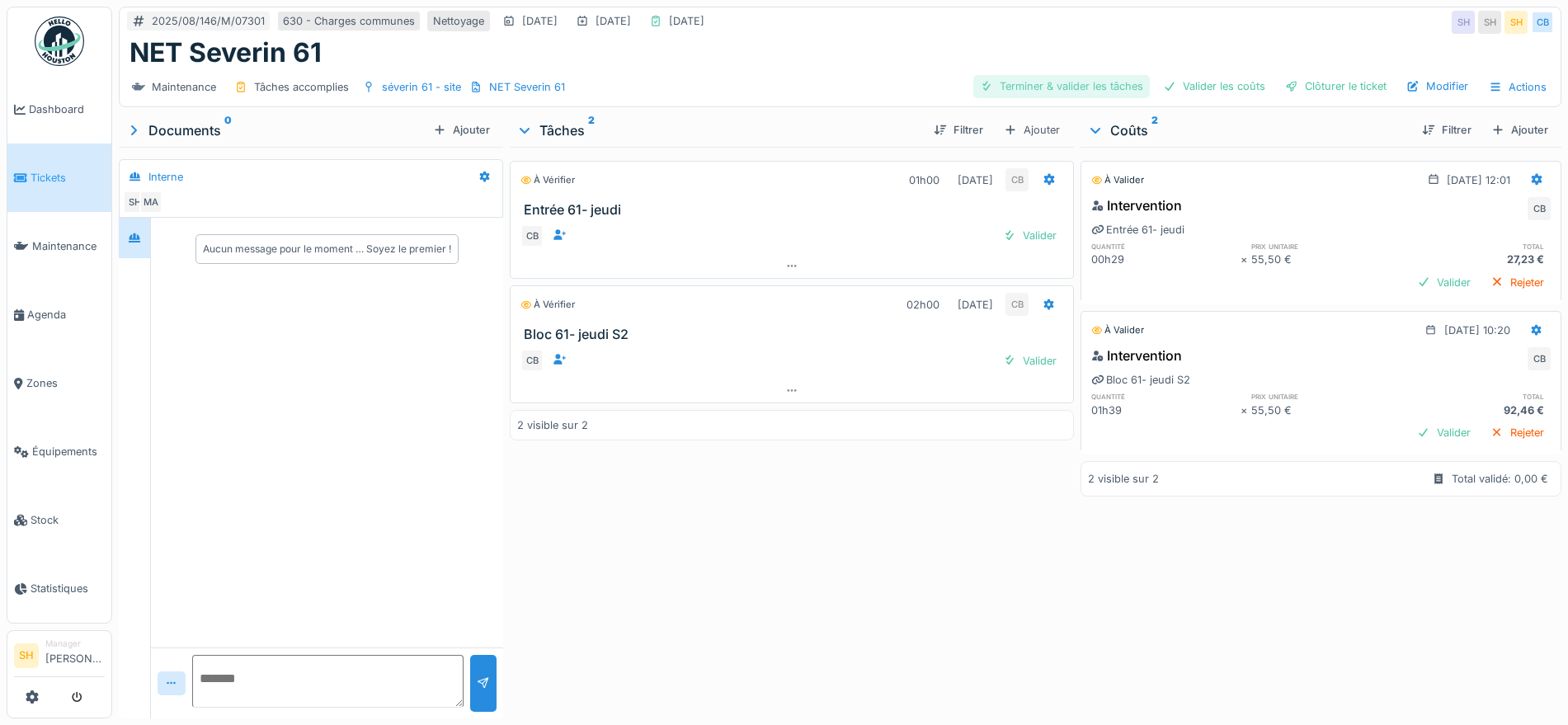
click at [1065, 83] on div "Terminer & valider les tâches" at bounding box center [1061, 86] width 176 height 22
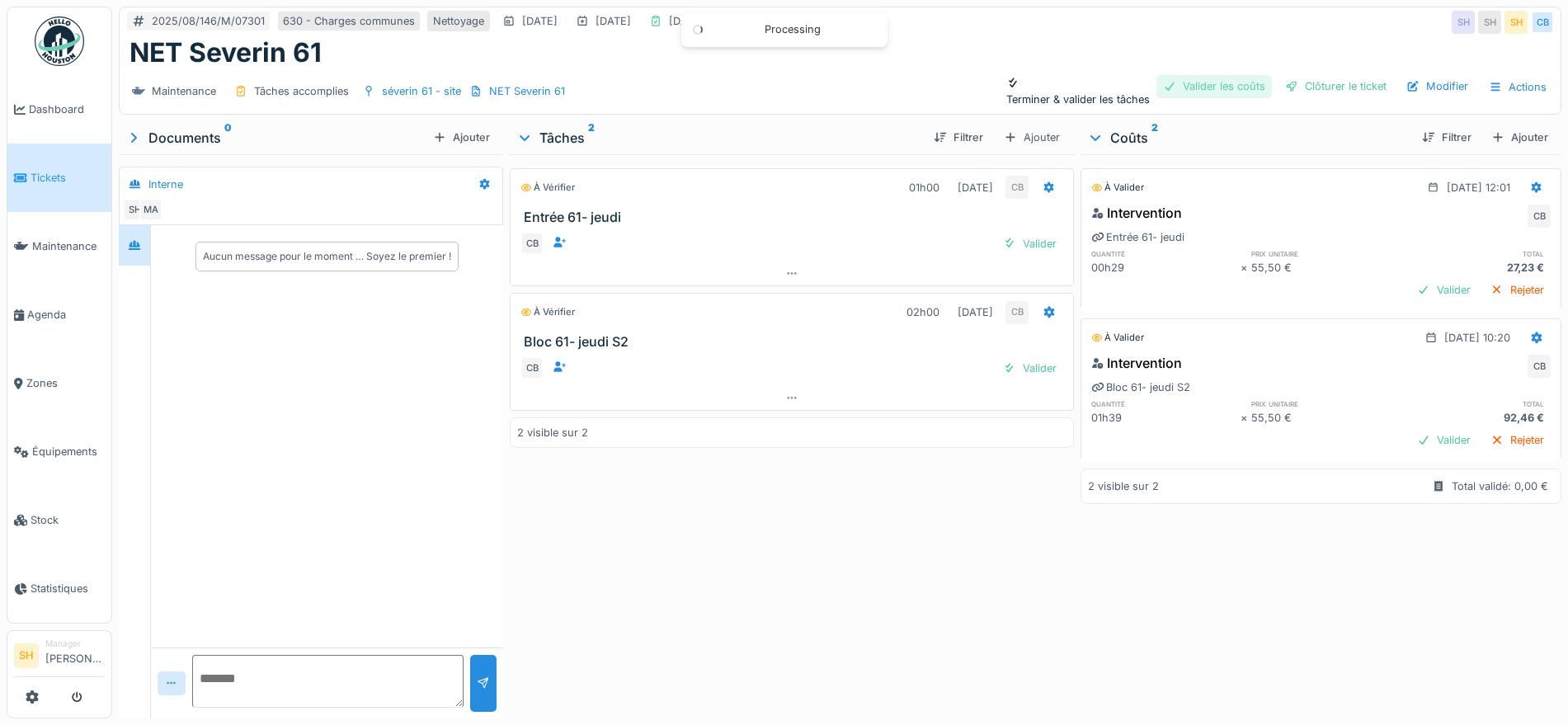
click at [1172, 83] on div "Valider les coûts" at bounding box center [1214, 86] width 116 height 22
click at [1310, 88] on div "Clôturer le ticket" at bounding box center [1335, 86] width 115 height 22
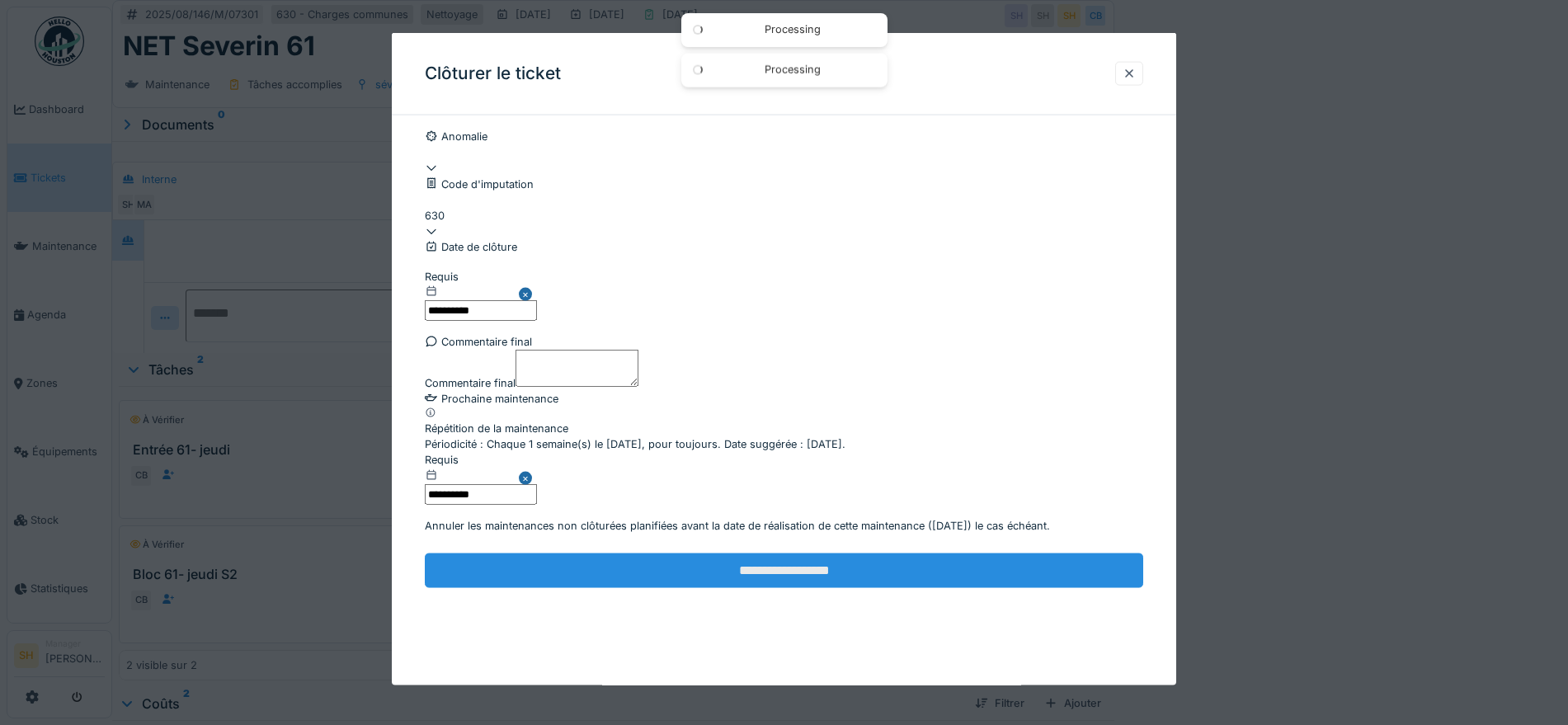
scroll to position [141, 0]
click at [697, 587] on input "**********" at bounding box center [784, 570] width 718 height 35
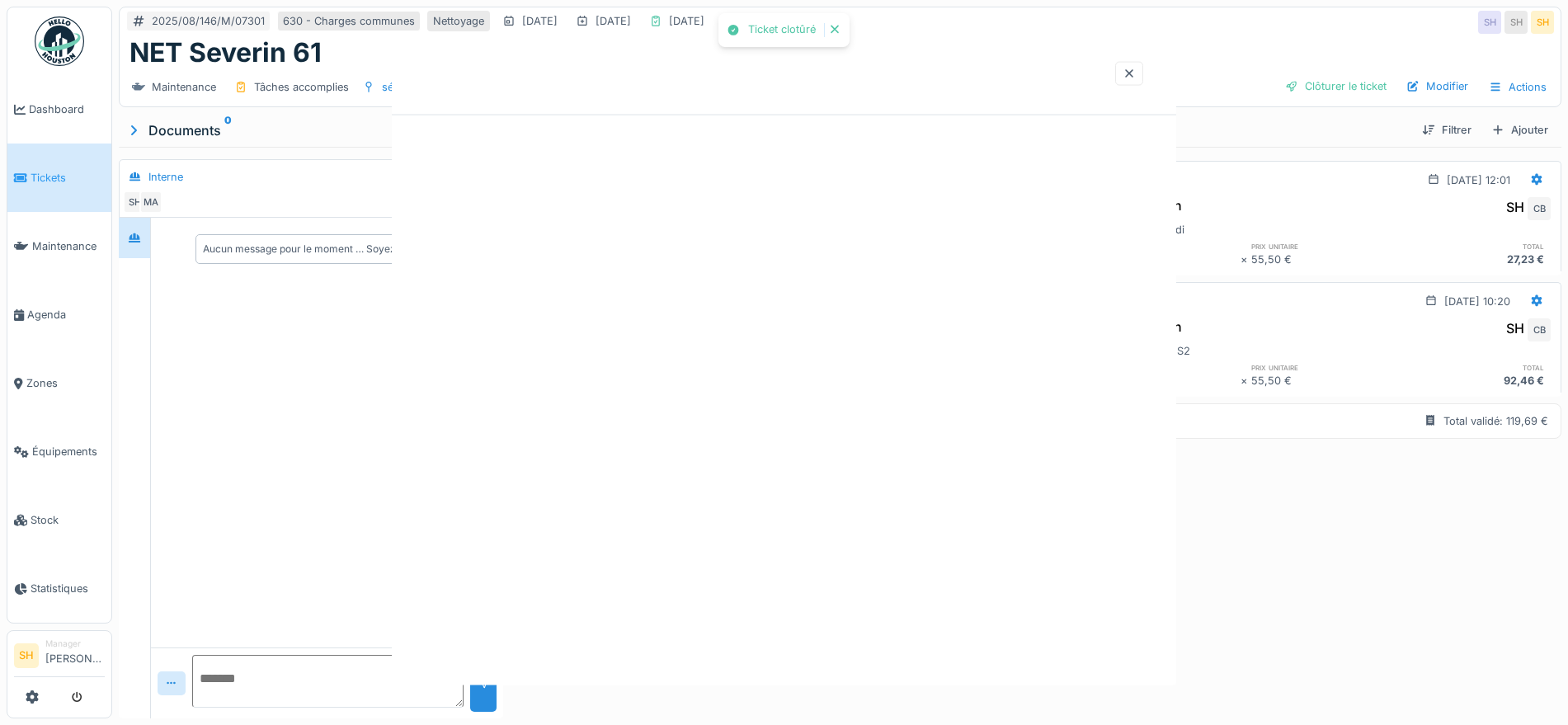
scroll to position [0, 0]
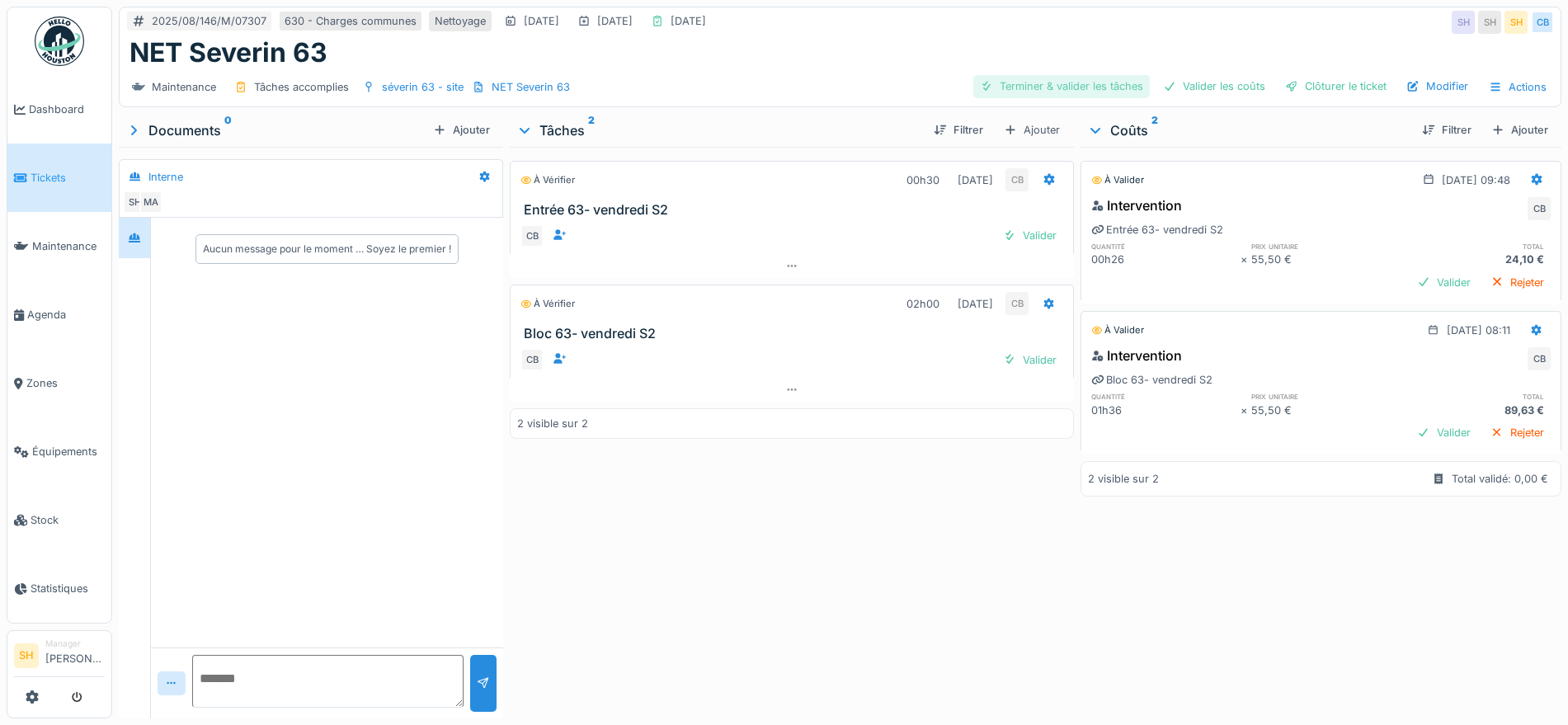
click at [1047, 86] on div "Terminer & valider les tâches" at bounding box center [1061, 86] width 176 height 22
click at [1173, 85] on div "Valider les coûts" at bounding box center [1214, 86] width 116 height 22
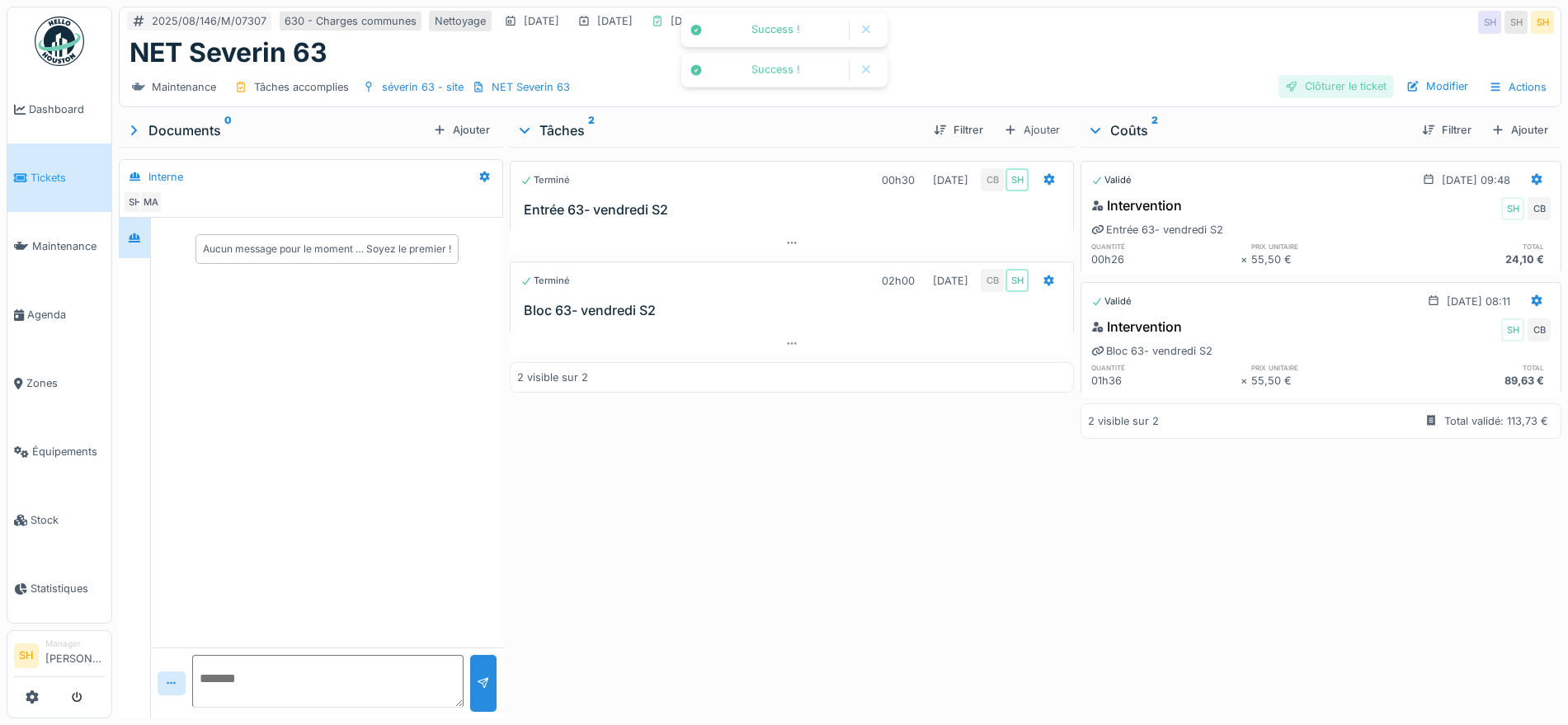
click at [1294, 84] on div "Clôturer le ticket" at bounding box center [1335, 86] width 115 height 22
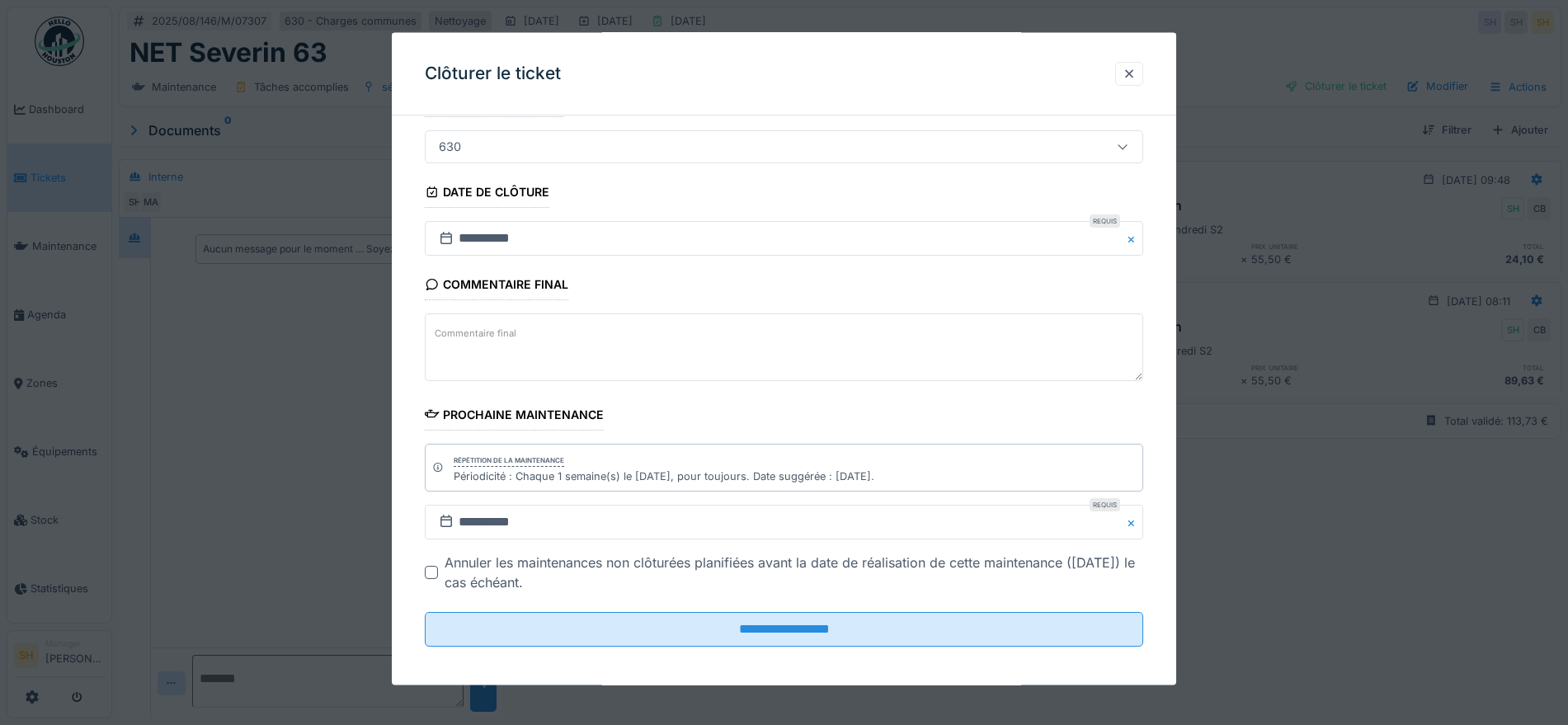
scroll to position [141, 0]
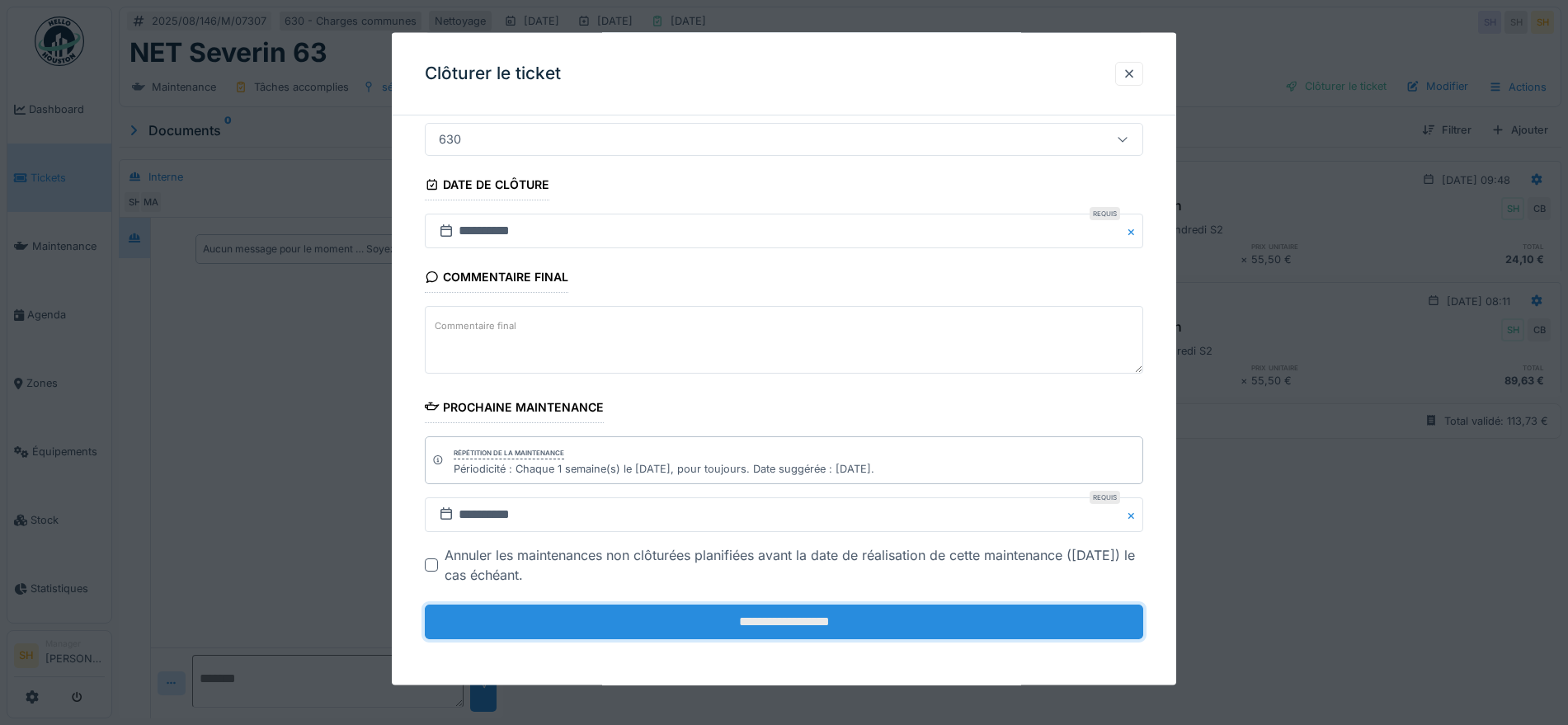
click at [868, 616] on input "**********" at bounding box center [784, 622] width 718 height 35
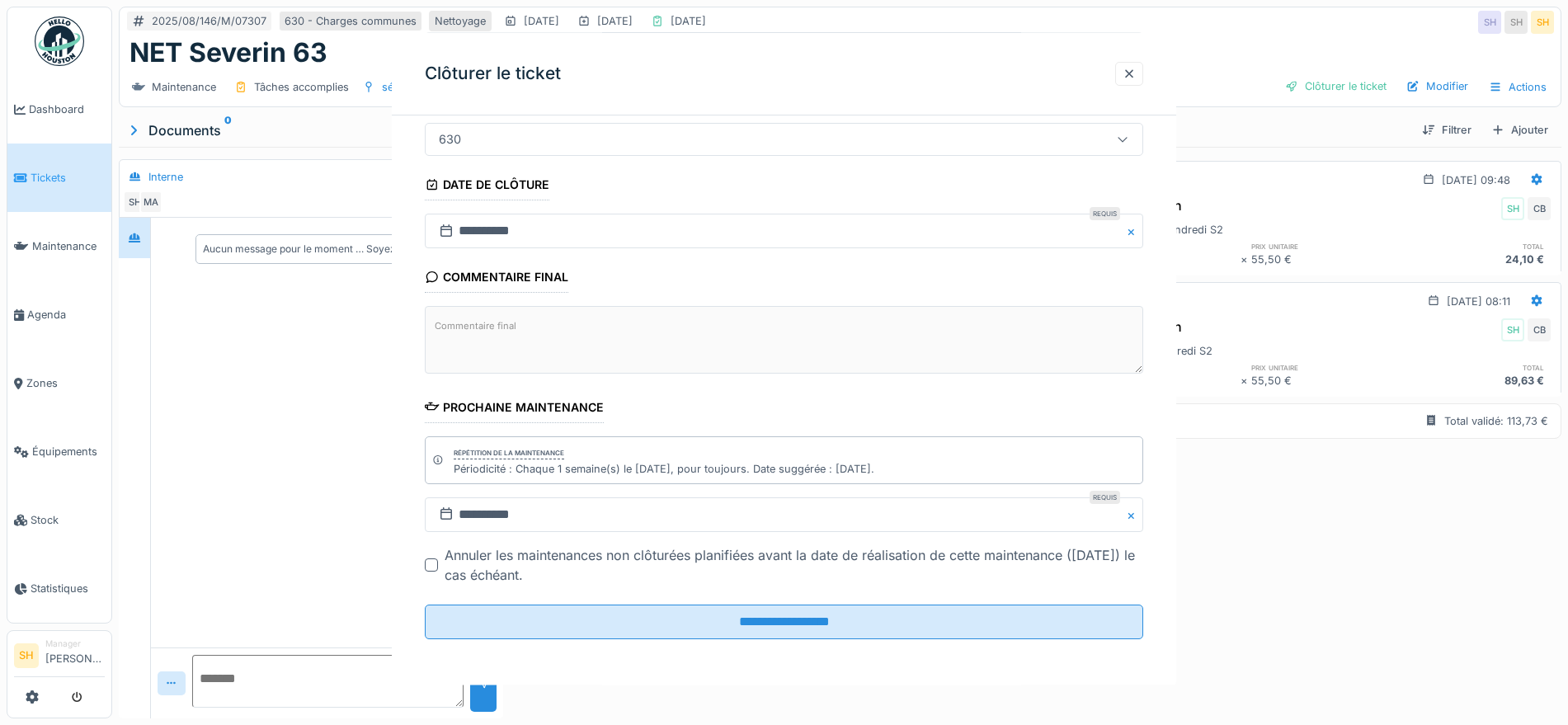
scroll to position [0, 0]
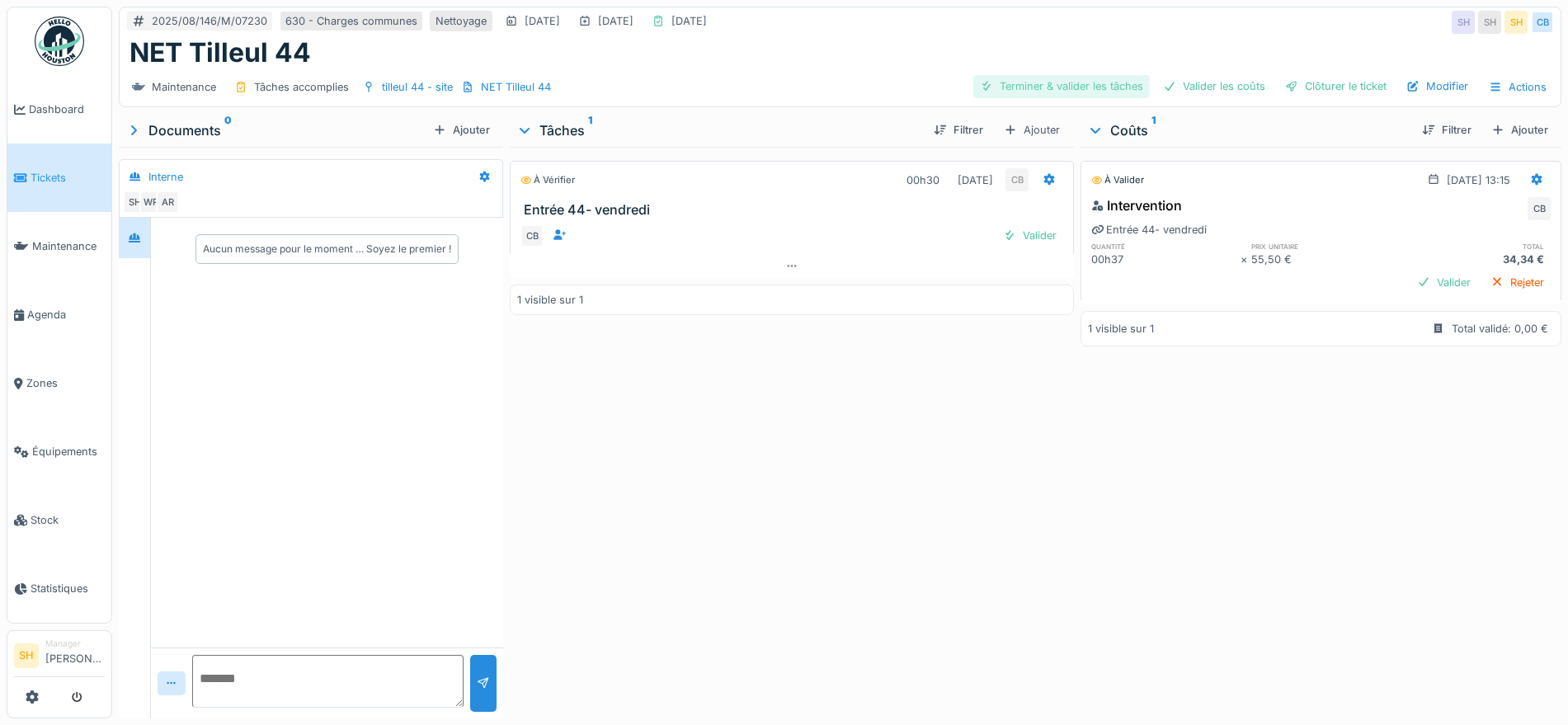
click at [1063, 83] on div "Terminer & valider les tâches" at bounding box center [1061, 86] width 176 height 22
click at [1215, 77] on div "Valider les coûts" at bounding box center [1214, 86] width 116 height 22
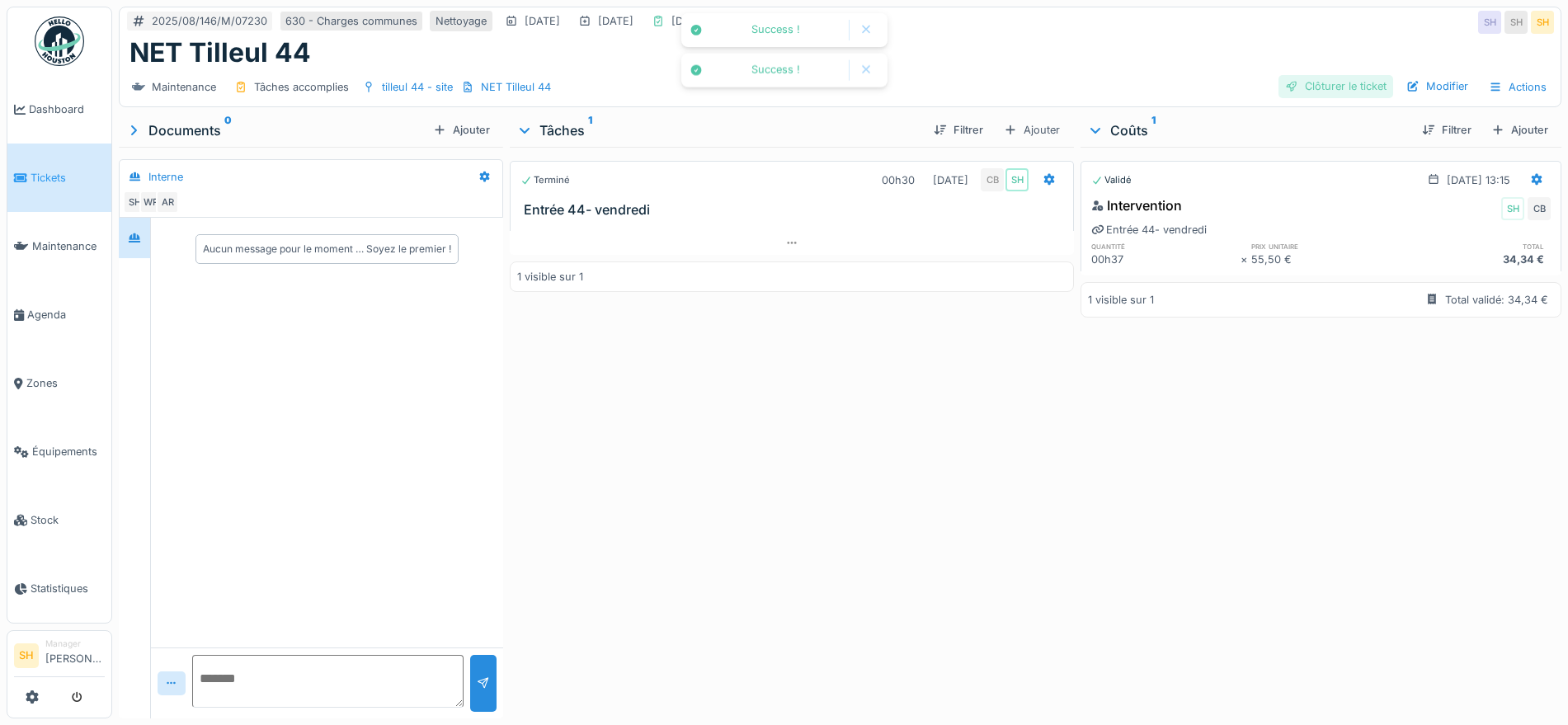
click at [1299, 88] on div "Clôturer le ticket" at bounding box center [1335, 86] width 115 height 22
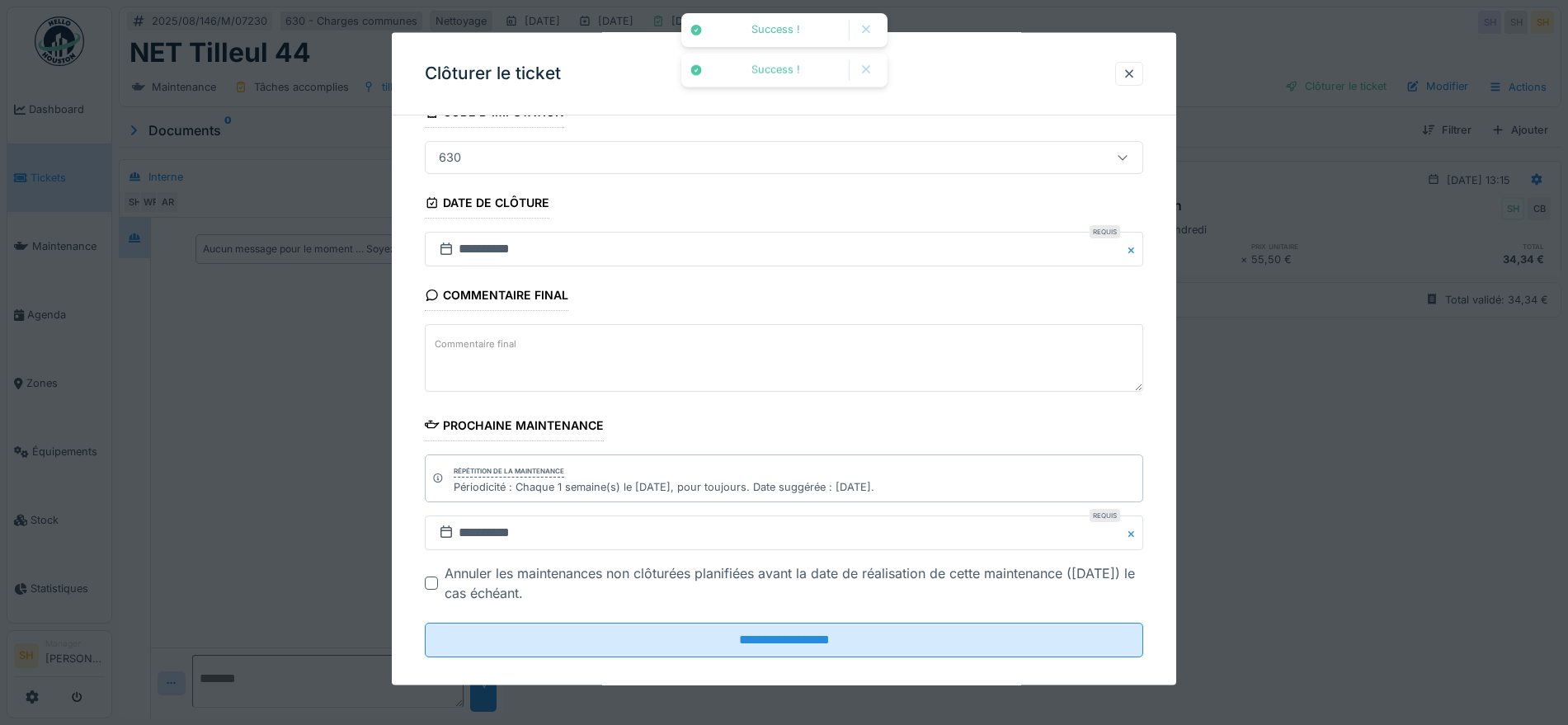
scroll to position [141, 0]
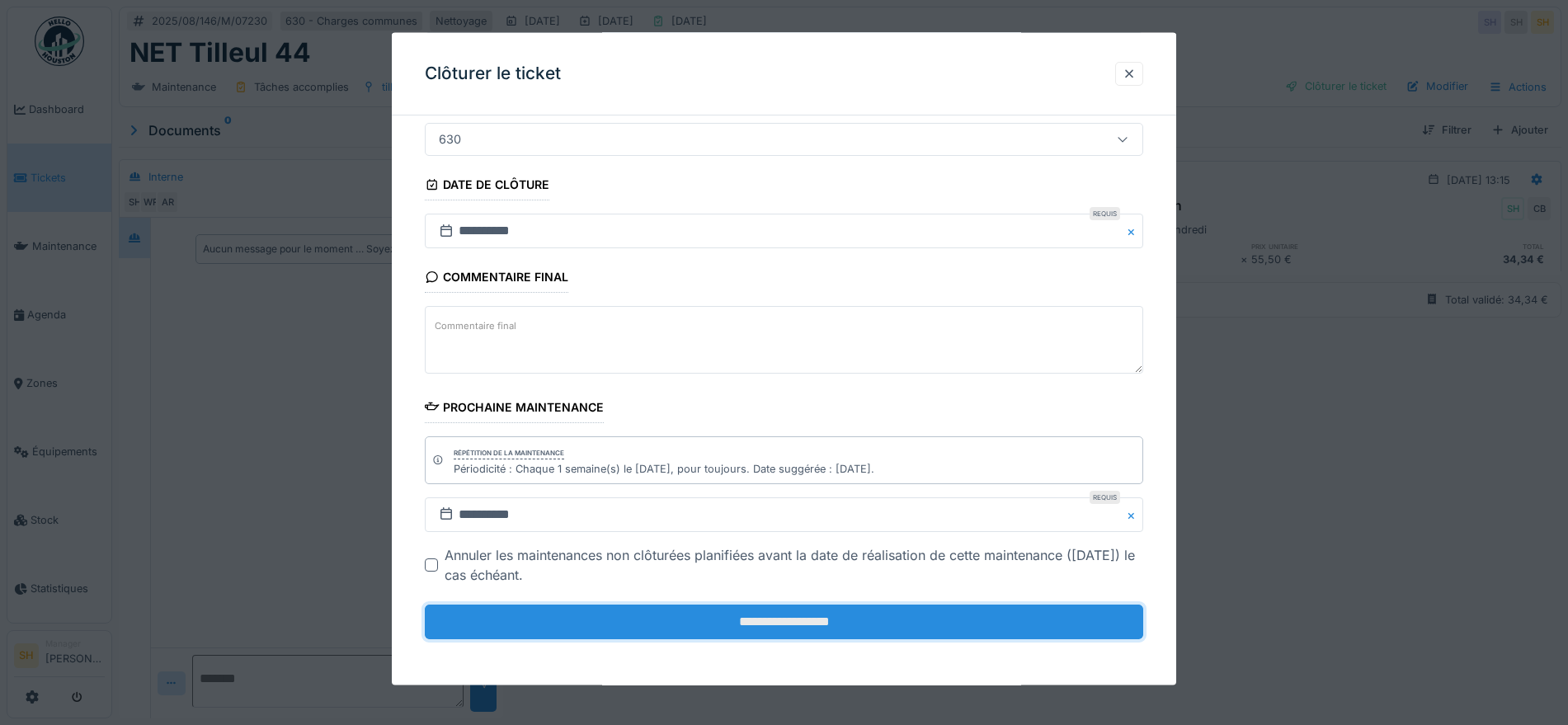
click at [820, 630] on input "**********" at bounding box center [784, 622] width 718 height 35
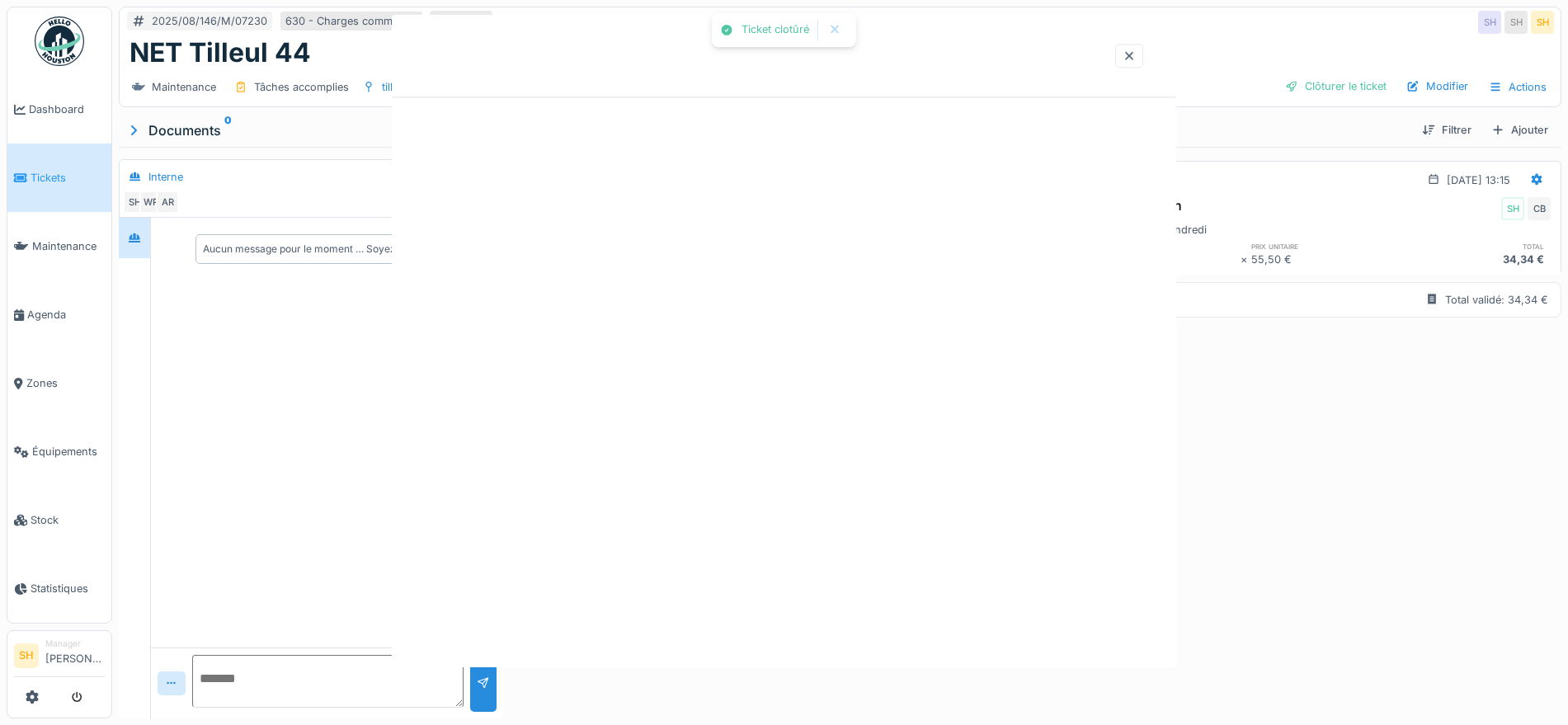
scroll to position [0, 0]
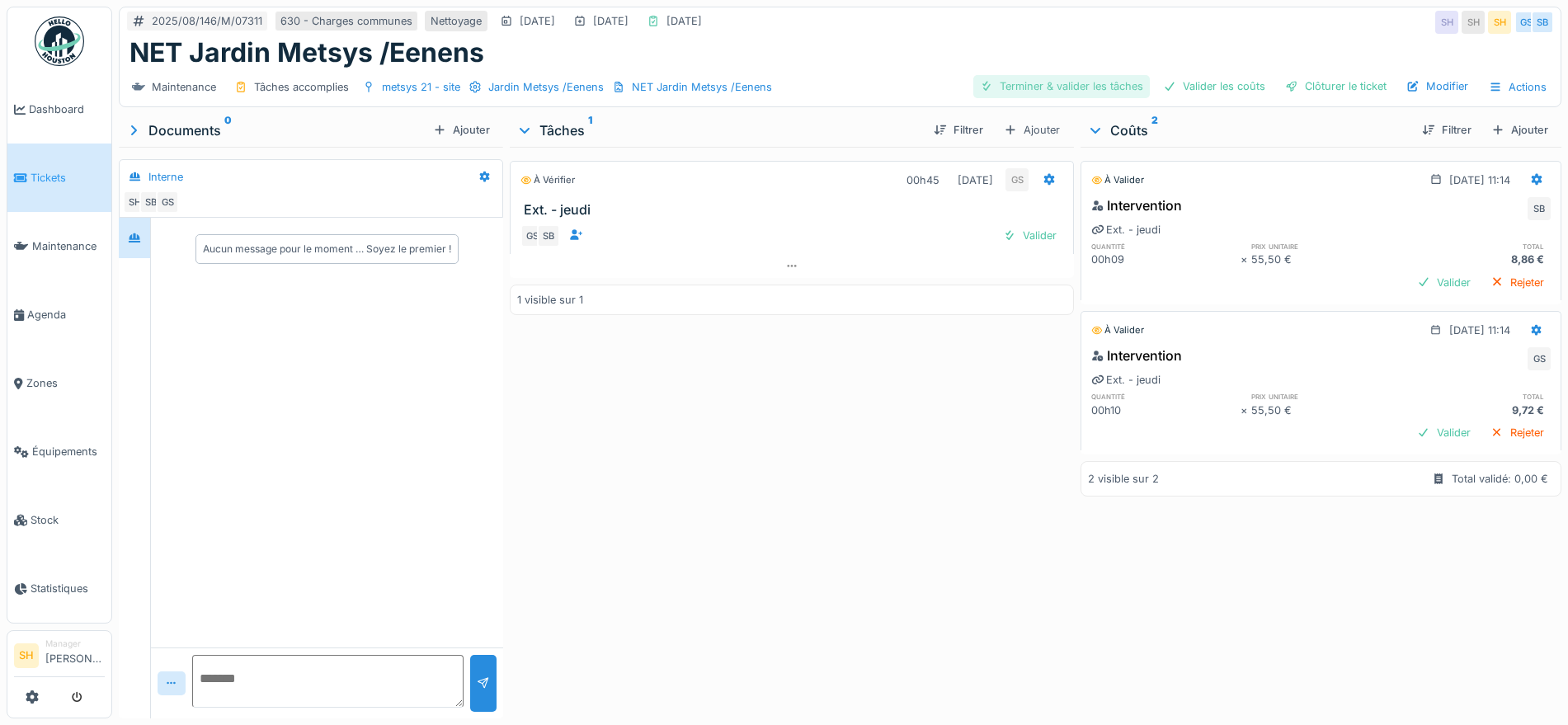
click at [1094, 89] on div "Terminer & valider les tâches" at bounding box center [1061, 86] width 176 height 22
drag, startPoint x: 1183, startPoint y: 79, endPoint x: 1240, endPoint y: 81, distance: 57.0
click at [1184, 79] on div "Valider les coûts" at bounding box center [1214, 86] width 116 height 22
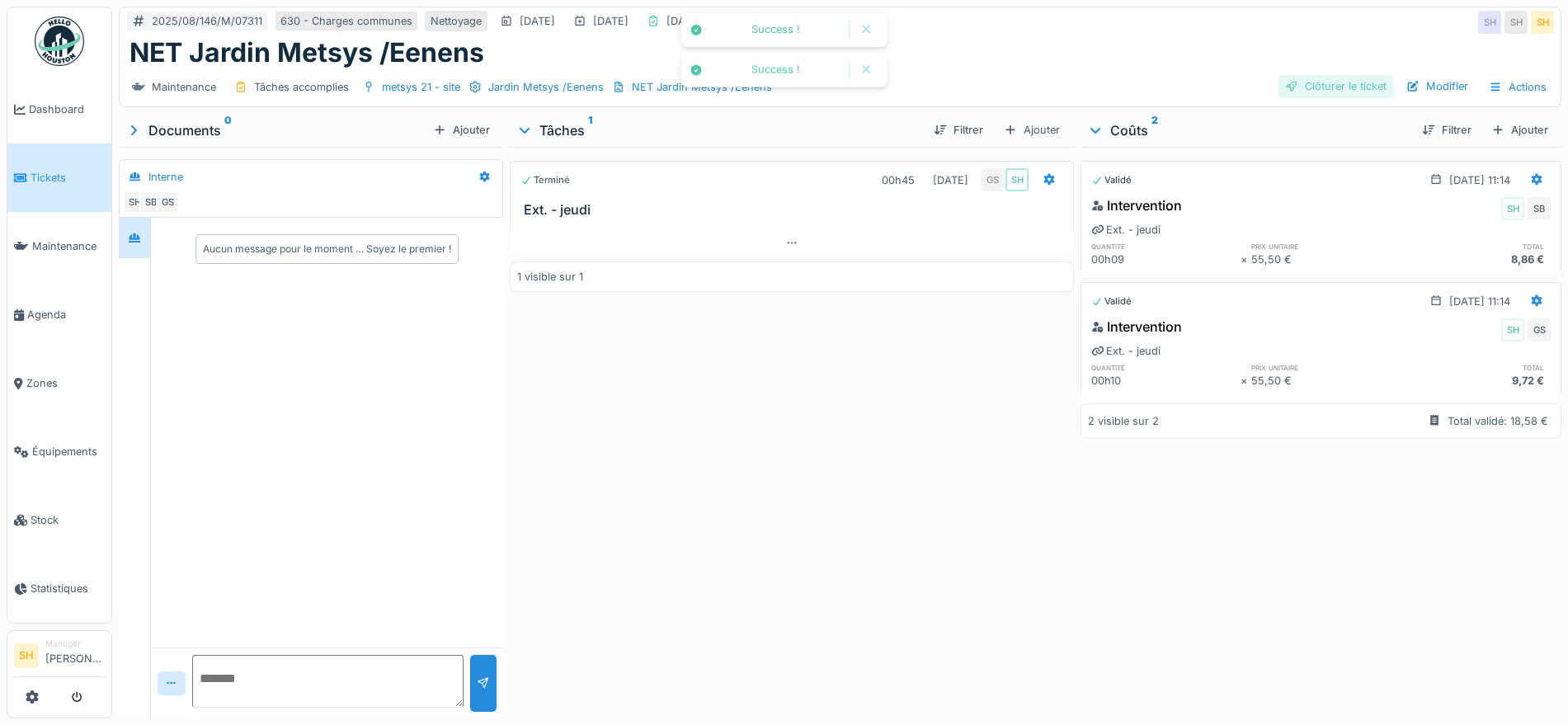
click at [1292, 78] on div "Clôturer le ticket" at bounding box center [1335, 86] width 115 height 22
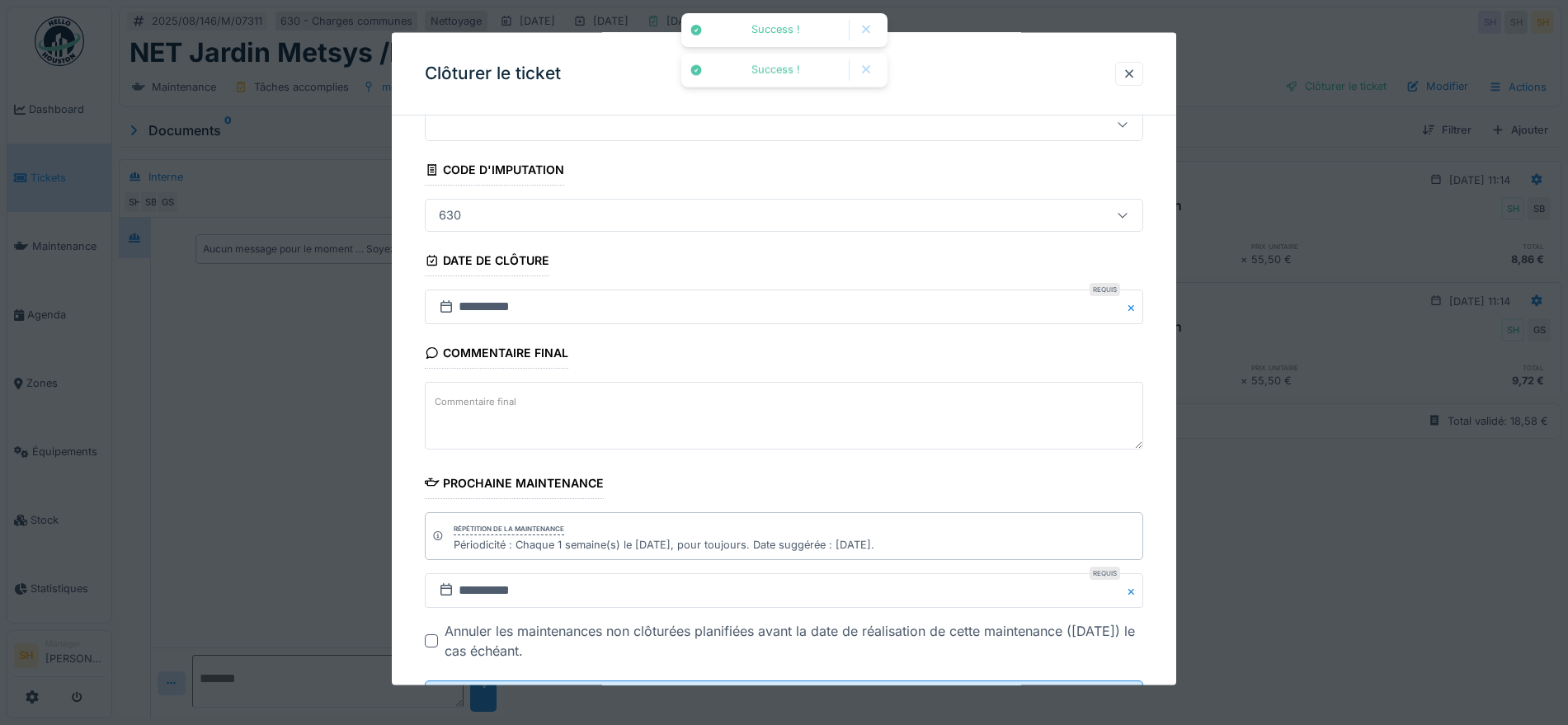
scroll to position [141, 0]
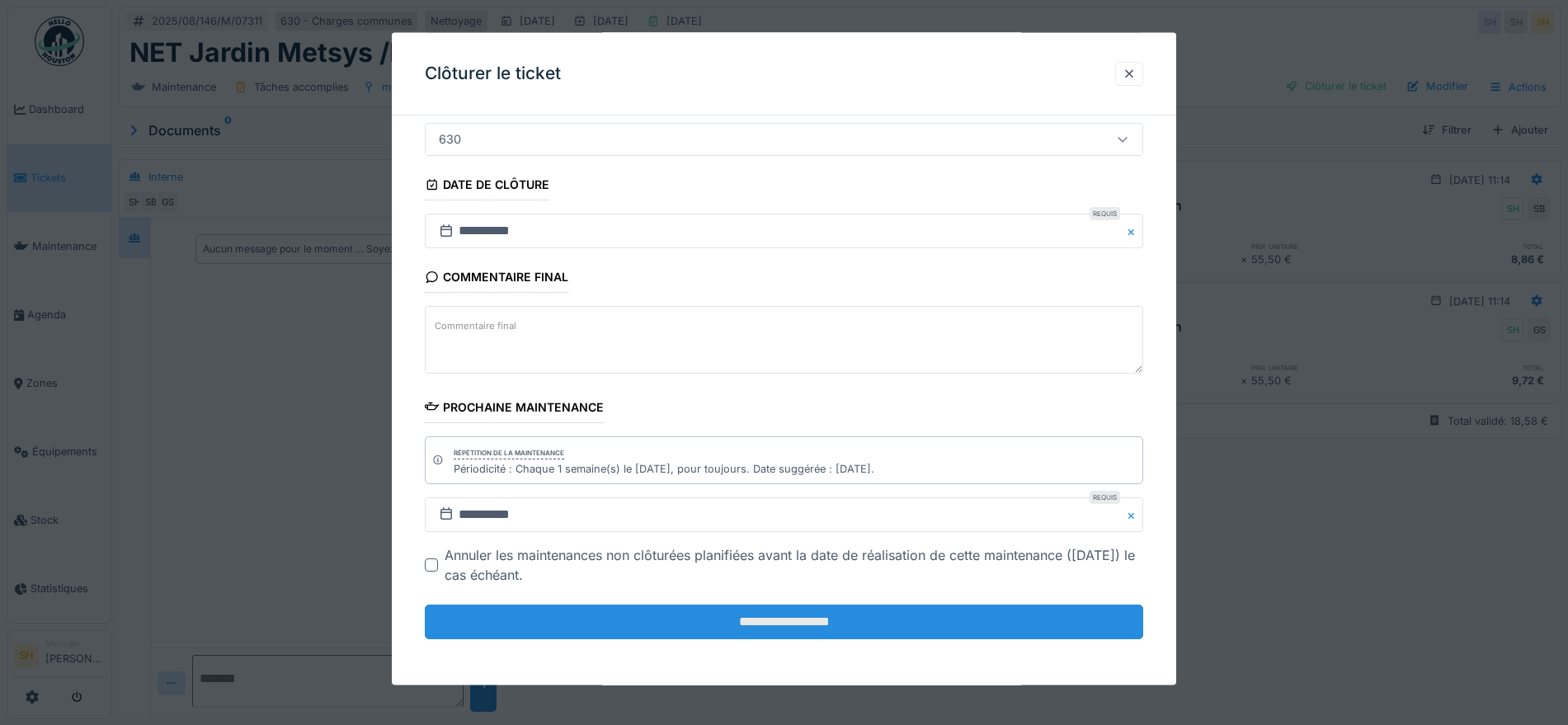
click at [831, 616] on input "**********" at bounding box center [784, 622] width 718 height 35
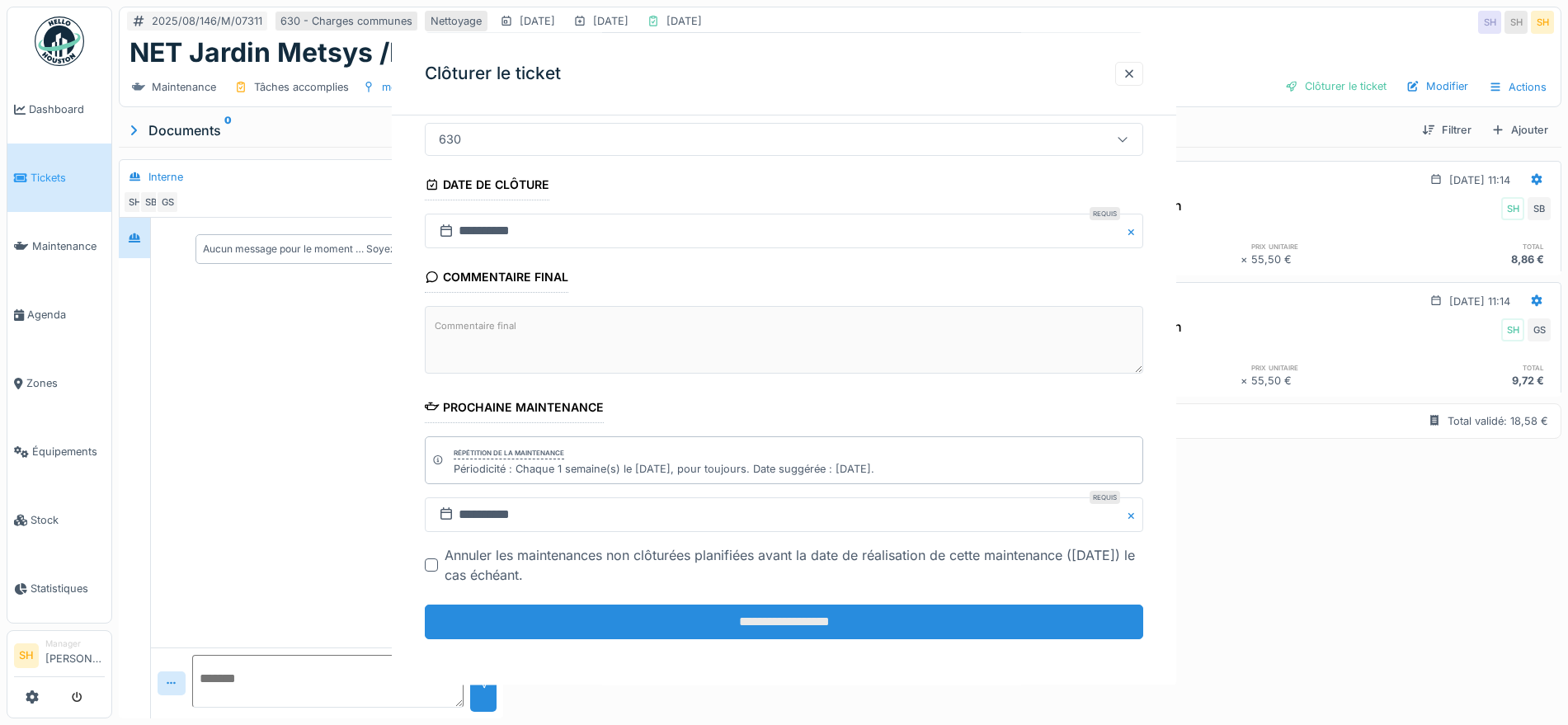
scroll to position [0, 0]
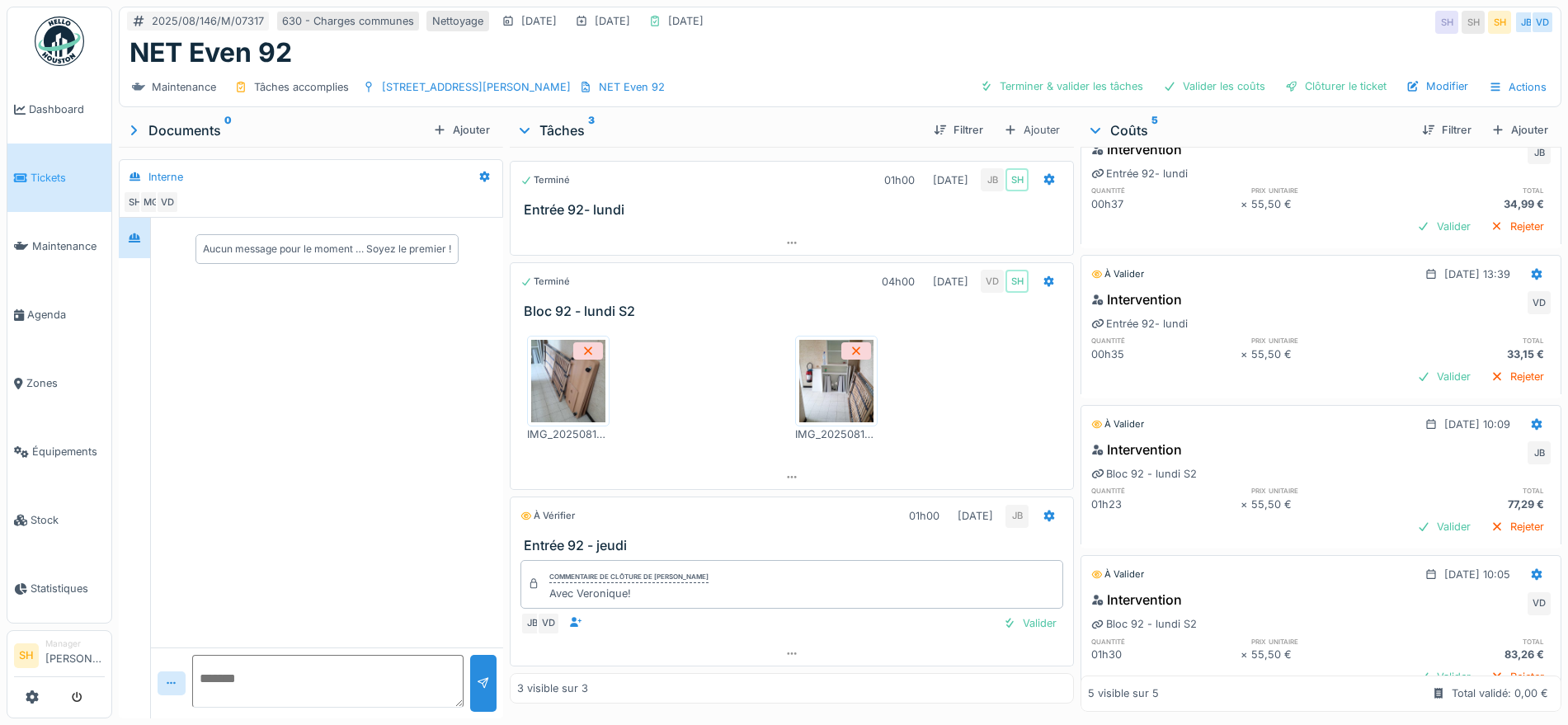
scroll to position [267, 0]
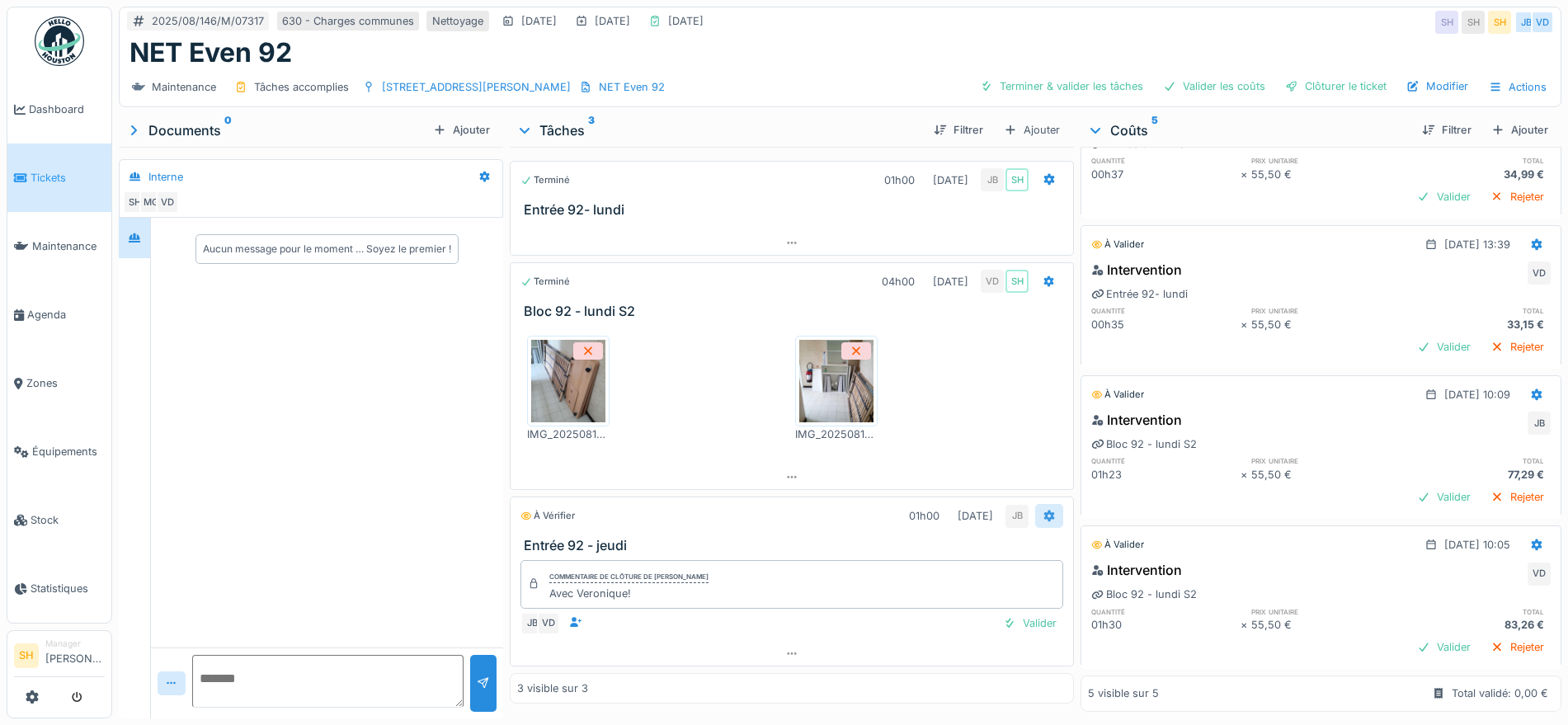
click at [1044, 517] on icon at bounding box center [1049, 516] width 11 height 11
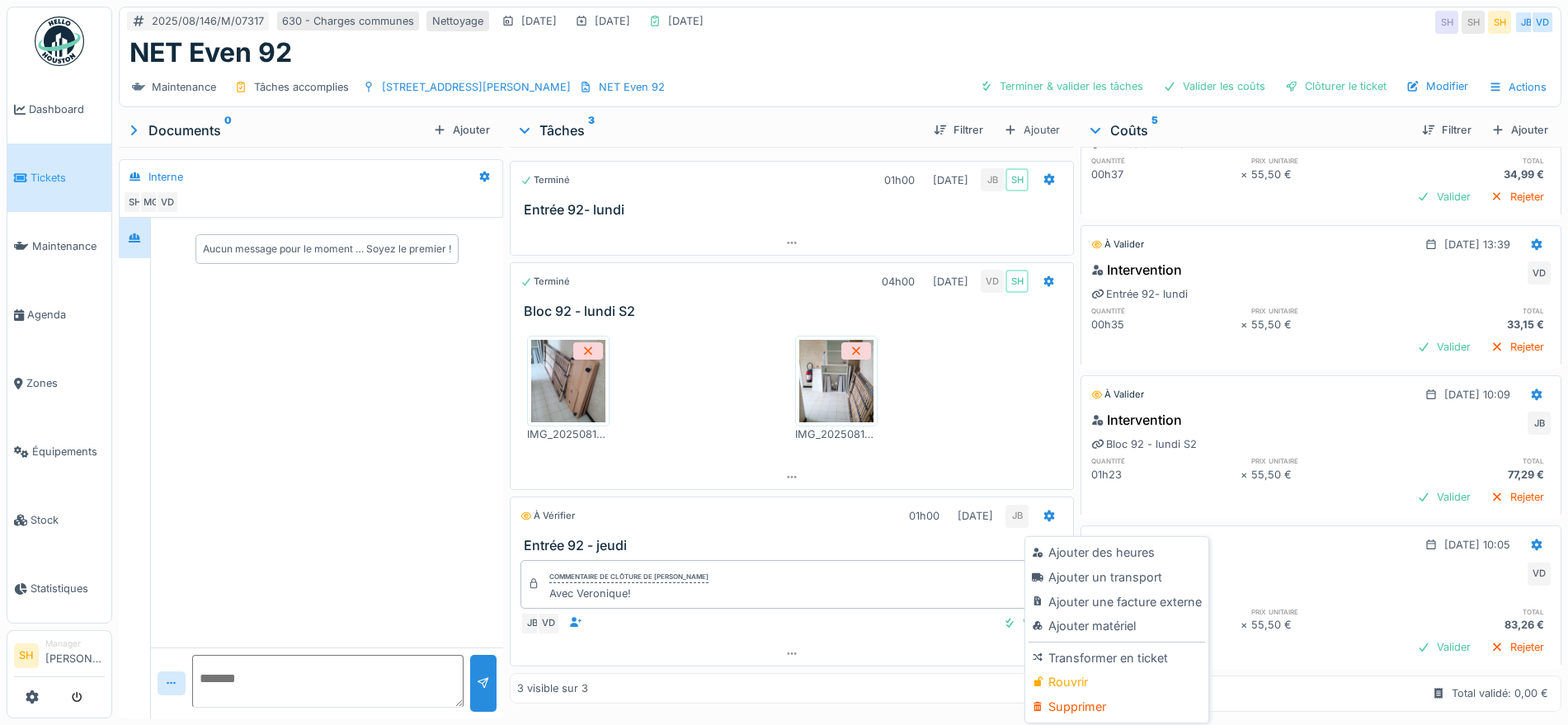
click at [1070, 685] on div "Rouvrir" at bounding box center [1116, 682] width 176 height 25
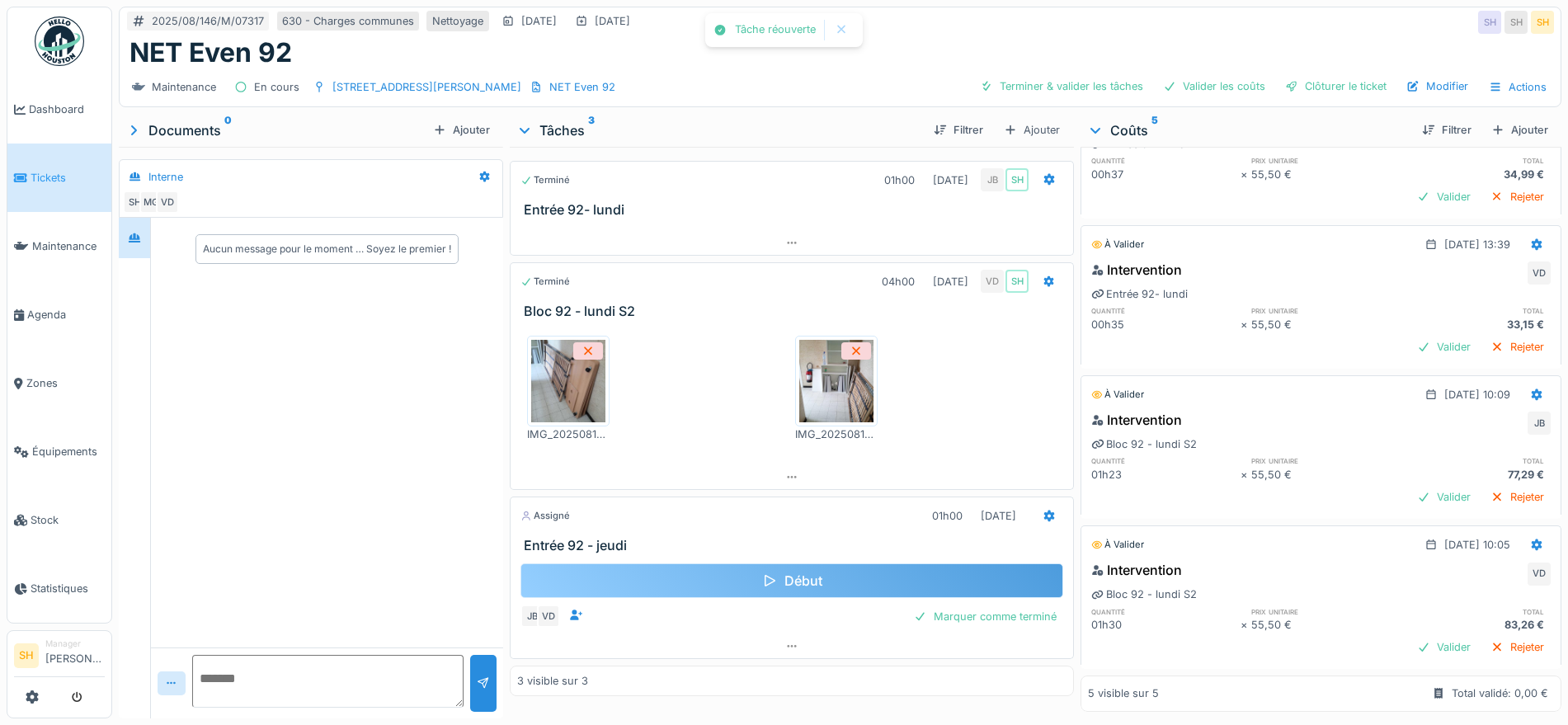
click at [809, 575] on div "Début" at bounding box center [792, 581] width 543 height 35
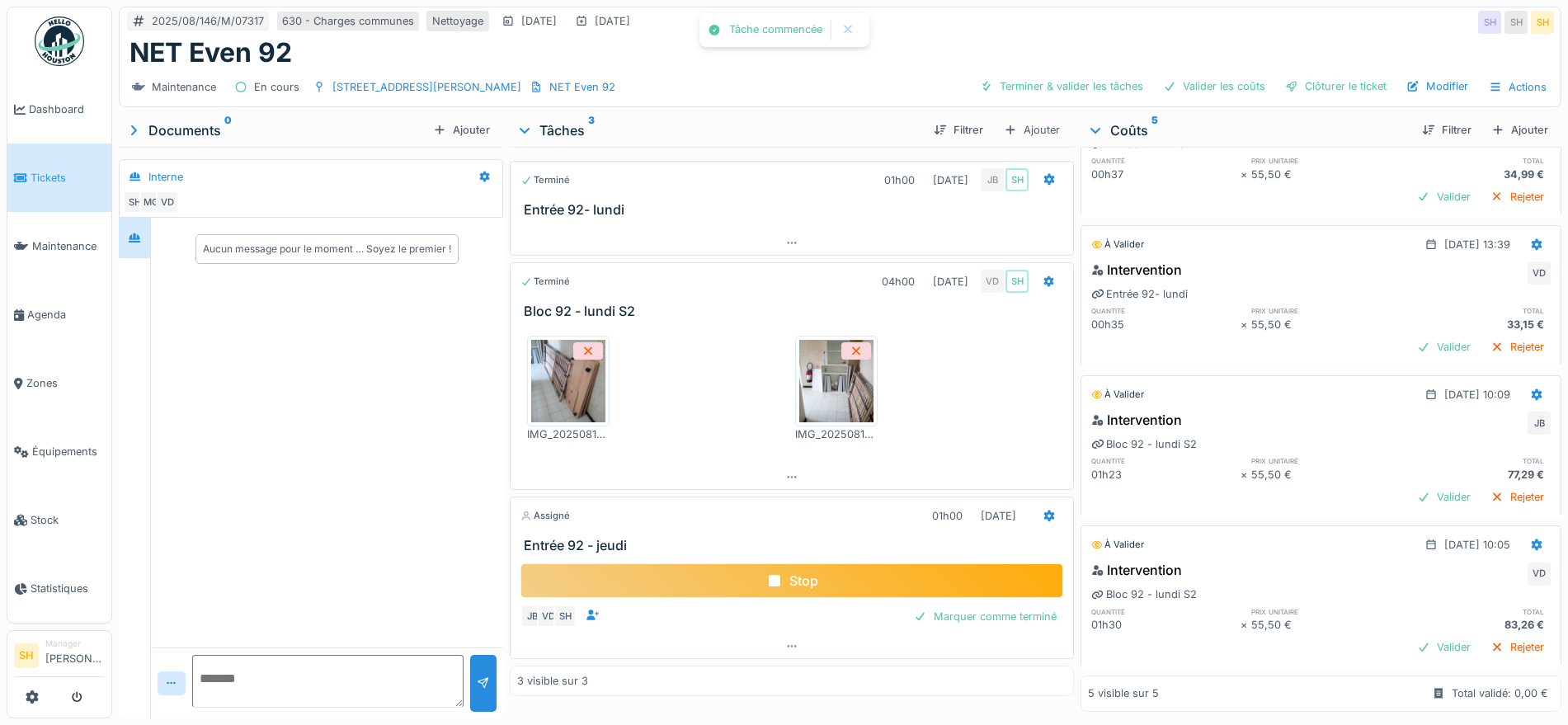
click at [809, 575] on div "Stop" at bounding box center [792, 581] width 543 height 35
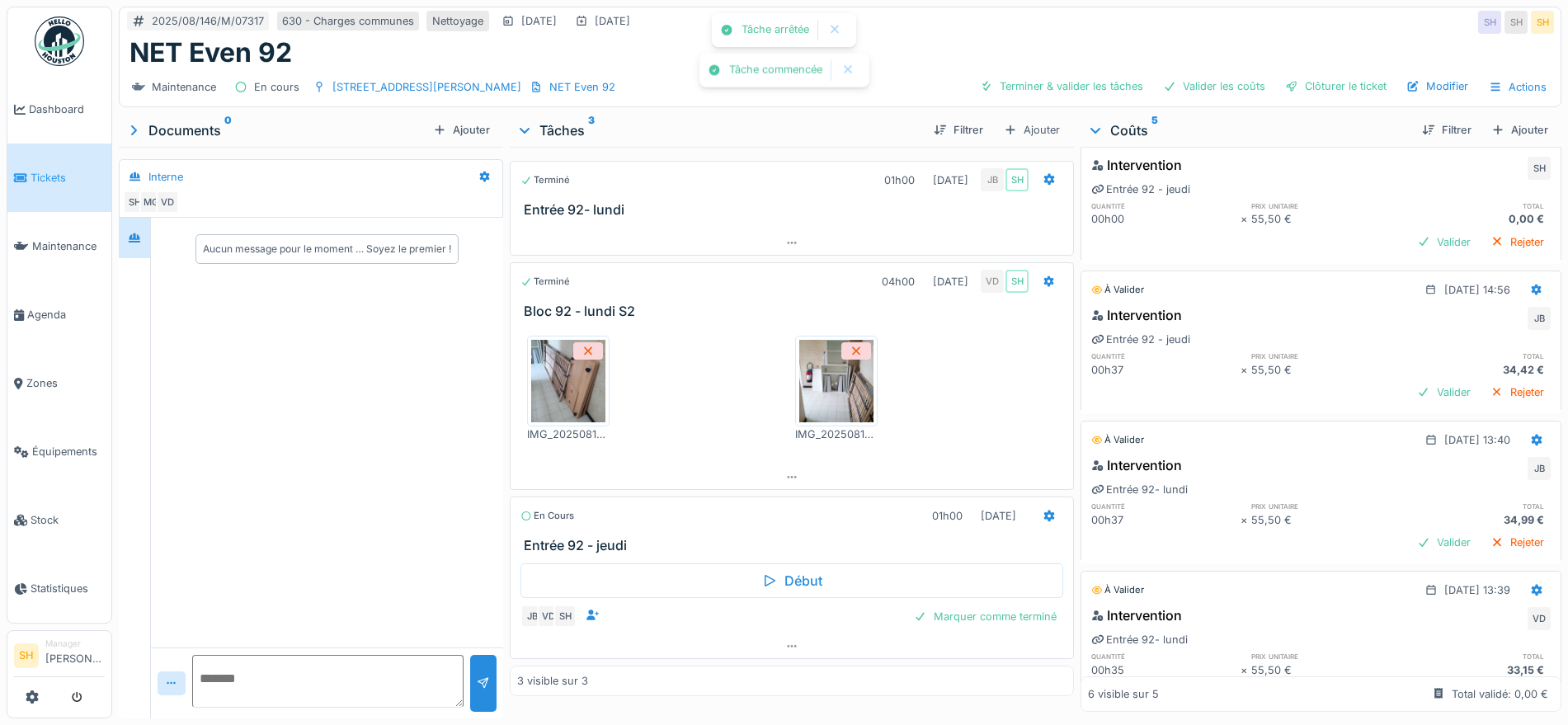
scroll to position [0, 0]
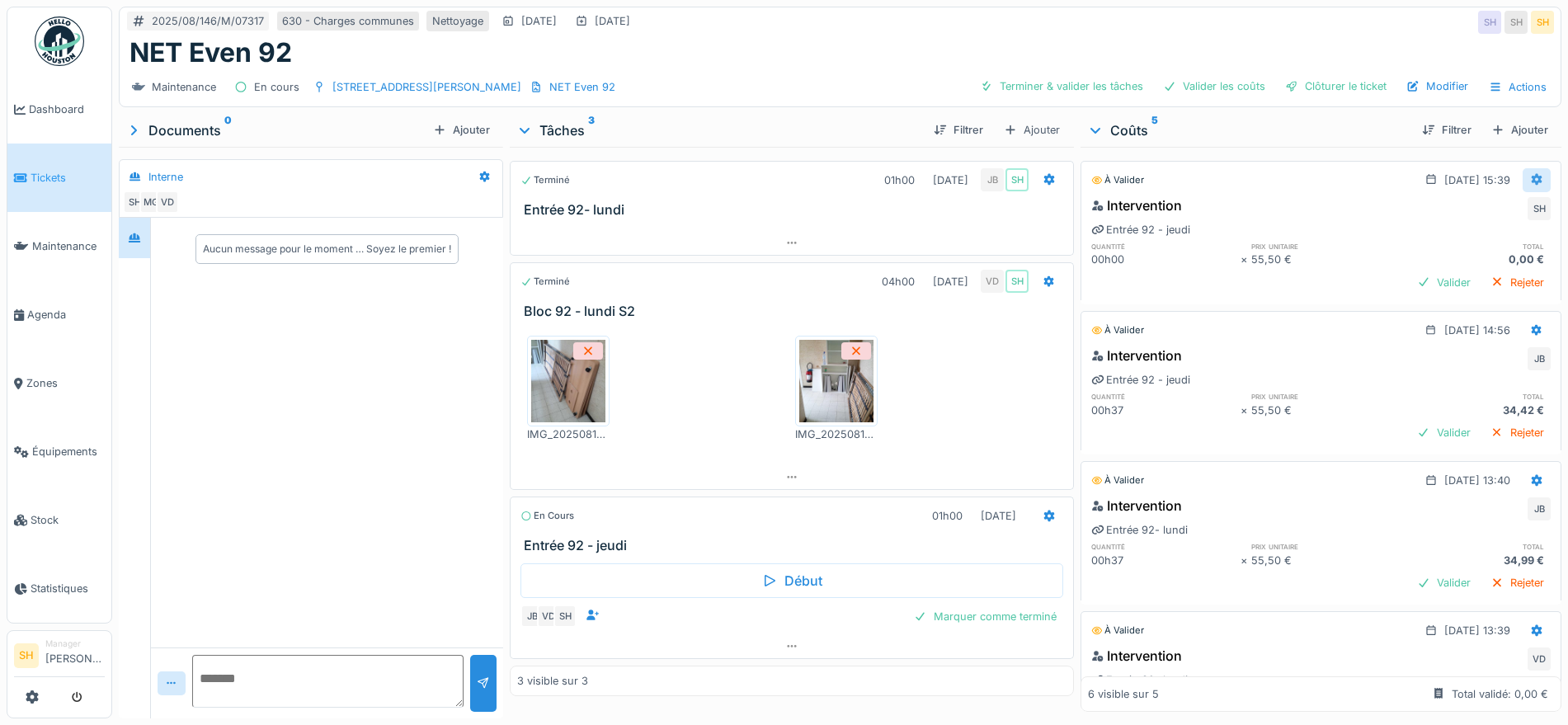
click at [1522, 179] on div at bounding box center [1536, 179] width 28 height 24
click at [1476, 211] on div "Modifier" at bounding box center [1443, 217] width 80 height 25
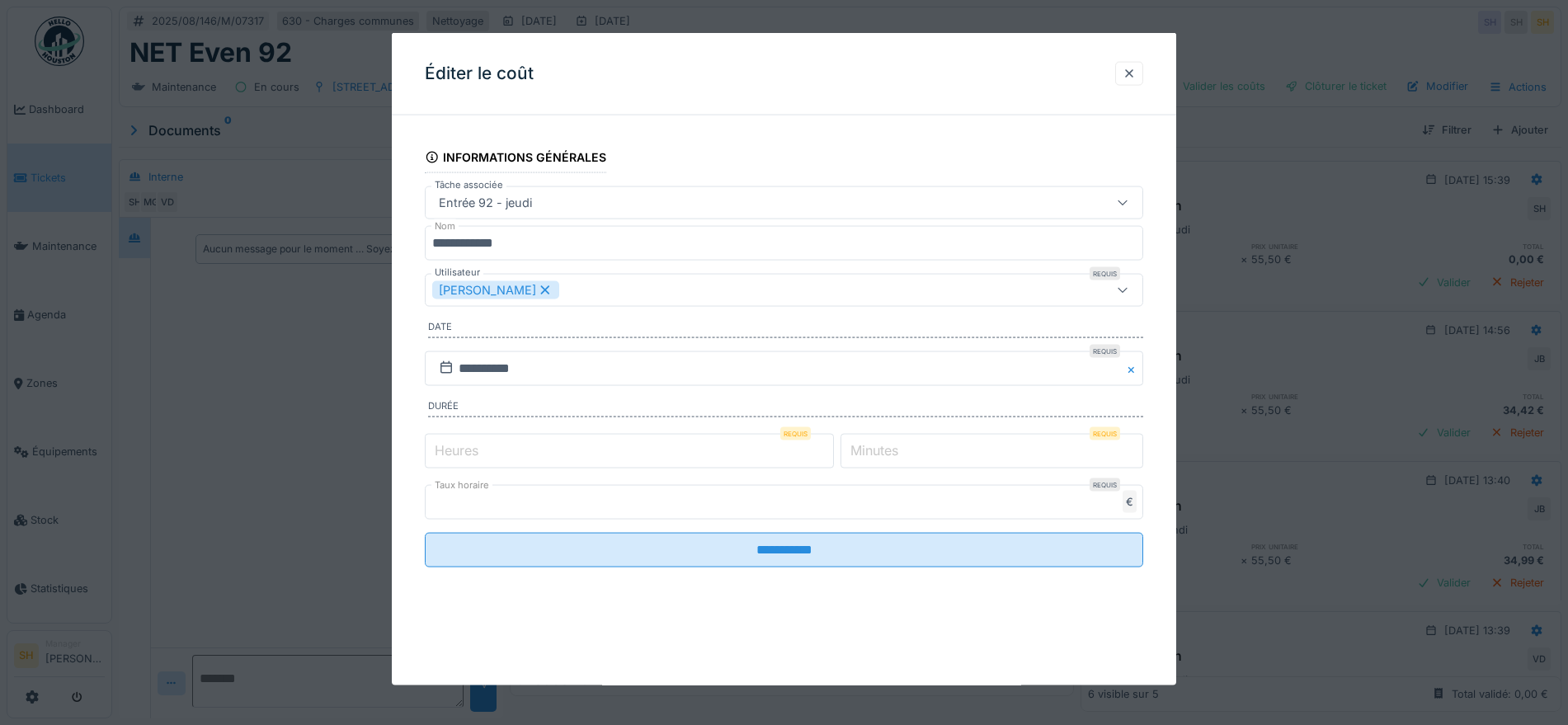
click at [538, 286] on icon at bounding box center [545, 289] width 15 height 11
click at [533, 286] on div "Utilisateurs" at bounding box center [741, 290] width 619 height 18
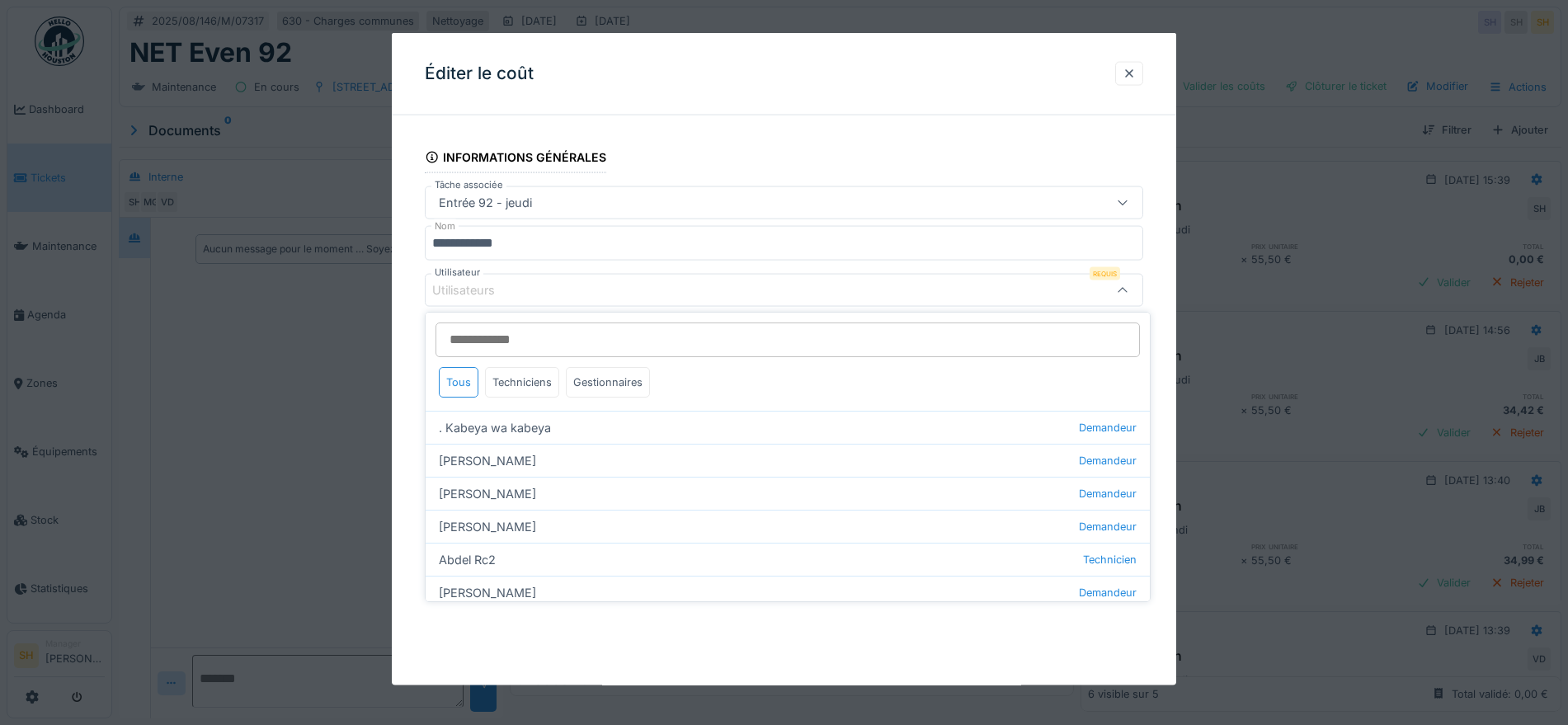
click at [522, 337] on input "Utilisateur" at bounding box center [788, 340] width 704 height 35
click at [512, 334] on input "****" at bounding box center [788, 340] width 704 height 35
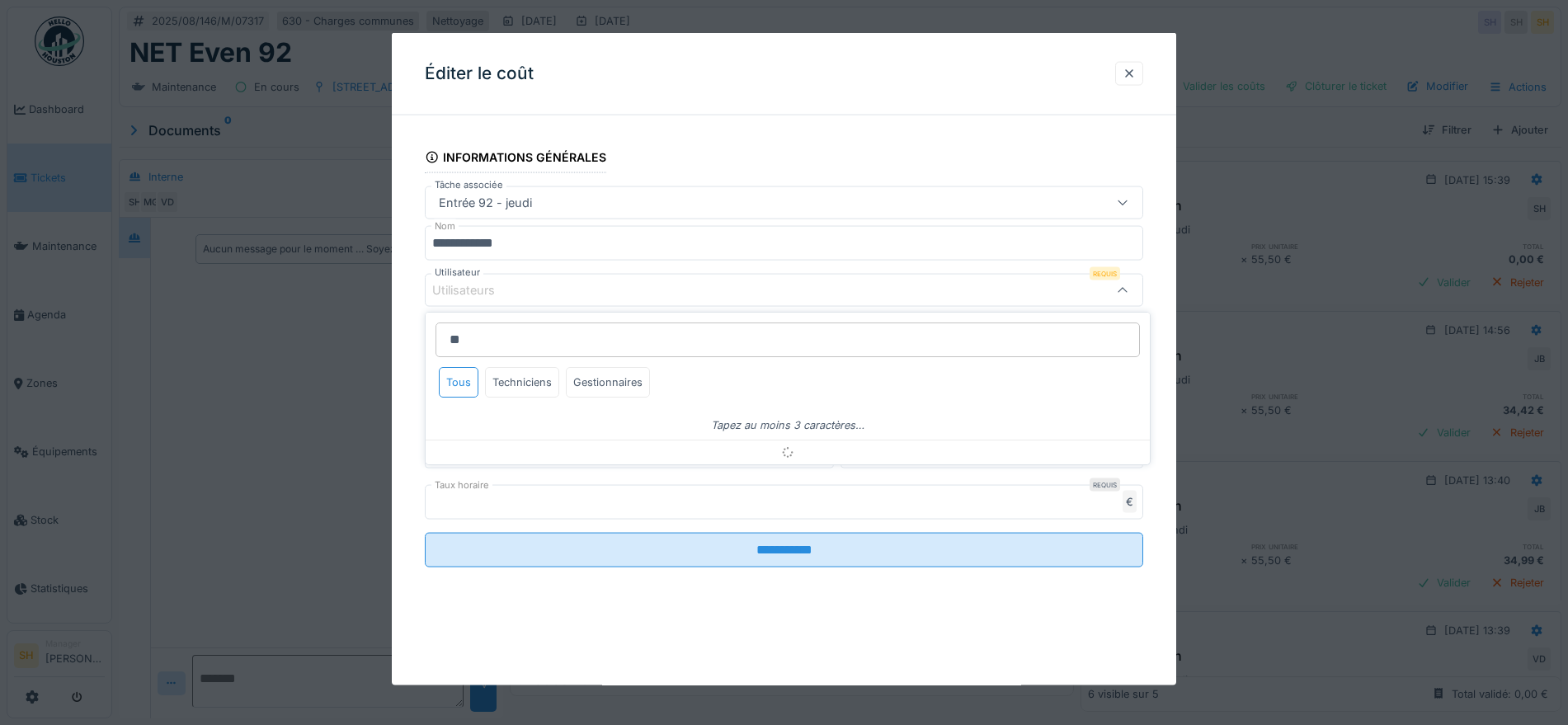
type input "*"
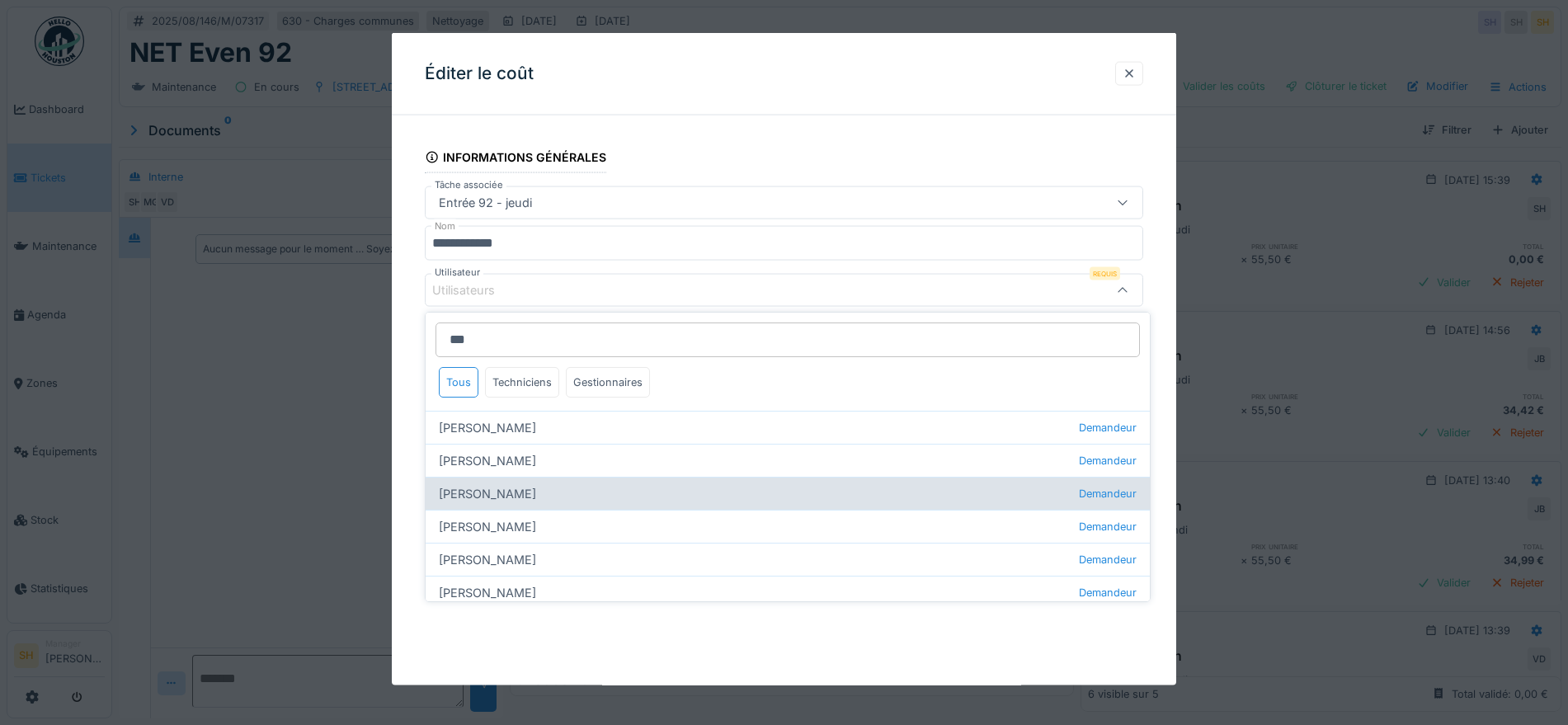
type input "***"
click at [530, 485] on div "Véronique Desprets Demandeur" at bounding box center [788, 493] width 724 height 33
type input "****"
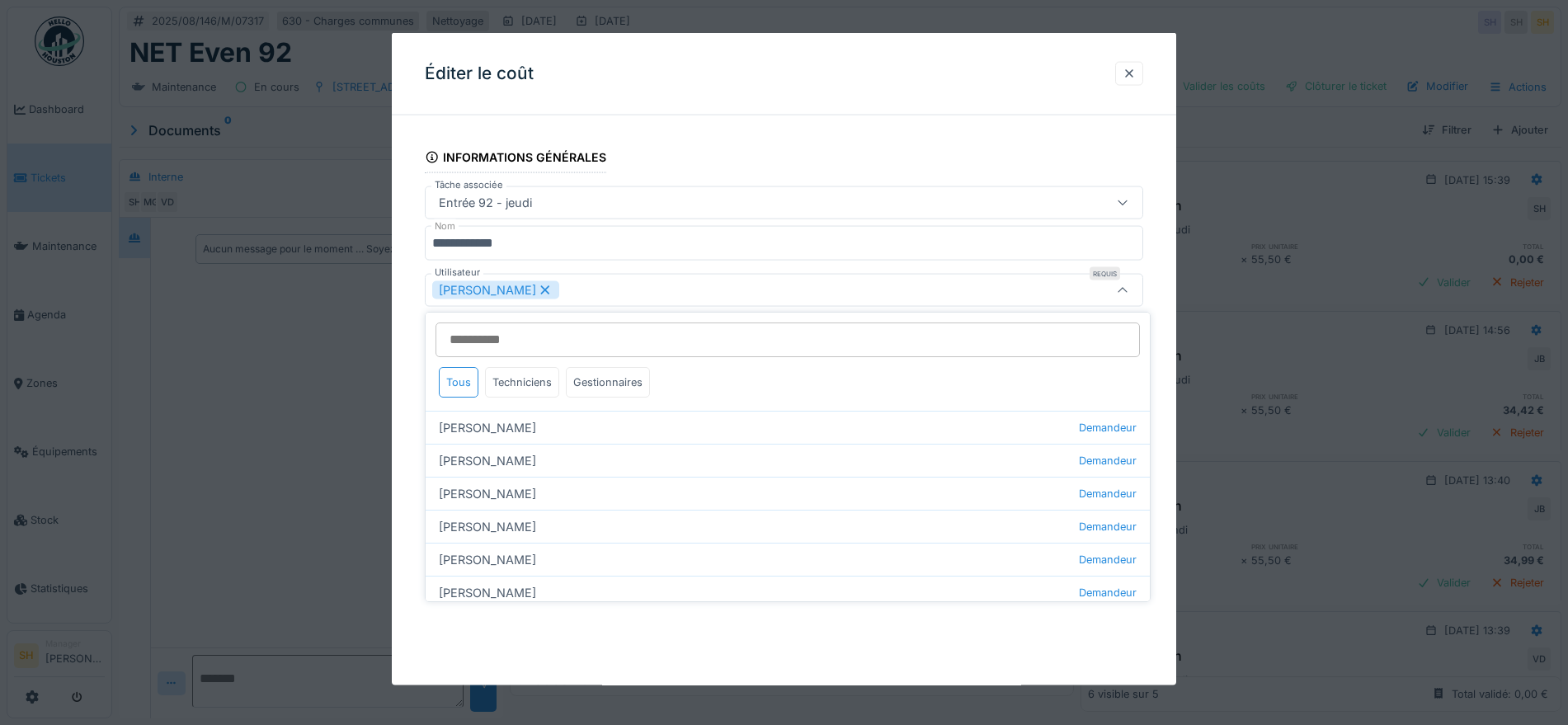
click at [1163, 369] on div "**********" at bounding box center [783, 371] width 784 height 485
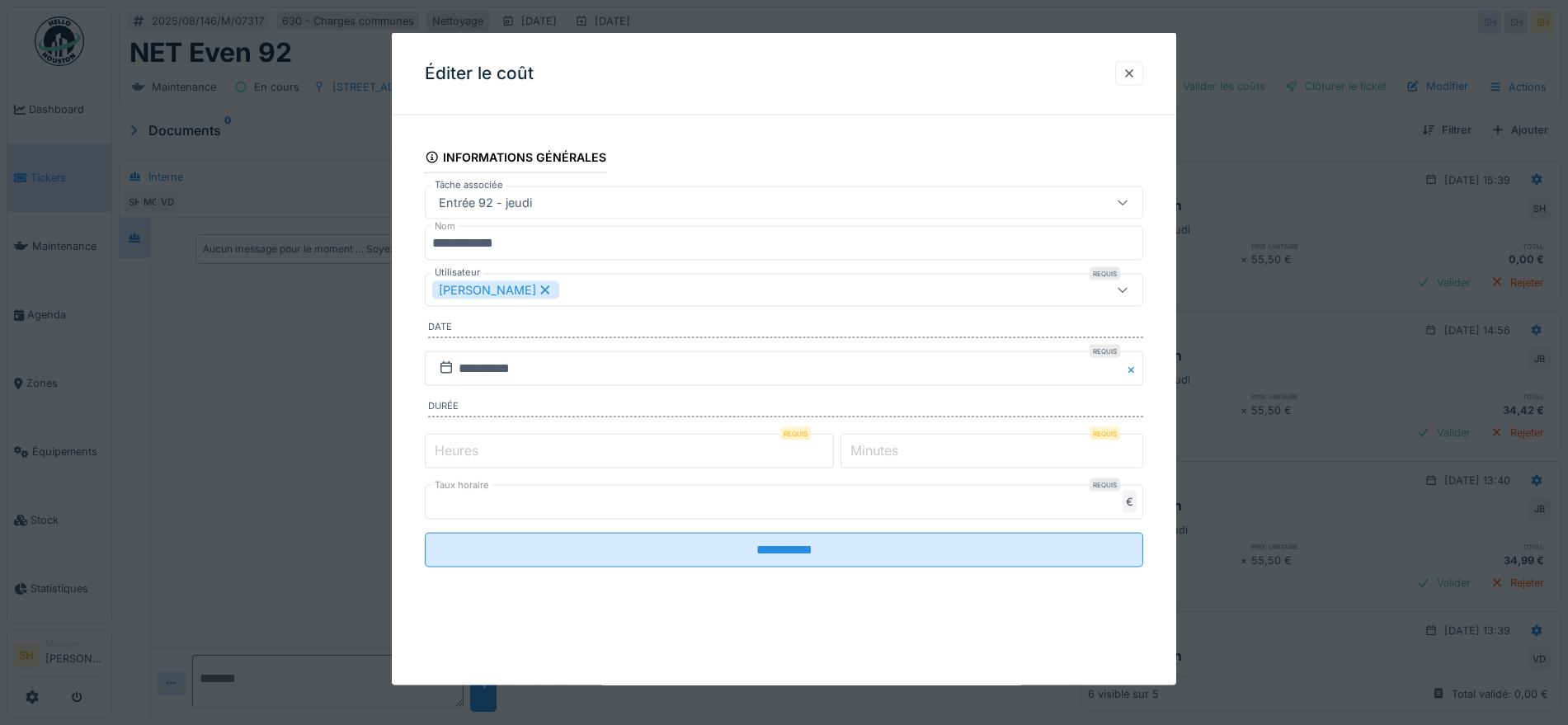
click at [871, 443] on label "Minutes" at bounding box center [874, 449] width 54 height 20
click at [871, 443] on input "*" at bounding box center [992, 450] width 303 height 35
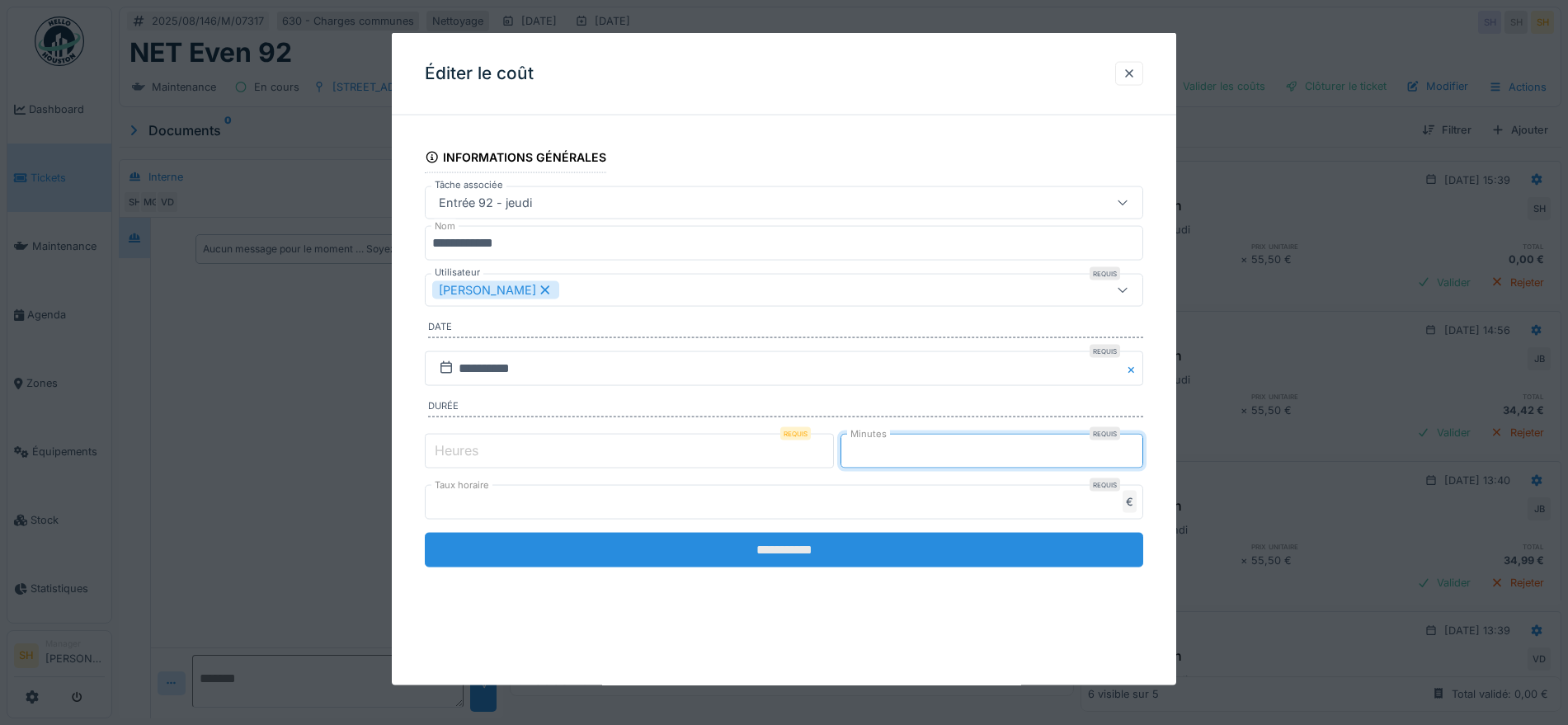
type input "**"
click at [816, 560] on input "**********" at bounding box center [784, 549] width 718 height 35
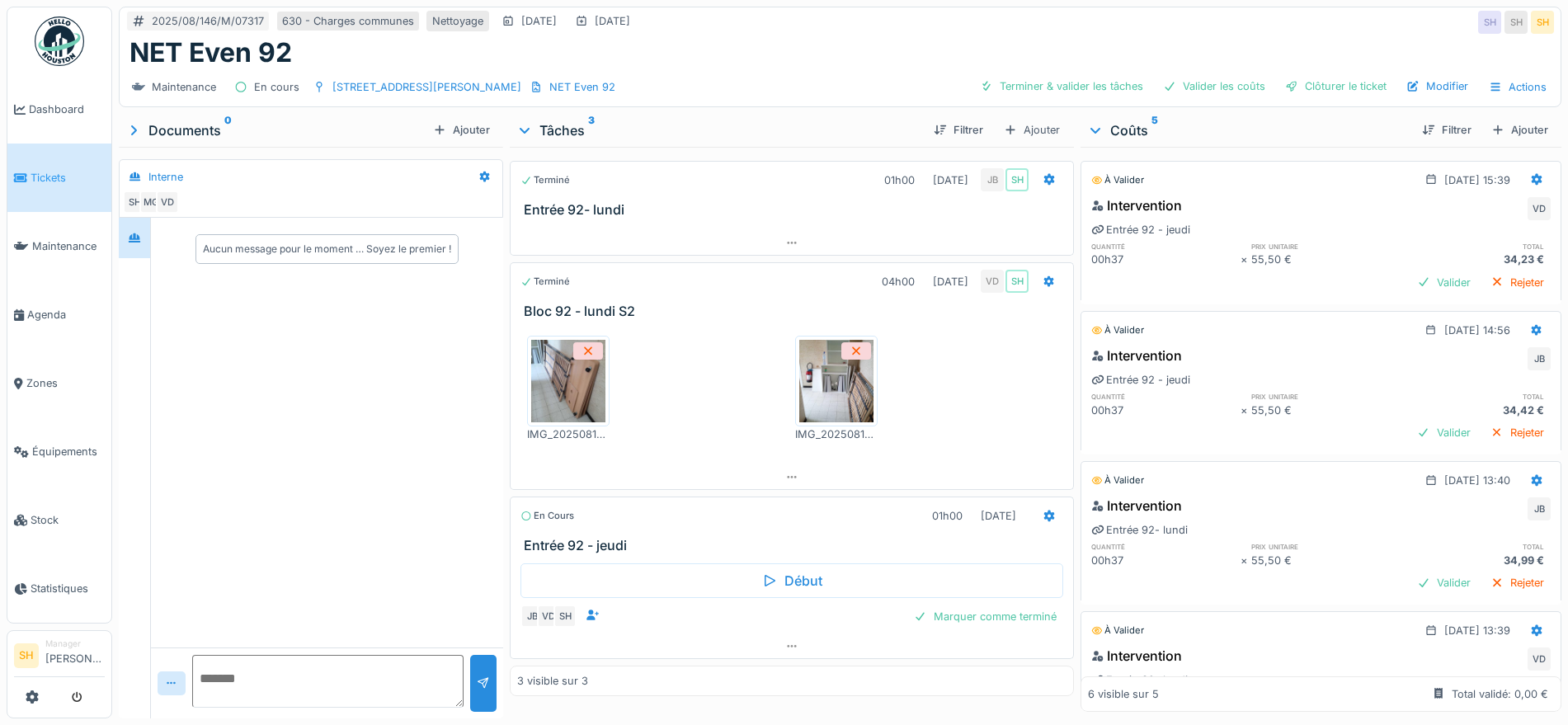
scroll to position [16, 0]
click at [998, 605] on div "Marquer comme terminé" at bounding box center [985, 616] width 156 height 22
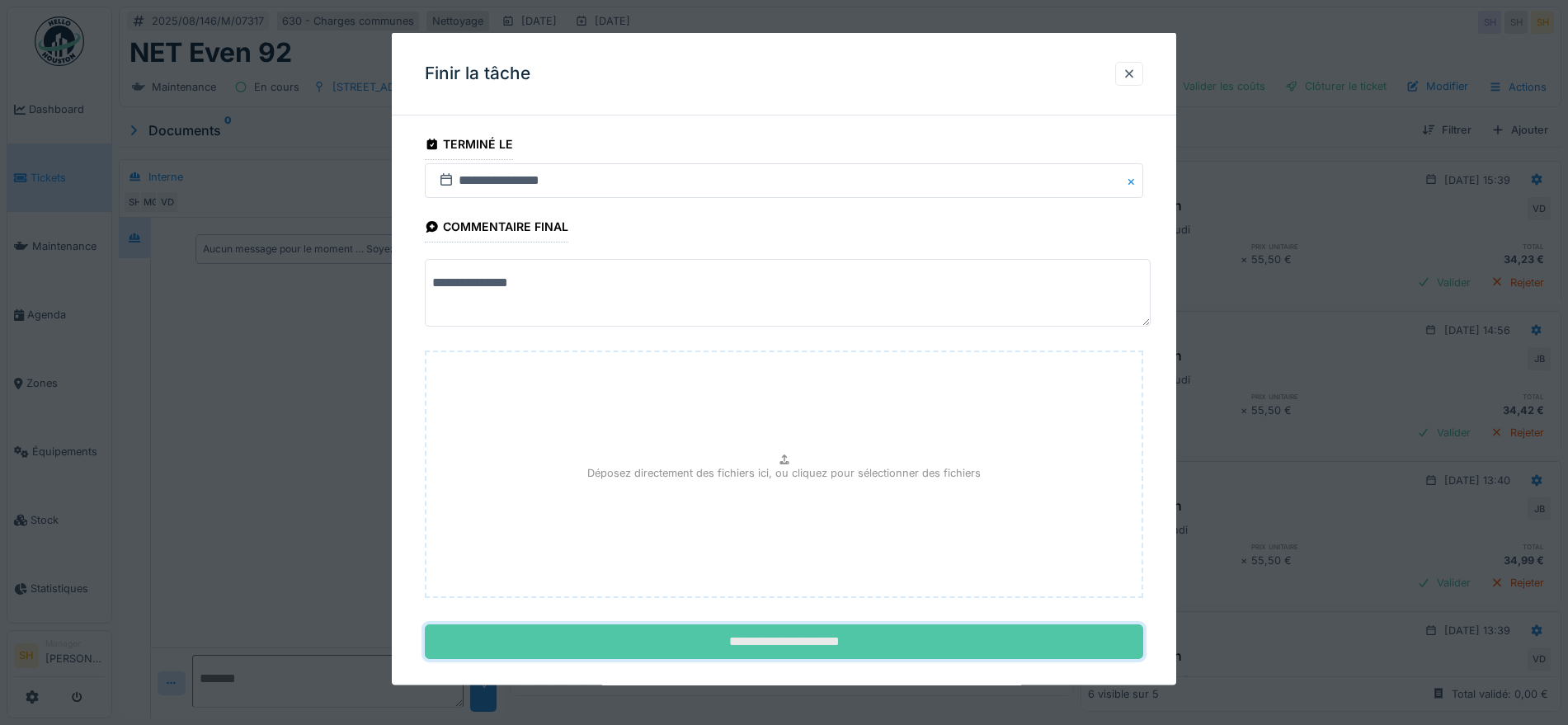
click at [797, 637] on input "**********" at bounding box center [784, 642] width 718 height 35
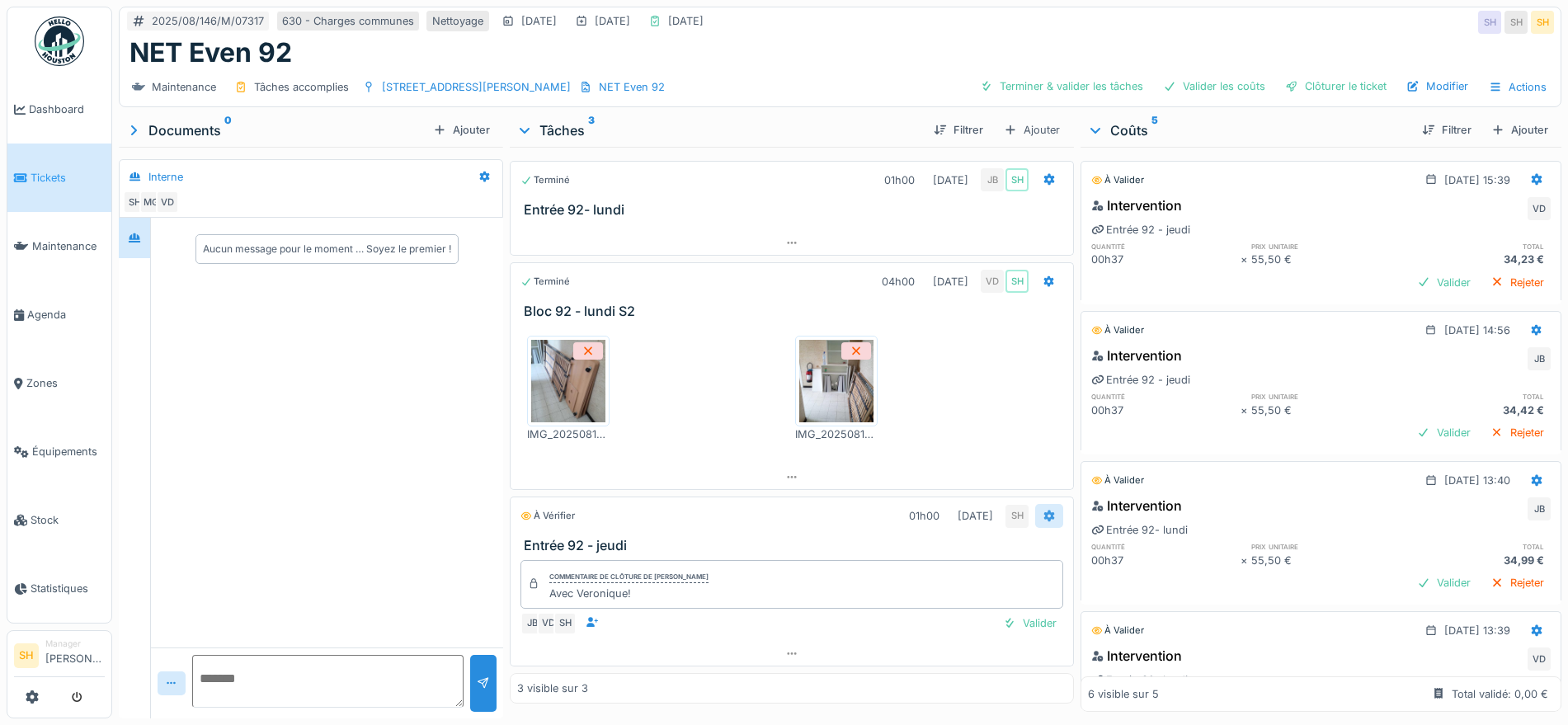
click at [1044, 510] on icon at bounding box center [1049, 516] width 11 height 11
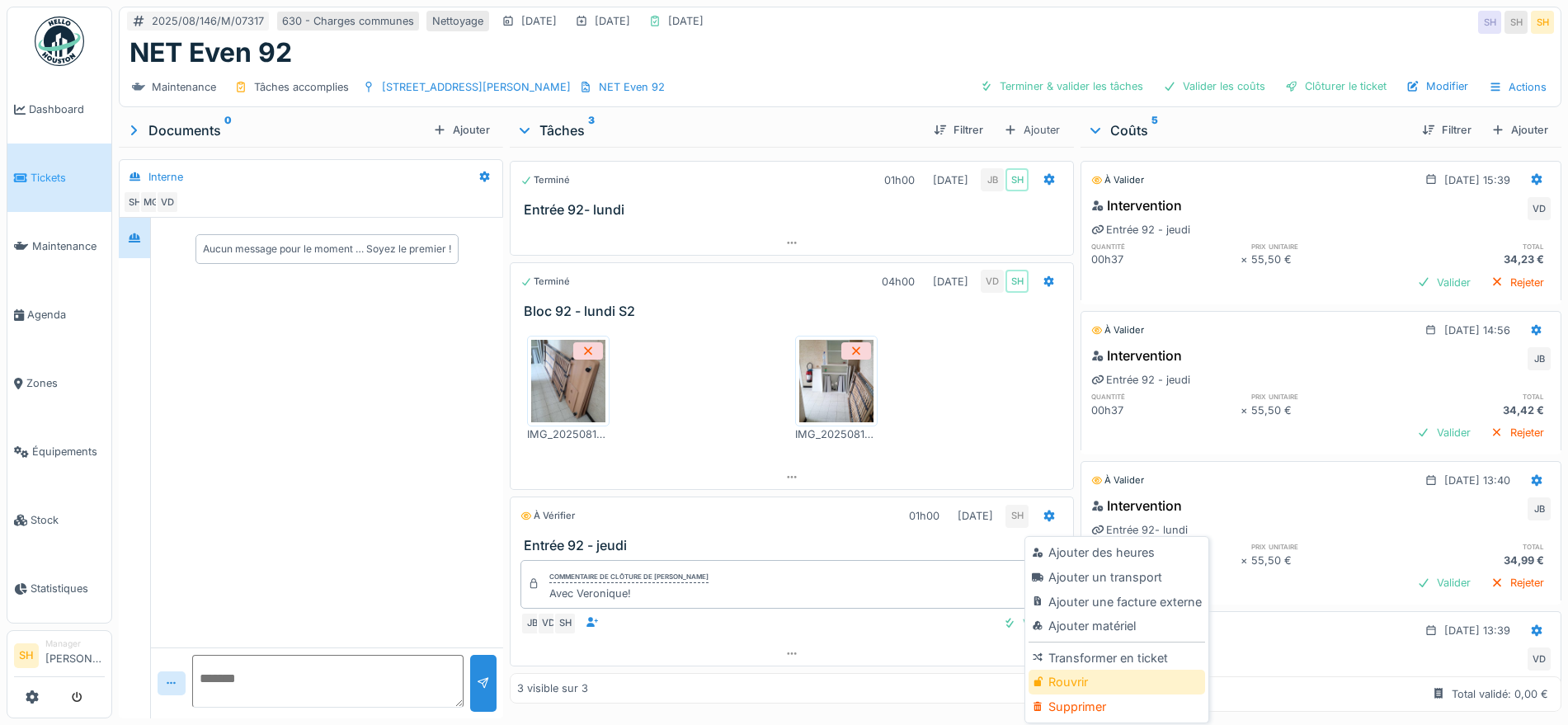
click at [1077, 670] on div "Rouvrir" at bounding box center [1116, 682] width 176 height 25
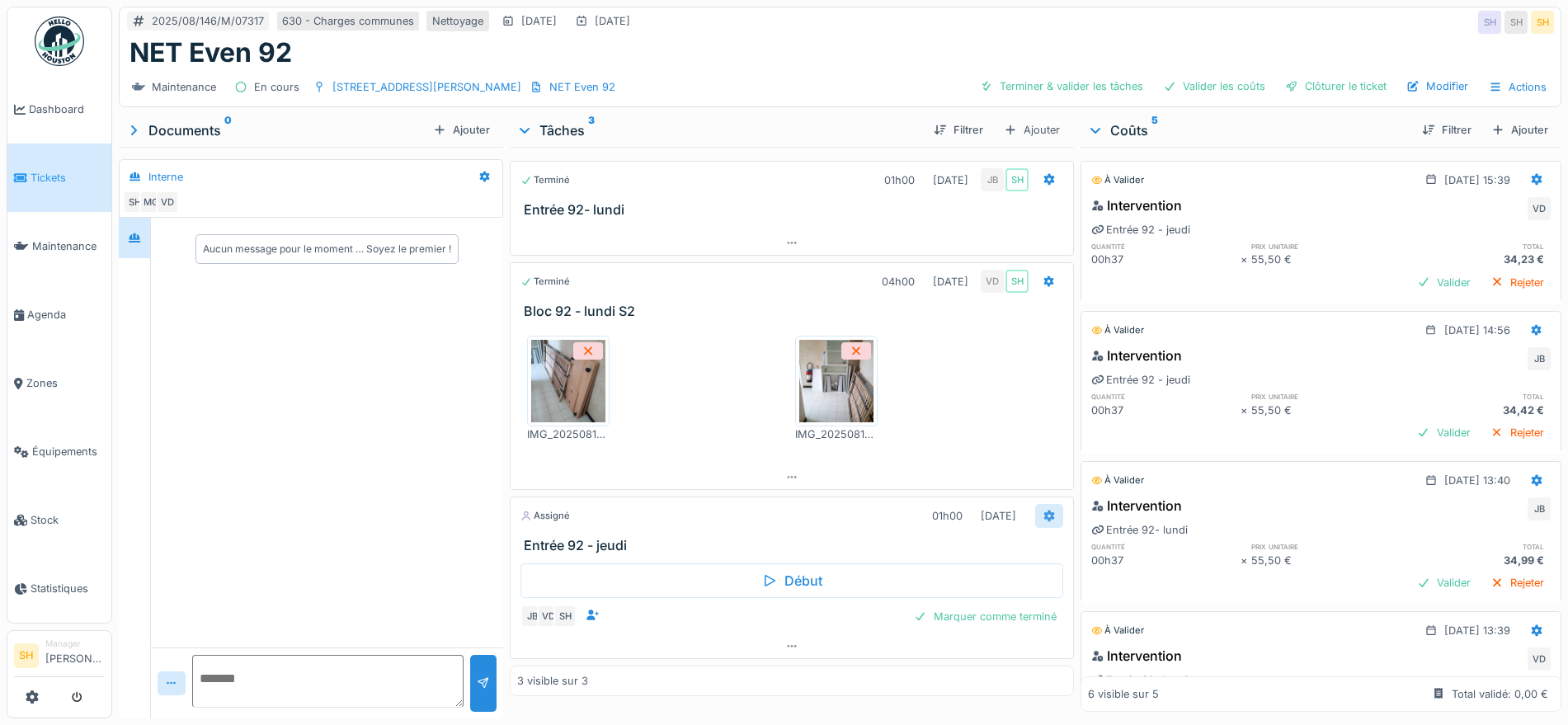
click at [1044, 510] on icon at bounding box center [1049, 516] width 11 height 11
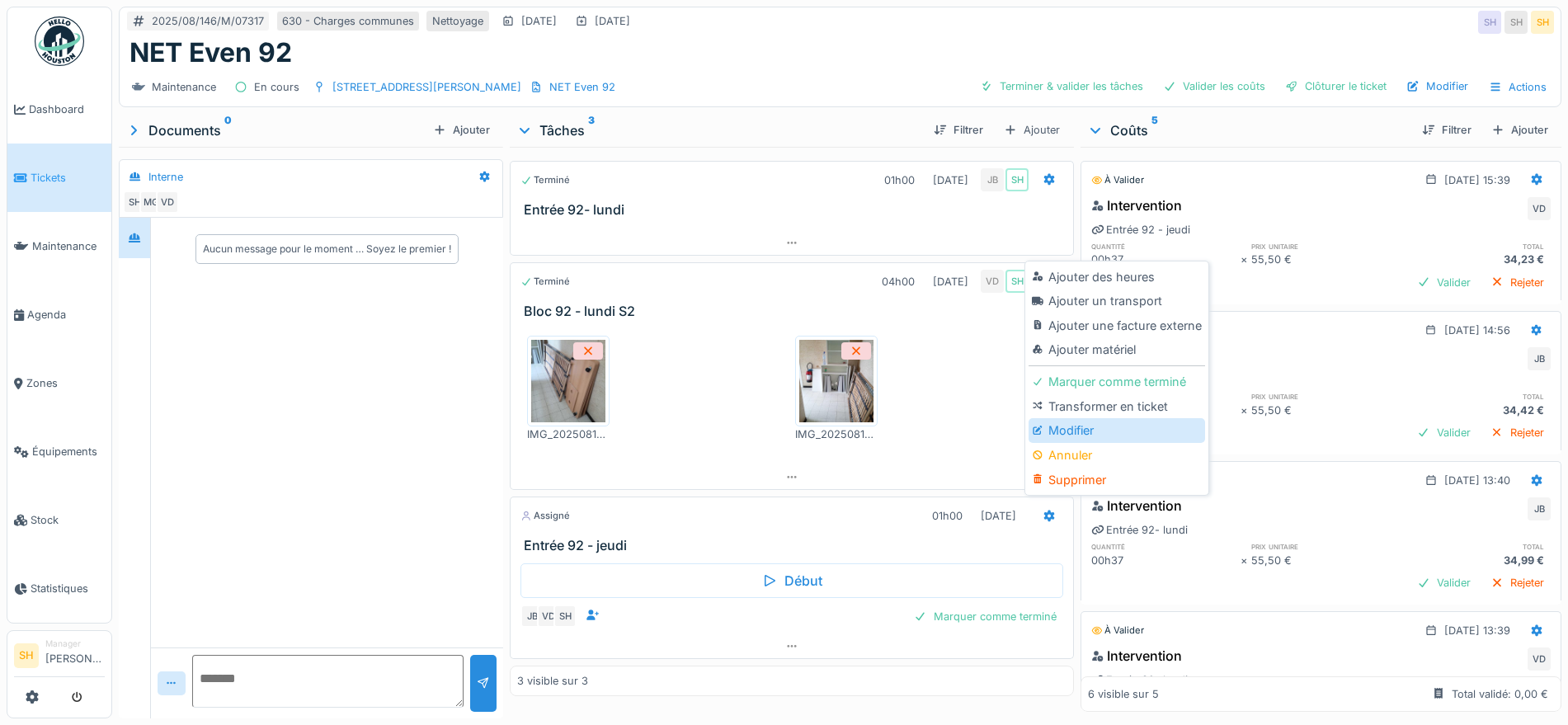
click at [1071, 419] on div "Modifier" at bounding box center [1116, 430] width 176 height 25
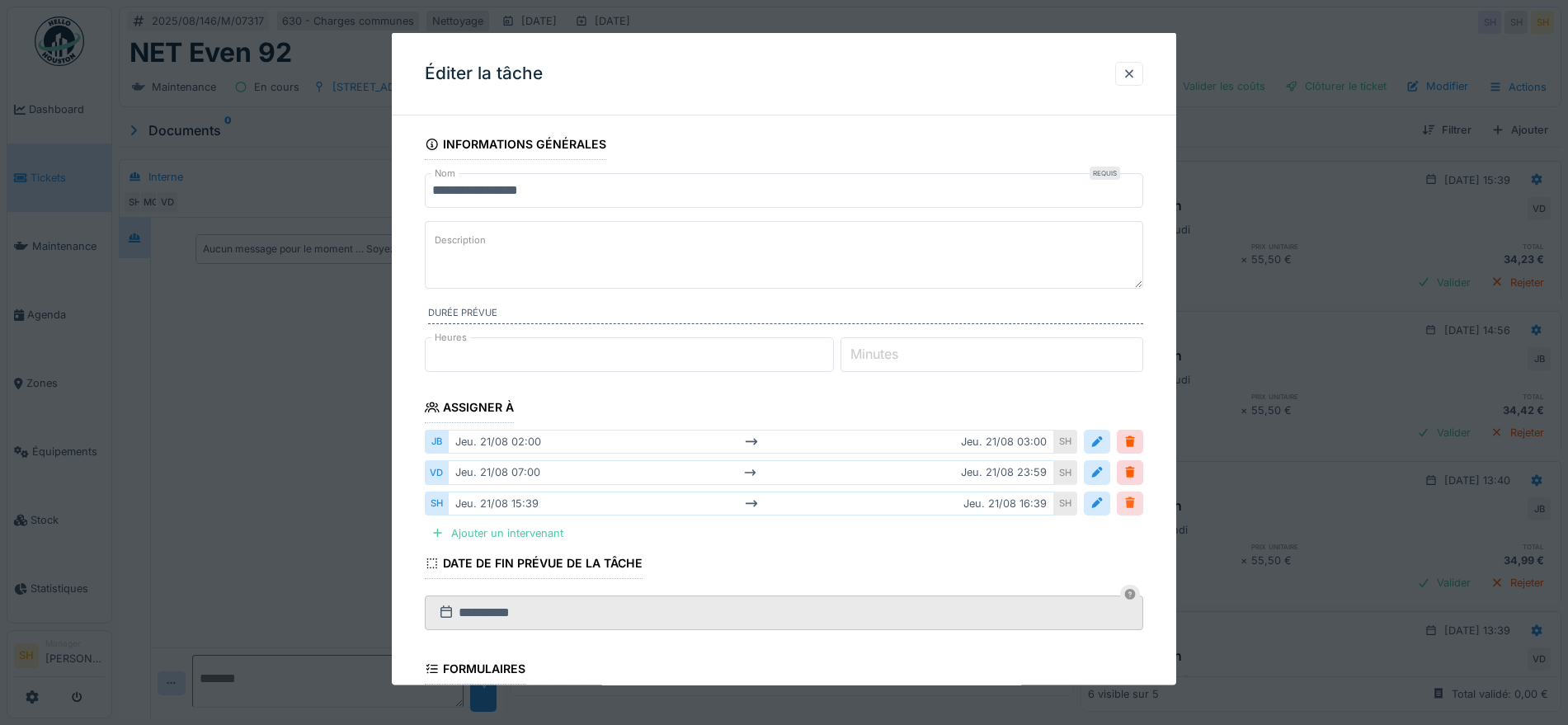
click at [1136, 507] on div at bounding box center [1129, 503] width 13 height 16
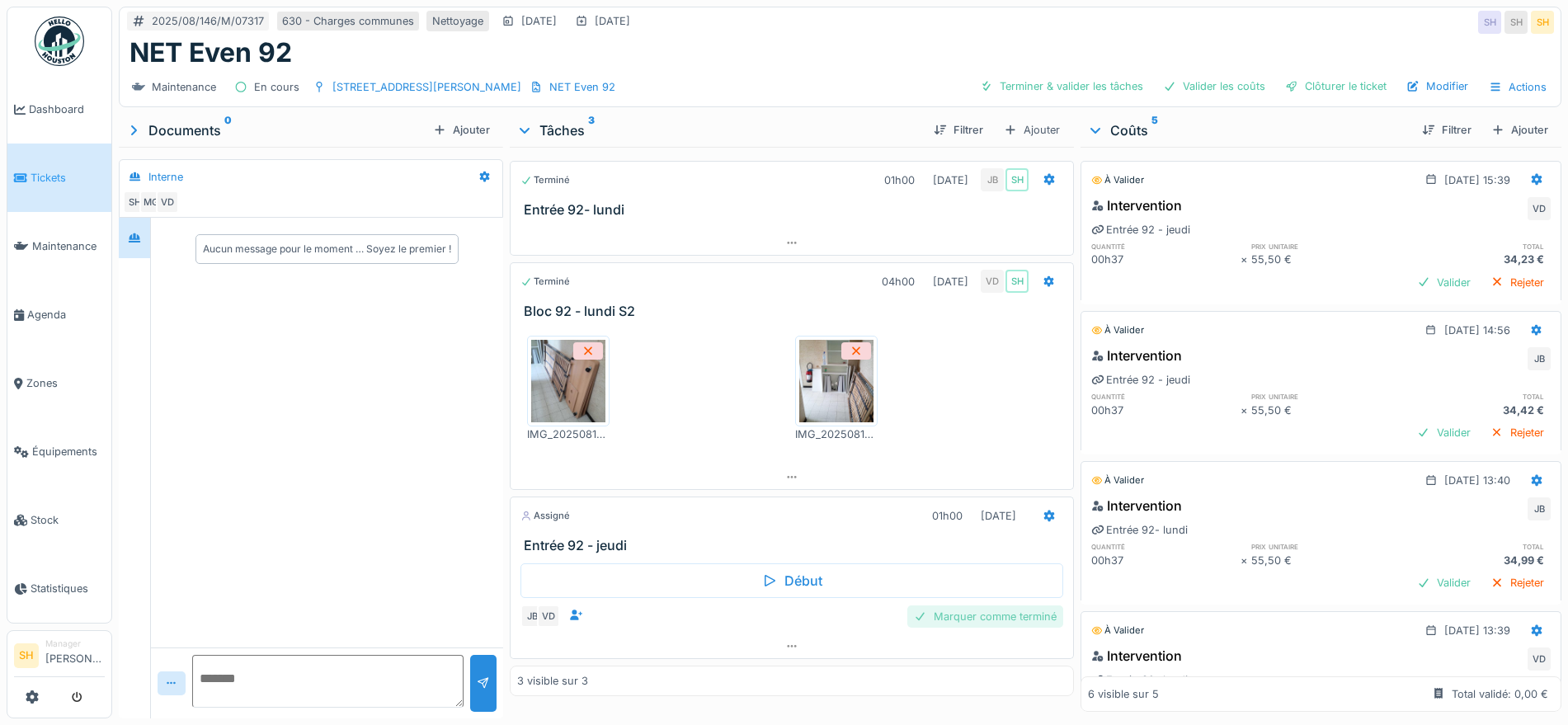
click at [992, 605] on div "Marquer comme terminé" at bounding box center [985, 616] width 156 height 22
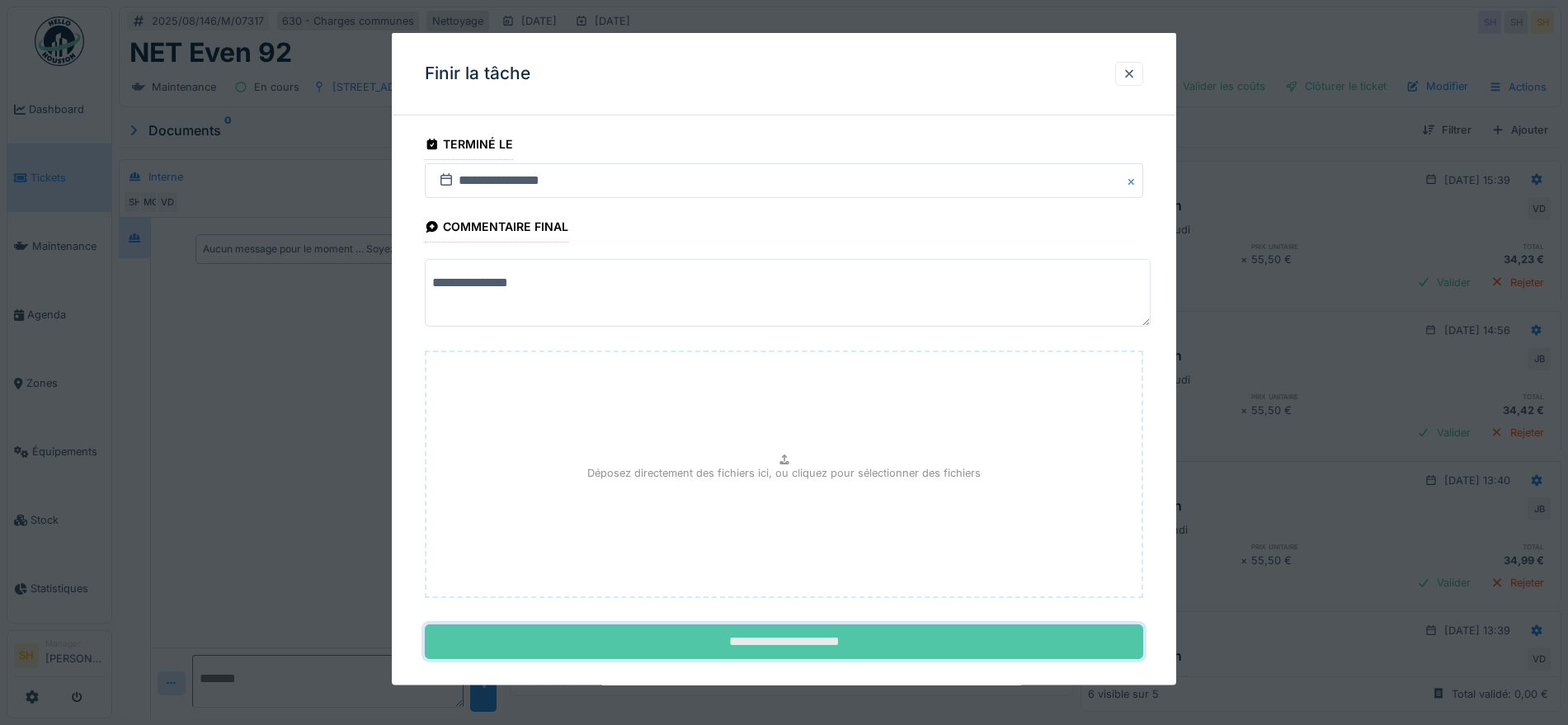
click at [943, 647] on input "**********" at bounding box center [784, 642] width 718 height 35
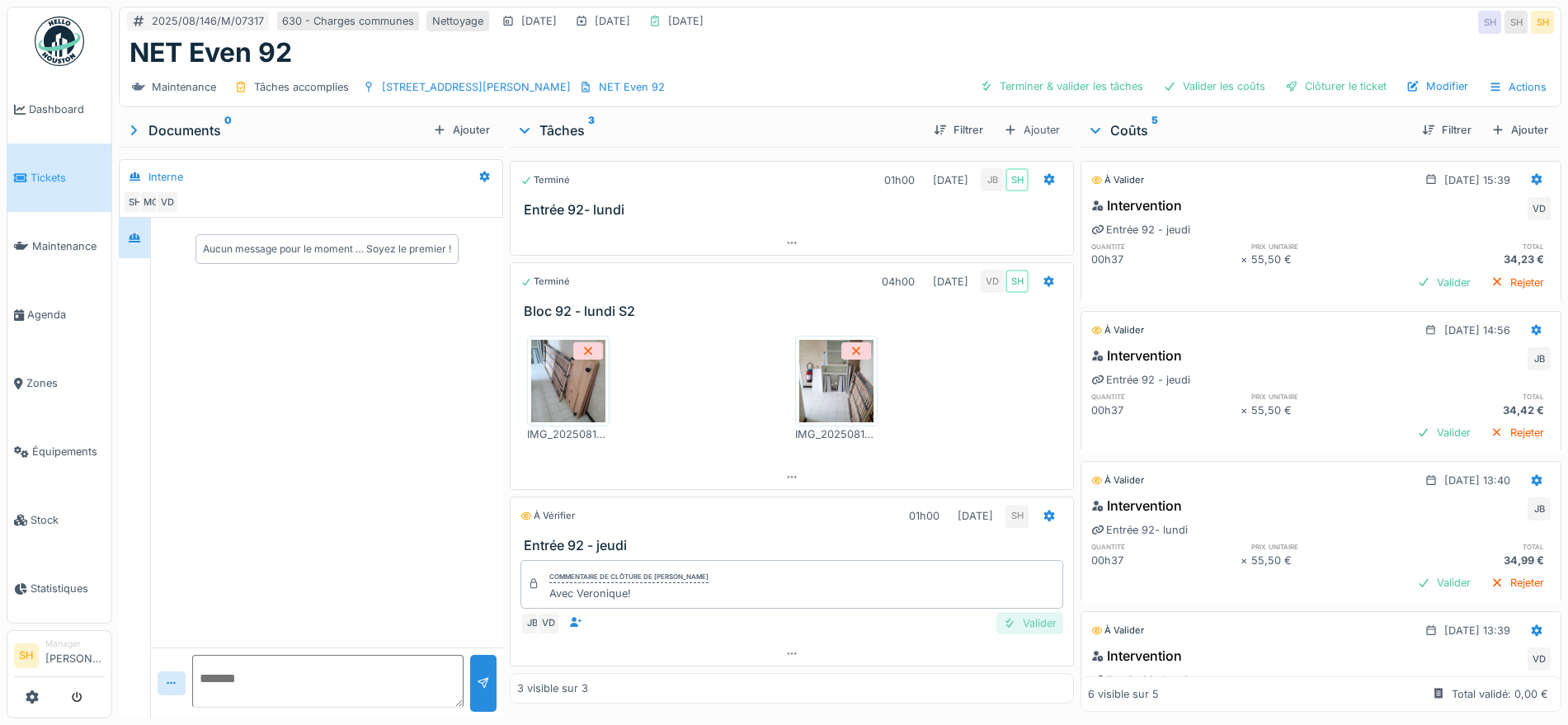
click at [1036, 612] on div "Valider" at bounding box center [1029, 623] width 67 height 22
click at [1215, 75] on div "Valider les coûts" at bounding box center [1214, 86] width 116 height 22
click at [1335, 75] on div "Clôturer le ticket" at bounding box center [1335, 86] width 115 height 22
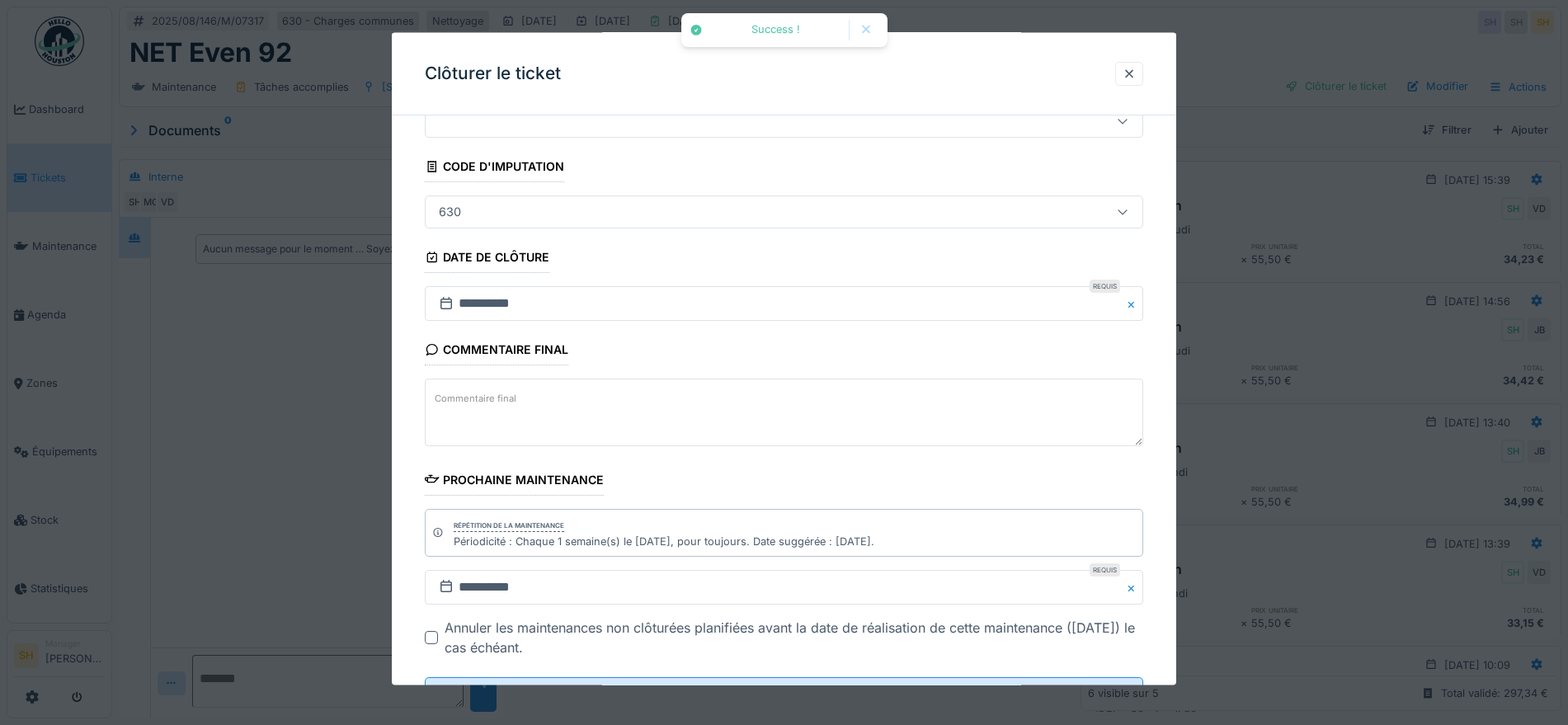
scroll to position [141, 0]
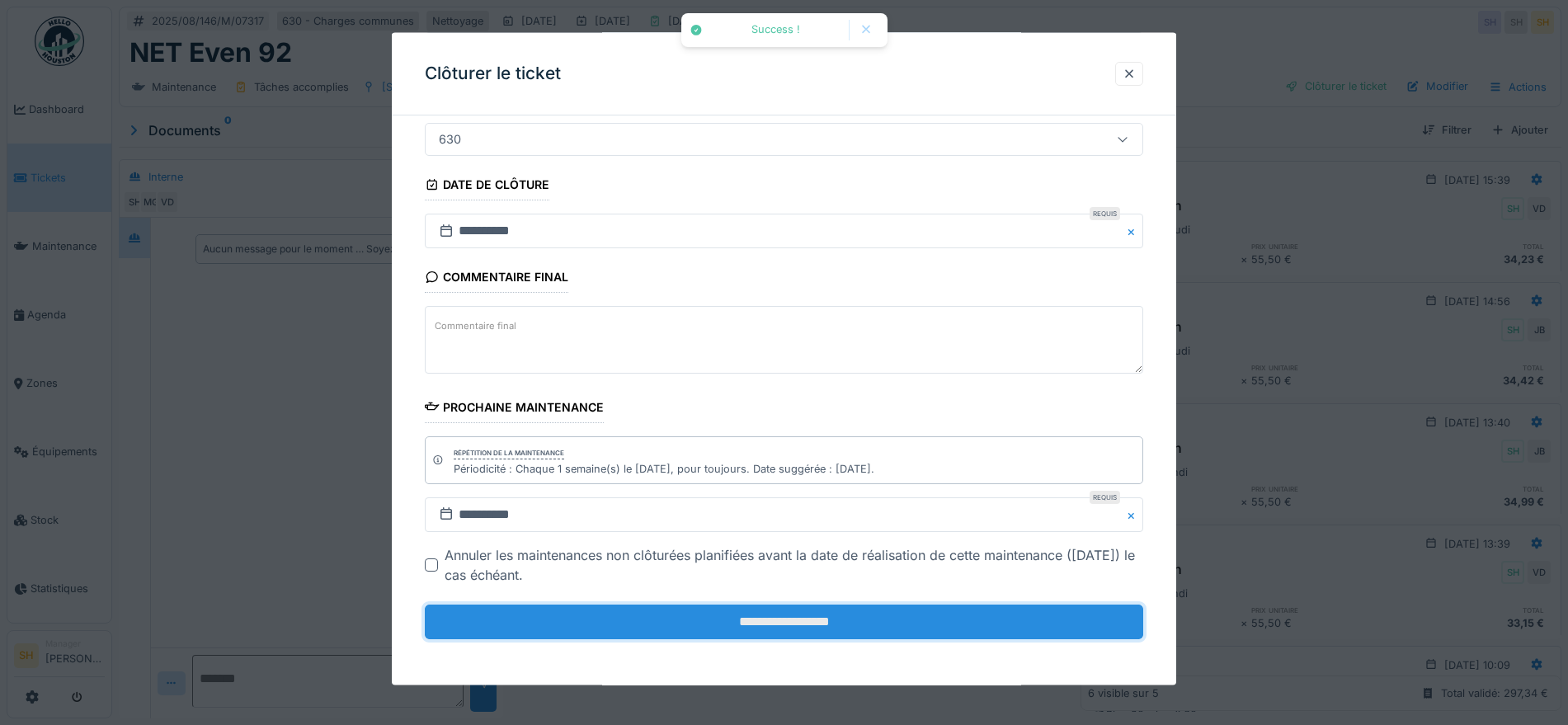
click at [692, 618] on input "**********" at bounding box center [784, 622] width 718 height 35
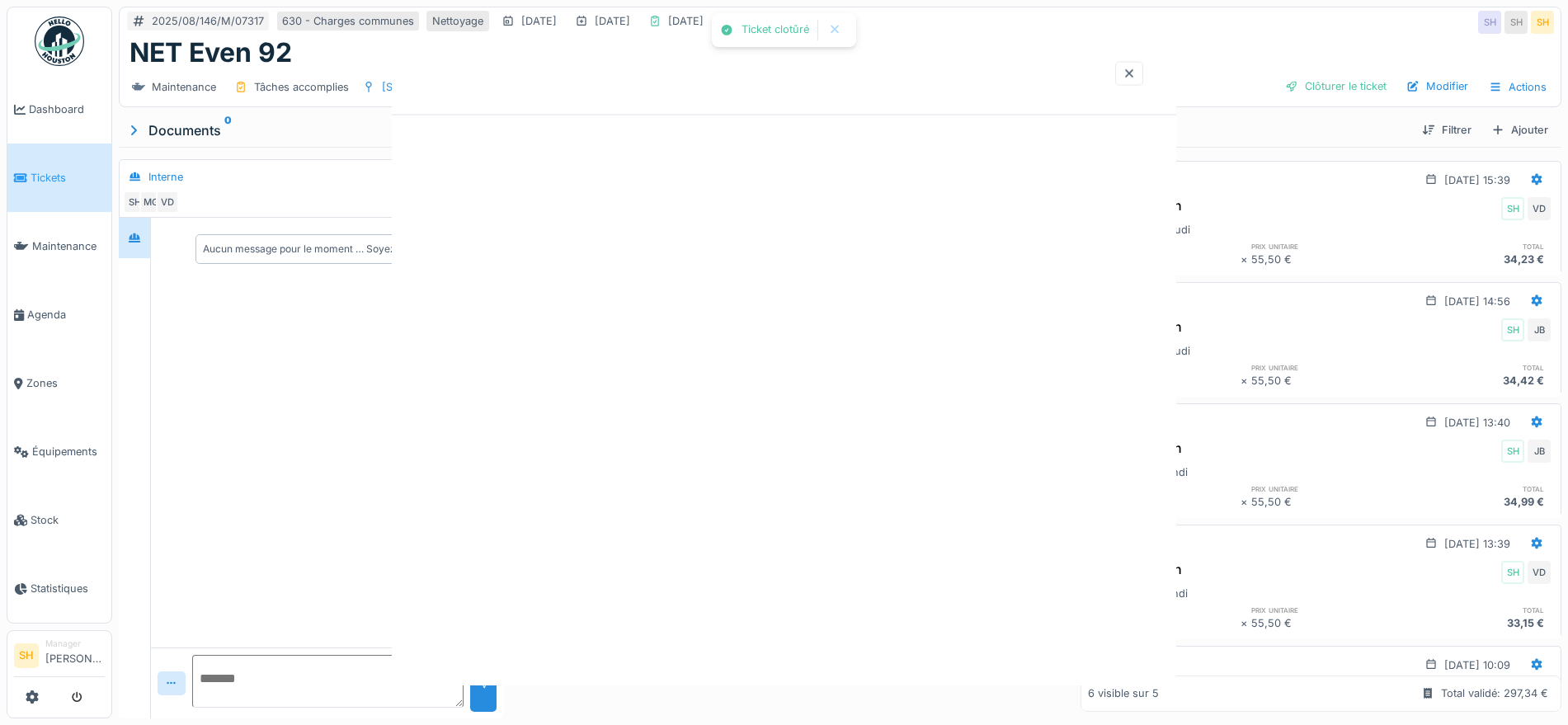
scroll to position [0, 0]
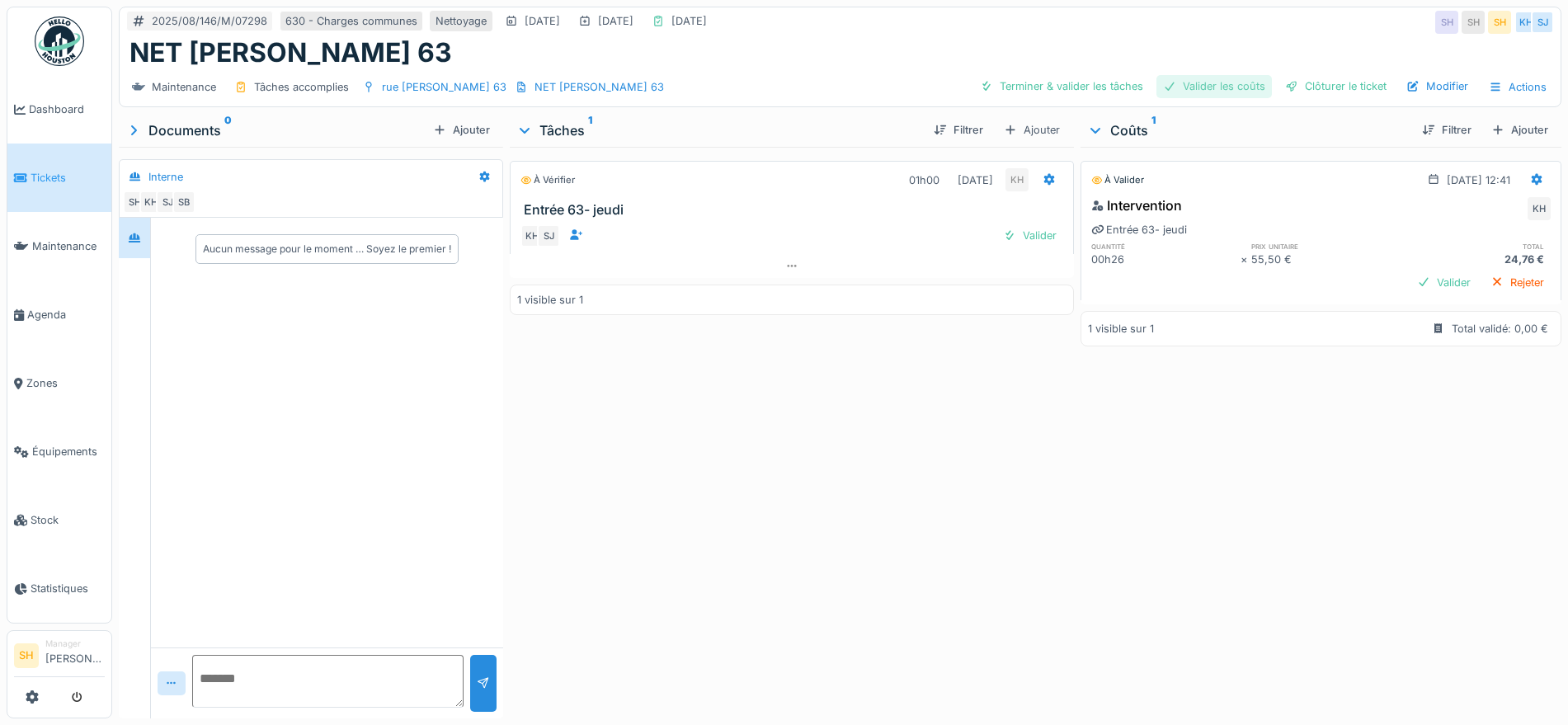
drag, startPoint x: 1082, startPoint y: 85, endPoint x: 1249, endPoint y: 86, distance: 167.0
click at [1091, 86] on div "Terminer & valider les tâches" at bounding box center [1061, 86] width 176 height 22
click at [1249, 86] on div "Valider les coûts" at bounding box center [1214, 86] width 116 height 22
click at [1320, 86] on div "Clôturer le ticket" at bounding box center [1335, 86] width 115 height 22
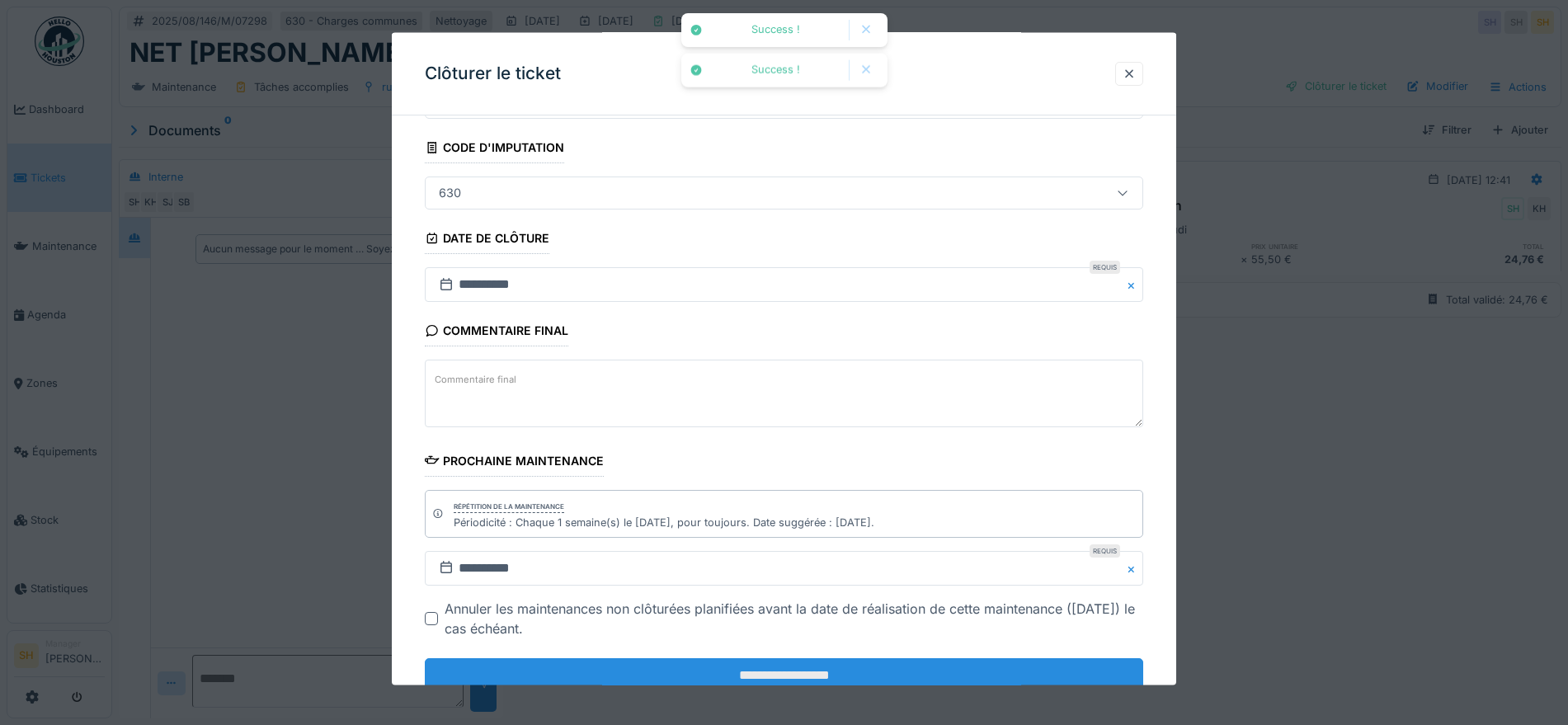
scroll to position [141, 0]
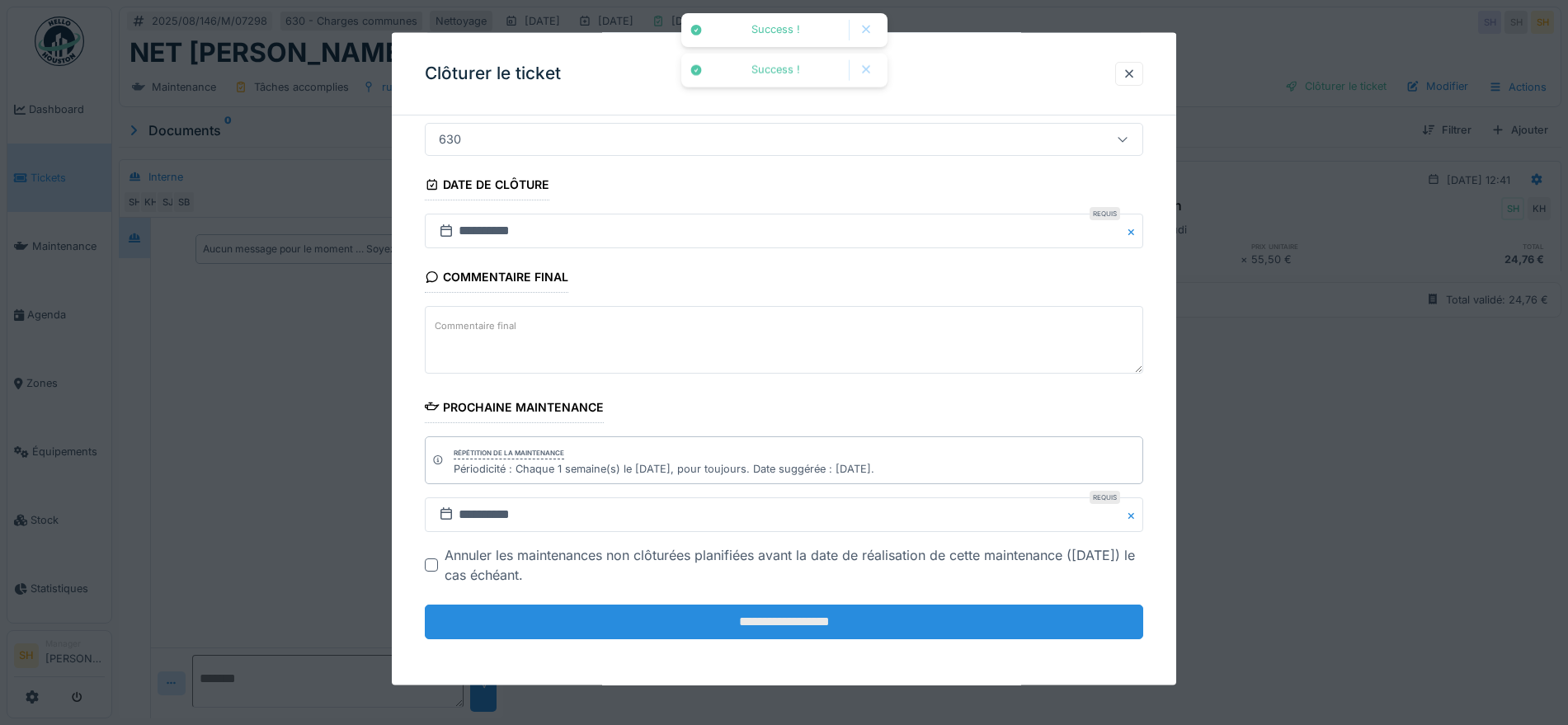
click at [791, 616] on input "**********" at bounding box center [784, 622] width 718 height 35
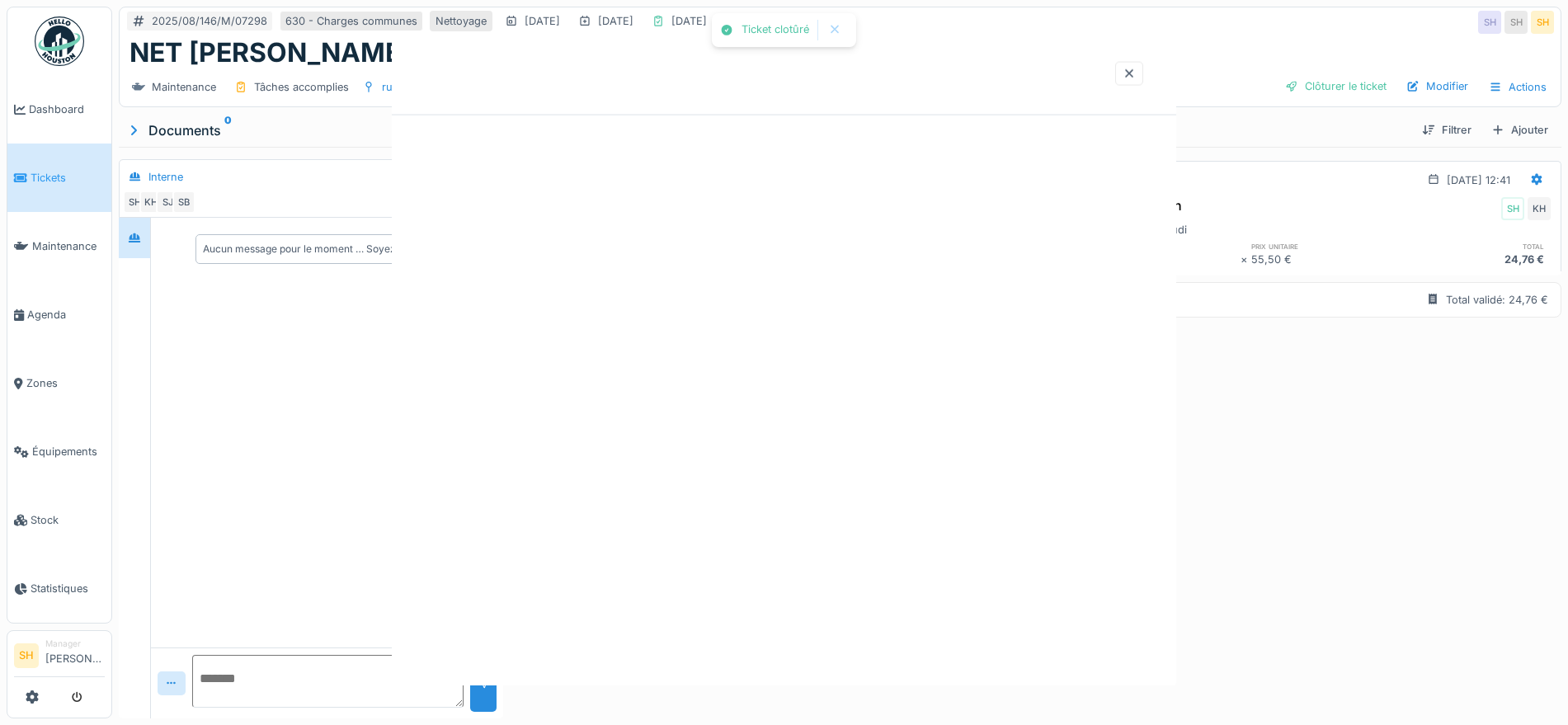
scroll to position [0, 0]
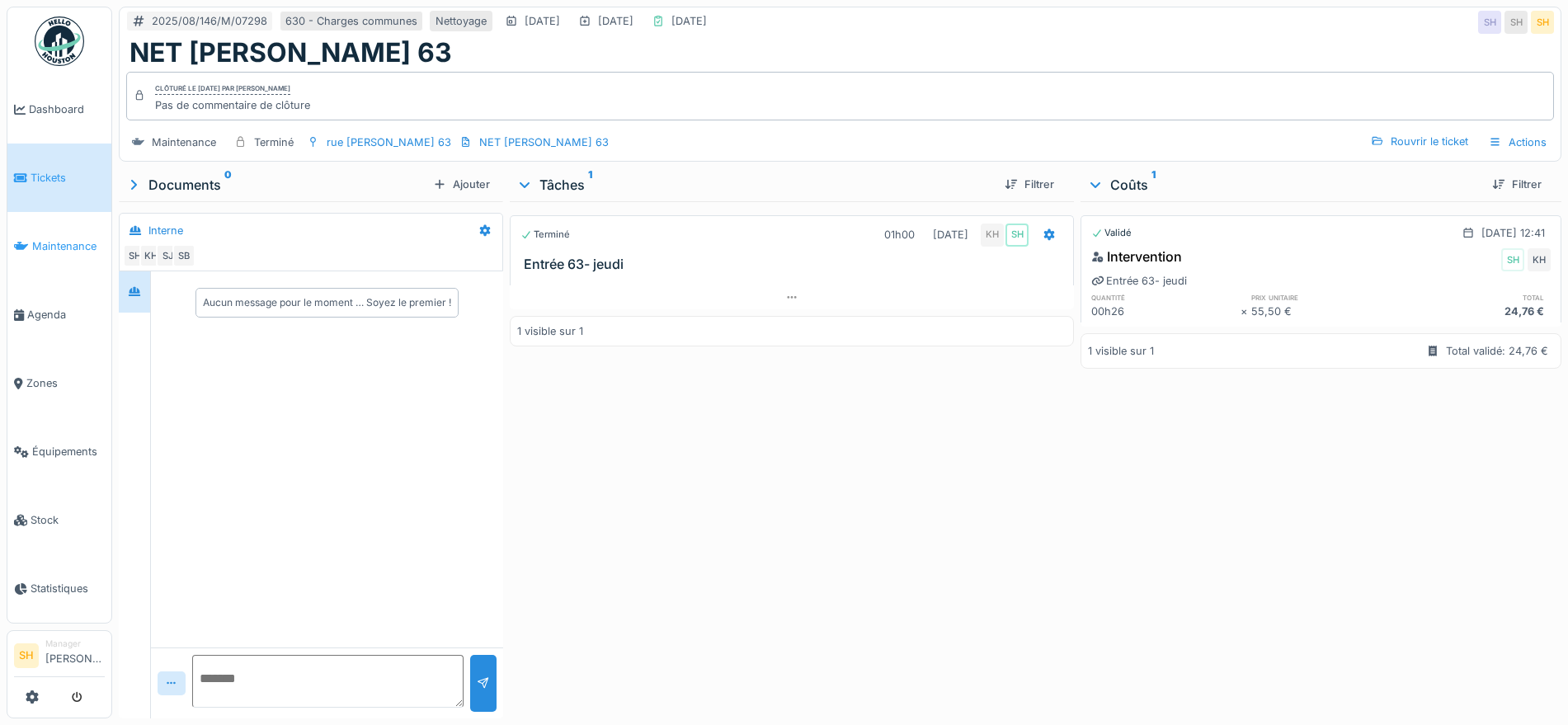
click at [55, 239] on span "Maintenance" at bounding box center [68, 246] width 73 height 16
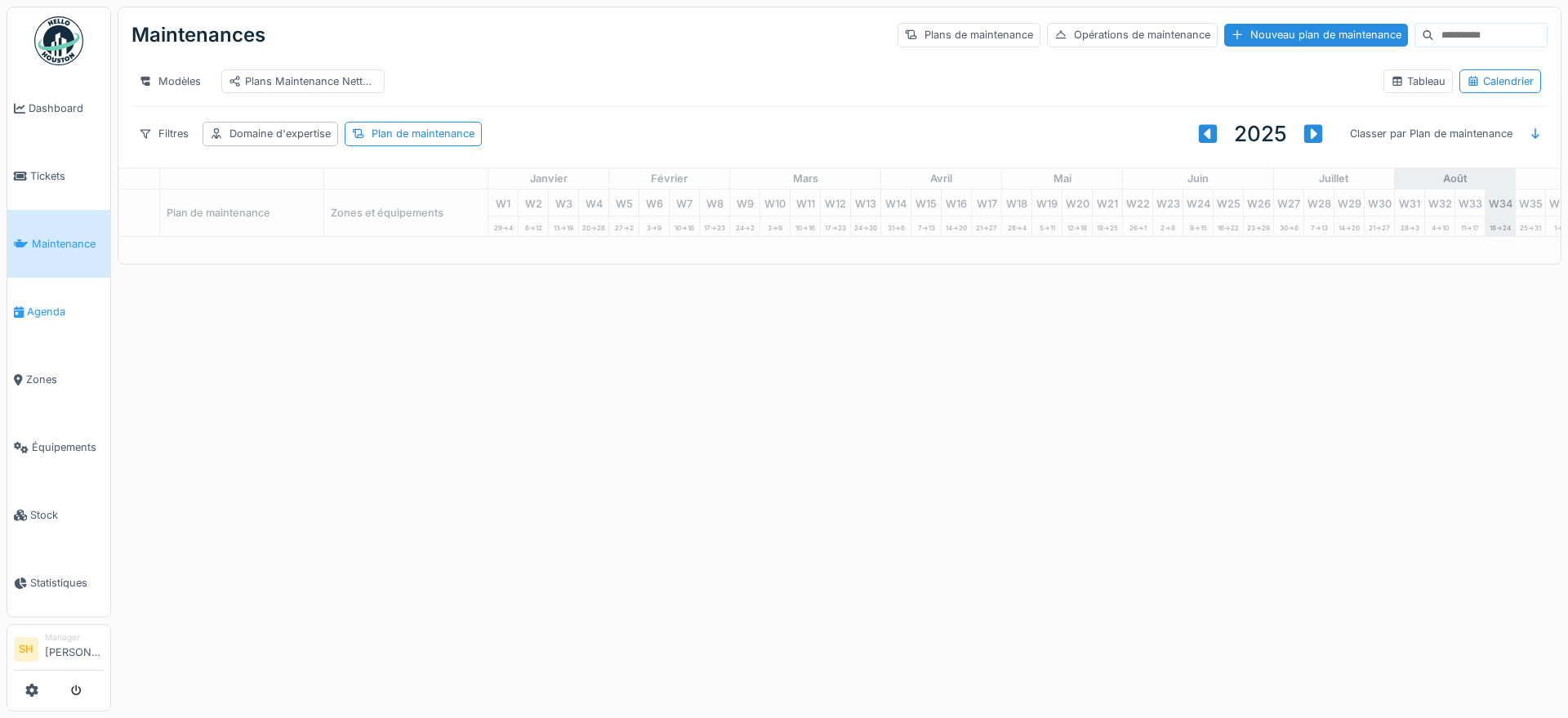
click at [66, 304] on span "Agenda" at bounding box center [65, 311] width 77 height 16
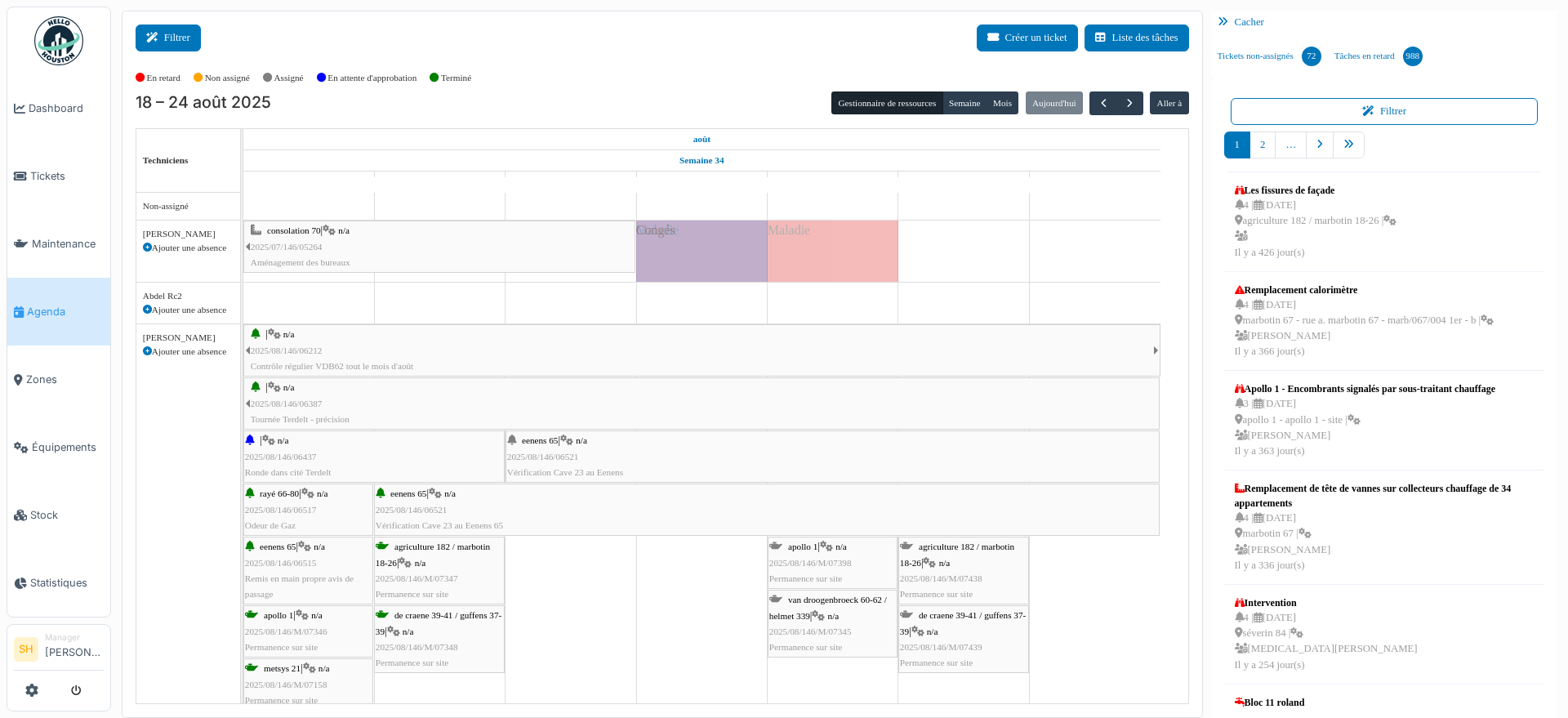
click at [169, 33] on button "Filtrer" at bounding box center [167, 37] width 65 height 27
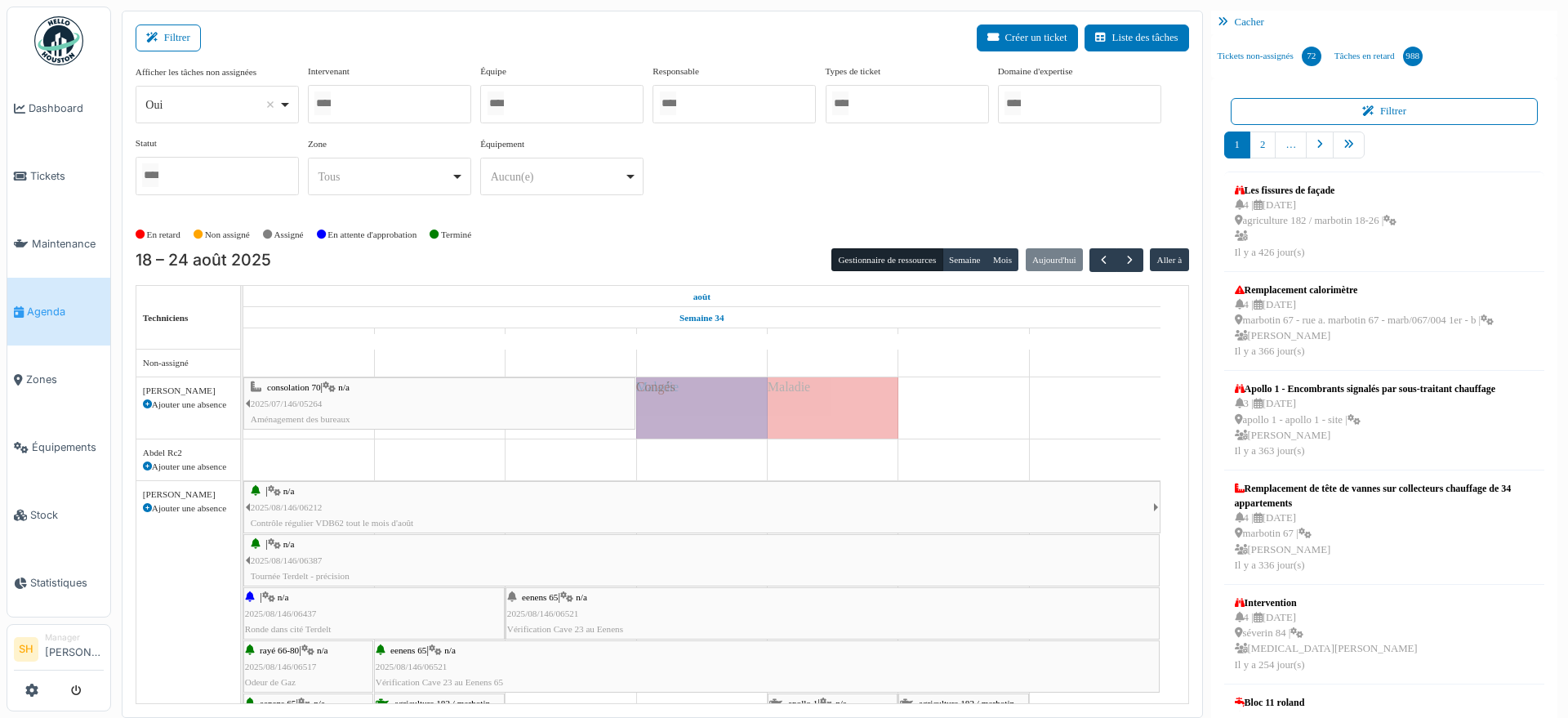
click at [373, 109] on div at bounding box center [389, 104] width 163 height 38
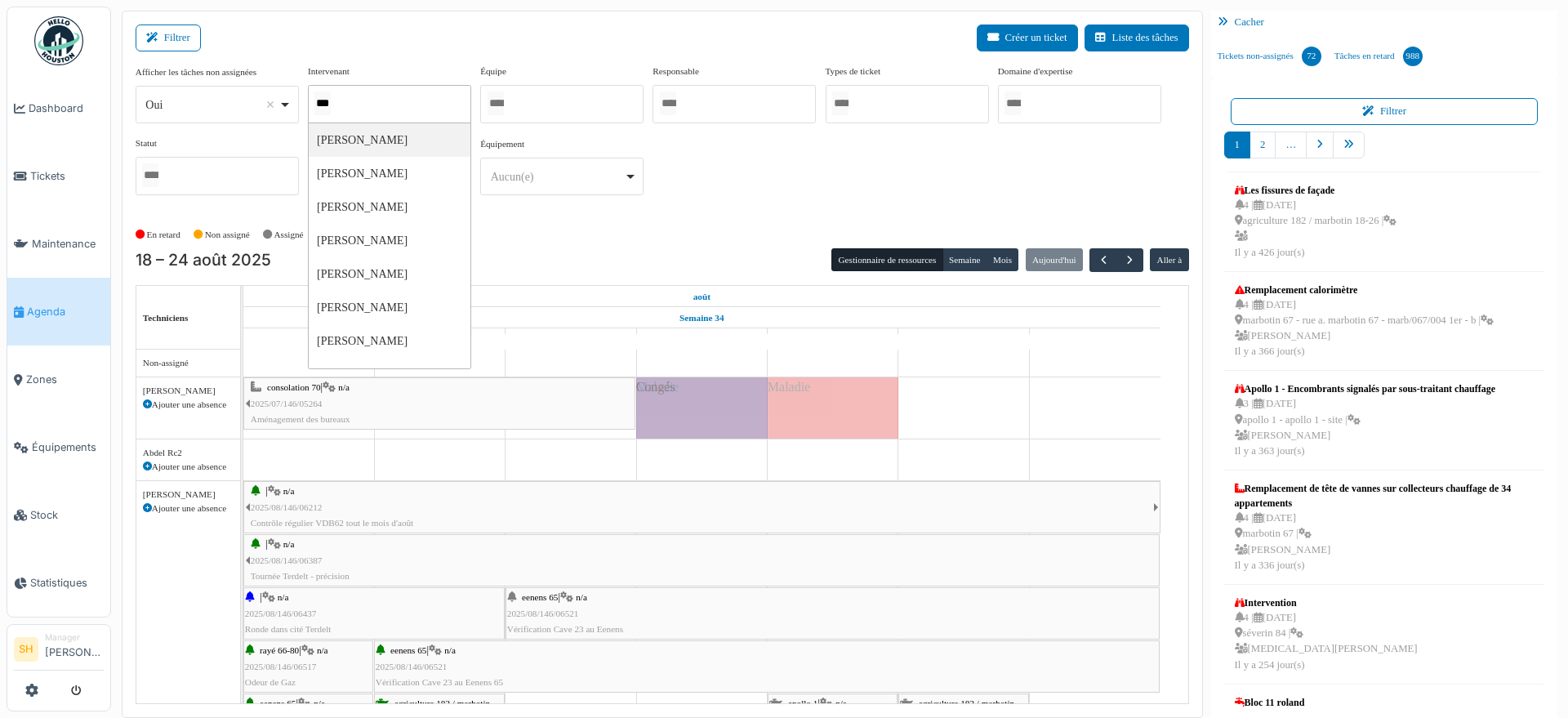
type input "****"
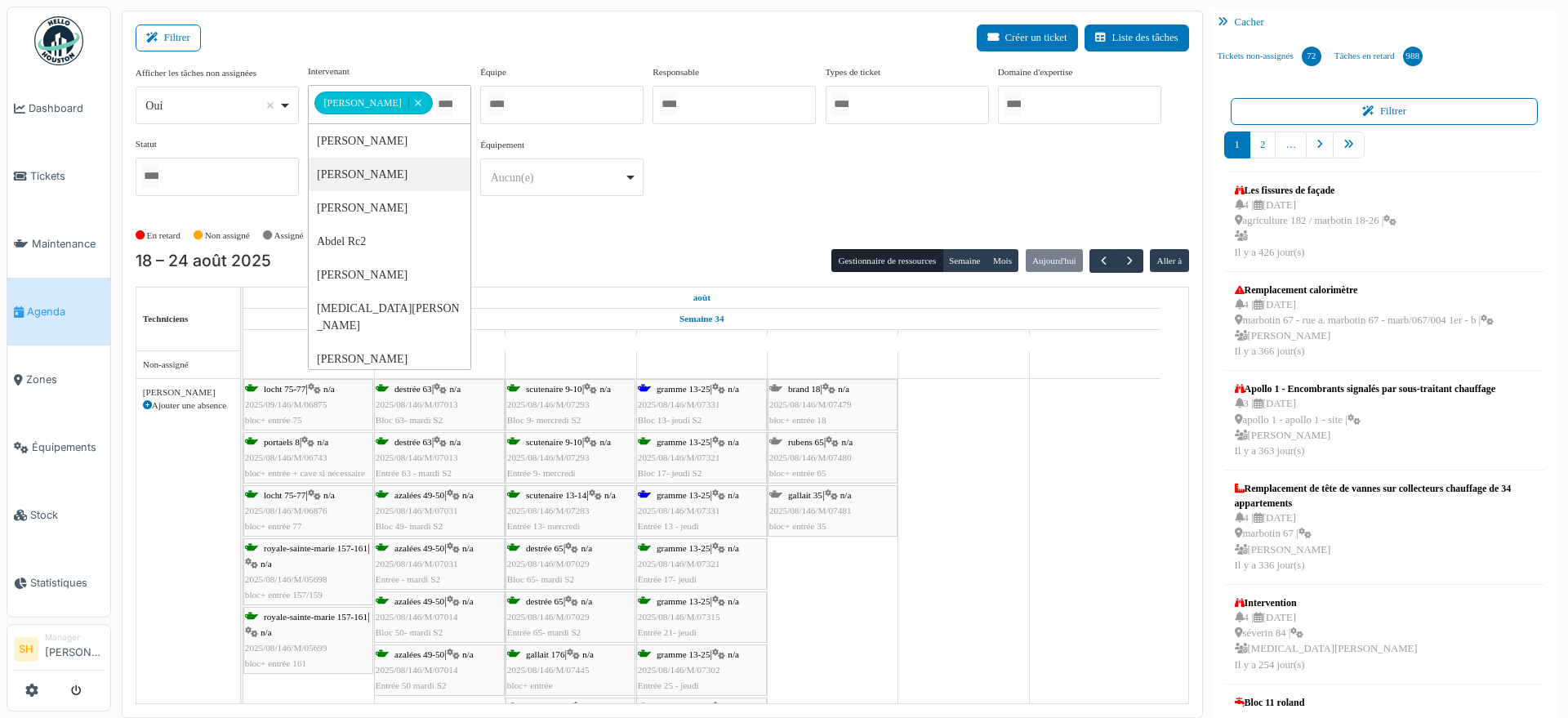
click at [691, 384] on span "gramme 13-25" at bounding box center [683, 388] width 54 height 10
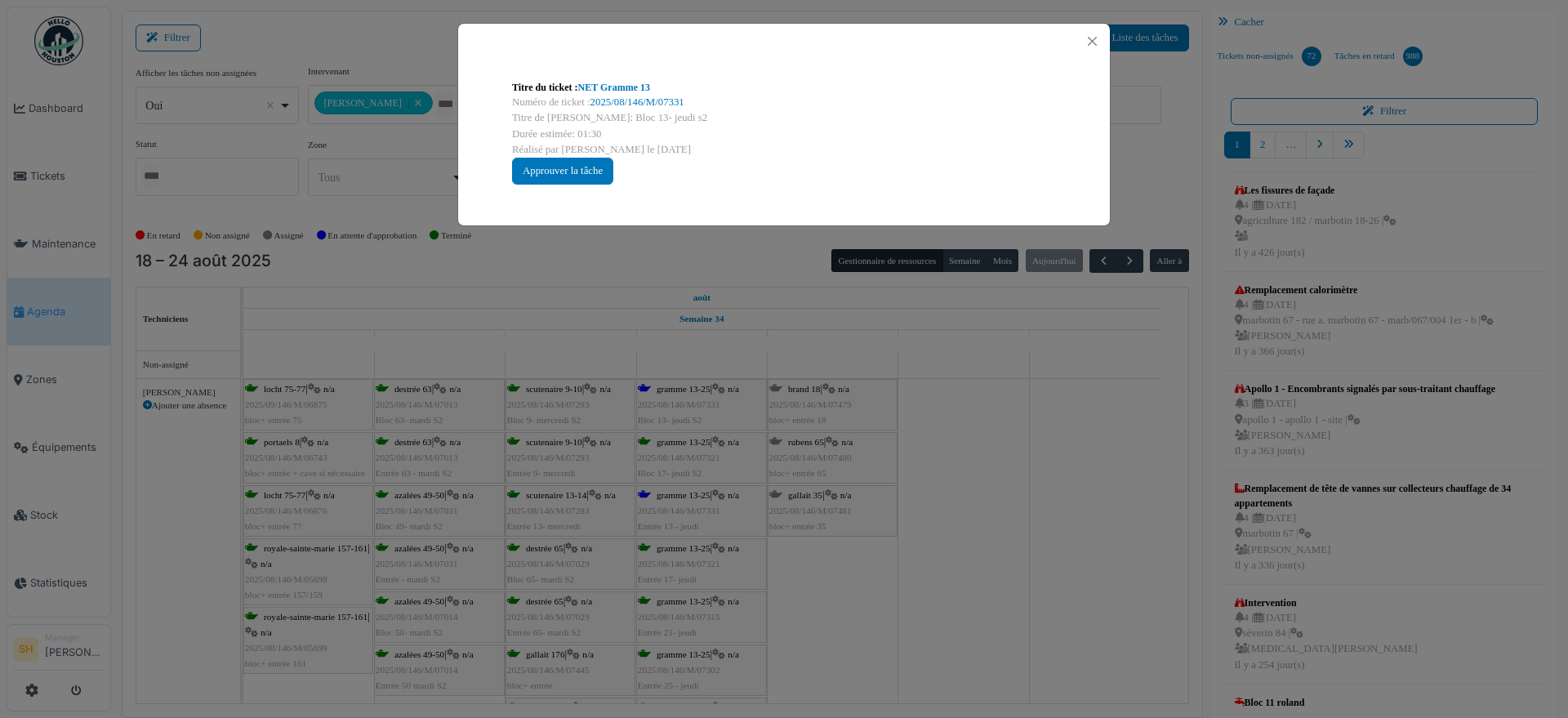
click at [1019, 497] on div "Titre du ticket : NET Gramme 13 Numéro de ticket : 2025/08/146/M/07331 Titre de…" at bounding box center [784, 359] width 1568 height 718
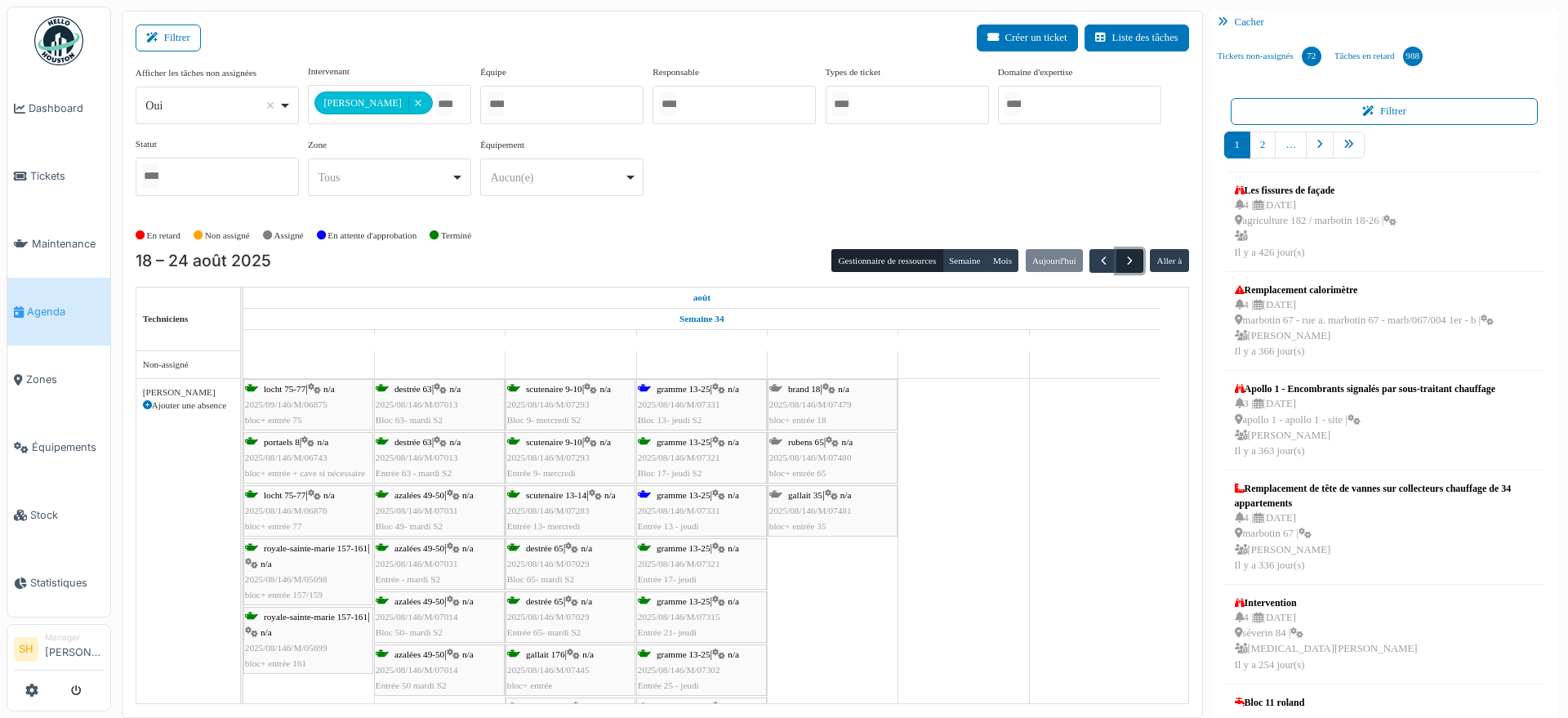
click at [1123, 265] on span "button" at bounding box center [1130, 261] width 14 height 14
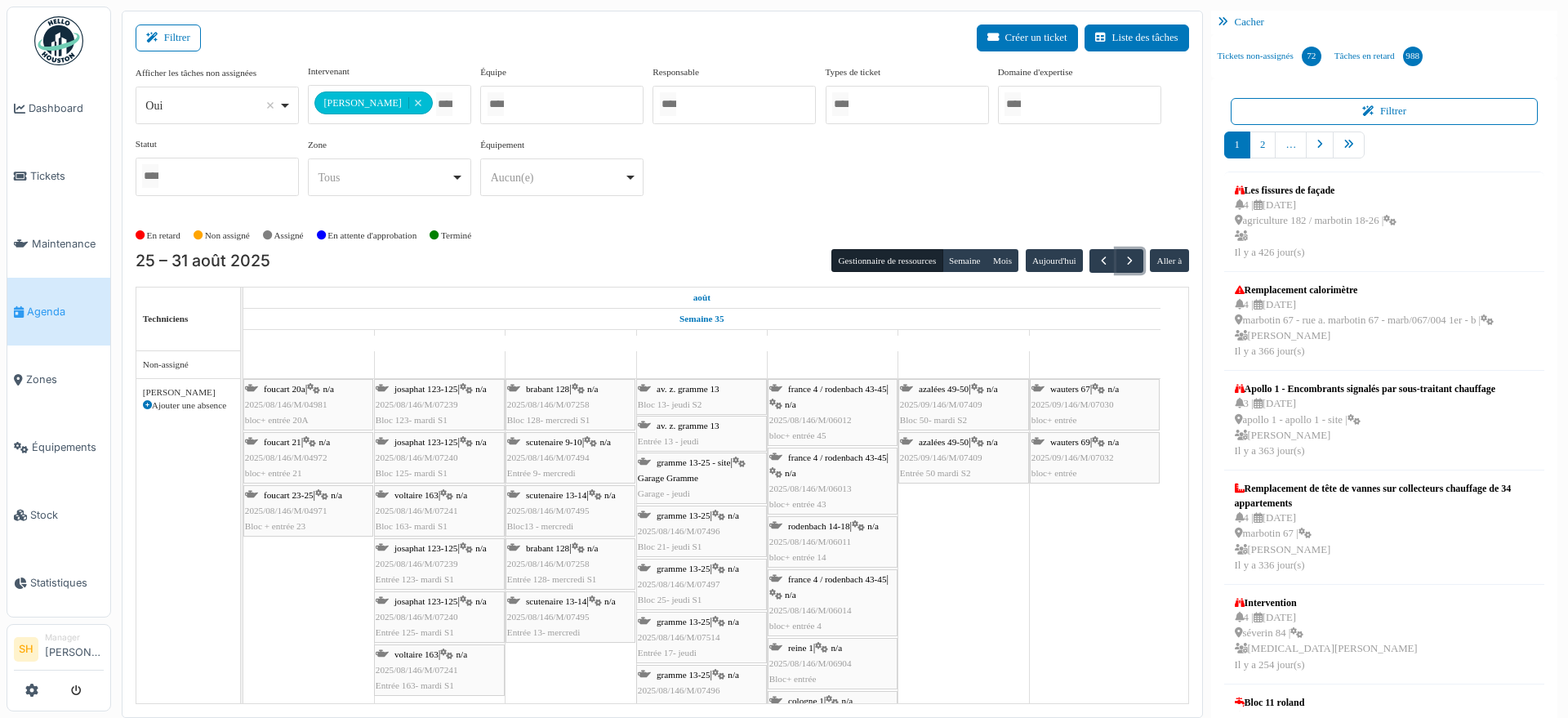
click at [946, 389] on span "azalées 49-50" at bounding box center [943, 388] width 49 height 10
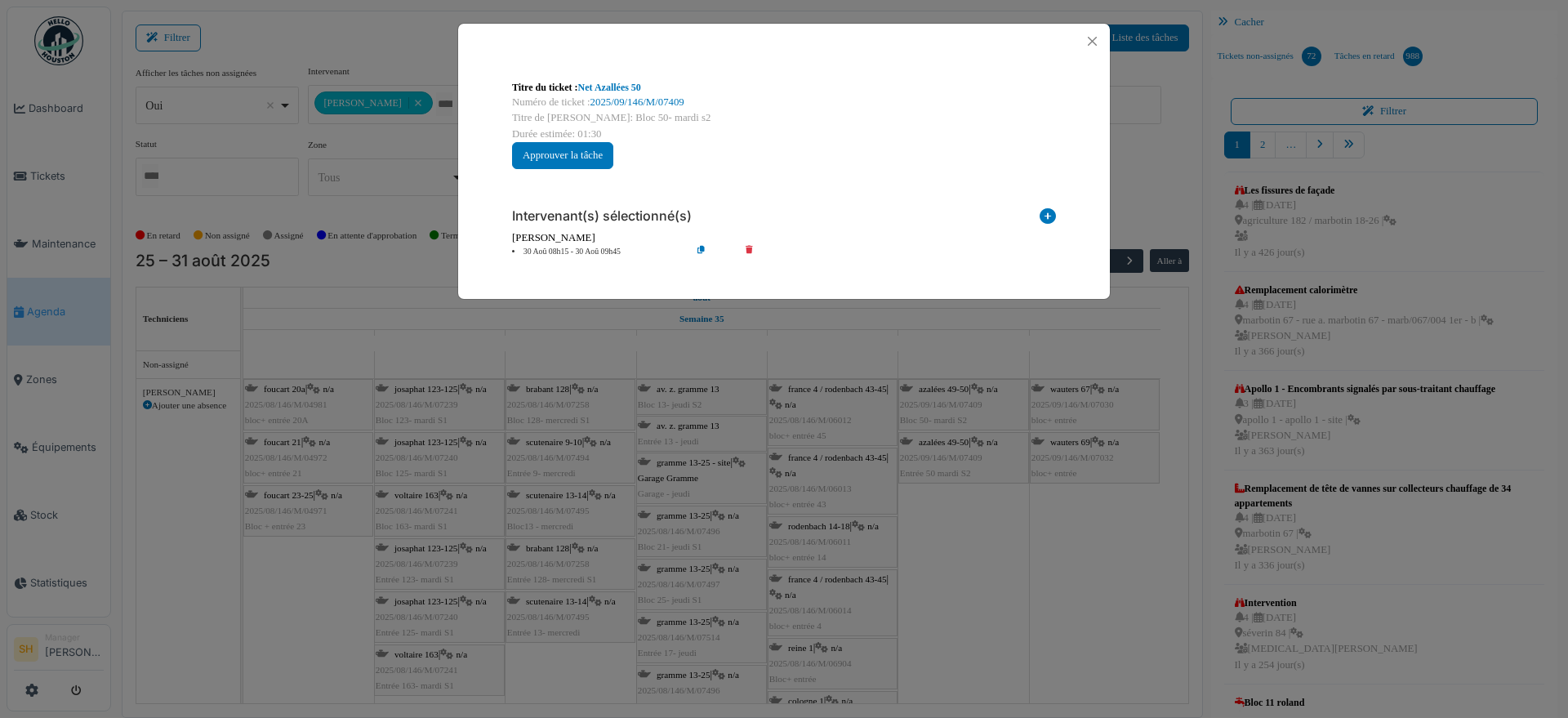
click at [594, 251] on li "30 Aoû 08h15 - 30 Aoû 09h45" at bounding box center [598, 251] width 187 height 12
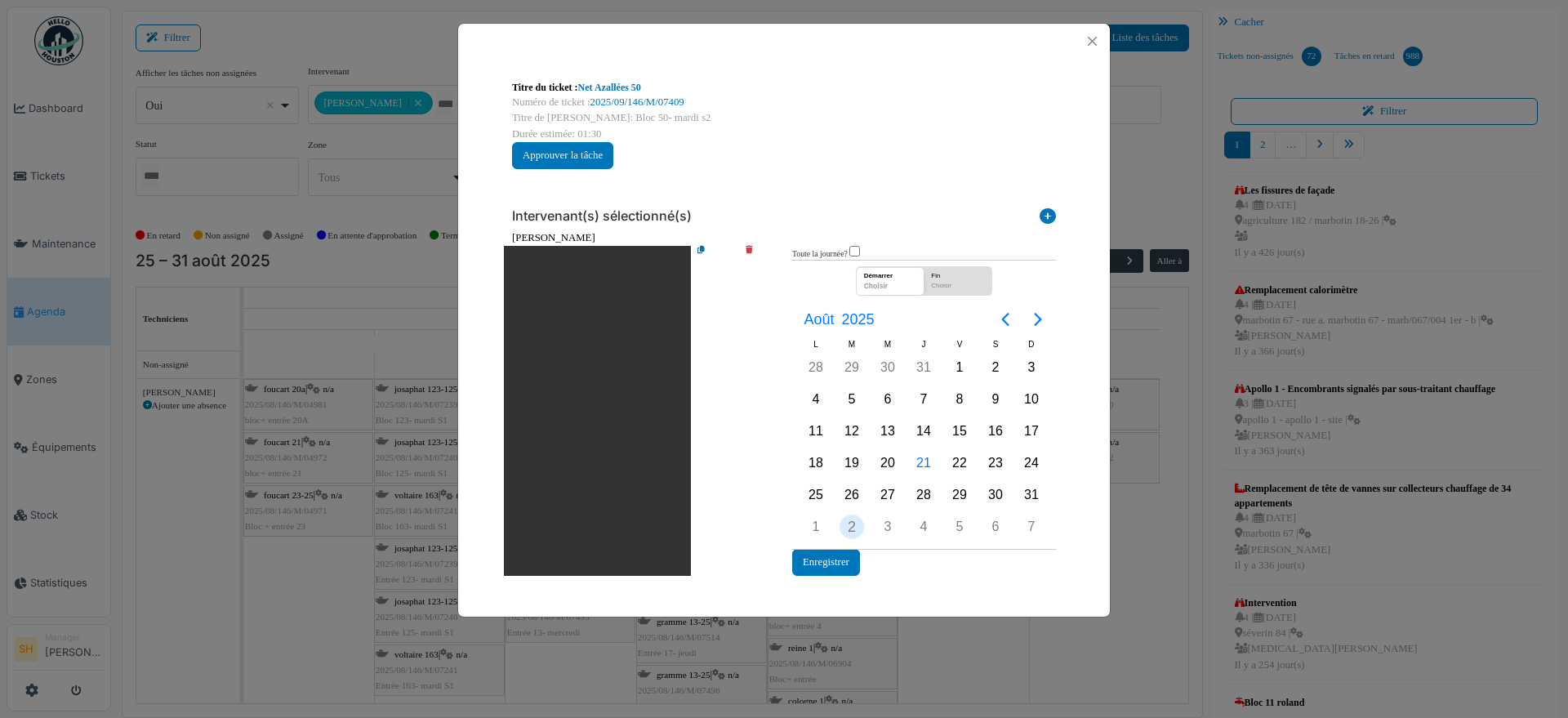
click at [857, 530] on div "2" at bounding box center [852, 526] width 24 height 24
click at [846, 564] on button "Enregistrer" at bounding box center [826, 562] width 68 height 27
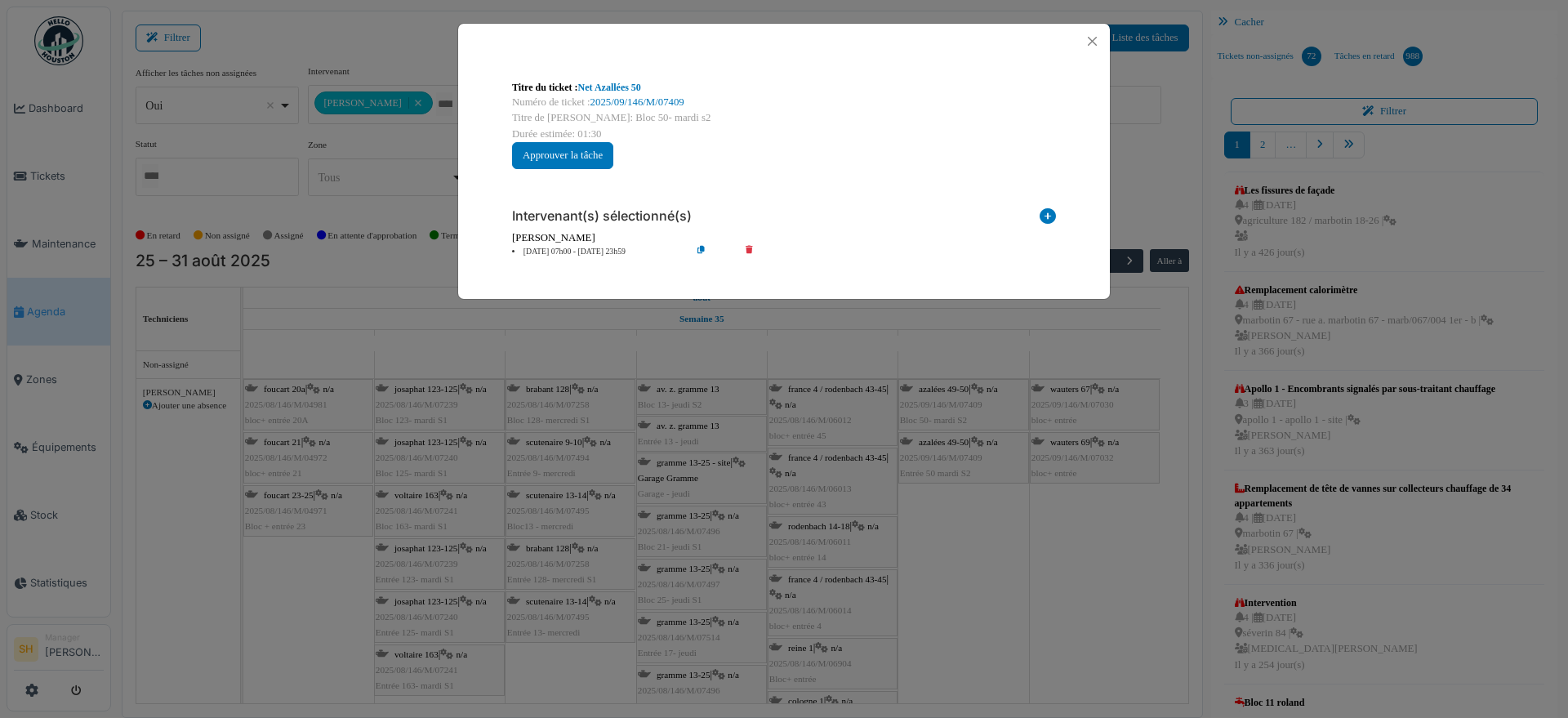
click at [953, 454] on div "Titre du ticket : Net Azallées 50 Numéro de ticket : 2025/09/146/M/07409 Titre …" at bounding box center [784, 359] width 1568 height 718
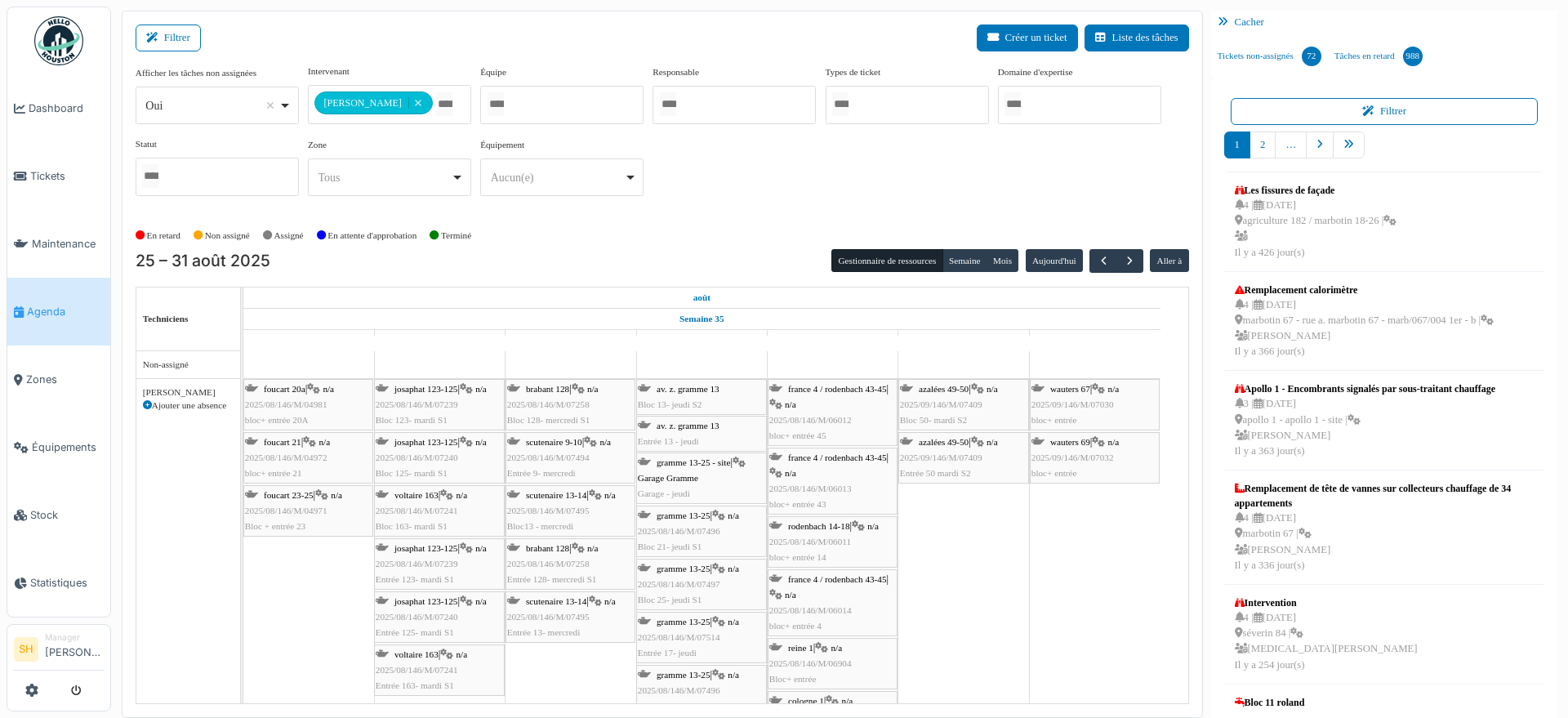
click at [949, 445] on span "azalées 49-50" at bounding box center [943, 441] width 49 height 10
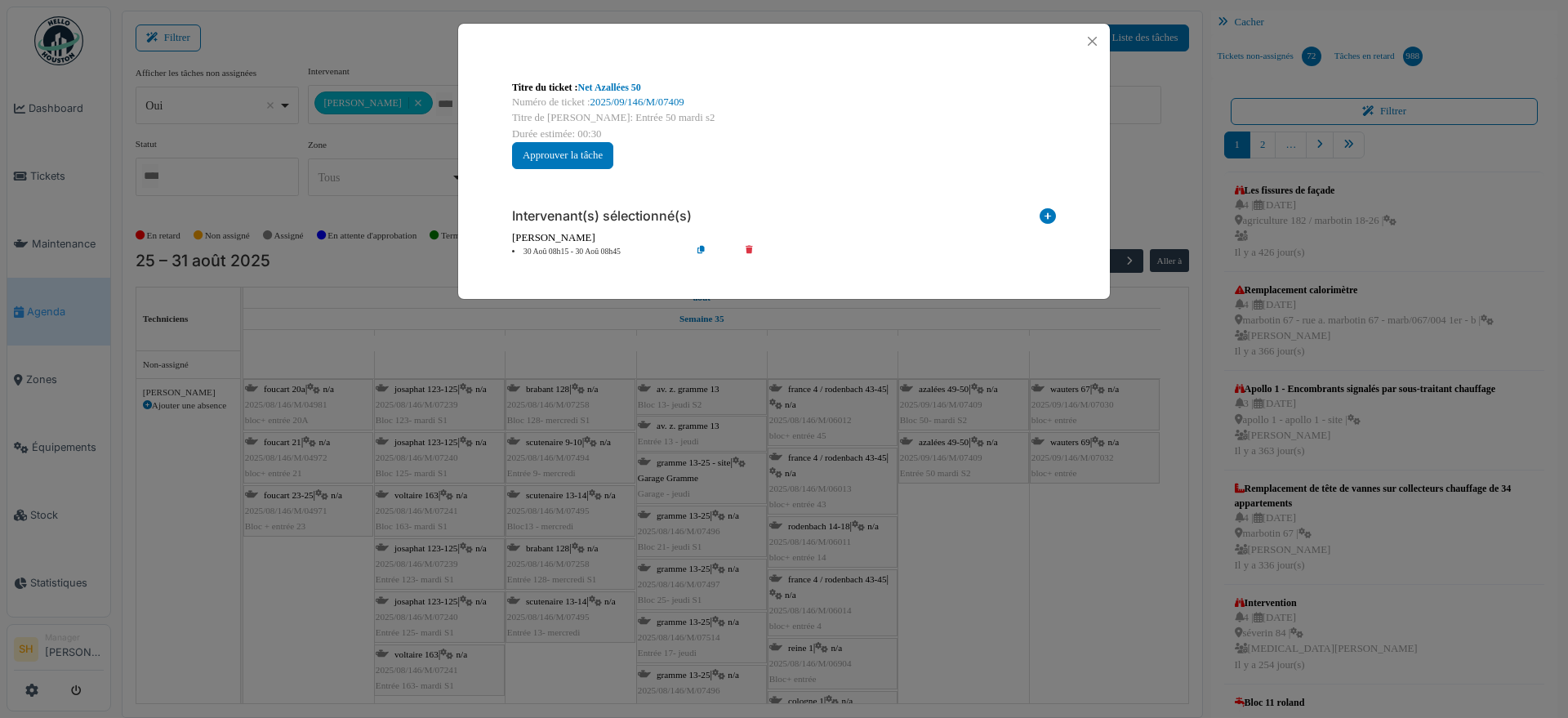
click at [573, 251] on li "30 Aoû 08h15 - 30 Aoû 08h45" at bounding box center [598, 251] width 187 height 12
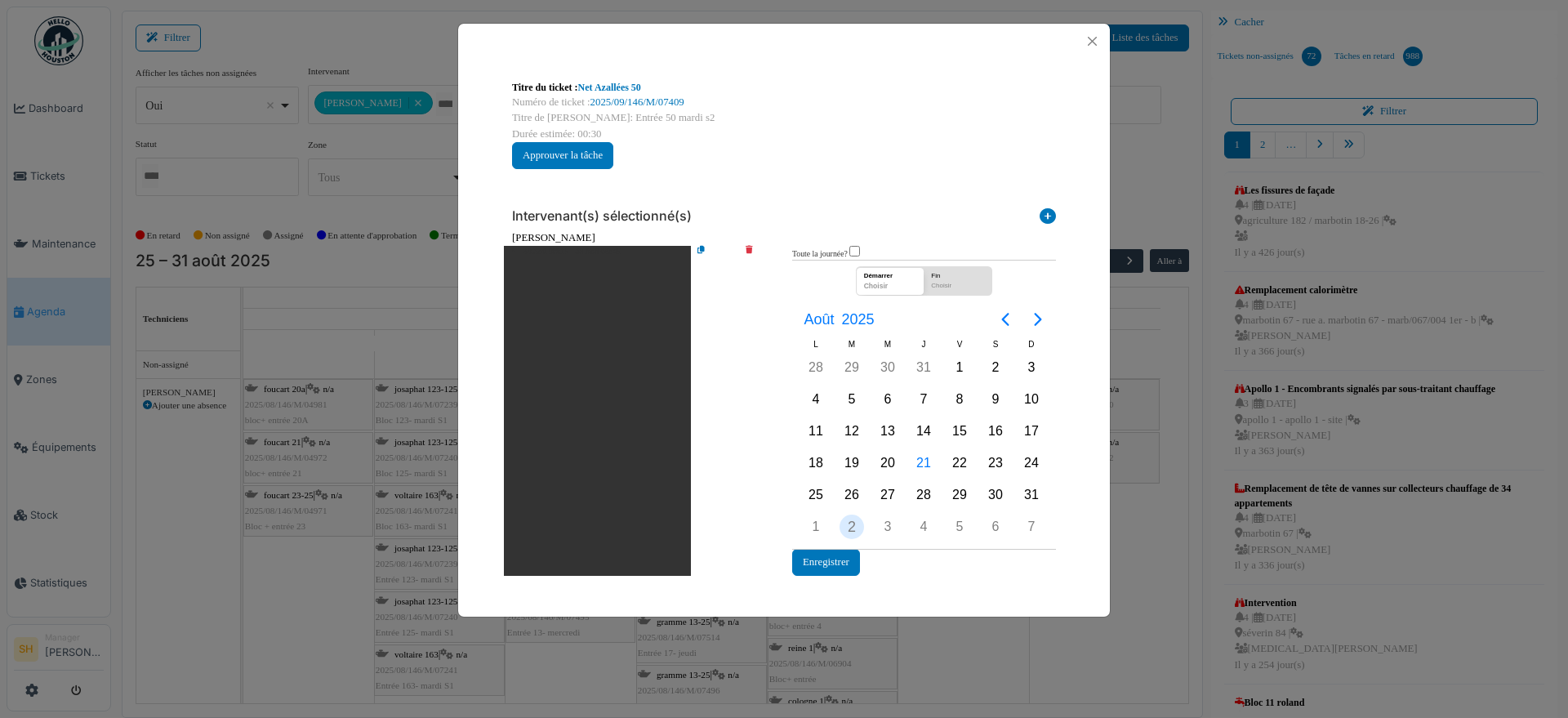
click at [853, 519] on div "2" at bounding box center [852, 526] width 24 height 24
click at [840, 560] on button "Enregistrer" at bounding box center [826, 562] width 68 height 27
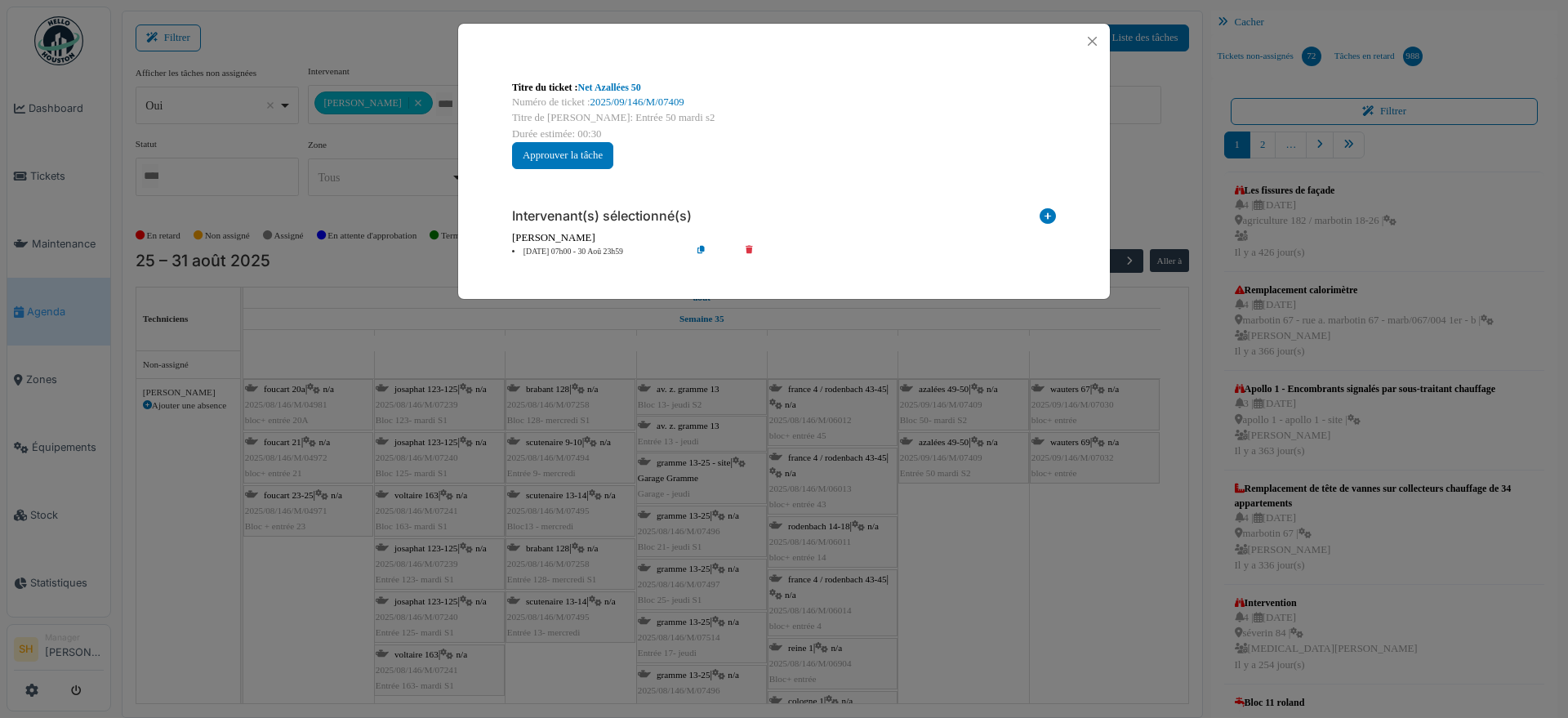
click at [580, 253] on li "[DATE] 07h00 - 30 Aoû 23h59" at bounding box center [598, 251] width 187 height 12
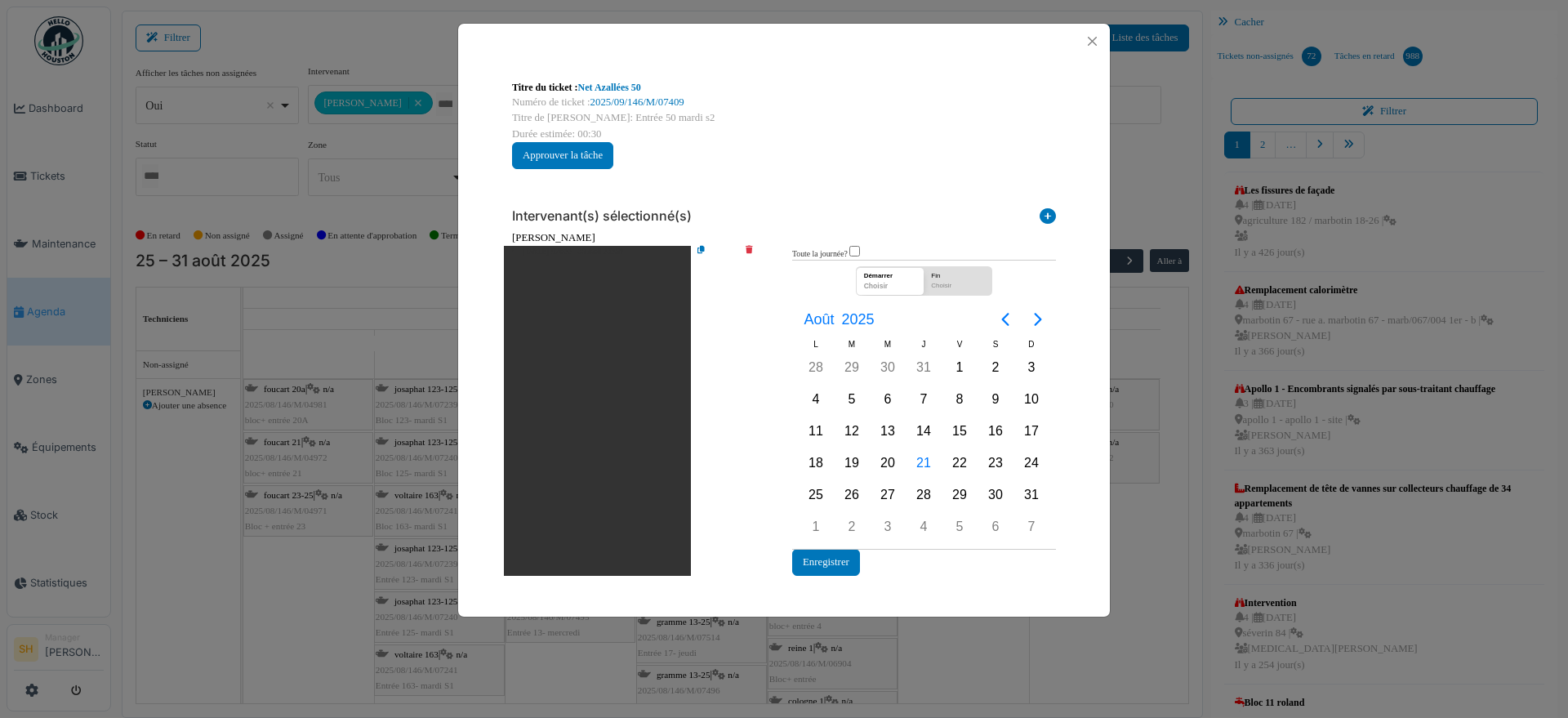
click at [877, 282] on div "Choisir" at bounding box center [890, 288] width 62 height 14
click at [852, 520] on div "2" at bounding box center [852, 526] width 24 height 24
click at [853, 520] on div "2" at bounding box center [852, 526] width 24 height 24
click at [840, 558] on button "Enregistrer" at bounding box center [826, 562] width 68 height 27
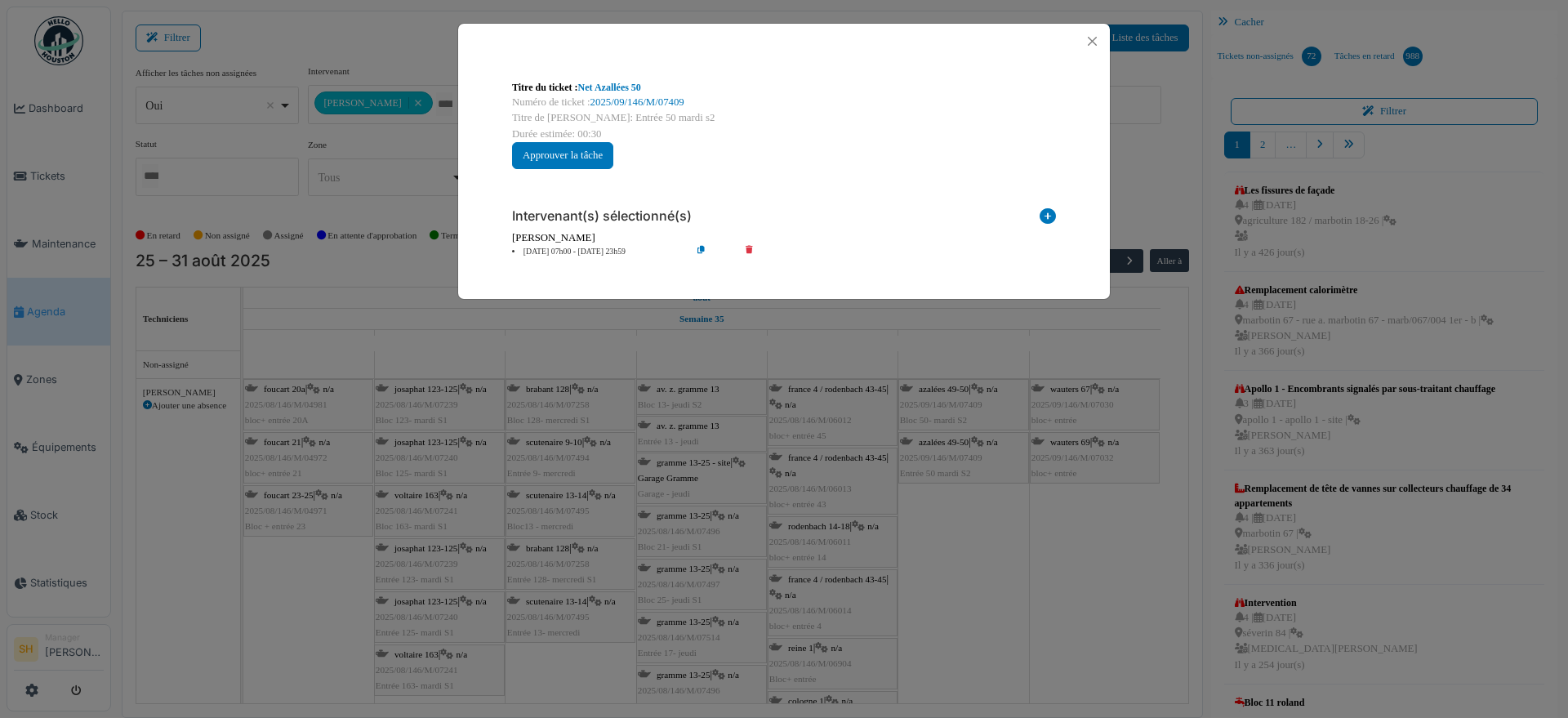
click at [948, 584] on div "Titre du ticket : Net Azallées 50 Numéro de ticket : 2025/09/146/M/07409 Titre …" at bounding box center [784, 359] width 1568 height 718
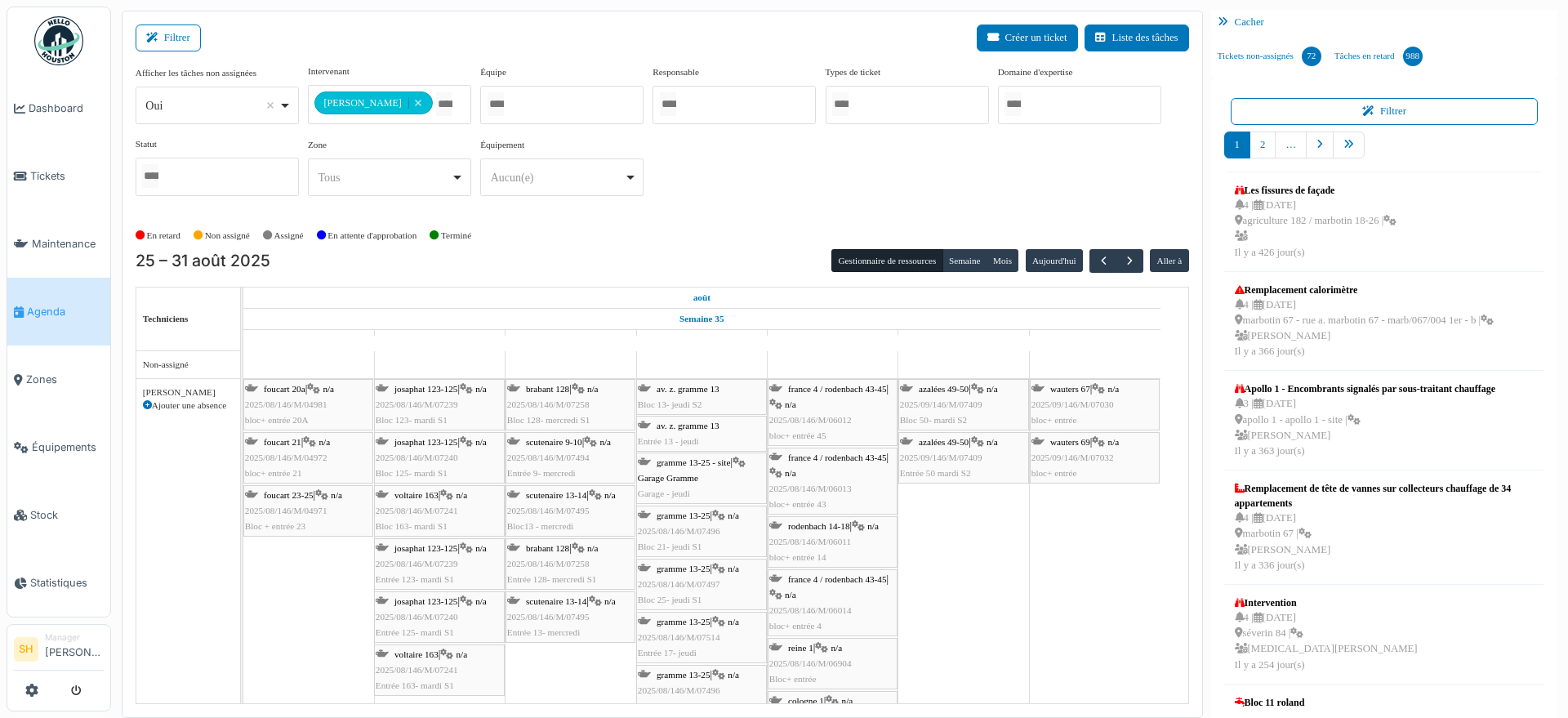
click at [1062, 388] on span "wauters 67" at bounding box center [1070, 388] width 40 height 10
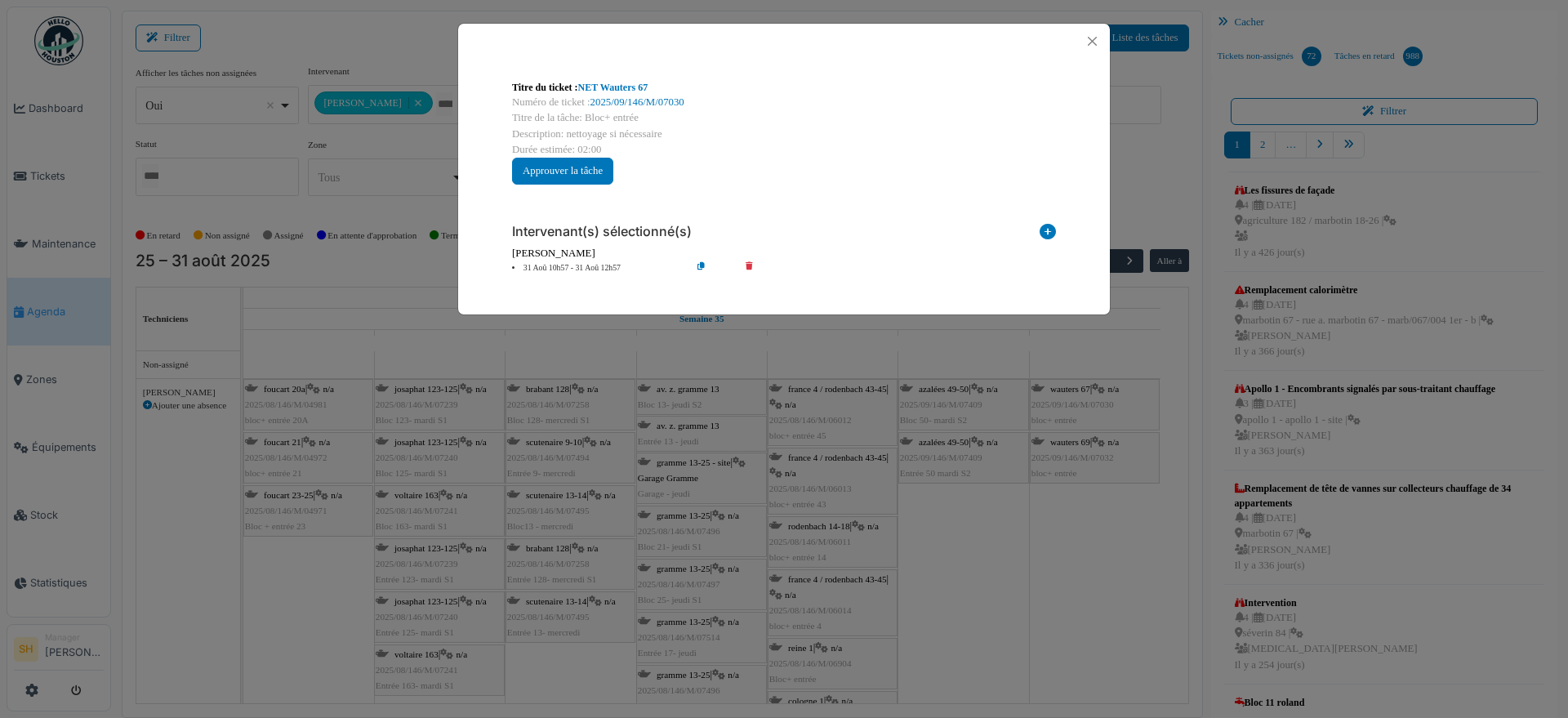
click at [595, 263] on li "31 Aoû 10h57 - 31 Aoû 12h57" at bounding box center [598, 268] width 187 height 12
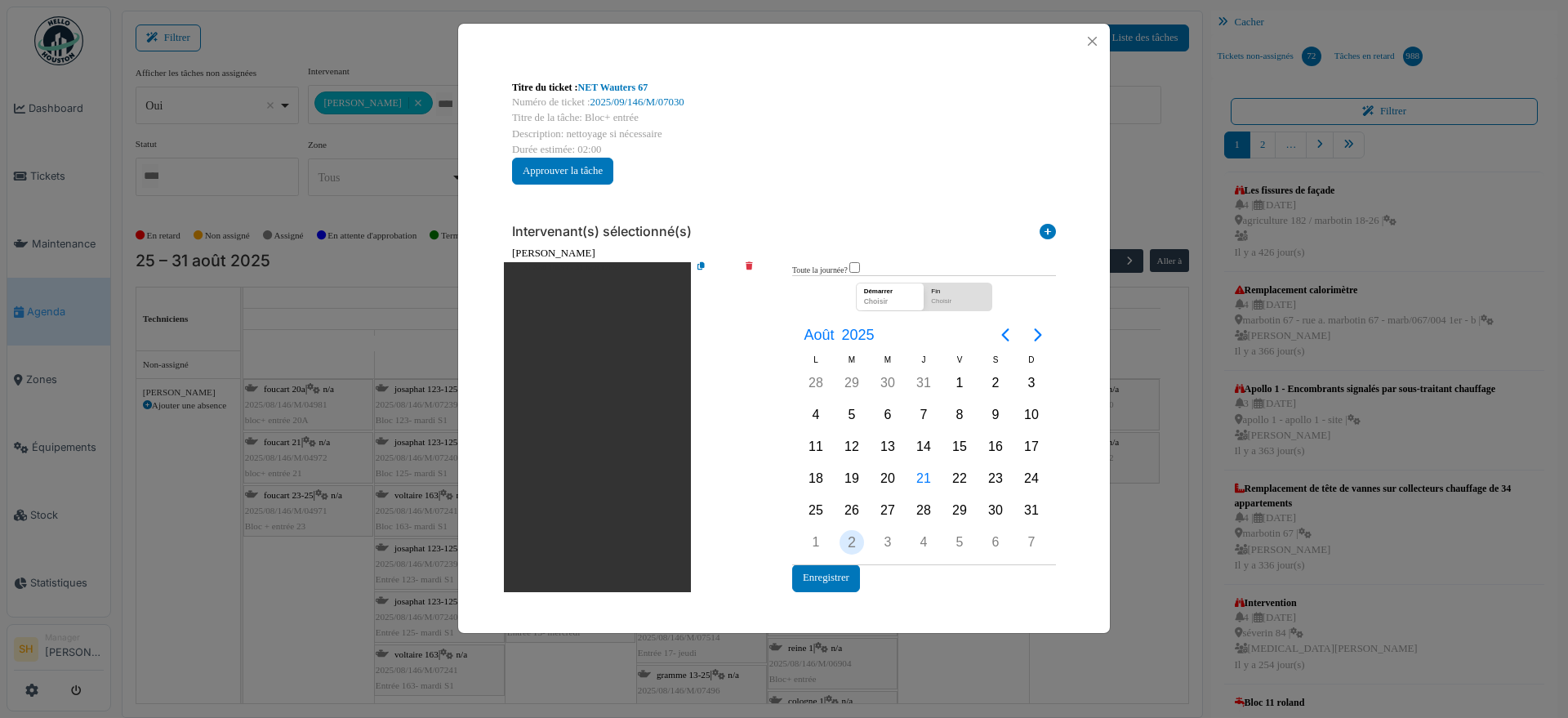
click at [847, 535] on div "2" at bounding box center [852, 542] width 24 height 24
click at [852, 545] on div "2" at bounding box center [852, 542] width 24 height 24
click at [837, 584] on button "Enregistrer" at bounding box center [826, 578] width 68 height 27
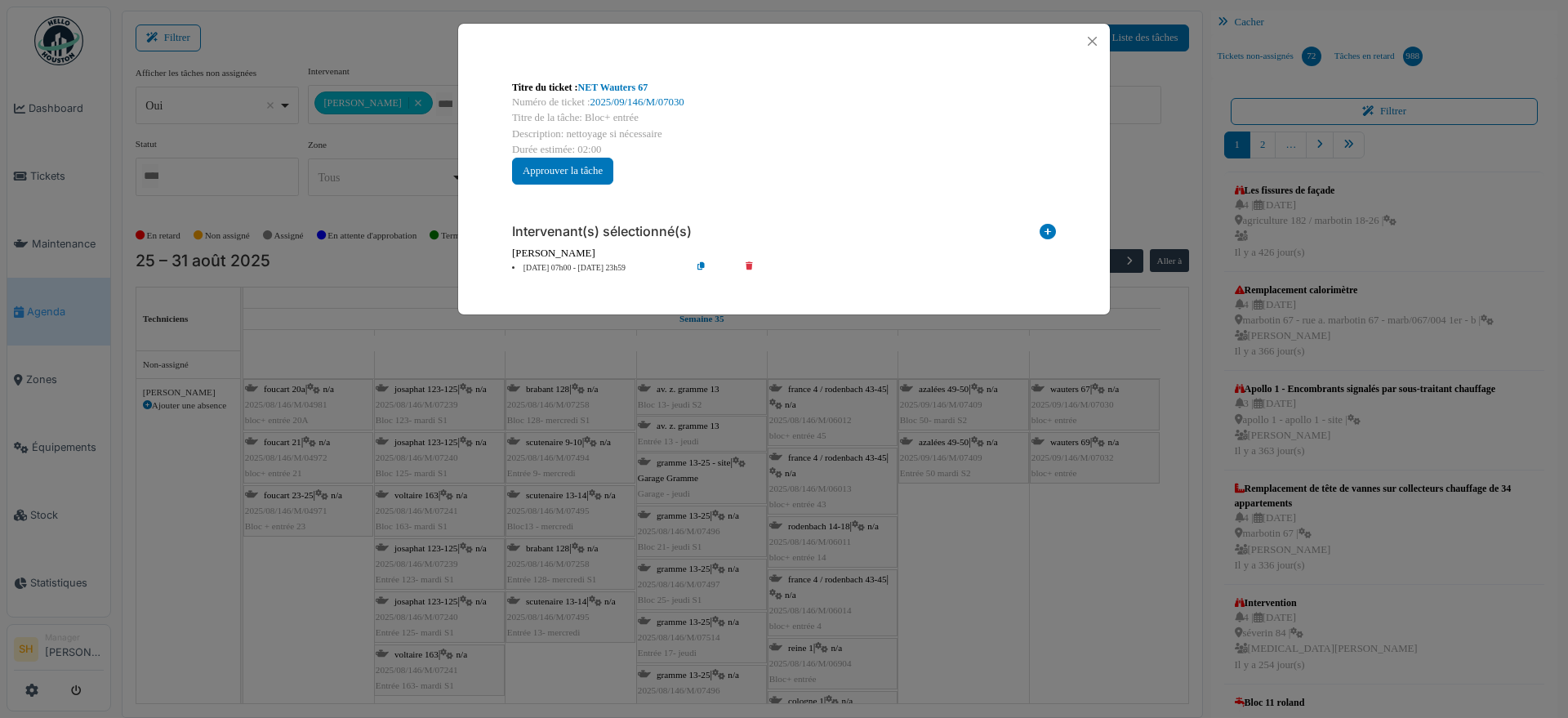
click at [1075, 445] on div "Titre du ticket : NET [PERSON_NAME] 67 Numéro de ticket : 2025/09/146/M/07030 T…" at bounding box center [784, 359] width 1568 height 718
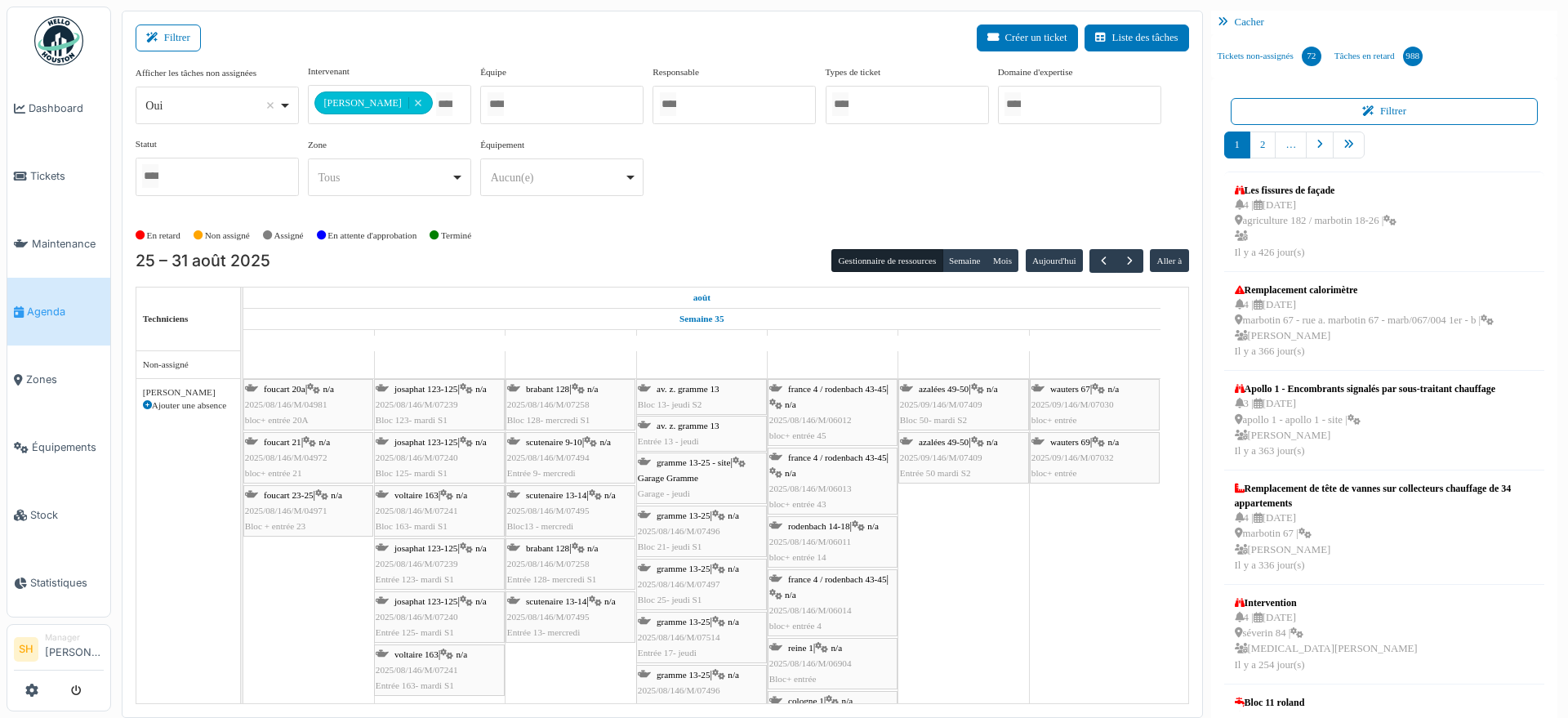
click at [1073, 441] on span "wauters 69" at bounding box center [1070, 441] width 40 height 10
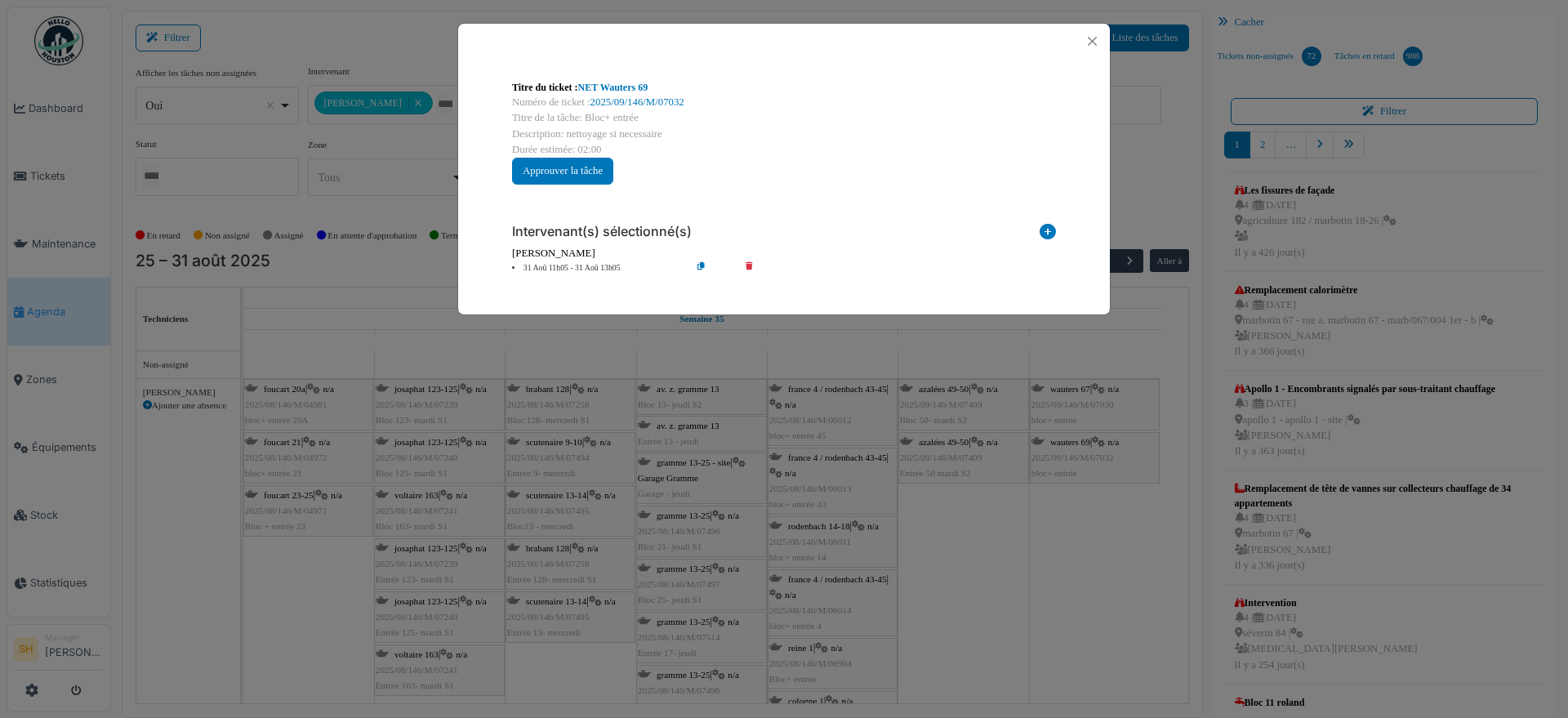
click at [588, 270] on li "31 Aoû 11h05 - 31 Aoû 13h05" at bounding box center [598, 268] width 187 height 12
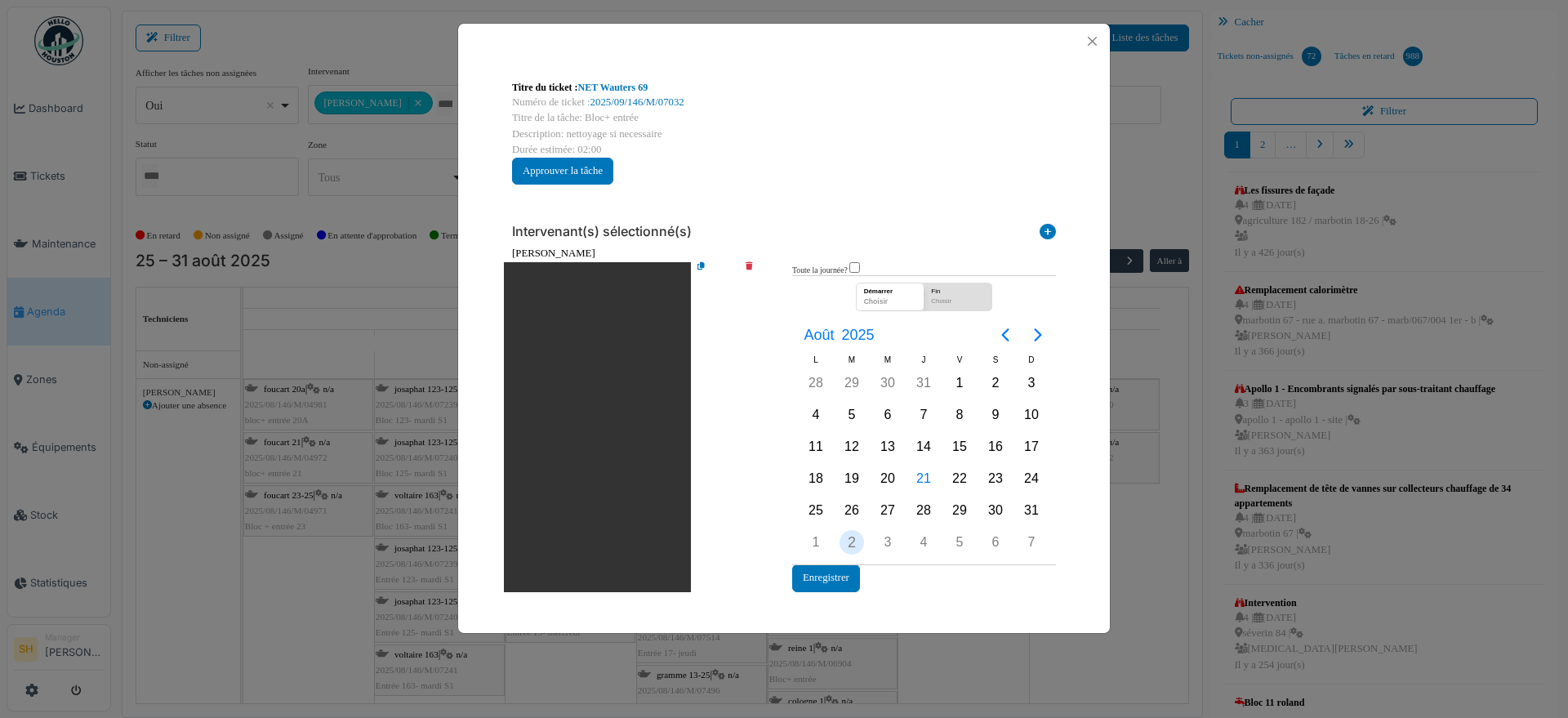
click at [846, 543] on div "2" at bounding box center [852, 542] width 24 height 24
click at [840, 571] on button "Enregistrer" at bounding box center [826, 578] width 68 height 27
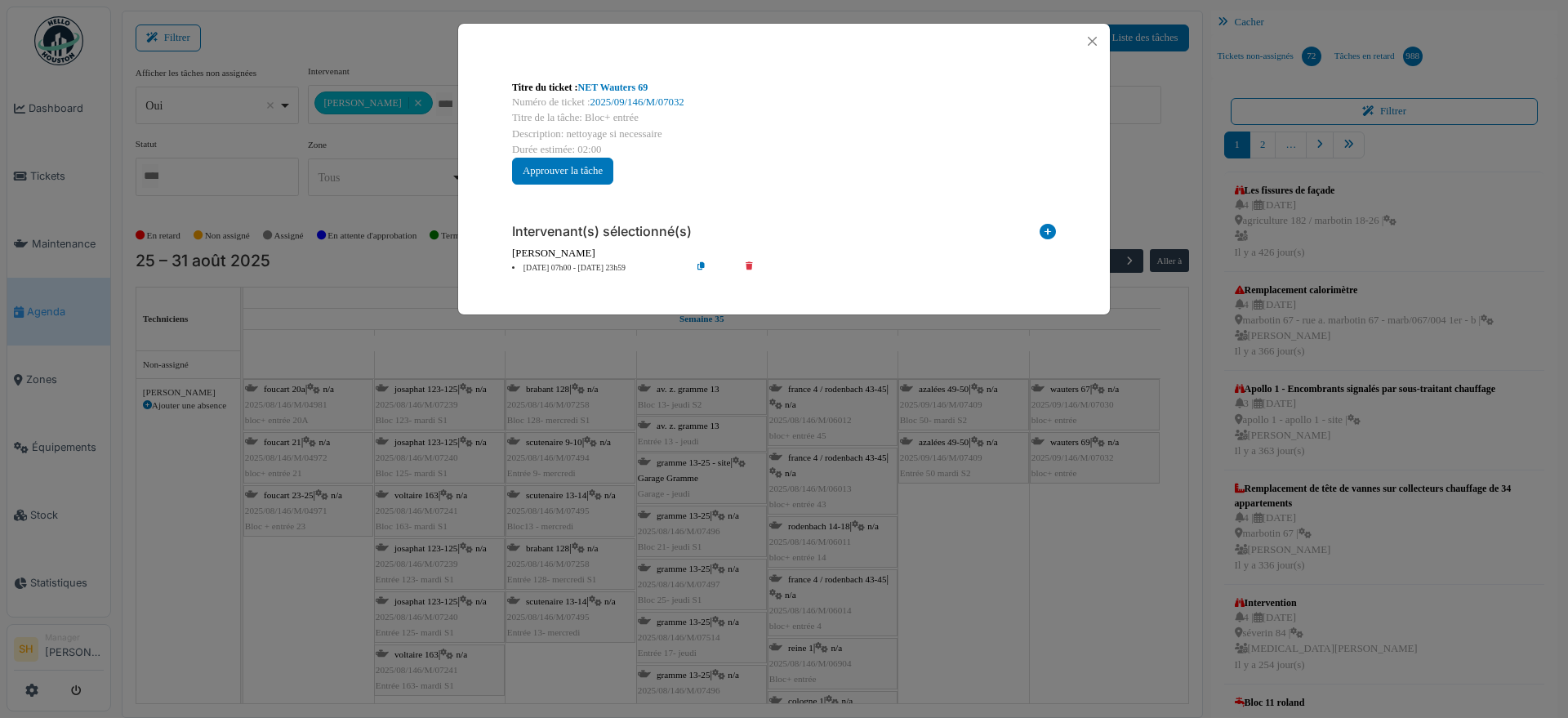
click at [957, 577] on div "Titre du ticket : NET [PERSON_NAME] 69 Numéro de ticket : 2025/09/146/M/07032 T…" at bounding box center [784, 359] width 1568 height 718
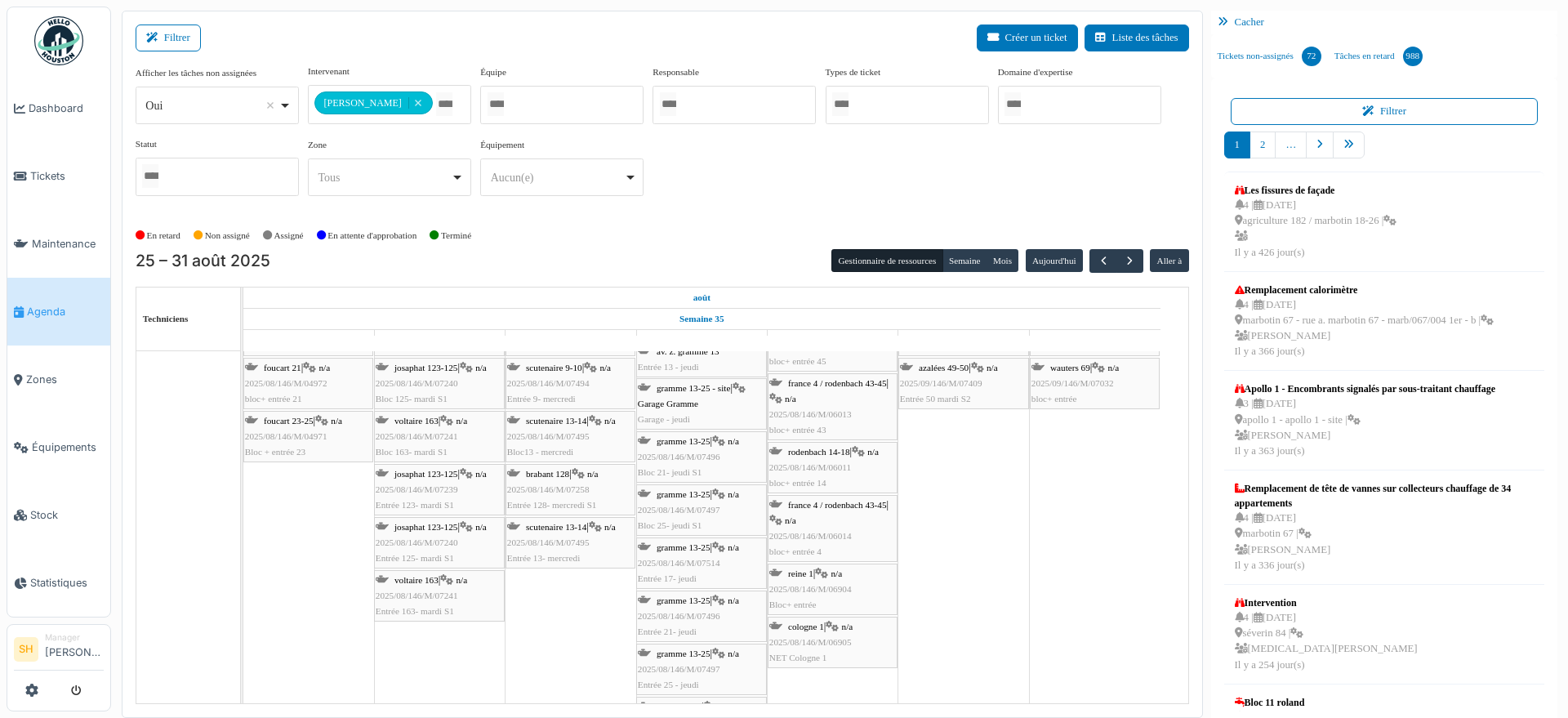
scroll to position [102, 0]
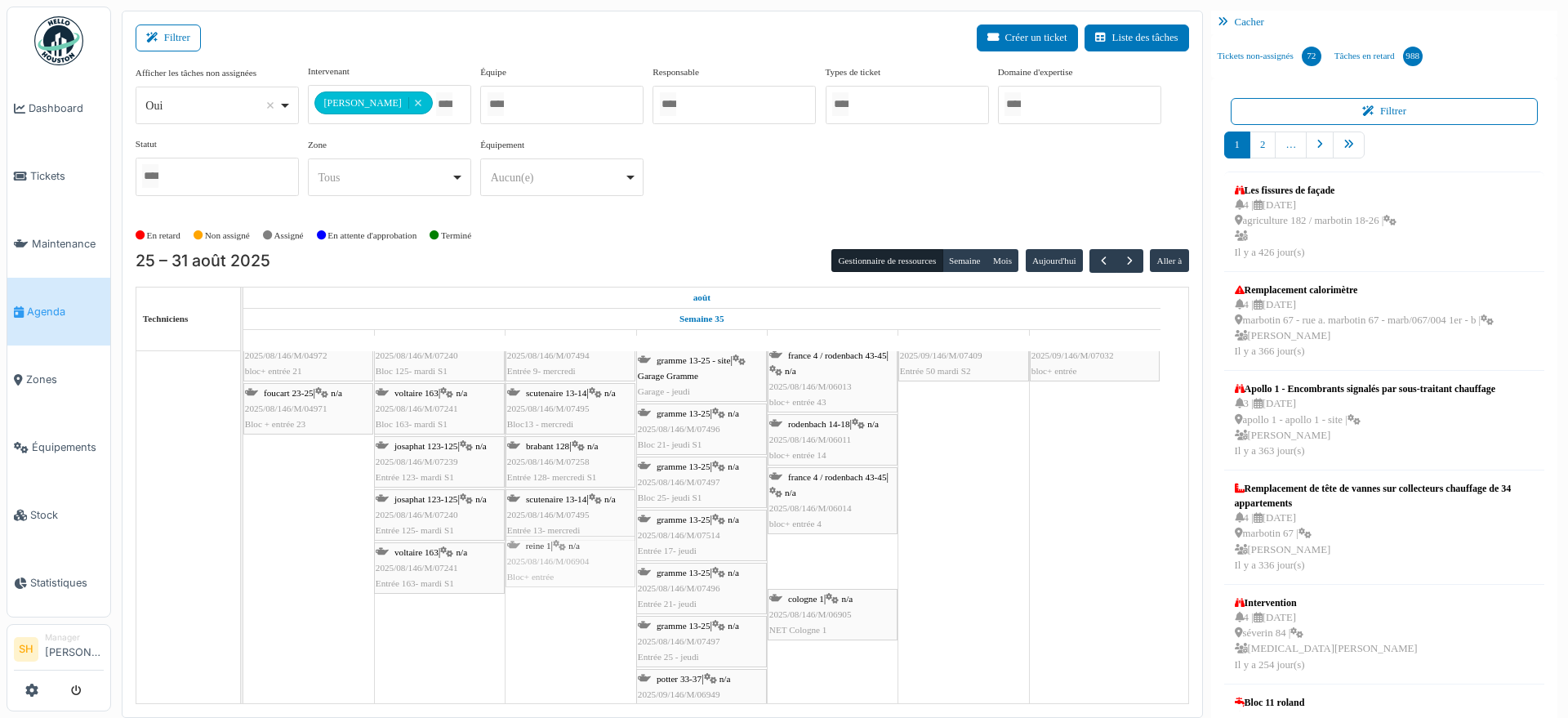
drag, startPoint x: 839, startPoint y: 545, endPoint x: 617, endPoint y: 559, distance: 222.4
click at [244, 559] on div "foucart 20a | n/a 2025/08/146/M/04981 bloc+ entrée 20A [PERSON_NAME] 123-125 | …" at bounding box center [244, 530] width 0 height 506
drag, startPoint x: 815, startPoint y: 569, endPoint x: 577, endPoint y: 587, distance: 238.7
click at [244, 587] on div "foucart 20a | n/a 2025/08/146/M/04981 bloc+ entrée 20A [PERSON_NAME] 123-125 | …" at bounding box center [244, 530] width 0 height 506
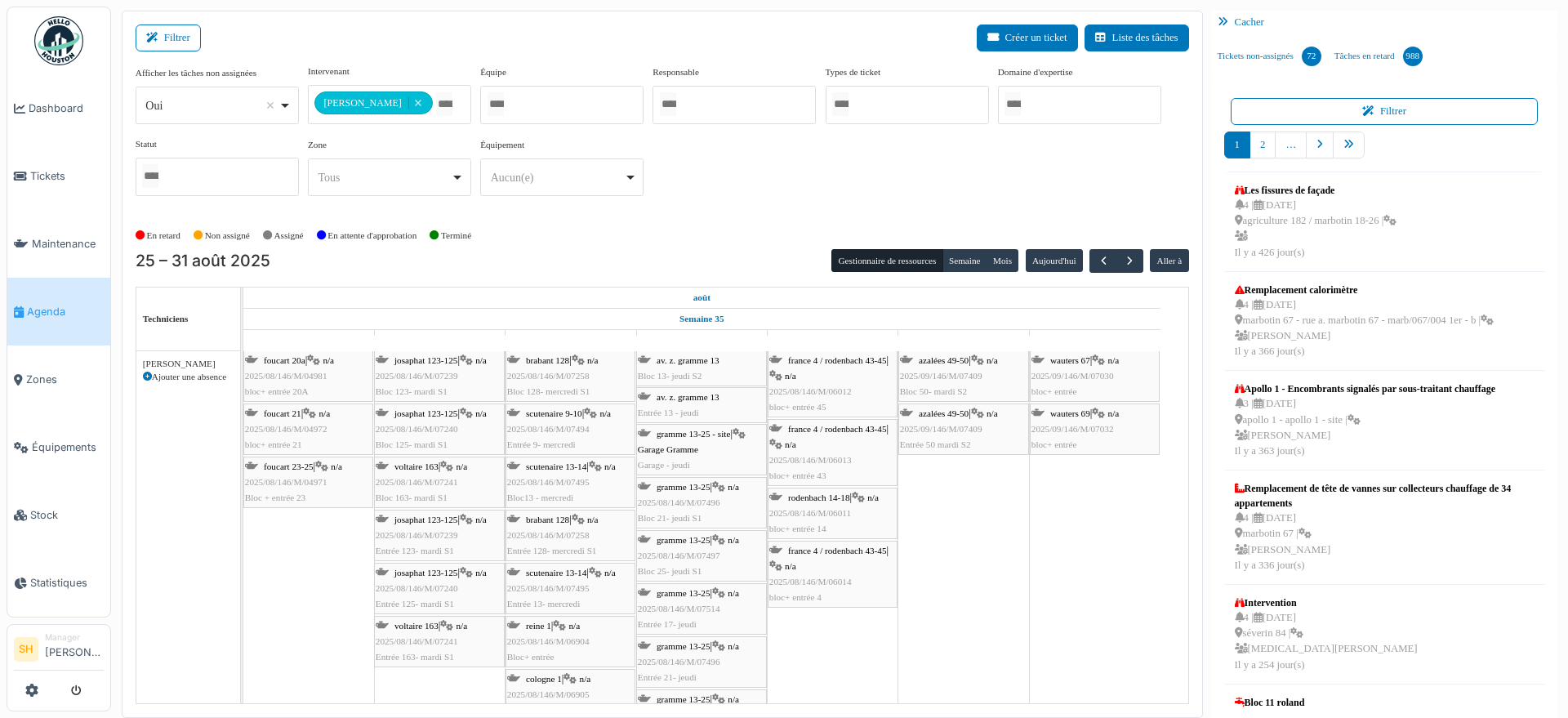
scroll to position [0, 0]
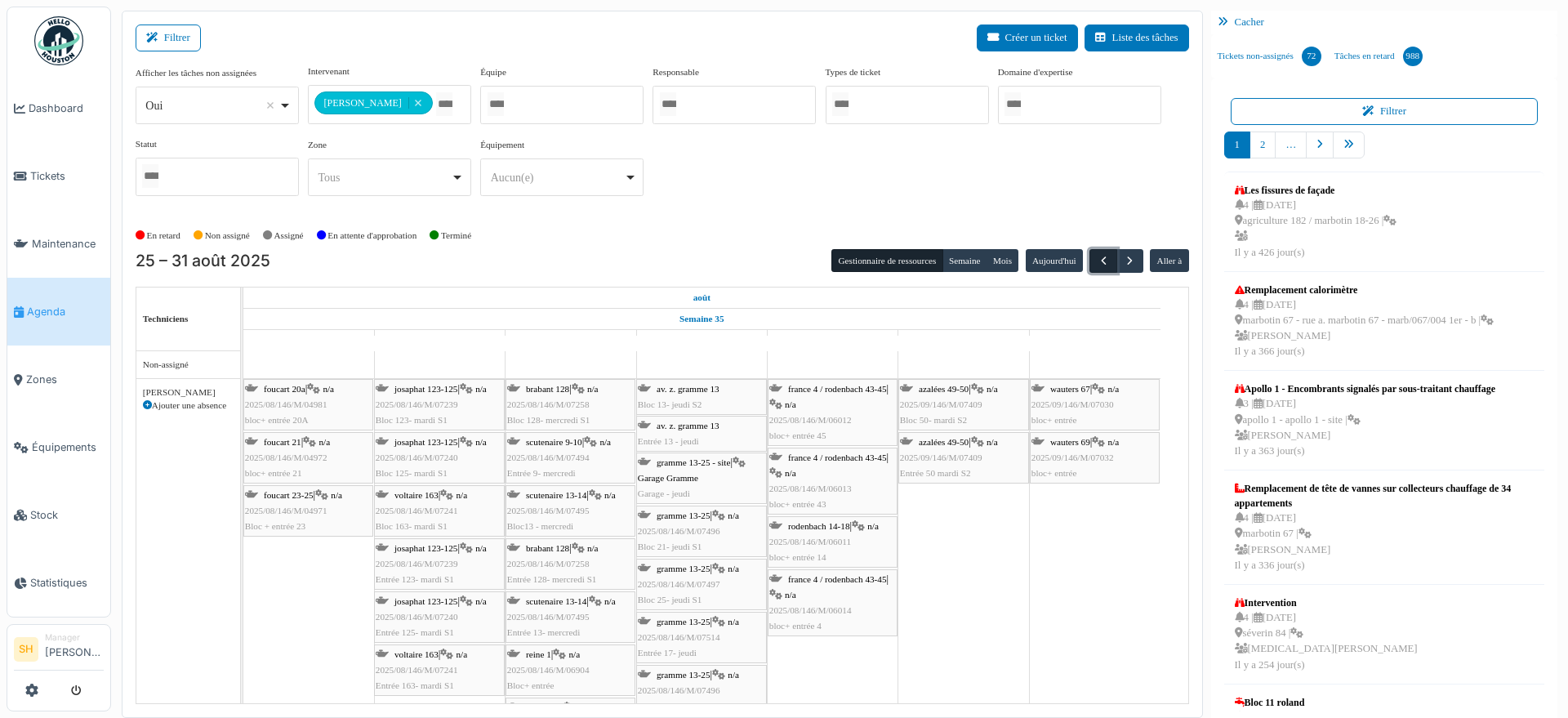
click at [1097, 256] on span "button" at bounding box center [1104, 261] width 14 height 14
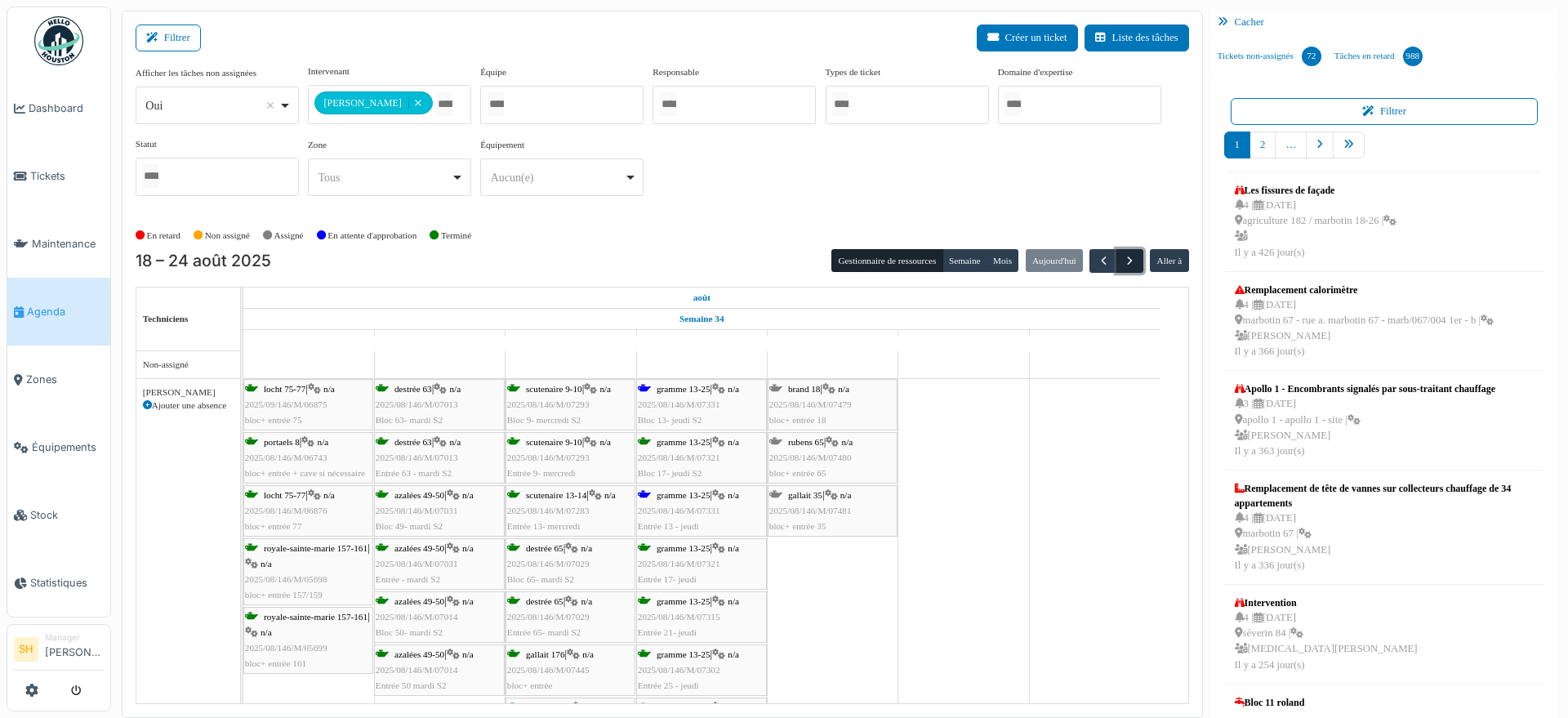
click at [1123, 255] on span "button" at bounding box center [1130, 261] width 14 height 14
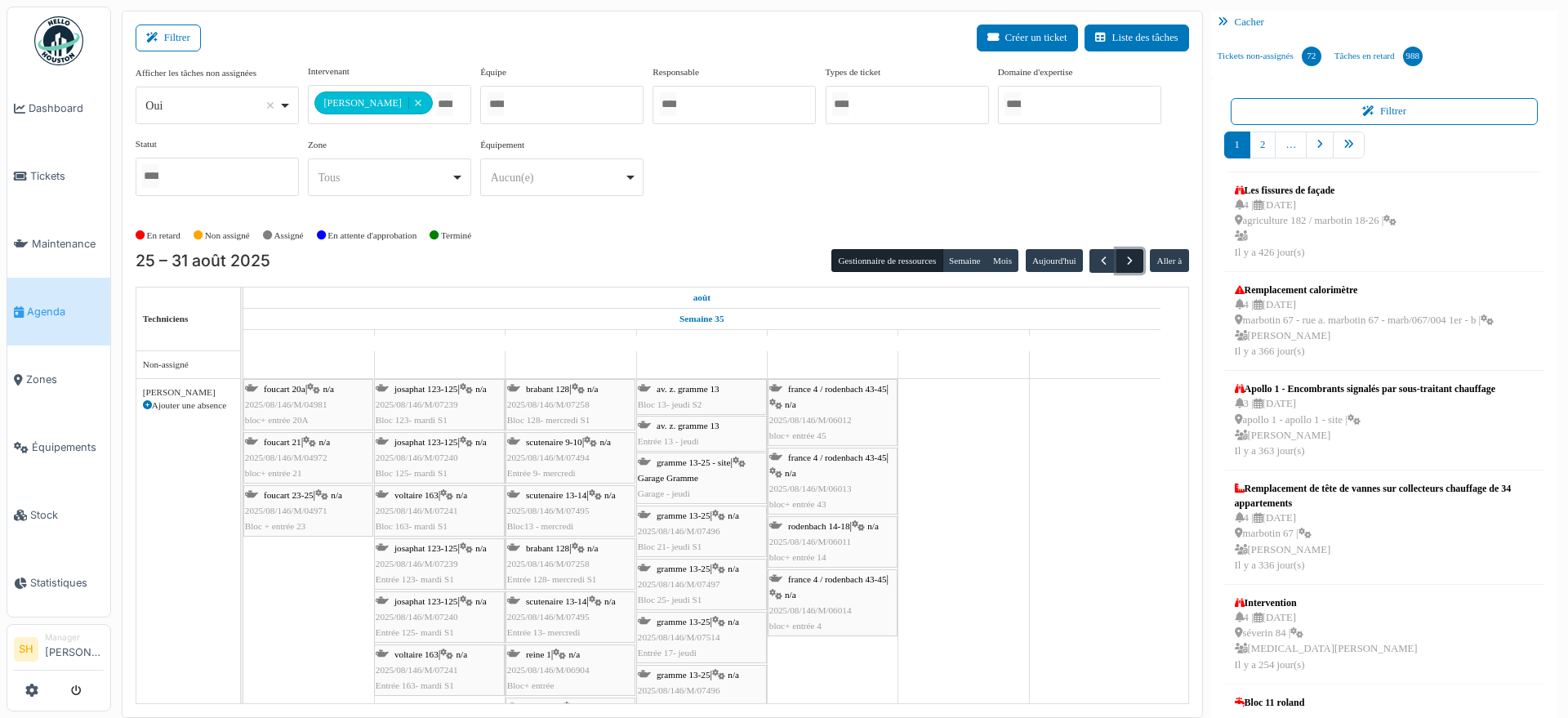
click at [1125, 262] on button "button" at bounding box center [1129, 260] width 27 height 23
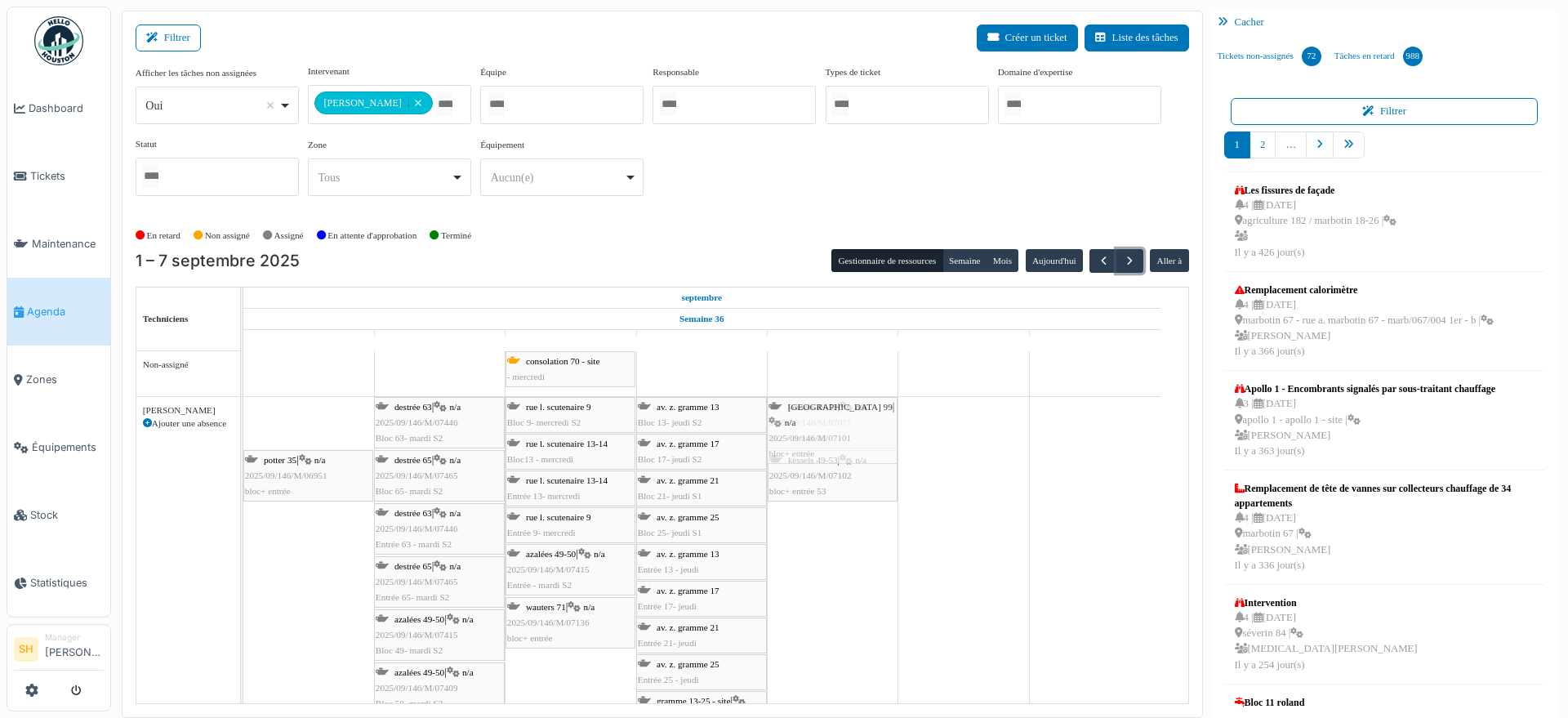
drag, startPoint x: 286, startPoint y: 413, endPoint x: 830, endPoint y: 560, distance: 563.5
click at [830, 560] on div "consolation 70 - site - mercredi meert 33 - site Bloc 33- lundi S2 meert 33 - s…" at bounding box center [715, 617] width 944 height 532
click at [1123, 261] on span "button" at bounding box center [1130, 261] width 14 height 14
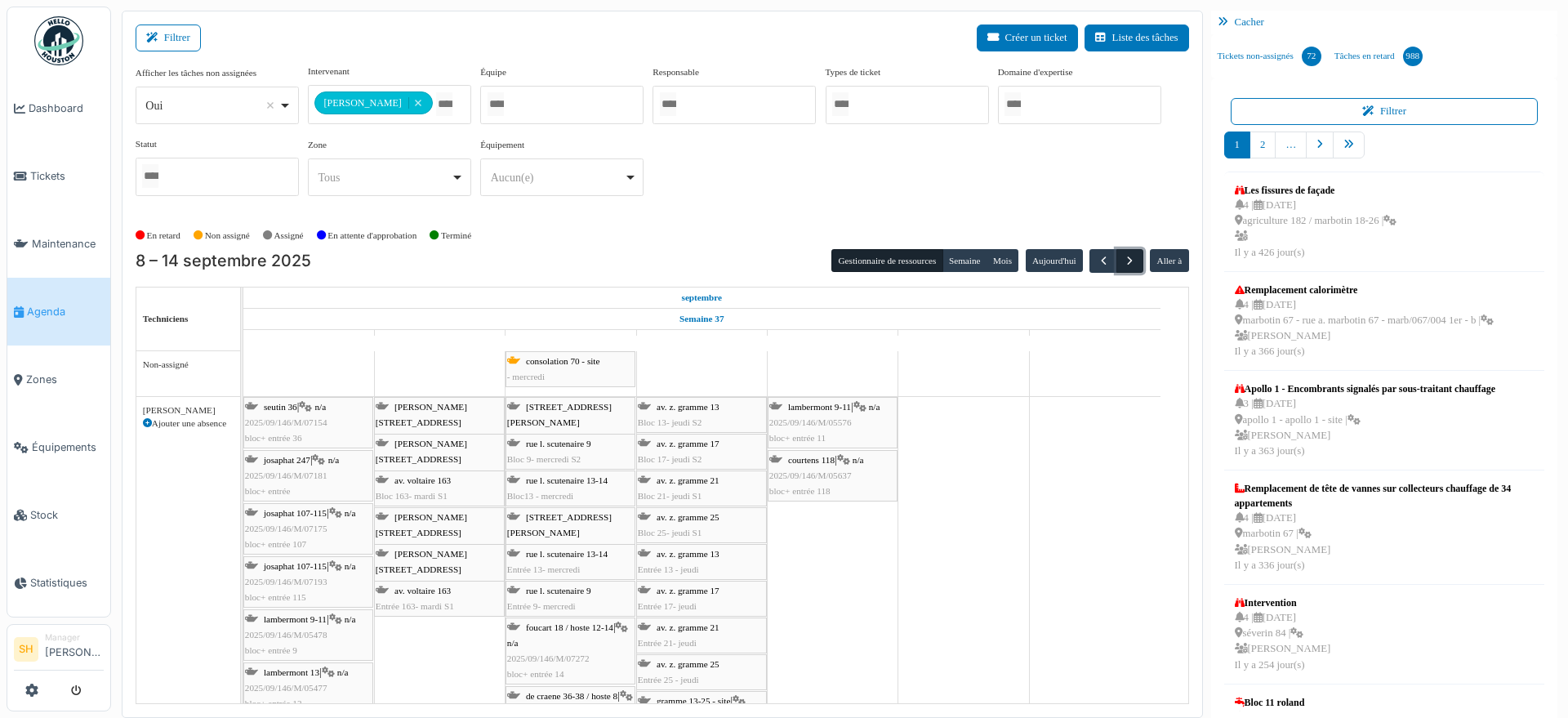
click at [1124, 261] on span "button" at bounding box center [1130, 261] width 14 height 14
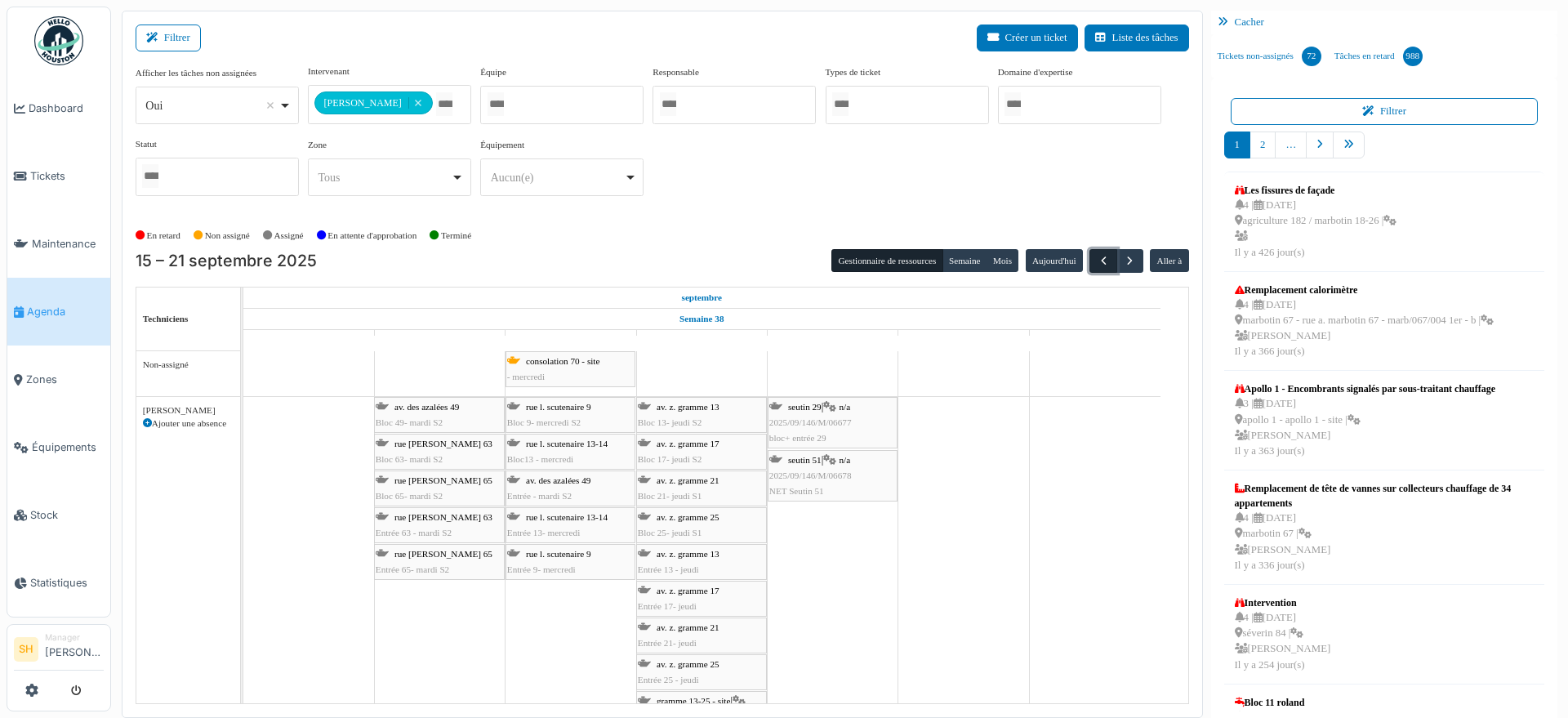
click at [1097, 254] on span "button" at bounding box center [1104, 261] width 14 height 14
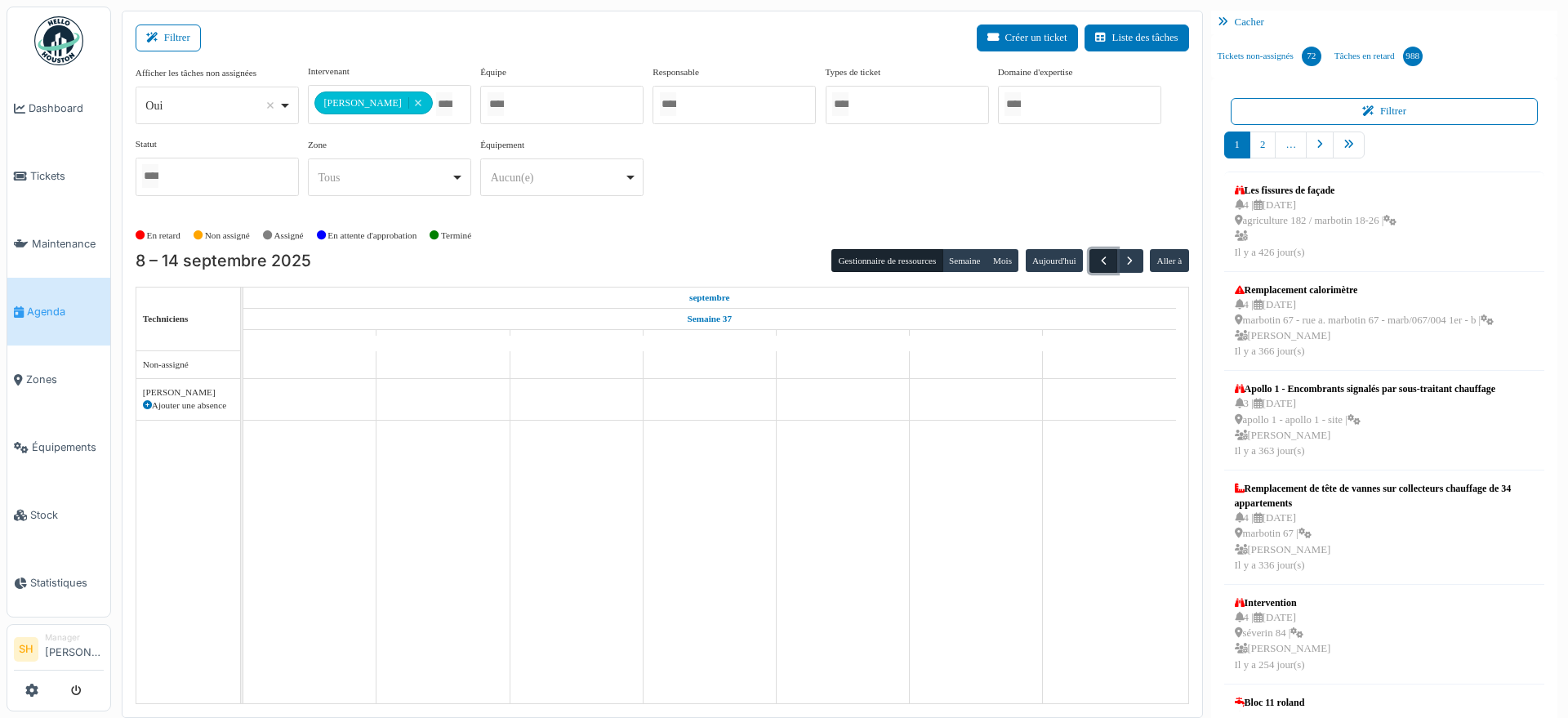
click at [1097, 259] on span "button" at bounding box center [1104, 261] width 14 height 14
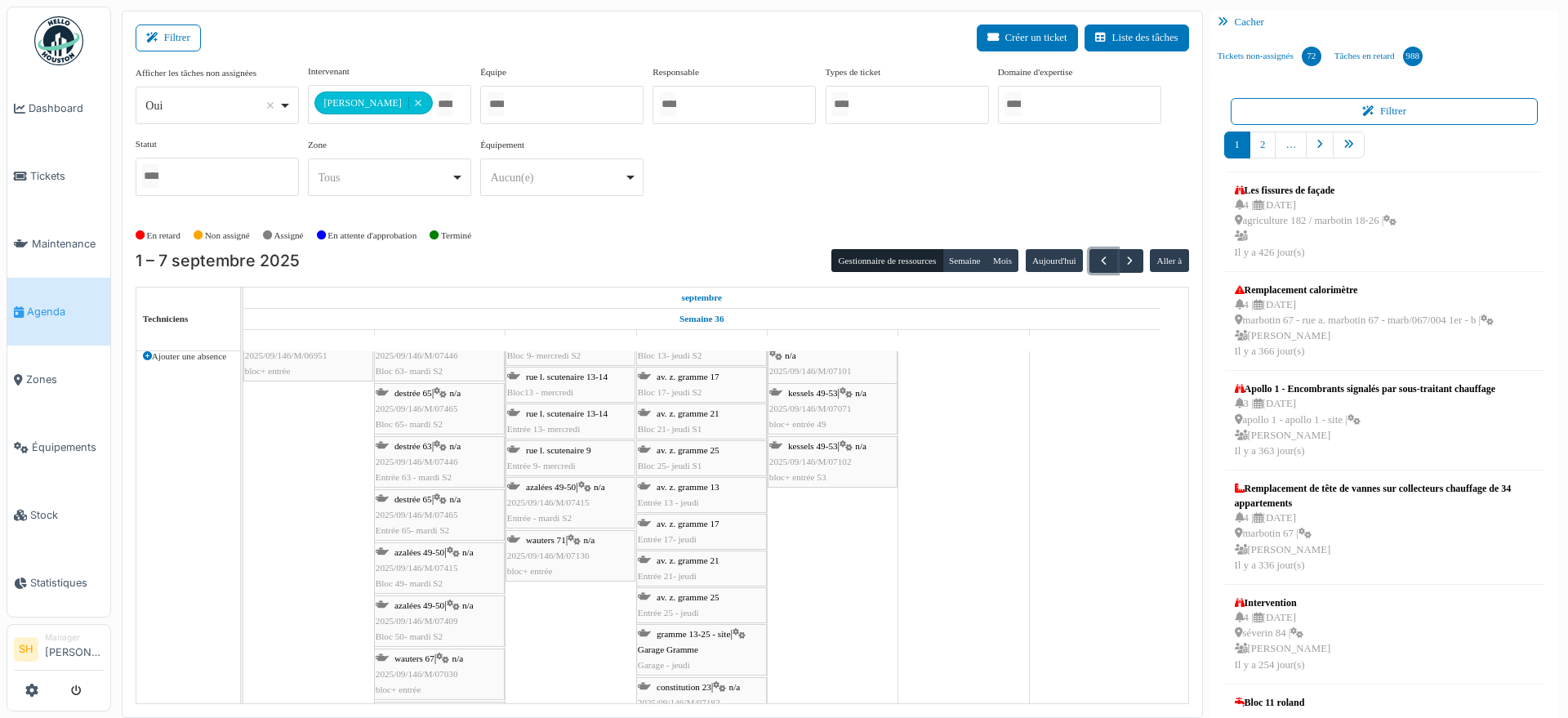
scroll to position [102, 0]
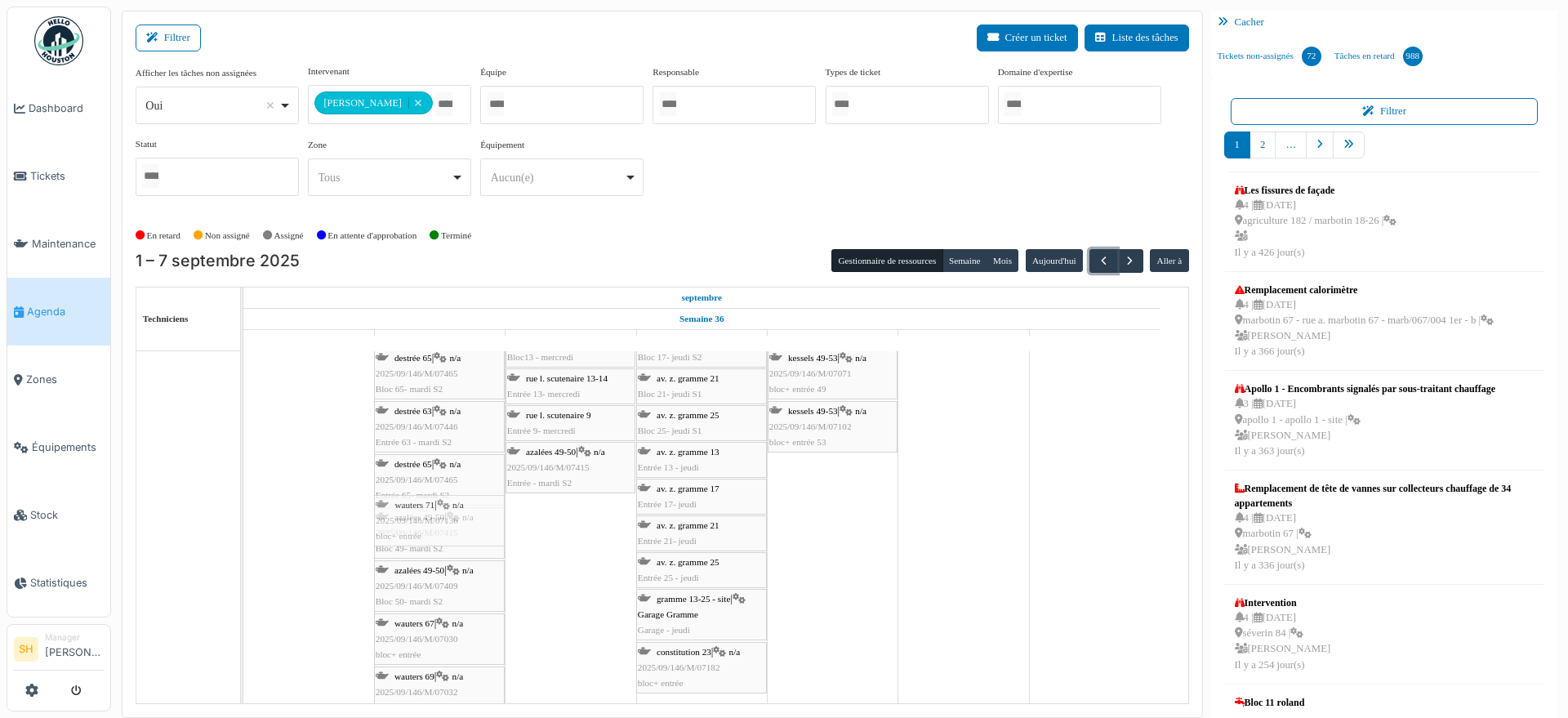
drag, startPoint x: 554, startPoint y: 510, endPoint x: 441, endPoint y: 522, distance: 113.6
click at [244, 522] on div "potter 35 | n/a 2025/09/146/M/06951 bloc+ entrée destrée 63 | n/a 2025/09/146/M…" at bounding box center [244, 538] width 0 height 486
drag, startPoint x: 429, startPoint y: 524, endPoint x: 518, endPoint y: 514, distance: 89.6
click at [244, 514] on div "potter 35 | n/a 2025/09/146/M/06951 bloc+ entrée destrée 63 | n/a 2025/09/146/M…" at bounding box center [244, 564] width 0 height 538
drag, startPoint x: 423, startPoint y: 682, endPoint x: 526, endPoint y: 657, distance: 106.0
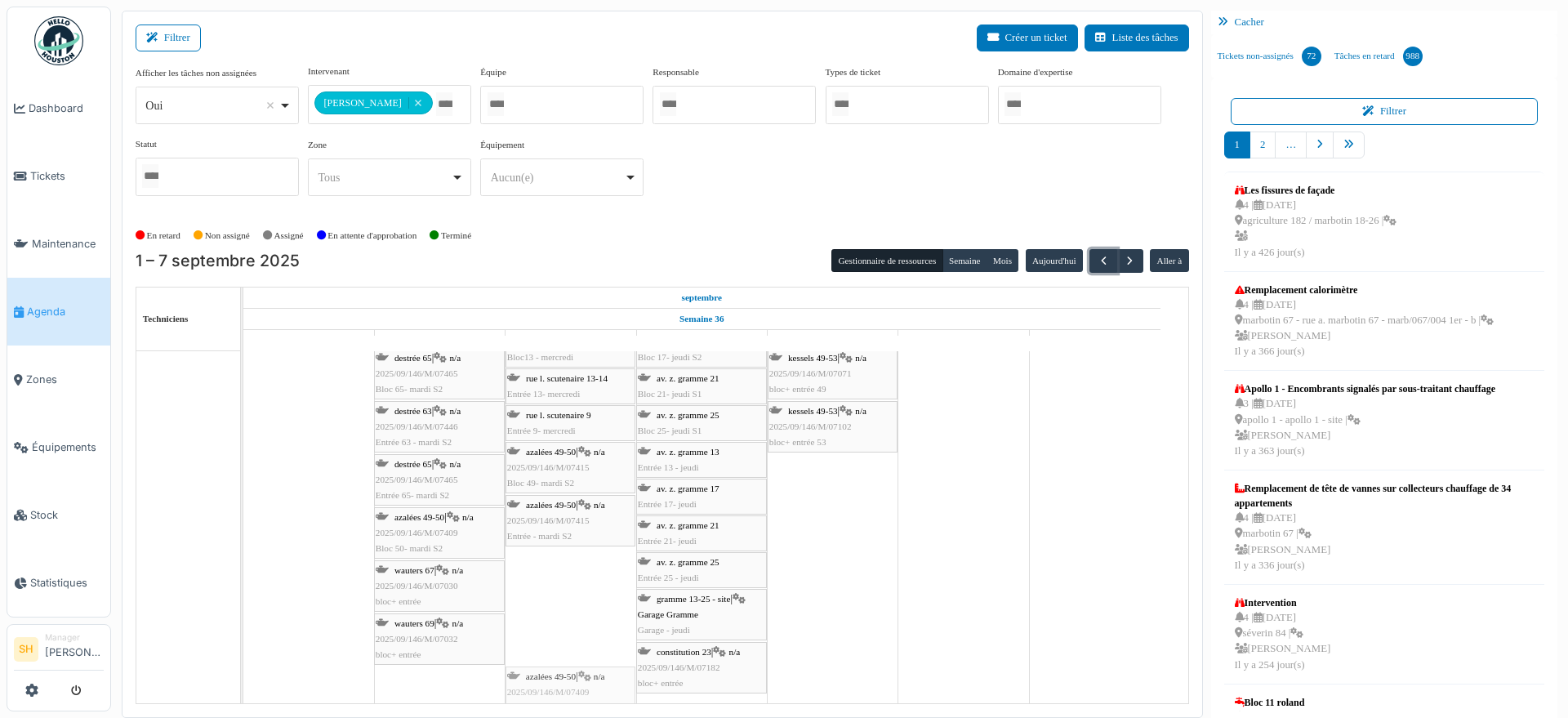
click at [526, 657] on div "consolation 70 - site - mercredi meert 33 - site Bloc 33- lundi S2 meert 33 - s…" at bounding box center [715, 515] width 944 height 532
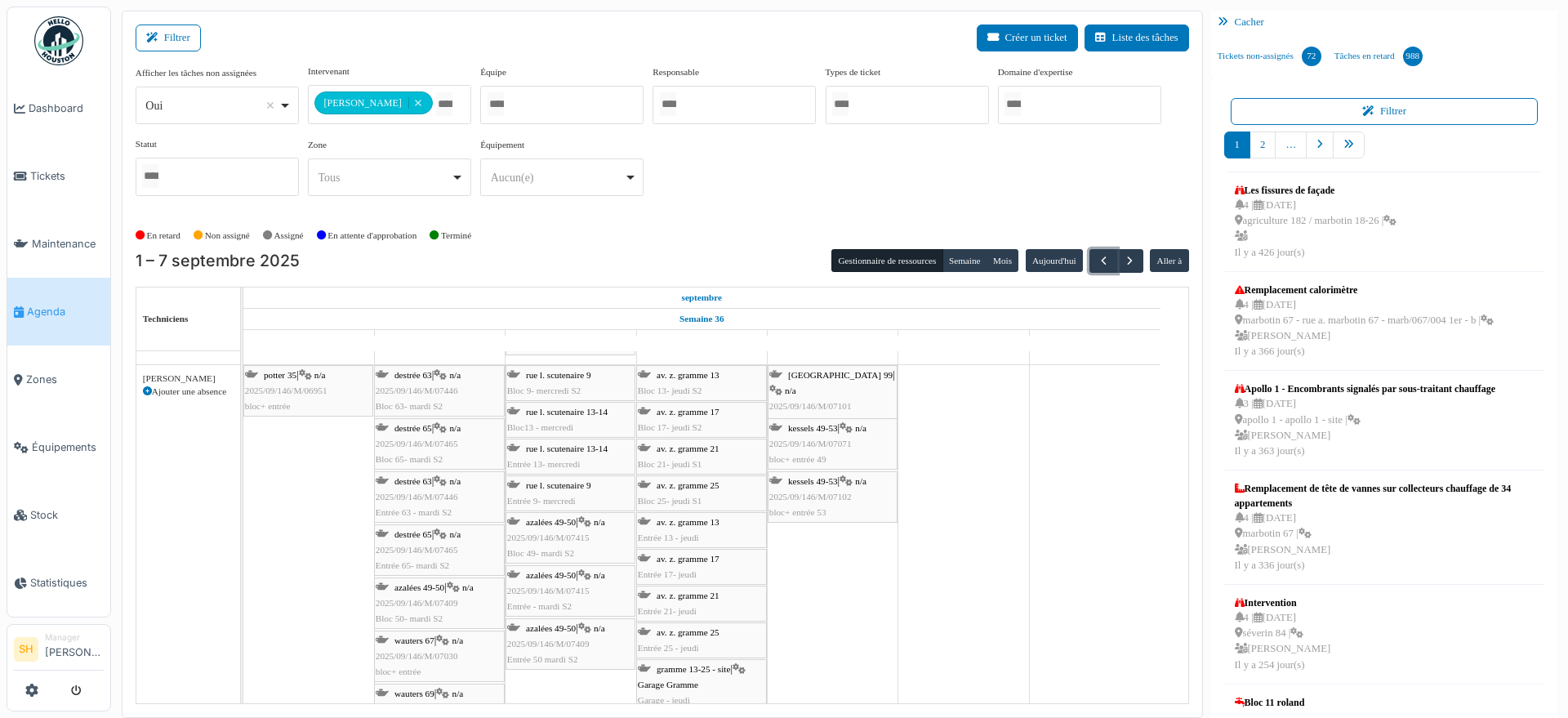
scroll to position [0, 0]
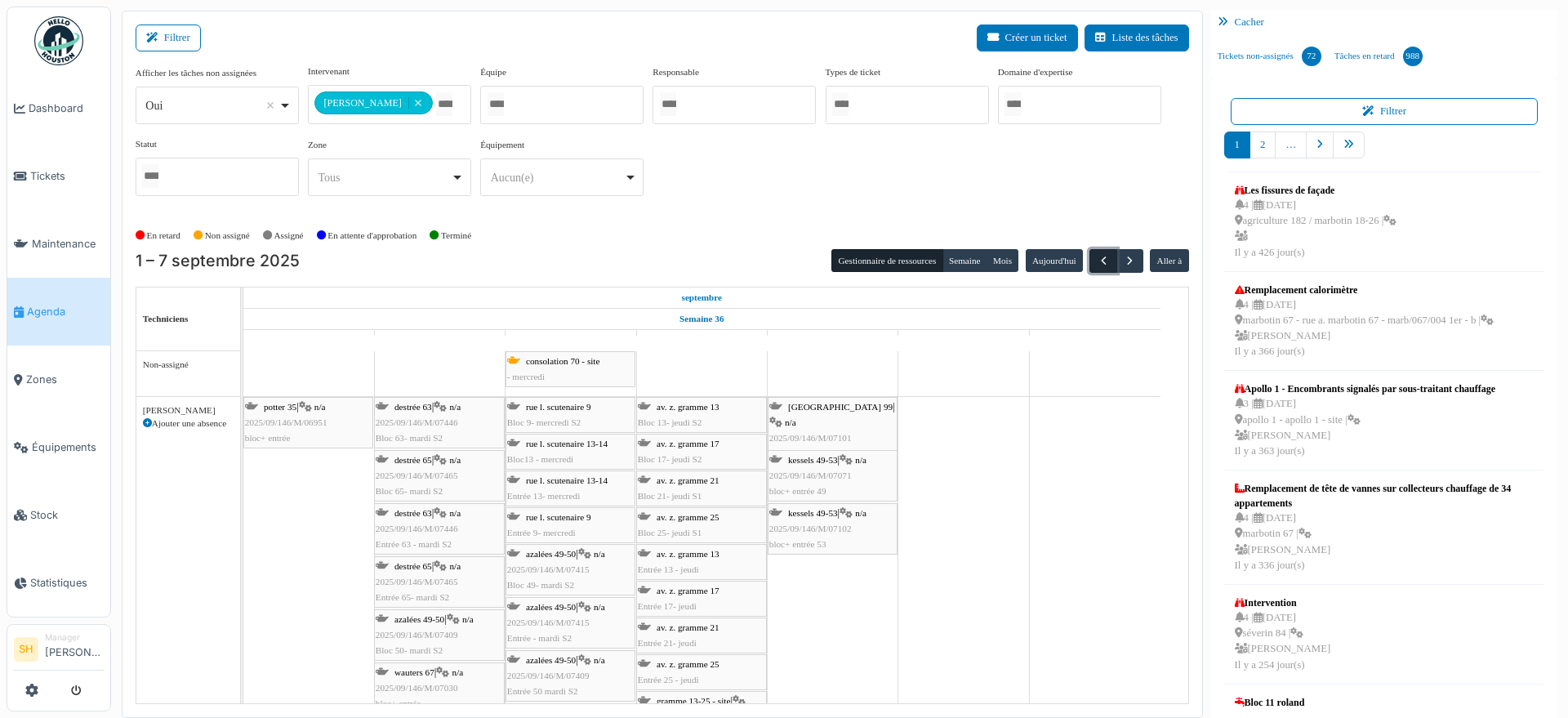
click at [1097, 259] on span "button" at bounding box center [1104, 261] width 14 height 14
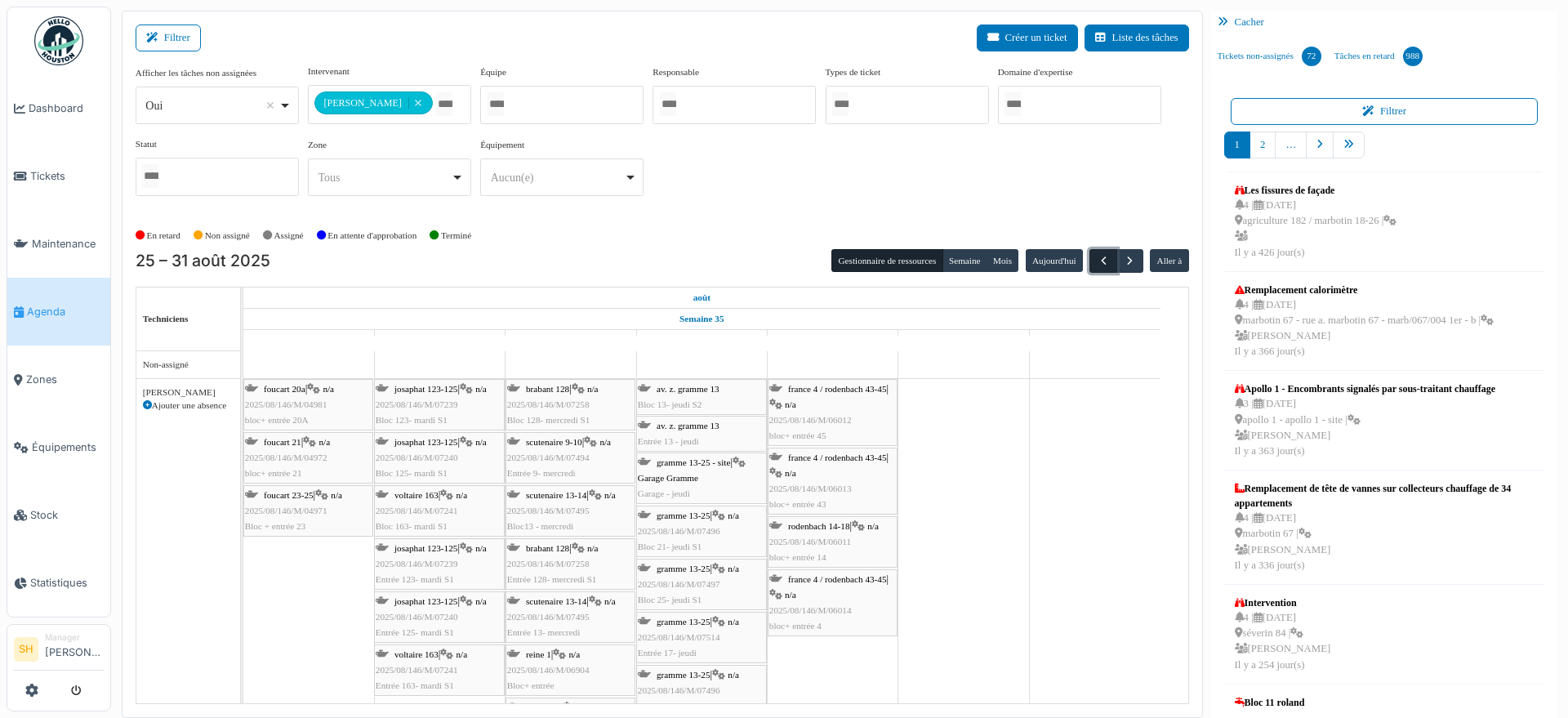
click at [1097, 259] on span "button" at bounding box center [1104, 261] width 14 height 14
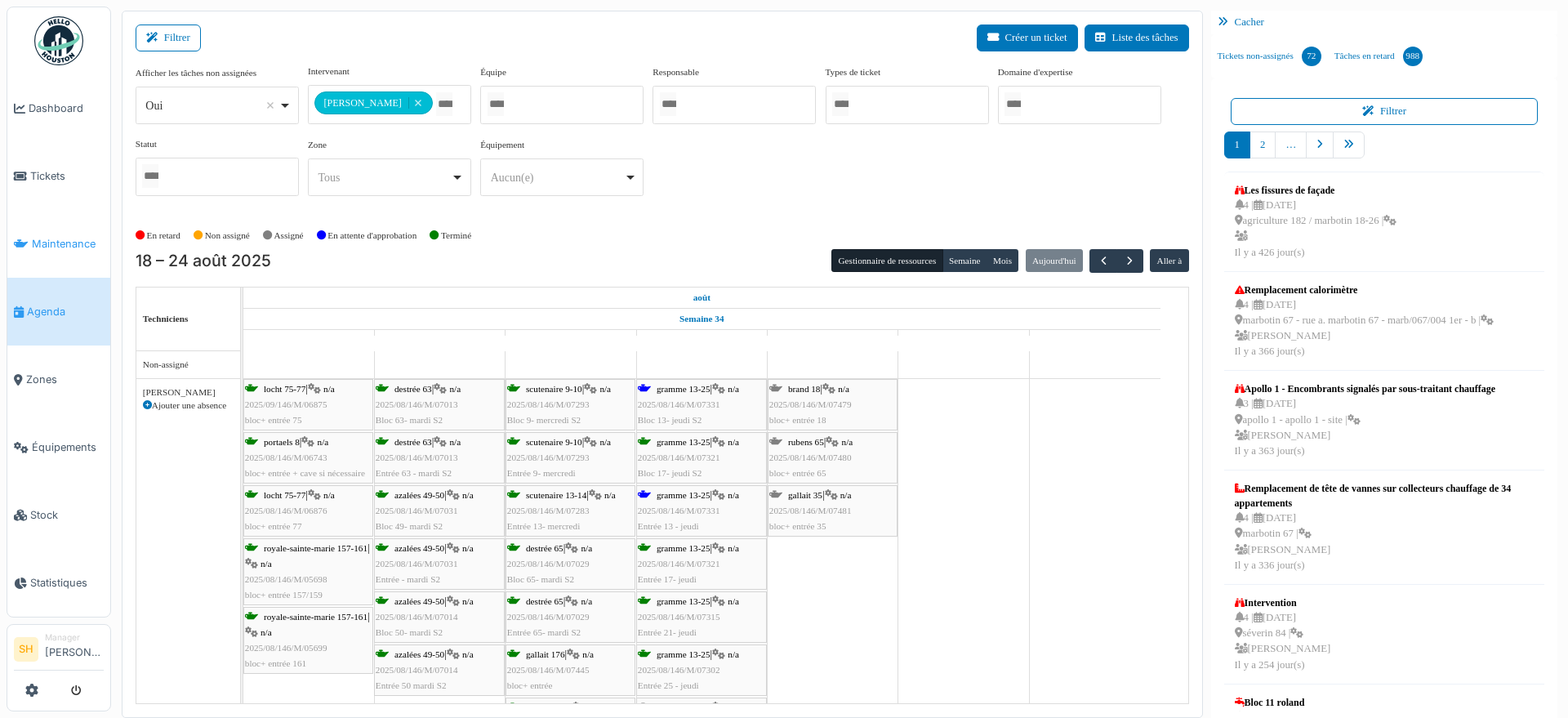
click at [69, 245] on span "Maintenance" at bounding box center [68, 244] width 72 height 16
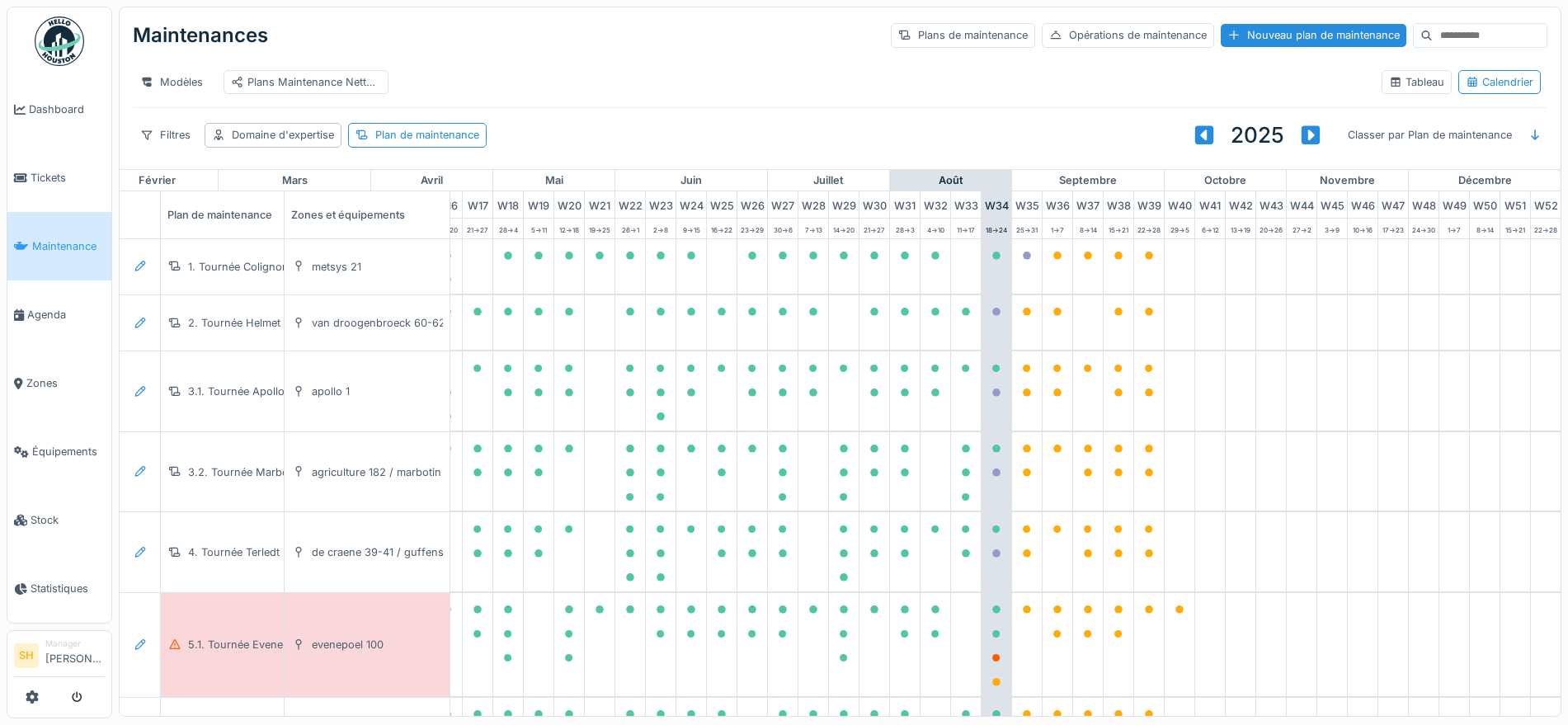
scroll to position [0, 550]
click at [1433, 35] on input at bounding box center [1490, 35] width 114 height 23
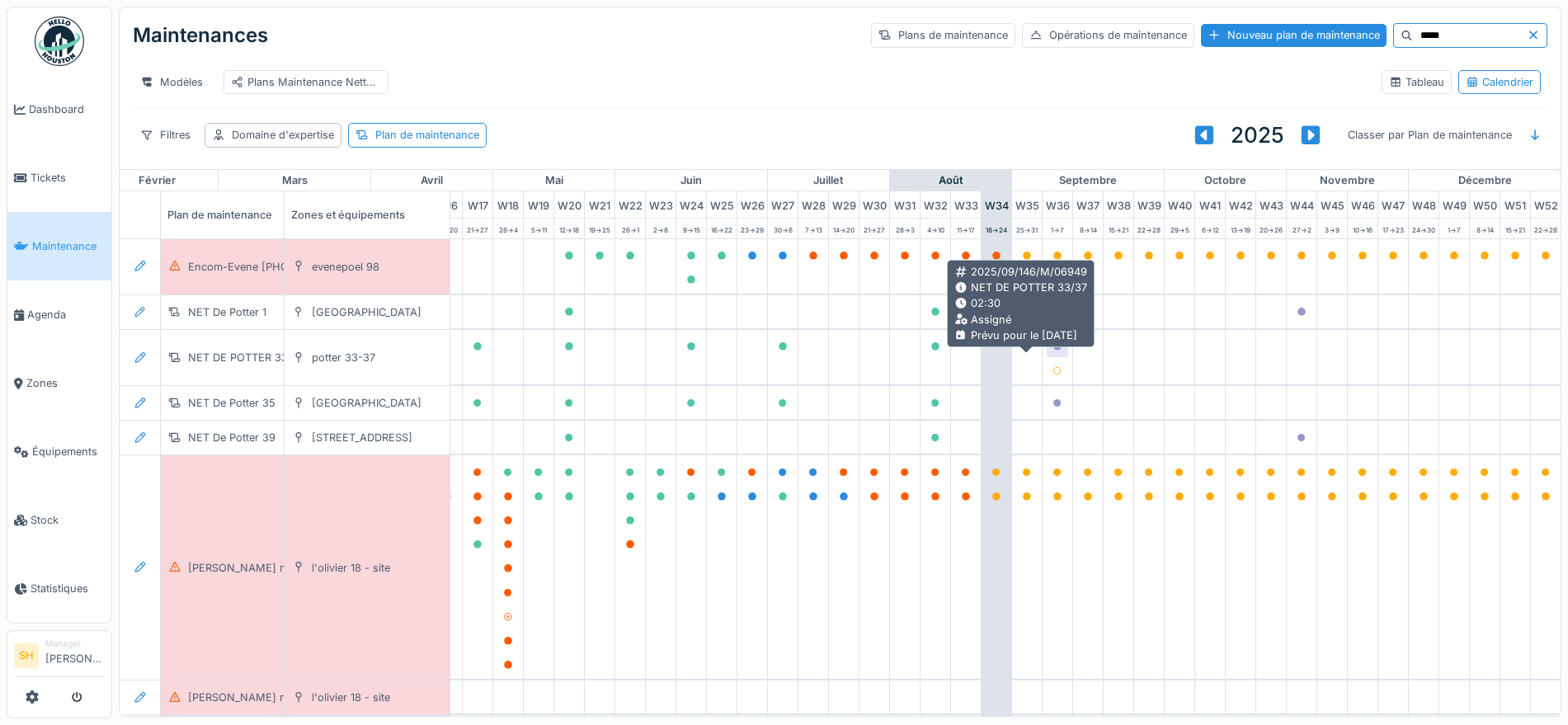
click at [1053, 350] on icon at bounding box center [1056, 346] width 8 height 8
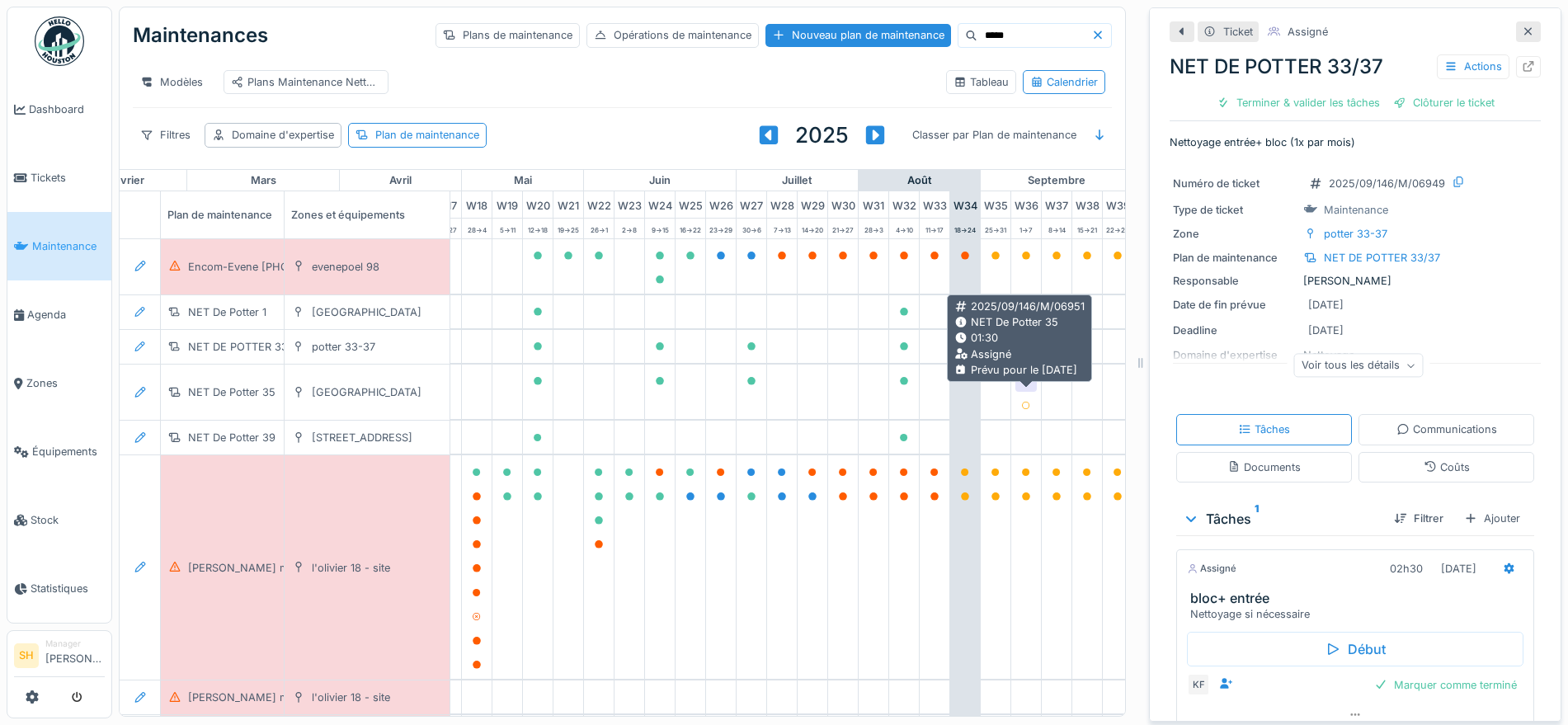
click at [1028, 385] on icon at bounding box center [1026, 380] width 8 height 8
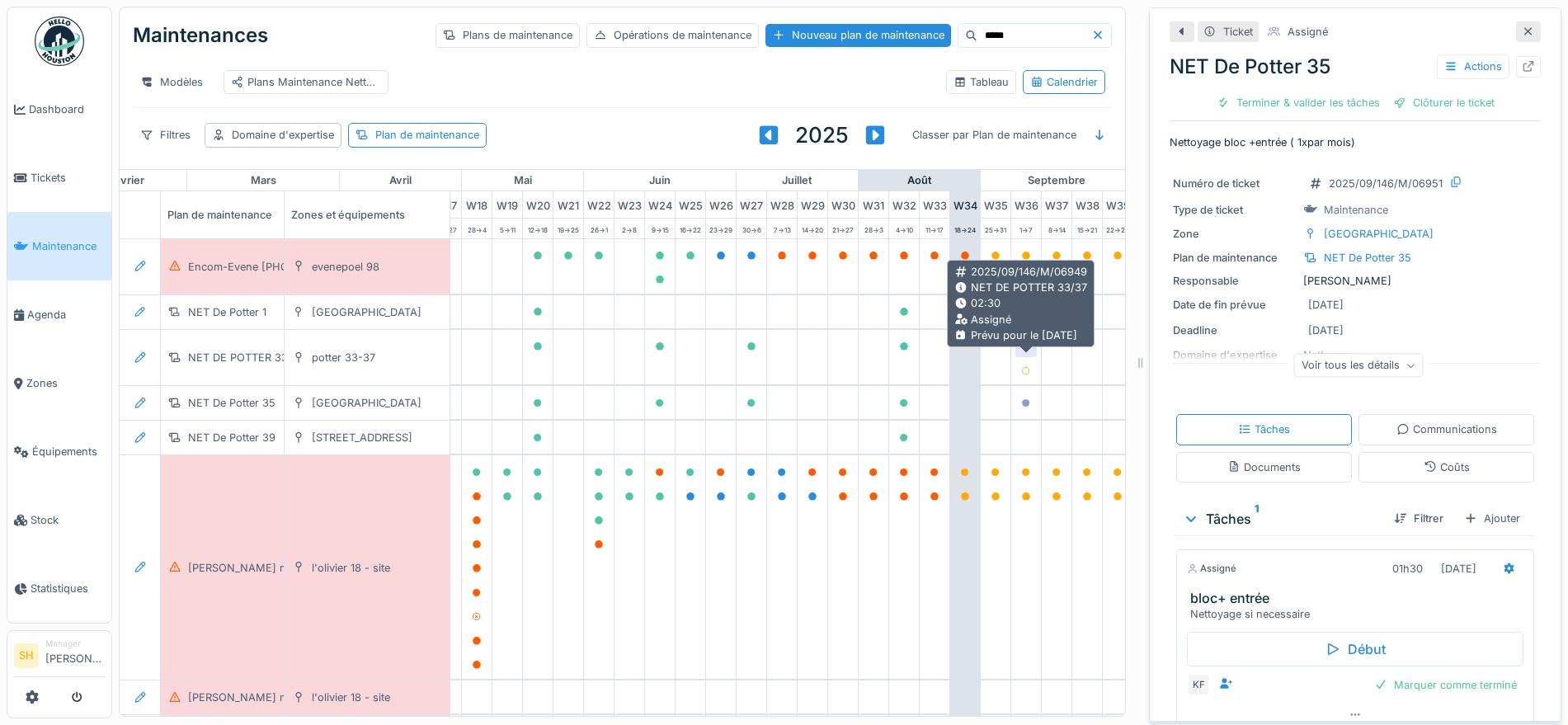
click at [1029, 350] on icon at bounding box center [1026, 346] width 8 height 8
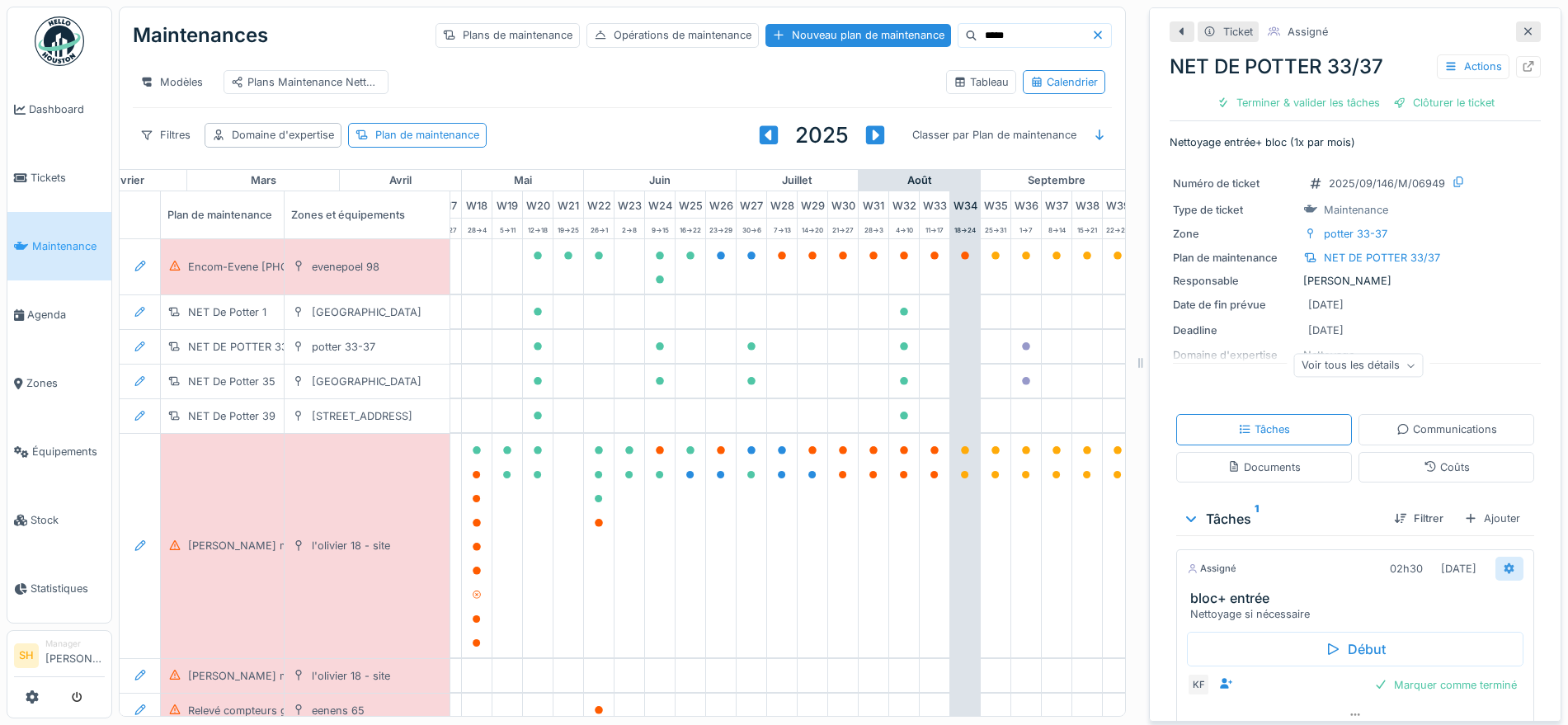
click at [1504, 572] on icon at bounding box center [1509, 567] width 11 height 11
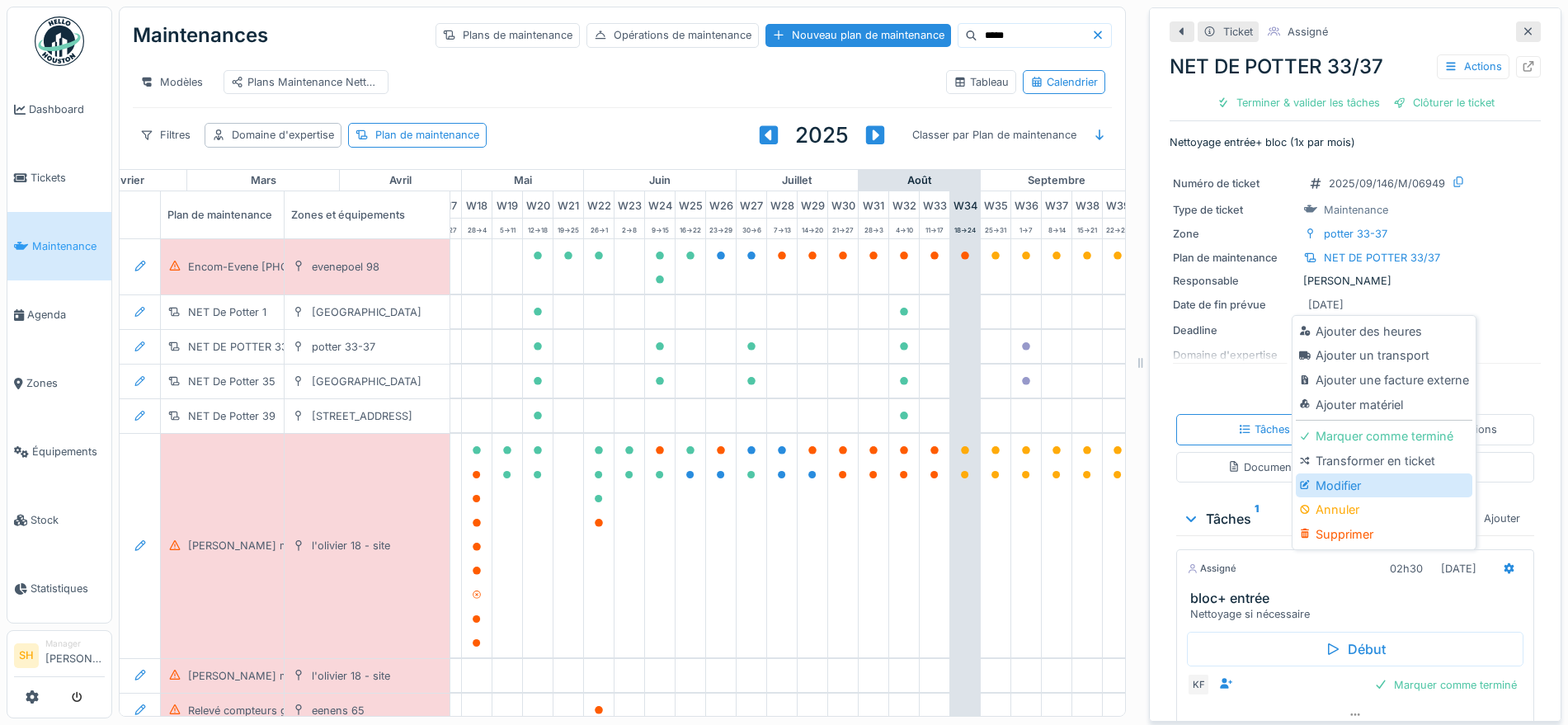
click at [1404, 488] on div "Modifier" at bounding box center [1383, 485] width 176 height 25
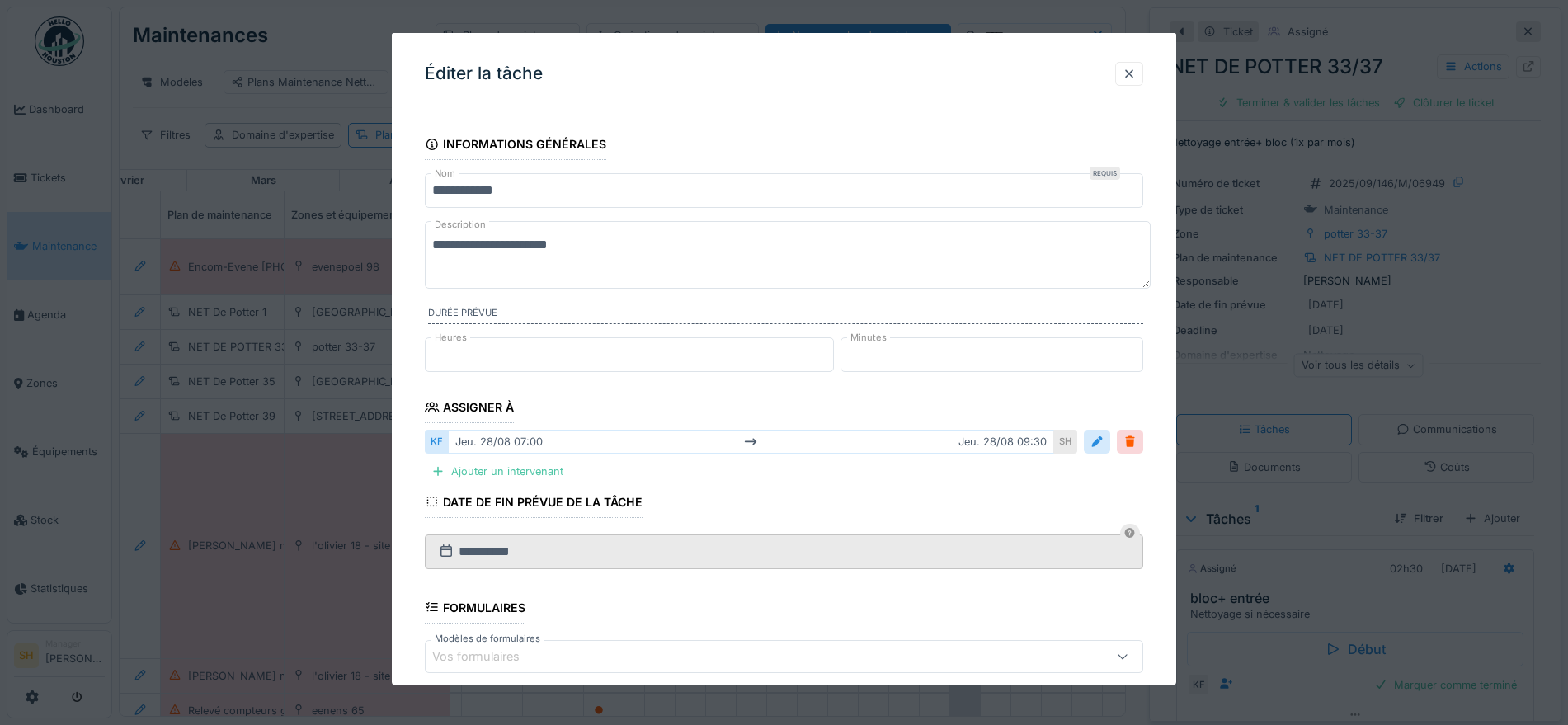
click at [480, 441] on div "[DATE] 07:00 [DATE] 09:30" at bounding box center [751, 441] width 606 height 24
click at [1104, 439] on div at bounding box center [1097, 441] width 13 height 16
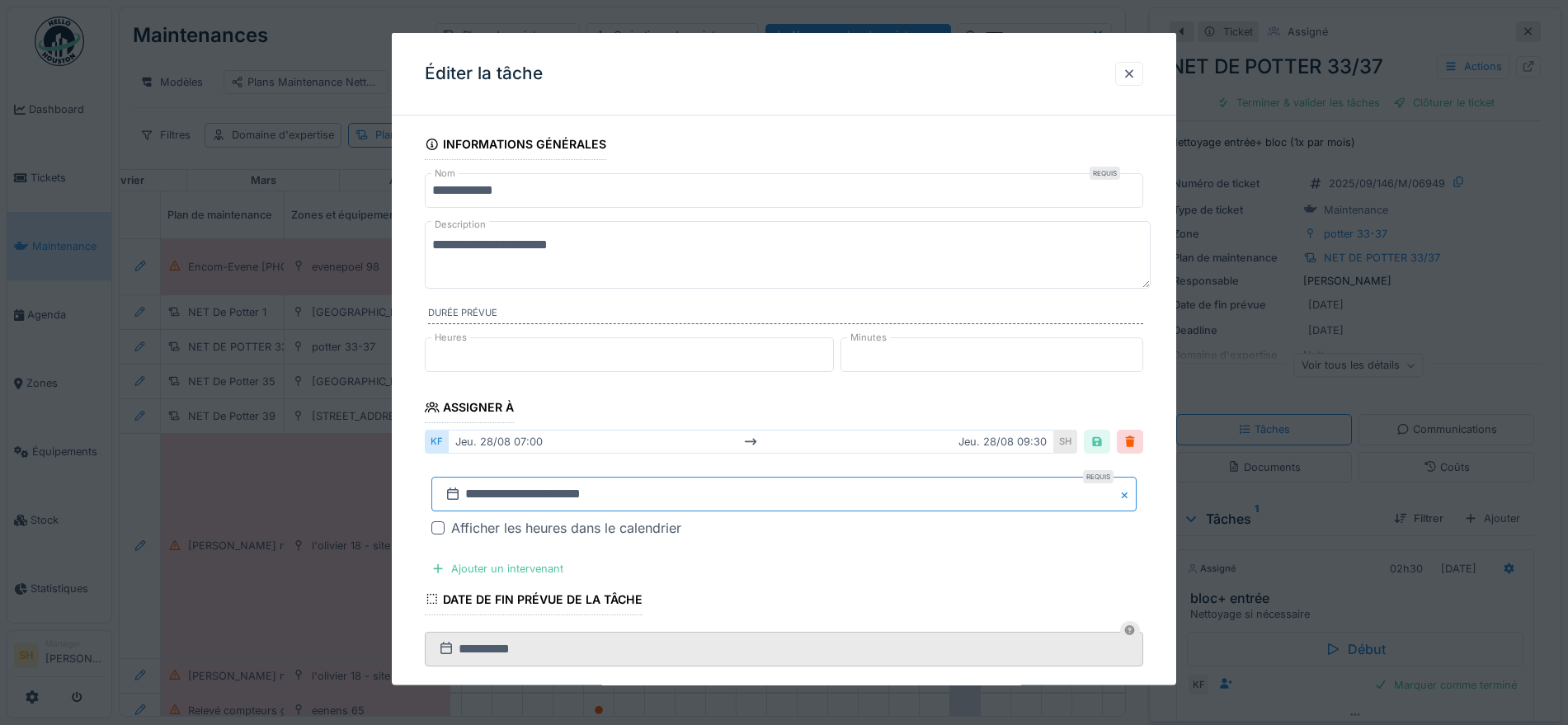
click at [485, 495] on input "**********" at bounding box center [783, 494] width 705 height 35
click at [870, 271] on span "Next Month" at bounding box center [870, 272] width 0 height 20
click at [710, 343] on div "1" at bounding box center [707, 341] width 22 height 22
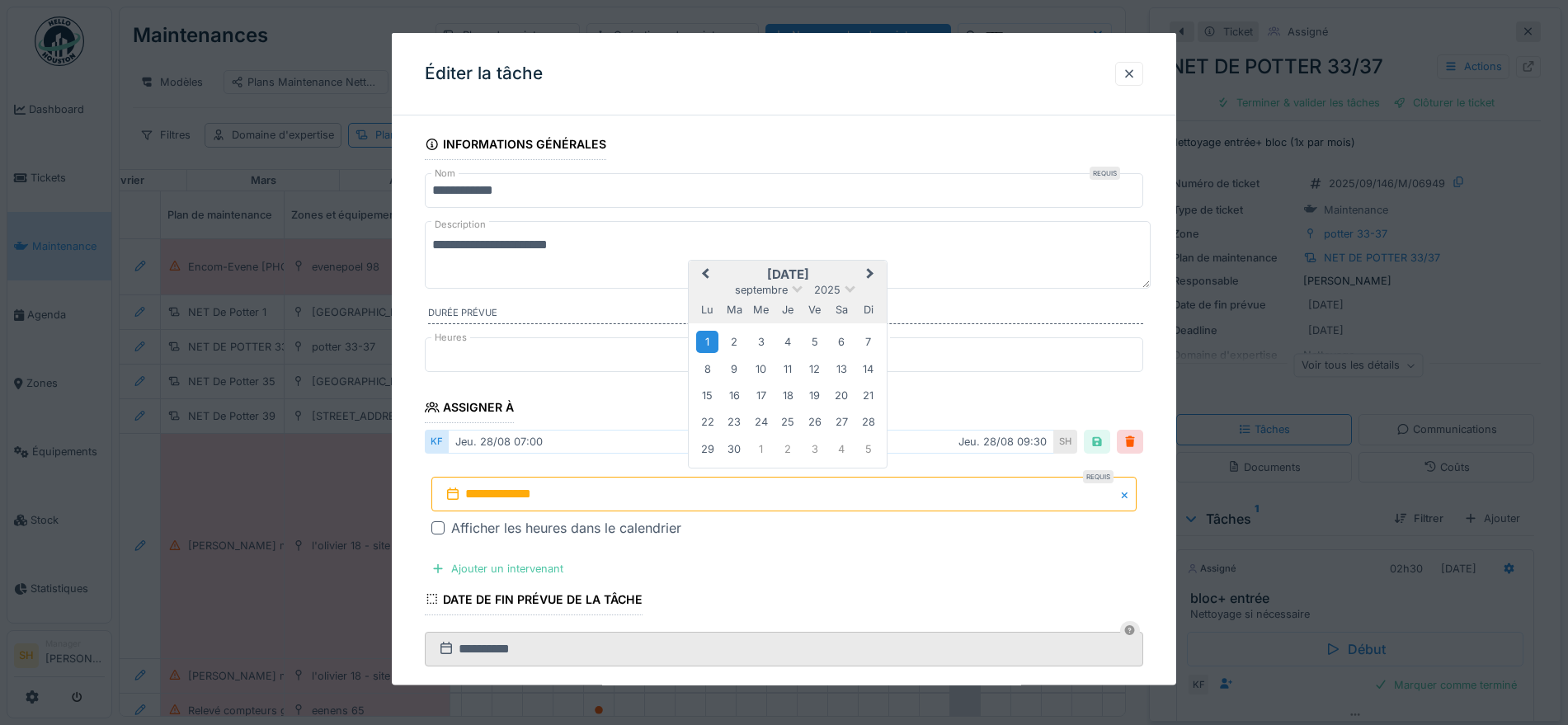
click at [710, 343] on div "1" at bounding box center [707, 341] width 22 height 22
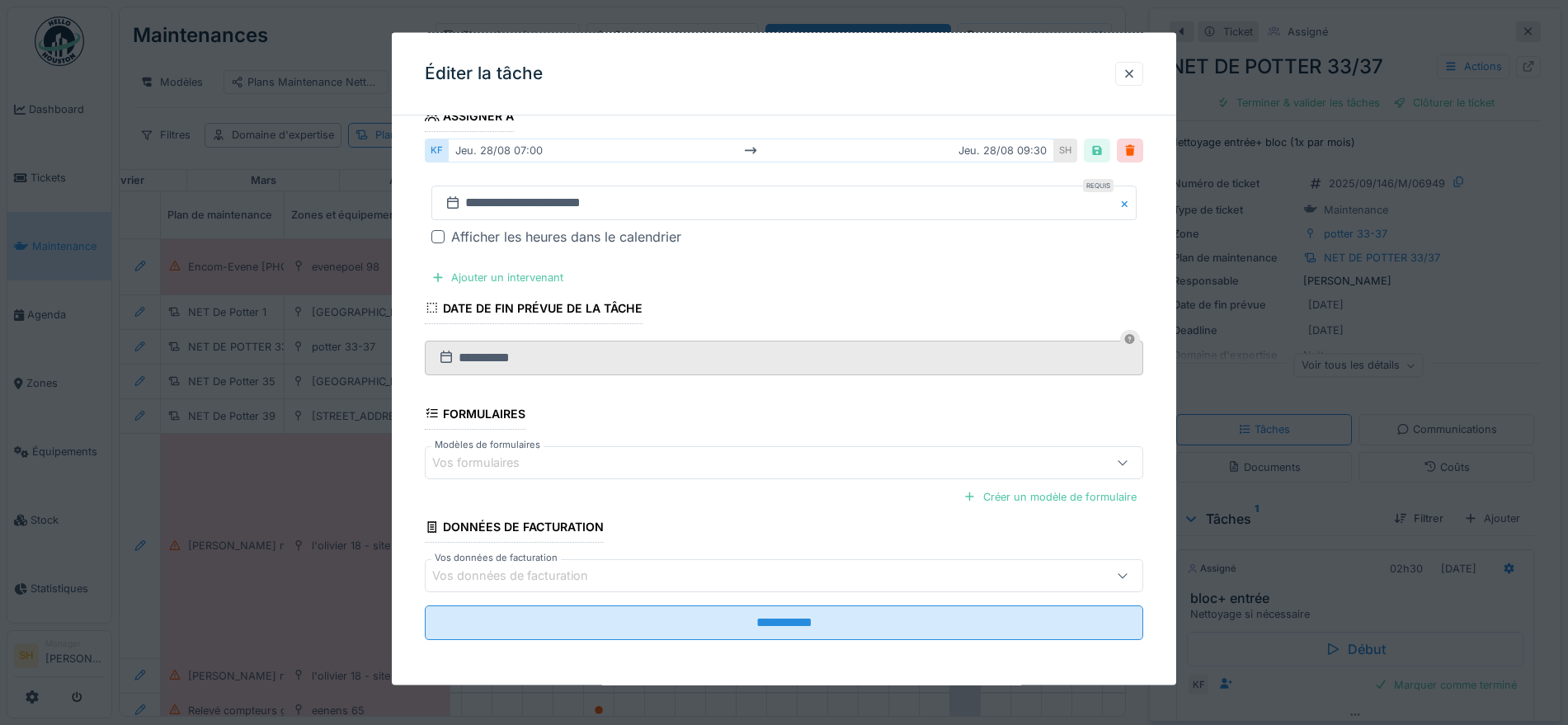
scroll to position [292, 0]
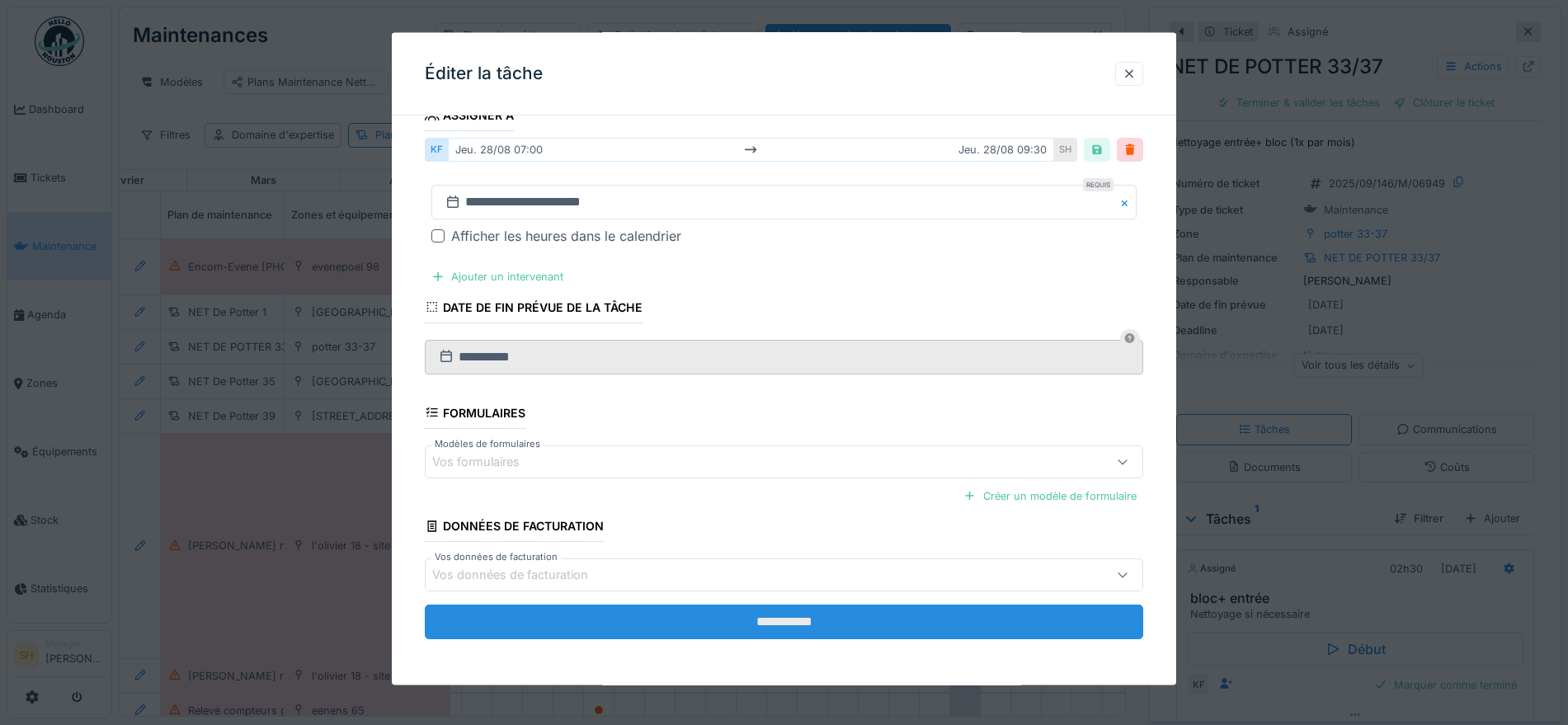
click at [746, 621] on input "**********" at bounding box center [784, 622] width 718 height 35
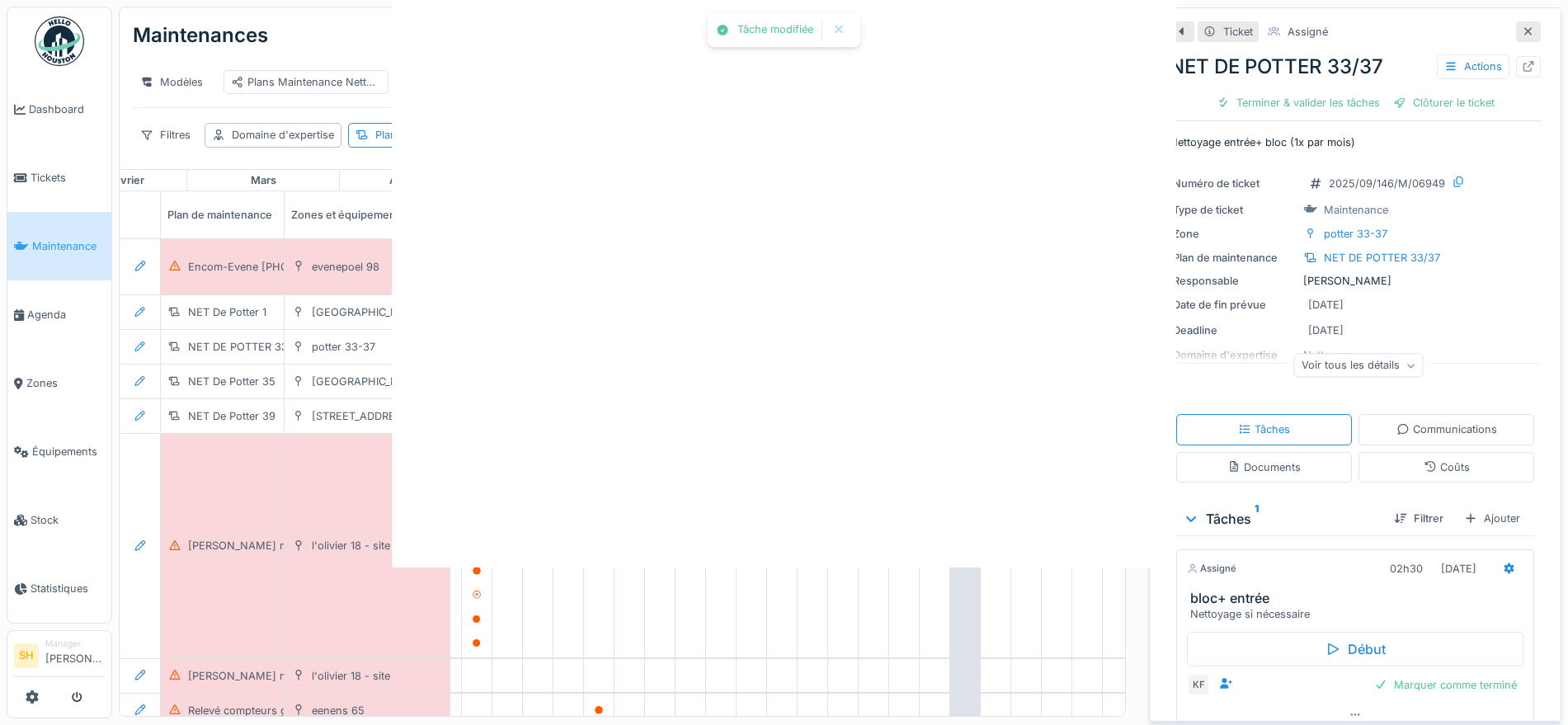
scroll to position [0, 0]
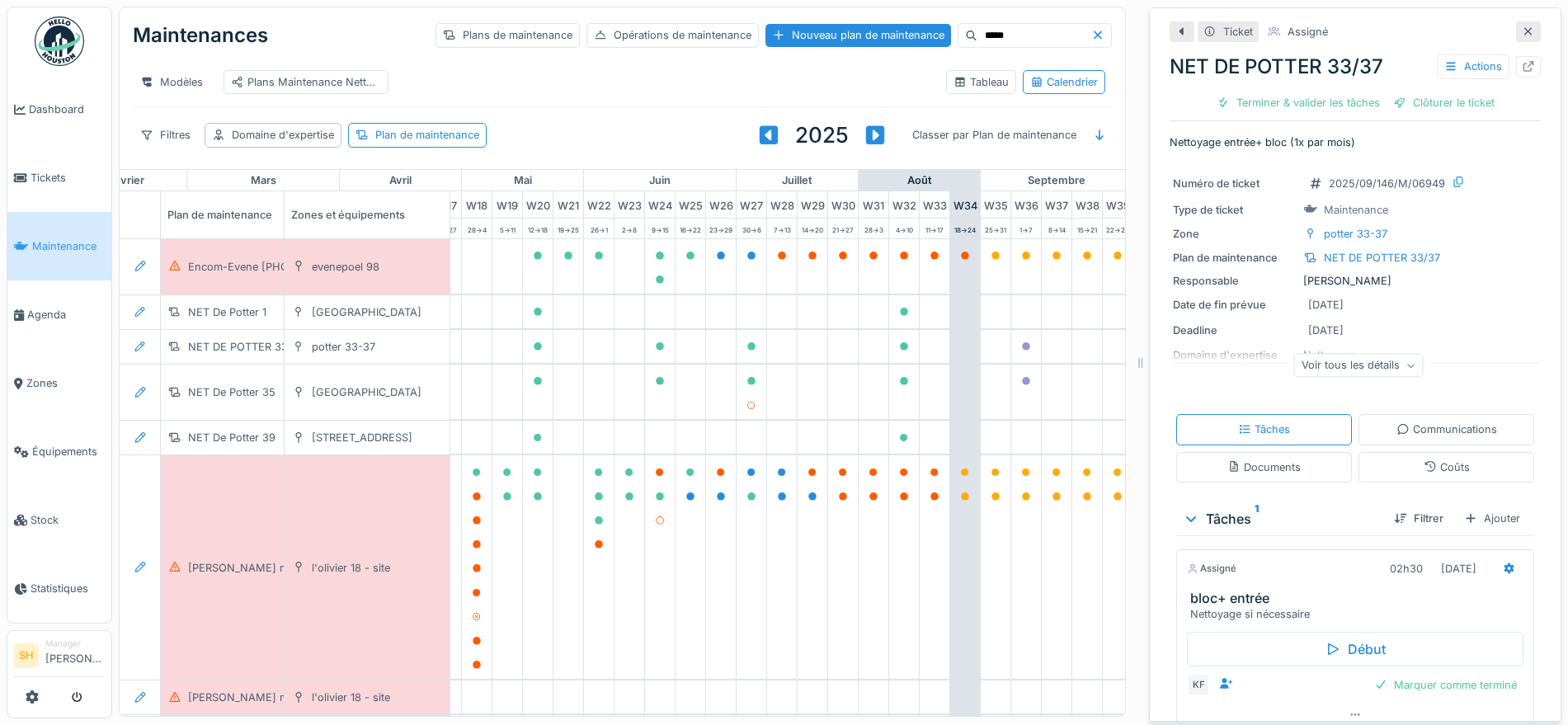
click at [1522, 27] on icon at bounding box center [1528, 32] width 13 height 11
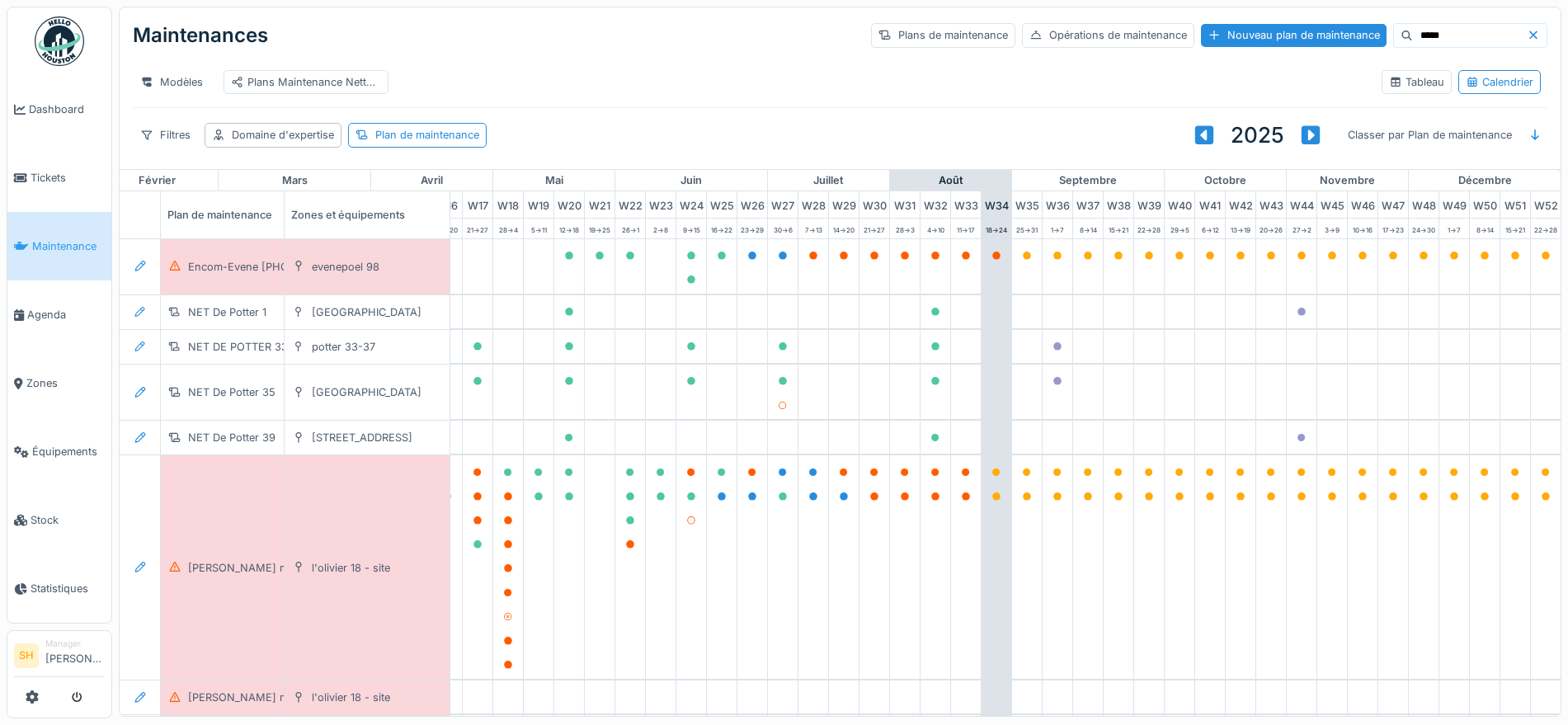
click at [1413, 38] on input "*****" at bounding box center [1470, 35] width 114 height 23
drag, startPoint x: 1409, startPoint y: 37, endPoint x: 1308, endPoint y: 50, distance: 101.8
click at [1308, 50] on div "Maintenances Plans de maintenance Opérations de maintenance Nouveau plan de mai…" at bounding box center [840, 35] width 1415 height 43
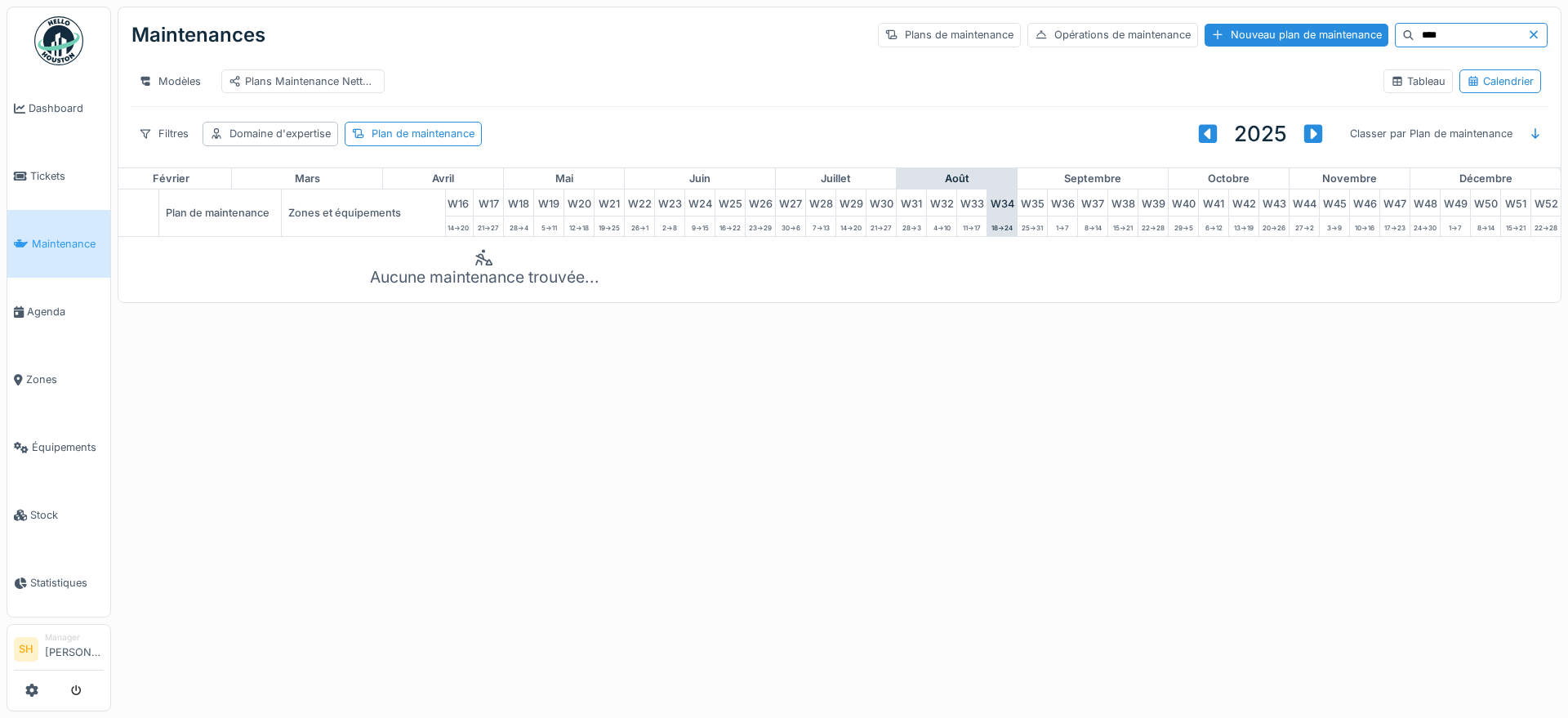
type input "****"
click at [1527, 29] on icon at bounding box center [1533, 35] width 13 height 10
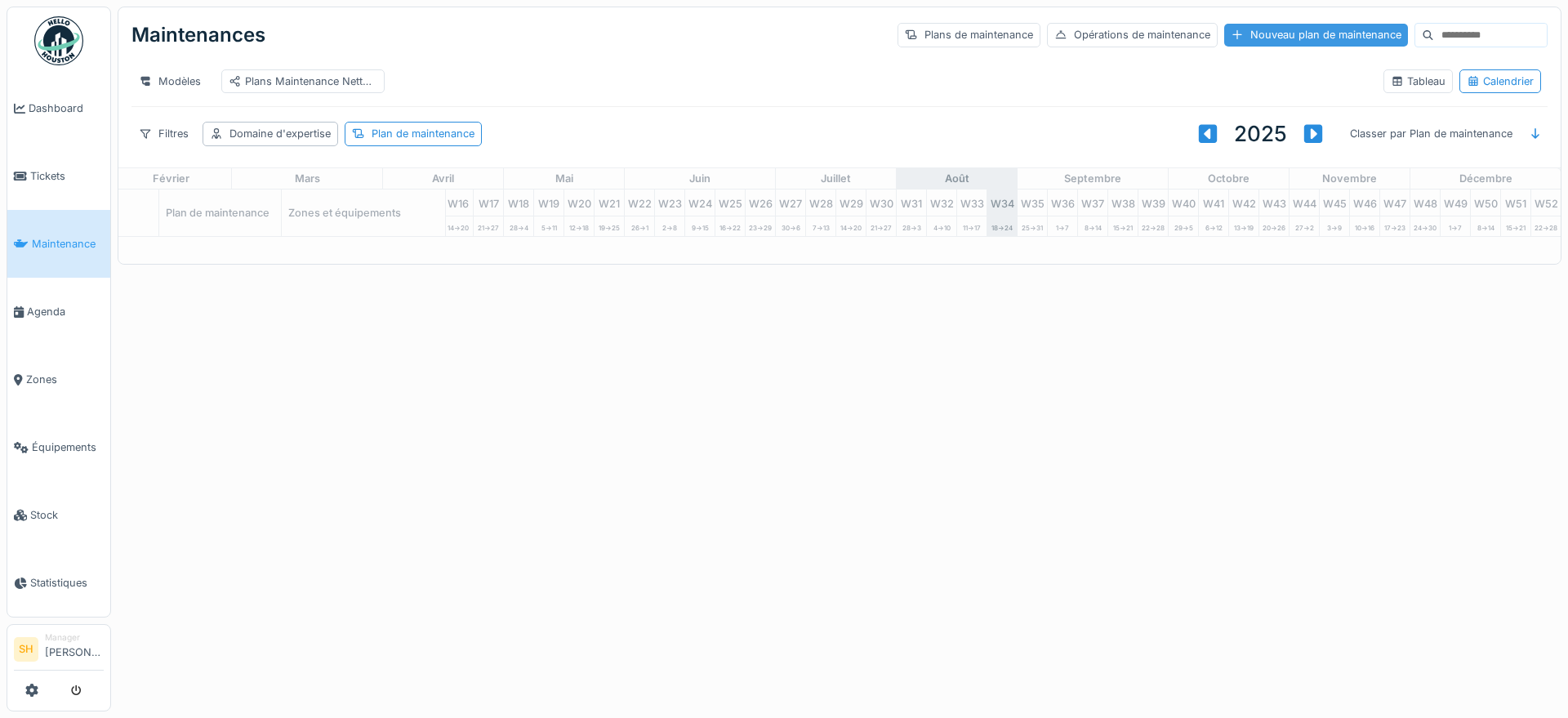
click at [1289, 34] on div "Nouveau plan de maintenance" at bounding box center [1316, 34] width 184 height 22
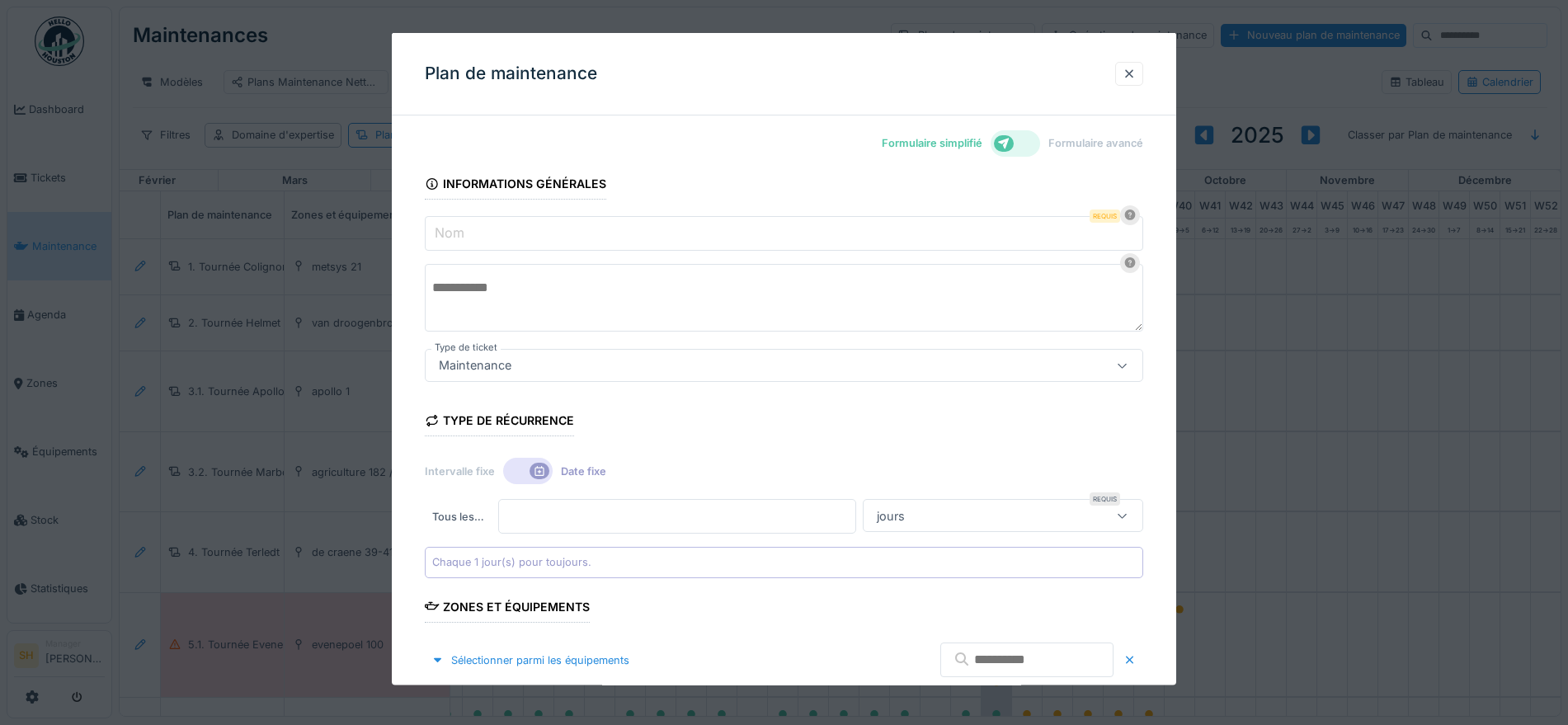
click at [1009, 141] on icon at bounding box center [1003, 142] width 11 height 11
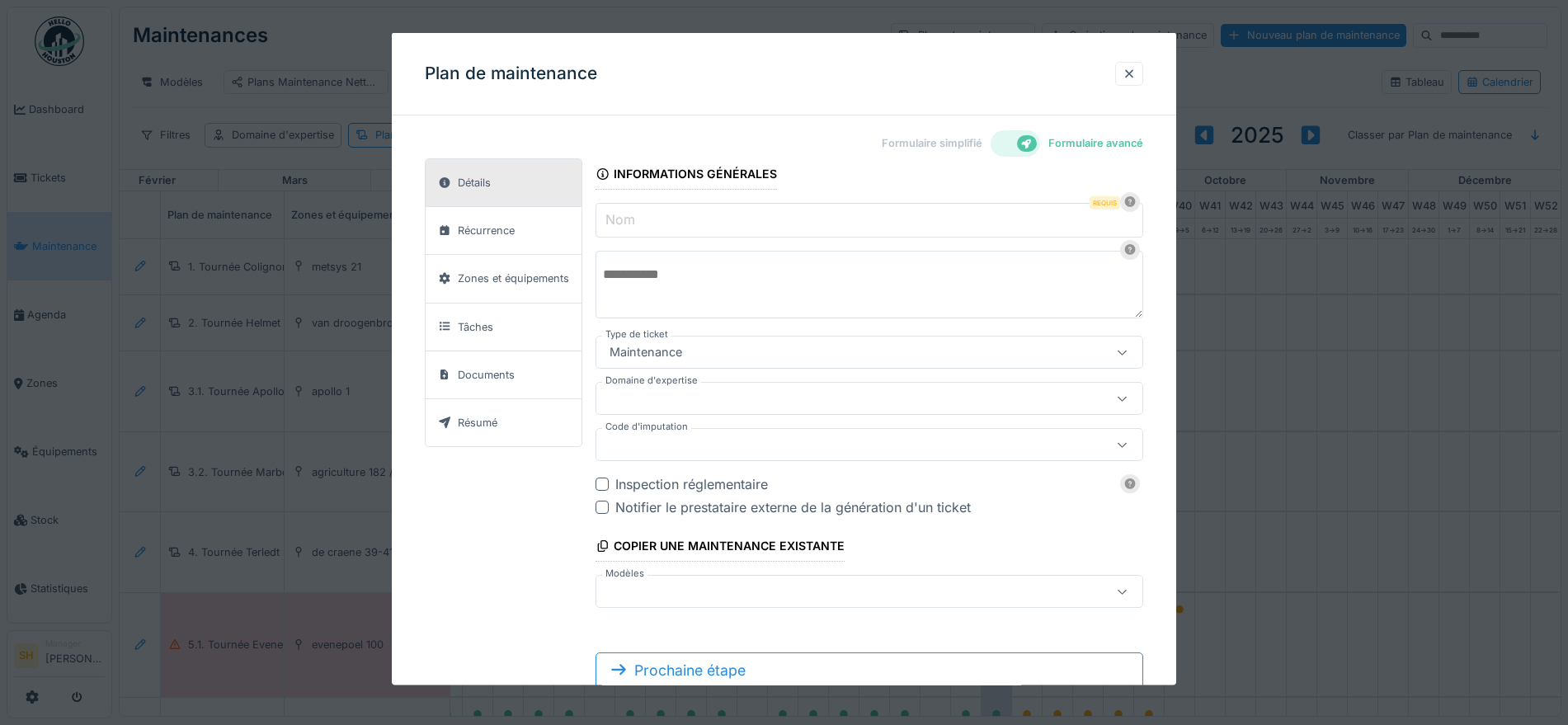
click at [696, 219] on input "Nom" at bounding box center [869, 221] width 547 height 35
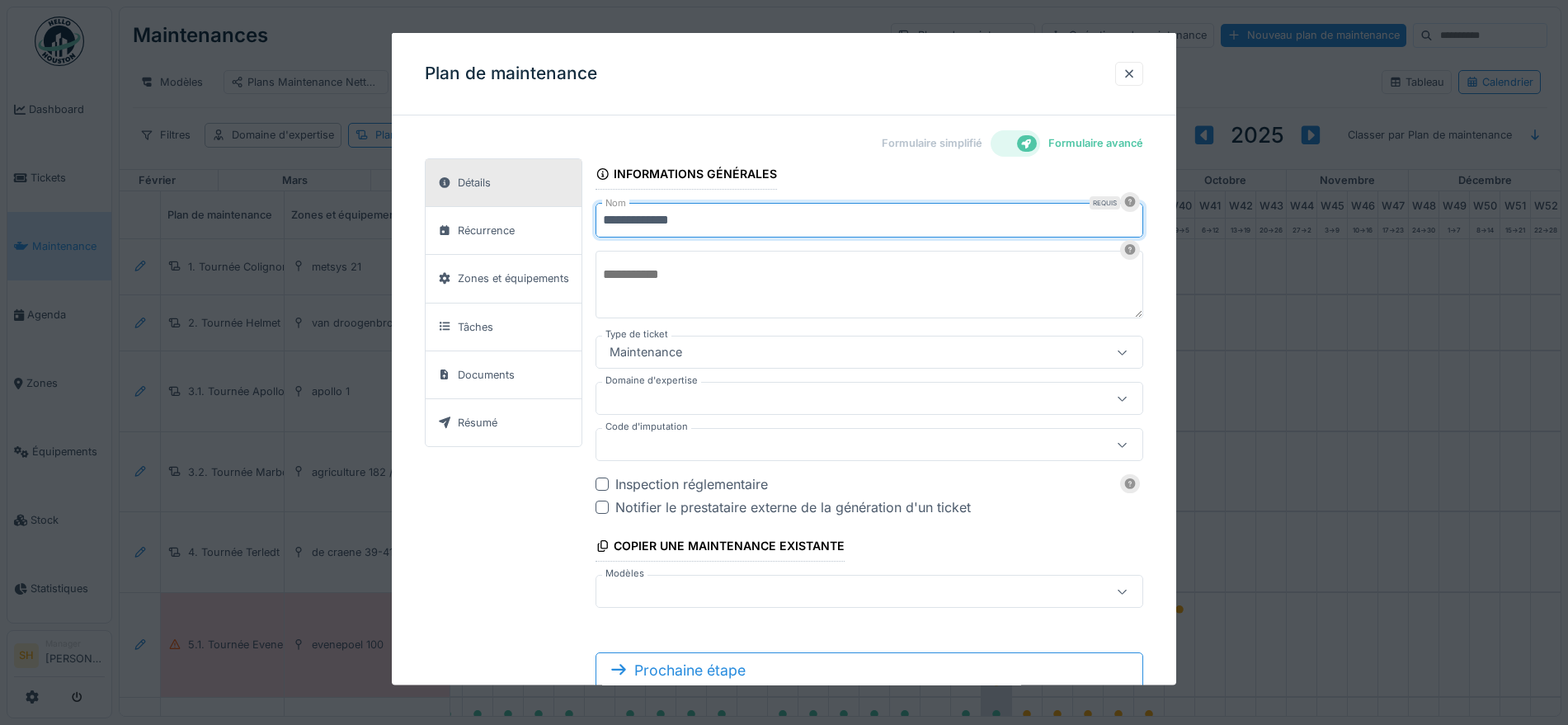
type input "**********"
click at [735, 388] on div at bounding box center [869, 398] width 547 height 33
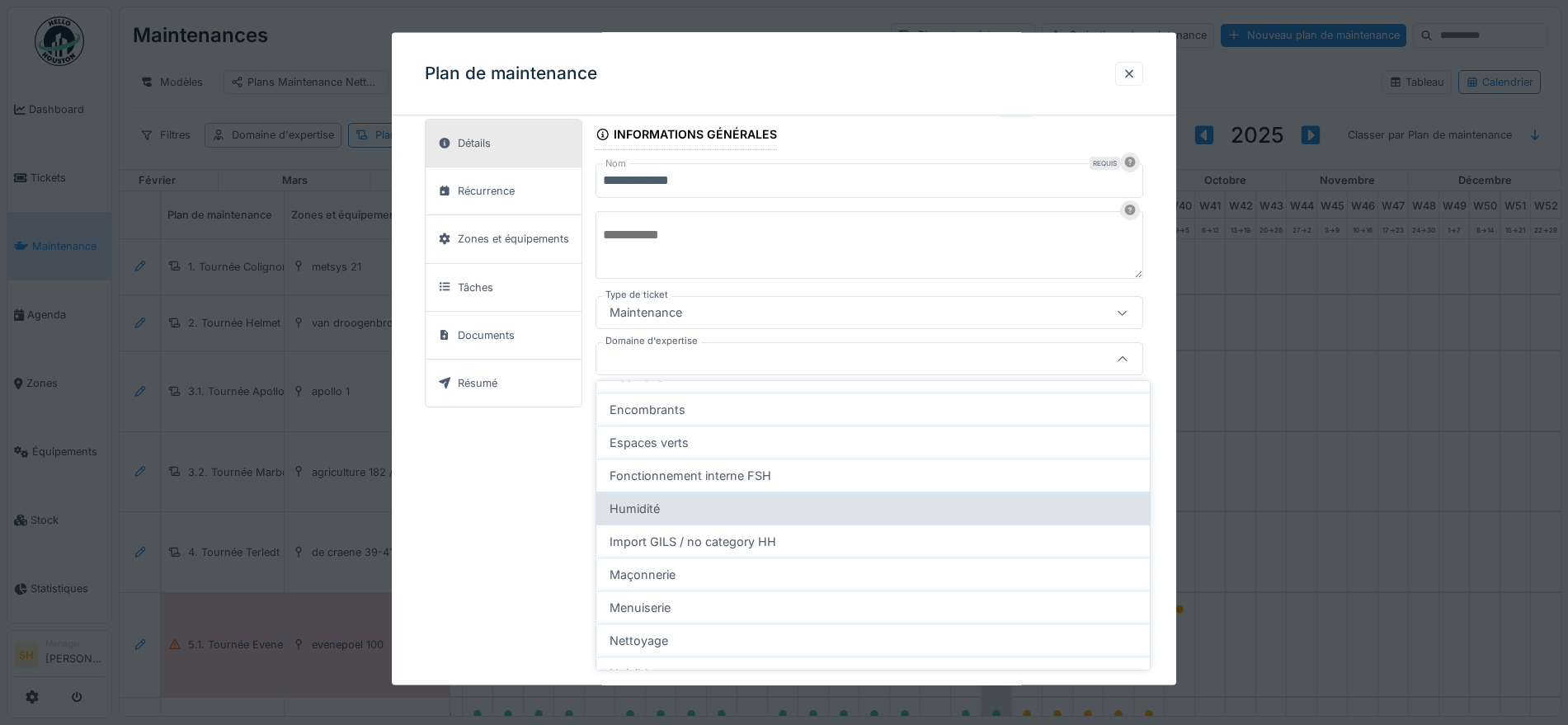
scroll to position [309, 0]
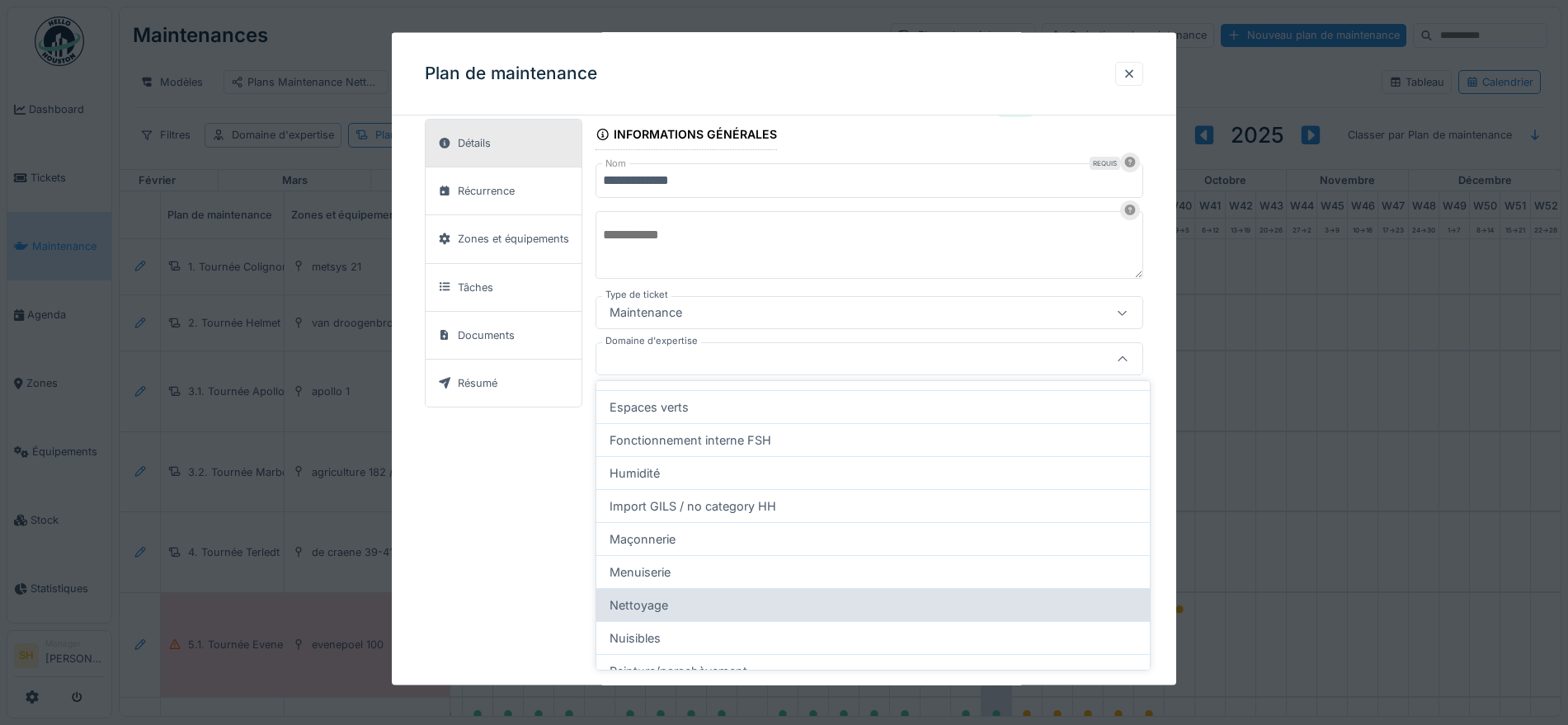
click at [708, 605] on div "Nettoyage" at bounding box center [873, 604] width 554 height 33
type input "****"
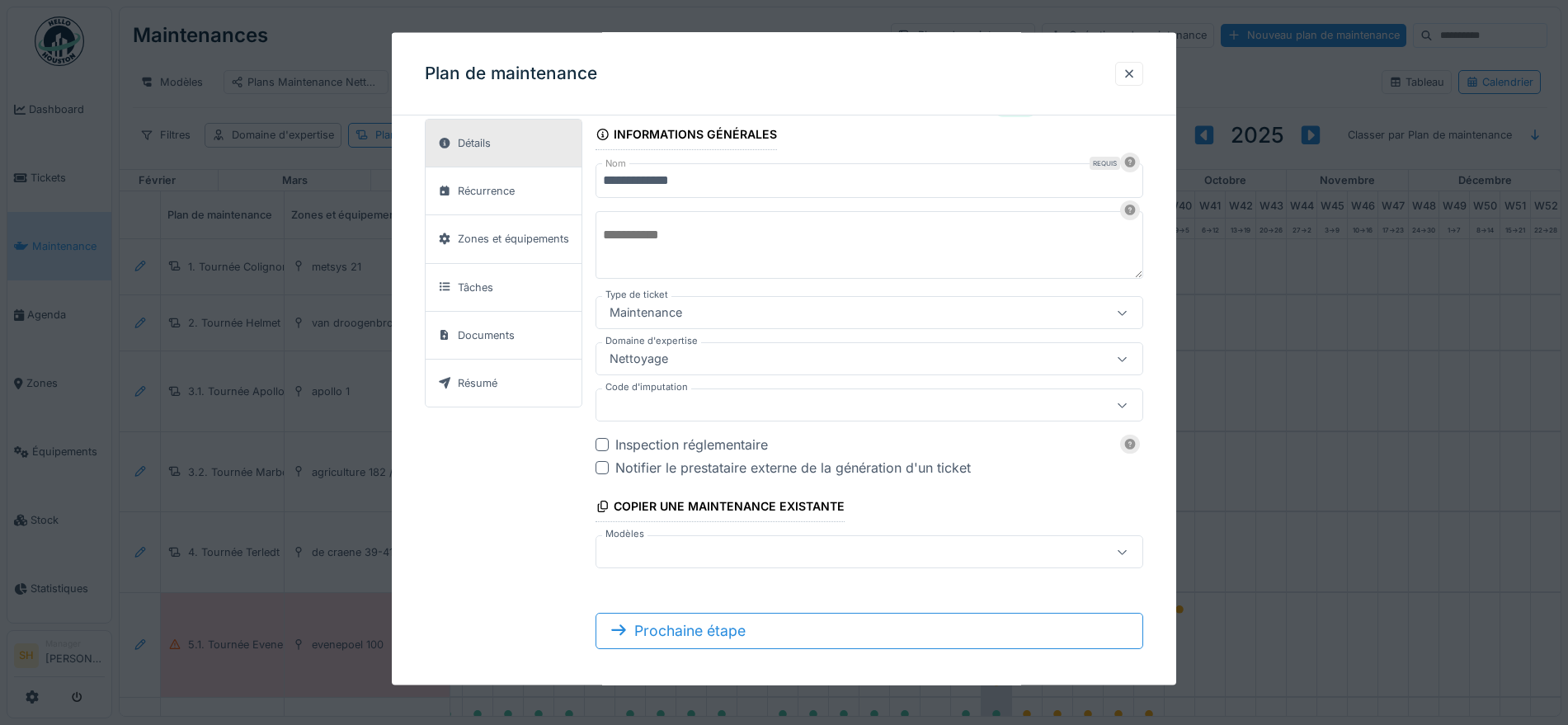
click at [889, 414] on div at bounding box center [869, 405] width 547 height 33
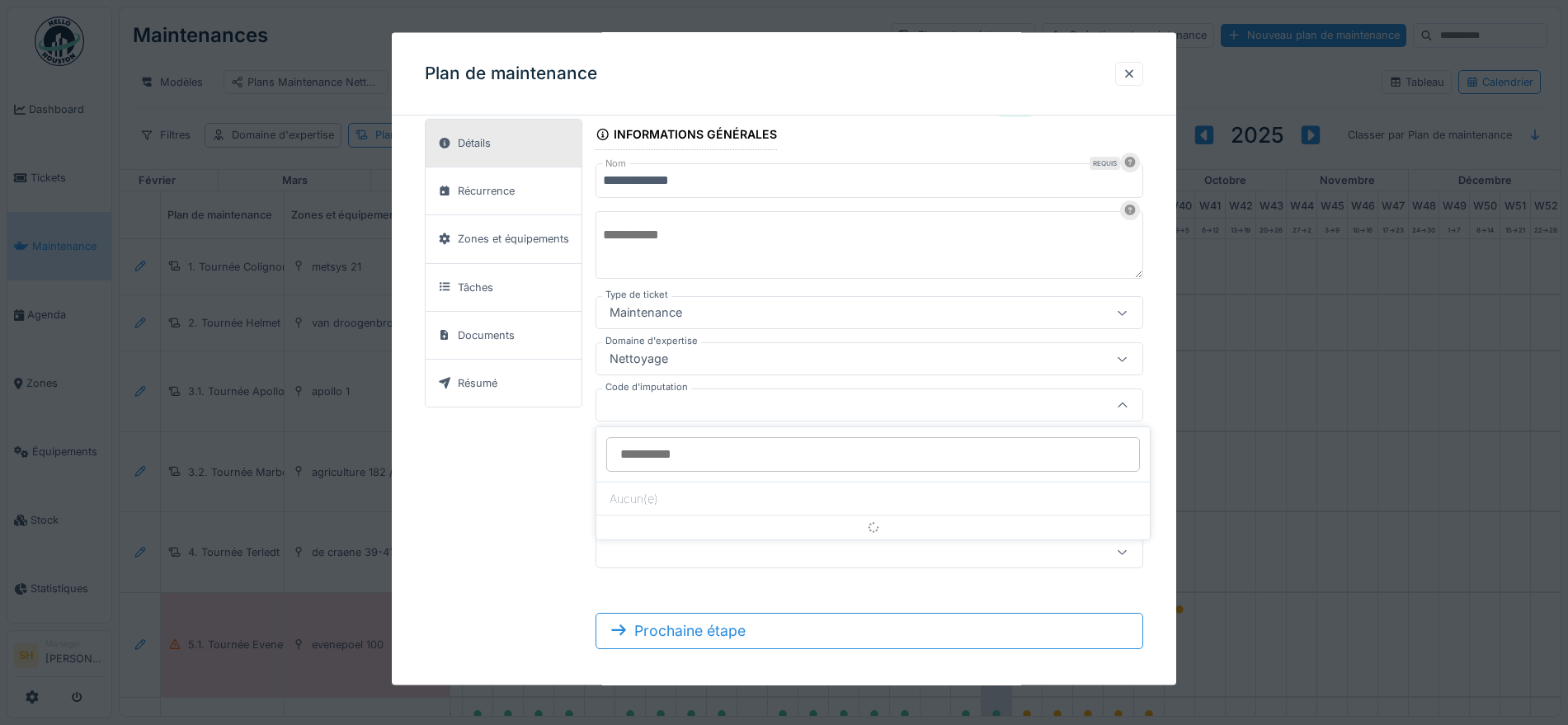
scroll to position [49, 0]
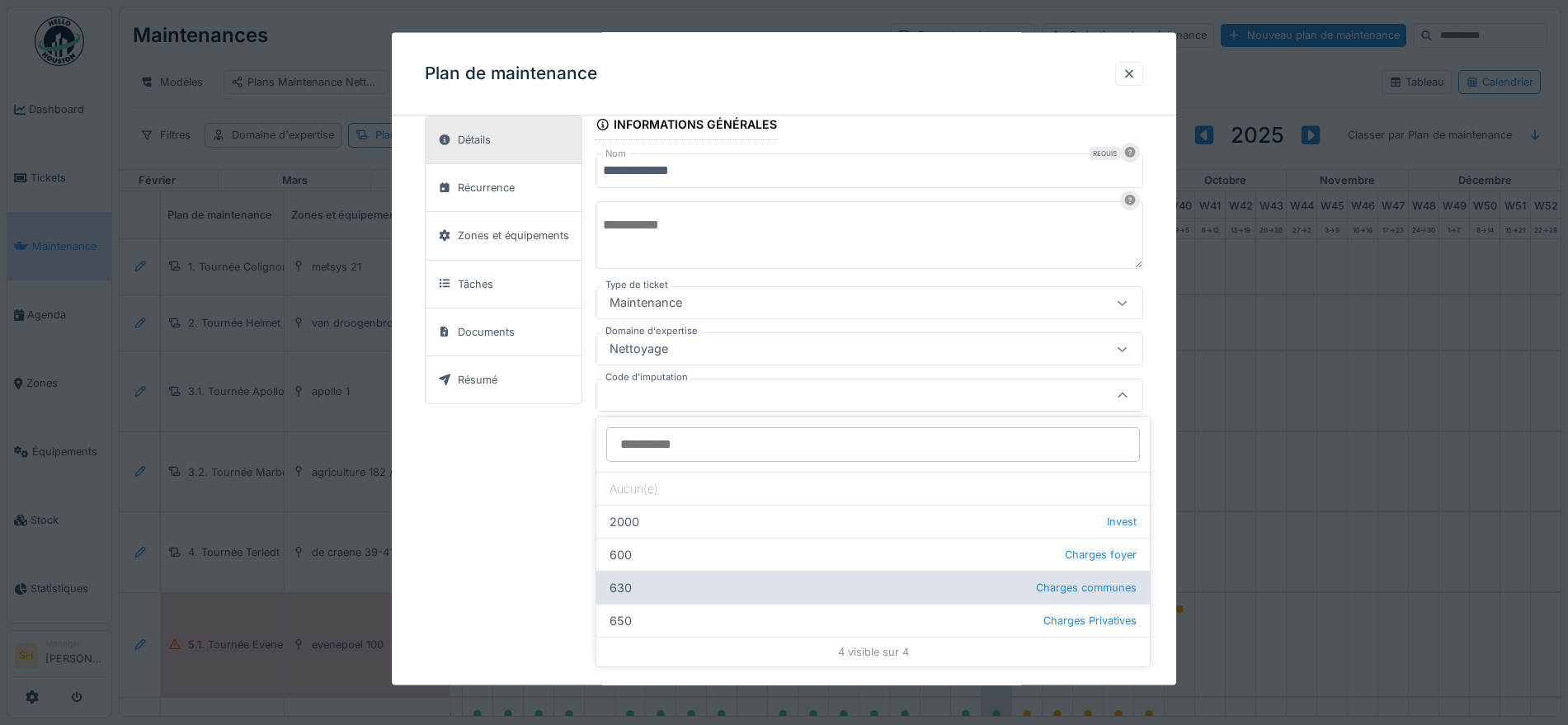
click at [707, 582] on div "630 Charges communes" at bounding box center [873, 588] width 554 height 33
type input "***"
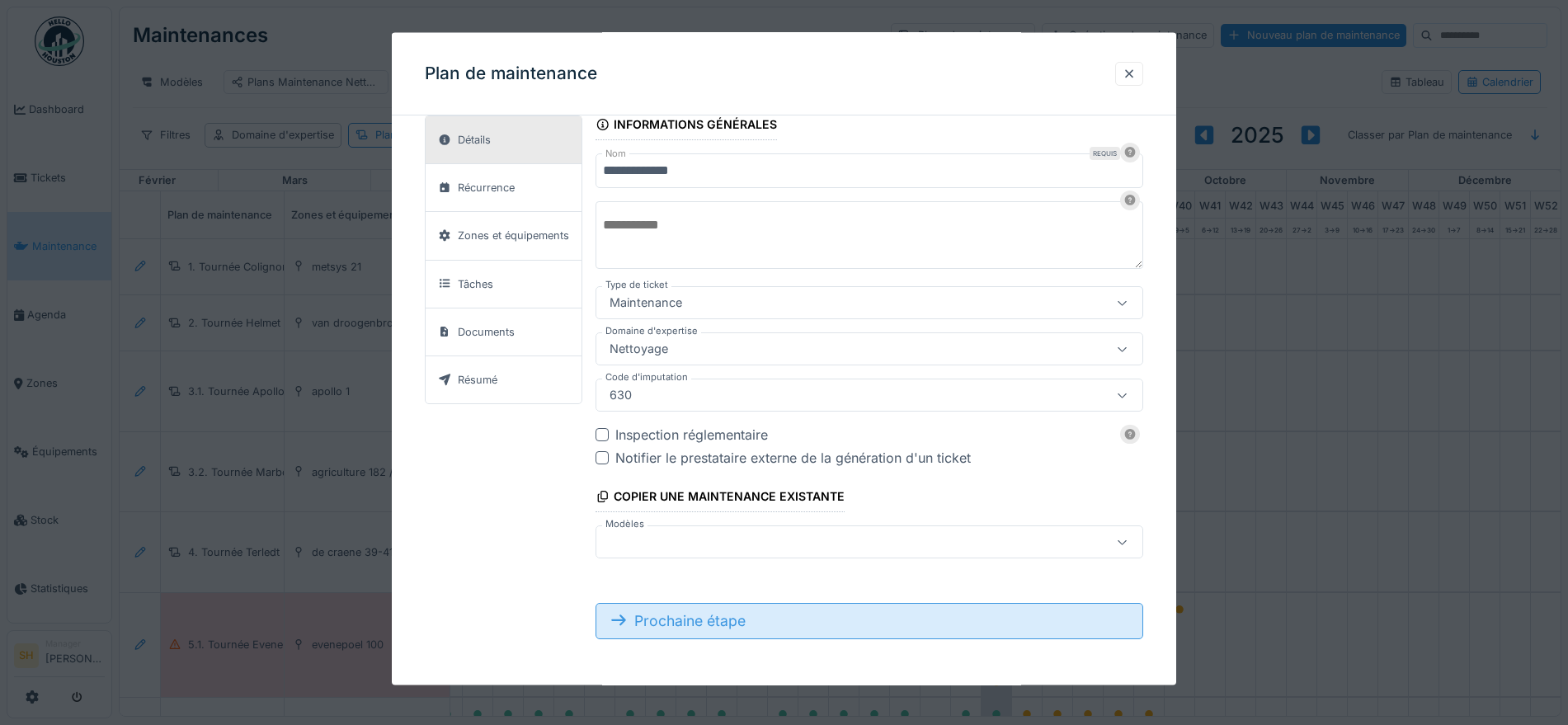
click at [713, 627] on div "Prochaine étape" at bounding box center [869, 619] width 547 height 36
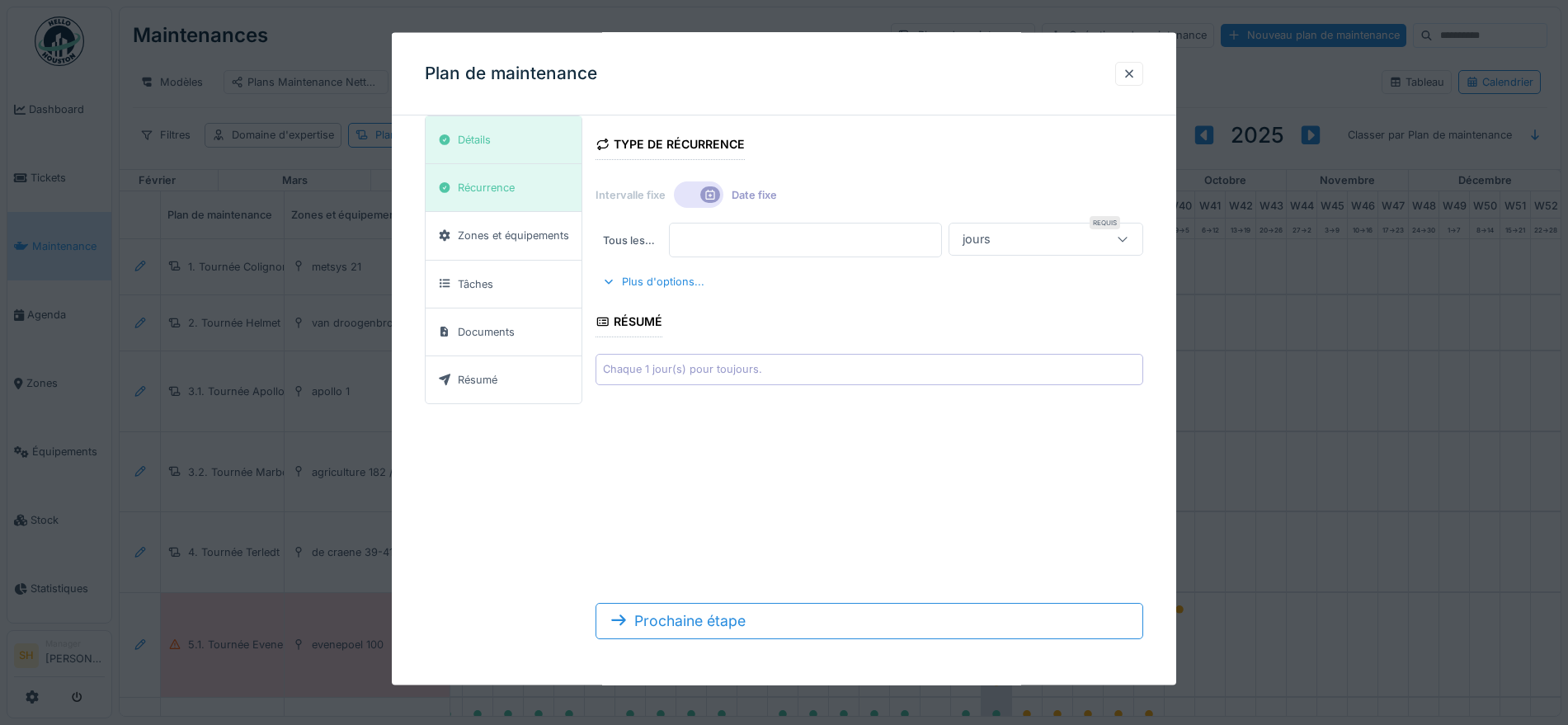
click at [690, 239] on input "*" at bounding box center [805, 240] width 272 height 35
click at [712, 187] on div at bounding box center [710, 194] width 20 height 17
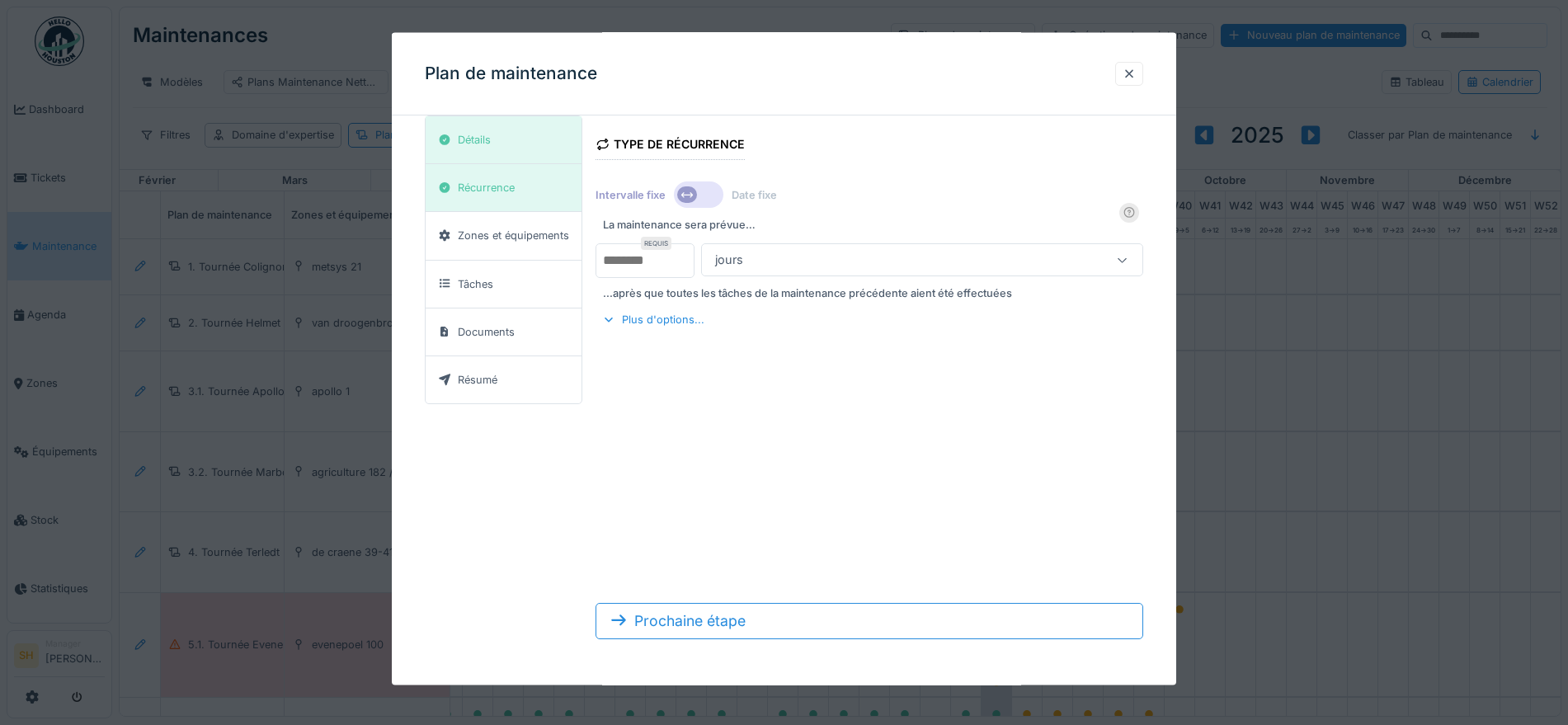
click at [1127, 260] on icon at bounding box center [1122, 259] width 13 height 11
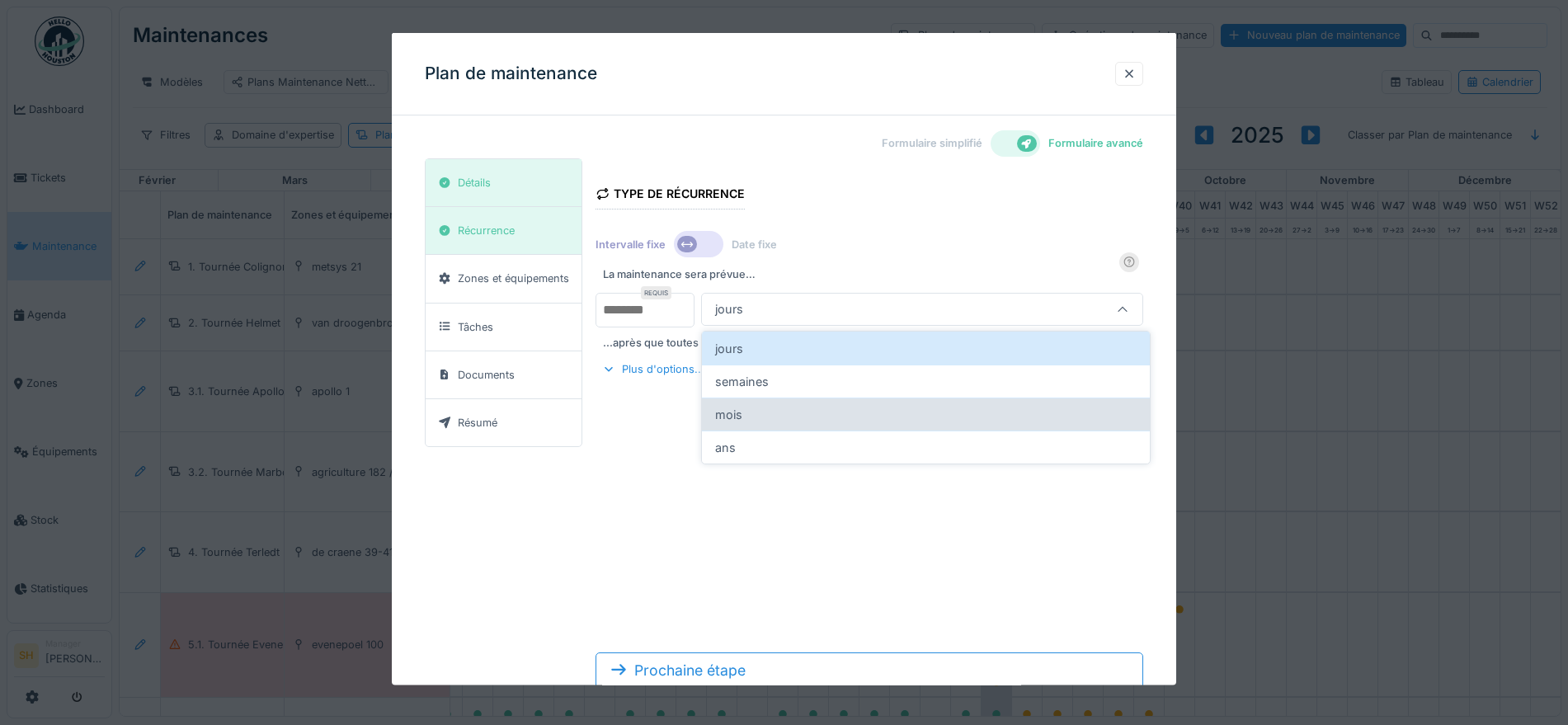
click at [812, 410] on div "mois" at bounding box center [925, 414] width 448 height 33
type input "*******"
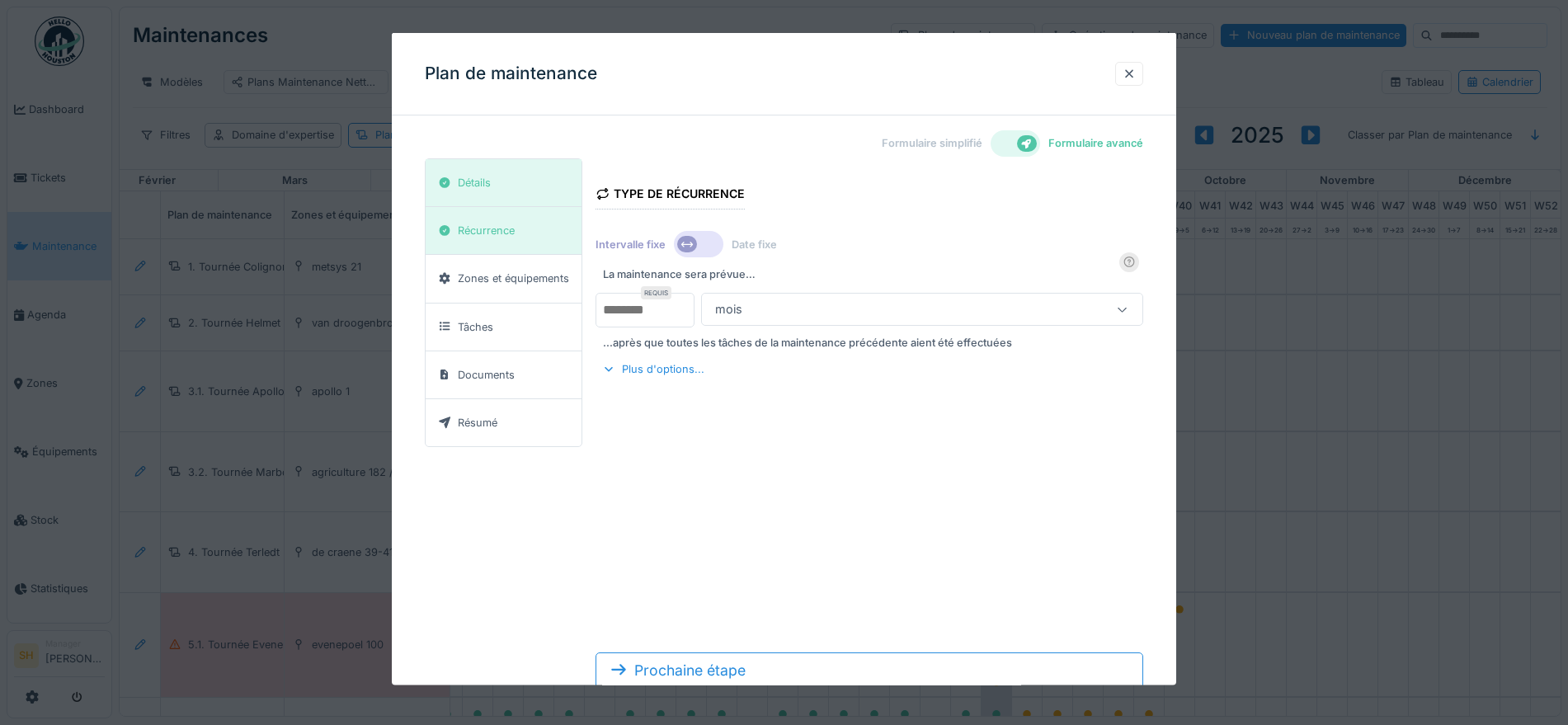
click at [632, 312] on input "*" at bounding box center [645, 310] width 99 height 35
type input "*"
click at [881, 457] on form "Type de récurrence Intervalle fixe Date fixe La maintenance sera prévue… Requis…" at bounding box center [869, 430] width 547 height 543
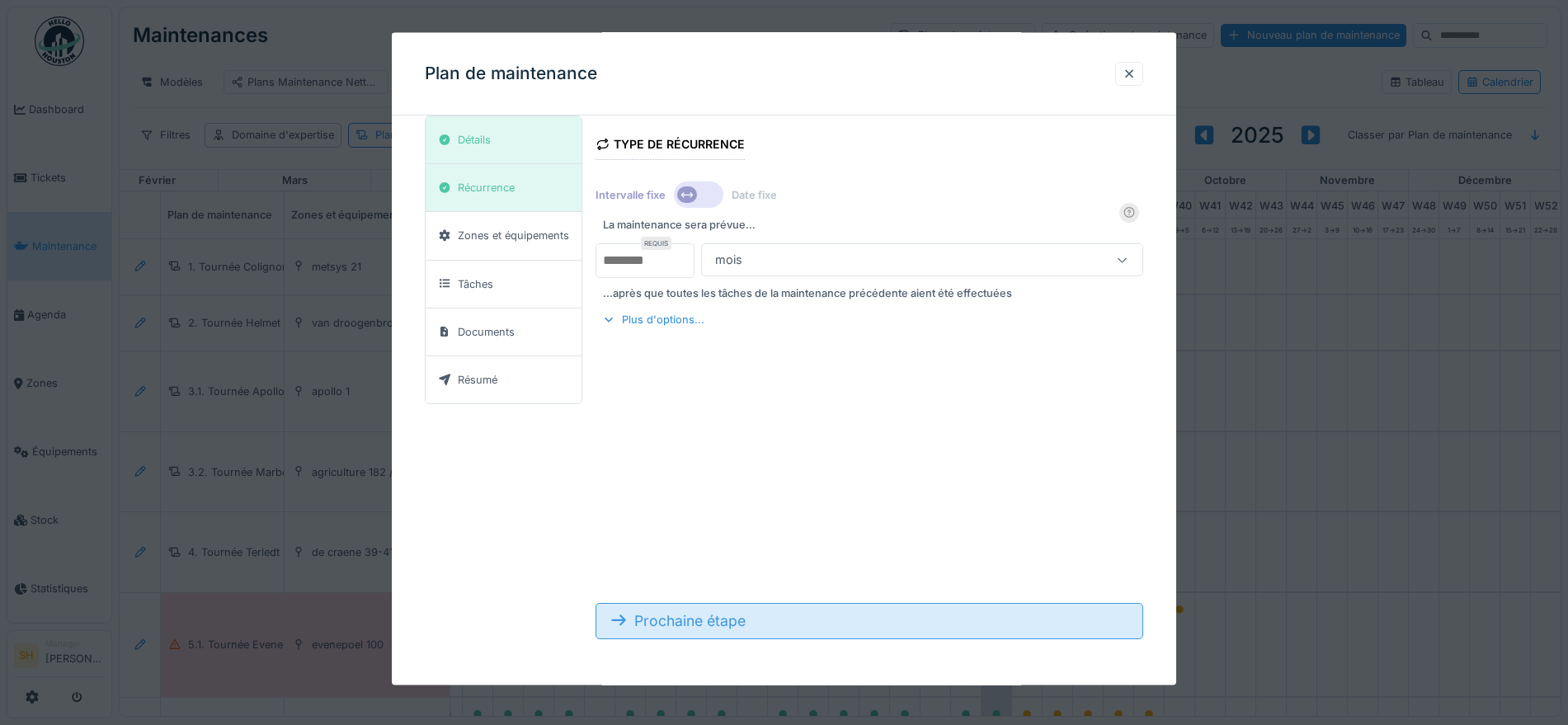
click at [788, 630] on div "Prochaine étape" at bounding box center [869, 619] width 547 height 36
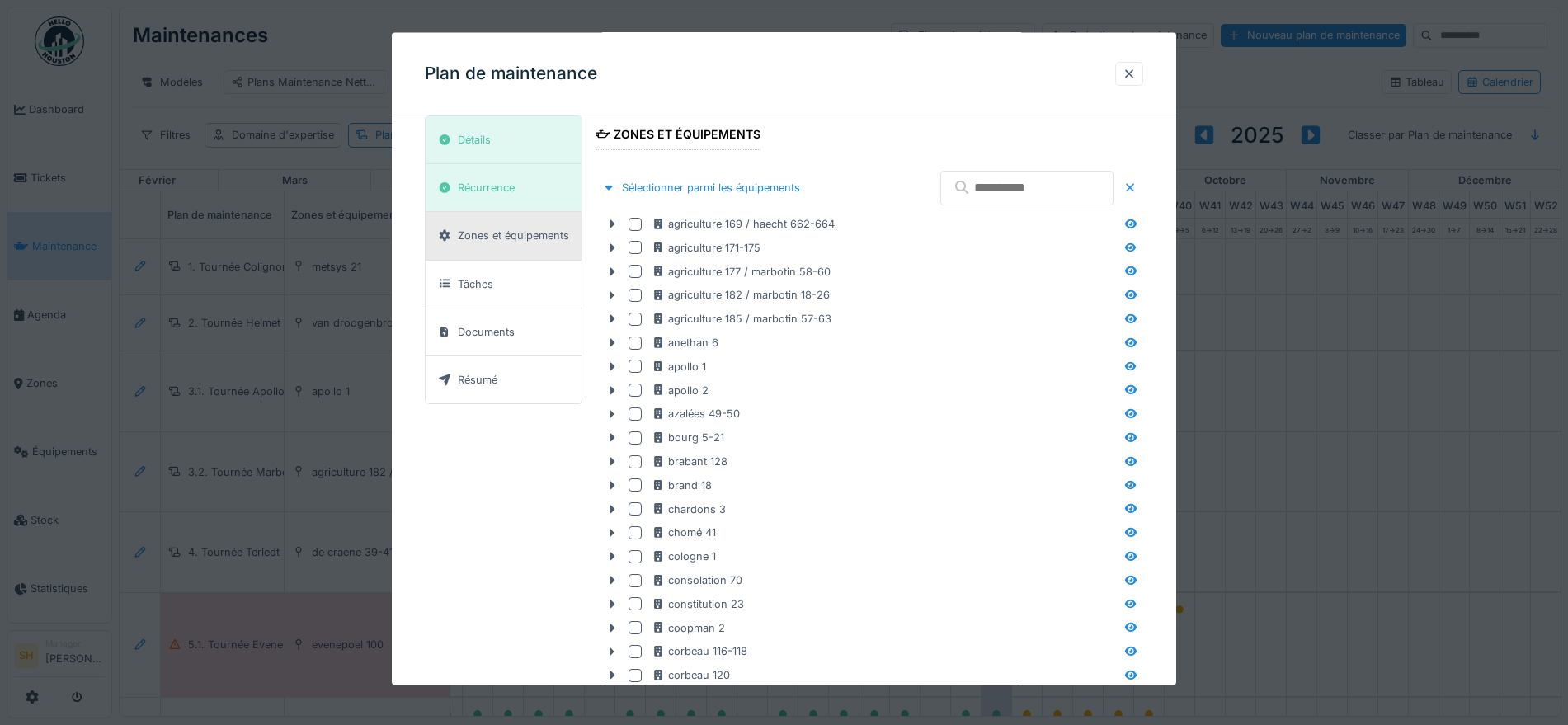
click at [943, 187] on input "text" at bounding box center [1027, 187] width 173 height 35
click at [610, 341] on icon at bounding box center [611, 342] width 13 height 11
click at [646, 389] on div at bounding box center [645, 388] width 13 height 13
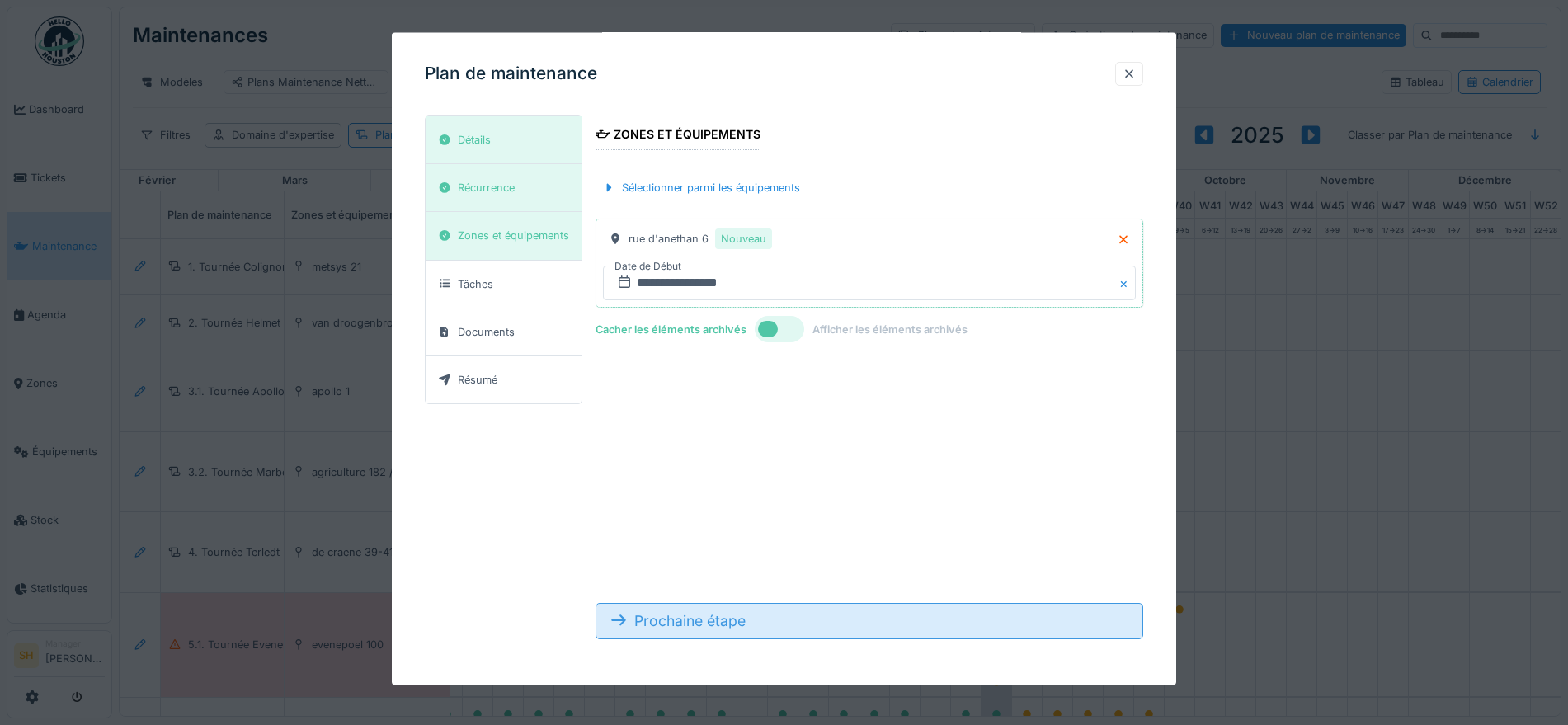
click at [771, 618] on div "Prochaine étape" at bounding box center [869, 619] width 547 height 36
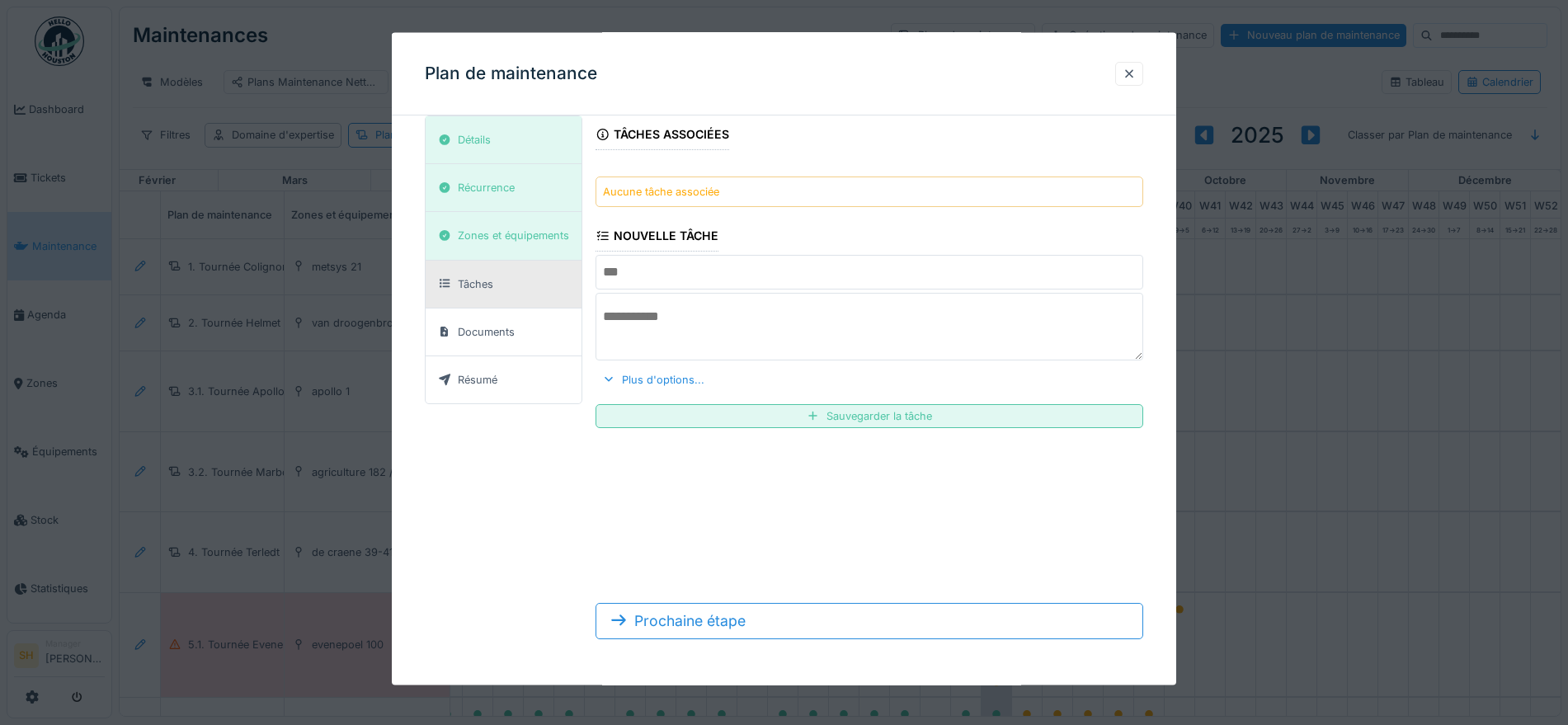
click at [639, 275] on input "text" at bounding box center [869, 272] width 547 height 35
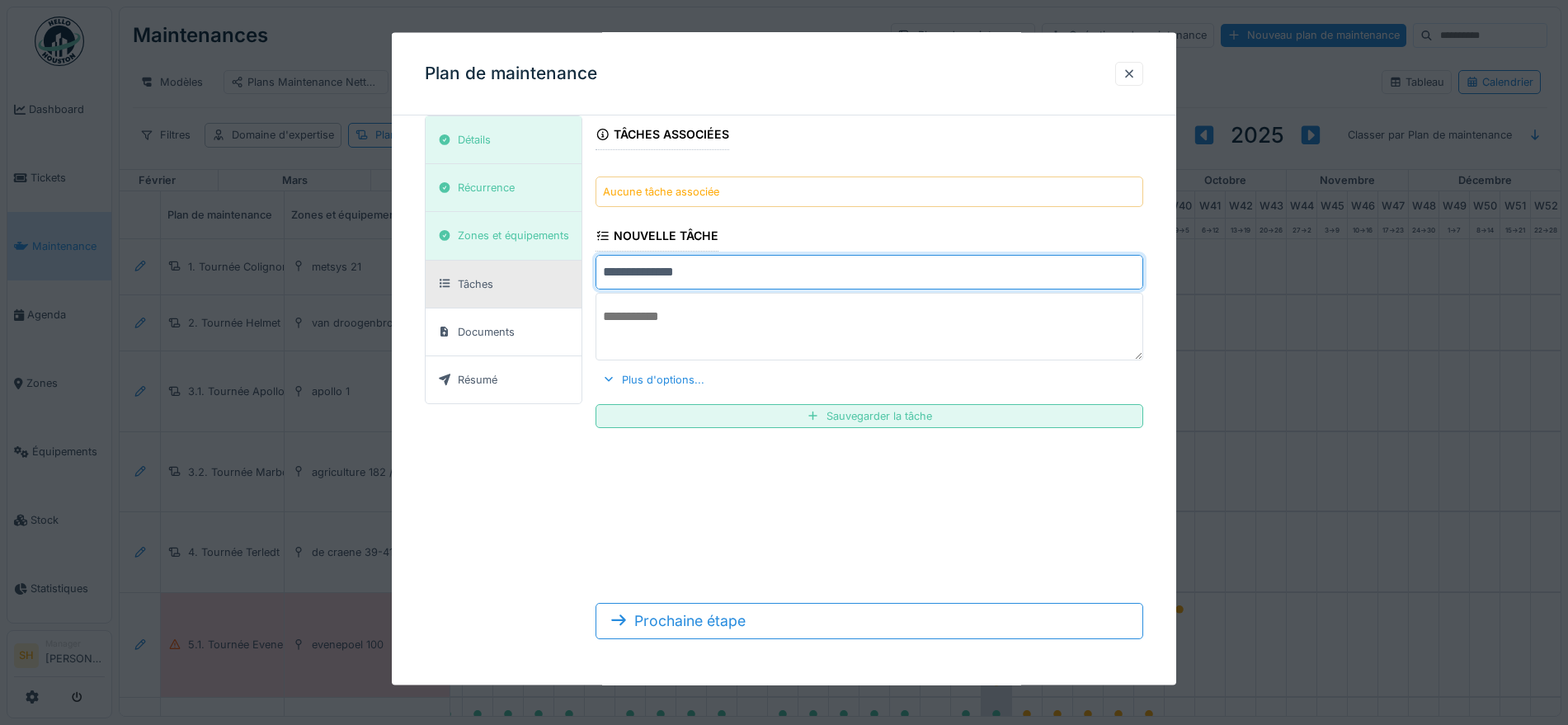
type input "**********"
click at [776, 326] on textarea at bounding box center [869, 326] width 547 height 67
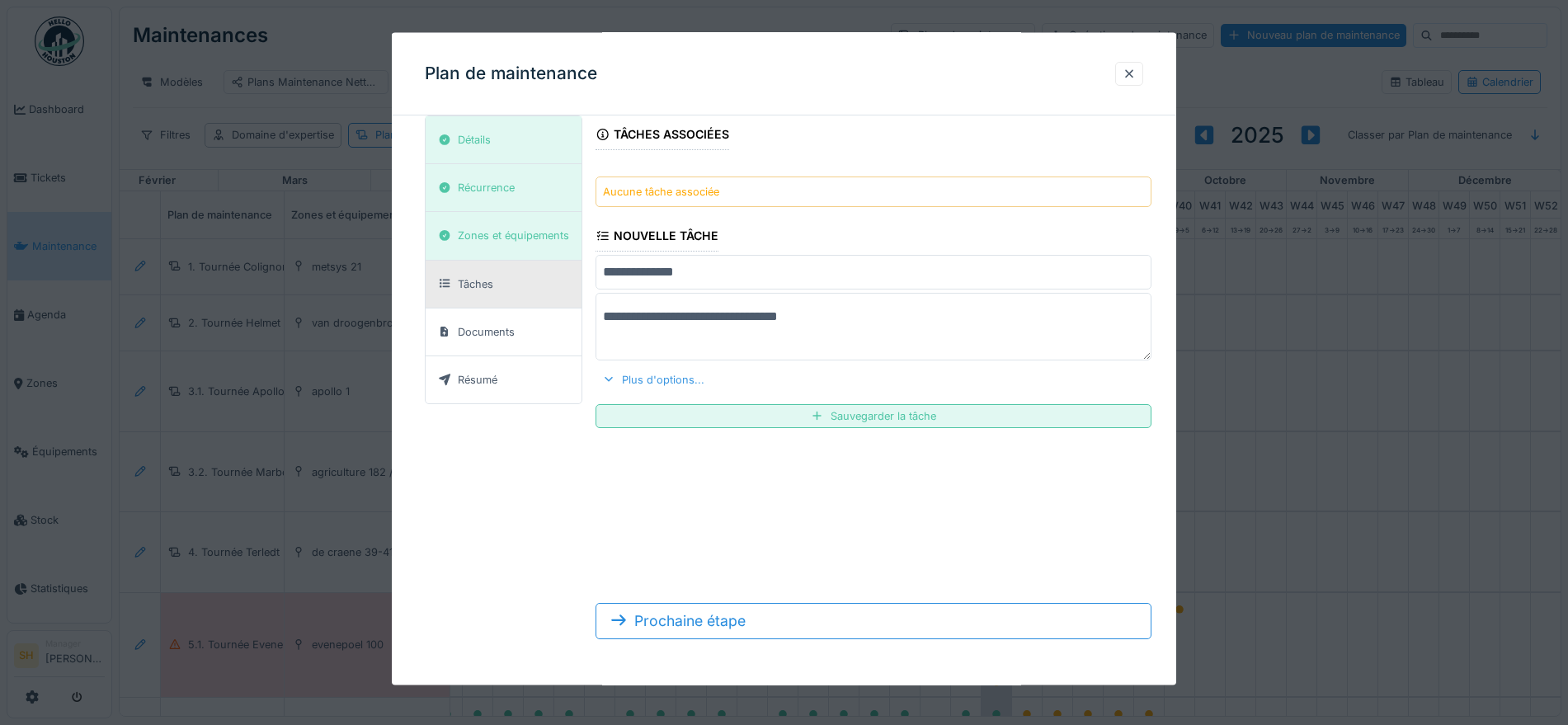
type textarea "**********"
click at [657, 376] on div "Plus d'options..." at bounding box center [653, 378] width 116 height 22
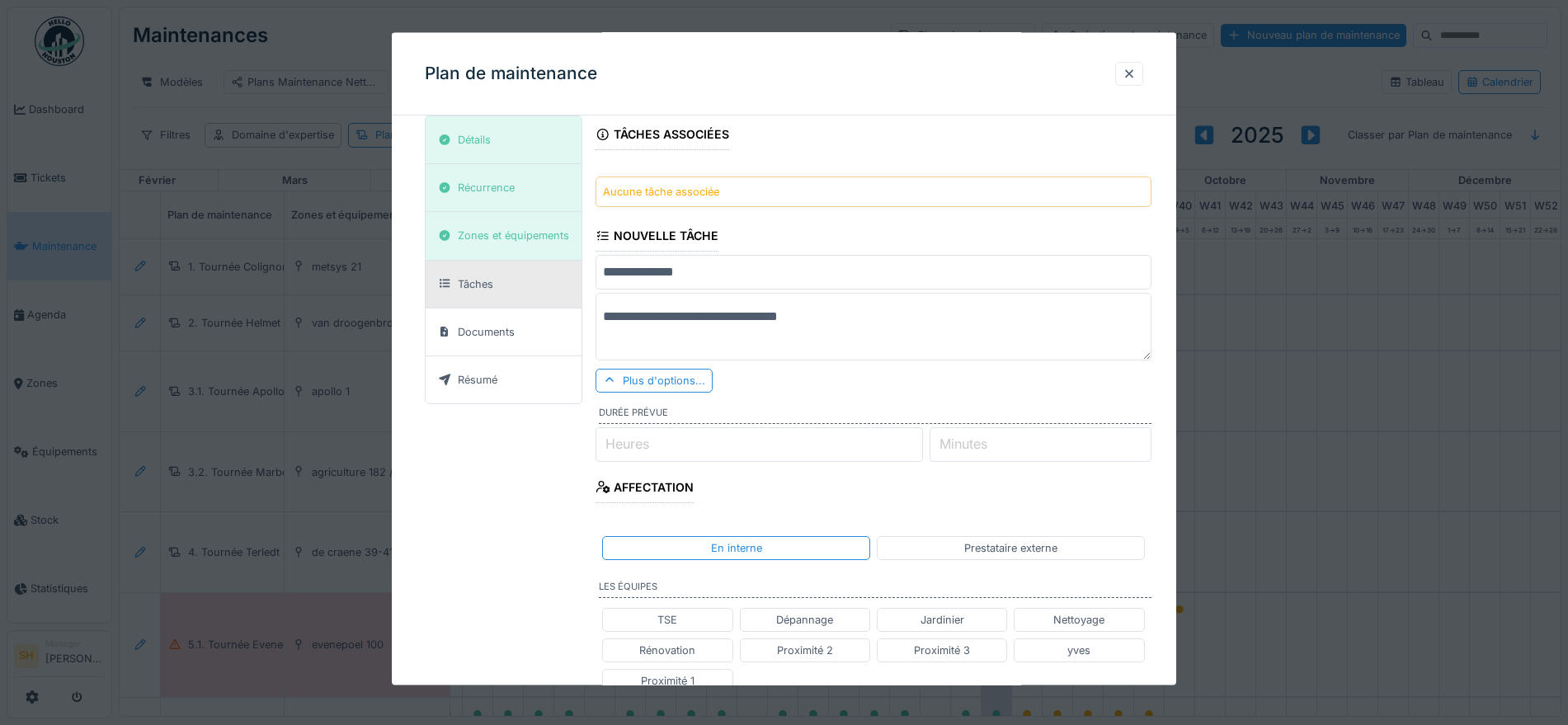
click at [667, 440] on input "Heures" at bounding box center [759, 444] width 328 height 35
type input "*"
type input "**"
click at [700, 492] on div "**********" at bounding box center [873, 560] width 555 height 904
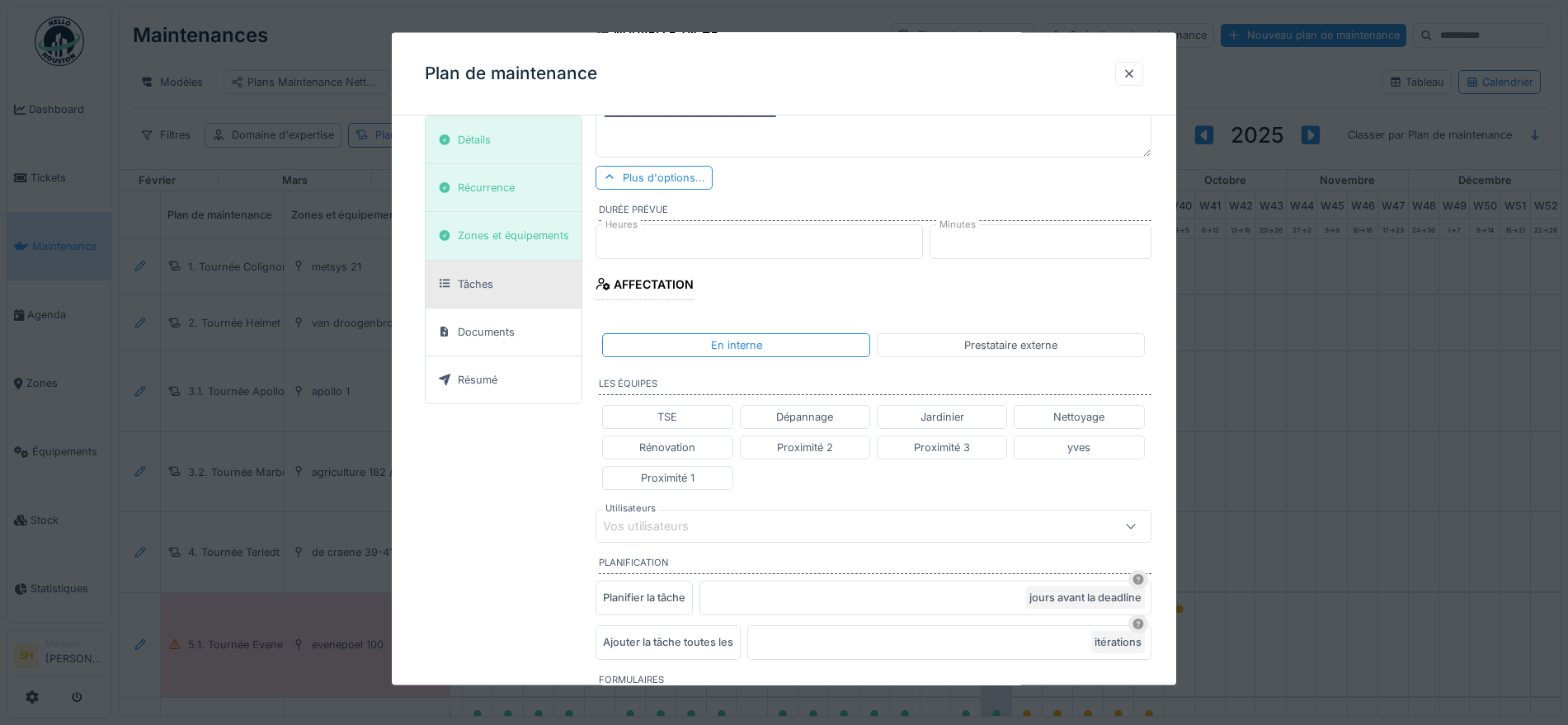
scroll to position [256, 0]
click at [667, 526] on div "Vos utilisateurs" at bounding box center [657, 523] width 109 height 18
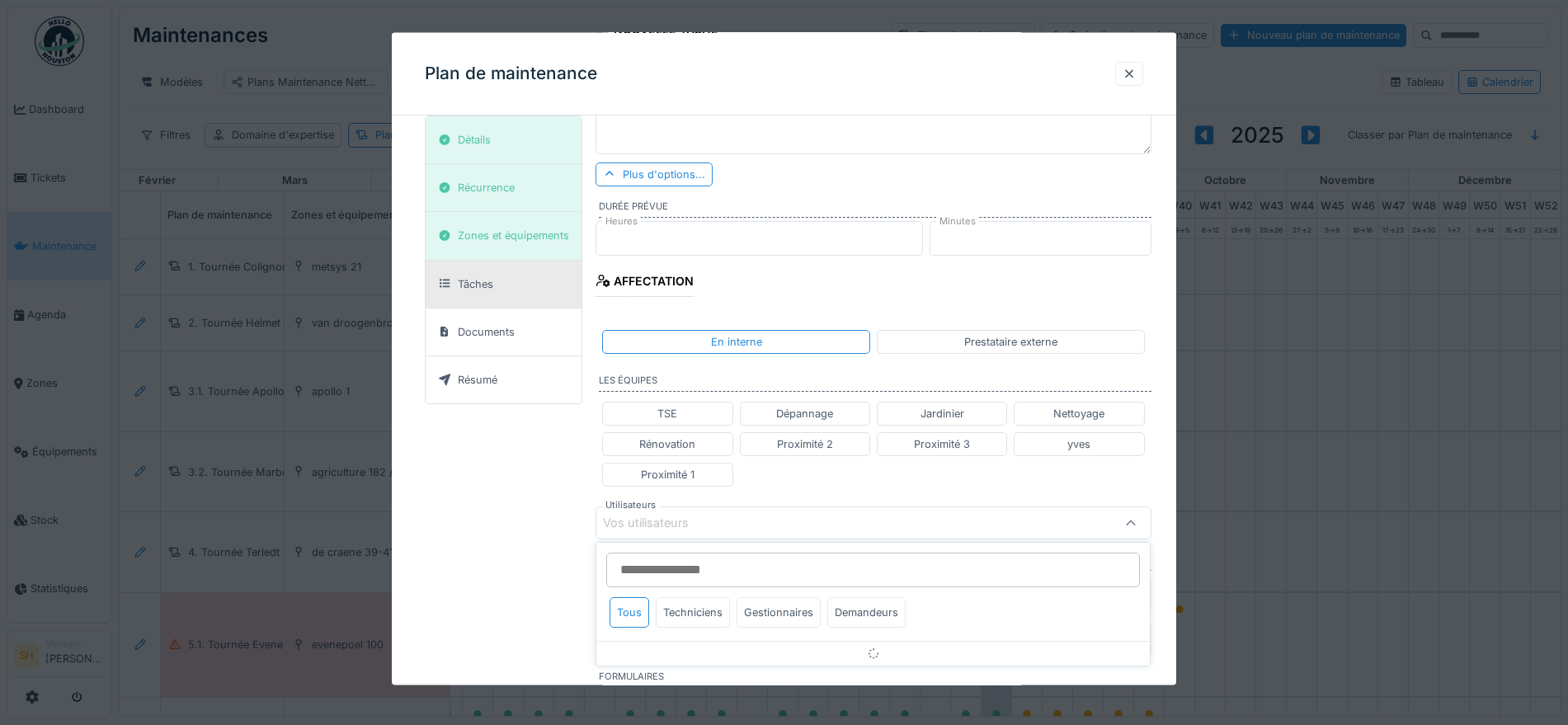
scroll to position [419, 0]
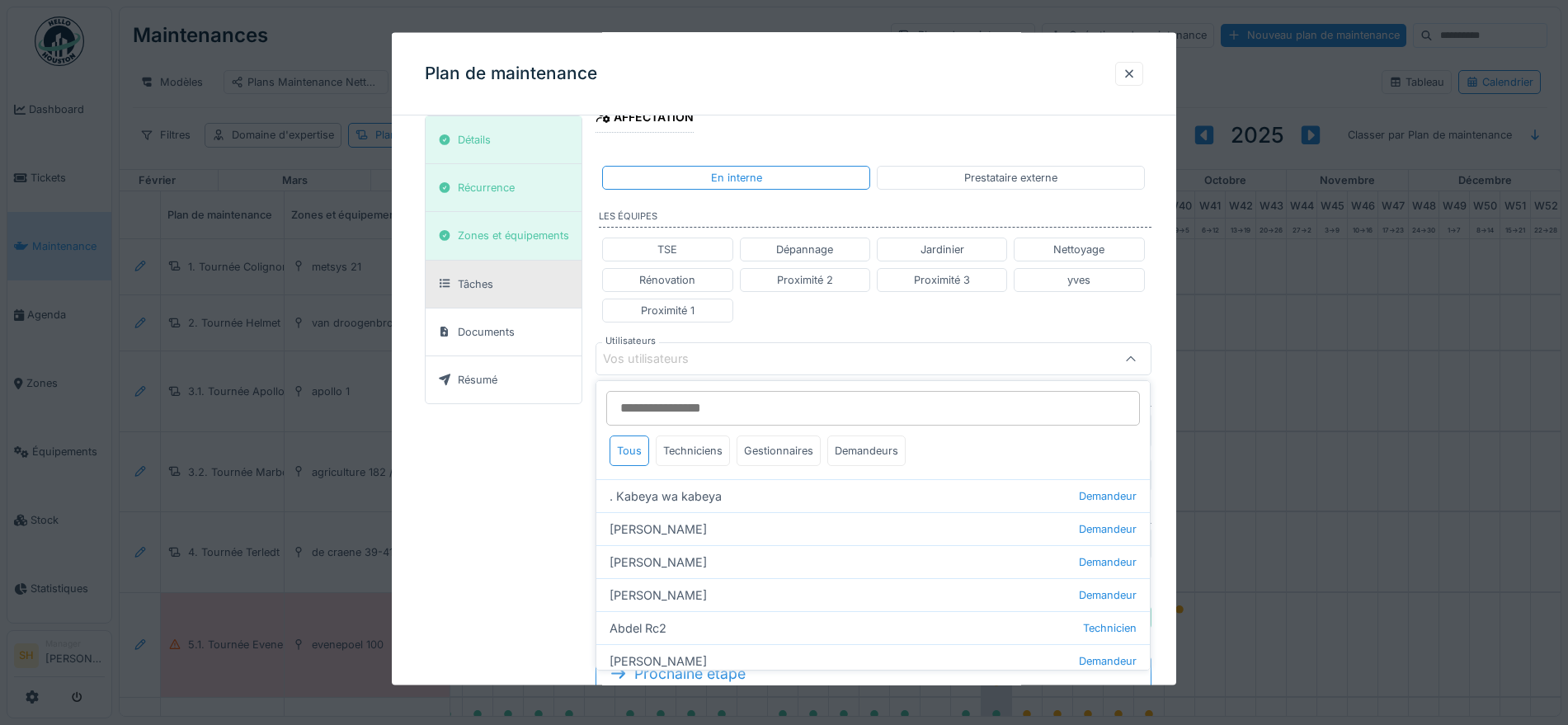
click at [658, 408] on input "Utilisateurs" at bounding box center [872, 408] width 533 height 35
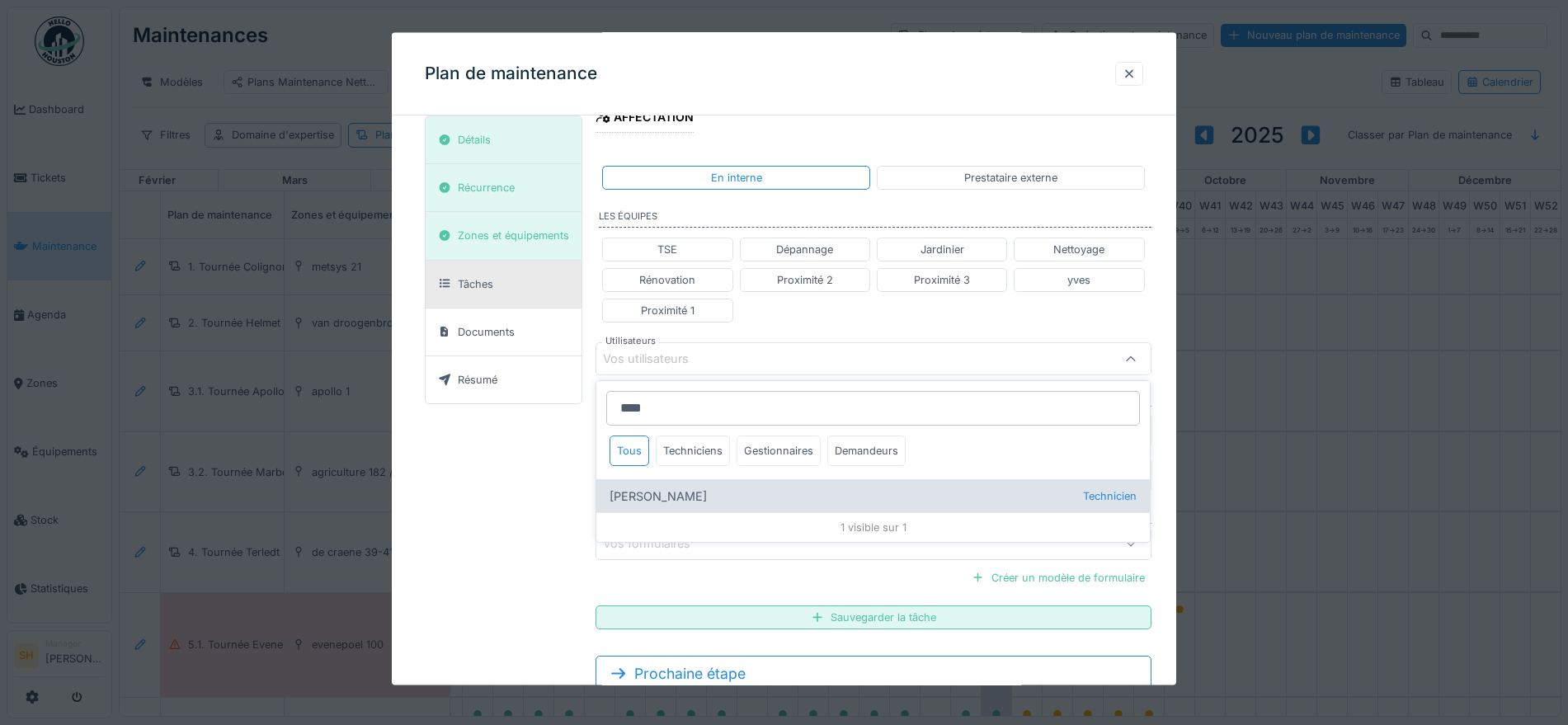
type input "****"
click at [674, 487] on div "[PERSON_NAME] Technicien" at bounding box center [873, 496] width 554 height 33
type input "*****"
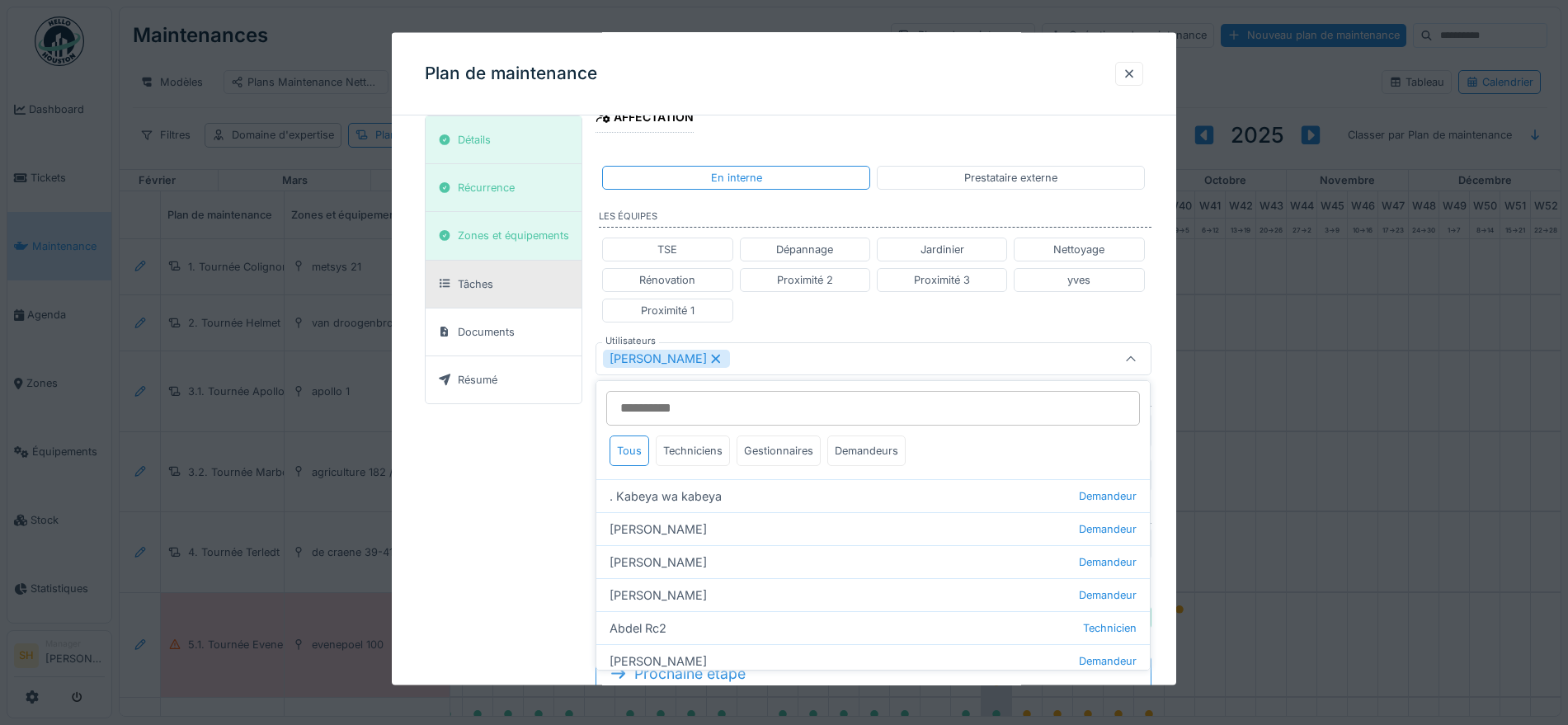
click at [1169, 436] on div "**********" at bounding box center [783, 224] width 784 height 1030
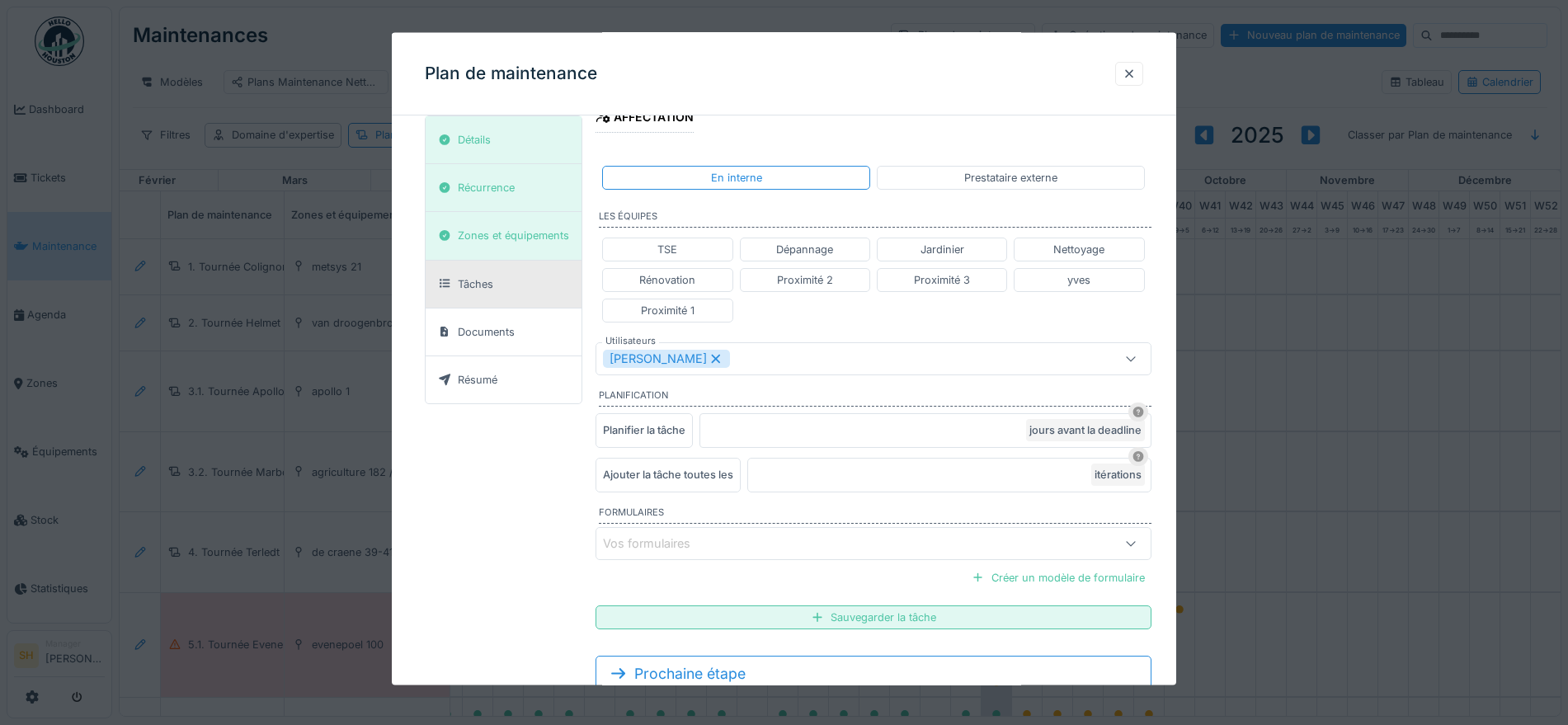
scroll to position [473, 0]
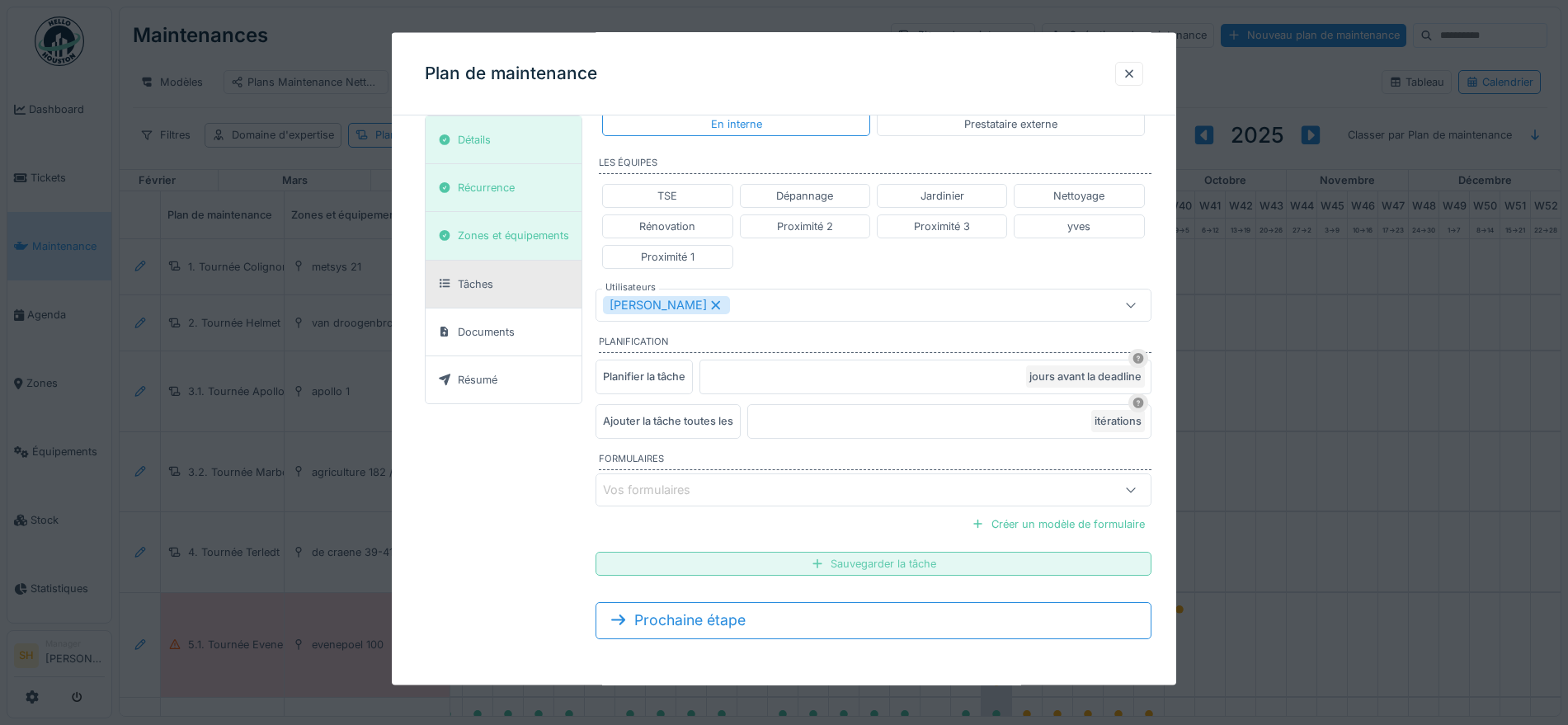
click at [807, 562] on div "Sauvegarder la tâche" at bounding box center [873, 563] width 555 height 24
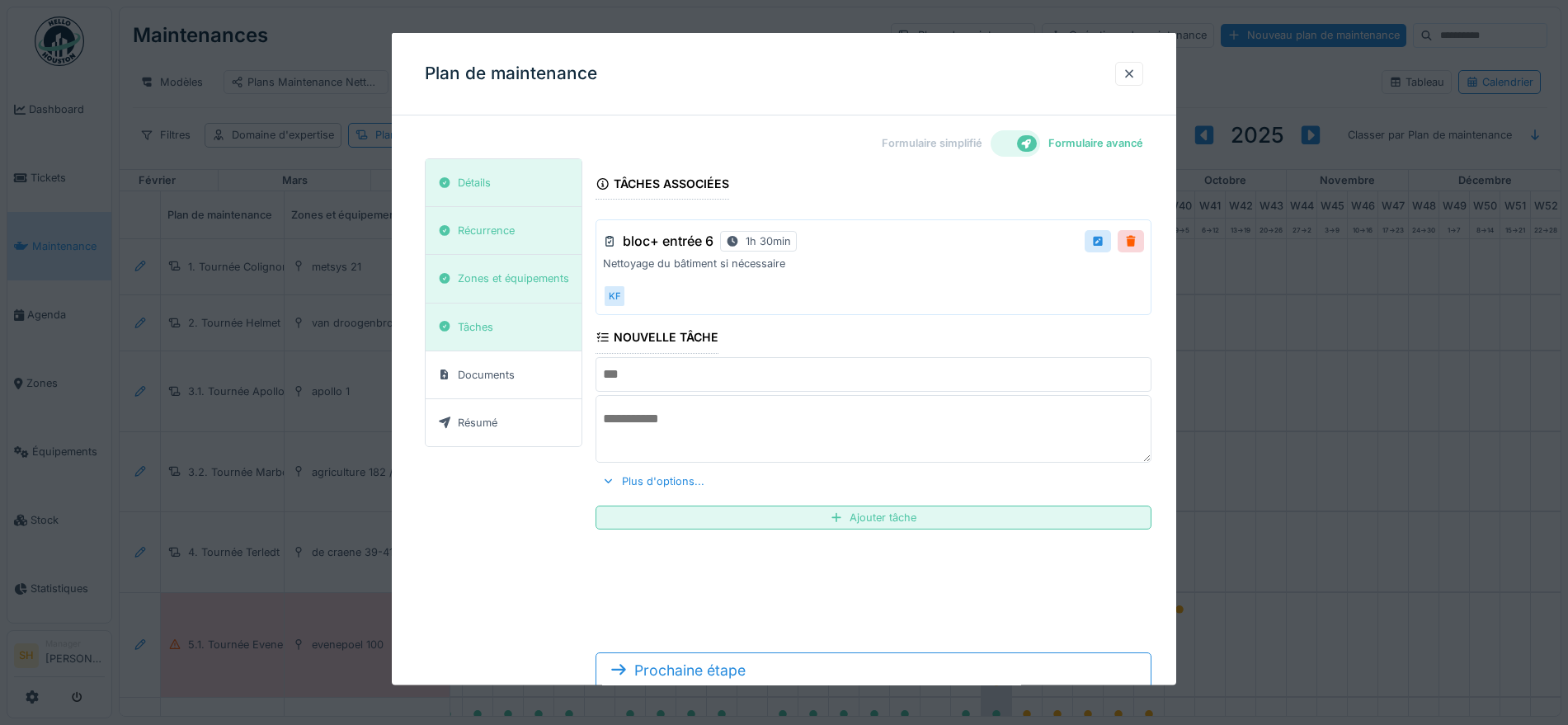
scroll to position [49, 0]
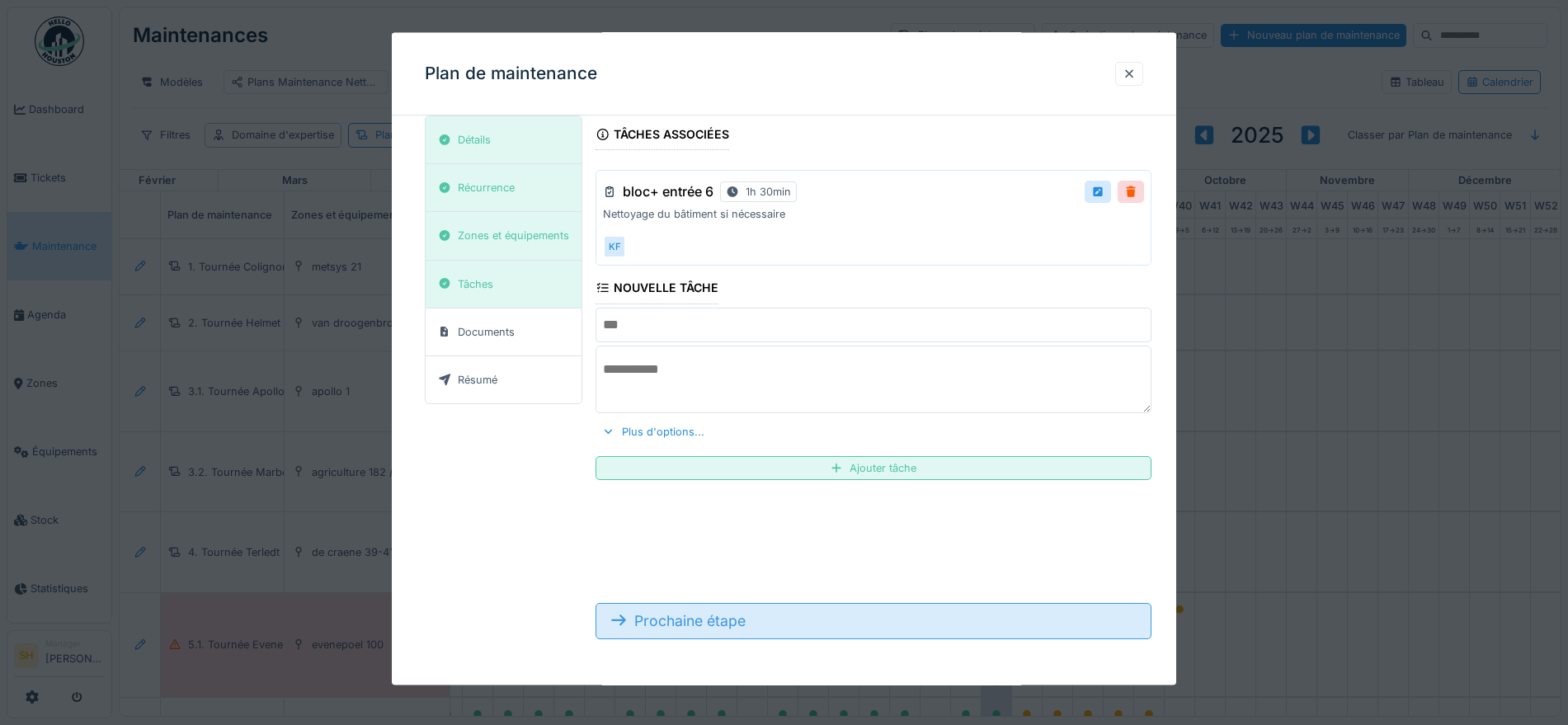
click at [786, 624] on div "Prochaine étape" at bounding box center [873, 619] width 555 height 36
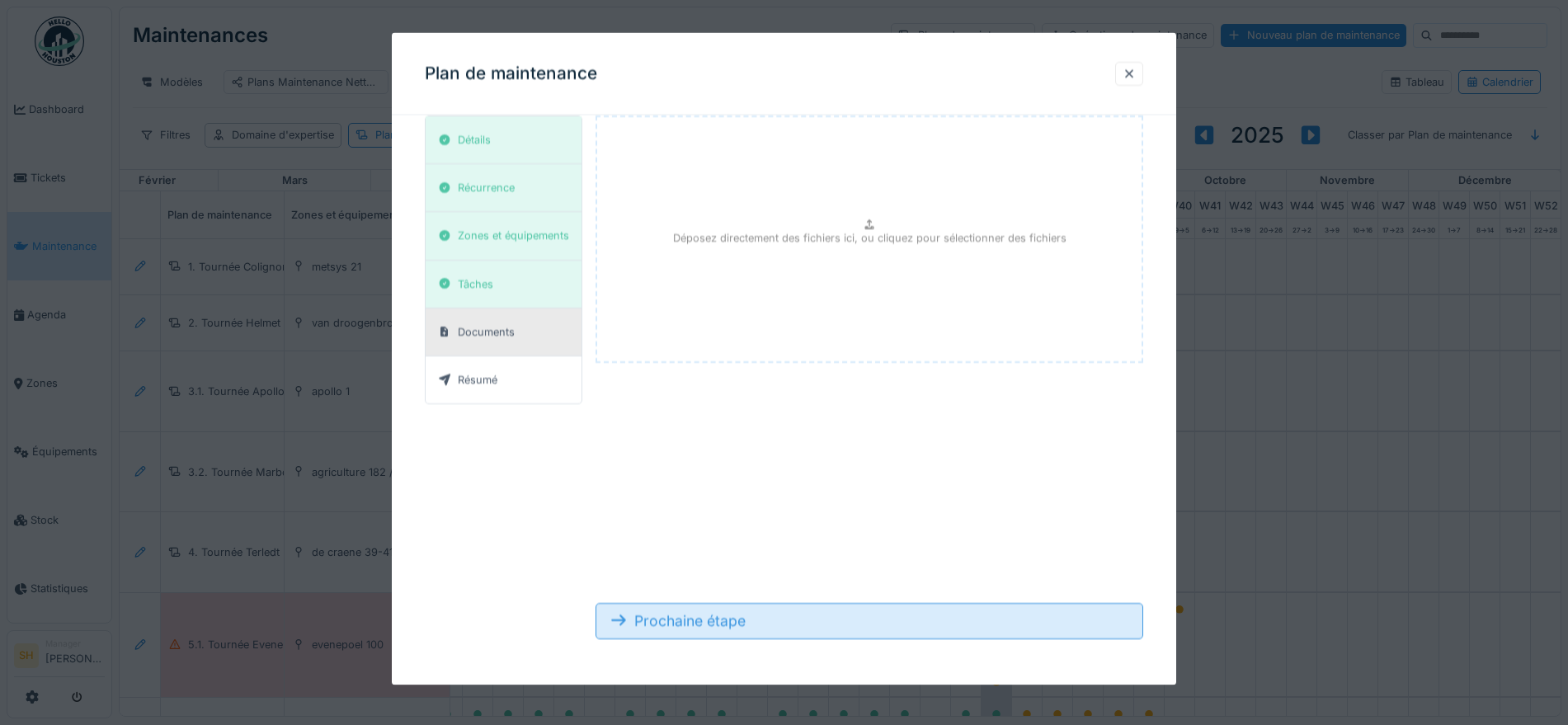
click at [786, 624] on div "Prochaine étape" at bounding box center [869, 619] width 547 height 36
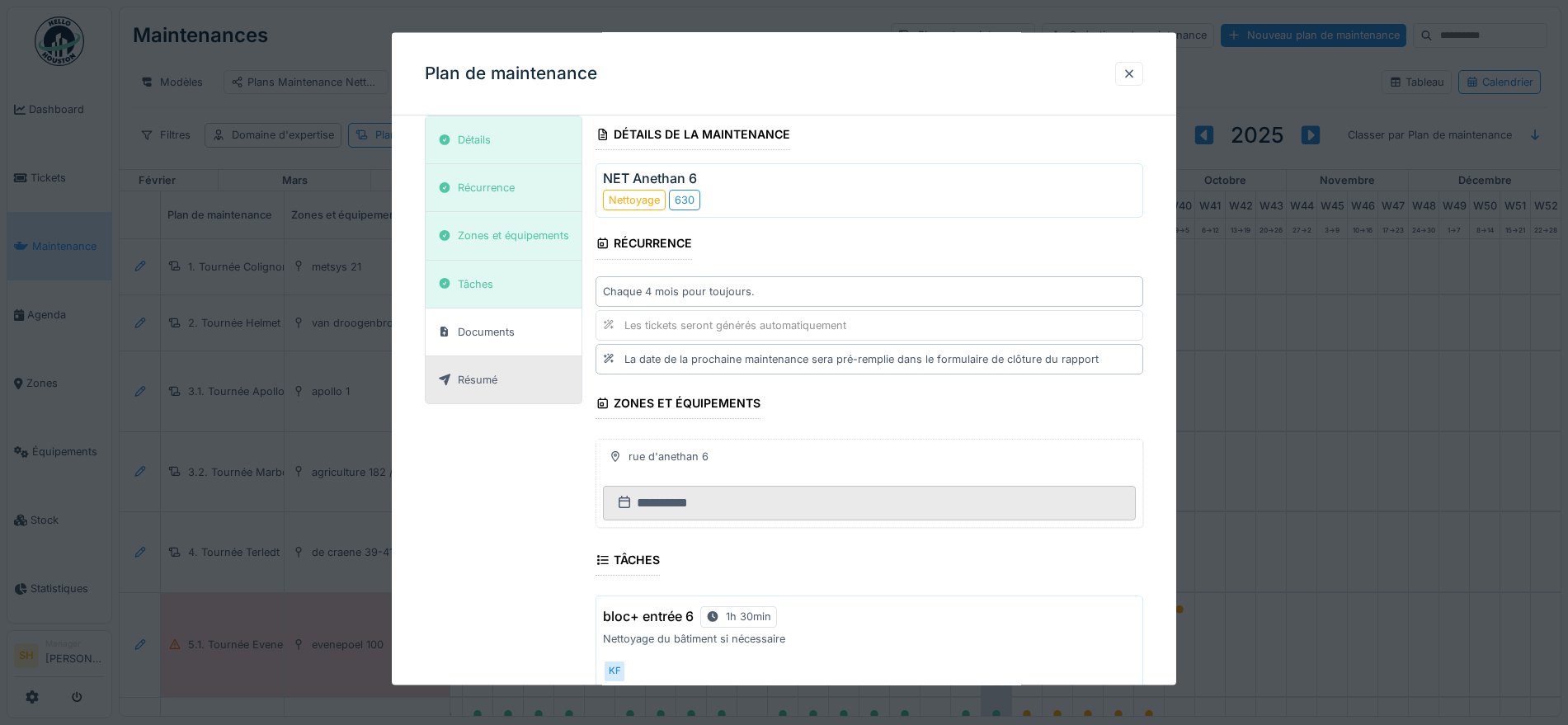
scroll to position [248, 0]
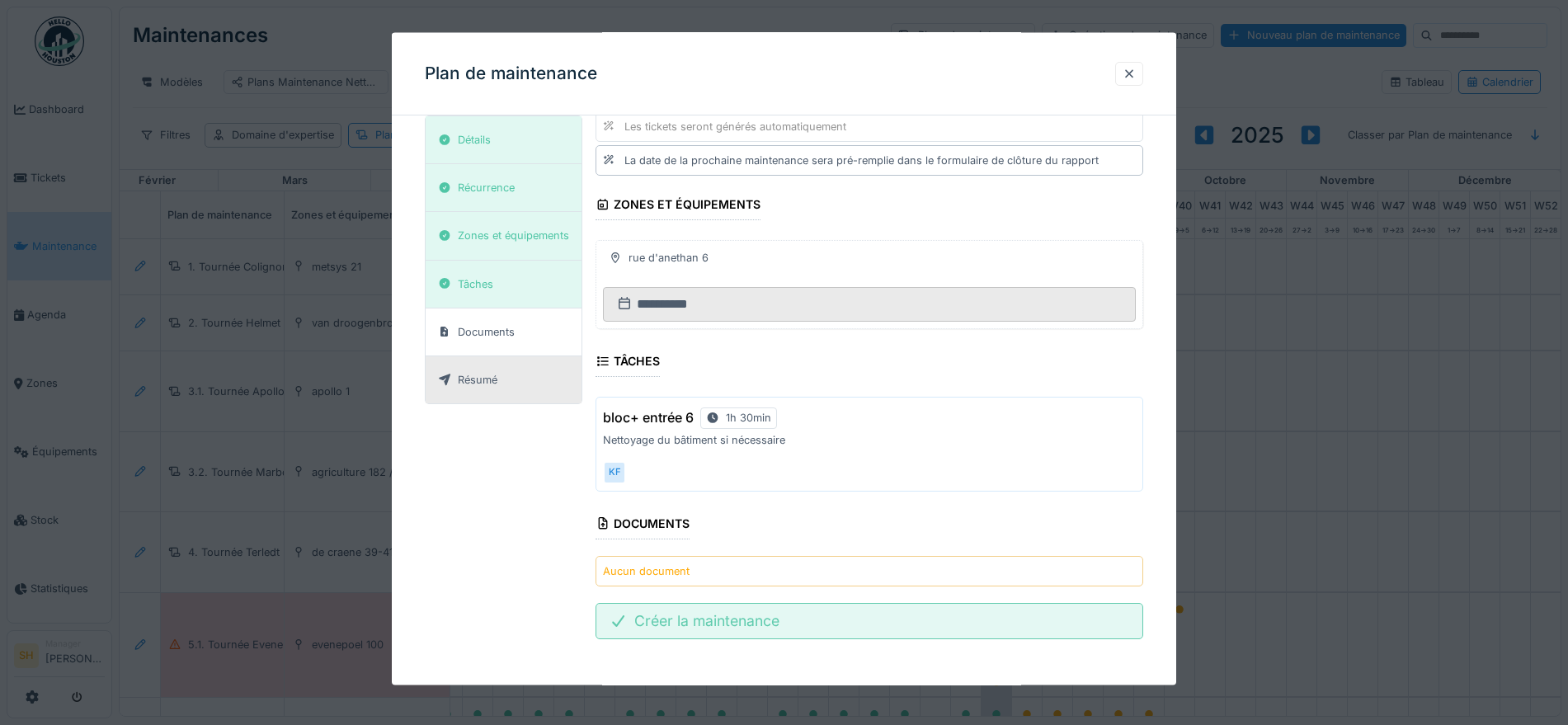
click at [772, 629] on div "Créer la maintenance" at bounding box center [869, 620] width 547 height 36
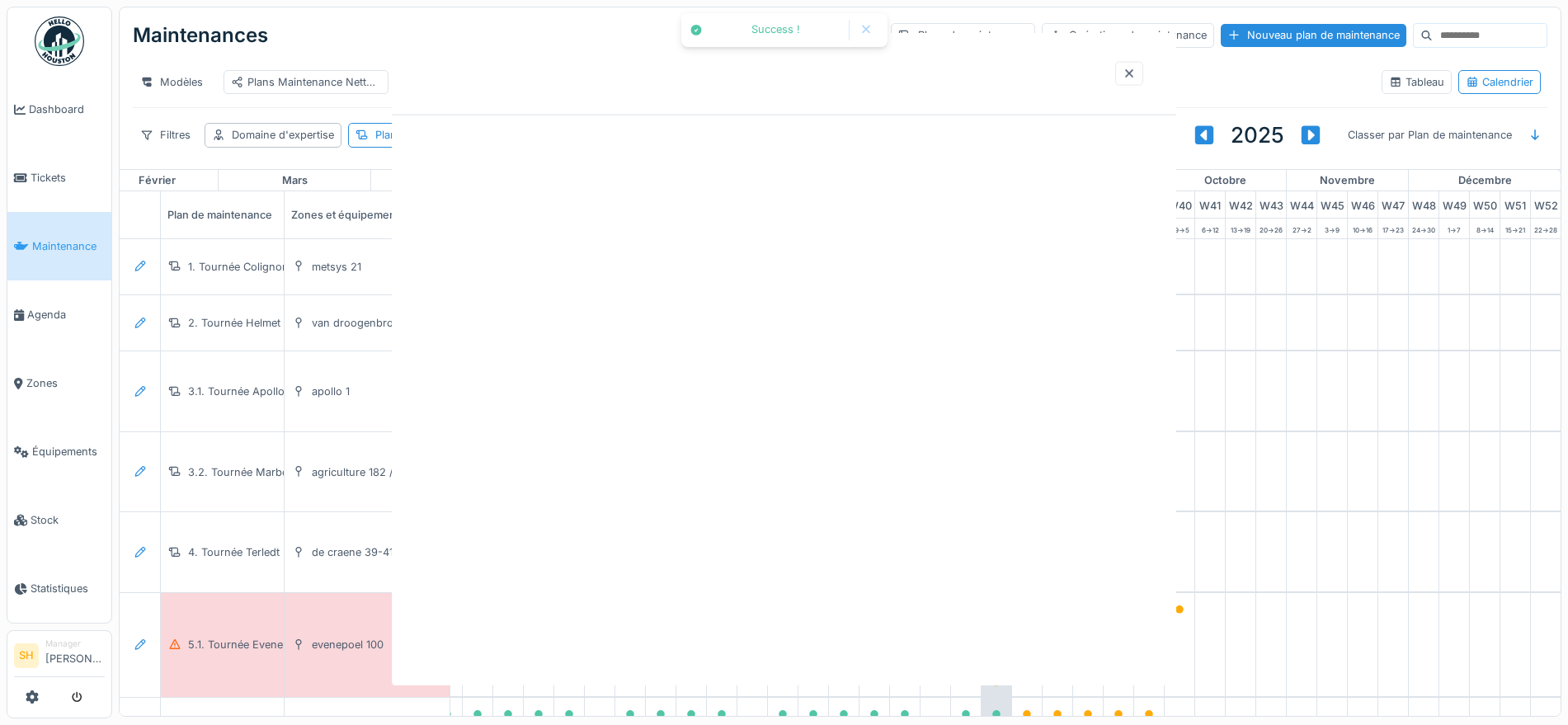
scroll to position [0, 0]
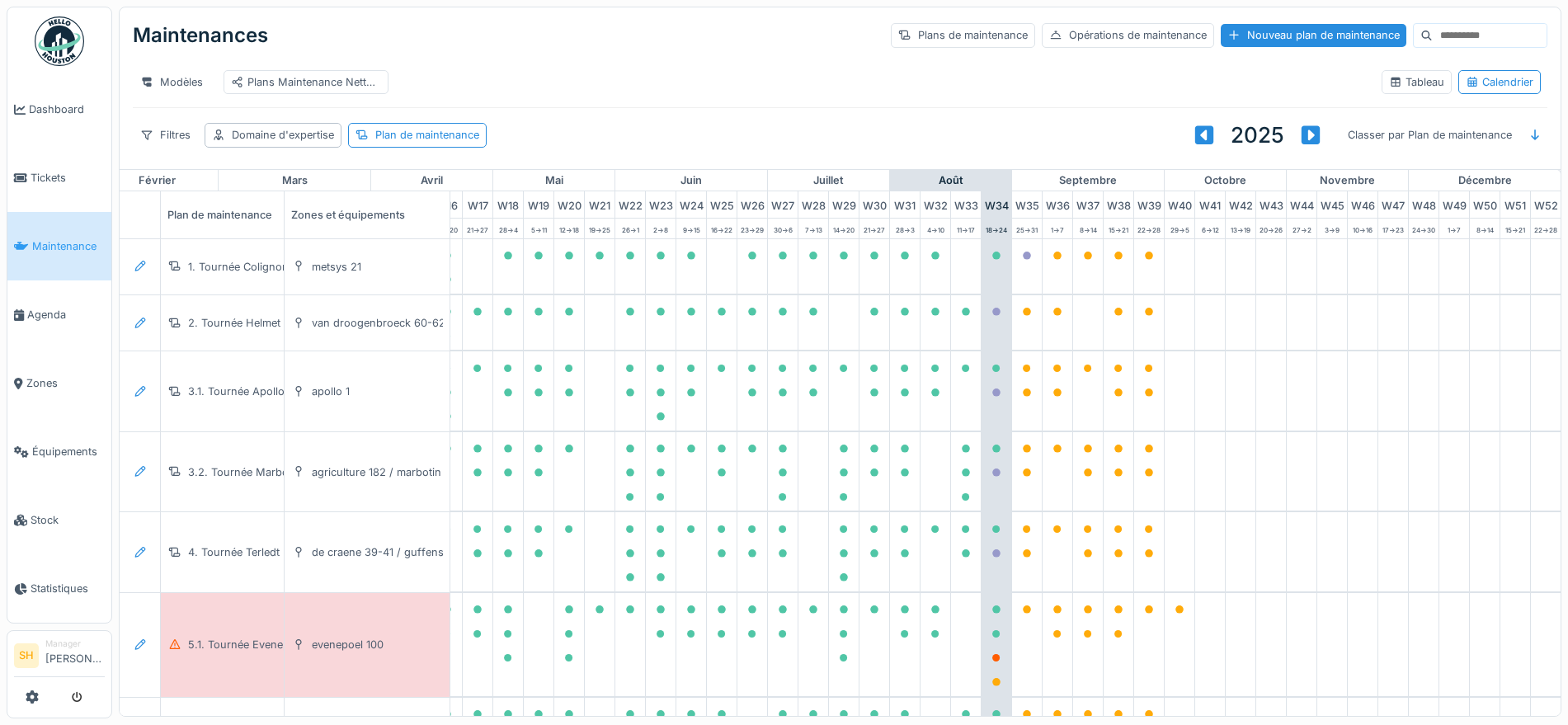
click at [1433, 31] on input at bounding box center [1490, 35] width 114 height 23
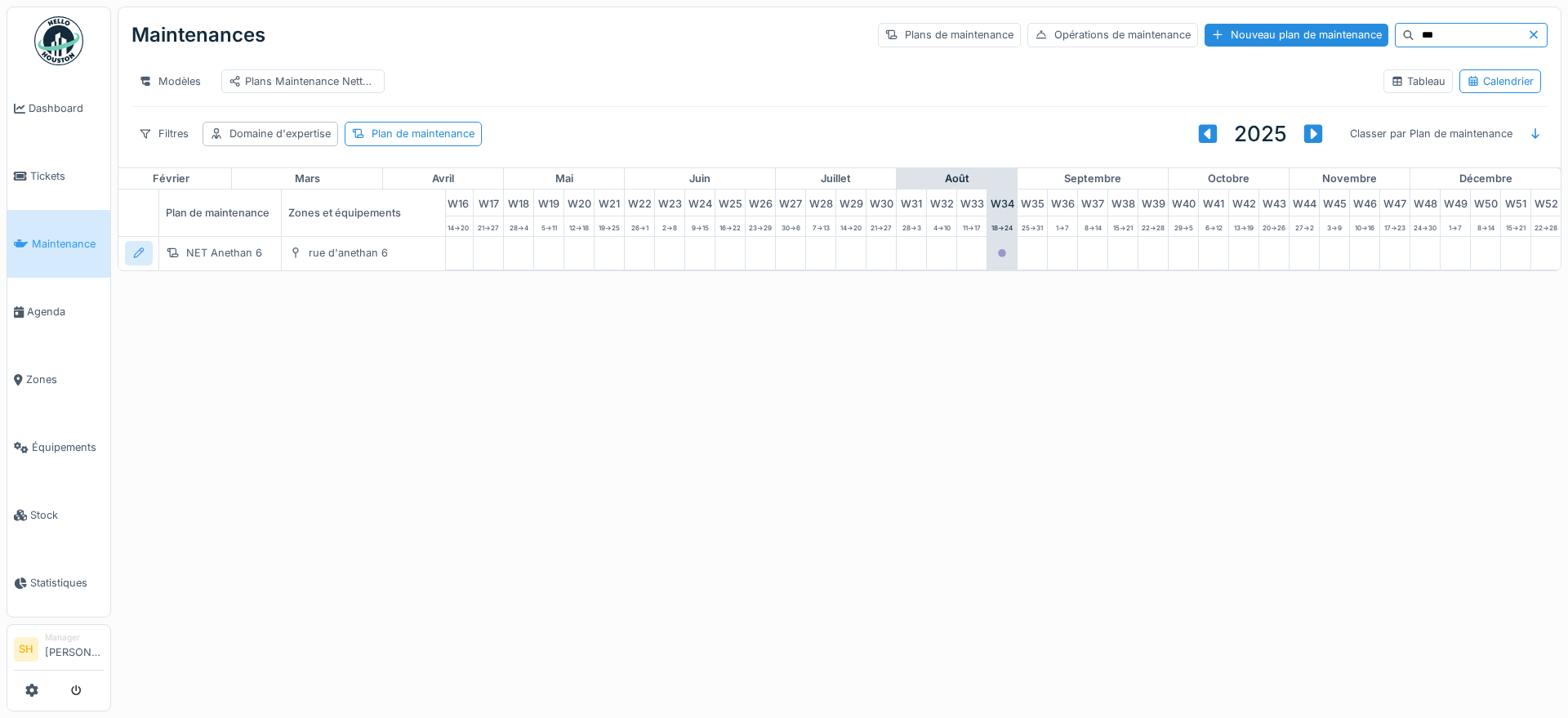
type input "***"
click at [143, 258] on icon at bounding box center [139, 252] width 13 height 10
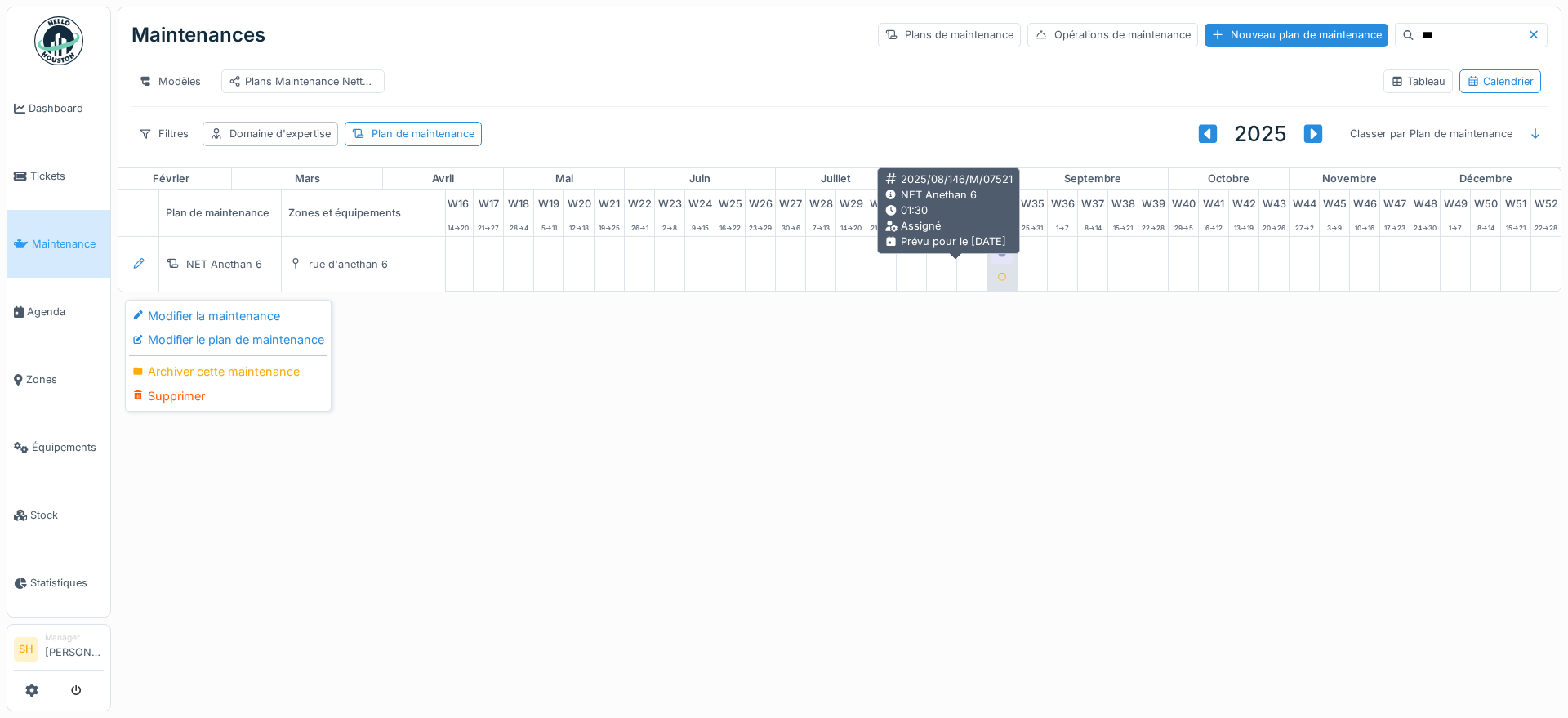
click at [998, 258] on icon at bounding box center [1002, 252] width 8 height 8
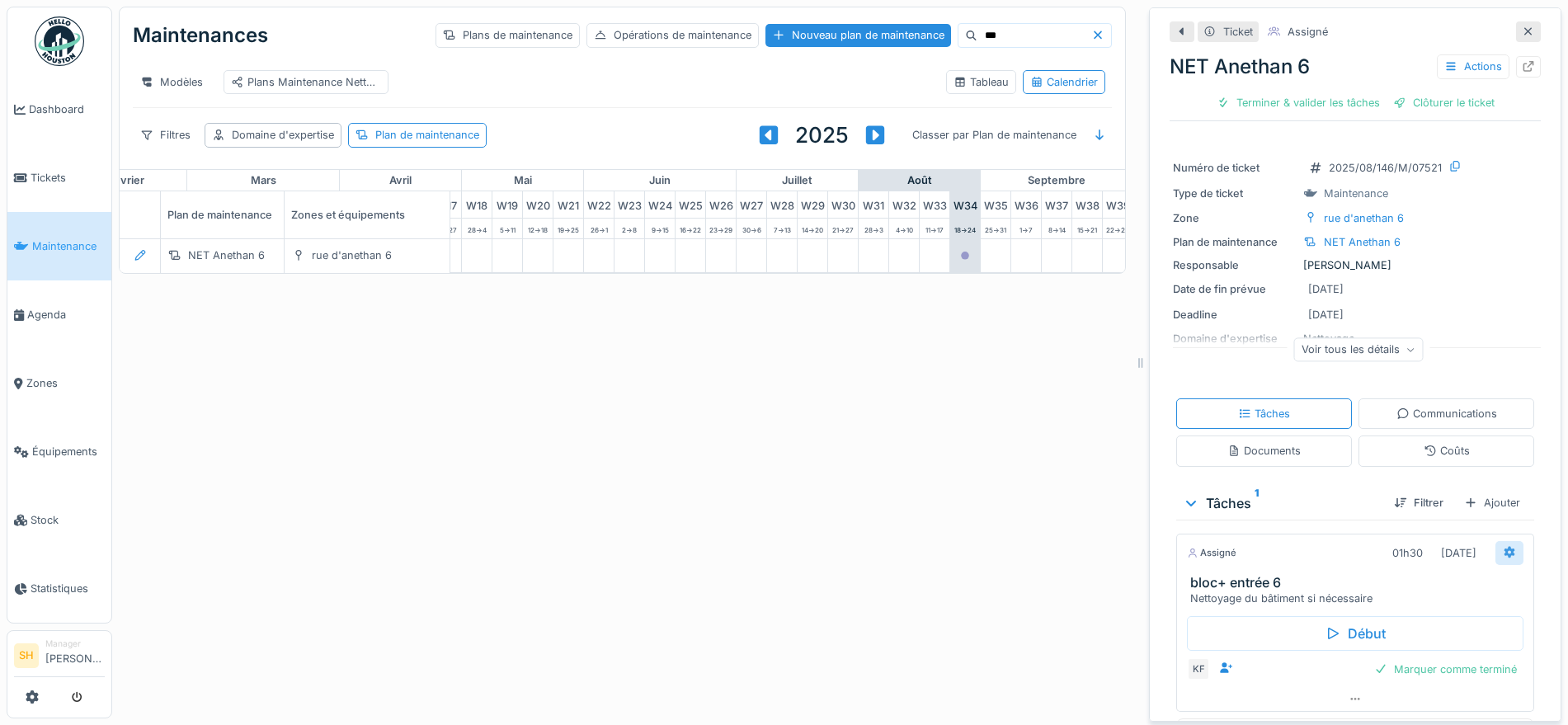
click at [1503, 553] on icon at bounding box center [1509, 552] width 13 height 11
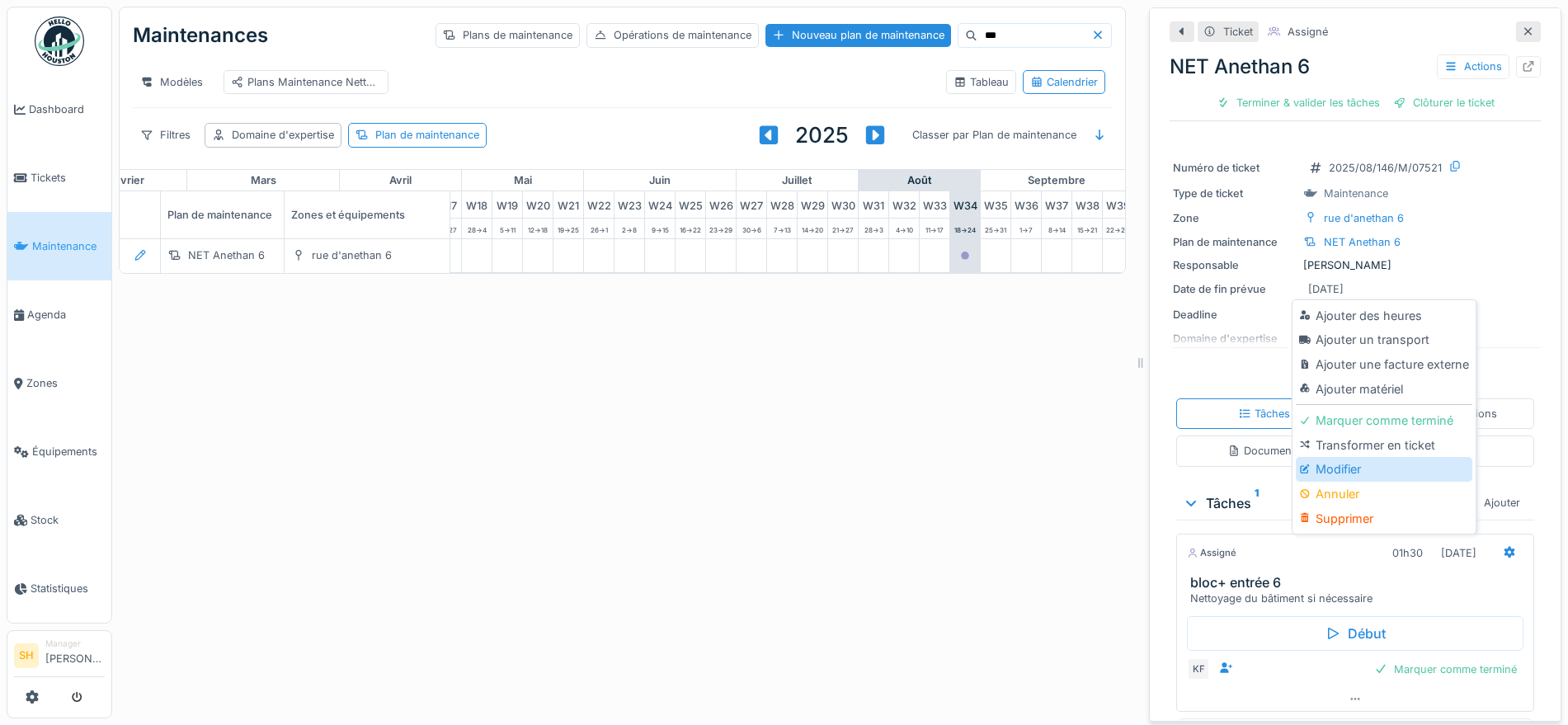
click at [1388, 473] on div "Modifier" at bounding box center [1383, 469] width 176 height 25
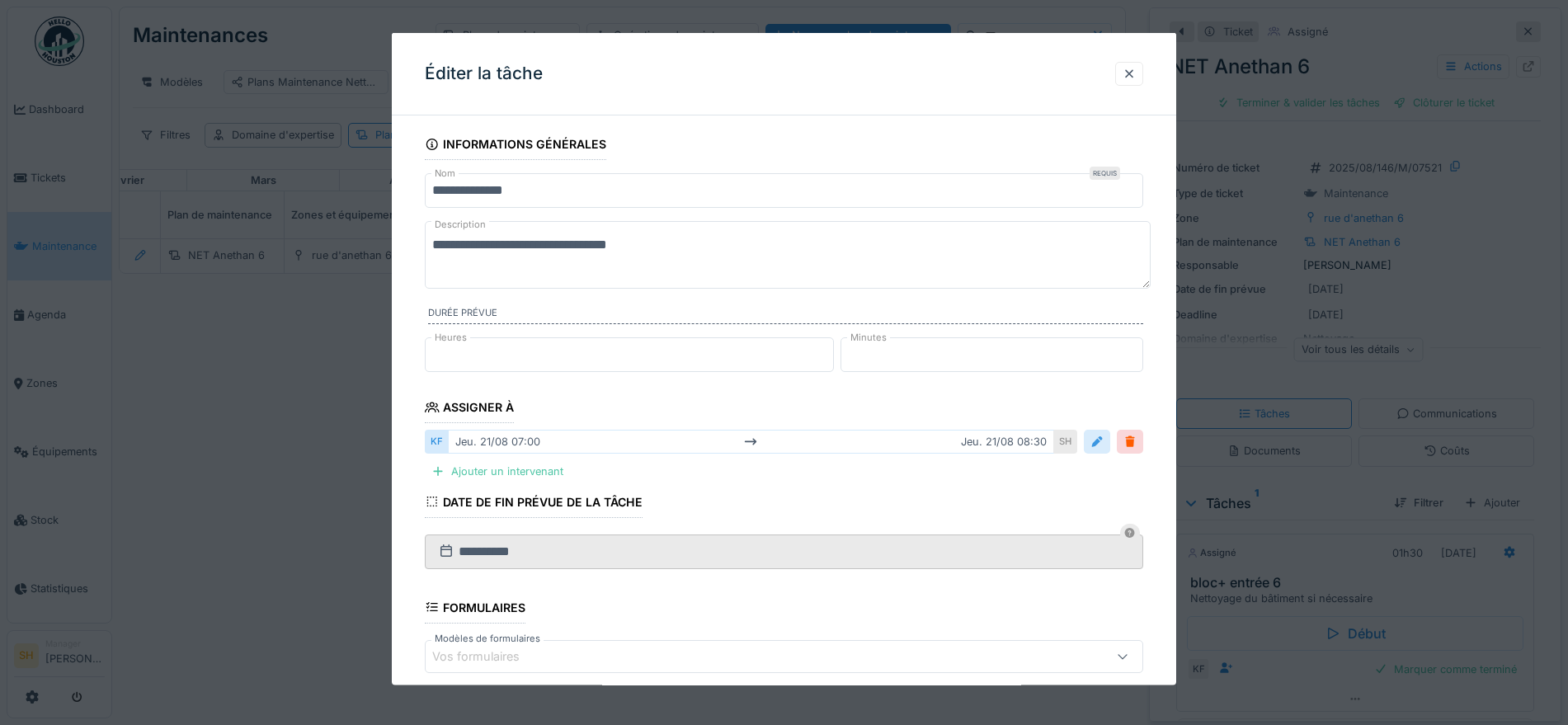
click at [1104, 444] on div at bounding box center [1097, 441] width 13 height 16
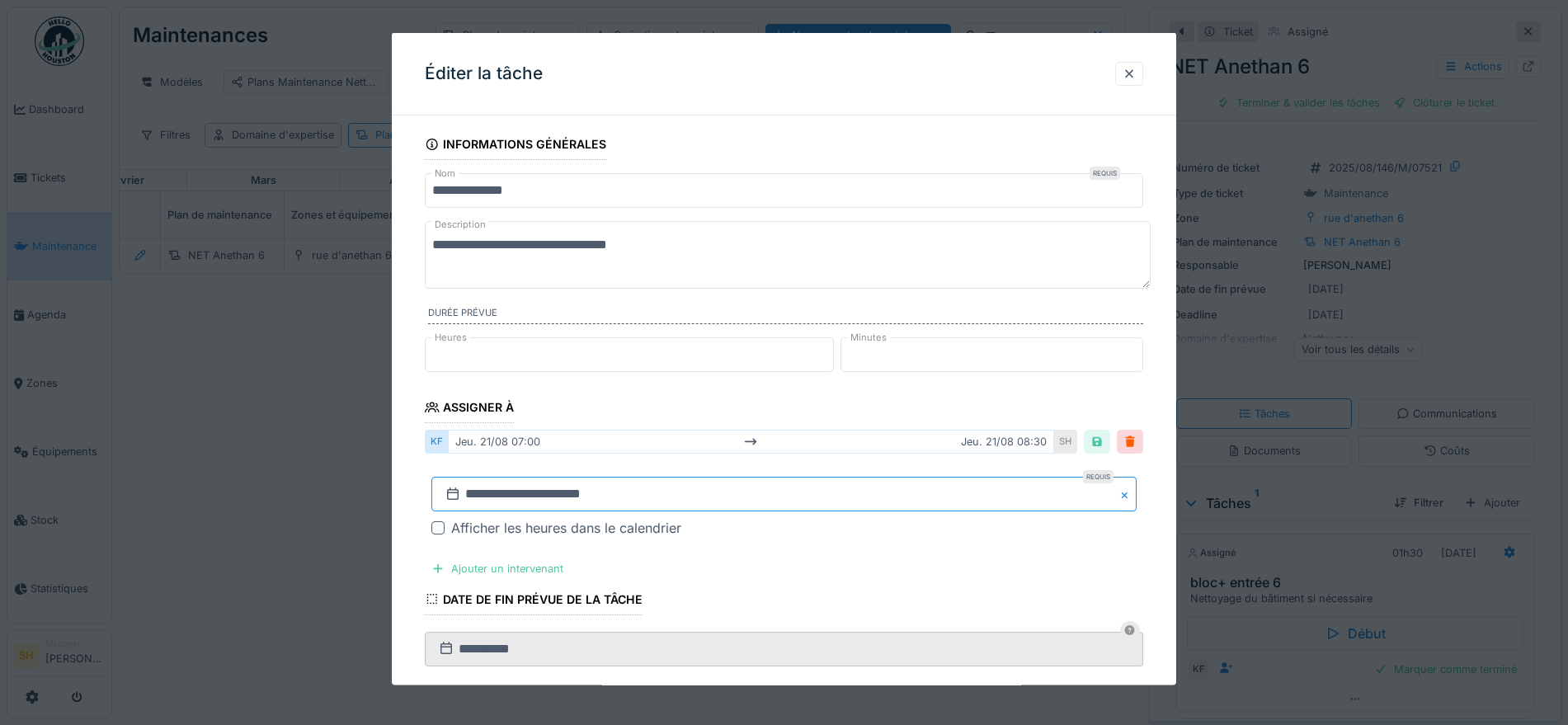
click at [512, 496] on input "**********" at bounding box center [783, 494] width 705 height 35
click at [813, 422] on div "22" at bounding box center [814, 420] width 22 height 22
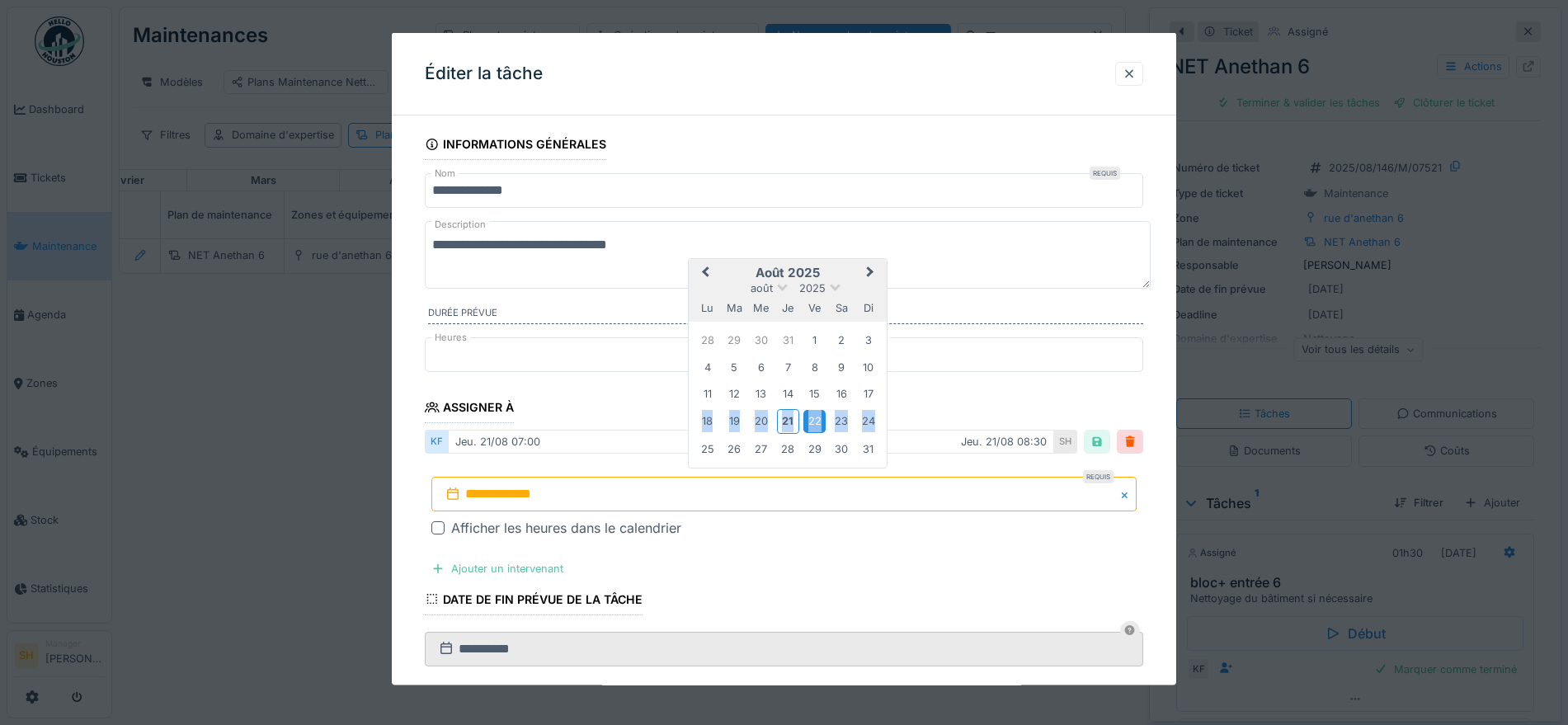
click at [813, 422] on div "22" at bounding box center [814, 420] width 22 height 22
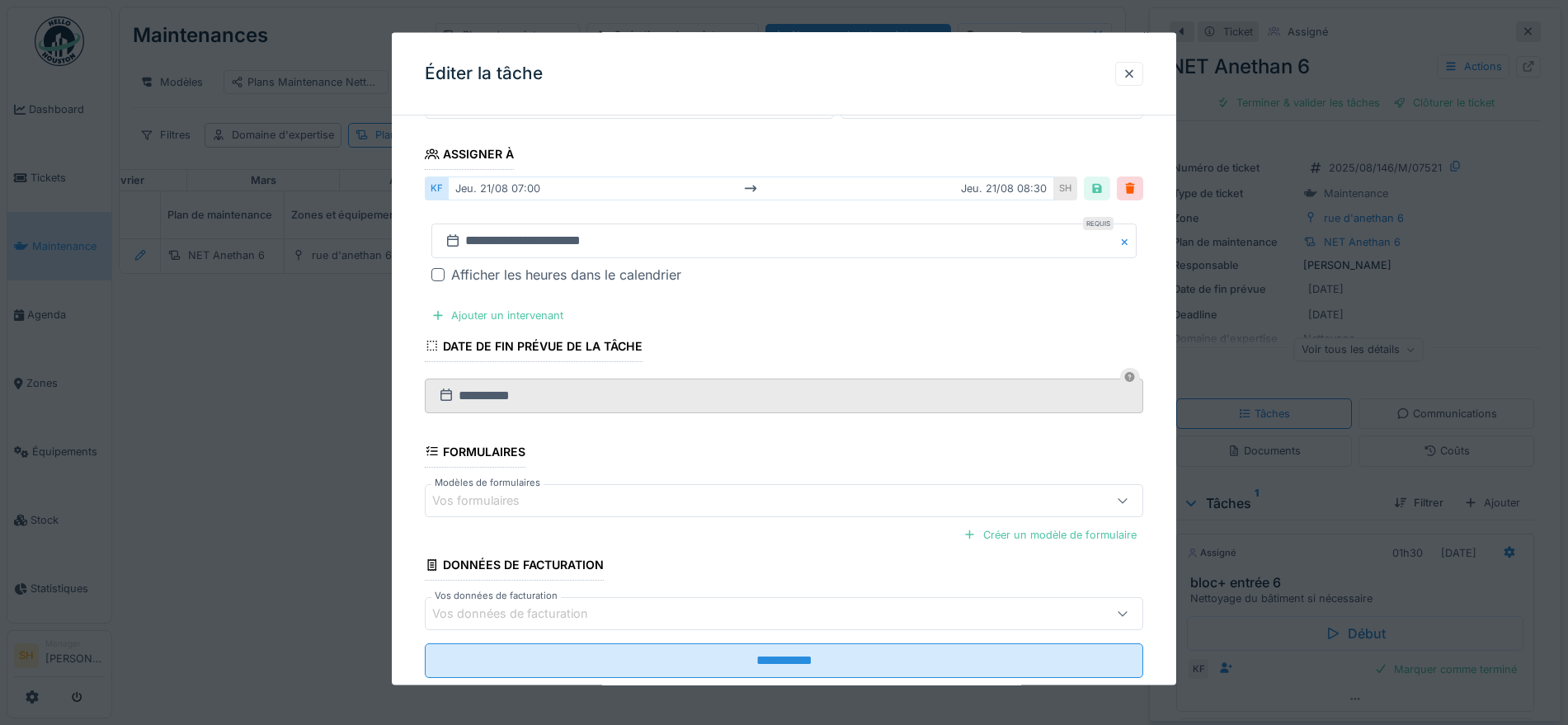
scroll to position [292, 0]
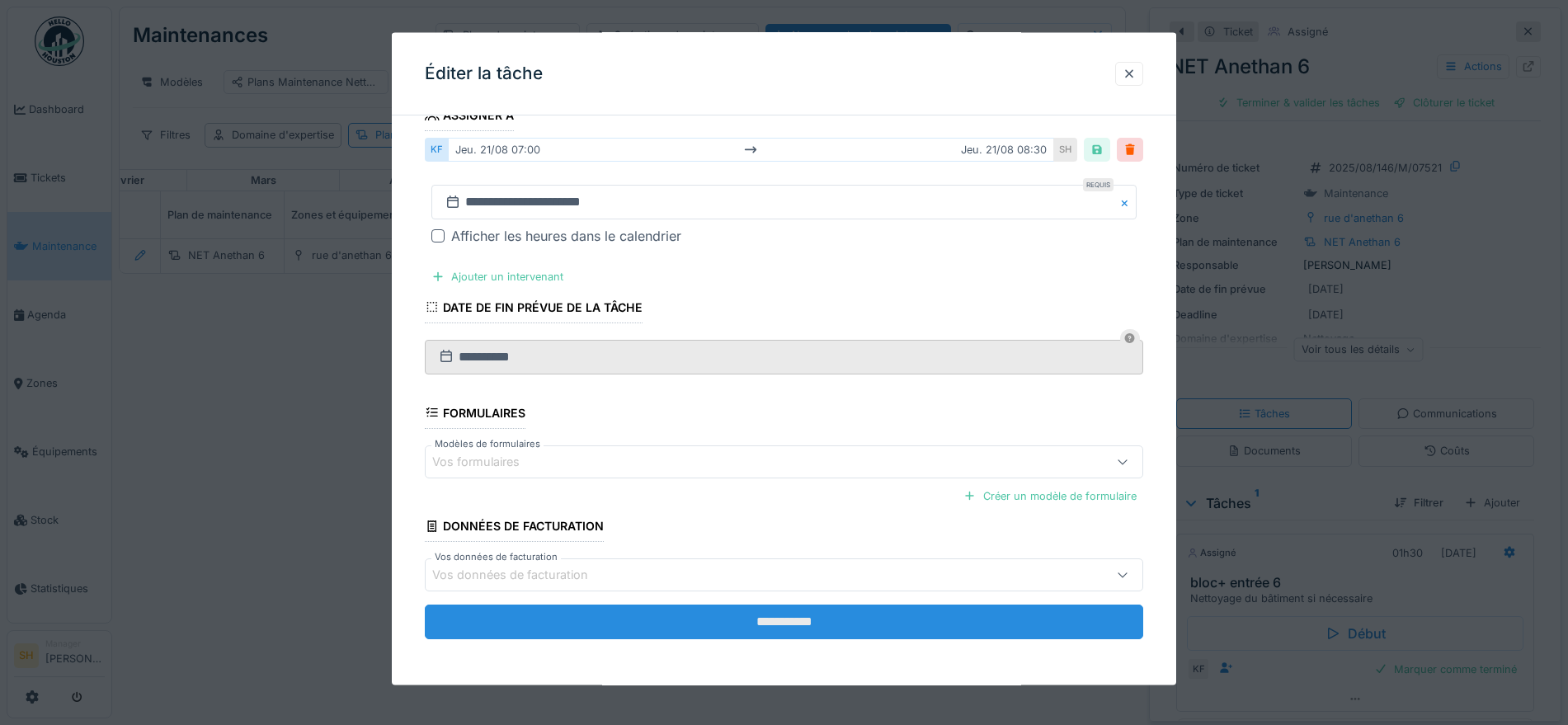
click at [715, 620] on input "**********" at bounding box center [784, 622] width 718 height 35
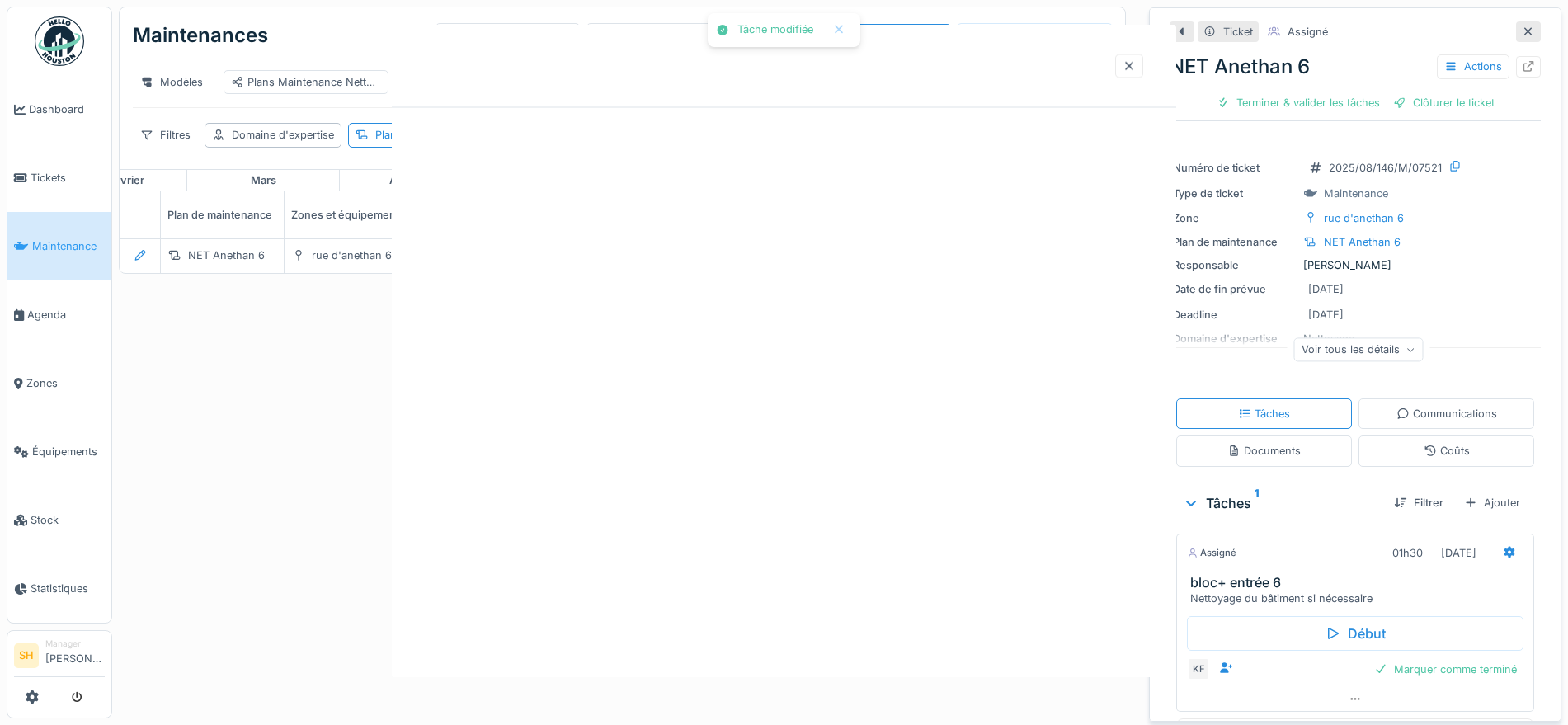
scroll to position [0, 0]
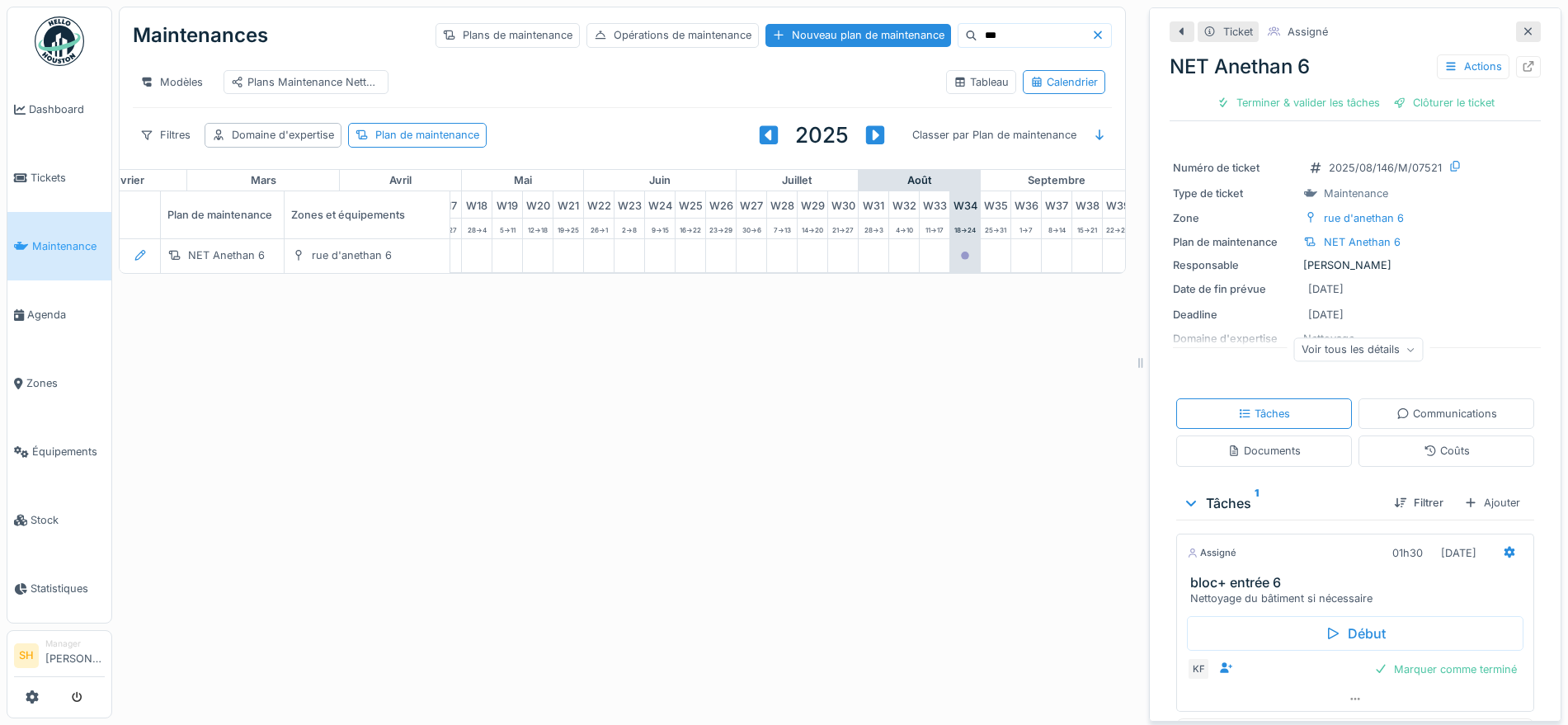
click at [1002, 440] on div "Maintenances Plans de maintenance Opérations de maintenance Nouveau plan de mai…" at bounding box center [840, 362] width 1456 height 725
